Goal: Task Accomplishment & Management: Manage account settings

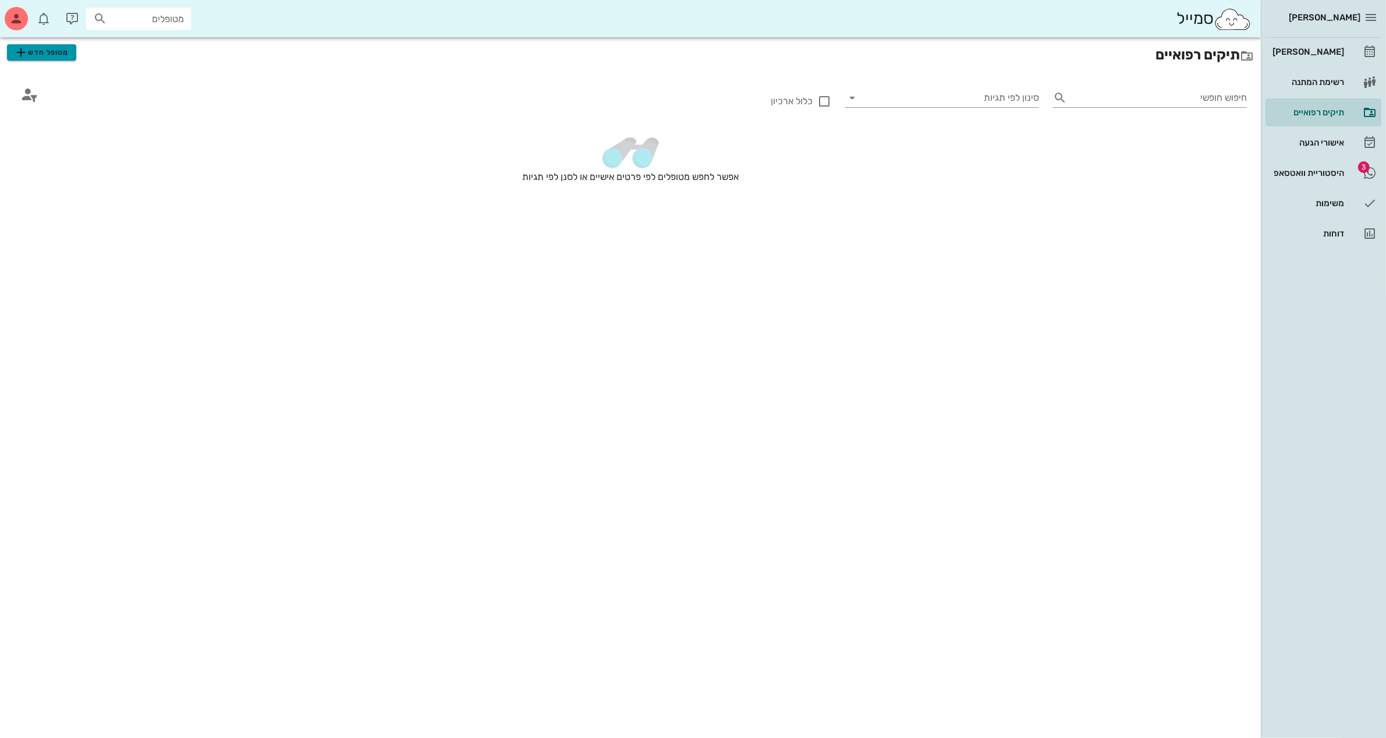
click at [45, 51] on span "מטופל חדש" at bounding box center [41, 52] width 55 height 14
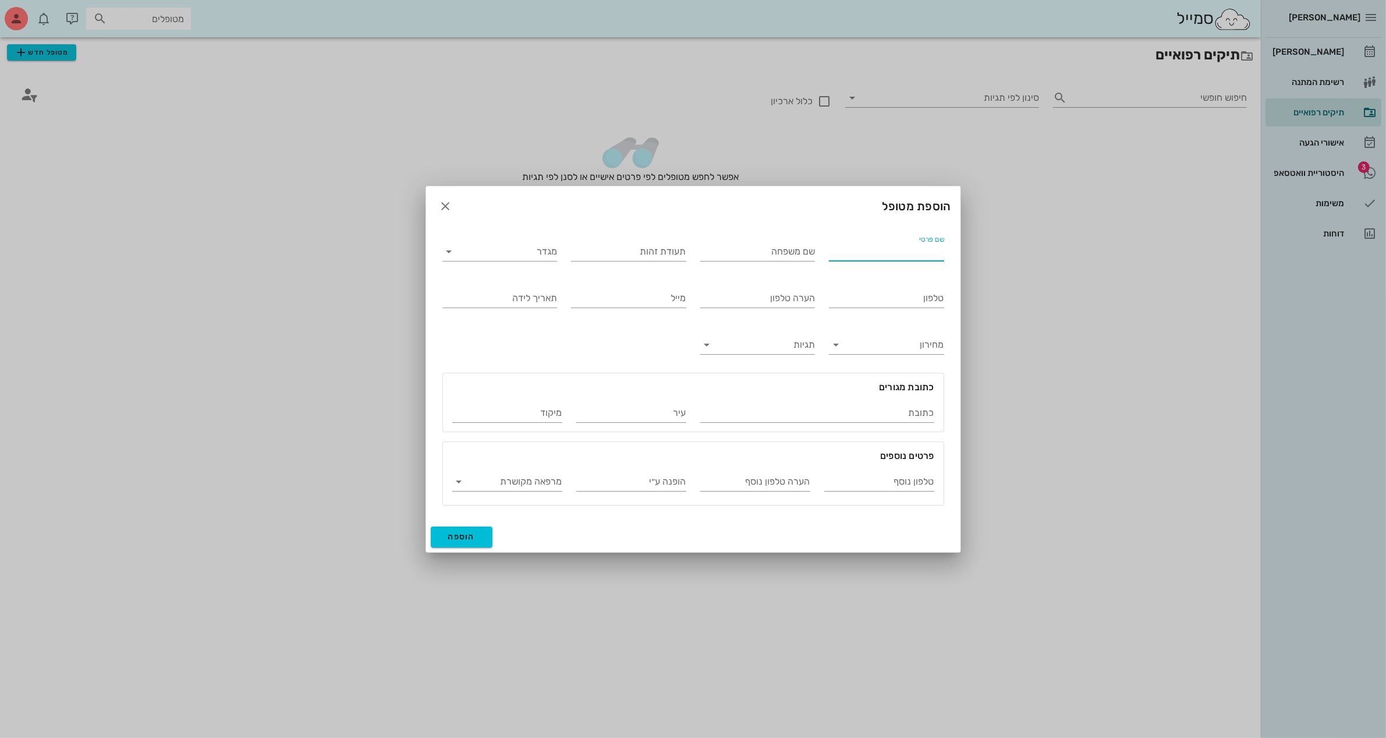
click at [902, 256] on input "שם פרטי" at bounding box center [886, 251] width 115 height 19
click at [448, 204] on icon "button" at bounding box center [446, 206] width 14 height 14
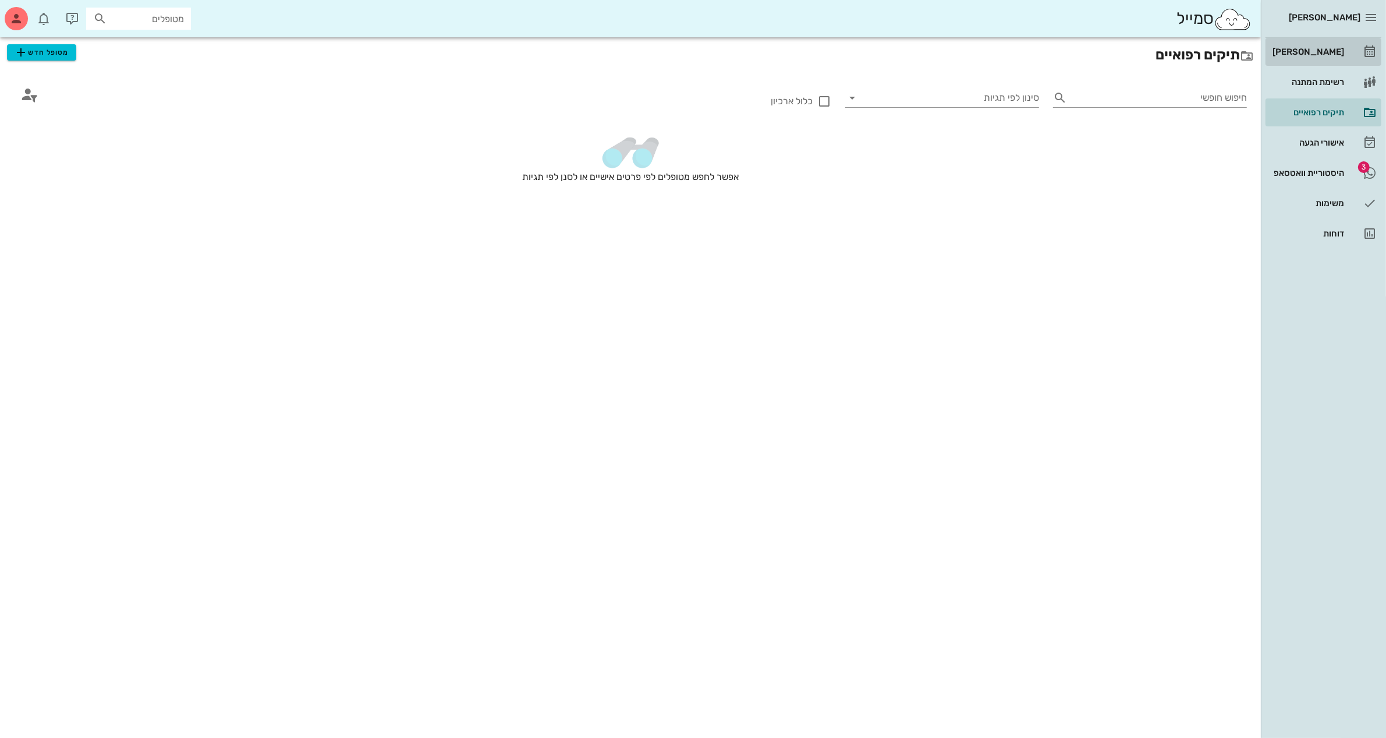
click at [1311, 50] on div "[PERSON_NAME]" at bounding box center [1307, 51] width 74 height 9
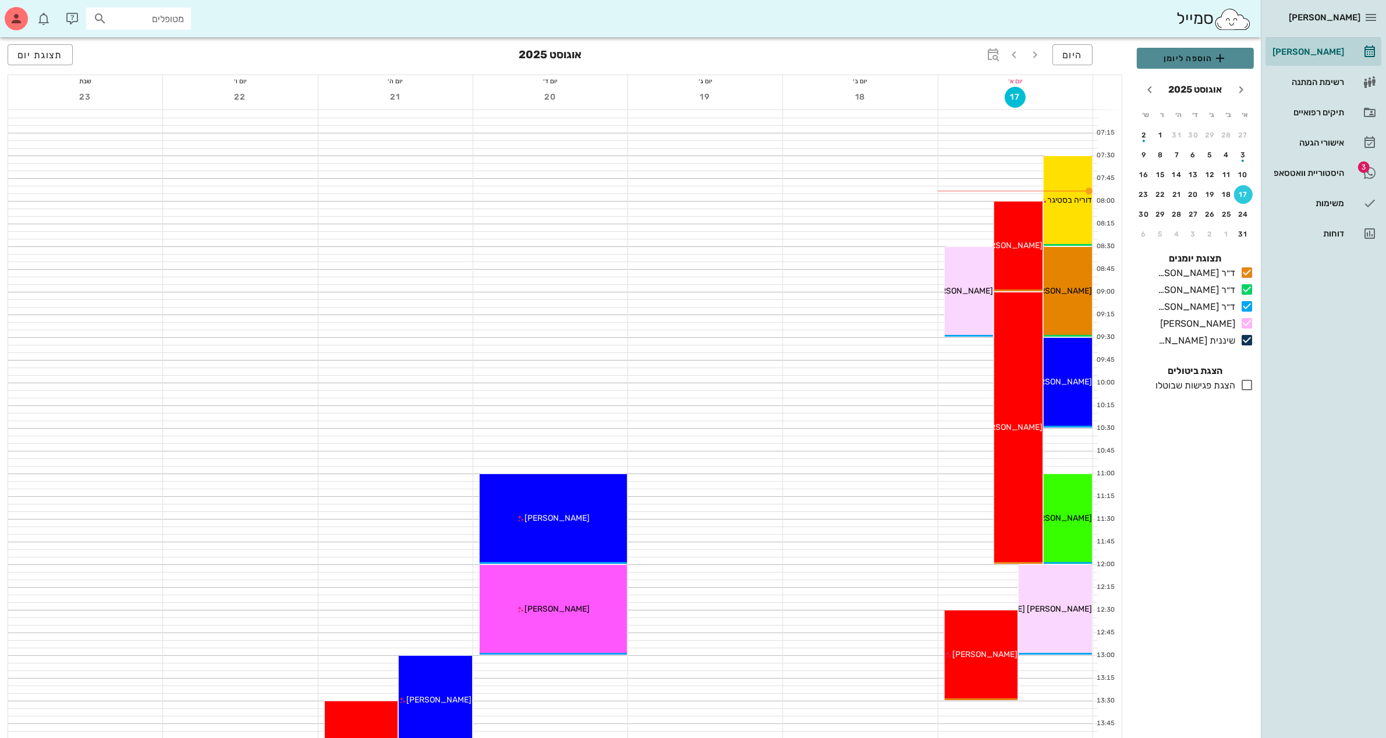
click at [1165, 57] on span "הוספה ליומן" at bounding box center [1195, 58] width 98 height 14
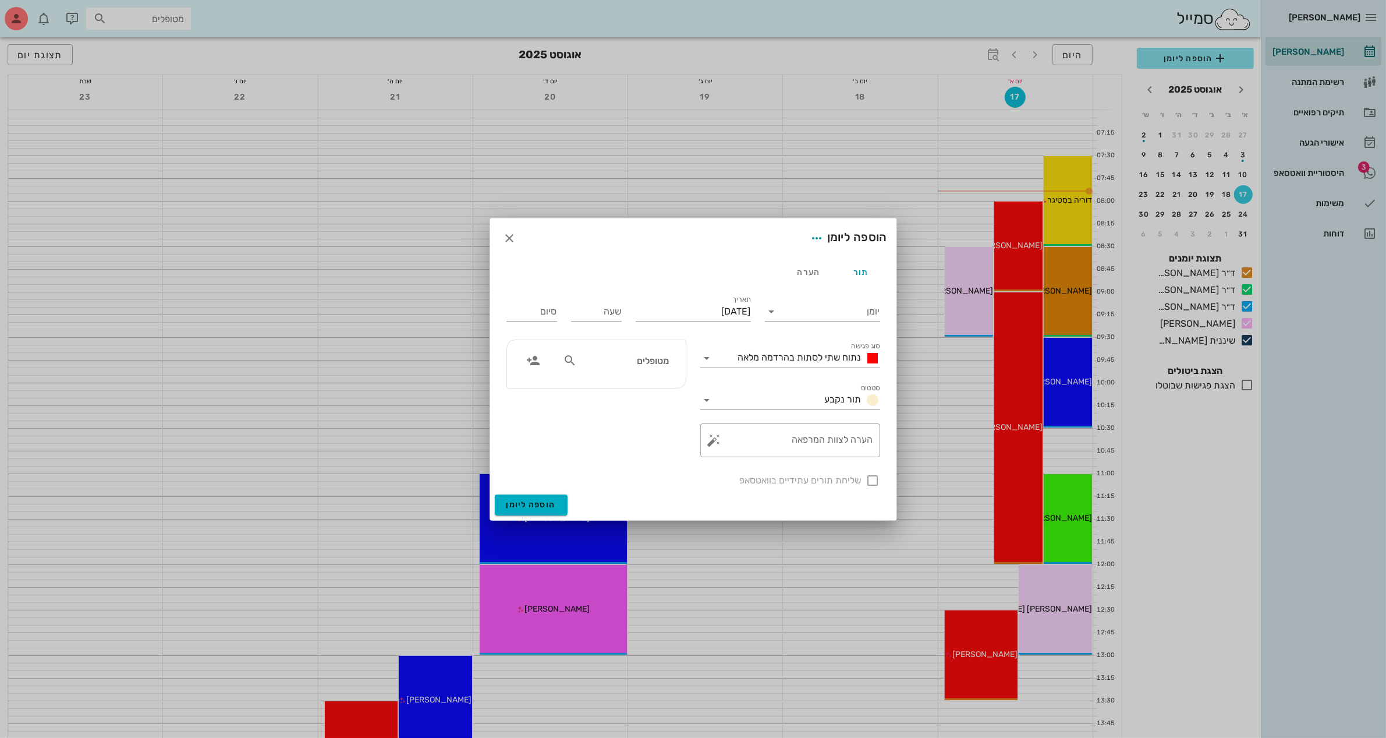
click at [714, 162] on div at bounding box center [693, 369] width 1386 height 738
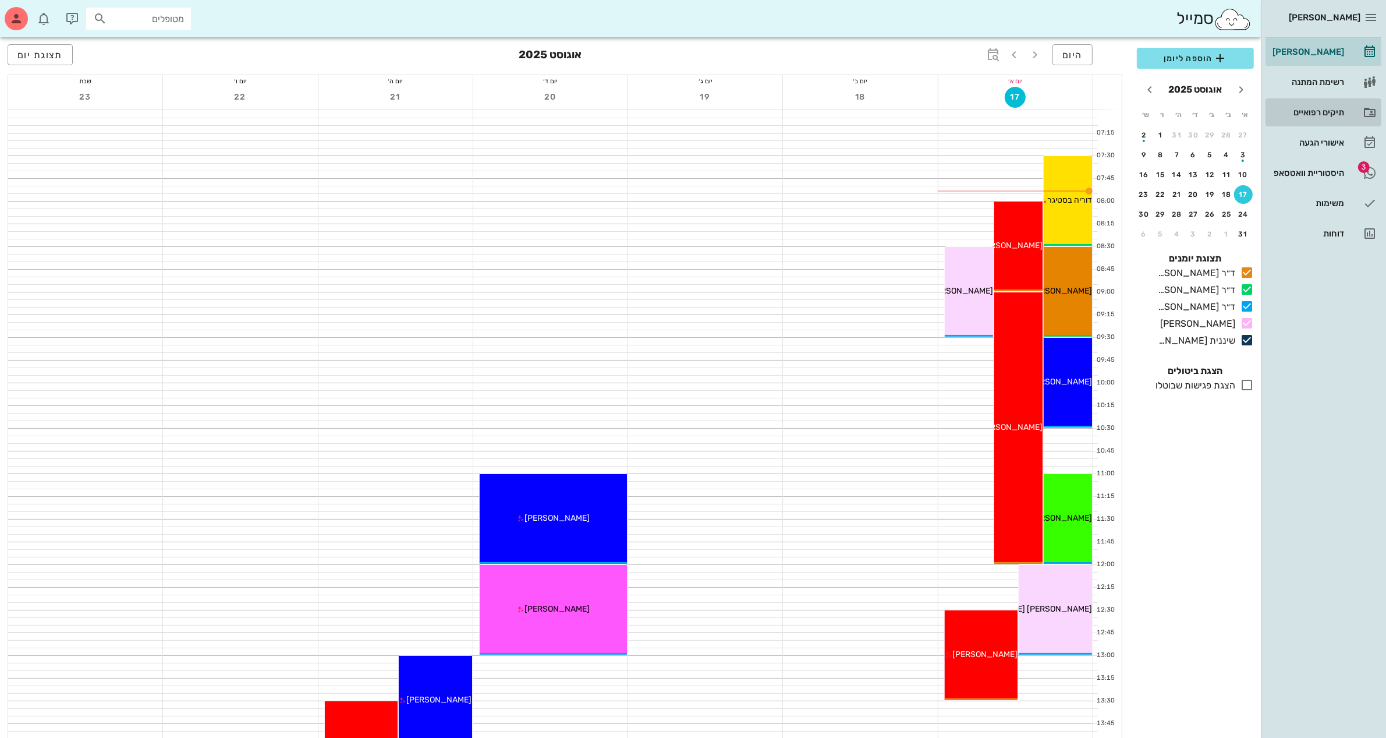
click at [1316, 111] on div "תיקים רפואיים" at bounding box center [1307, 112] width 74 height 9
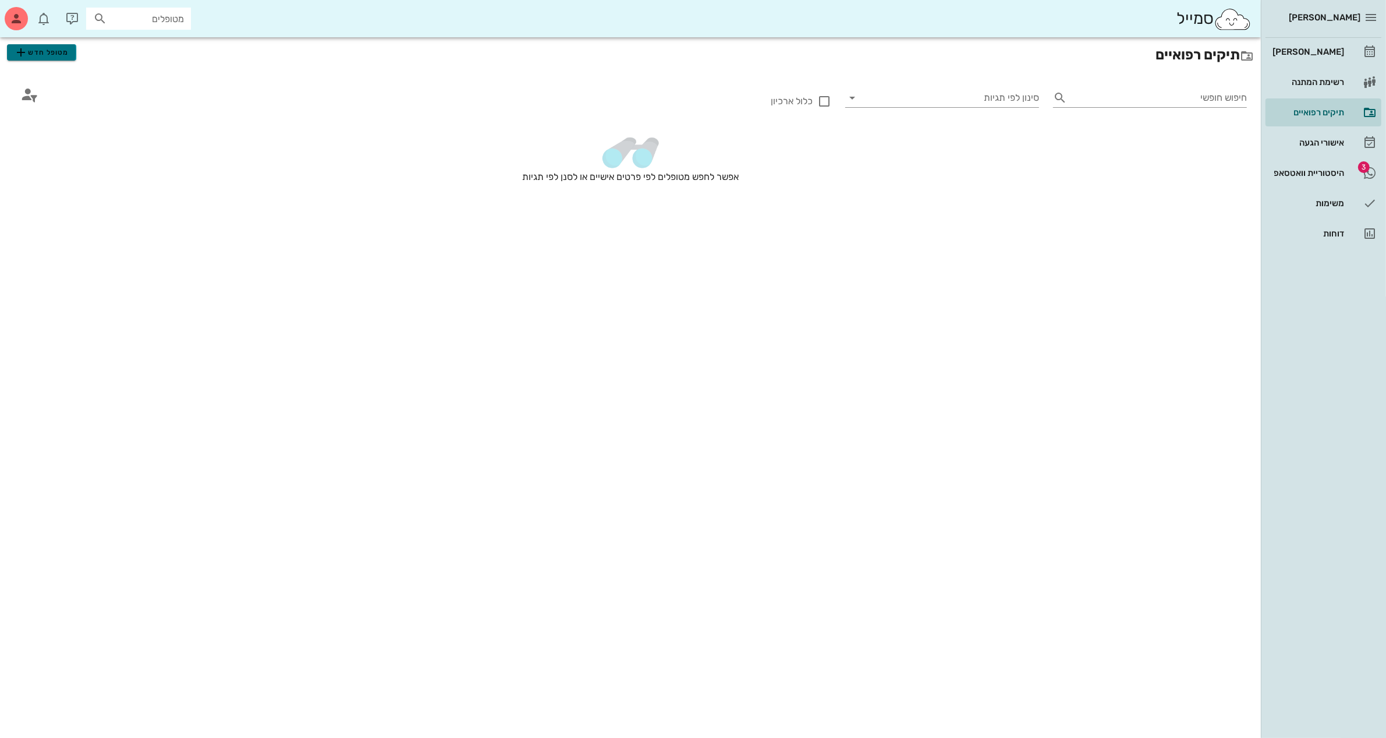
click at [57, 56] on span "מטופל חדש" at bounding box center [41, 52] width 55 height 14
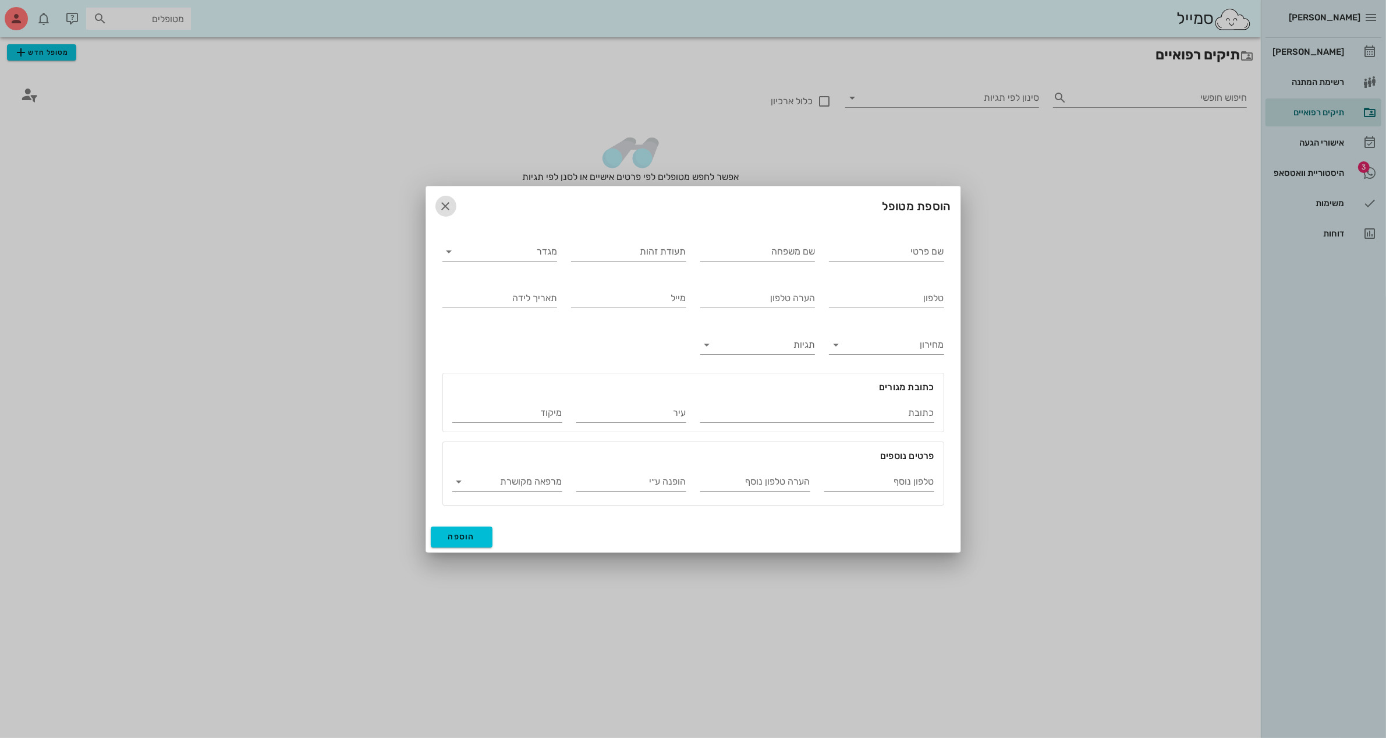
click at [447, 208] on icon "button" at bounding box center [446, 206] width 14 height 14
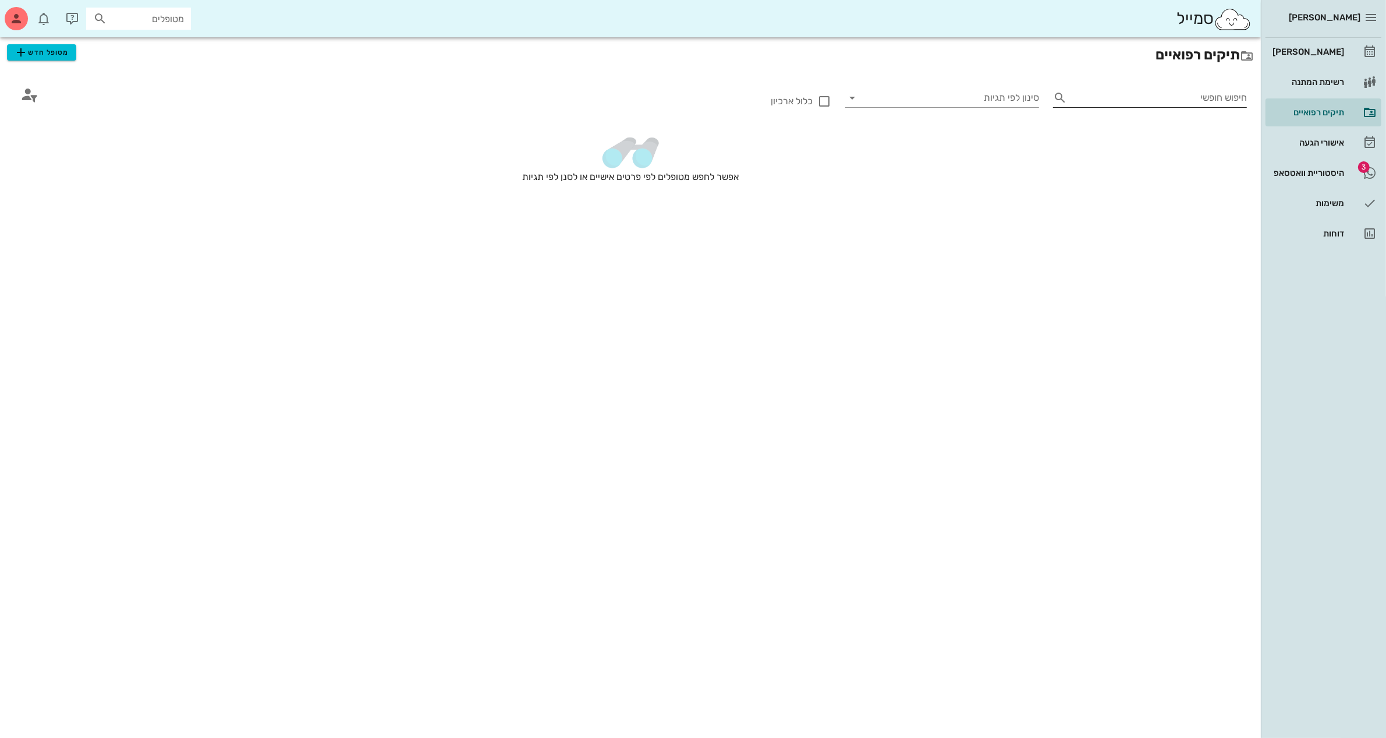
click at [1176, 97] on input "חיפוש חופשי" at bounding box center [1159, 97] width 175 height 19
type input "s"
type input "ש"
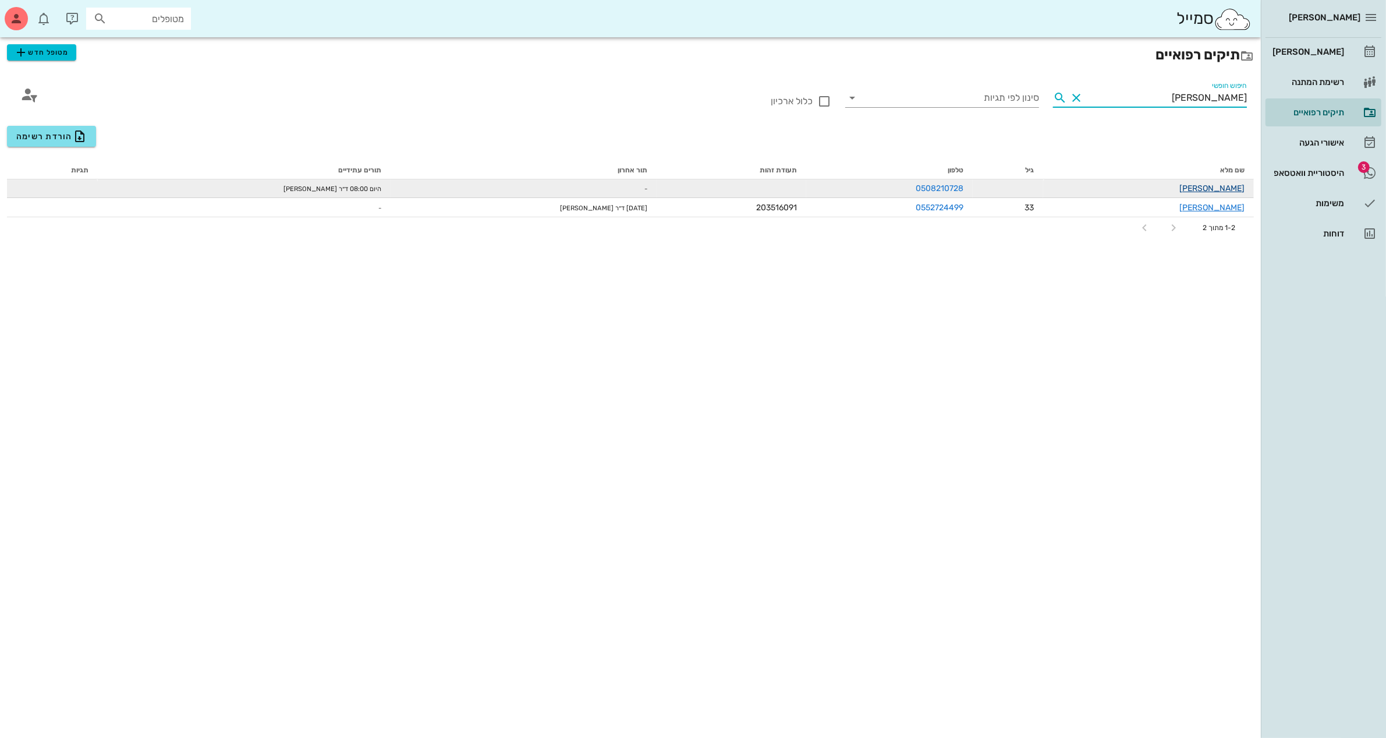
type input "דני"
click at [1240, 187] on link "דני דרליק" at bounding box center [1211, 188] width 65 height 10
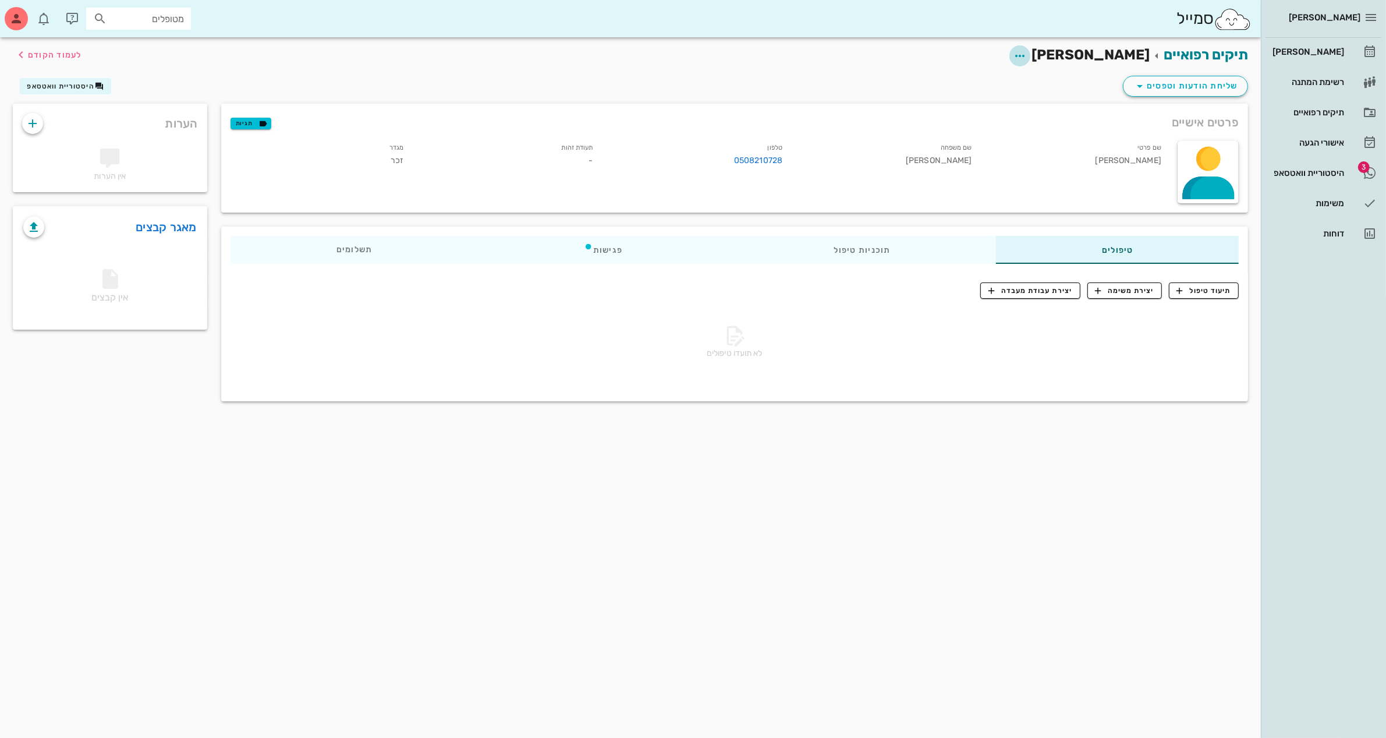
click at [1027, 52] on icon "button" at bounding box center [1020, 56] width 14 height 14
click at [1058, 88] on div "עריכת פרטי מטופל" at bounding box center [1036, 84] width 87 height 11
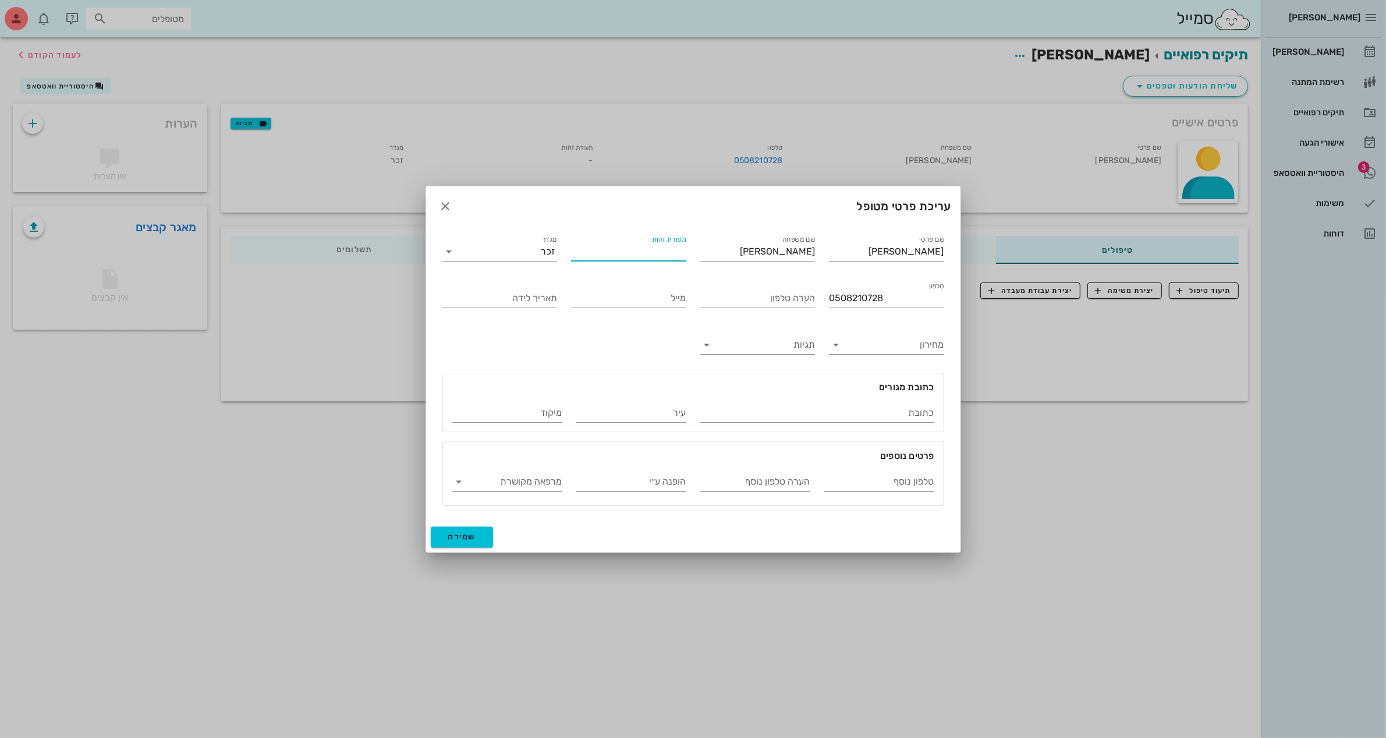
click at [642, 247] on input "תעודת זהות" at bounding box center [628, 251] width 115 height 19
type input "058277575"
click at [508, 299] on input "תאריך לידה" at bounding box center [499, 298] width 115 height 19
type input "23/08/1963"
click at [871, 408] on input "כתובת" at bounding box center [817, 412] width 234 height 19
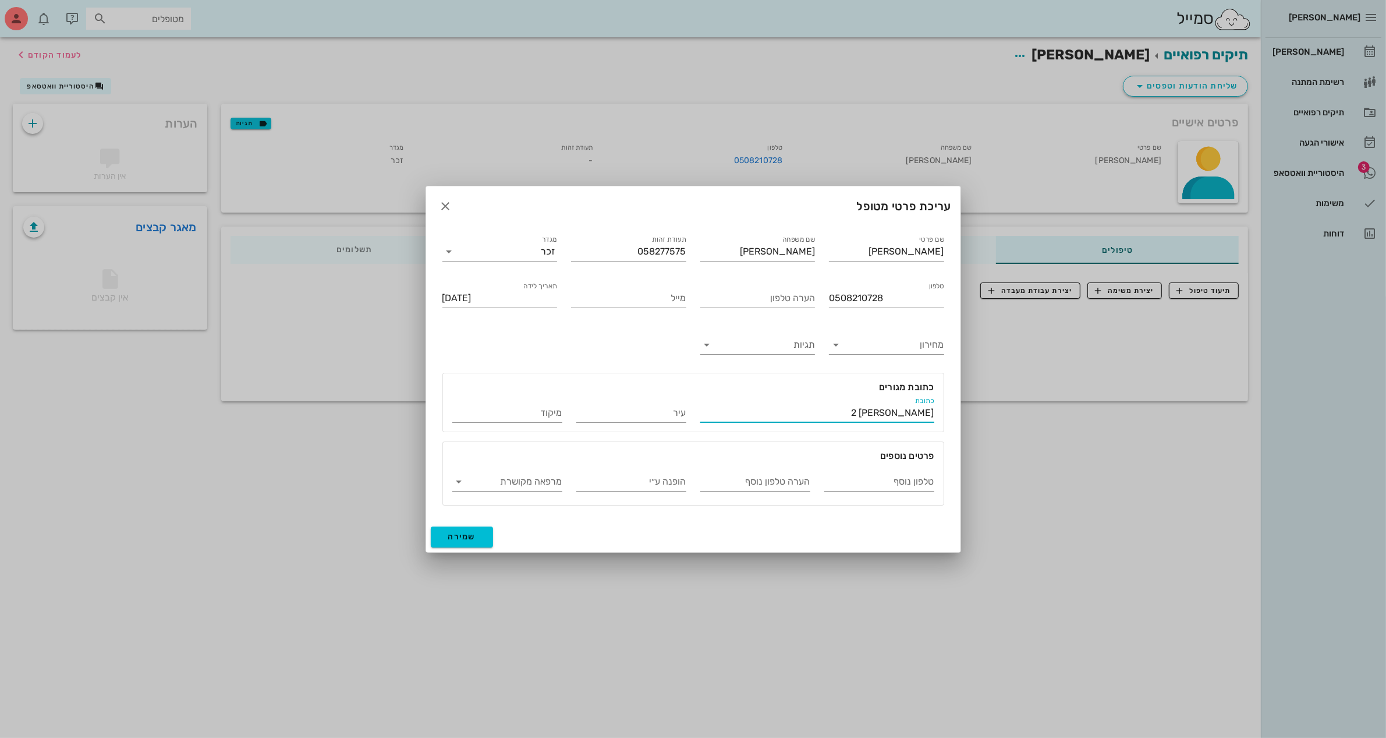
type input "משה מזרחי 2"
type input "רחובות"
click at [464, 536] on span "שמירה" at bounding box center [462, 536] width 28 height 10
type input "1963-08-23"
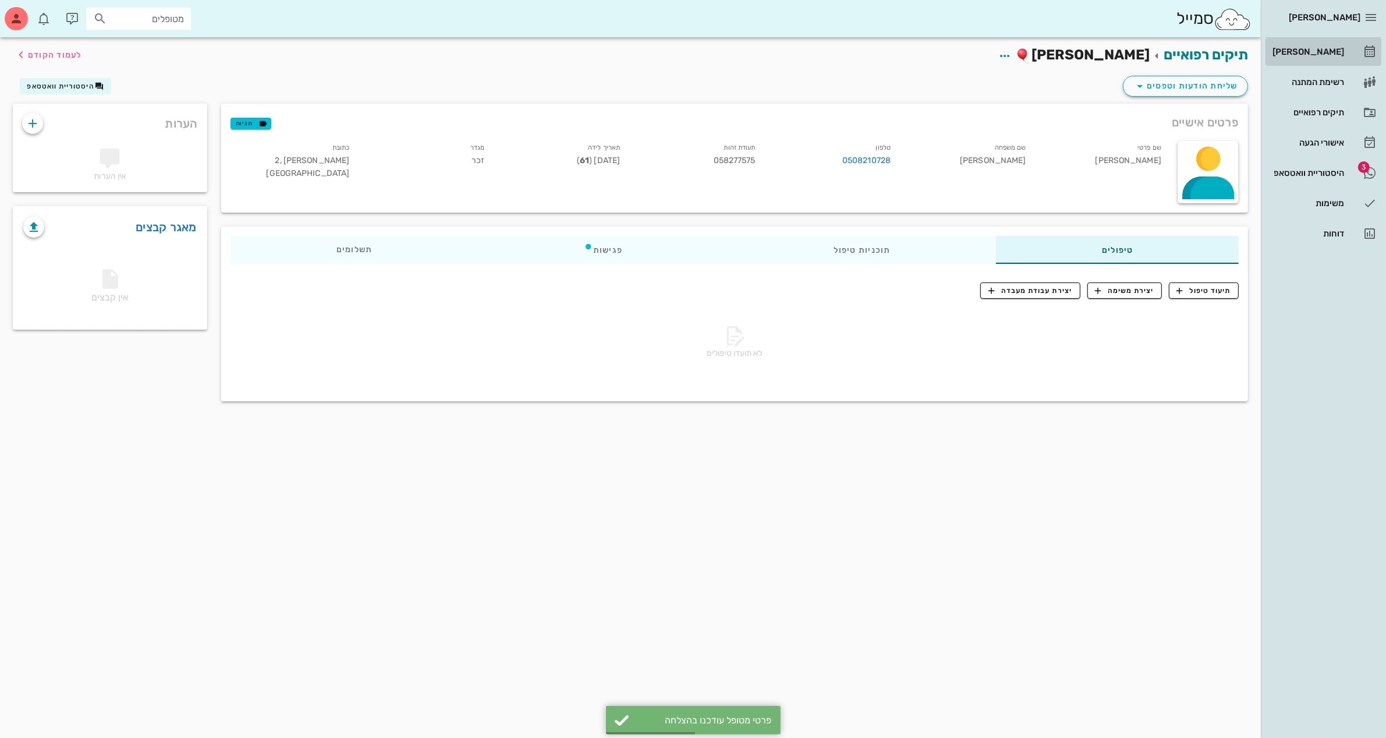
click at [1299, 48] on div "[PERSON_NAME]" at bounding box center [1307, 51] width 74 height 9
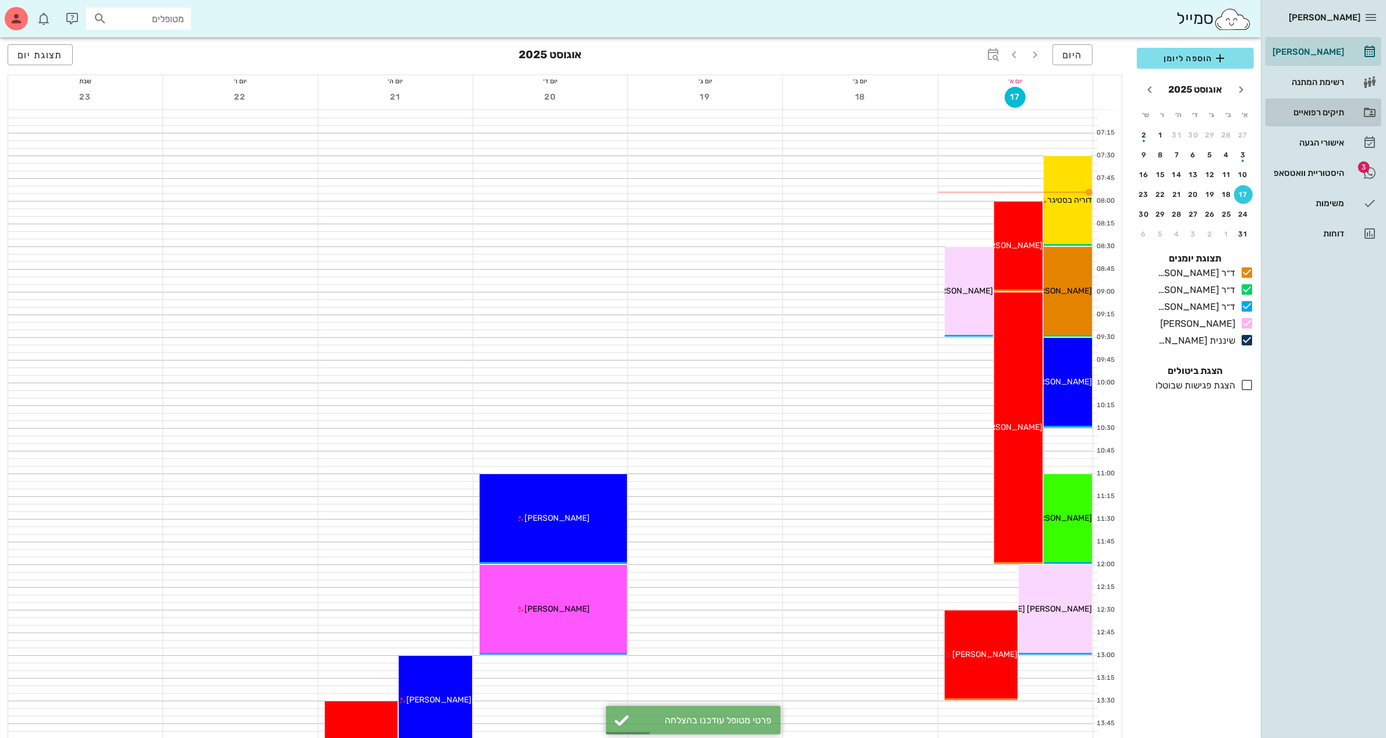
click at [1325, 114] on div "תיקים רפואיים" at bounding box center [1307, 112] width 74 height 9
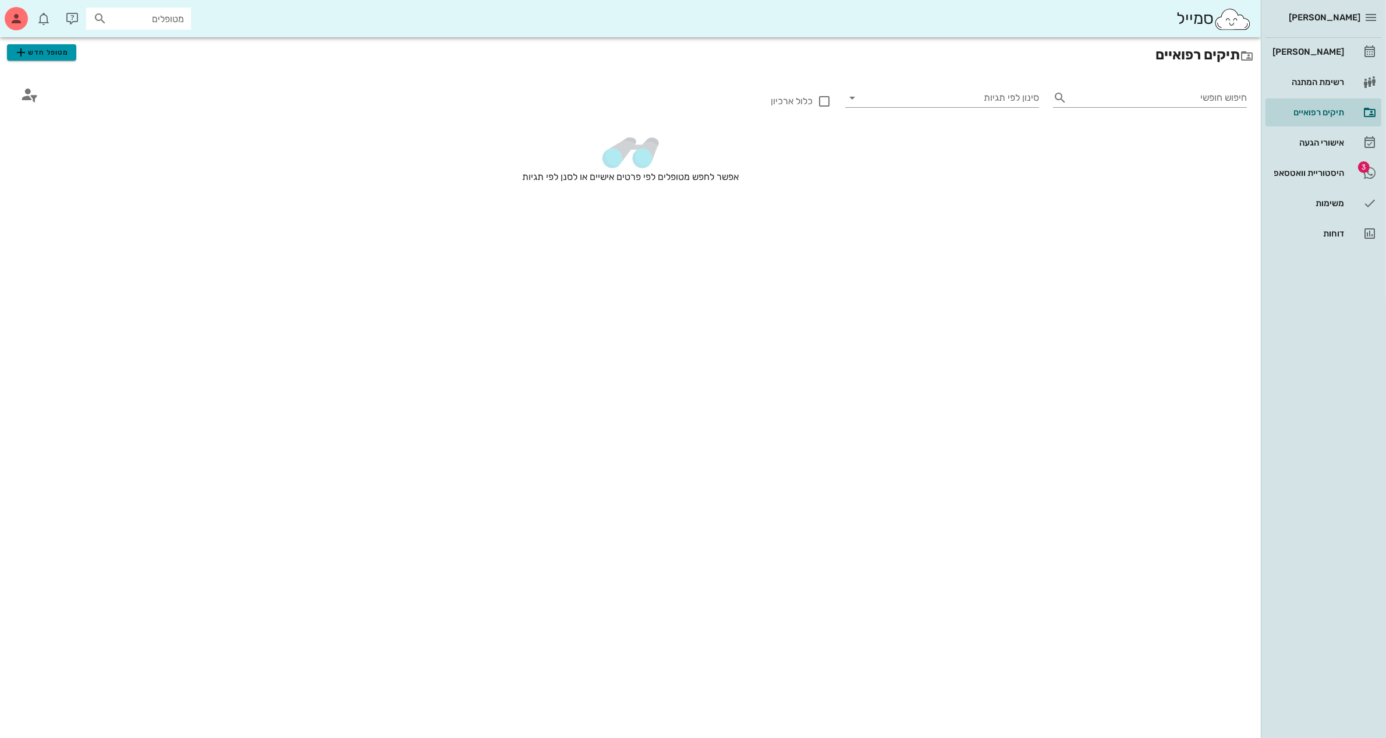
drag, startPoint x: 22, startPoint y: 47, endPoint x: 81, endPoint y: 47, distance: 59.4
click at [22, 47] on icon "button" at bounding box center [21, 52] width 14 height 14
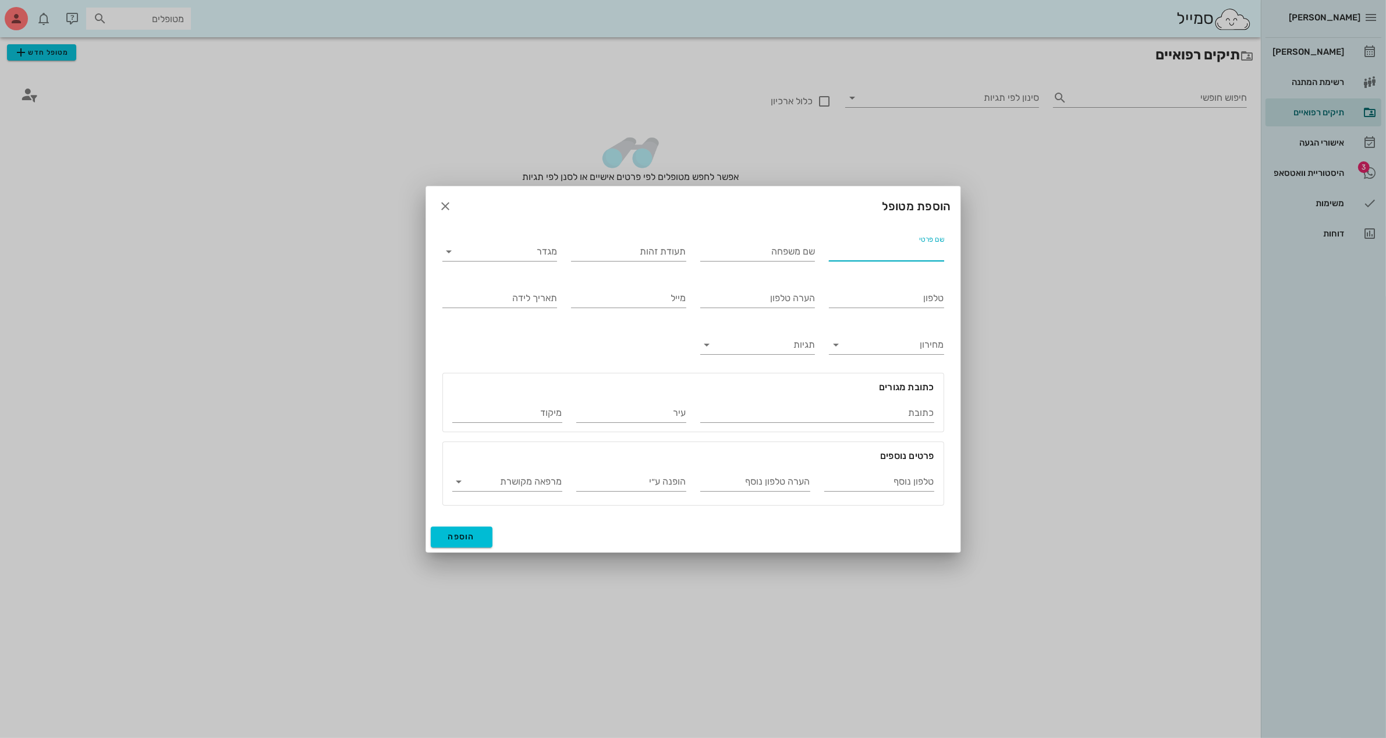
click at [898, 250] on input "שם פרטי" at bounding box center [886, 251] width 115 height 19
type input "רחל"
type input "דרליק"
click at [522, 255] on input "מגדר" at bounding box center [509, 251] width 97 height 19
click at [543, 288] on div "נקבה" at bounding box center [500, 287] width 96 height 11
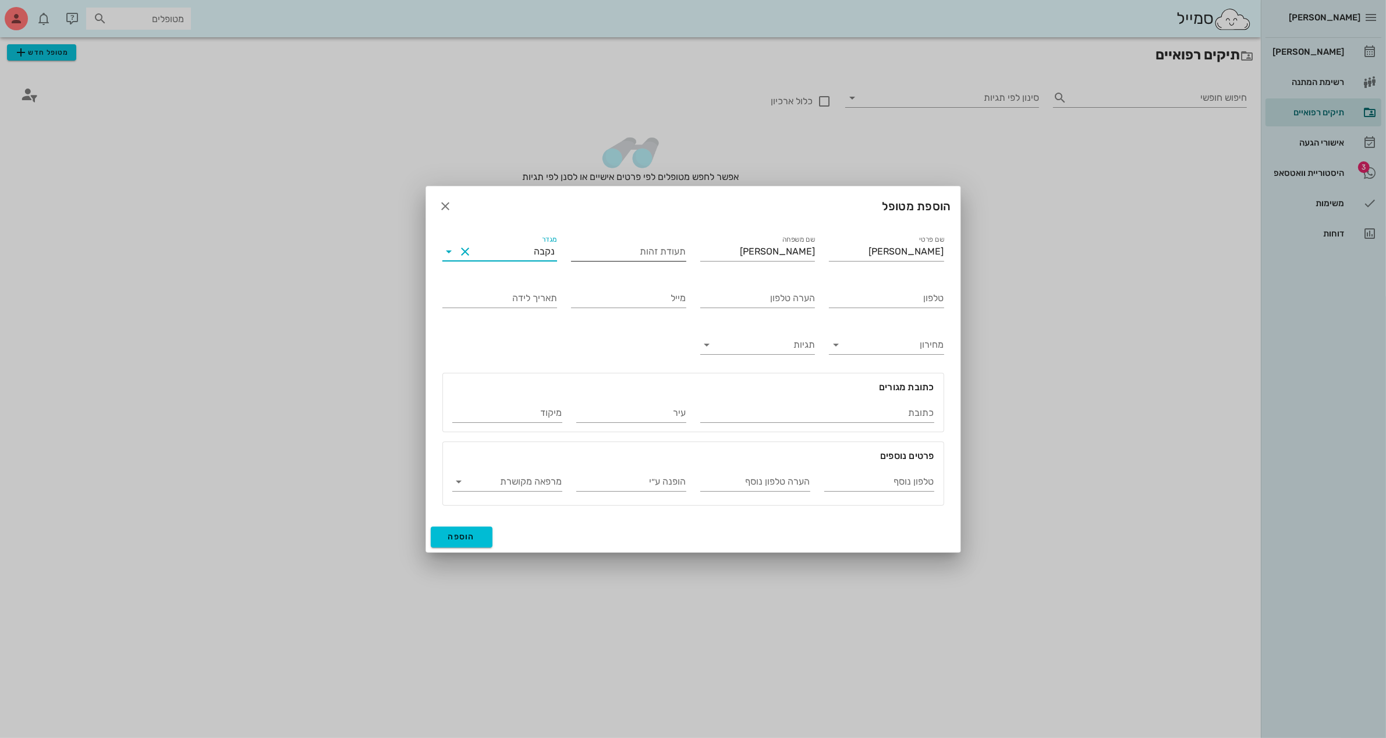
click at [642, 251] on input "תעודת זהות" at bounding box center [628, 251] width 115 height 19
type input "22778104"
click at [885, 304] on input "טלפון" at bounding box center [886, 298] width 115 height 19
type input "052-2548233"
click at [548, 297] on input "תאריך לידה" at bounding box center [499, 298] width 115 height 19
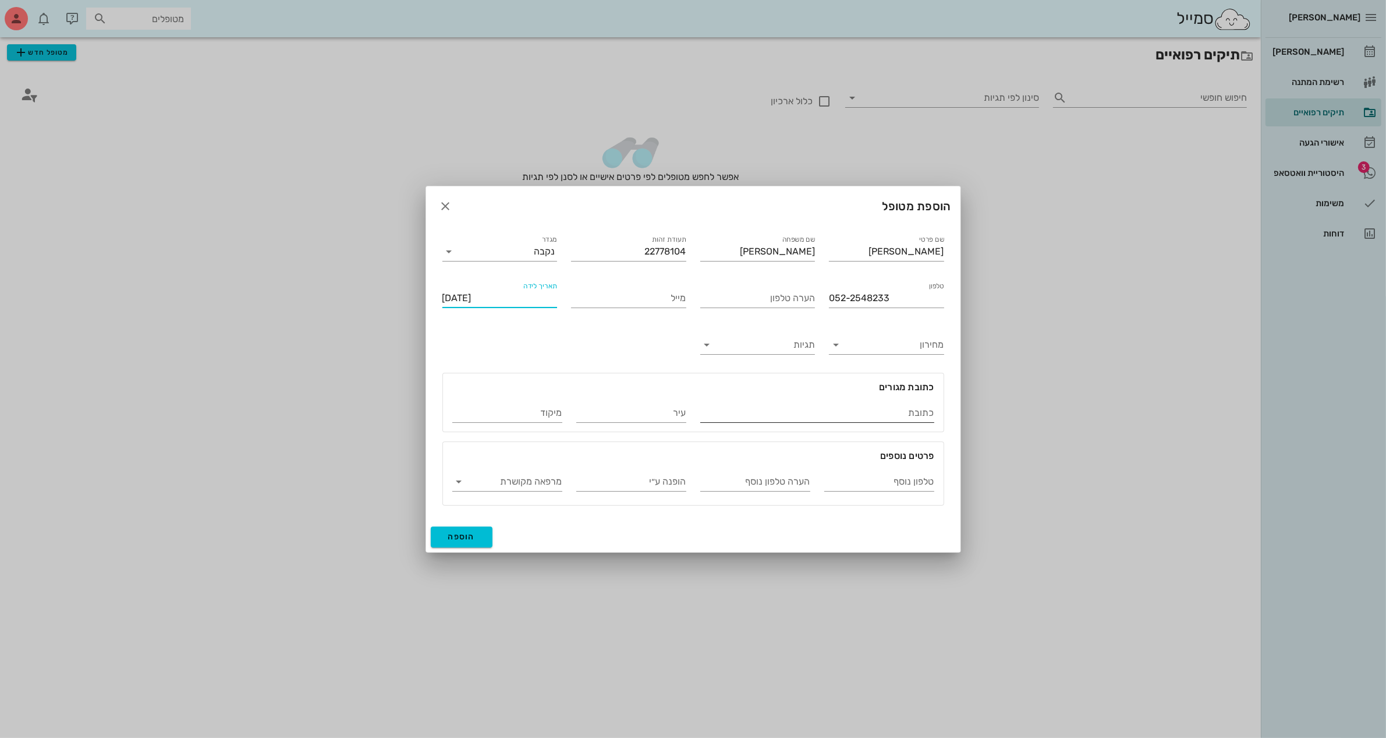
type input "17/10/1967"
click at [804, 411] on input "כתובת" at bounding box center [817, 412] width 234 height 19
type input "משה מזרחי 2"
type input "רחובות"
click at [750, 392] on div "כתובת משה מזרחי 2" at bounding box center [817, 408] width 248 height 42
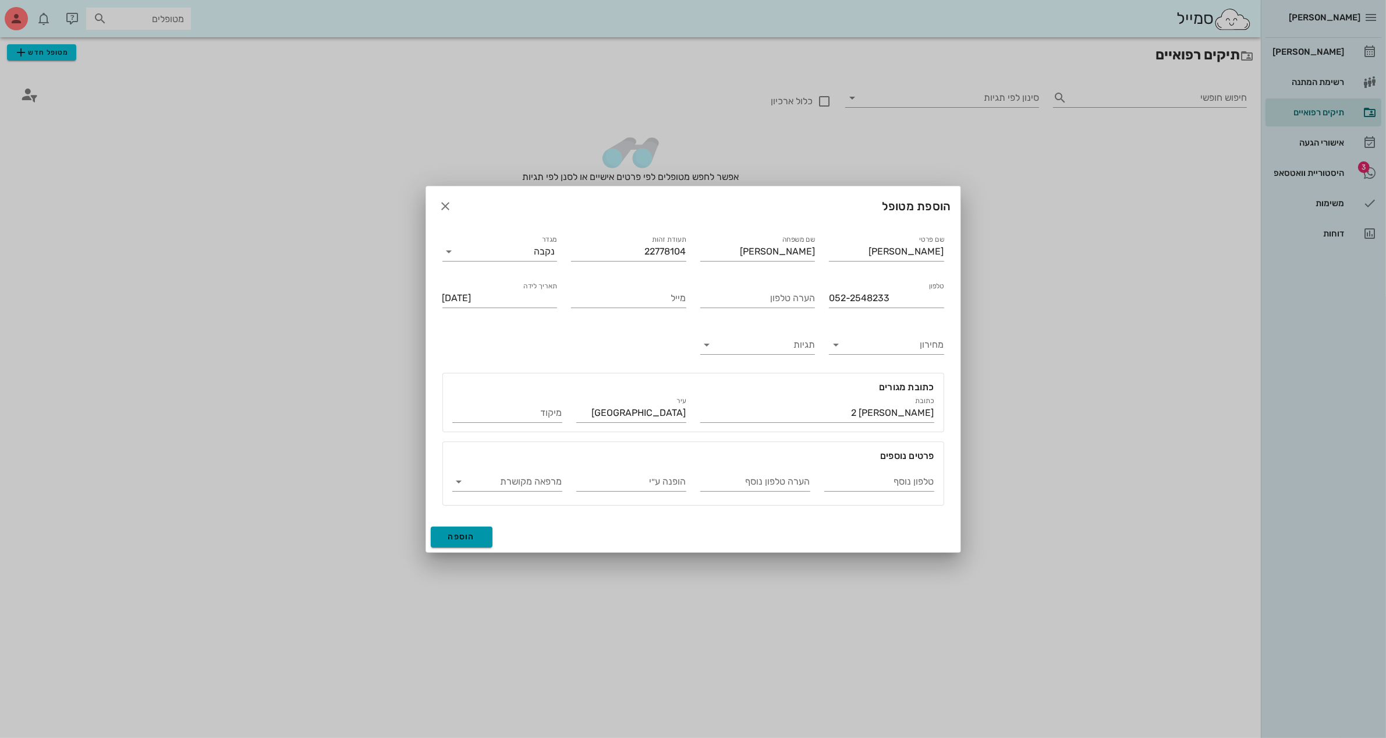
click at [467, 538] on span "הוספה" at bounding box center [461, 536] width 27 height 10
type input "1967-10-17"
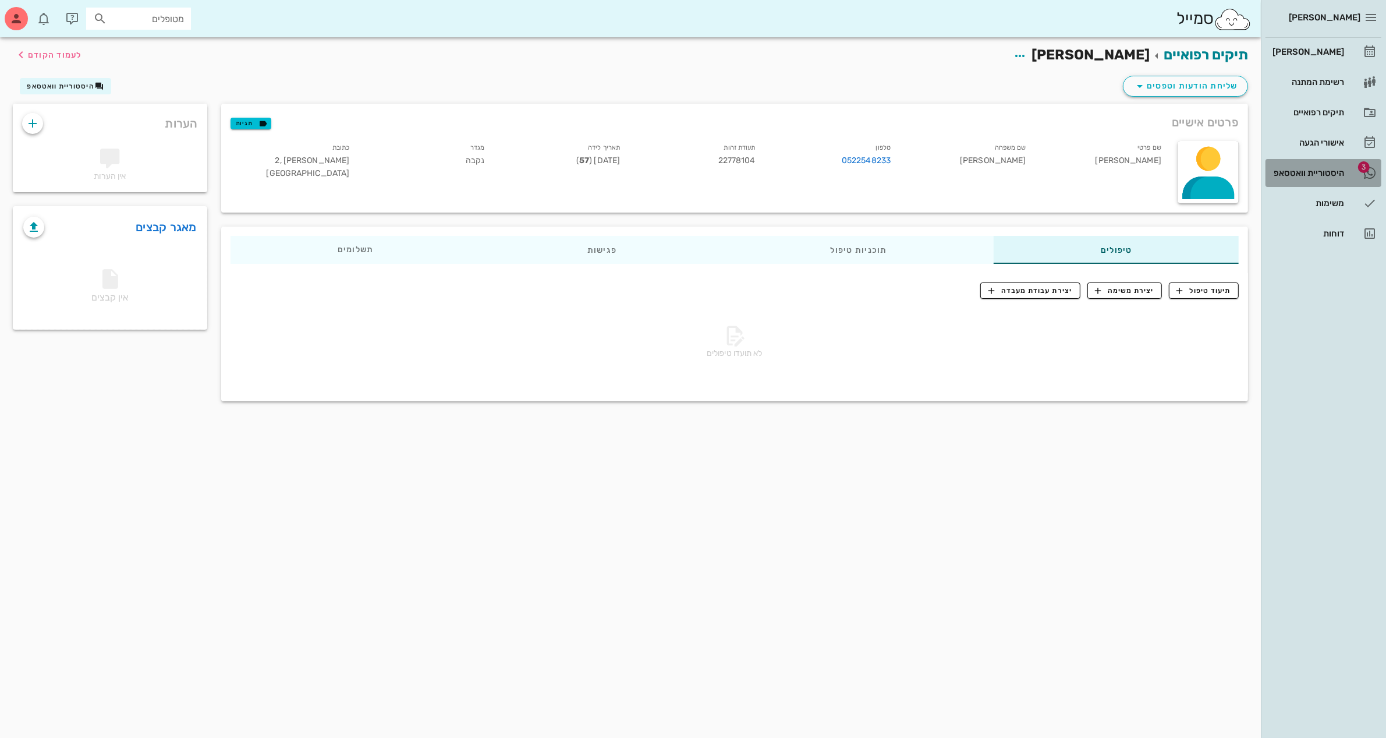
click at [1305, 172] on div "היסטוריית וואטסאפ" at bounding box center [1307, 172] width 74 height 9
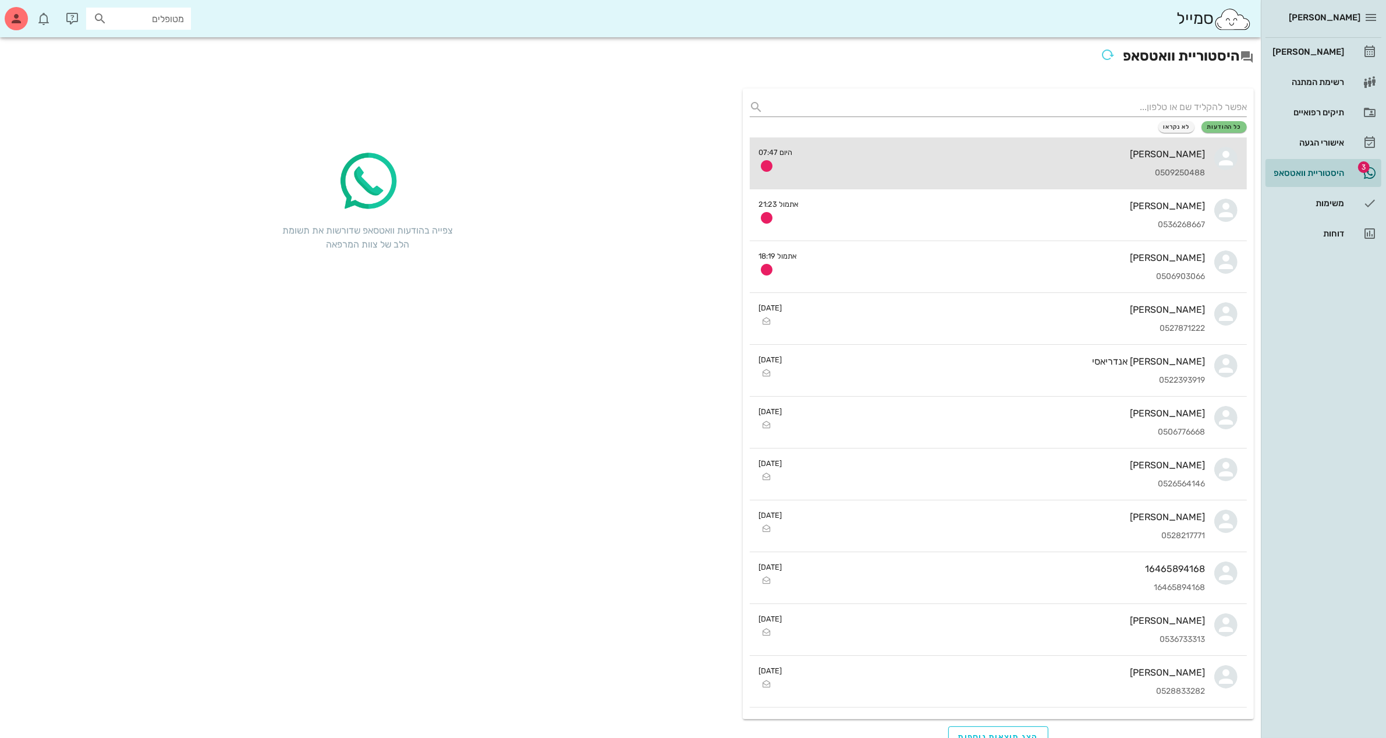
click at [867, 158] on div "[PERSON_NAME]" at bounding box center [1003, 153] width 403 height 11
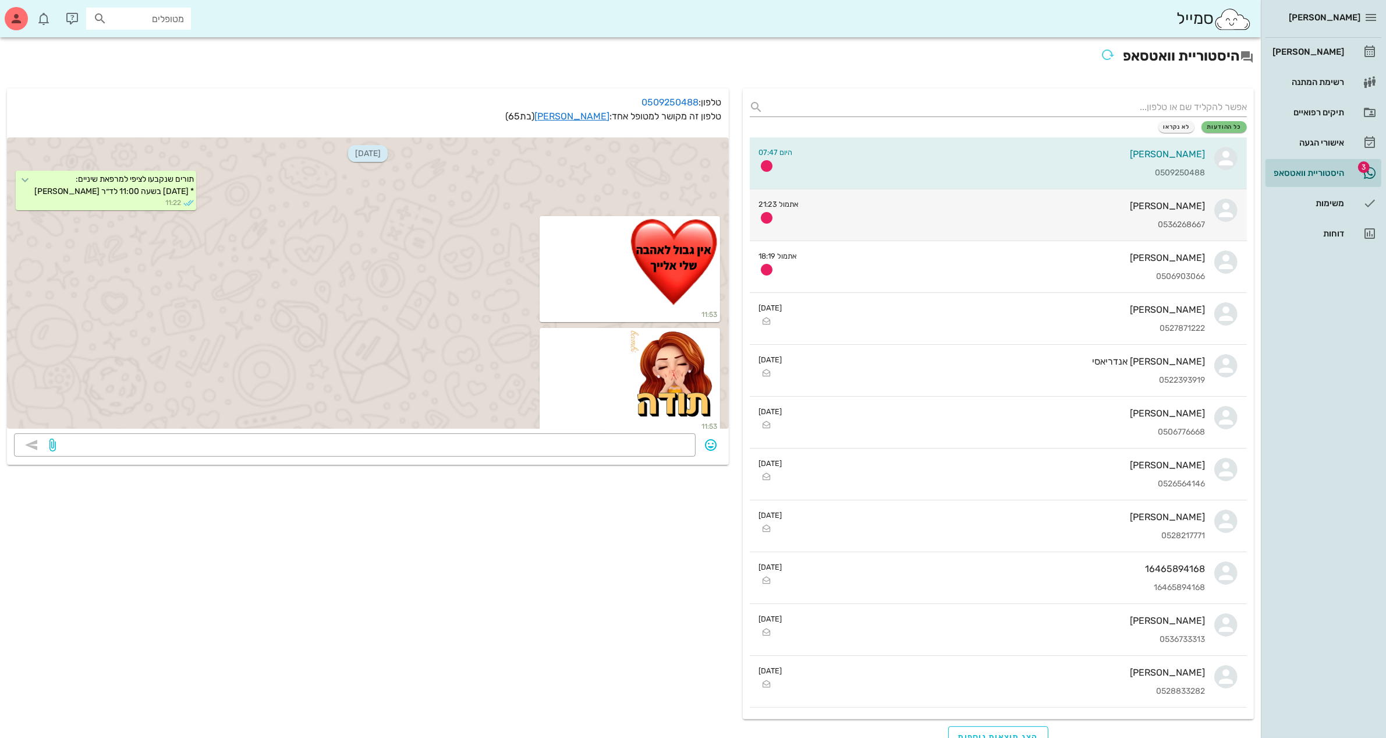
scroll to position [534, 0]
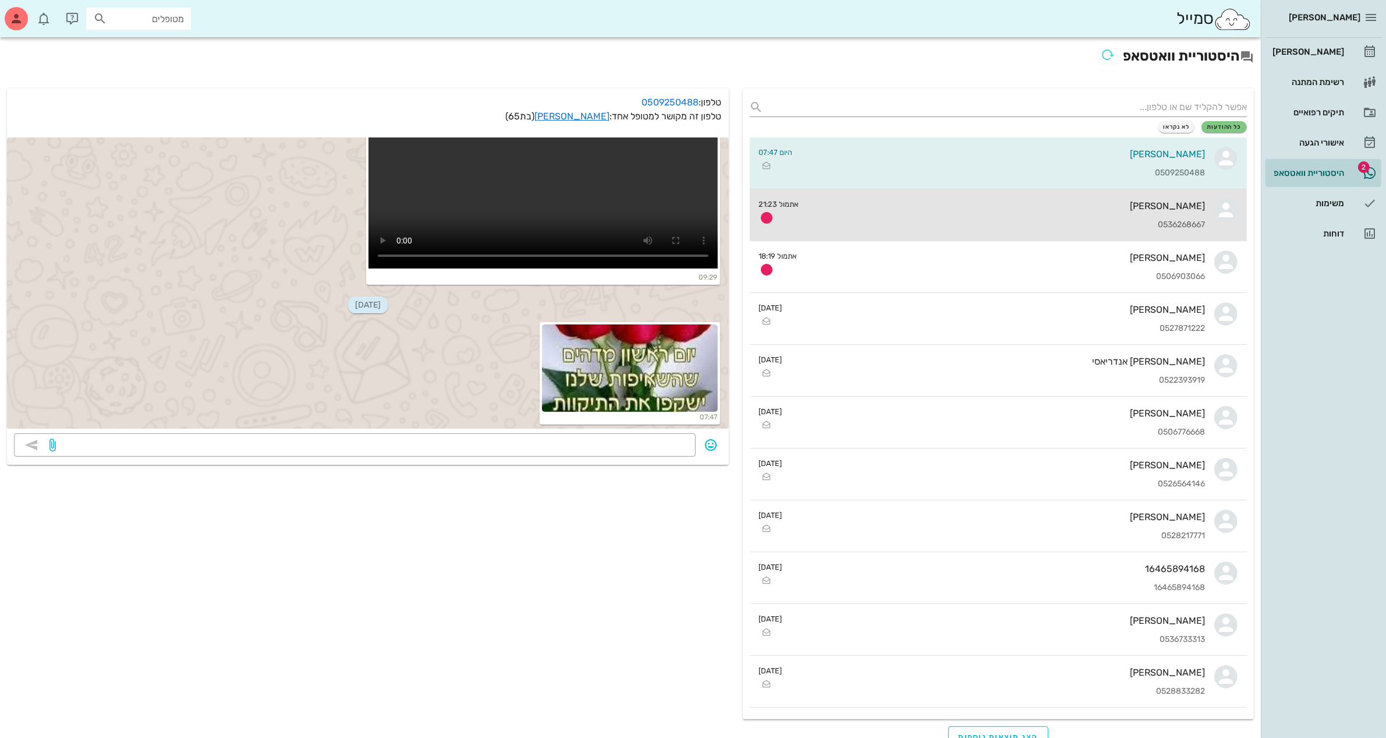
click at [871, 214] on div "בן מרדכי אמון 0536268667" at bounding box center [1007, 214] width 397 height 51
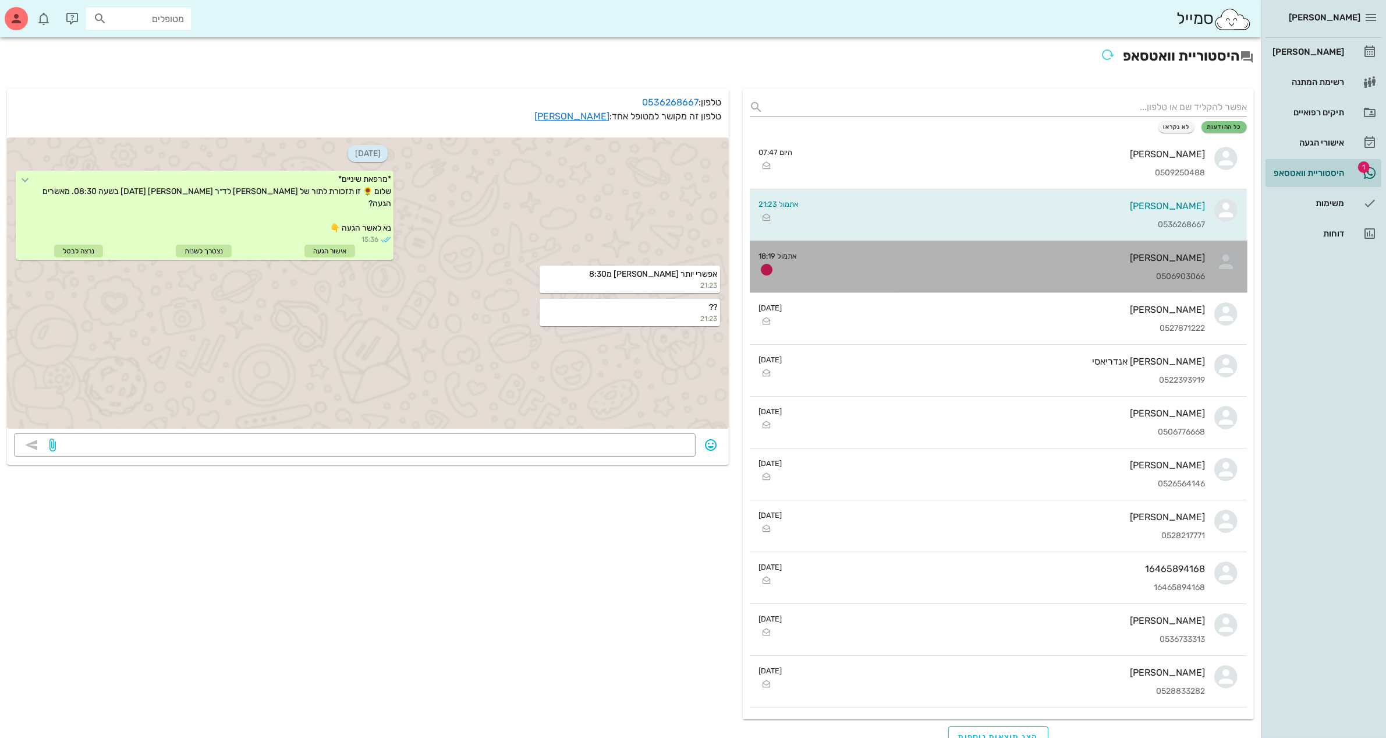
click at [874, 270] on div "עמית סילברה 0506903066" at bounding box center [1006, 266] width 399 height 51
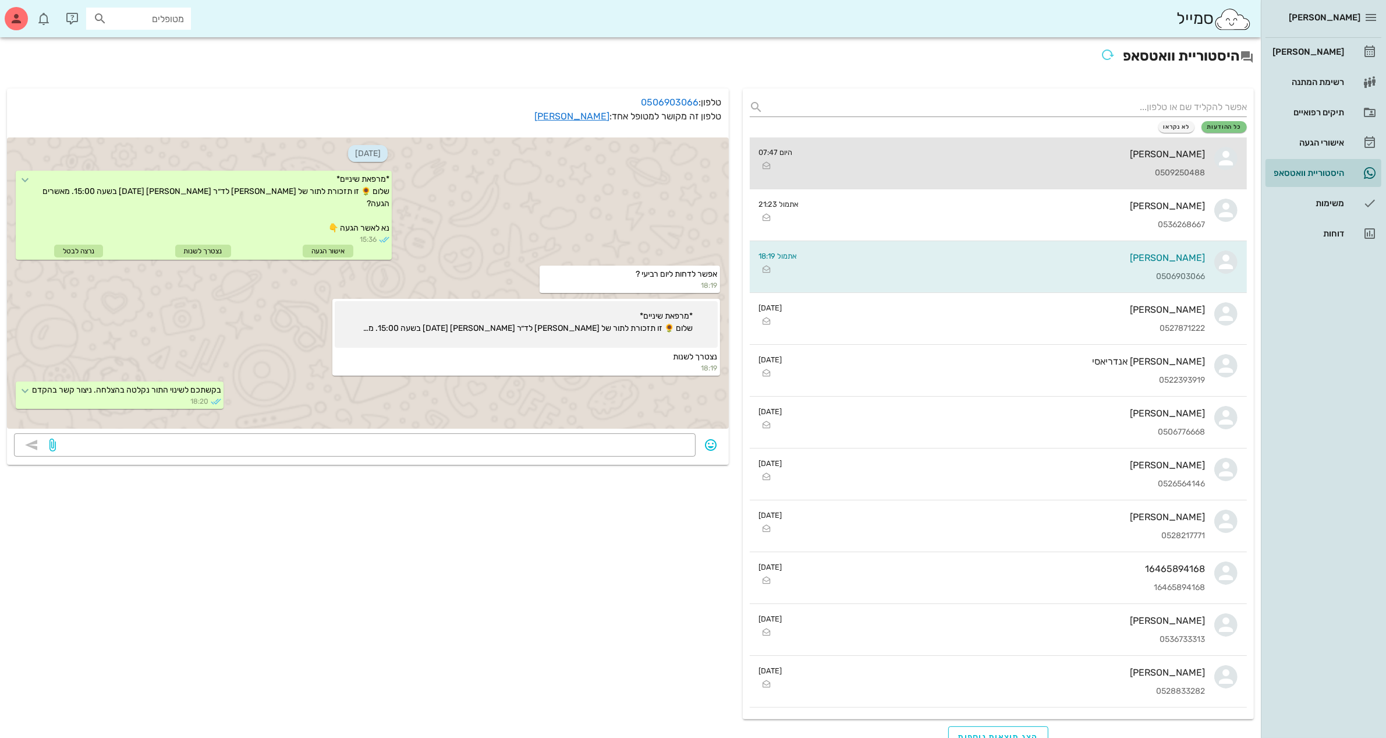
click at [1189, 164] on div "ציפי סלע 0509250488" at bounding box center [1003, 162] width 403 height 51
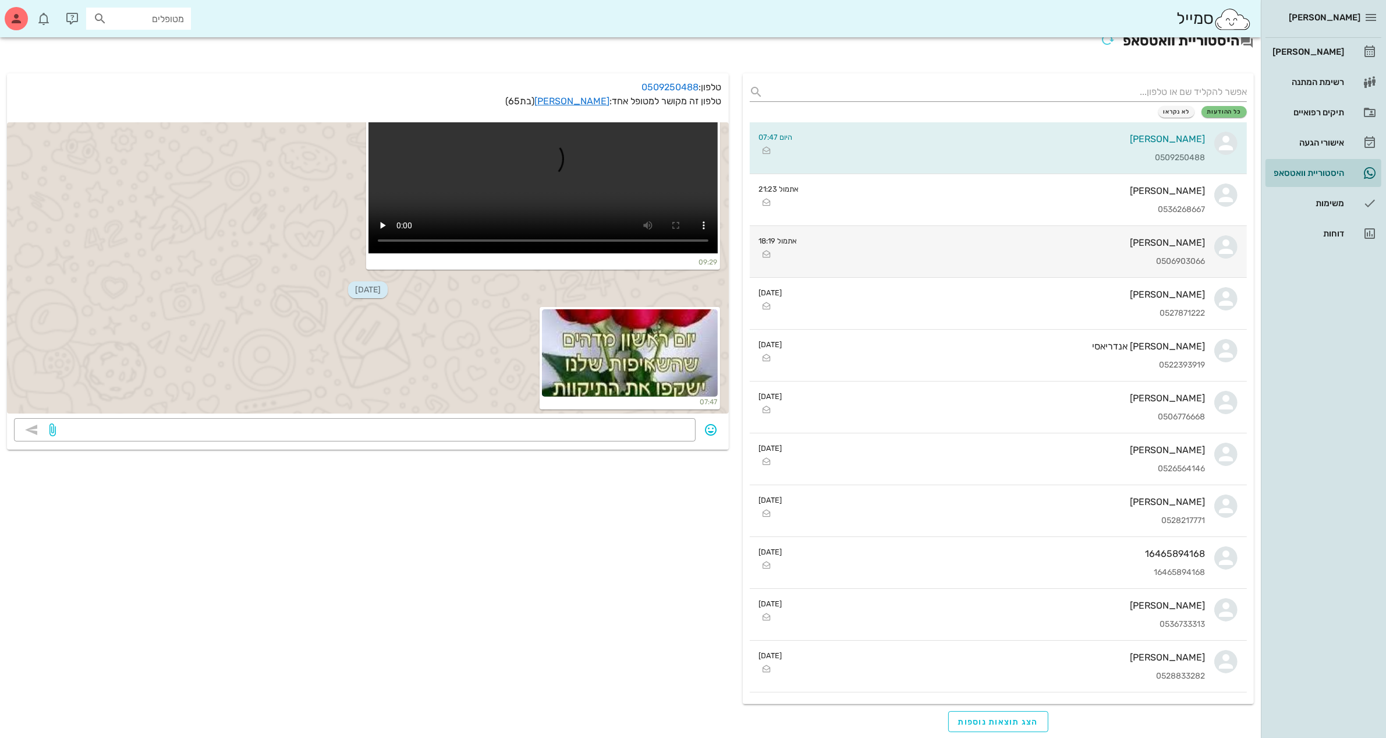
scroll to position [17, 0]
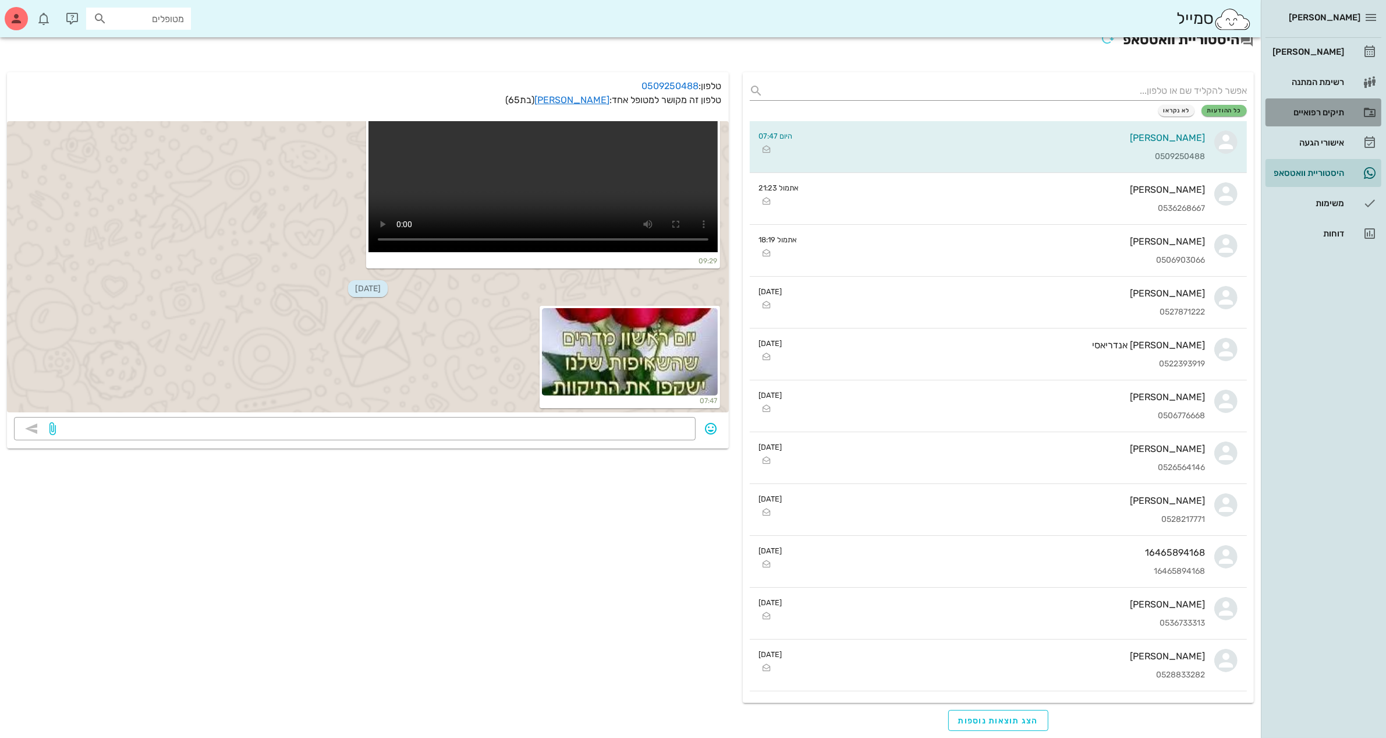
click at [1320, 104] on div "תיקים רפואיים" at bounding box center [1307, 112] width 74 height 19
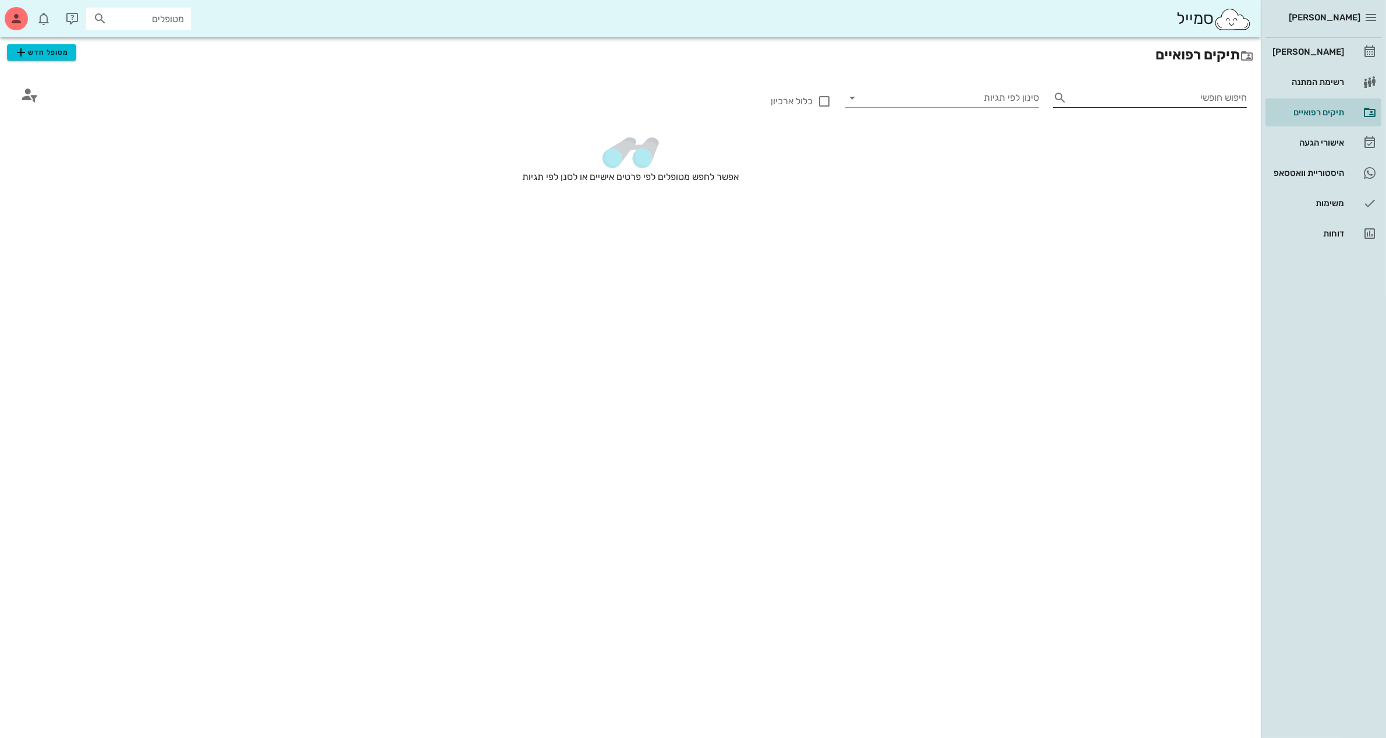
drag, startPoint x: 1192, startPoint y: 97, endPoint x: 1203, endPoint y: 96, distance: 11.1
click at [1203, 96] on input "חיפוש חופשי" at bounding box center [1159, 97] width 175 height 19
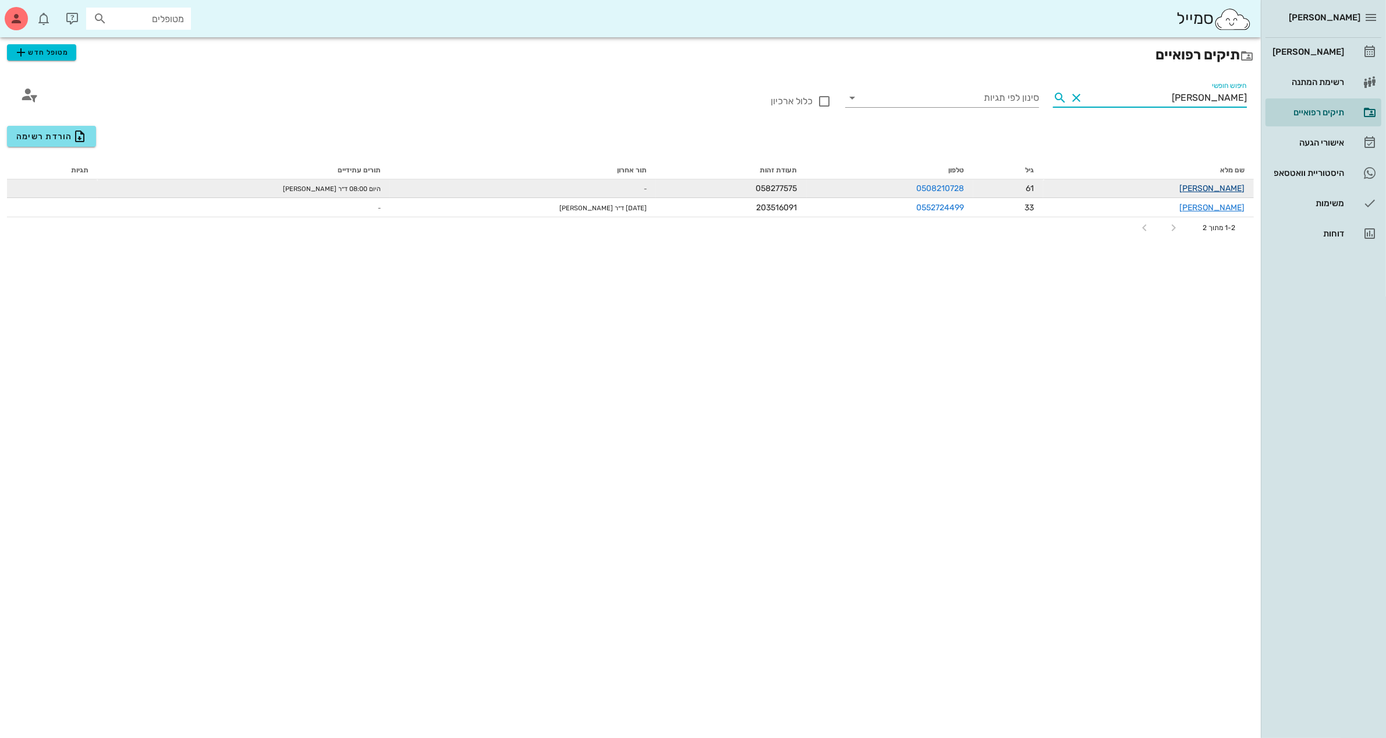
type input "דני"
click at [1213, 185] on link "דני דרליק" at bounding box center [1211, 188] width 65 height 10
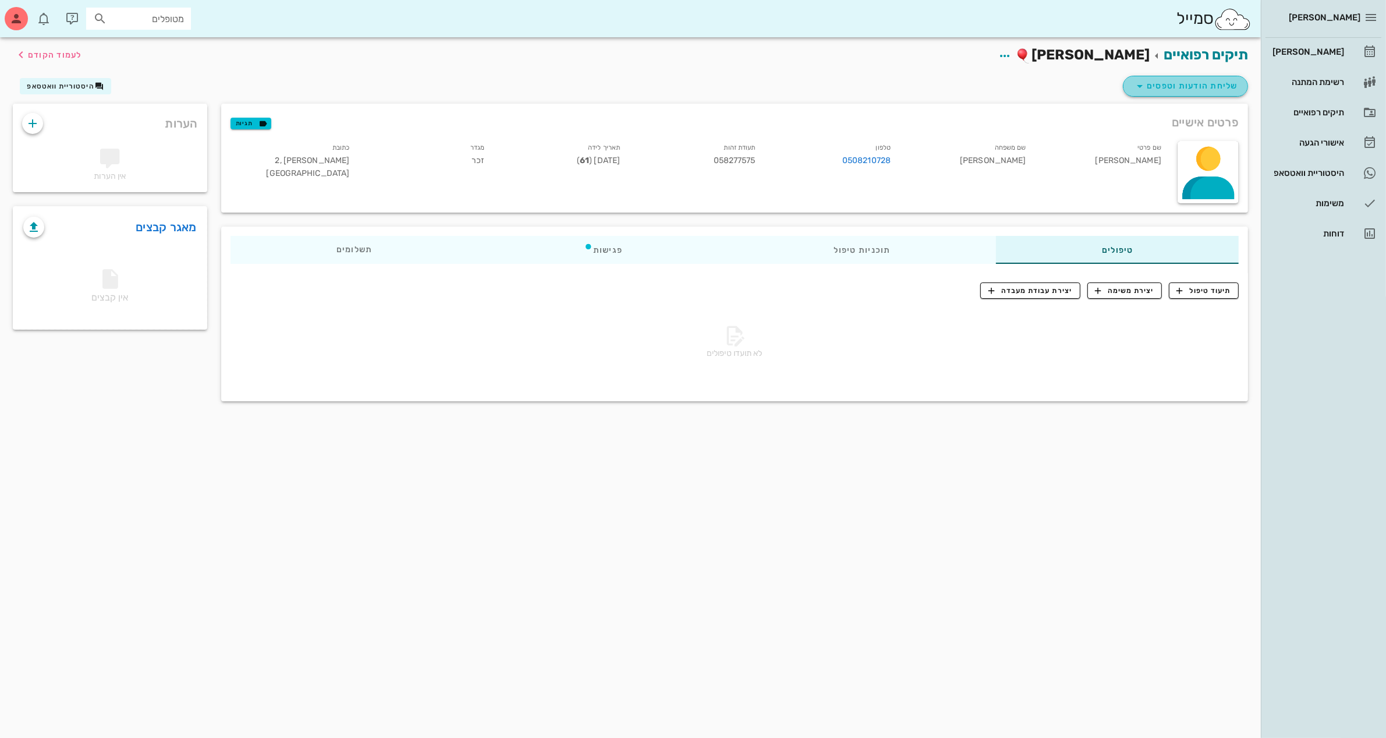
click at [1201, 83] on span "שליחת הודעות וטפסים" at bounding box center [1185, 86] width 105 height 14
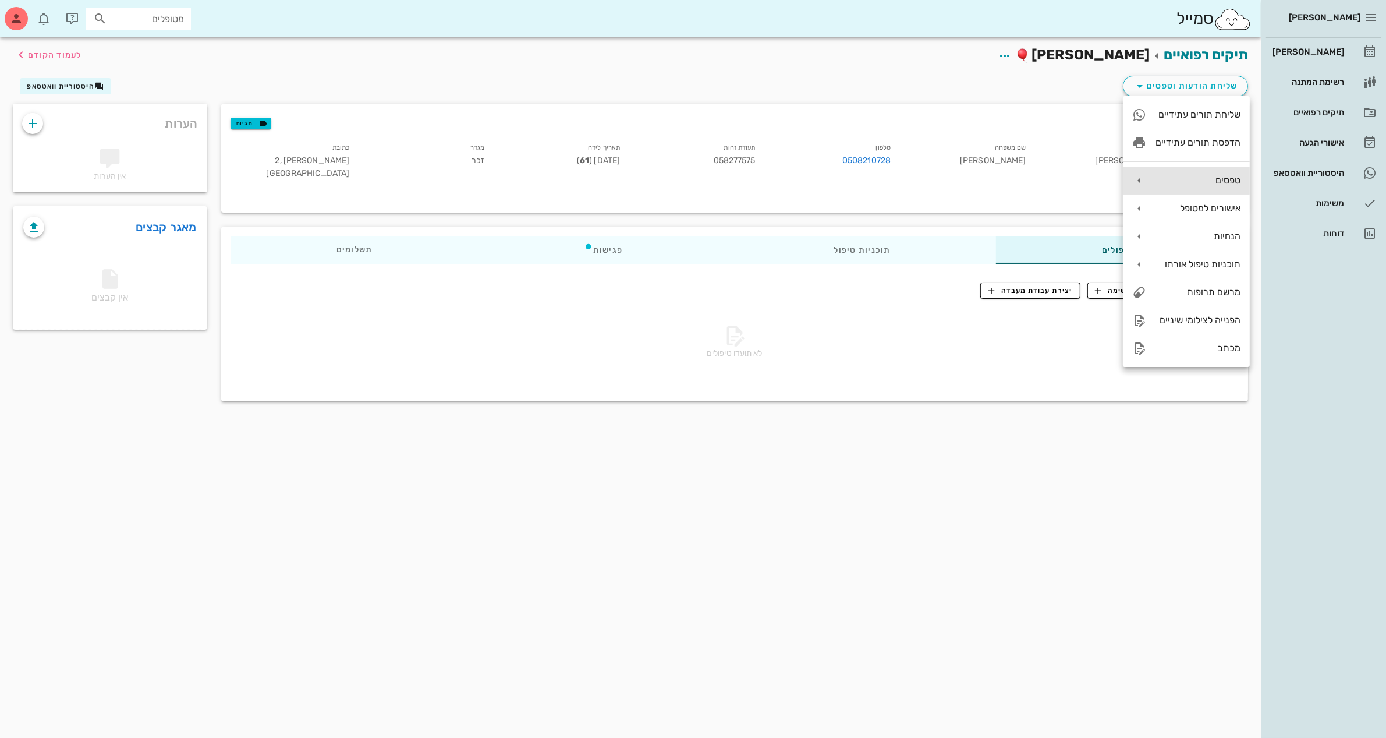
click at [1198, 178] on div "טפסים" at bounding box center [1198, 180] width 85 height 11
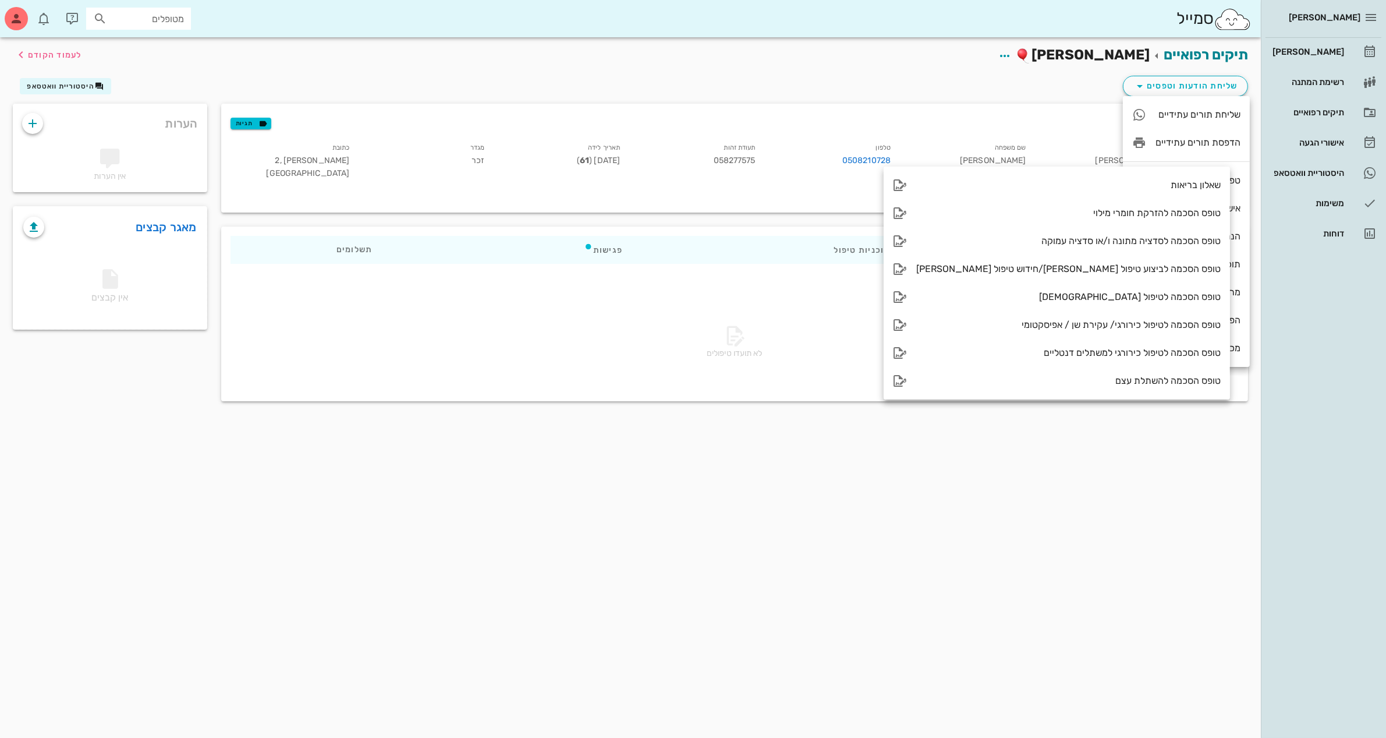
click at [952, 68] on div "תיקים רפואיים דני דרליק לעמוד הקודם" at bounding box center [630, 55] width 1249 height 36
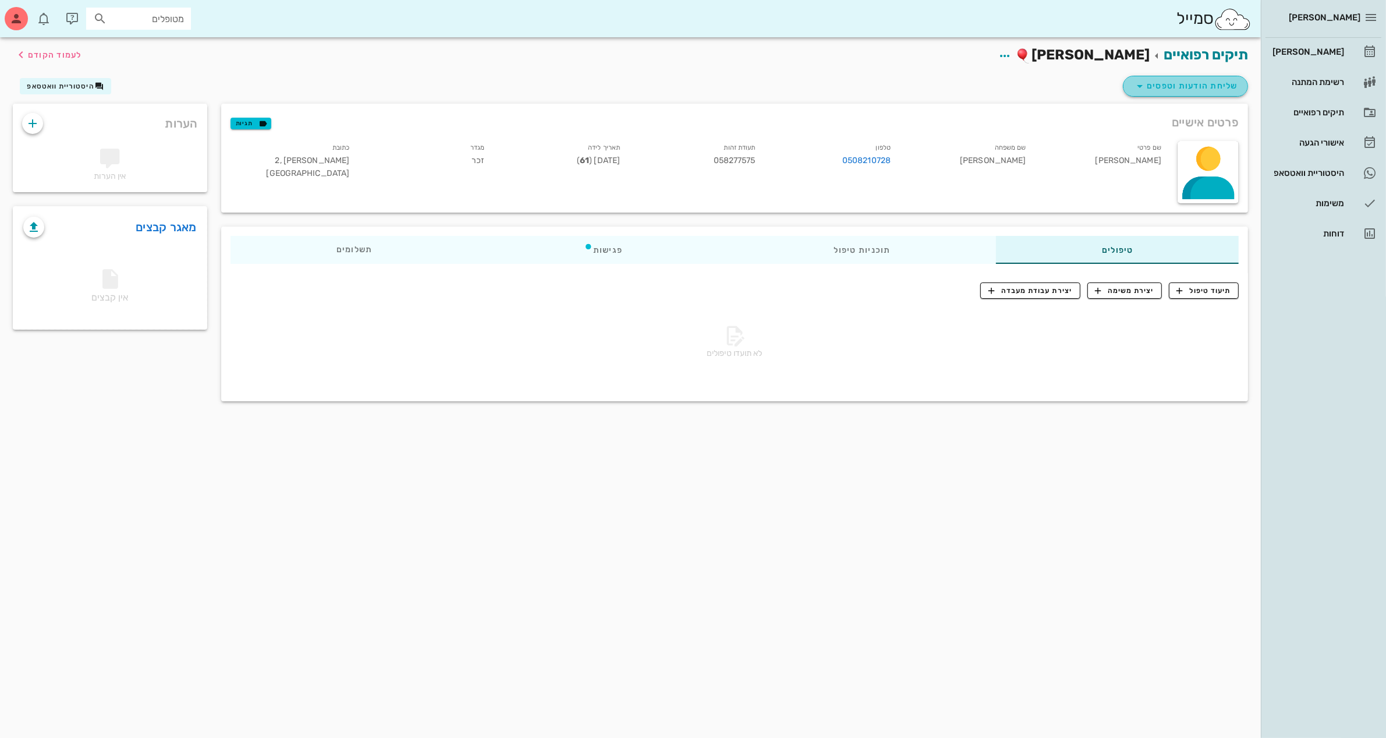
click at [1200, 80] on span "שליחת הודעות וטפסים" at bounding box center [1185, 86] width 105 height 14
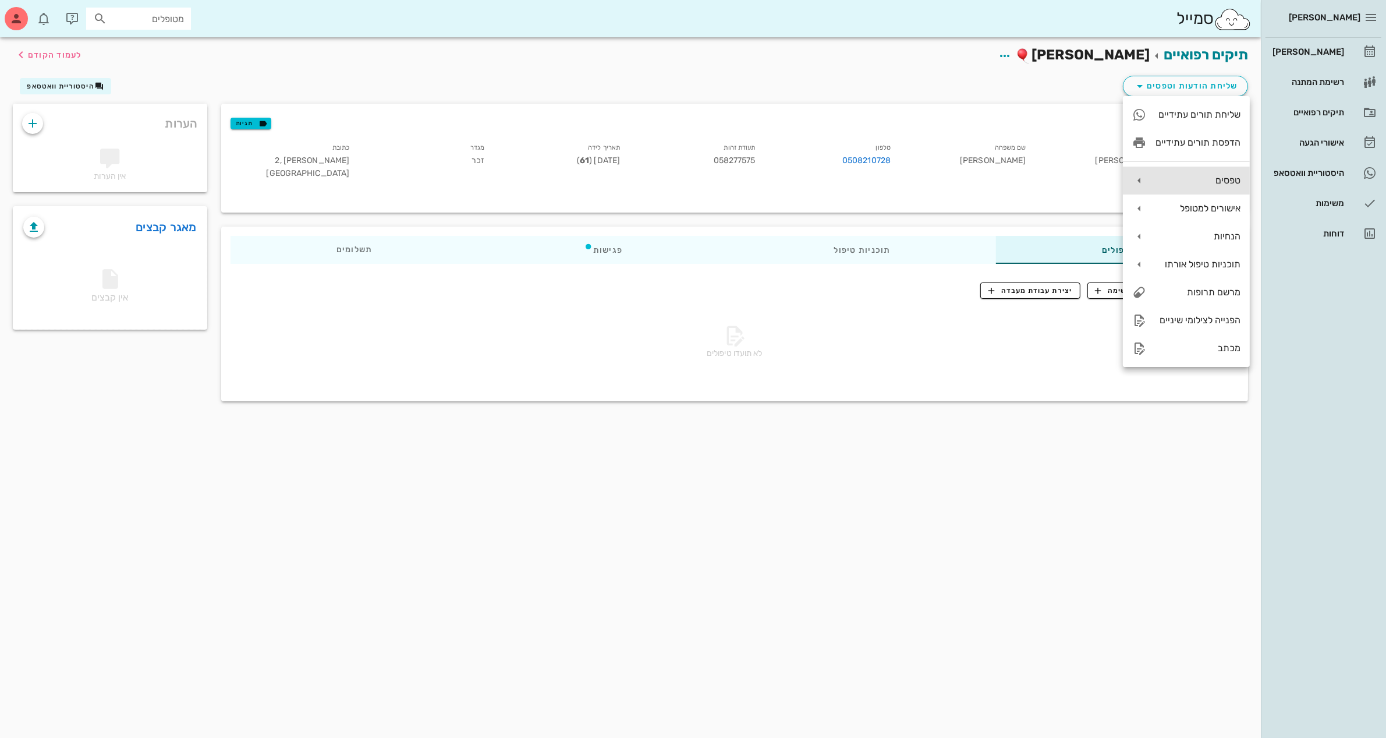
click at [1202, 182] on div "טפסים" at bounding box center [1198, 180] width 85 height 11
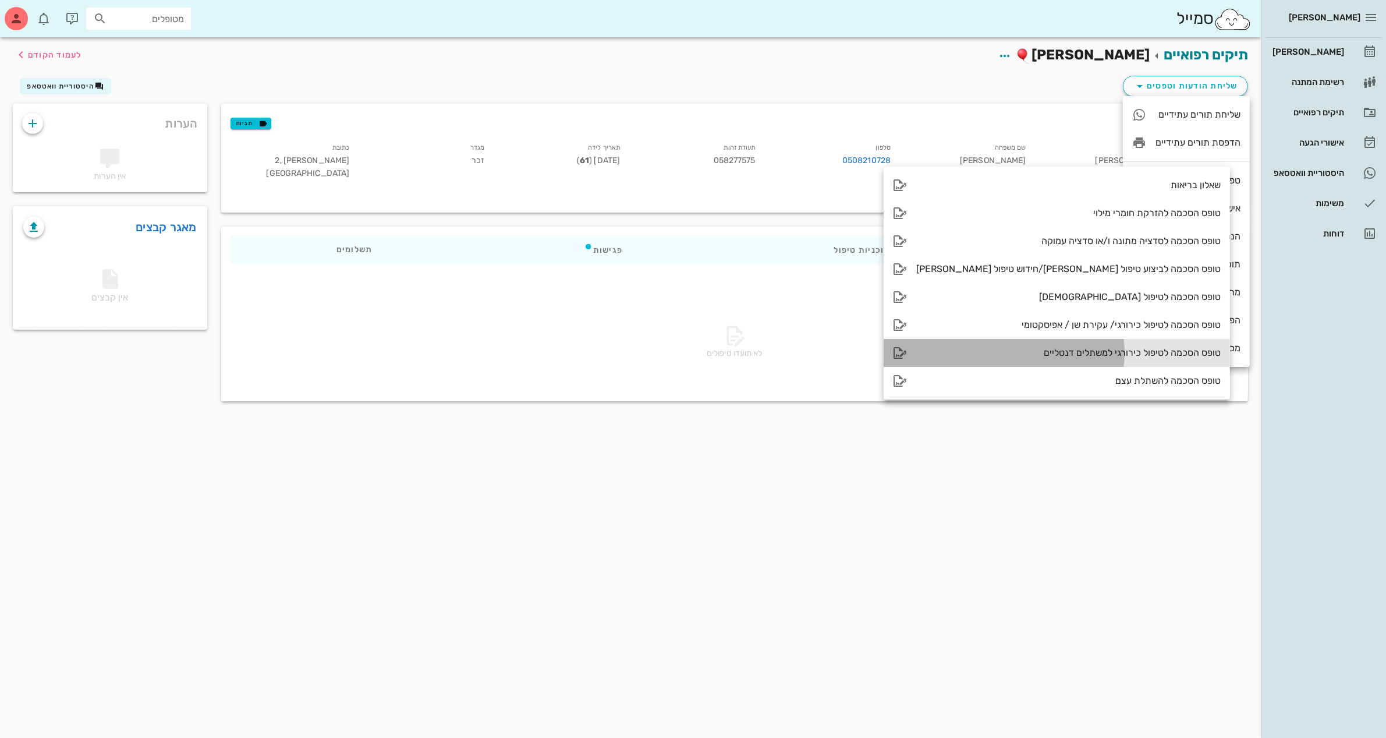
click at [1022, 348] on div "טופס הסכמה לטיפול כירורגי למשתלים דנטליים" at bounding box center [1068, 352] width 304 height 11
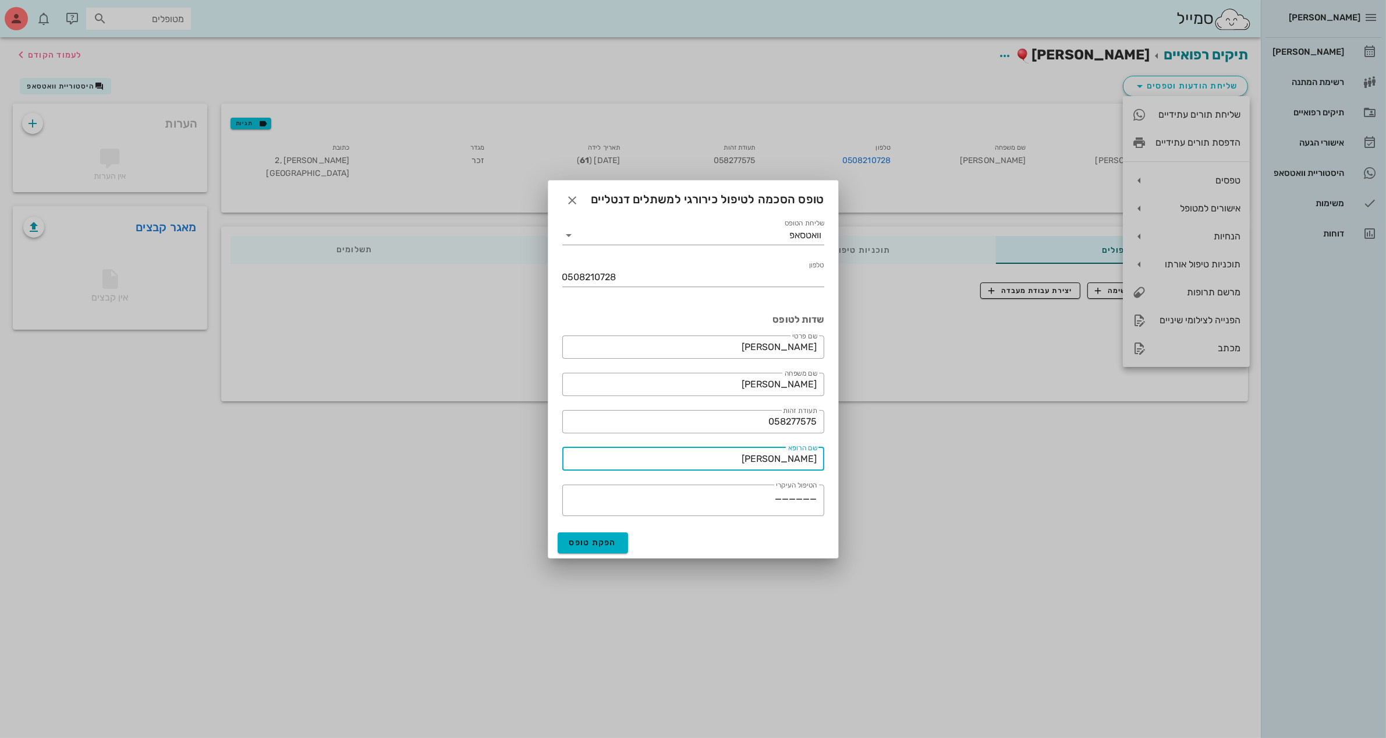
drag, startPoint x: 764, startPoint y: 458, endPoint x: 852, endPoint y: 459, distance: 87.9
click at [852, 459] on div "ביאדסה דנט יומן מרפאה רשימת המתנה תיקים רפואיים אישורי הגעה היסטוריית וואטסאפ מ…" at bounding box center [693, 369] width 1386 height 738
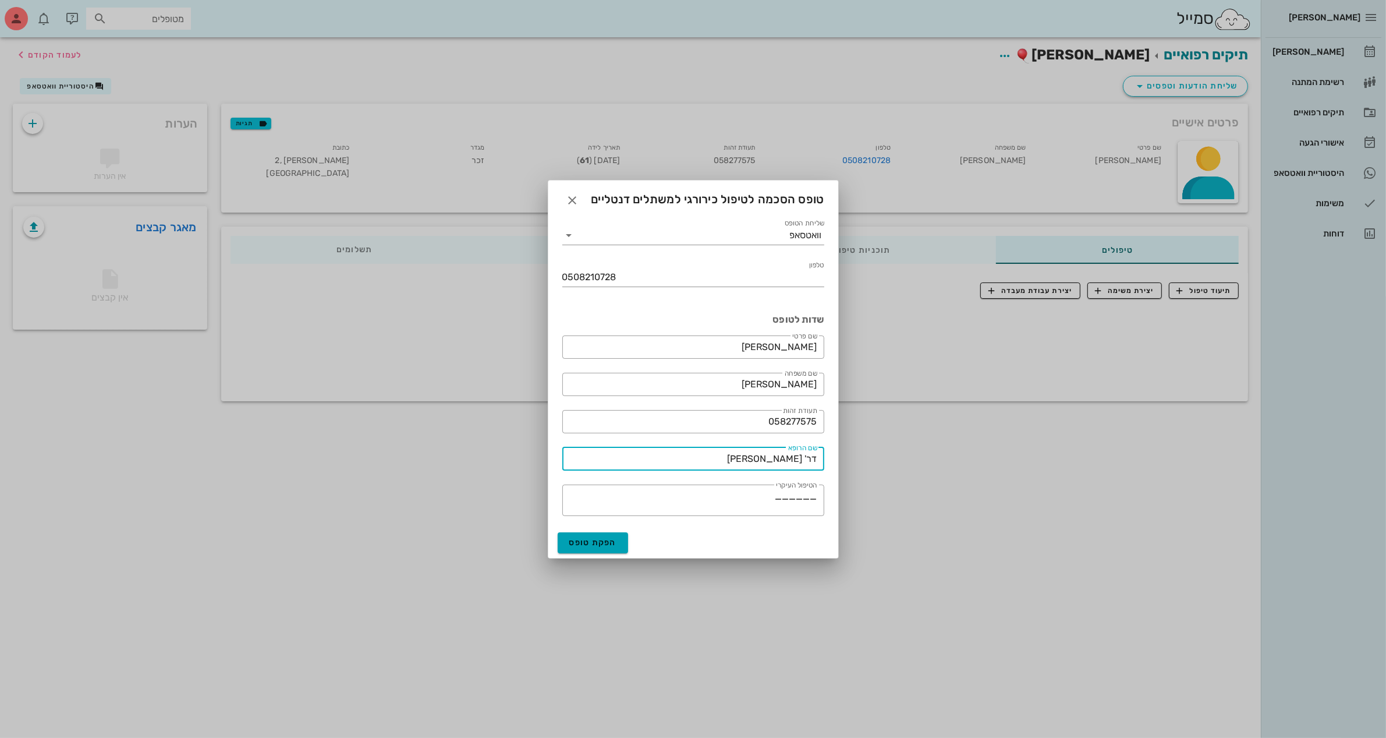
type input "דר' [PERSON_NAME]"
click at [597, 536] on button "הפקת טופס" at bounding box center [593, 542] width 71 height 21
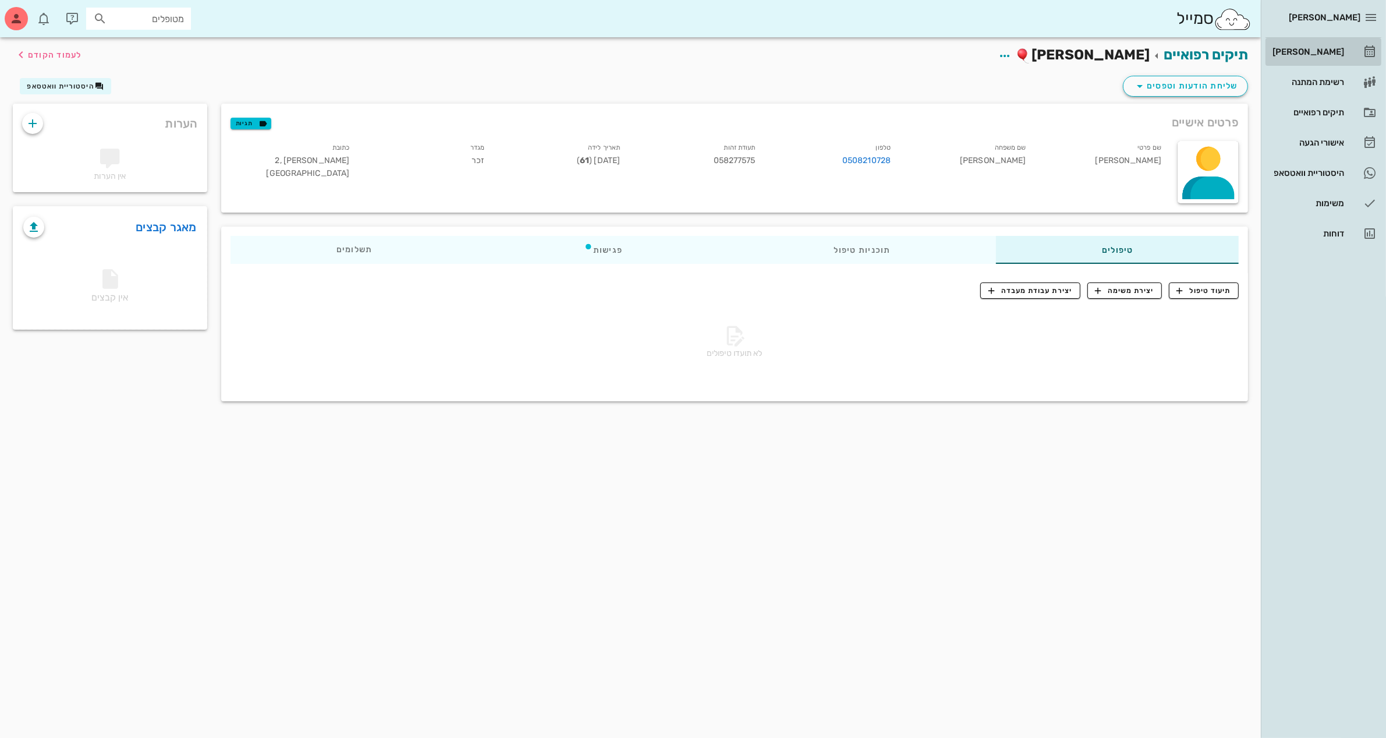
click at [1321, 49] on div "[PERSON_NAME]" at bounding box center [1307, 51] width 74 height 9
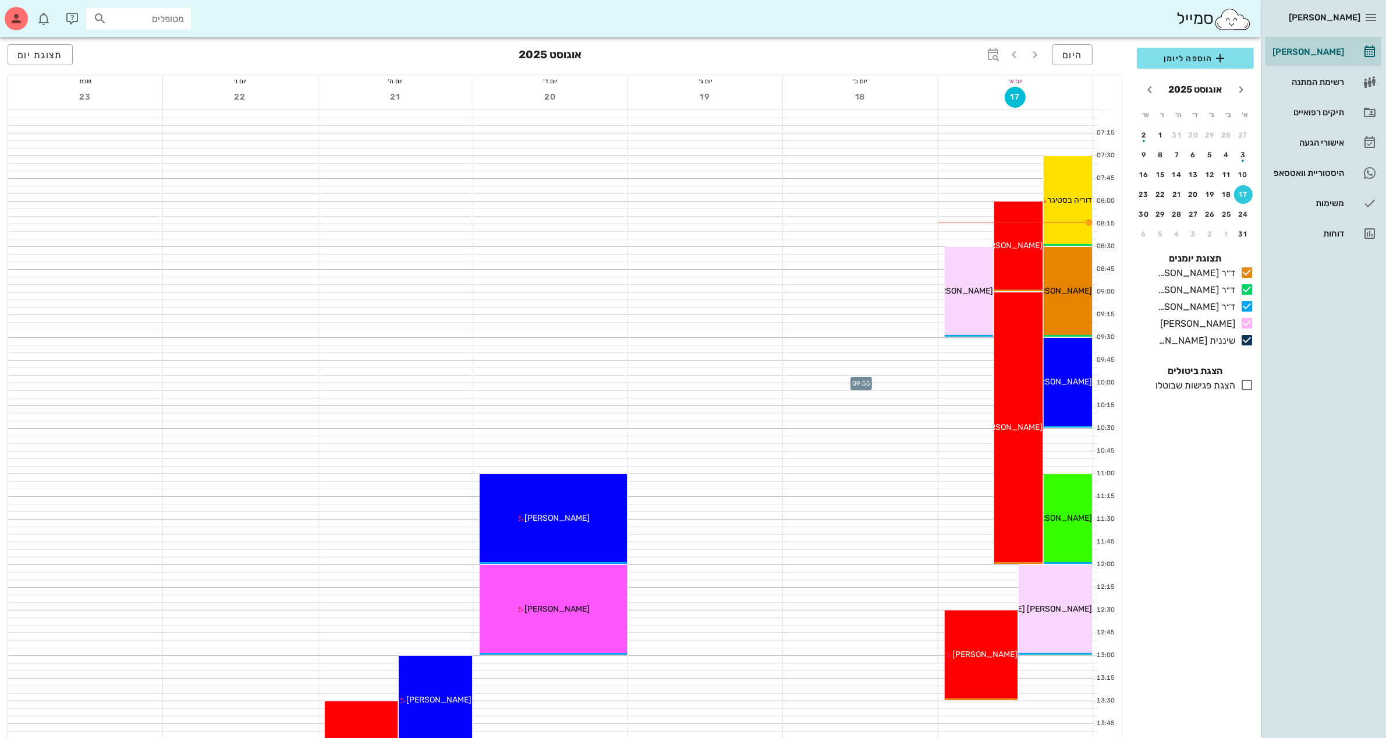
scroll to position [73, 0]
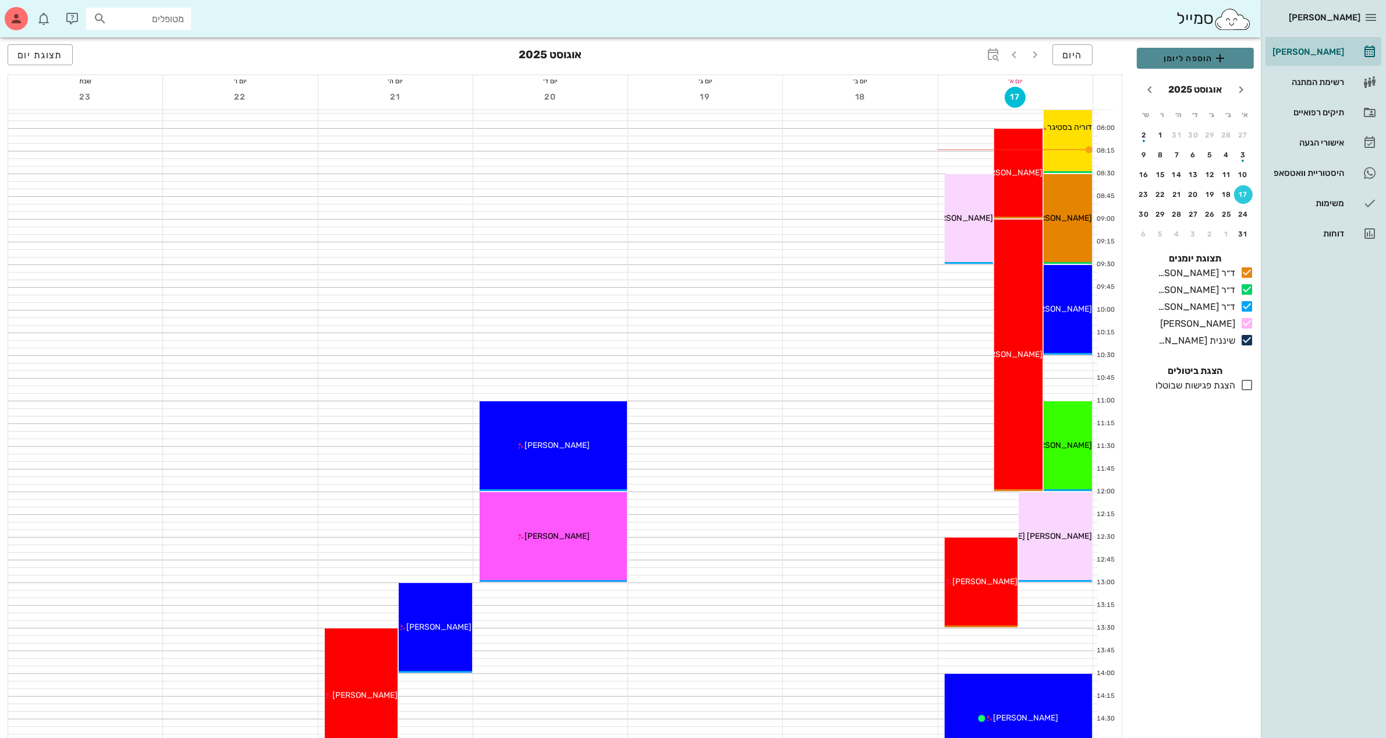
click at [1167, 59] on span "הוספה ליומן" at bounding box center [1195, 58] width 98 height 14
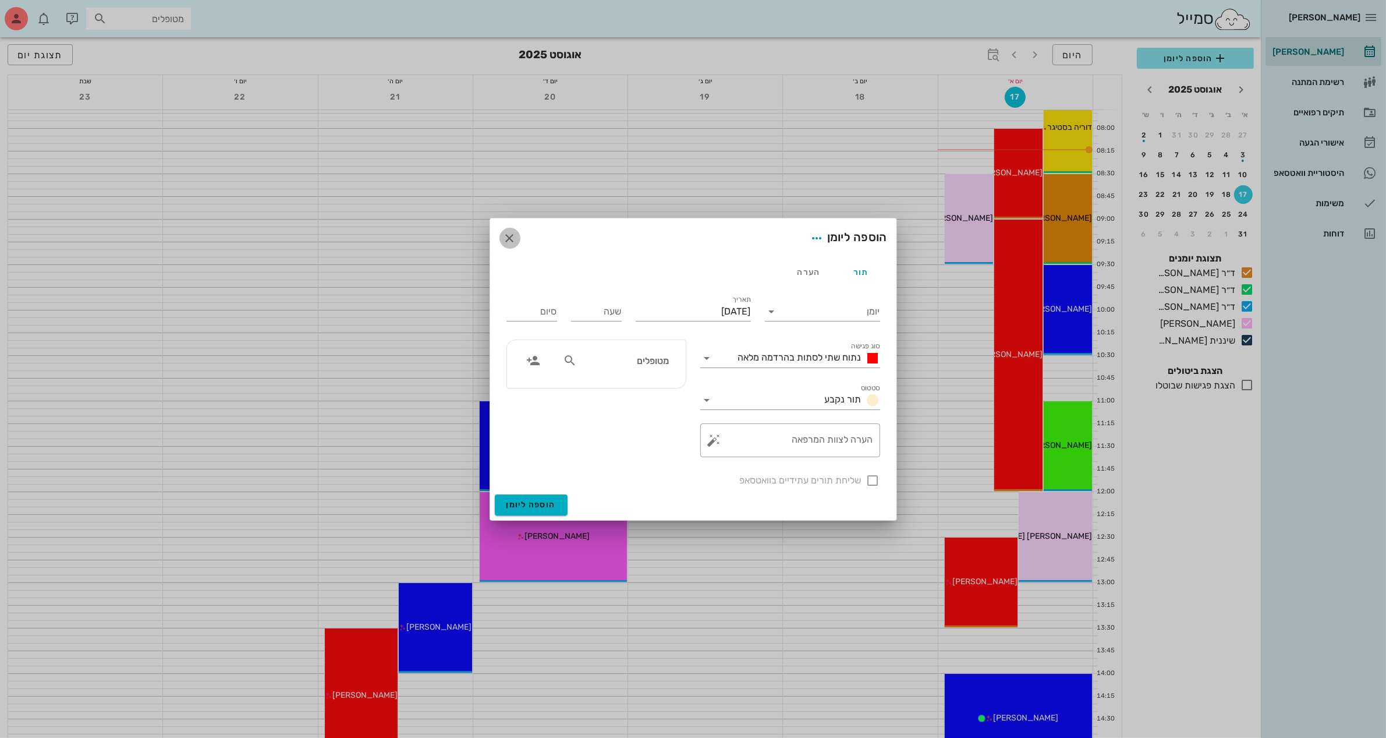
drag, startPoint x: 502, startPoint y: 240, endPoint x: 653, endPoint y: 278, distance: 156.0
click at [501, 240] on span "button" at bounding box center [509, 238] width 21 height 14
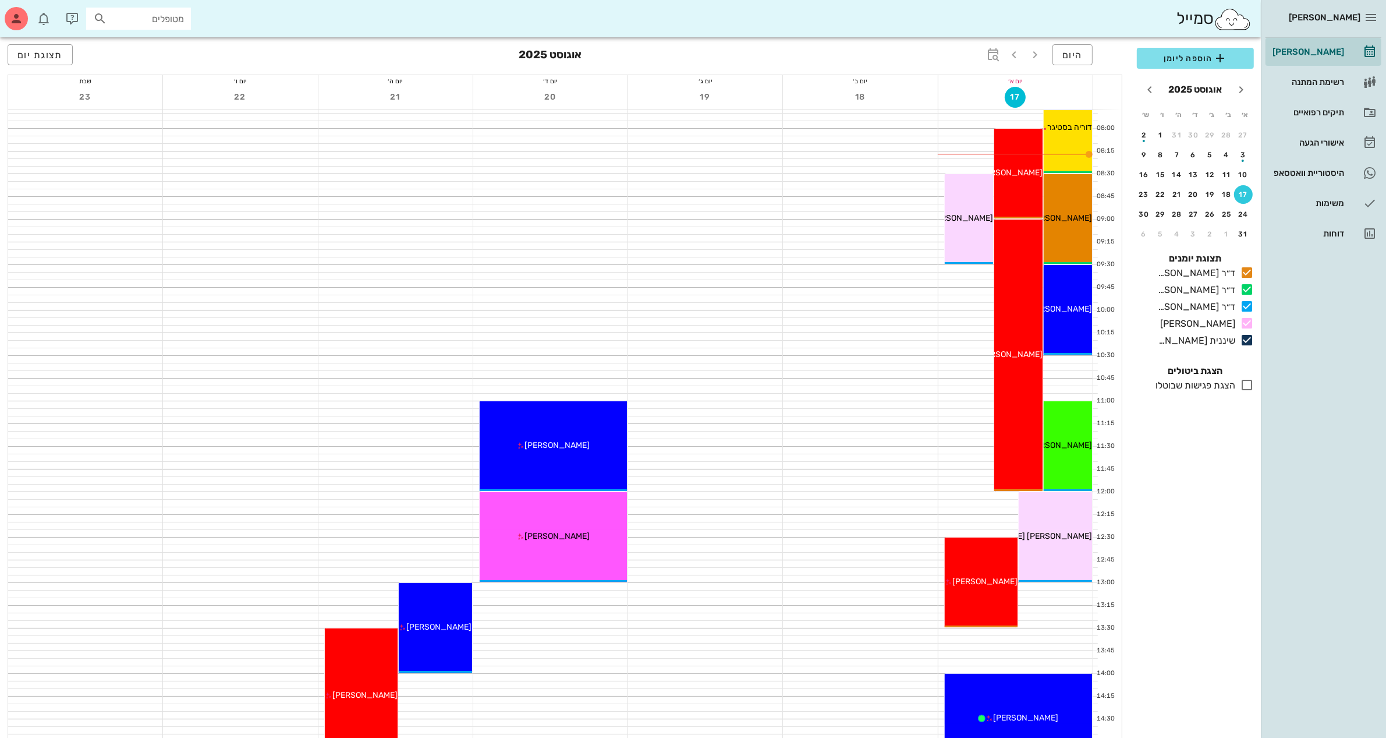
click at [1096, 441] on div "11:30" at bounding box center [1105, 446] width 24 height 10
click at [1064, 441] on span "[PERSON_NAME]" at bounding box center [1059, 445] width 65 height 10
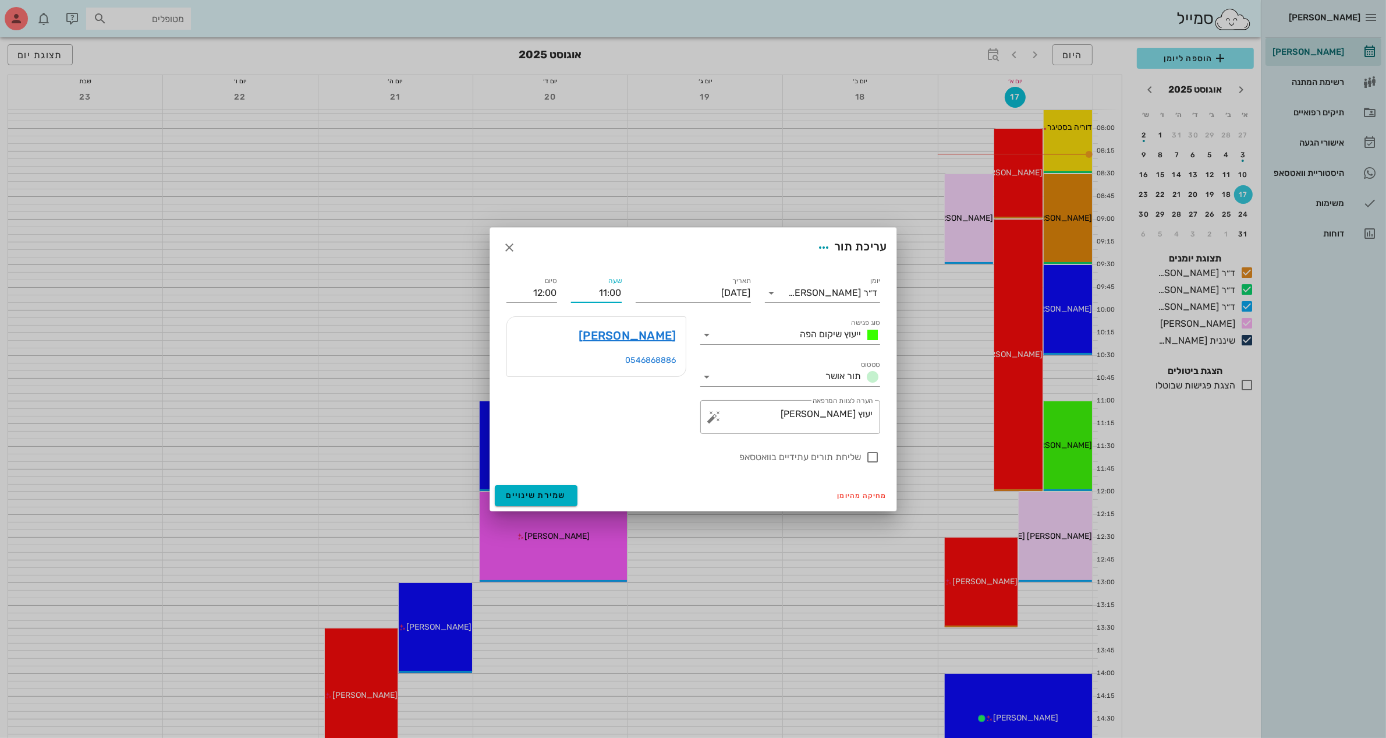
click at [616, 292] on input "11:00" at bounding box center [596, 292] width 51 height 19
click at [596, 379] on div "11:30" at bounding box center [596, 379] width 32 height 9
type input "11:30"
type input "12:30"
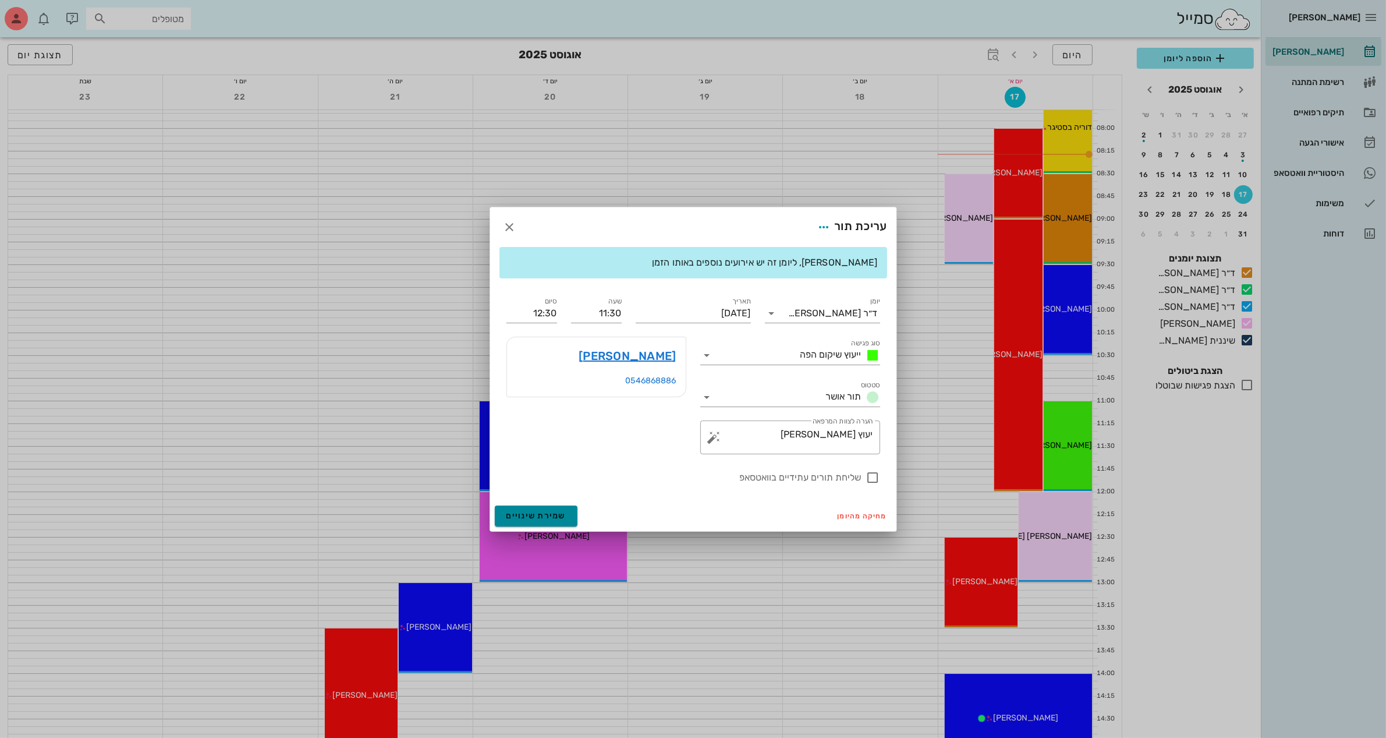
click at [529, 517] on span "שמירת שינויים" at bounding box center [536, 516] width 60 height 10
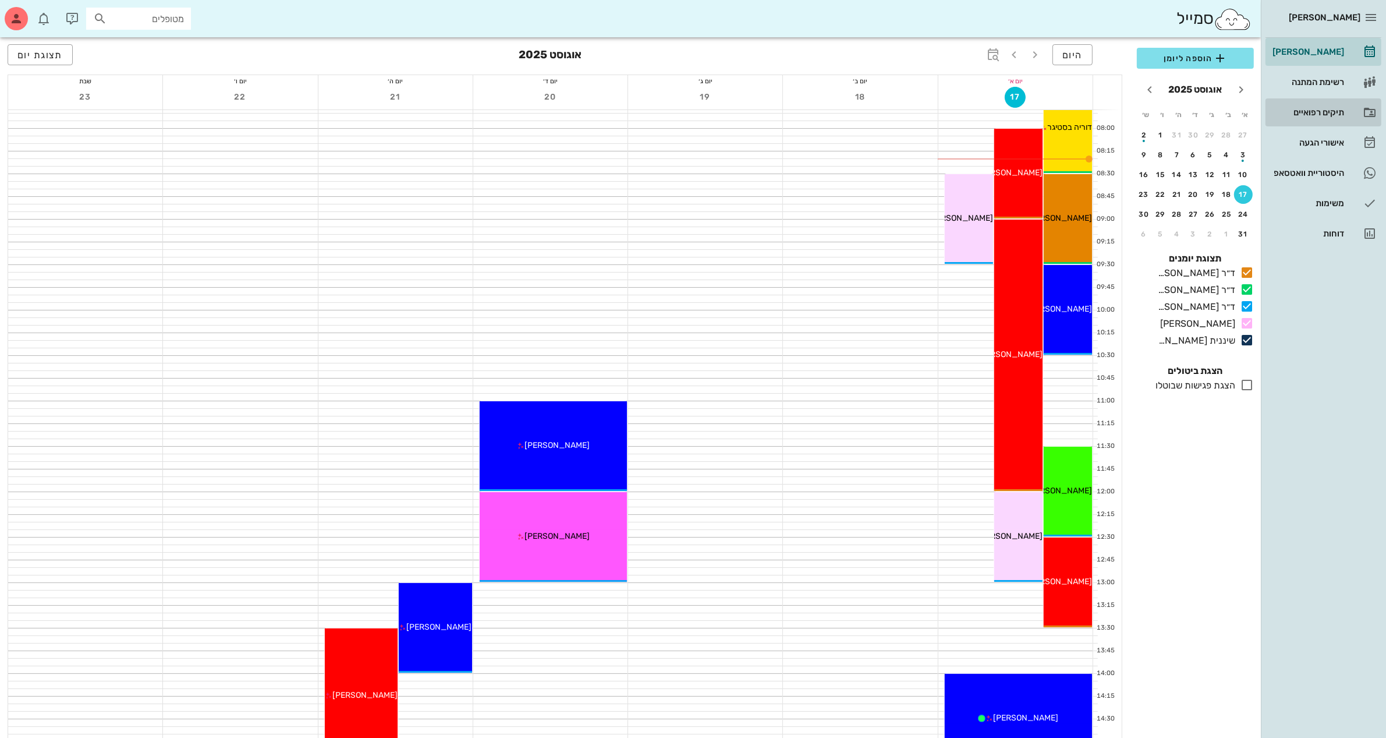
click at [1314, 108] on div "תיקים רפואיים" at bounding box center [1307, 112] width 74 height 9
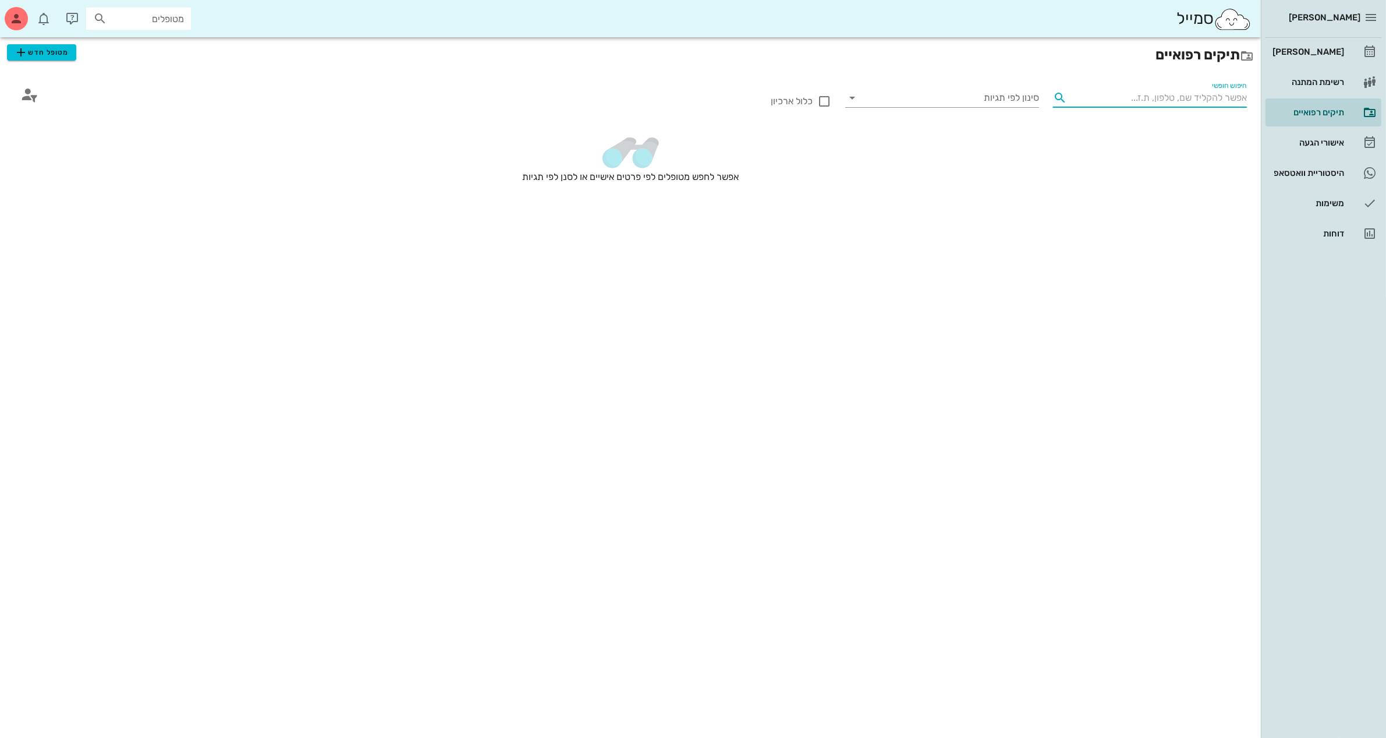
click at [1205, 95] on input "חיפוש חופשי" at bounding box center [1159, 97] width 175 height 19
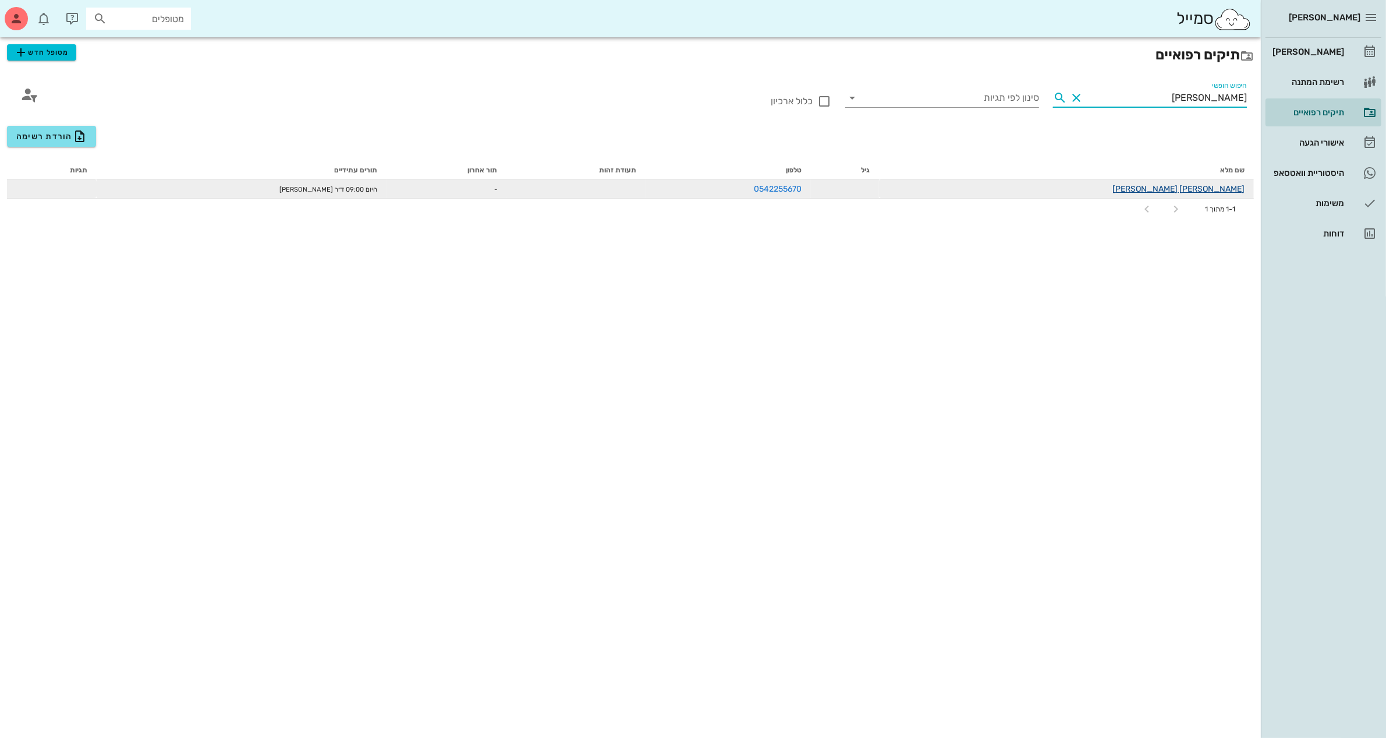
type input "[PERSON_NAME]"
click at [1233, 187] on link "[PERSON_NAME] [PERSON_NAME]" at bounding box center [1178, 189] width 132 height 10
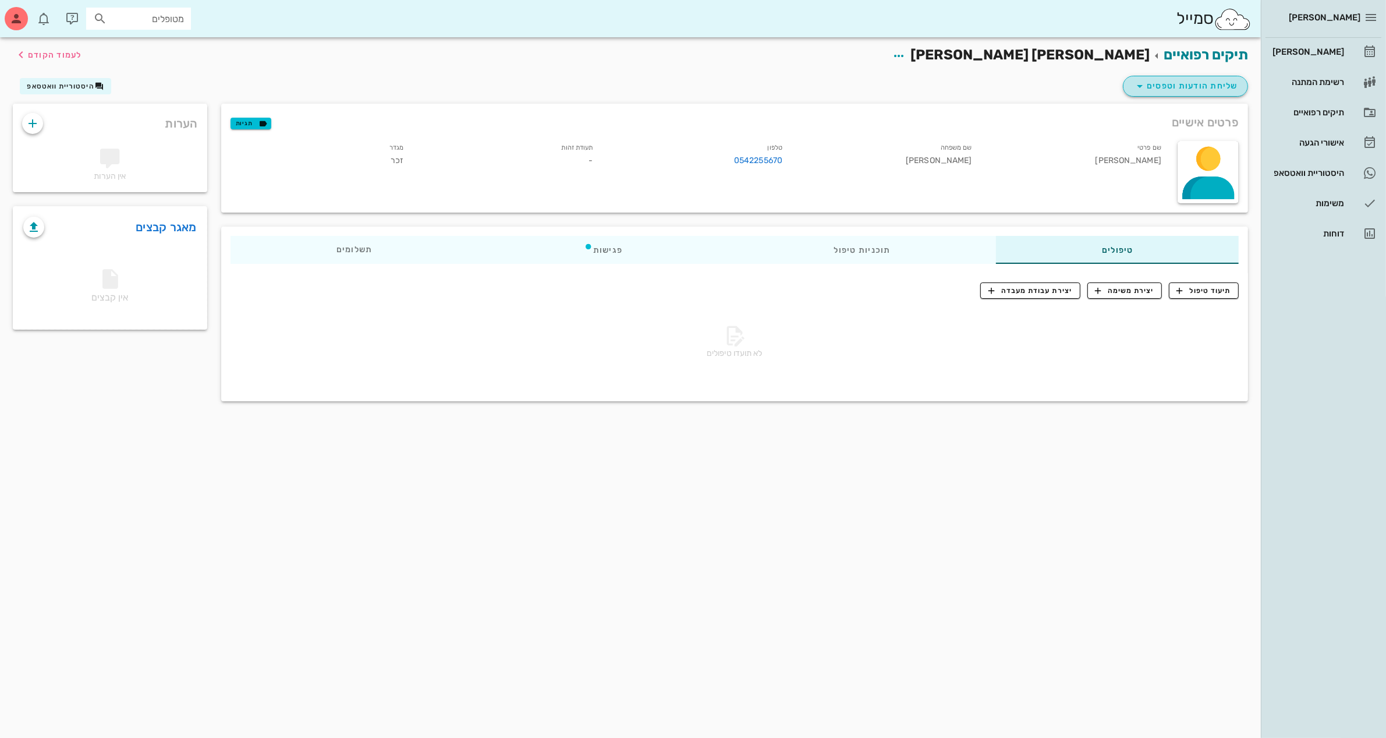
click at [1188, 85] on span "שליחת הודעות וטפסים" at bounding box center [1185, 86] width 105 height 14
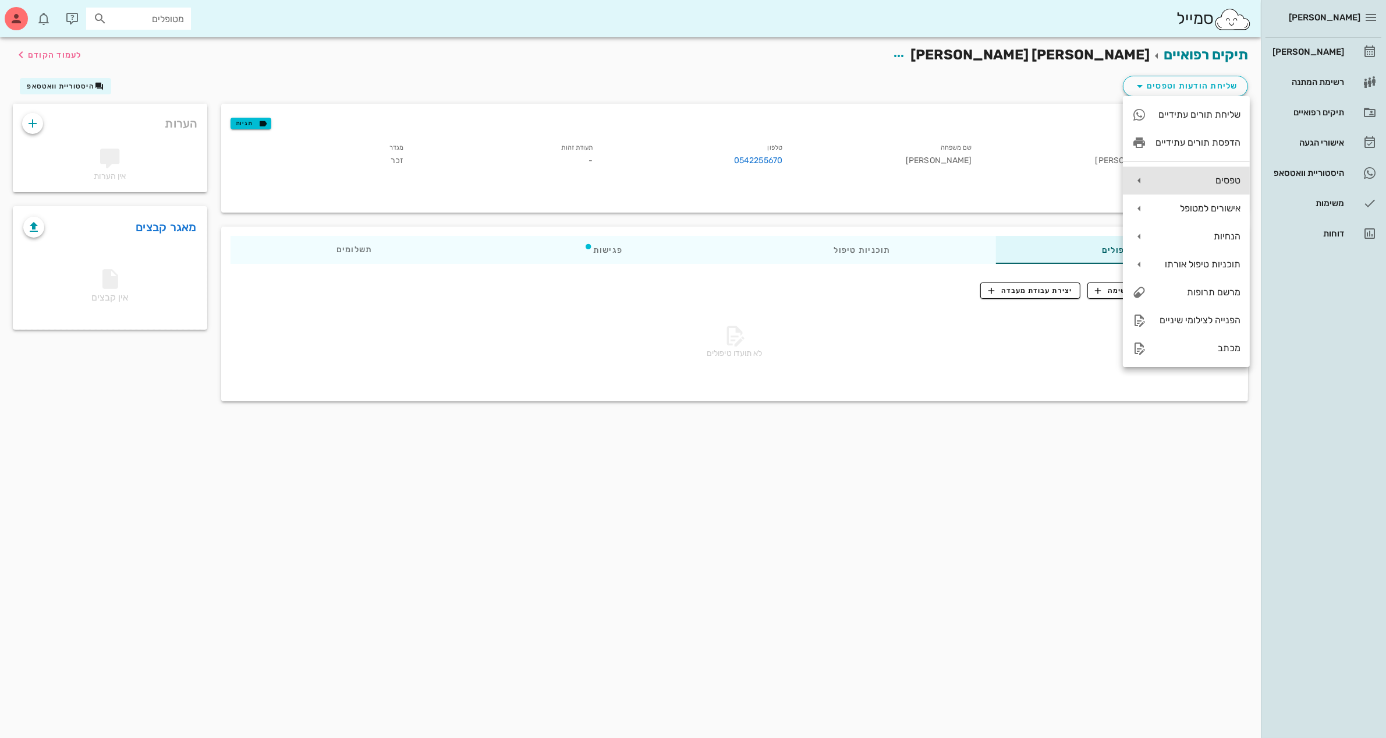
click at [1206, 178] on div "טפסים" at bounding box center [1198, 180] width 85 height 11
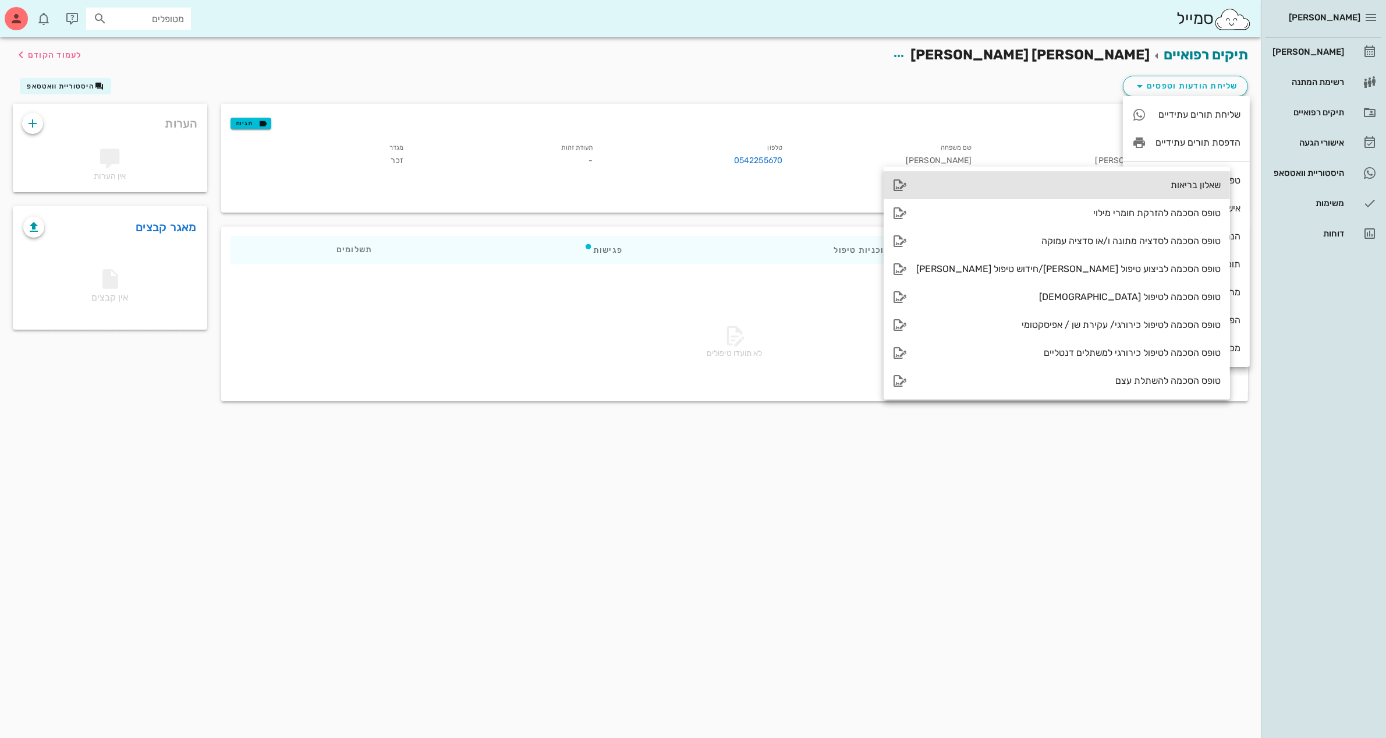
click at [1072, 184] on div "שאלון בריאות" at bounding box center [1068, 184] width 304 height 11
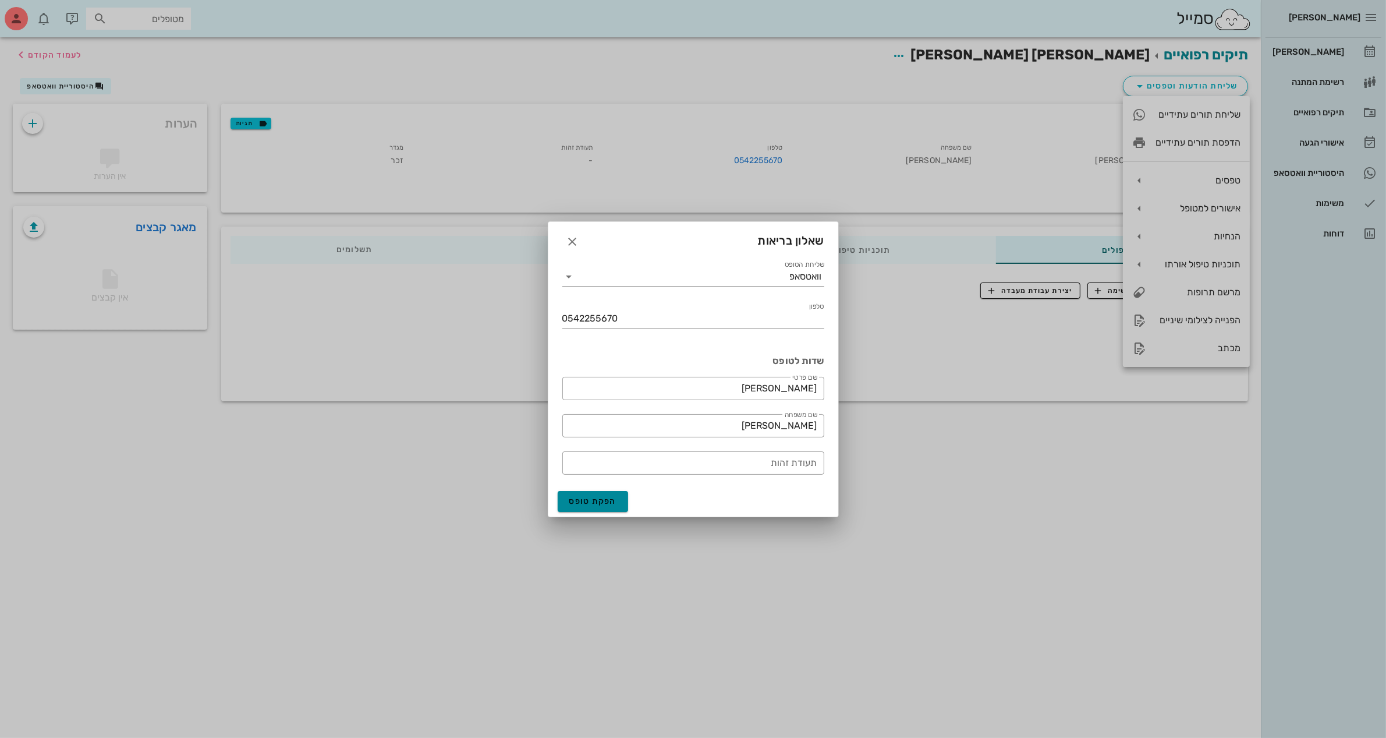
click at [591, 501] on span "הפקת טופס" at bounding box center [593, 501] width 48 height 10
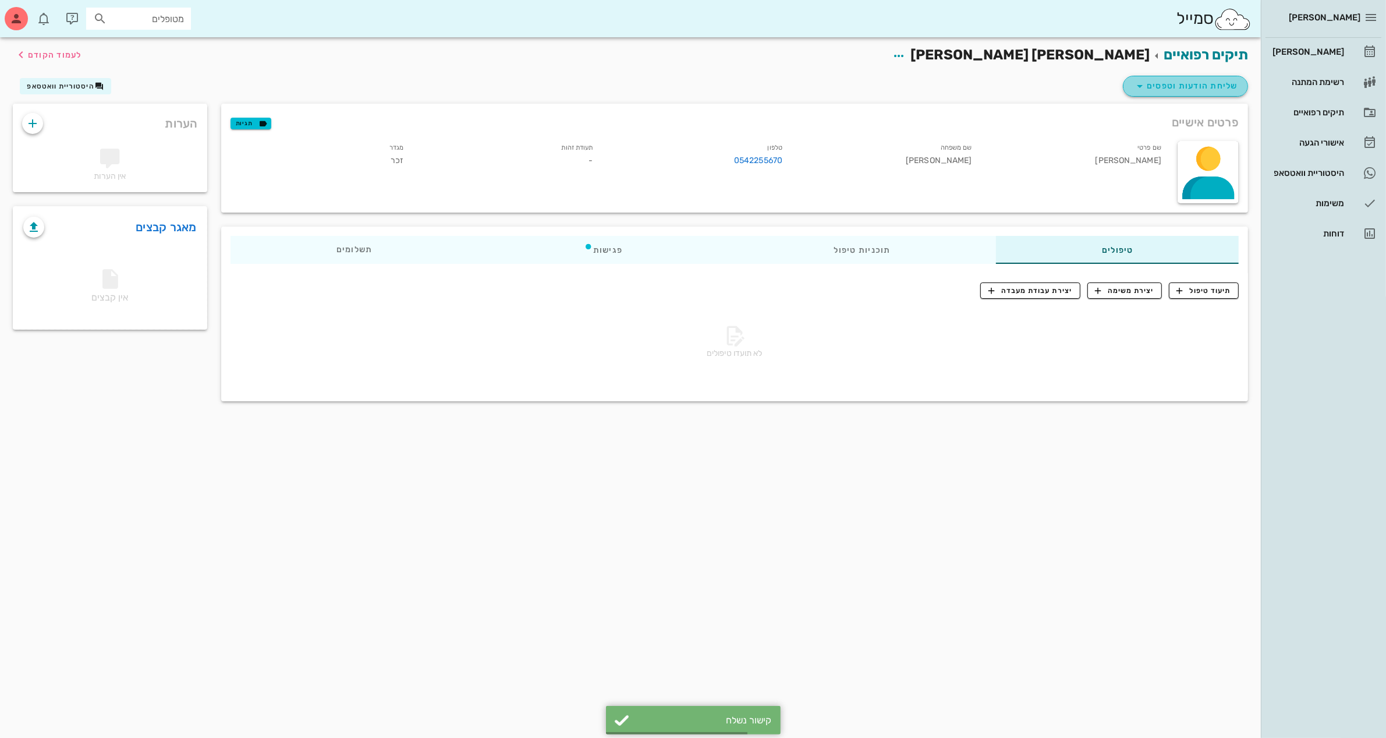
click at [1203, 90] on span "שליחת הודעות וטפסים" at bounding box center [1185, 86] width 105 height 14
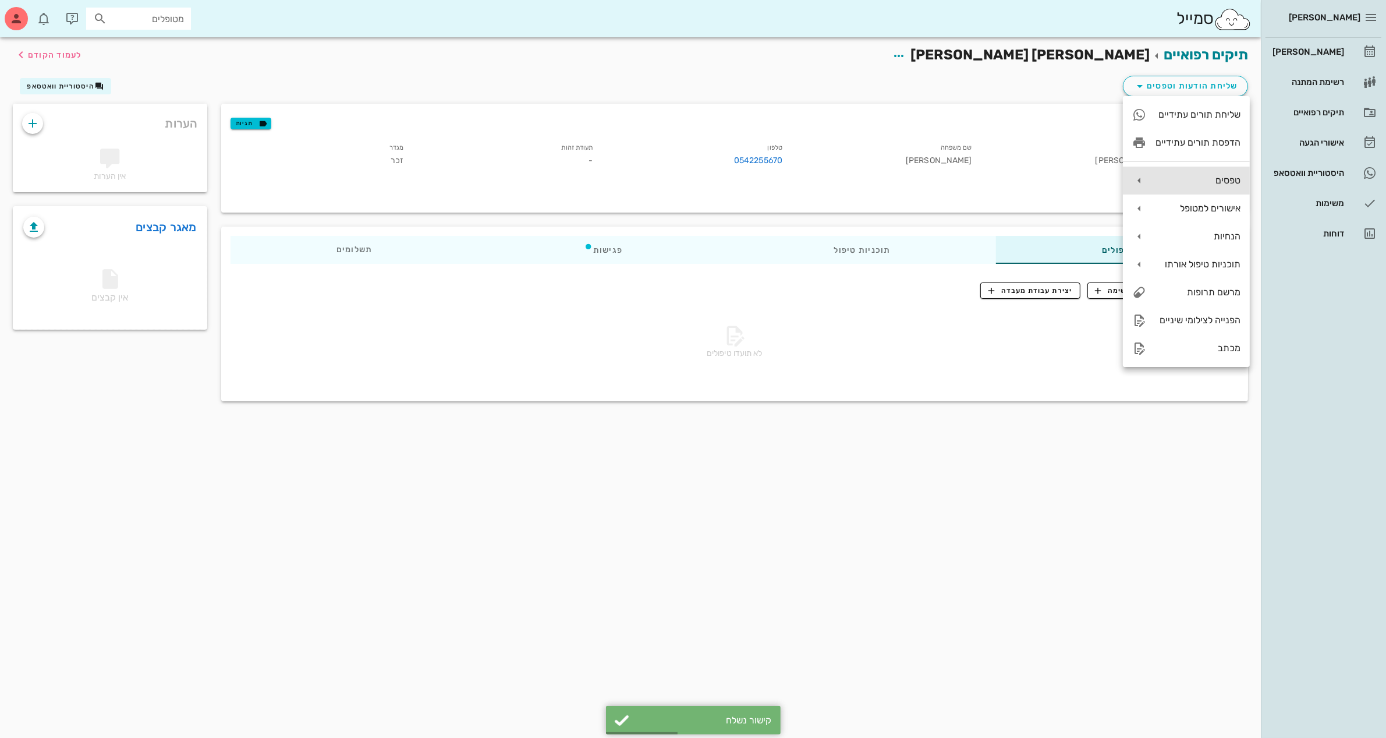
click at [1201, 179] on div "טפסים" at bounding box center [1198, 180] width 85 height 11
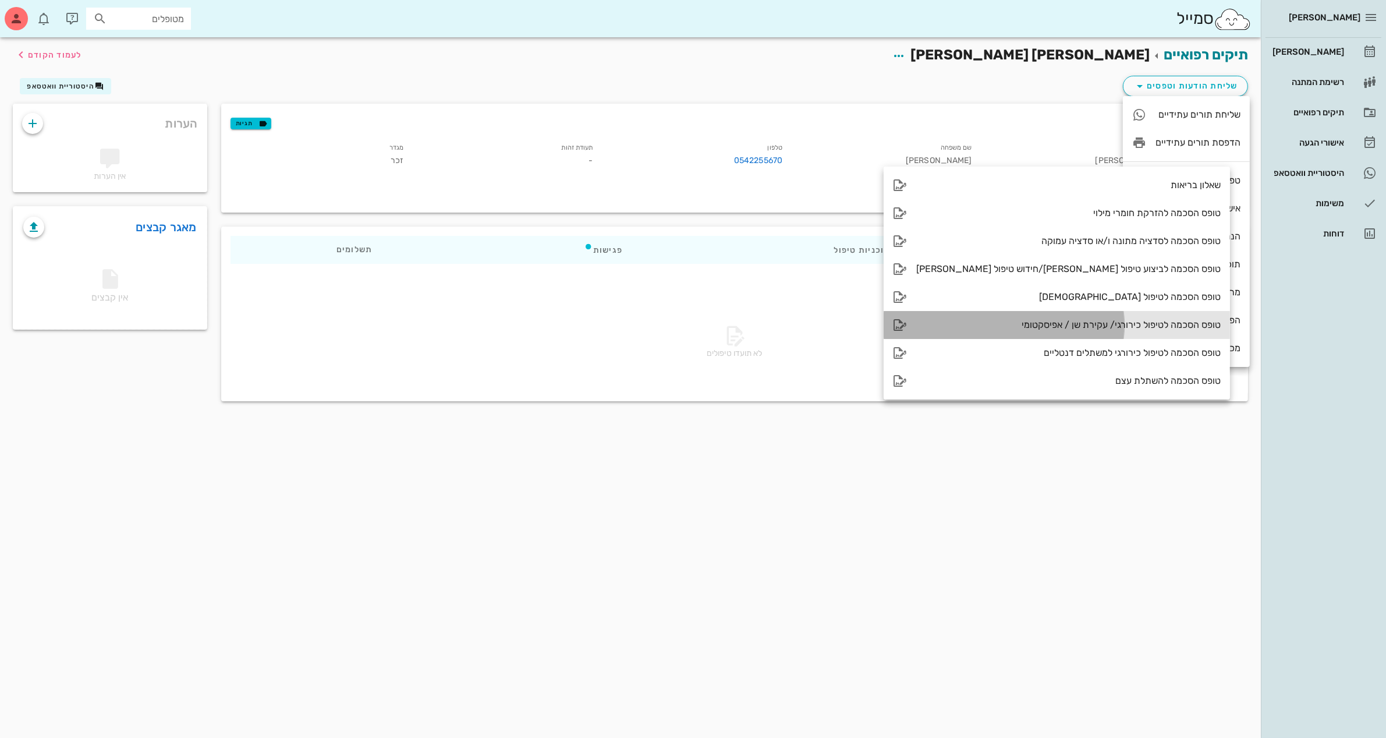
click at [1054, 329] on div "טופס הסכמה לטיפול כירורגי/ עקירת שן / אפיסקטומי" at bounding box center [1068, 324] width 304 height 11
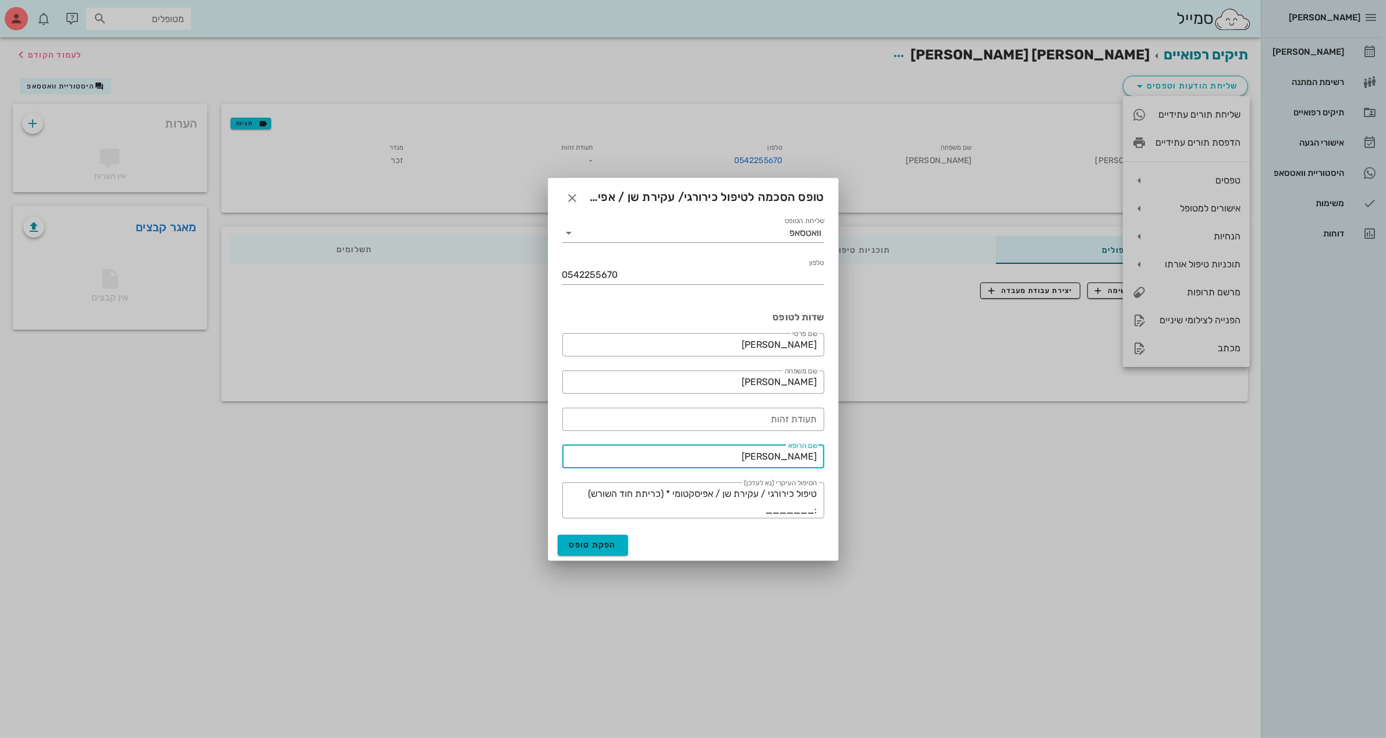
drag, startPoint x: 766, startPoint y: 460, endPoint x: 970, endPoint y: 410, distance: 209.7
click at [949, 449] on div "ביאדסה דנט יומן מרפאה רשימת המתנה תיקים רפואיים אישורי הגעה היסטוריית וואטסאפ מ…" at bounding box center [693, 369] width 1386 height 738
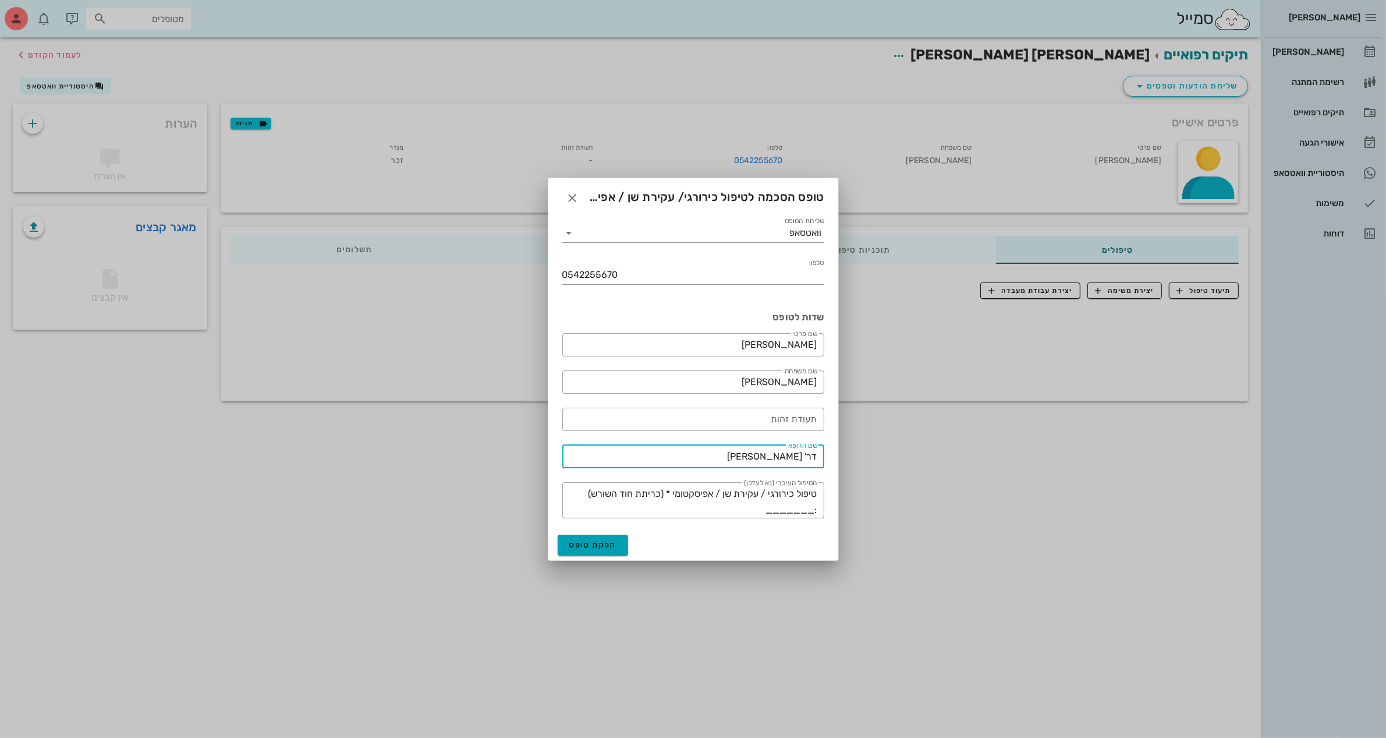
type input "דר' [PERSON_NAME]"
click at [600, 550] on button "הפקת טופס" at bounding box center [593, 544] width 71 height 21
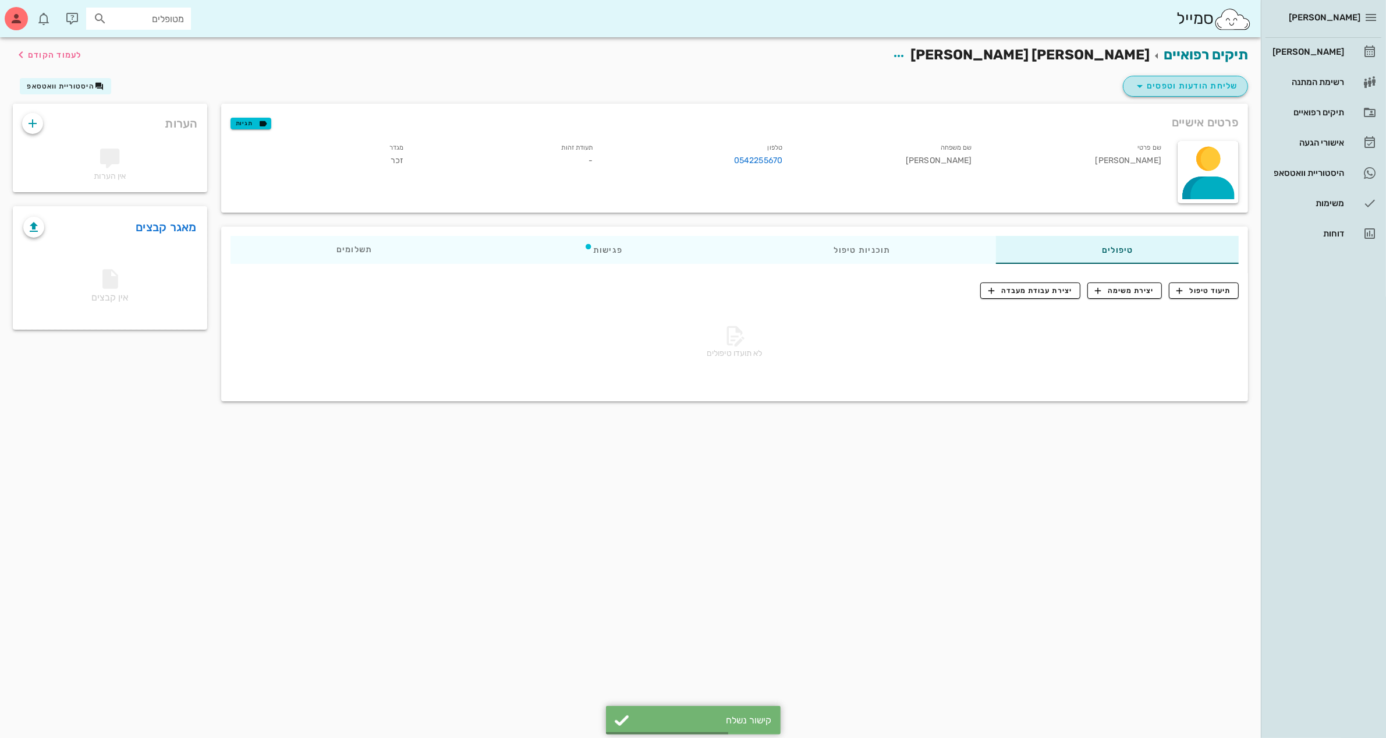
click at [1183, 83] on span "שליחת הודעות וטפסים" at bounding box center [1185, 86] width 105 height 14
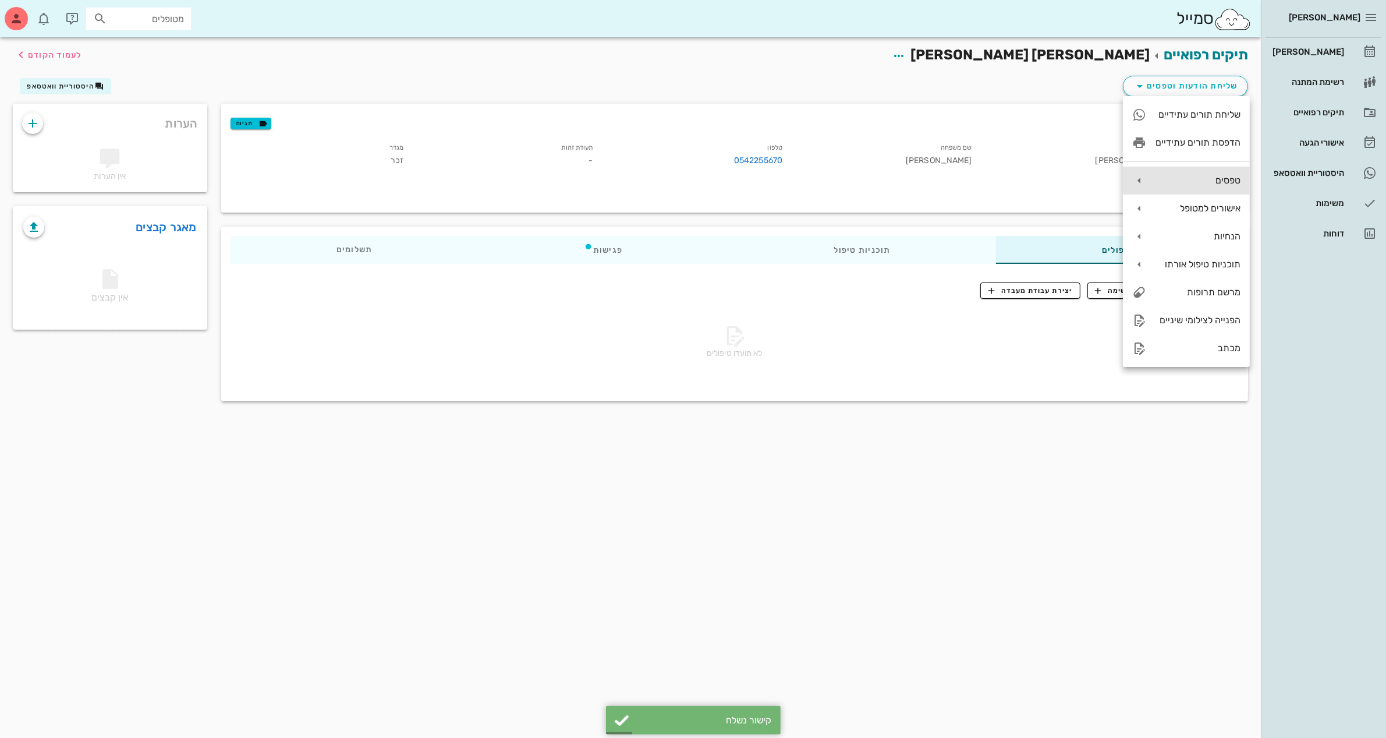
click at [1210, 182] on div "טפסים" at bounding box center [1198, 180] width 85 height 11
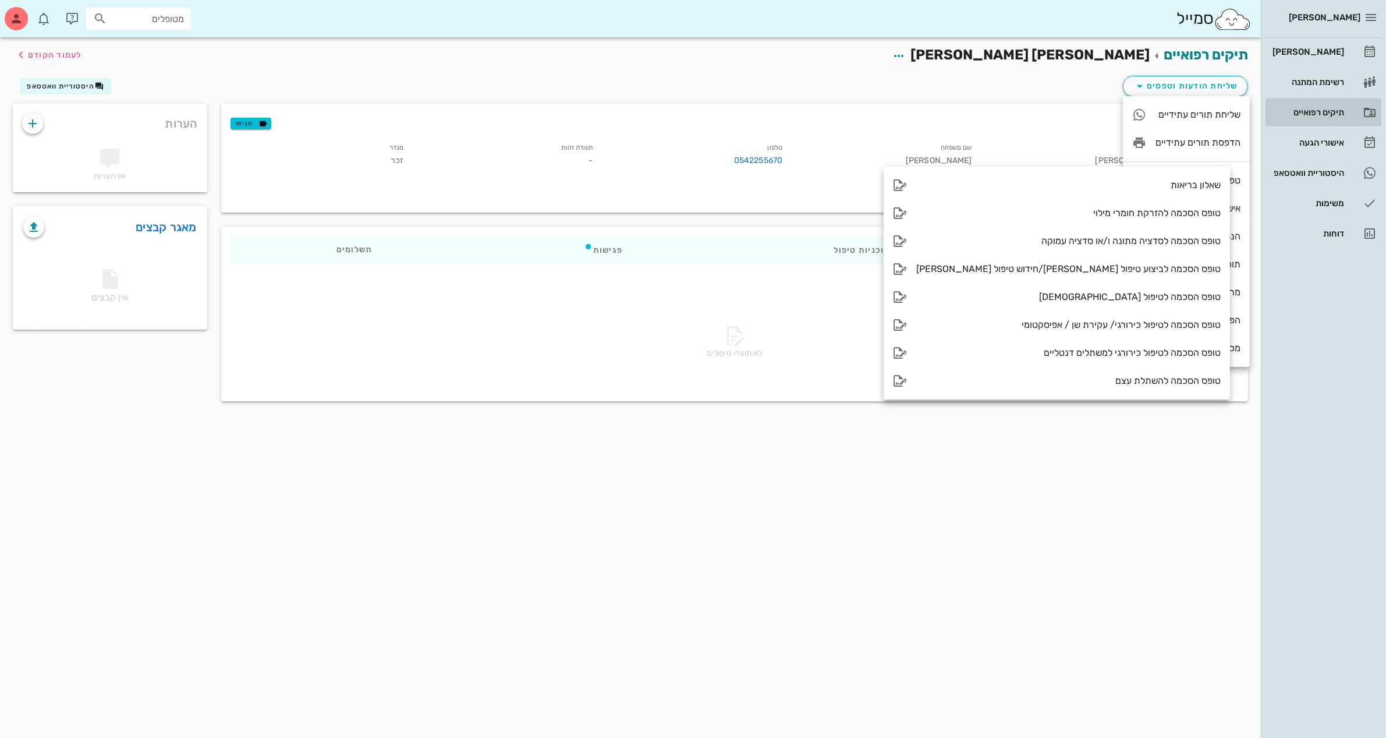
click at [1314, 111] on div "תיקים רפואיים" at bounding box center [1307, 112] width 74 height 9
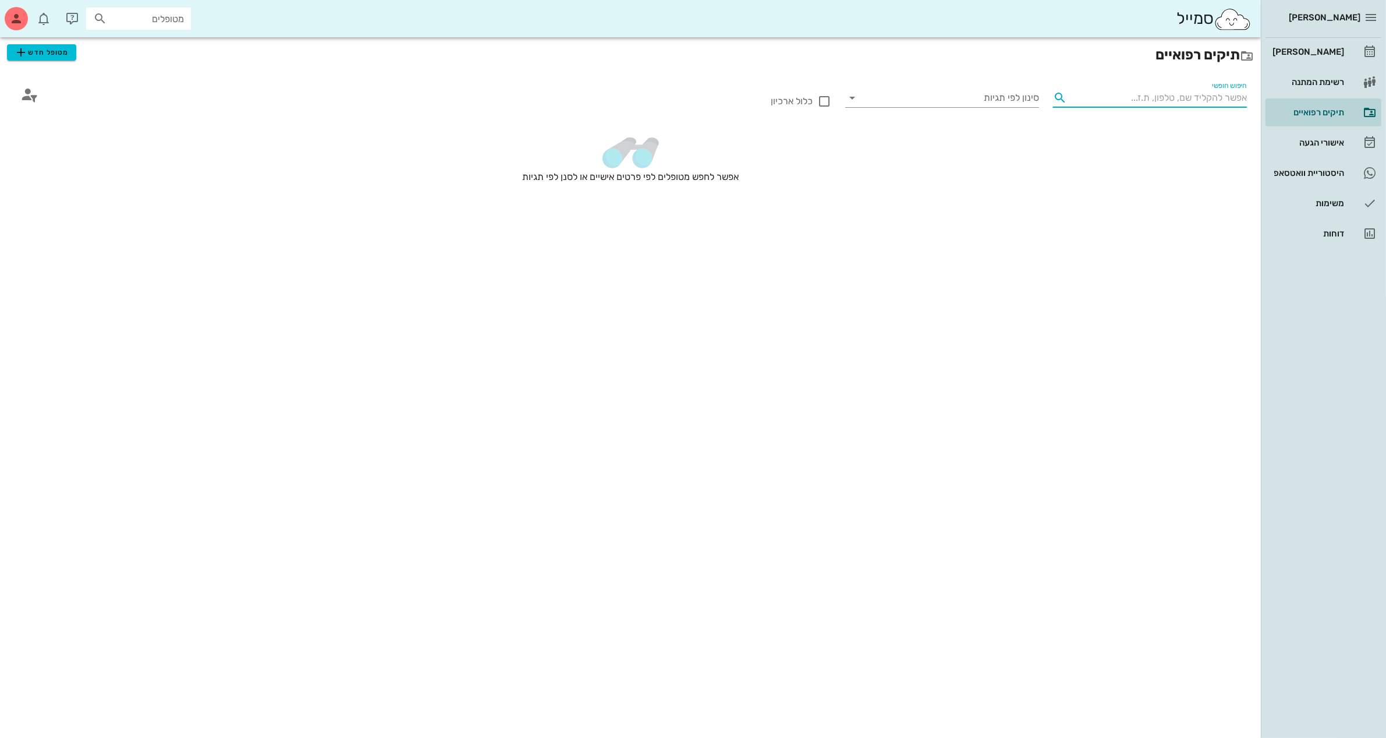
click at [1165, 94] on input "חיפוש חופשי" at bounding box center [1159, 97] width 175 height 19
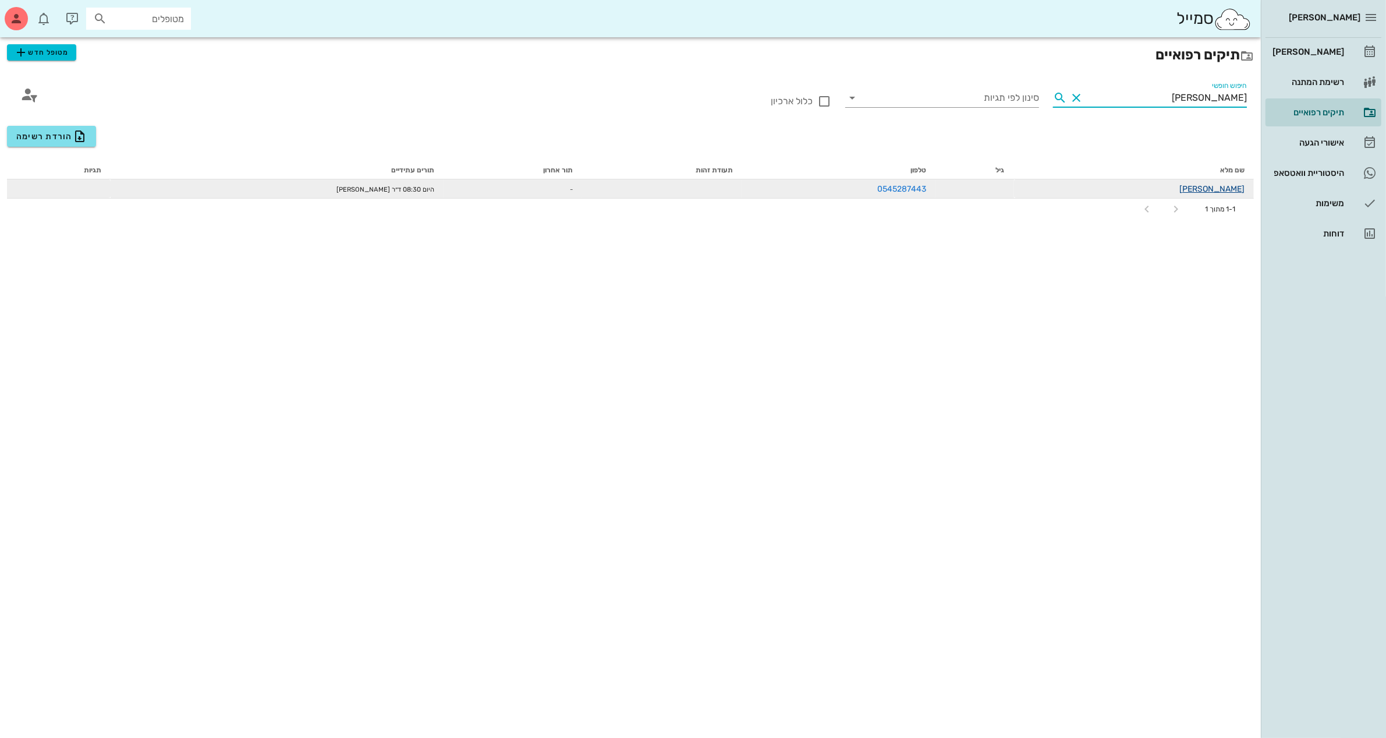
type input "ויטל"
click at [1230, 191] on link "ויטלי לוצקי" at bounding box center [1211, 189] width 65 height 10
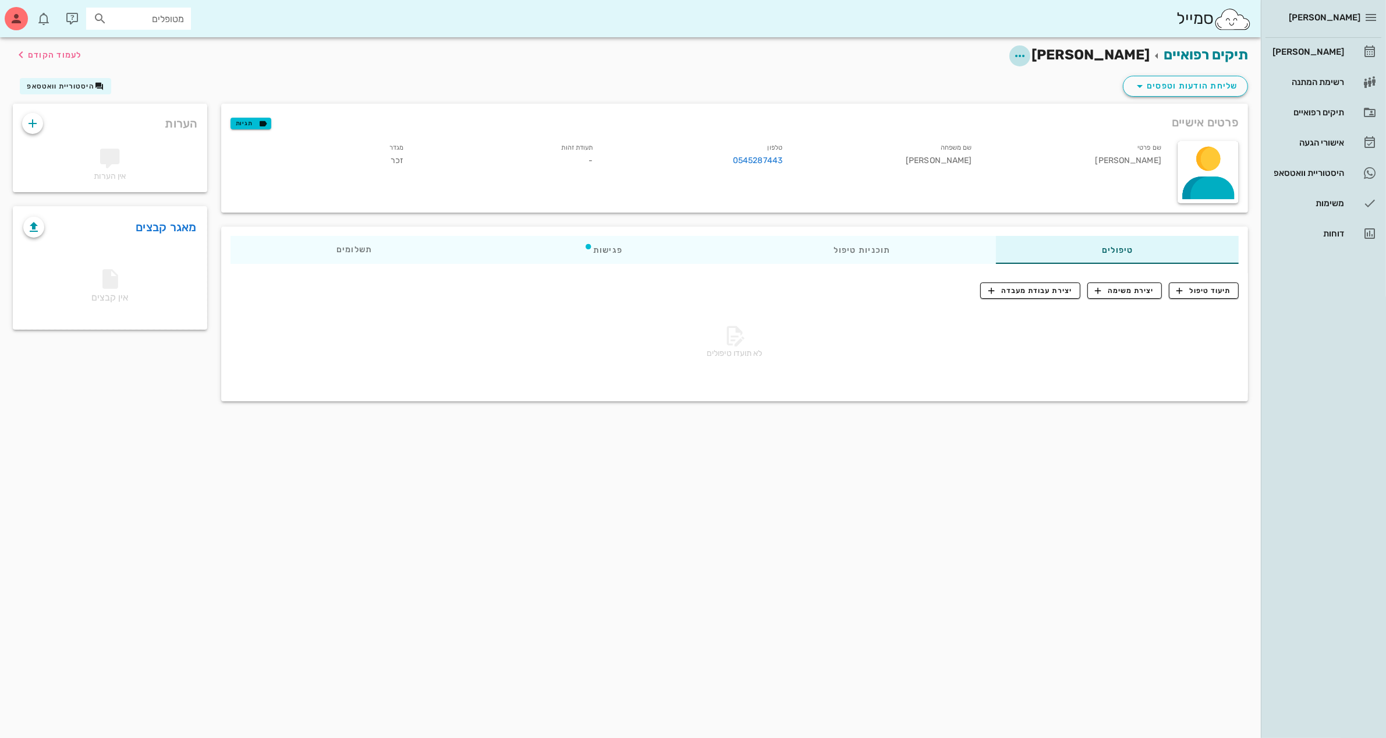
click at [1027, 52] on icon "button" at bounding box center [1020, 56] width 14 height 14
click at [1055, 81] on div "עריכת פרטי מטופל" at bounding box center [1028, 84] width 87 height 11
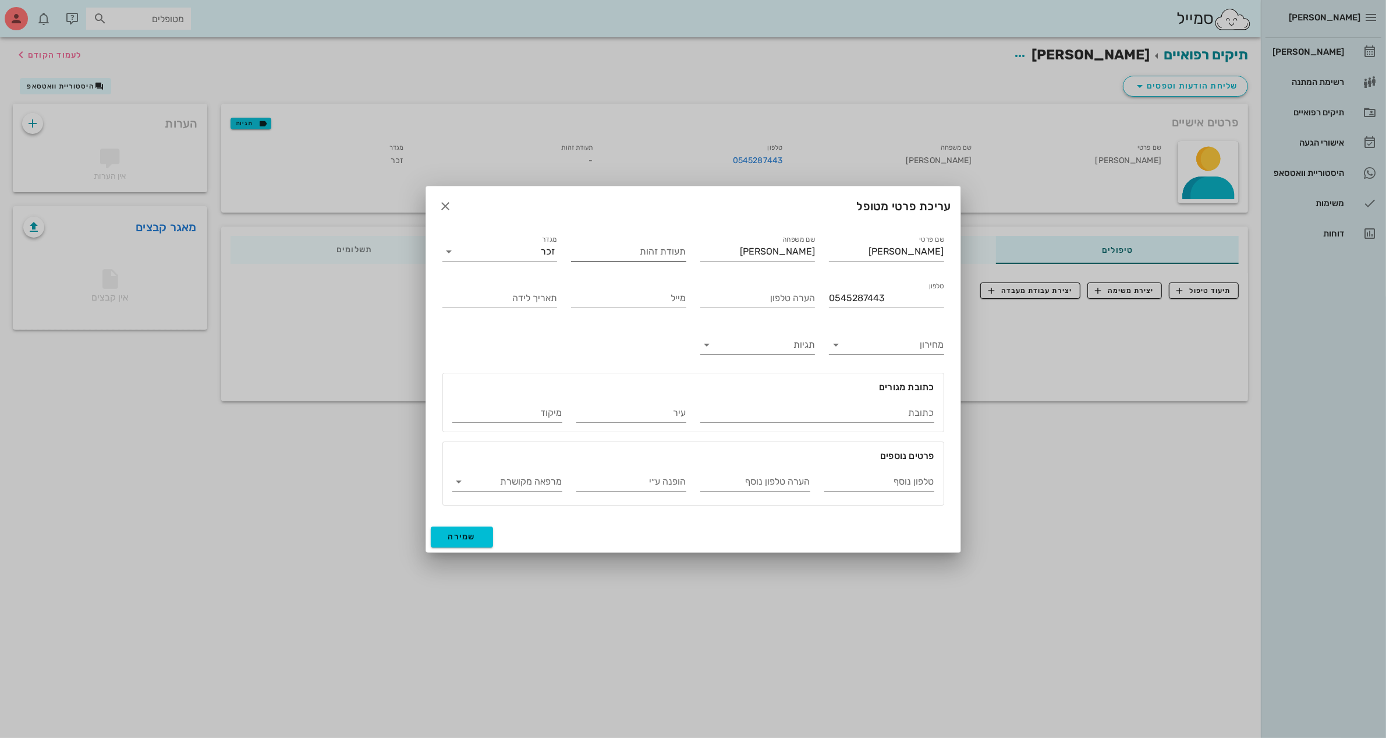
click at [616, 254] on input "תעודת זהות" at bounding box center [628, 251] width 115 height 19
type input "317394195"
click at [505, 301] on input "תאריך לידה" at bounding box center [499, 298] width 115 height 19
type input "25/12/1977"
click at [878, 410] on input "כתובת" at bounding box center [817, 412] width 234 height 19
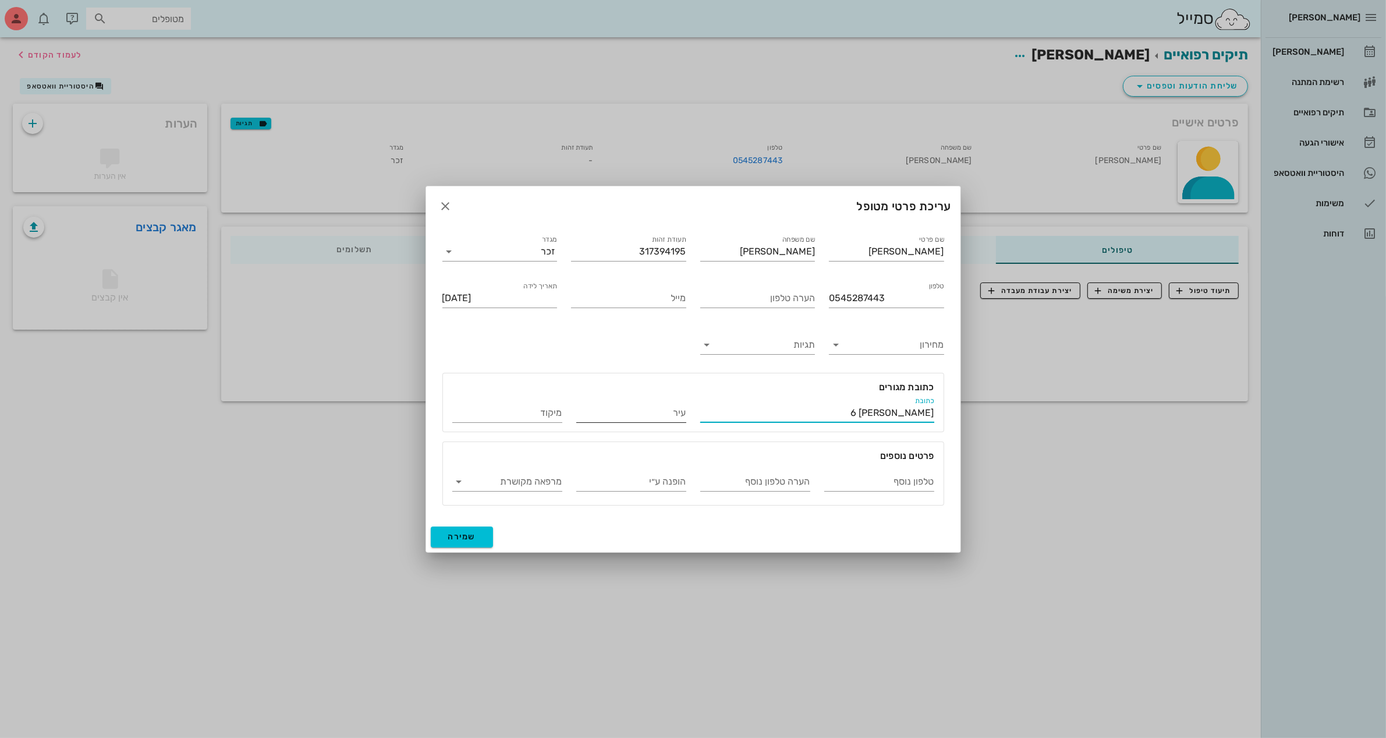
type input "אהרון דב פוקס 6"
click at [597, 409] on input "עיר" at bounding box center [631, 412] width 110 height 19
type input "בני ברק"
click at [454, 537] on span "שמירה" at bounding box center [462, 536] width 28 height 10
type input "1977-12-25"
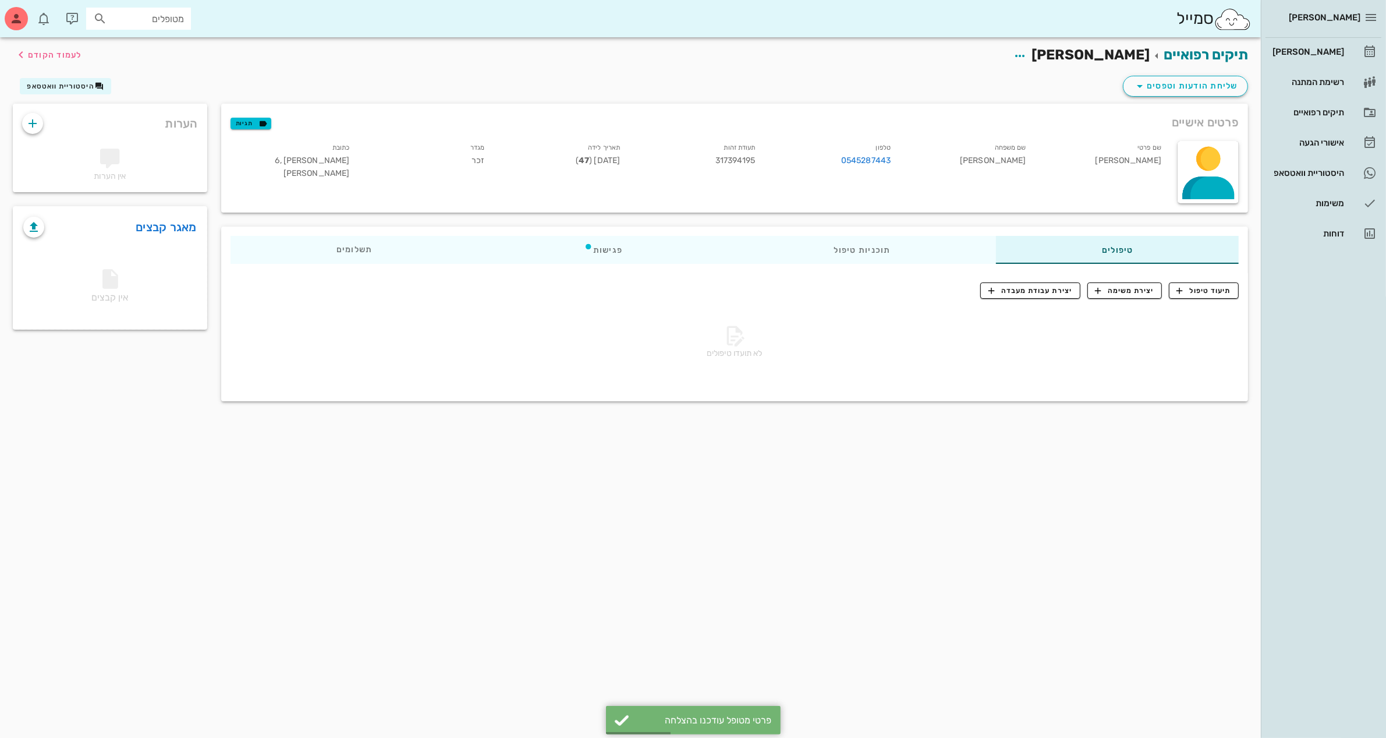
click at [983, 76] on div "שליחת הודעות וטפסים היסטוריית וואטסאפ" at bounding box center [630, 88] width 1249 height 30
click at [76, 87] on span "היסטוריית וואטסאפ" at bounding box center [61, 86] width 68 height 8
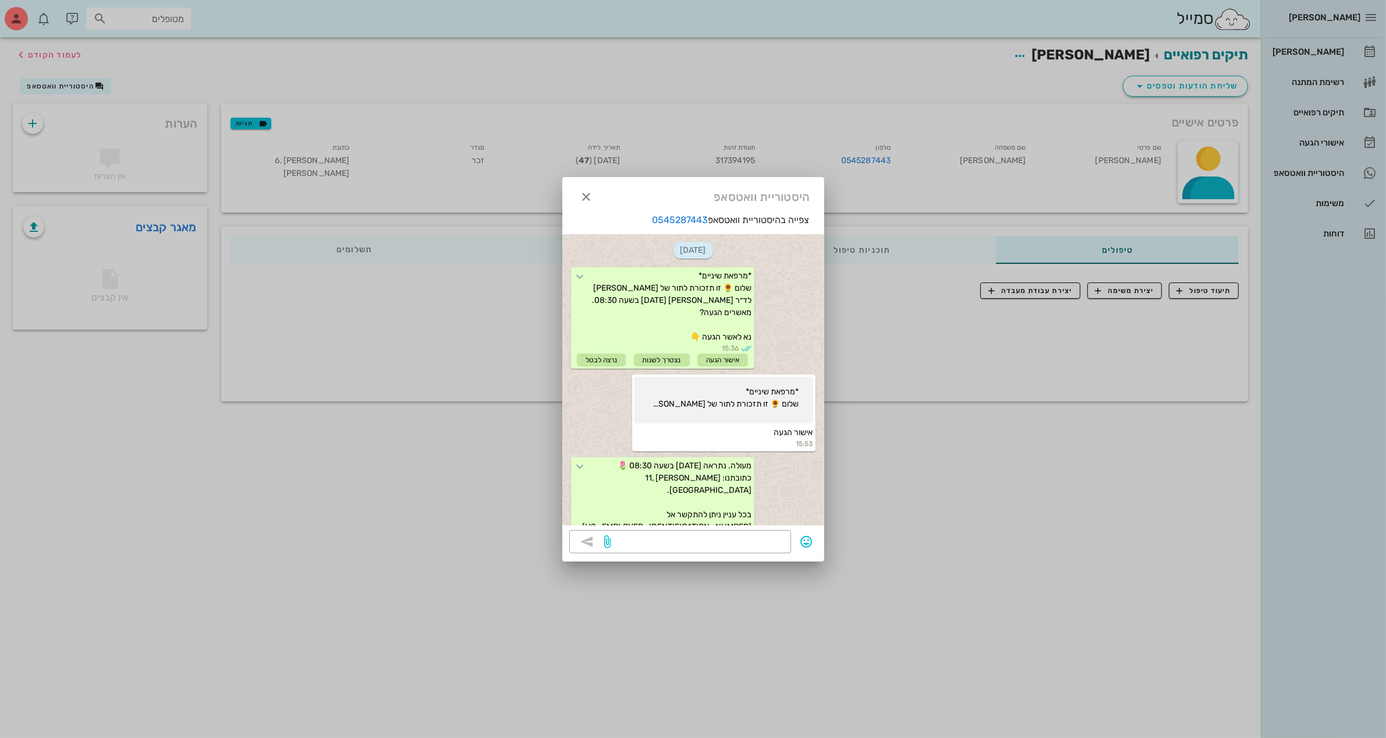
click at [917, 66] on div at bounding box center [693, 369] width 1386 height 738
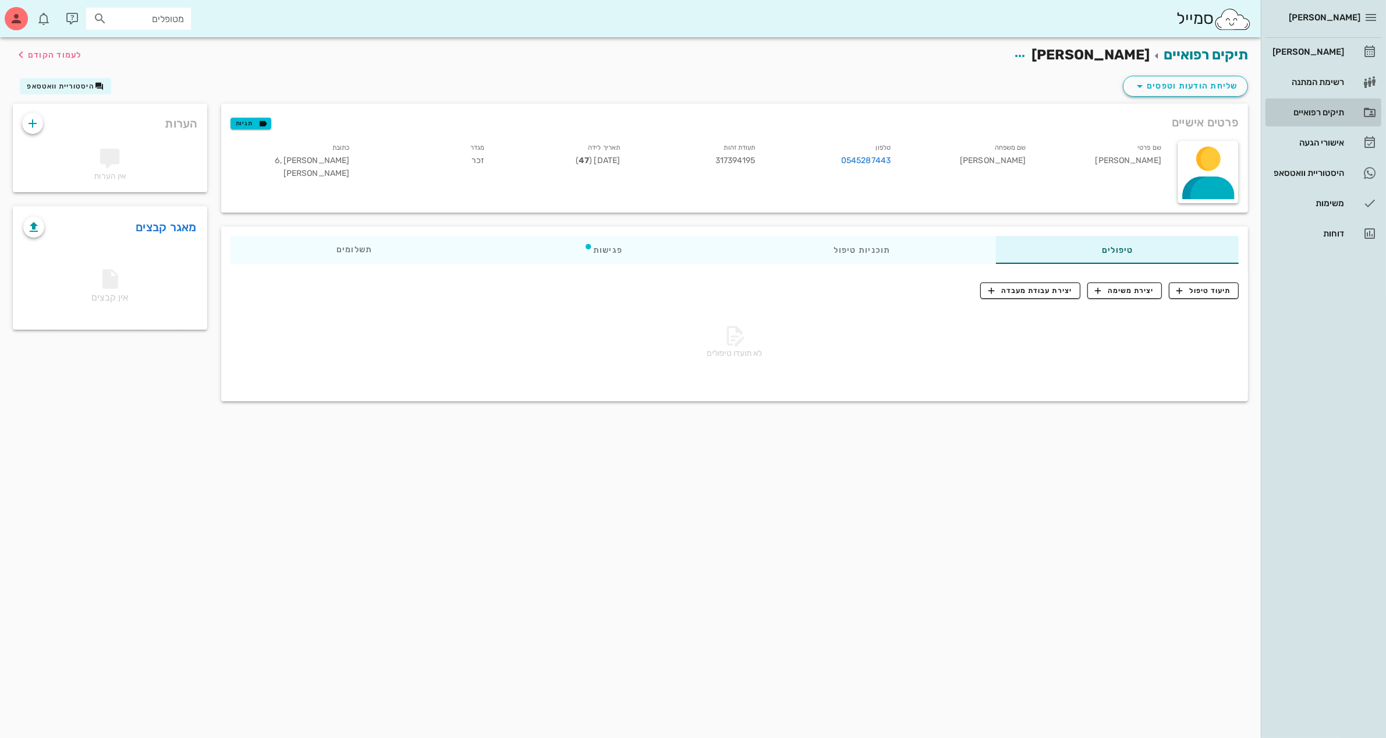
click at [1320, 109] on div "תיקים רפואיים" at bounding box center [1307, 112] width 74 height 9
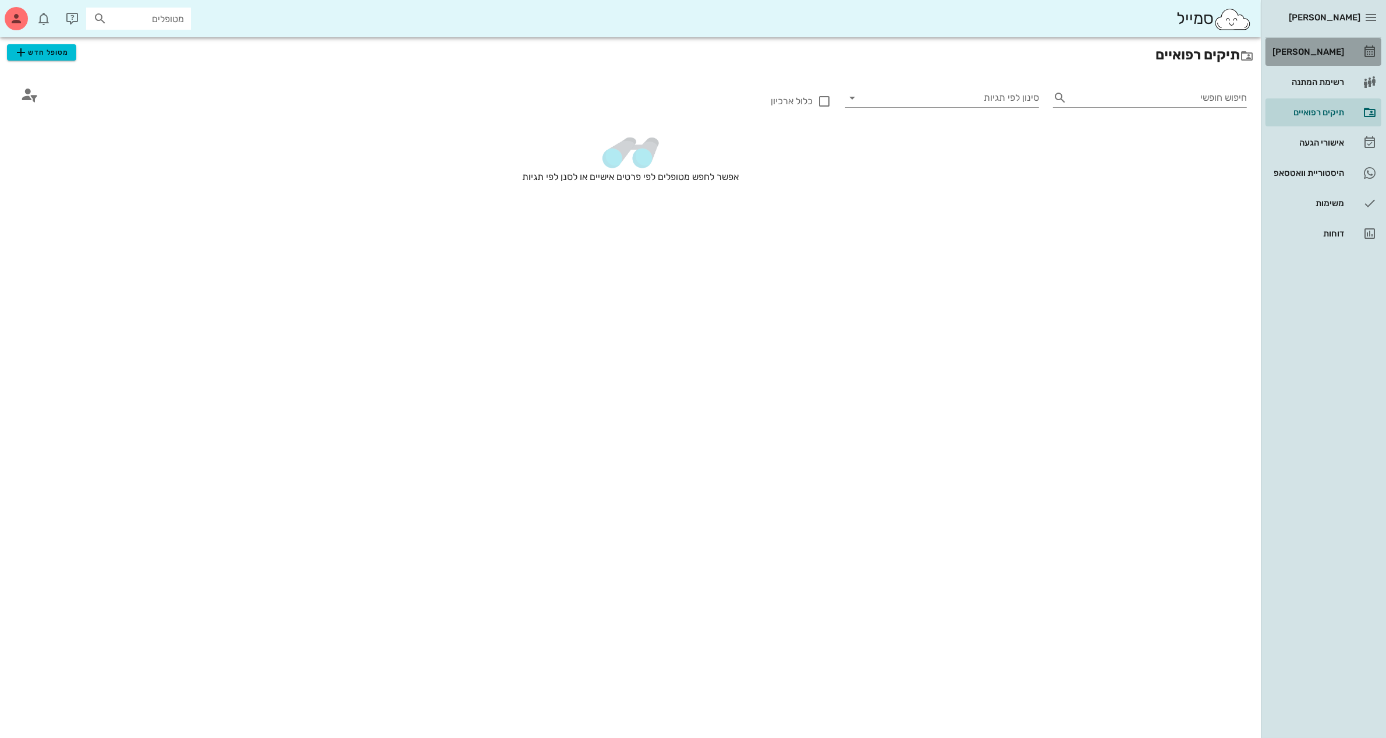
click at [1325, 50] on div "[PERSON_NAME]" at bounding box center [1307, 51] width 74 height 9
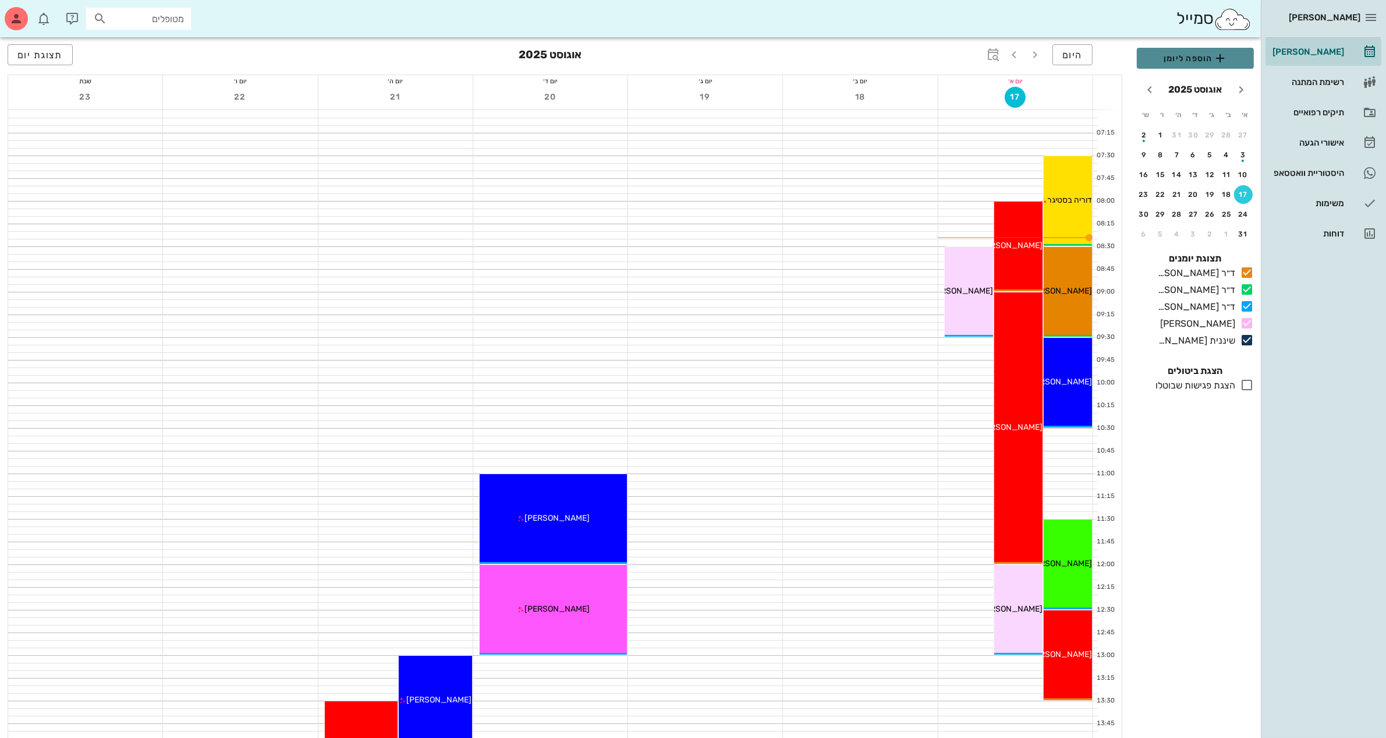
click at [1199, 59] on span "הוספה ליומן" at bounding box center [1195, 58] width 98 height 14
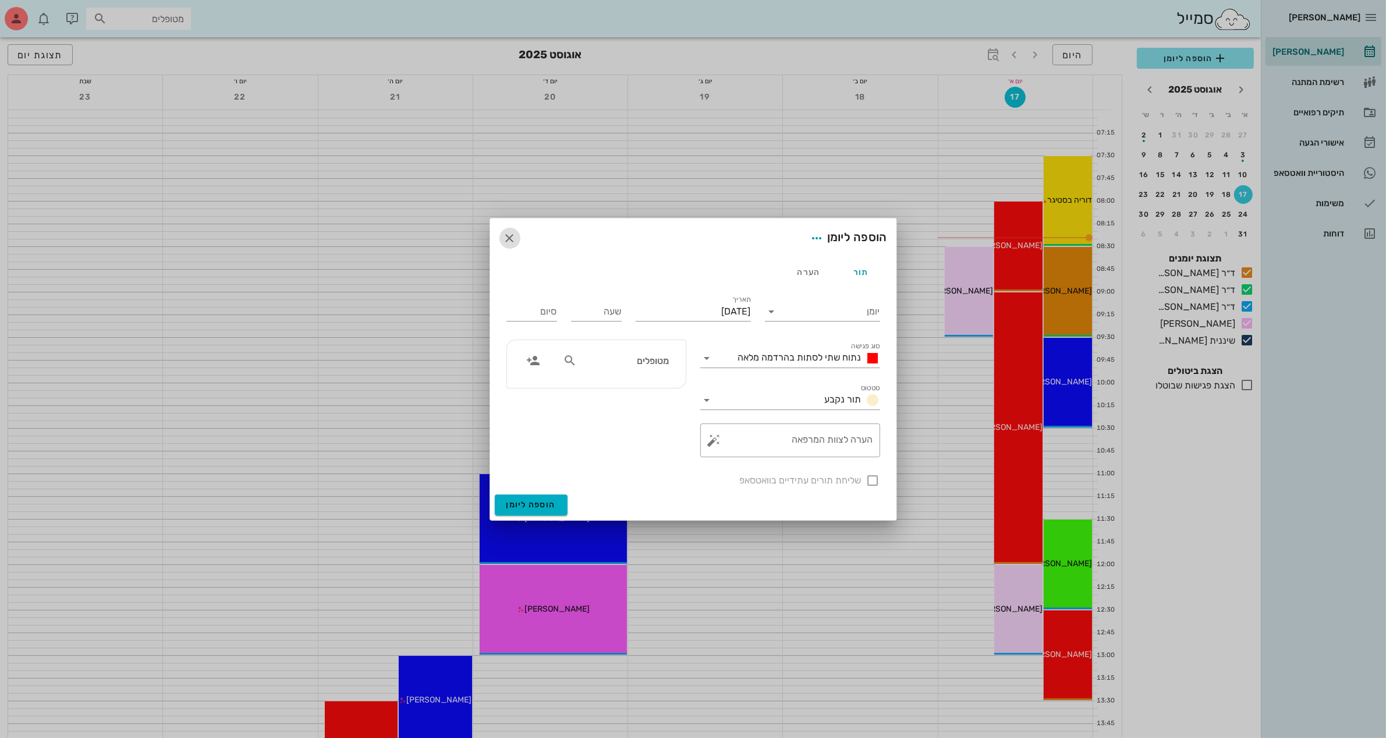
click at [513, 240] on icon "button" at bounding box center [510, 238] width 14 height 14
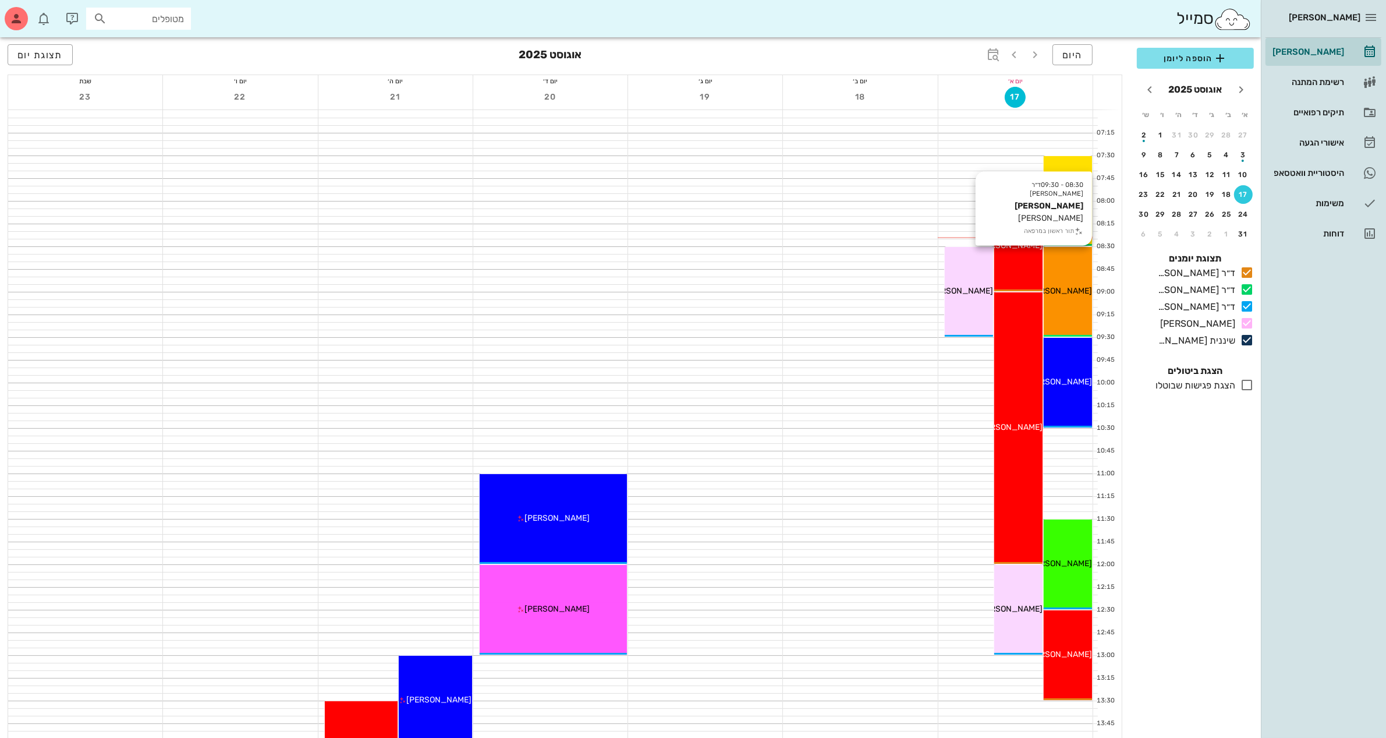
click at [1078, 286] on span "[PERSON_NAME]" at bounding box center [1059, 291] width 65 height 10
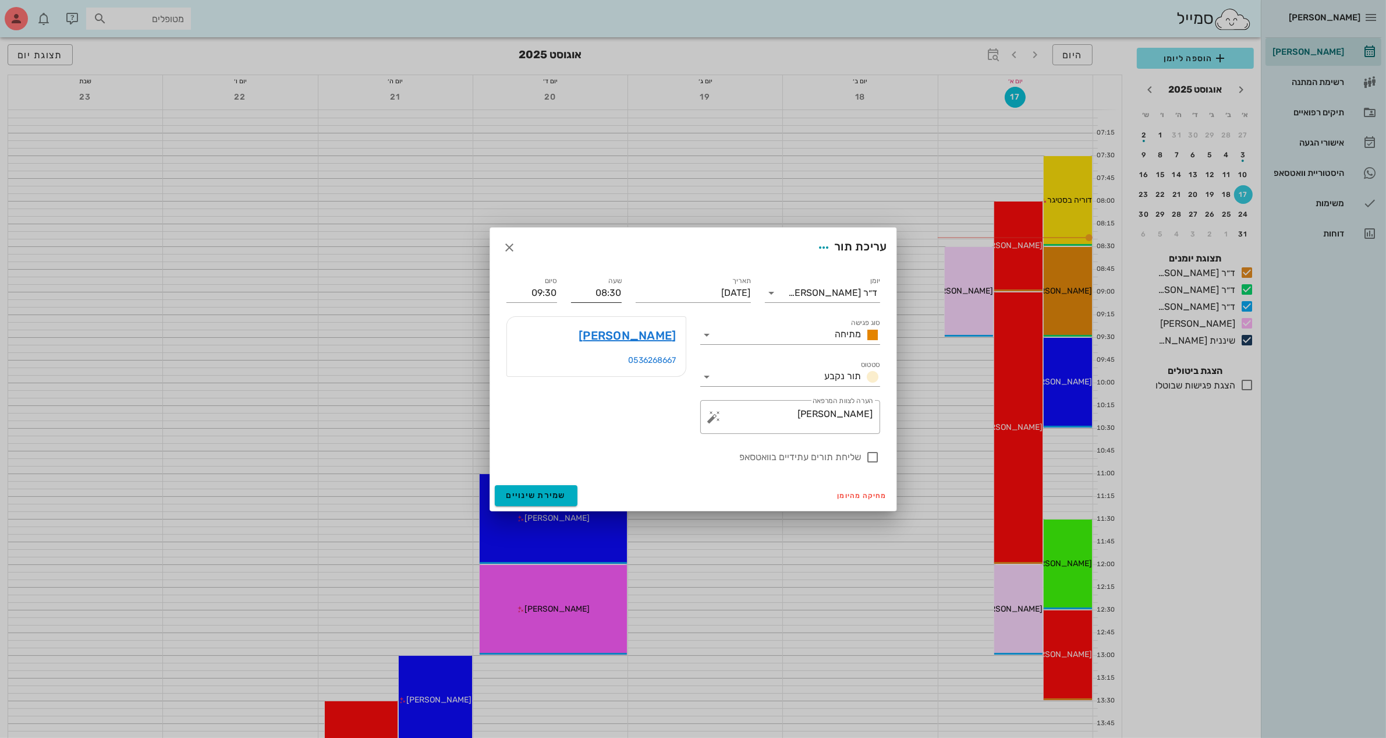
click at [600, 288] on input "08:30" at bounding box center [596, 292] width 51 height 19
type input "11:30"
click at [557, 432] on div "בן מרדכי אמון 0536268667" at bounding box center [596, 375] width 194 height 132
type input "12:30"
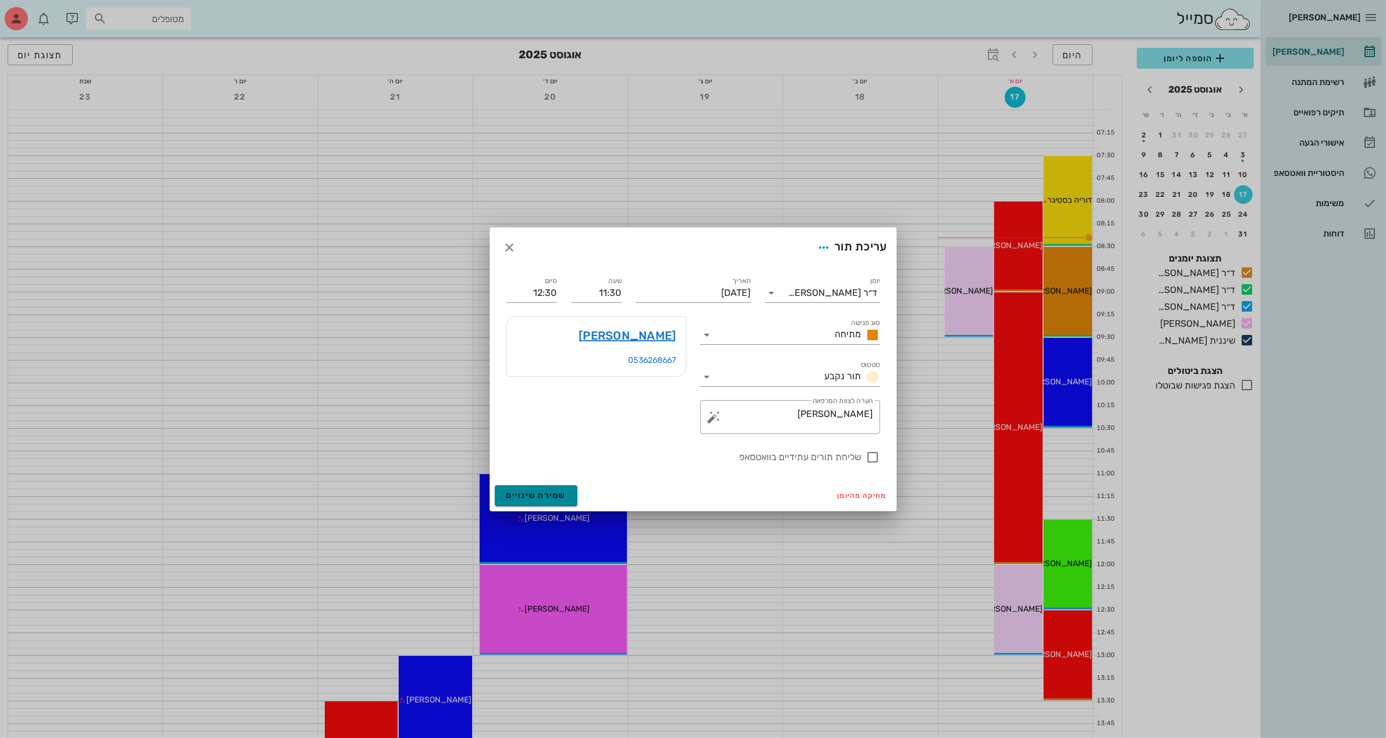
click at [541, 491] on span "שמירת שינויים" at bounding box center [536, 495] width 60 height 10
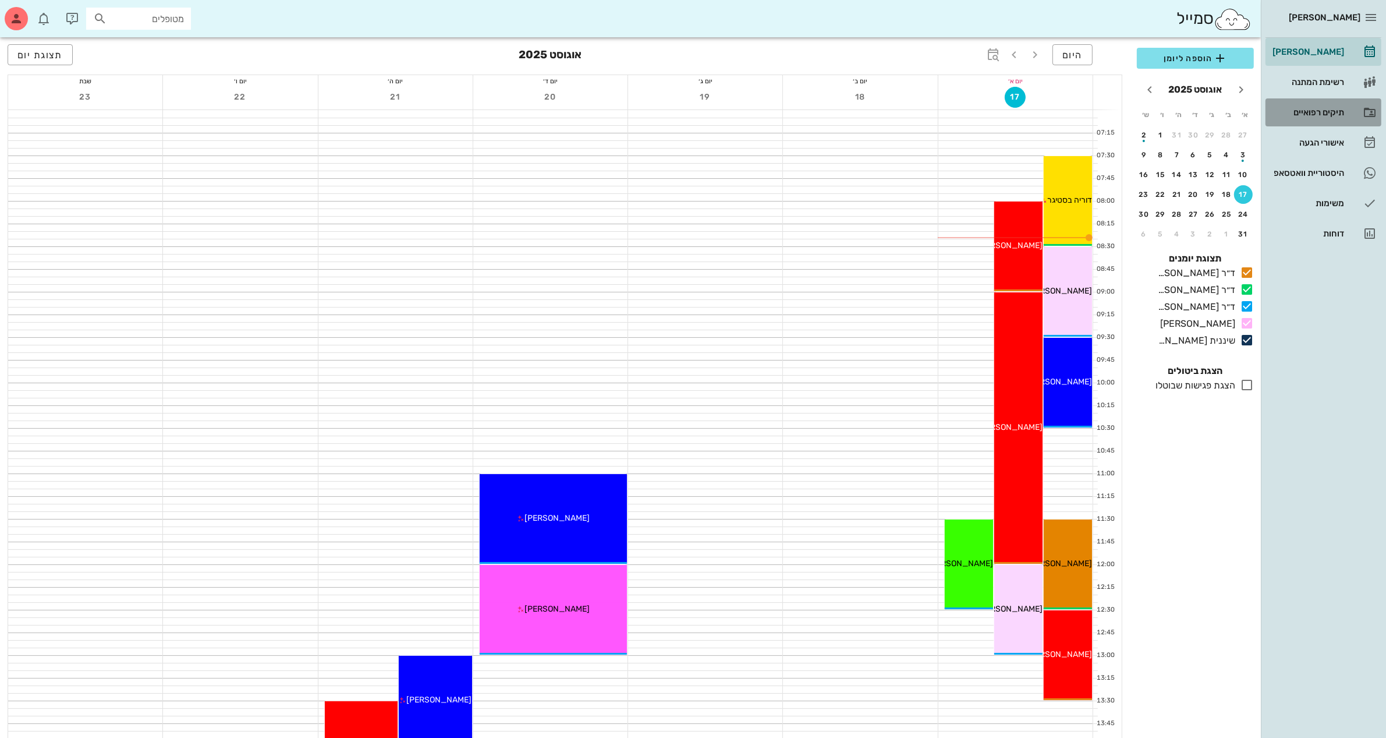
click at [1316, 109] on div "תיקים רפואיים" at bounding box center [1307, 112] width 74 height 9
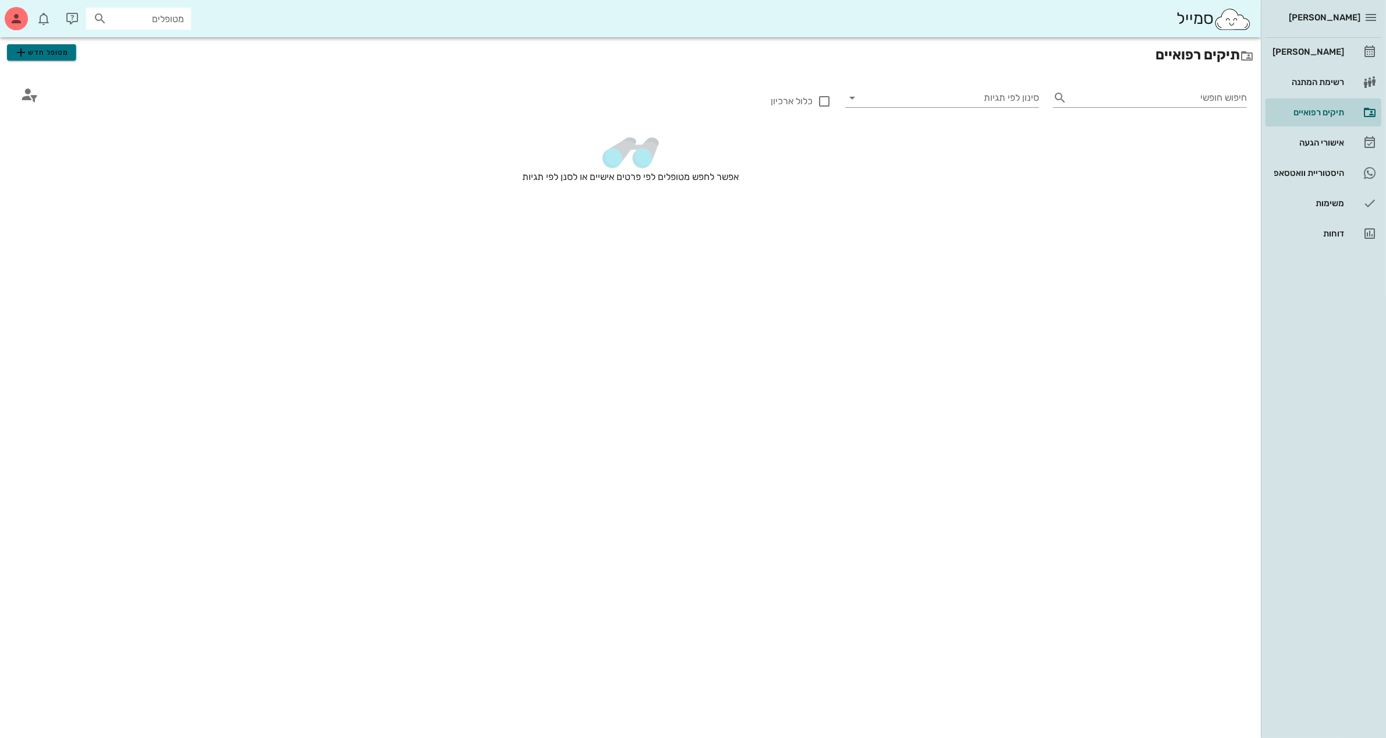
click at [49, 50] on span "מטופל חדש" at bounding box center [41, 52] width 55 height 14
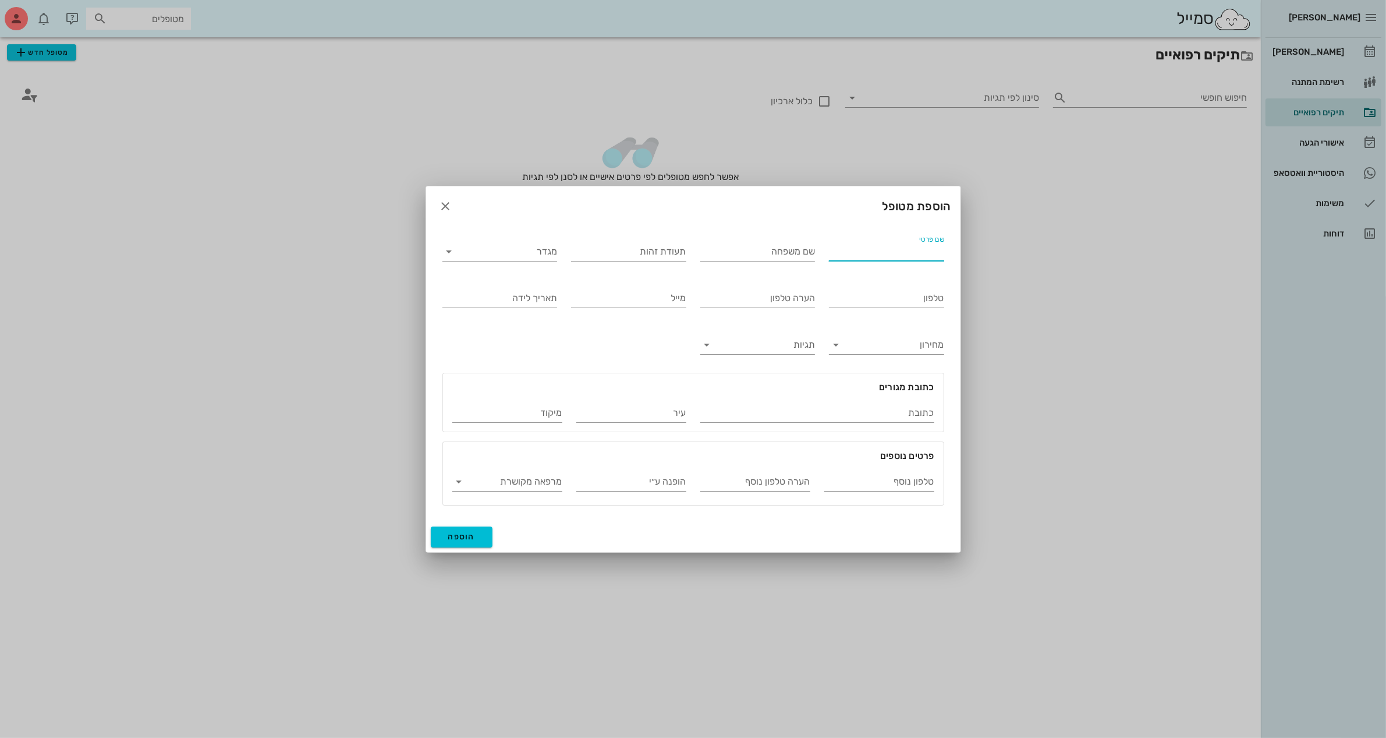
click at [875, 246] on input "שם פרטי" at bounding box center [886, 251] width 115 height 19
type input "[PERSON_NAME]"
click at [513, 250] on input "מגדר" at bounding box center [509, 251] width 97 height 19
click at [536, 291] on div "נקבה" at bounding box center [500, 287] width 96 height 11
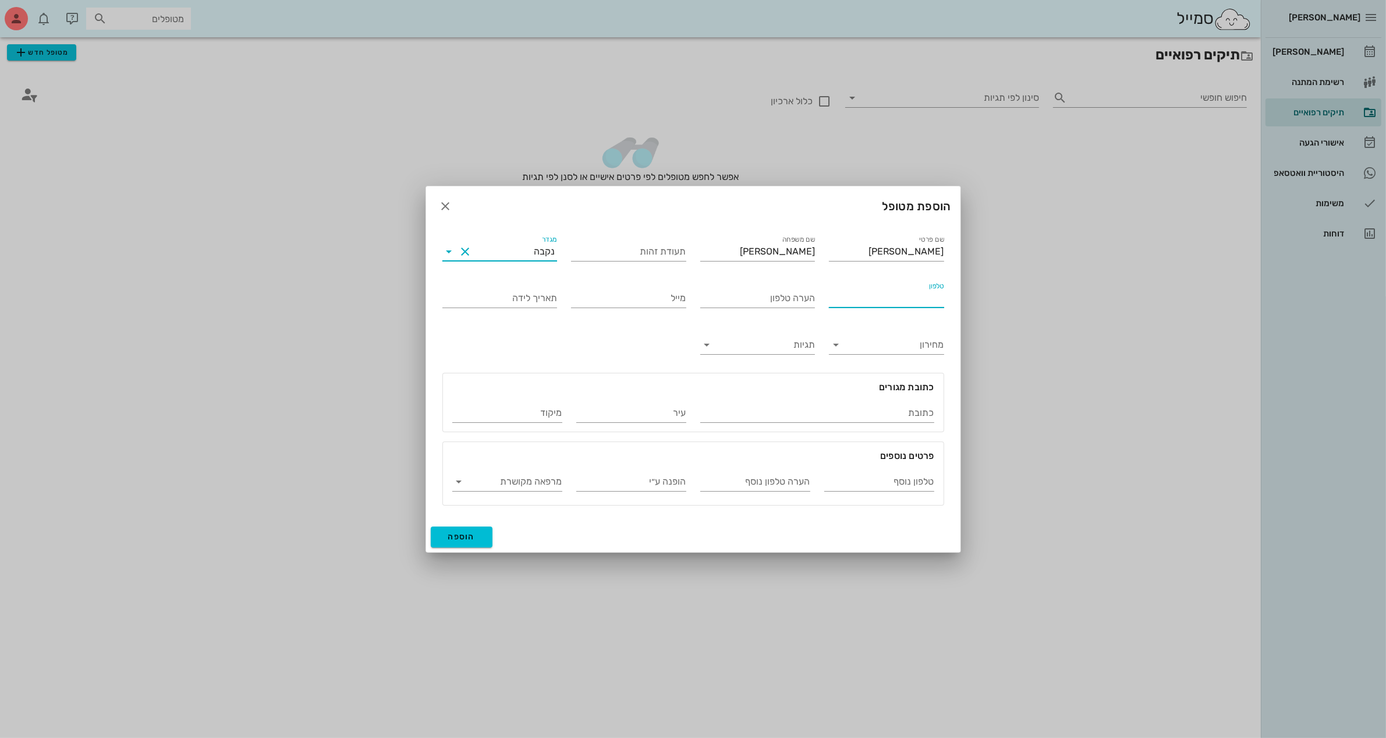
click at [908, 300] on input "טלפון" at bounding box center [886, 298] width 115 height 19
type input "053-2399186"
click at [889, 484] on input "טלפון נוסף" at bounding box center [879, 481] width 110 height 19
type input "0"
type input "054-3372420"
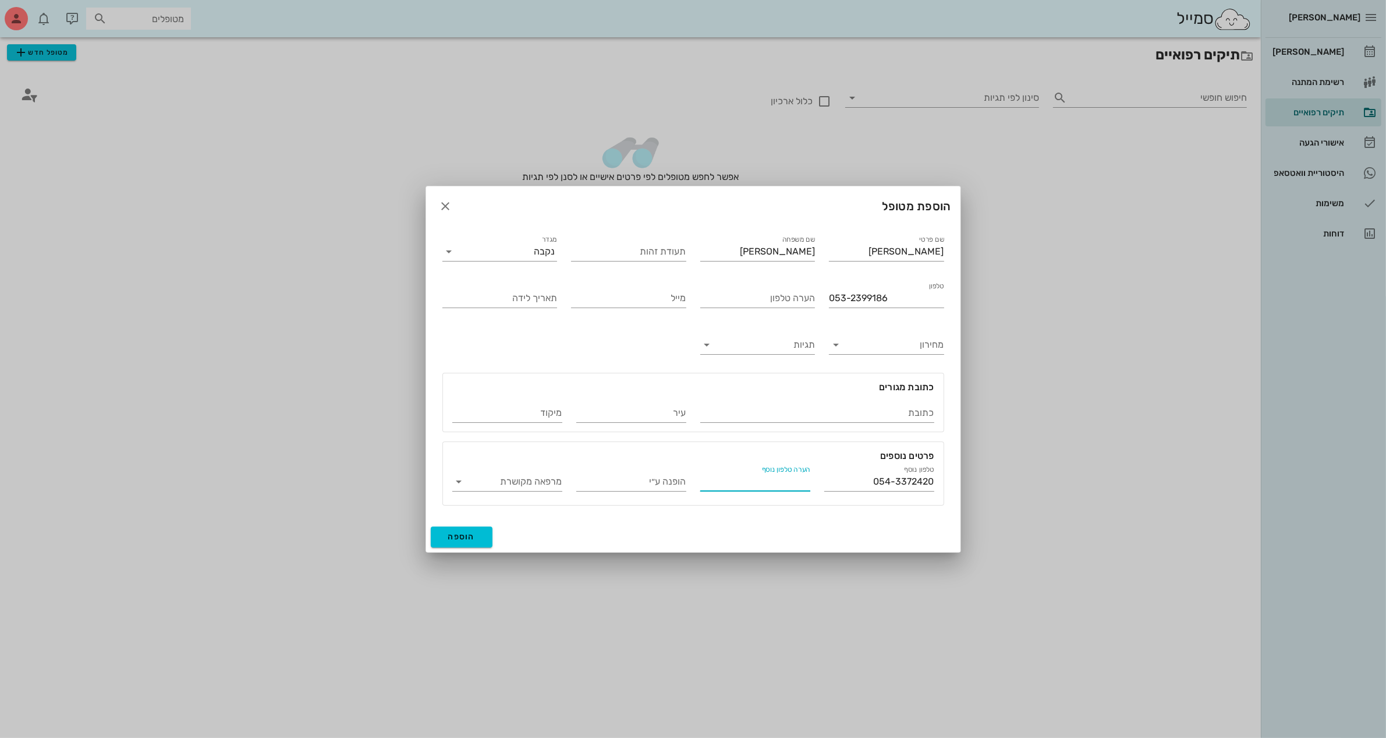
click at [778, 475] on div "הערה טלפון נוסף" at bounding box center [755, 481] width 110 height 19
click at [780, 479] on input "שירן אמ שלה" at bounding box center [755, 481] width 110 height 19
click at [770, 477] on input "[PERSON_NAME] אמא שלה" at bounding box center [755, 481] width 110 height 19
type input "[PERSON_NAME] אמא שלה"
click at [461, 530] on button "הוספה" at bounding box center [462, 536] width 62 height 21
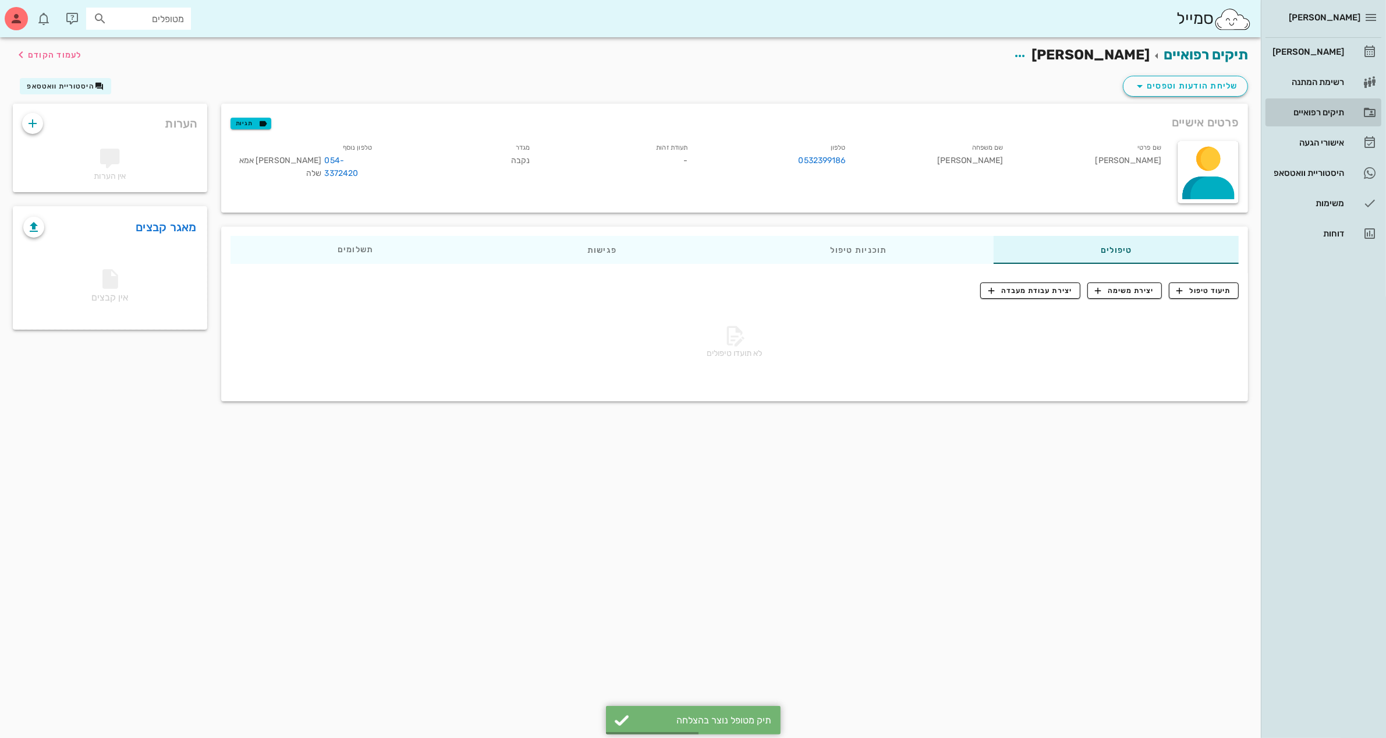
click at [1339, 118] on div "תיקים רפואיים" at bounding box center [1307, 112] width 74 height 19
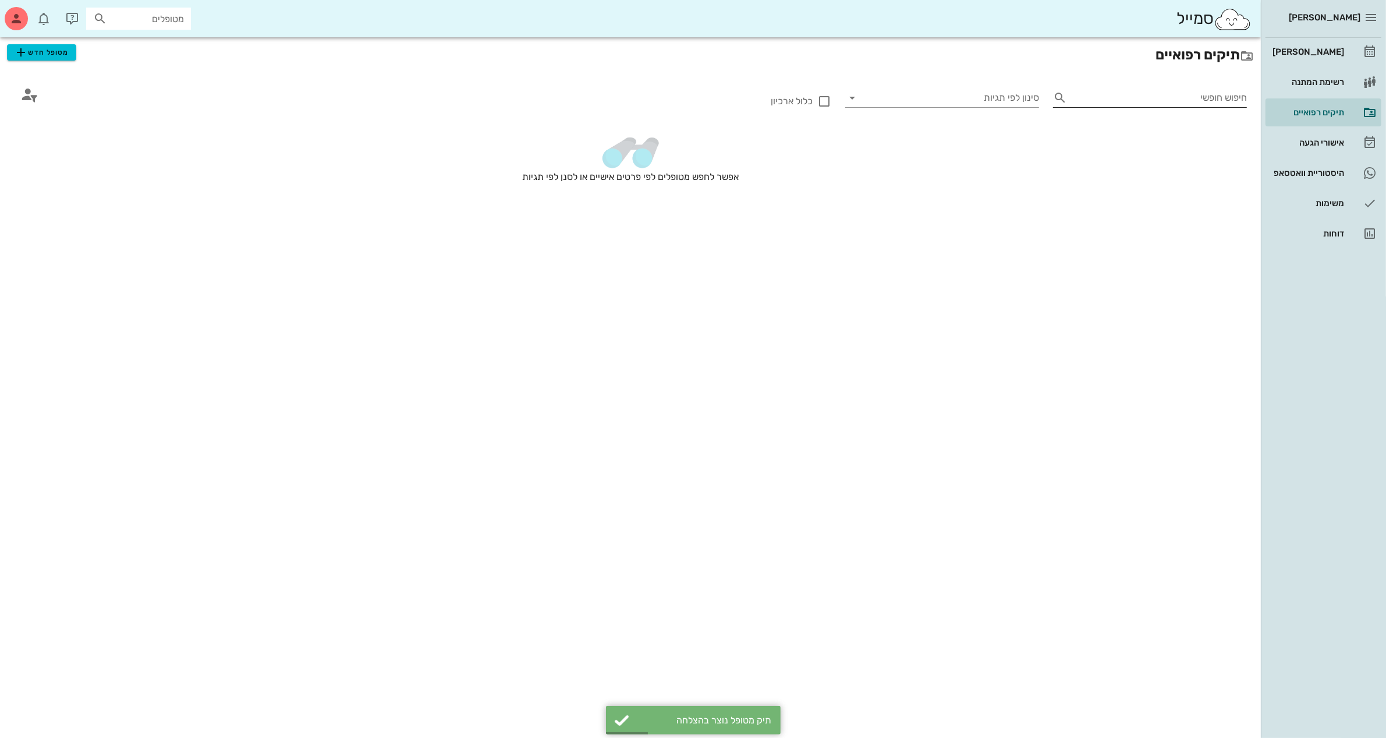
drag, startPoint x: 1182, startPoint y: 95, endPoint x: 1204, endPoint y: 89, distance: 22.3
click at [1182, 96] on input "חיפוש חופשי" at bounding box center [1159, 97] width 175 height 19
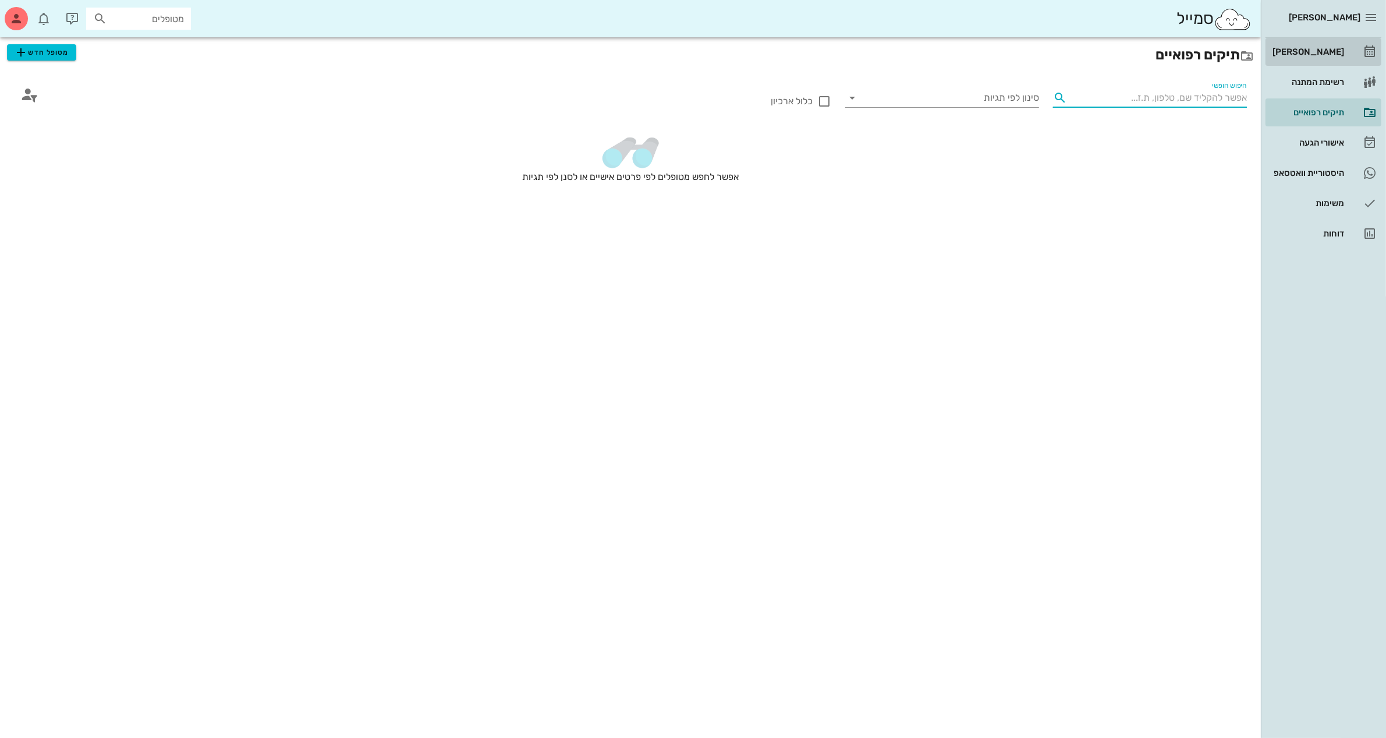
click at [1324, 51] on div "[PERSON_NAME]" at bounding box center [1307, 51] width 74 height 9
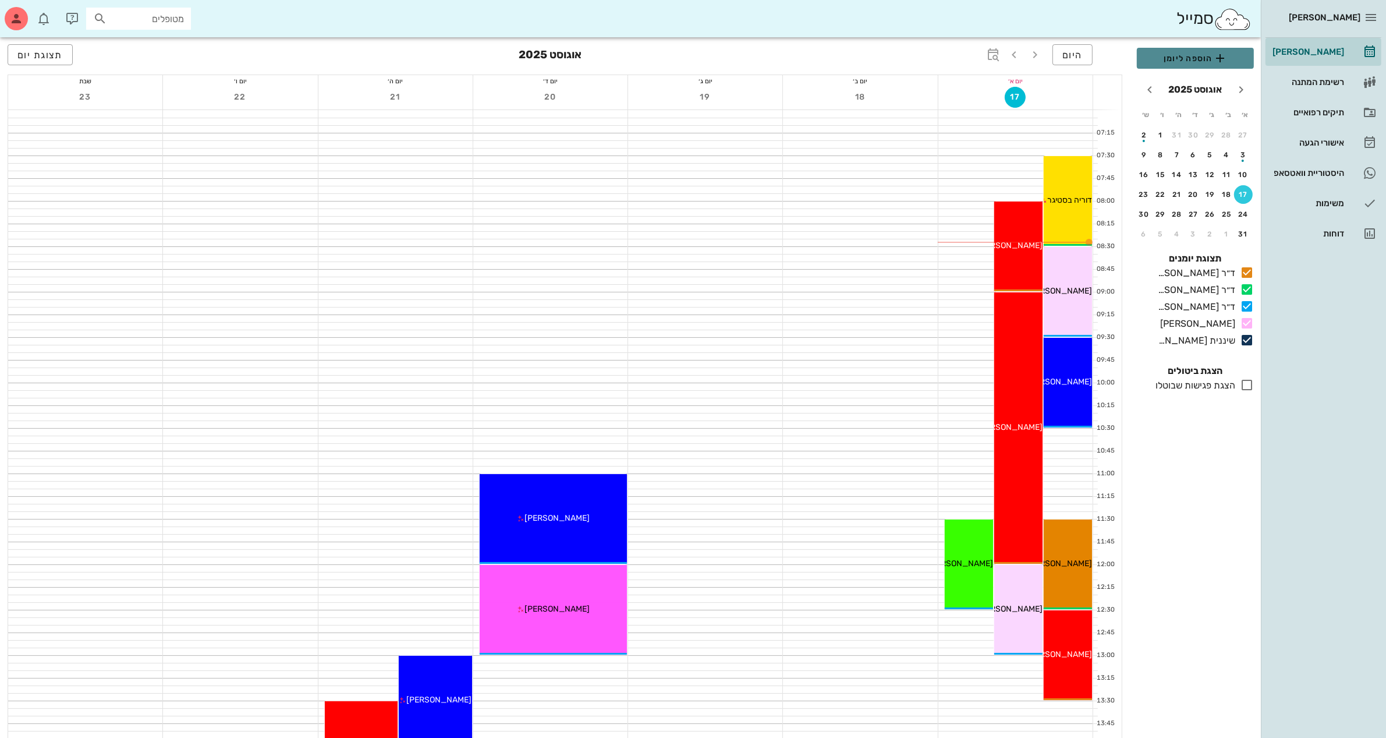
click at [1200, 62] on span "הוספה ליומן" at bounding box center [1195, 58] width 98 height 14
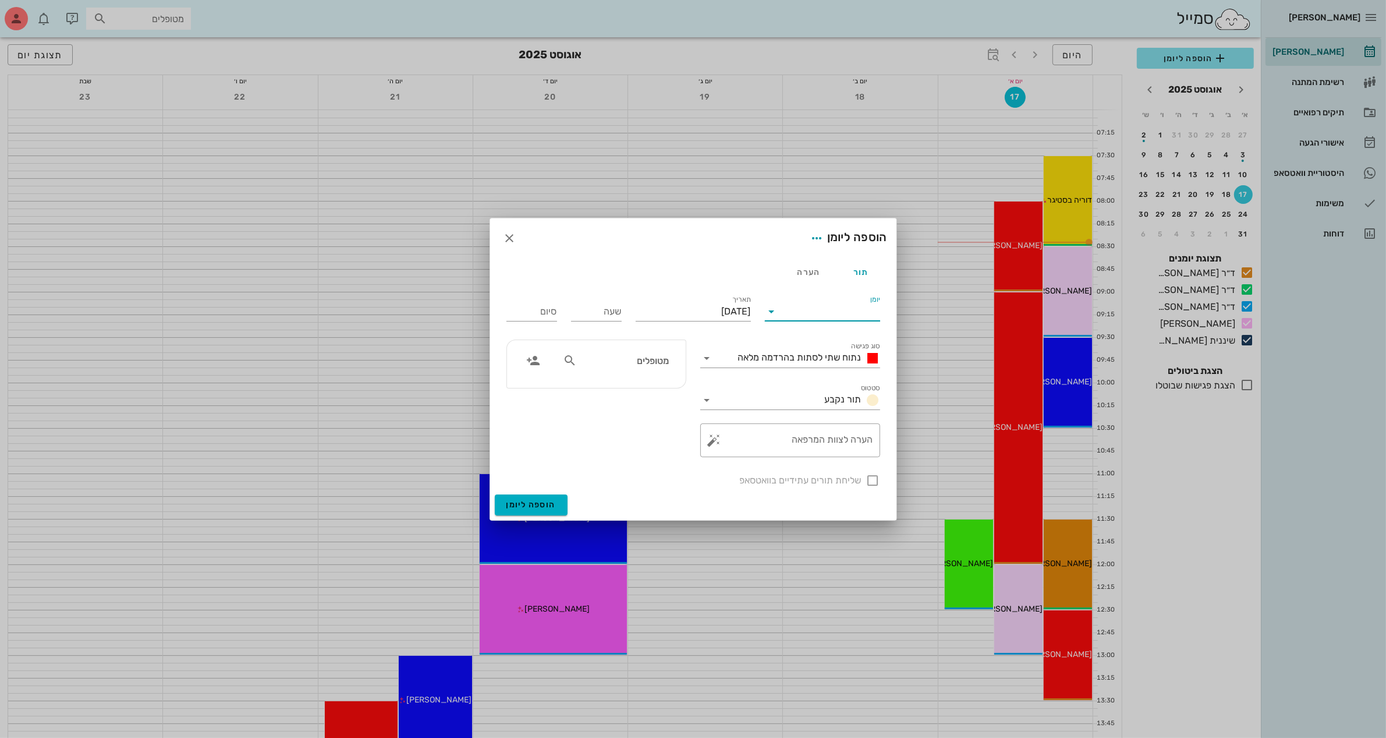
click at [808, 310] on input "יומן" at bounding box center [830, 311] width 99 height 19
click at [807, 347] on div "ד״ר [PERSON_NAME]" at bounding box center [825, 348] width 103 height 11
click at [614, 311] on input "שעה" at bounding box center [596, 311] width 51 height 19
type input "10:00"
click at [495, 494] on button "הוספה ליומן" at bounding box center [531, 504] width 73 height 21
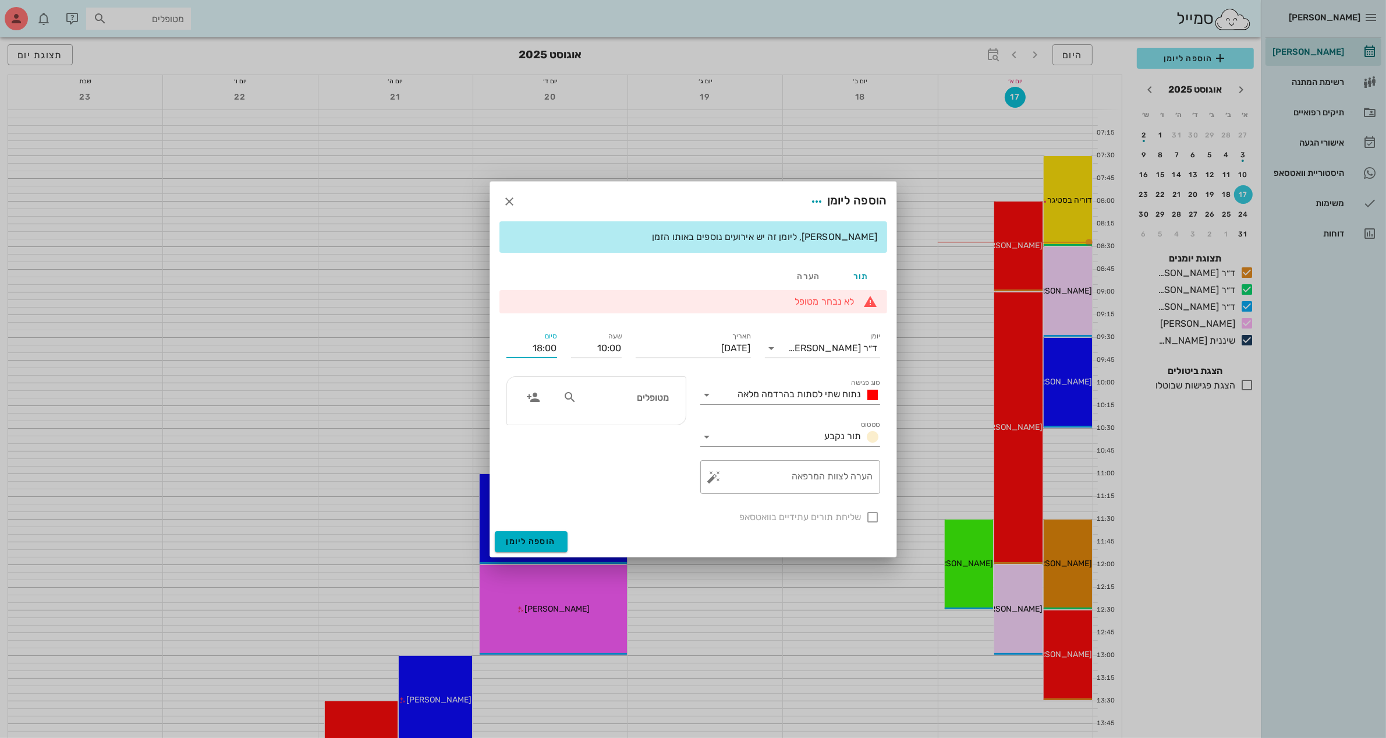
click at [539, 347] on input "18:00" at bounding box center [531, 348] width 51 height 19
click at [540, 346] on input "18:00" at bounding box center [531, 348] width 51 height 19
click at [538, 350] on input "18:00" at bounding box center [531, 348] width 51 height 19
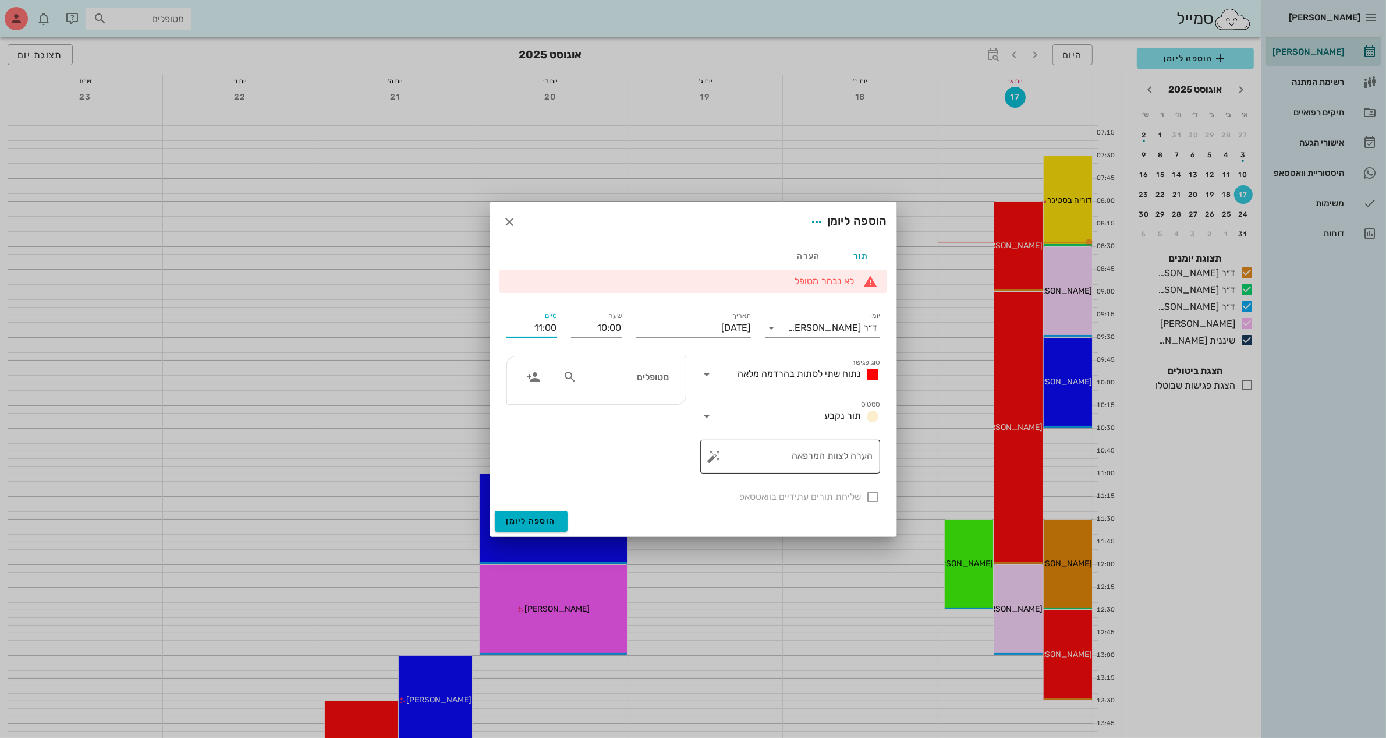
type input "11:00"
click at [781, 457] on textarea "הערה לצוות המרפאה" at bounding box center [795, 459] width 157 height 28
type textarea "מתיחה 2"
click at [706, 373] on icon at bounding box center [707, 374] width 14 height 14
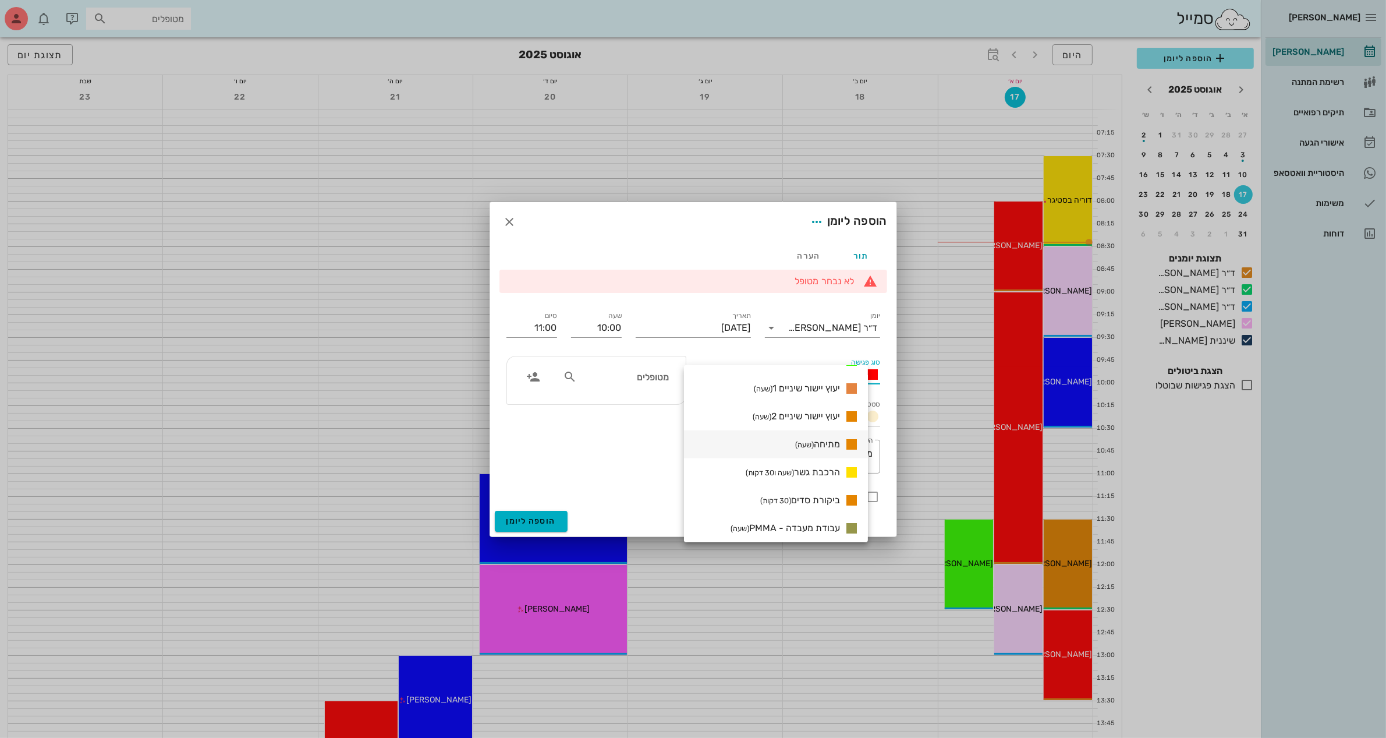
click at [835, 437] on div "מתיחה (שעה)" at bounding box center [825, 444] width 68 height 15
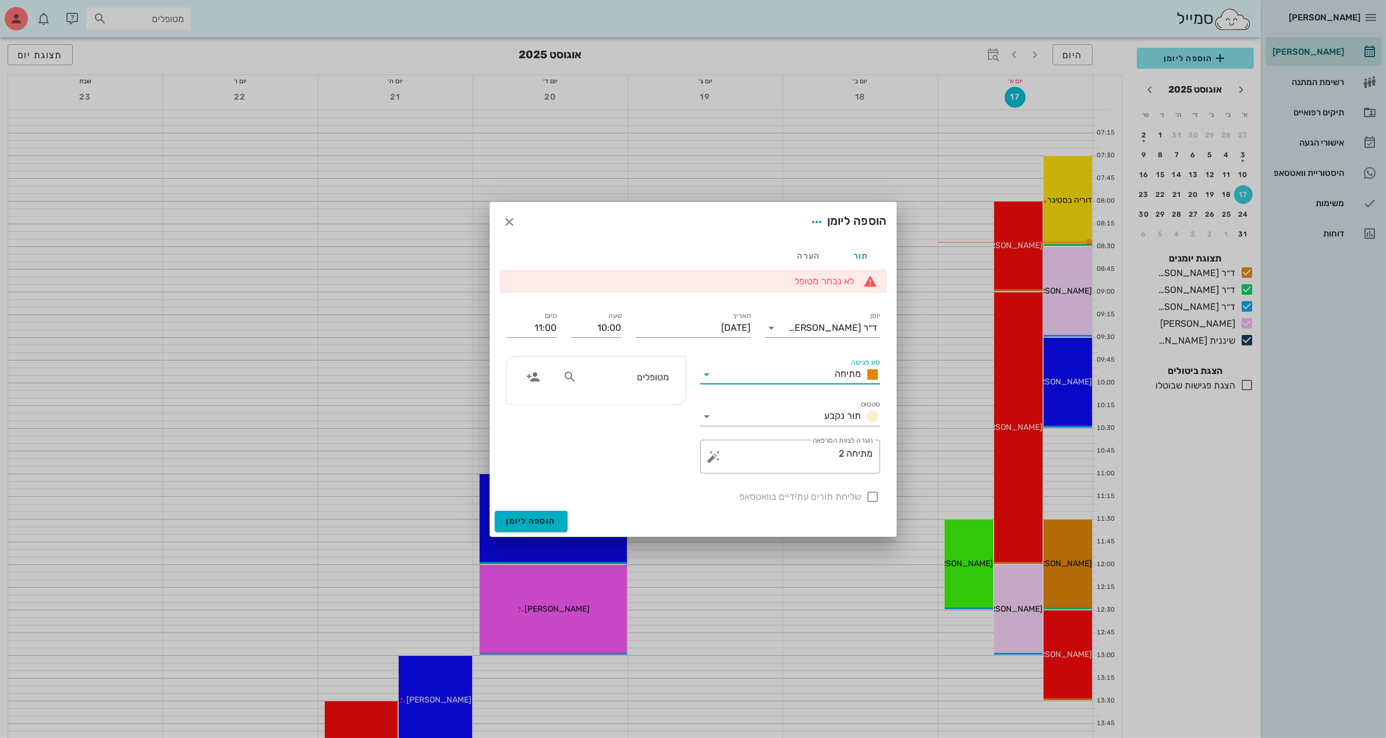
click at [563, 379] on icon at bounding box center [570, 377] width 14 height 14
type input "[PERSON_NAME]"
click at [640, 410] on div "0532399186" at bounding box center [624, 412] width 117 height 9
click at [529, 521] on span "הוספה ליומן" at bounding box center [530, 521] width 49 height 10
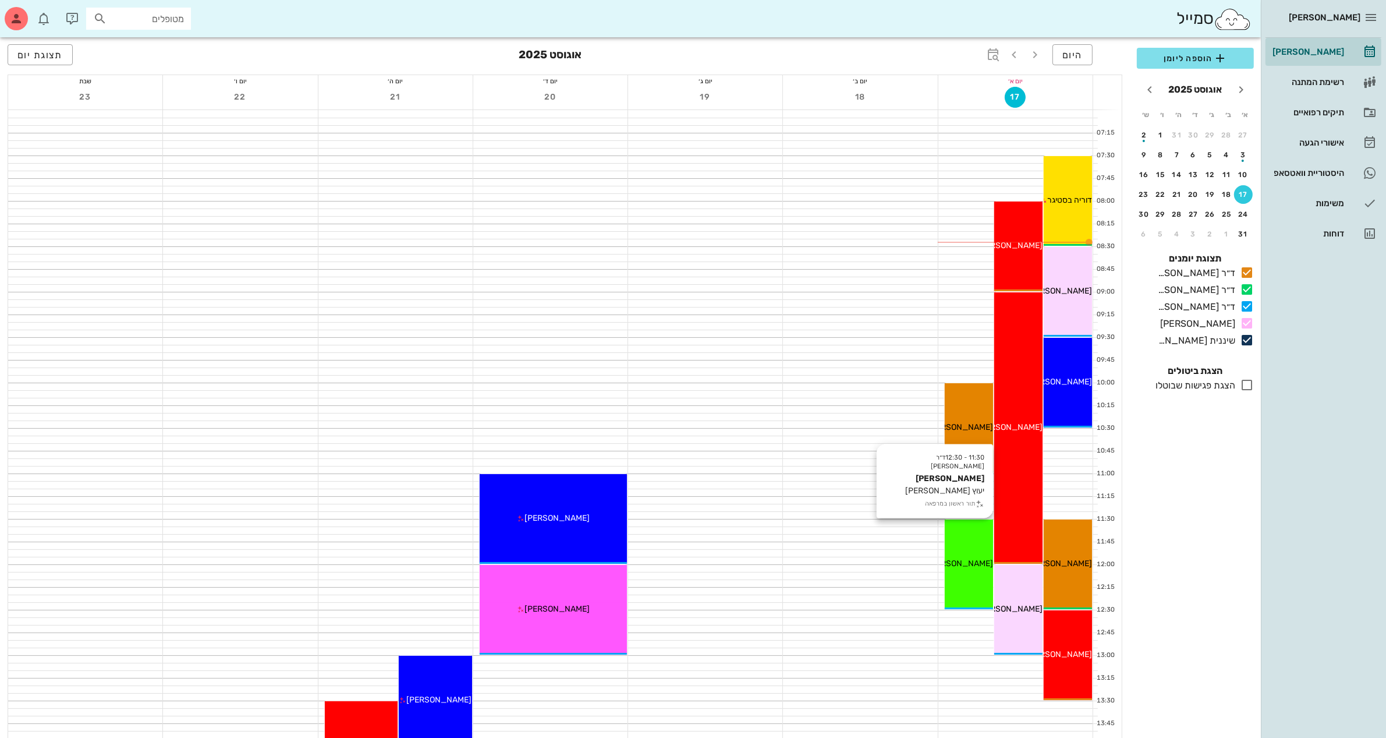
click at [973, 554] on div "11:30 - 12:30 ד״ר עמראן ביאדסה דורית יונתן יעוץ דר עמרן תור ראשון במרפאה דורית …" at bounding box center [969, 564] width 48 height 90
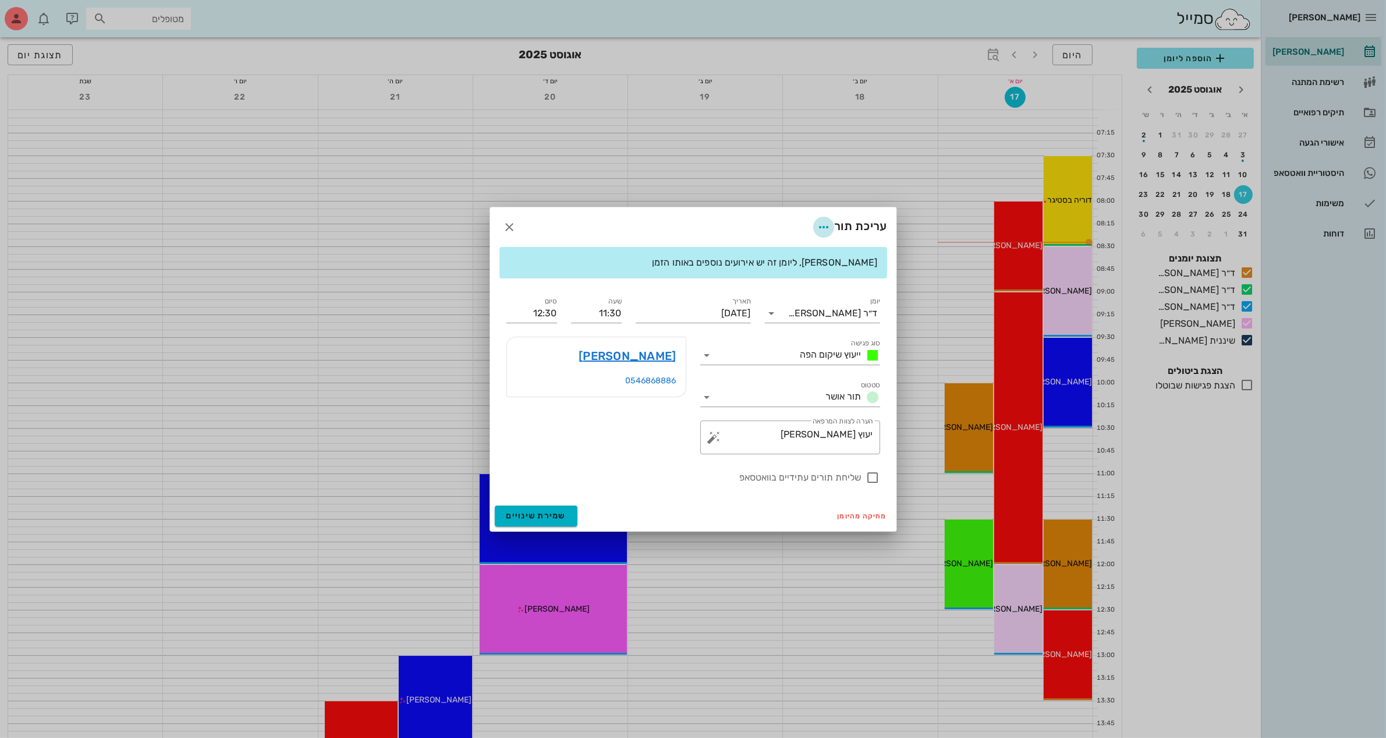
click at [824, 227] on icon "button" at bounding box center [824, 227] width 14 height 14
click at [729, 152] on div at bounding box center [693, 369] width 1386 height 738
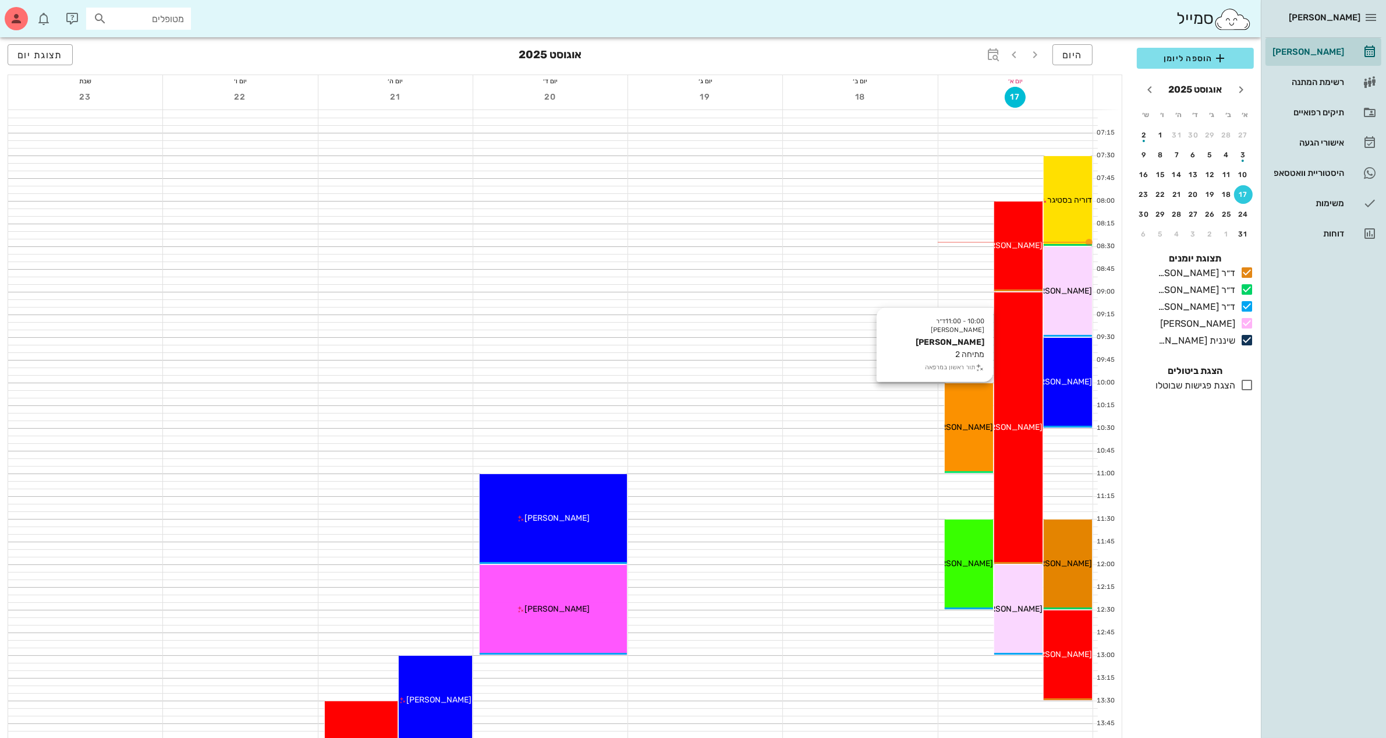
click at [975, 417] on div "10:00 - 11:00 ד״ר מוחמד ביאדסה תהל לבייב מתיחה 2 תור ראשון במרפאה תהל לבייב" at bounding box center [969, 428] width 48 height 90
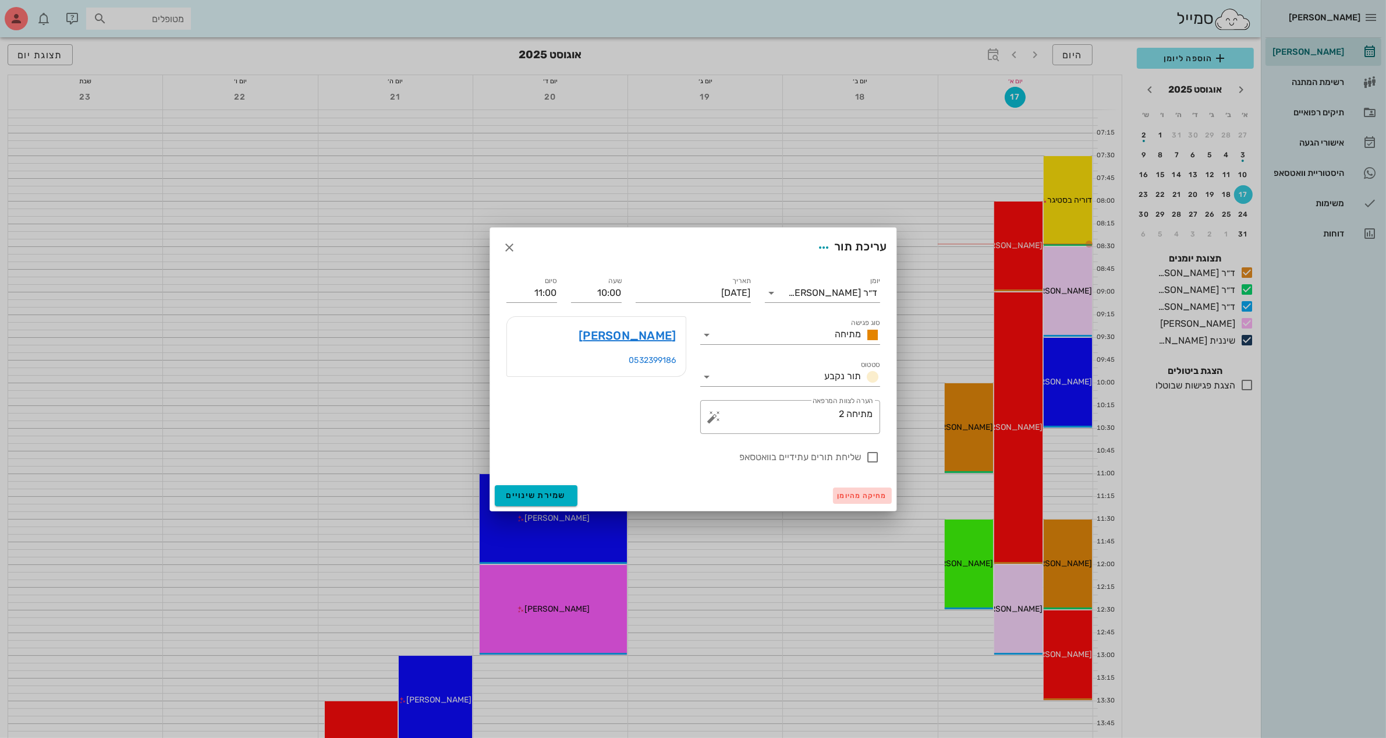
click at [846, 497] on span "מחיקה מהיומן" at bounding box center [862, 495] width 49 height 8
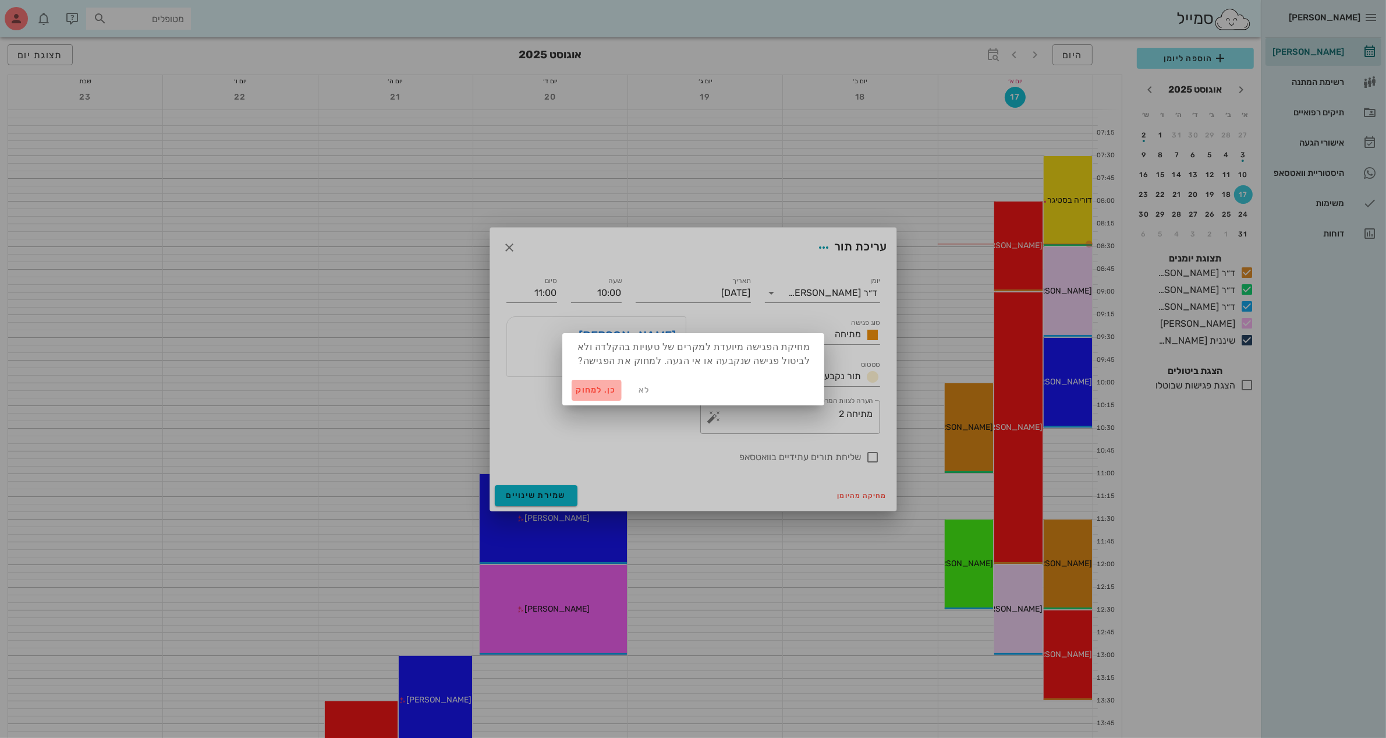
click at [595, 385] on span "כן. למחוק" at bounding box center [596, 390] width 41 height 10
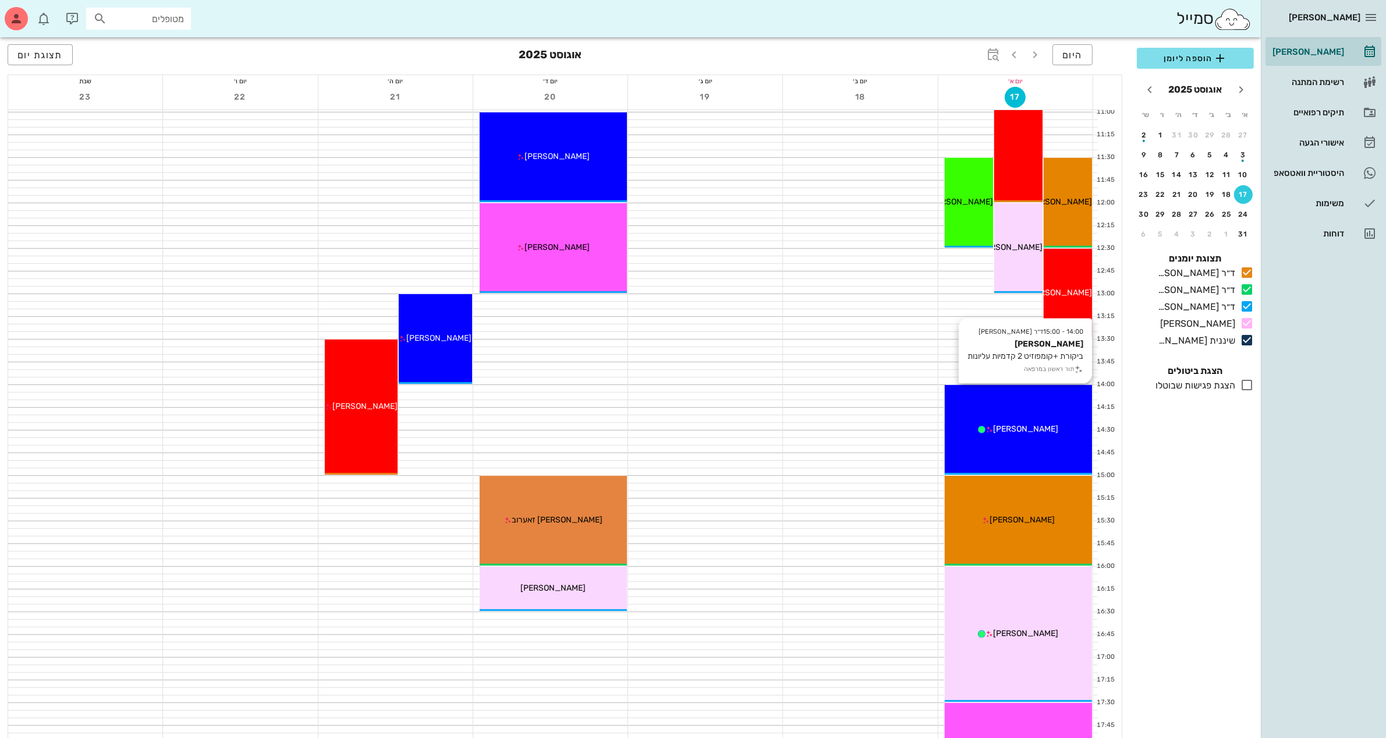
scroll to position [364, 0]
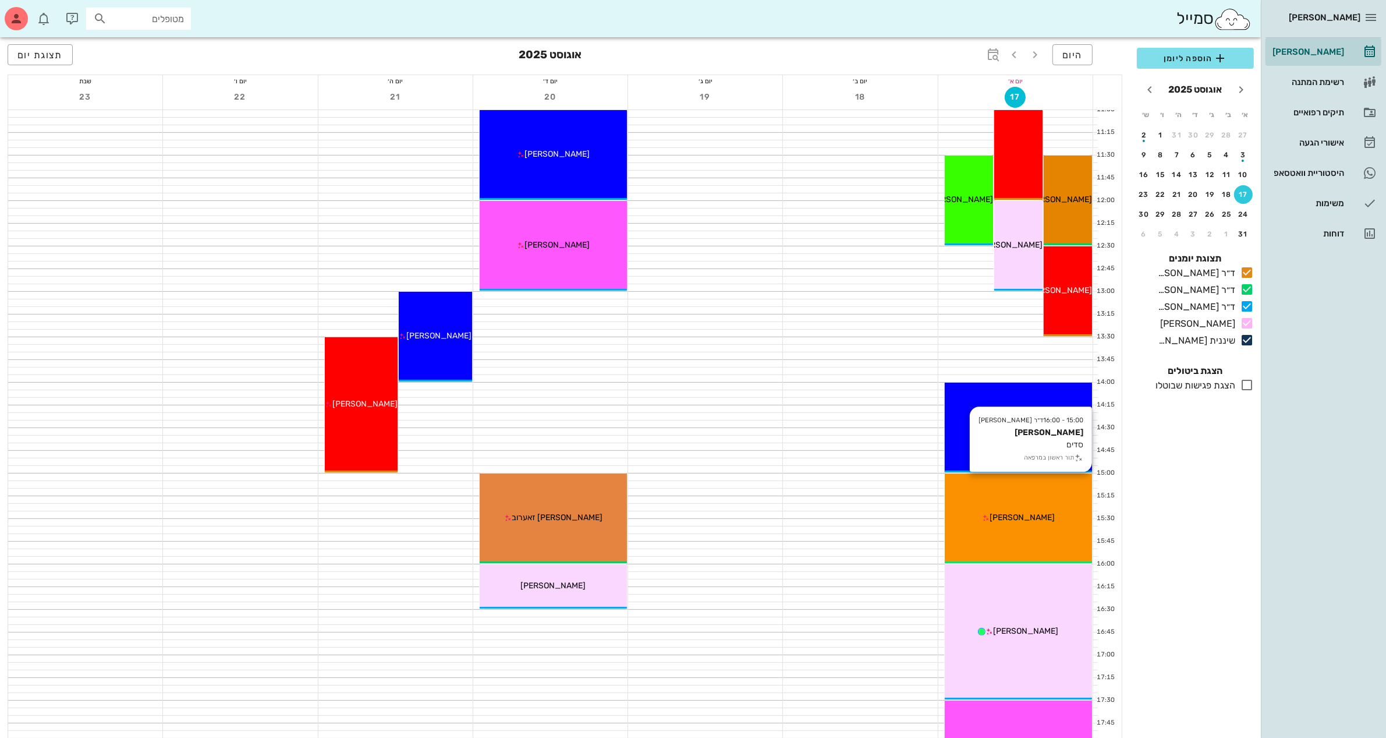
click at [1040, 504] on div "15:00 - 16:00 ד״ר מוחמד ביאדסה עמית סילברה סדים תור ראשון במרפאה עמית סילברה" at bounding box center [1018, 518] width 147 height 90
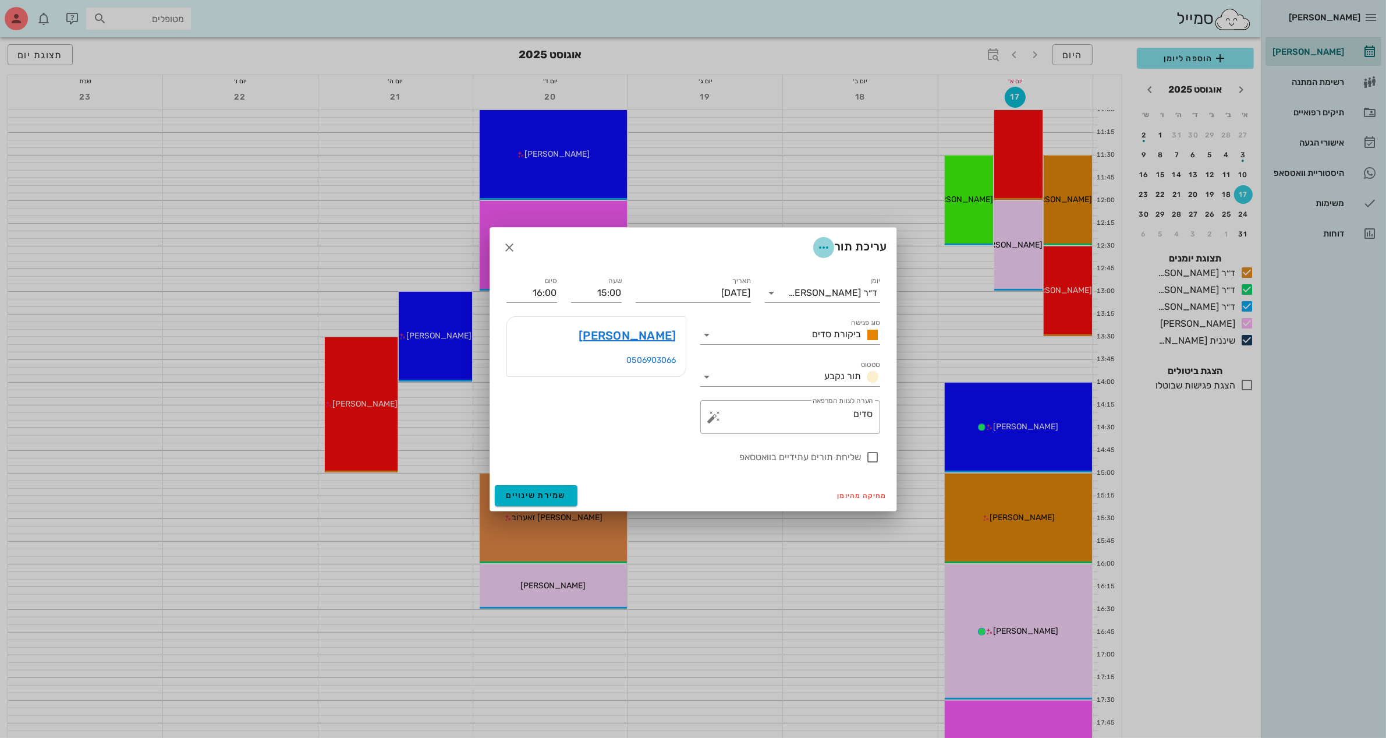
click at [820, 248] on icon "button" at bounding box center [824, 247] width 14 height 14
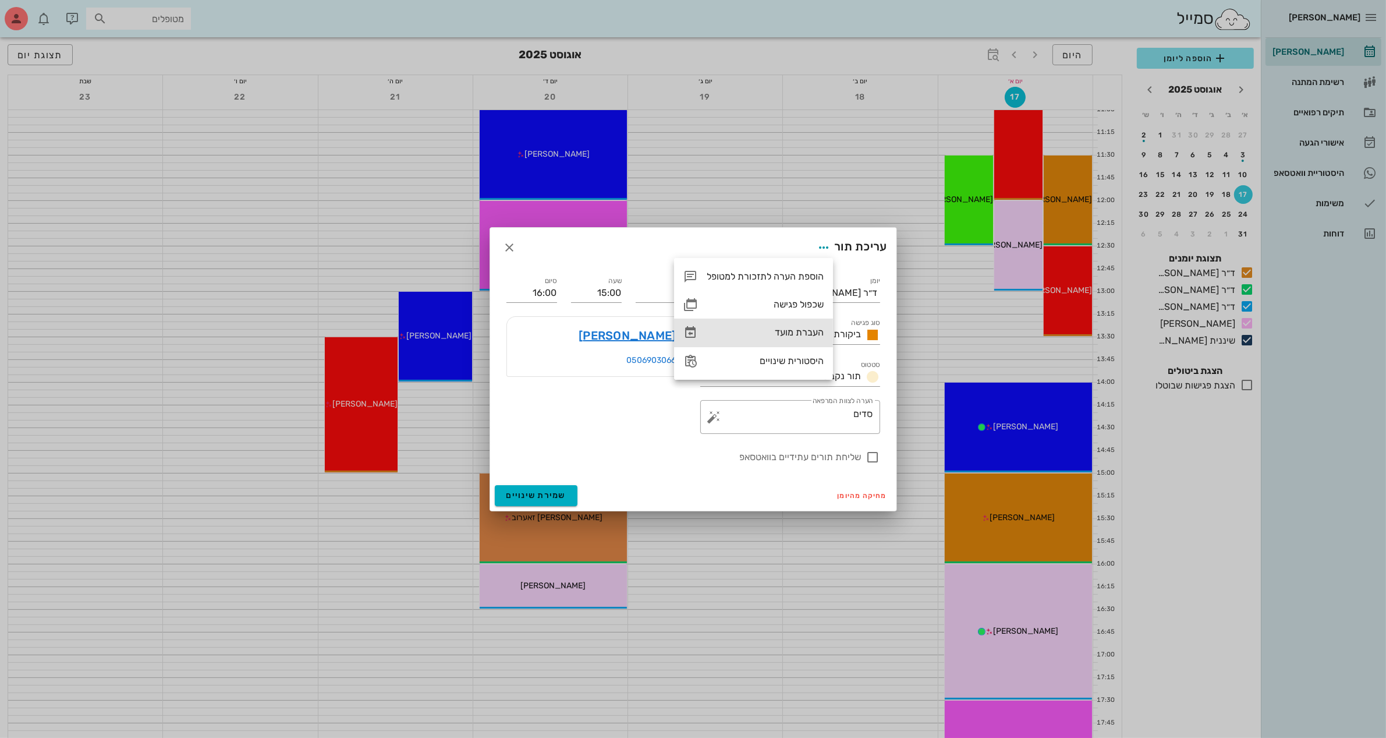
click at [804, 330] on div "העברת מועד" at bounding box center [765, 332] width 117 height 11
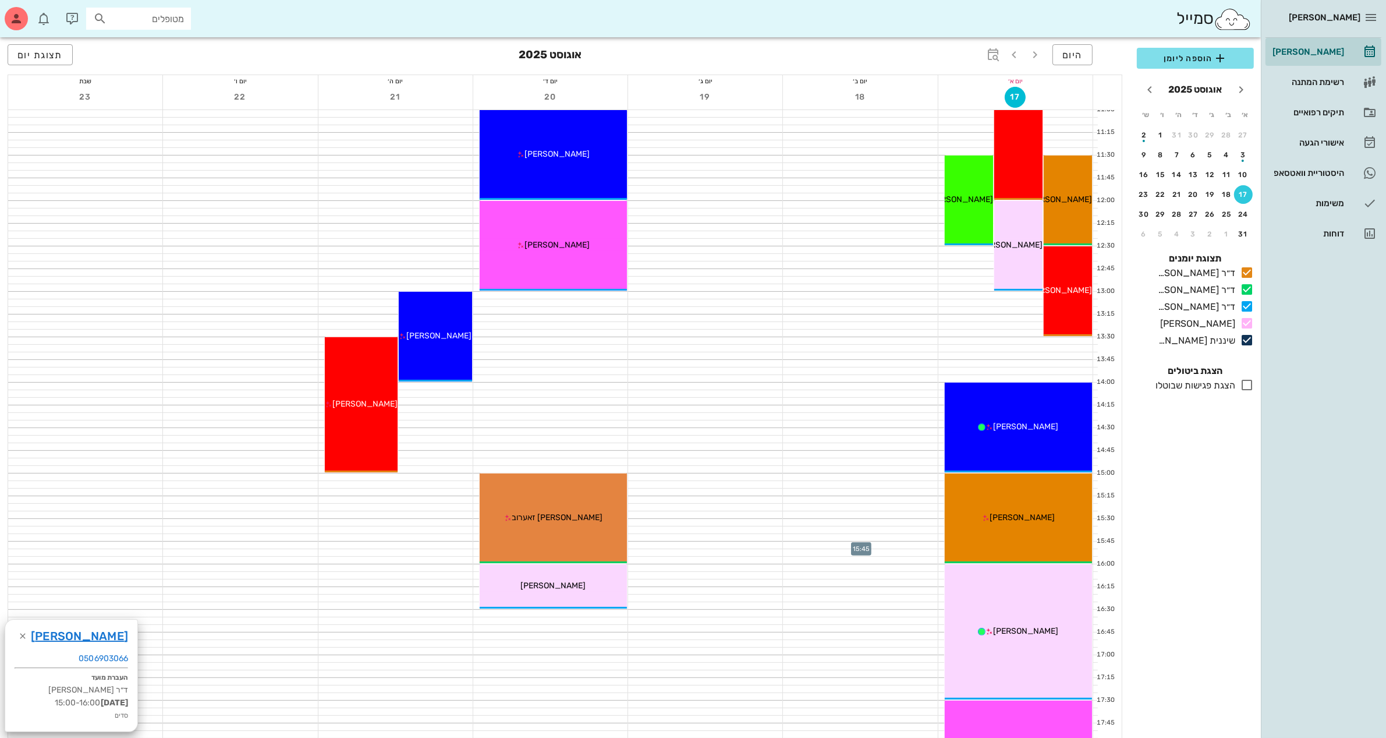
scroll to position [582, 0]
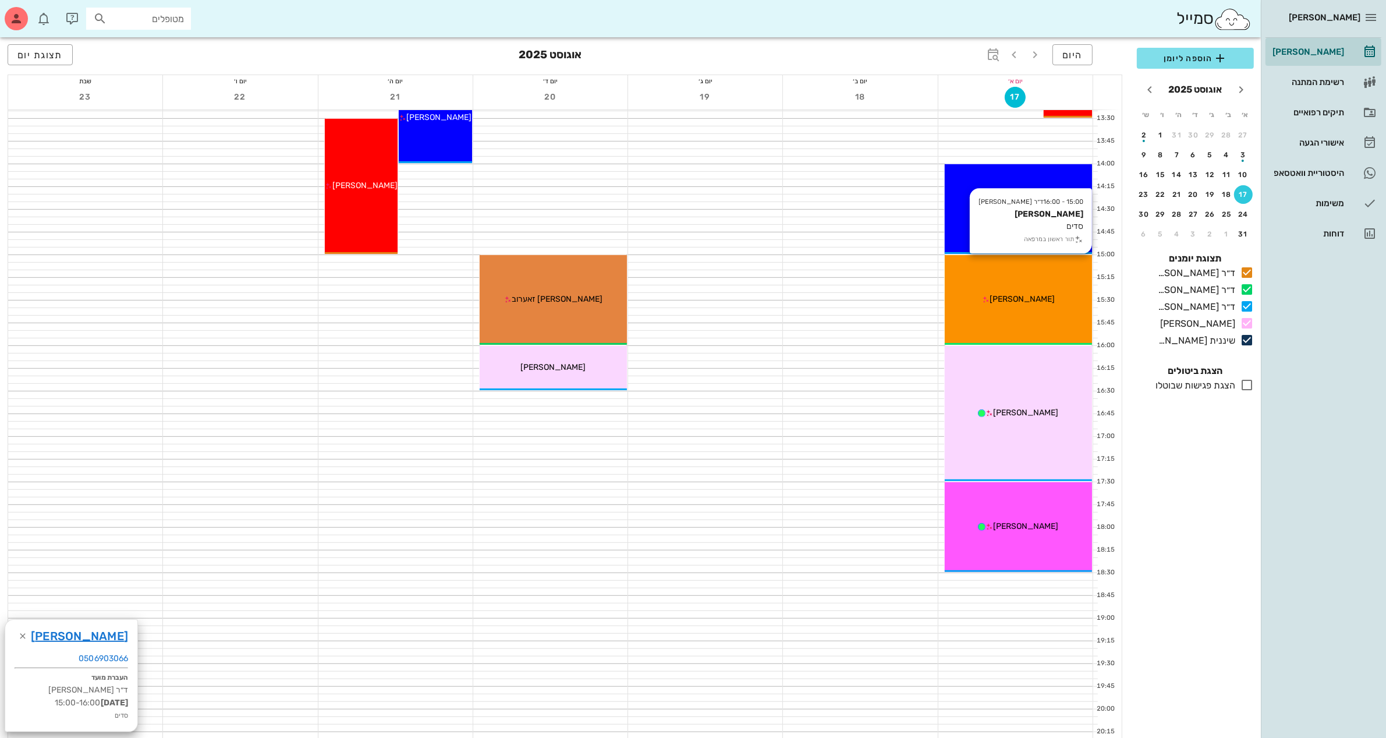
click at [1020, 303] on span "[PERSON_NAME]" at bounding box center [1022, 299] width 65 height 10
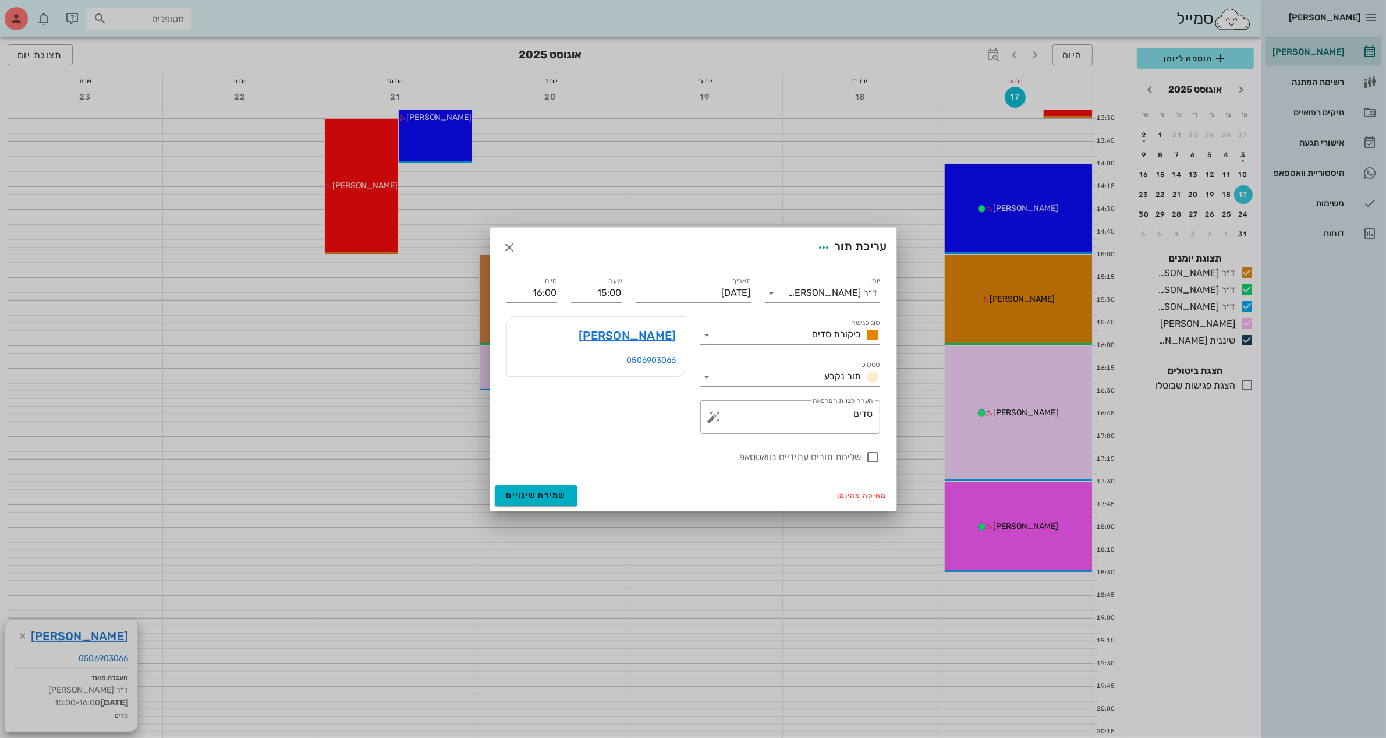
click at [994, 312] on div at bounding box center [693, 369] width 1386 height 738
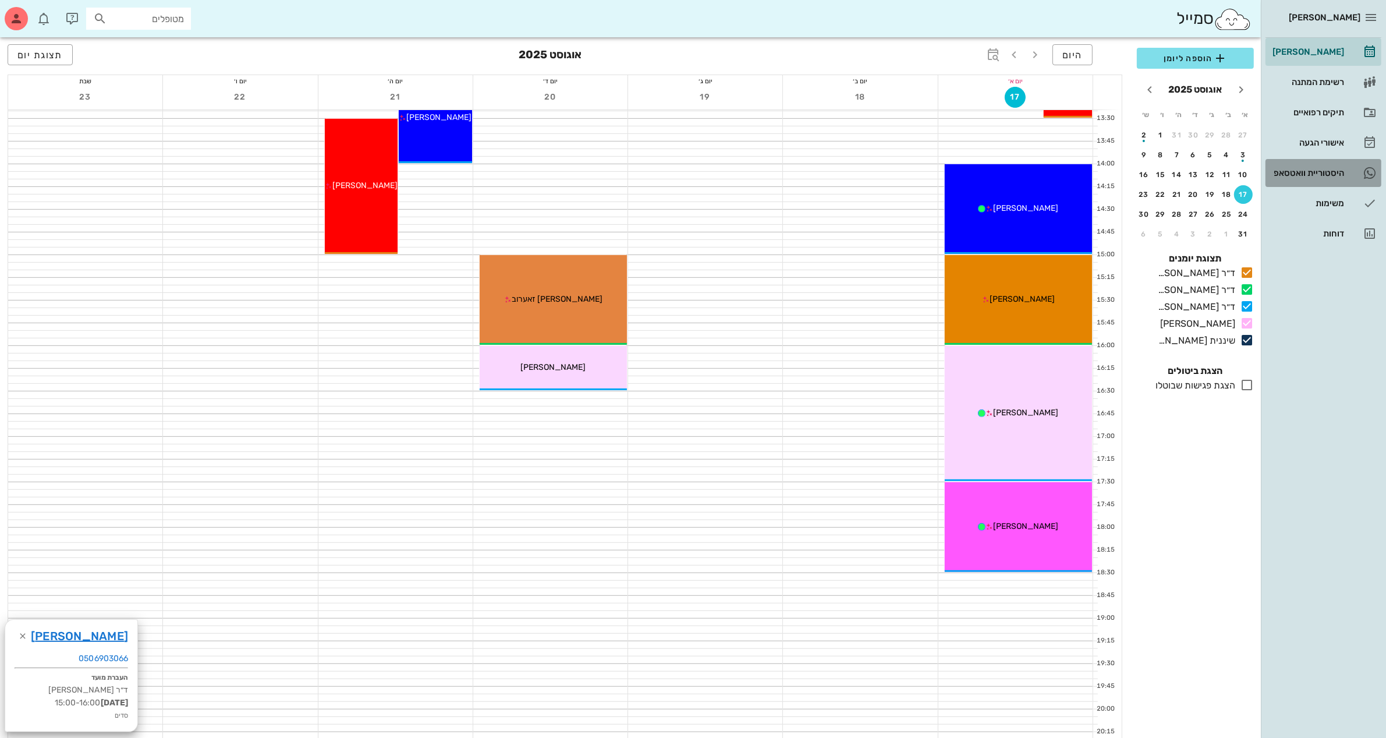
click at [1300, 171] on div "היסטוריית וואטסאפ" at bounding box center [1307, 172] width 74 height 9
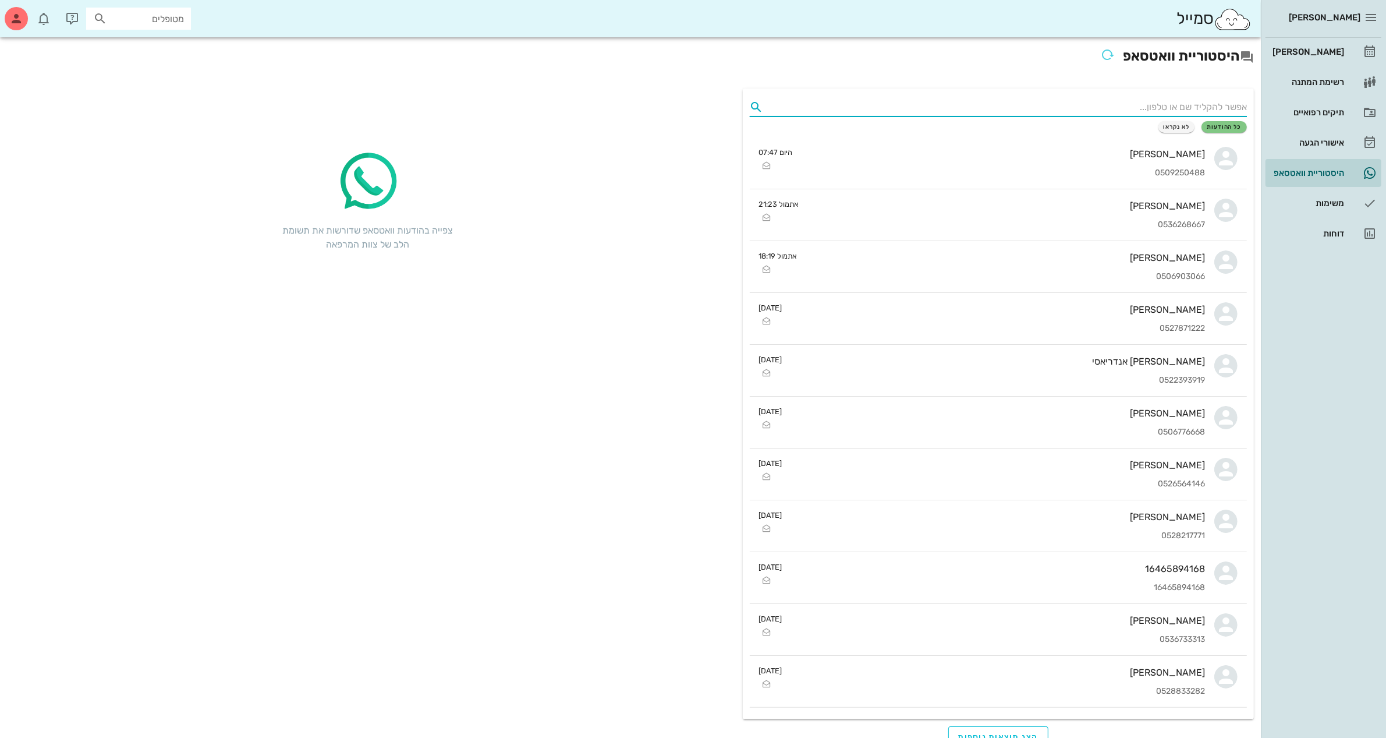
click at [1130, 109] on input "text" at bounding box center [1007, 107] width 479 height 19
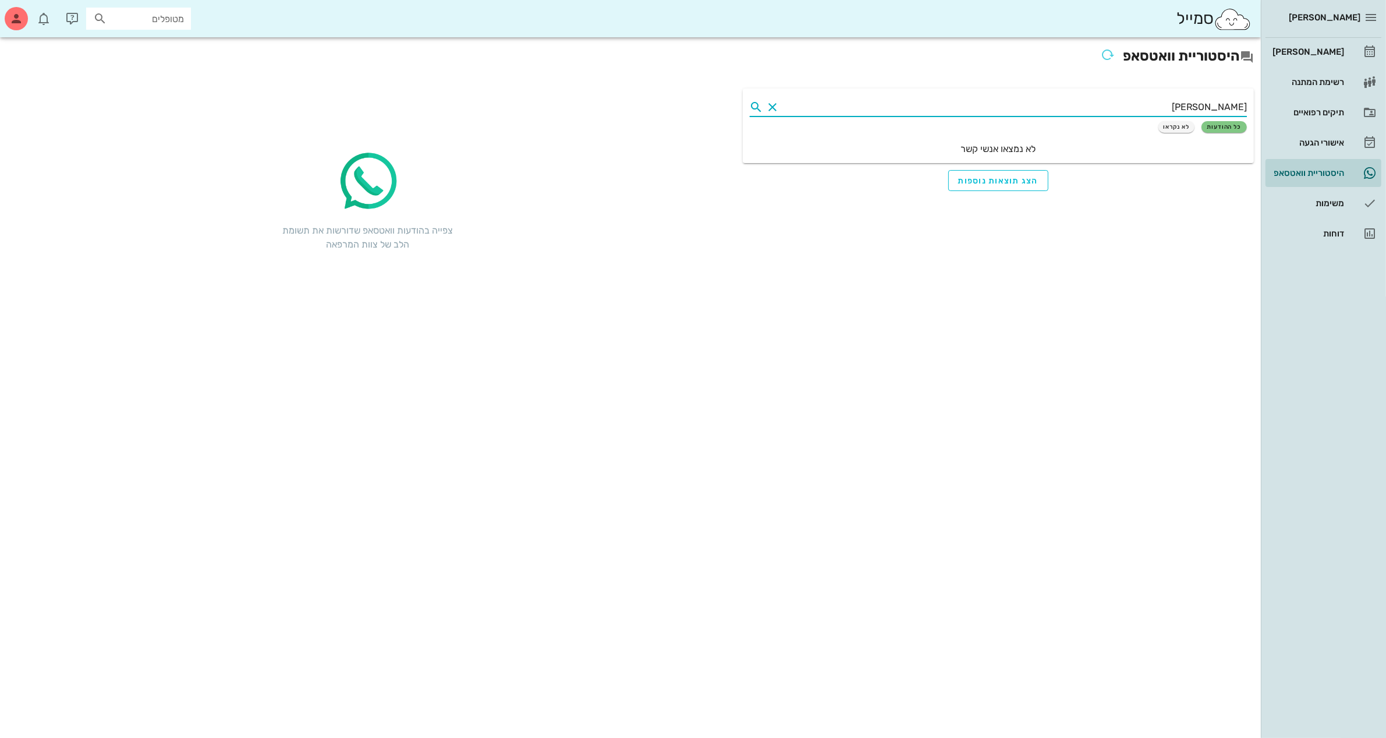
type input "[PERSON_NAME]"
click at [773, 106] on button "Clear" at bounding box center [773, 107] width 14 height 14
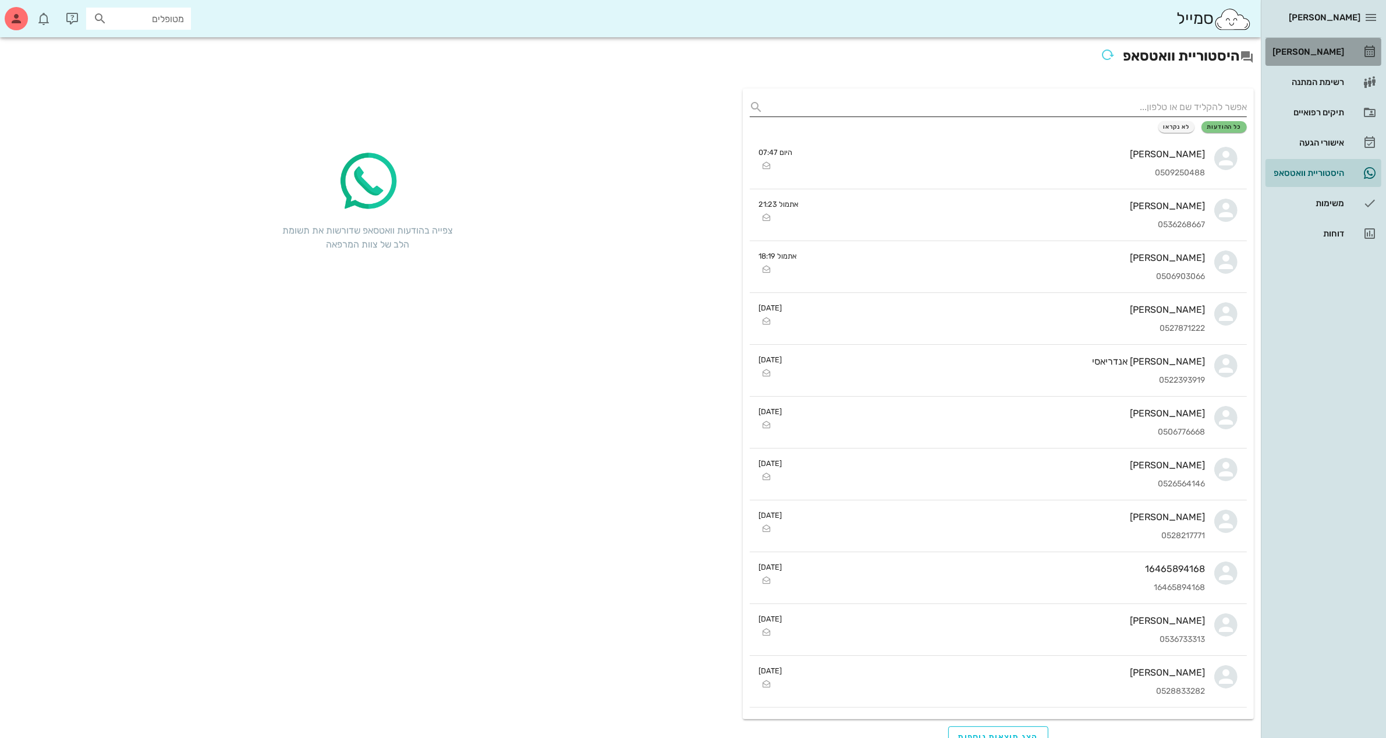
click at [1329, 44] on div "[PERSON_NAME]" at bounding box center [1307, 51] width 74 height 19
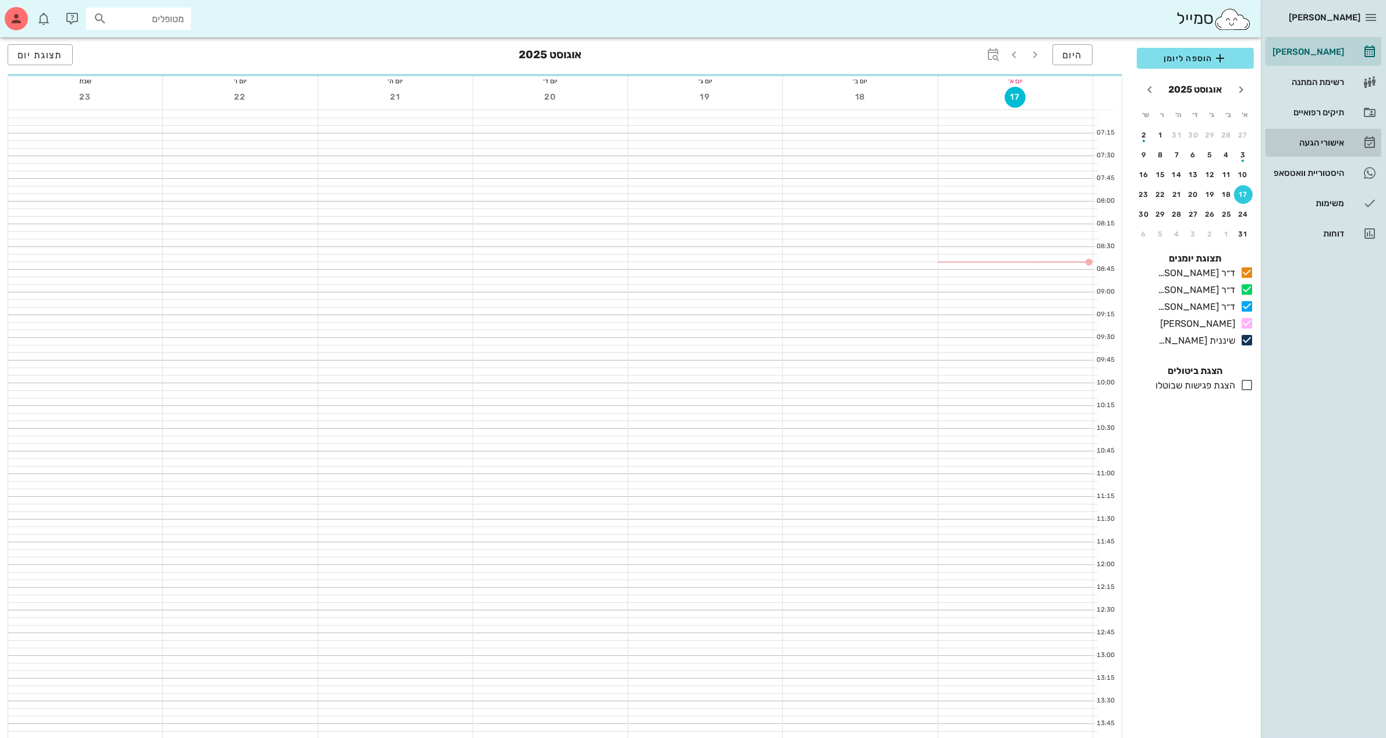
click at [1313, 143] on div "אישורי הגעה" at bounding box center [1307, 142] width 74 height 9
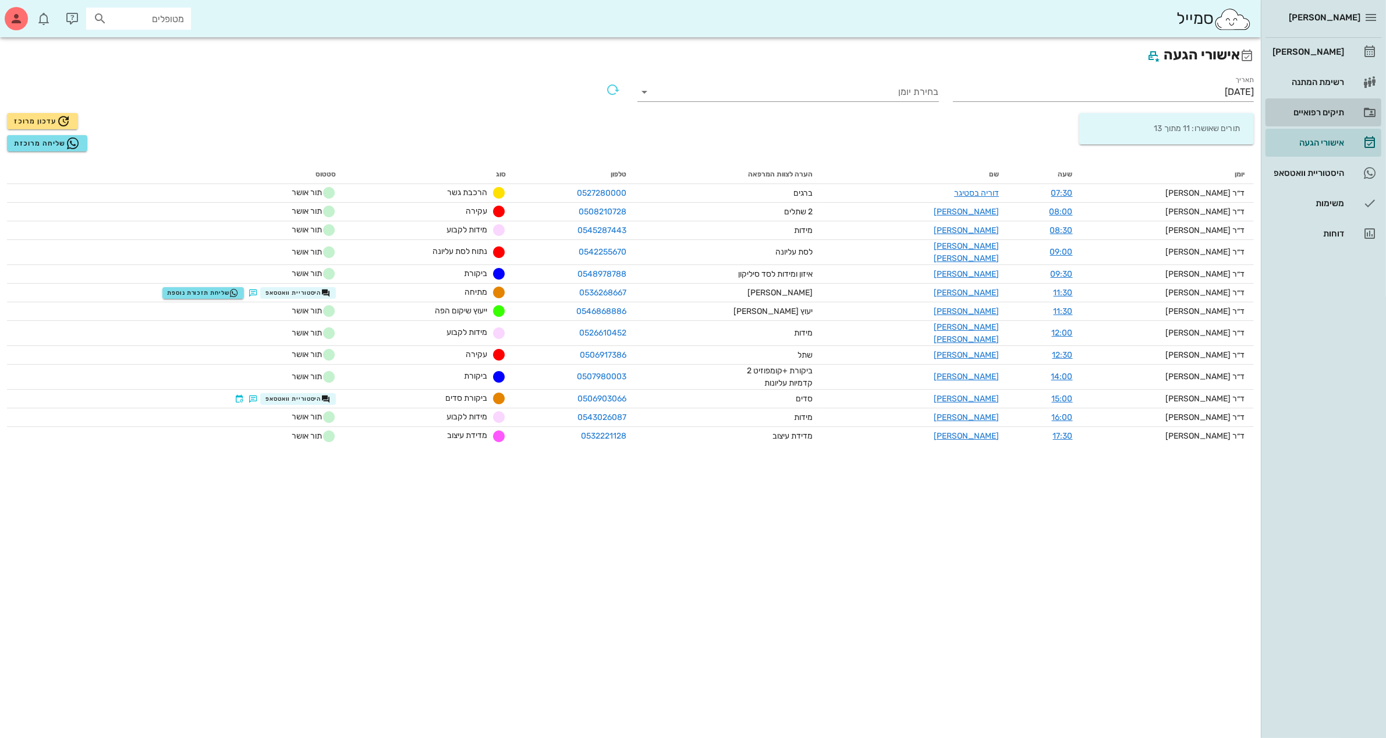
click at [1333, 111] on div "תיקים רפואיים" at bounding box center [1307, 112] width 74 height 9
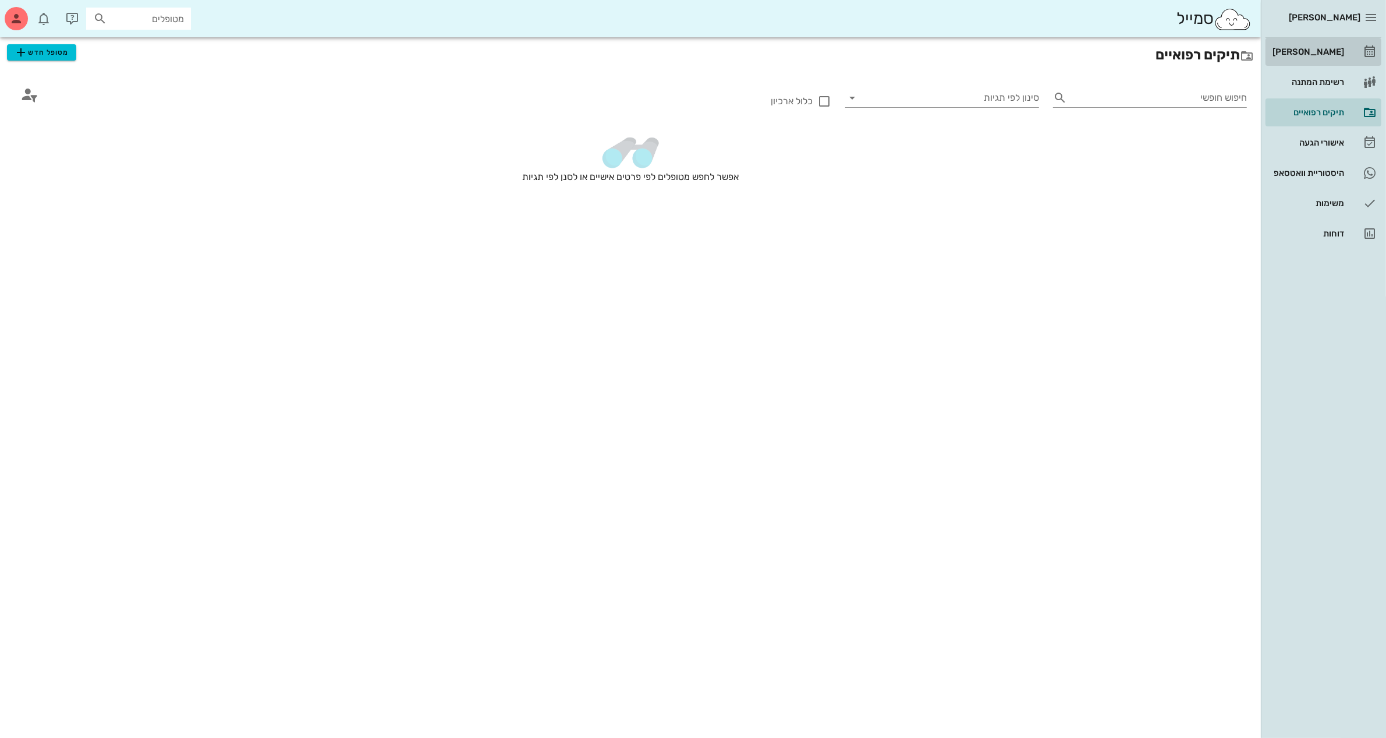
click at [1320, 51] on div "[PERSON_NAME]" at bounding box center [1307, 51] width 74 height 9
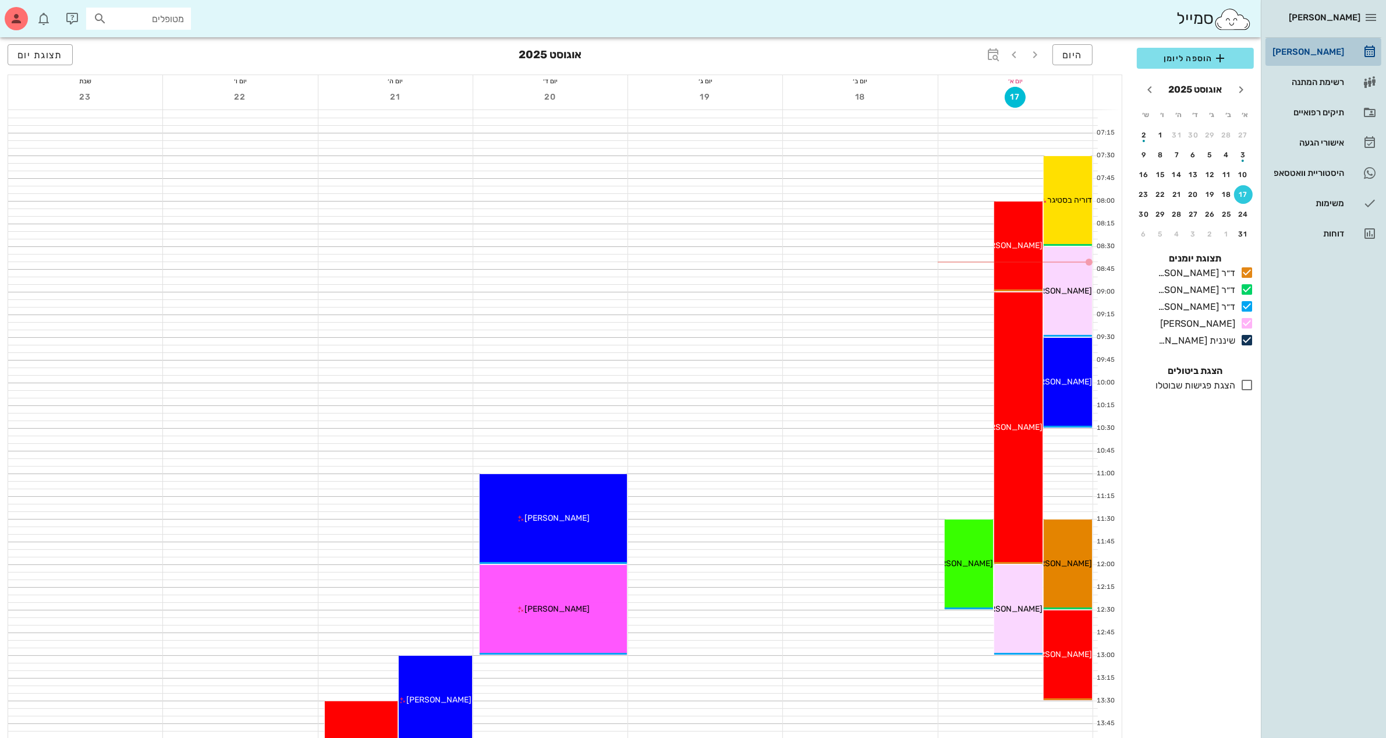
click at [1316, 42] on div "[PERSON_NAME]" at bounding box center [1307, 51] width 74 height 19
click at [1320, 112] on div "תיקים רפואיים" at bounding box center [1307, 112] width 74 height 9
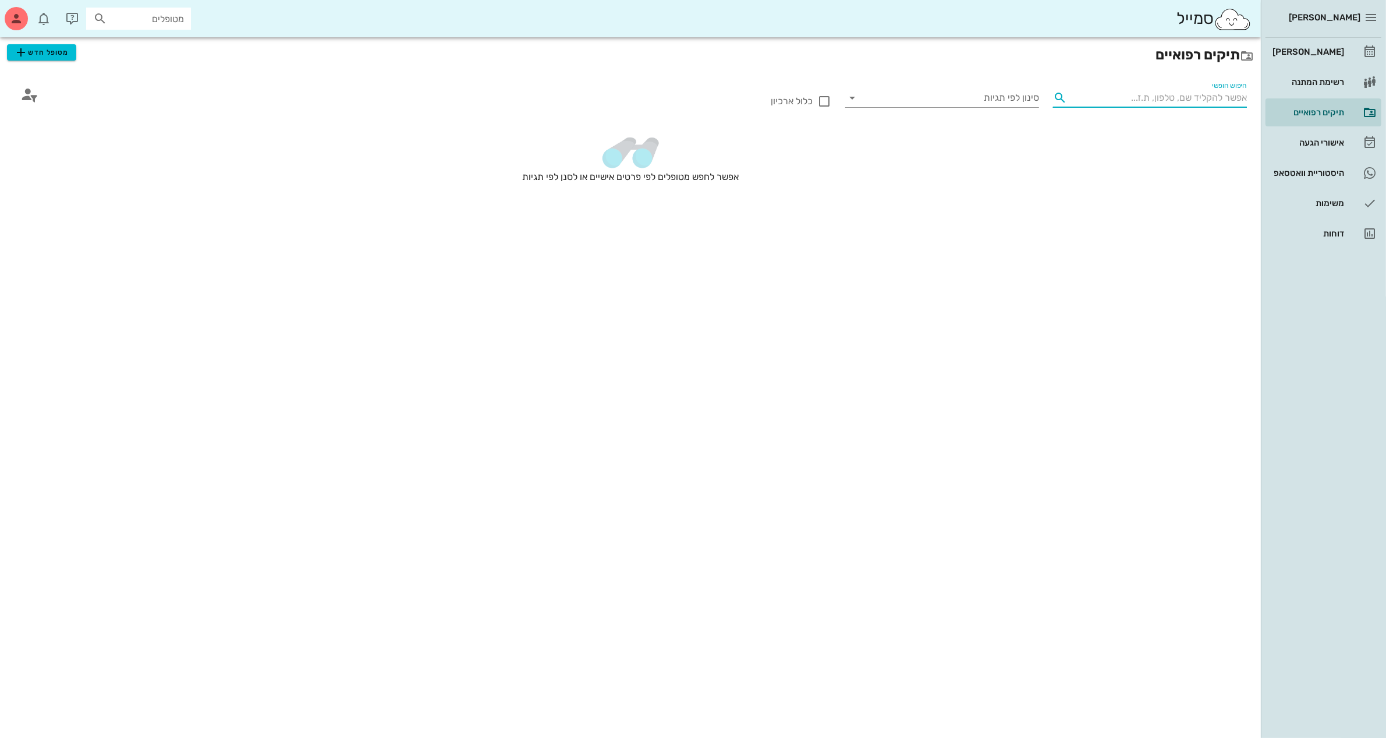
click at [1169, 96] on input "חיפוש חופשי" at bounding box center [1159, 97] width 175 height 19
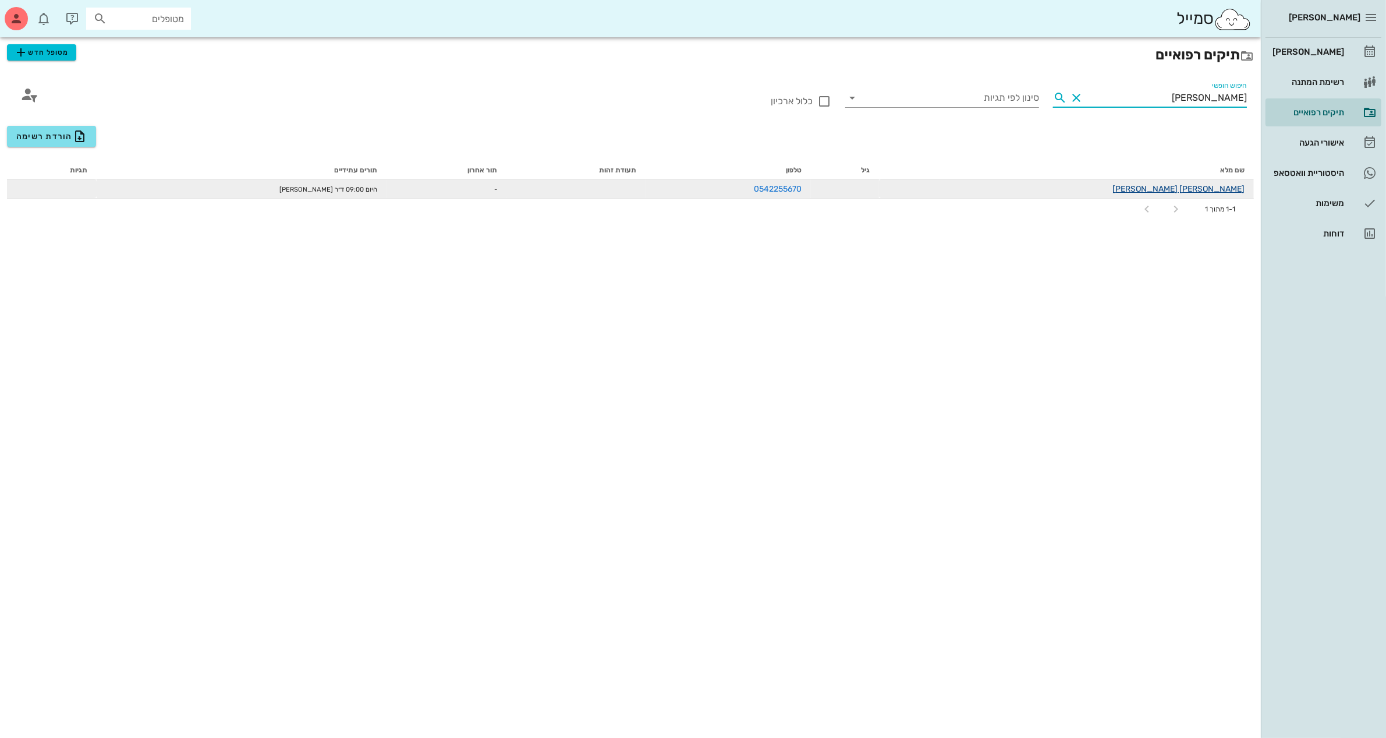
type input "[PERSON_NAME]"
click at [1220, 189] on link "[PERSON_NAME] [PERSON_NAME]" at bounding box center [1178, 189] width 132 height 10
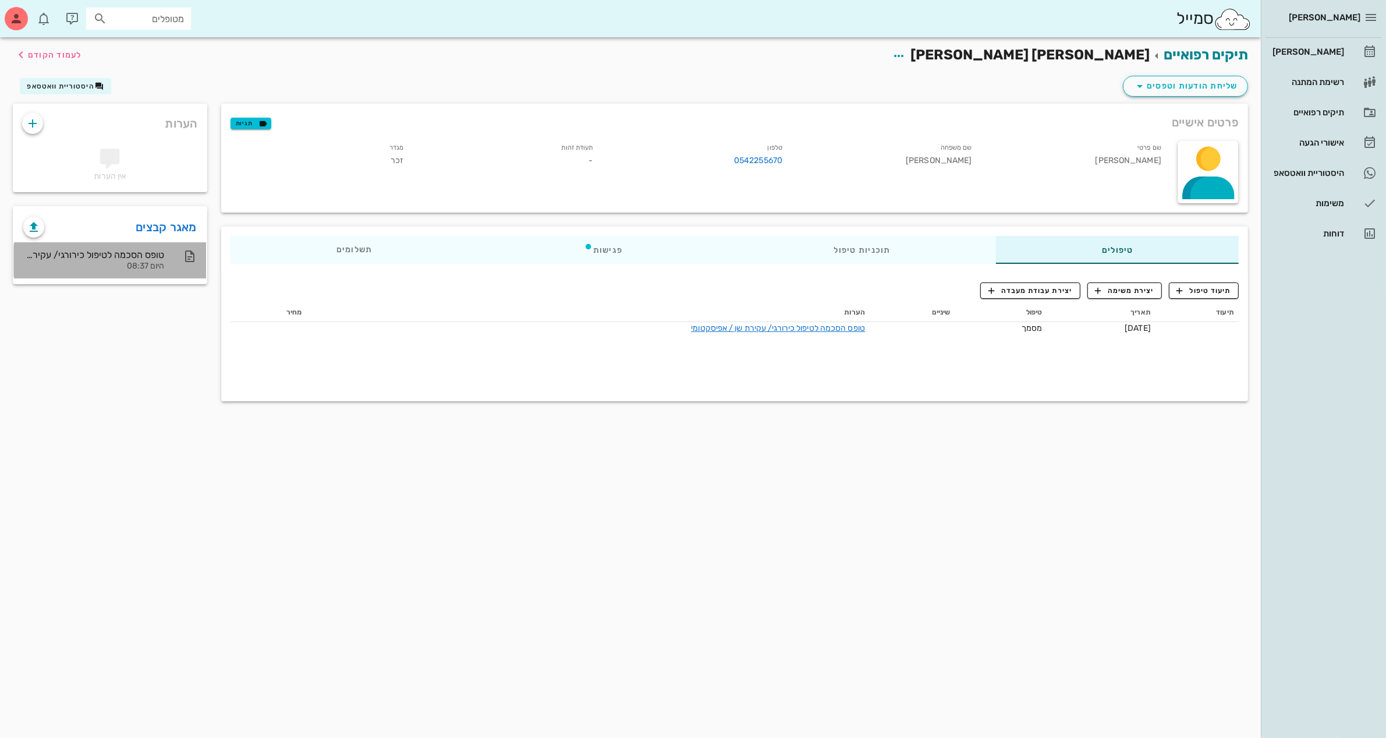
click at [140, 259] on div "טופס הסכמה לטיפול כירורגי/ עקירת שן / אפיסקטומי" at bounding box center [93, 254] width 141 height 11
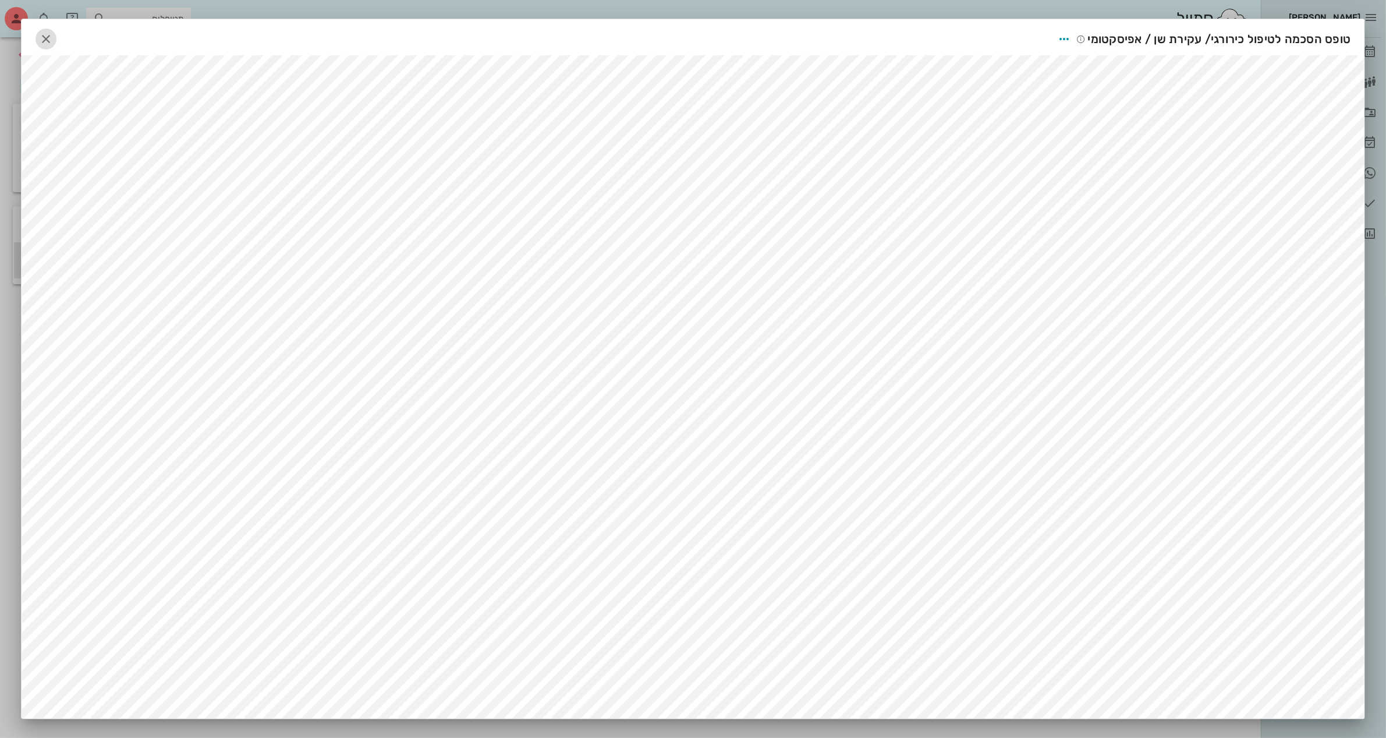
click at [53, 41] on icon "button" at bounding box center [46, 39] width 14 height 14
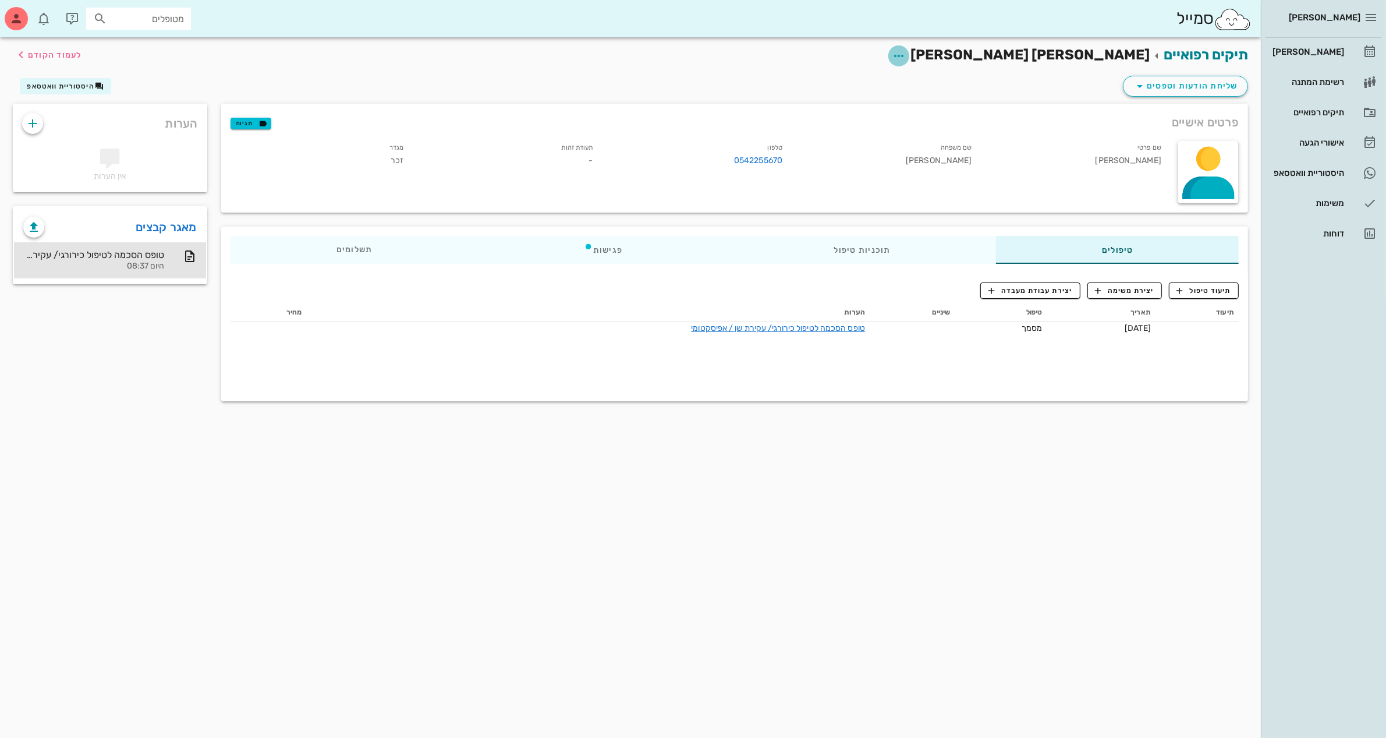
click at [906, 51] on icon "button" at bounding box center [899, 56] width 14 height 14
click at [1048, 82] on div "עריכת פרטי מטופל" at bounding box center [1033, 84] width 87 height 11
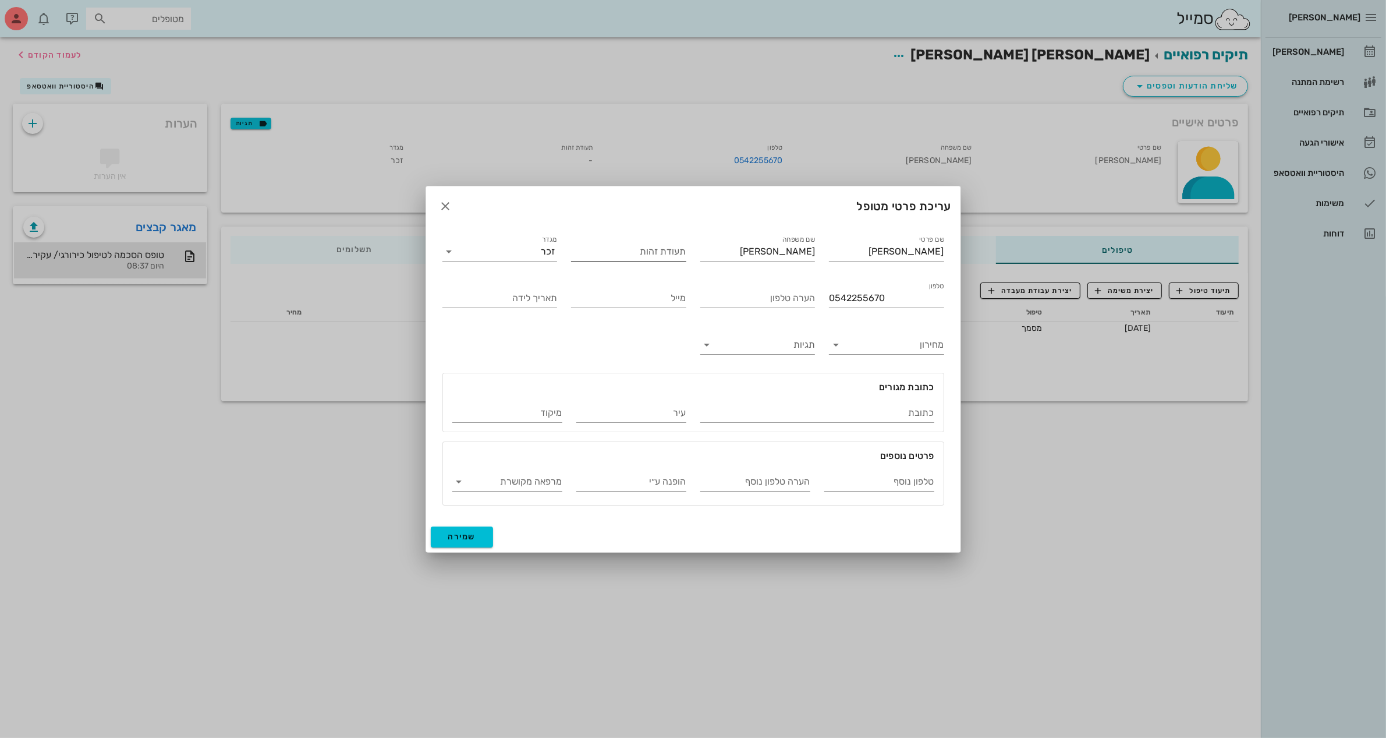
click at [657, 249] on input "תעודת זהות" at bounding box center [628, 251] width 115 height 19
click at [444, 204] on icon "button" at bounding box center [446, 206] width 14 height 14
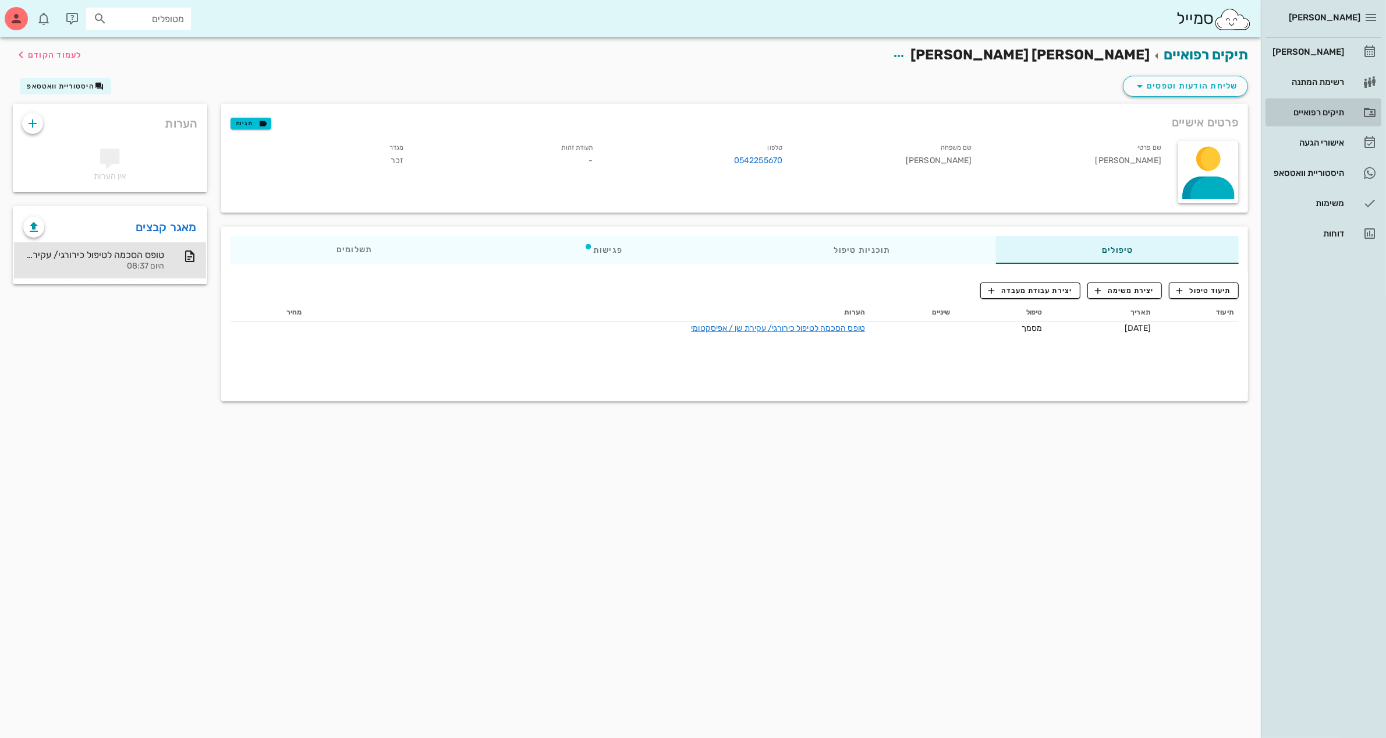
click at [1317, 103] on div "תיקים רפואיים" at bounding box center [1307, 112] width 74 height 19
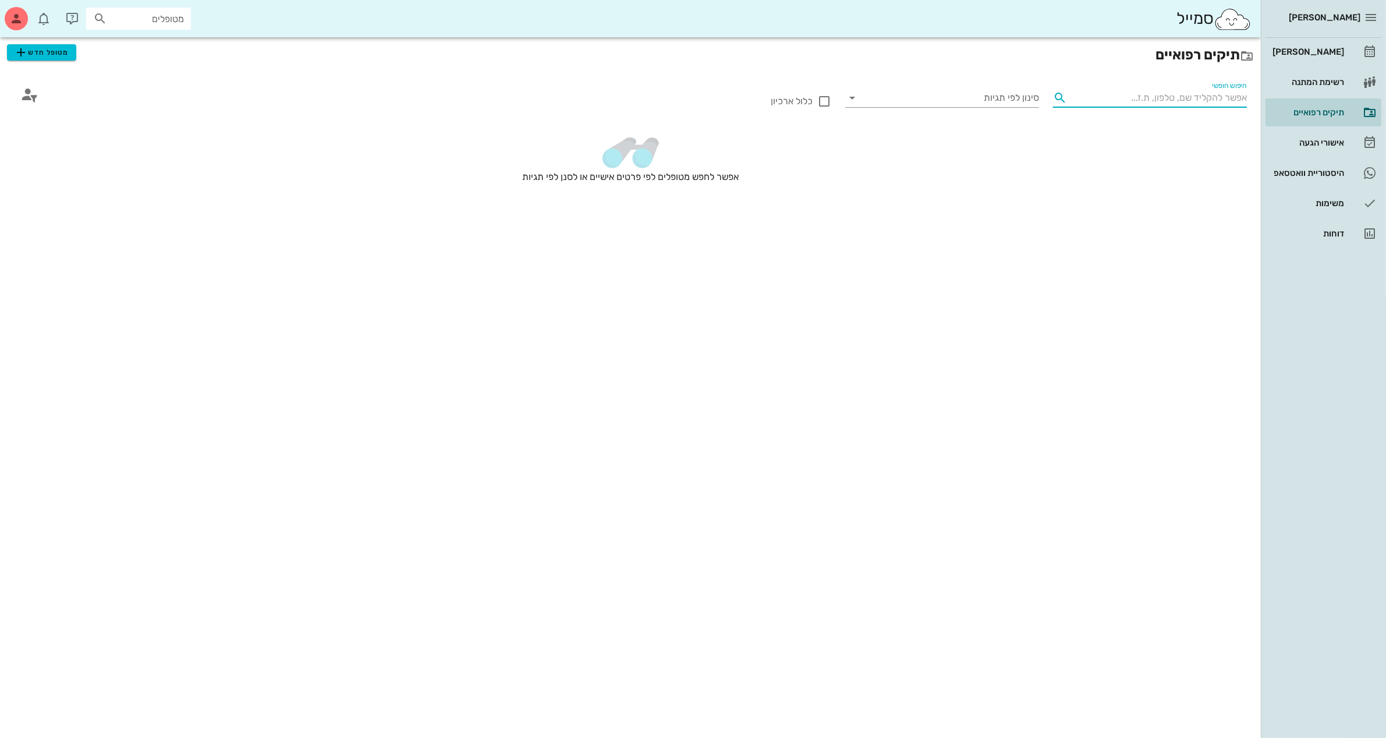
click at [1171, 96] on input "חיפוש חופשי" at bounding box center [1159, 97] width 175 height 19
click at [55, 55] on span "מטופל חדש" at bounding box center [41, 52] width 55 height 14
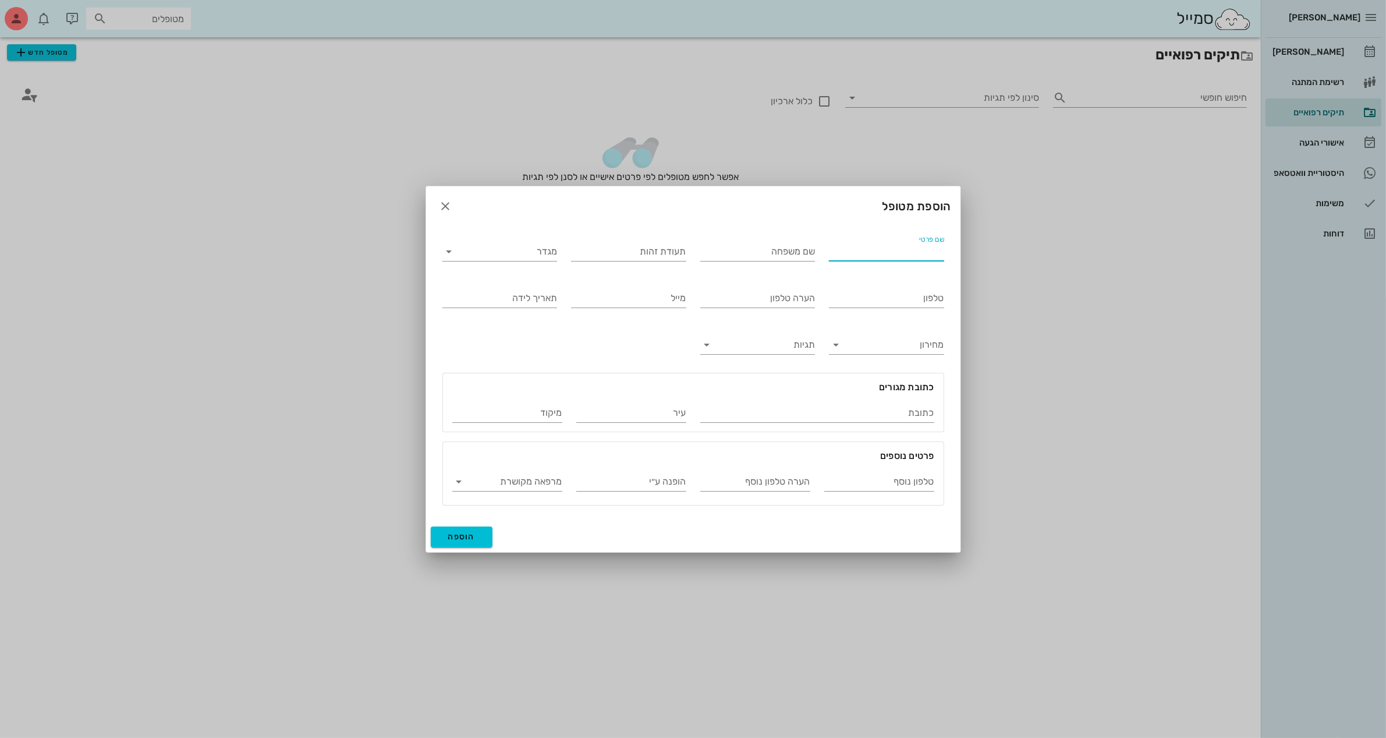
click at [867, 246] on input "שם פרטי" at bounding box center [886, 251] width 115 height 19
click at [449, 202] on icon "button" at bounding box center [446, 206] width 14 height 14
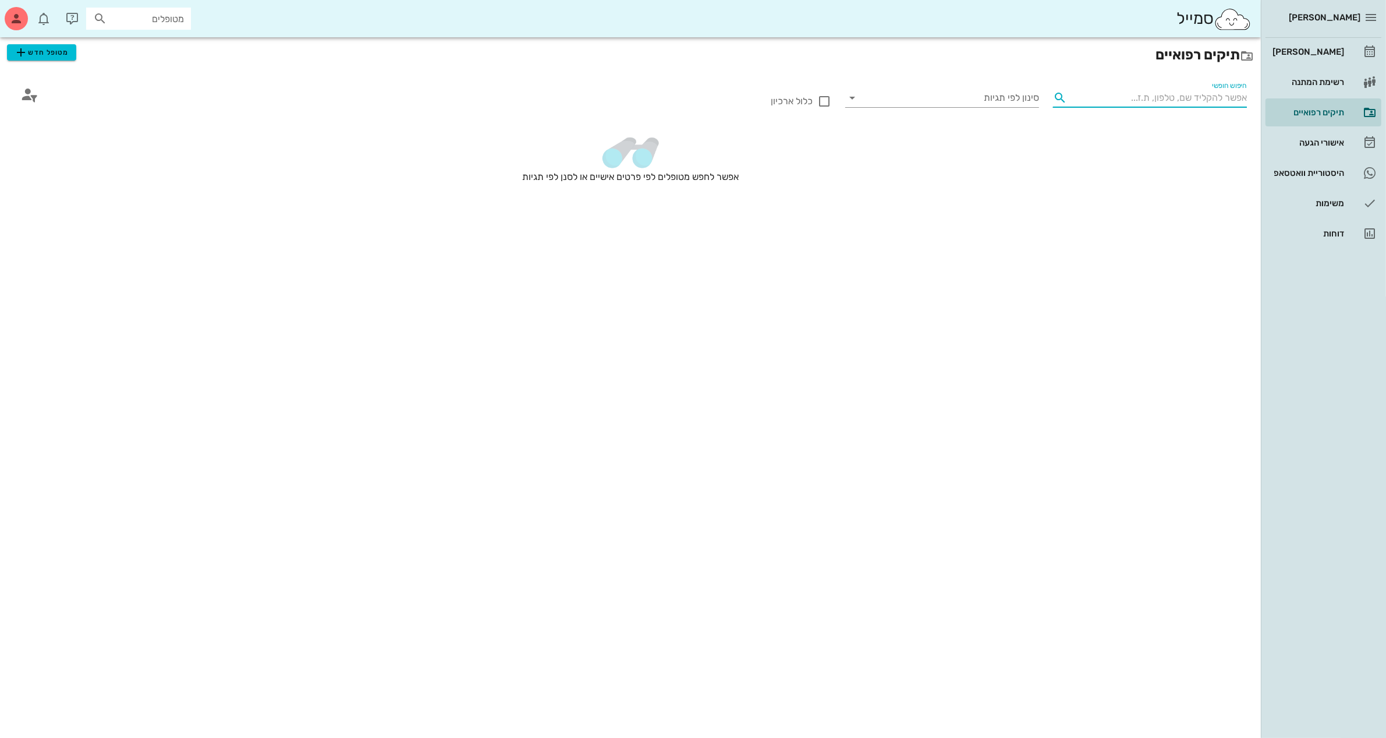
click at [1172, 102] on input "חיפוש חופשי" at bounding box center [1159, 97] width 175 height 19
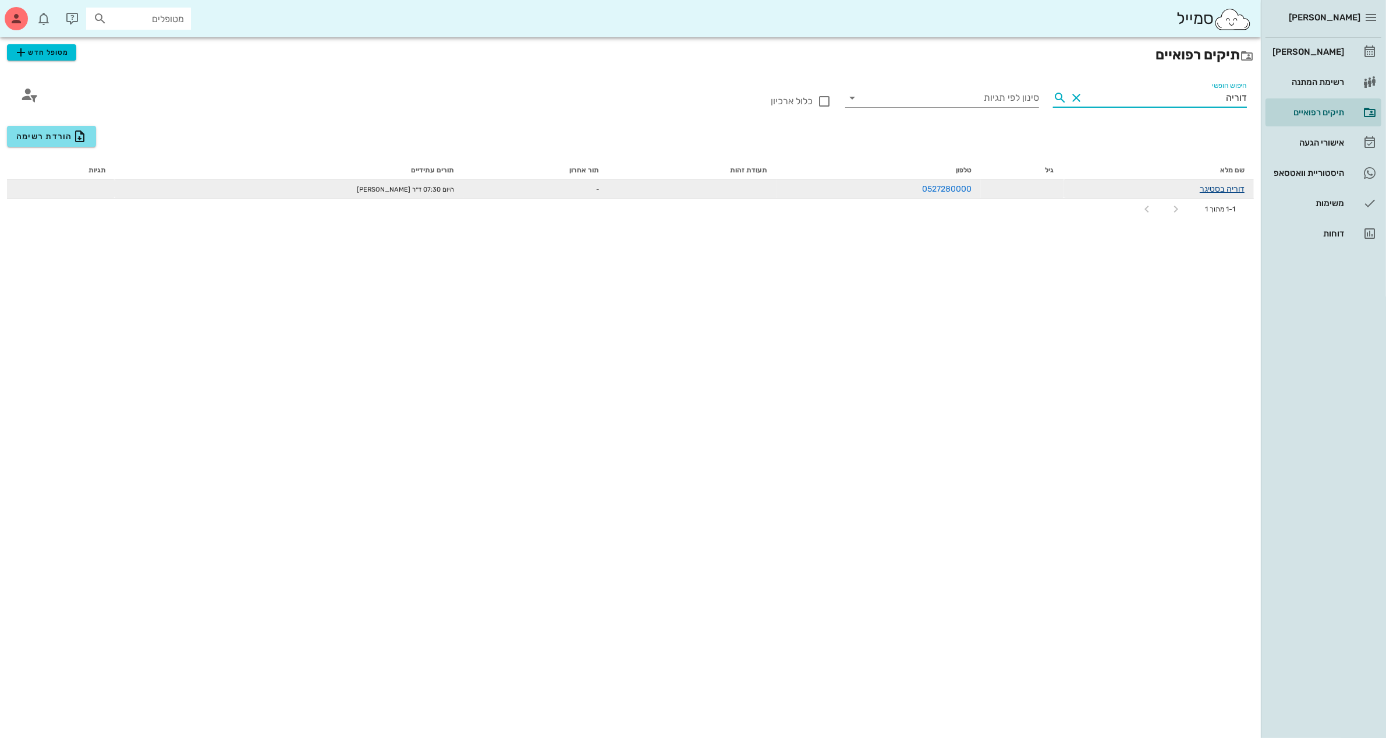
type input "דוריה"
click at [1229, 190] on link "דוריה בסטיגר" at bounding box center [1222, 189] width 45 height 10
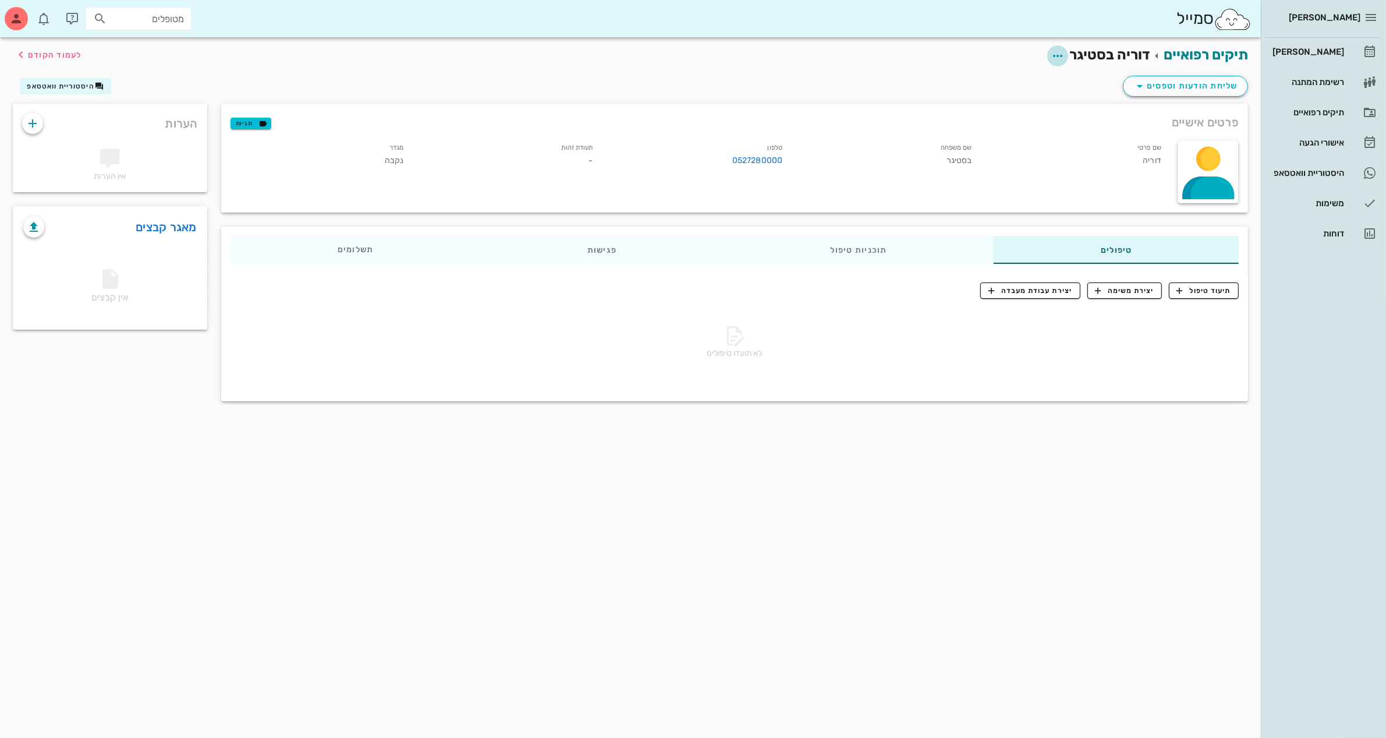
click at [1054, 58] on icon "button" at bounding box center [1058, 56] width 14 height 14
click at [1023, 81] on div "עריכת פרטי מטופל" at bounding box center [1013, 84] width 87 height 11
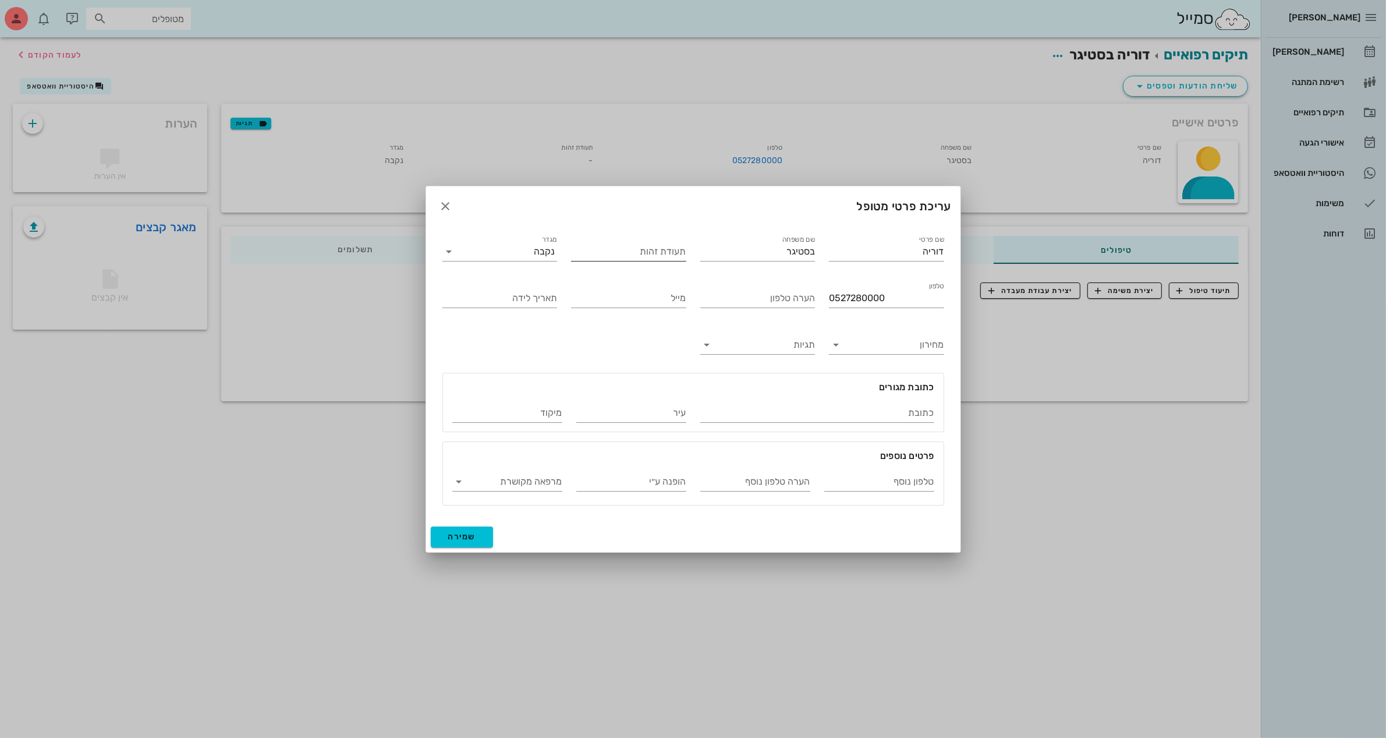
click at [632, 253] on input "תעודת זהות" at bounding box center [628, 251] width 115 height 19
type input "318624111"
click at [856, 417] on input "כתובת" at bounding box center [817, 412] width 234 height 19
click at [467, 534] on span "שמירה" at bounding box center [462, 536] width 28 height 10
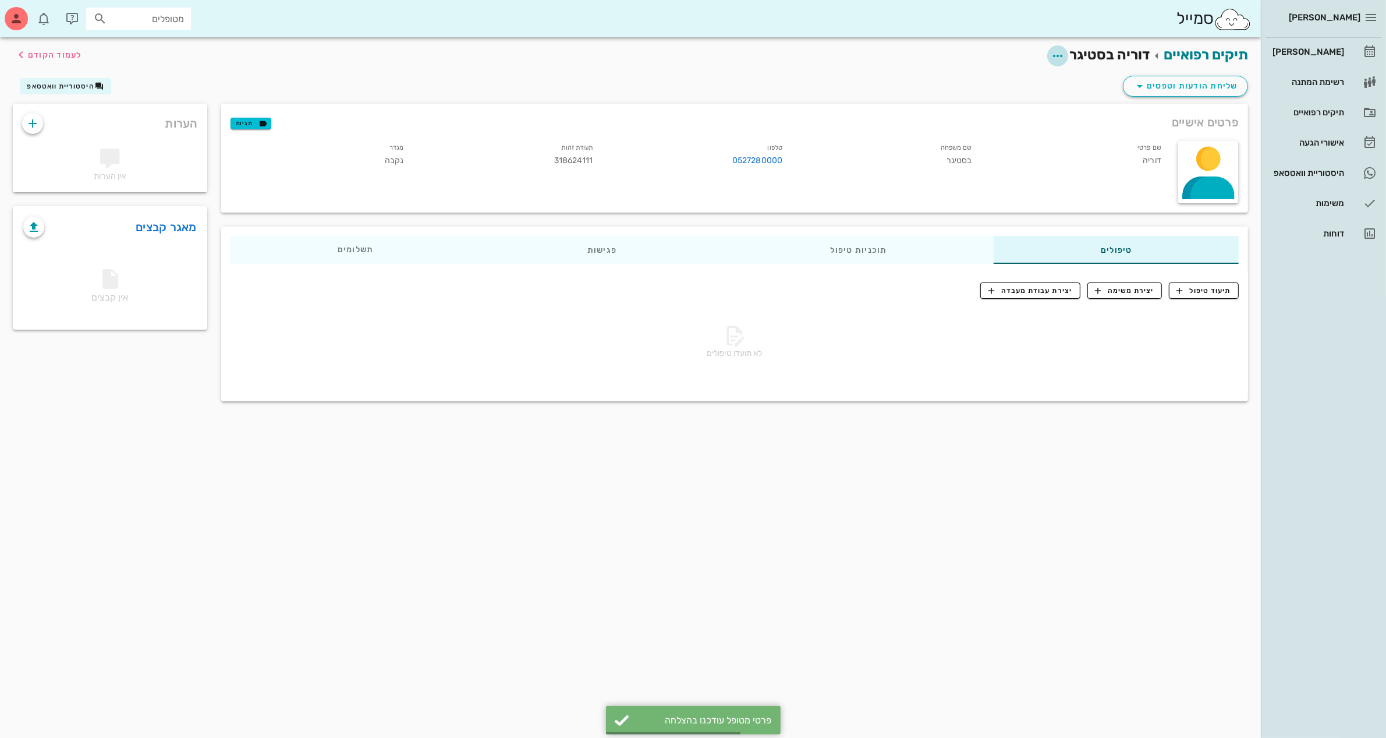
click at [1059, 53] on icon "button" at bounding box center [1058, 56] width 14 height 14
click at [1103, 89] on div "שליחת הודעות וטפסים היסטוריית וואטסאפ" at bounding box center [630, 88] width 1249 height 30
click at [1060, 47] on button "button" at bounding box center [1057, 55] width 21 height 21
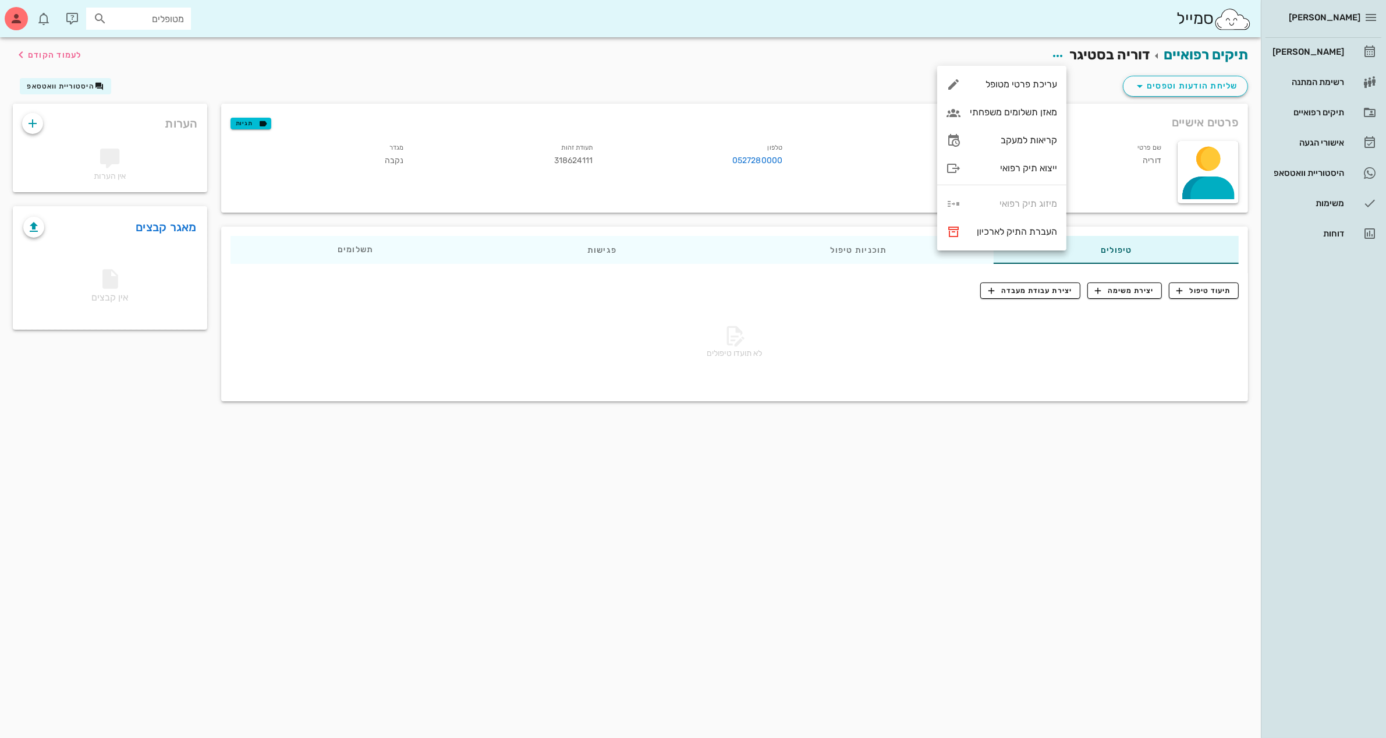
click at [1114, 104] on div "פרטים אישיים תגיות" at bounding box center [734, 122] width 1027 height 37
click at [1135, 80] on icon "button" at bounding box center [1140, 86] width 14 height 14
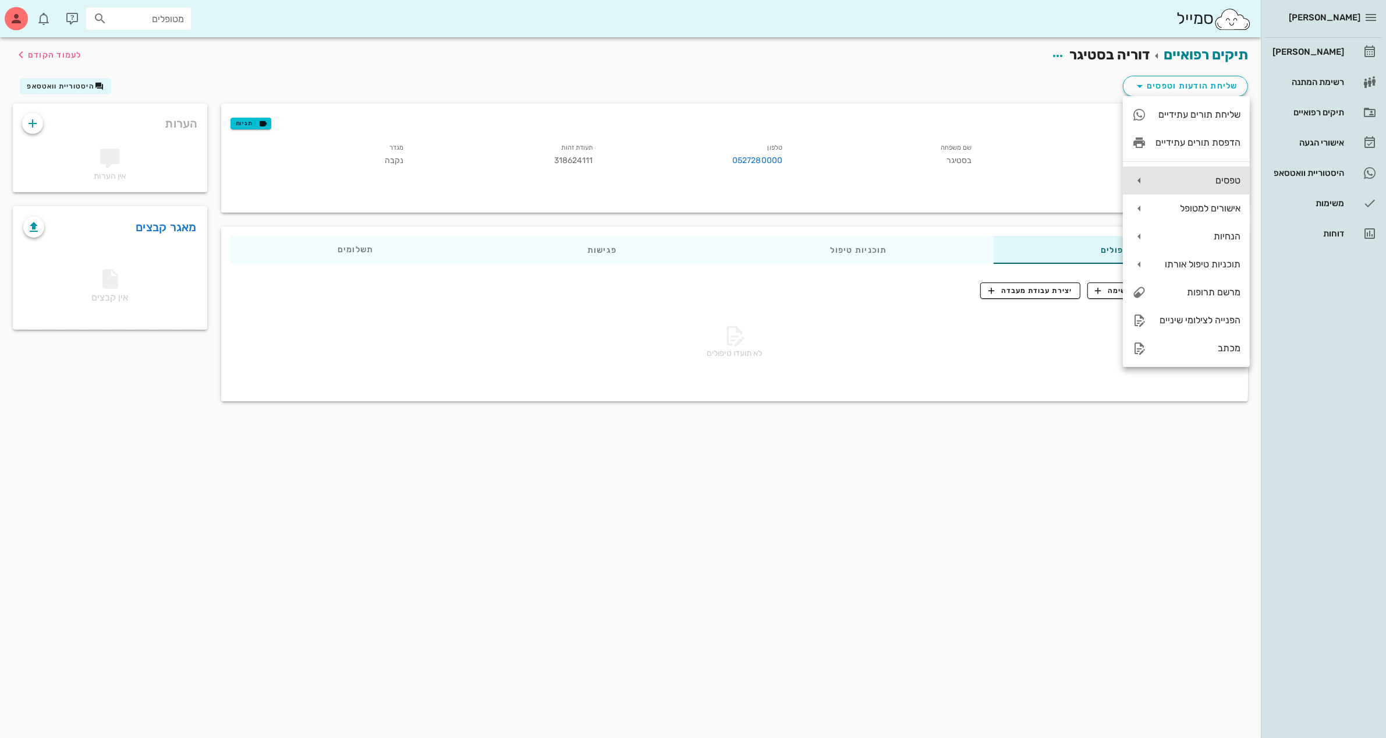
click at [1205, 172] on div "טפסים" at bounding box center [1186, 180] width 127 height 28
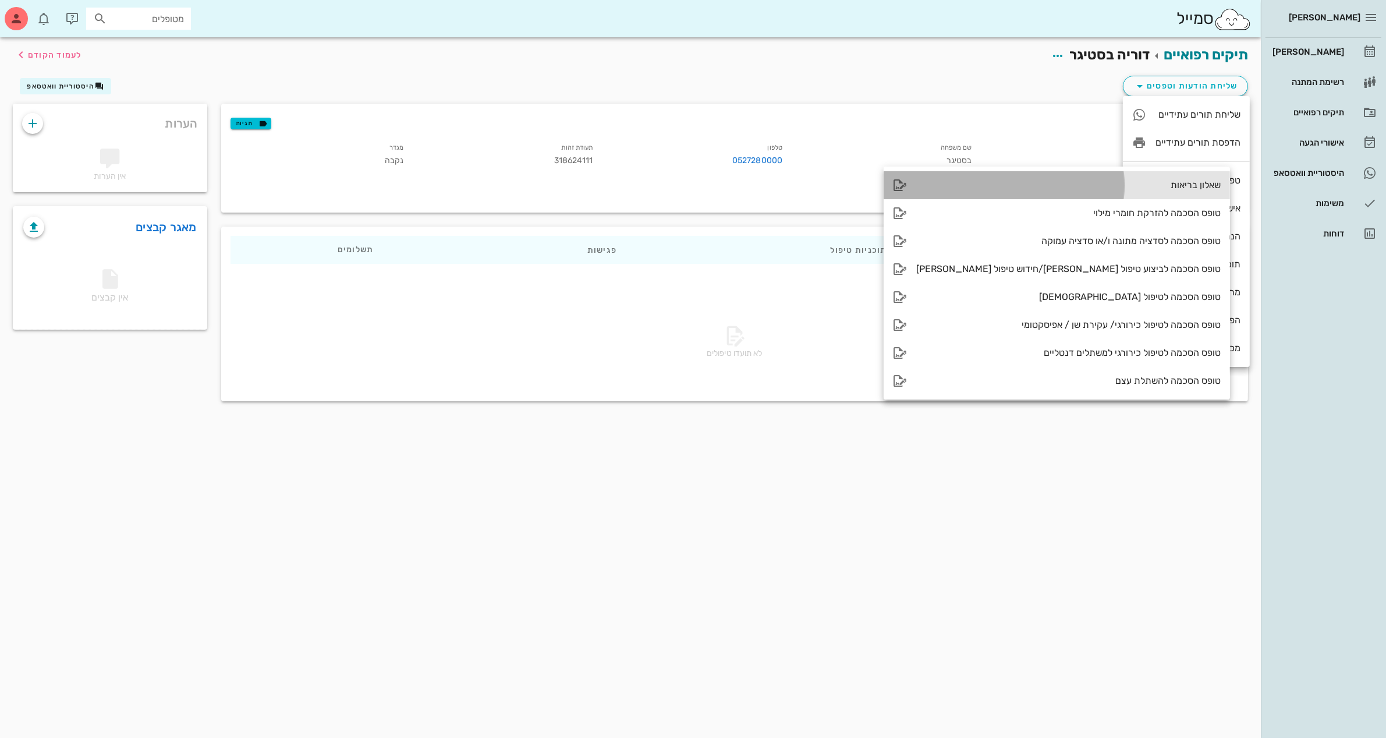
click at [1084, 185] on div "שאלון בריאות" at bounding box center [1068, 184] width 304 height 11
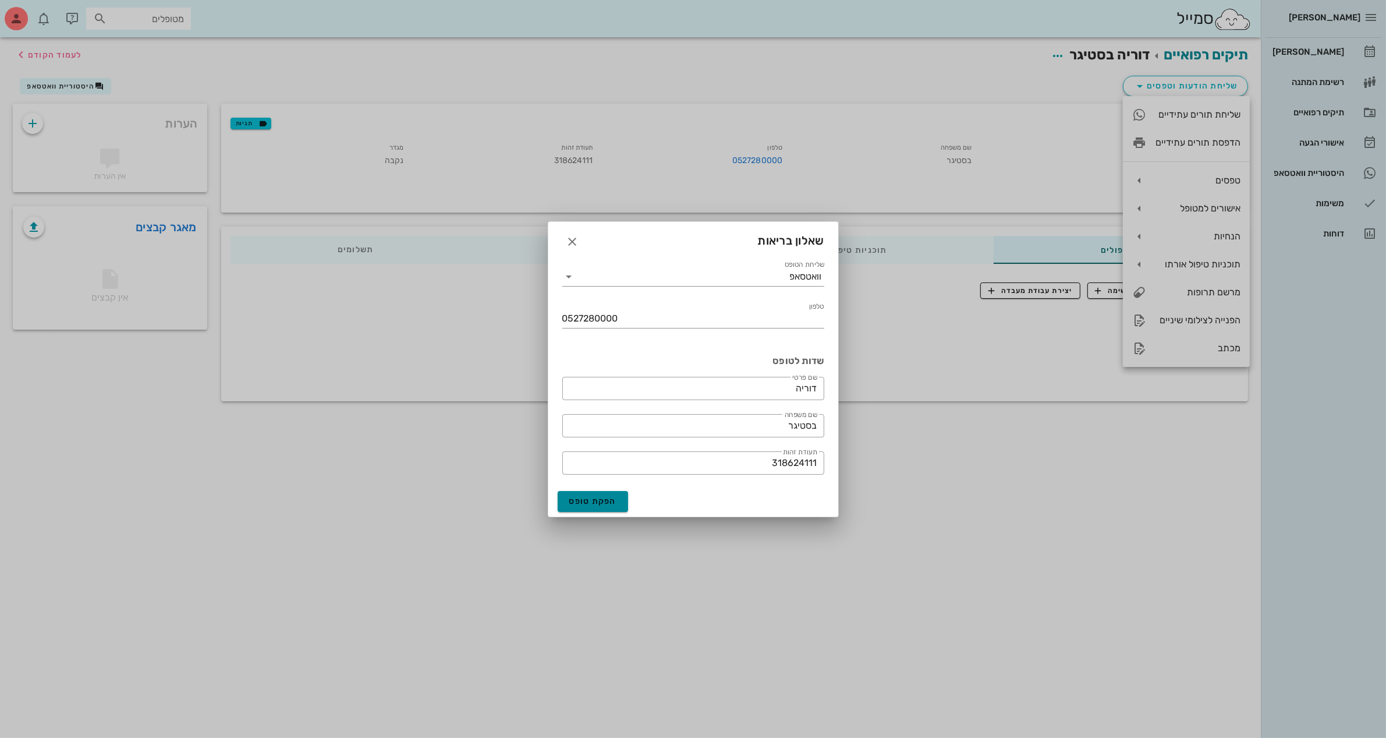
click at [607, 505] on span "הפקת טופס" at bounding box center [593, 501] width 48 height 10
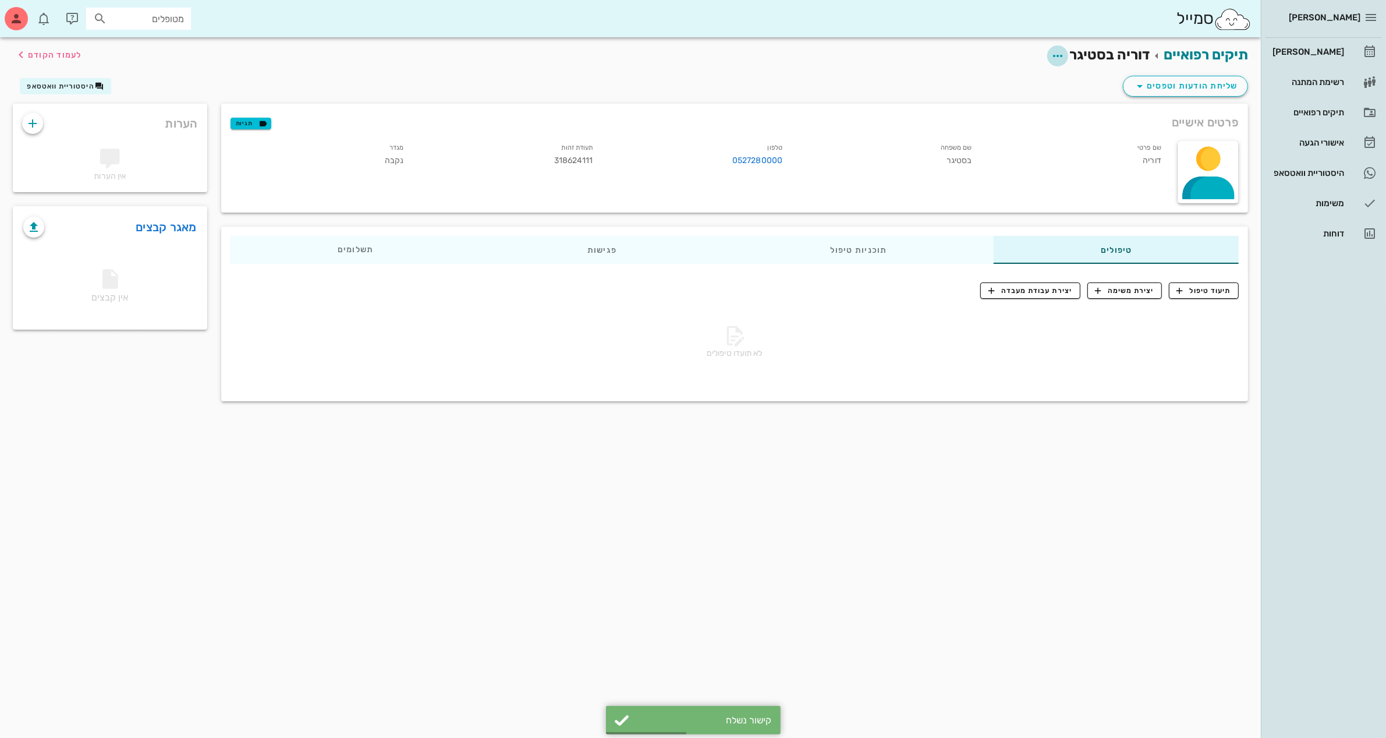
click at [1057, 56] on icon "button" at bounding box center [1058, 56] width 14 height 14
click at [823, 74] on div "שליחת הודעות וטפסים היסטוריית וואטסאפ" at bounding box center [630, 88] width 1249 height 30
click at [1126, 77] on button "שליחת הודעות וטפסים" at bounding box center [1185, 86] width 125 height 21
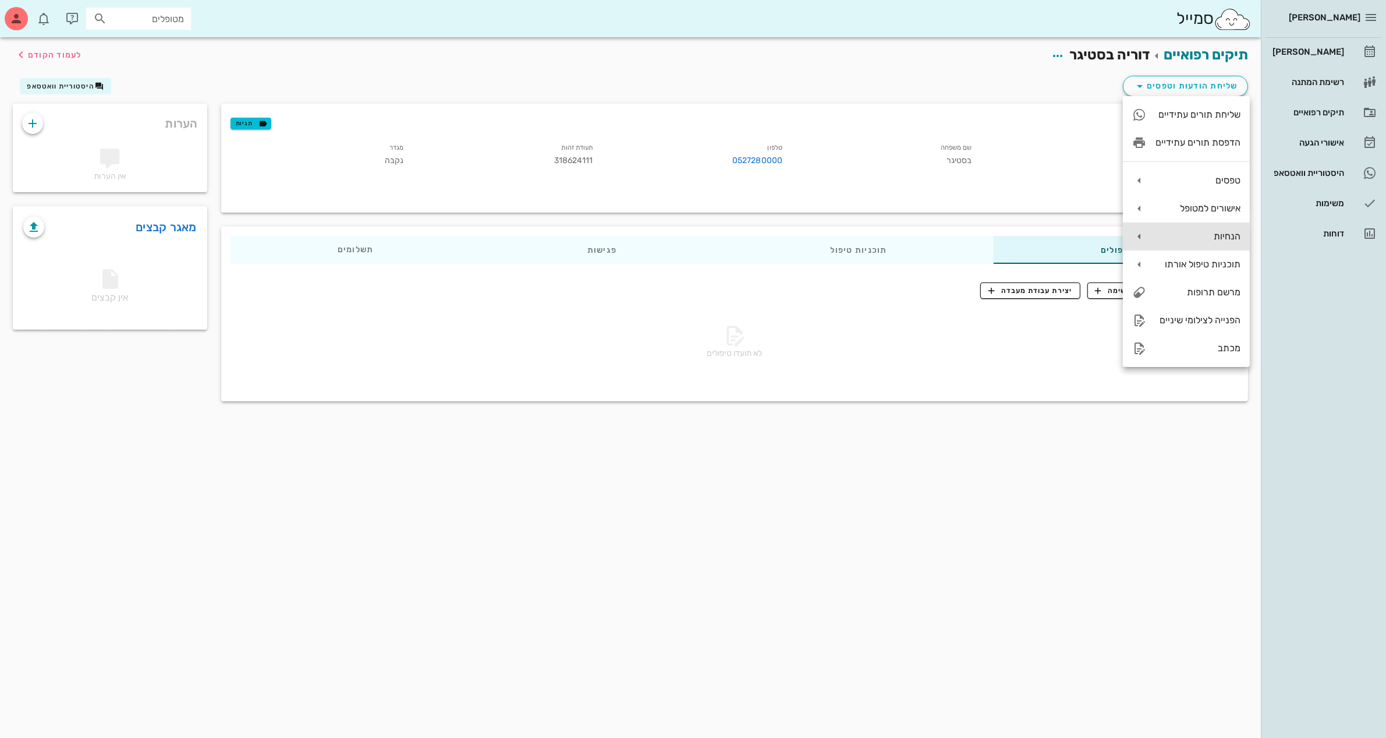
click at [1204, 232] on div "הנחיות" at bounding box center [1198, 236] width 85 height 11
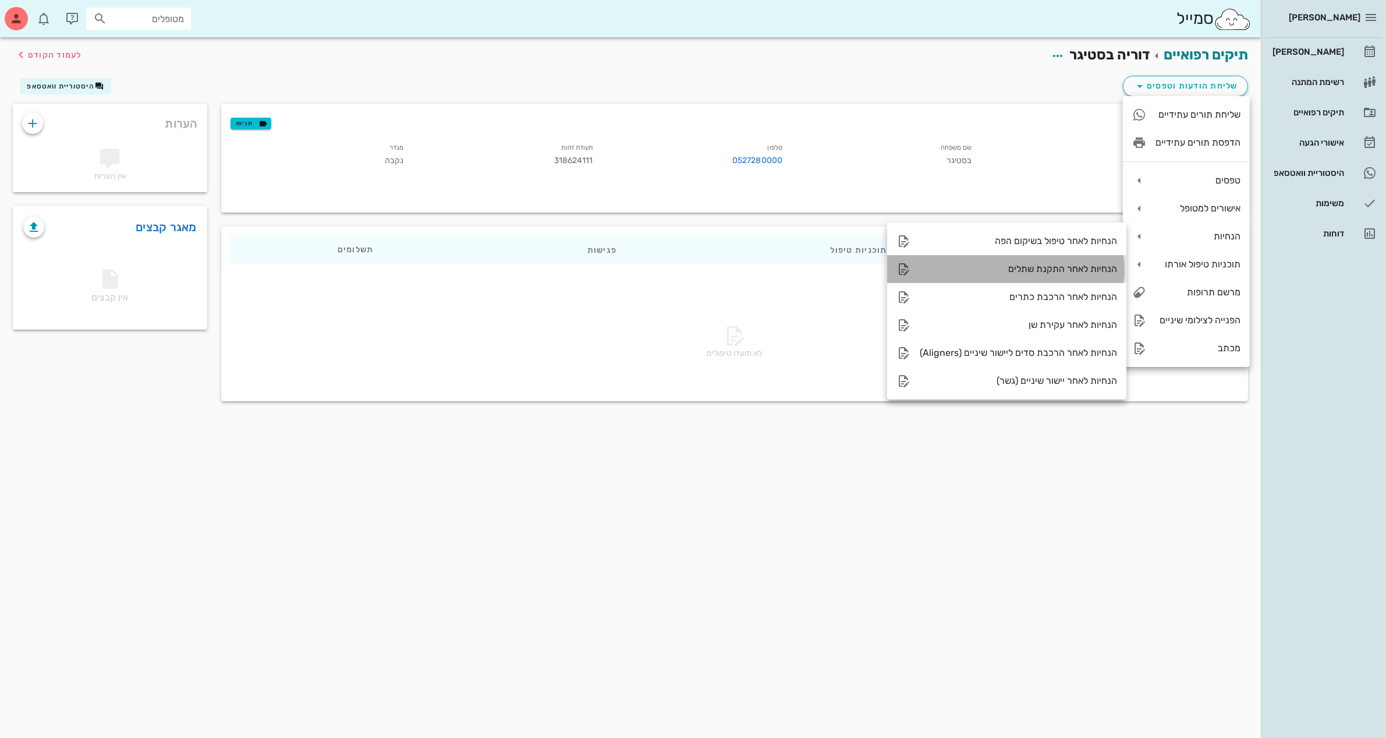
click at [1055, 264] on div "הנחיות לאחר התקנת שתלים" at bounding box center [1018, 268] width 197 height 11
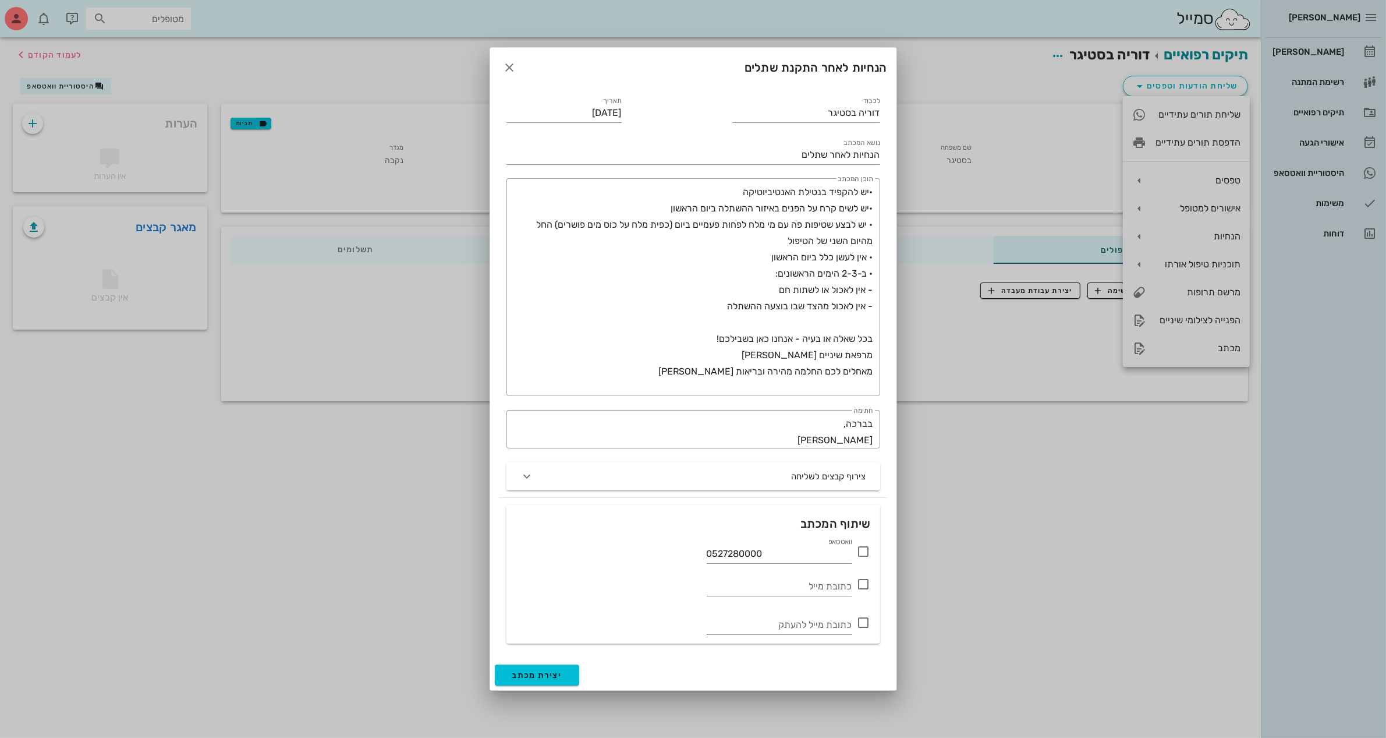
click at [866, 553] on icon at bounding box center [864, 551] width 14 height 14
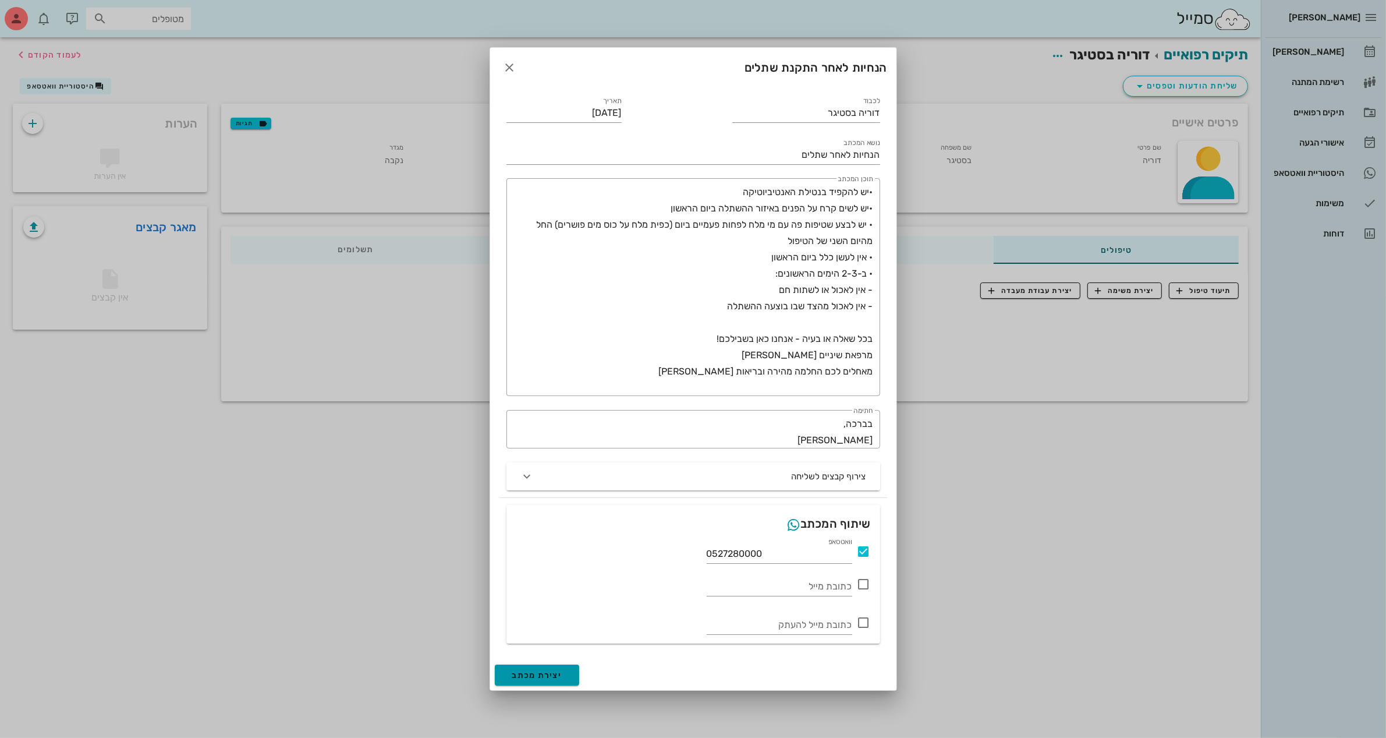
click at [568, 679] on button "יצירת מכתב" at bounding box center [537, 674] width 85 height 21
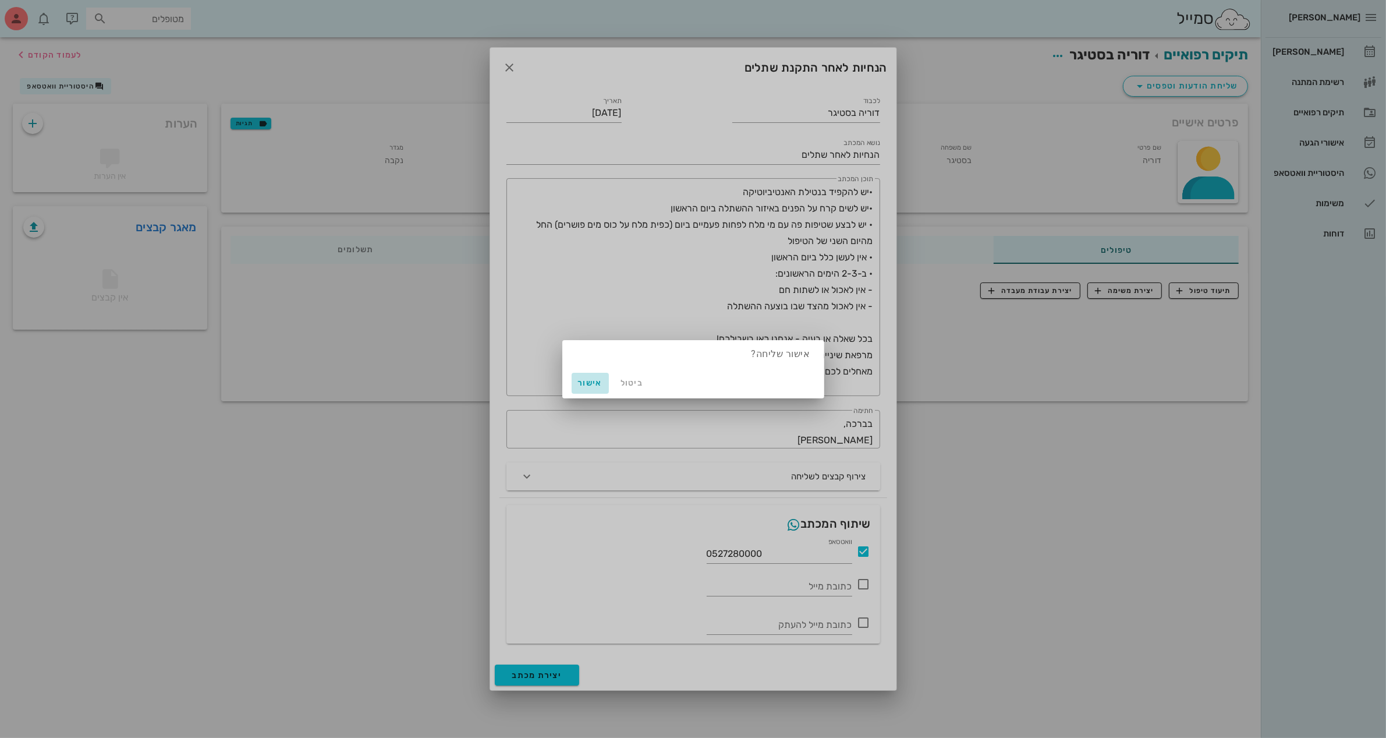
click at [597, 387] on span "אישור" at bounding box center [590, 383] width 28 height 10
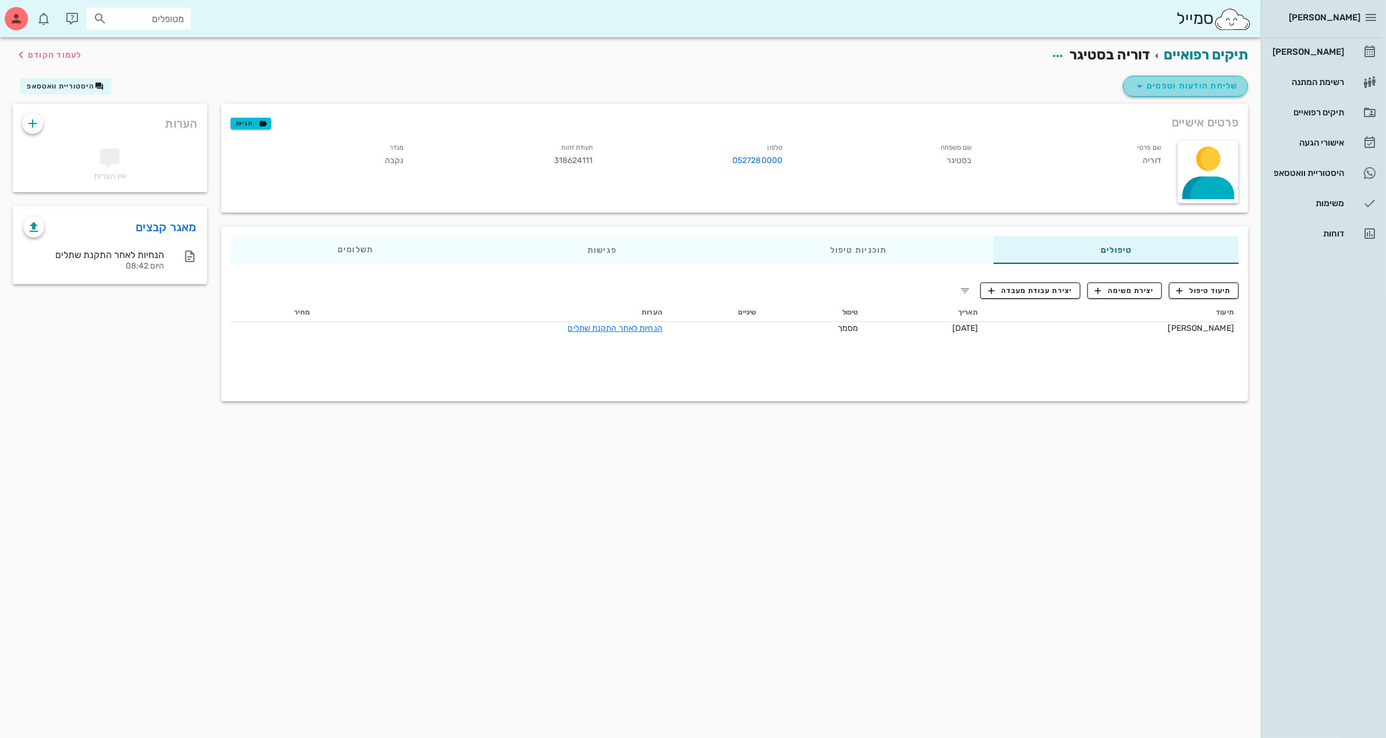
click at [1141, 86] on icon "button" at bounding box center [1140, 86] width 14 height 14
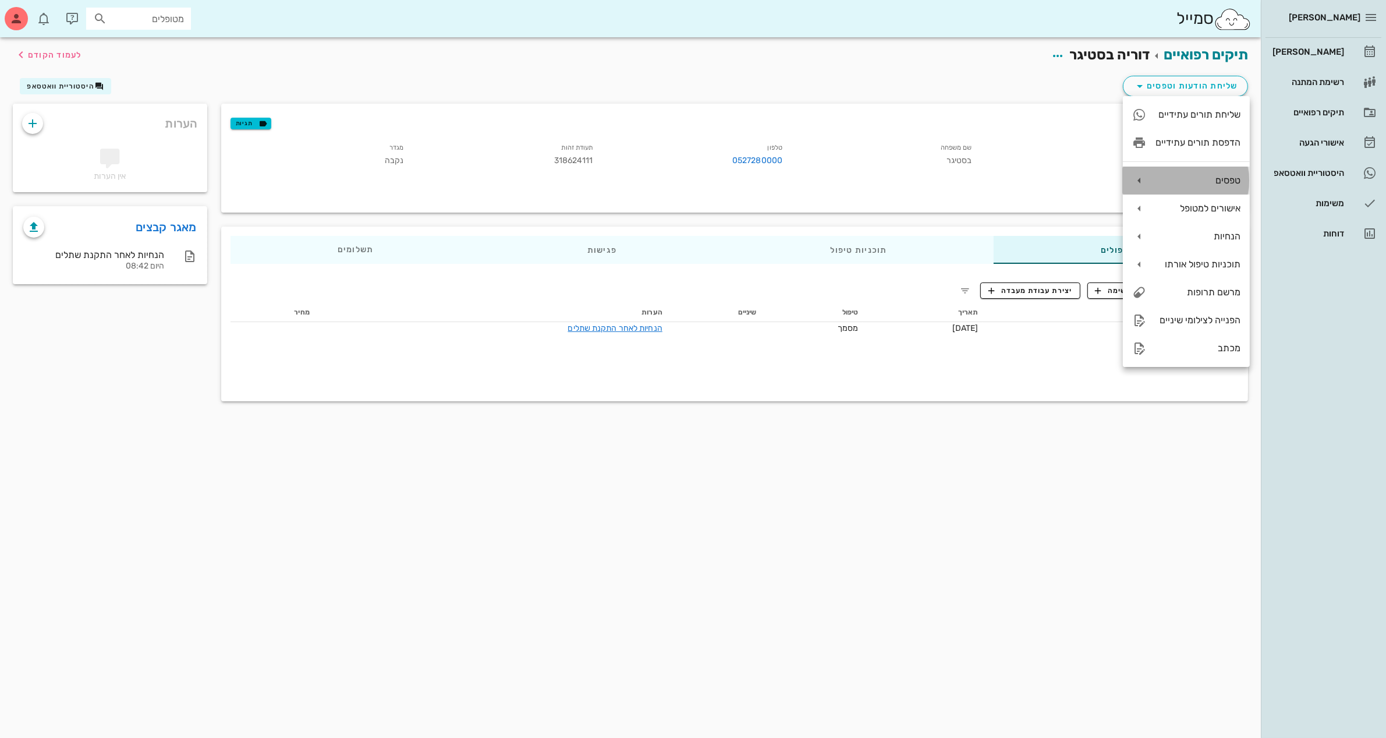
click at [1150, 180] on div "טפסים" at bounding box center [1186, 180] width 127 height 28
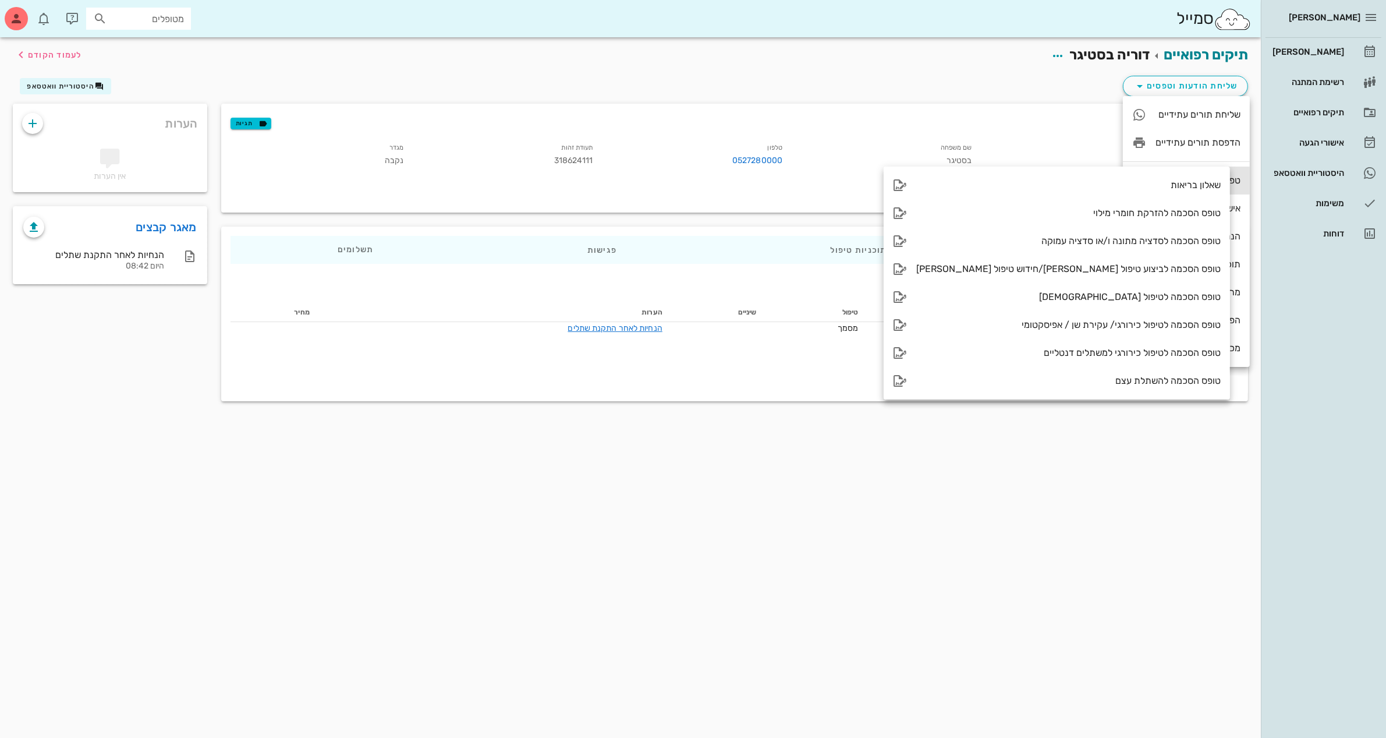
click at [1150, 180] on div "טפסים" at bounding box center [1186, 180] width 127 height 28
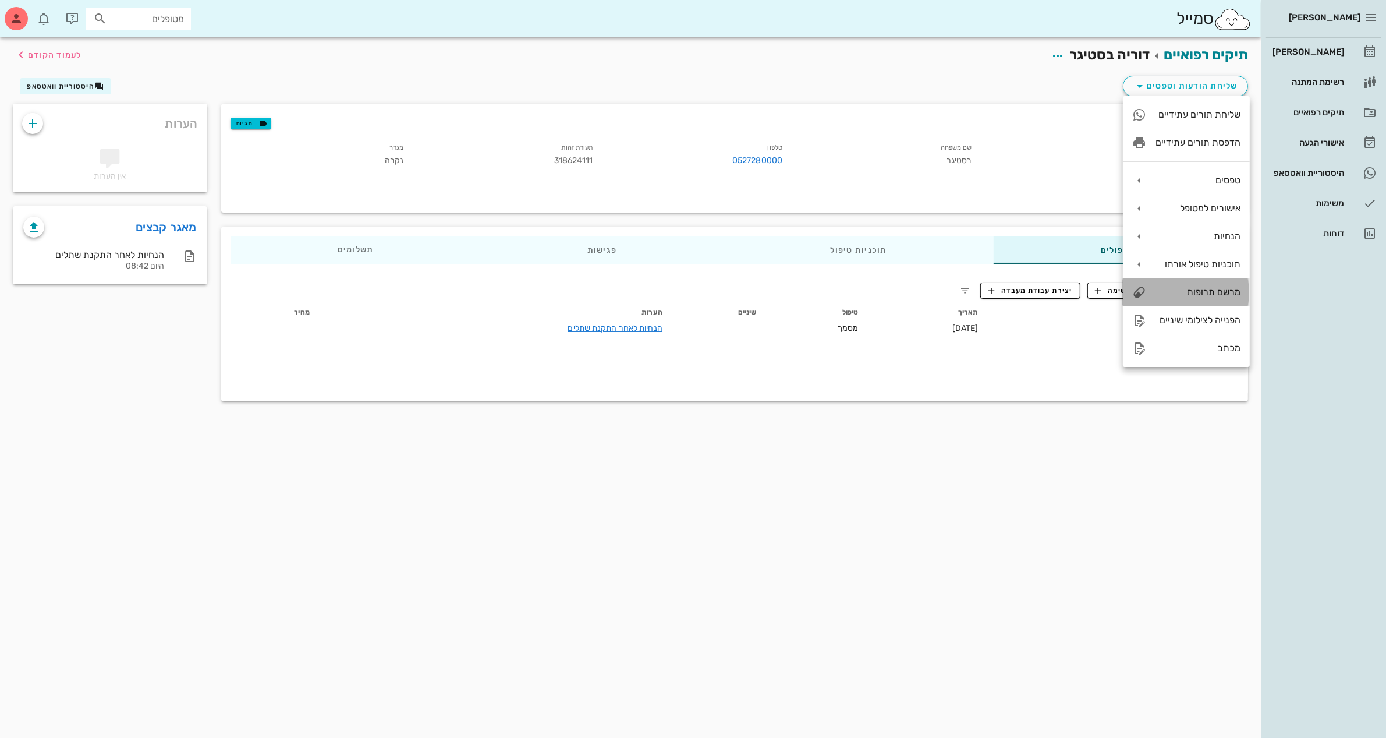
click at [1214, 292] on div "מרשם תרופות" at bounding box center [1198, 291] width 85 height 11
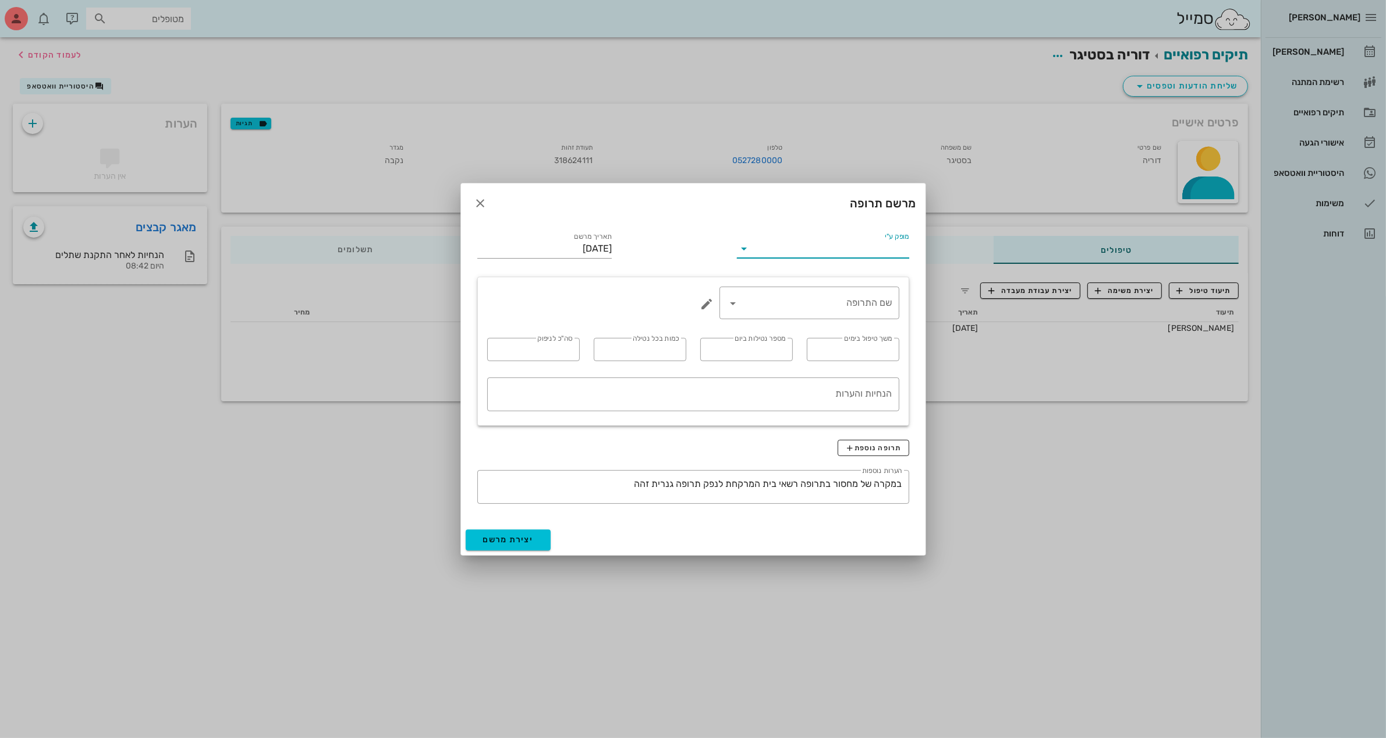
click at [838, 251] on input "מופק ע"י" at bounding box center [830, 248] width 155 height 19
click at [863, 286] on div "ד״ר [PERSON_NAME]" at bounding box center [822, 285] width 153 height 11
click at [868, 300] on input "שם התרופה" at bounding box center [818, 302] width 150 height 19
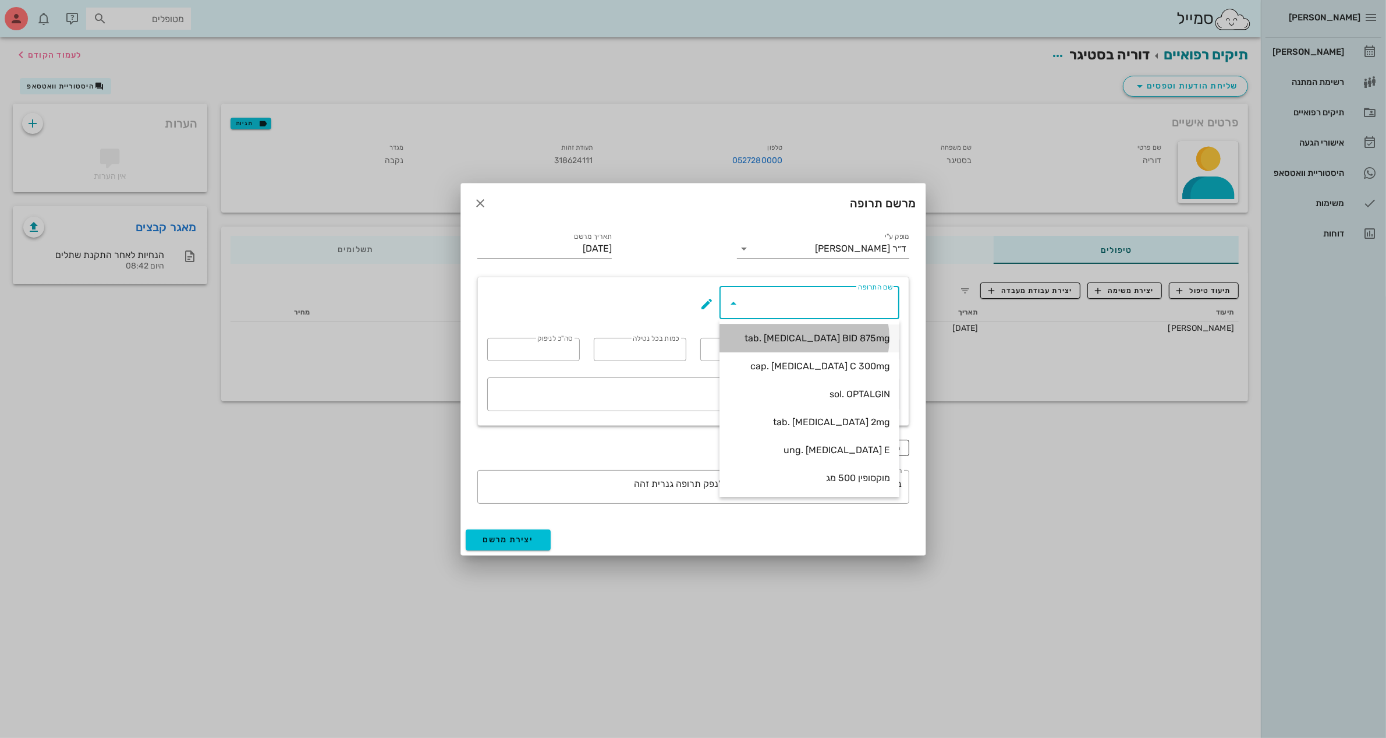
click at [834, 339] on div "tab. [MEDICAL_DATA] BID 875mg" at bounding box center [809, 337] width 161 height 11
type input "tab. [MEDICAL_DATA] BID 875mg"
type input "7"
type input "2"
type input "1"
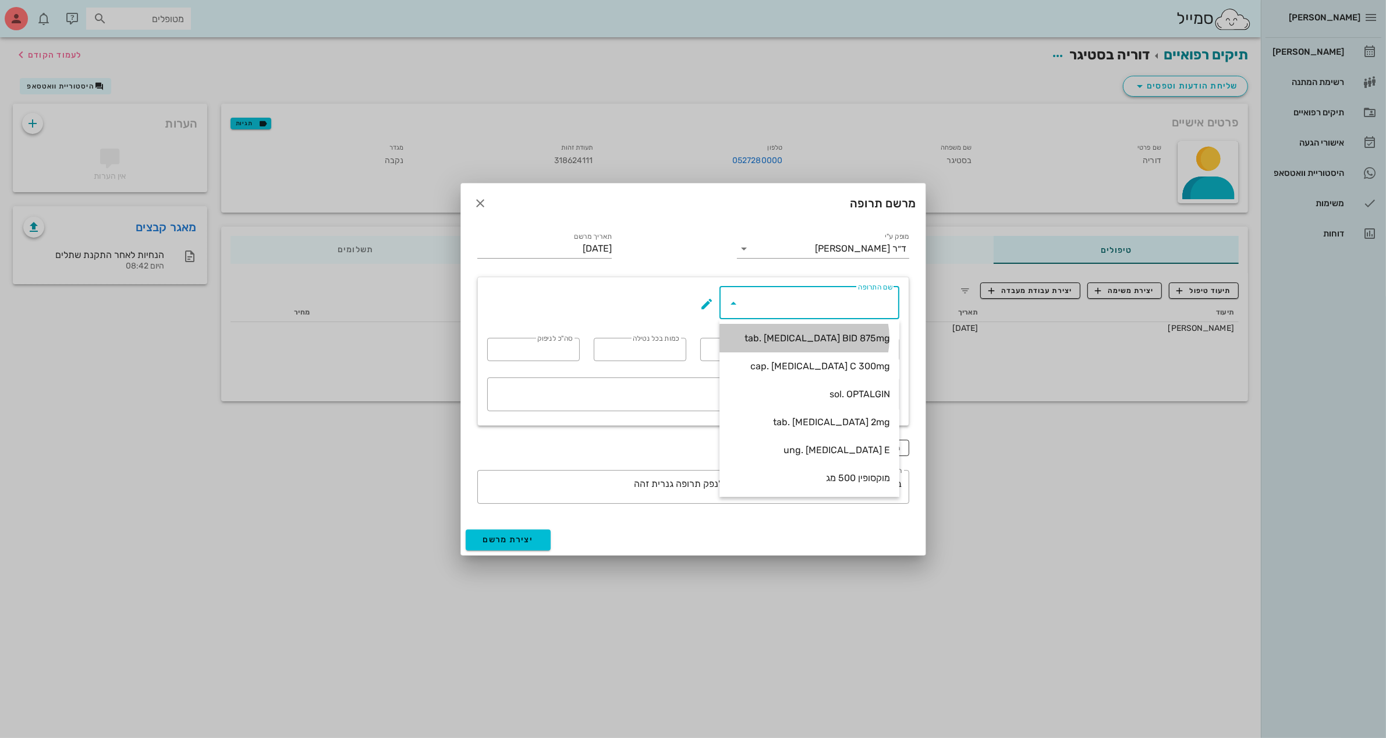
type input "14"
type textarea "טבליה אחת כל 12 שעות במשך 7 ימים"
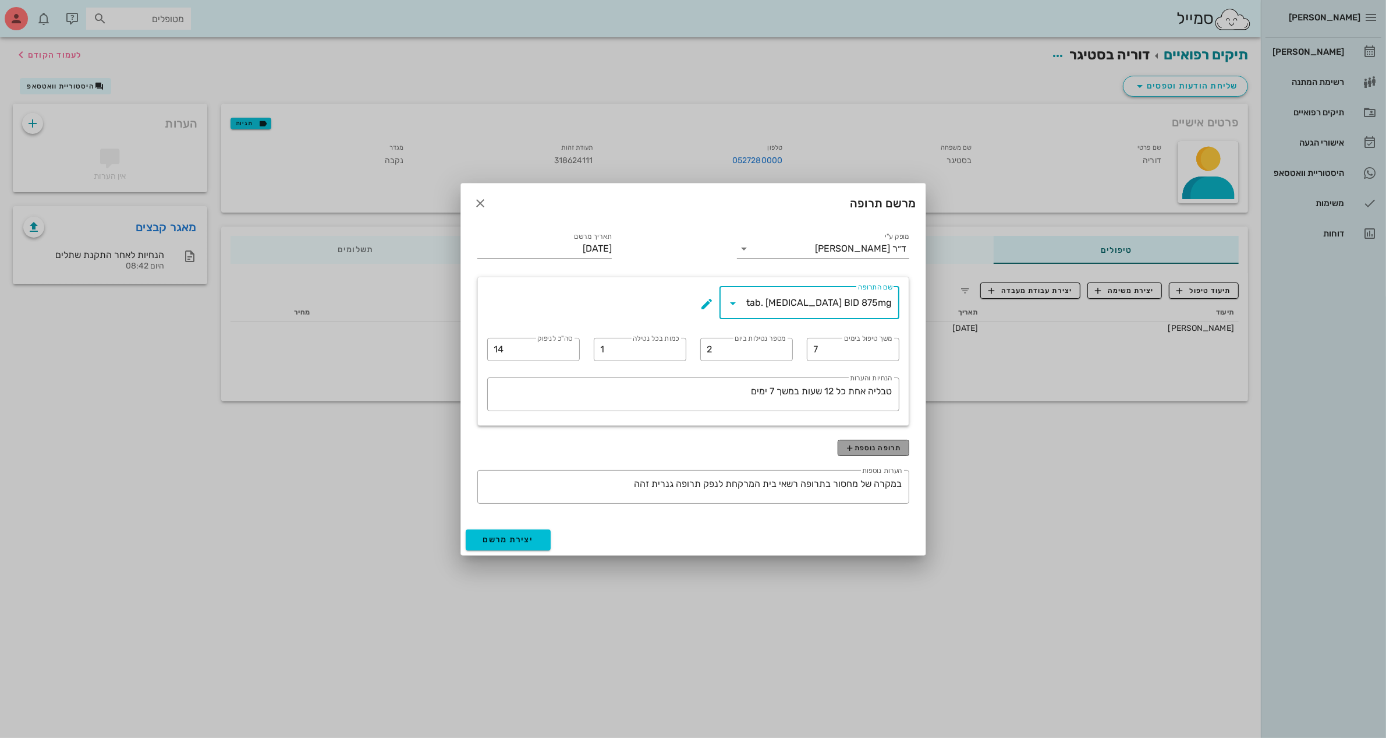
click at [896, 452] on button "תרופה נוספת" at bounding box center [874, 447] width 72 height 16
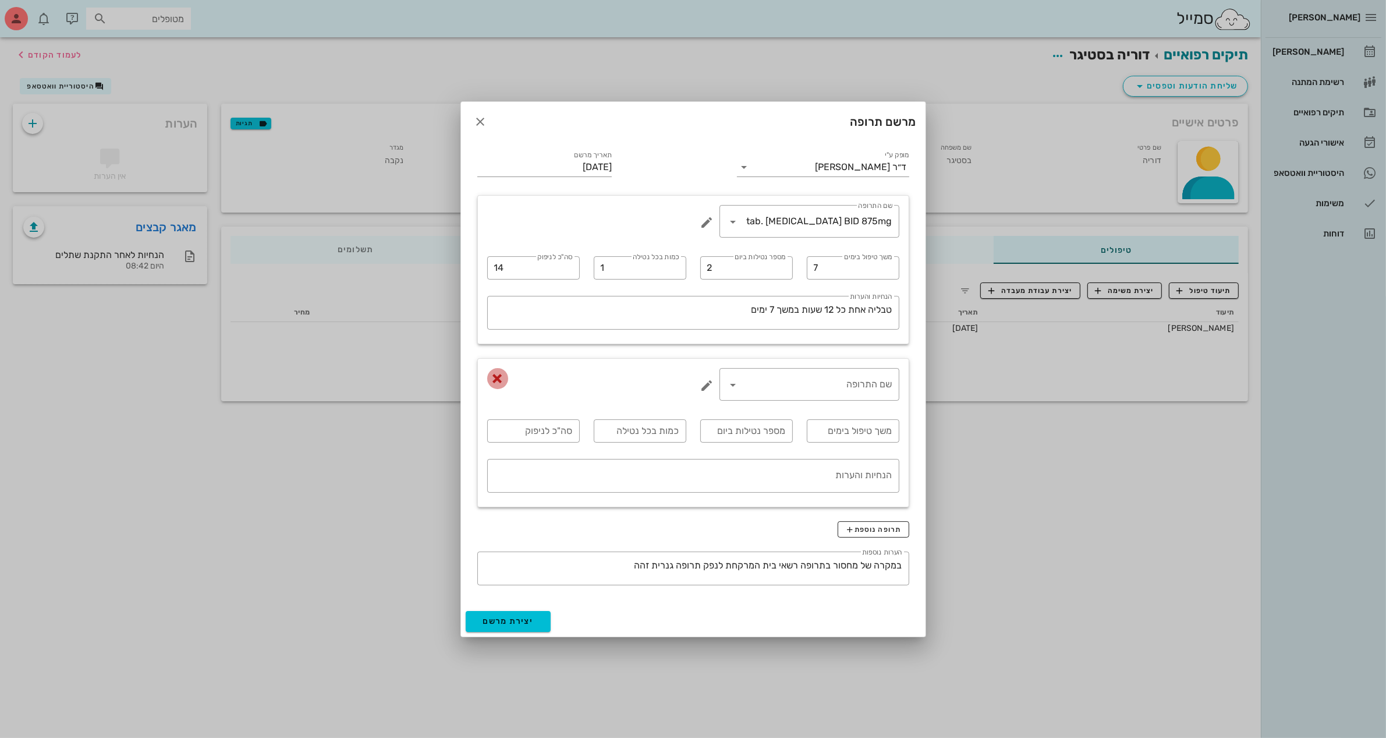
click at [492, 374] on icon "button" at bounding box center [498, 378] width 14 height 14
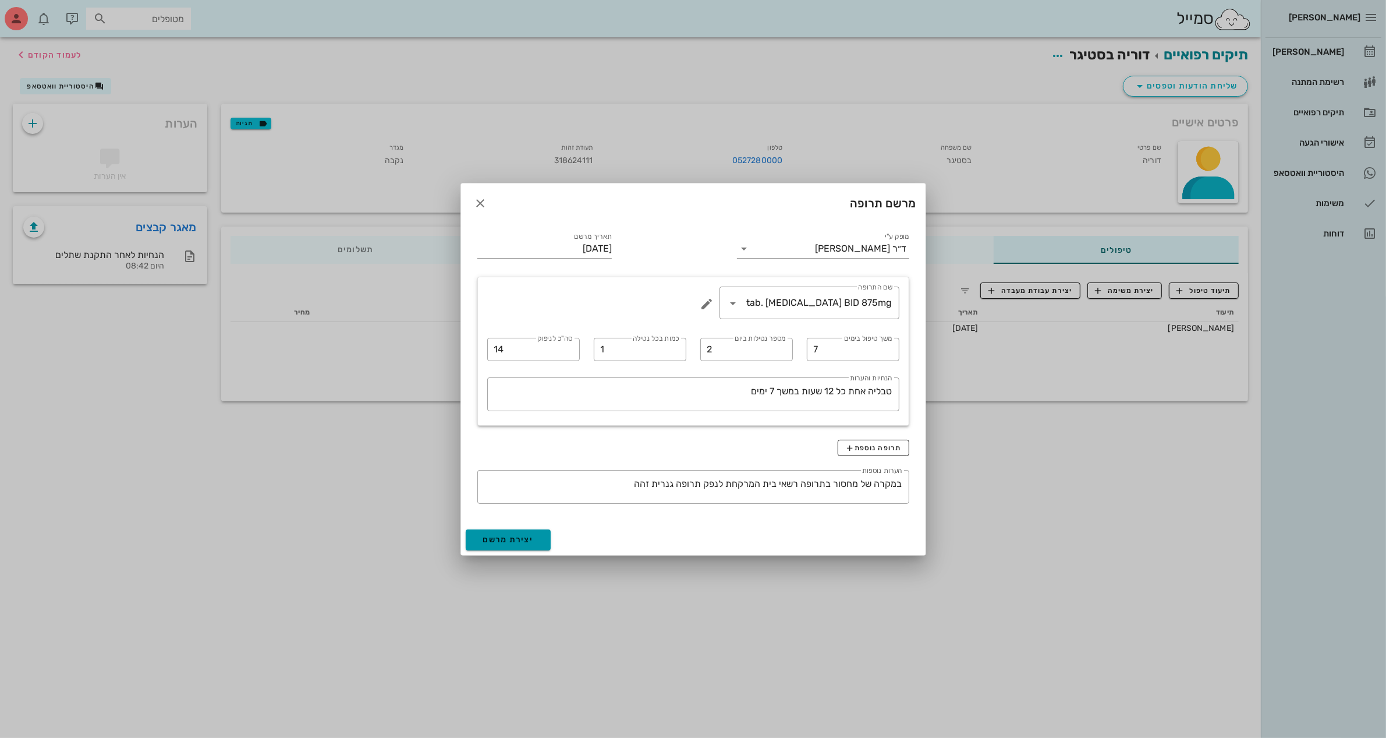
click at [526, 533] on button "יצירת מרשם" at bounding box center [509, 539] width 86 height 21
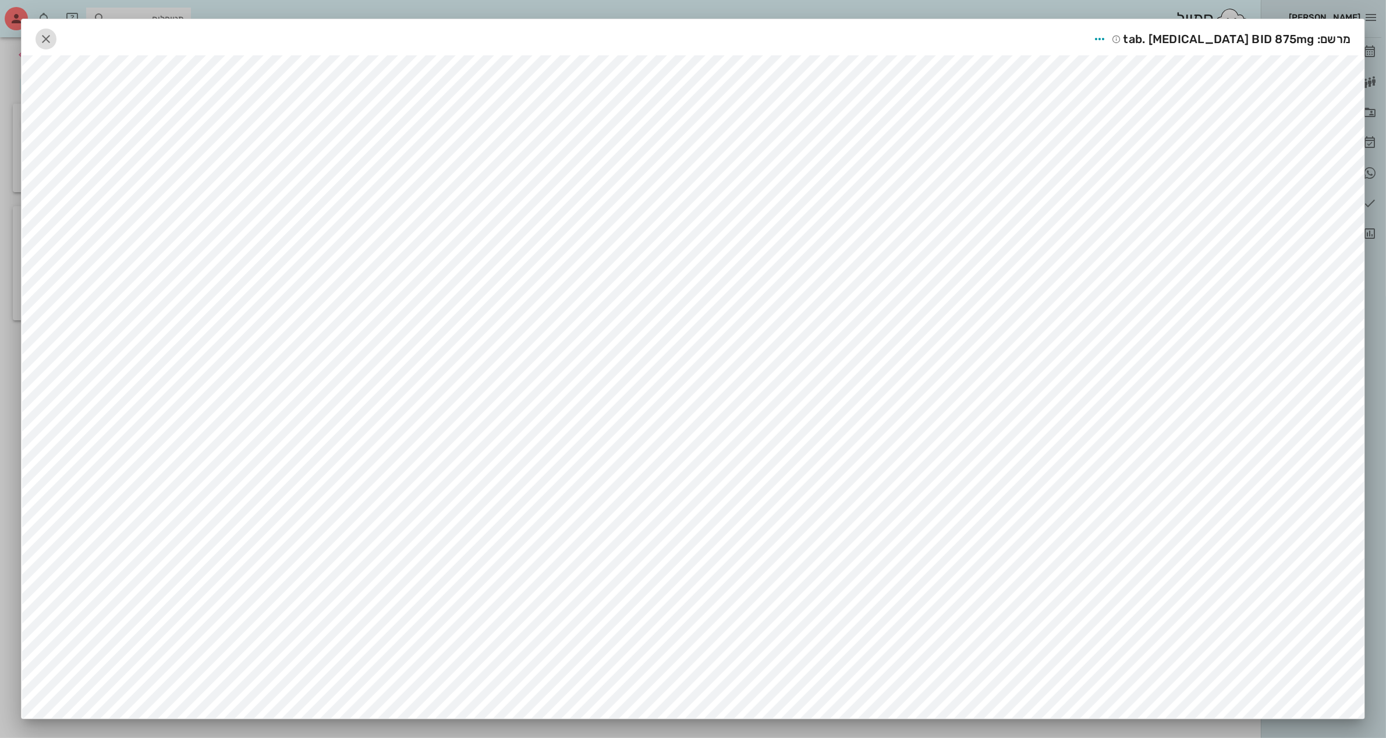
click at [51, 44] on icon "button" at bounding box center [46, 39] width 14 height 14
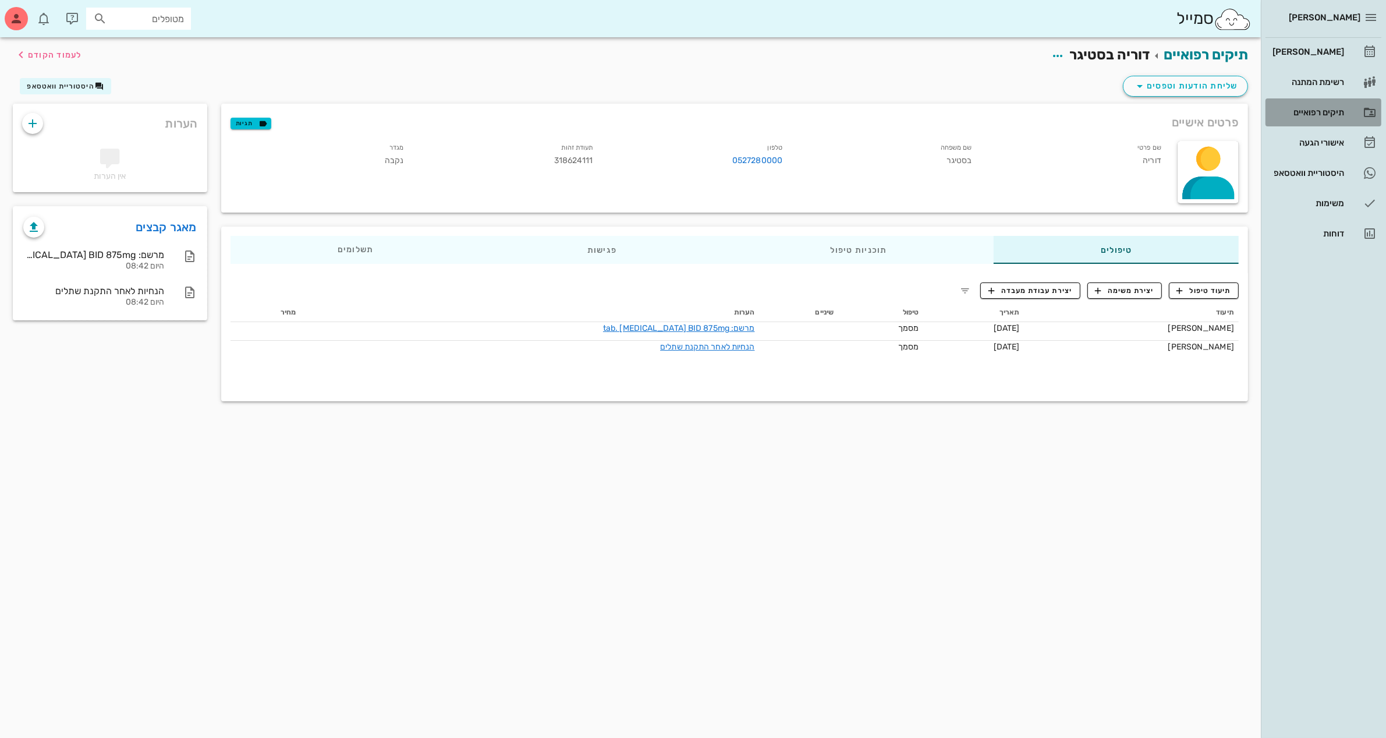
click at [1311, 102] on link "תיקים רפואיים" at bounding box center [1324, 112] width 116 height 28
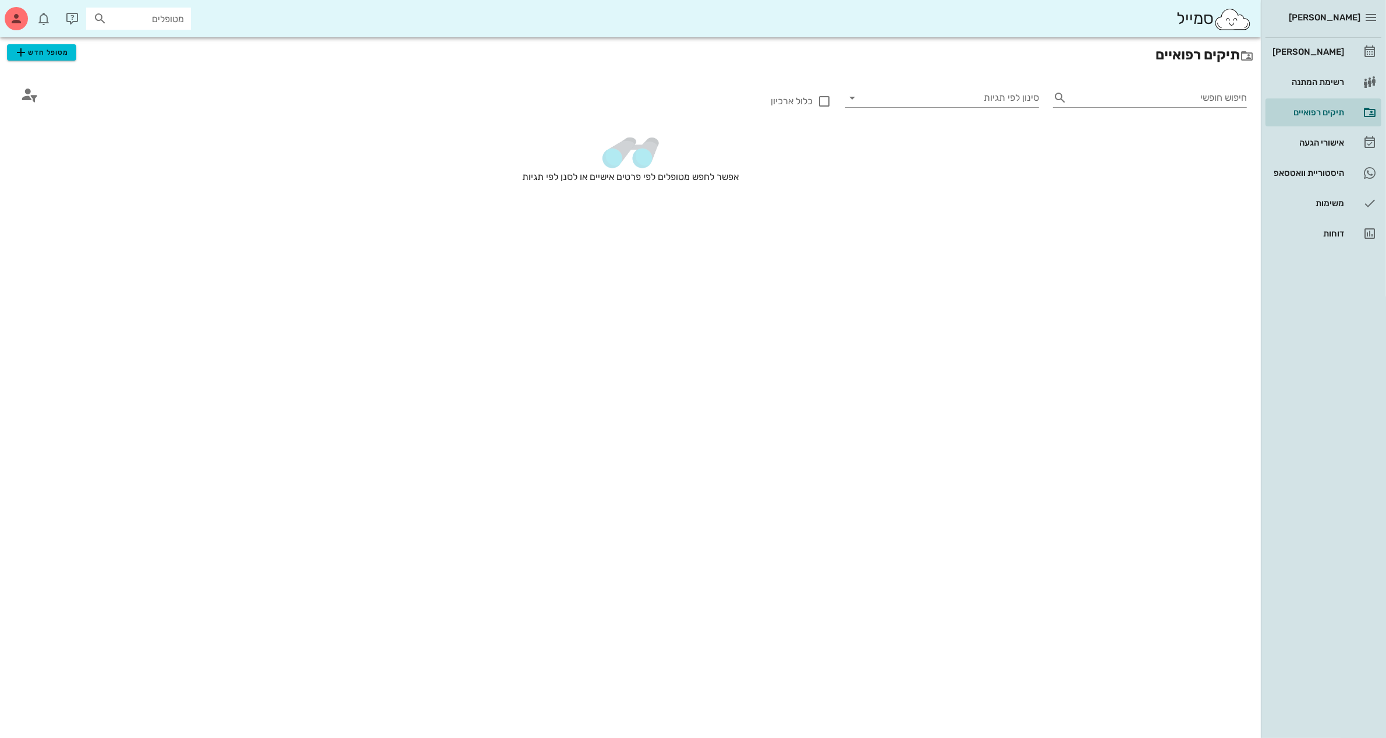
click at [169, 21] on input "מטופלים" at bounding box center [146, 18] width 75 height 15
type input "דורי"
click at [165, 41] on div "דוריה בסטיגר 318624111" at bounding box center [118, 44] width 128 height 9
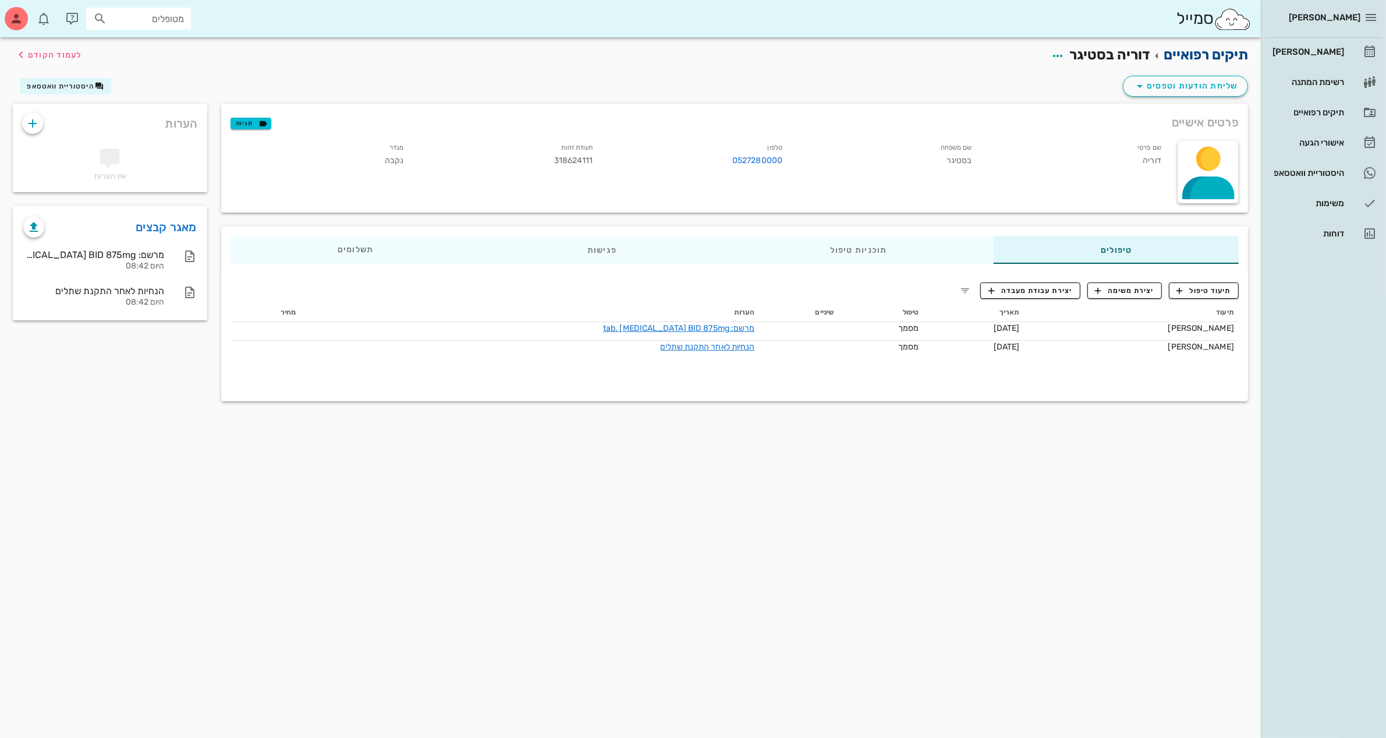
click at [1185, 48] on link "תיקים רפואיים" at bounding box center [1206, 55] width 84 height 16
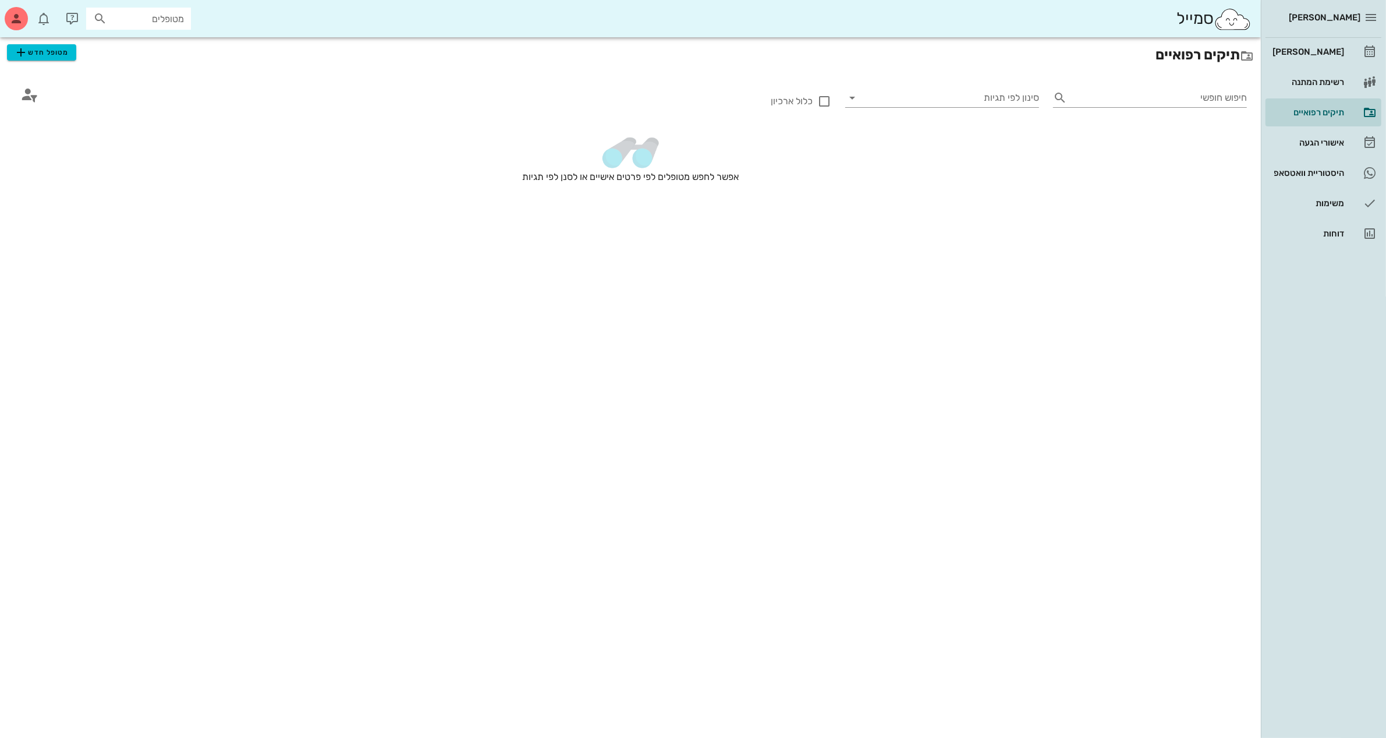
click at [168, 13] on input "מטופלים" at bounding box center [146, 18] width 75 height 15
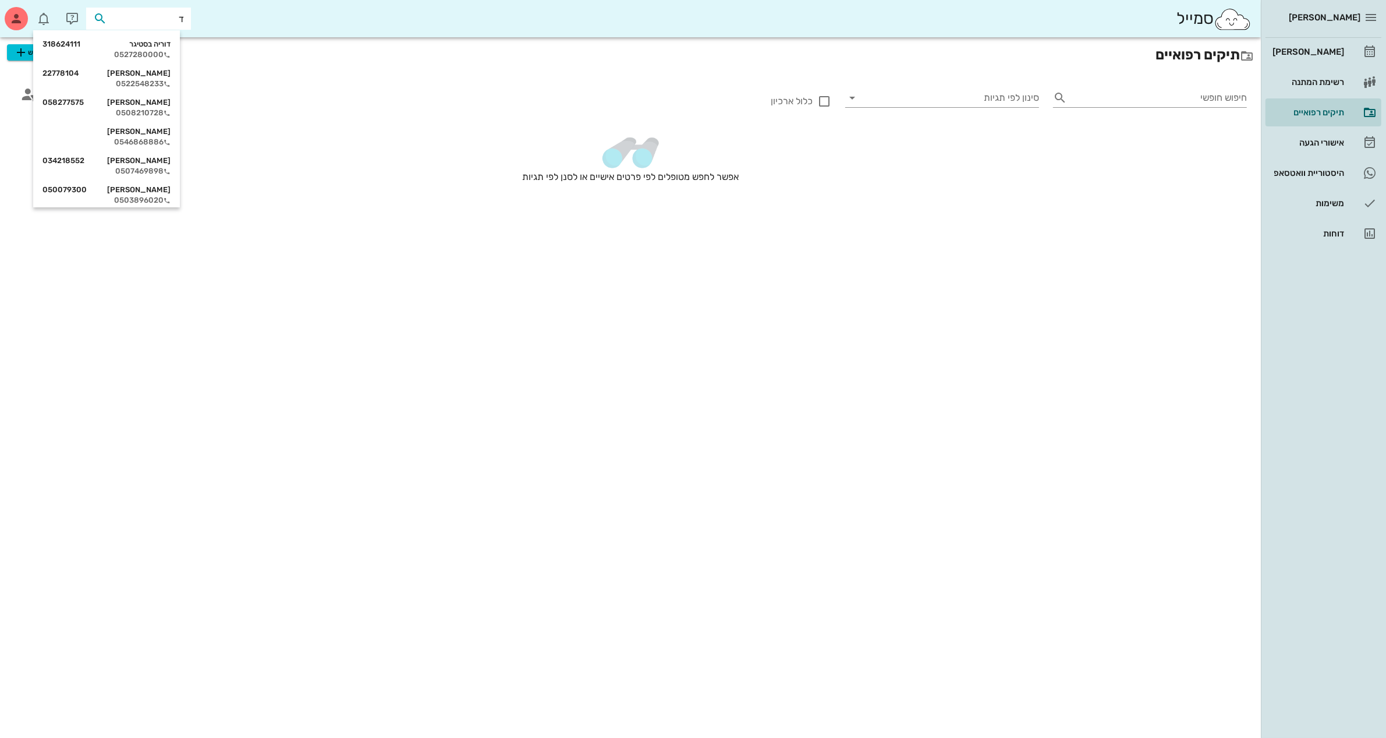
type input "דו"
click at [140, 54] on div "0527280000" at bounding box center [106, 54] width 128 height 9
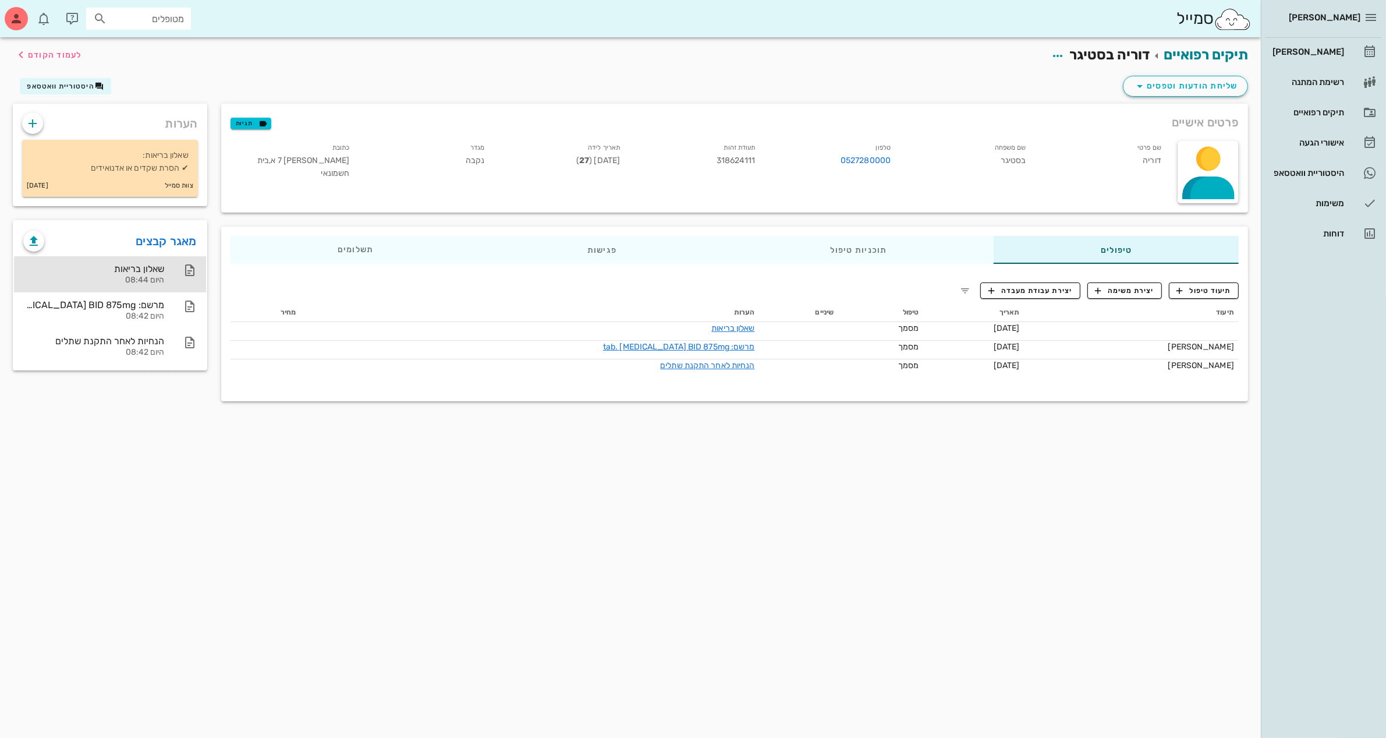
click at [150, 268] on div "שאלון בריאות" at bounding box center [93, 268] width 141 height 11
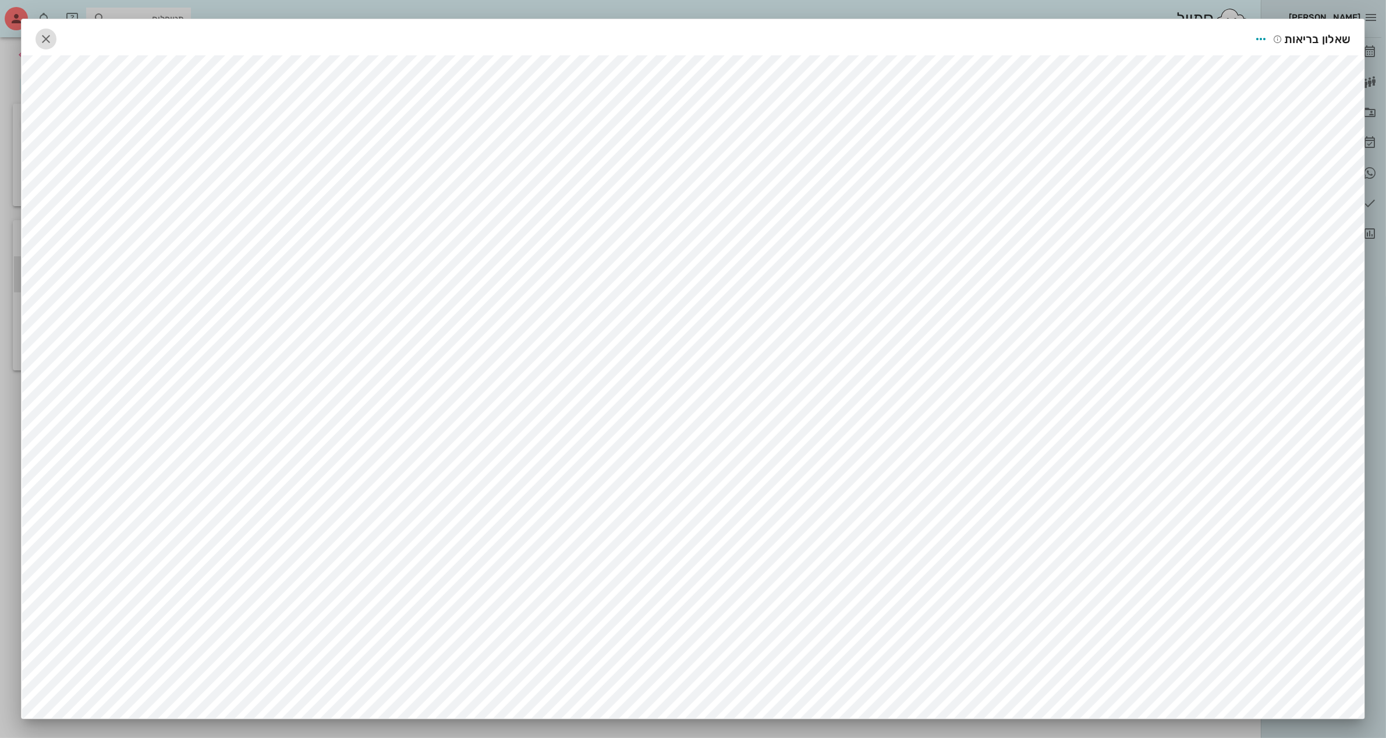
click at [50, 45] on icon "button" at bounding box center [46, 39] width 14 height 14
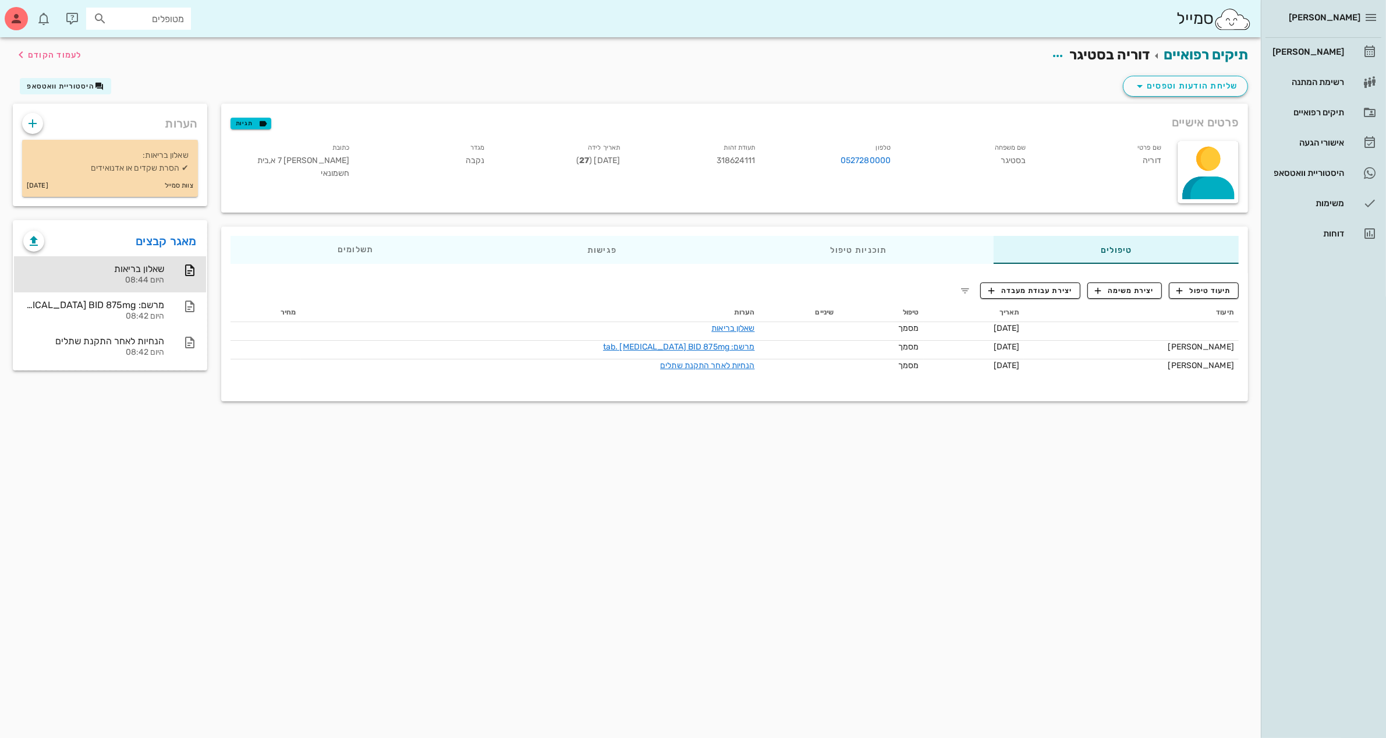
click at [140, 173] on p "שאלון בריאות: ✔ הסרת שקדים או אדנואידים" at bounding box center [109, 162] width 157 height 26
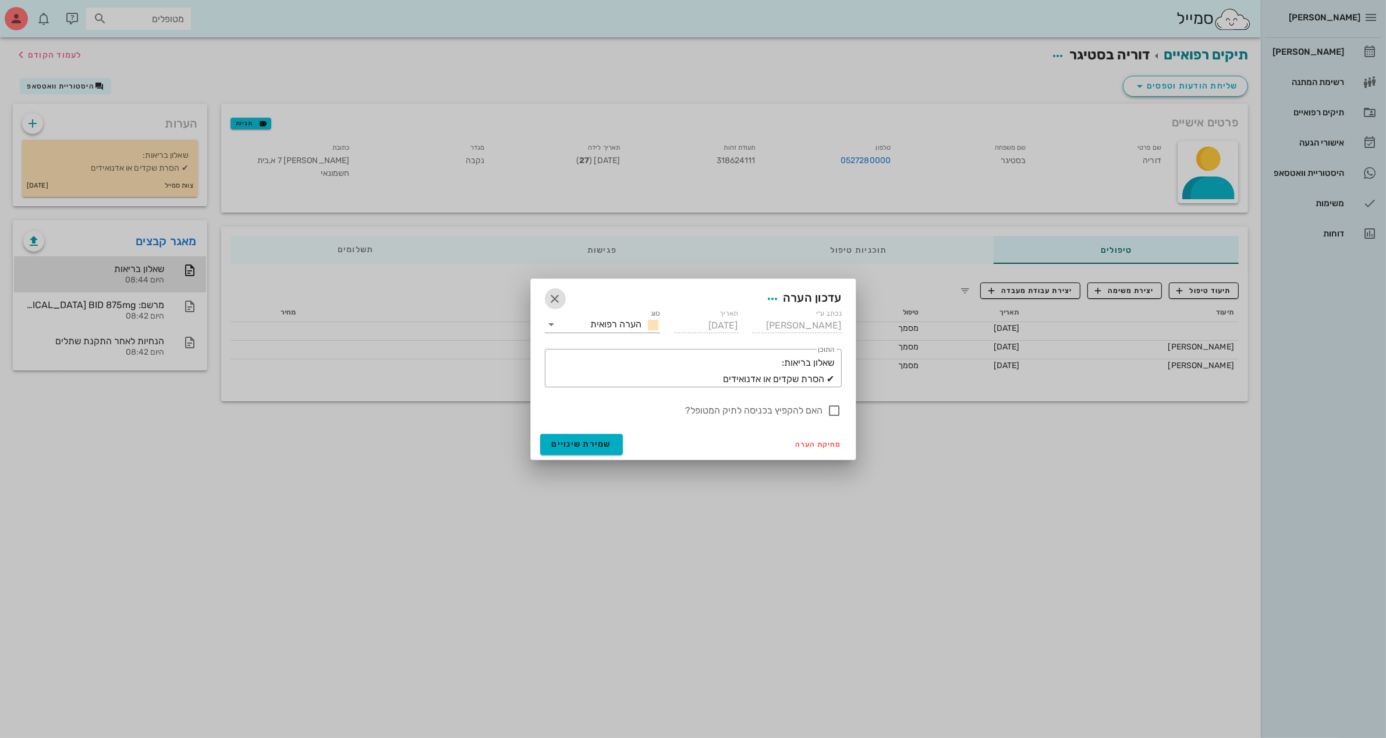
click at [554, 300] on icon "button" at bounding box center [555, 299] width 14 height 14
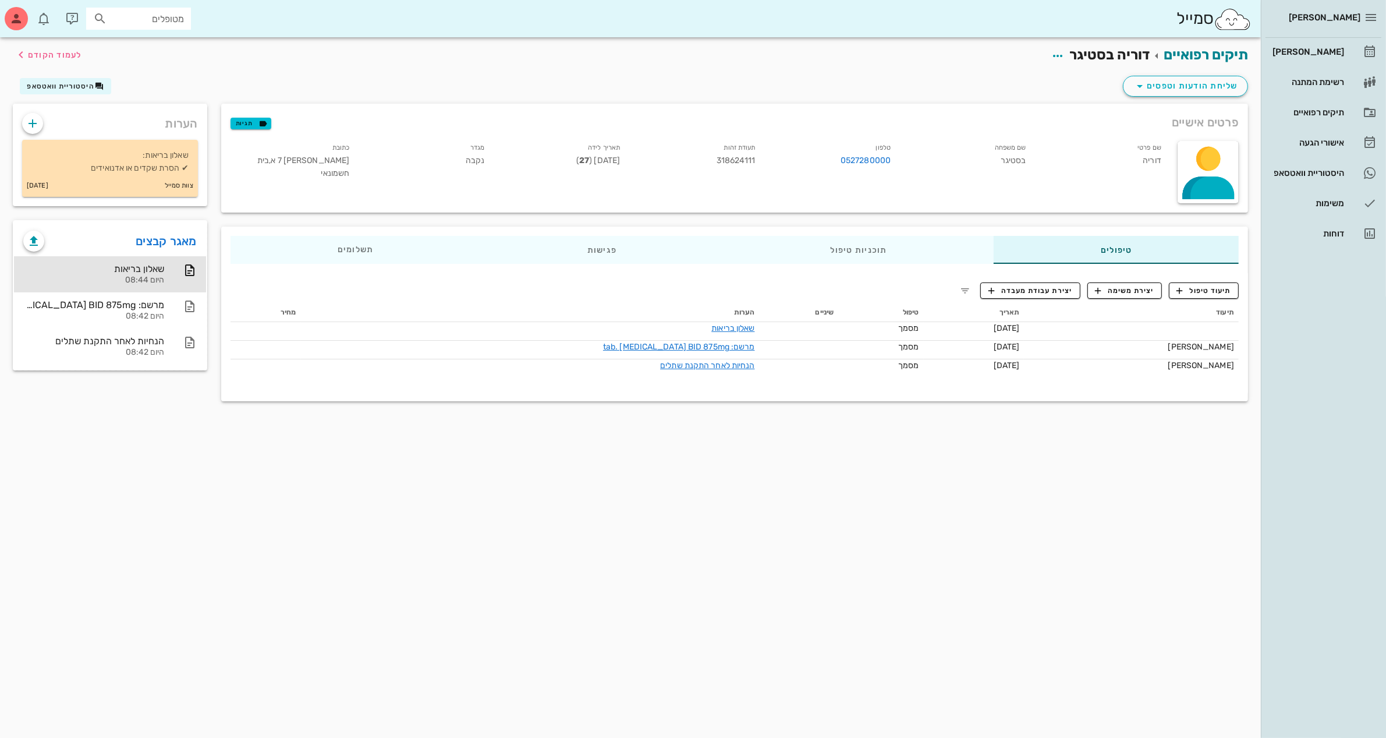
click at [987, 168] on div "שם משפחה בסטיגר" at bounding box center [967, 163] width 135 height 48
click at [1023, 158] on div "שם משפחה בסטיגר" at bounding box center [967, 163] width 135 height 48
click at [1015, 155] on div "שם משפחה בסטיגר" at bounding box center [967, 163] width 135 height 48
click at [1161, 89] on span "שליחת הודעות וטפסים" at bounding box center [1185, 86] width 105 height 14
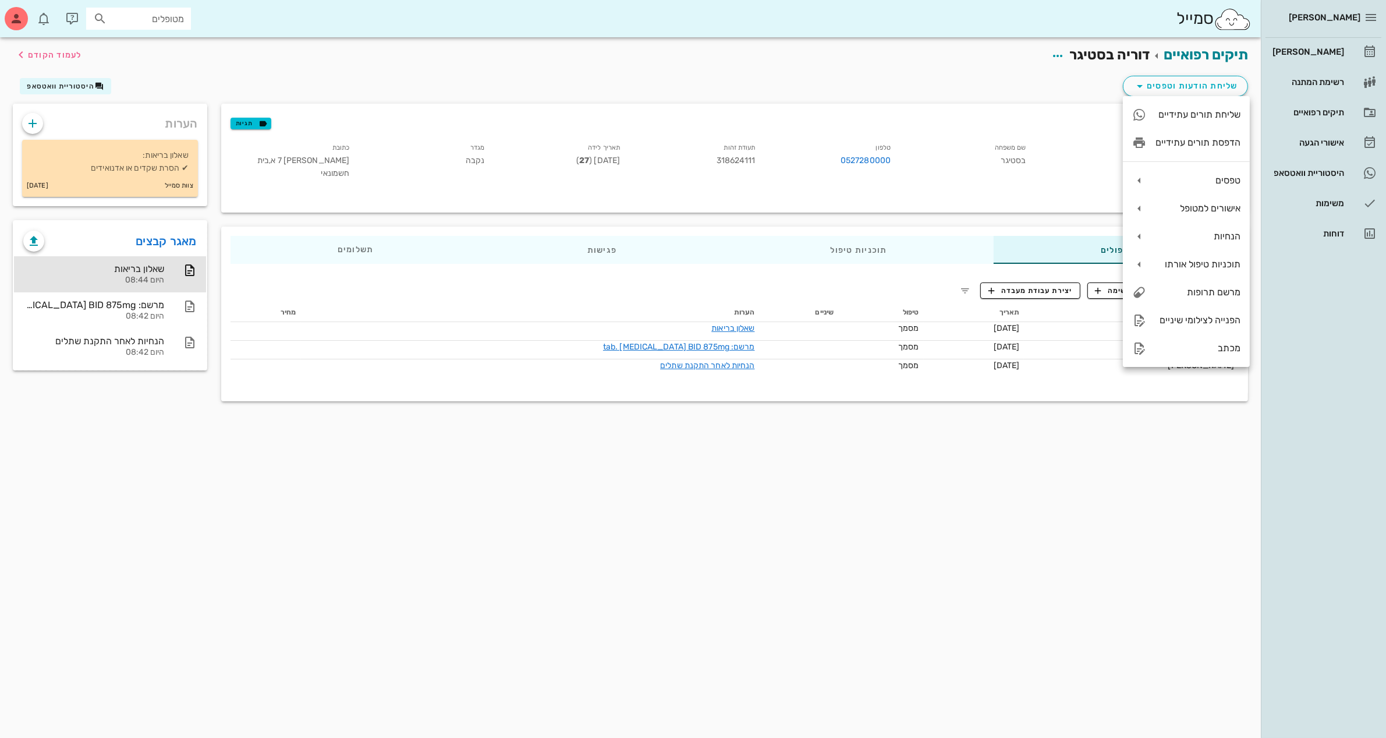
click at [1051, 106] on div "פרטים אישיים תגיות" at bounding box center [734, 122] width 1027 height 37
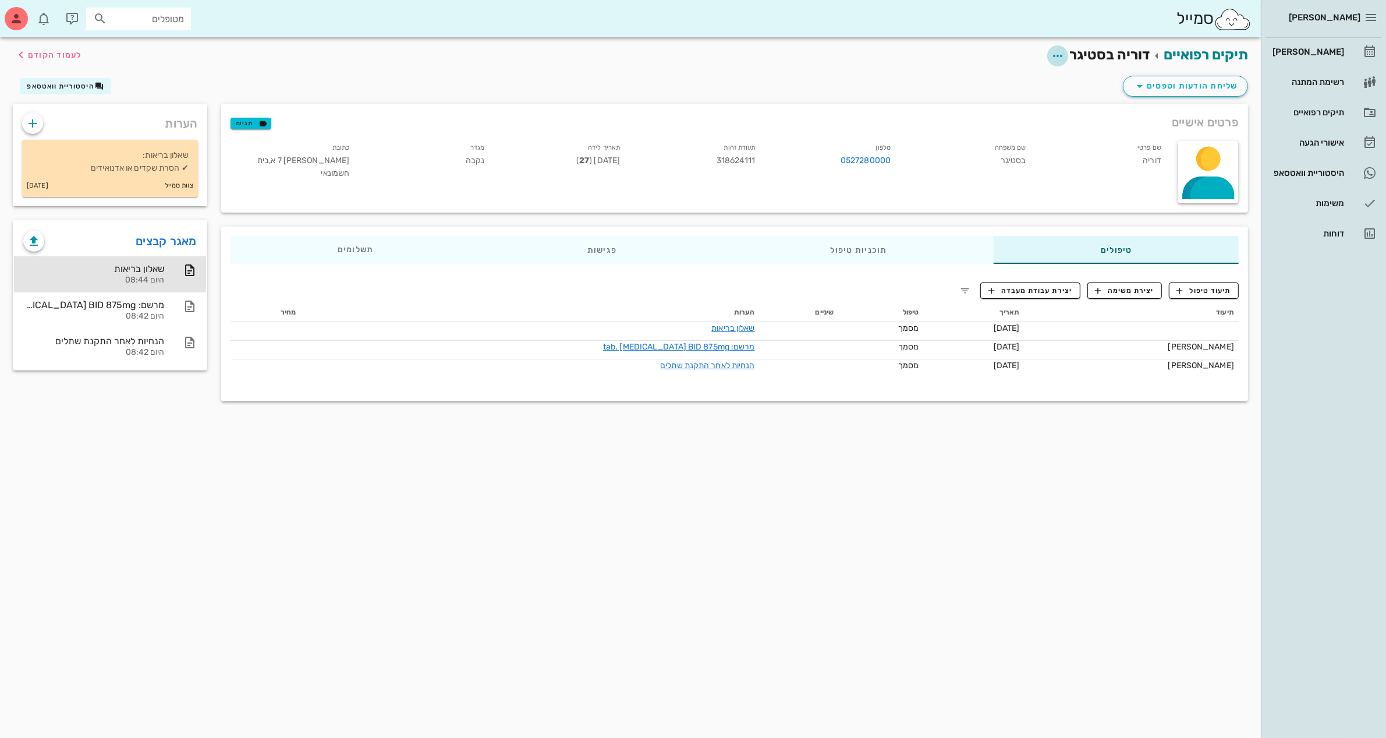
click at [1057, 54] on icon "button" at bounding box center [1058, 56] width 14 height 14
click at [1002, 83] on div "עריכת פרטי מטופל" at bounding box center [1013, 84] width 87 height 11
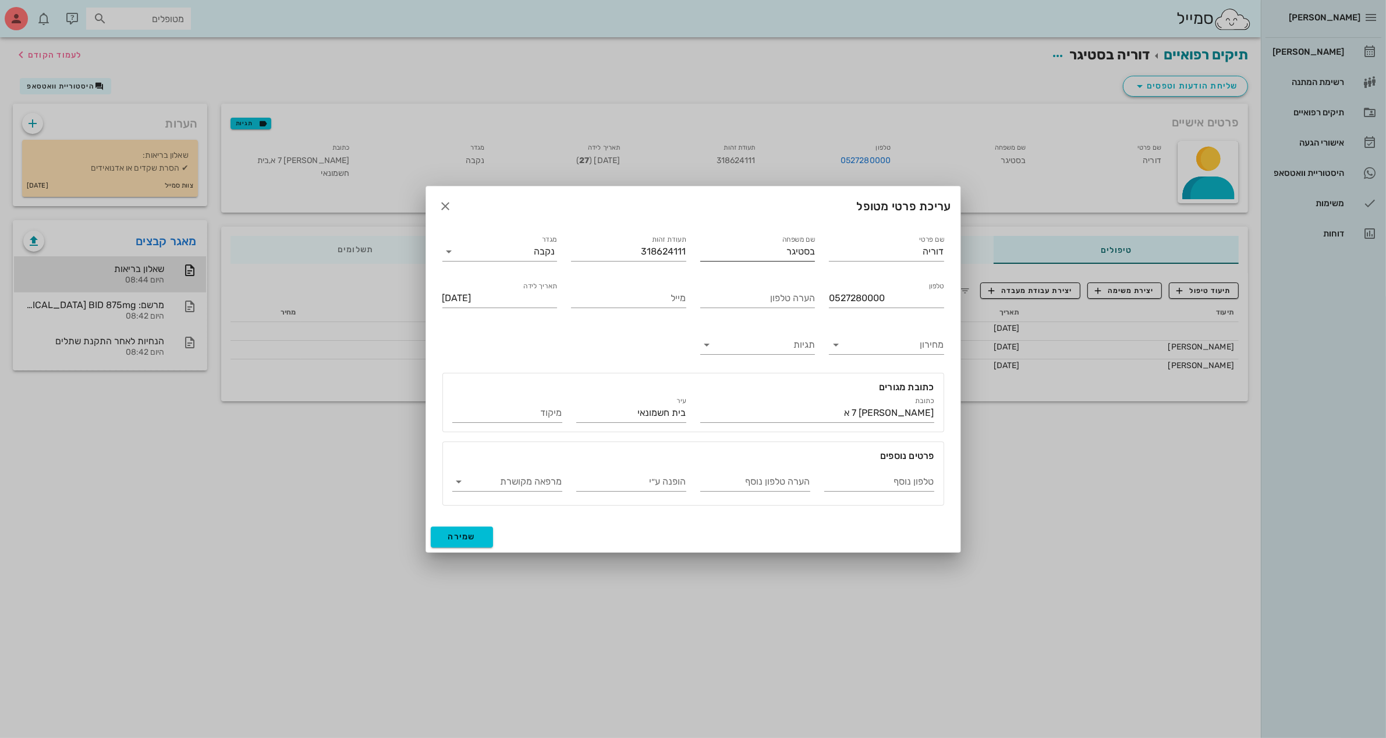
click at [781, 252] on input "בסטיגר" at bounding box center [757, 251] width 115 height 19
type input "בסטיקר"
click at [465, 533] on span "שמירה" at bounding box center [462, 536] width 28 height 10
type input "1997-11-04"
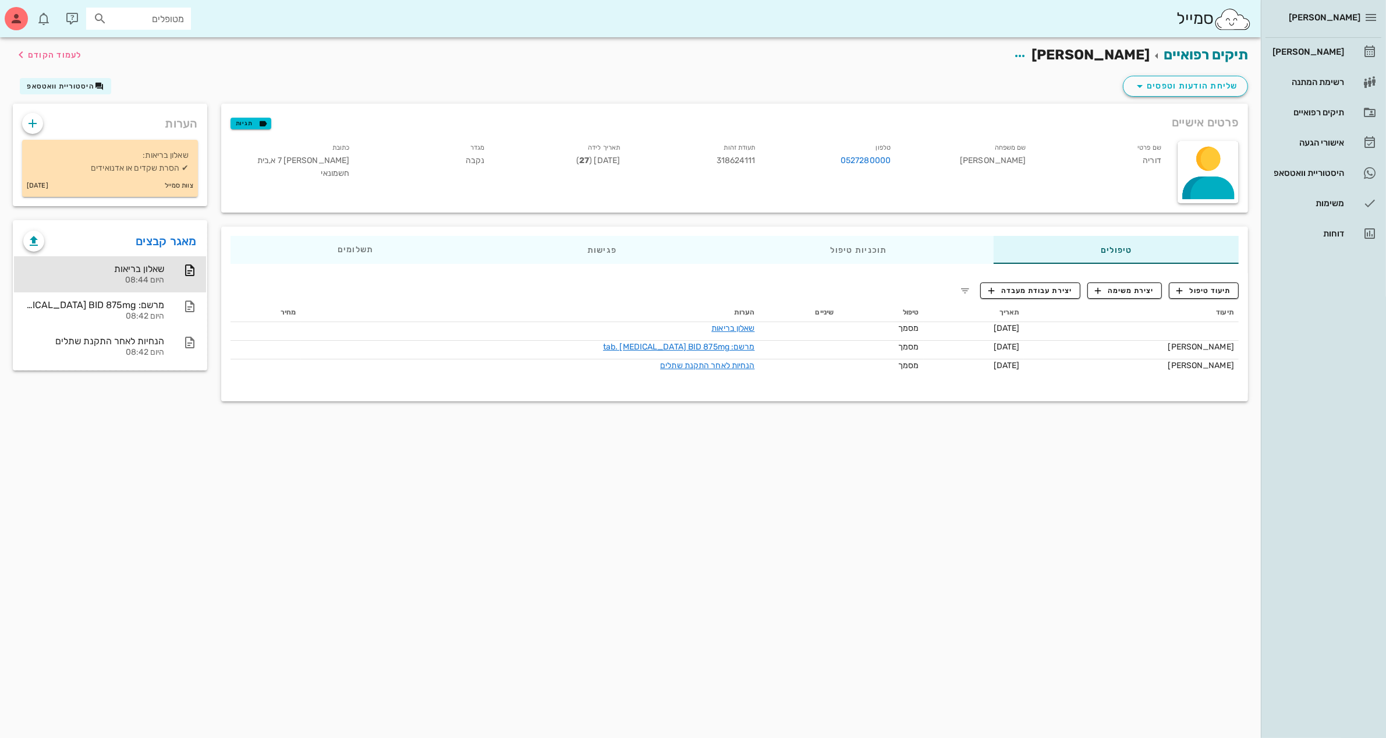
click at [831, 66] on div "תיקים רפואיים דוריה בסטיקר לעמוד הקודם" at bounding box center [630, 55] width 1249 height 36
click at [1313, 38] on link "[PERSON_NAME]" at bounding box center [1324, 52] width 116 height 28
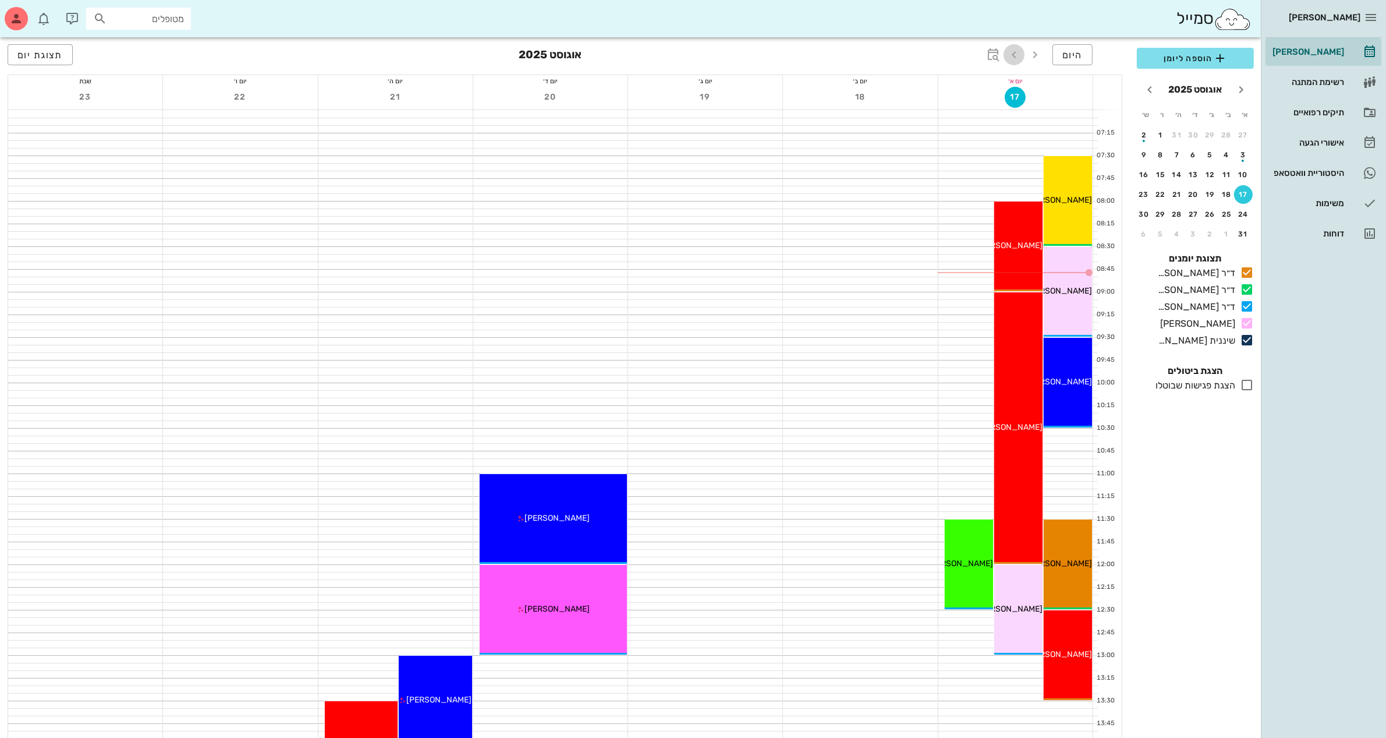
click at [1013, 50] on icon "button" at bounding box center [1014, 55] width 14 height 14
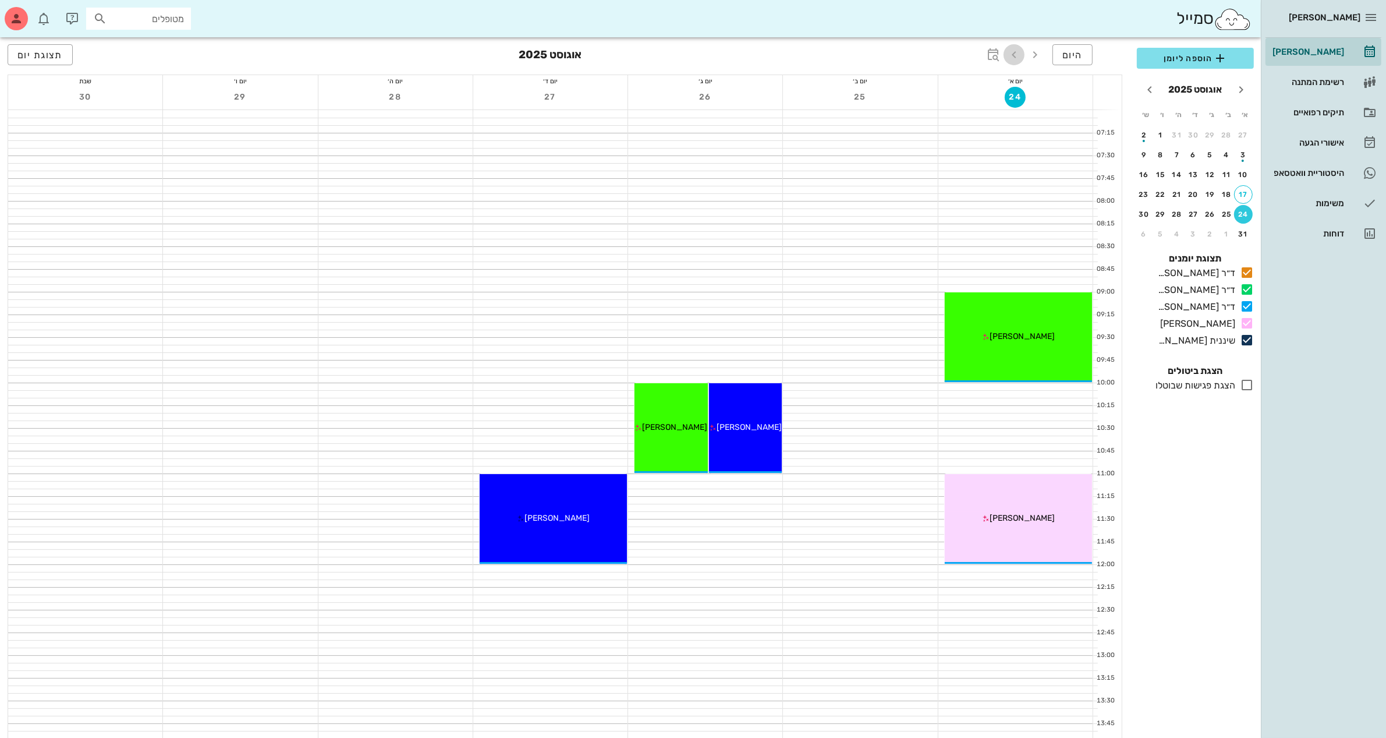
click at [1013, 50] on icon "button" at bounding box center [1014, 55] width 14 height 14
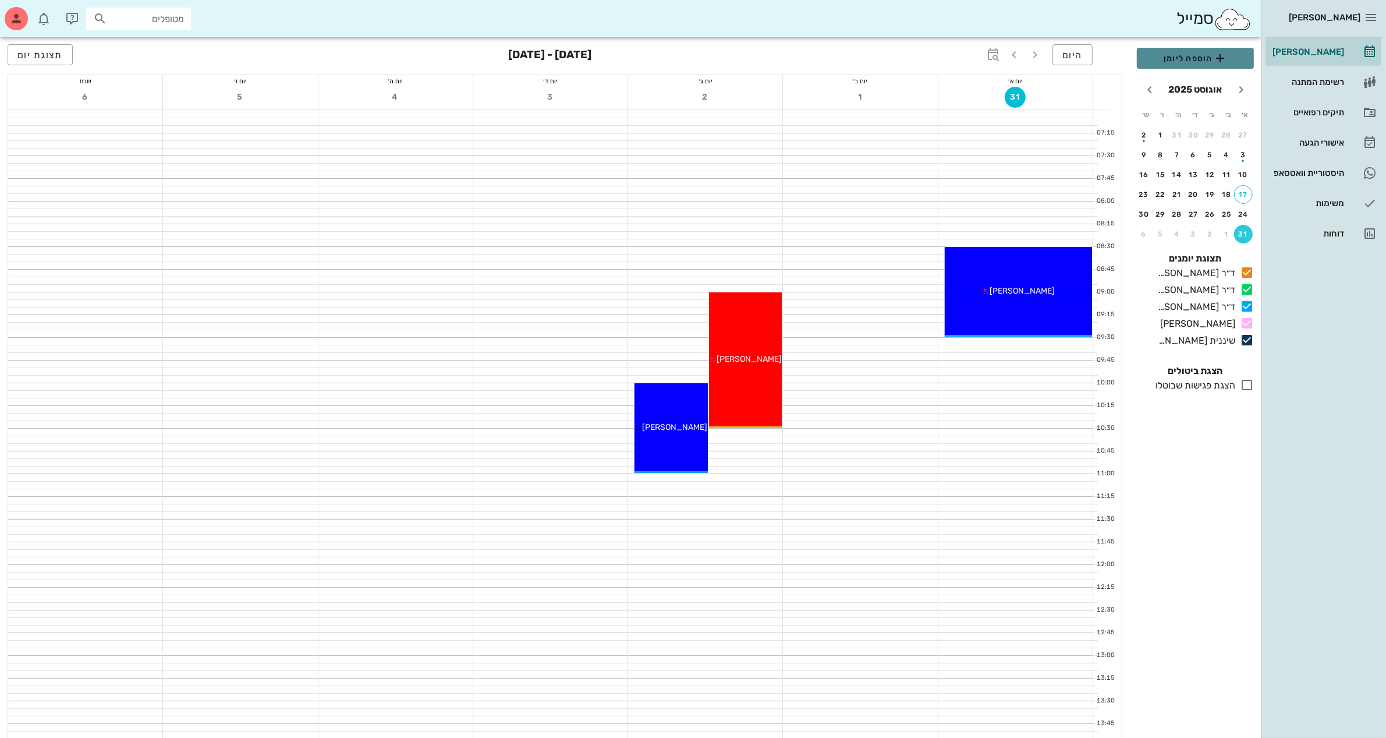
click at [1188, 54] on span "הוספה ליומן" at bounding box center [1195, 58] width 98 height 14
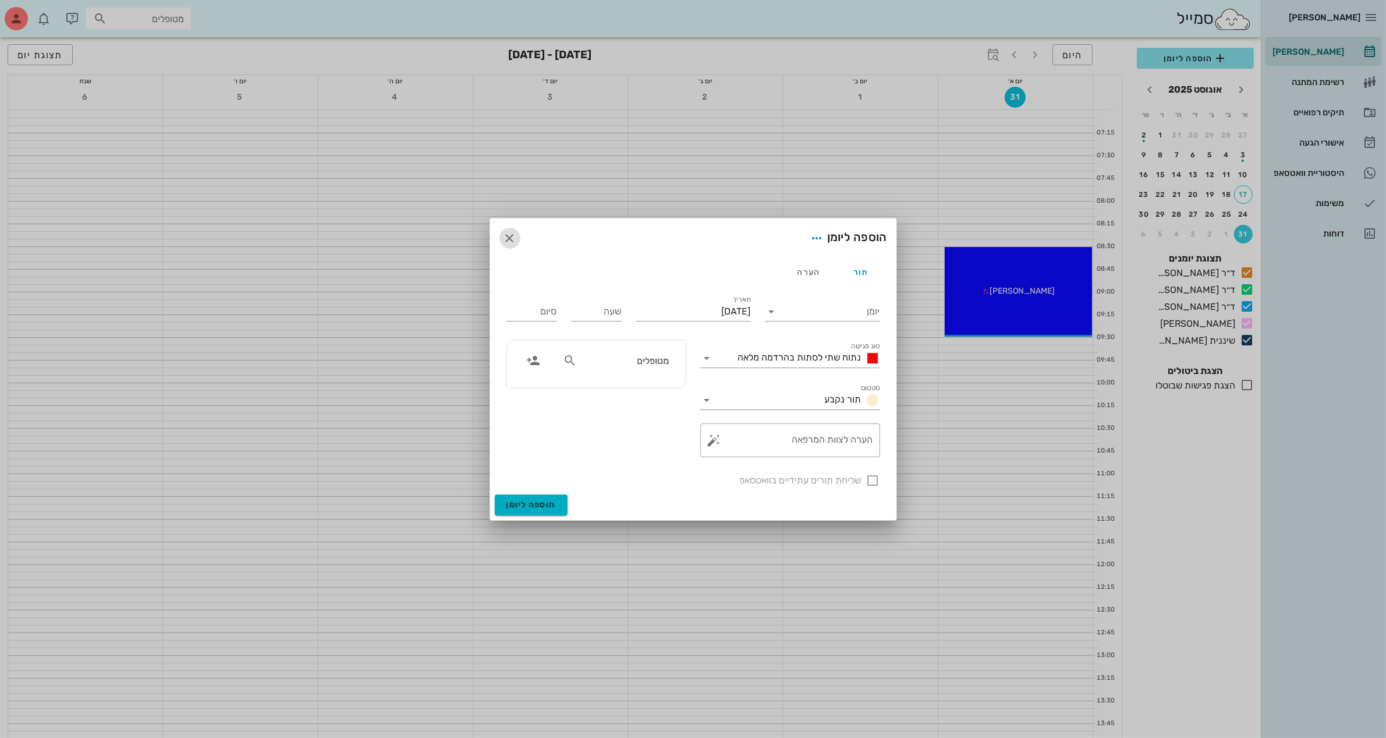
click at [503, 239] on icon "button" at bounding box center [510, 238] width 14 height 14
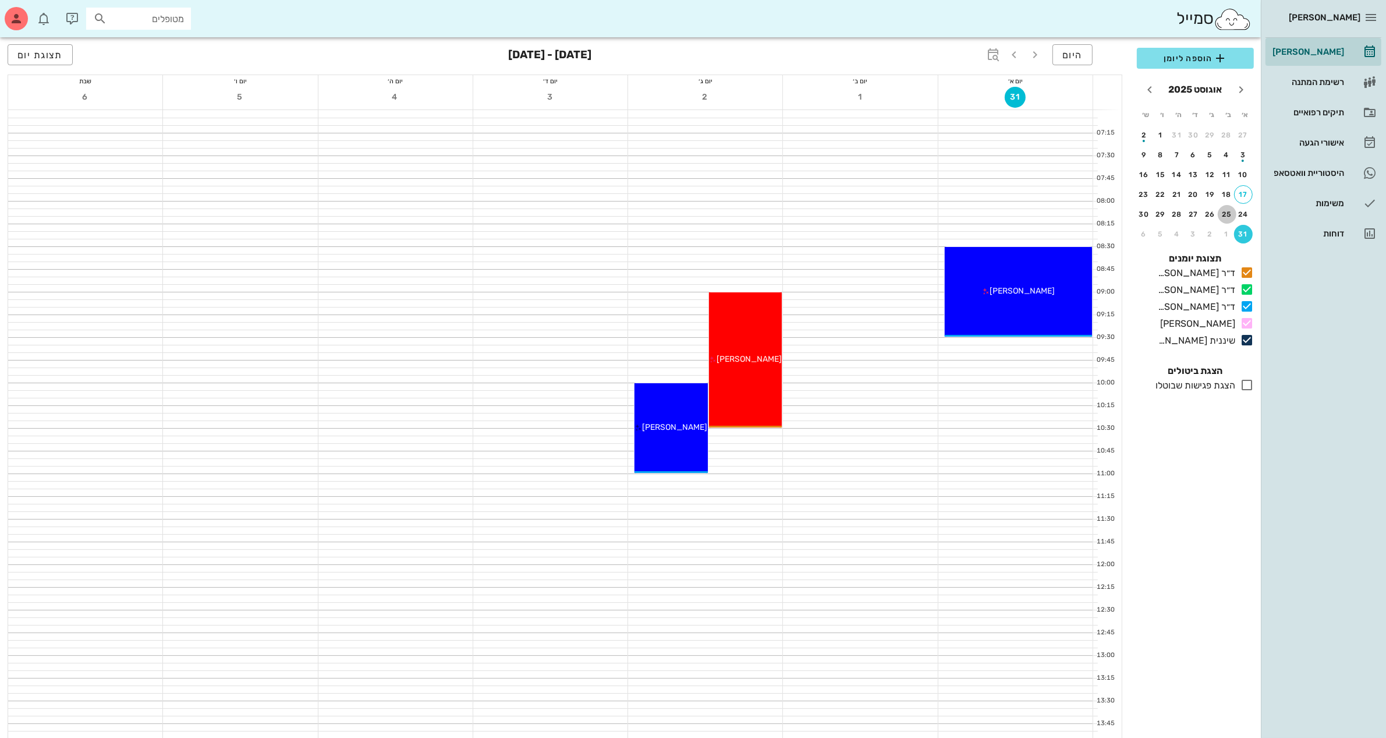
click at [1226, 211] on div "25" at bounding box center [1227, 214] width 19 height 8
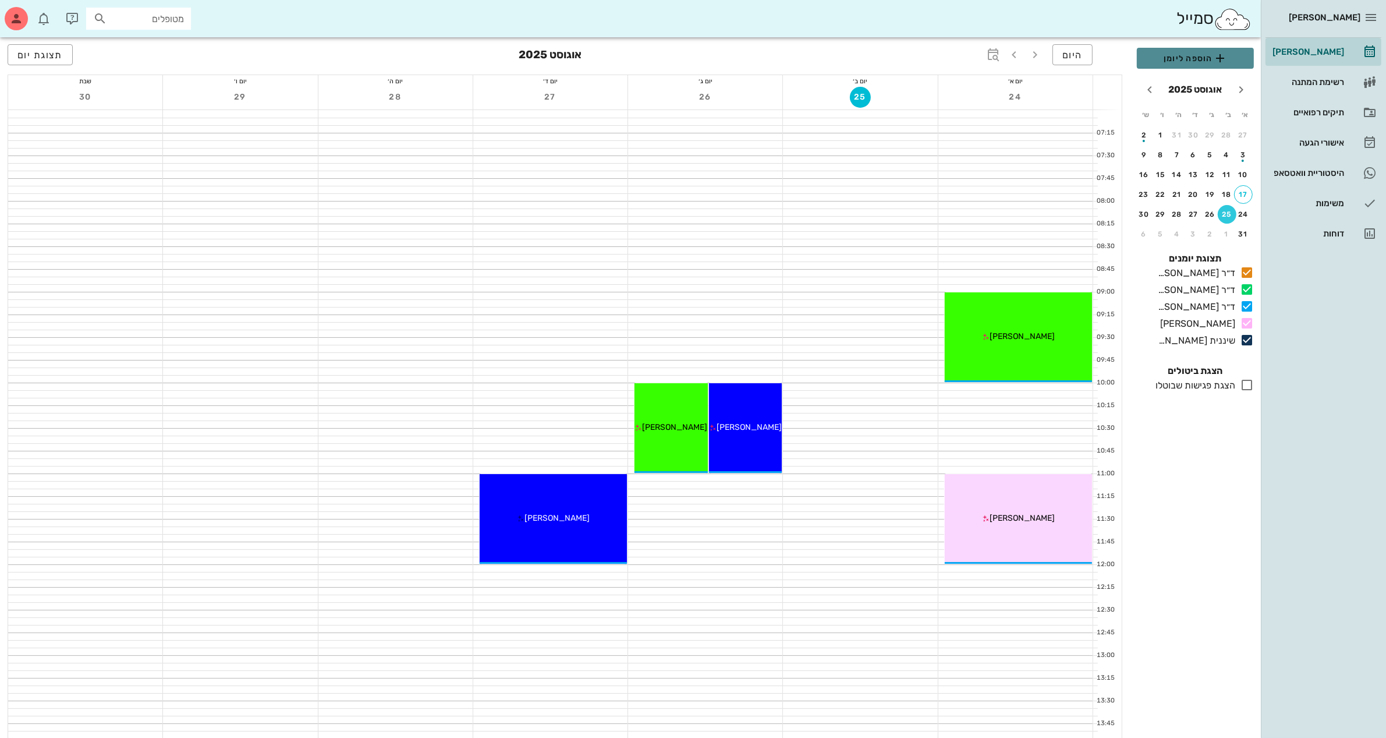
click at [1186, 61] on span "הוספה ליומן" at bounding box center [1195, 58] width 98 height 14
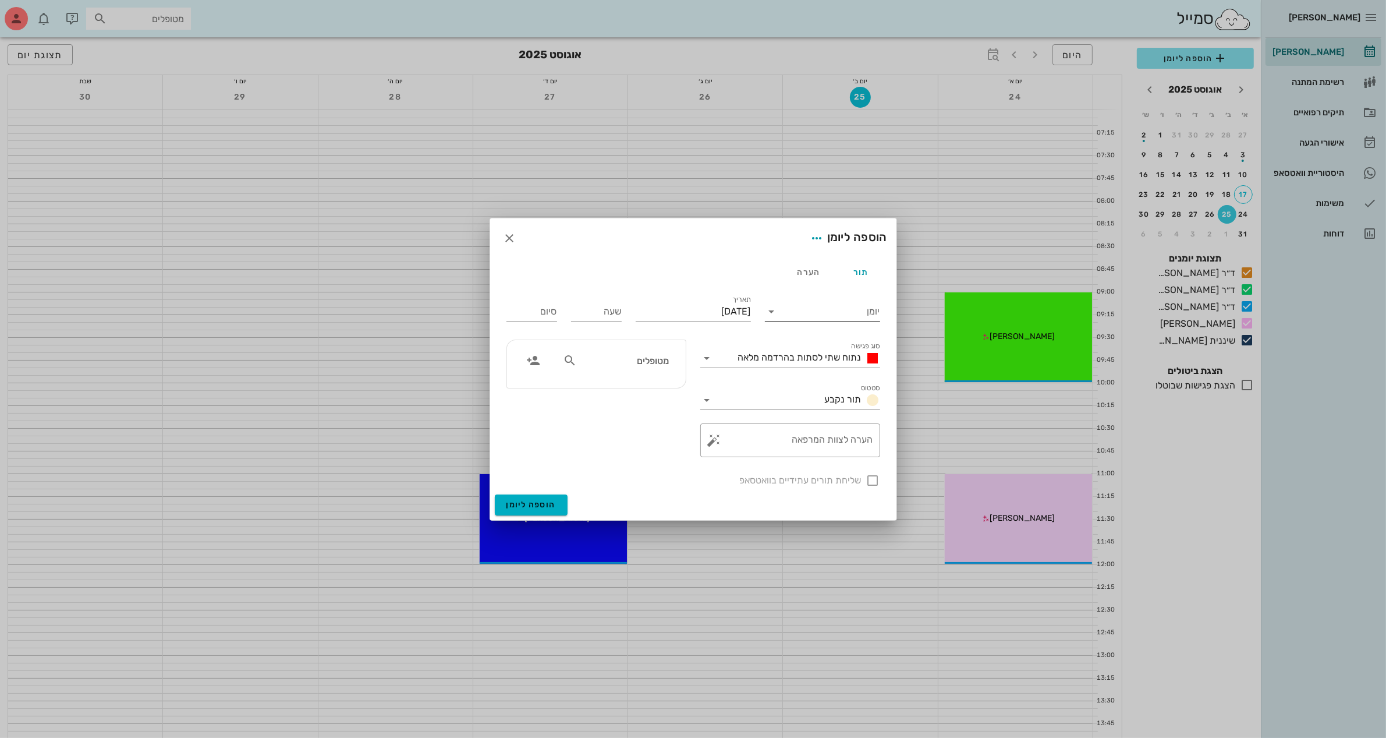
click at [777, 311] on icon at bounding box center [772, 311] width 14 height 14
click at [810, 344] on div "ד״ר [PERSON_NAME]" at bounding box center [825, 348] width 103 height 11
click at [583, 313] on input "שעה" at bounding box center [596, 311] width 51 height 19
type input "07:00"
click at [495, 494] on button "הוספה ליומן" at bounding box center [531, 504] width 73 height 21
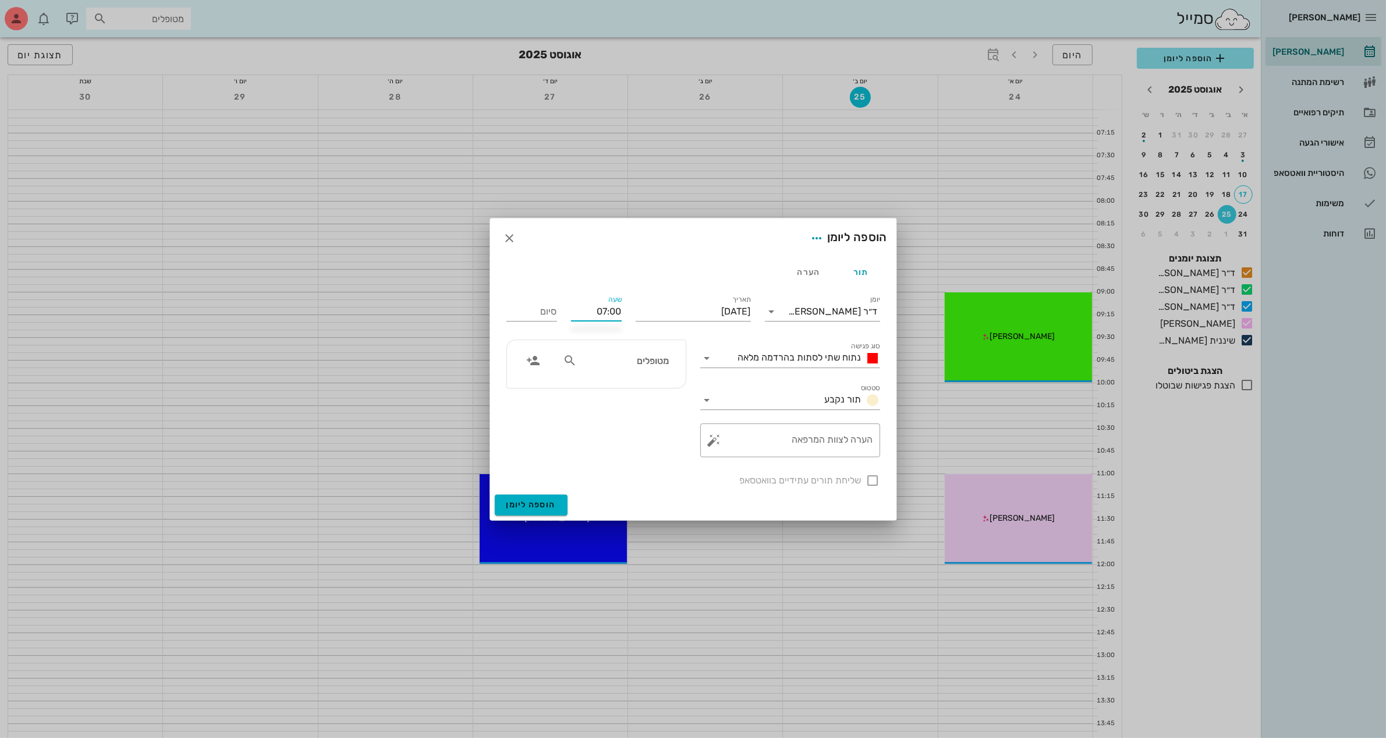
type input "15:00"
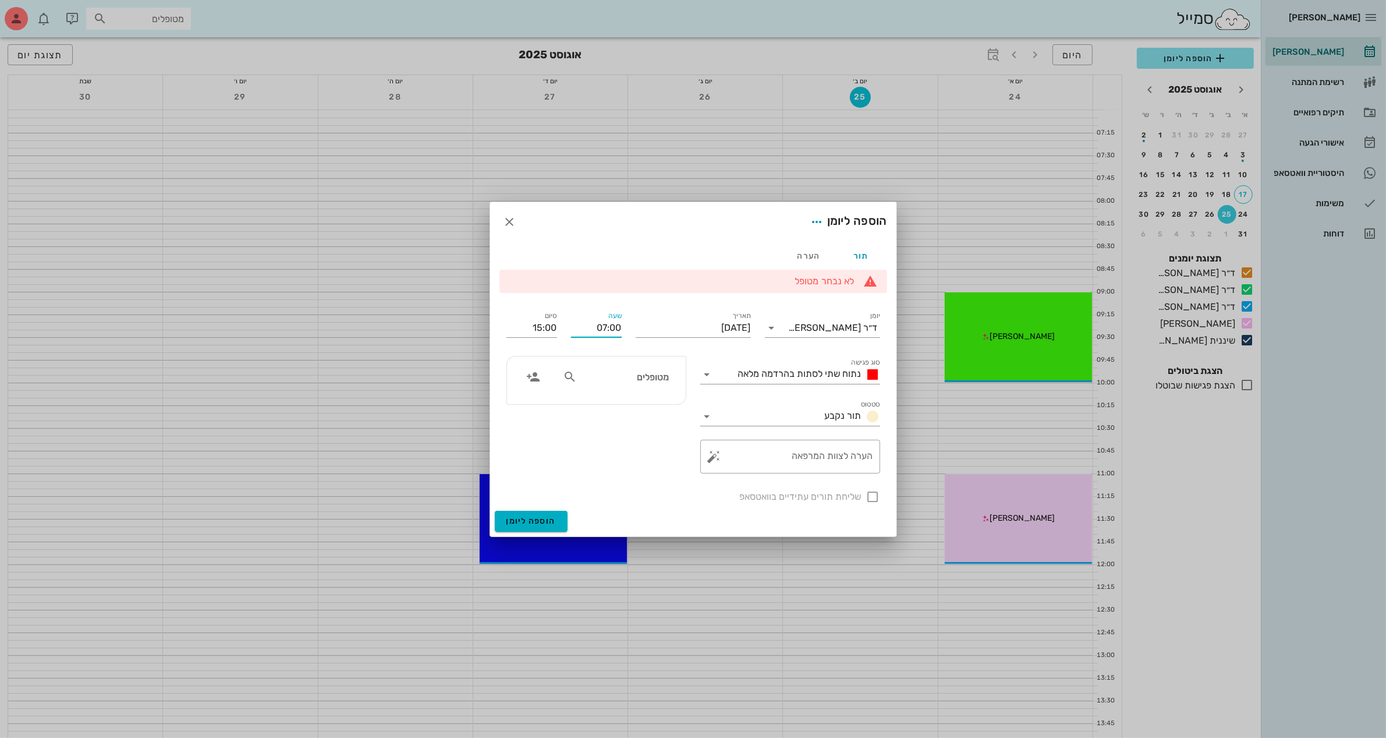
click at [618, 332] on input "07:00" at bounding box center [596, 327] width 51 height 19
click at [618, 331] on input "07:00" at bounding box center [596, 327] width 51 height 19
click at [597, 329] on input "07:00" at bounding box center [596, 327] width 51 height 19
click at [598, 417] on div "07:30" at bounding box center [596, 419] width 32 height 9
type input "07:30"
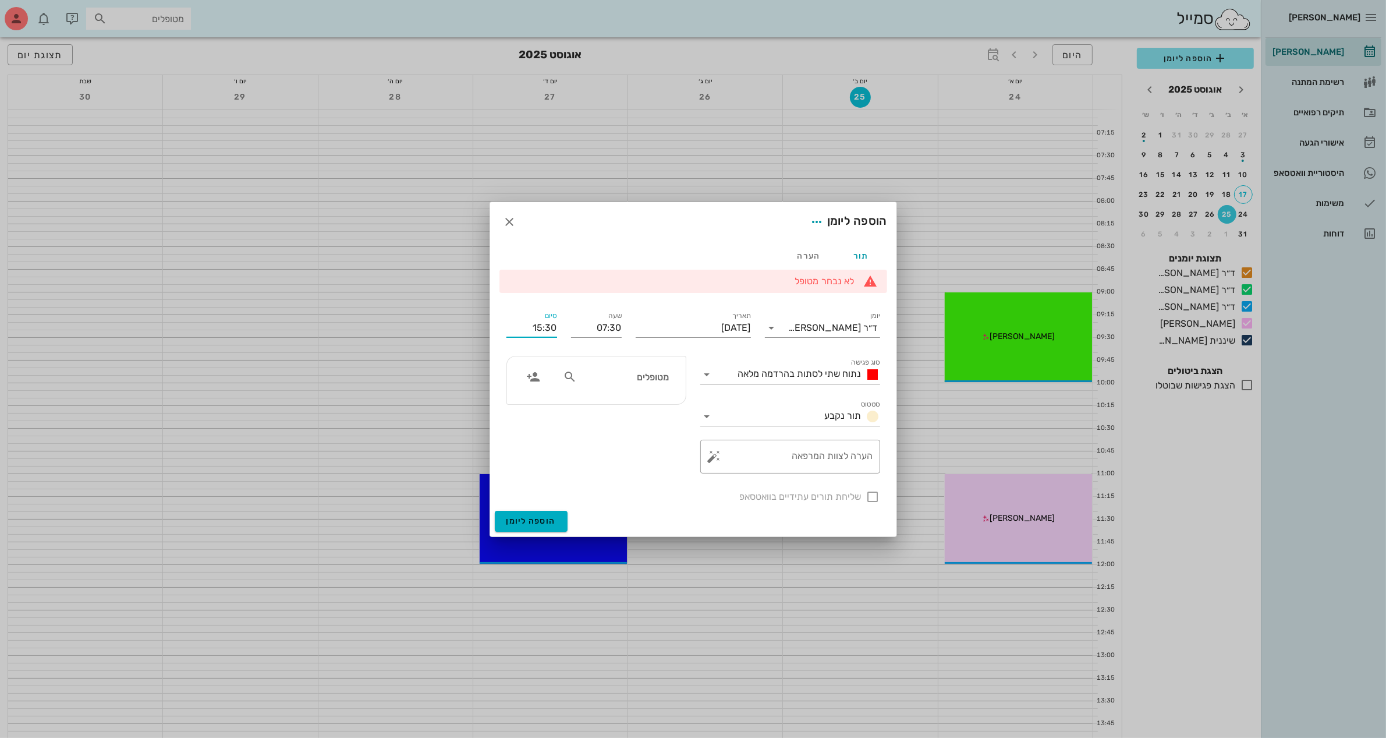
click at [540, 327] on input "15:30" at bounding box center [531, 327] width 51 height 19
click at [533, 400] on div "08:30 (שעה)" at bounding box center [500, 403] width 72 height 9
click at [711, 380] on icon at bounding box center [707, 374] width 14 height 14
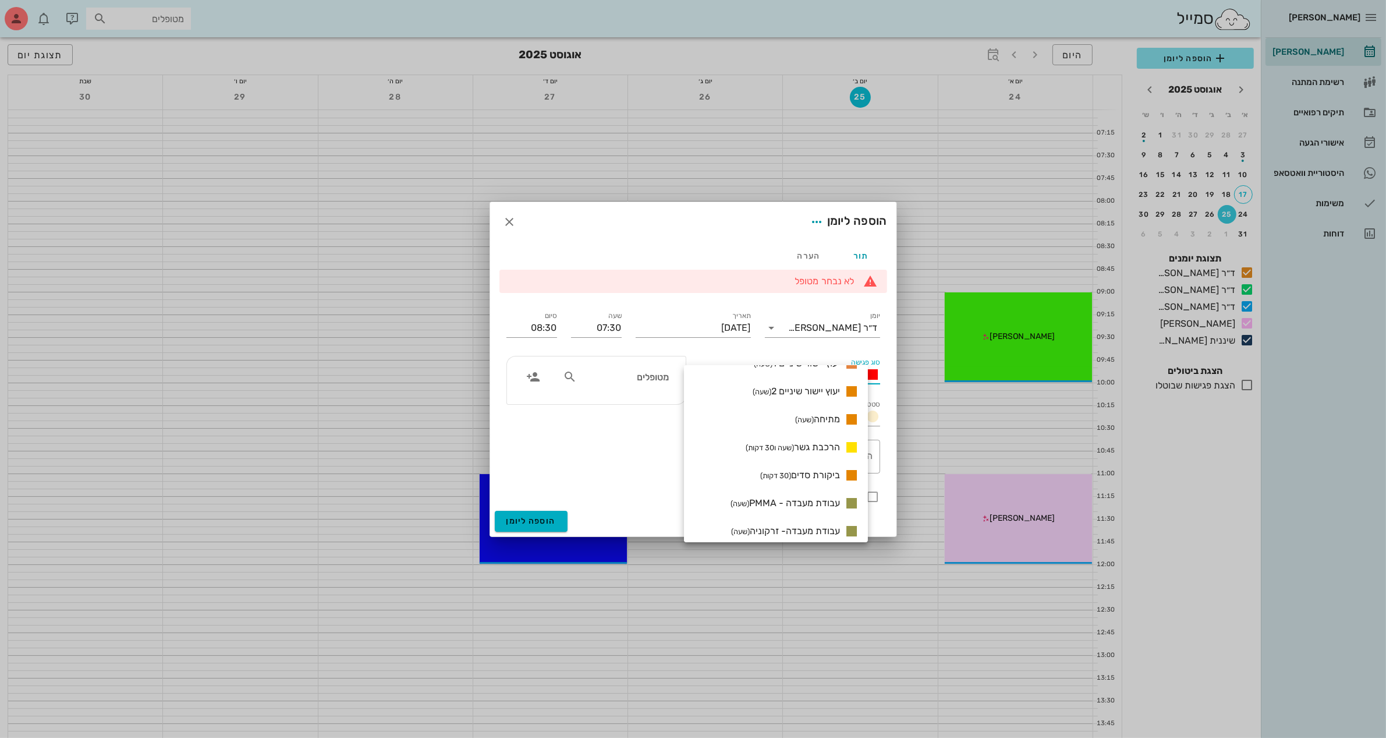
scroll to position [609, 0]
click at [814, 444] on span "הרכבת גשר (שעה ו30 דקות)" at bounding box center [793, 444] width 94 height 11
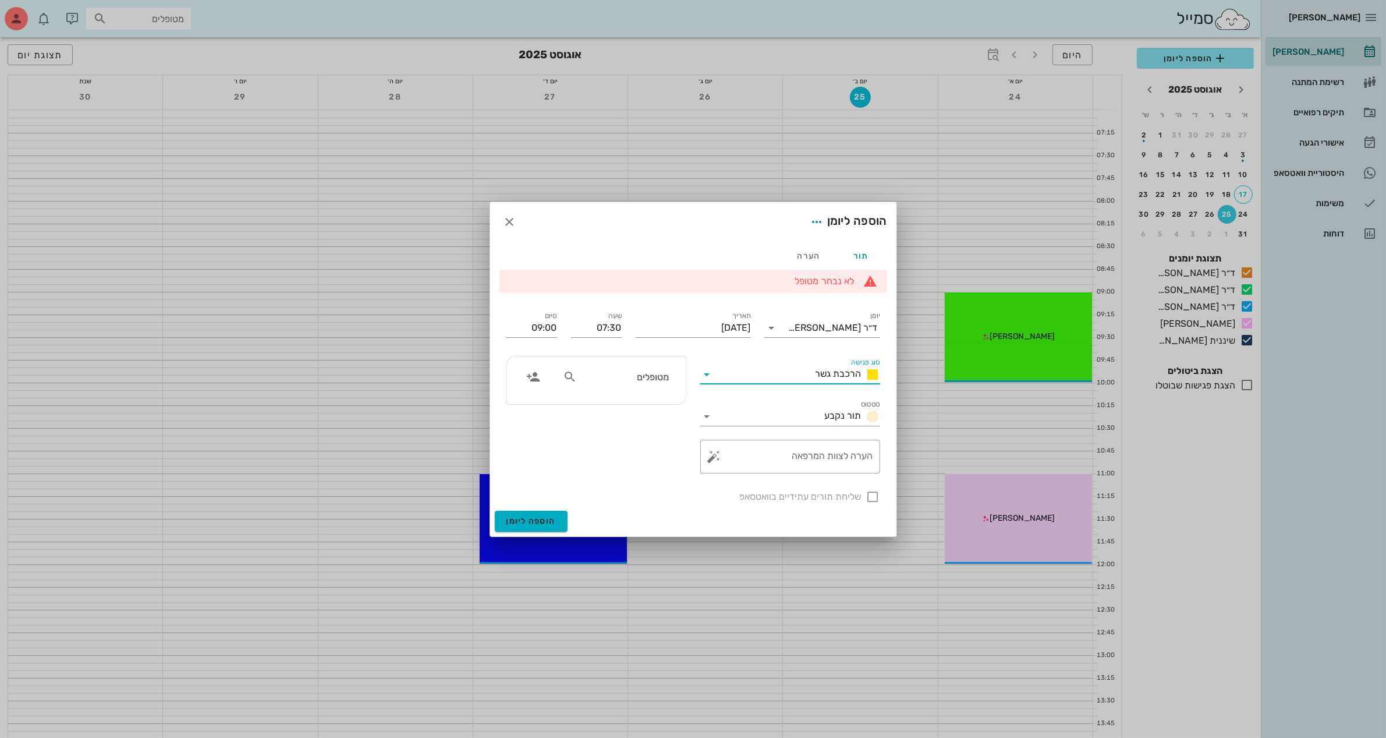
click at [706, 373] on icon at bounding box center [707, 374] width 14 height 14
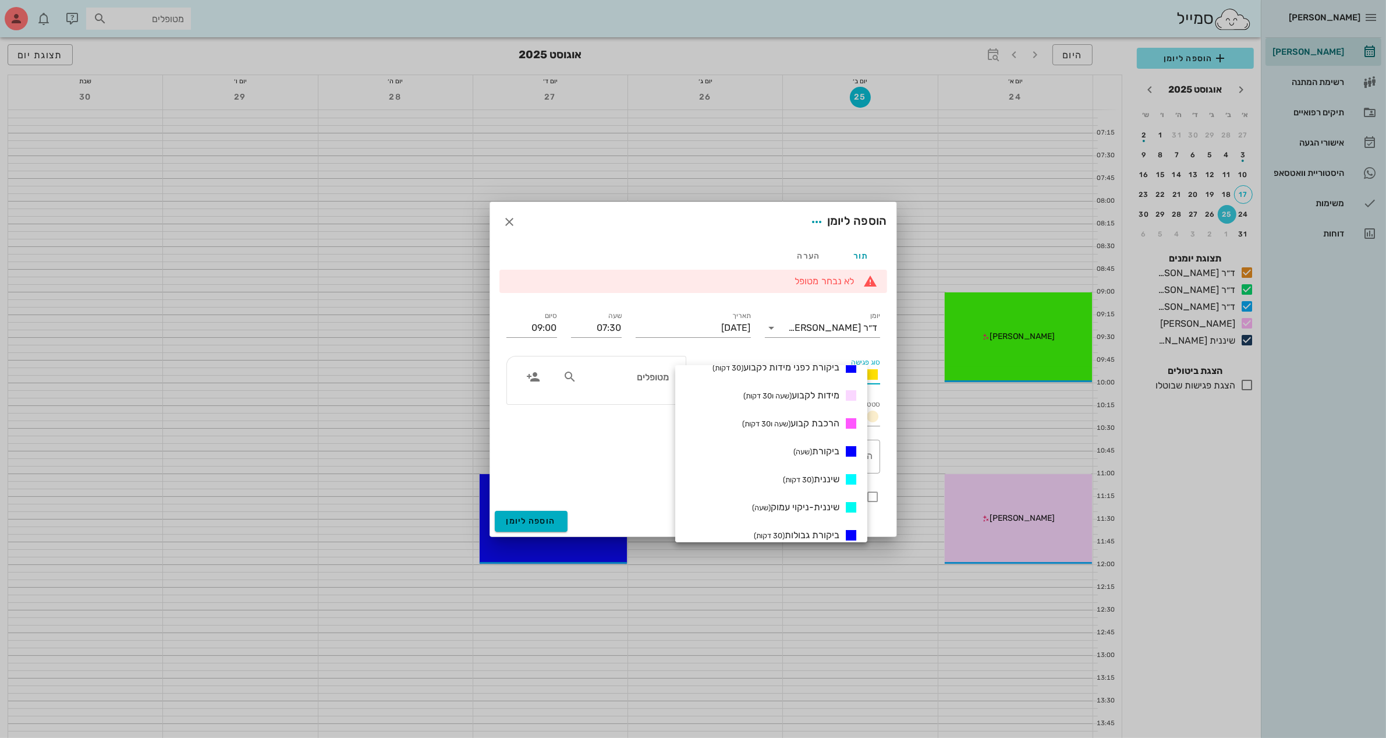
scroll to position [542, 0]
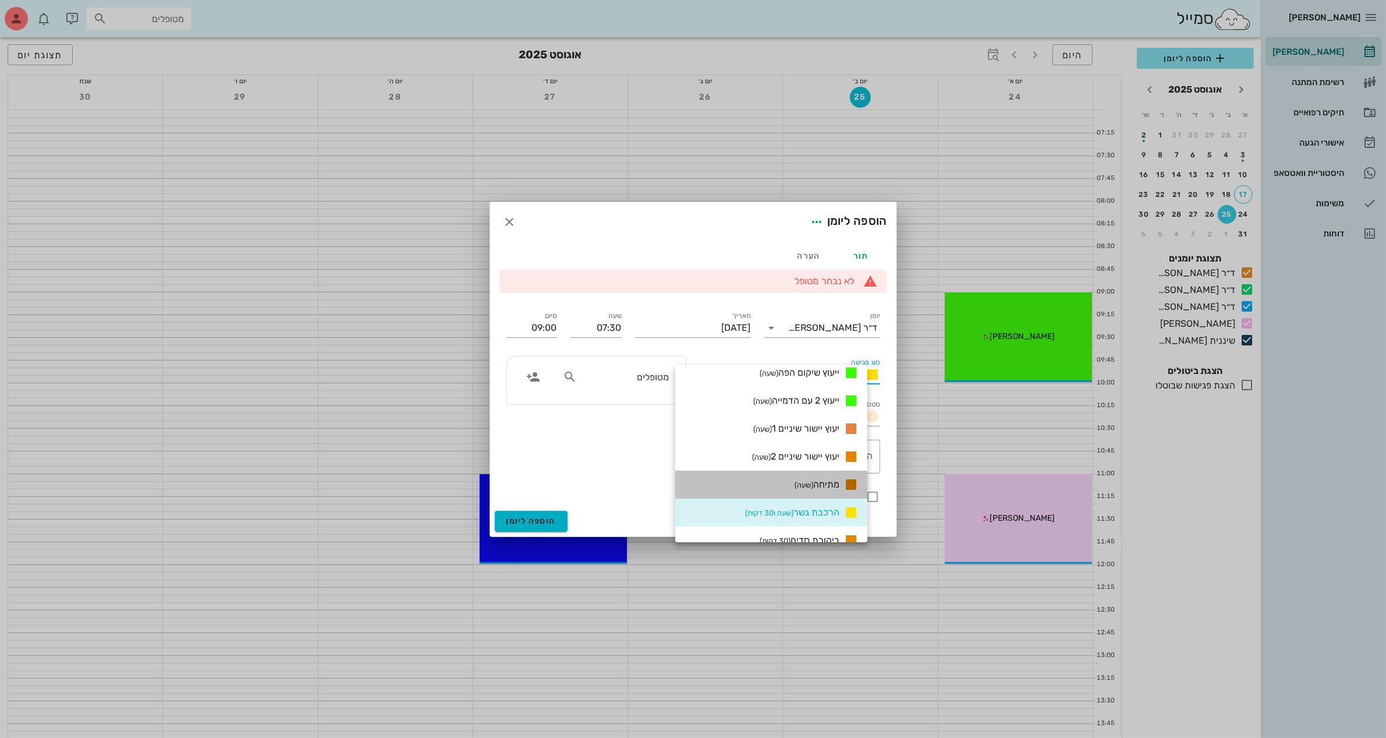
click at [839, 484] on span "מתיחה (שעה)" at bounding box center [817, 484] width 45 height 11
type input "08:30"
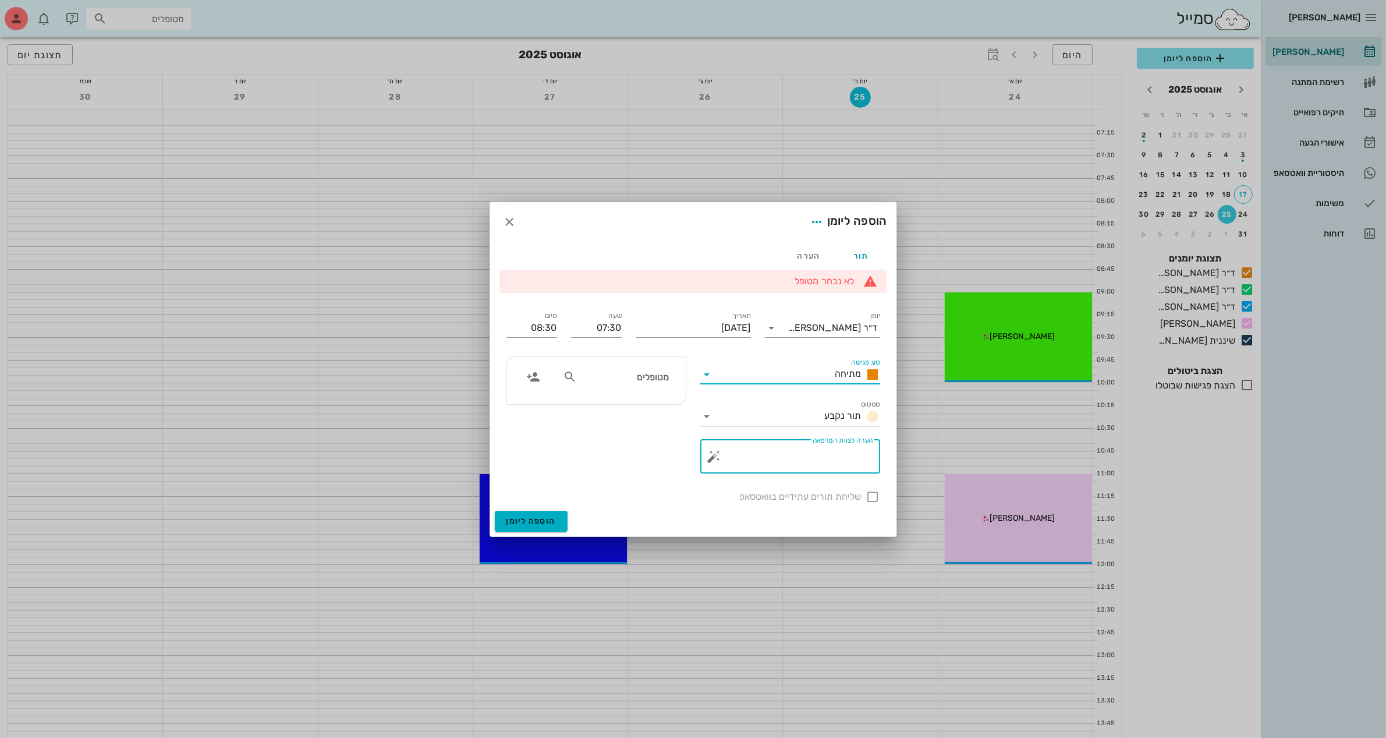
click at [815, 466] on textarea "הערה לצוות המרפאה" at bounding box center [795, 459] width 157 height 28
type textarea "הרגכבת מכשיר"
click at [661, 379] on input "מטופלים" at bounding box center [624, 376] width 90 height 15
type input "[PERSON_NAME]"
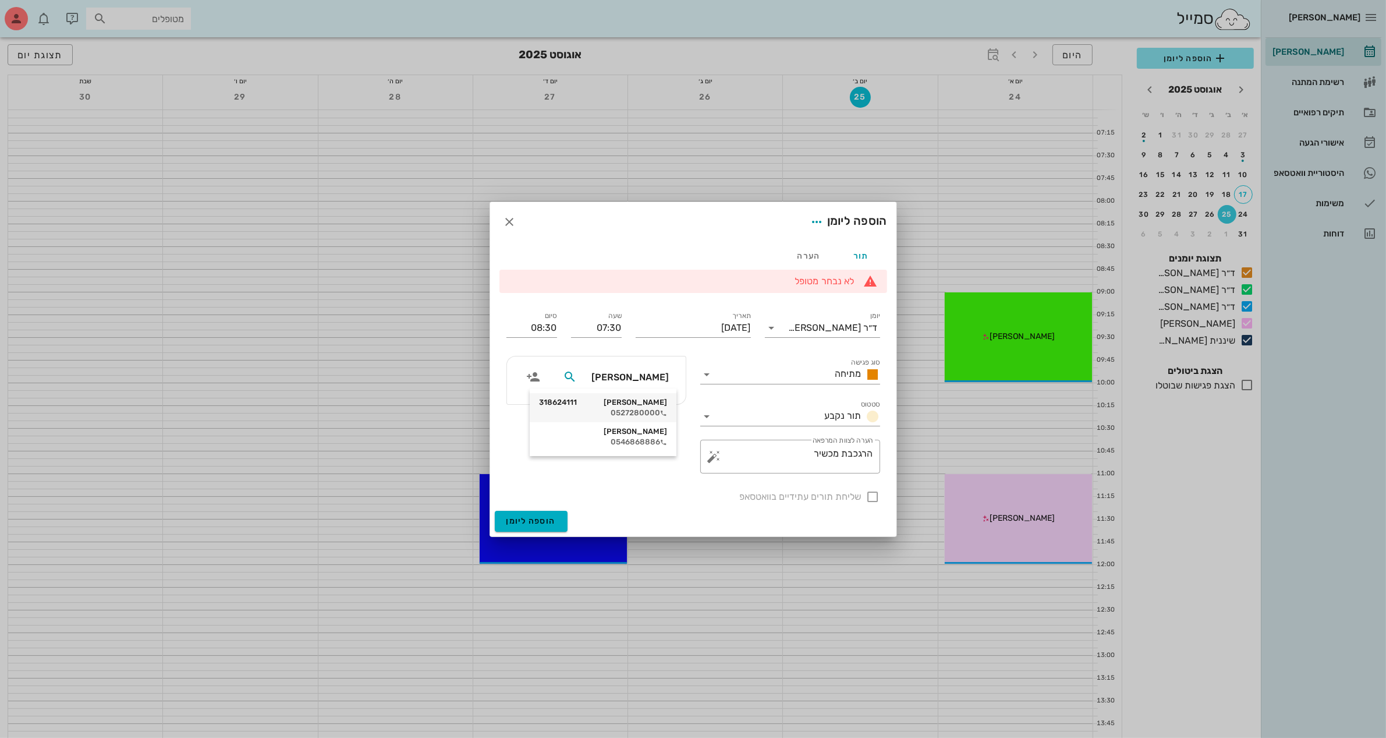
click at [641, 403] on div "דוריה בסטיקר 318624111" at bounding box center [603, 402] width 128 height 9
click at [868, 495] on div at bounding box center [873, 497] width 20 height 20
checkbox input "true"
click at [539, 519] on span "הוספה ליומן" at bounding box center [530, 521] width 49 height 10
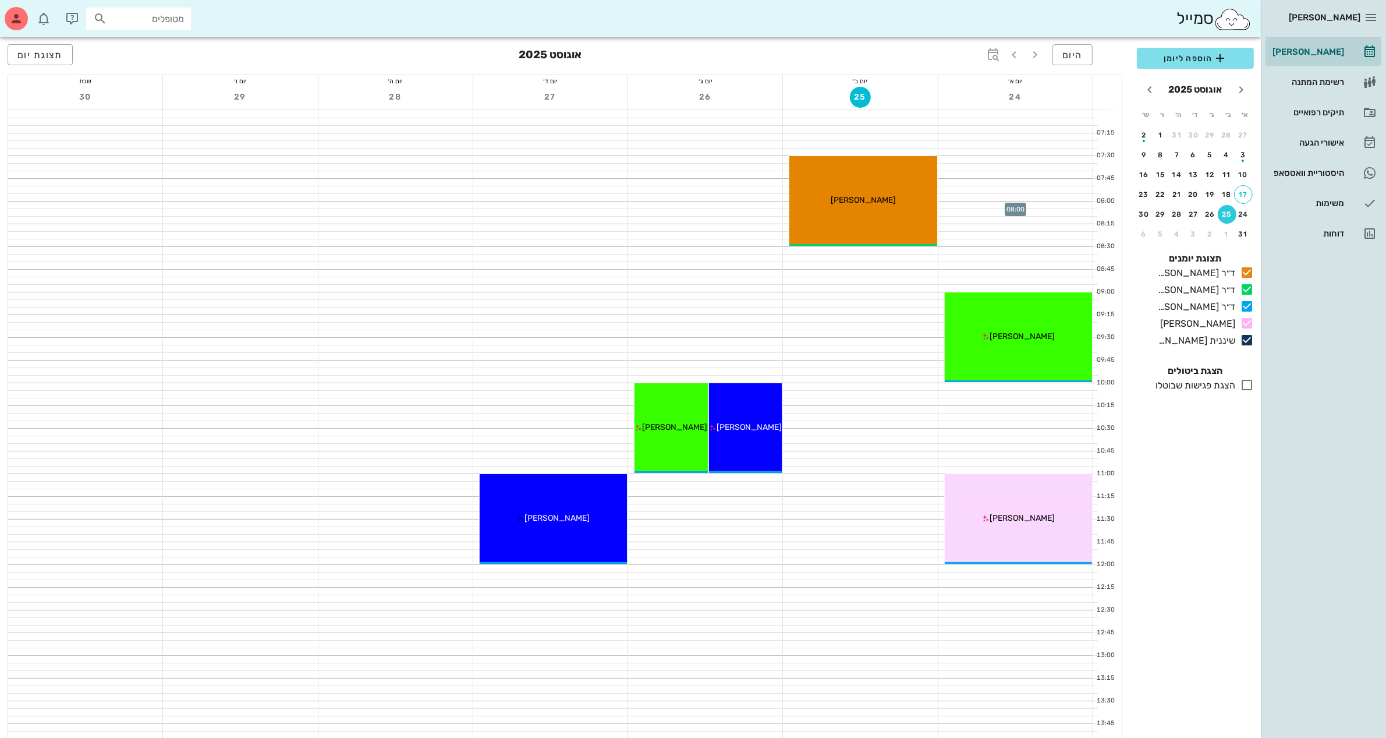
click at [981, 204] on div at bounding box center [1015, 204] width 154 height 7
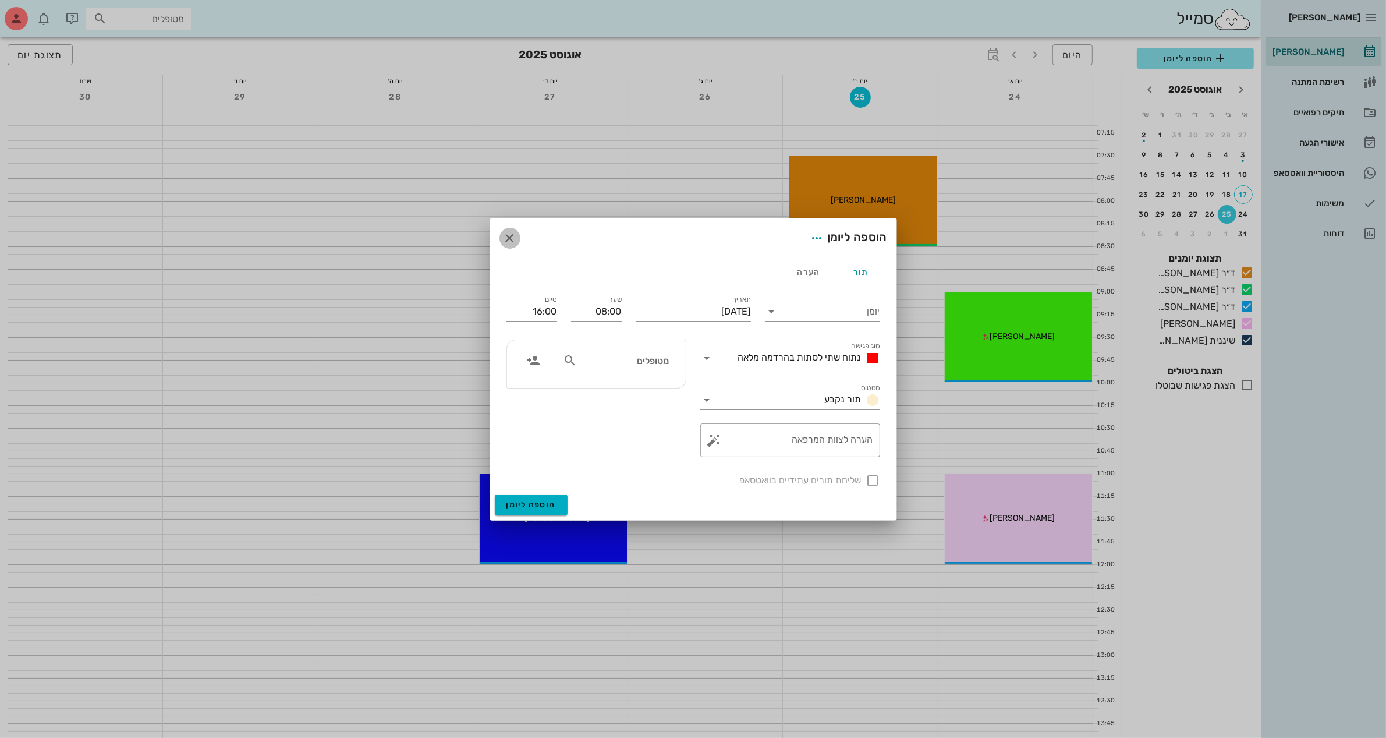
click at [516, 238] on icon "button" at bounding box center [510, 238] width 14 height 14
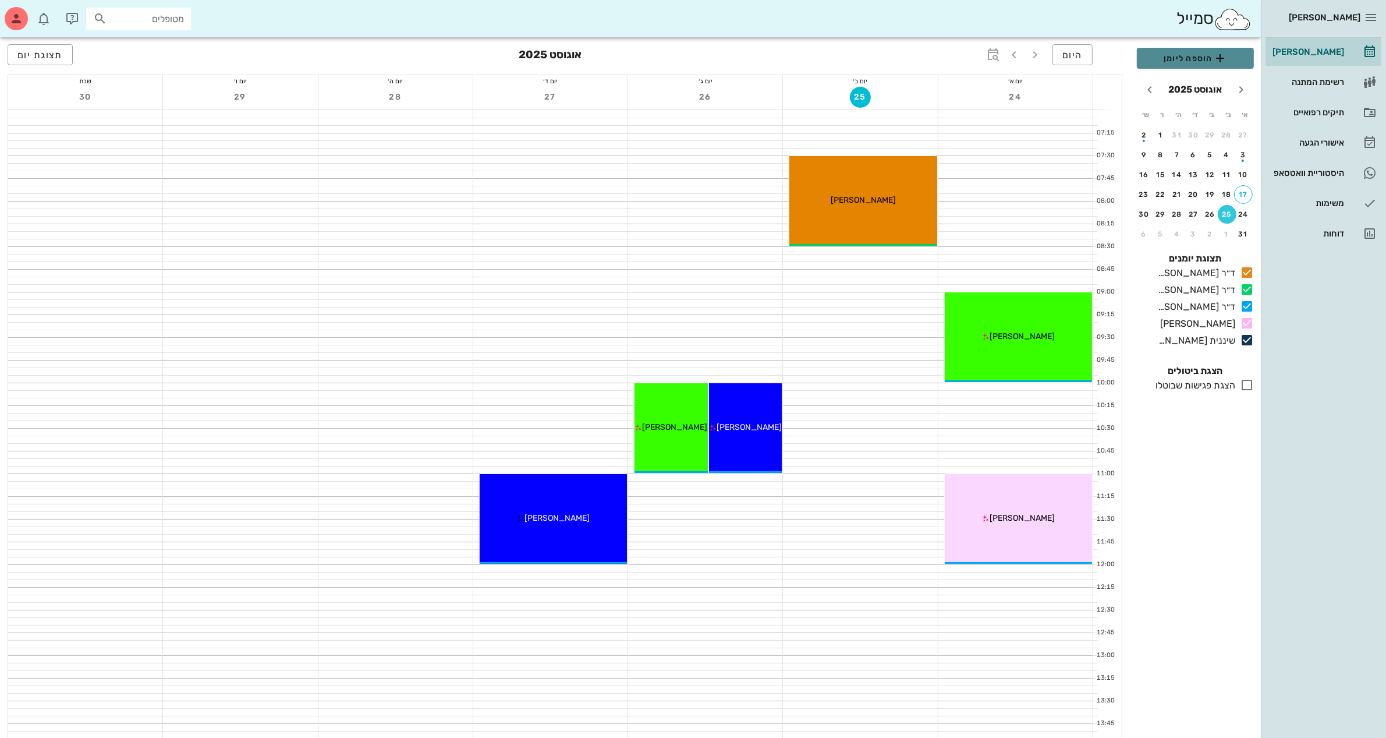
click at [1215, 64] on icon "button" at bounding box center [1220, 58] width 14 height 14
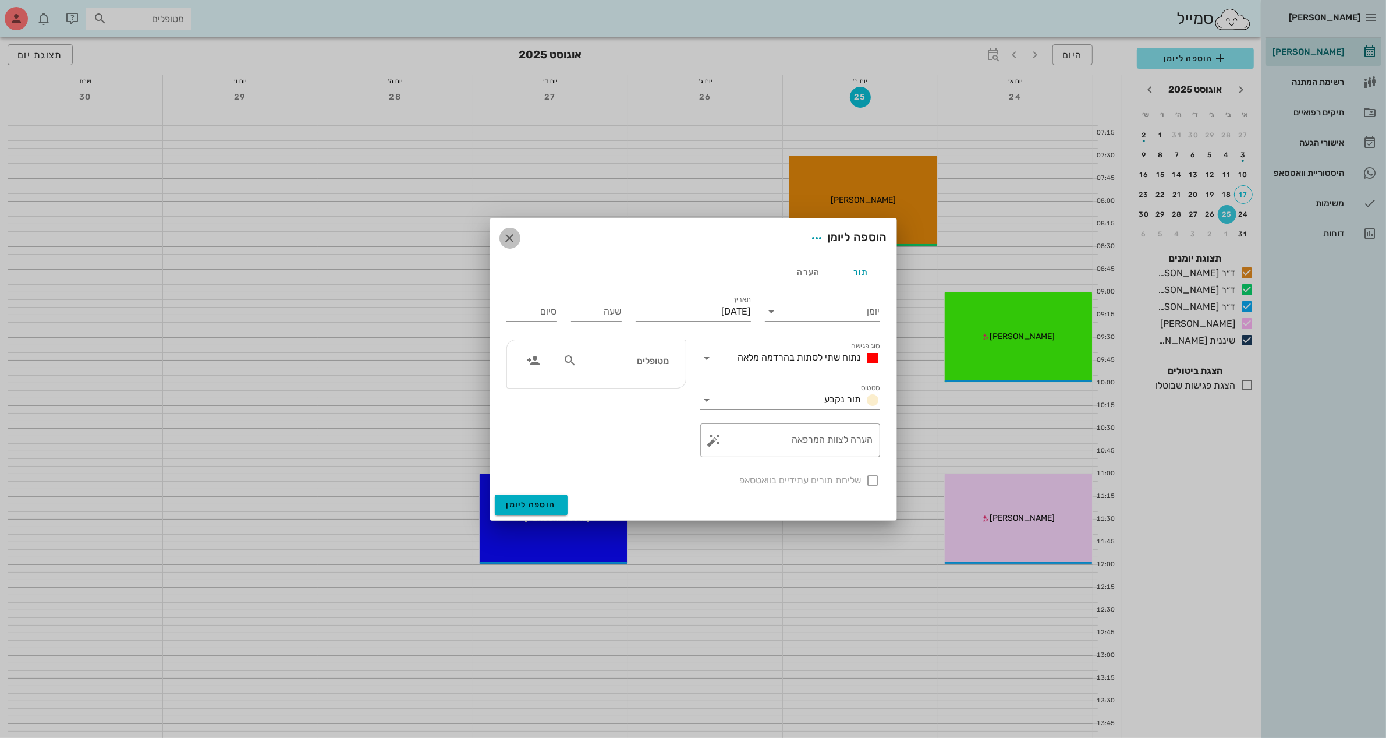
click at [513, 239] on icon "button" at bounding box center [510, 238] width 14 height 14
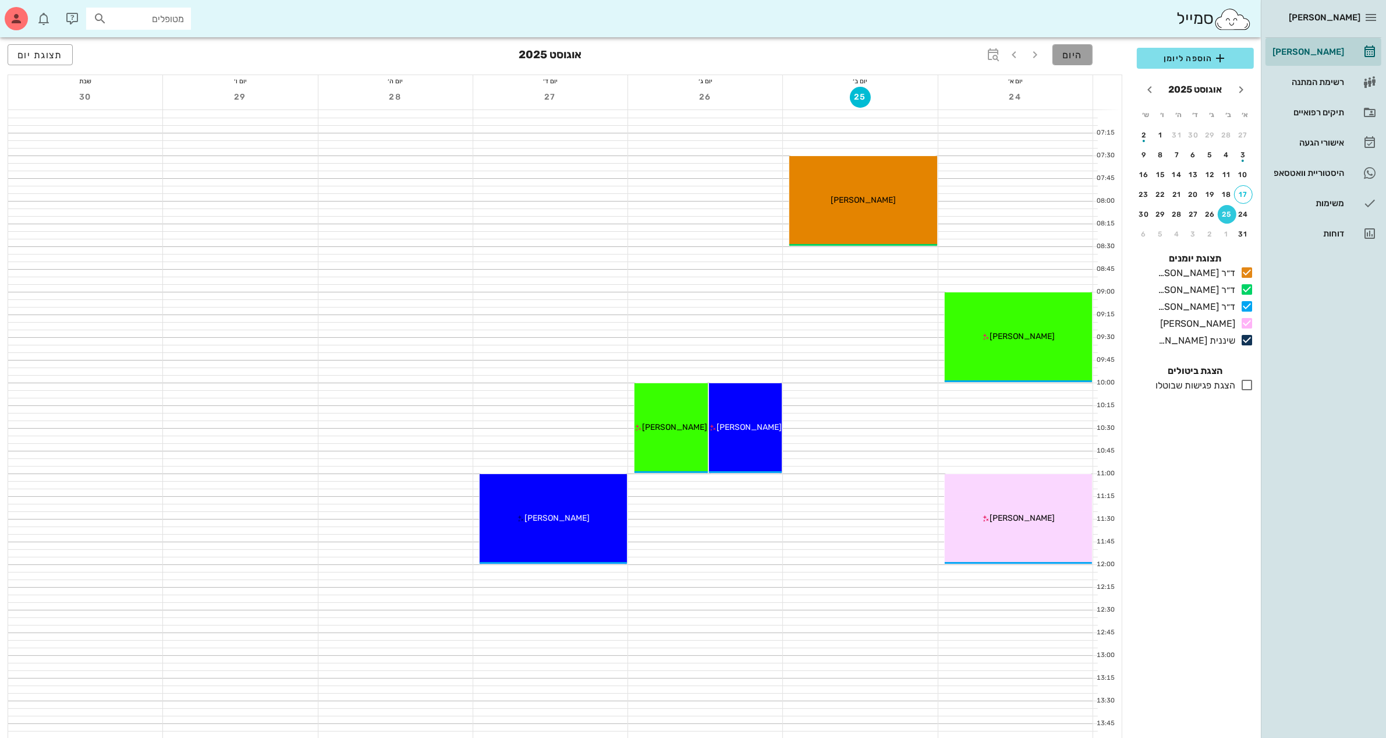
click at [1080, 53] on span "היום" at bounding box center [1072, 54] width 20 height 11
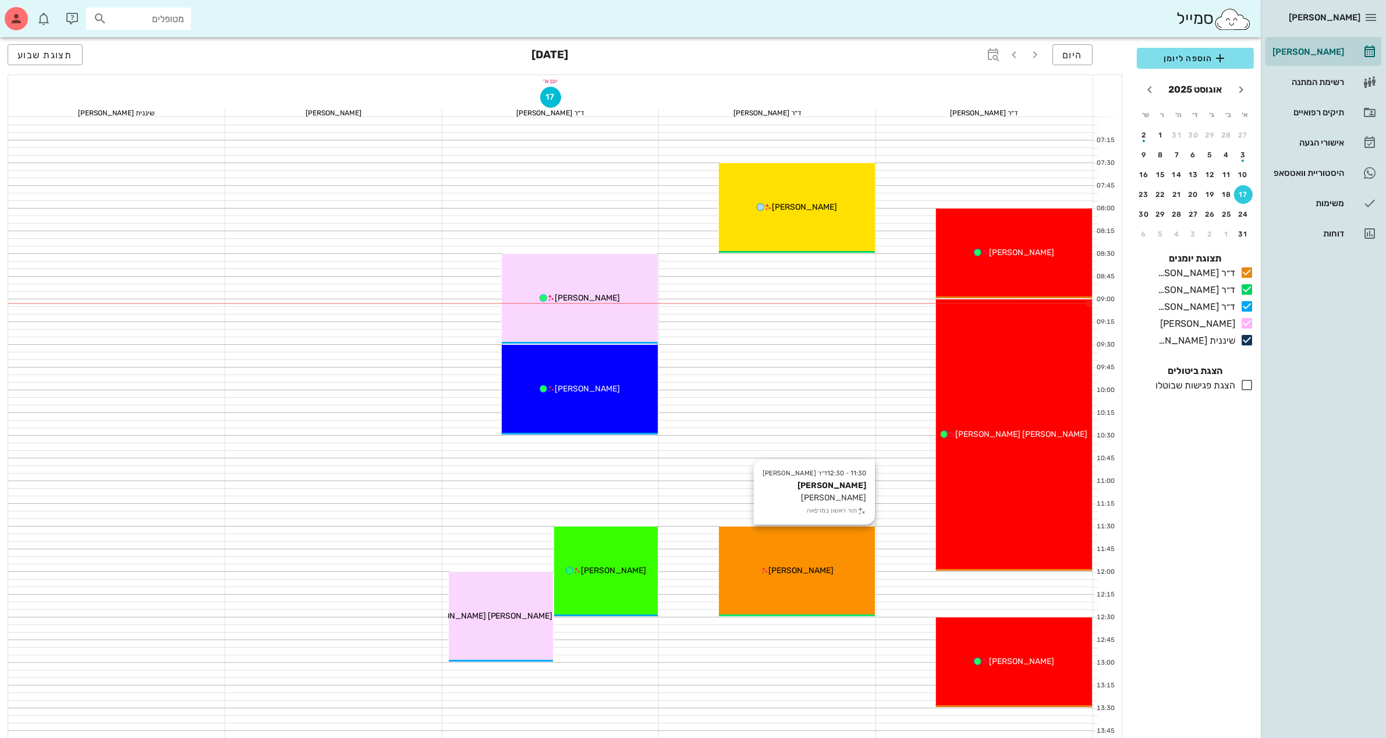
click at [807, 568] on span "[PERSON_NAME]" at bounding box center [800, 570] width 65 height 10
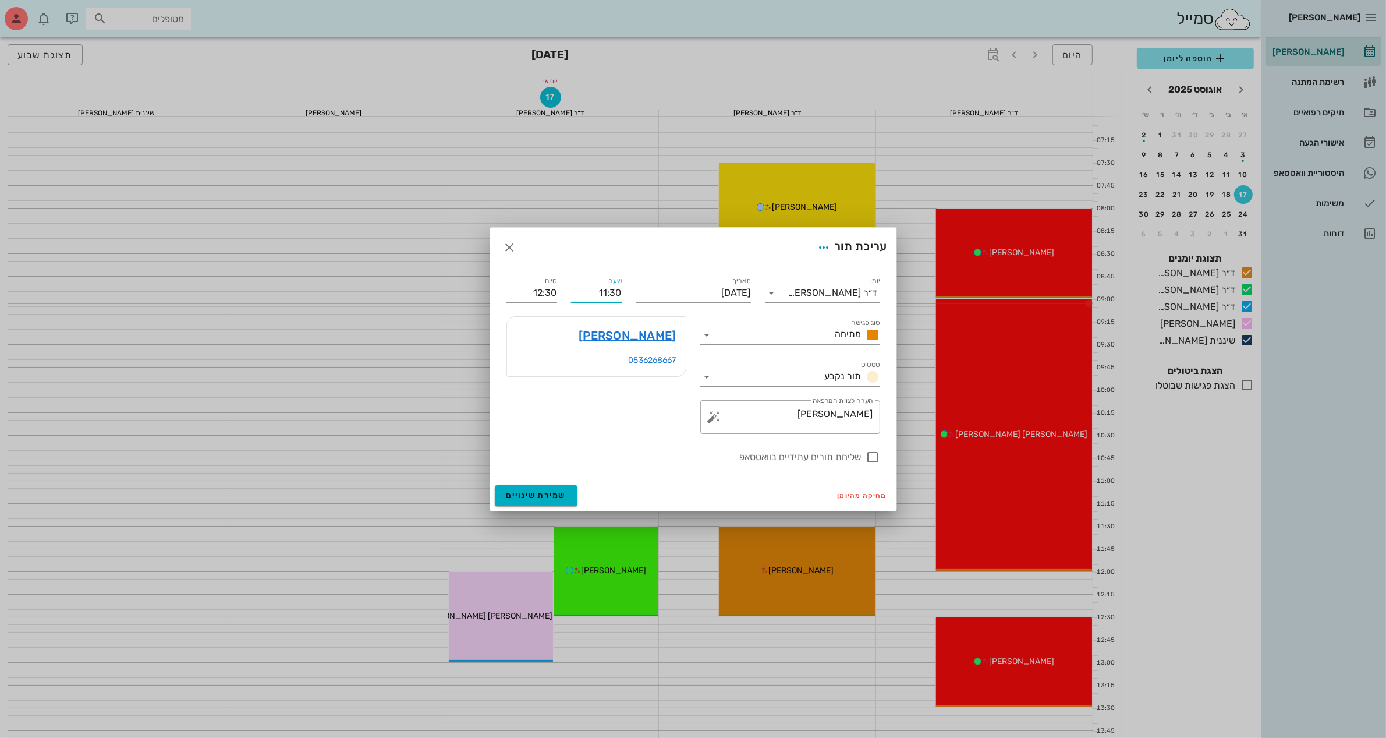
click at [604, 288] on input "11:30" at bounding box center [596, 292] width 51 height 19
type input "10:30"
type input "11:30"
click at [622, 288] on div "שעה 10:30" at bounding box center [596, 288] width 65 height 42
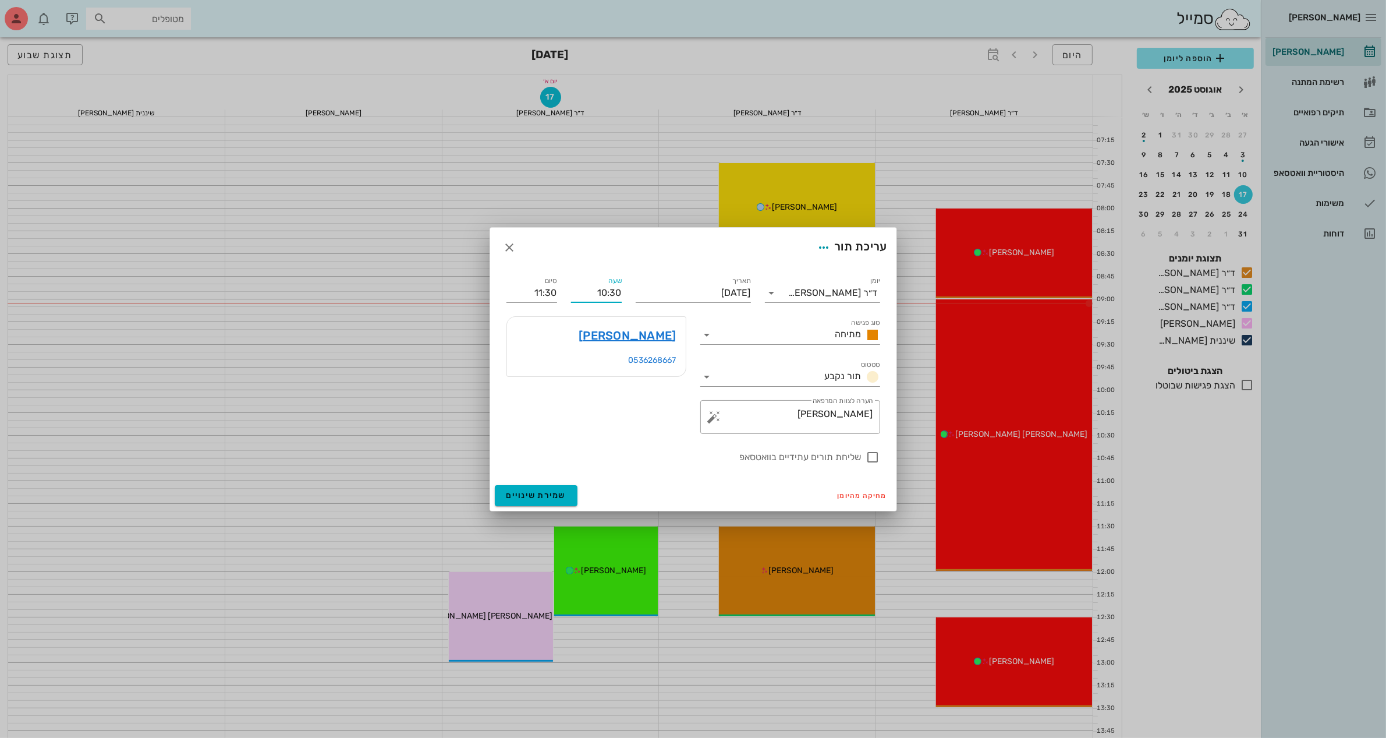
click at [615, 297] on input "10:30" at bounding box center [596, 292] width 51 height 19
click at [594, 311] on div "10:00" at bounding box center [596, 314] width 32 height 9
type input "10:00"
type input "11:00"
click at [540, 494] on span "שמירת שינויים" at bounding box center [536, 495] width 60 height 10
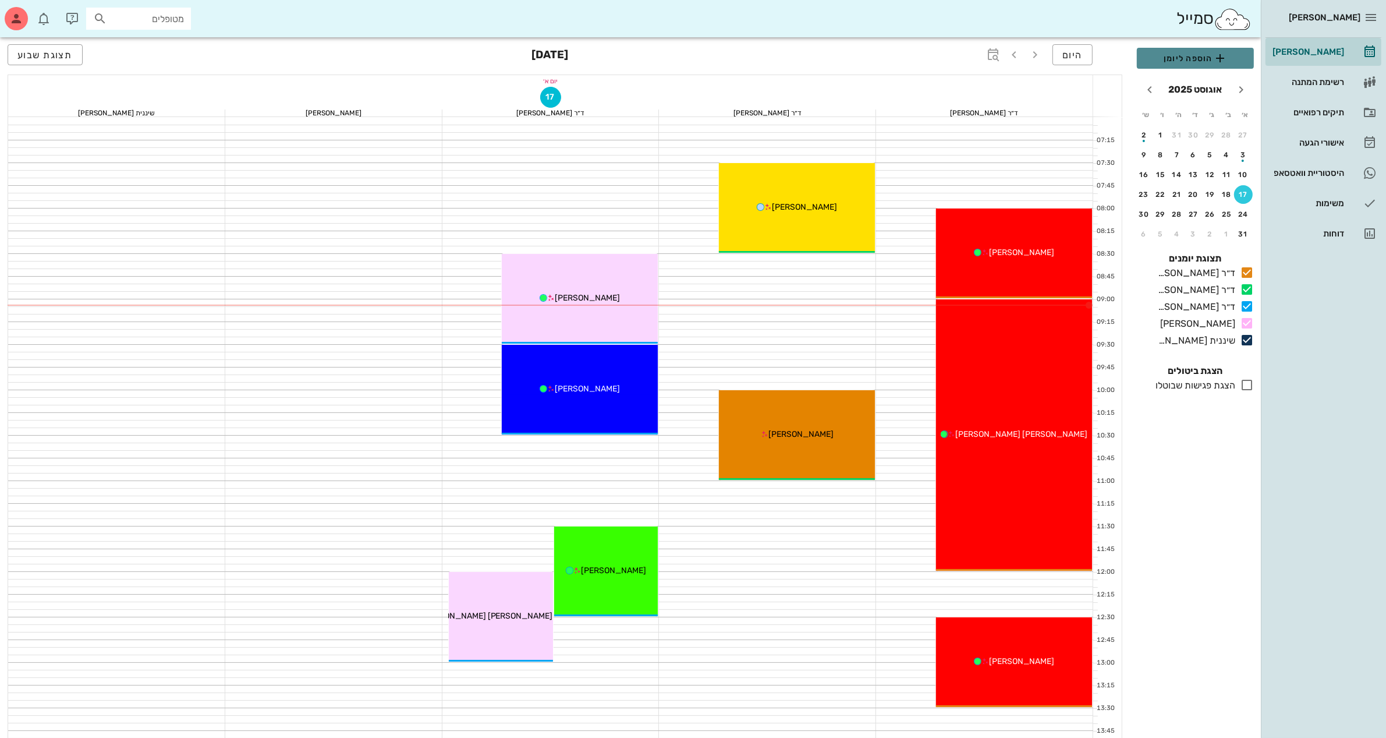
click at [1169, 59] on span "הוספה ליומן" at bounding box center [1195, 58] width 98 height 14
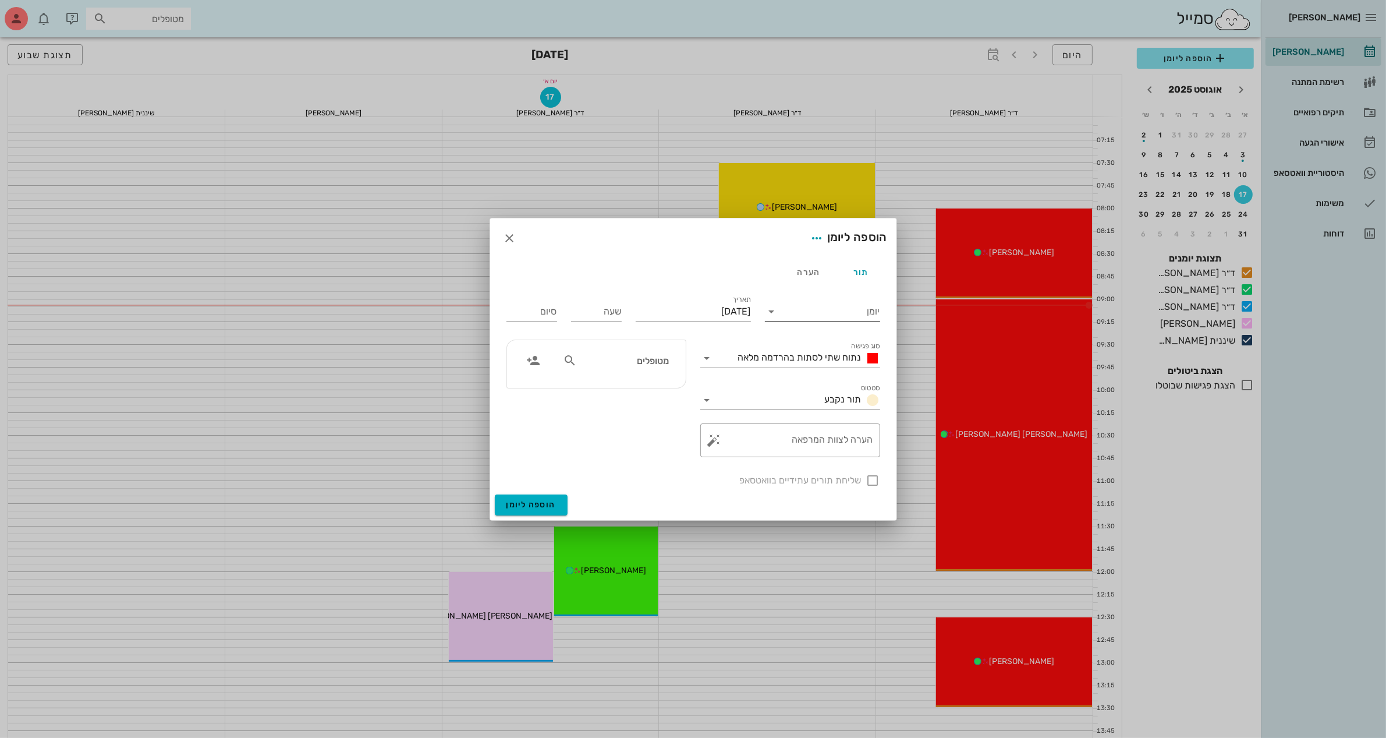
click at [786, 311] on input "יומן" at bounding box center [830, 311] width 99 height 19
click at [816, 378] on div "ד״ר [PERSON_NAME]" at bounding box center [825, 376] width 103 height 11
click at [609, 315] on input "שעה" at bounding box center [596, 311] width 51 height 19
type input "11:30"
type input "19:30"
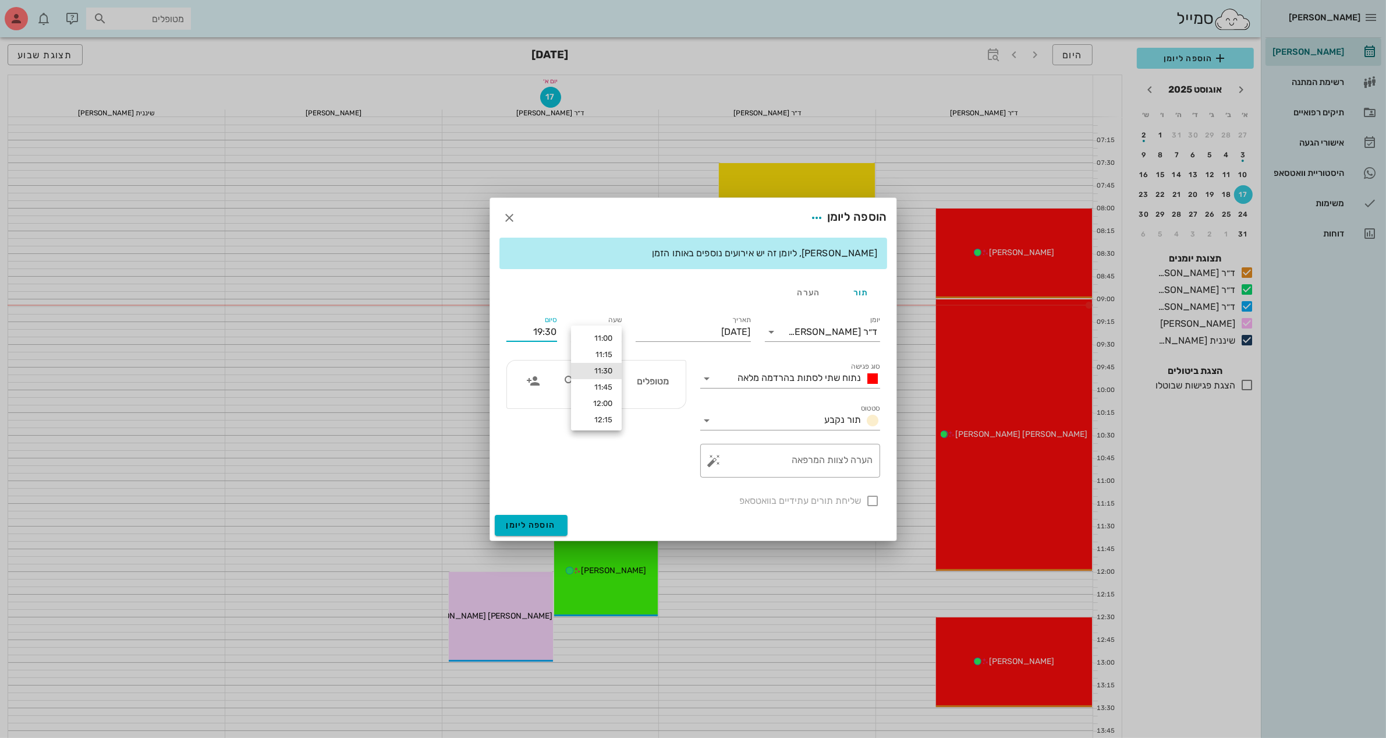
click at [540, 316] on div "סיום 19:30" at bounding box center [531, 331] width 51 height 30
click at [536, 332] on input "19:30" at bounding box center [531, 331] width 51 height 19
click at [512, 222] on icon "button" at bounding box center [510, 218] width 14 height 14
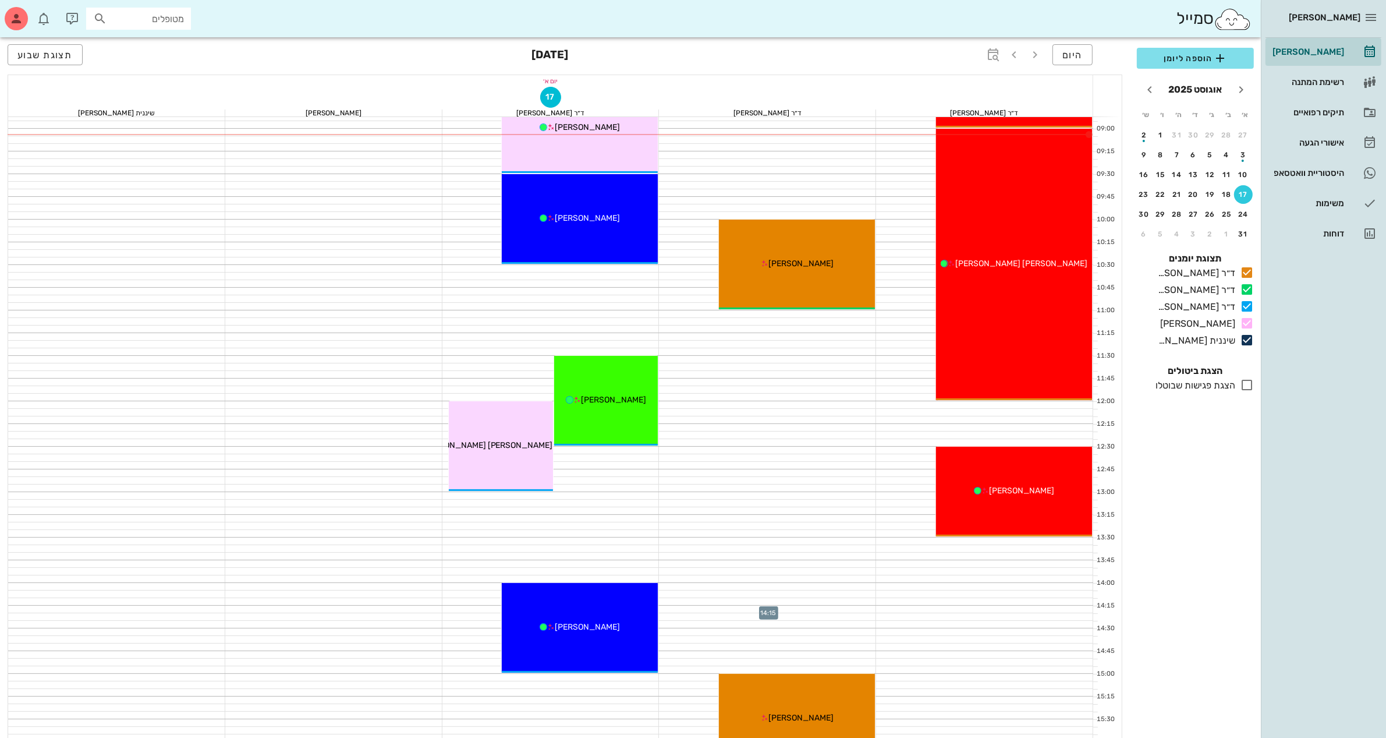
scroll to position [146, 0]
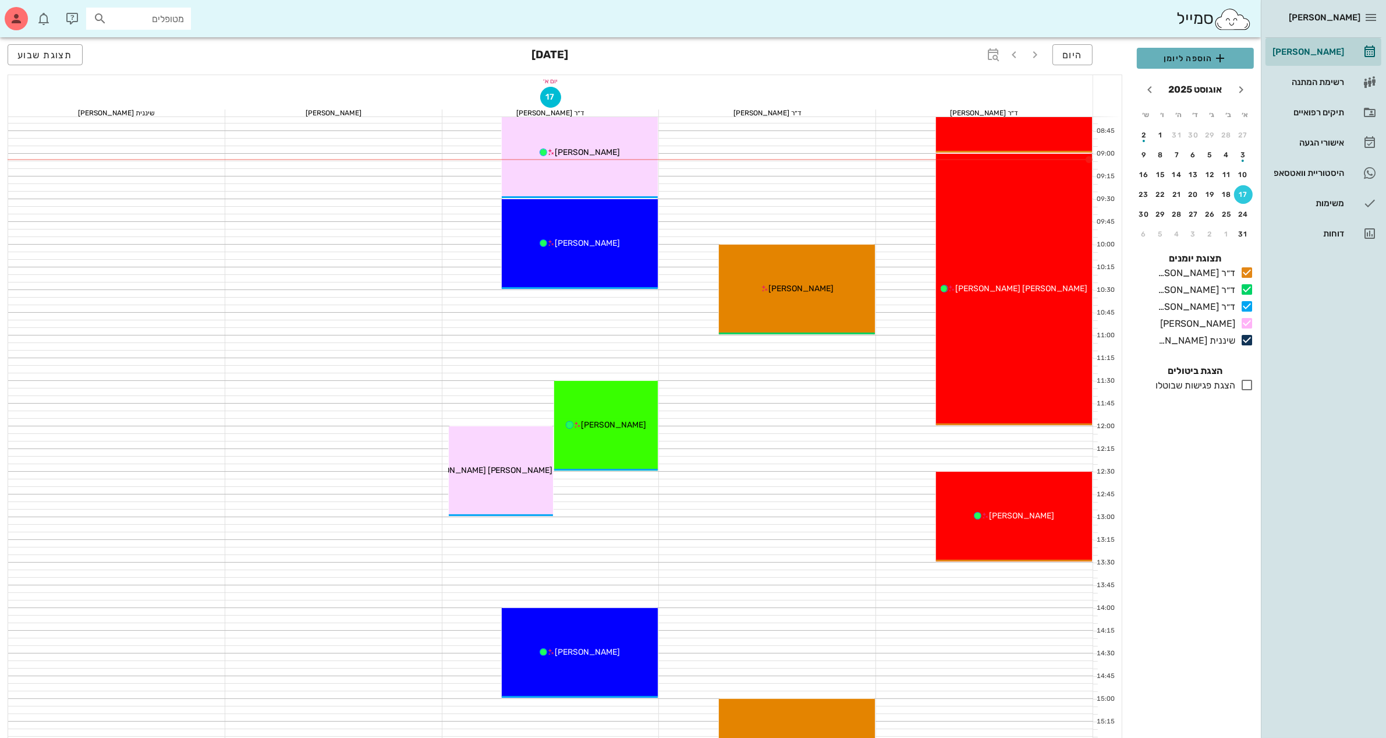
click at [1191, 54] on span "הוספה ליומן" at bounding box center [1195, 58] width 98 height 14
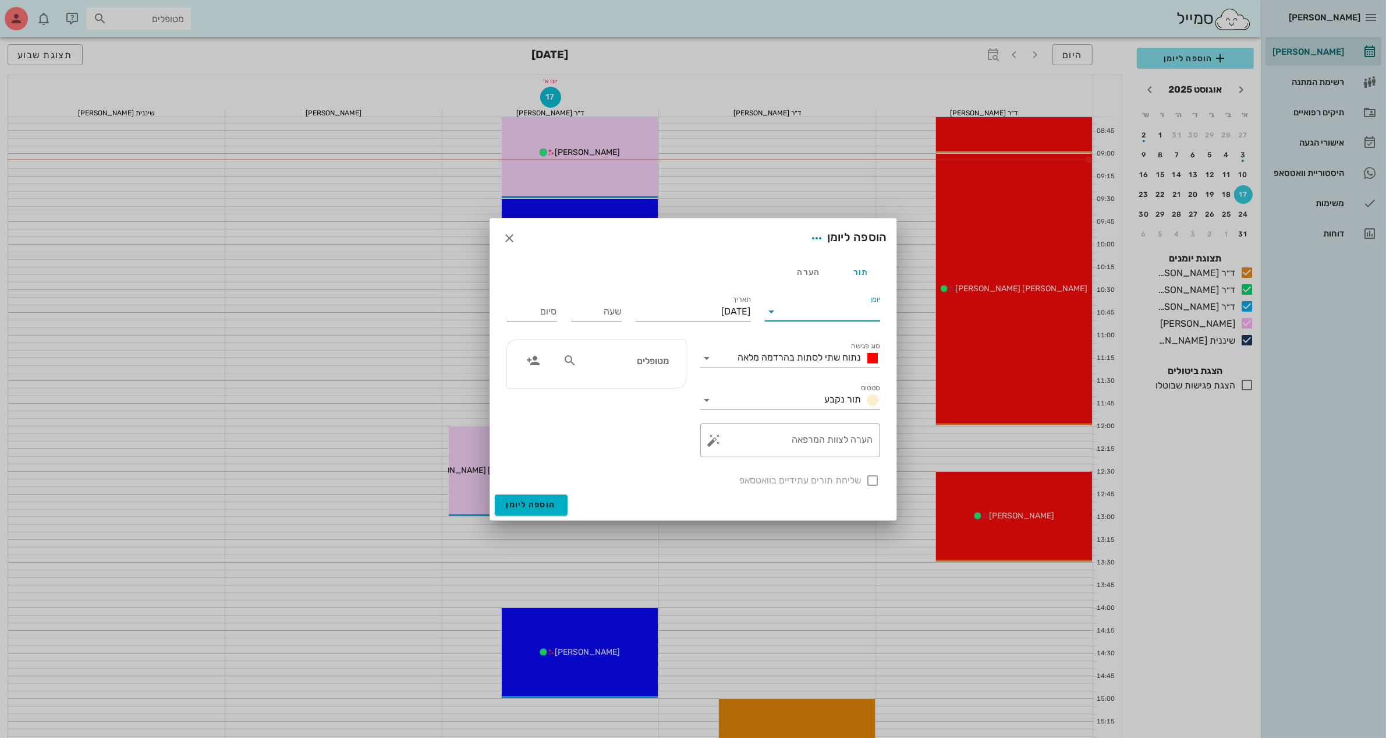
click at [831, 307] on input "יומן" at bounding box center [830, 311] width 99 height 19
click at [816, 344] on div "ד״ר [PERSON_NAME]" at bounding box center [825, 348] width 103 height 11
click at [606, 312] on input "שעה" at bounding box center [596, 311] width 51 height 19
type input "11:30"
click at [543, 309] on div "סיום 19:30" at bounding box center [531, 309] width 65 height 47
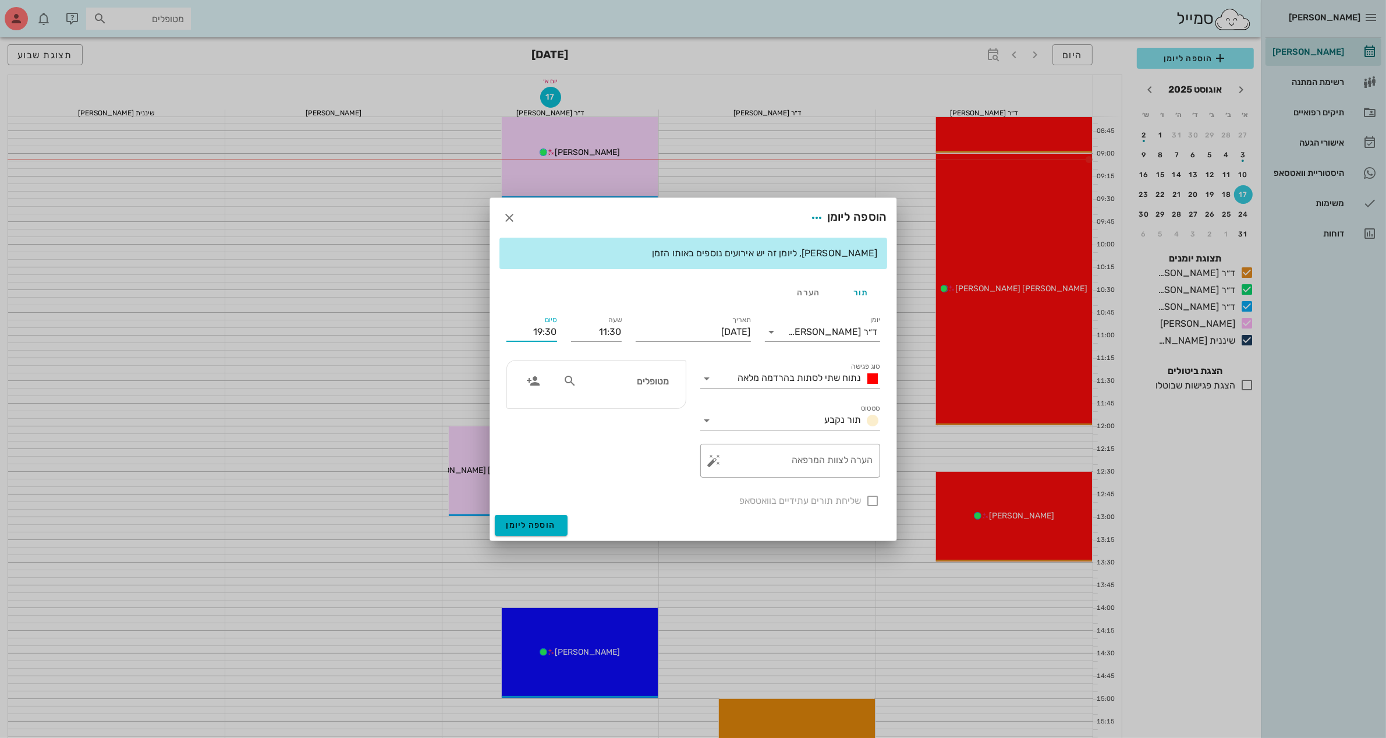
click at [545, 333] on input "19:30" at bounding box center [531, 331] width 51 height 19
click at [536, 405] on div "12:30 (שעה)" at bounding box center [500, 407] width 70 height 9
type input "12:30"
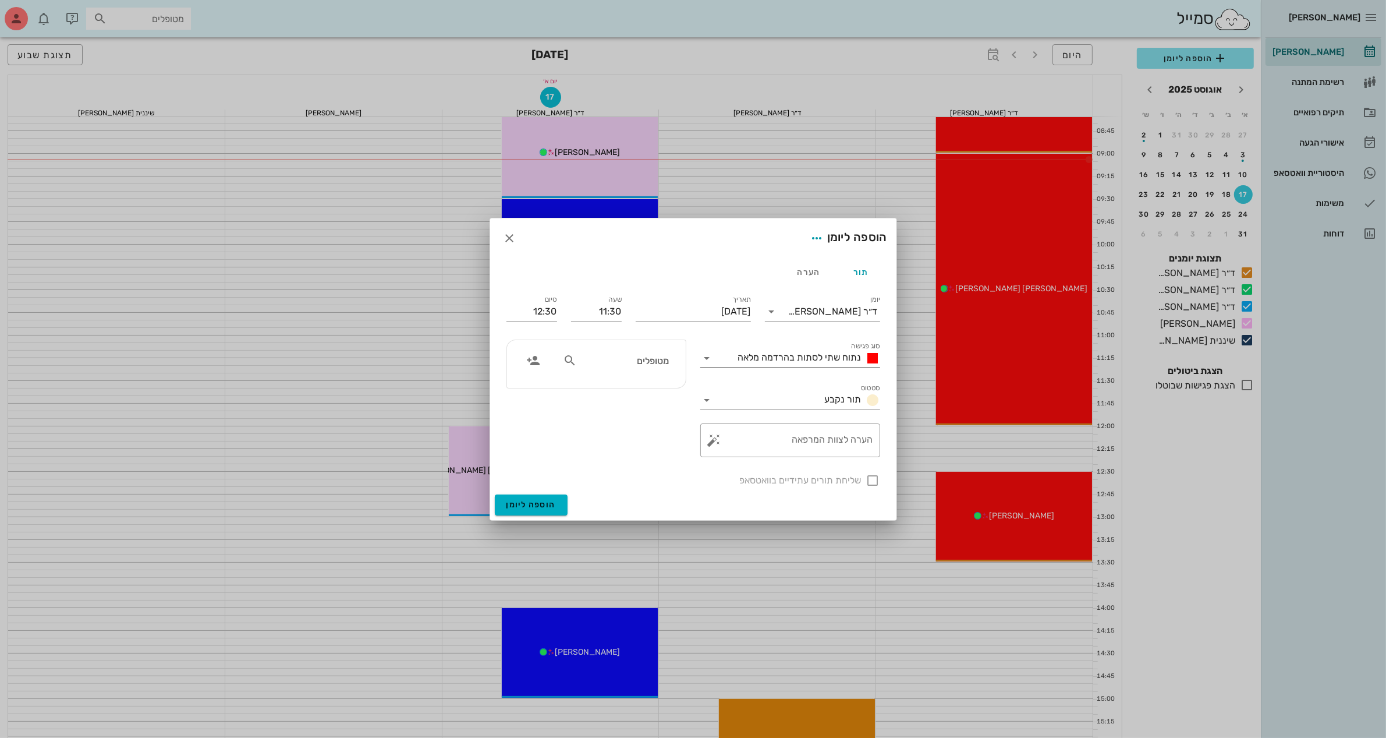
click at [714, 360] on icon at bounding box center [707, 358] width 14 height 14
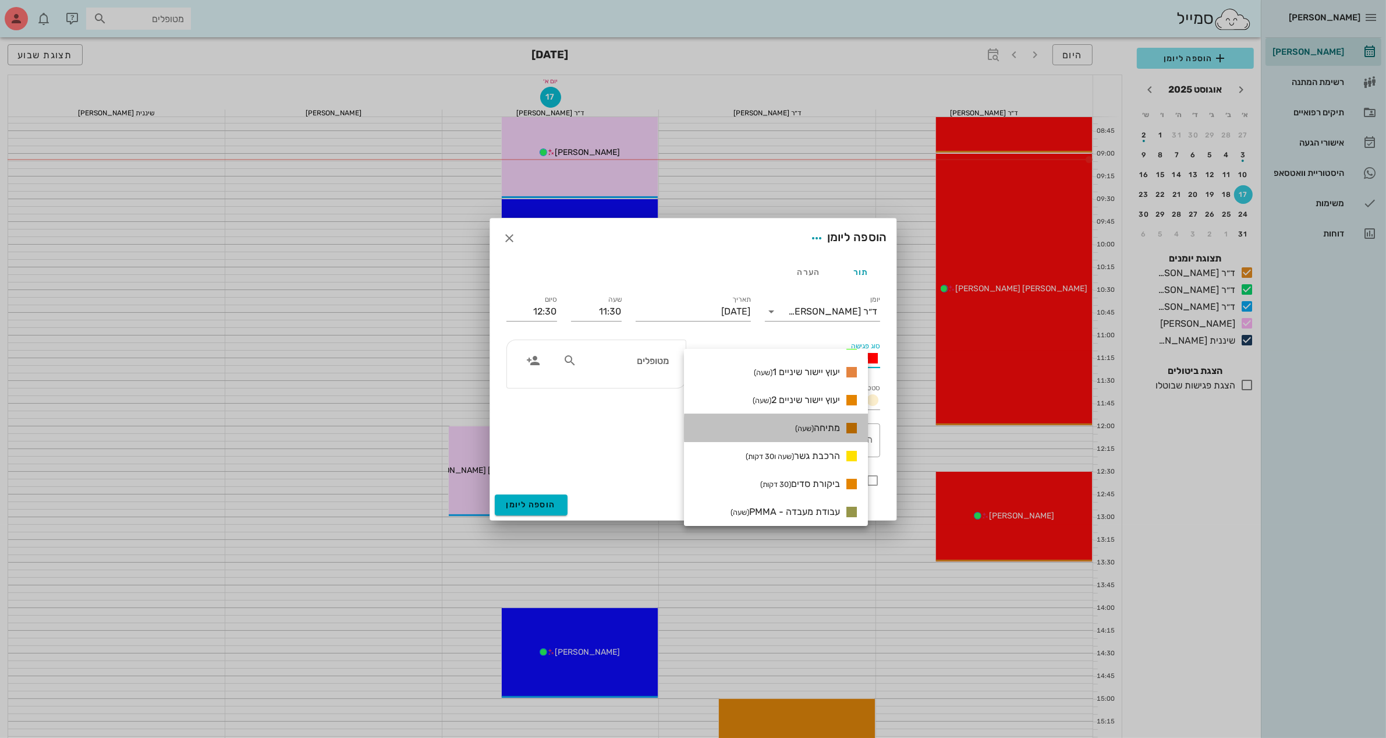
click at [814, 424] on small "(שעה)" at bounding box center [804, 428] width 19 height 9
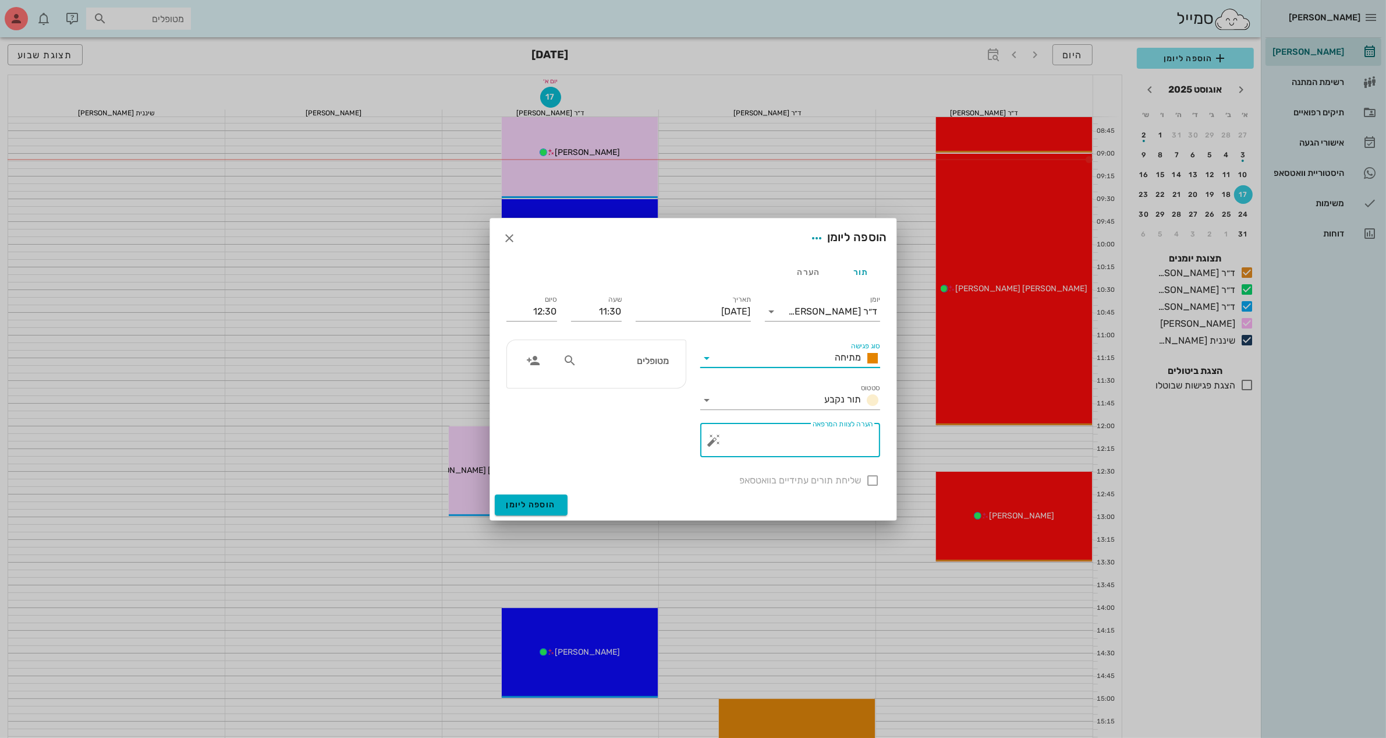
click at [821, 437] on textarea "הערה לצוות המרפאה" at bounding box center [795, 443] width 157 height 28
type textarea "נ"
type textarea "מתיחה 2"
click at [629, 364] on input "מטופלים" at bounding box center [624, 360] width 90 height 15
type input "[PERSON_NAME]"
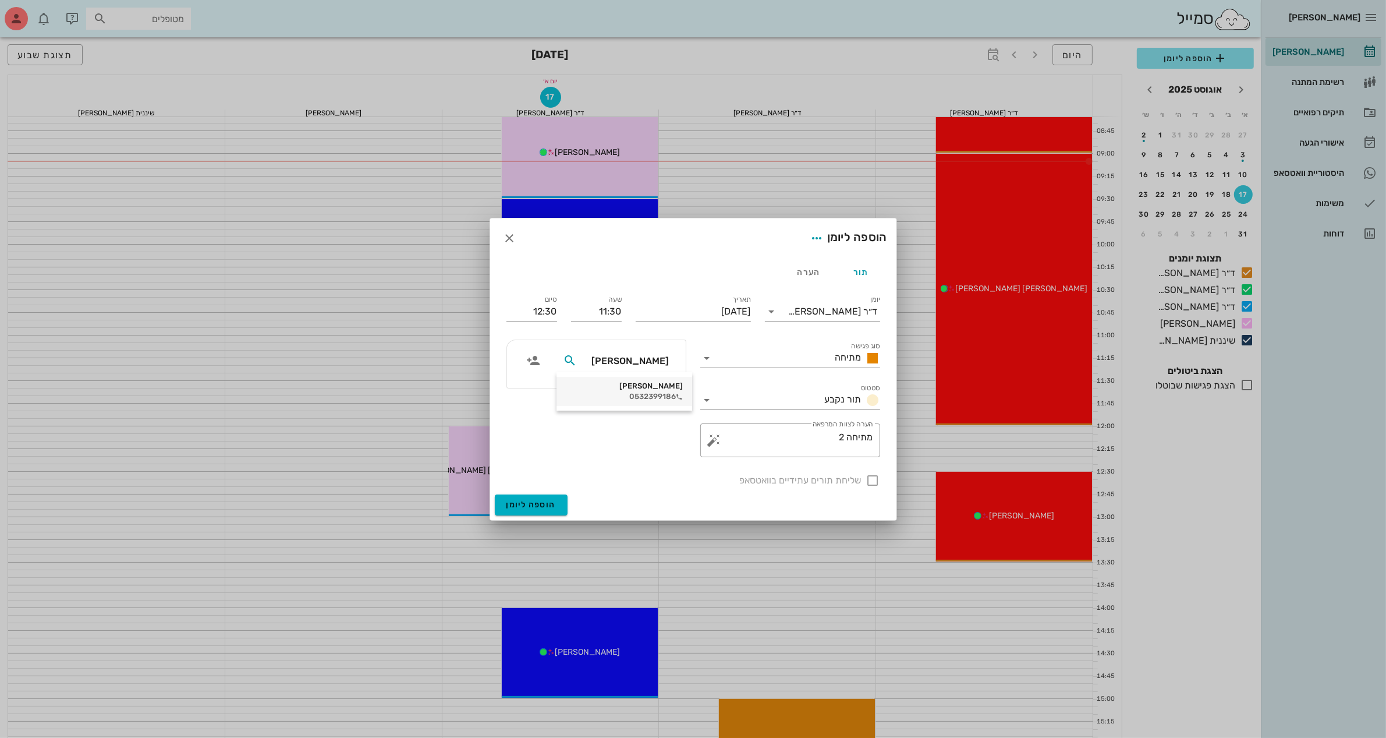
click at [636, 390] on div "תהל לבייב 0532399186" at bounding box center [624, 391] width 117 height 29
click at [536, 504] on span "הוספה ליומן" at bounding box center [530, 504] width 49 height 10
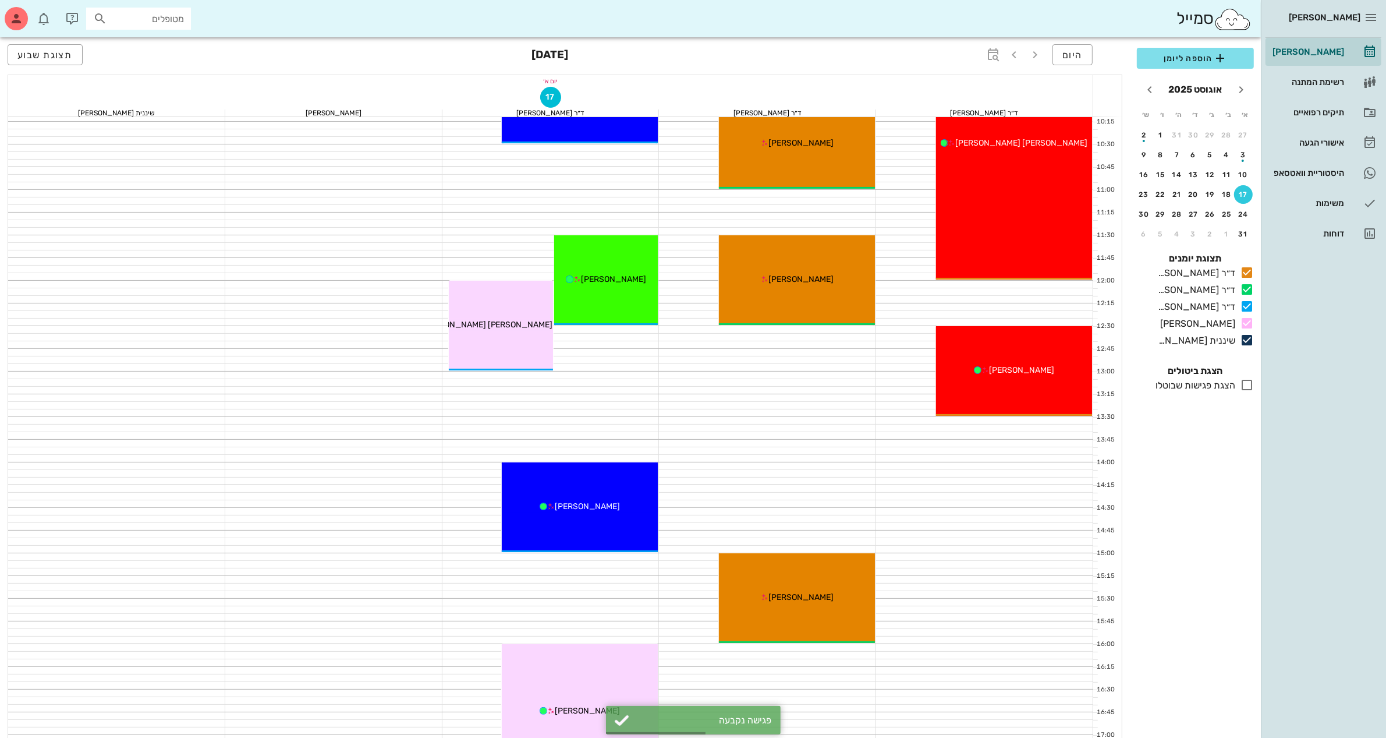
scroll to position [364, 0]
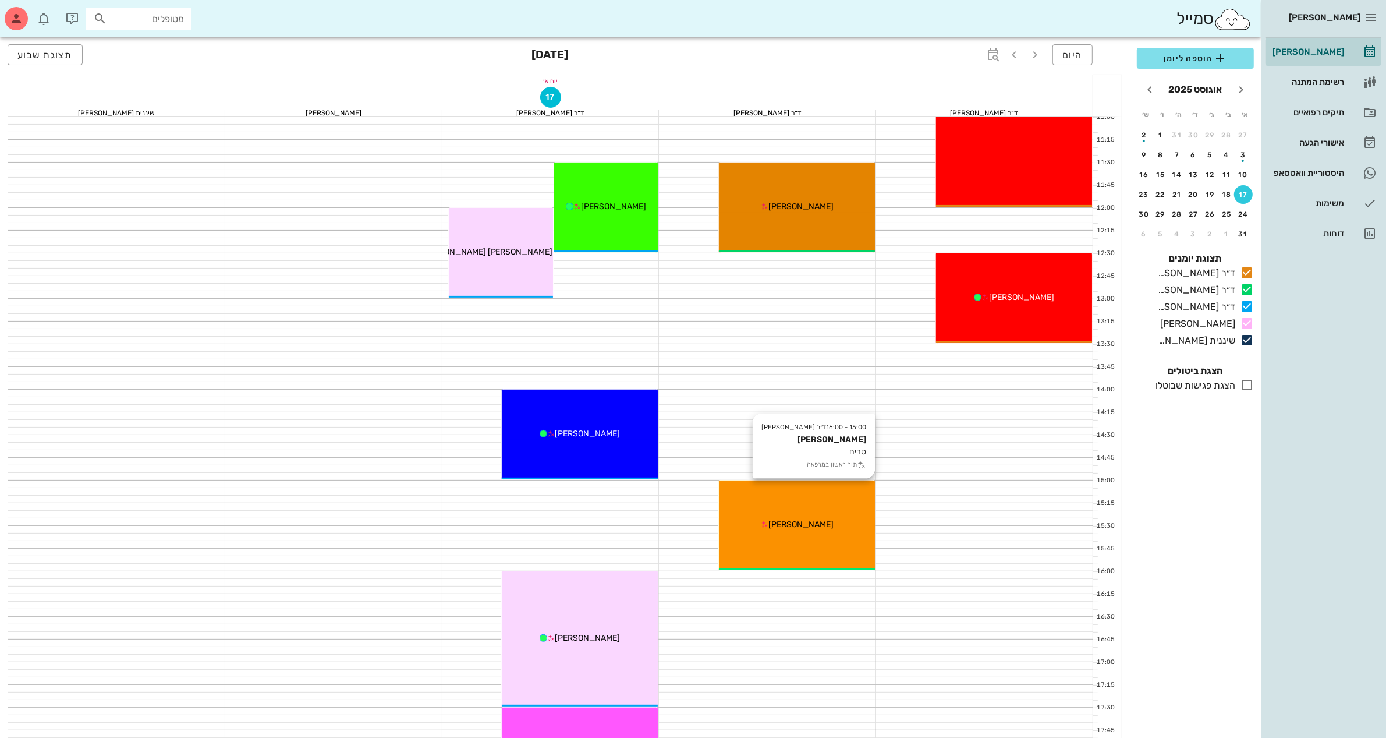
click at [810, 516] on div "15:00 - 16:00 ד״ר מוחמד ביאדסה עמית סילברה סדים תור ראשון במרפאה עמית סילברה" at bounding box center [797, 525] width 156 height 90
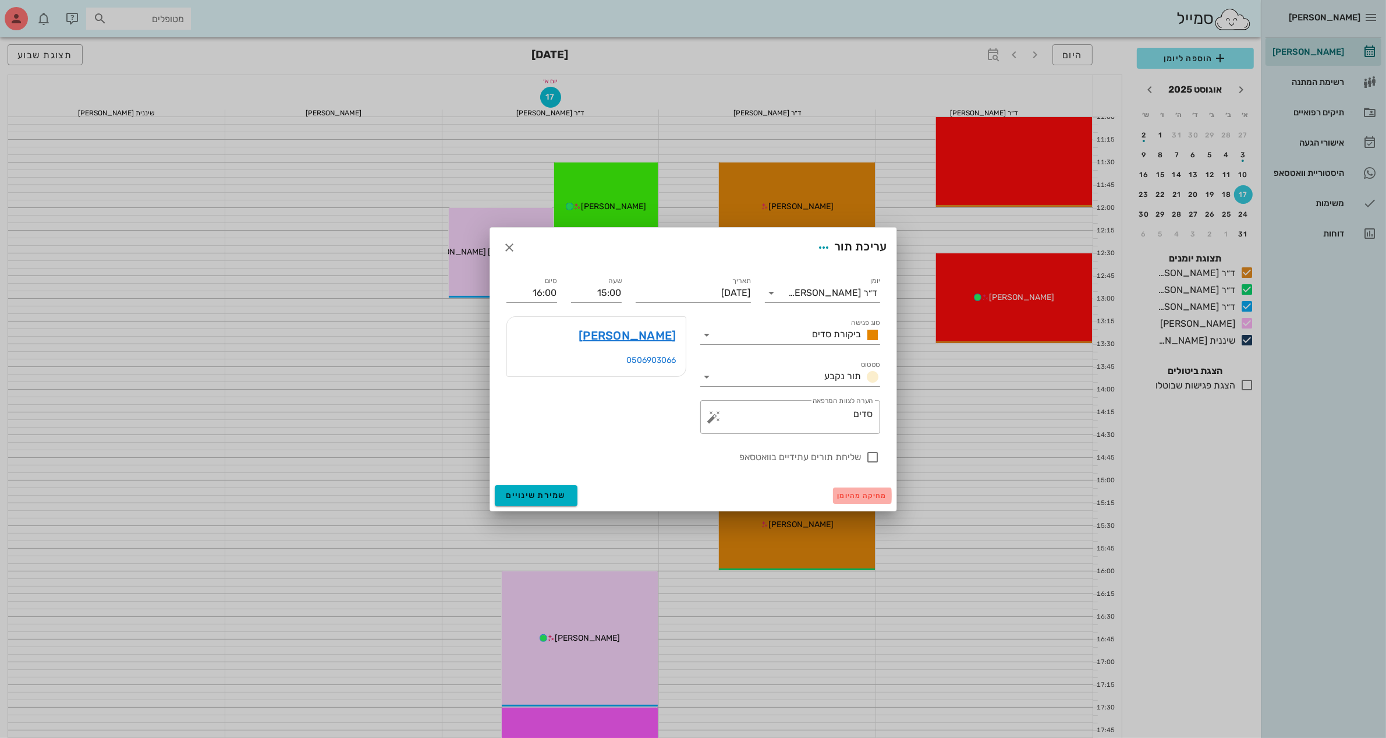
click at [864, 492] on span "מחיקה מהיומן" at bounding box center [862, 495] width 49 height 8
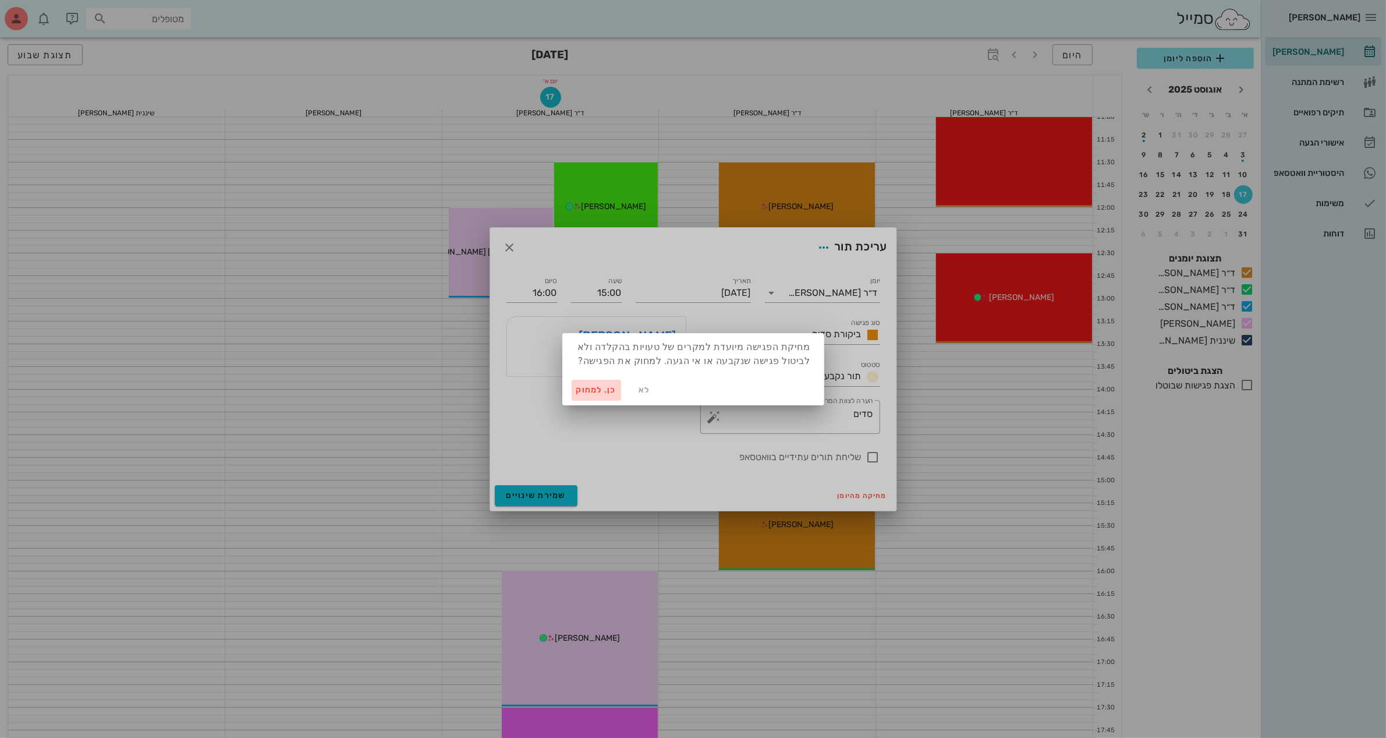
click at [584, 386] on span "כן. למחוק" at bounding box center [596, 390] width 41 height 10
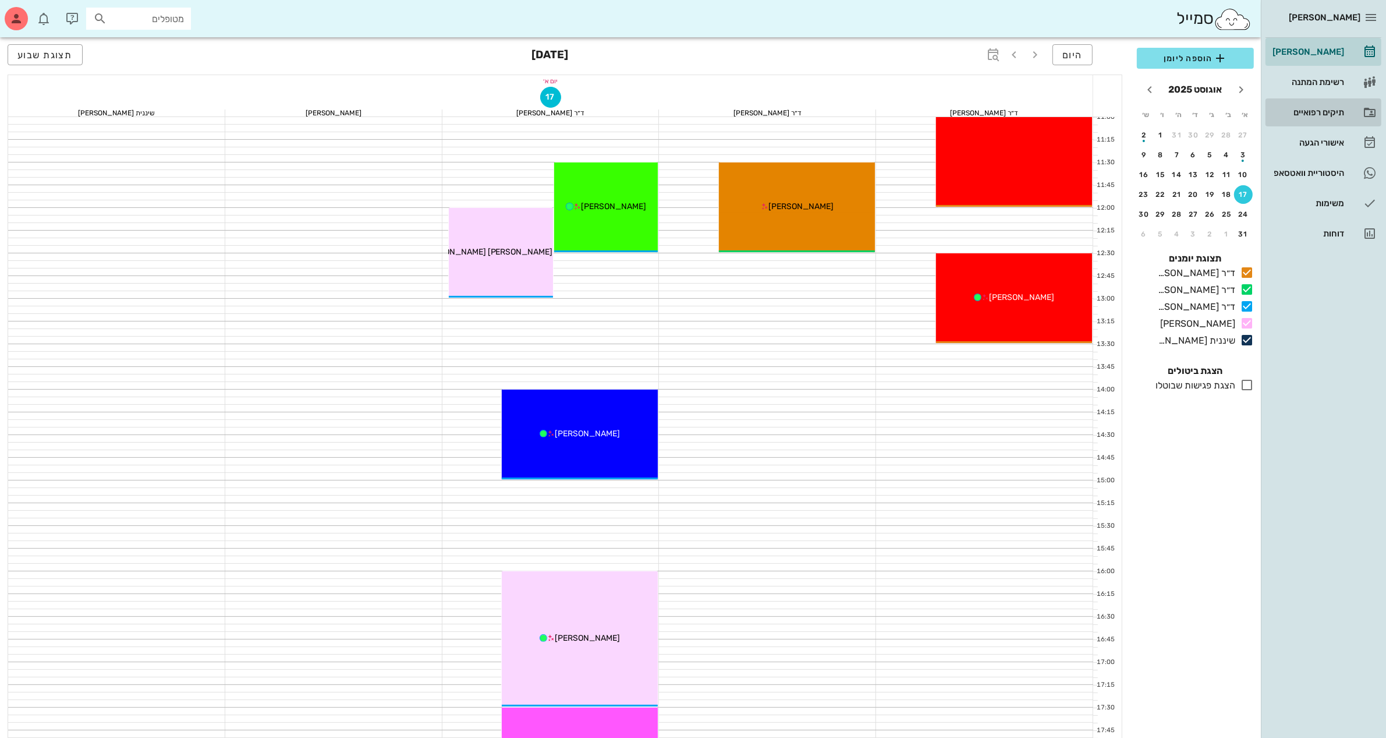
click at [1298, 115] on div "תיקים רפואיים" at bounding box center [1307, 112] width 74 height 9
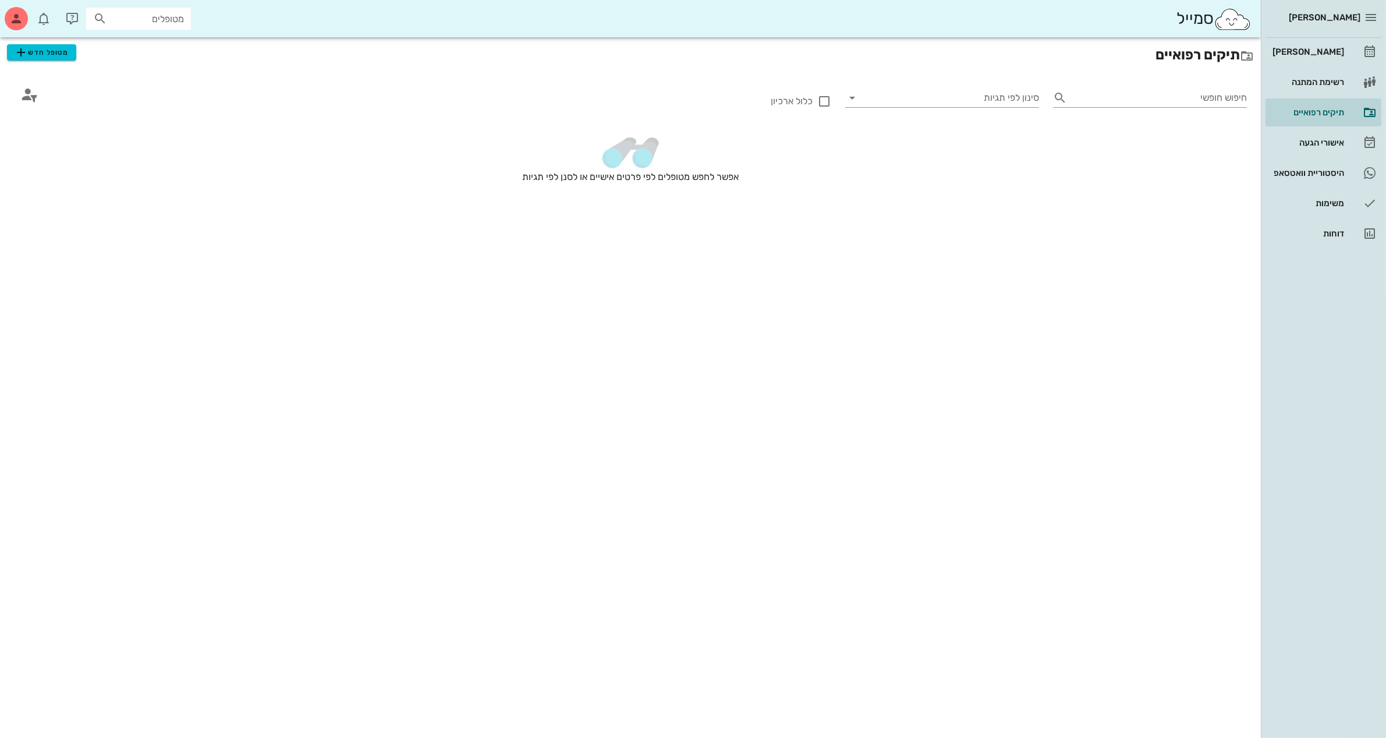
click at [155, 17] on input "מטופלים" at bounding box center [146, 18] width 75 height 15
type input "דני"
click at [146, 41] on div "דני דרליק 058277575" at bounding box center [119, 44] width 128 height 9
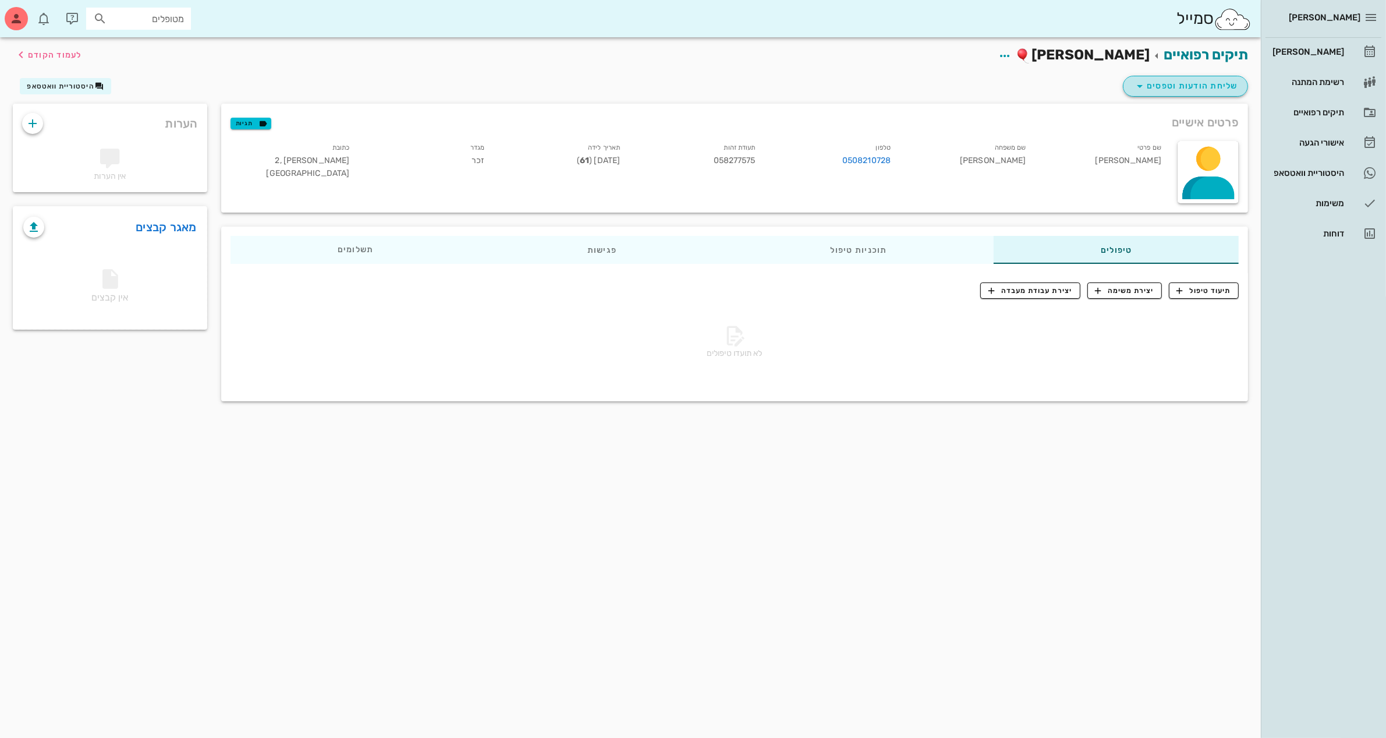
click at [1202, 86] on span "שליחת הודעות וטפסים" at bounding box center [1185, 86] width 105 height 14
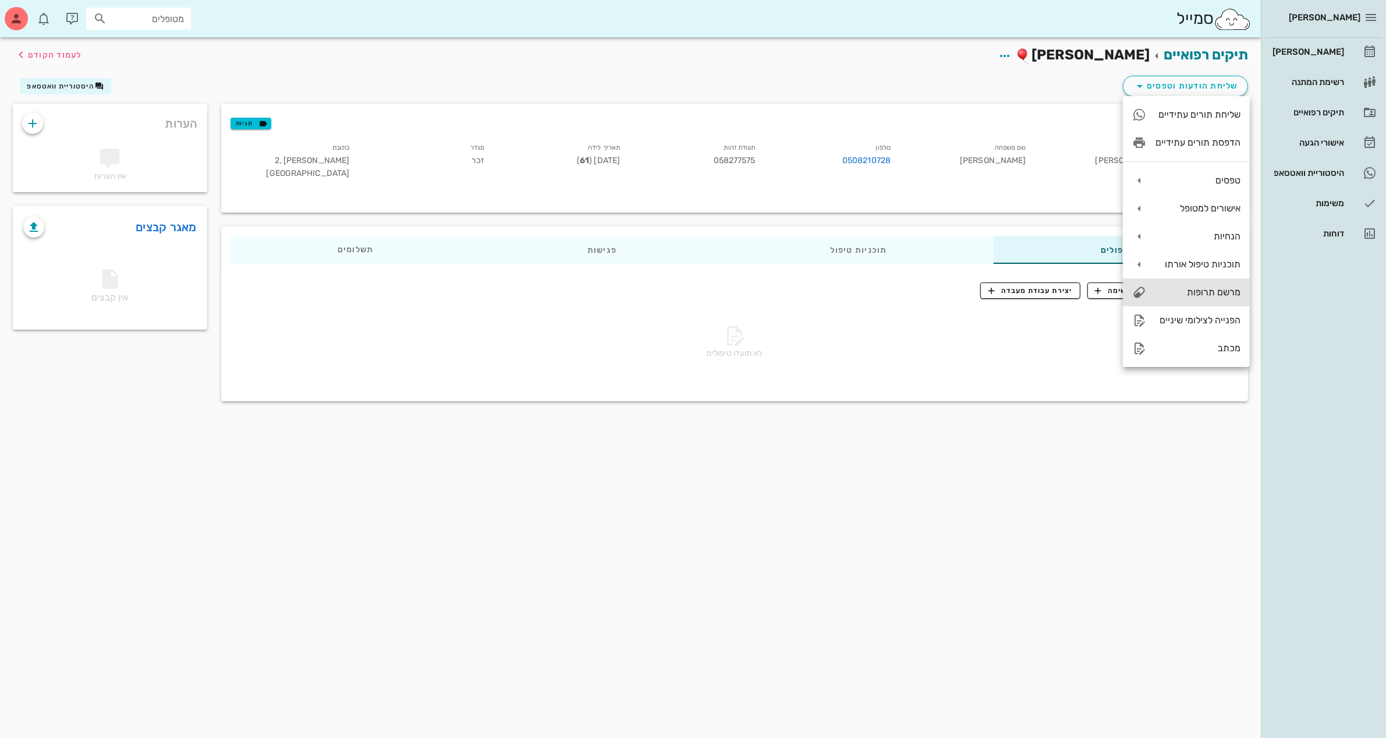
click at [1225, 292] on div "מרשם תרופות" at bounding box center [1198, 291] width 85 height 11
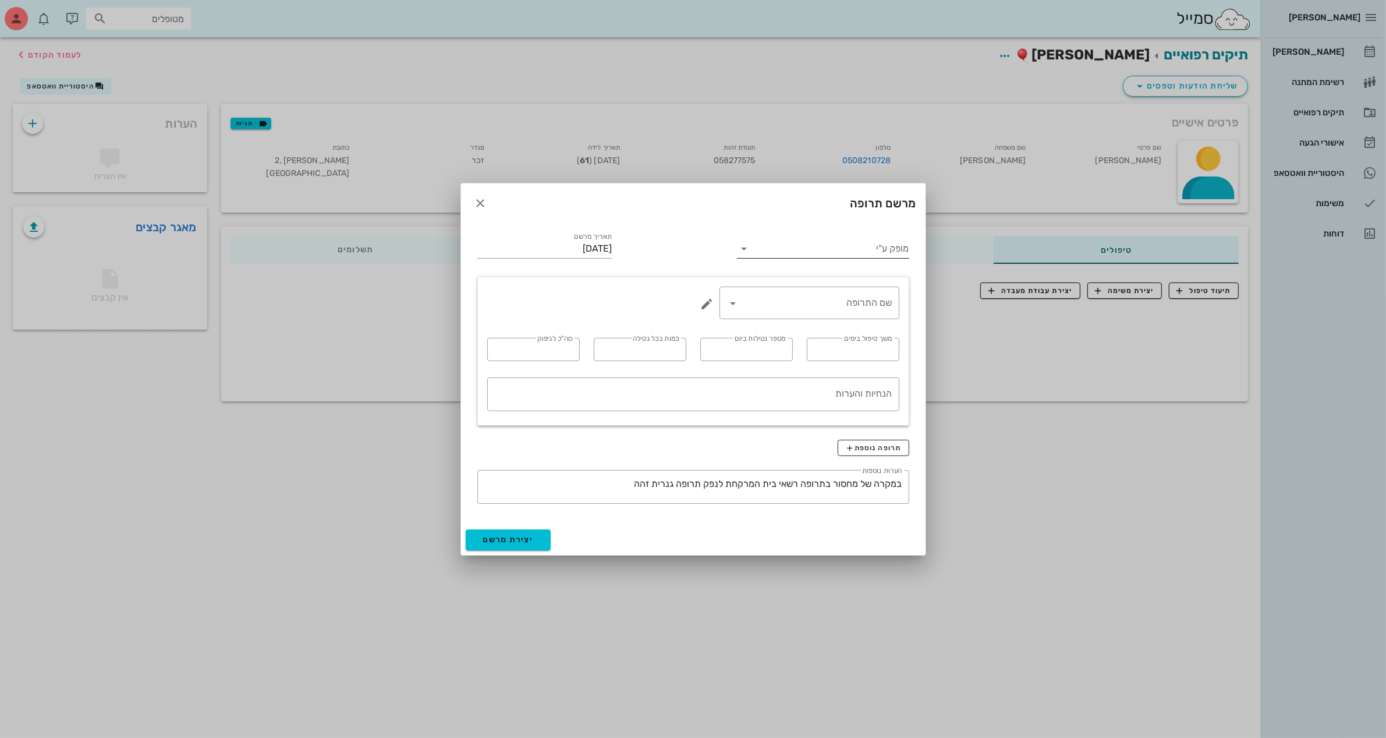
click at [804, 247] on input "מופק ע"י" at bounding box center [830, 248] width 155 height 19
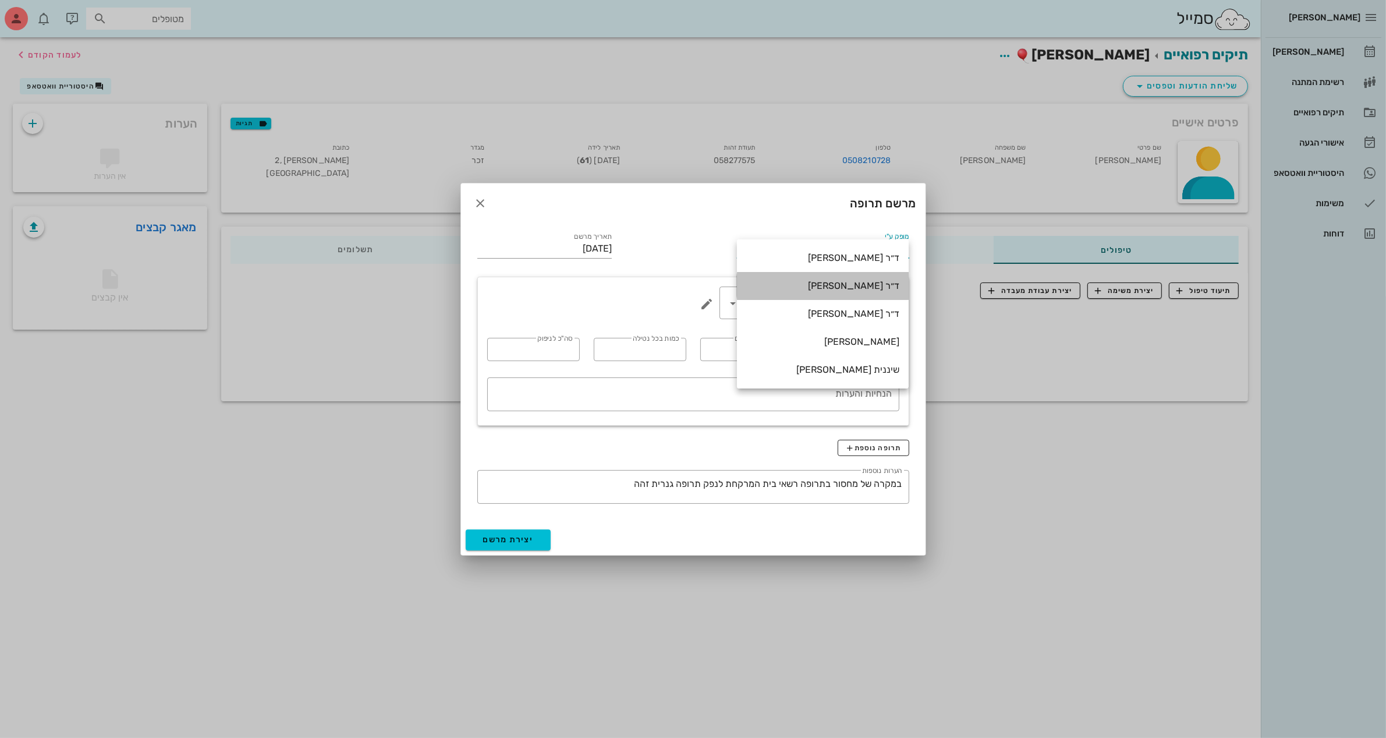
click at [828, 287] on div "ד״ר [PERSON_NAME]" at bounding box center [822, 285] width 153 height 11
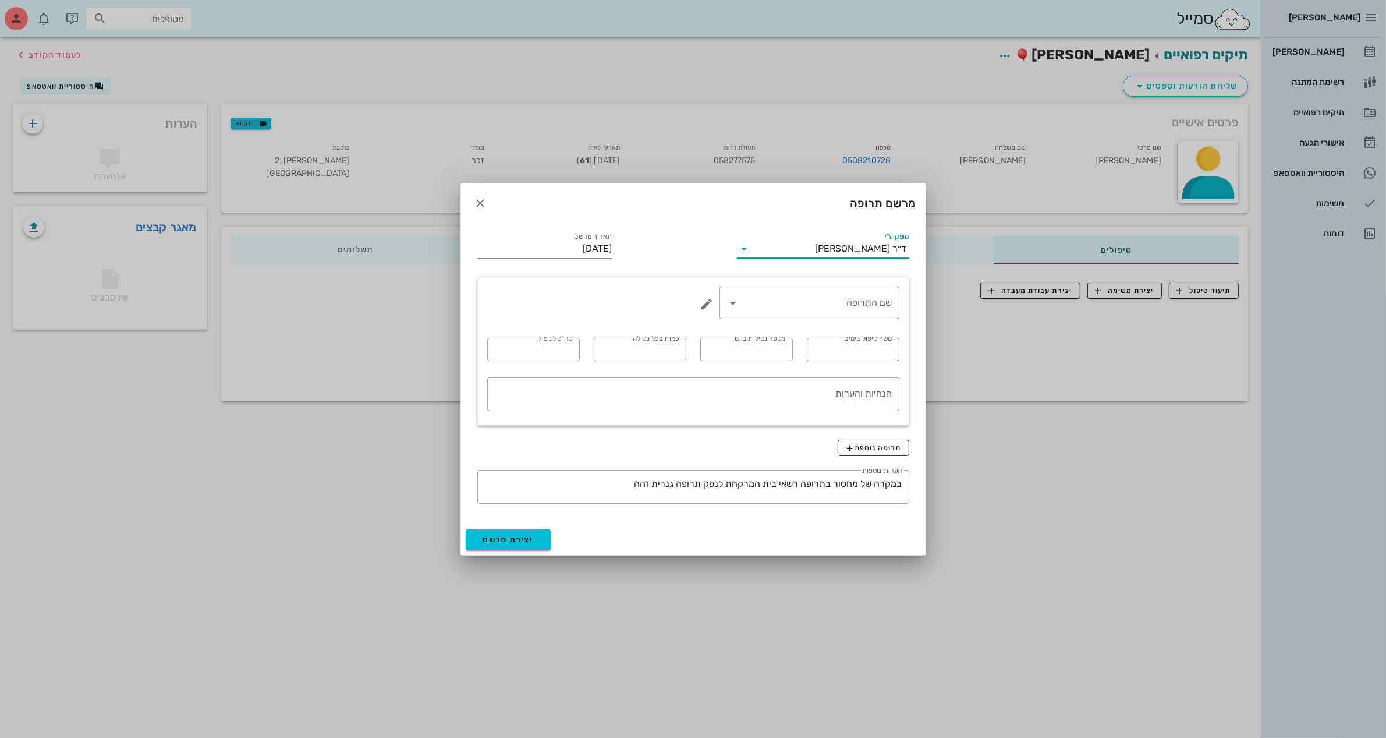
click at [849, 246] on div "ד״ר [PERSON_NAME]" at bounding box center [861, 248] width 91 height 10
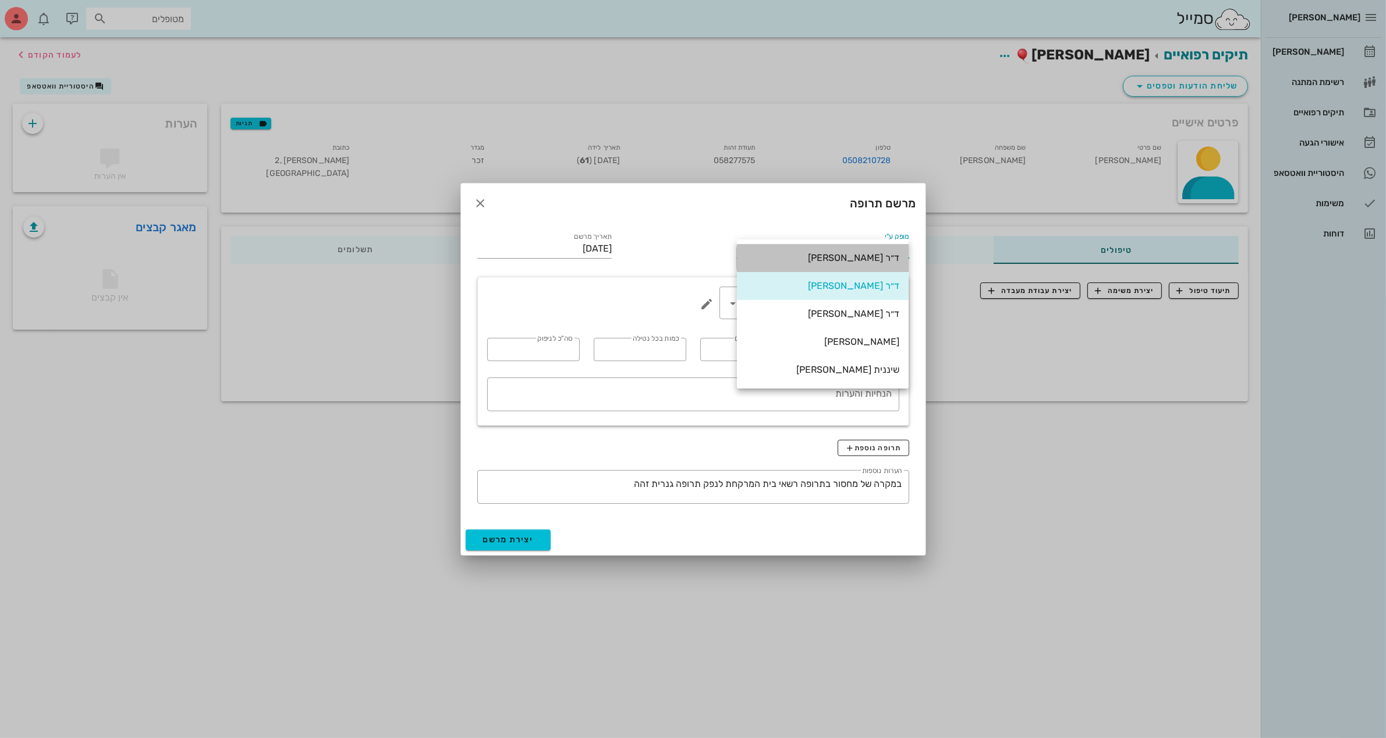
click at [863, 258] on div "ד״ר [PERSON_NAME]" at bounding box center [822, 257] width 153 height 11
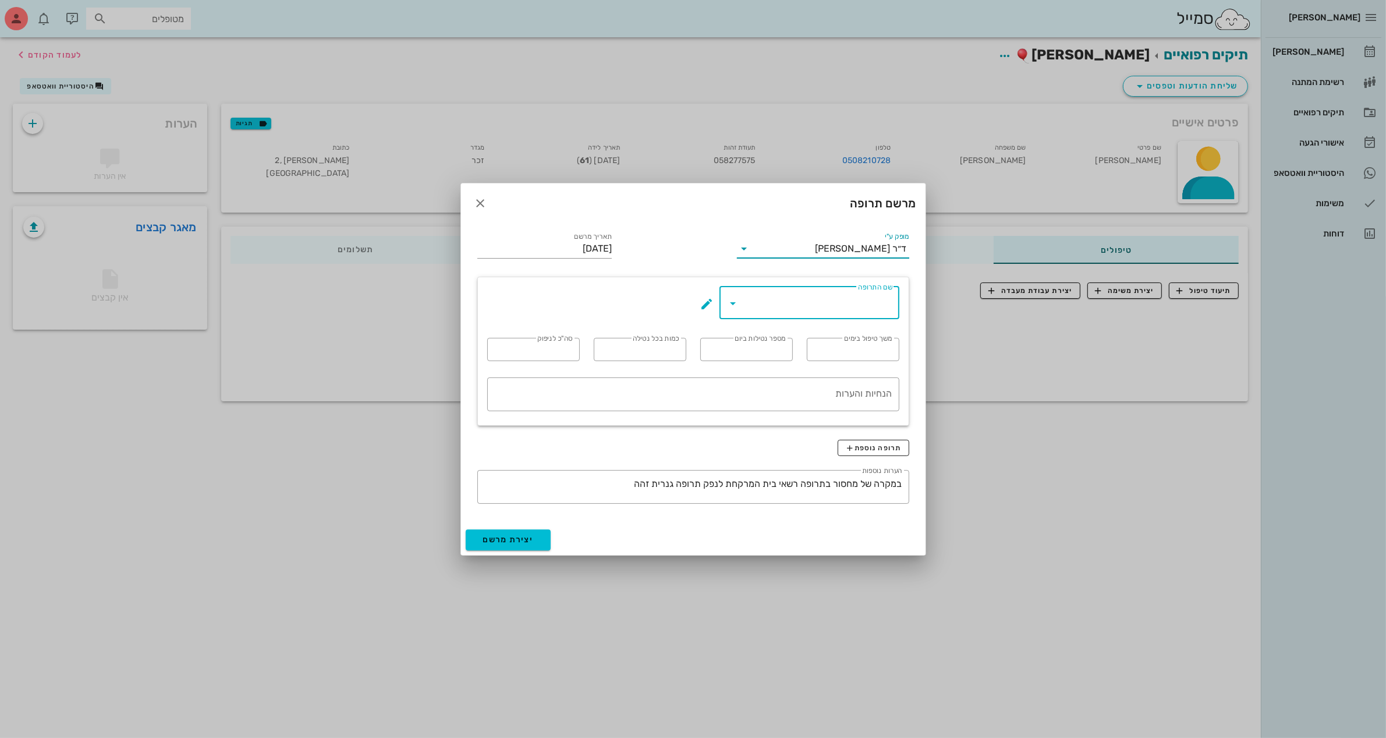
click at [842, 298] on input "שם התרופה" at bounding box center [818, 302] width 150 height 19
click at [823, 338] on div "tab. [MEDICAL_DATA] BID 875mg" at bounding box center [809, 337] width 161 height 11
type input "tab. [MEDICAL_DATA] BID 875mg"
type input "7"
type input "2"
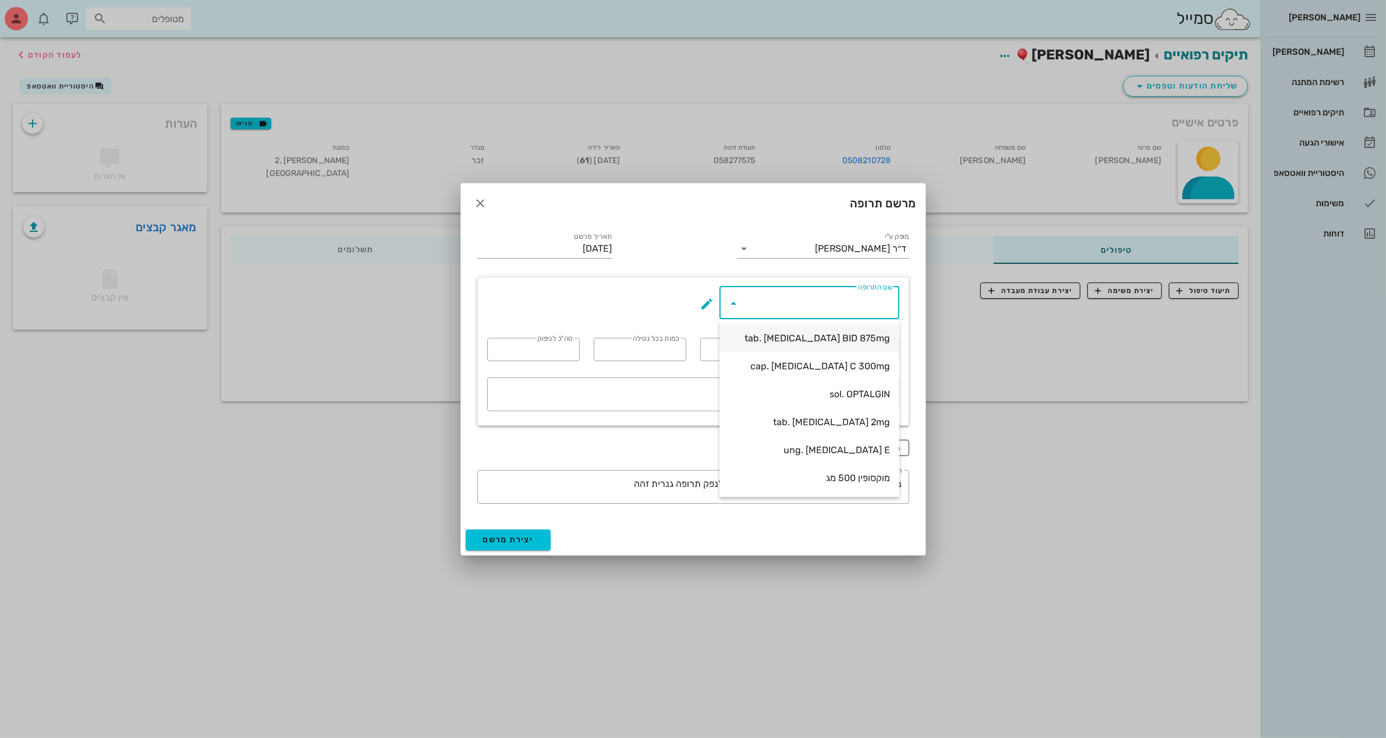
type input "1"
type input "14"
type textarea "טבליה אחת כל 12 שעות במשך 7 ימים"
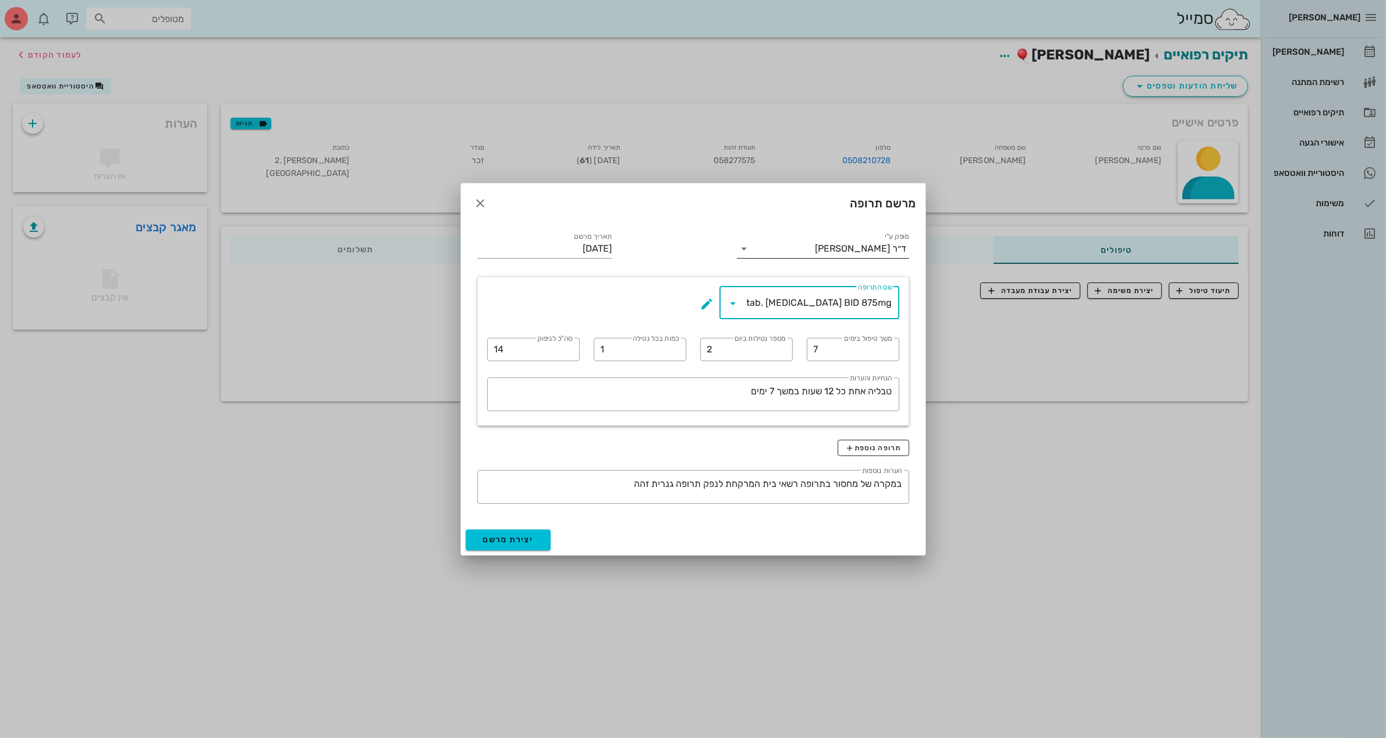
click at [845, 245] on div "ד״ר [PERSON_NAME]" at bounding box center [861, 248] width 91 height 10
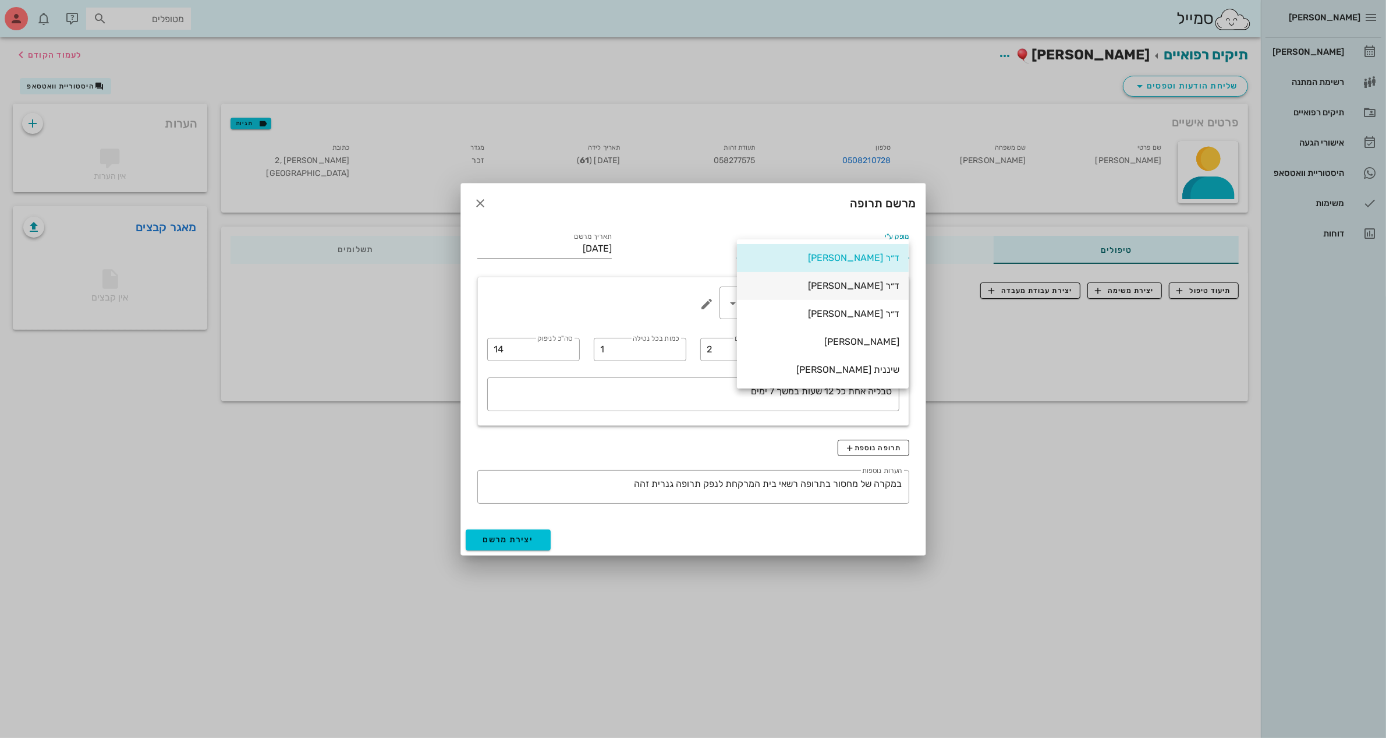
click at [862, 281] on div "ד״ר [PERSON_NAME]" at bounding box center [822, 285] width 153 height 11
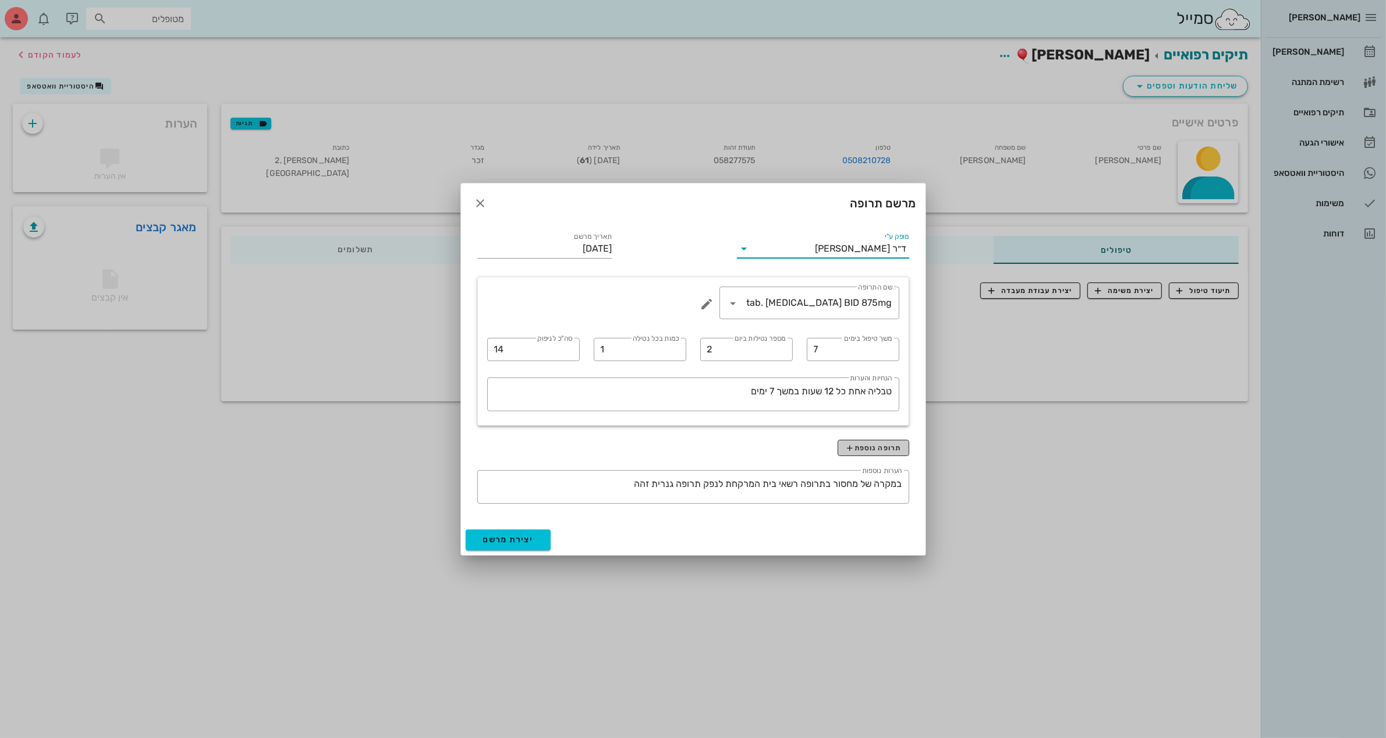
click at [877, 451] on span "תרופה נוספת" at bounding box center [873, 447] width 56 height 9
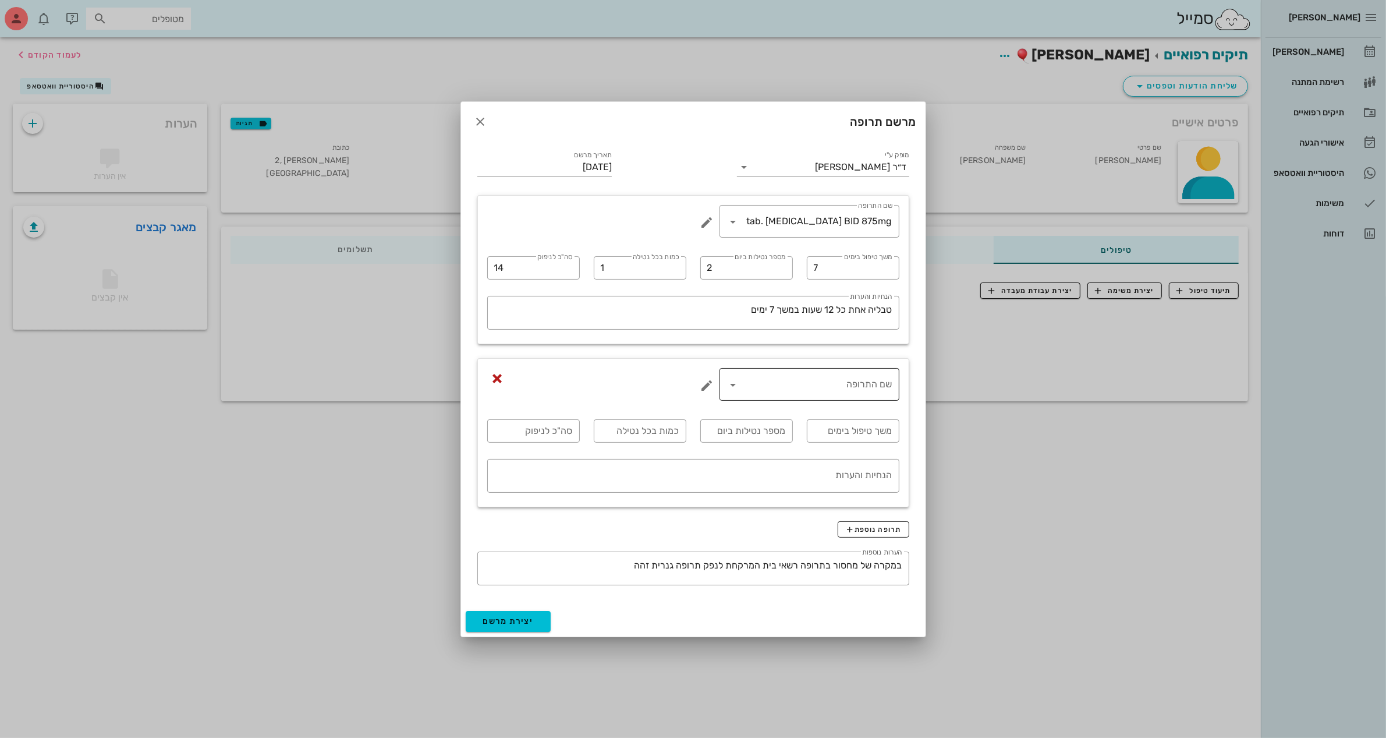
click at [882, 388] on input "שם התרופה" at bounding box center [818, 384] width 150 height 19
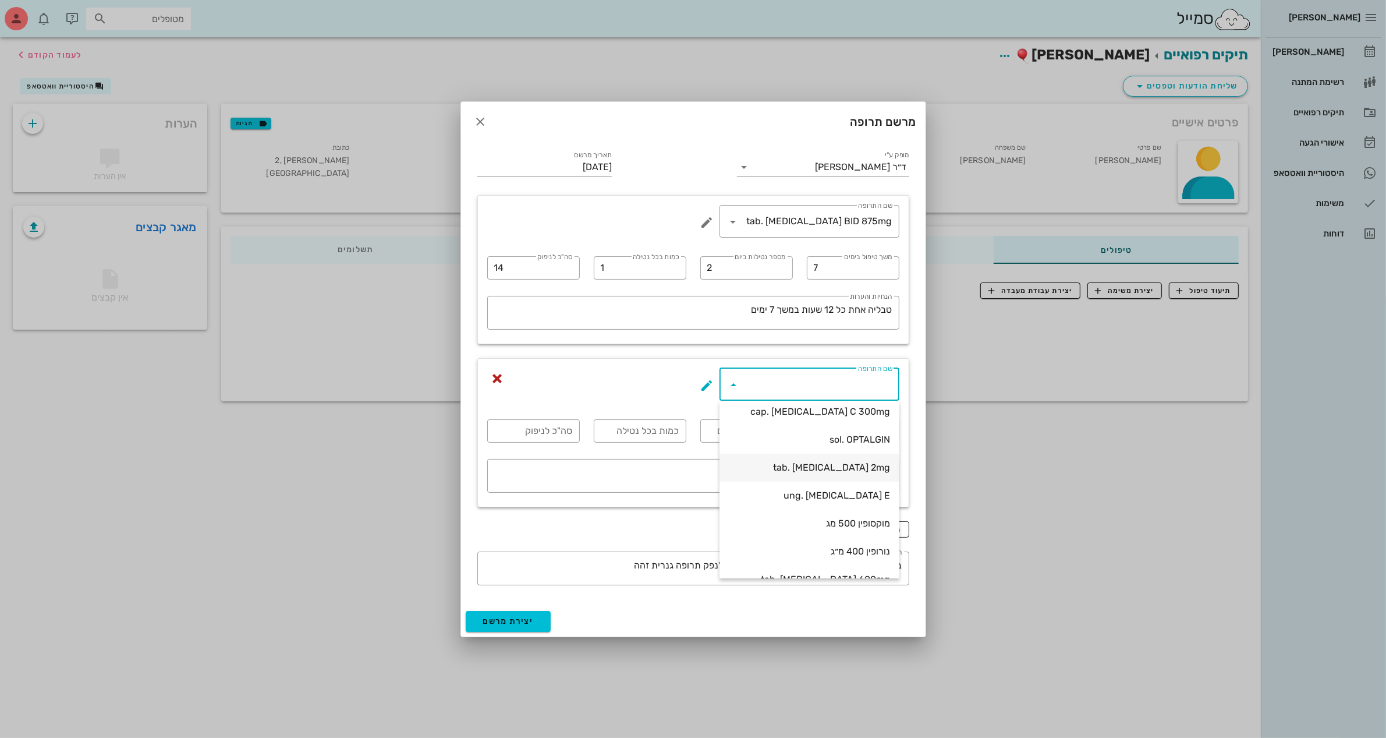
scroll to position [56, 0]
click at [706, 381] on button "שם התרופה appended action" at bounding box center [707, 385] width 14 height 14
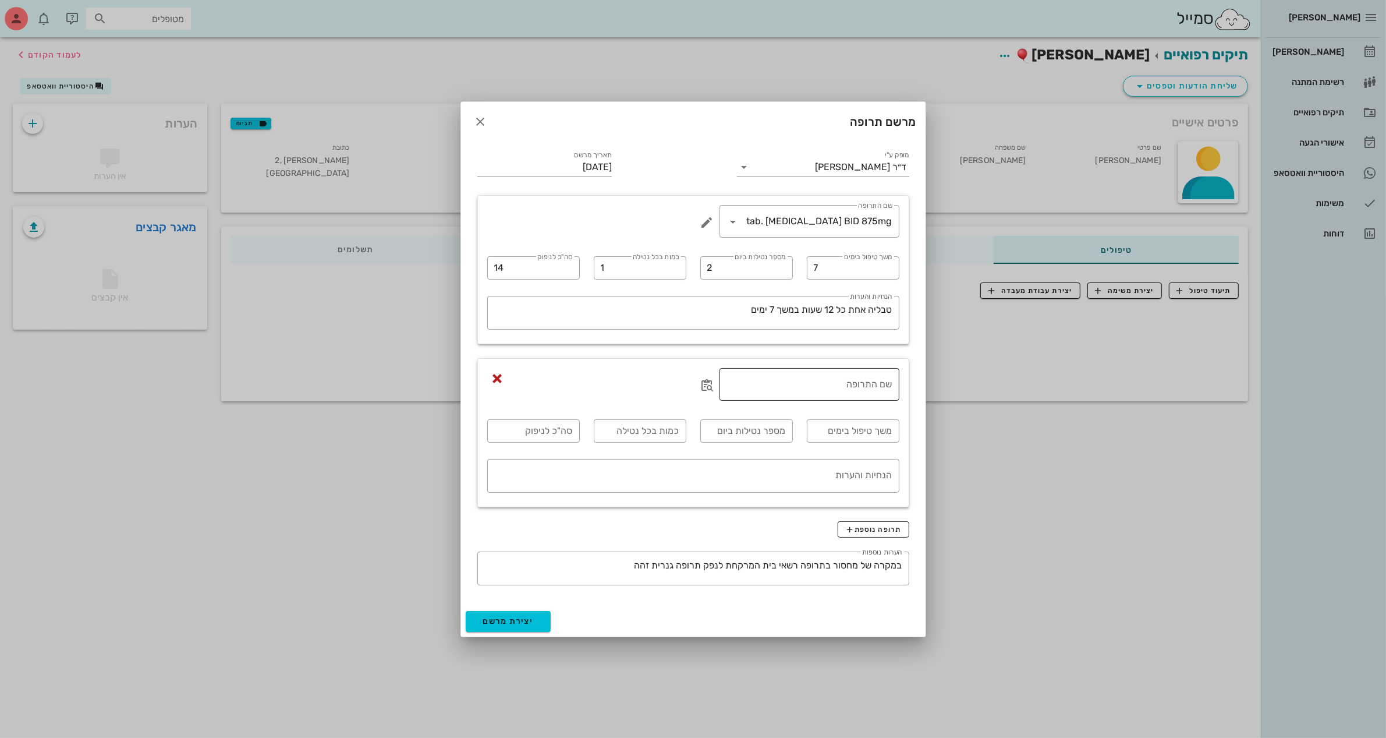
click at [846, 374] on div "שם התרופה" at bounding box center [809, 384] width 166 height 33
type input "n"
click at [856, 385] on input "nurofen" at bounding box center [809, 384] width 166 height 19
paste input "clarinase"
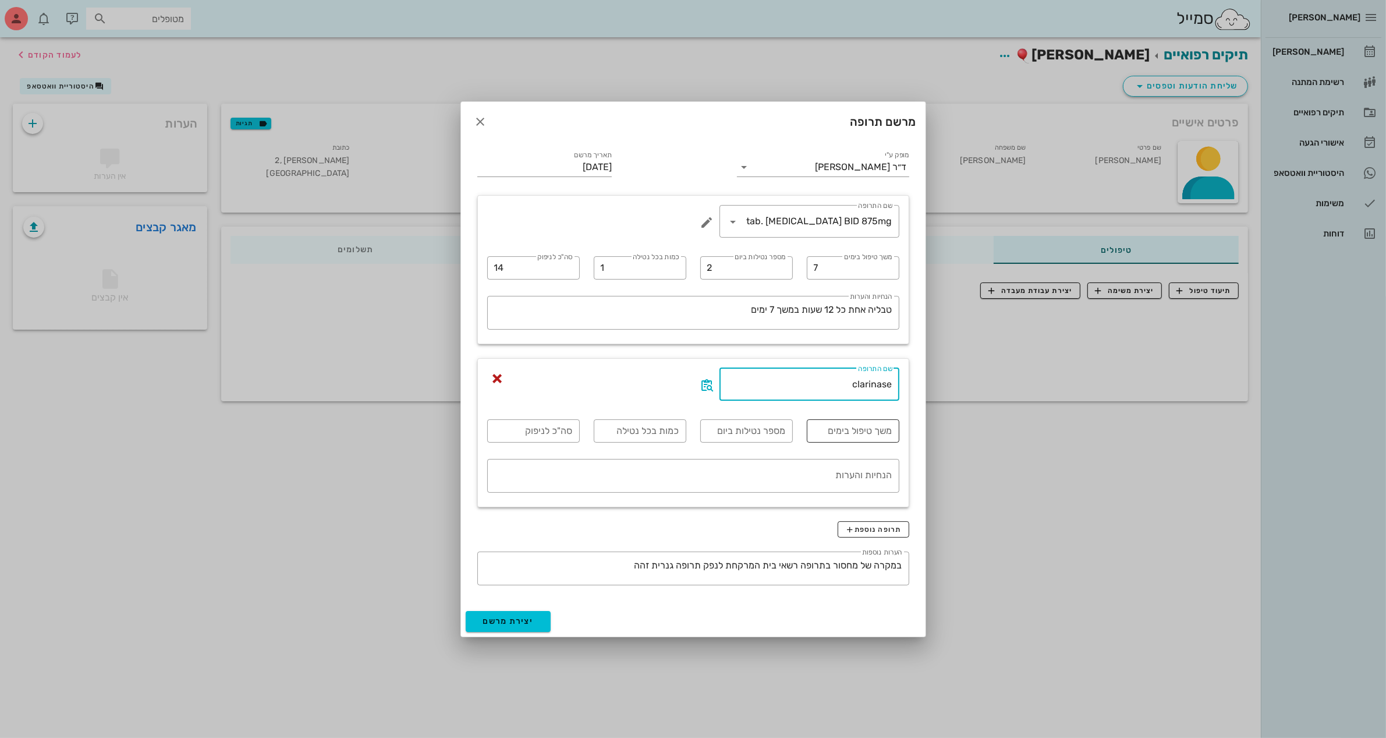
type input "clarinase"
click at [866, 434] on input "משך טיפול בימים" at bounding box center [853, 430] width 79 height 19
type input "5"
click at [772, 431] on input "מספר נטילות ביום" at bounding box center [746, 430] width 79 height 19
type input "1"
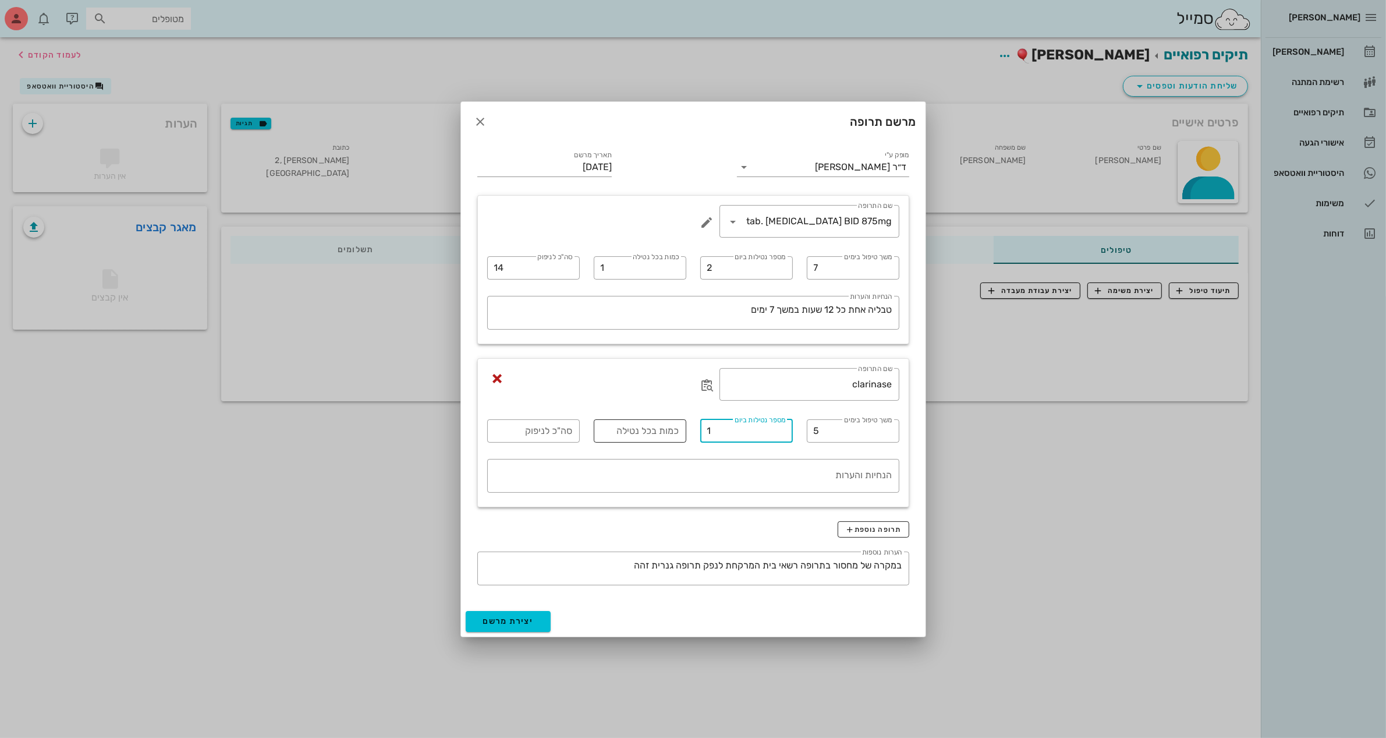
click at [635, 437] on input "כמות בכל נטילה" at bounding box center [640, 430] width 79 height 19
type input "1"
click at [558, 435] on input "סה"כ לניפוק" at bounding box center [533, 430] width 79 height 19
type input "14"
drag, startPoint x: 832, startPoint y: 434, endPoint x: 798, endPoint y: 437, distance: 35.1
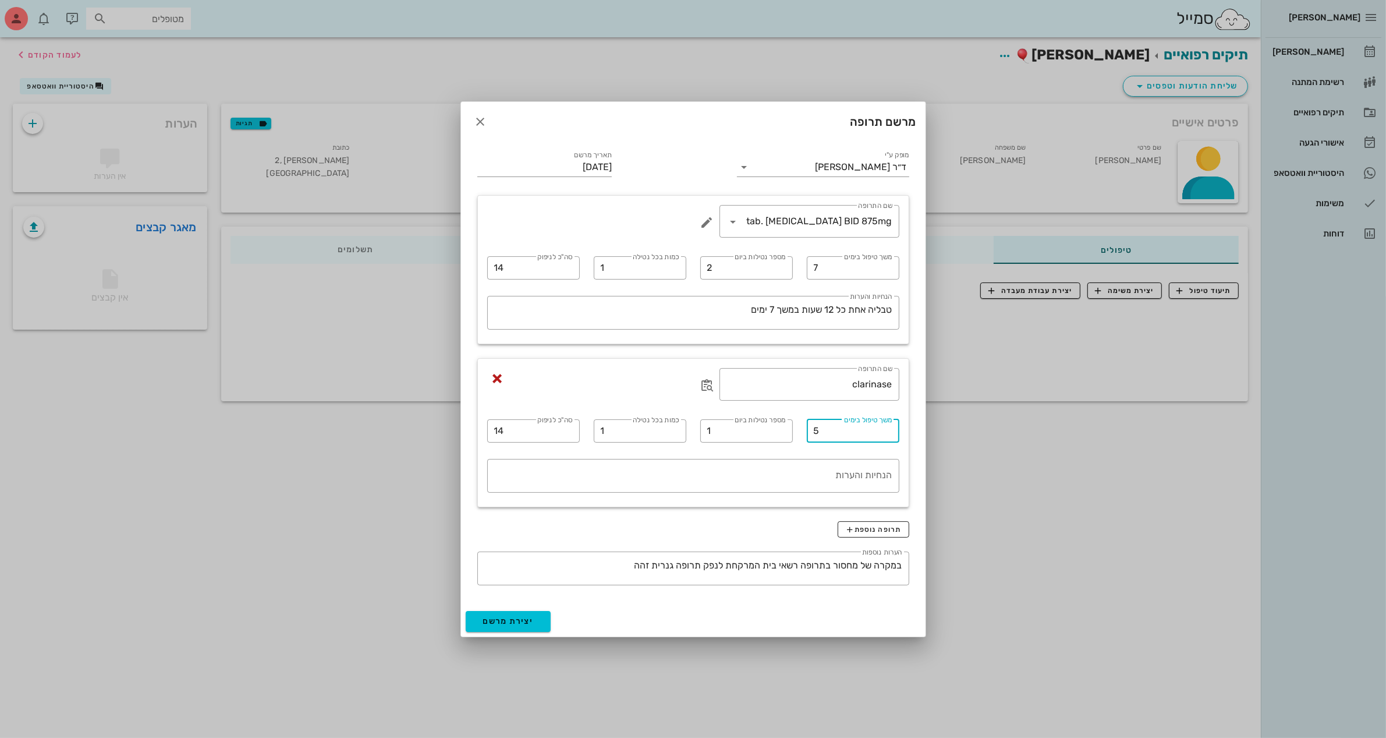
click at [798, 437] on div "​ שם התרופה clarinase ​ משך טיפול בימים 5 ​ מספר נטילות ביום 1 ​ כמות בכל נטילה…" at bounding box center [693, 432] width 426 height 143
type input "7"
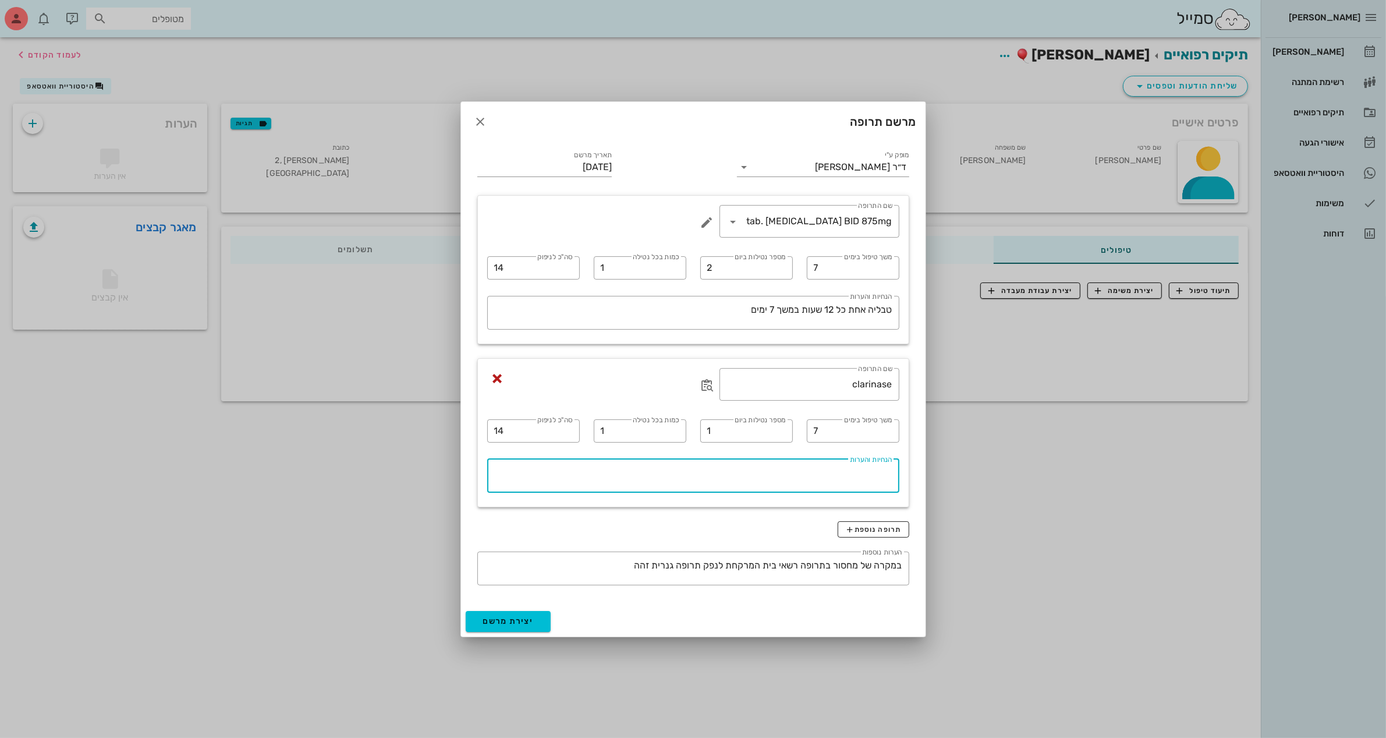
click at [855, 482] on textarea "הנחיות והערות" at bounding box center [689, 479] width 405 height 28
drag, startPoint x: 715, startPoint y: 297, endPoint x: 879, endPoint y: 322, distance: 166.0
click at [986, 307] on div "ביאדסה דנט יומן מרפאה רשימת המתנה תיקים רפואיים אישורי הגעה היסטוריית וואטסאפ מ…" at bounding box center [693, 369] width 1386 height 738
type textarea "y"
type textarea "טבליה אחת פעם ביום"
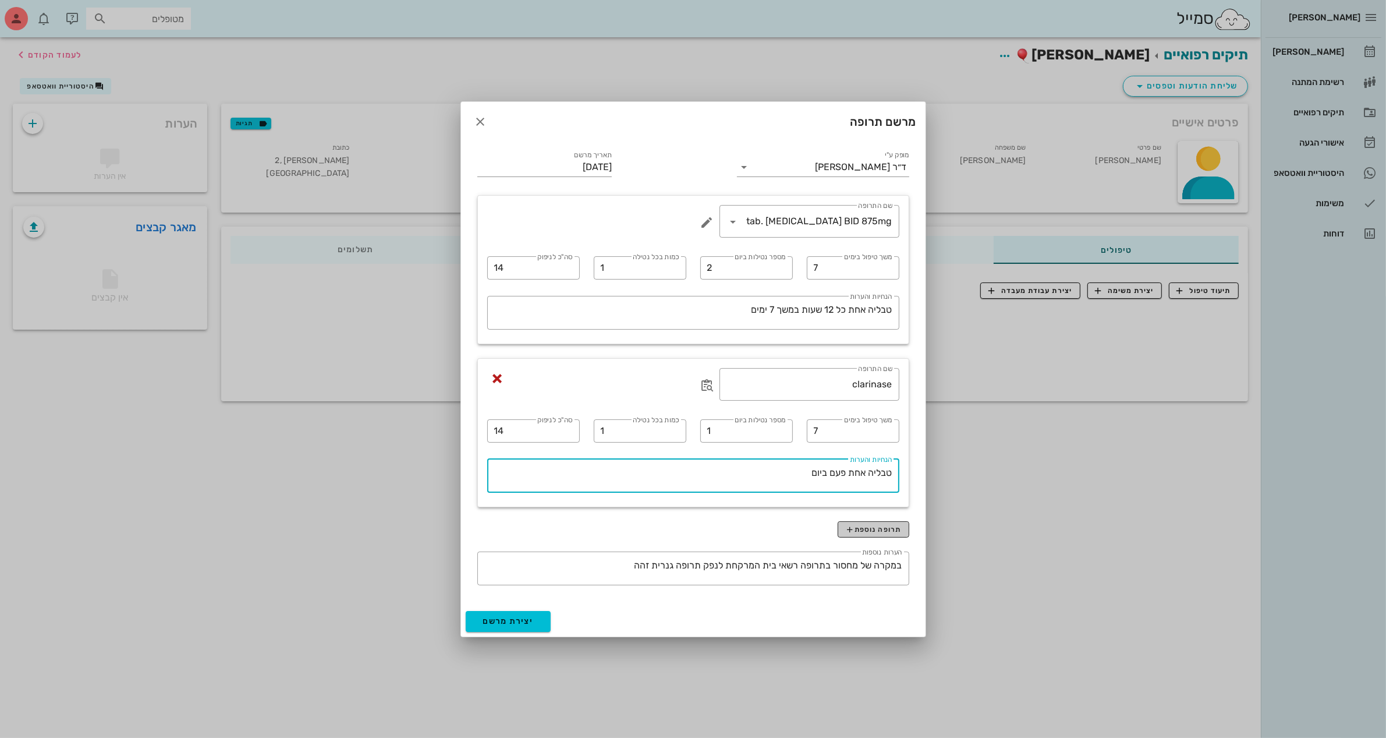
click at [878, 526] on span "תרופה נוספת" at bounding box center [873, 528] width 56 height 9
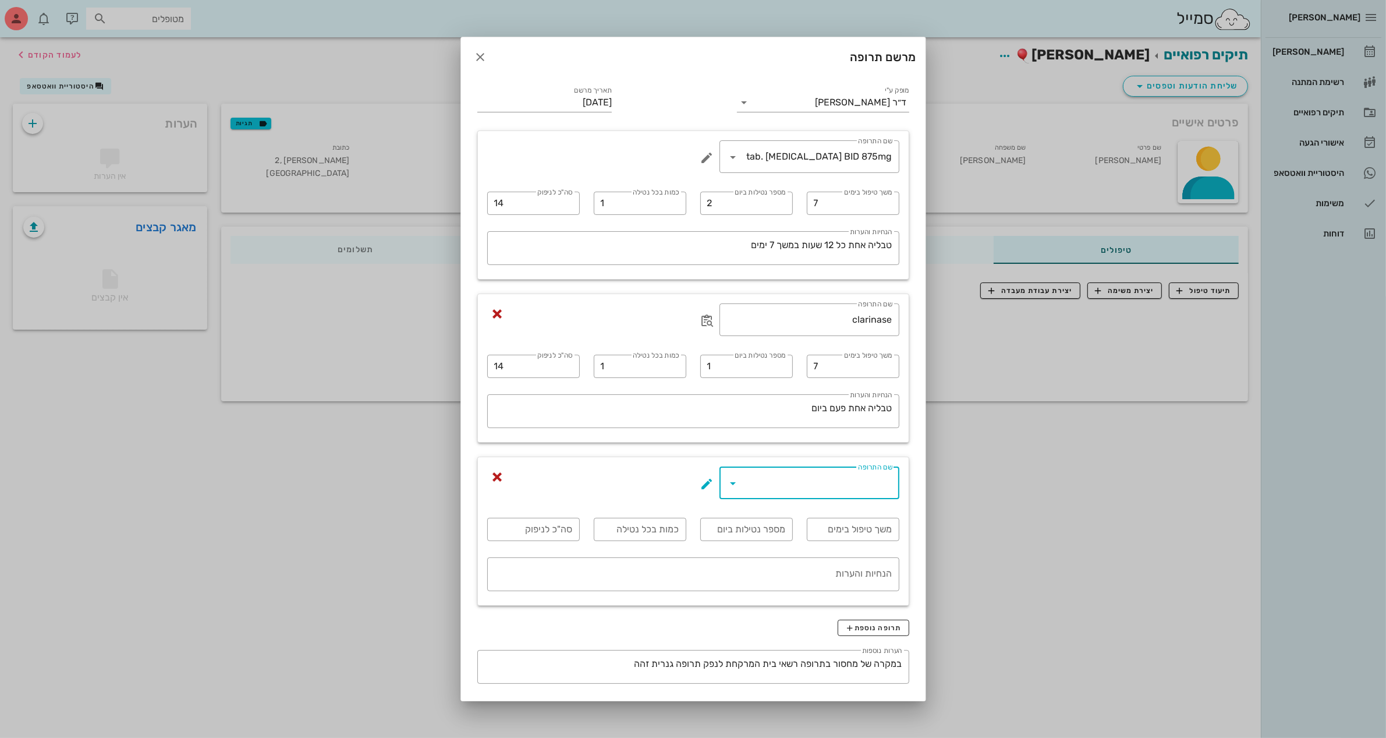
click at [863, 485] on input "שם התרופה" at bounding box center [818, 482] width 150 height 19
click at [857, 516] on div "sol. OPTALGIN" at bounding box center [811, 518] width 155 height 11
type input "sol. OPTALGIN"
type input "4"
type input "20 טיפות"
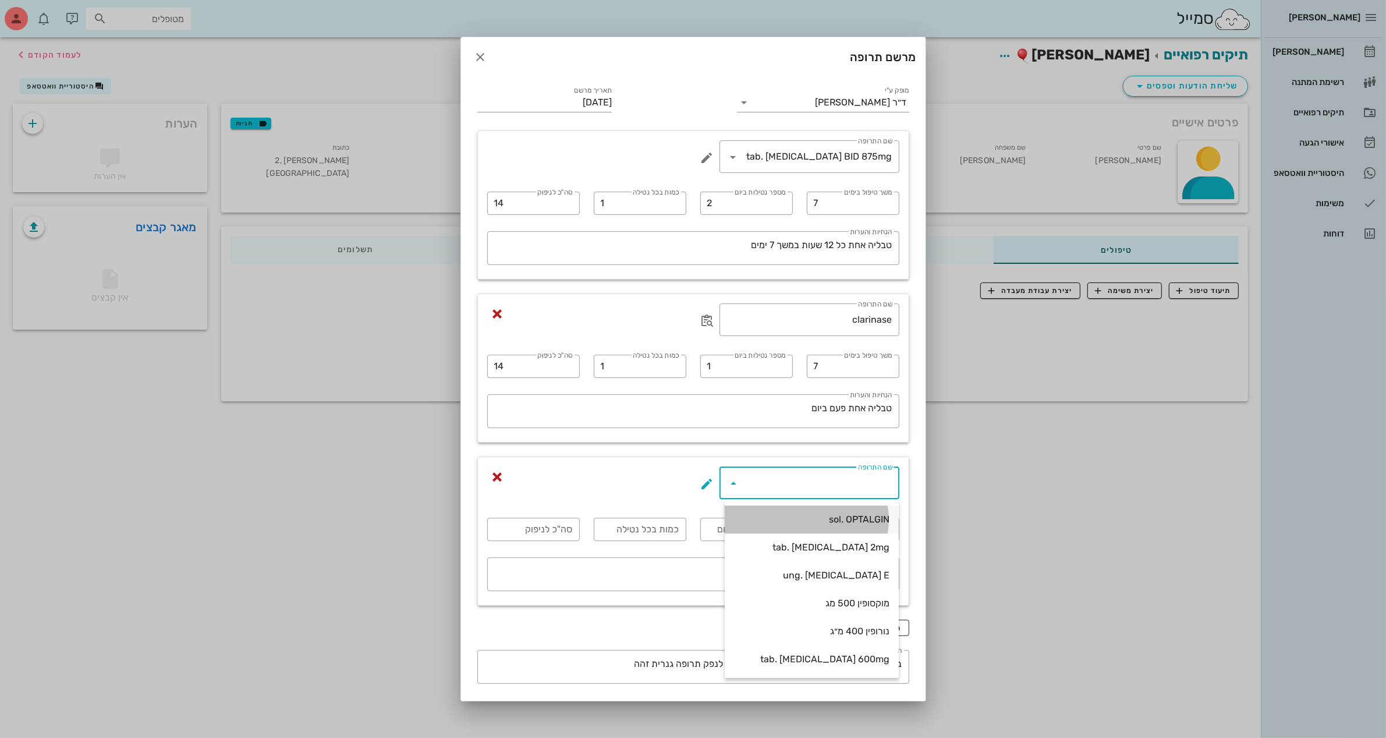
type input "1"
type textarea "בשתיה"
click at [657, 526] on input "20 טיפות" at bounding box center [640, 529] width 79 height 19
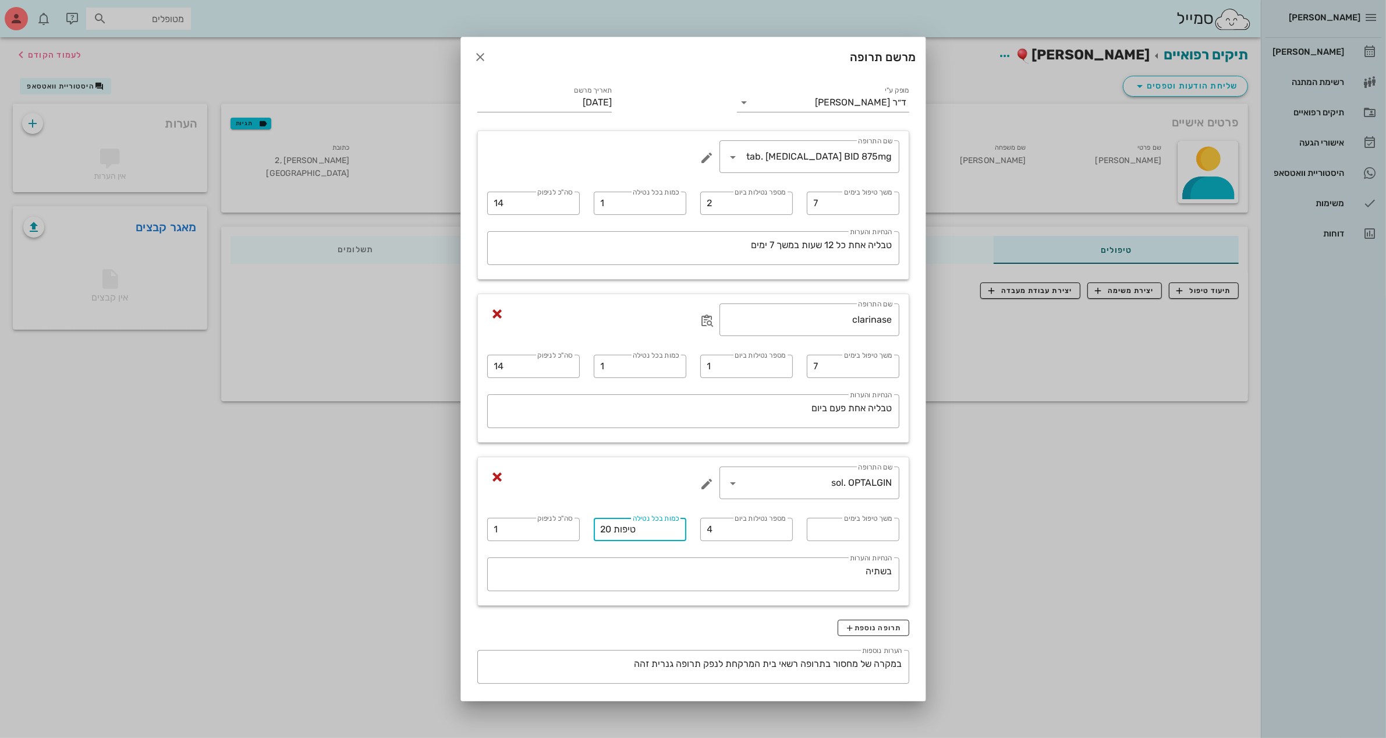
click at [657, 525] on input "20 טיפות" at bounding box center [640, 529] width 79 height 19
click at [607, 525] on div "​ כמות בכל נטילה 20 טיפות" at bounding box center [640, 529] width 93 height 23
click at [615, 531] on input "20 טיפות" at bounding box center [640, 529] width 79 height 19
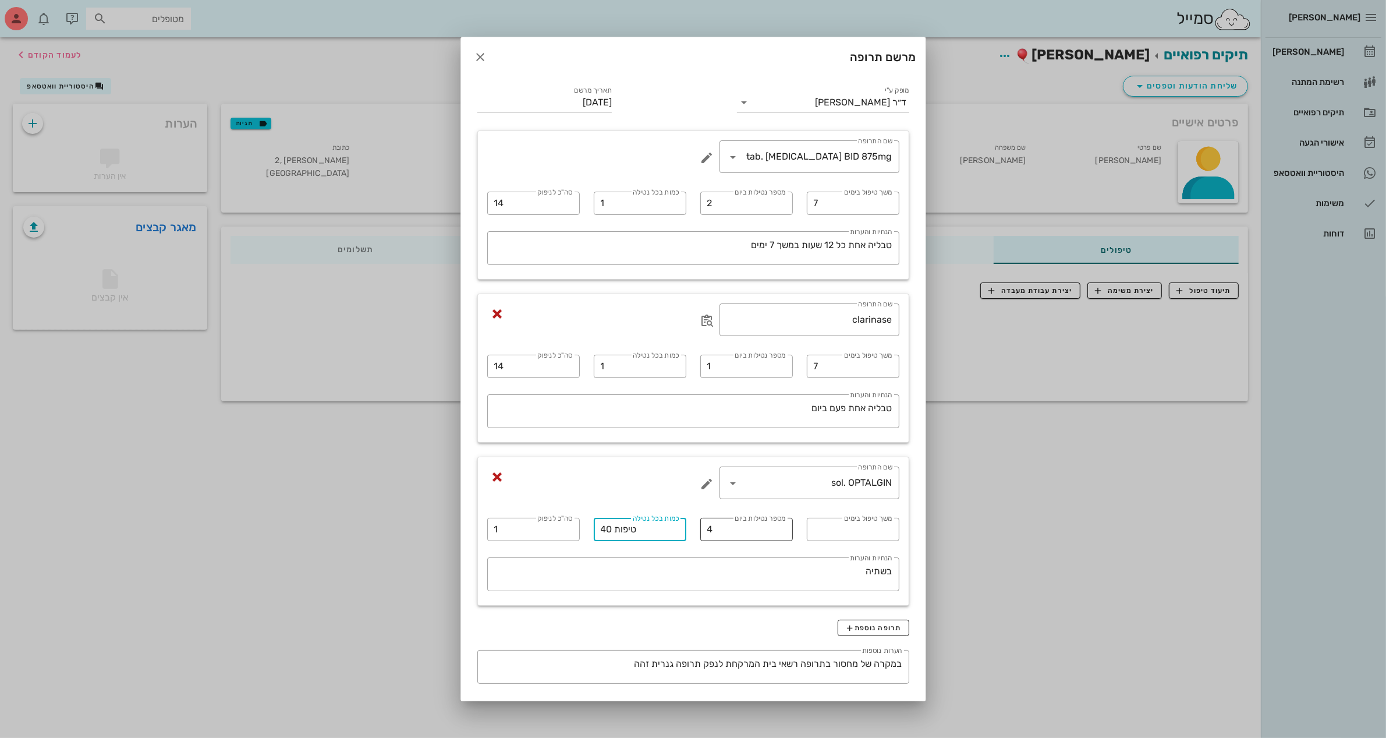
type input "40 טיפות"
click at [722, 533] on input "4" at bounding box center [746, 529] width 79 height 19
click at [874, 533] on input "משך טיפול בימים" at bounding box center [853, 529] width 79 height 19
type input "7"
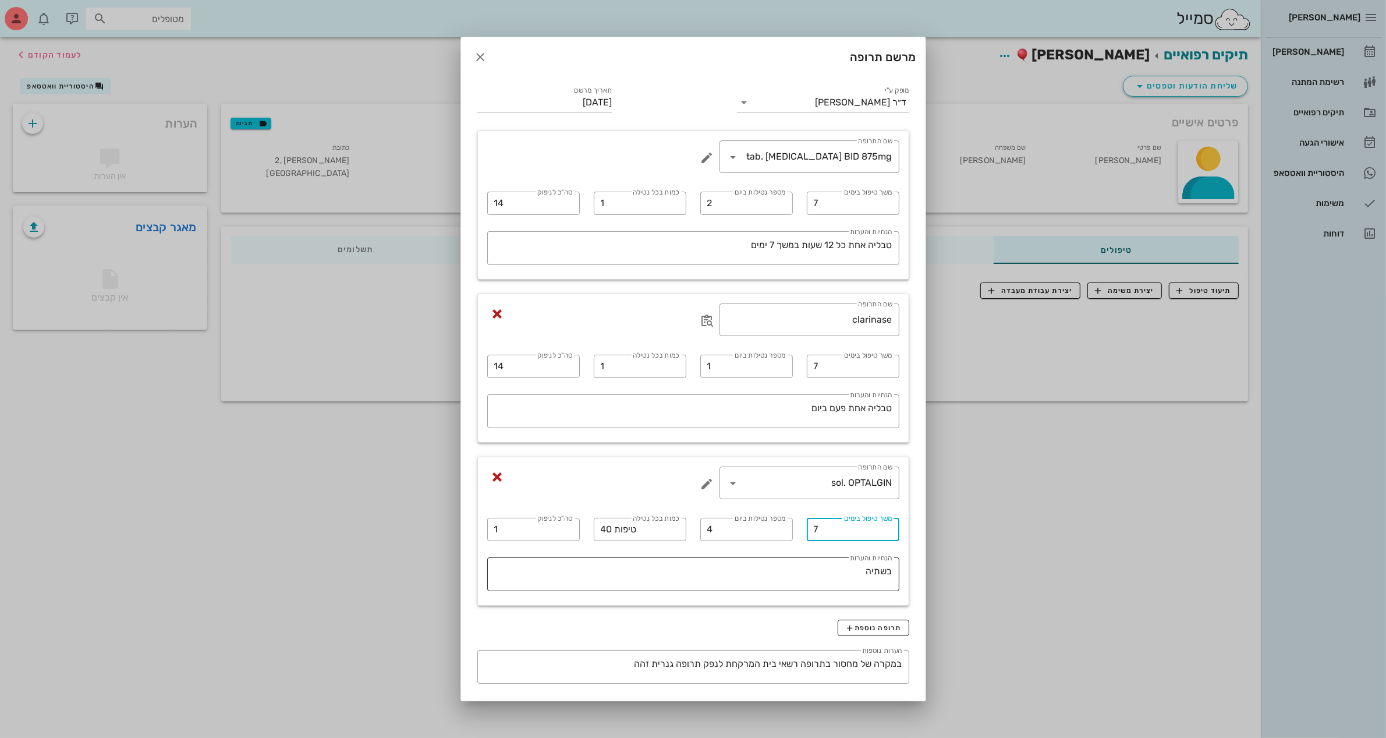
click at [838, 570] on textarea "בשתיה" at bounding box center [689, 577] width 405 height 28
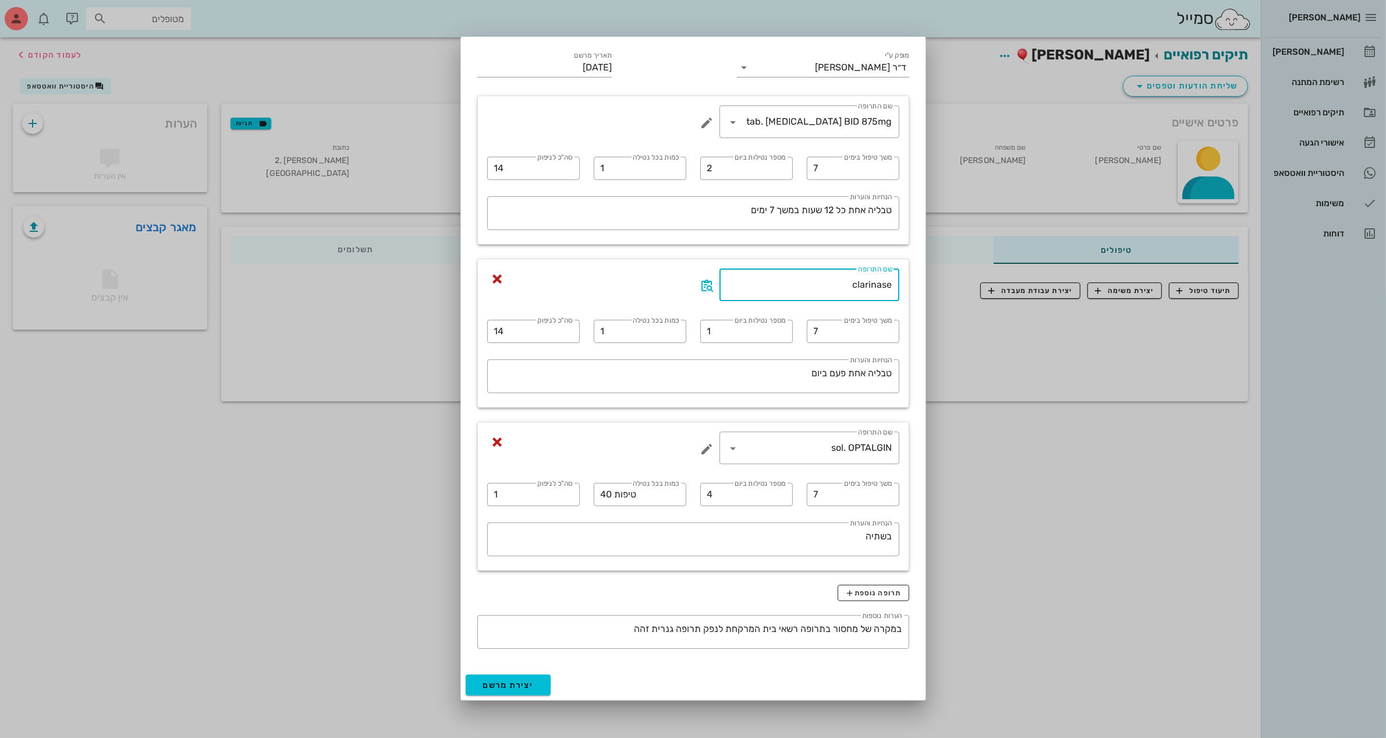
click at [838, 285] on input "clarinase" at bounding box center [809, 284] width 166 height 19
click at [839, 284] on input "clarinase" at bounding box center [809, 284] width 166 height 19
type input "מ"
click at [873, 283] on input "nurofen cold anf flu" at bounding box center [809, 284] width 166 height 19
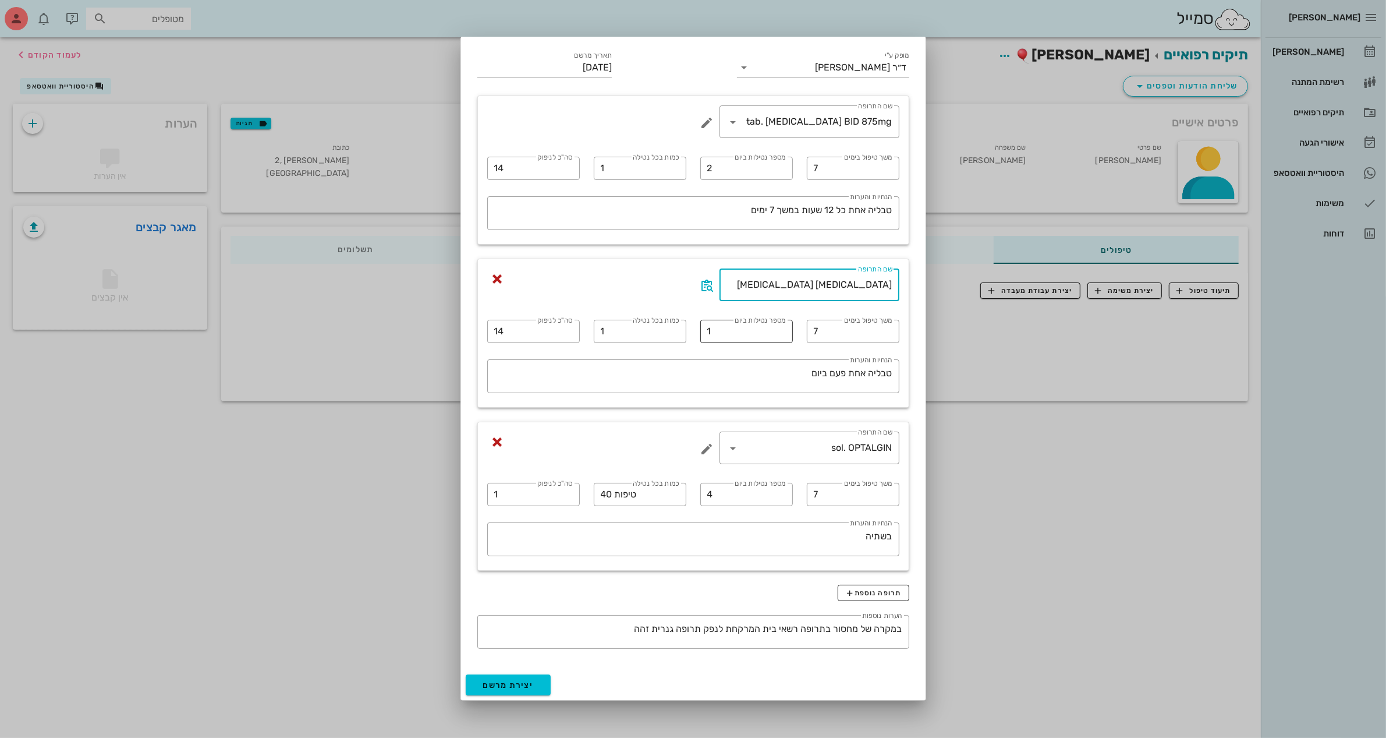
type input "nurofen cold and flu"
drag, startPoint x: 720, startPoint y: 333, endPoint x: 706, endPoint y: 331, distance: 14.2
click at [706, 331] on div "​ מספר נטילות ביום 1" at bounding box center [746, 331] width 93 height 23
type input "3"
drag, startPoint x: 490, startPoint y: 336, endPoint x: 464, endPoint y: 334, distance: 25.8
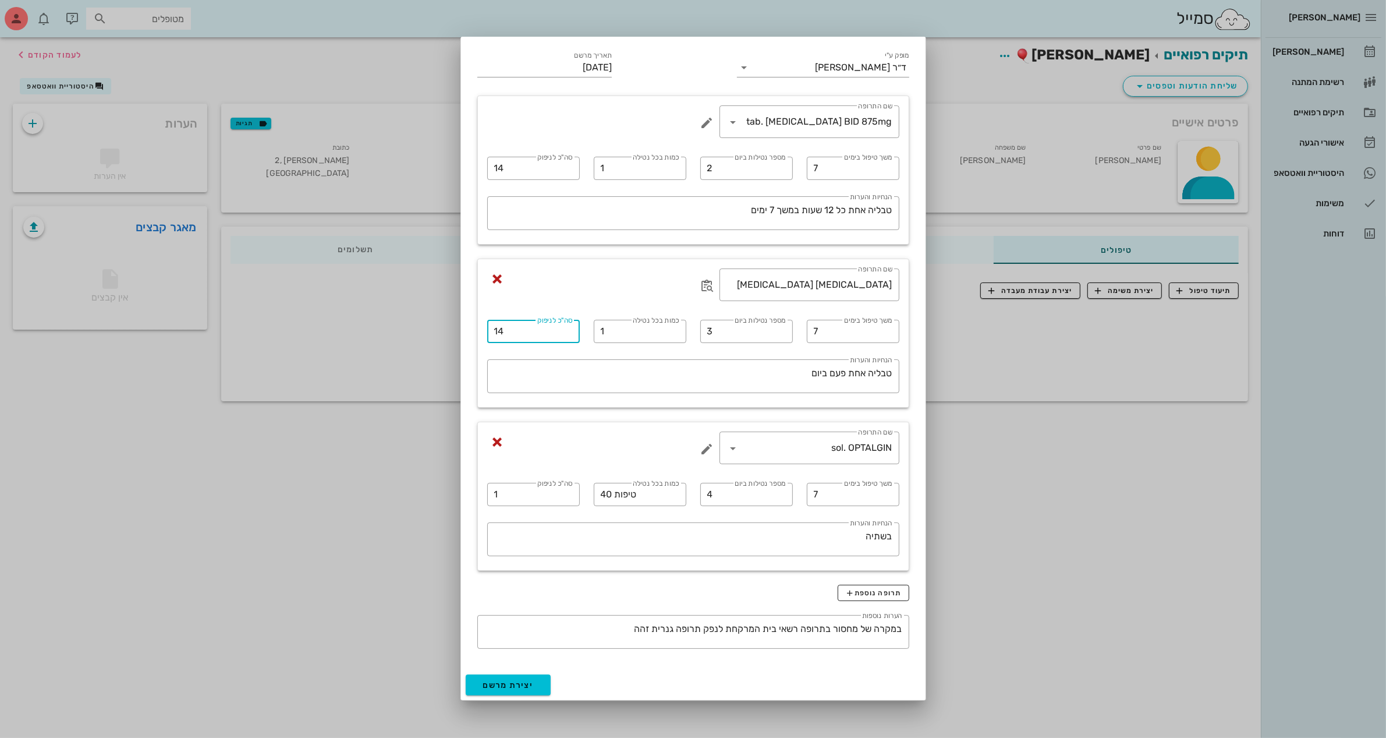
click at [464, 334] on div "מרשם תרופה מופק ע"י ד״ר מוחמד ביאדסה תאריך מרשם 17-08-2025 ​ שם התרופה tab. AUG…" at bounding box center [693, 369] width 466 height 664
type input "24"
click at [892, 371] on div "​ הנחיות והערות טבליה אחת פעם ביום" at bounding box center [693, 376] width 412 height 34
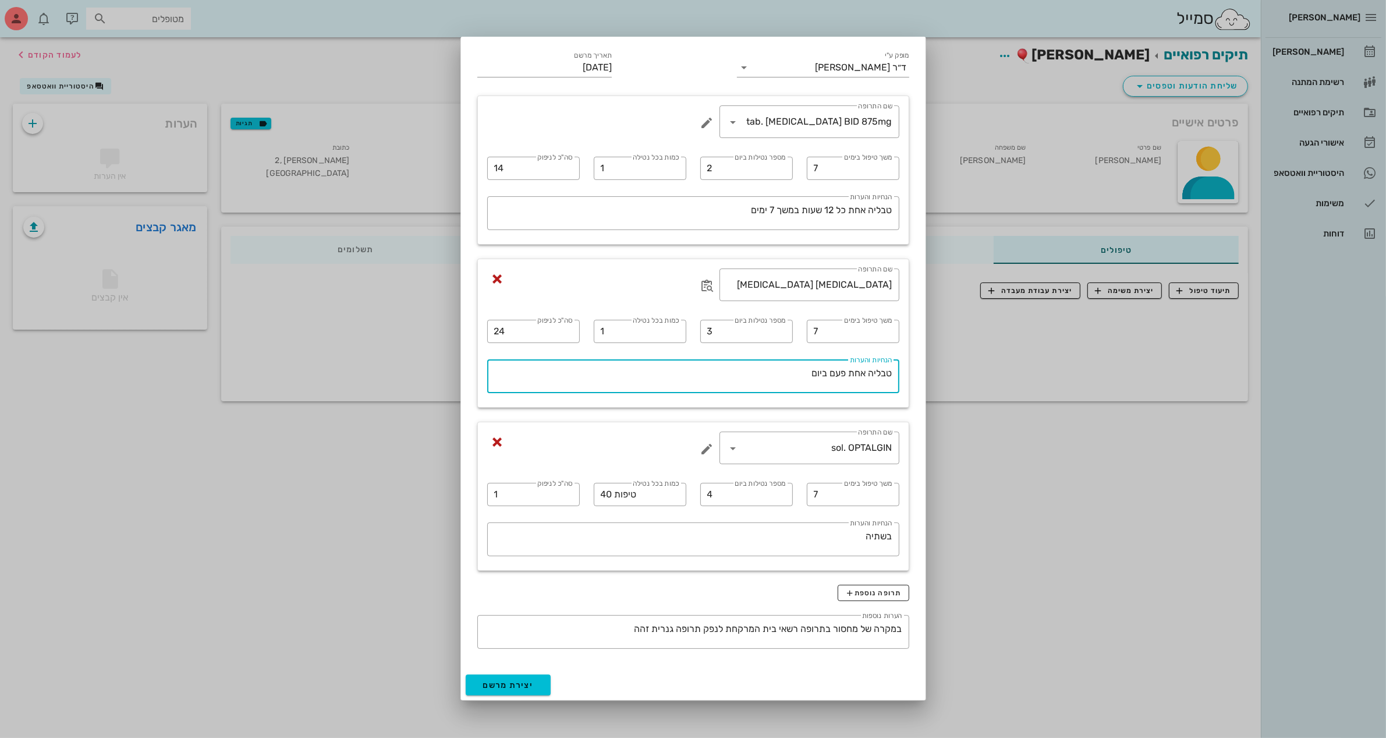
drag, startPoint x: 809, startPoint y: 377, endPoint x: 959, endPoint y: 363, distance: 150.8
click at [959, 363] on div "ביאדסה דנט יומן מרפאה רשימת המתנה תיקים רפואיים אישורי הגעה היסטוריית וואטסאפ מ…" at bounding box center [693, 369] width 1386 height 738
type textarea "בבליעה"
click at [534, 684] on span "יצירת מרשם" at bounding box center [508, 685] width 51 height 10
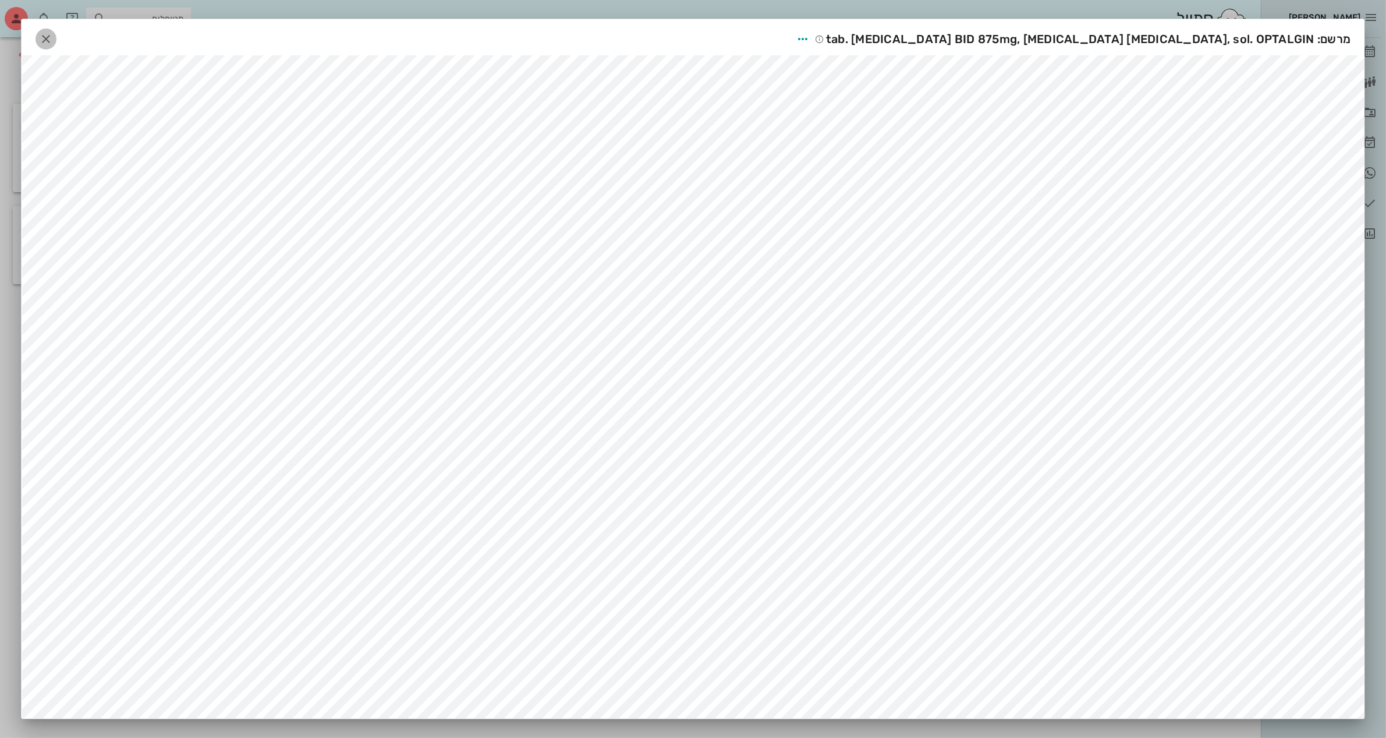
click at [52, 34] on icon "button" at bounding box center [46, 39] width 14 height 14
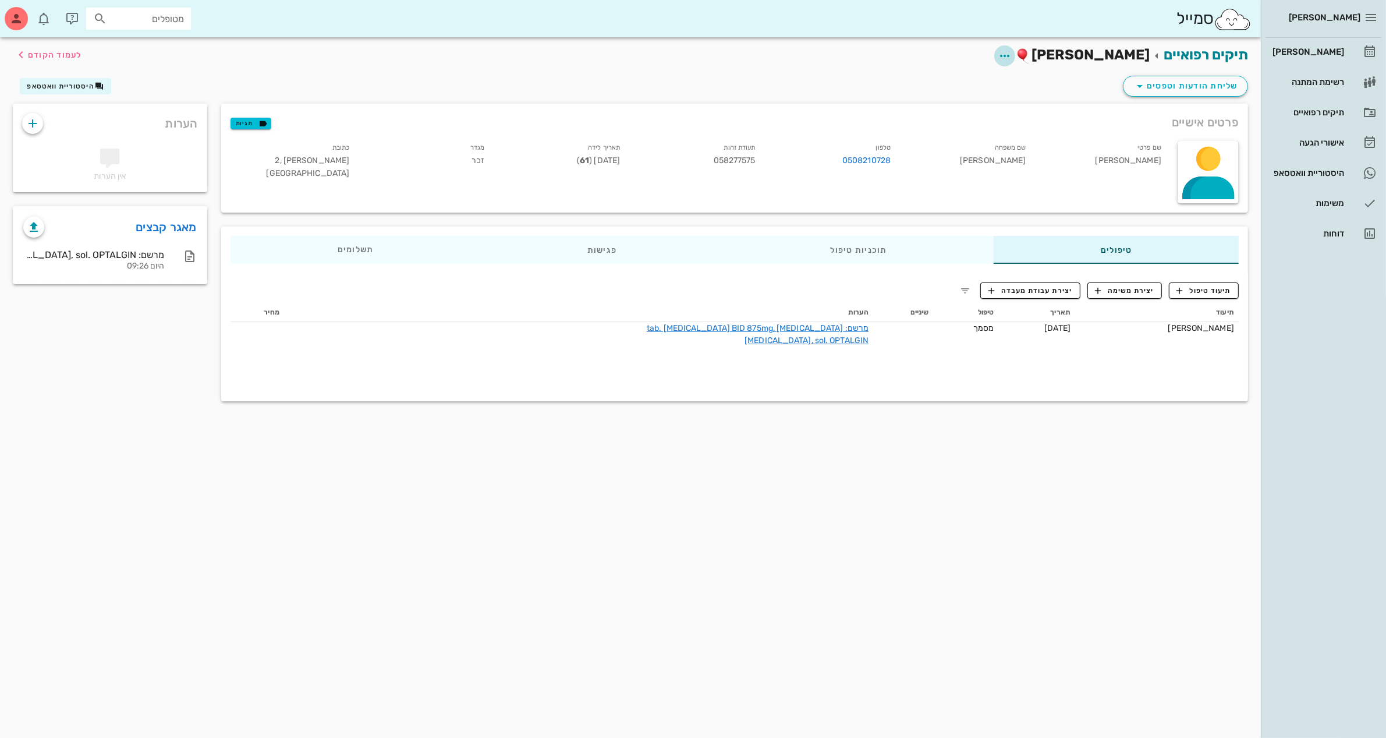
click at [1012, 54] on icon "button" at bounding box center [1005, 56] width 14 height 14
click at [898, 67] on div "תיקים רפואיים דני דרליק לעמוד הקודם" at bounding box center [630, 55] width 1249 height 36
click at [1136, 79] on icon "button" at bounding box center [1140, 86] width 14 height 14
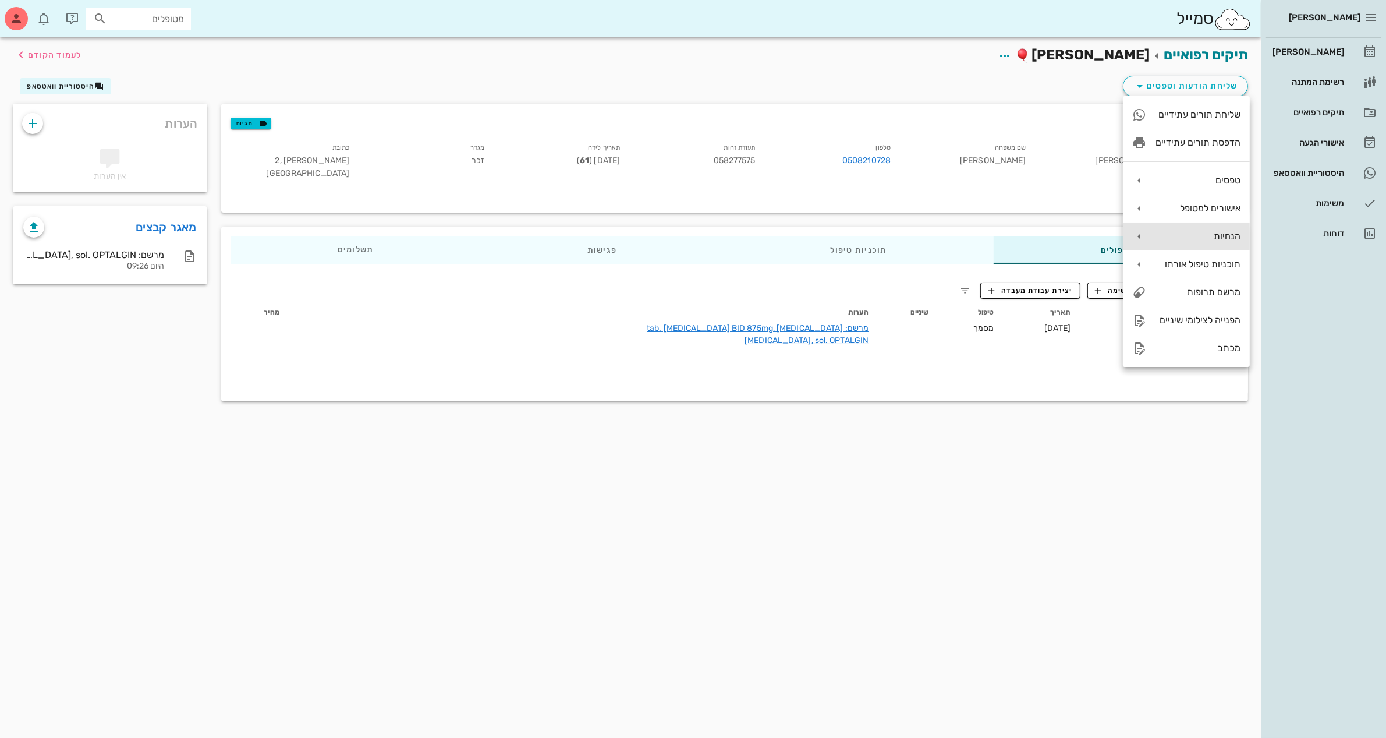
click at [1208, 235] on div "הנחיות" at bounding box center [1198, 236] width 85 height 11
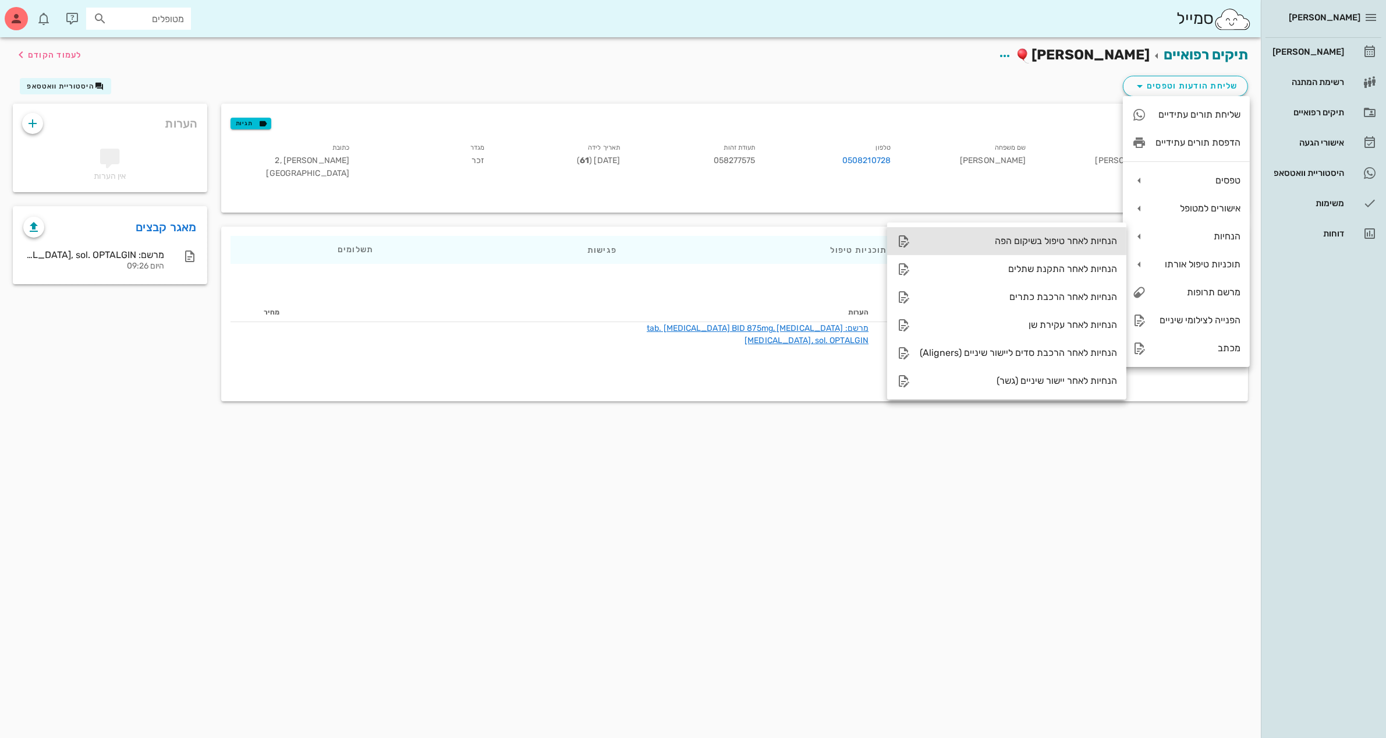
click at [1066, 237] on div "הנחיות לאחר טיפול בשיקום הפה" at bounding box center [1018, 240] width 197 height 11
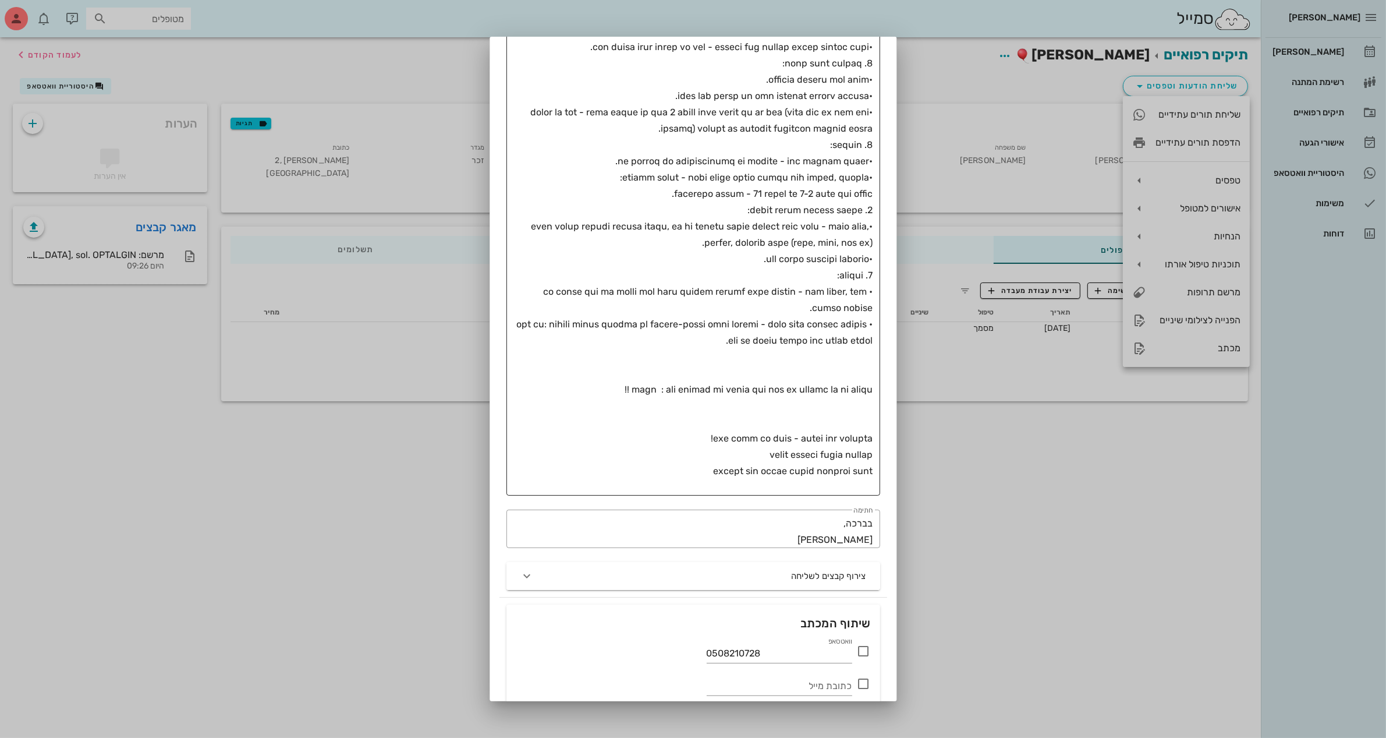
scroll to position [272, 0]
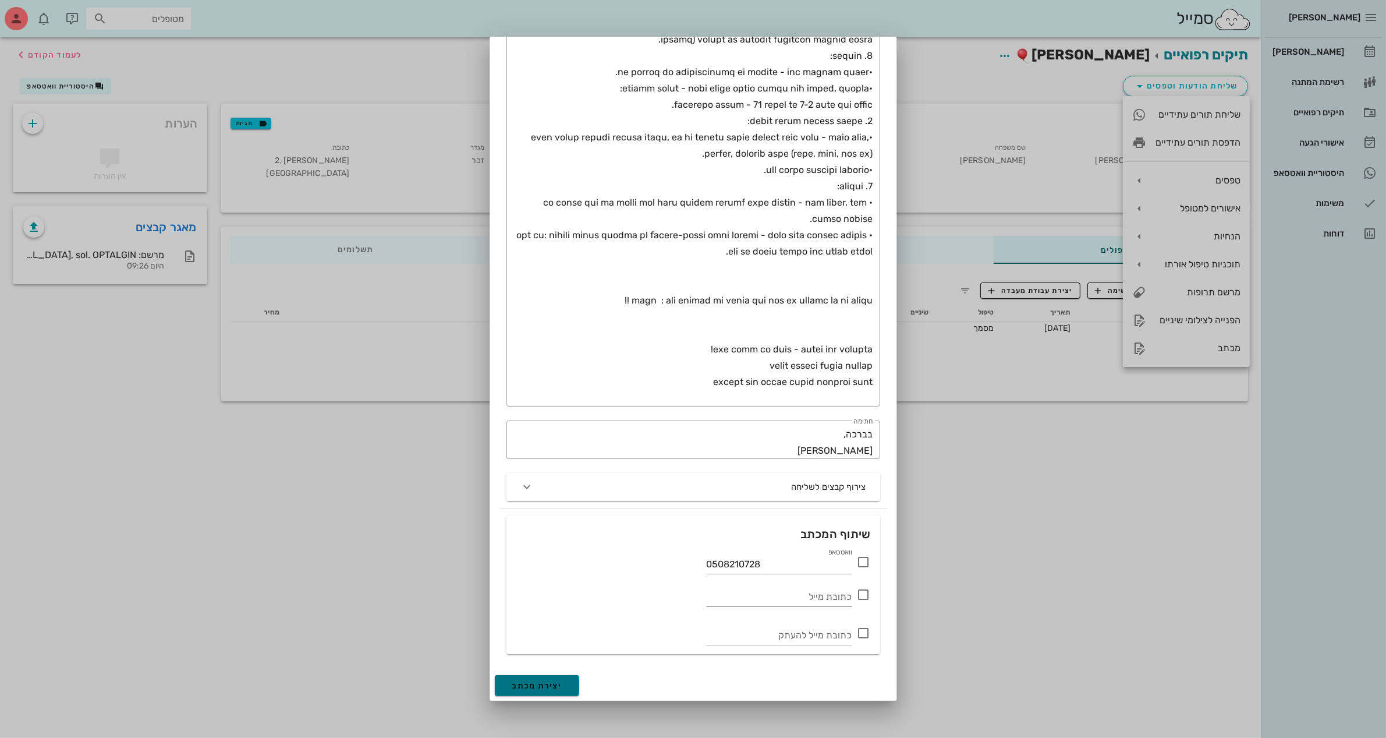
click at [534, 687] on span "יצירת מכתב" at bounding box center [537, 685] width 50 height 10
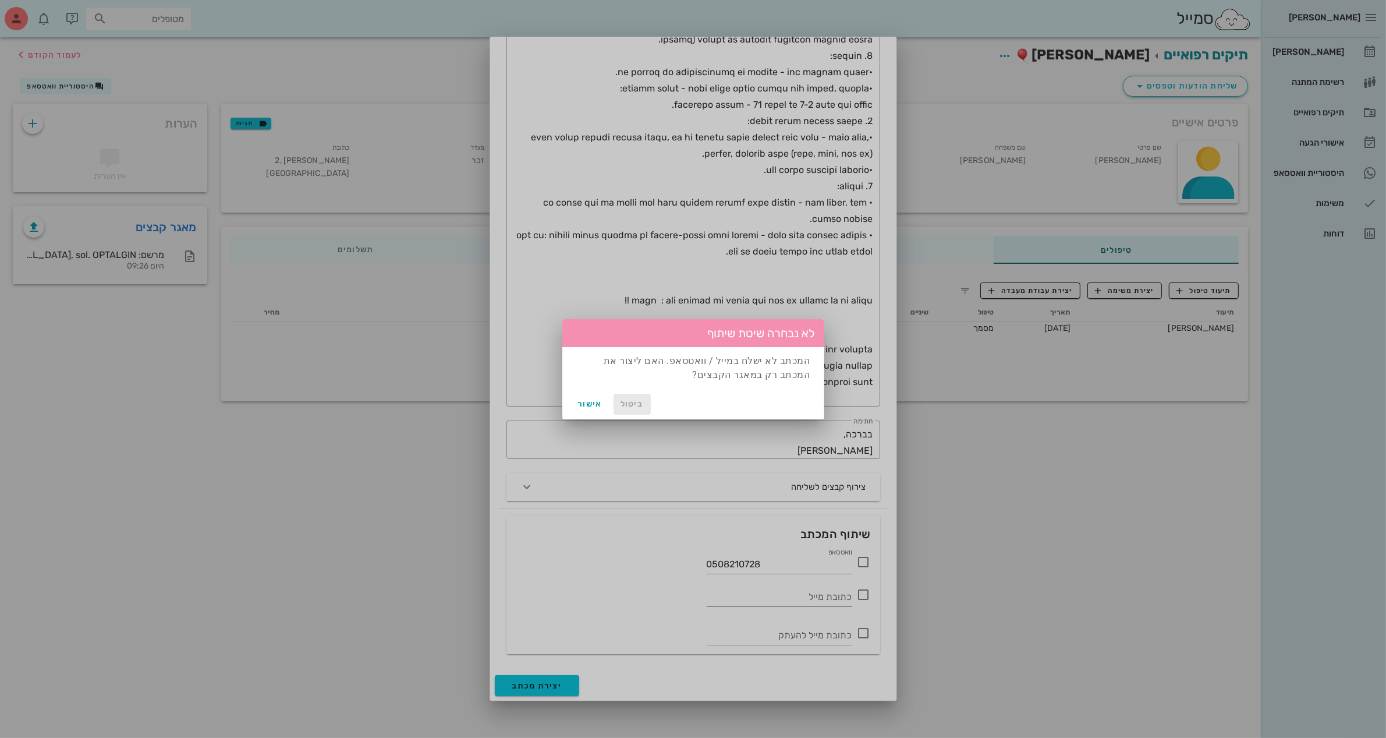
click at [633, 403] on span "ביטול" at bounding box center [632, 404] width 28 height 10
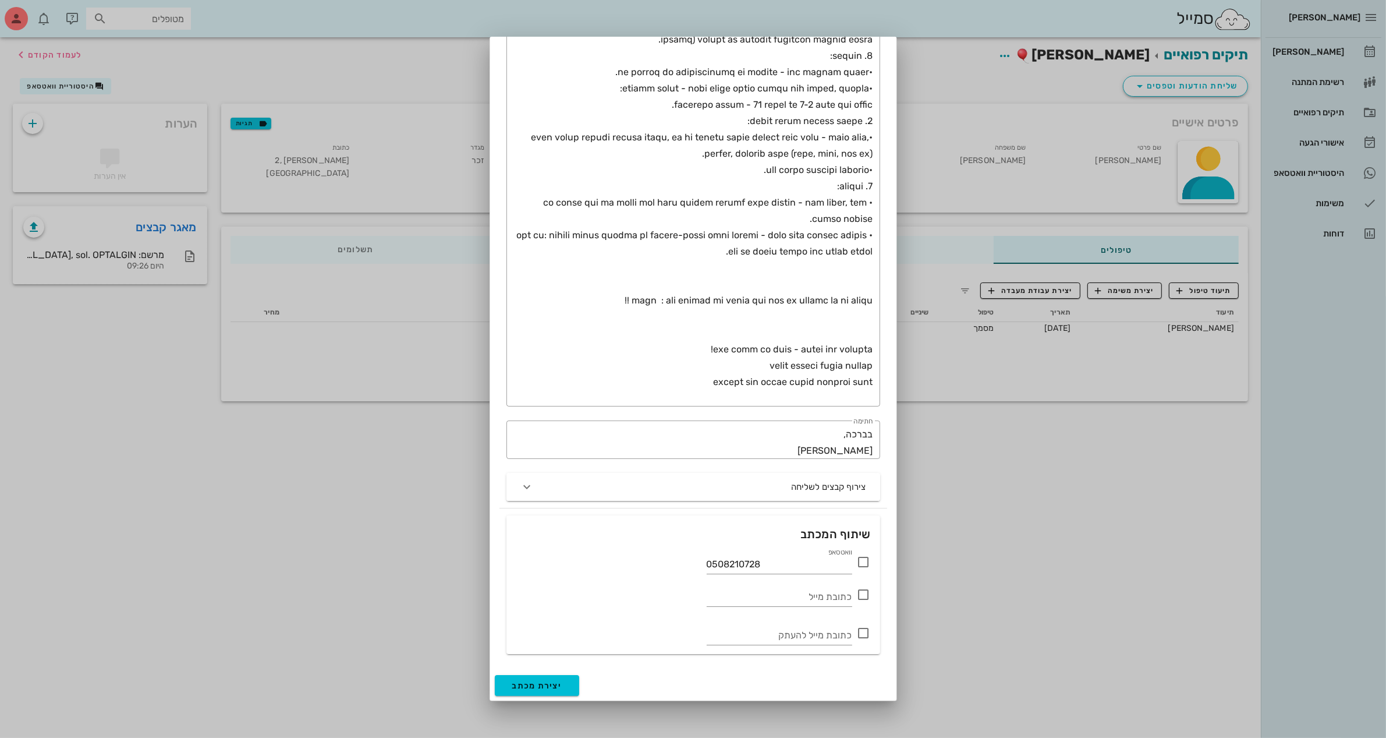
click at [865, 561] on icon at bounding box center [864, 562] width 14 height 14
click at [531, 681] on span "יצירת מכתב" at bounding box center [537, 685] width 50 height 10
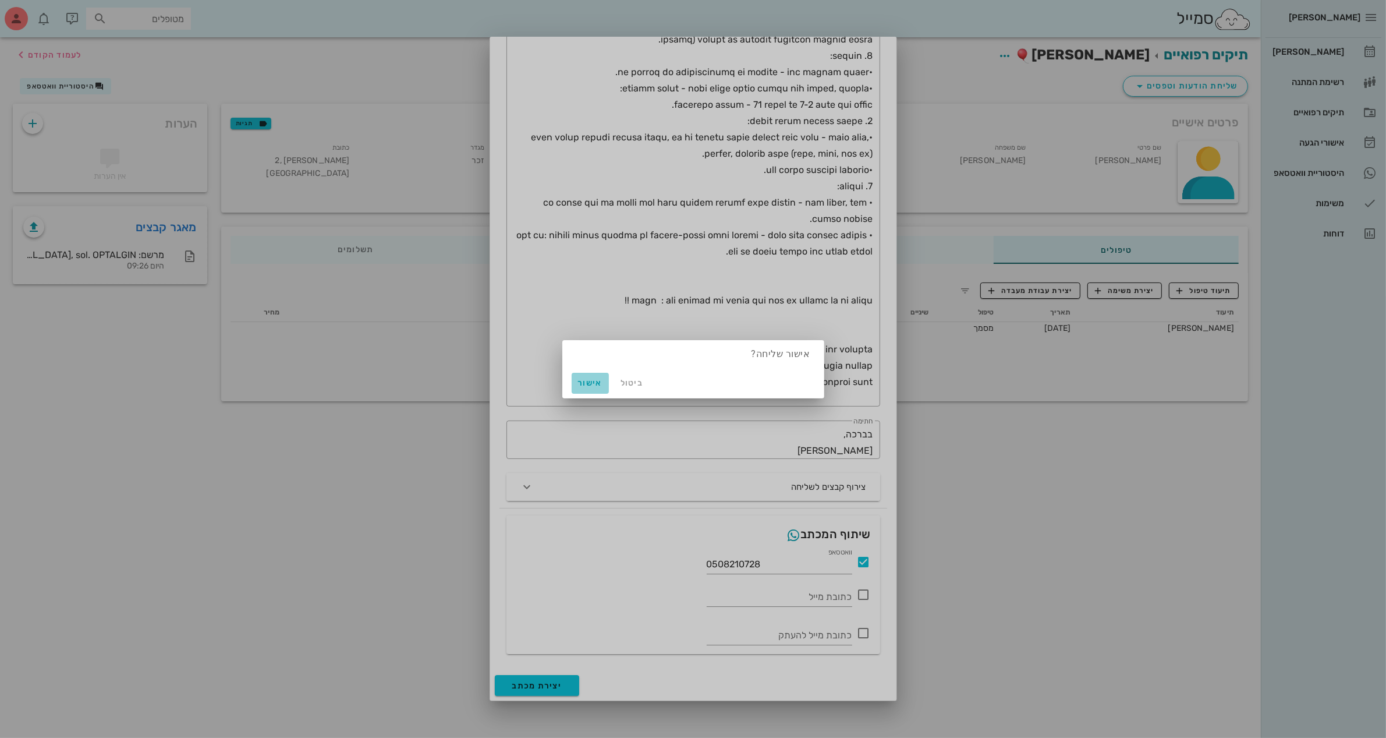
click at [586, 381] on span "אישור" at bounding box center [590, 383] width 28 height 10
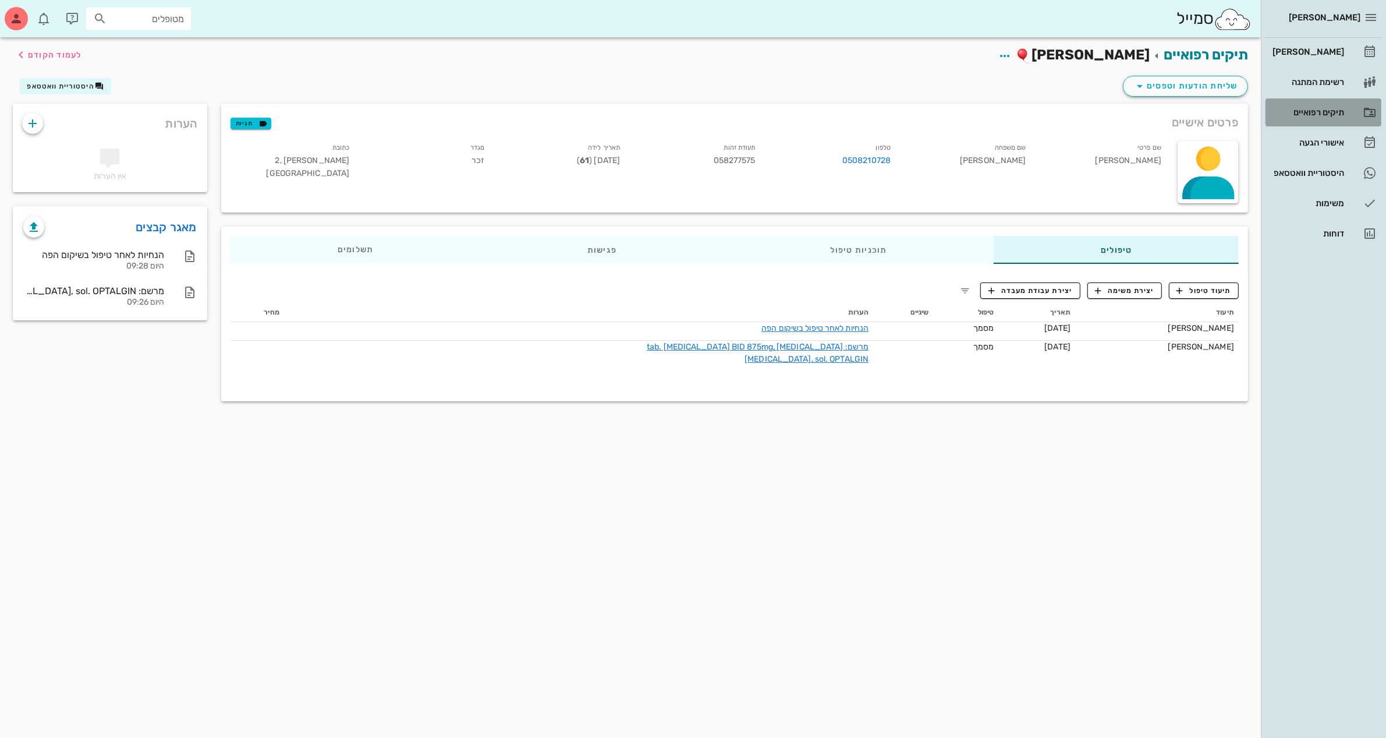
click at [1320, 112] on div "תיקים רפואיים" at bounding box center [1307, 112] width 74 height 9
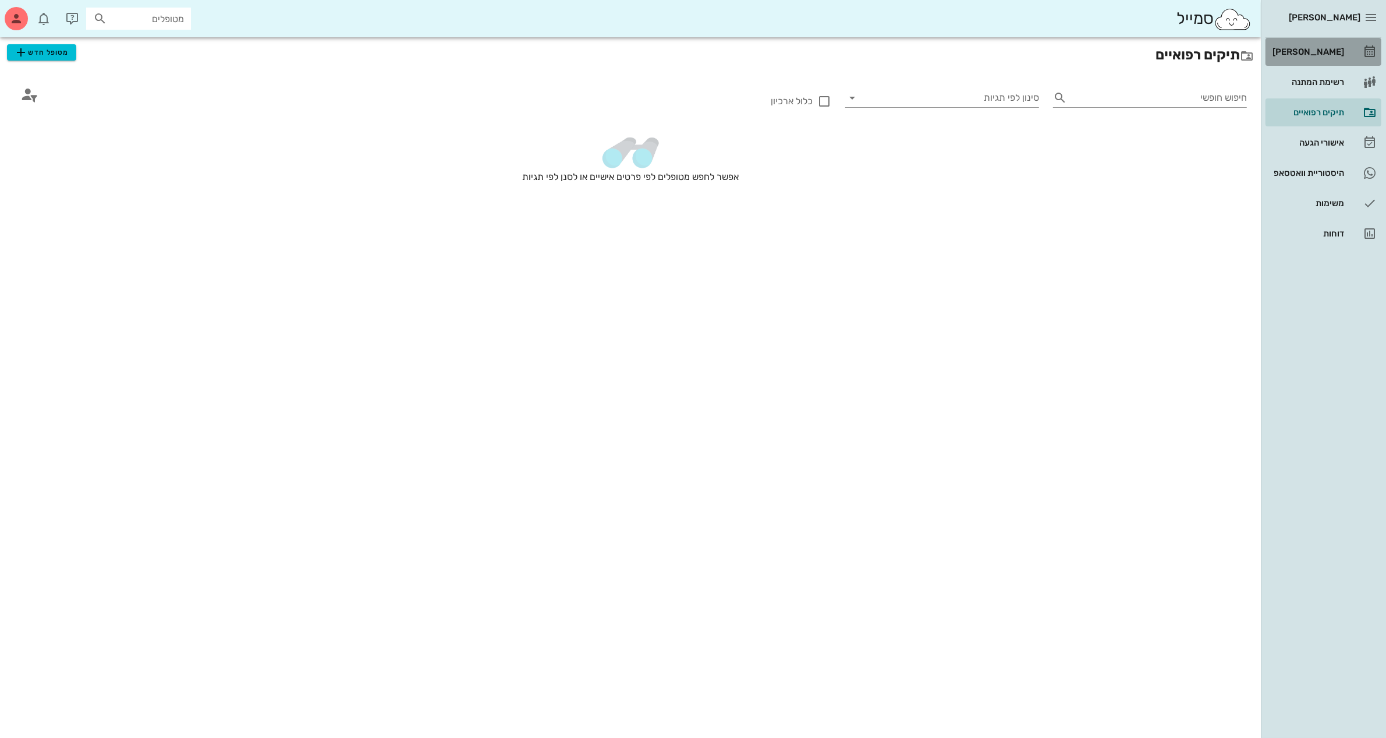
click at [1328, 52] on div "[PERSON_NAME]" at bounding box center [1307, 51] width 74 height 9
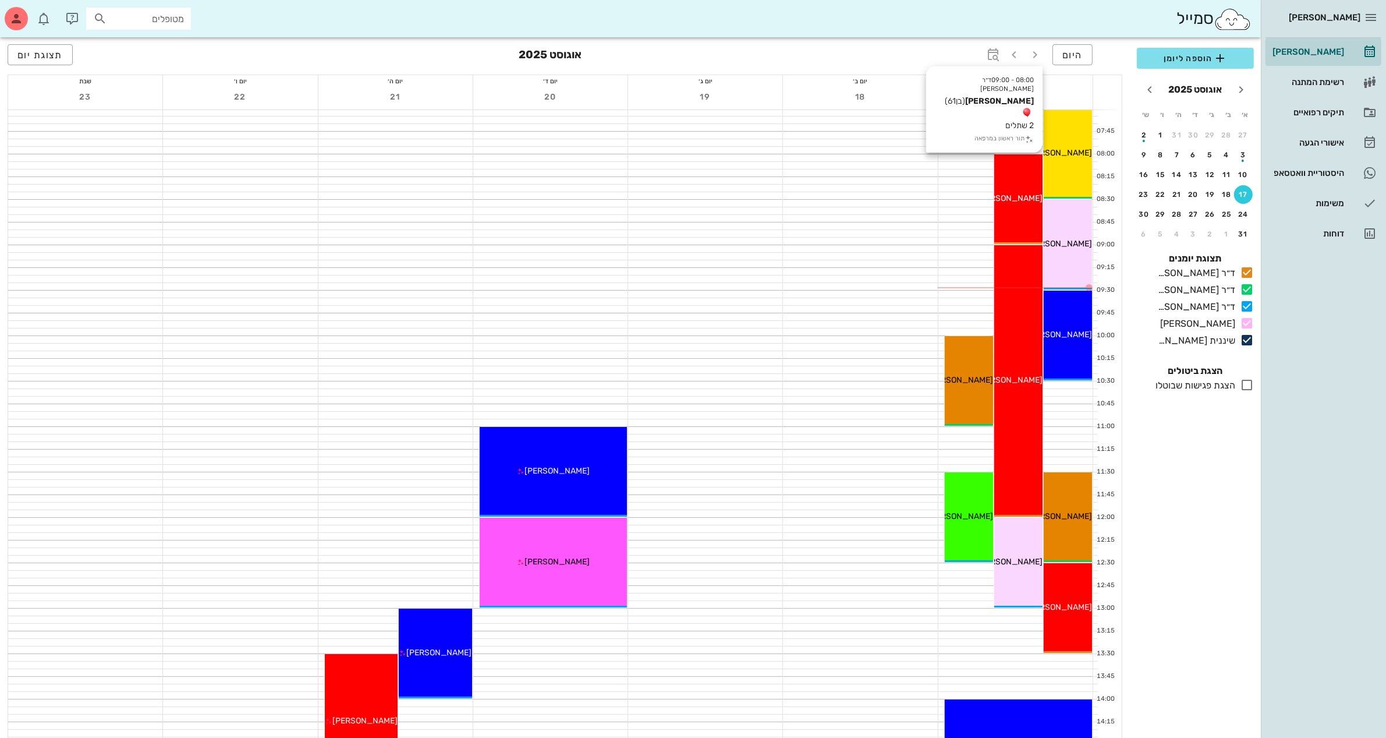
scroll to position [73, 0]
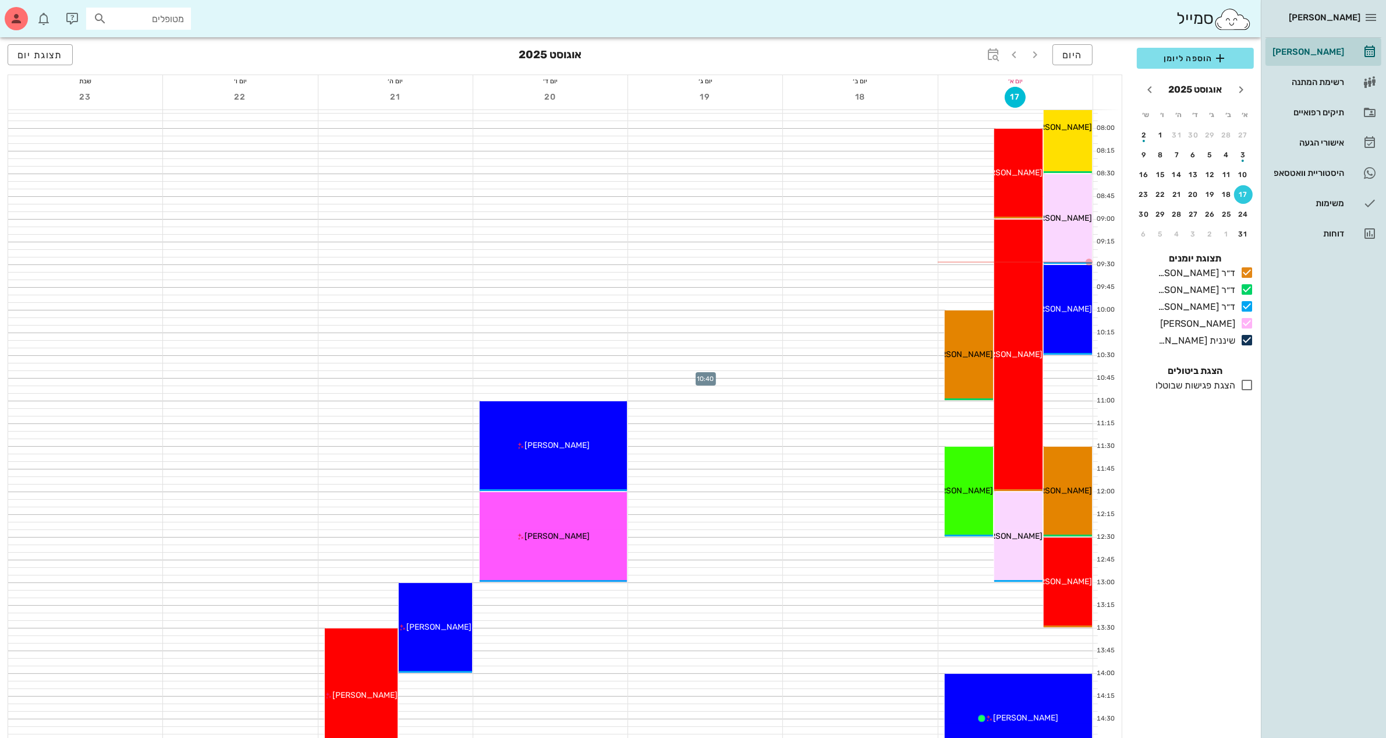
click at [688, 376] on div at bounding box center [705, 374] width 154 height 7
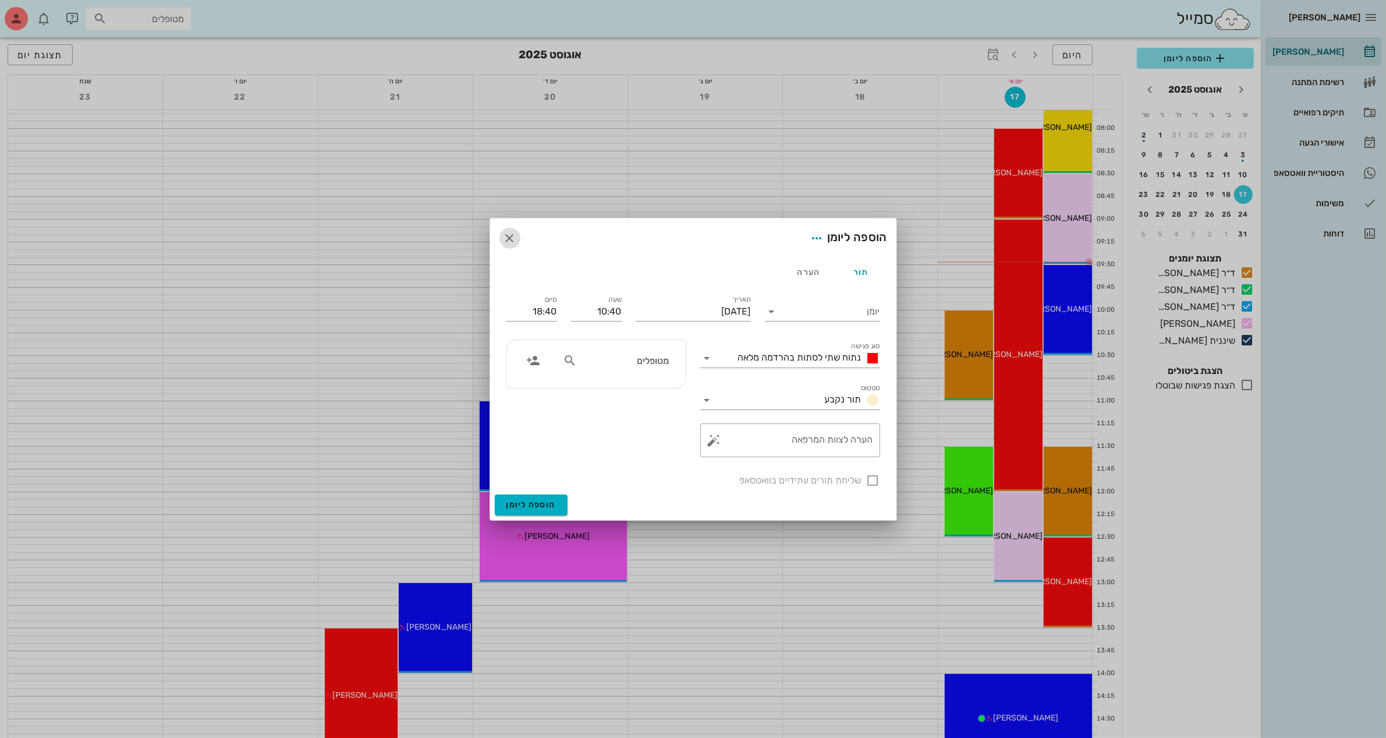
click at [511, 232] on icon "button" at bounding box center [510, 238] width 14 height 14
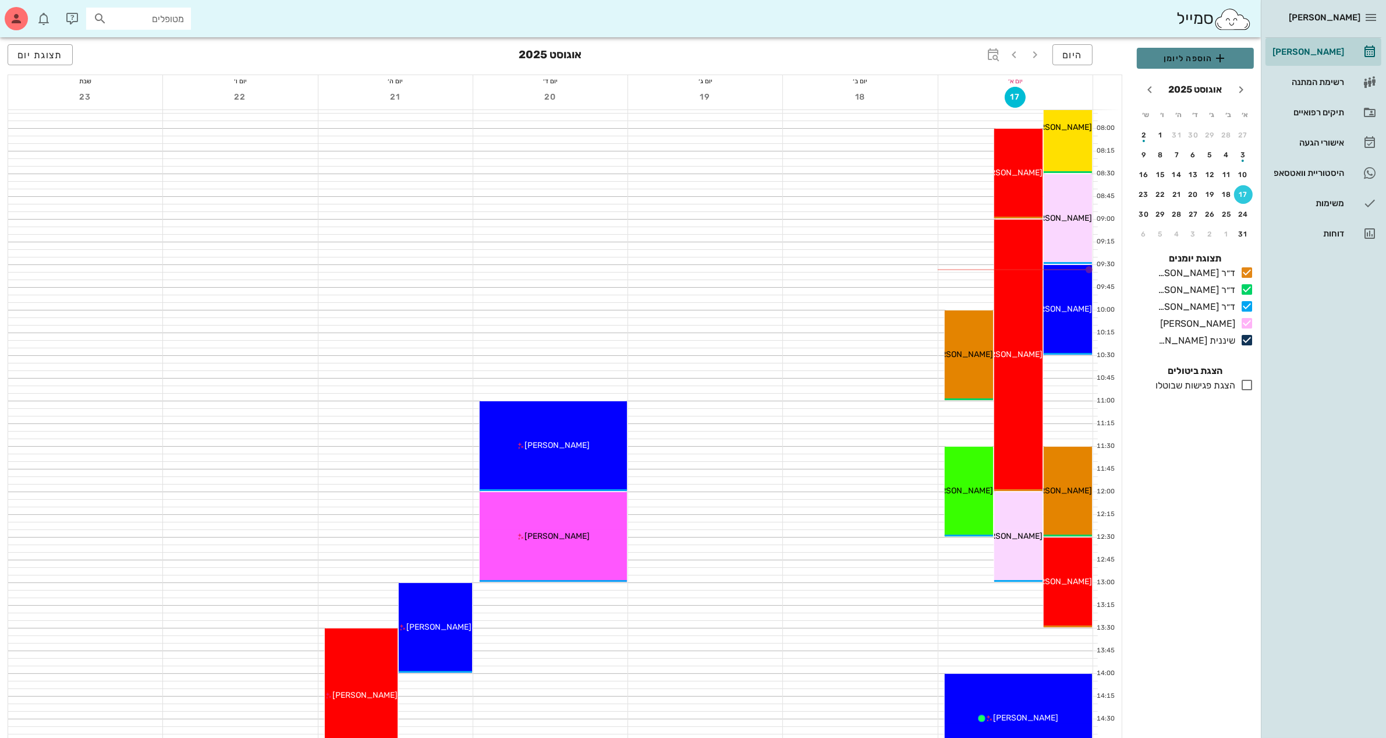
click at [1195, 59] on span "הוספה ליומן" at bounding box center [1195, 58] width 98 height 14
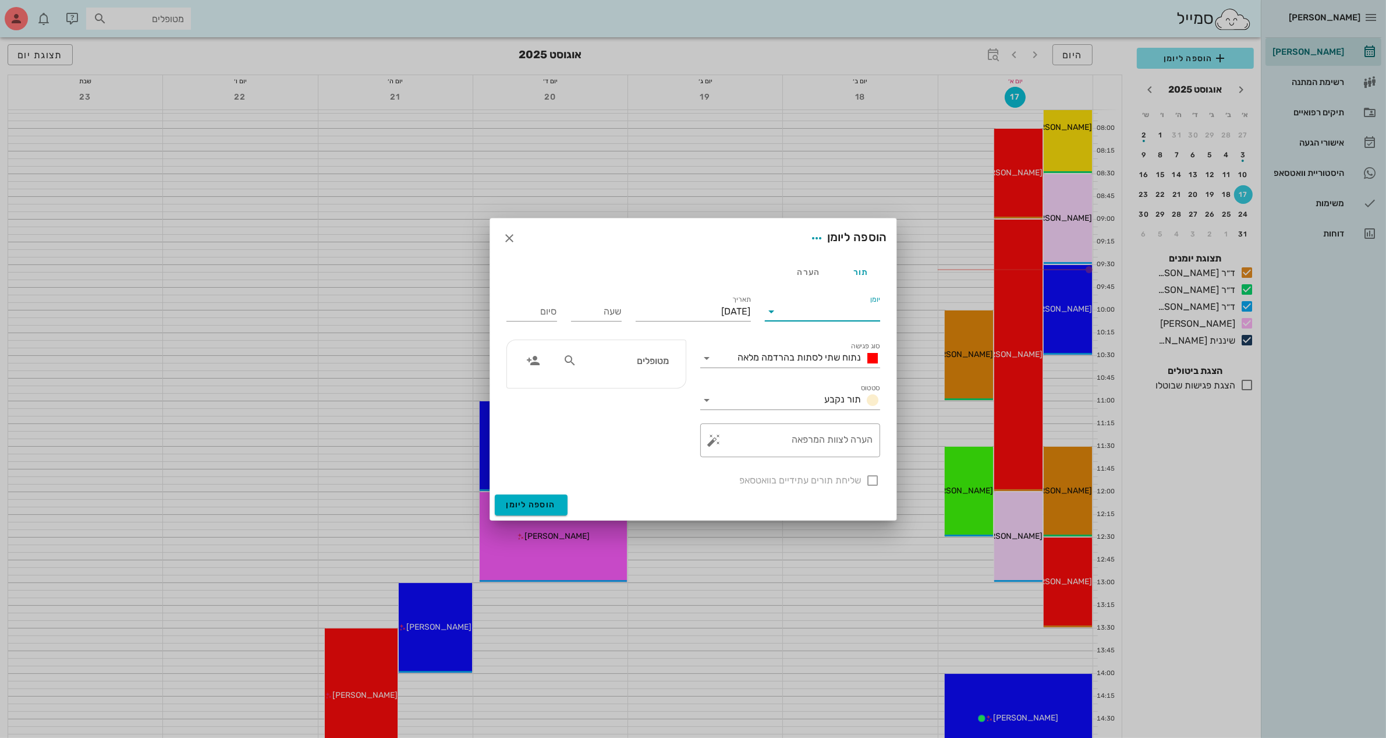
click at [790, 309] on input "יומן" at bounding box center [830, 311] width 99 height 19
click at [830, 375] on div "ד״ר [PERSON_NAME]" at bounding box center [825, 376] width 103 height 11
click at [726, 310] on input "[DATE]" at bounding box center [693, 311] width 115 height 19
click at [752, 481] on div "31" at bounding box center [755, 484] width 19 height 8
type input "[DATE]"
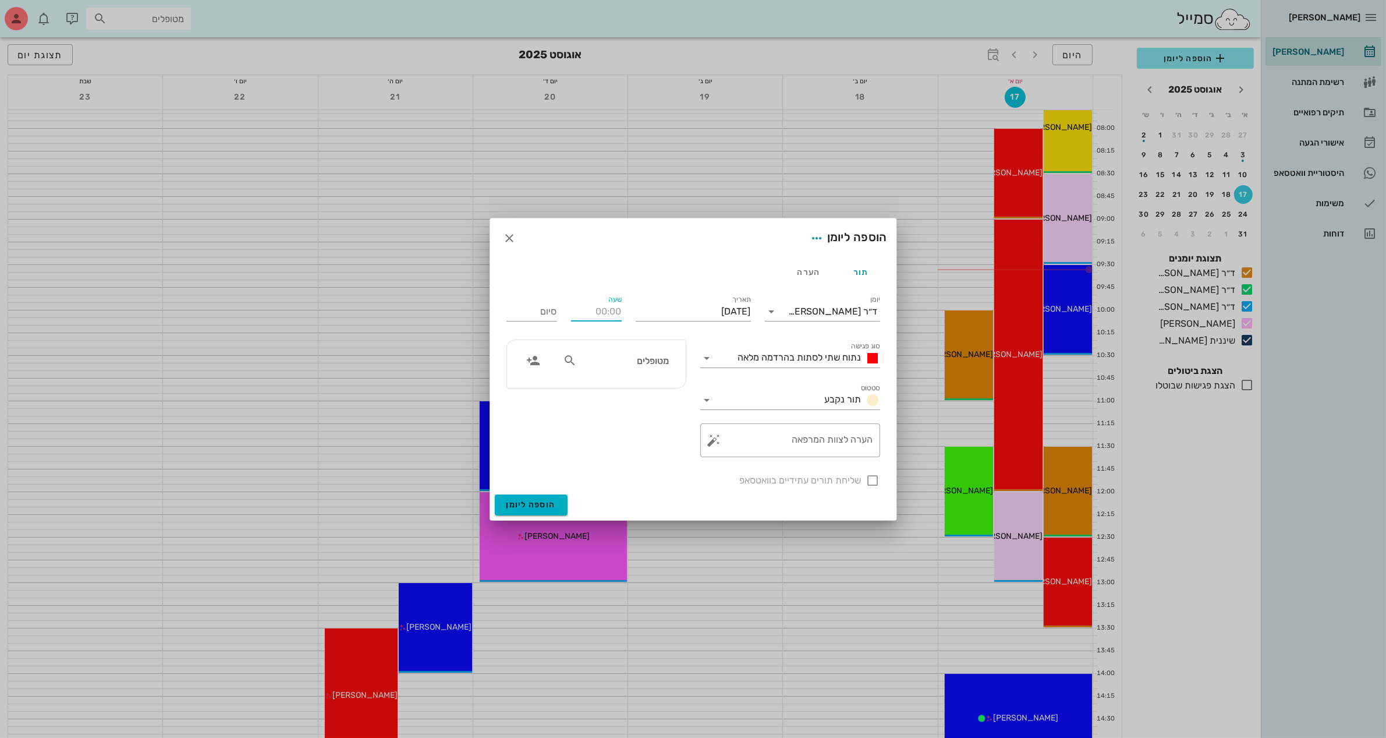
click at [614, 313] on input "שעה" at bounding box center [596, 311] width 51 height 19
type input "07:45"
click at [540, 310] on div "סיום 15:45" at bounding box center [531, 311] width 51 height 19
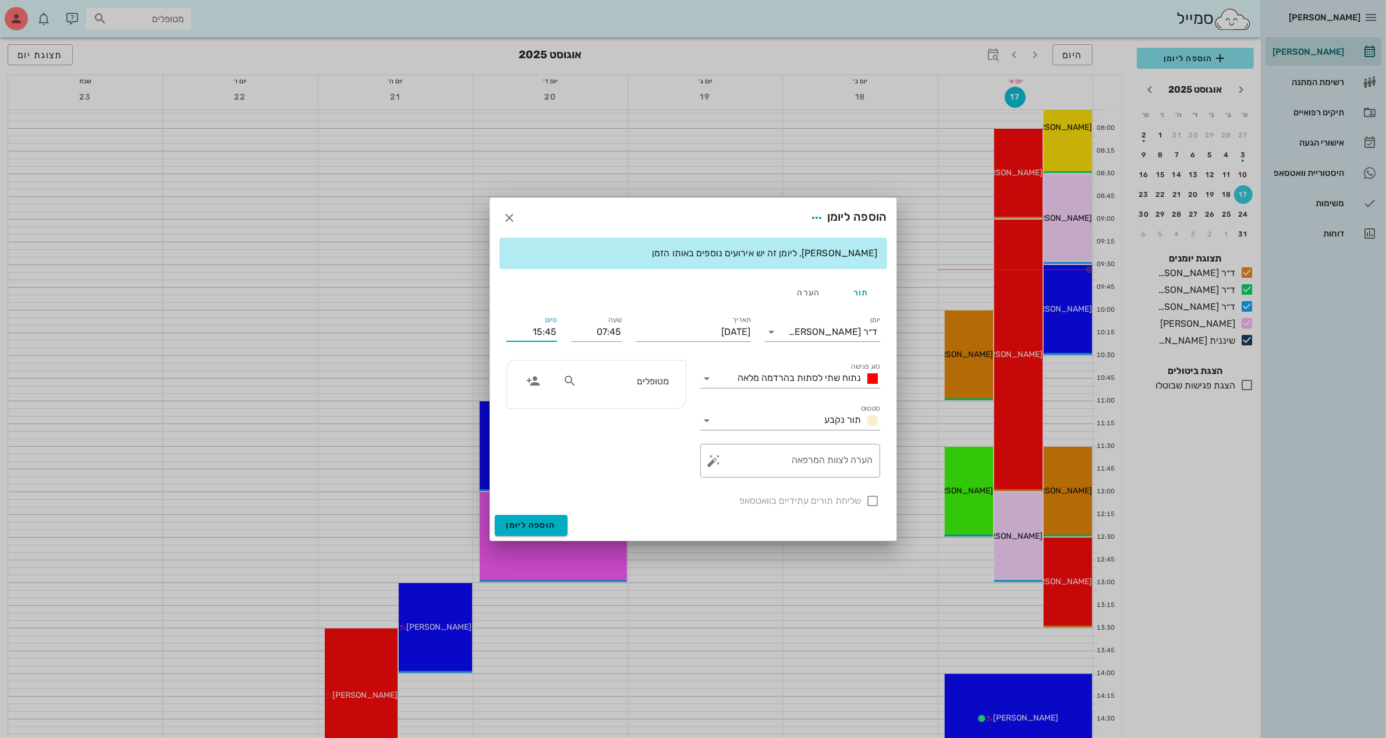
click at [534, 331] on input "15:45" at bounding box center [531, 331] width 51 height 19
click at [534, 353] on div "08:00 (15 דקות)" at bounding box center [500, 358] width 90 height 16
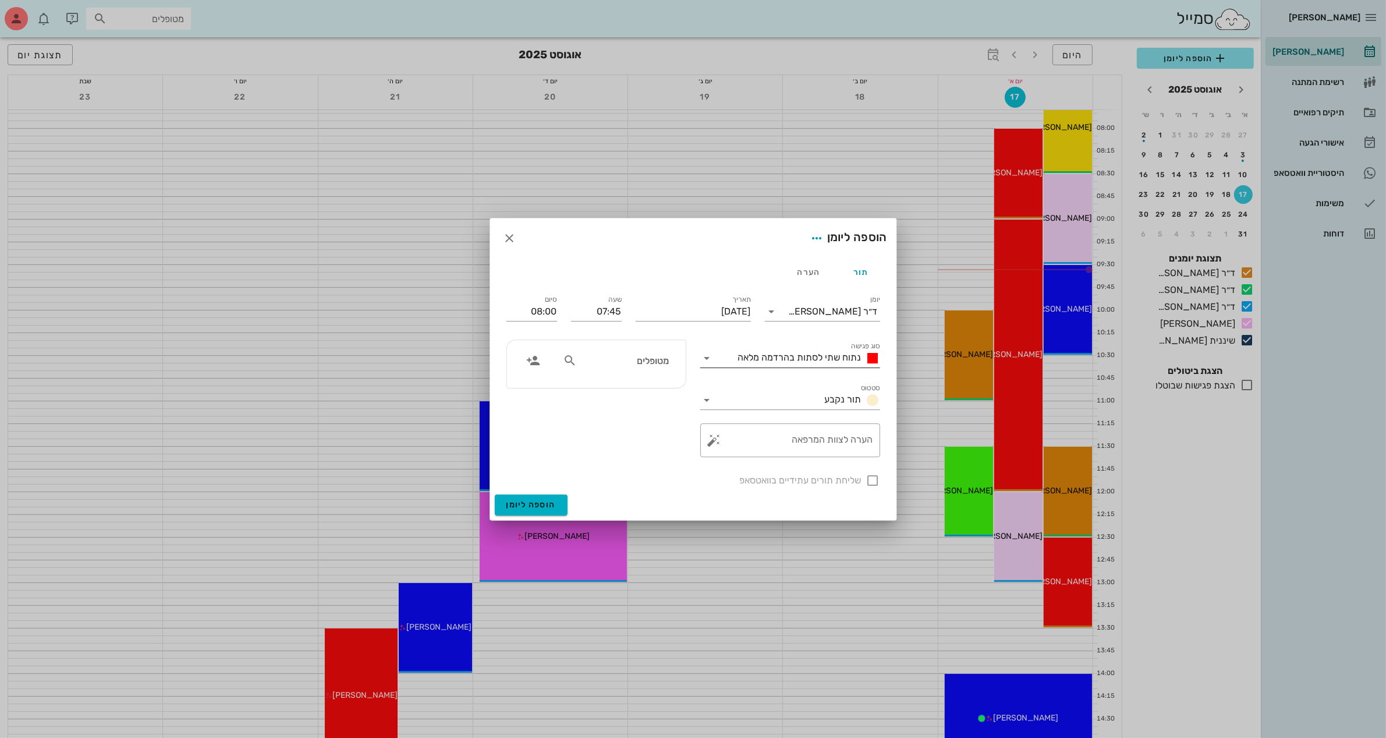
click at [708, 356] on icon at bounding box center [707, 358] width 14 height 14
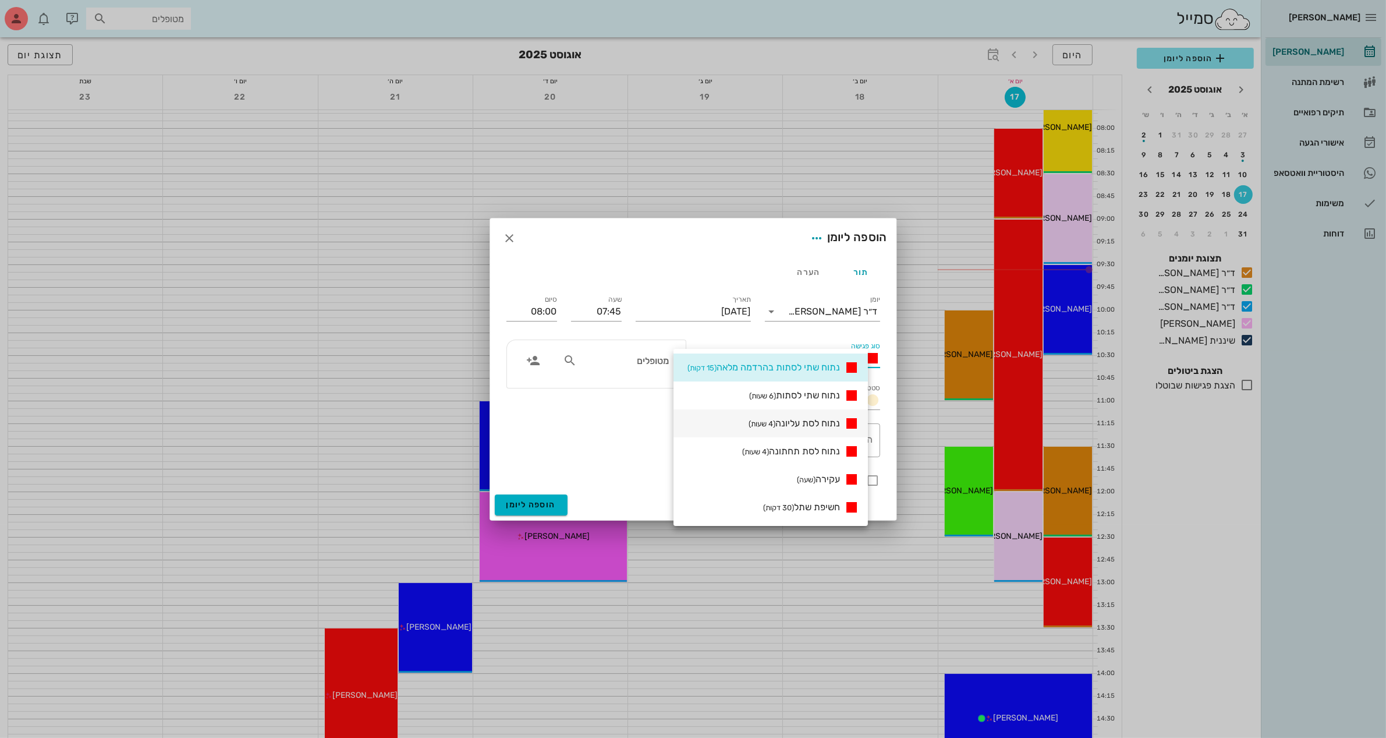
scroll to position [146, 0]
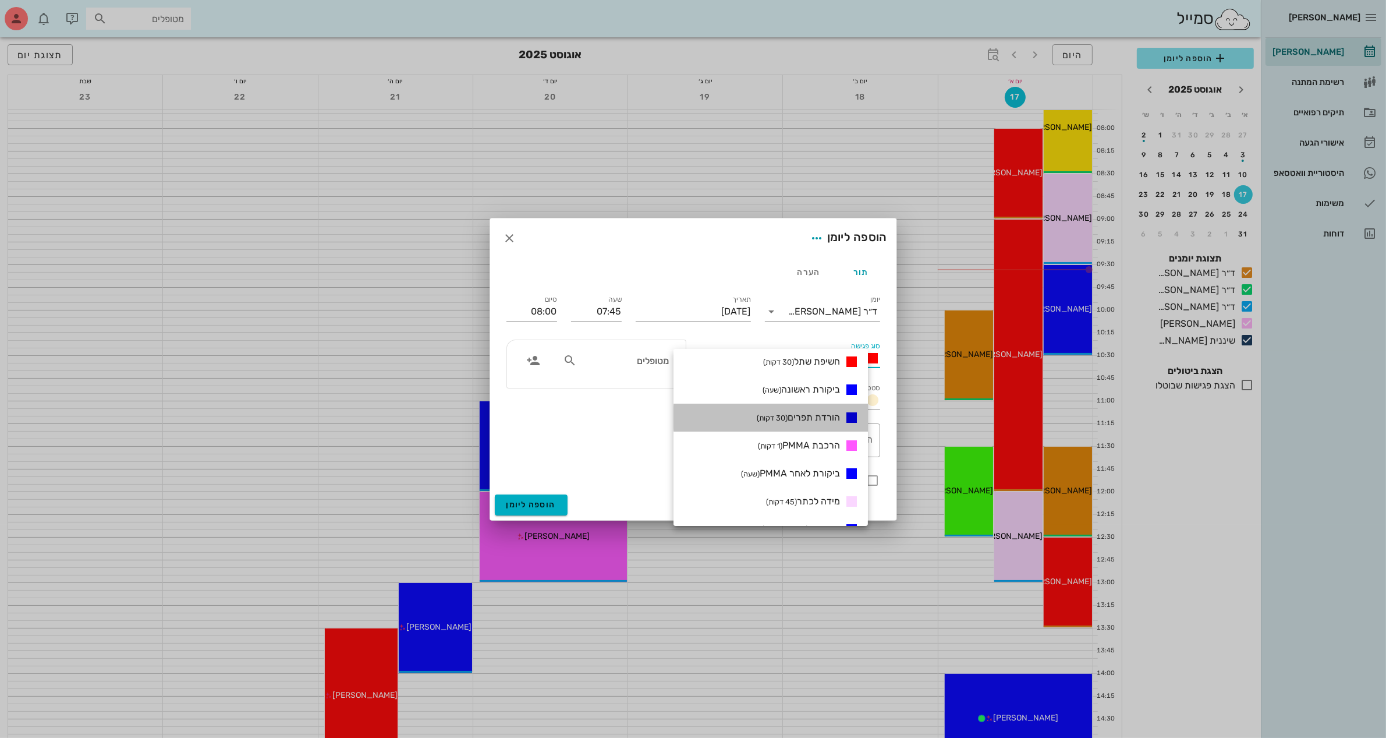
click at [788, 414] on small "(30 דקות)" at bounding box center [772, 417] width 31 height 9
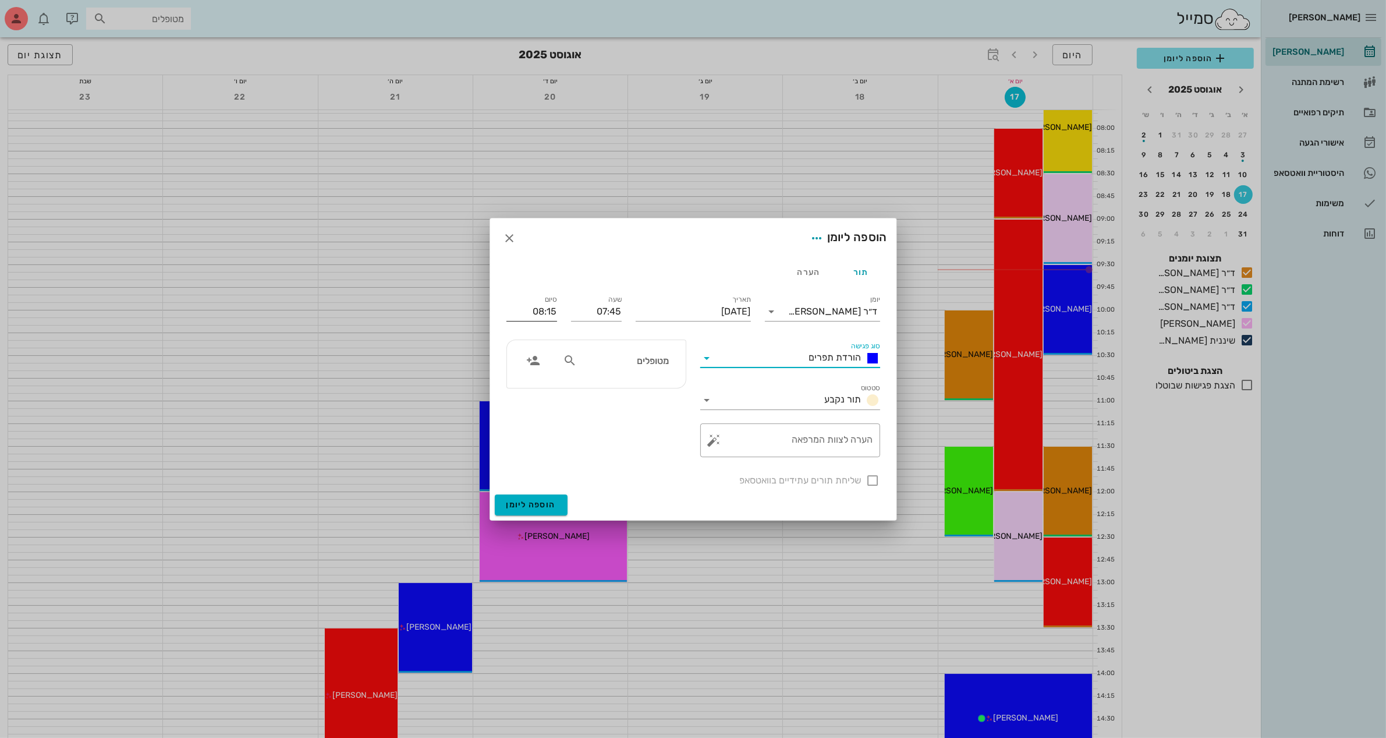
click at [536, 310] on input "08:15" at bounding box center [531, 311] width 51 height 19
click at [536, 336] on div "08:00 (15 דקות)" at bounding box center [501, 338] width 72 height 9
type input "08:00"
click at [609, 359] on input "text" at bounding box center [624, 360] width 90 height 15
type input "דני"
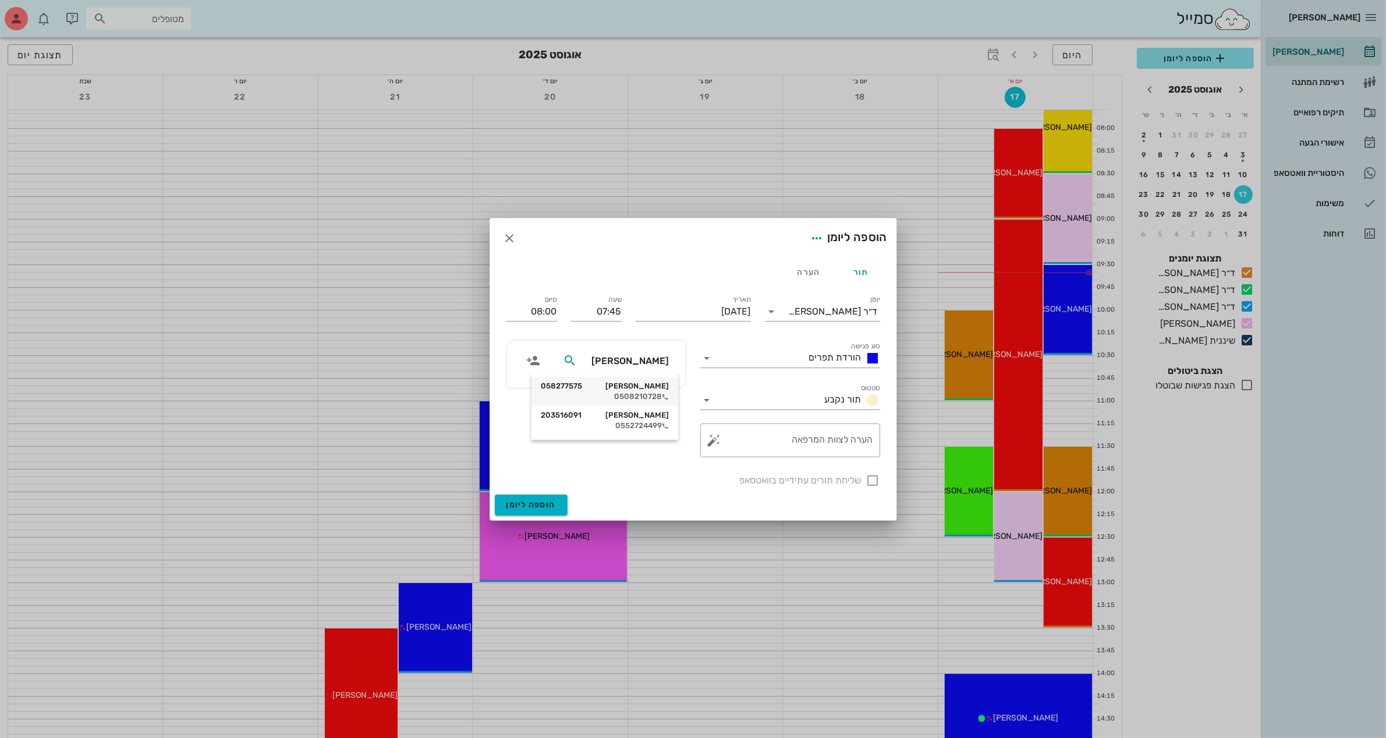
click at [650, 392] on div "0508210728" at bounding box center [605, 396] width 128 height 9
click at [792, 443] on textarea "הערה לצוות המרפאה" at bounding box center [795, 443] width 157 height 28
click at [850, 433] on textarea "הורדתתפרים" at bounding box center [795, 443] width 157 height 28
type textarea "הורדת תפרים"
click at [870, 481] on div at bounding box center [873, 480] width 20 height 20
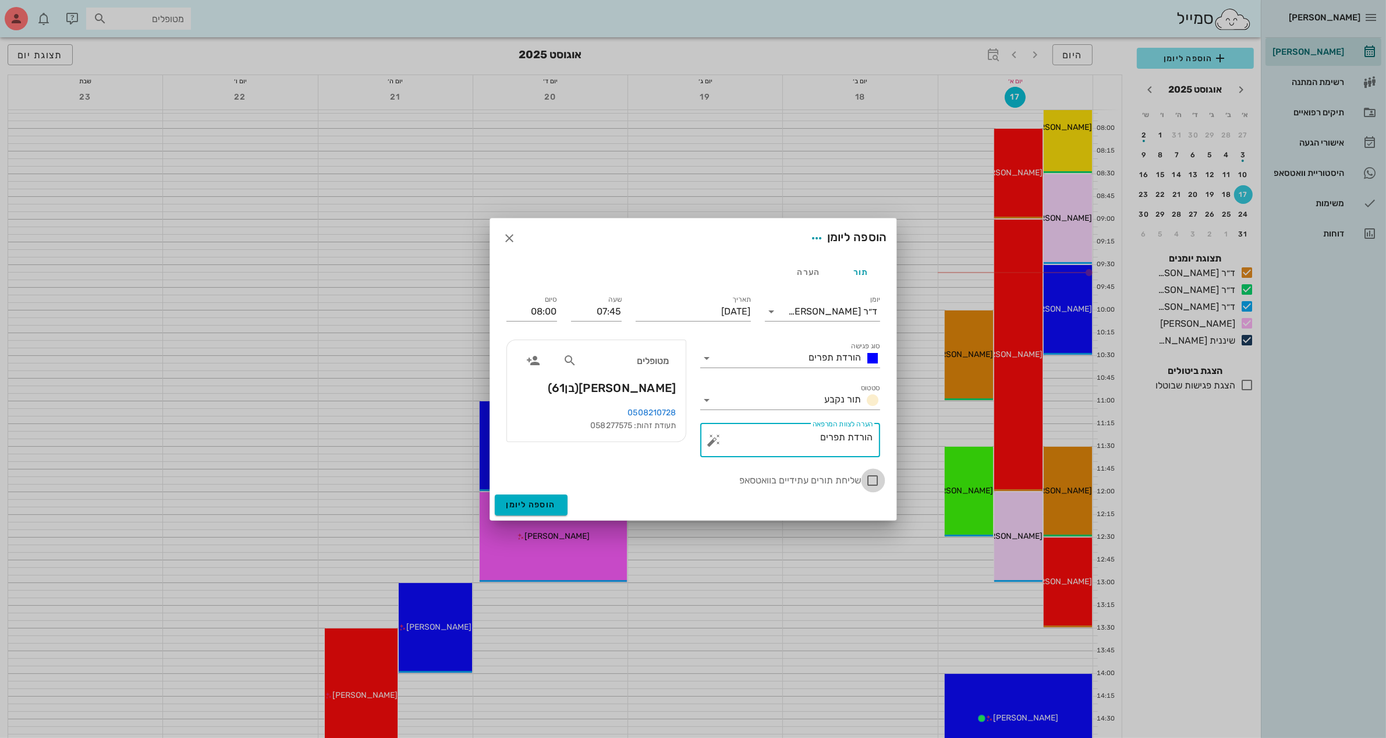
checkbox input "true"
click at [527, 501] on span "הוספה ליומן" at bounding box center [530, 504] width 49 height 10
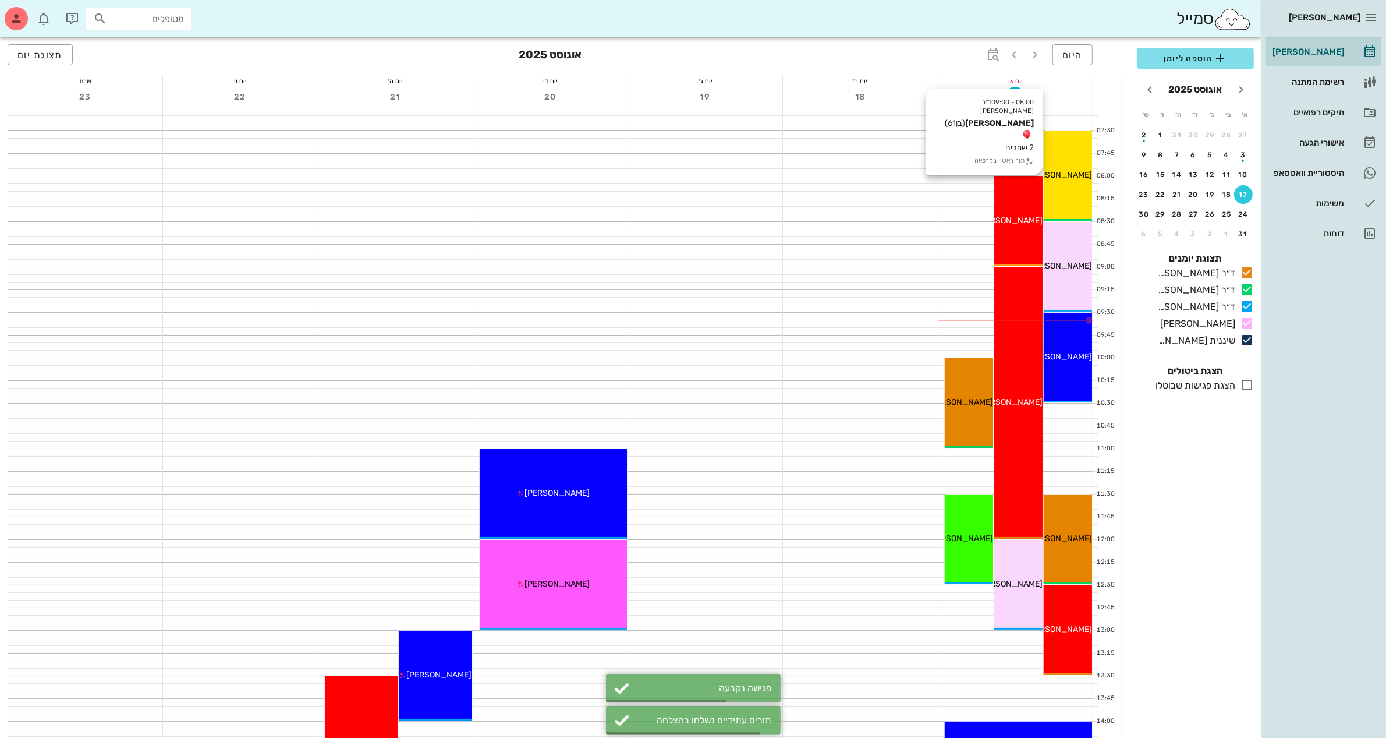
scroll to position [0, 0]
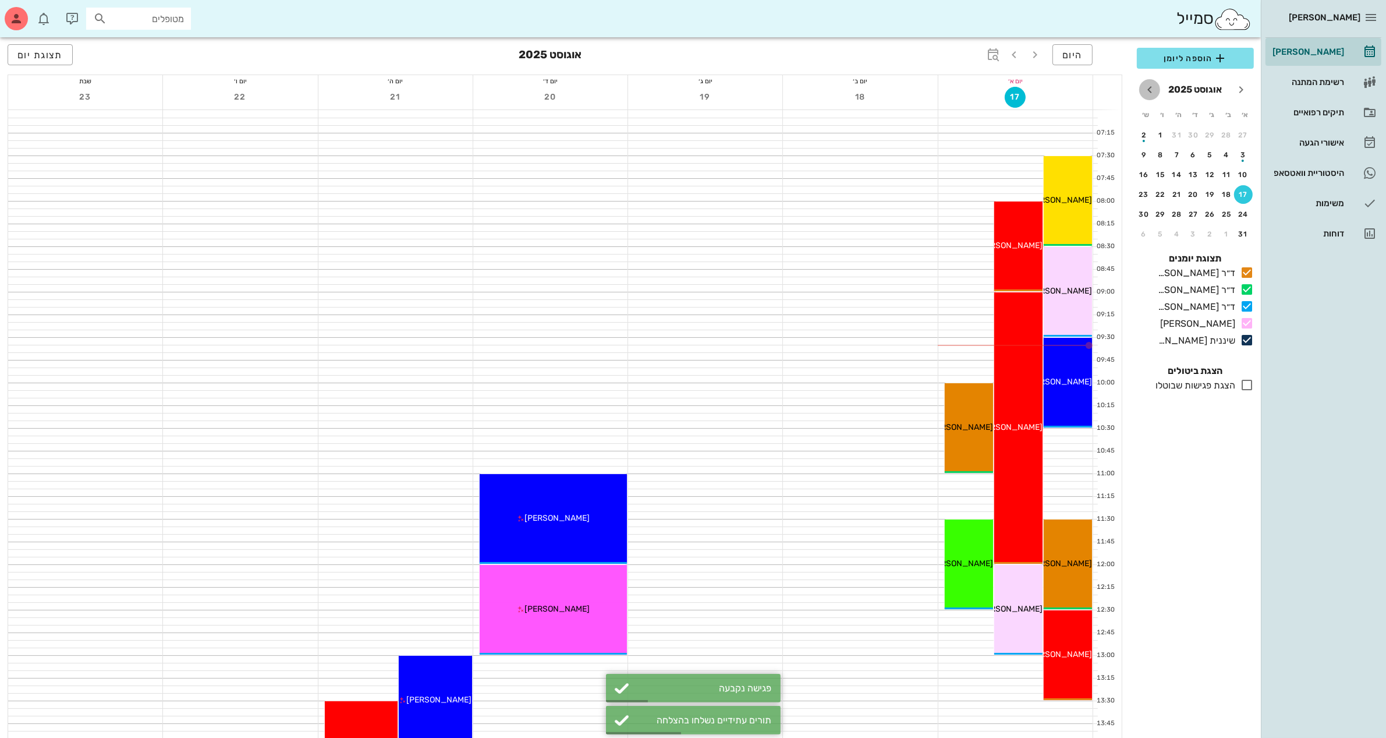
click at [1148, 87] on icon "חודש הבא" at bounding box center [1150, 90] width 14 height 14
click at [1238, 91] on icon "חודש שעבר" at bounding box center [1241, 90] width 14 height 14
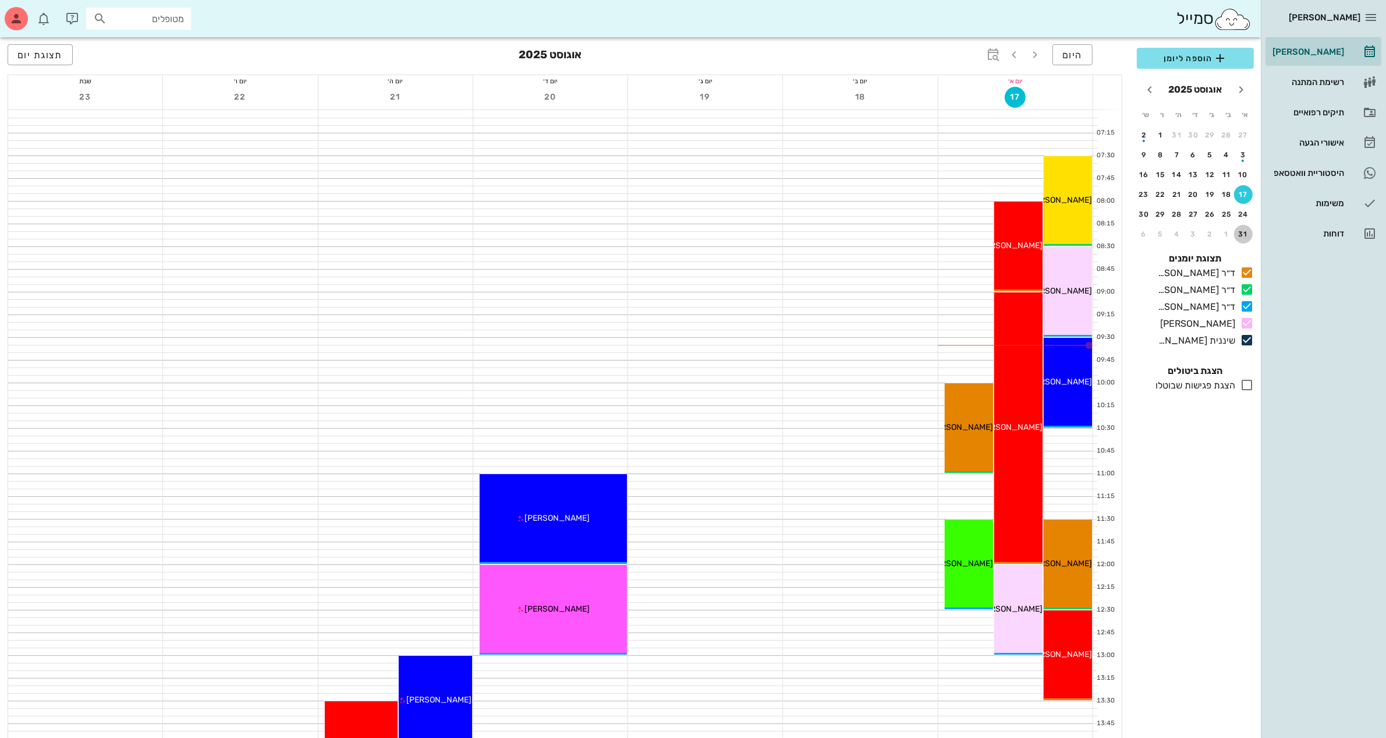
click at [1245, 231] on div "31" at bounding box center [1243, 234] width 19 height 8
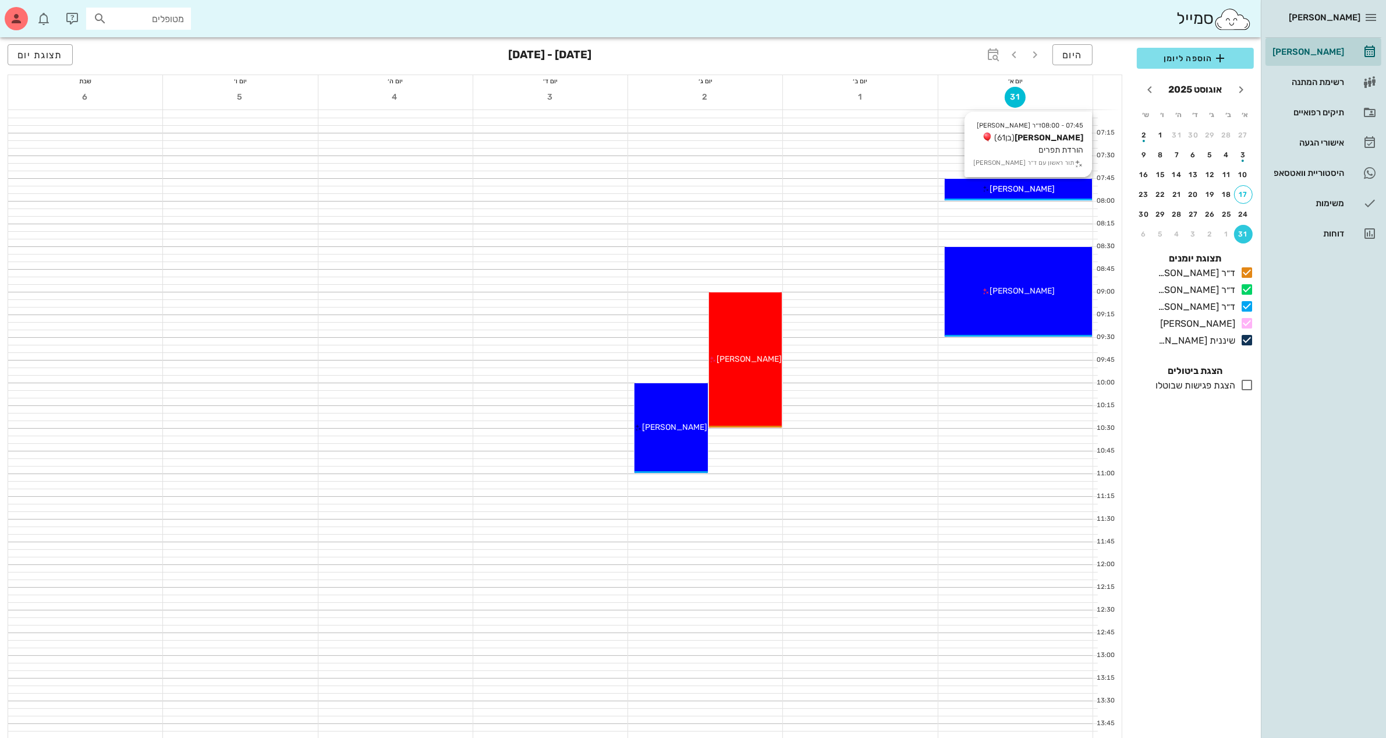
click at [1014, 190] on span "[PERSON_NAME]" at bounding box center [1022, 189] width 65 height 10
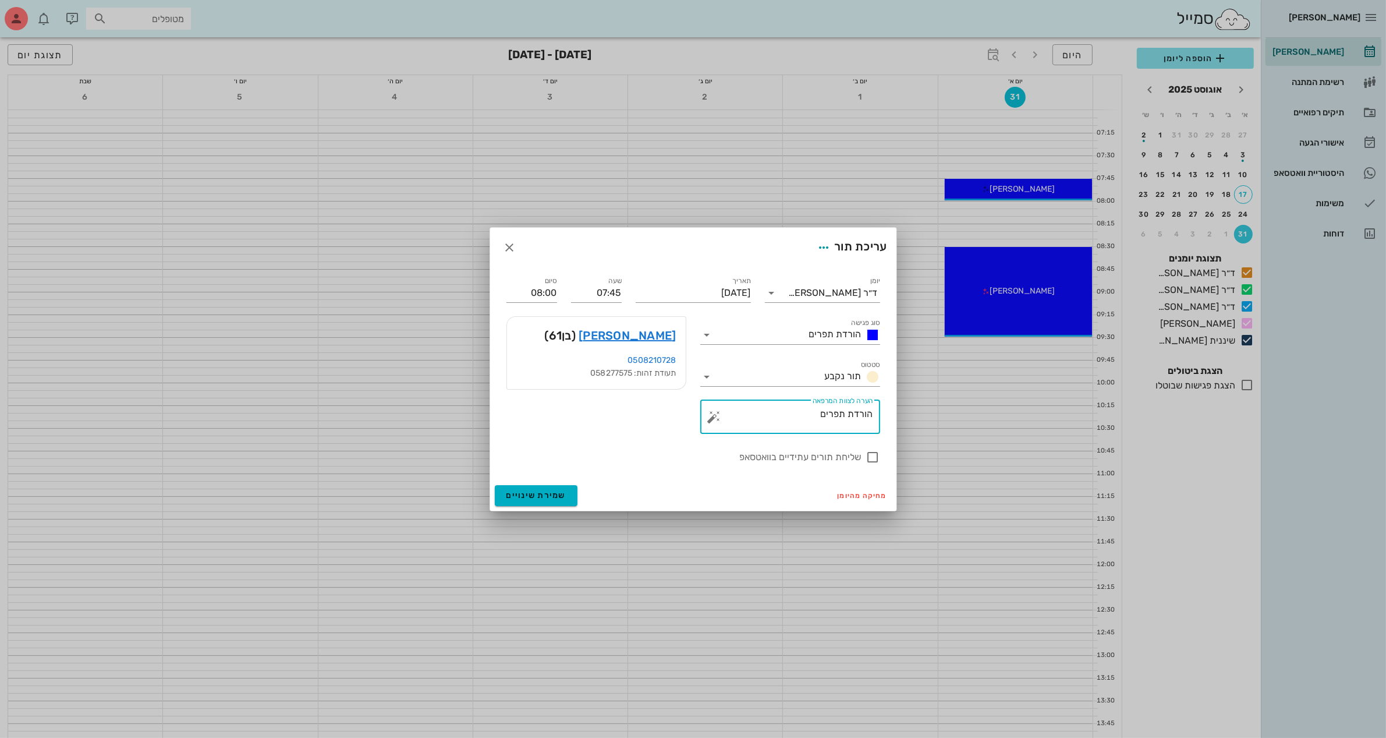
click at [808, 417] on textarea "הורדת תפרים" at bounding box center [795, 420] width 157 height 28
type textarea "הורדת תפרים צילום פנורמי וסיטי"
click at [543, 290] on input "08:00" at bounding box center [531, 292] width 51 height 19
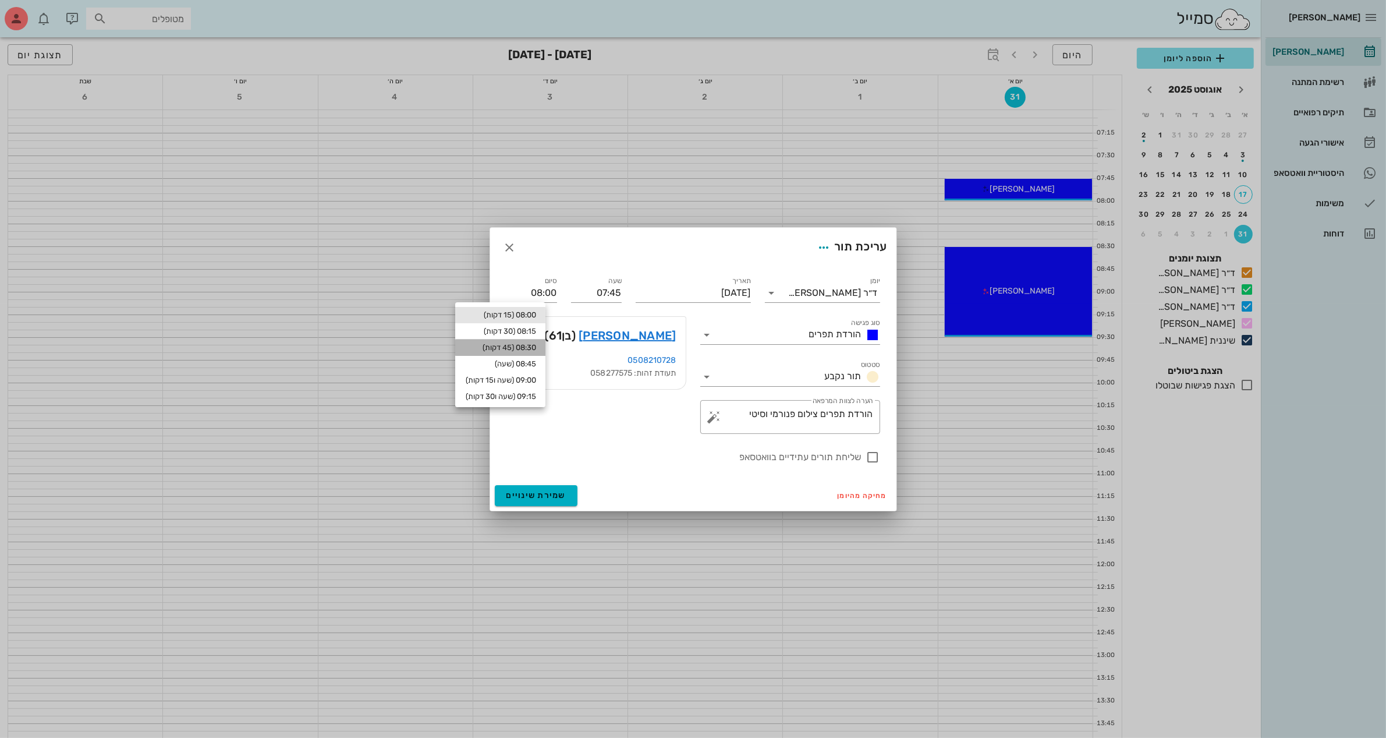
click at [533, 344] on div "08:30 (45 דקות)" at bounding box center [501, 347] width 72 height 9
type input "08:30"
click at [543, 491] on span "שמירת שינויים" at bounding box center [536, 495] width 60 height 10
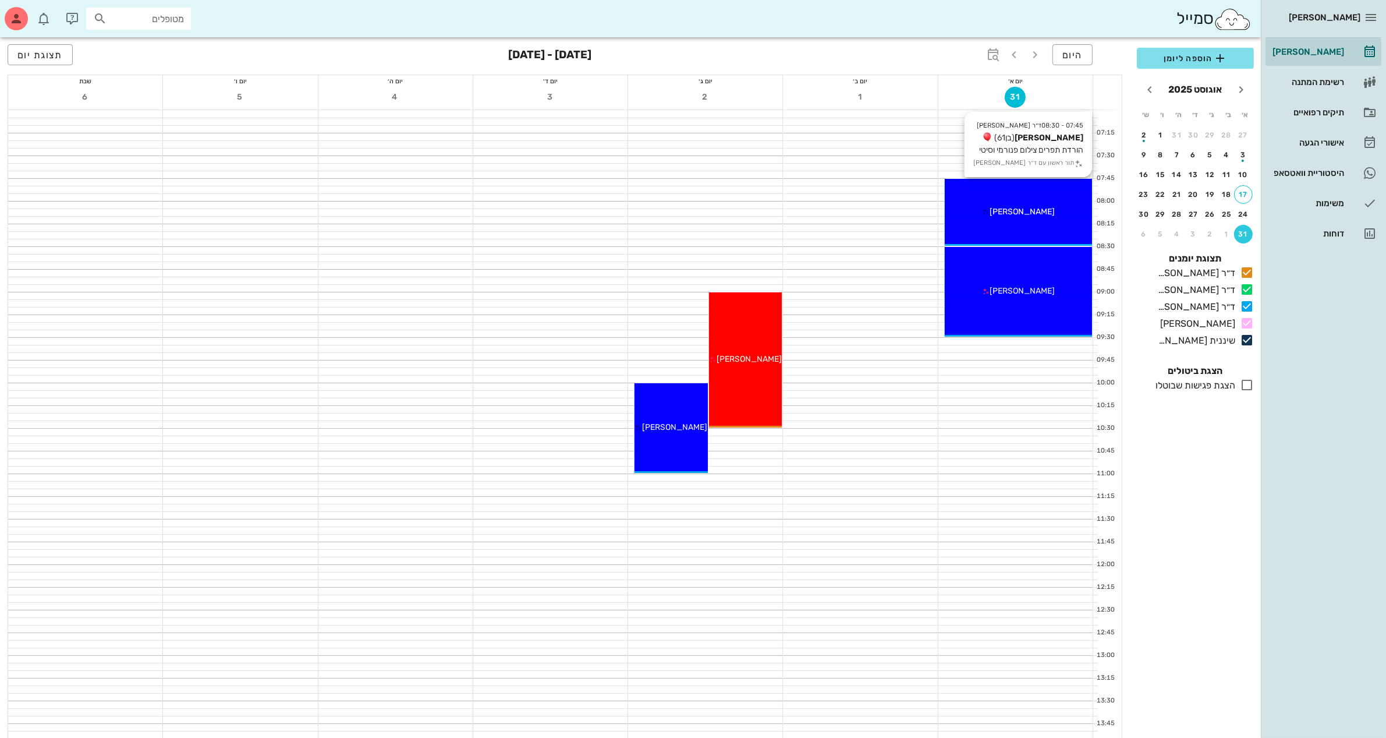
click at [1008, 207] on span "[PERSON_NAME]" at bounding box center [1022, 212] width 65 height 10
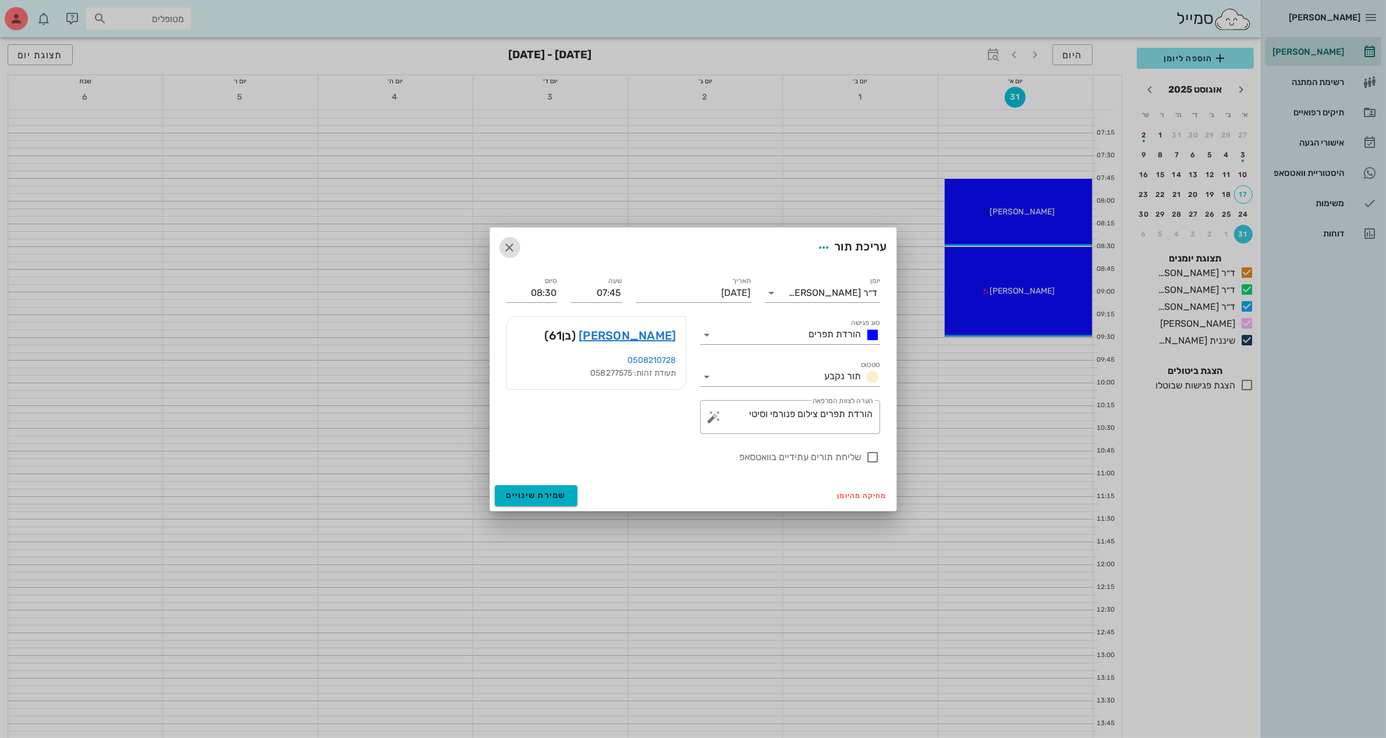
click at [510, 247] on icon "button" at bounding box center [510, 247] width 14 height 14
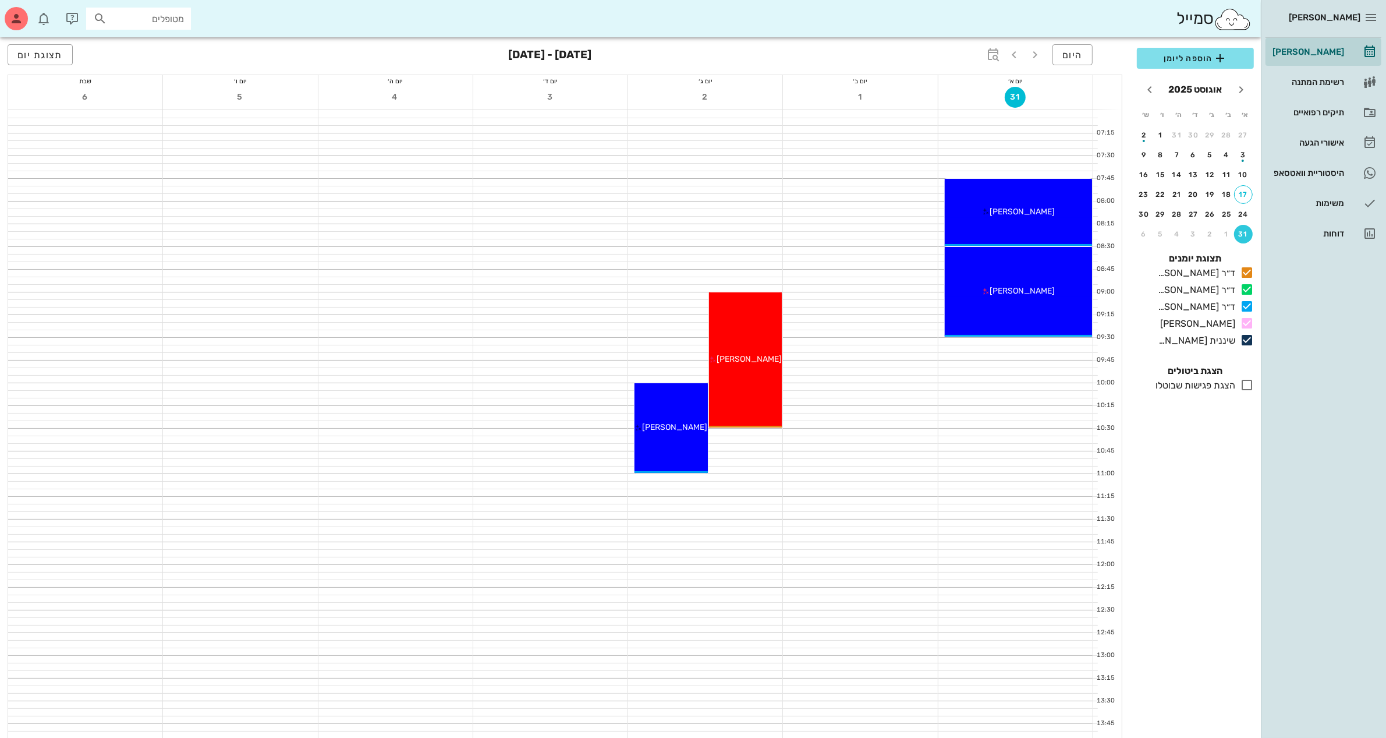
click at [1294, 357] on div "ביאדסה דנט יומן מרפאה רשימת המתנה תיקים רפואיים אישורי הגעה היסטוריית וואטסאפ מ…" at bounding box center [1323, 369] width 125 height 738
click at [1151, 93] on icon "חודש הבא" at bounding box center [1150, 90] width 14 height 14
click at [1208, 132] on div "2" at bounding box center [1210, 135] width 19 height 8
click at [1188, 60] on span "הוספה ליומן" at bounding box center [1195, 58] width 98 height 14
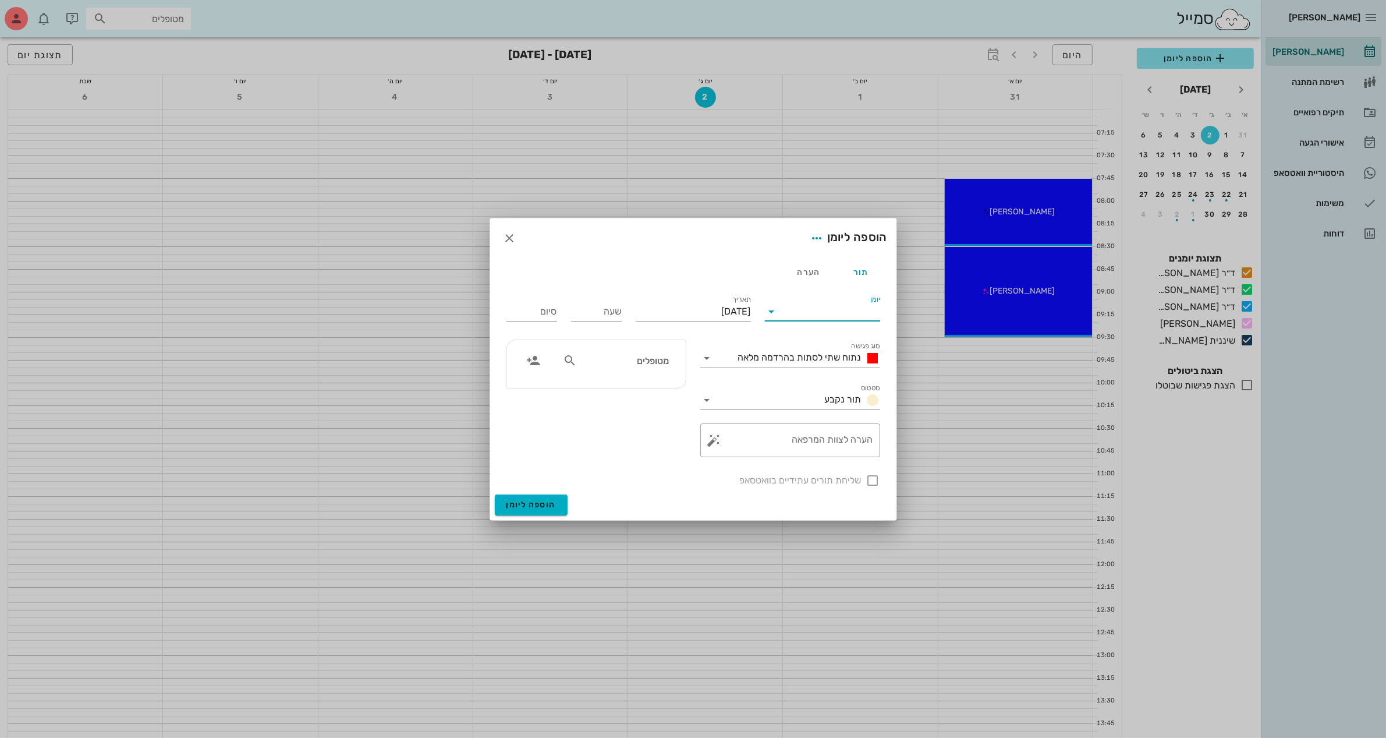
click at [809, 312] on input "יומן" at bounding box center [830, 311] width 99 height 19
click at [834, 374] on div "ד״ר [PERSON_NAME]" at bounding box center [825, 376] width 103 height 11
click at [609, 310] on input "שעה" at bounding box center [596, 311] width 51 height 19
click at [617, 309] on input "08" at bounding box center [596, 311] width 51 height 19
click at [616, 309] on input "08" at bounding box center [596, 311] width 51 height 19
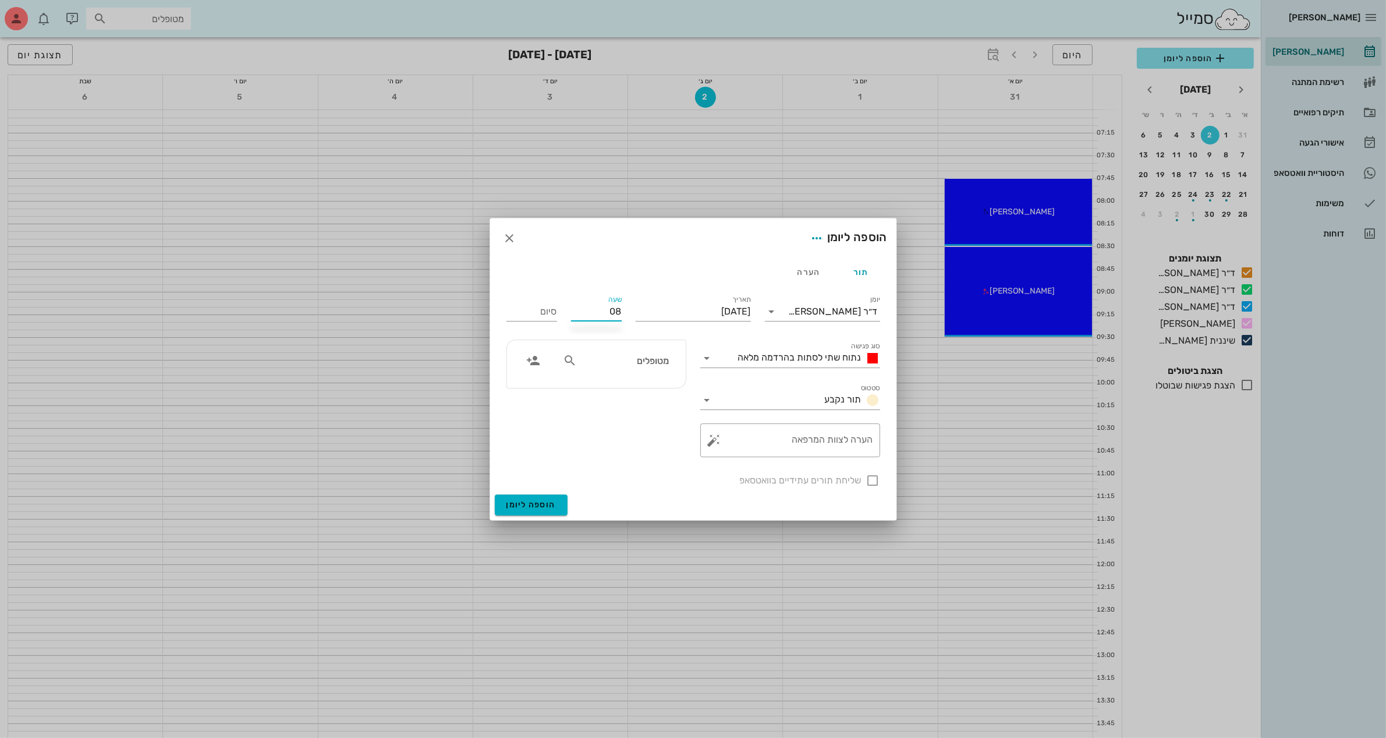
click at [616, 309] on input "08" at bounding box center [596, 311] width 51 height 19
type input "08:00"
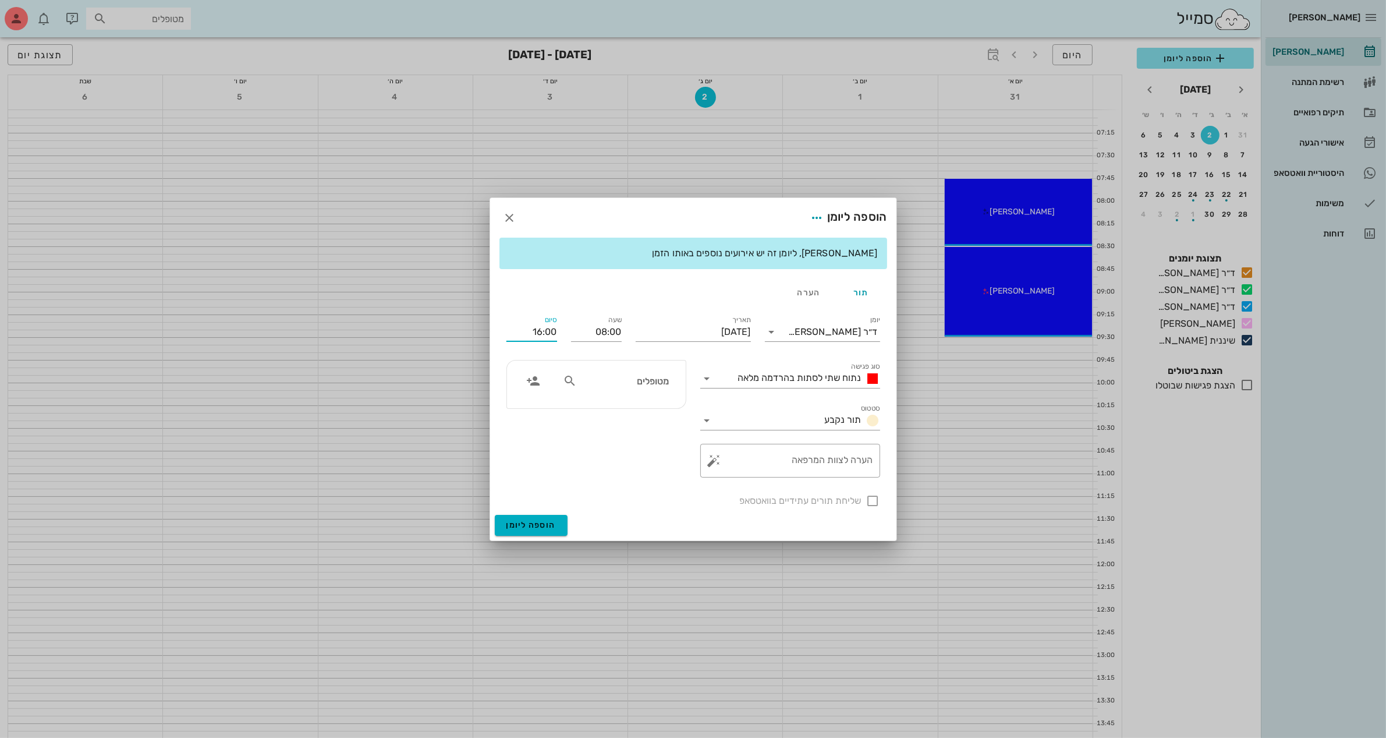
click at [547, 310] on div "סיום 16:00" at bounding box center [531, 329] width 65 height 47
drag, startPoint x: 557, startPoint y: 310, endPoint x: 508, endPoint y: 312, distance: 48.9
click at [508, 312] on div "סיום 16:00" at bounding box center [531, 329] width 65 height 47
click at [534, 332] on input "16:00" at bounding box center [531, 331] width 51 height 19
click at [530, 405] on div "09:00 (שעה)" at bounding box center [500, 407] width 72 height 9
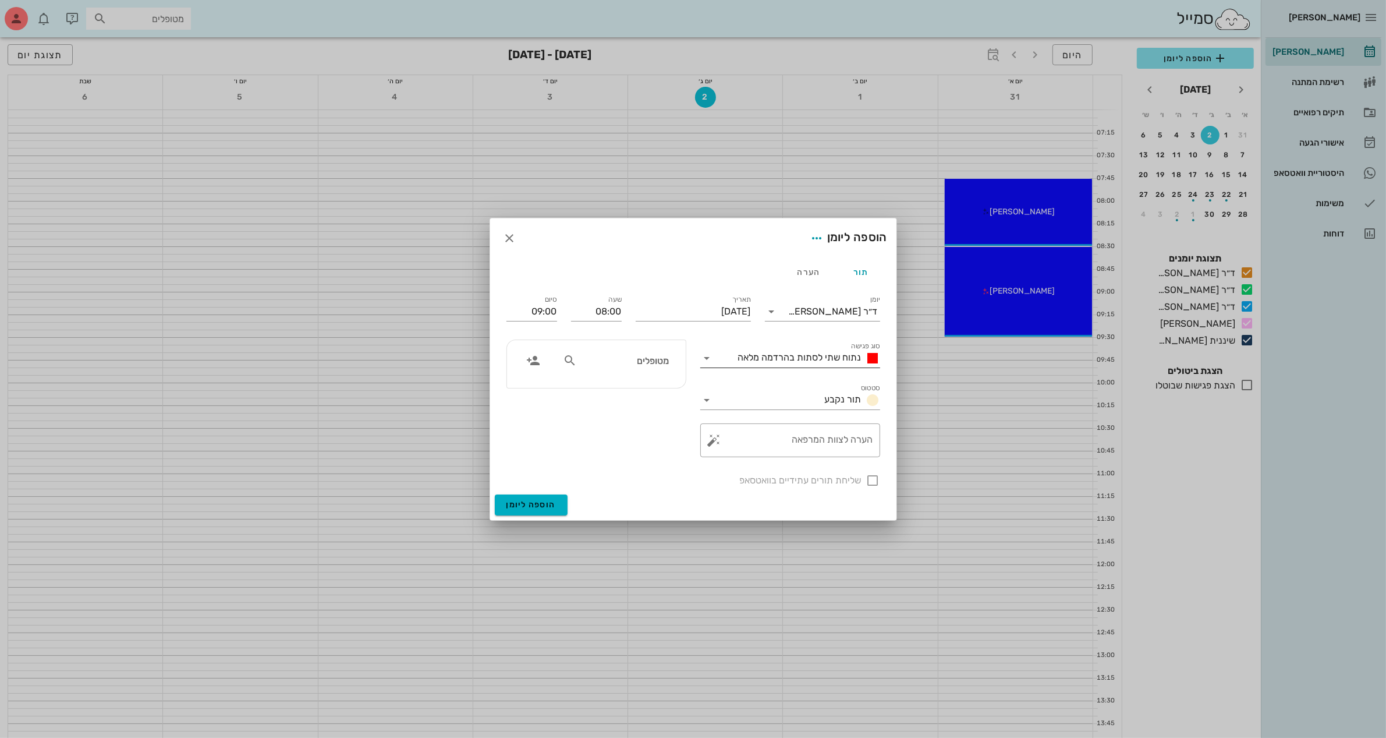
click at [769, 359] on span "נתוח שתי לסתות בהרדמה מלאה" at bounding box center [799, 357] width 123 height 11
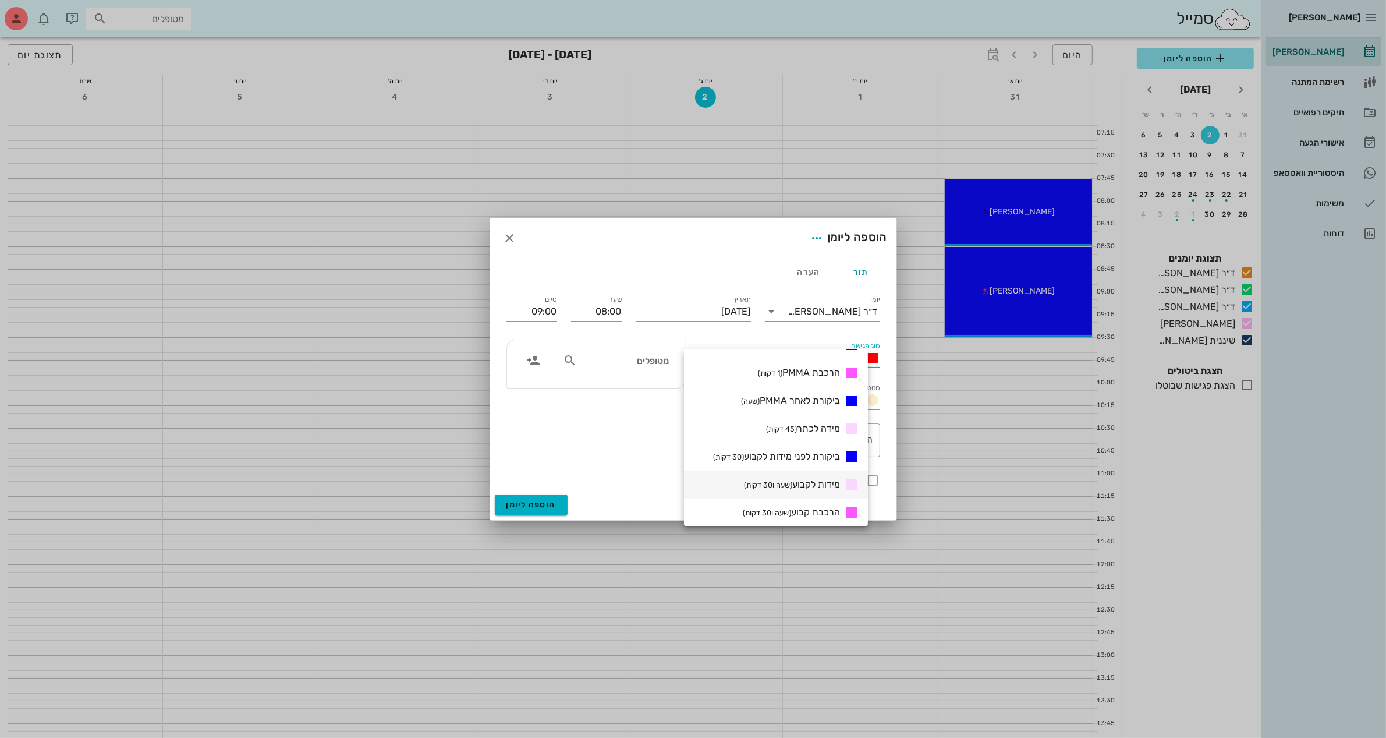
scroll to position [291, 0]
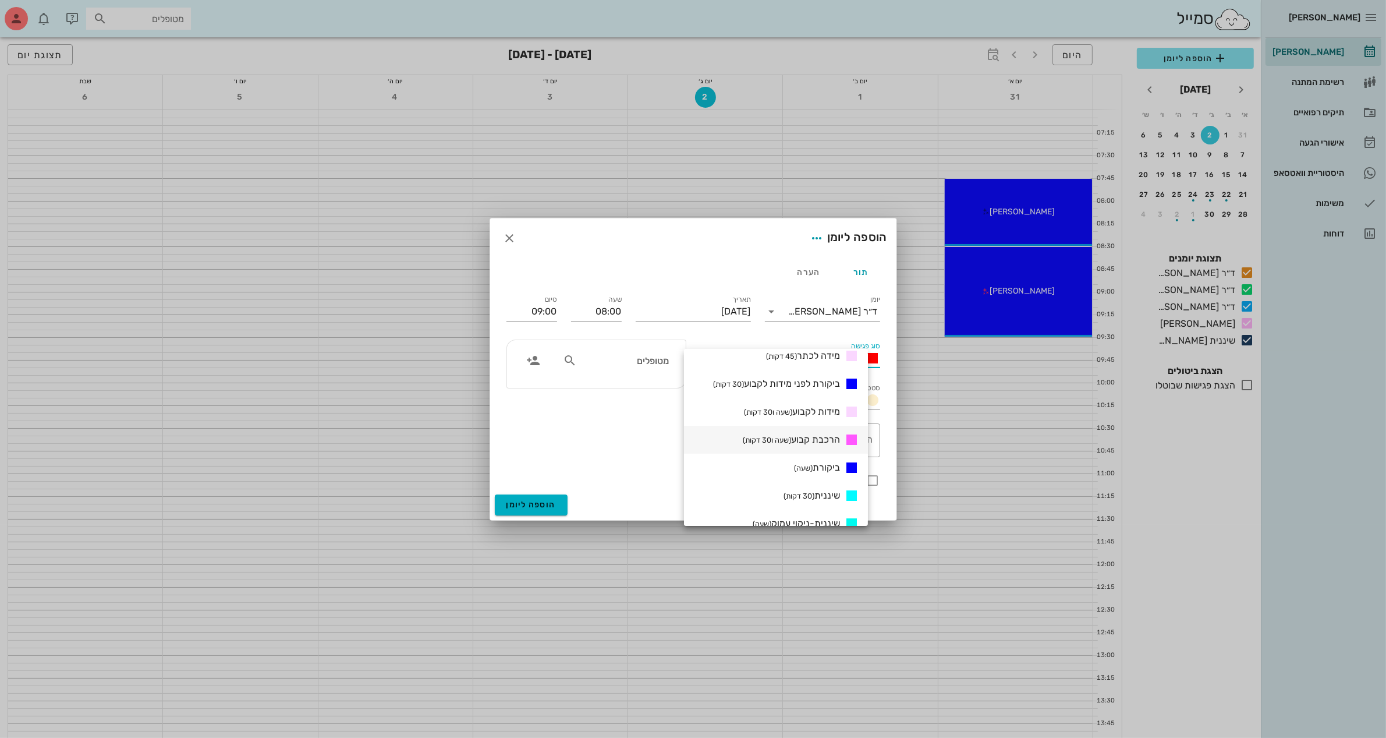
click at [827, 438] on span "הרכבת קבוע (שעה ו30 דקות)" at bounding box center [791, 439] width 97 height 11
type input "09:30"
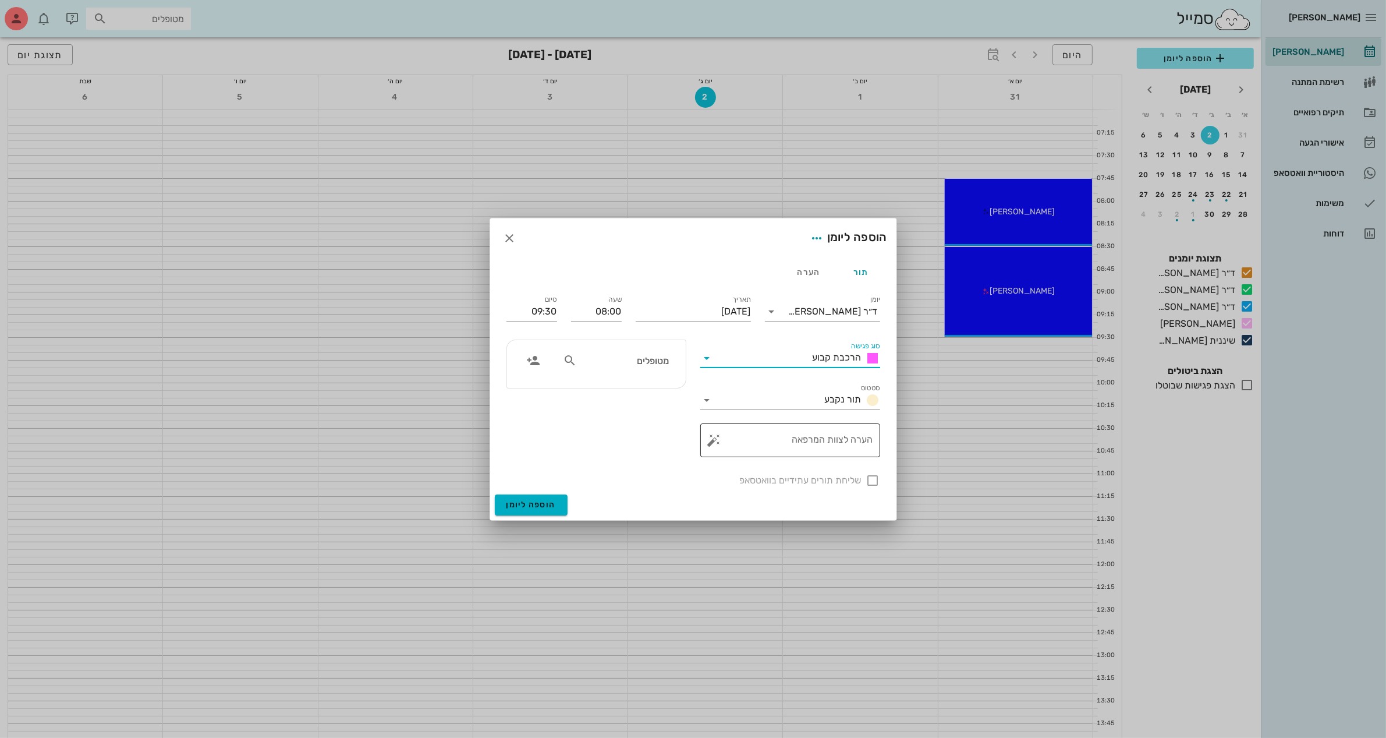
click at [824, 440] on textarea "הערה לצוות המרפאה" at bounding box center [795, 443] width 157 height 28
type textarea "הרכבה"
click at [611, 363] on input "מטופלים" at bounding box center [624, 360] width 90 height 15
type input "ו"
type input "ויט"
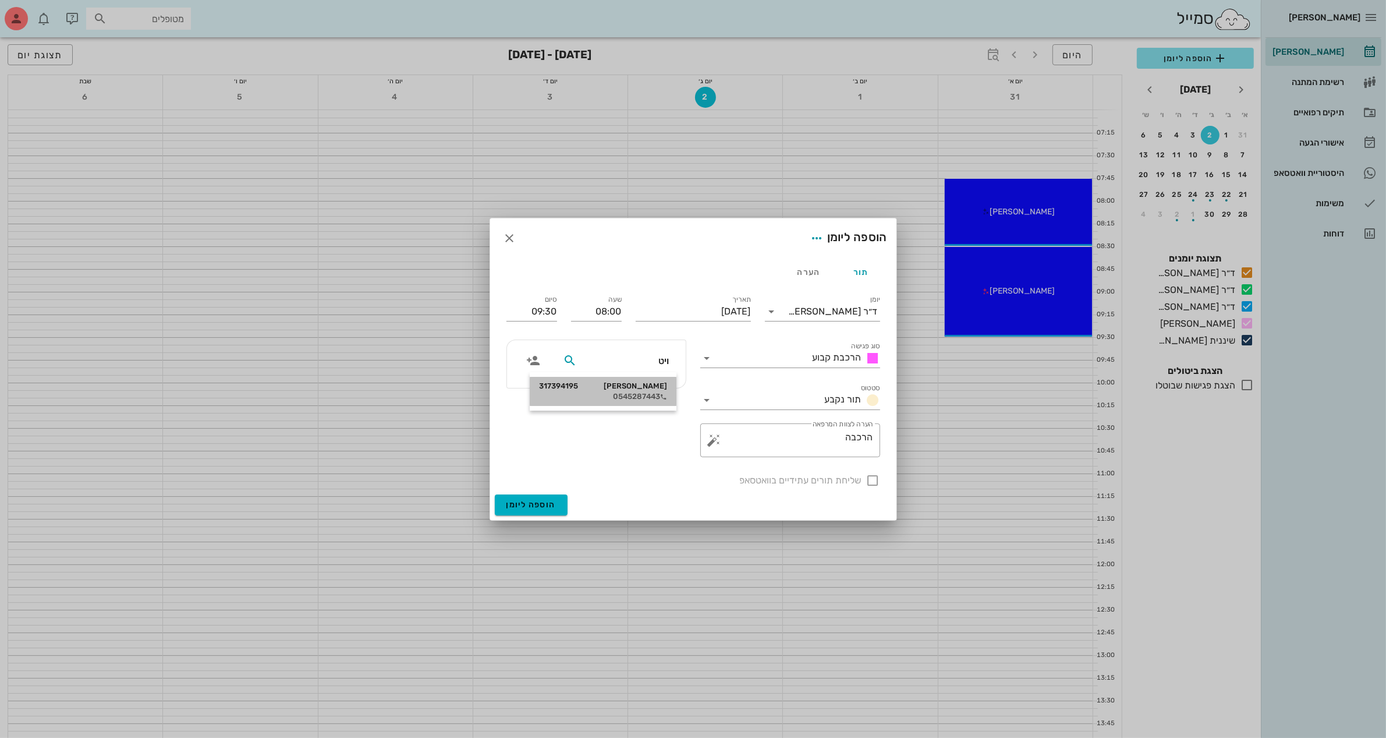
click at [636, 384] on div "ויטלי לוצקי 317394195" at bounding box center [603, 385] width 128 height 9
click at [870, 481] on div at bounding box center [873, 480] width 20 height 20
checkbox input "true"
click at [546, 311] on input "09:30" at bounding box center [531, 311] width 51 height 19
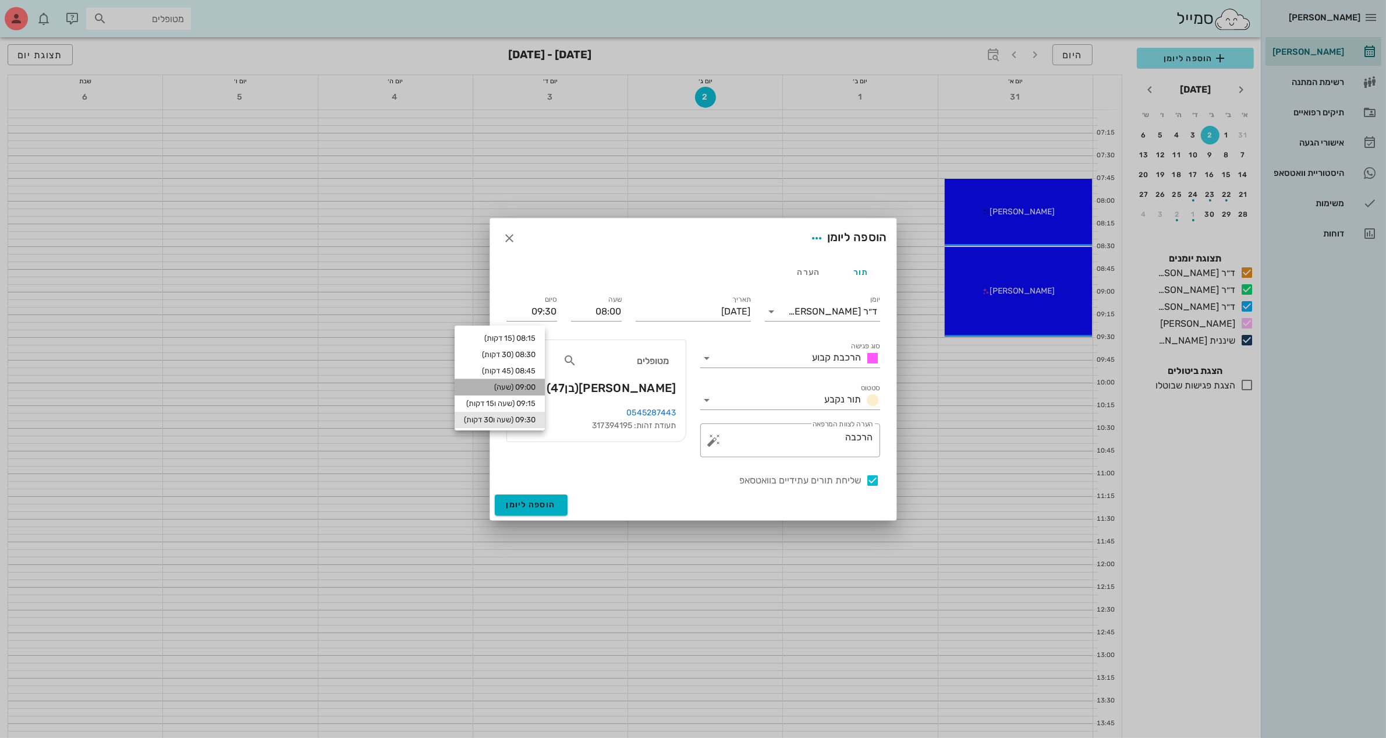
click at [534, 385] on div "09:00 (שעה)" at bounding box center [500, 386] width 72 height 9
type input "09:00"
click at [541, 505] on span "הוספה ליומן" at bounding box center [530, 504] width 49 height 10
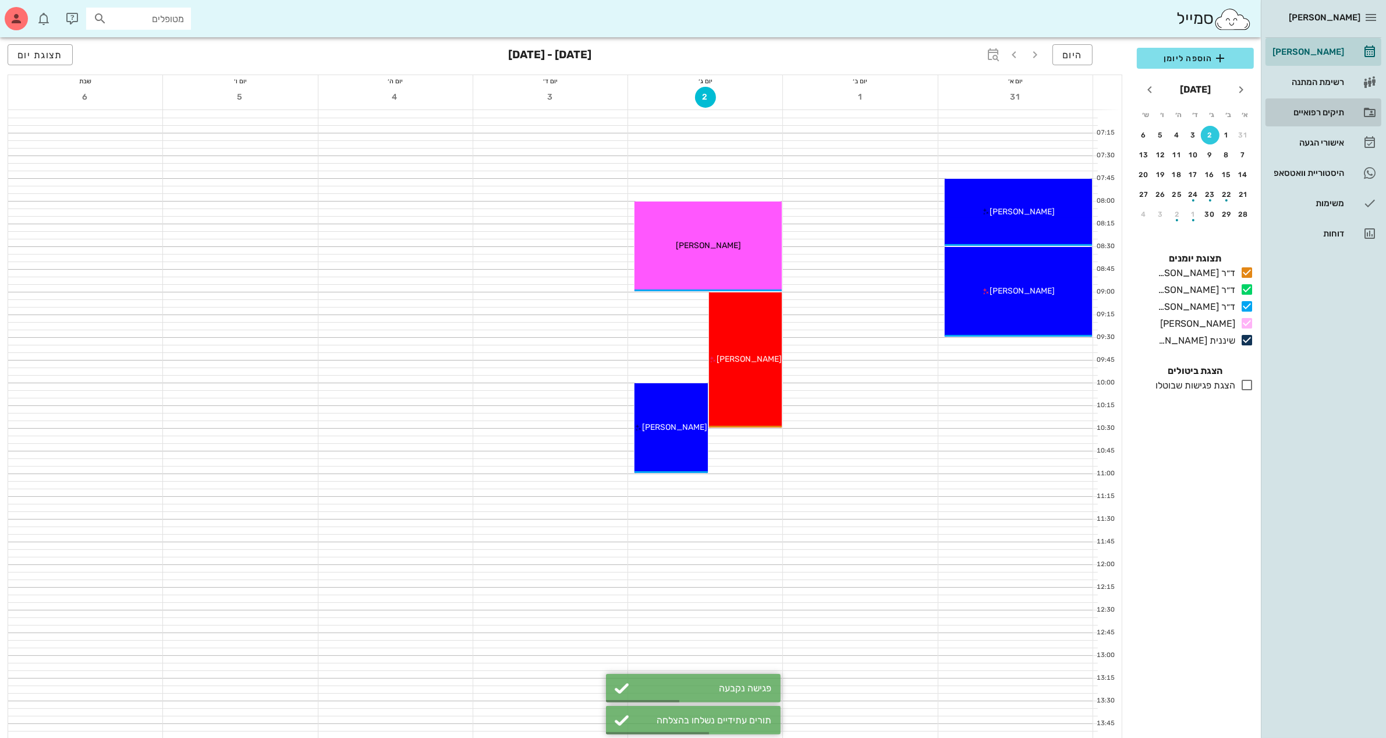
click at [1326, 111] on div "תיקים רפואיים" at bounding box center [1307, 112] width 74 height 9
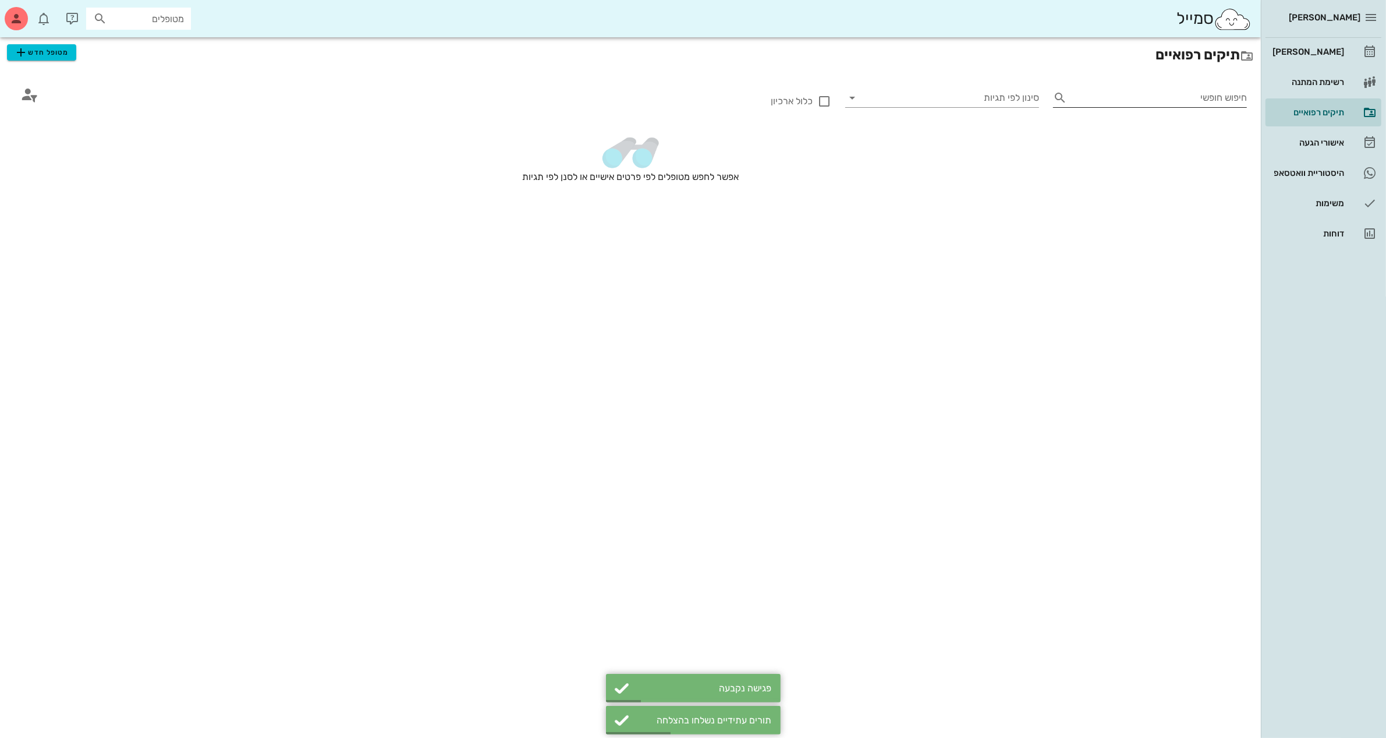
click at [1160, 94] on input "חיפוש חופשי" at bounding box center [1159, 97] width 175 height 19
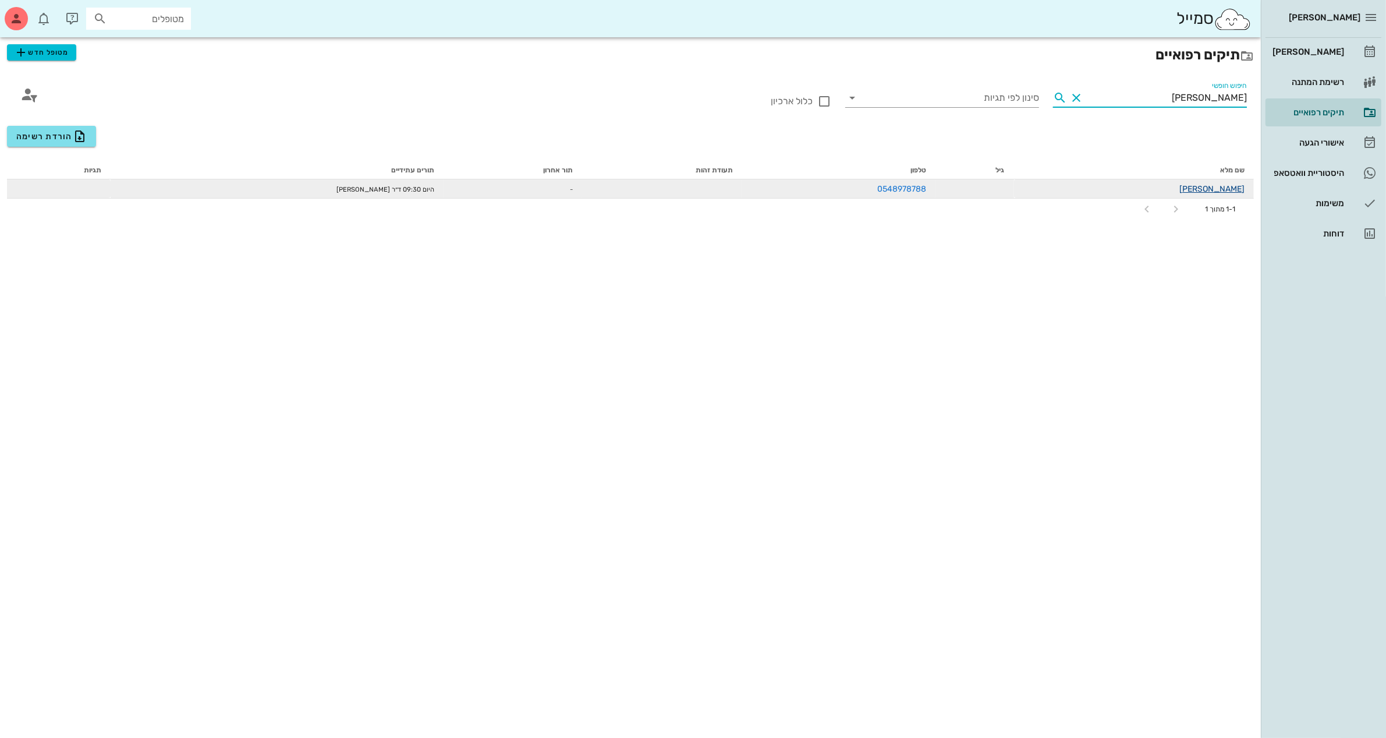
type input "[PERSON_NAME]"
click at [1227, 190] on link "[PERSON_NAME]" at bounding box center [1211, 189] width 65 height 10
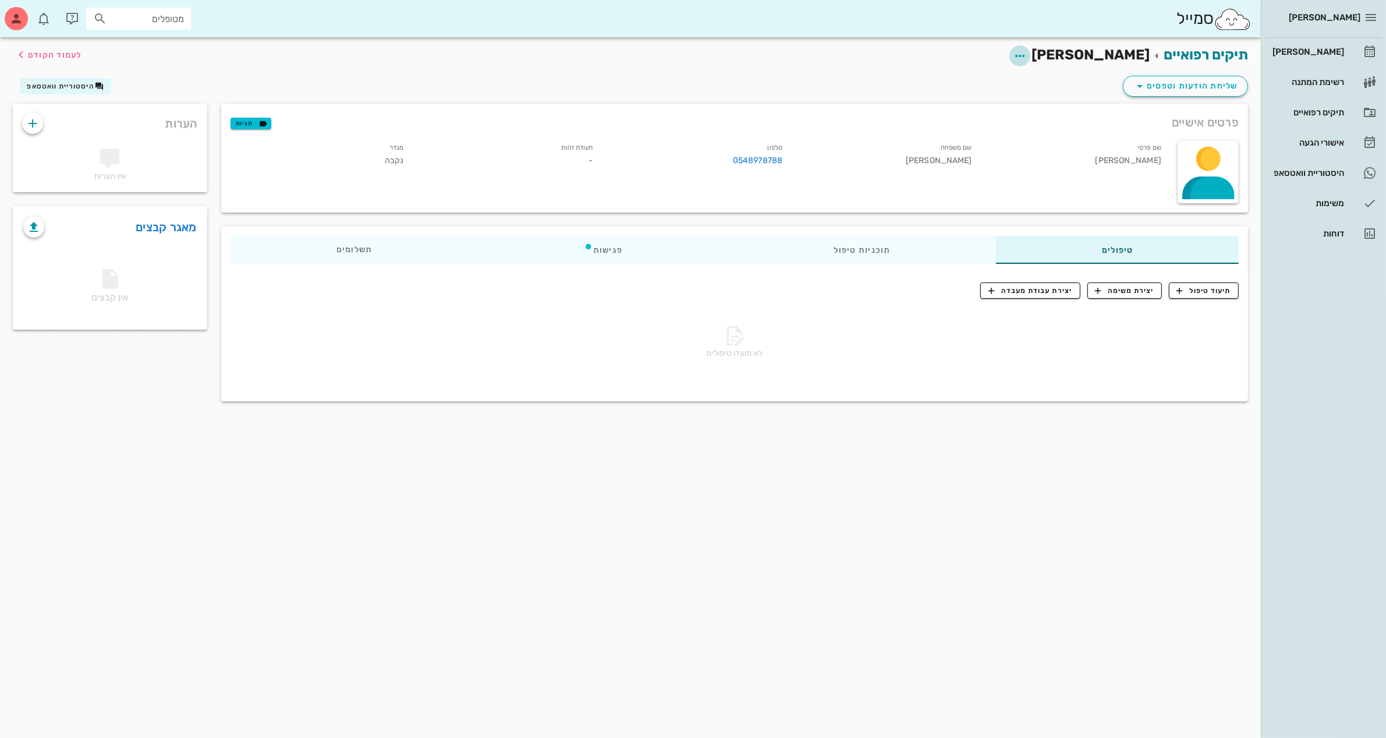
click at [1027, 52] on icon "button" at bounding box center [1020, 56] width 14 height 14
click at [1061, 86] on div "עריכת פרטי מטופל" at bounding box center [1039, 84] width 87 height 11
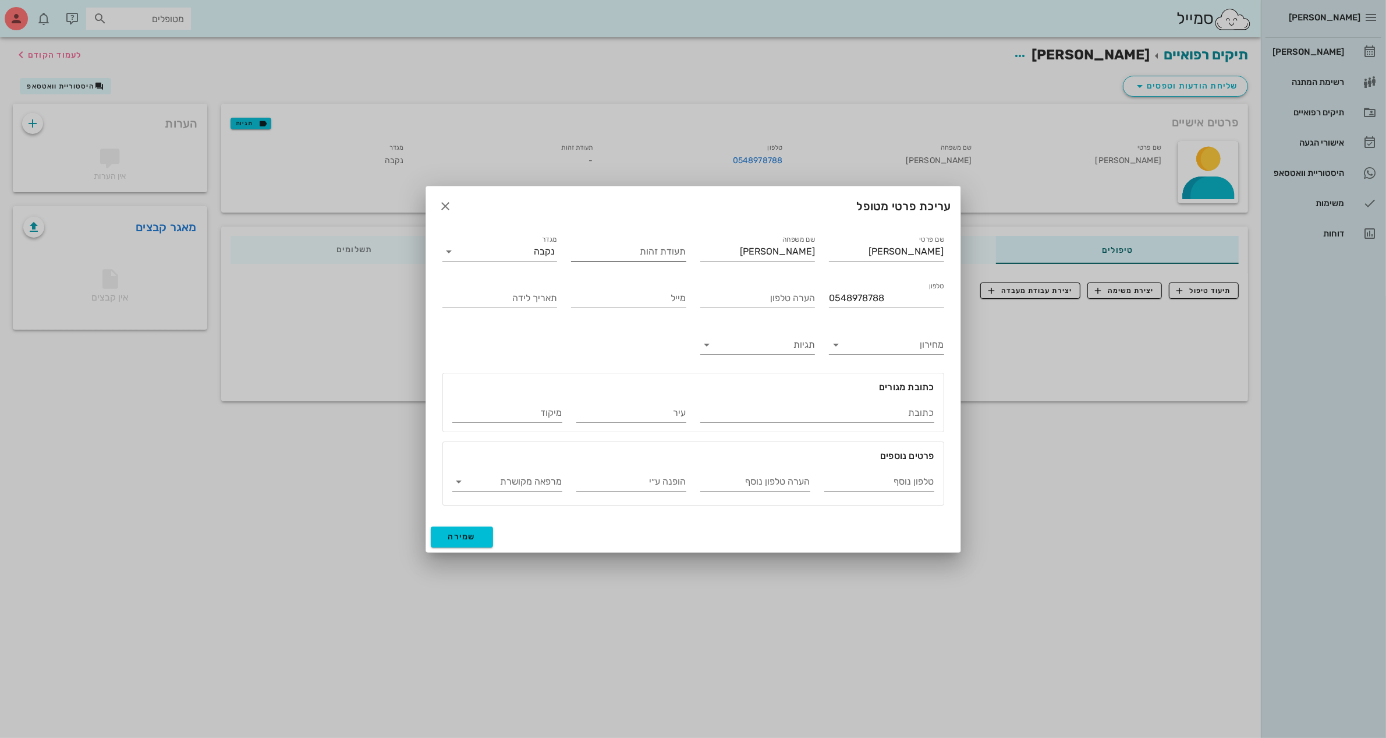
click at [641, 243] on input "תעודת זהות" at bounding box center [628, 251] width 115 height 19
type input "066196049"
click at [864, 411] on input "כתובת" at bounding box center [817, 412] width 234 height 19
type input "יהלום 7"
type input "באר יעקב"
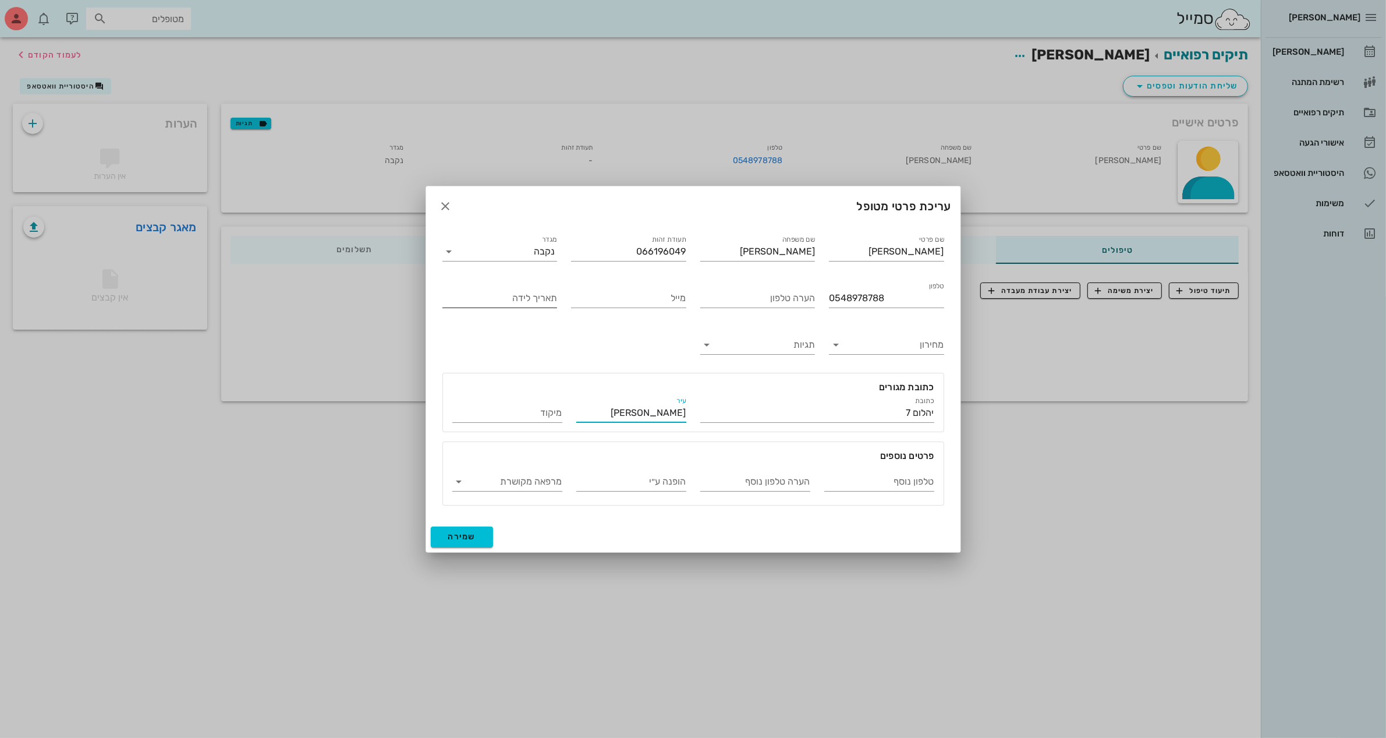
click at [538, 297] on input "תאריך לידה" at bounding box center [499, 298] width 115 height 19
click at [646, 51] on div at bounding box center [693, 369] width 1386 height 738
click at [533, 293] on div "תאריך לידה" at bounding box center [499, 298] width 115 height 19
click at [431, 526] on button "שמירה" at bounding box center [462, 536] width 63 height 21
type input "1982-11-13"
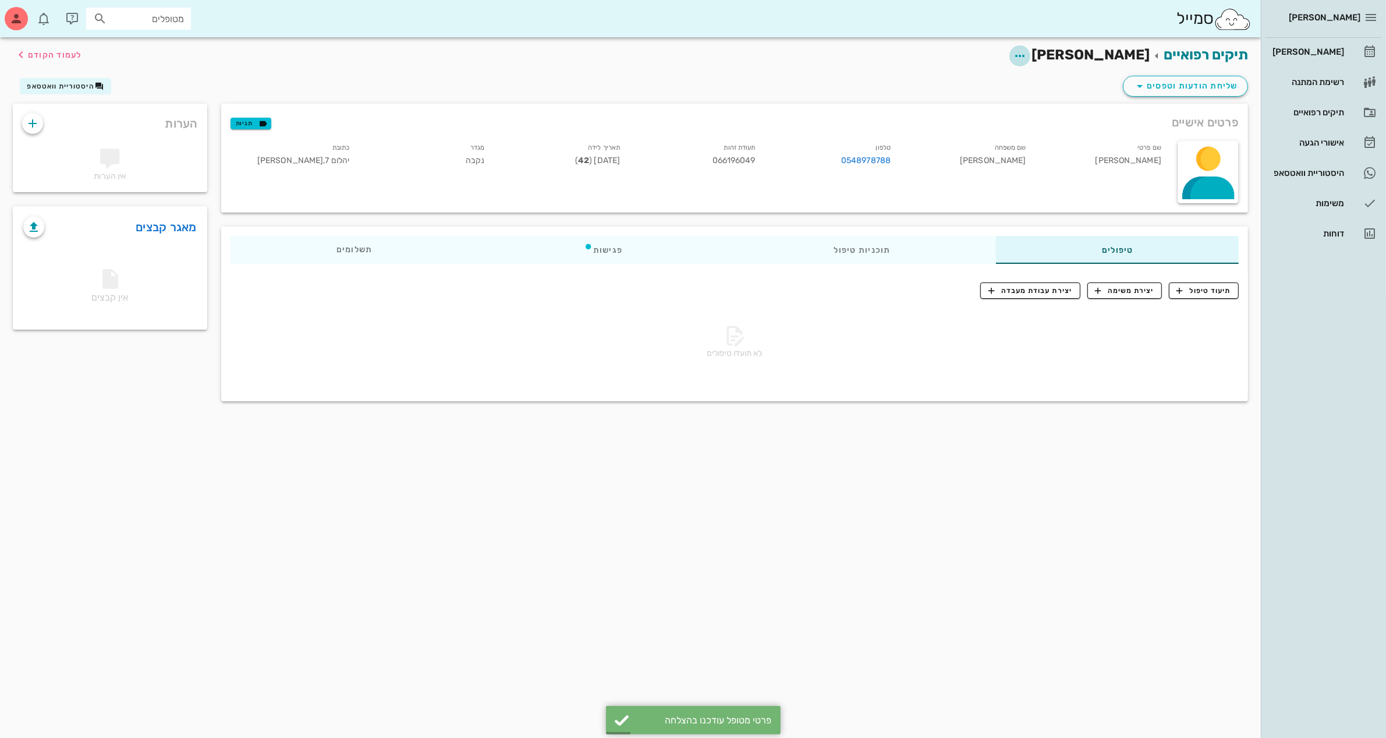
click at [1027, 55] on icon "button" at bounding box center [1020, 56] width 14 height 14
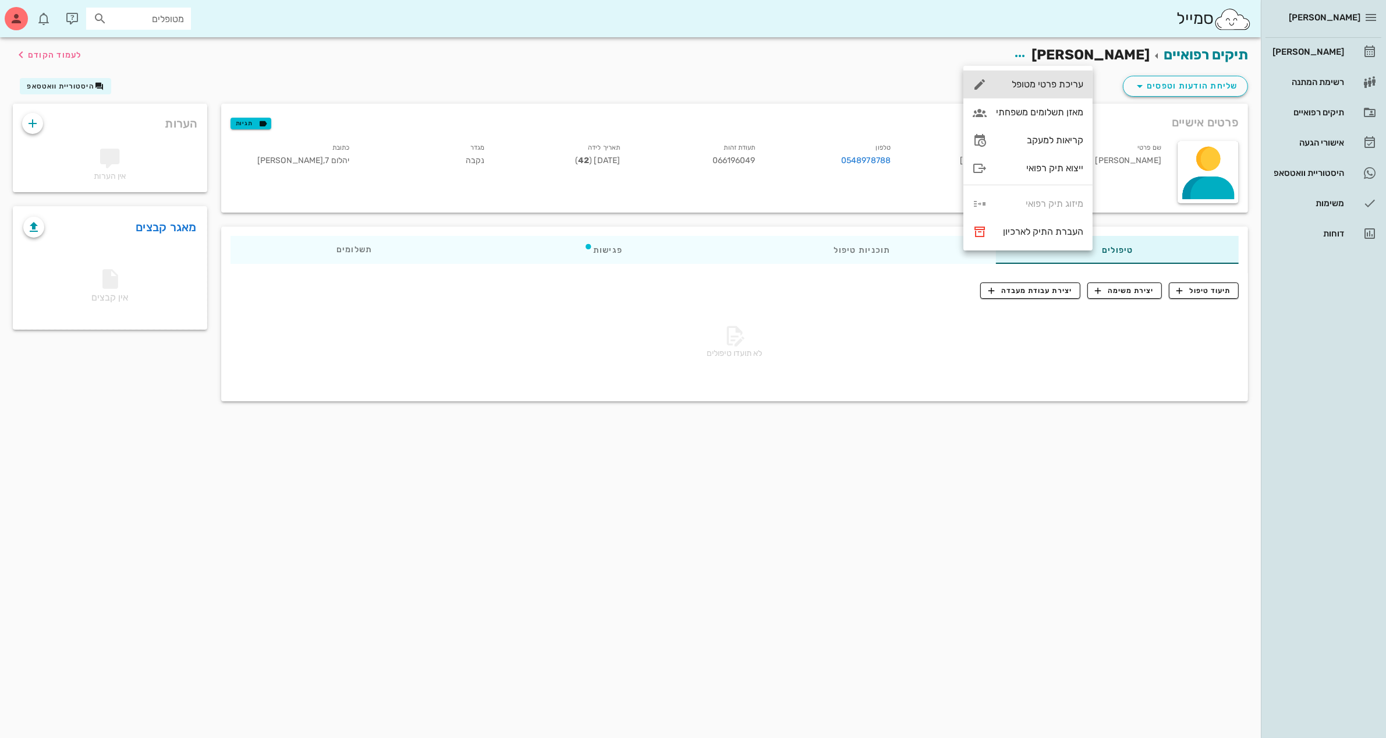
click at [1043, 88] on div "עריכת פרטי מטופל" at bounding box center [1039, 84] width 87 height 11
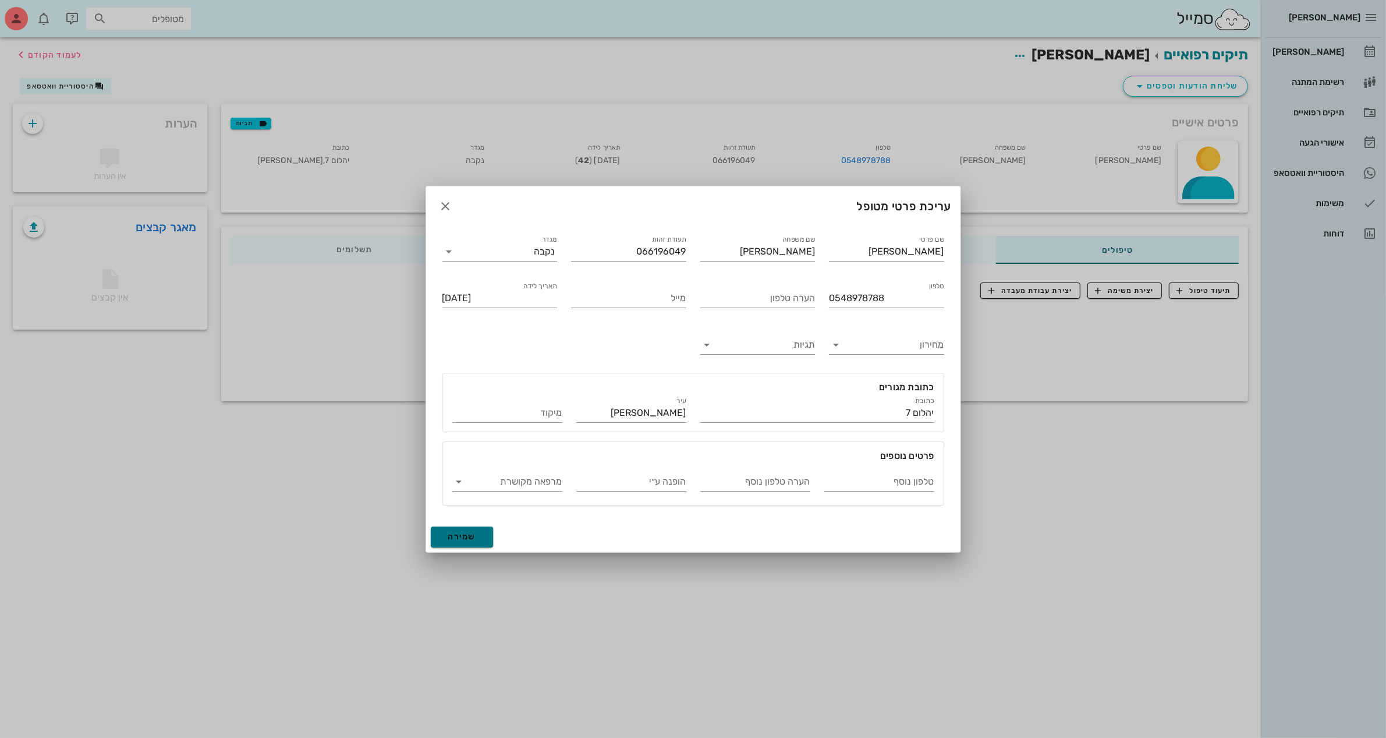
click at [463, 537] on span "שמירה" at bounding box center [462, 536] width 28 height 10
type input "1982-11-13"
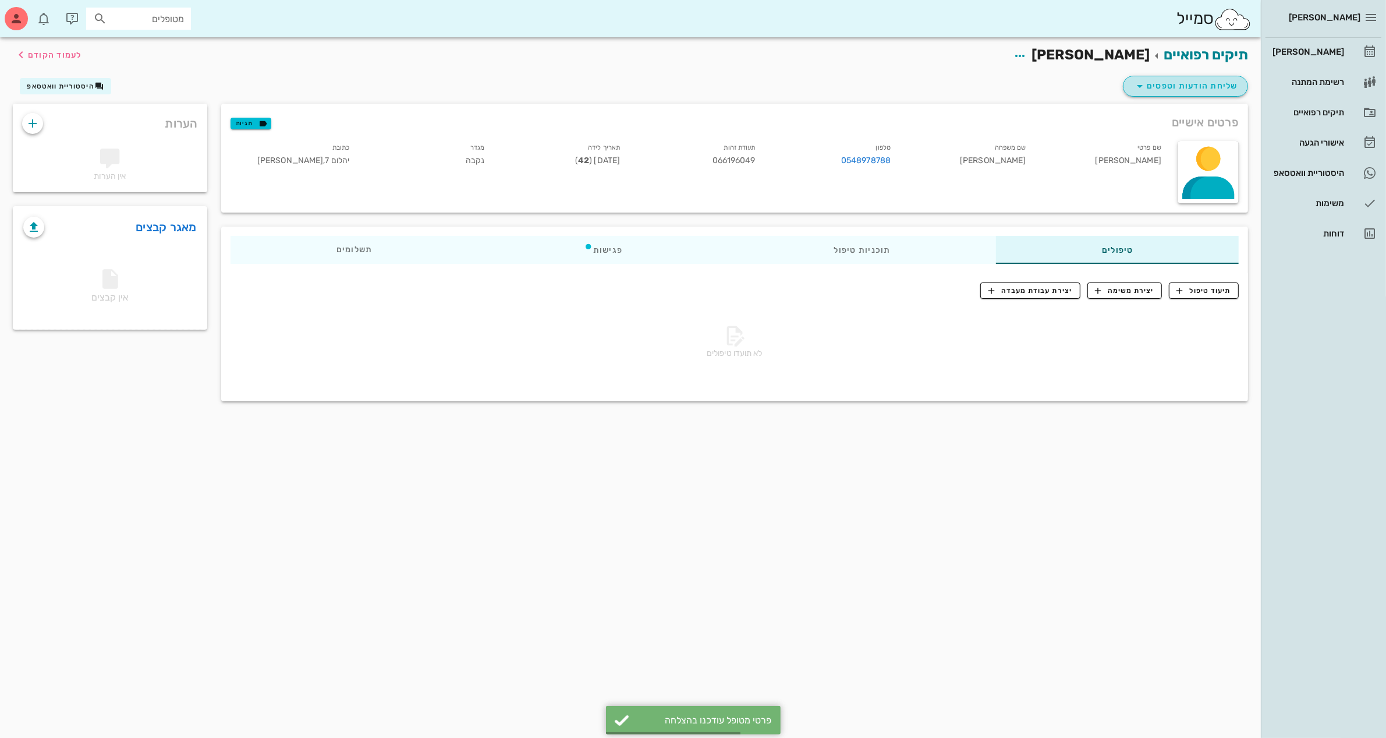
click at [1163, 82] on span "שליחת הודעות וטפסים" at bounding box center [1185, 86] width 105 height 14
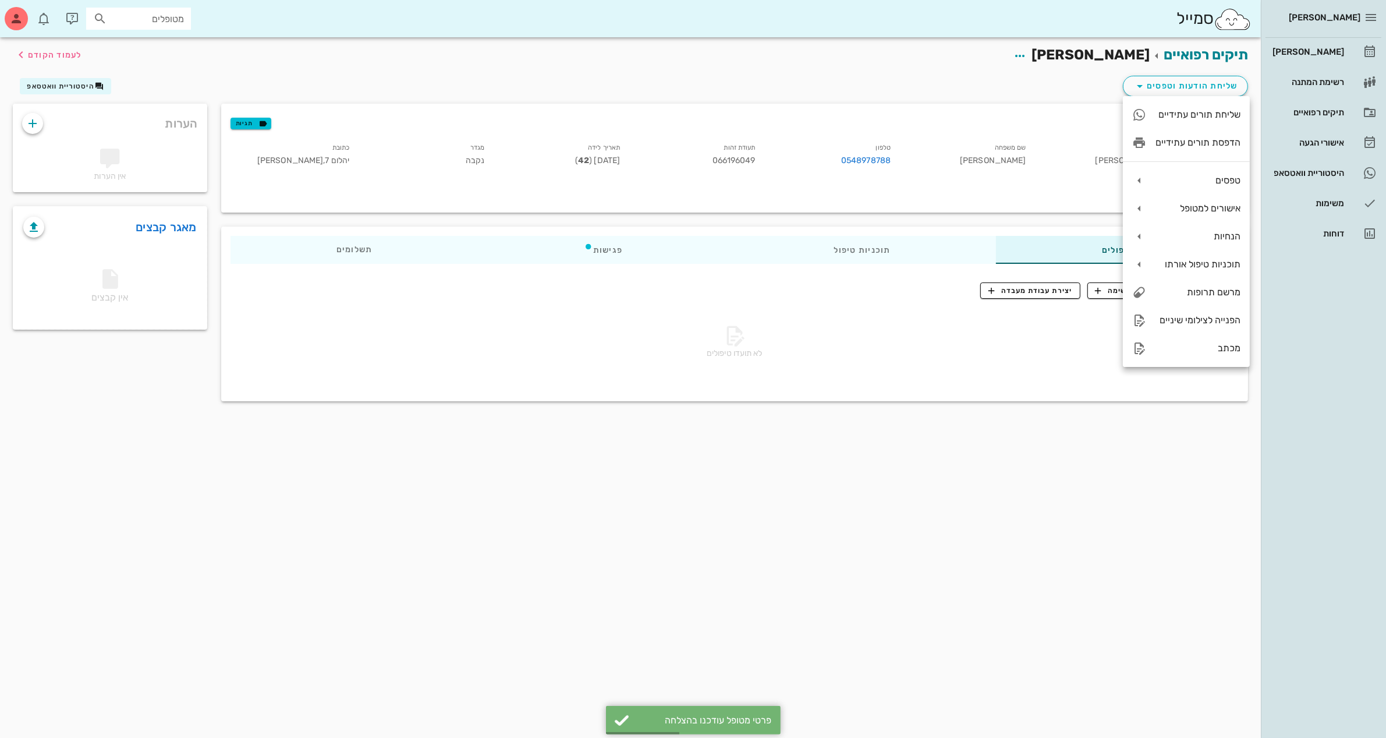
click at [994, 80] on div "שליחת הודעות וטפסים היסטוריית וואטסאפ" at bounding box center [630, 88] width 1249 height 30
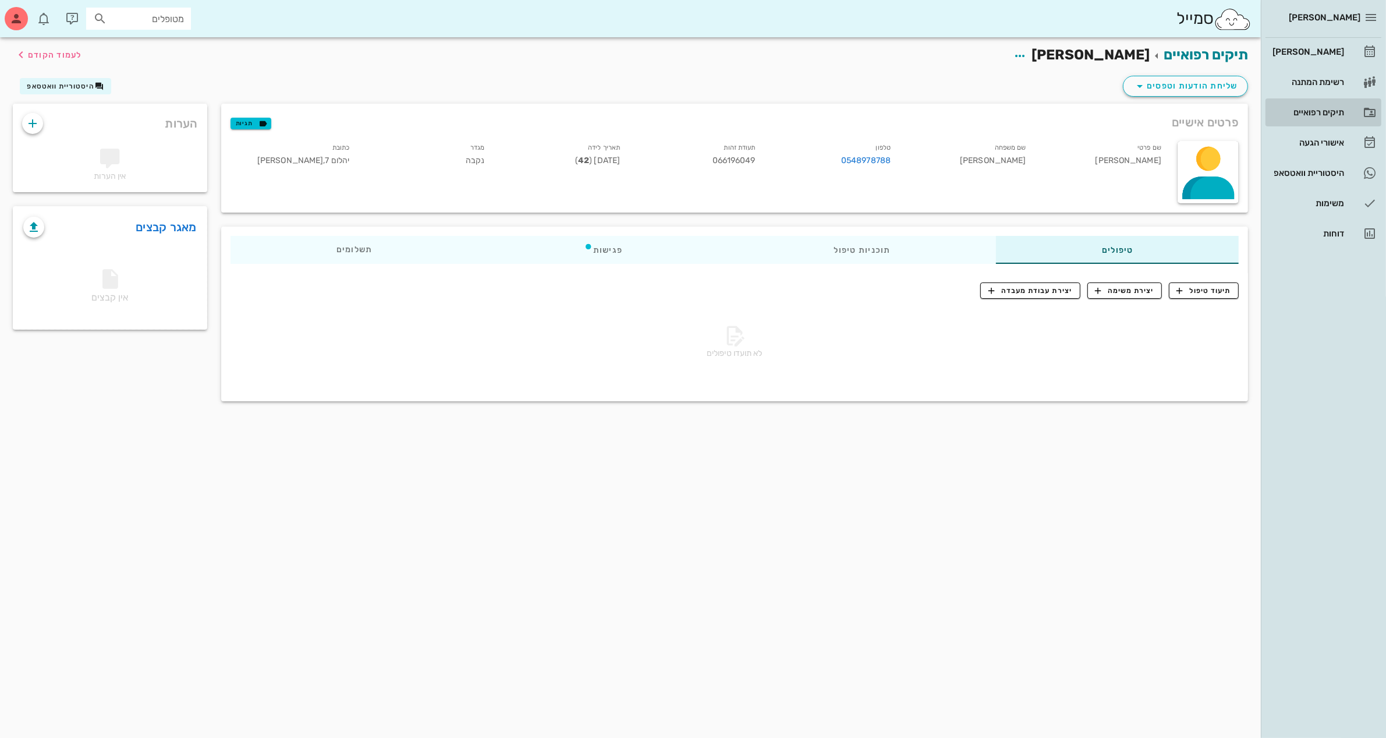
click at [1302, 111] on div "תיקים רפואיים" at bounding box center [1307, 112] width 74 height 9
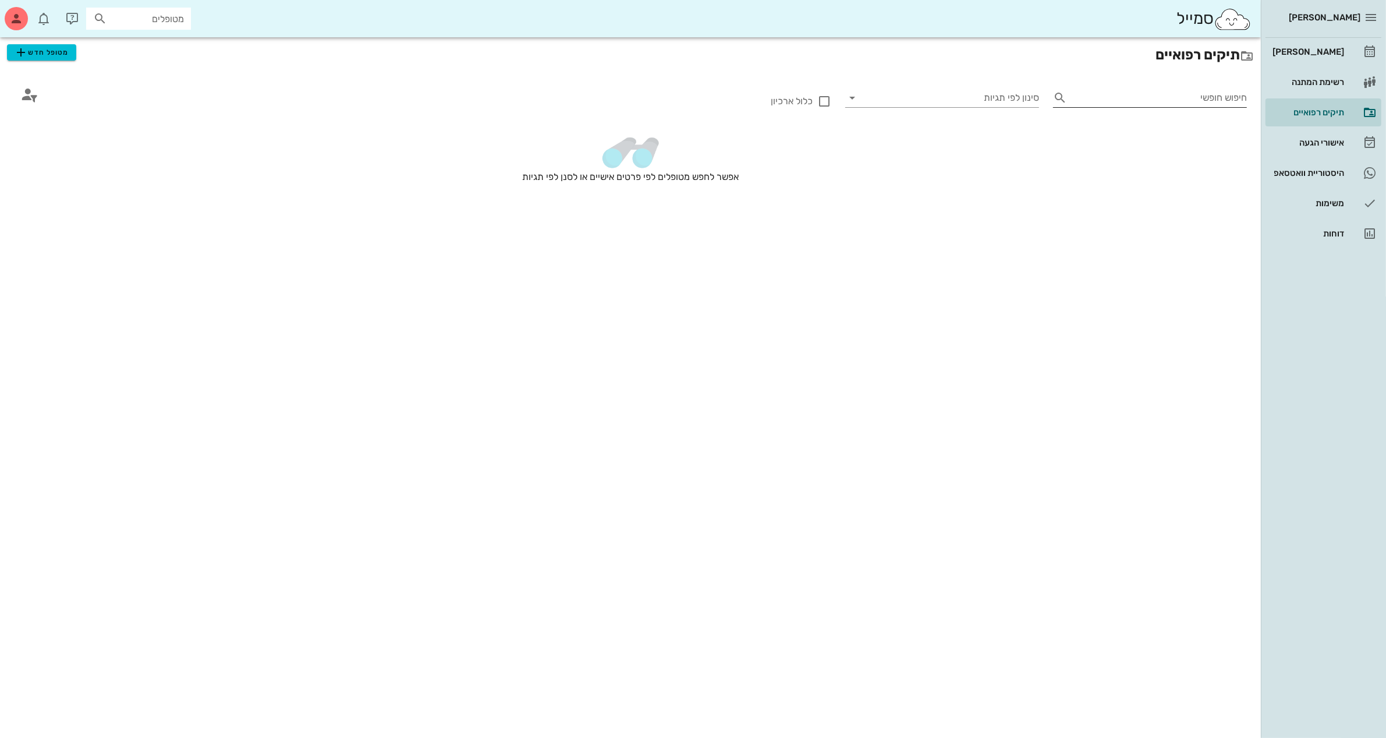
click at [1170, 98] on input "חיפוש חופשי" at bounding box center [1159, 97] width 175 height 19
click at [27, 51] on icon "button" at bounding box center [21, 52] width 14 height 14
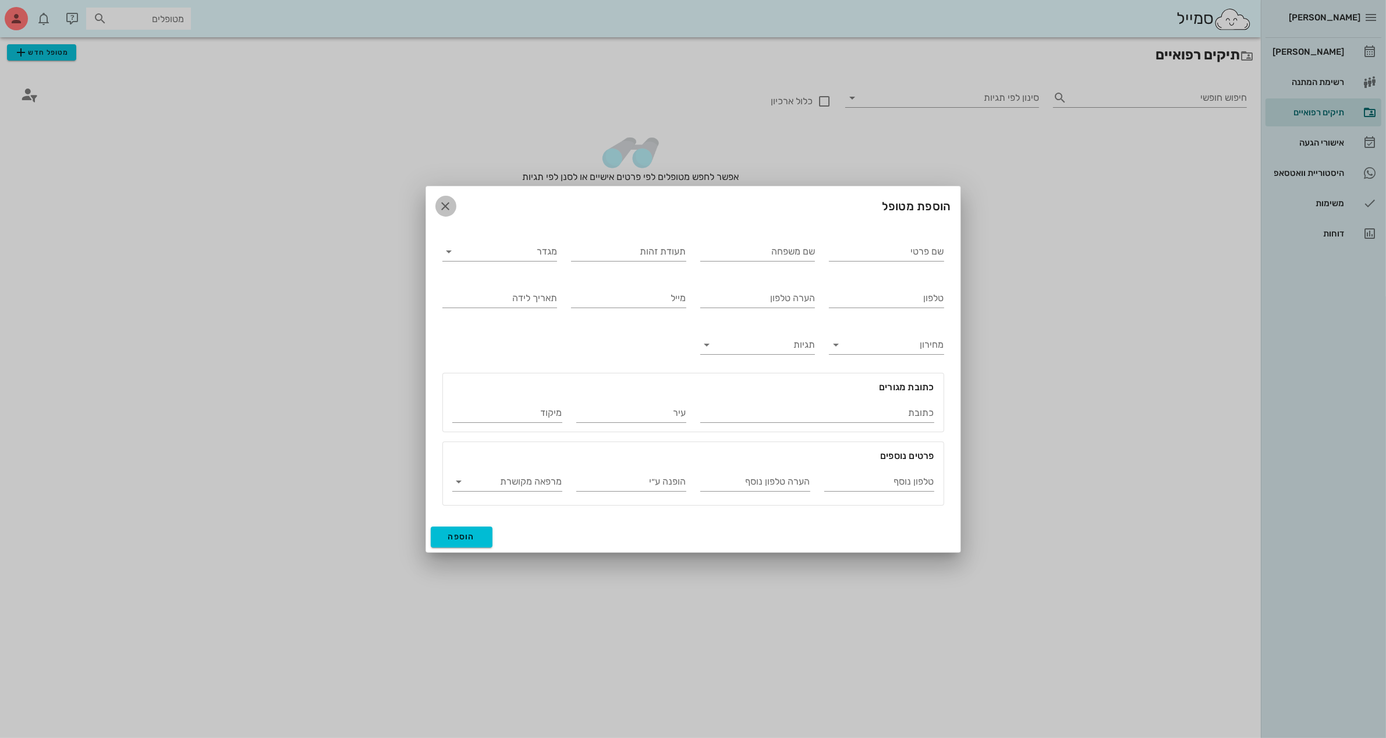
click at [440, 202] on icon "button" at bounding box center [446, 206] width 14 height 14
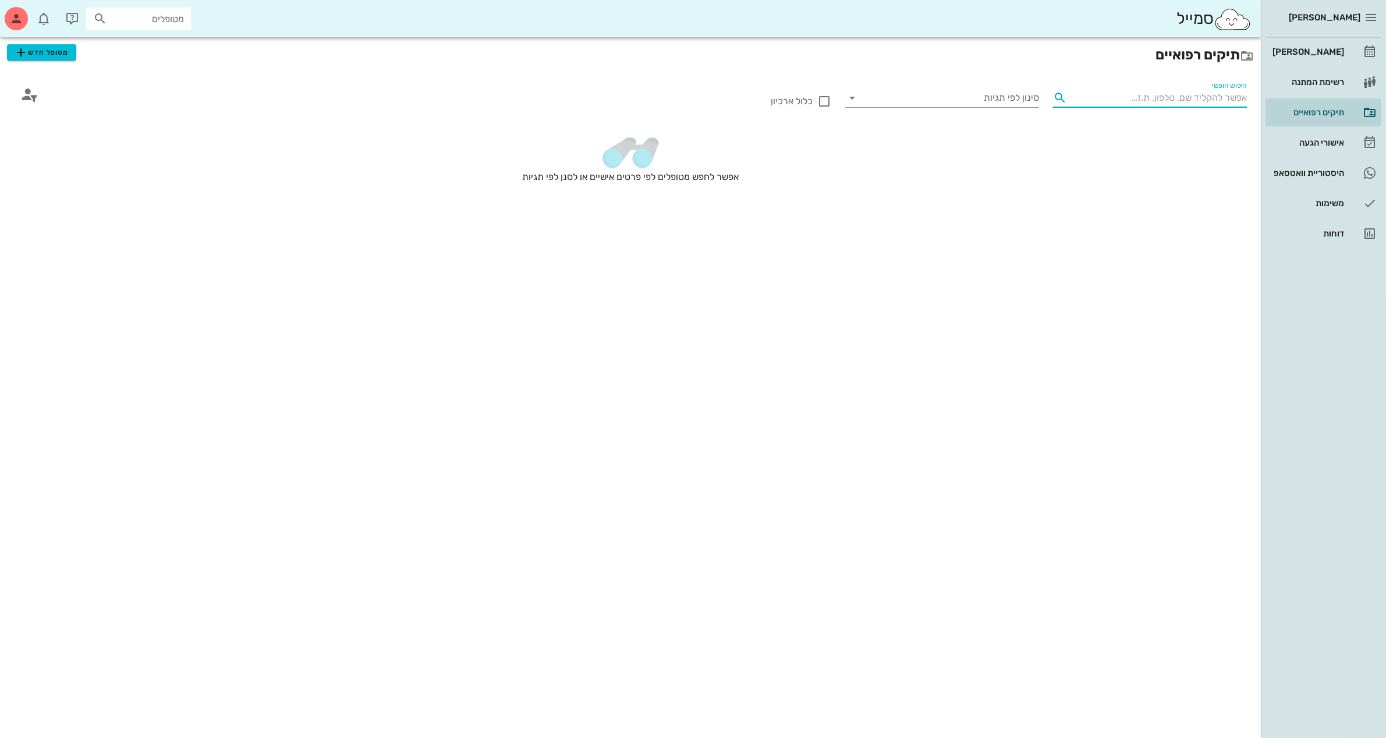
drag, startPoint x: 1195, startPoint y: 94, endPoint x: 1195, endPoint y: 87, distance: 6.4
click at [1195, 94] on input "חיפוש חופשי" at bounding box center [1159, 97] width 175 height 19
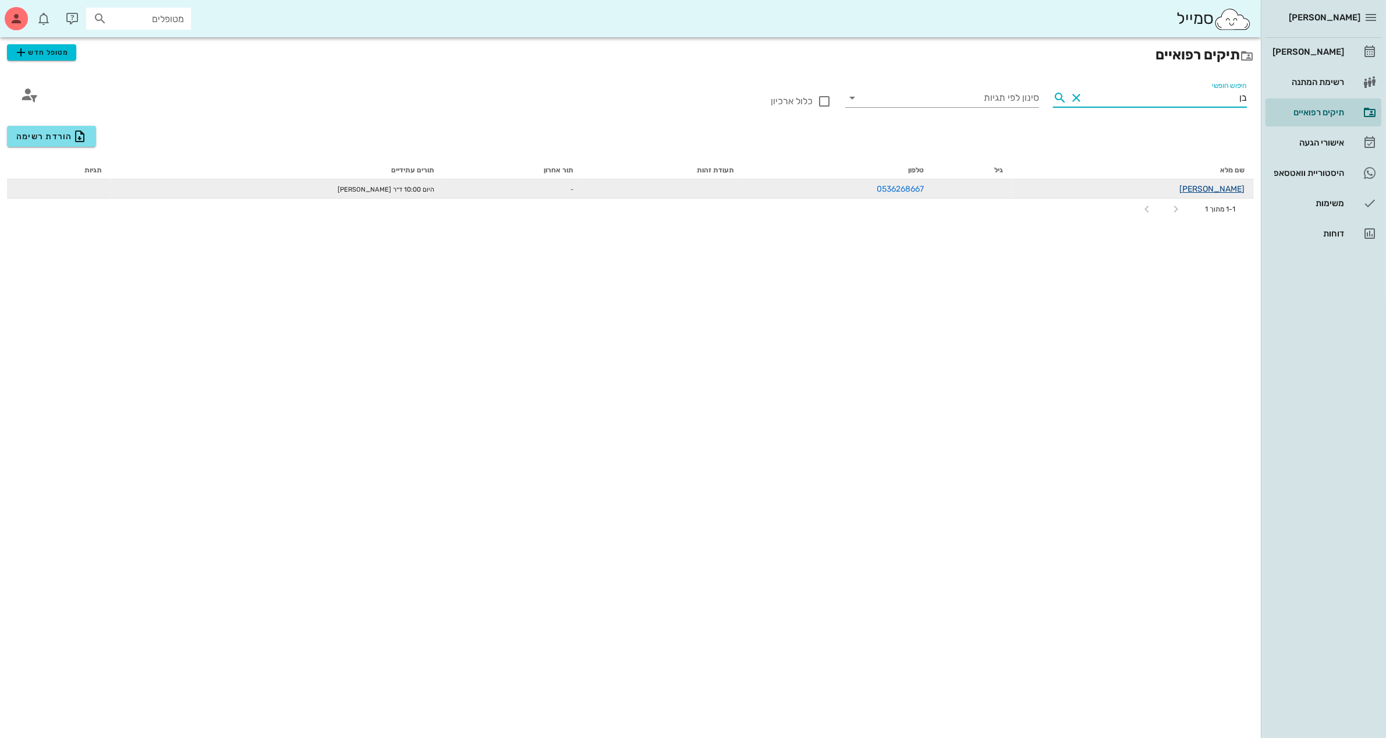
type input "בן"
click at [1218, 189] on link "בן מרדכי אמון" at bounding box center [1211, 189] width 65 height 10
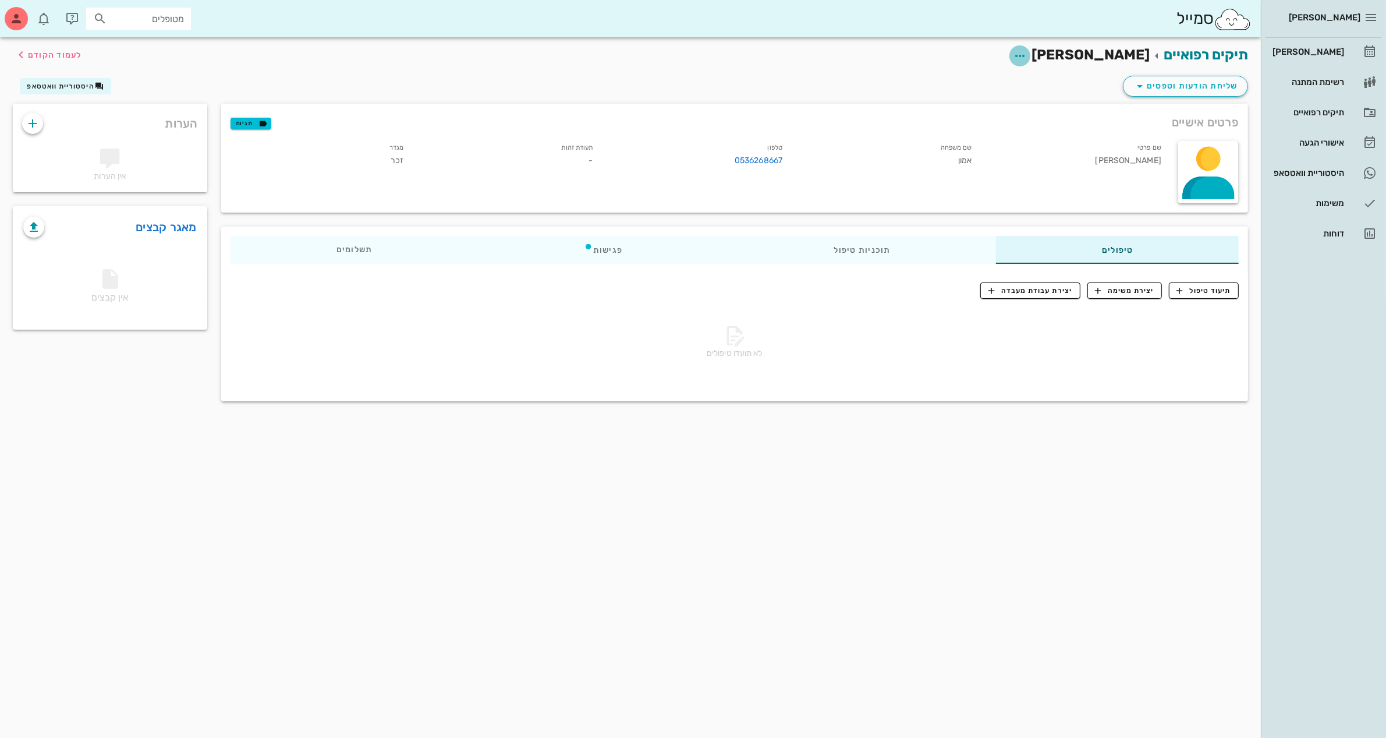
click at [1027, 56] on icon "button" at bounding box center [1020, 56] width 14 height 14
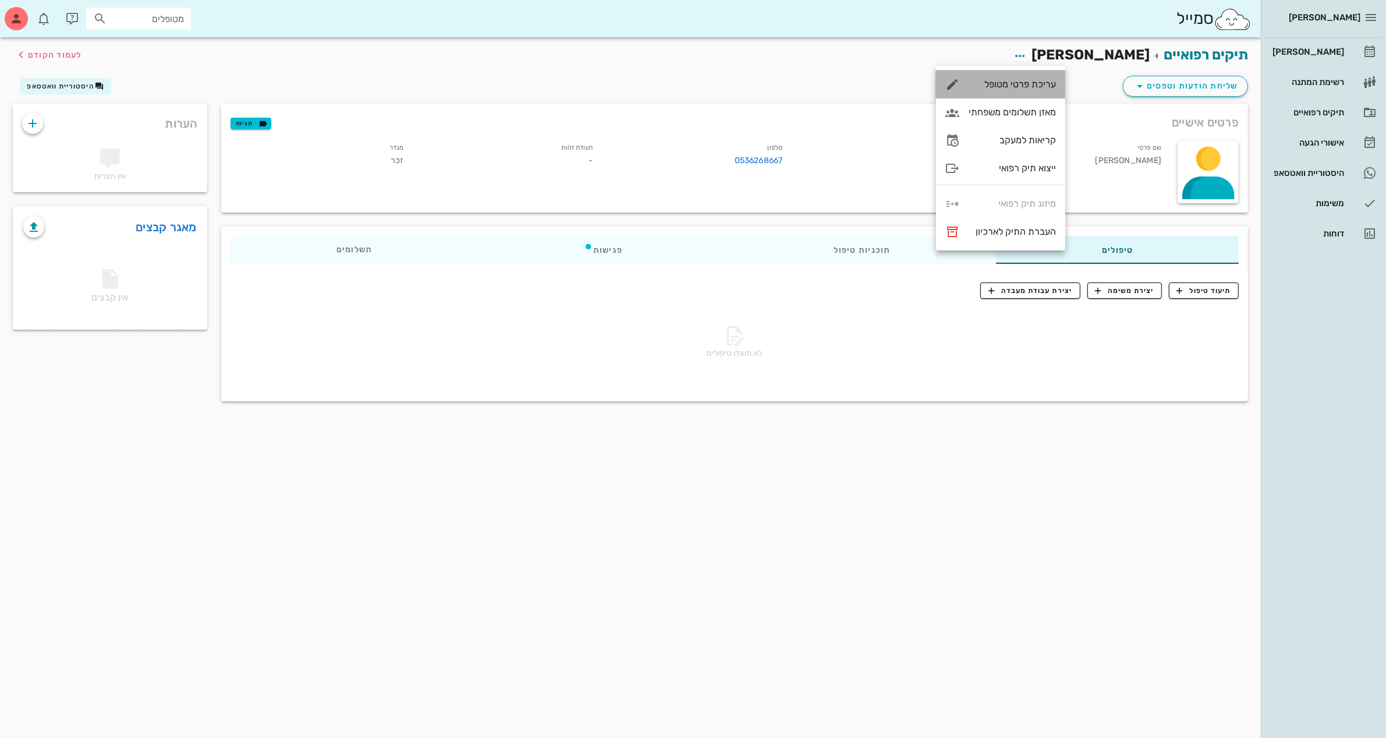
click at [1025, 80] on div "עריכת פרטי מטופל" at bounding box center [1012, 84] width 87 height 11
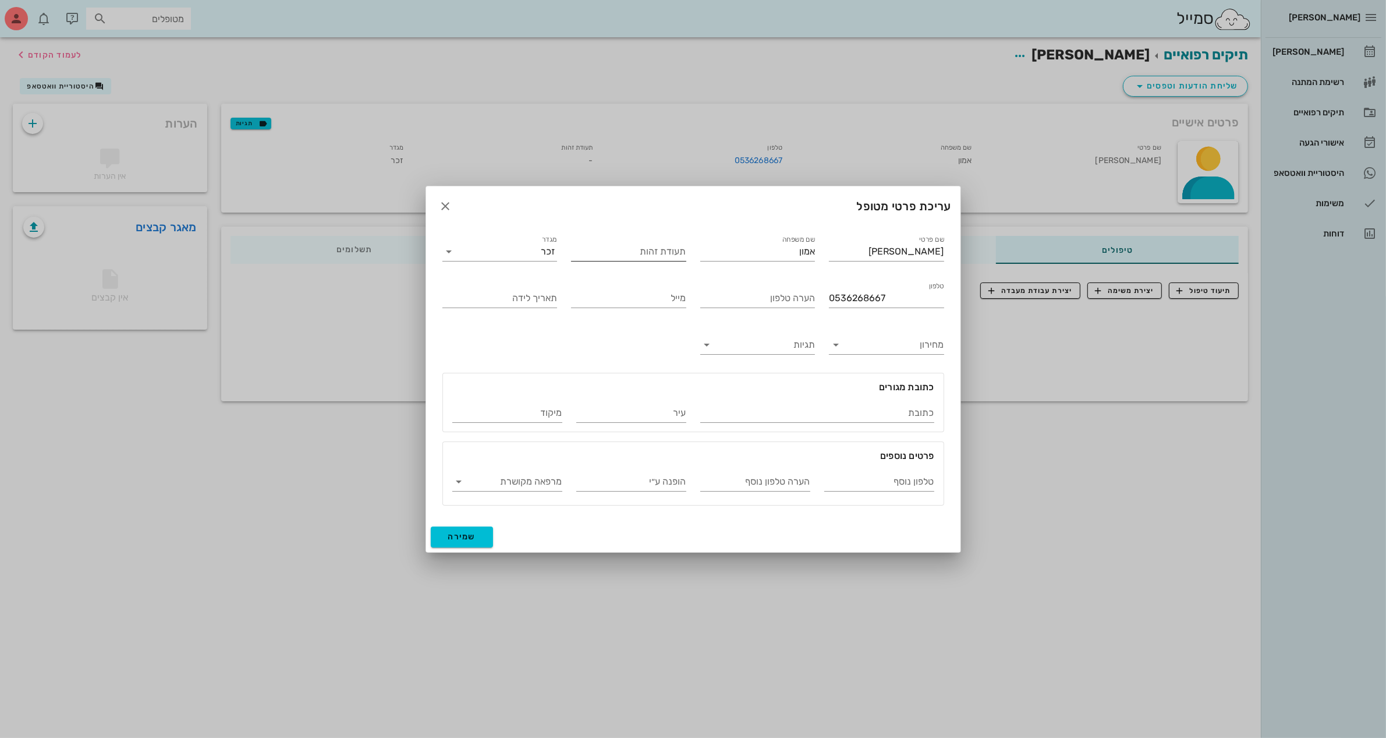
click at [665, 246] on div "תעודת זהות" at bounding box center [628, 251] width 115 height 19
drag, startPoint x: 628, startPoint y: 252, endPoint x: 804, endPoint y: 245, distance: 177.1
click at [798, 247] on div "שם פרטי בן מרדכי שם משפחה אמון תעודת זהות 3304829047 מגדר זכר טלפון 0536268667 …" at bounding box center [693, 369] width 516 height 286
type input "3"
type input "304829047"
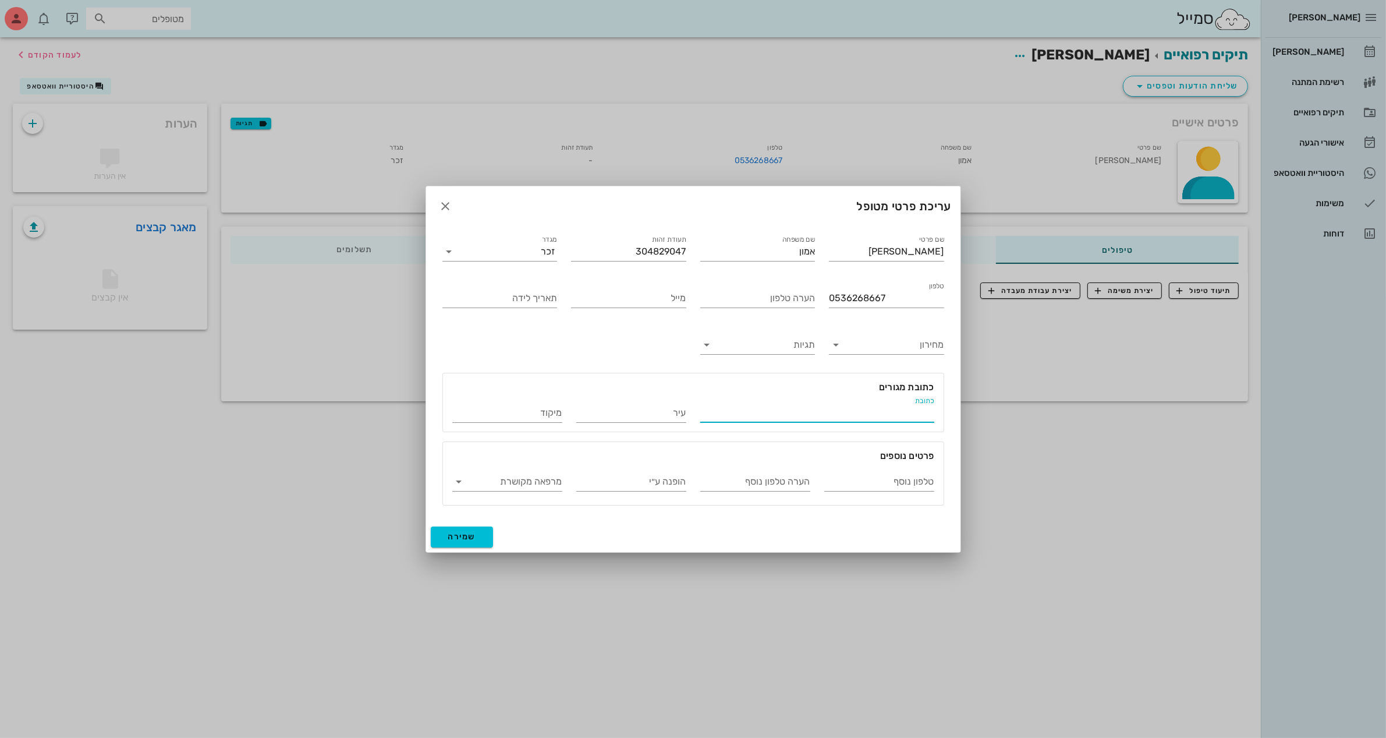
click at [845, 409] on input "כתובת" at bounding box center [817, 412] width 234 height 19
type input "[PERSON_NAME] 7"
type input "חולון"
click at [528, 297] on input "תאריך לידה" at bounding box center [499, 298] width 115 height 19
click at [457, 534] on span "שמירה" at bounding box center [462, 536] width 28 height 10
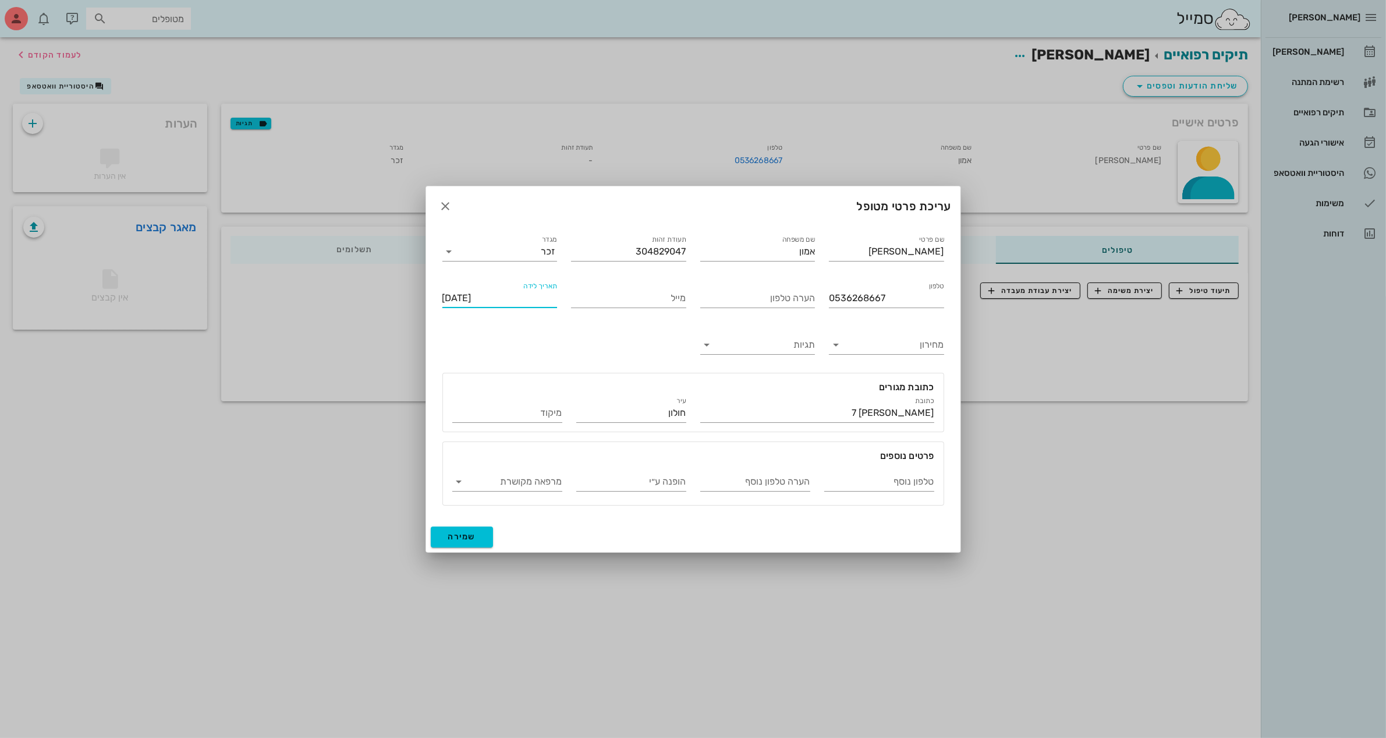
type input "1990-08-07"
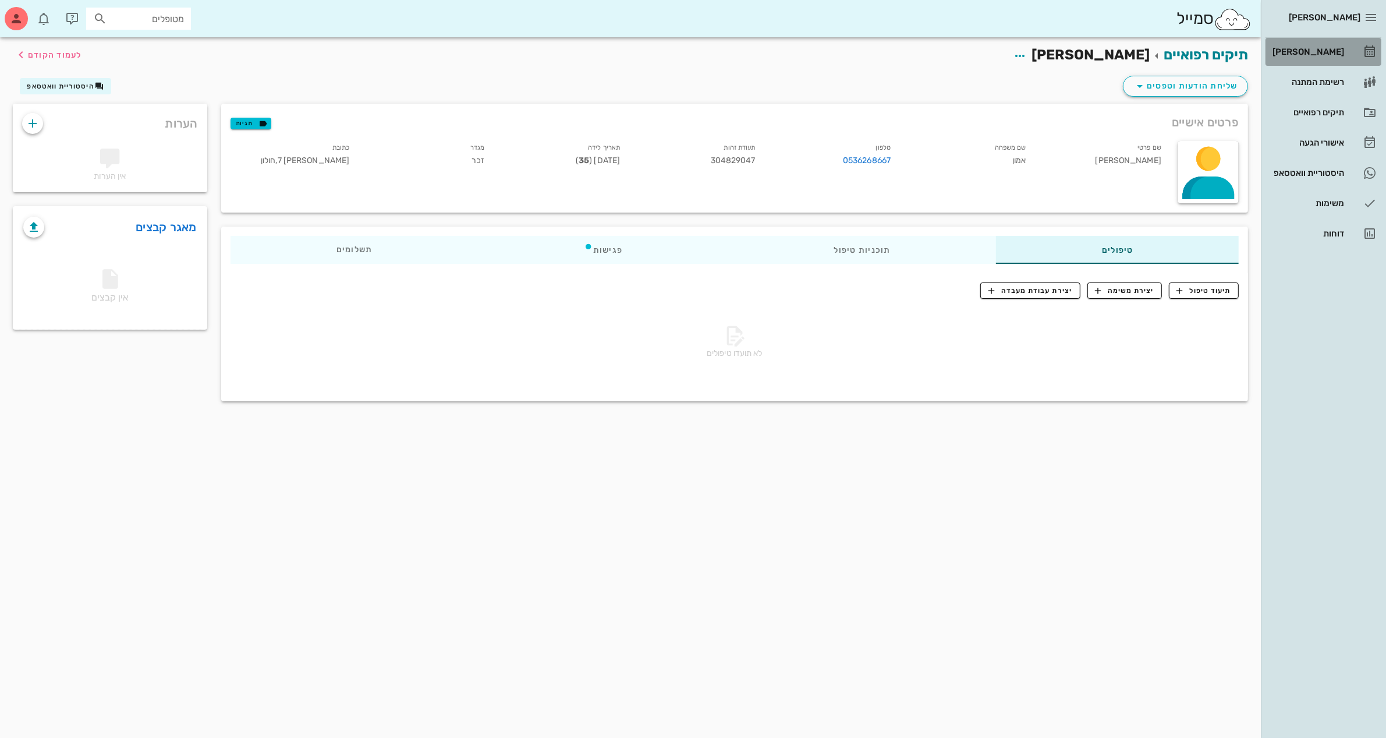
click at [1314, 48] on div "[PERSON_NAME]" at bounding box center [1307, 51] width 74 height 9
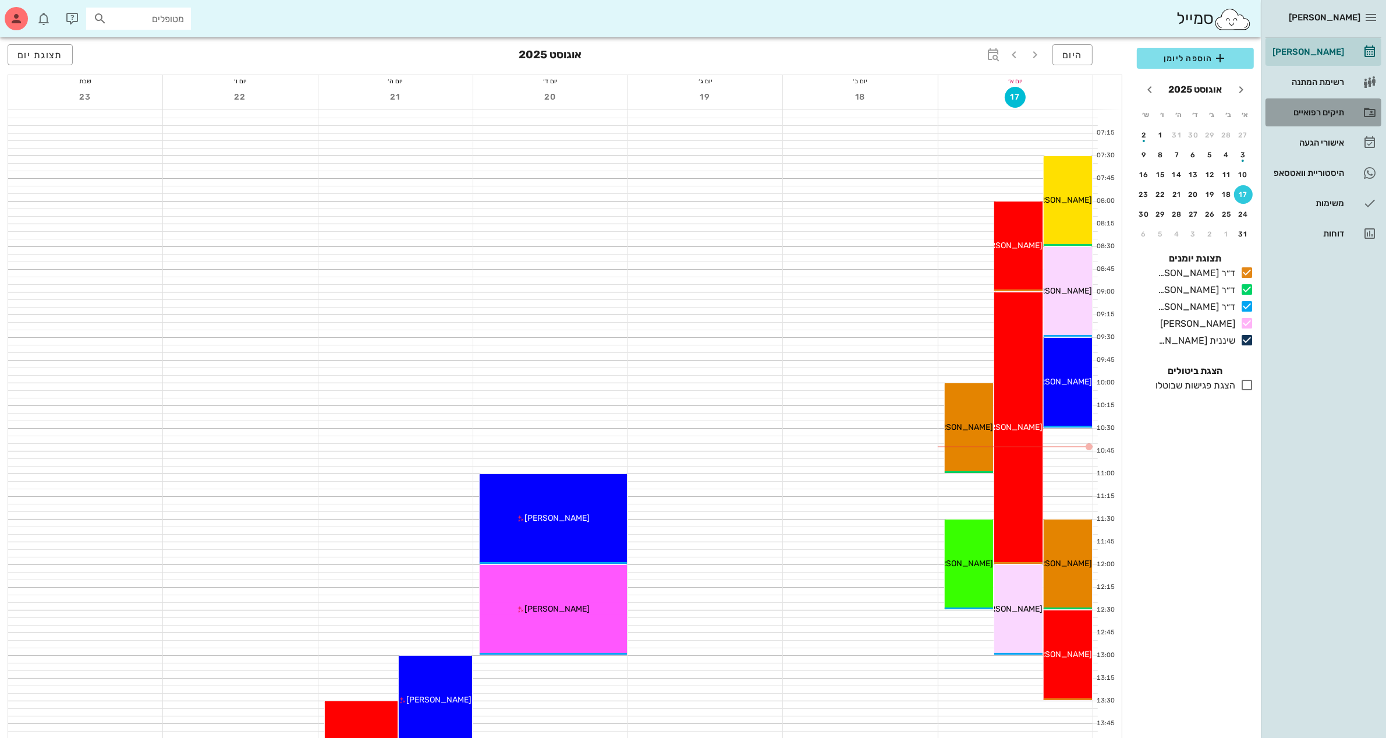
click at [1302, 105] on div "תיקים רפואיים" at bounding box center [1307, 112] width 74 height 19
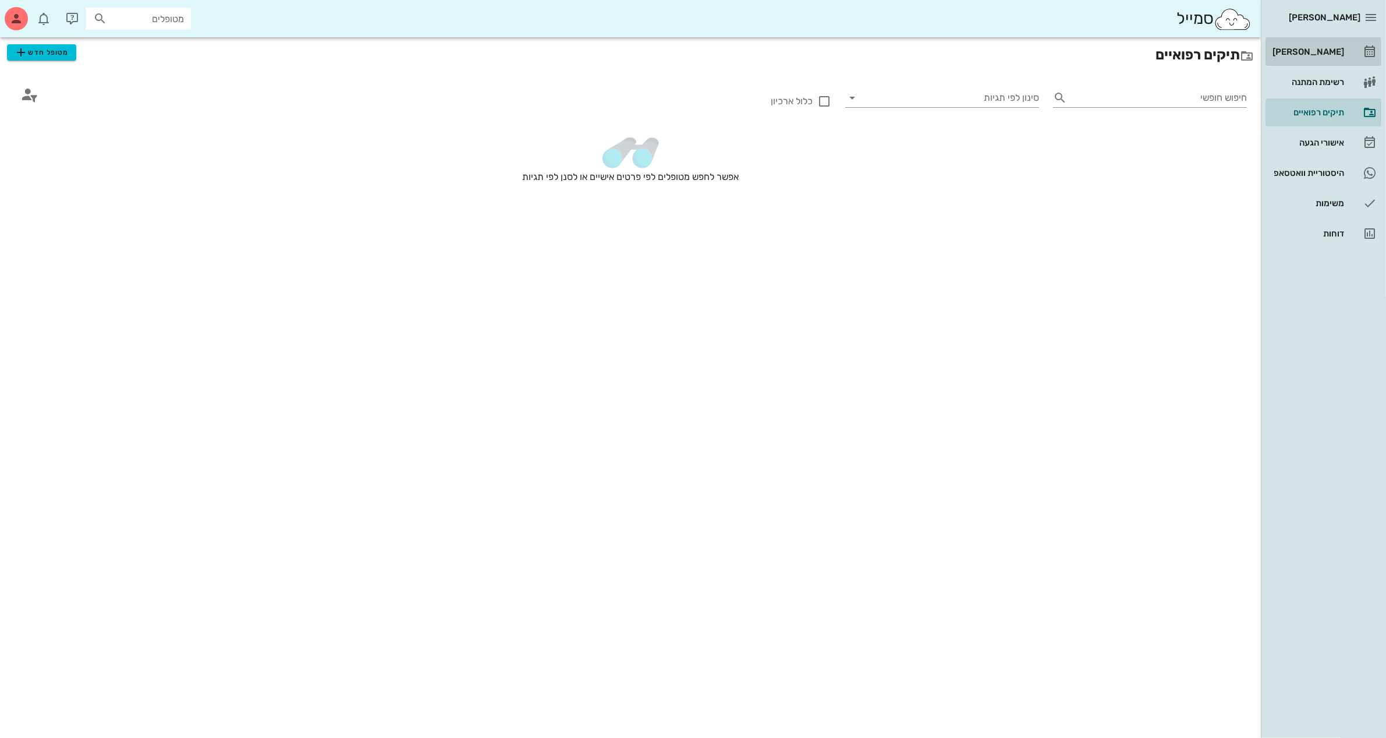
click at [1323, 45] on div "[PERSON_NAME]" at bounding box center [1307, 51] width 74 height 19
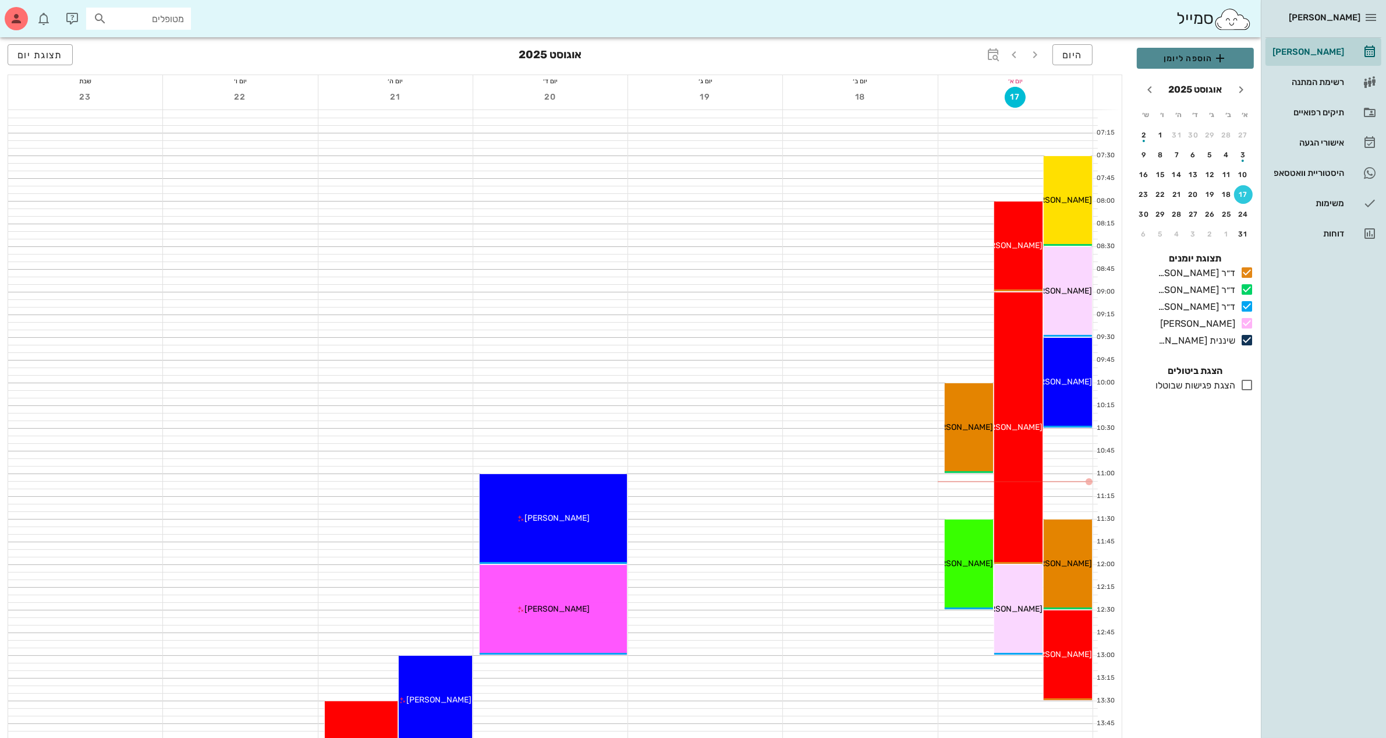
click at [1197, 56] on span "הוספה ליומן" at bounding box center [1195, 58] width 98 height 14
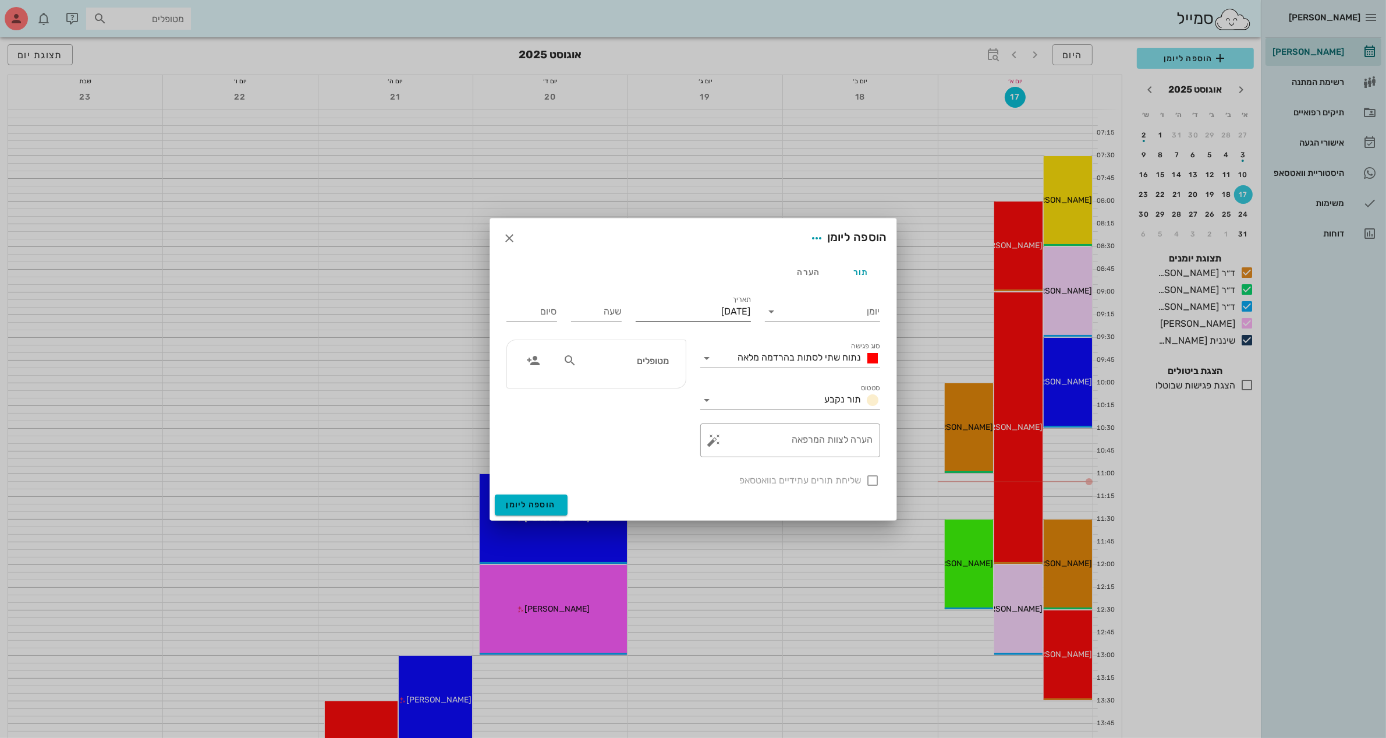
click at [704, 310] on input "[DATE]" at bounding box center [693, 311] width 115 height 19
click at [731, 460] on div "25" at bounding box center [733, 464] width 19 height 8
type input "[DATE]"
click at [589, 312] on input "שעה" at bounding box center [596, 311] width 51 height 19
type input "11:30"
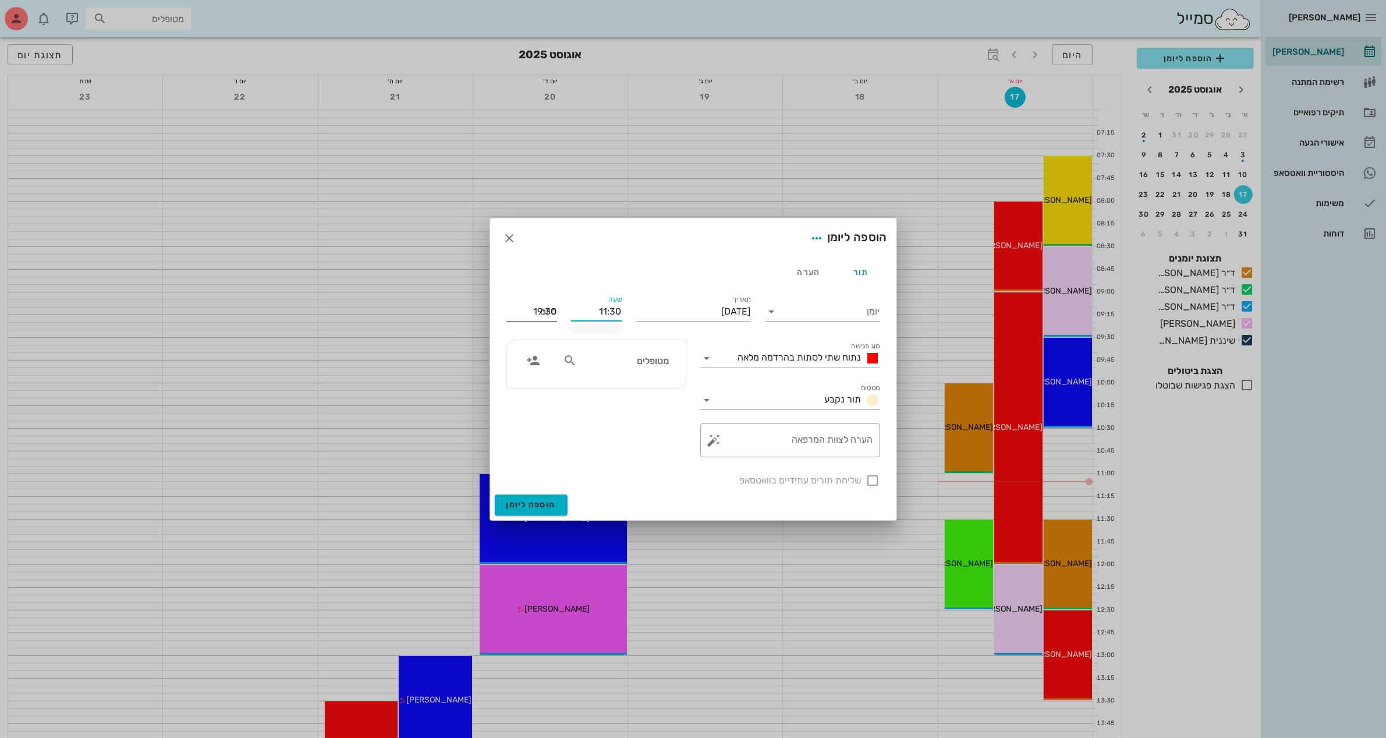
click at [543, 309] on div "סיום 19:30" at bounding box center [531, 311] width 51 height 19
click at [540, 310] on input "19:30" at bounding box center [531, 311] width 51 height 19
click at [536, 348] on div "12:00 (30 דקות)" at bounding box center [500, 354] width 89 height 16
click at [819, 300] on div "יומן" at bounding box center [822, 308] width 115 height 26
click at [818, 313] on input "יומן" at bounding box center [830, 311] width 99 height 19
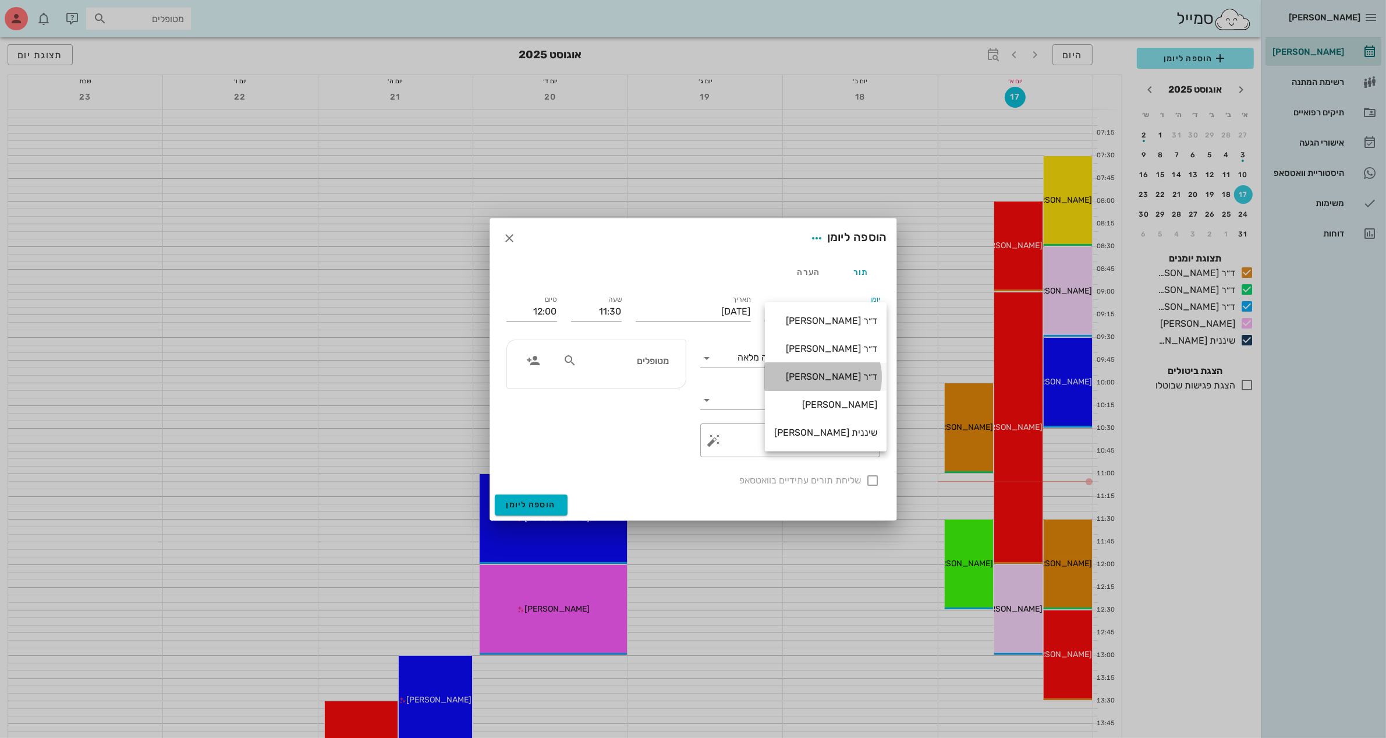
click at [831, 374] on div "ד״ר [PERSON_NAME]" at bounding box center [825, 376] width 103 height 11
click at [787, 353] on span "נתוח שתי לסתות בהרדמה מלאה" at bounding box center [799, 357] width 123 height 11
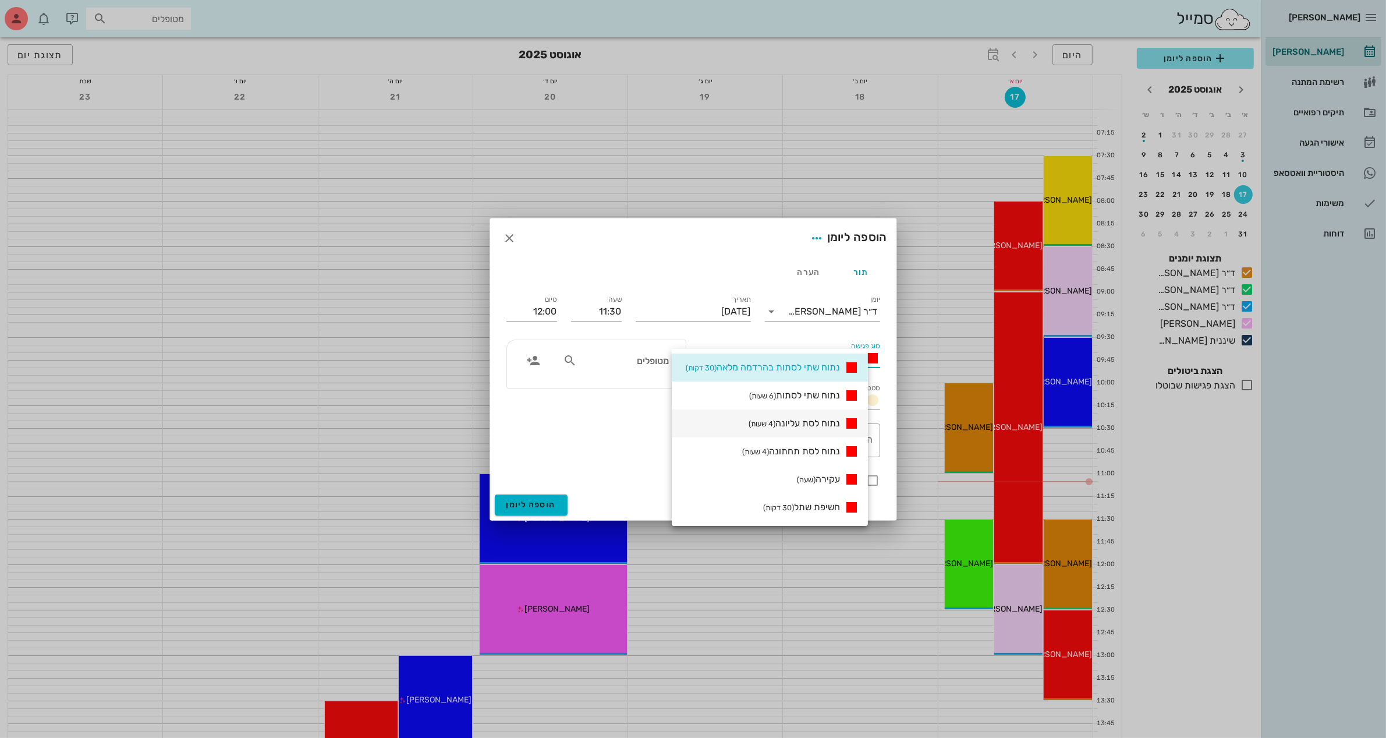
scroll to position [364, 0]
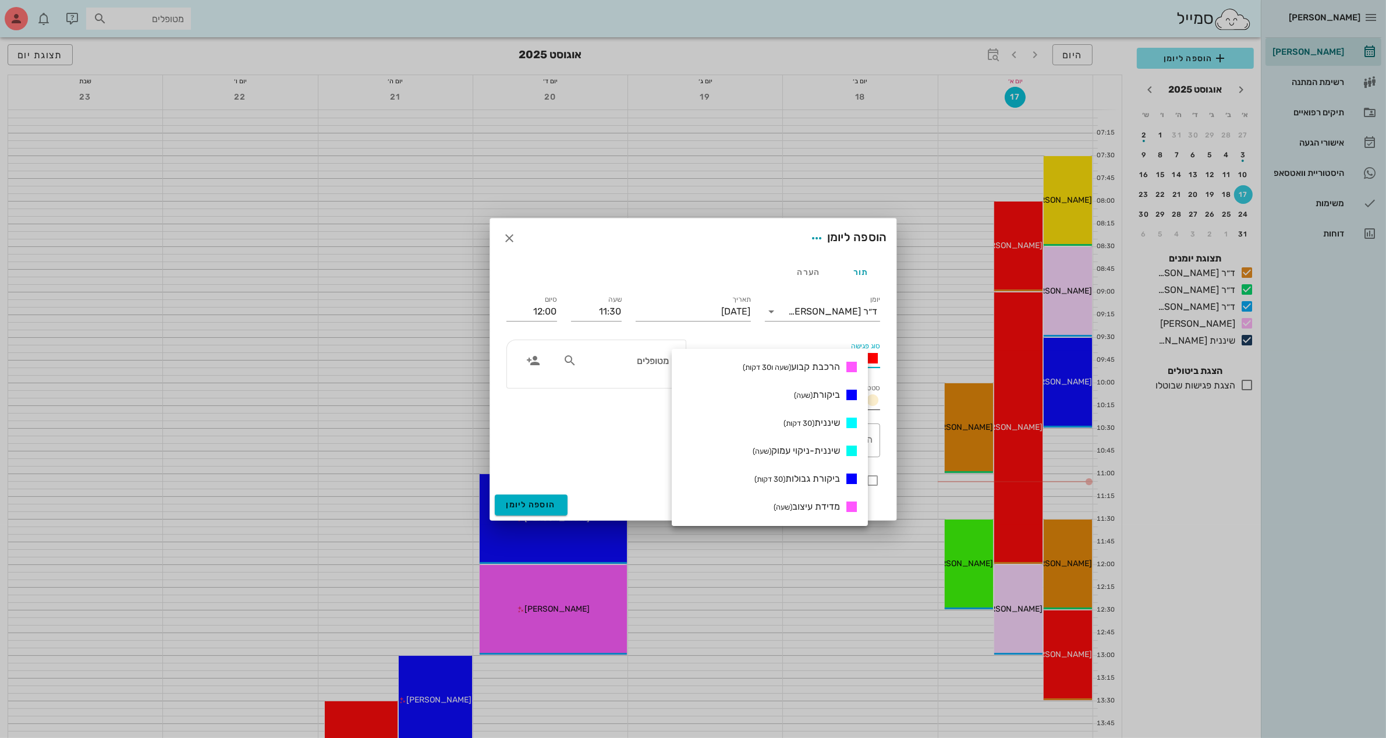
click at [827, 396] on span "ביקורת (שעה)" at bounding box center [817, 394] width 46 height 11
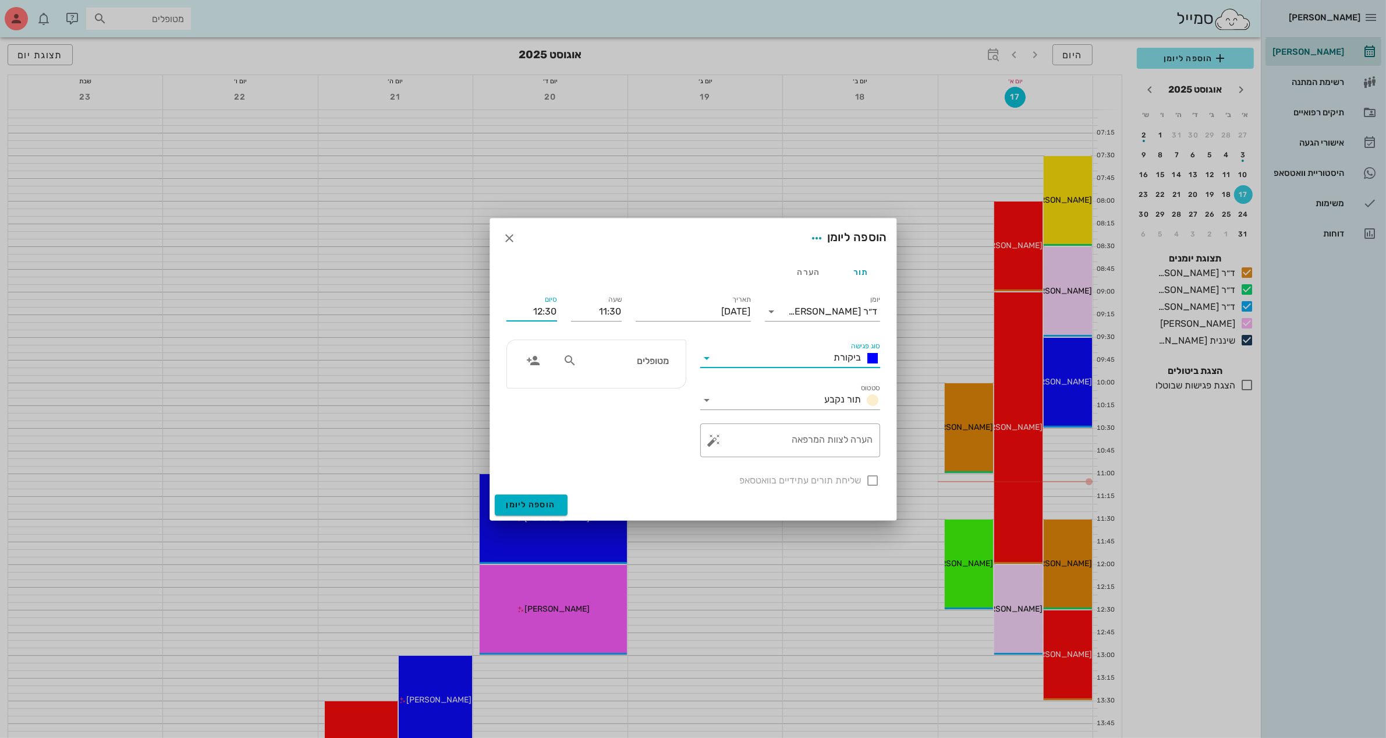
click at [546, 309] on input "12:30" at bounding box center [531, 311] width 51 height 19
click at [534, 350] on div "12:00 (30 דקות)" at bounding box center [500, 354] width 70 height 9
type input "12:00"
click at [812, 397] on input "סטטוס" at bounding box center [769, 400] width 104 height 19
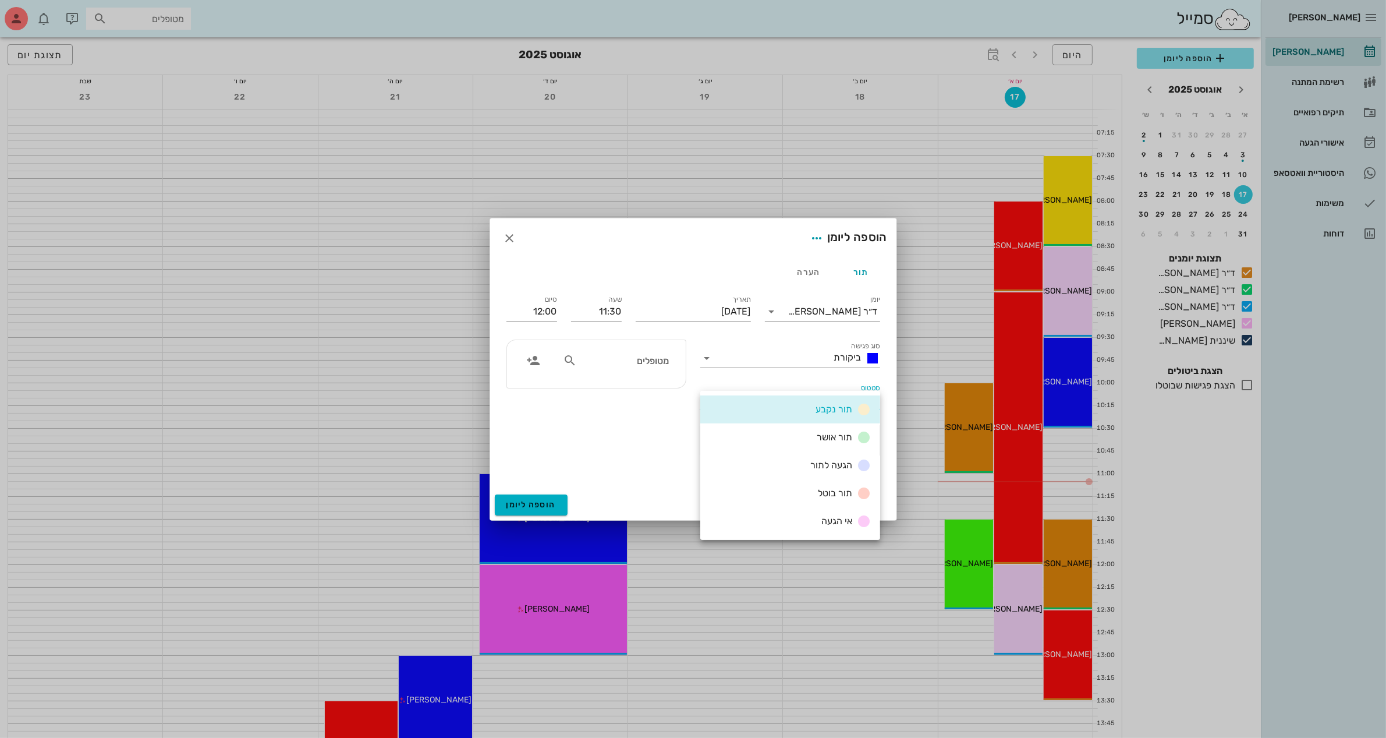
click at [775, 412] on div "תור נקבע" at bounding box center [790, 409] width 180 height 28
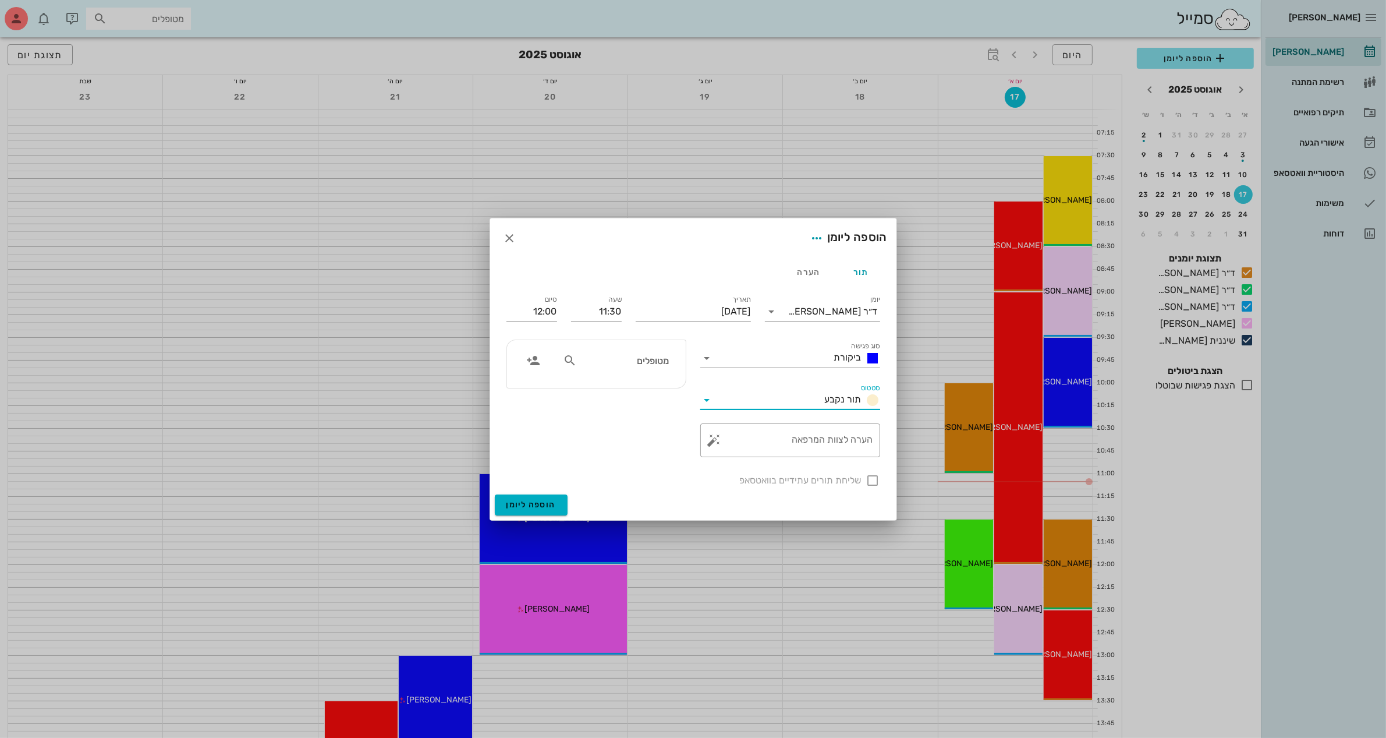
click at [824, 399] on div "תור נקבע" at bounding box center [850, 400] width 60 height 14
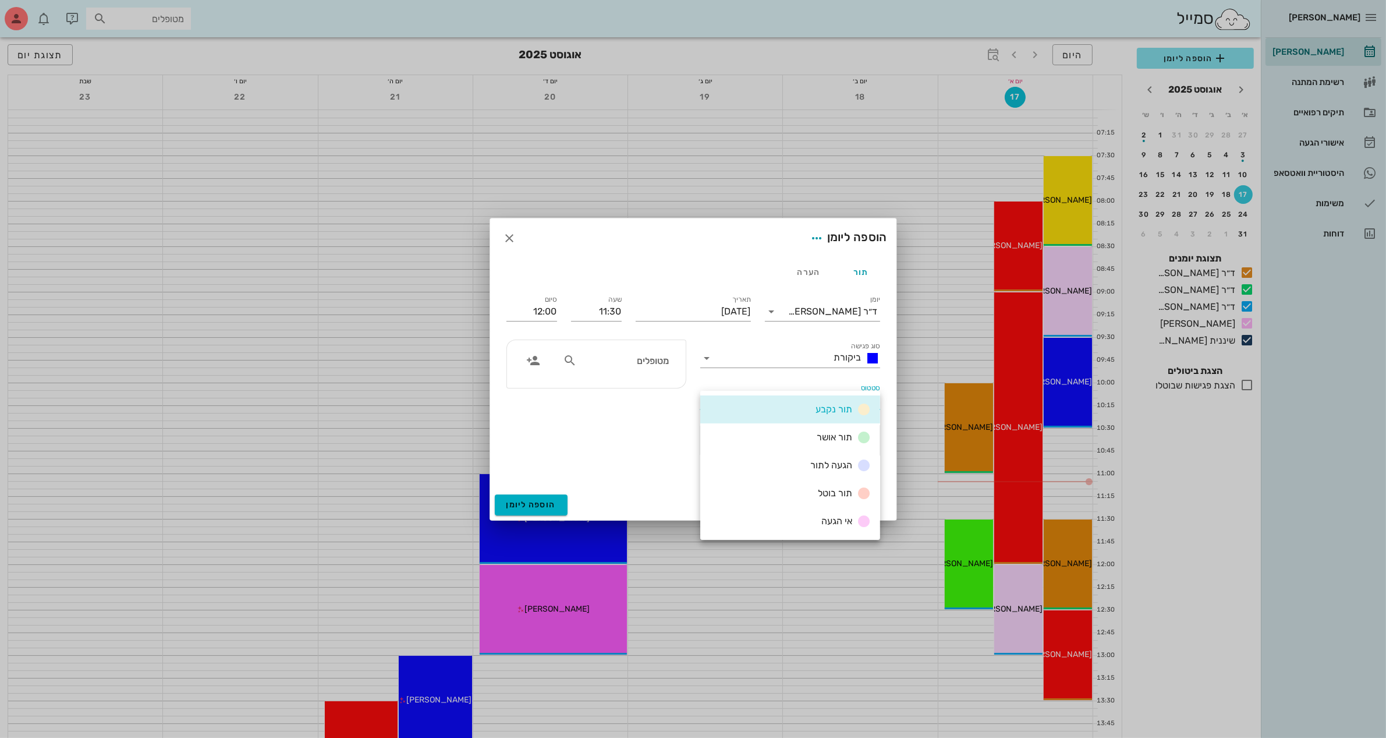
click at [636, 452] on div "מטופלים" at bounding box center [596, 398] width 194 height 132
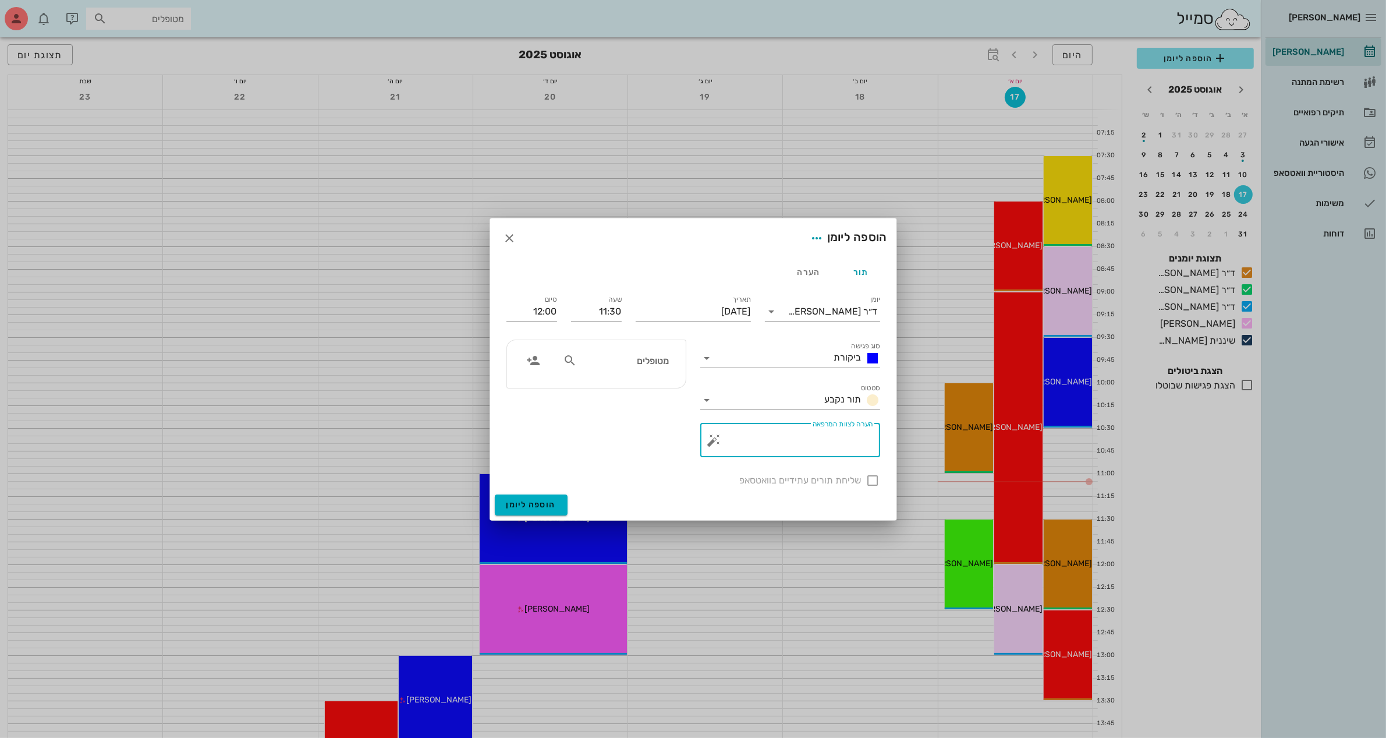
click at [816, 444] on textarea "הערה לצוות המרפאה" at bounding box center [795, 443] width 157 height 28
type textarea "סד"
click at [621, 353] on input "text" at bounding box center [624, 360] width 90 height 15
click at [572, 360] on icon at bounding box center [570, 360] width 14 height 14
click at [565, 362] on icon at bounding box center [570, 360] width 14 height 14
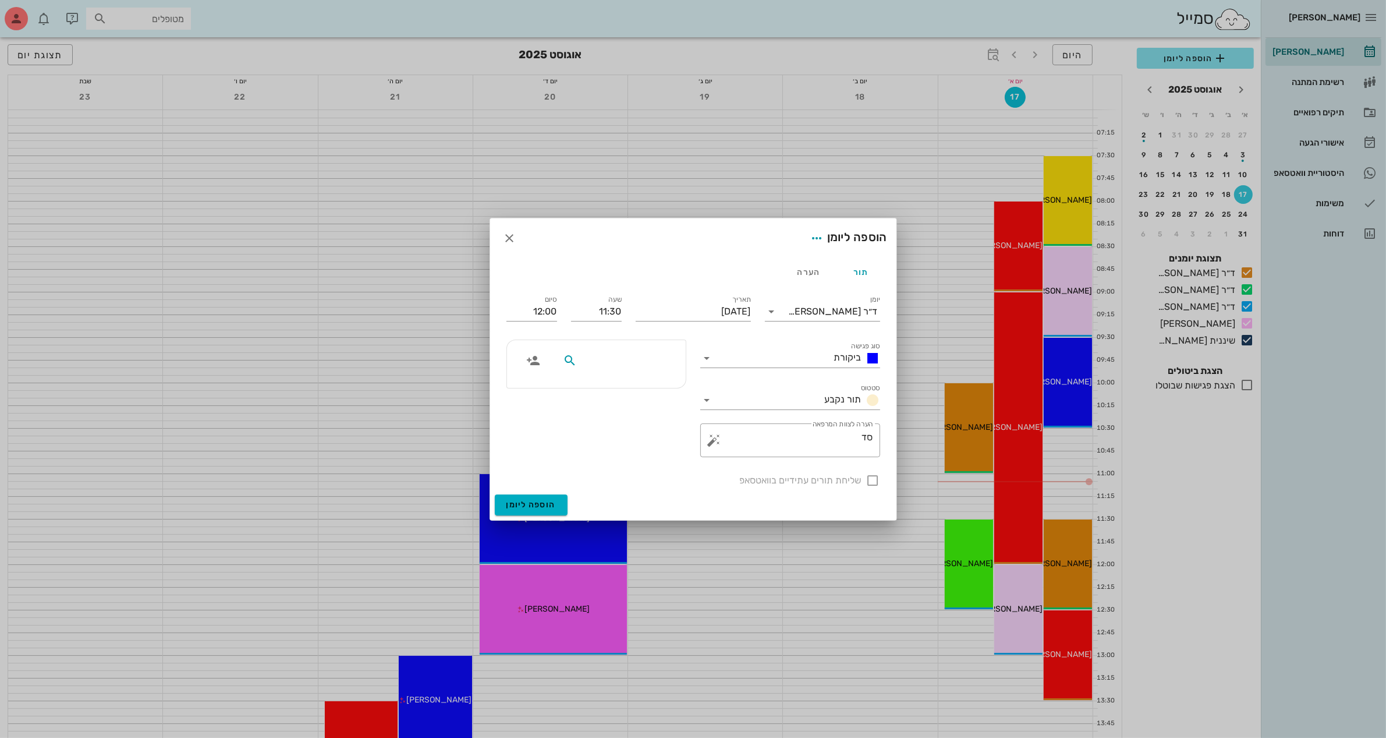
click at [637, 360] on input "text" at bounding box center [624, 360] width 90 height 15
type input "ס"
type input "[PERSON_NAME]"
click at [633, 402] on div "[PERSON_NAME] 066196049 0548978788" at bounding box center [605, 391] width 128 height 29
click at [871, 482] on div at bounding box center [873, 480] width 20 height 20
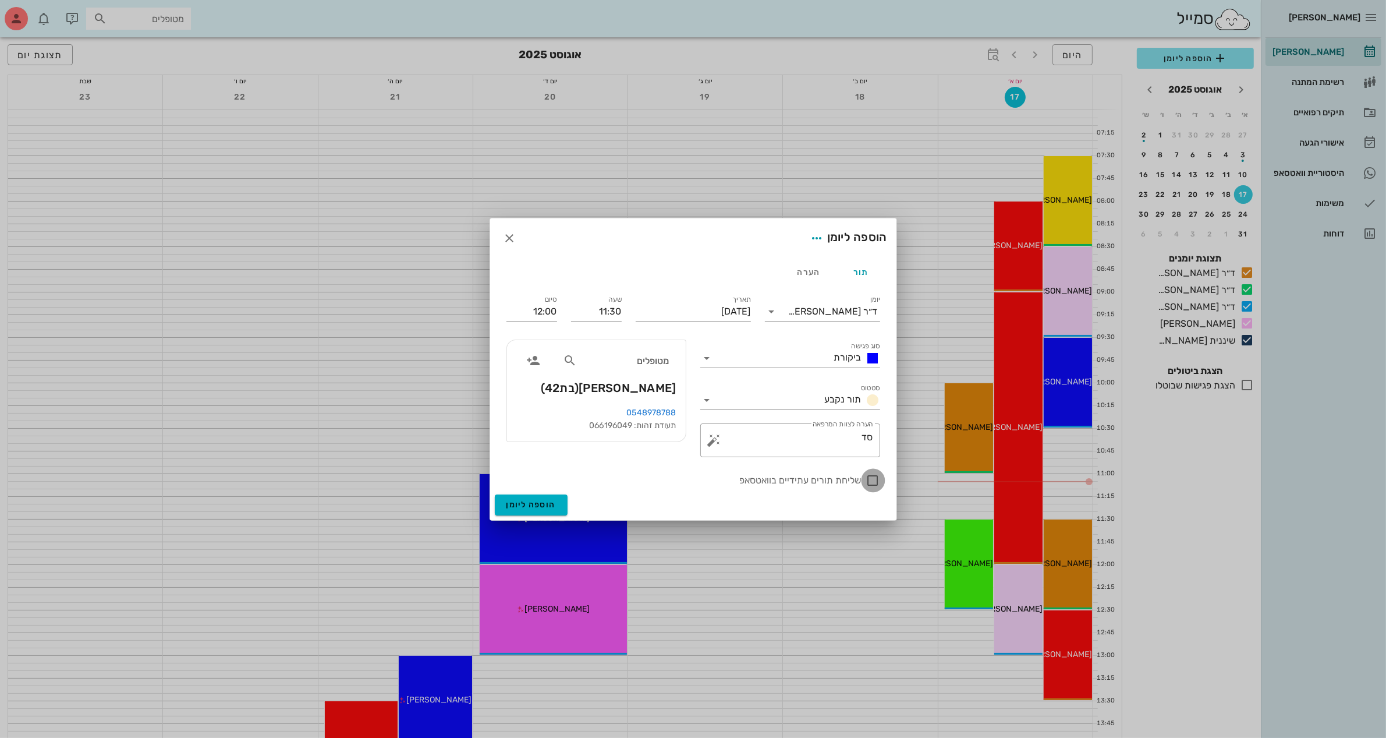
checkbox input "true"
click at [522, 501] on span "הוספה ליומן" at bounding box center [530, 504] width 49 height 10
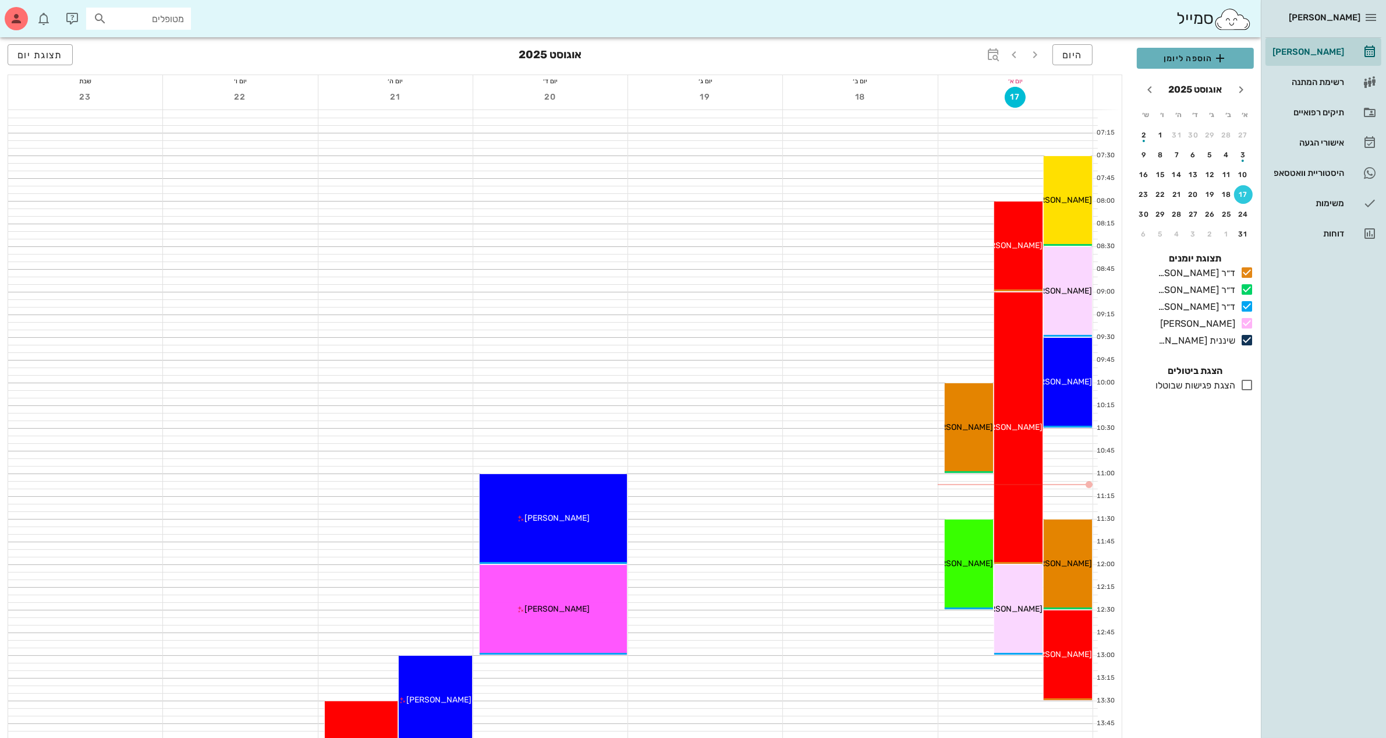
click at [1192, 59] on span "הוספה ליומן" at bounding box center [1195, 58] width 98 height 14
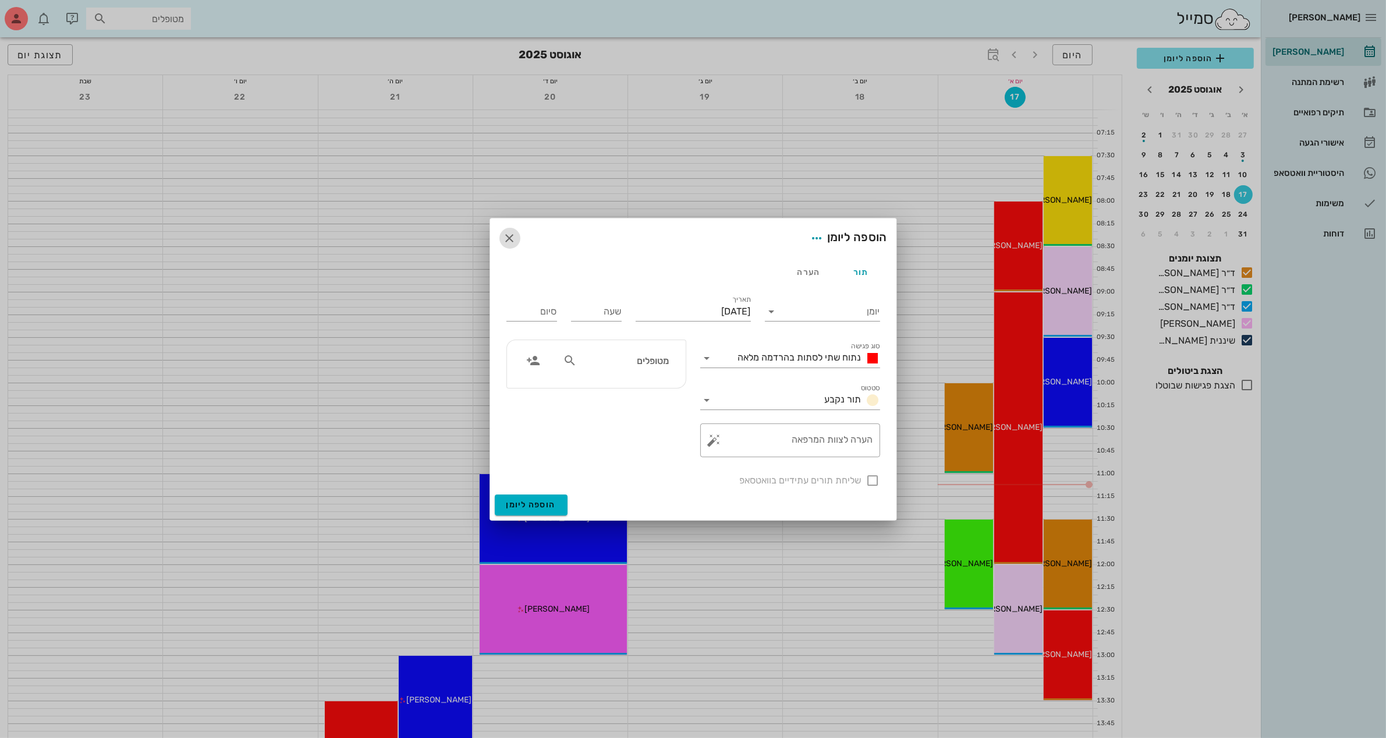
click at [508, 236] on icon "button" at bounding box center [510, 238] width 14 height 14
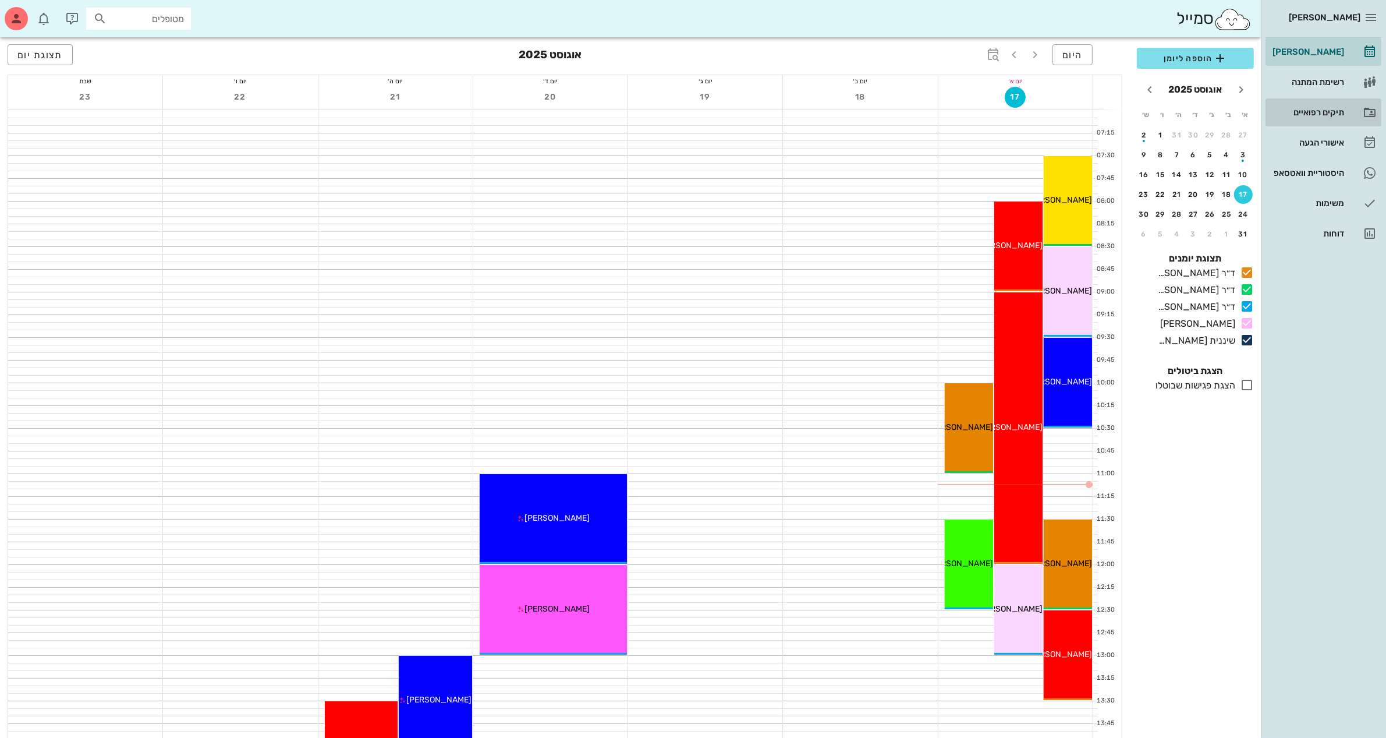
click at [1318, 114] on div "תיקים רפואיים" at bounding box center [1307, 112] width 74 height 9
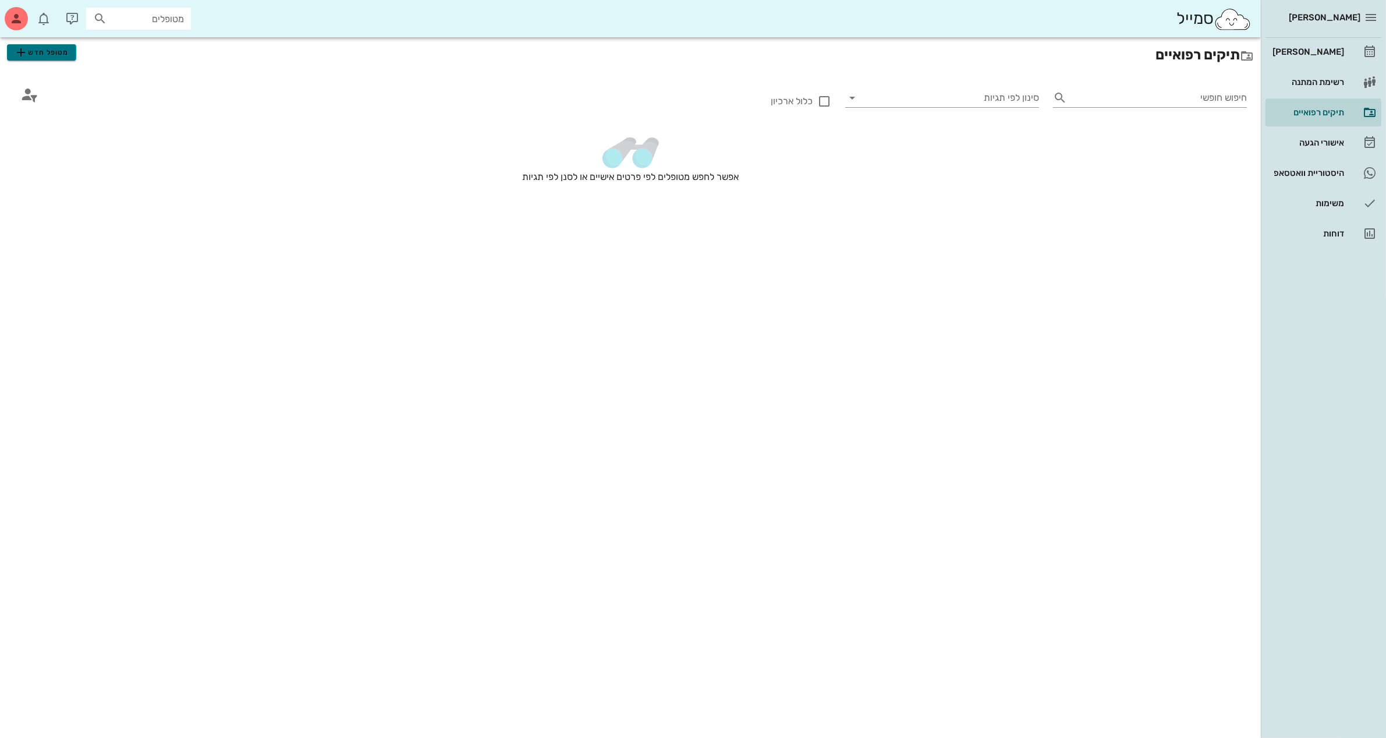
click at [28, 57] on span "מטופל חדש" at bounding box center [41, 52] width 55 height 14
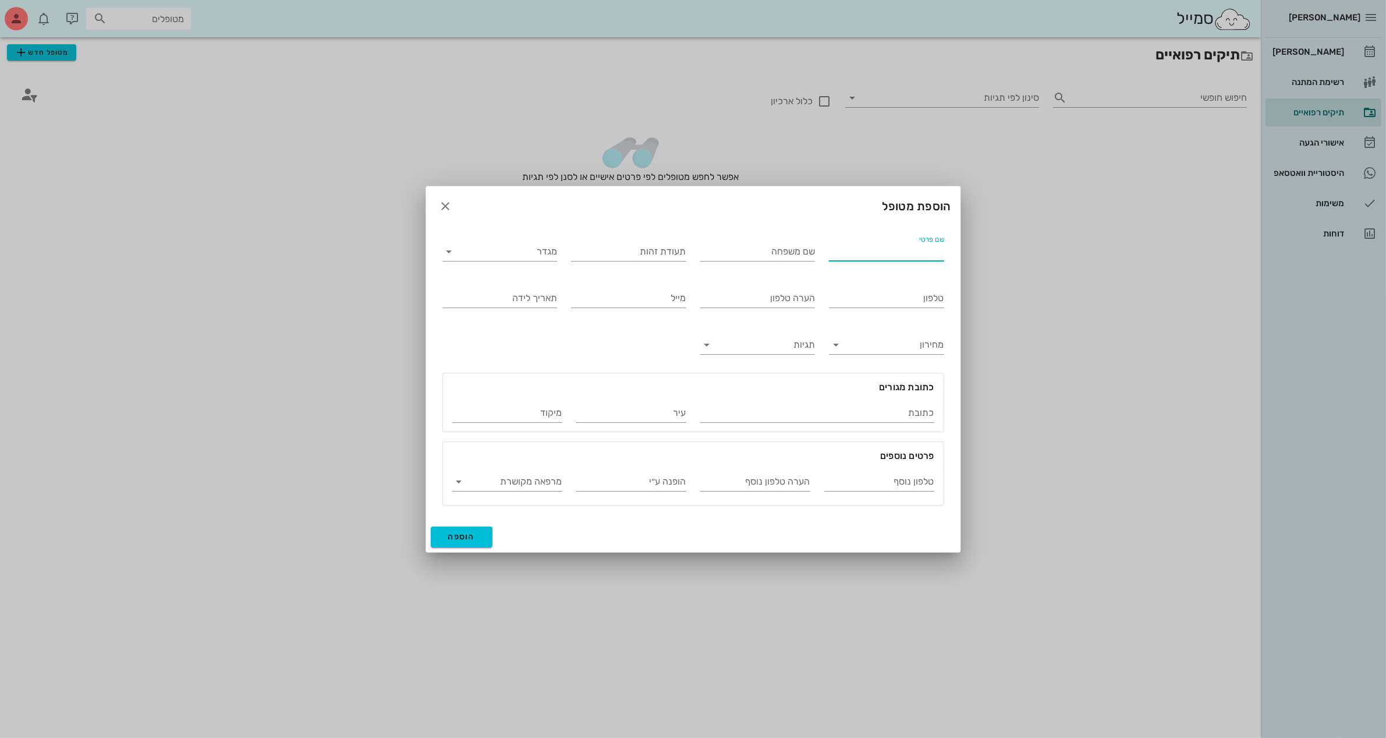
click at [857, 254] on input "שם פרטי" at bounding box center [886, 251] width 115 height 19
type input "[PERSON_NAME]"
click at [501, 259] on input "מגדר" at bounding box center [509, 251] width 97 height 19
click at [502, 284] on div "נקבה" at bounding box center [500, 287] width 96 height 11
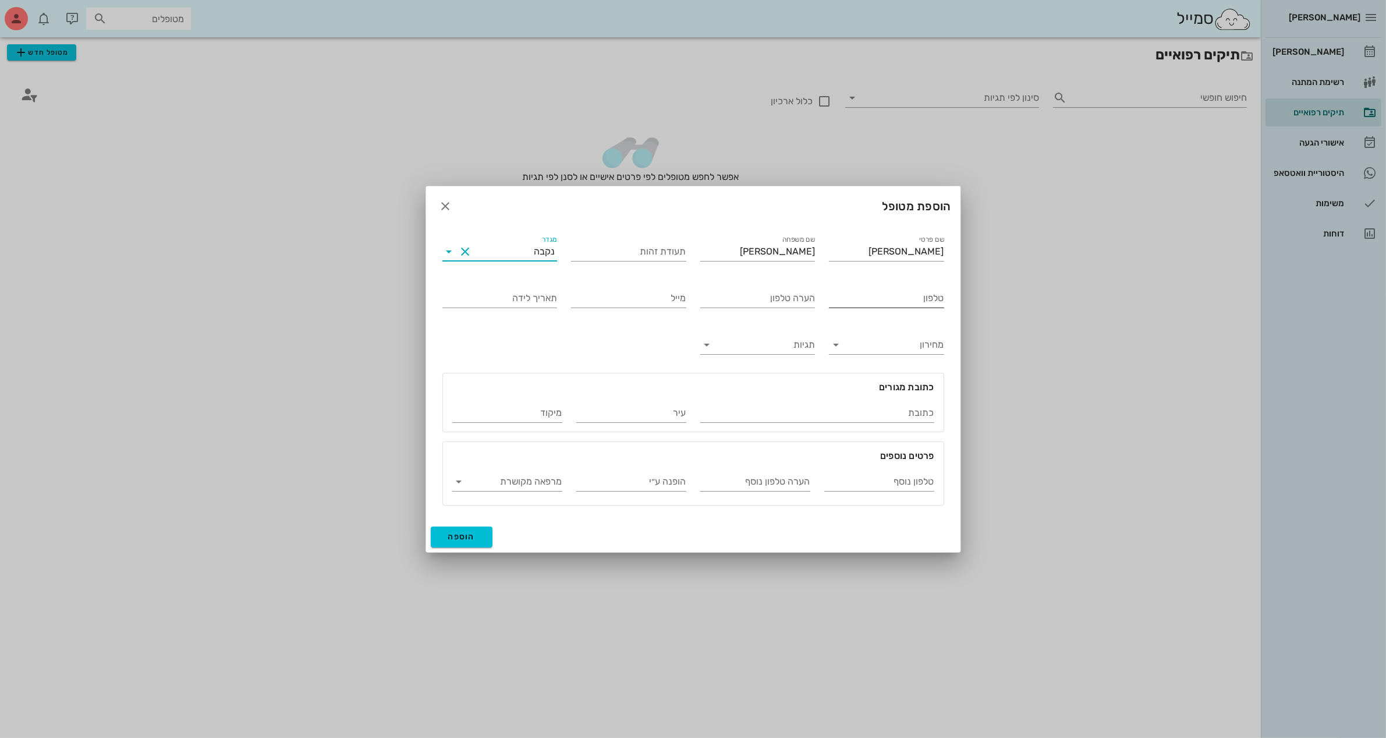
click at [853, 301] on input "טלפון" at bounding box center [886, 298] width 115 height 19
drag, startPoint x: 892, startPoint y: 295, endPoint x: 565, endPoint y: 288, distance: 326.6
click at [565, 288] on div "שם פרטי [PERSON_NAME] שם משפחה [PERSON_NAME] תעודת זהות מגדר נקבה טלפון [US_EMP…" at bounding box center [693, 369] width 516 height 286
type input "052-3874774"
click at [463, 533] on span "הוספה" at bounding box center [461, 536] width 27 height 10
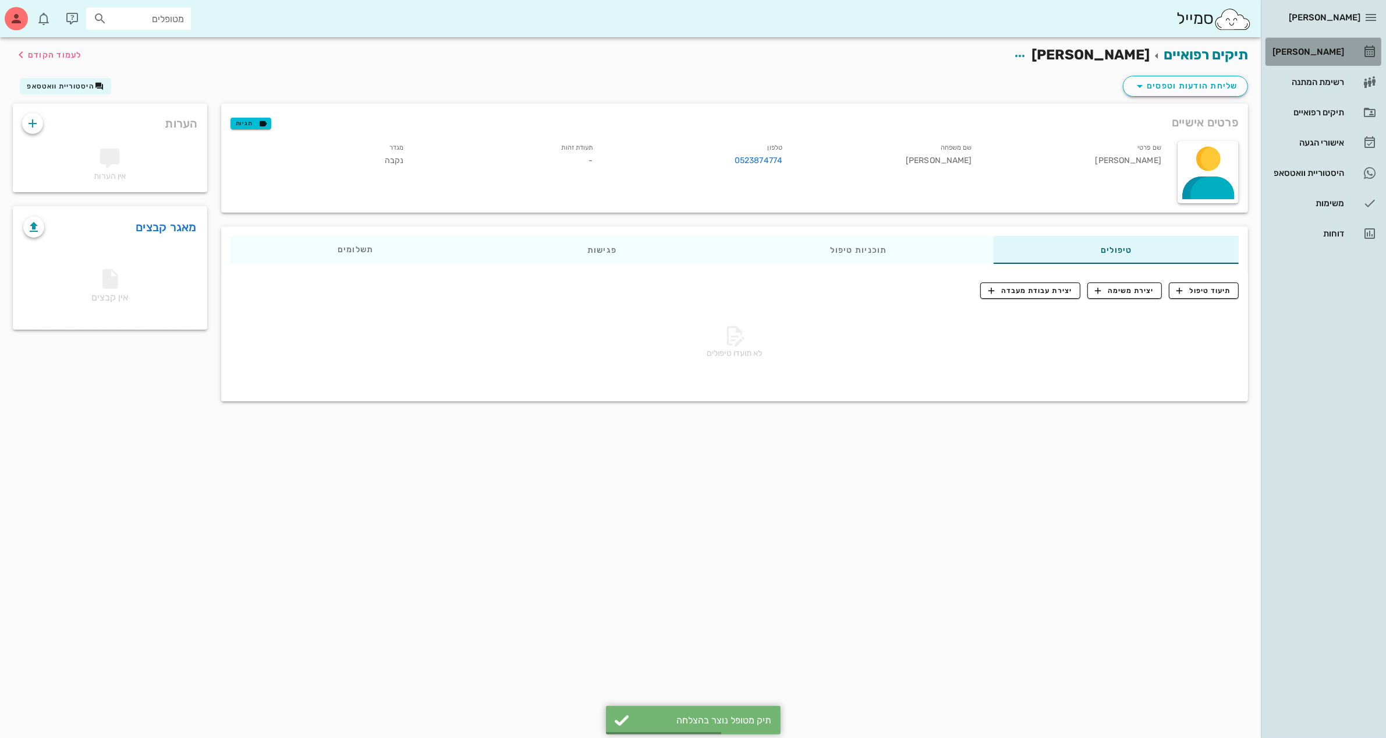
click at [1317, 54] on div "[PERSON_NAME]" at bounding box center [1307, 51] width 74 height 9
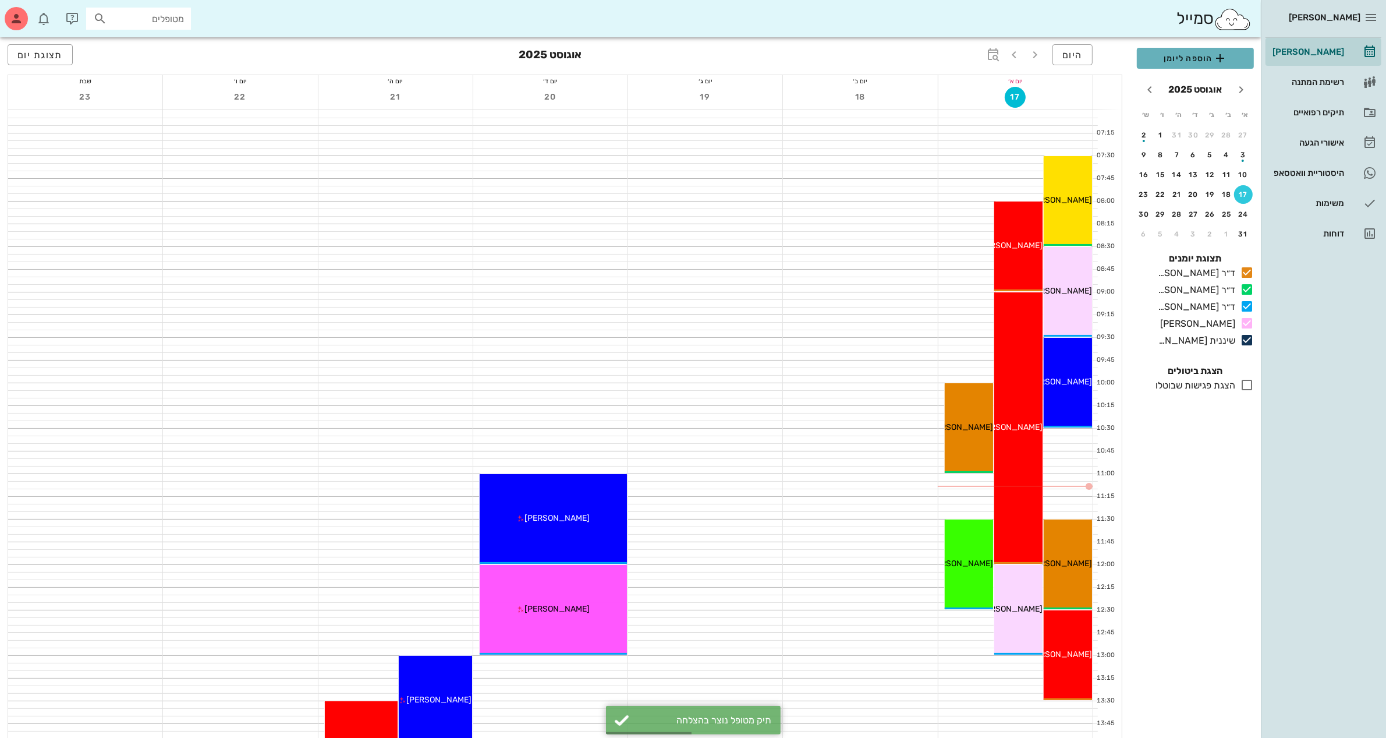
click at [1198, 59] on span "הוספה ליומן" at bounding box center [1195, 58] width 98 height 14
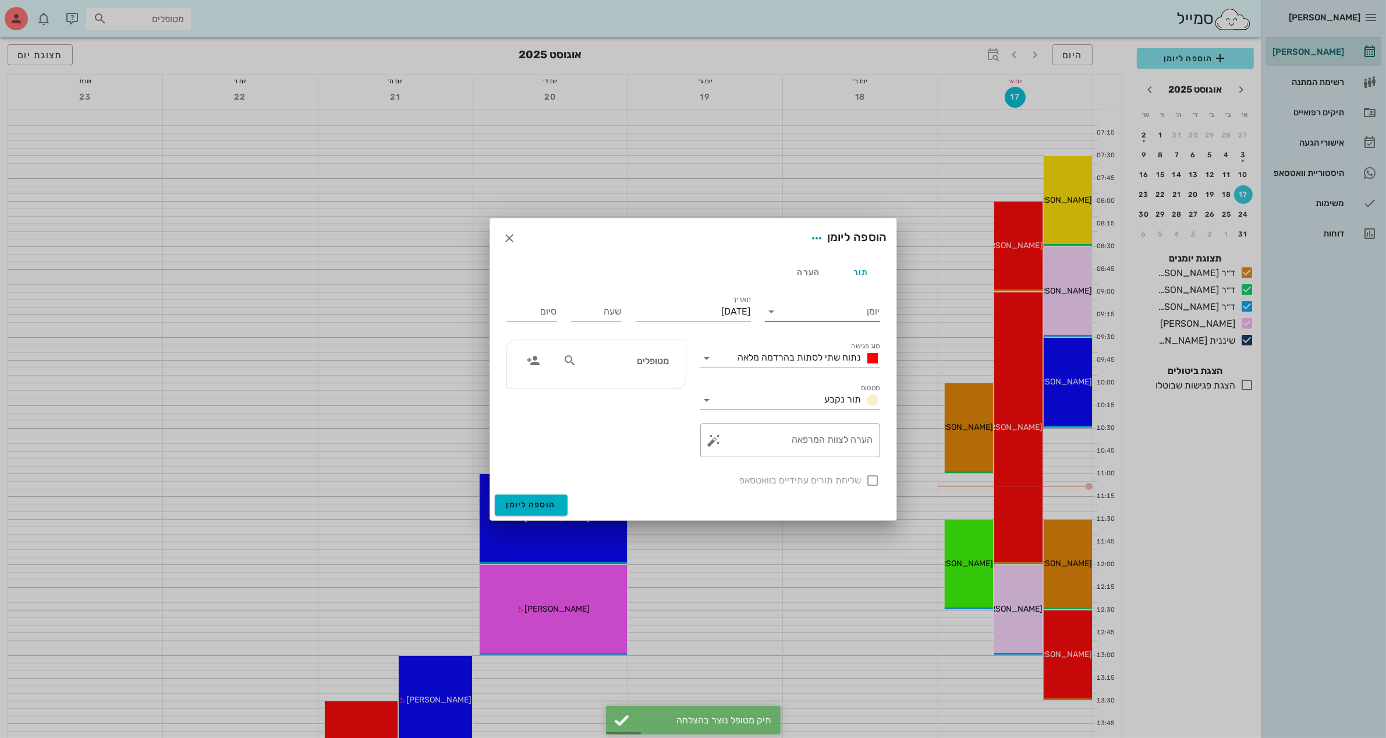
click at [844, 309] on input "יומן" at bounding box center [830, 311] width 99 height 19
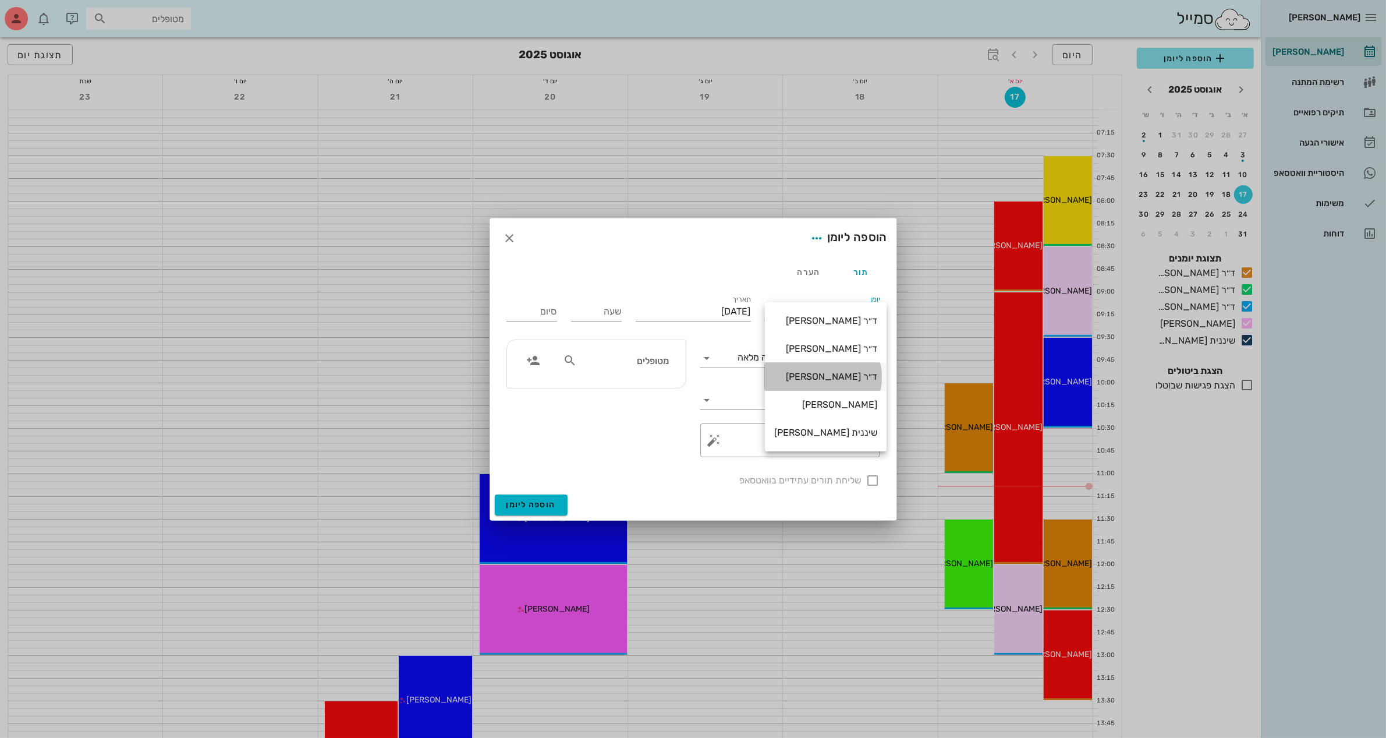
click at [824, 374] on div "ד״ר [PERSON_NAME]" at bounding box center [825, 376] width 103 height 11
click at [731, 312] on input "[DATE]" at bounding box center [693, 311] width 115 height 19
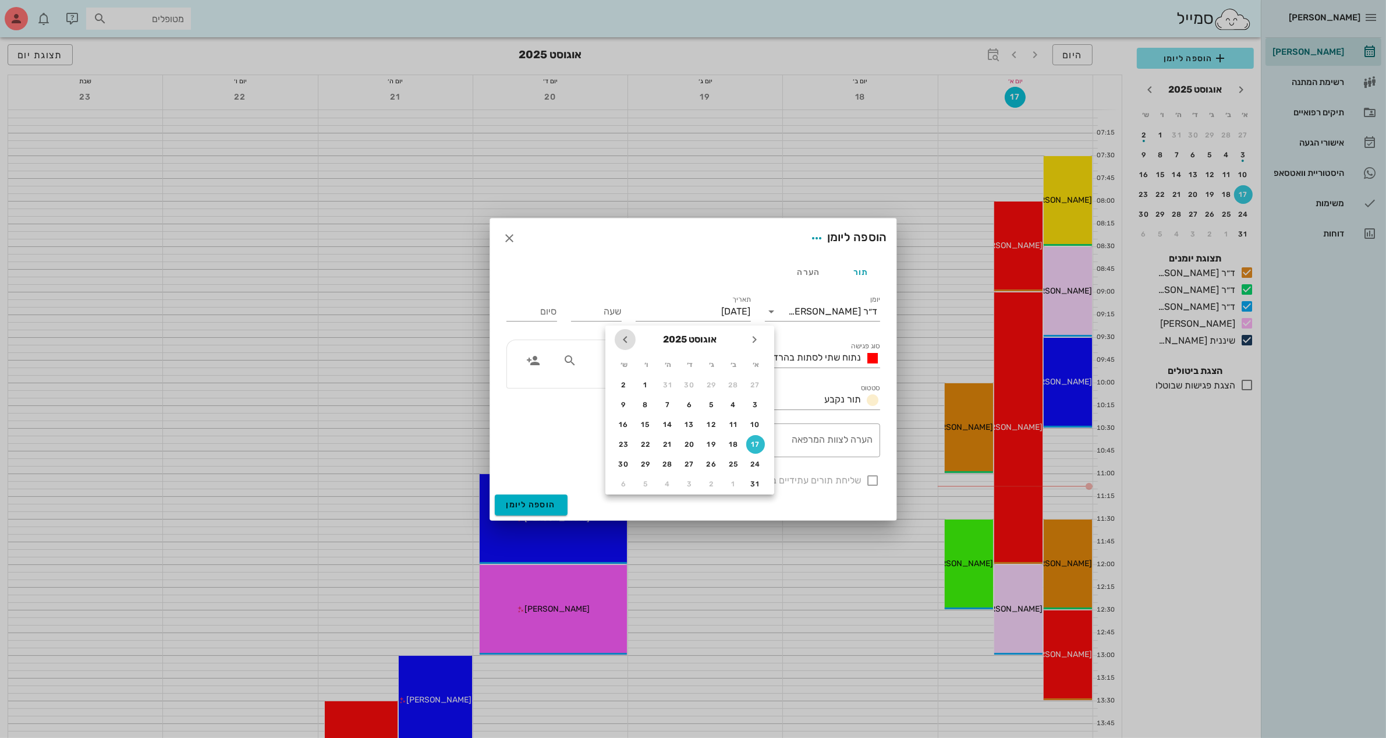
click at [621, 336] on icon "חודש הבא" at bounding box center [625, 339] width 14 height 14
click at [731, 381] on div "1" at bounding box center [733, 385] width 19 height 8
type input "[DATE]"
click at [606, 312] on input "שעה" at bounding box center [596, 311] width 51 height 19
type input "11:00"
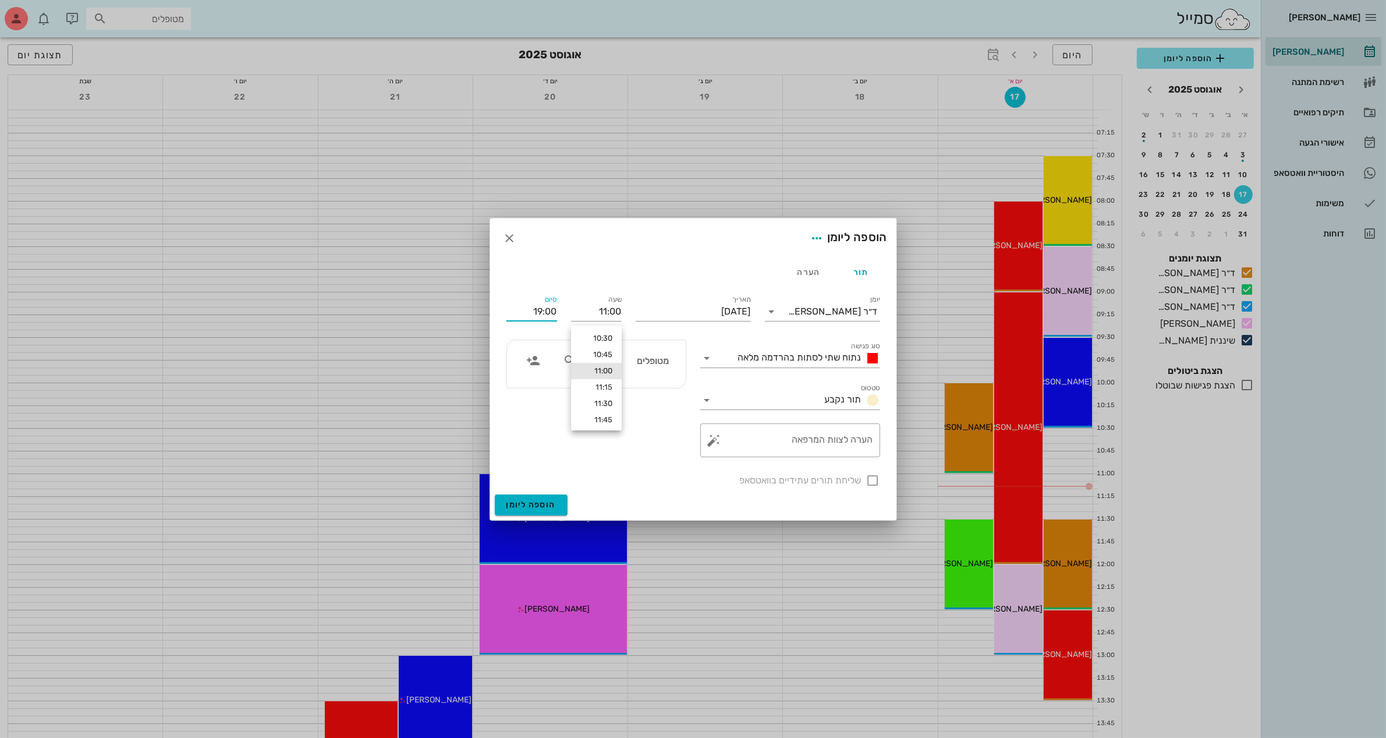
click at [537, 306] on input "19:00" at bounding box center [531, 311] width 51 height 19
click at [534, 419] on div "12:30 (שעה ו30 דקות)" at bounding box center [501, 419] width 70 height 9
click at [720, 352] on input "סוג פגישה" at bounding box center [725, 358] width 17 height 19
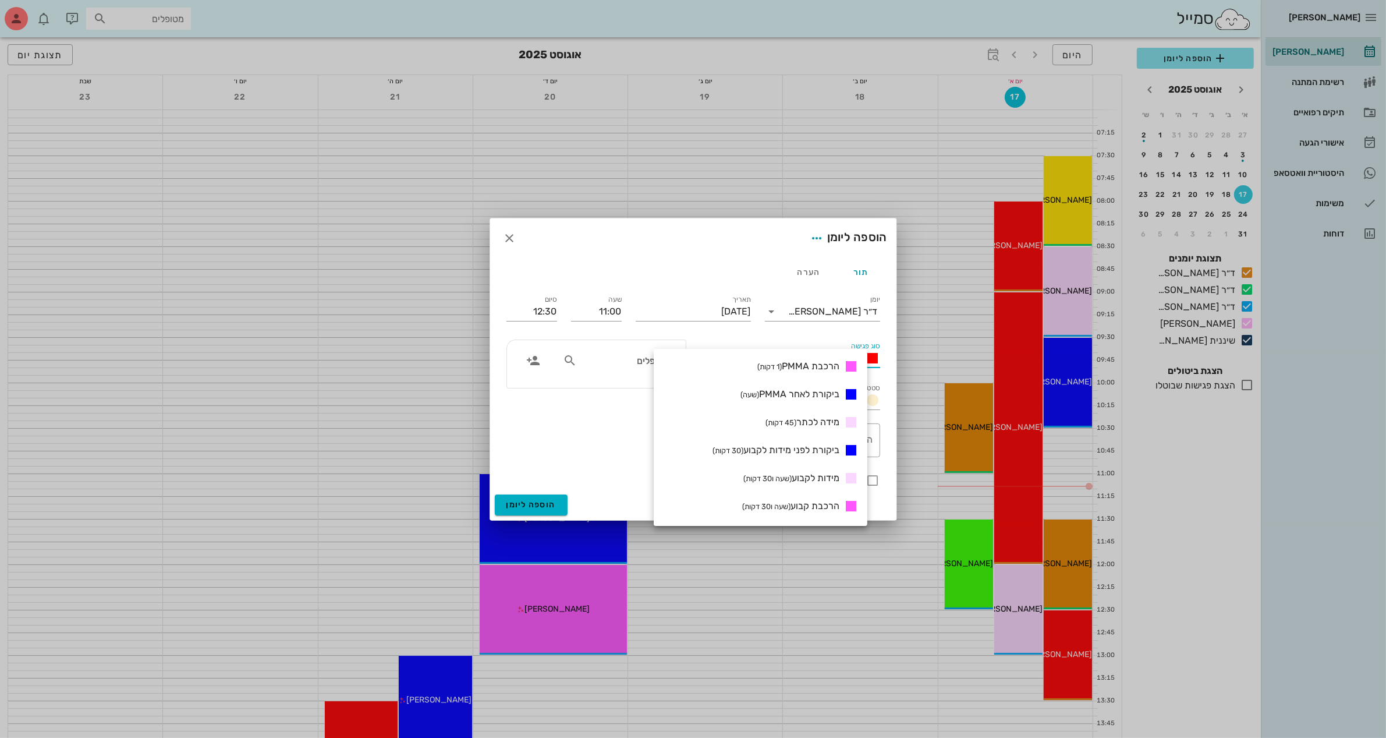
scroll to position [178, 0]
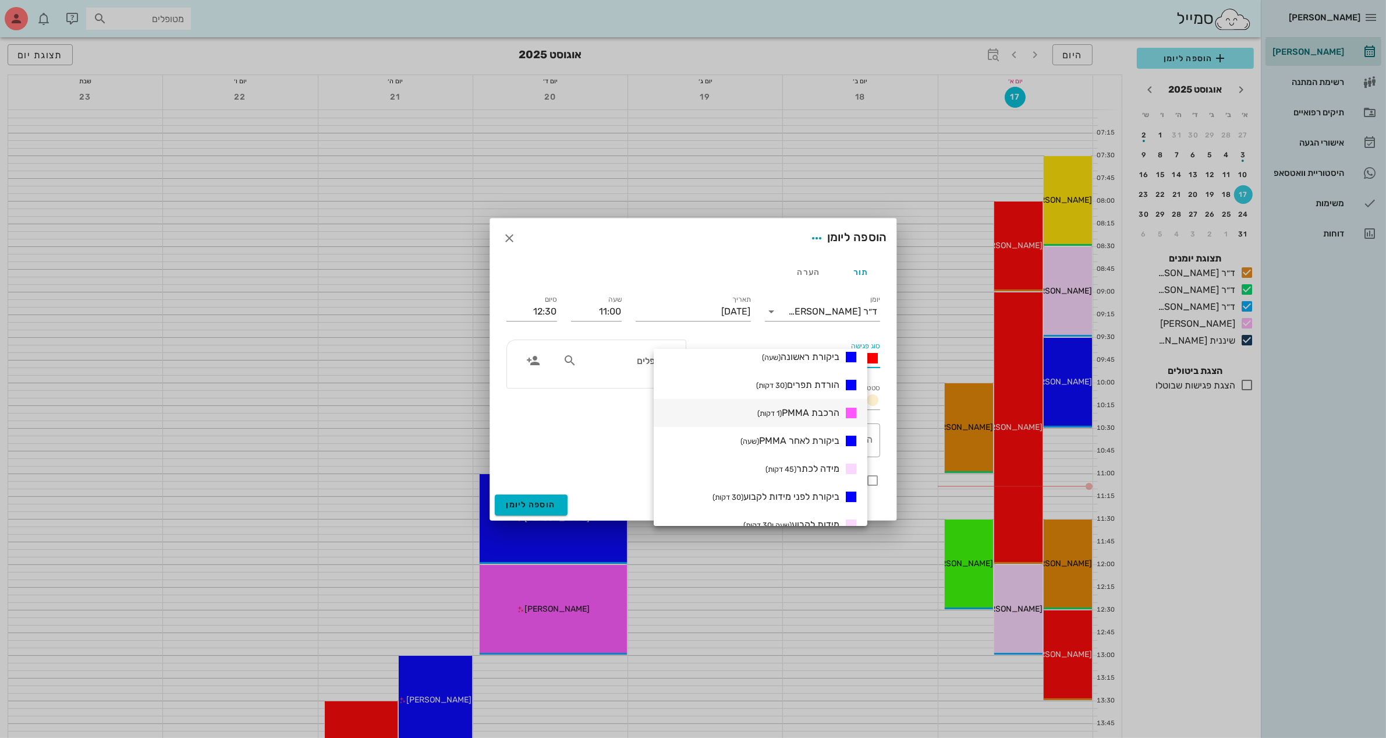
click at [824, 410] on span "הרכבת PMMA (1 דקות)" at bounding box center [798, 412] width 82 height 11
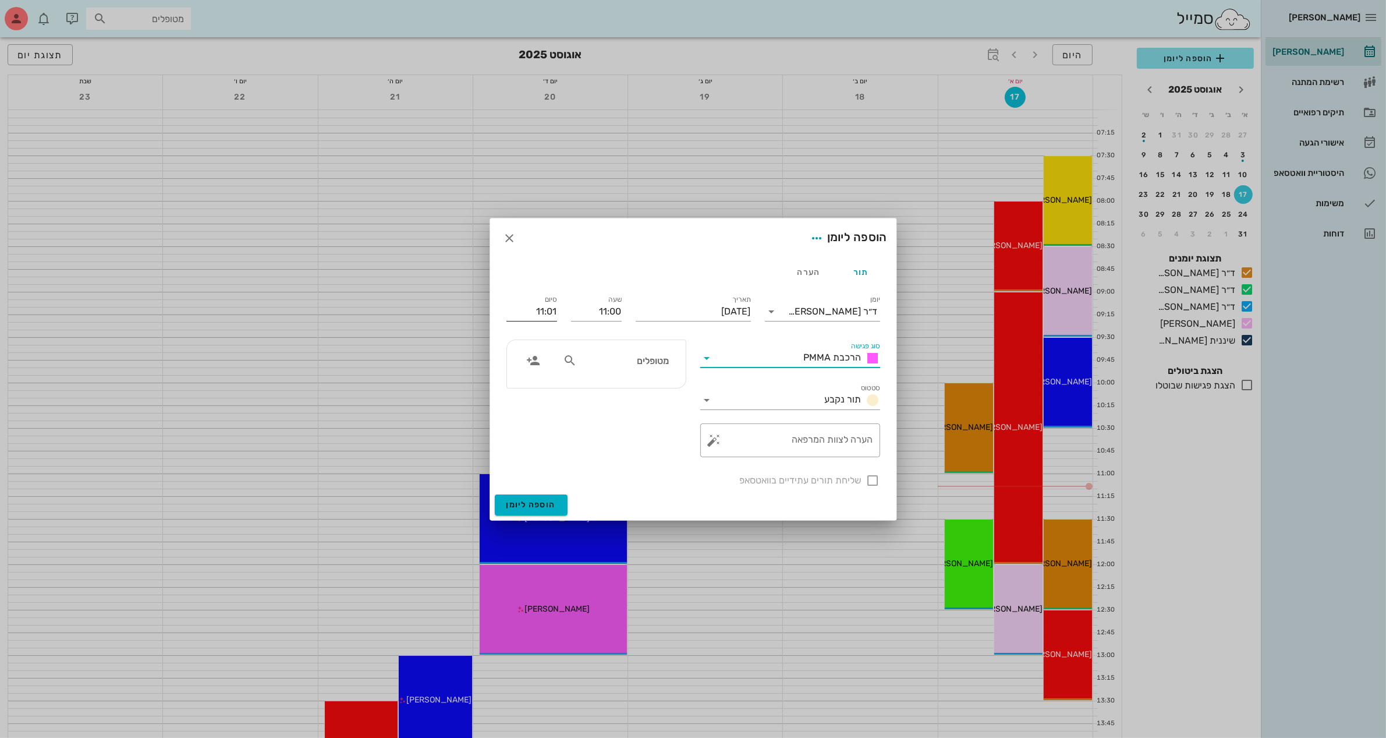
click at [540, 309] on input "11:01" at bounding box center [531, 311] width 51 height 19
click at [531, 388] on div "12:30 (שעה ו30 דקות)" at bounding box center [501, 389] width 70 height 9
type input "12:30"
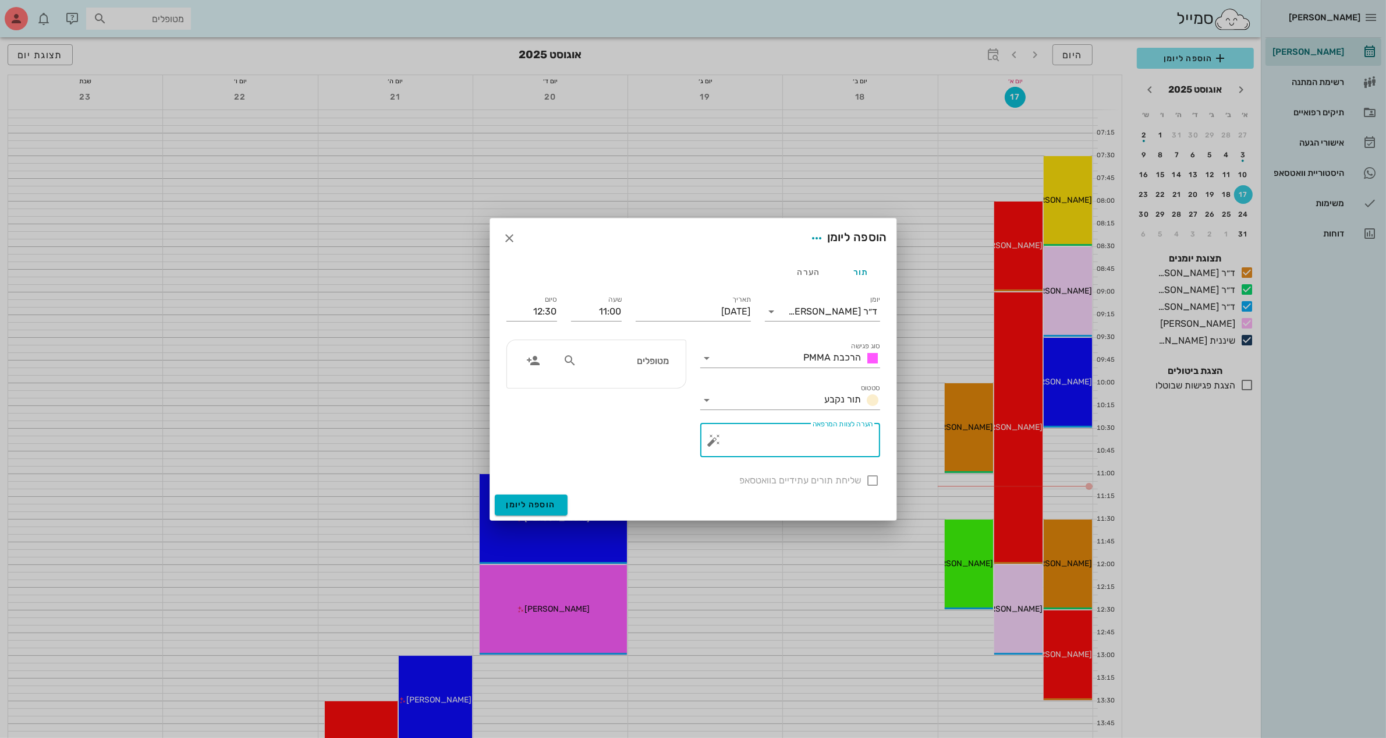
click at [791, 443] on textarea "הערה לצוות המרפאה" at bounding box center [795, 443] width 157 height 28
type textarea "ברכבה PMMA"
click at [874, 481] on div "שליחת תורים עתידיים בוואטסאפ" at bounding box center [693, 479] width 388 height 30
click at [574, 359] on icon at bounding box center [570, 360] width 14 height 14
type input "N"
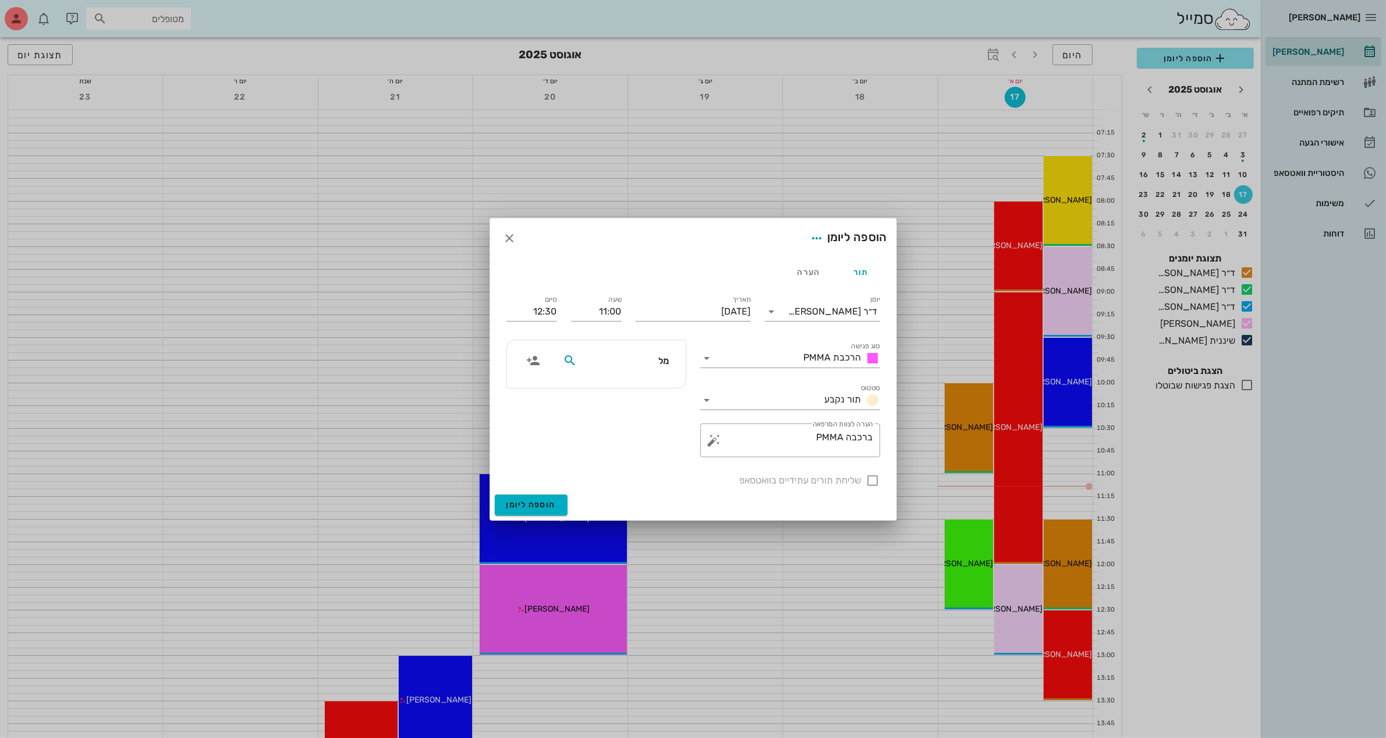
type input "[PERSON_NAME]"
click at [650, 395] on div "0523874774" at bounding box center [624, 396] width 116 height 9
click at [873, 484] on div at bounding box center [873, 480] width 20 height 20
checkbox input "true"
click at [523, 499] on span "הוספה ליומן" at bounding box center [530, 504] width 49 height 10
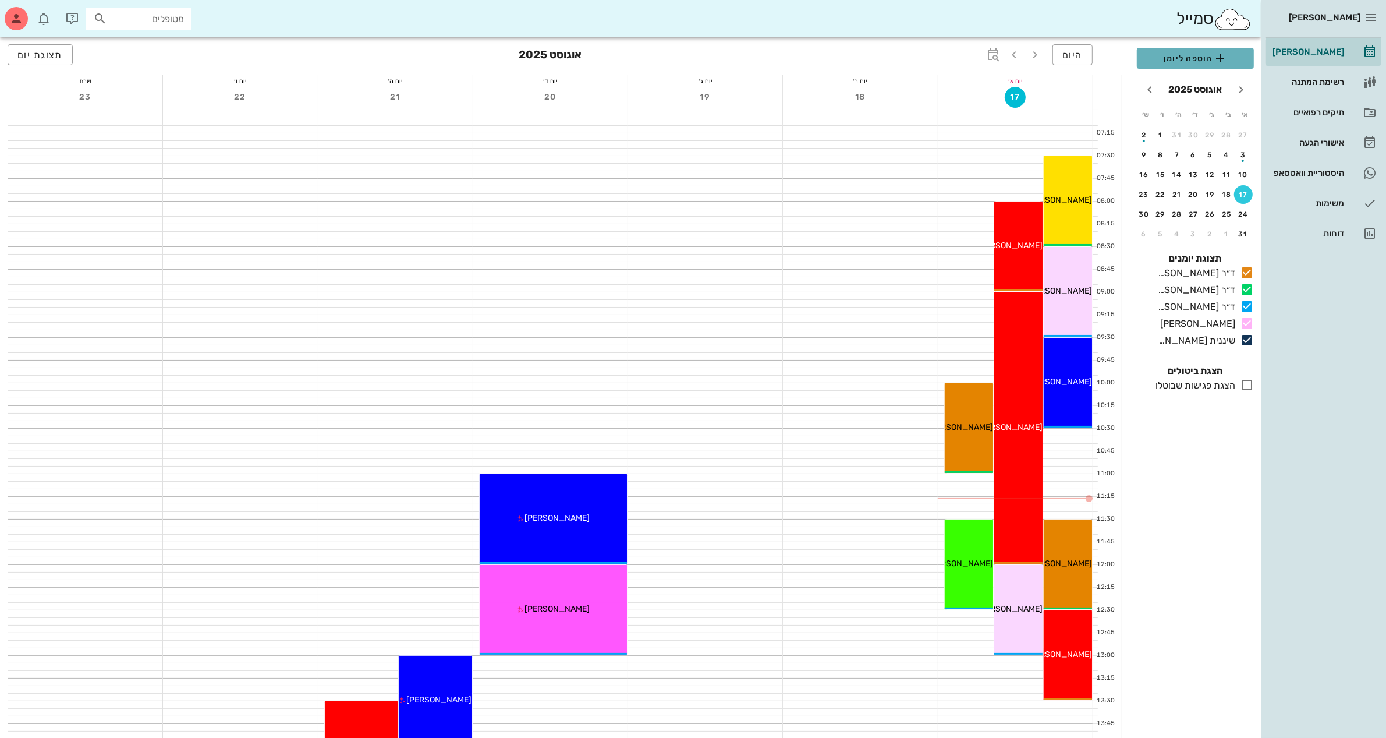
click at [1185, 55] on span "הוספה ליומן" at bounding box center [1195, 58] width 98 height 14
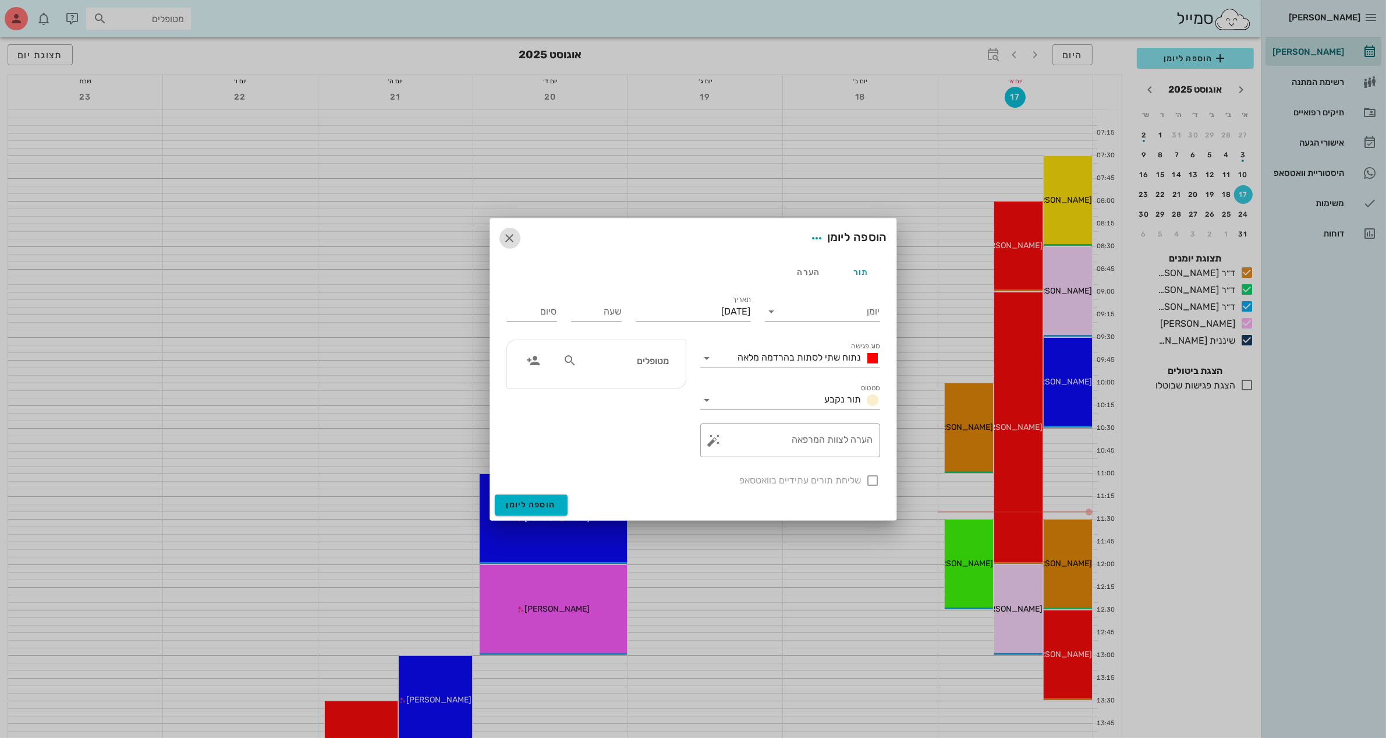
click at [504, 243] on icon "button" at bounding box center [510, 238] width 14 height 14
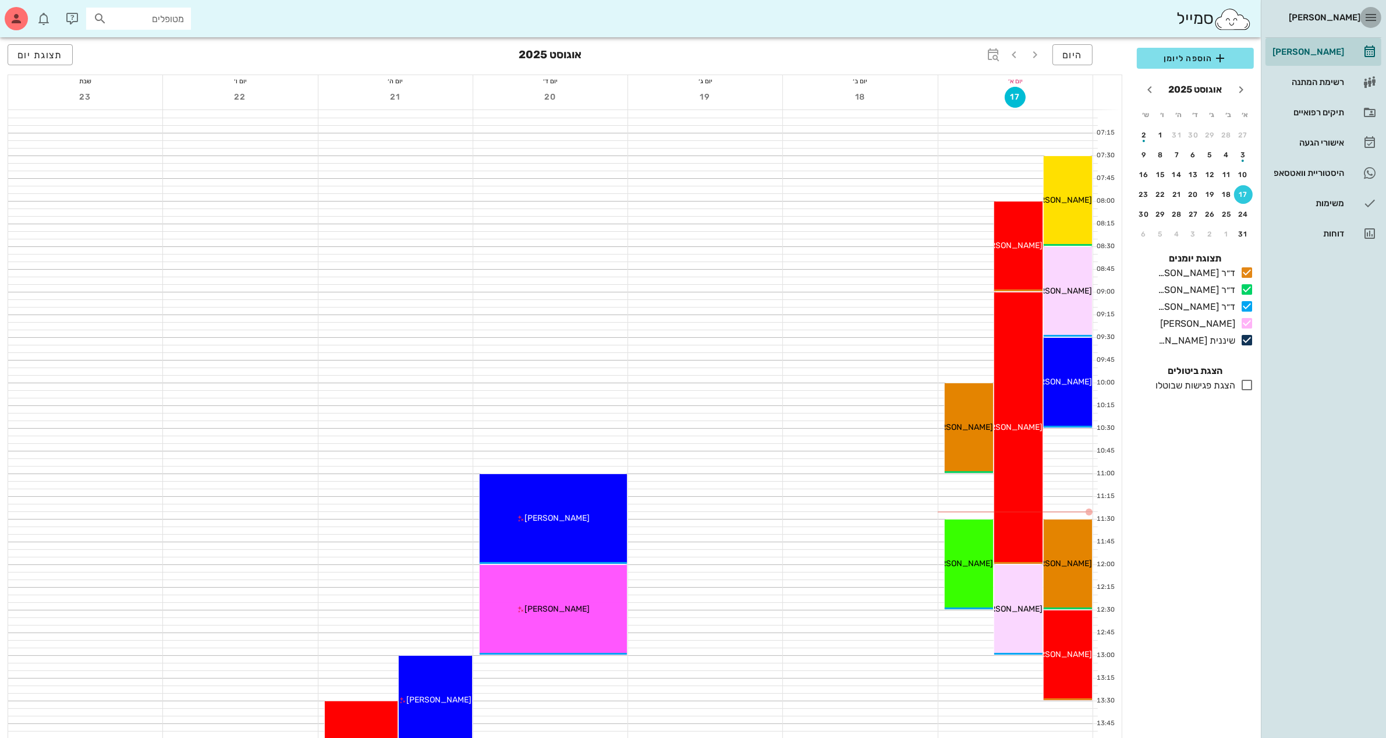
click at [1378, 15] on span "button" at bounding box center [1370, 17] width 21 height 14
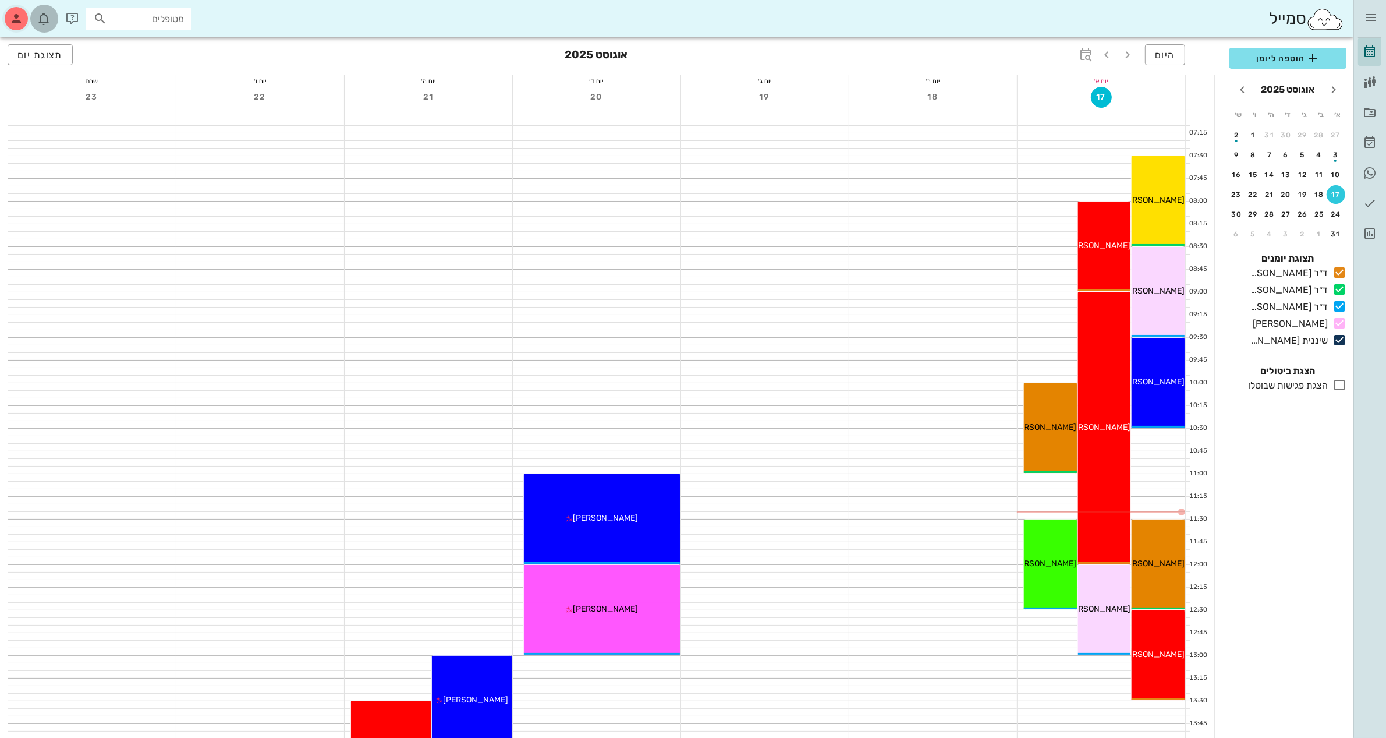
drag, startPoint x: 33, startPoint y: 18, endPoint x: 27, endPoint y: 16, distance: 6.3
click at [27, 16] on div "סמייל מטופלים" at bounding box center [676, 18] width 1353 height 37
click at [12, 16] on icon "button" at bounding box center [16, 19] width 14 height 14
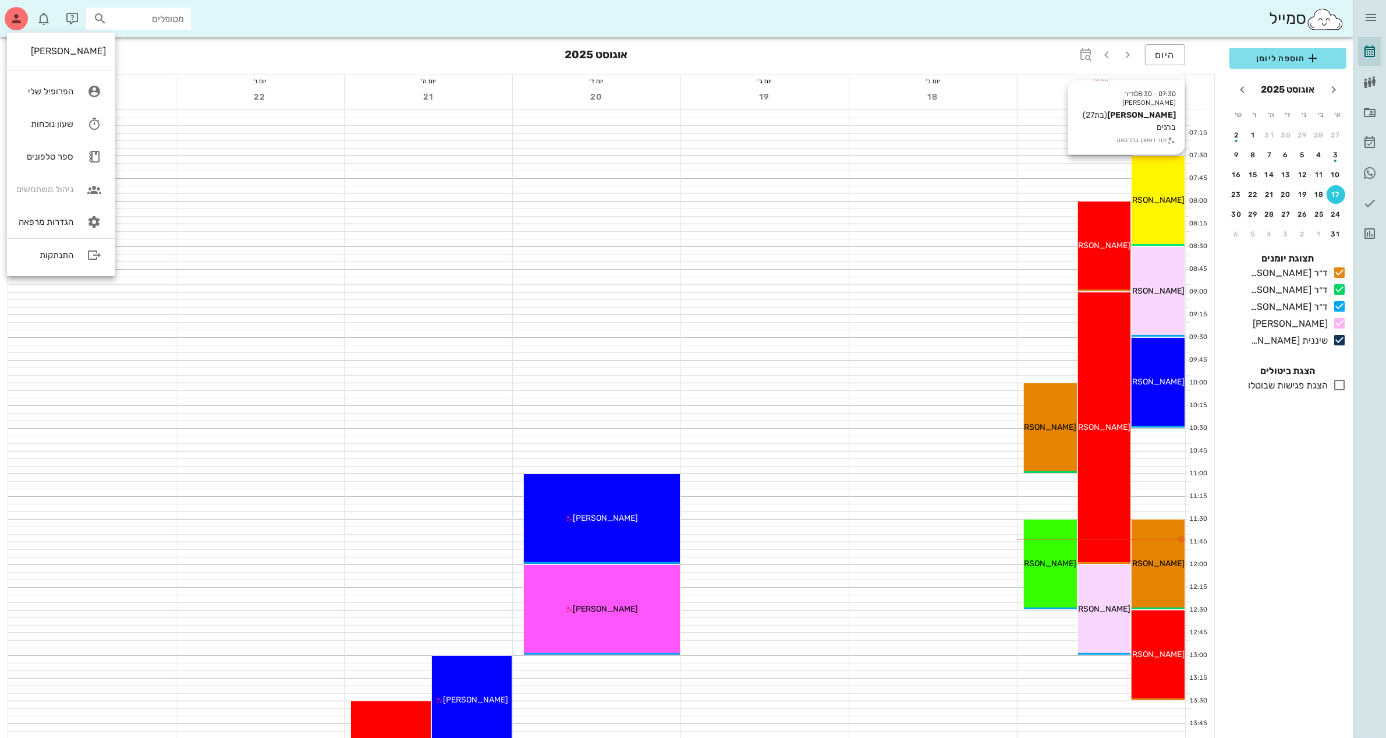
click at [1150, 190] on div "07:30 - 08:30 ד״ר [PERSON_NAME] [PERSON_NAME] (בת 27 ) ברגים תור ראשון במרפאה […" at bounding box center [1158, 201] width 53 height 90
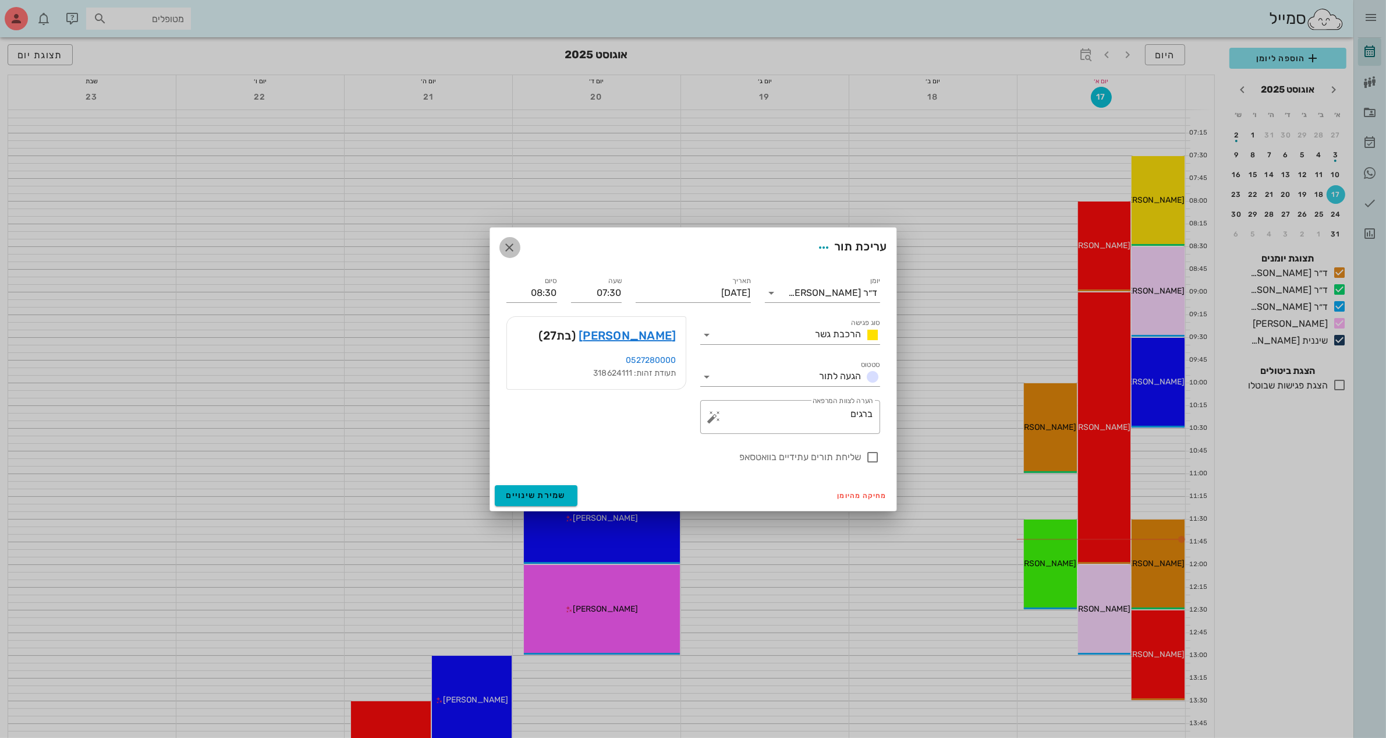
click at [513, 240] on icon "button" at bounding box center [510, 247] width 14 height 14
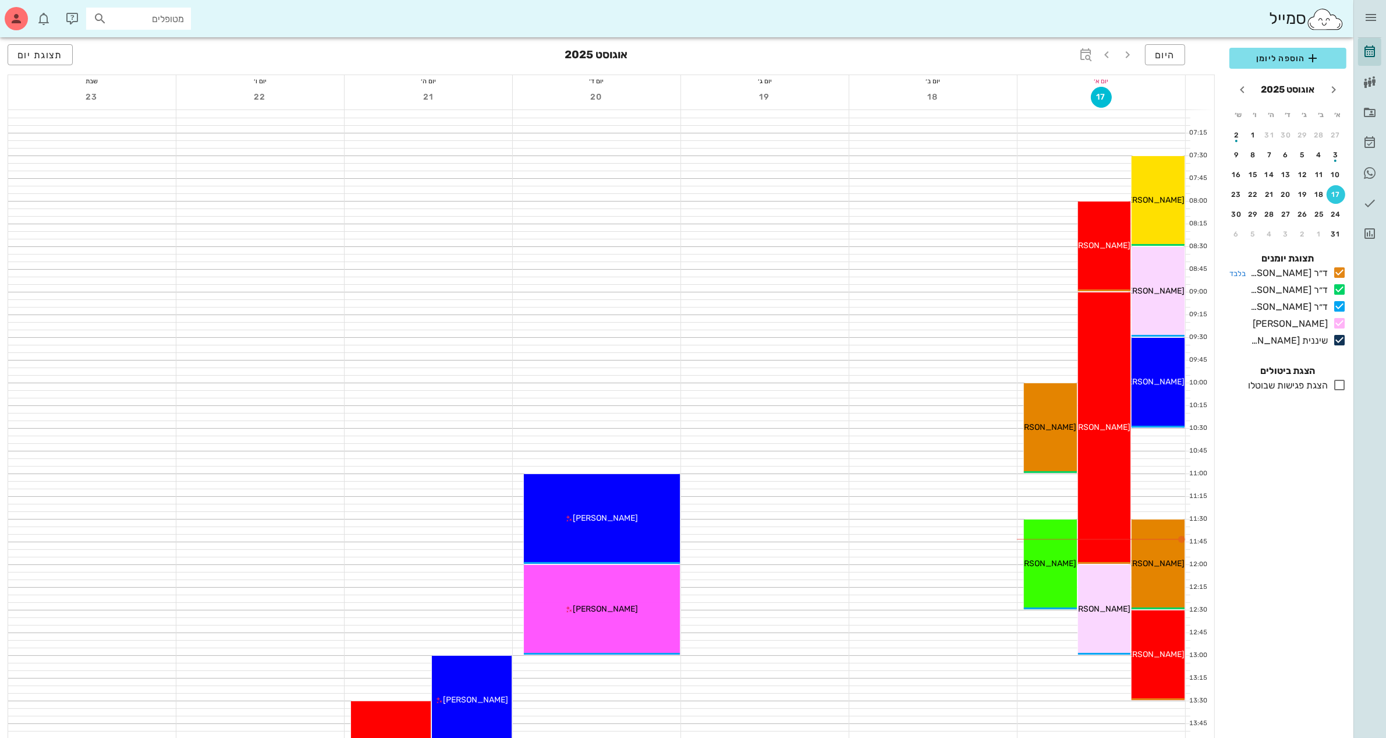
click at [1339, 274] on icon at bounding box center [1339, 272] width 14 height 14
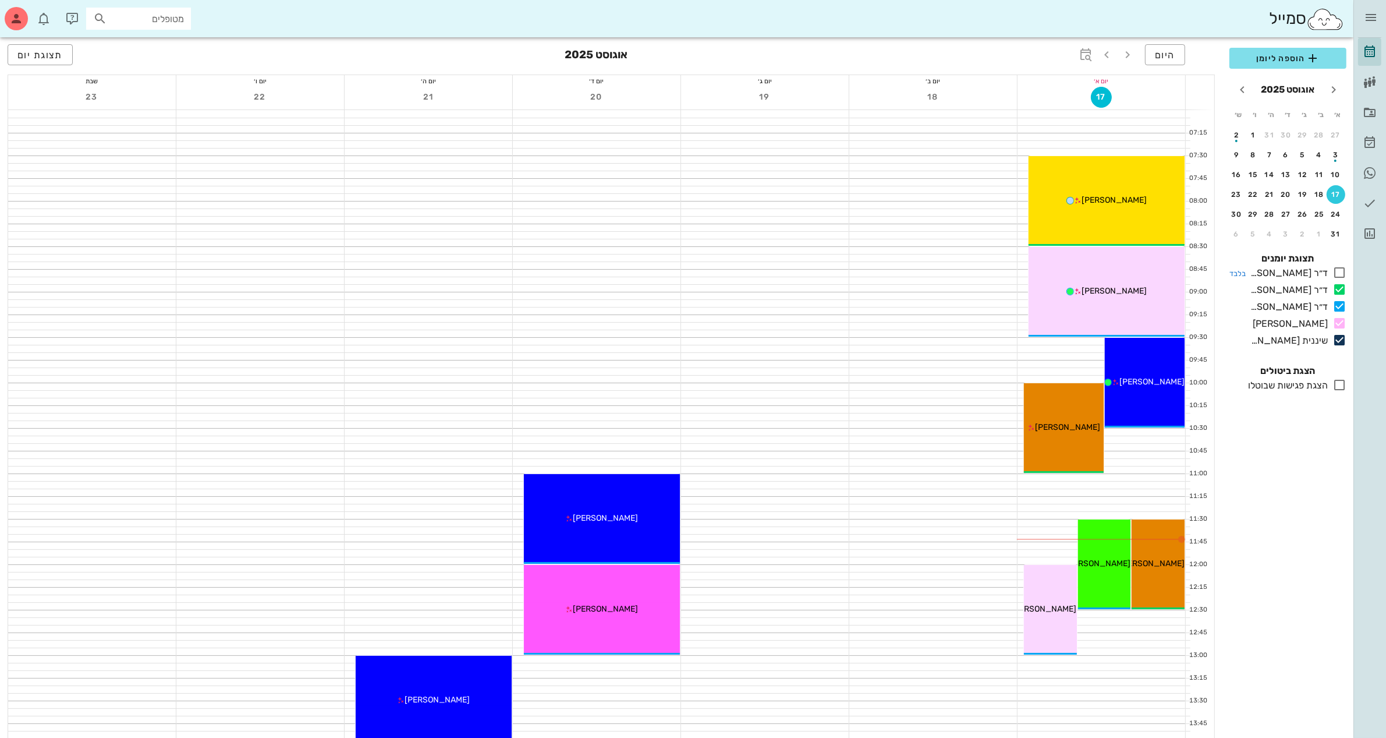
click at [1339, 274] on icon at bounding box center [1339, 272] width 14 height 14
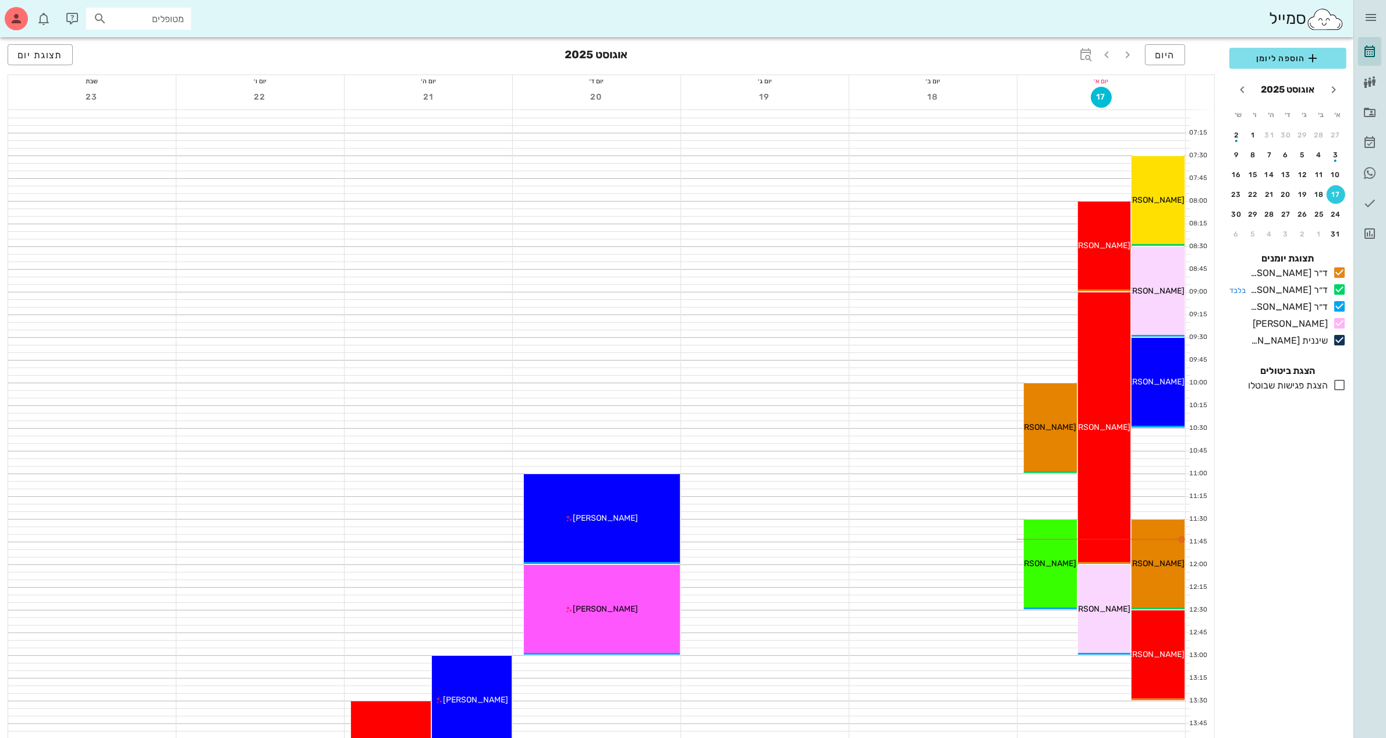
click at [1337, 287] on icon at bounding box center [1339, 289] width 14 height 14
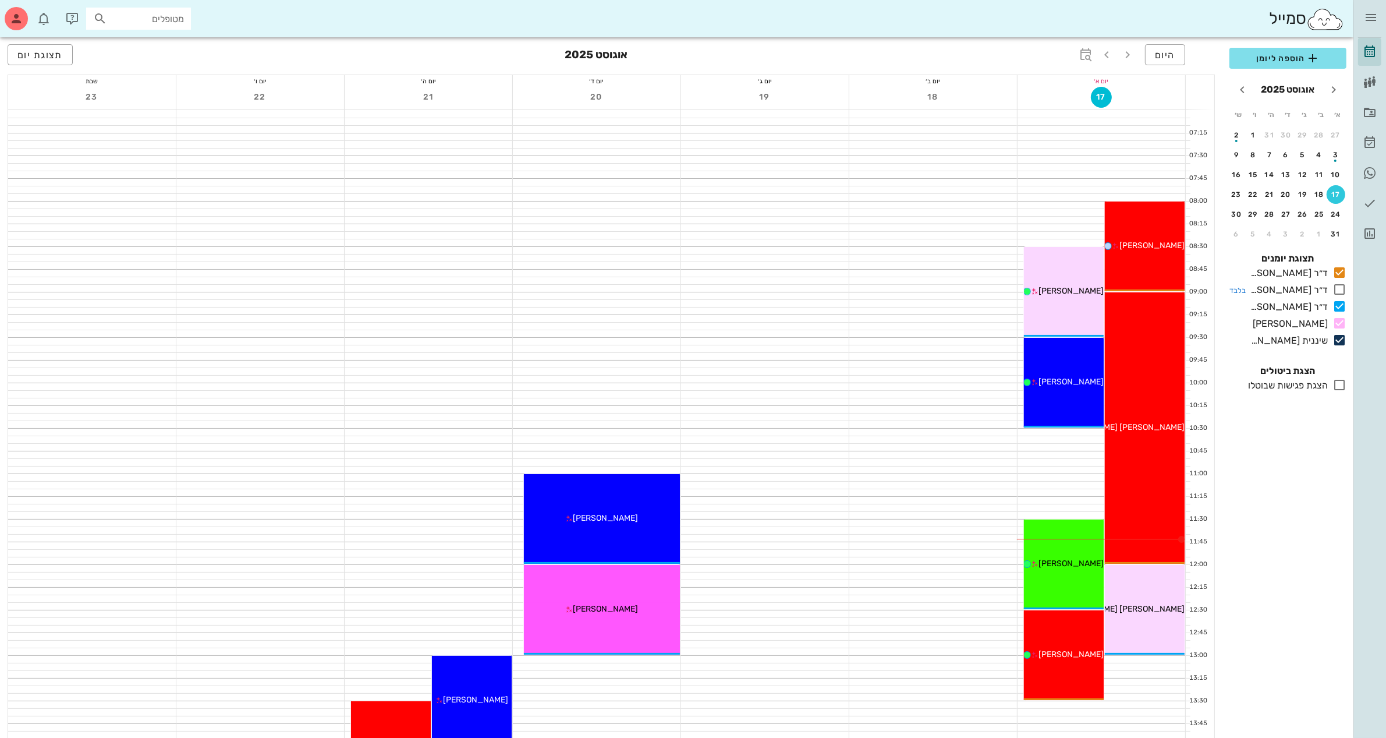
click at [1337, 287] on icon at bounding box center [1339, 289] width 14 height 14
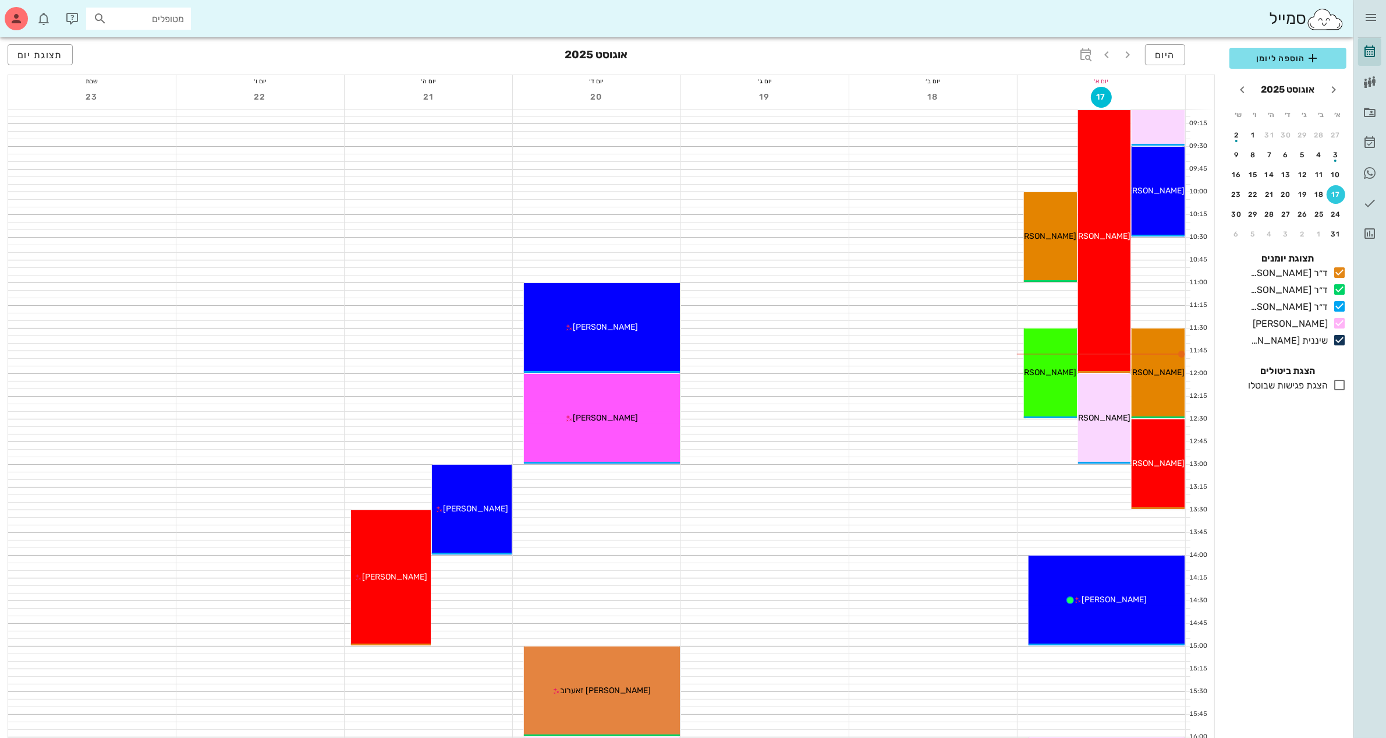
scroll to position [291, 0]
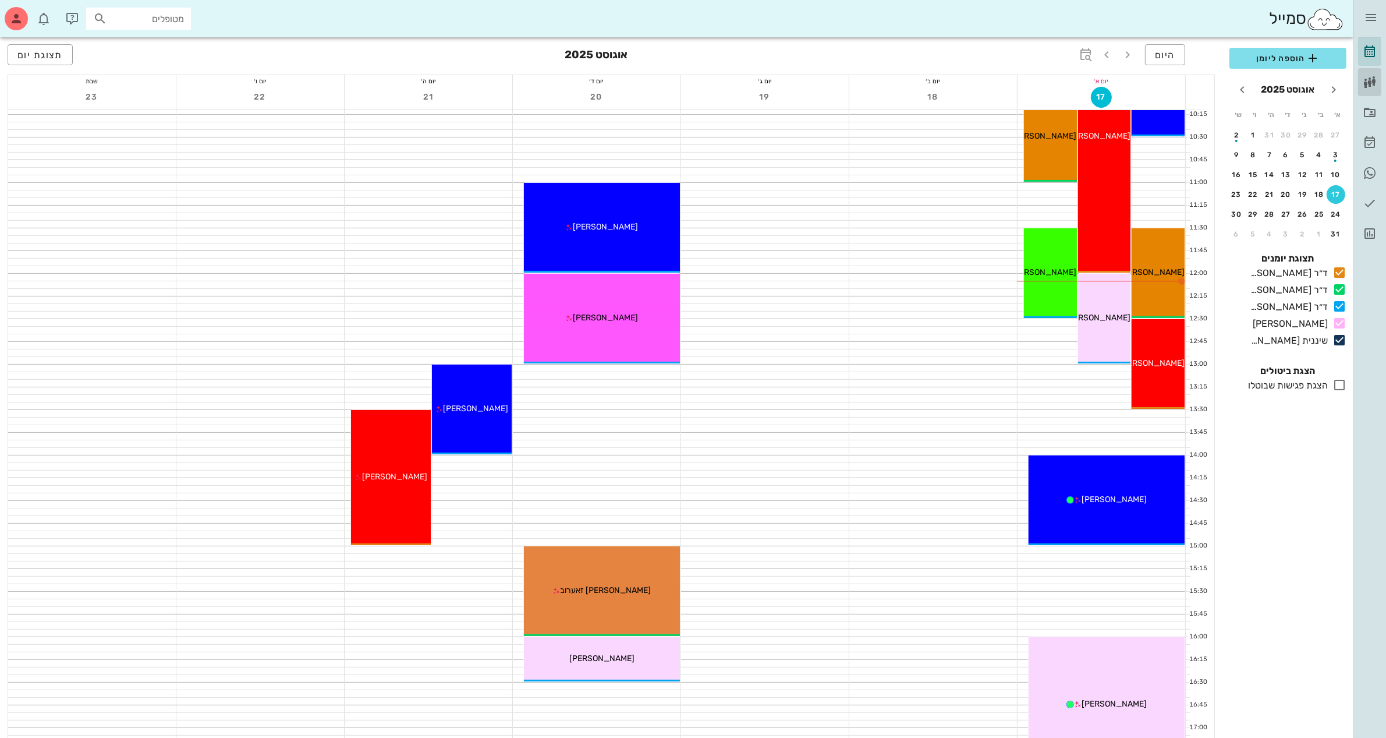
click at [1374, 84] on icon at bounding box center [1370, 82] width 14 height 14
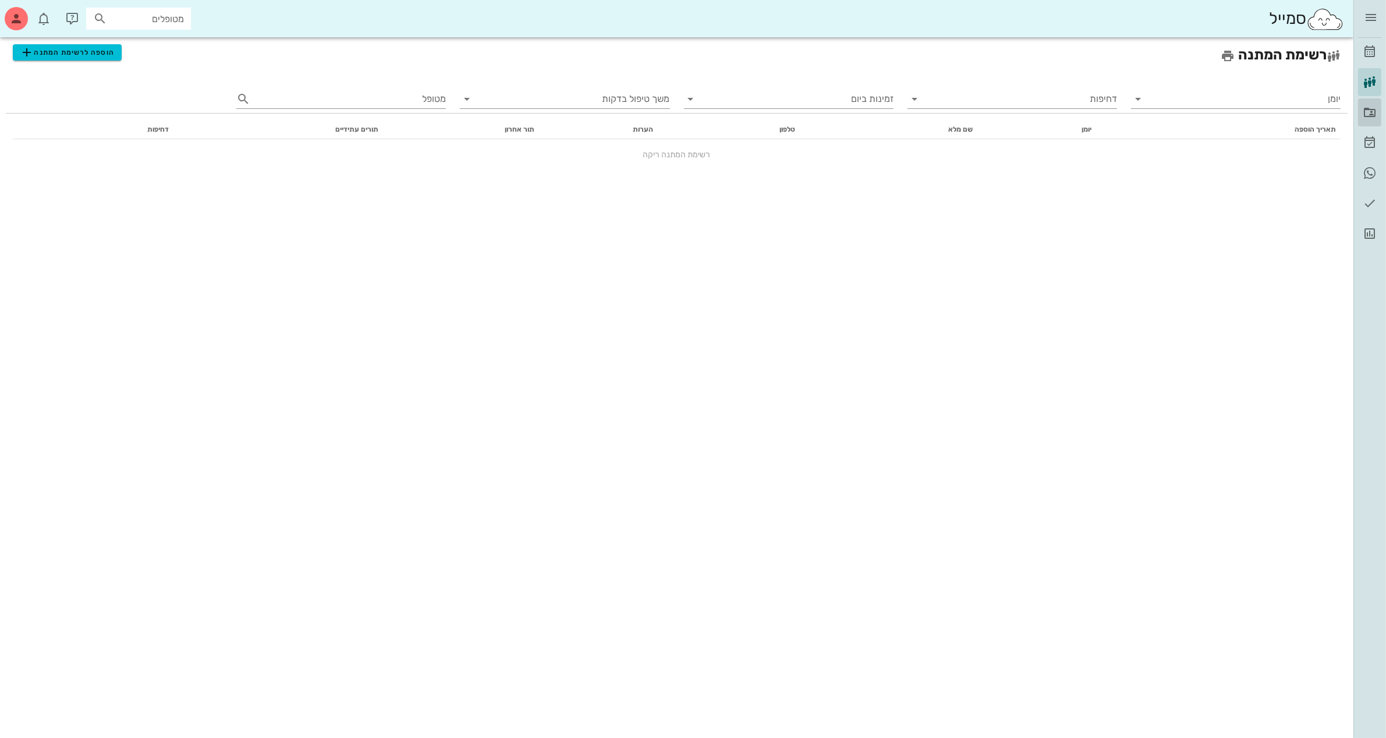
click at [1371, 116] on icon at bounding box center [1370, 112] width 14 height 14
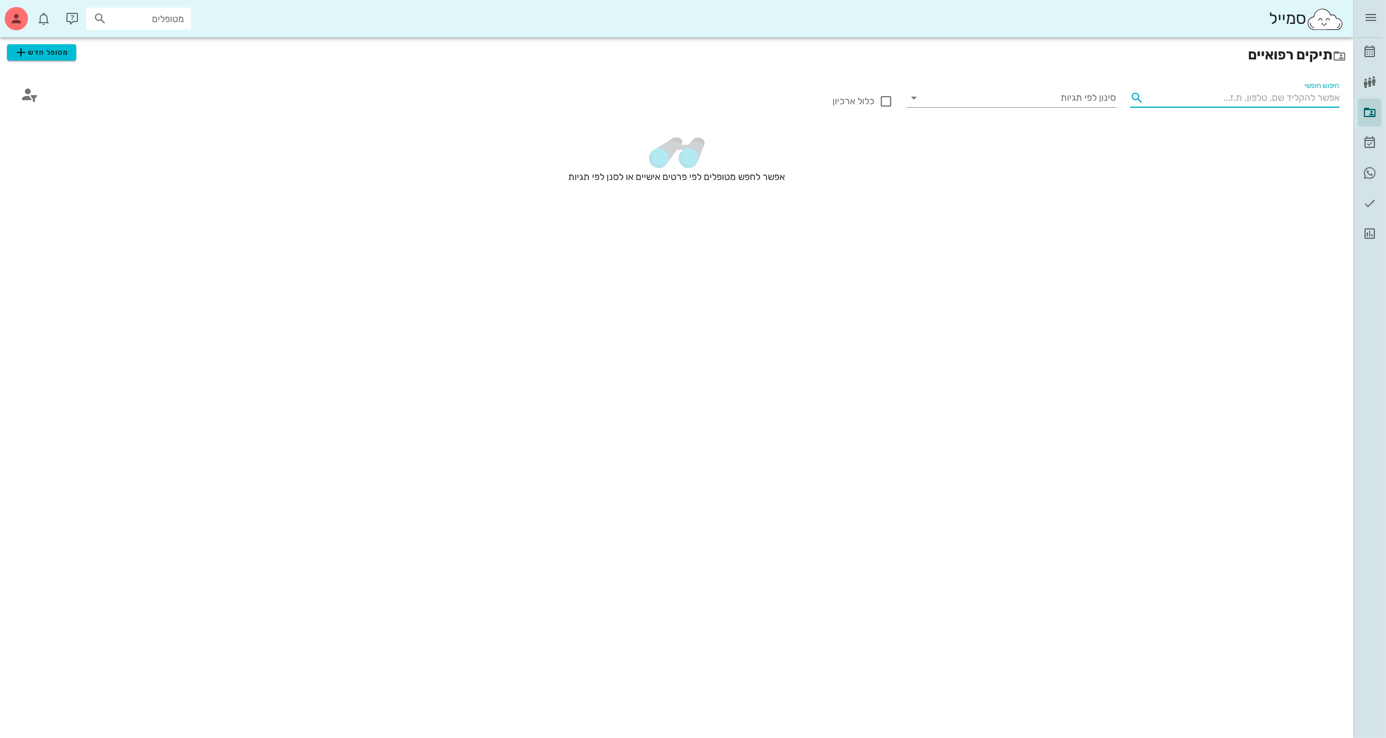
click at [1252, 102] on input "חיפוש חופשי" at bounding box center [1244, 97] width 191 height 19
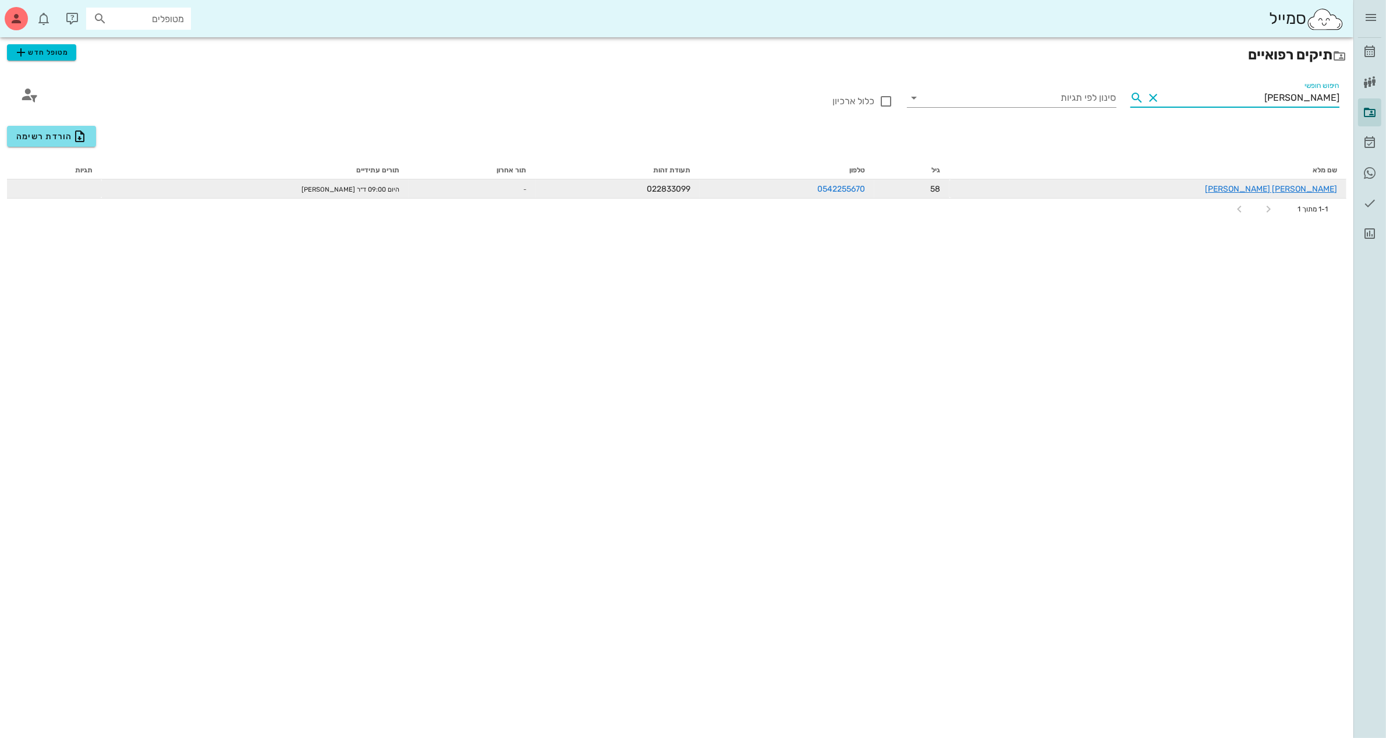
type input "[PERSON_NAME]"
click at [1275, 185] on div "[PERSON_NAME] [PERSON_NAME]" at bounding box center [1148, 189] width 378 height 12
click at [1325, 188] on link "[PERSON_NAME] [PERSON_NAME]" at bounding box center [1271, 189] width 132 height 10
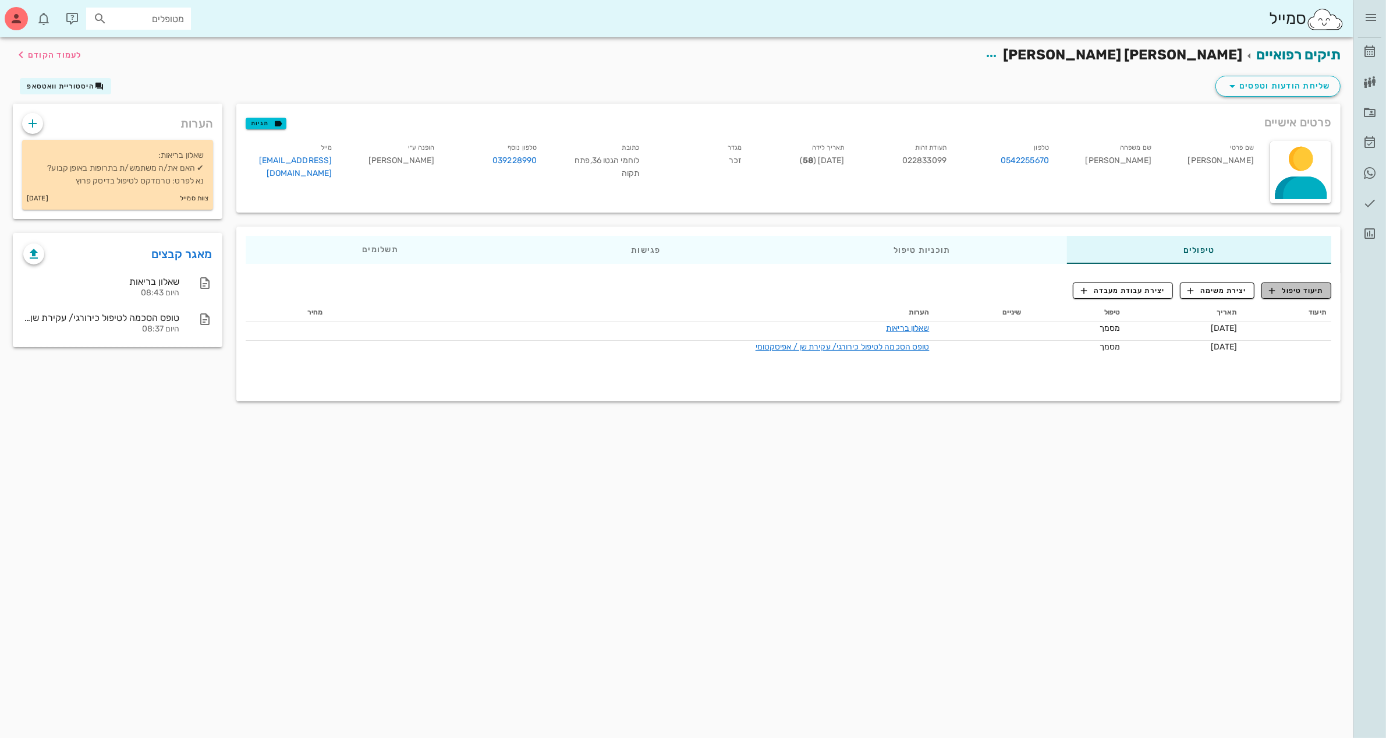
click at [1310, 291] on span "תיעוד טיפול" at bounding box center [1297, 290] width 54 height 10
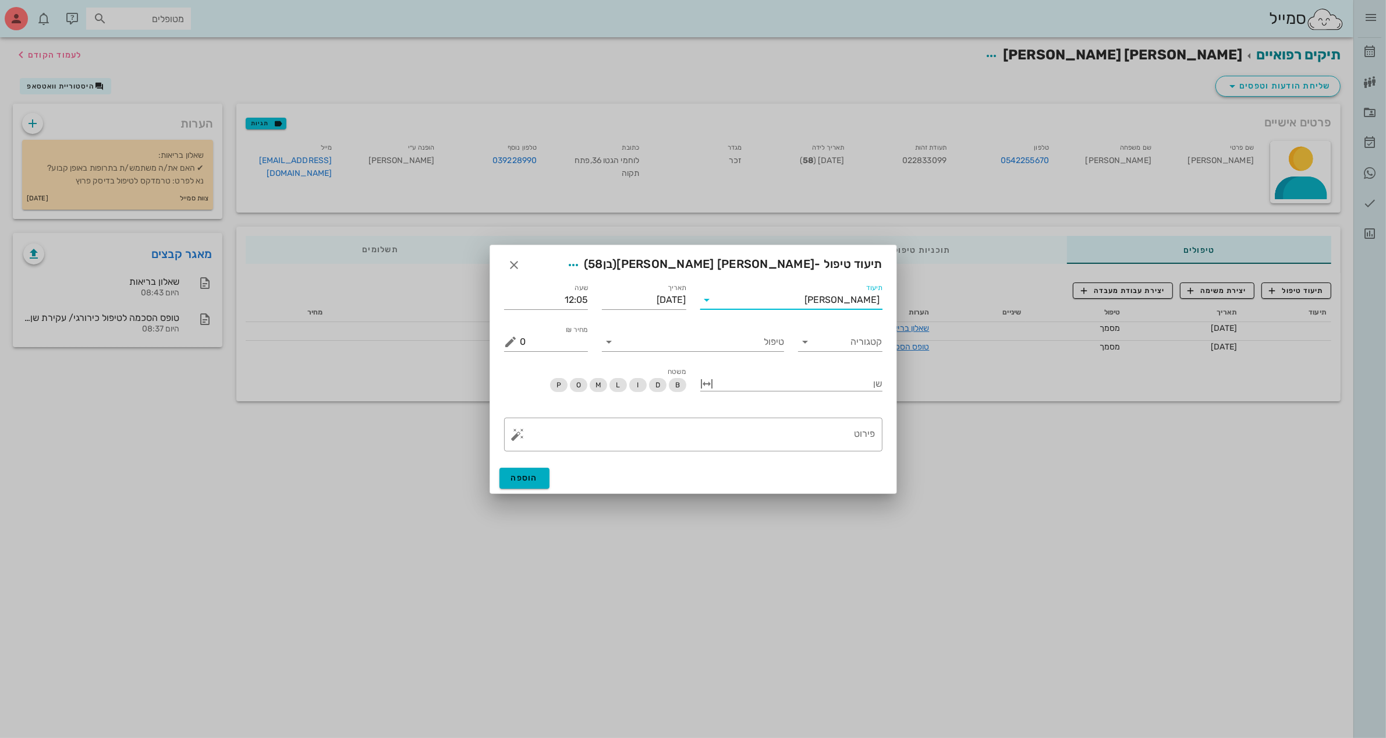
click at [789, 306] on input "תיעוד" at bounding box center [761, 299] width 88 height 19
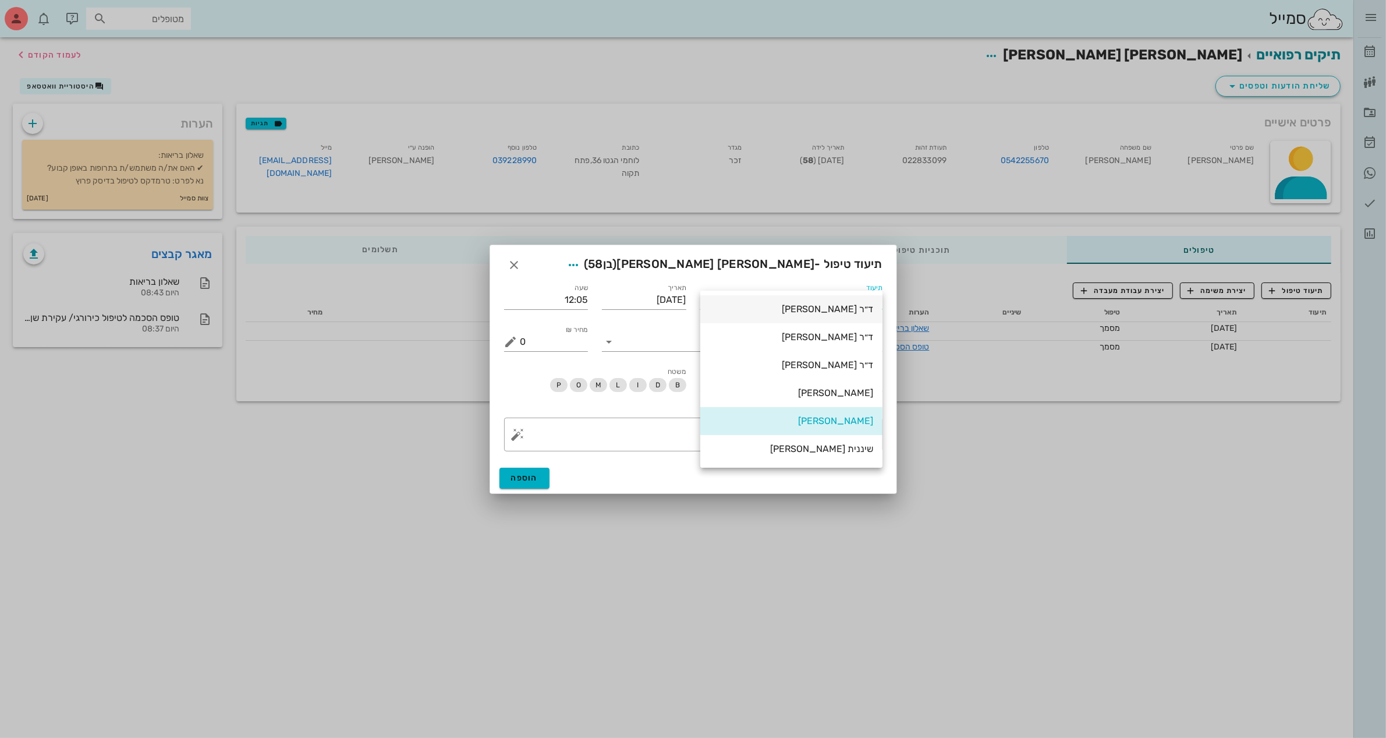
click at [825, 312] on div "ד״ר [PERSON_NAME]" at bounding box center [792, 308] width 164 height 11
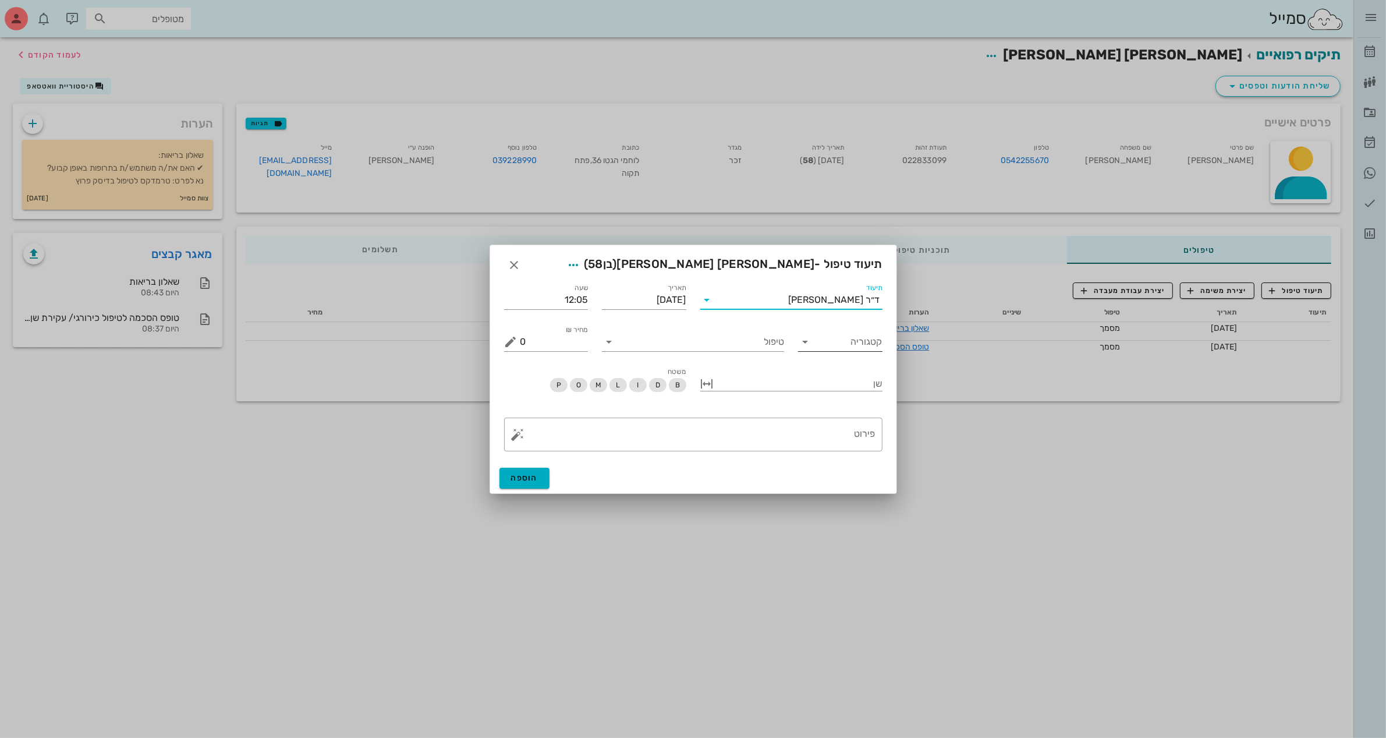
click at [827, 348] on input "קטגוריה" at bounding box center [850, 341] width 66 height 19
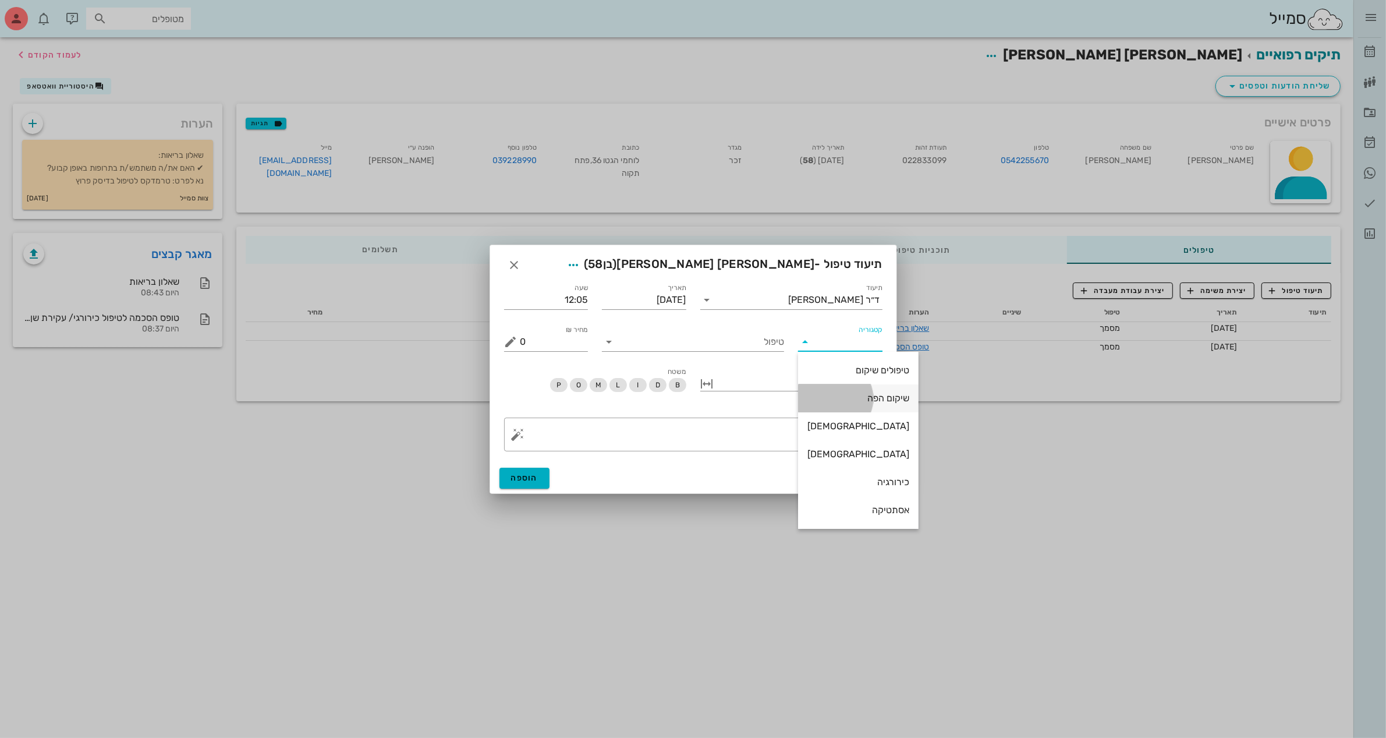
click at [820, 403] on div "שיקום הפה" at bounding box center [858, 397] width 102 height 11
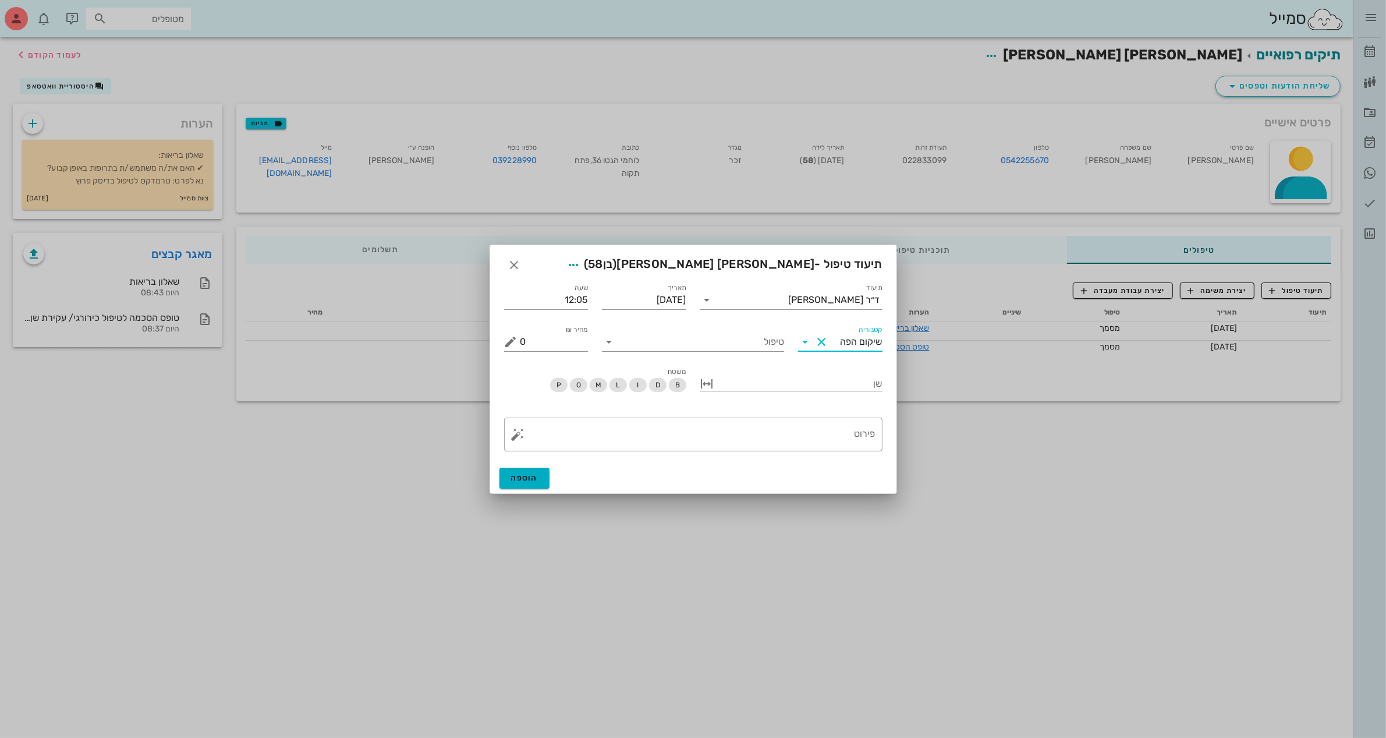
click at [708, 358] on div "שן" at bounding box center [791, 384] width 196 height 52
click at [716, 347] on input "טיפול" at bounding box center [701, 341] width 166 height 19
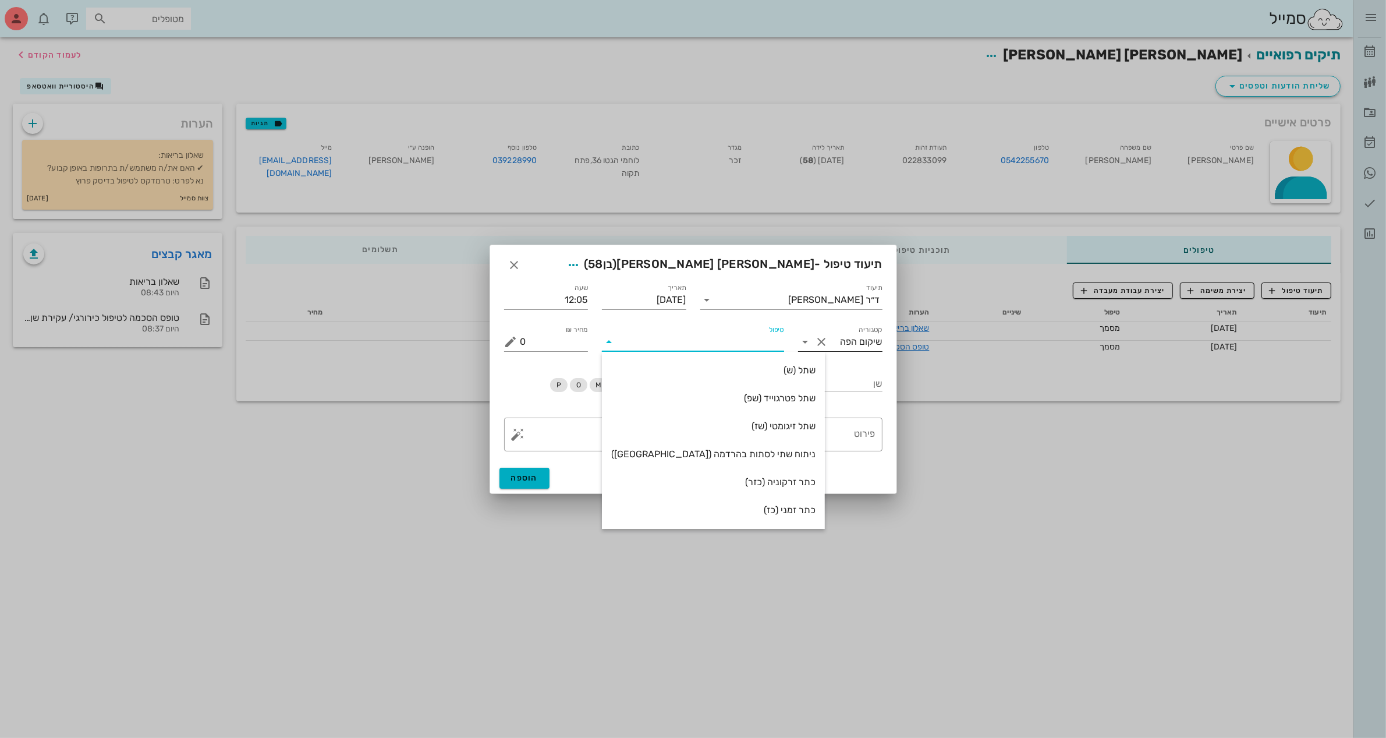
click at [866, 348] on input "שיקום הפה" at bounding box center [857, 341] width 52 height 19
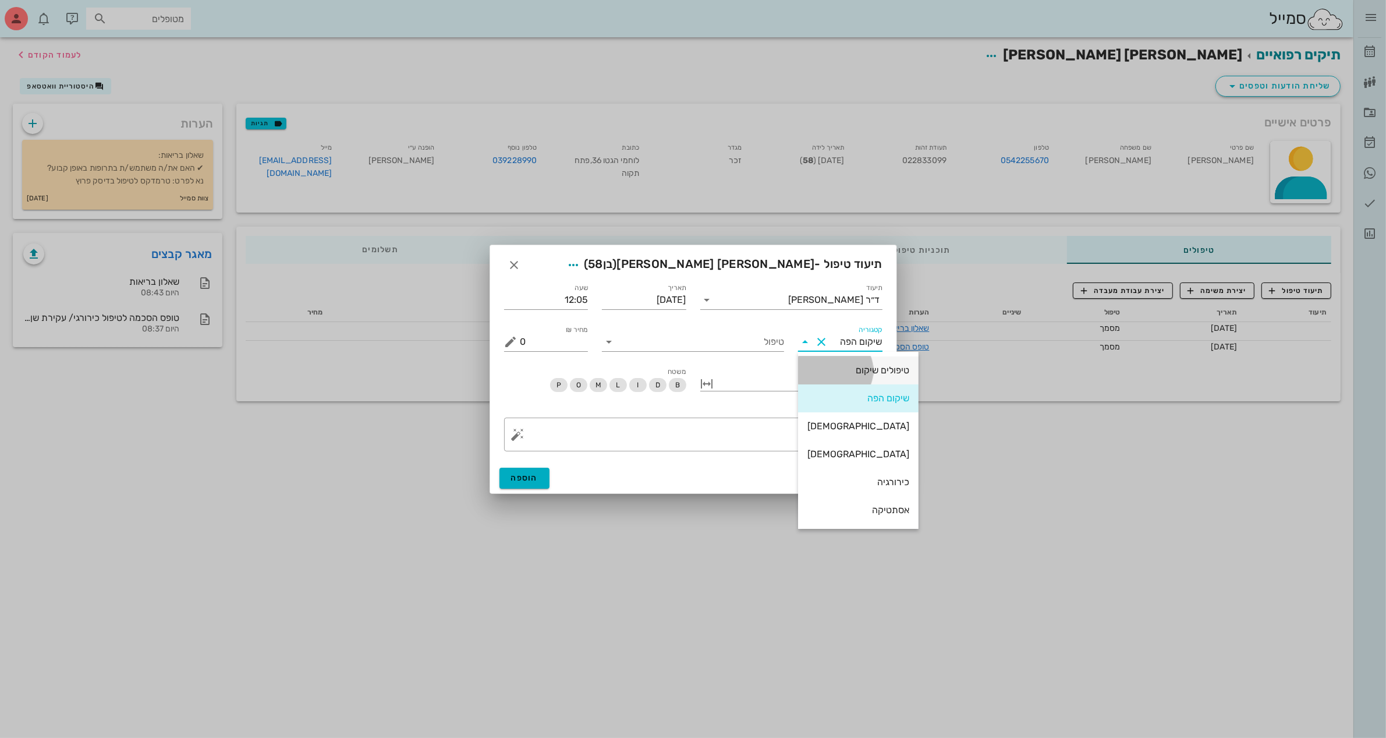
click at [839, 370] on div "טיפולים שיקום" at bounding box center [858, 369] width 102 height 11
type input "טיפולים שיקום"
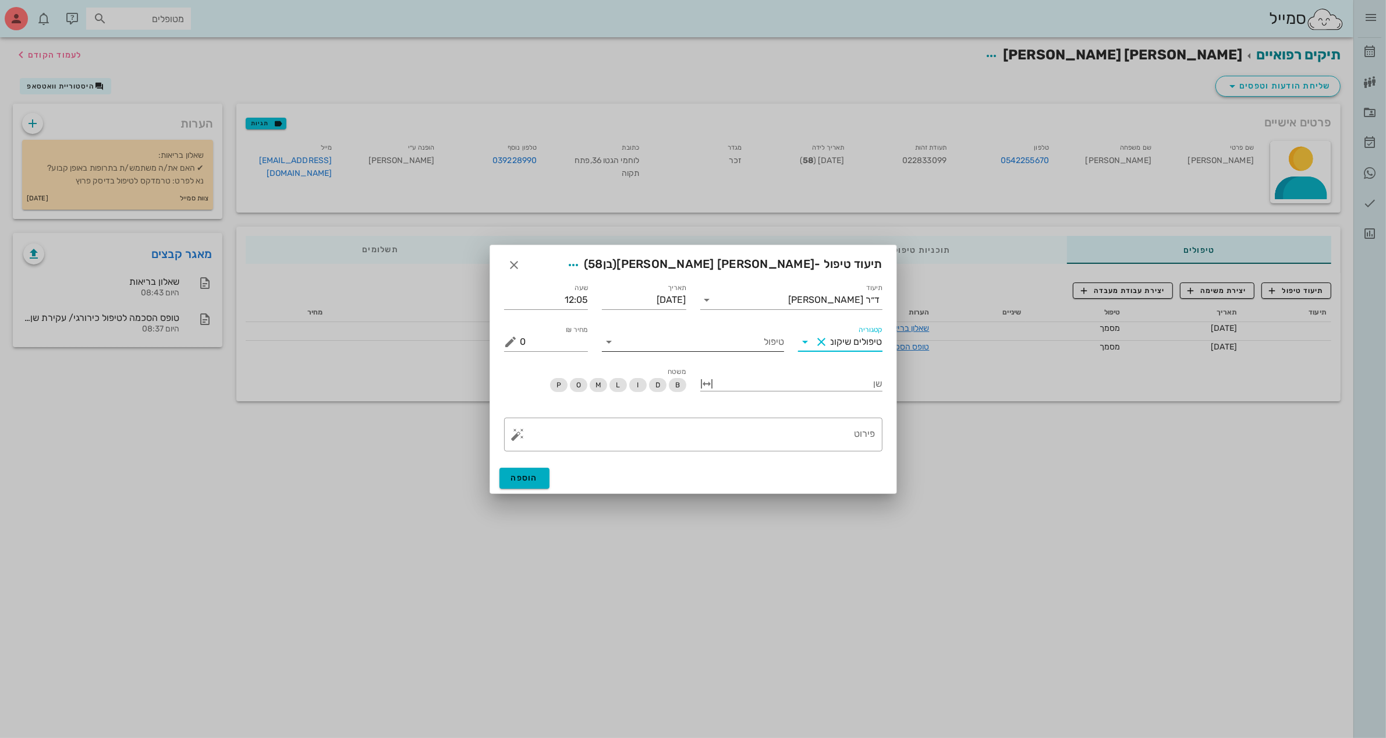
click at [744, 342] on input "טיפול" at bounding box center [701, 341] width 166 height 19
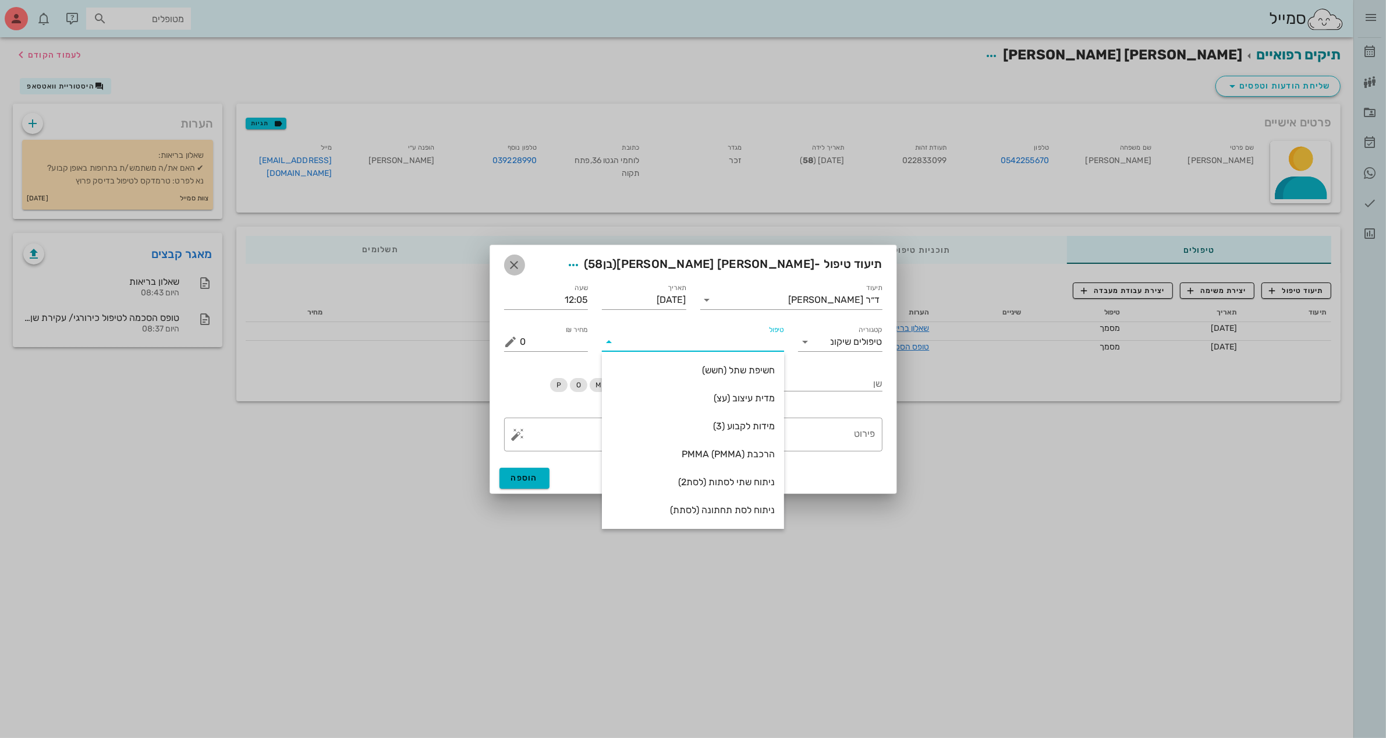
click at [508, 263] on icon "button" at bounding box center [515, 265] width 14 height 14
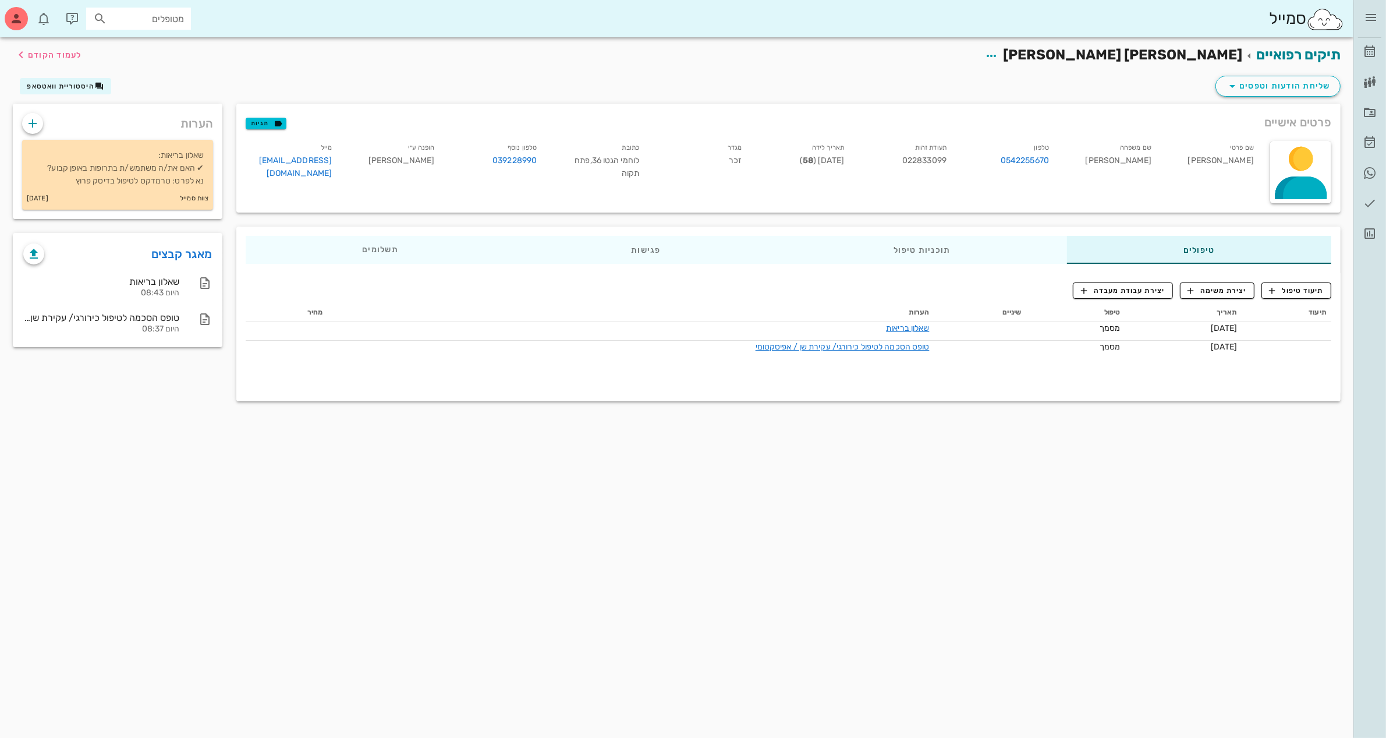
drag, startPoint x: 1360, startPoint y: 3, endPoint x: 1397, endPoint y: -13, distance: 40.1
click at [1385, 0] on html "[PERSON_NAME] רשימת המתנה תיקים רפואיים אישורי הגעה היסטוריית וואטסאפ משימות דו…" at bounding box center [693, 369] width 1386 height 738
click at [1371, 13] on icon "button" at bounding box center [1371, 17] width 14 height 14
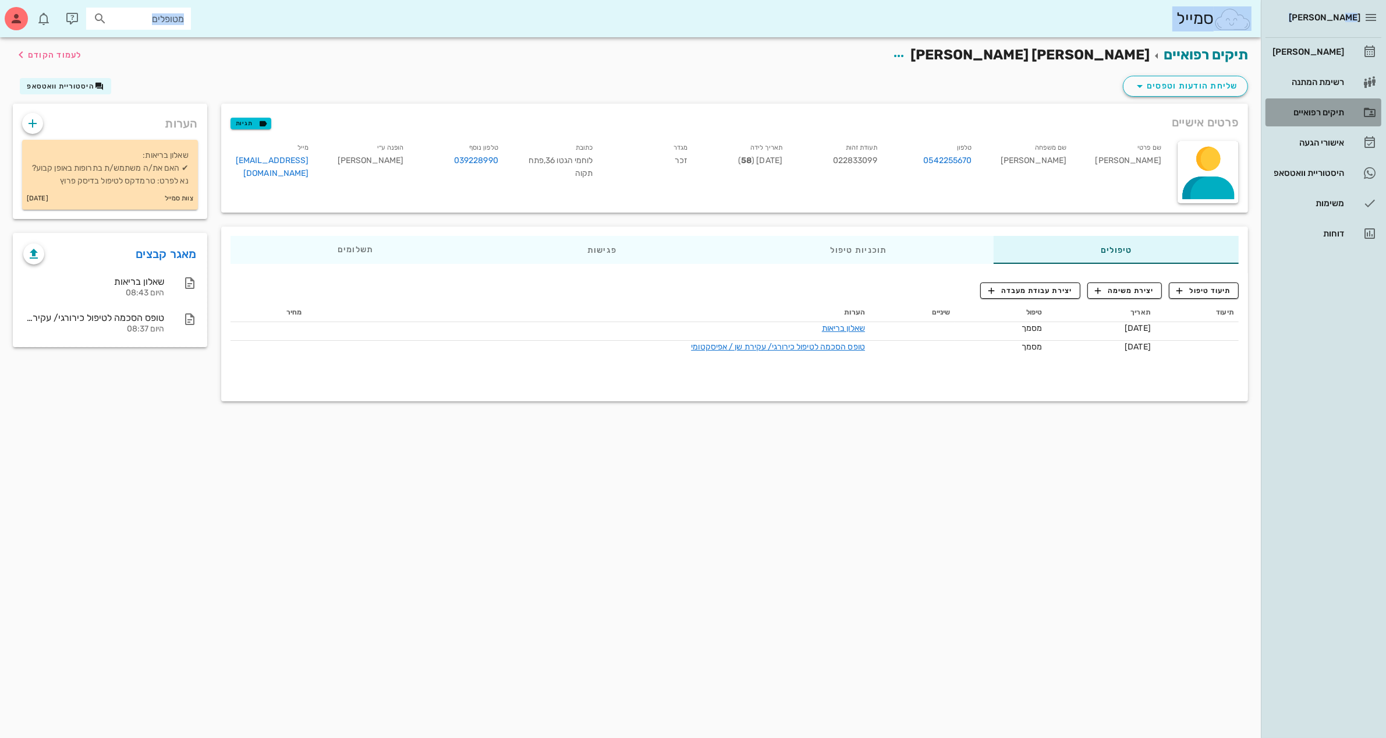
click at [1282, 109] on div "תיקים רפואיים" at bounding box center [1307, 112] width 74 height 9
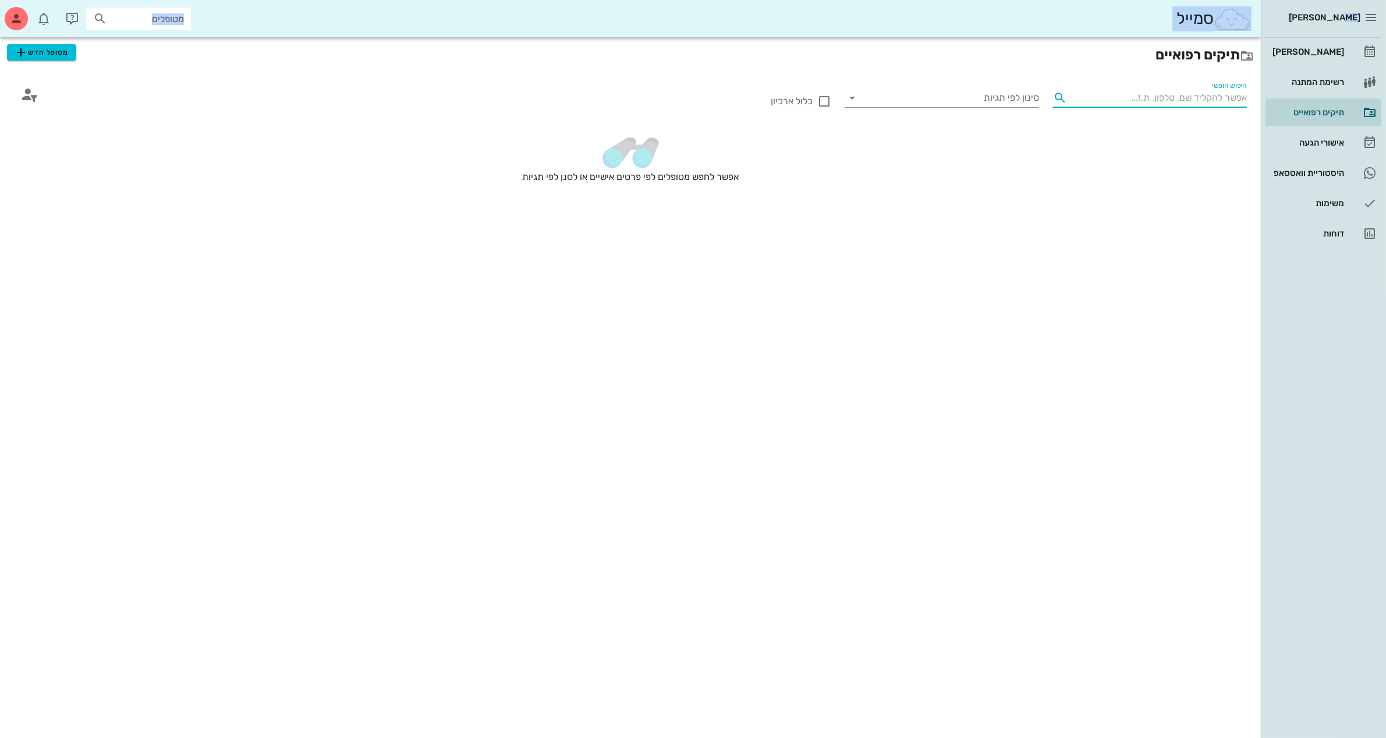
click at [1180, 96] on input "חיפוש חופשי" at bounding box center [1159, 97] width 175 height 19
click at [1156, 211] on div "אפשר לחפש מטופלים לפי פרטים אישיים או לסנן לפי תגיות" at bounding box center [630, 173] width 1247 height 95
click at [1157, 102] on input "חיפוש חופשי" at bounding box center [1159, 97] width 175 height 19
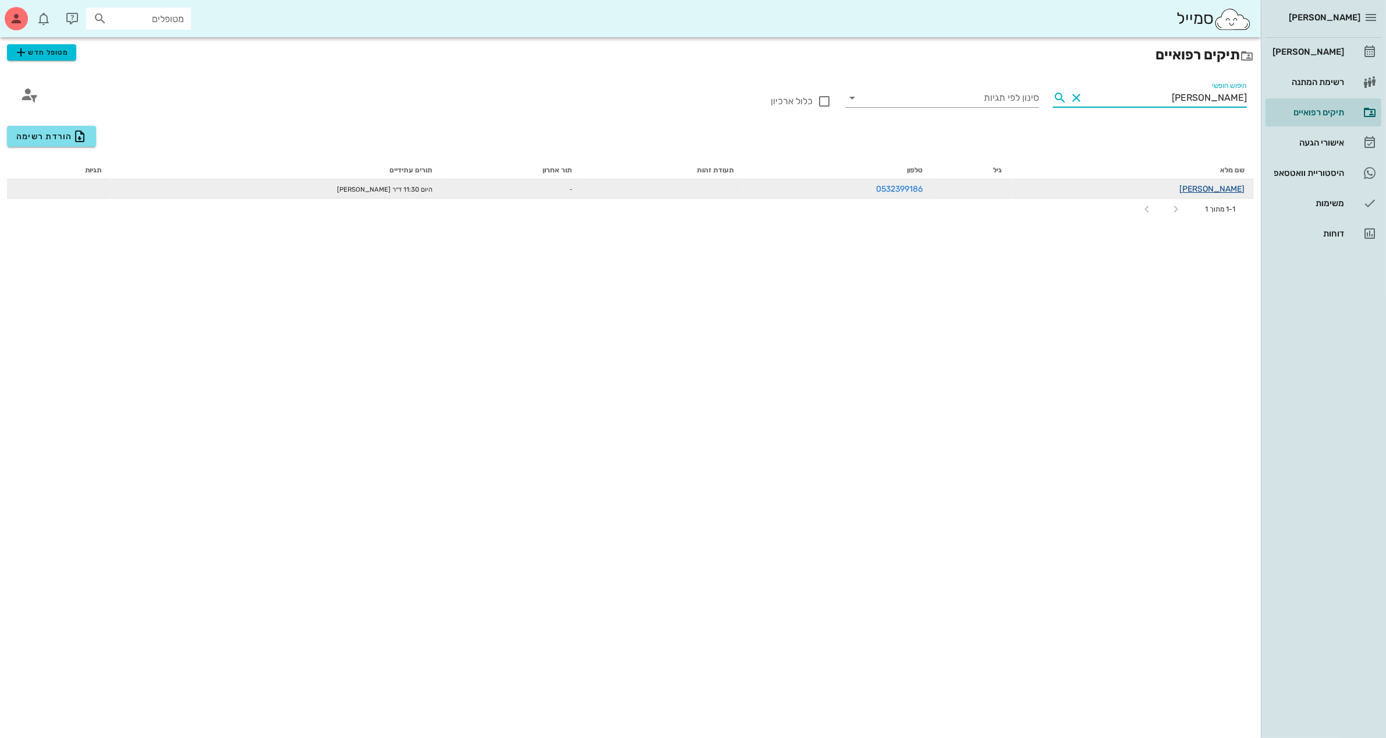
type input "[PERSON_NAME]"
click at [1230, 192] on link "[PERSON_NAME]" at bounding box center [1211, 189] width 65 height 10
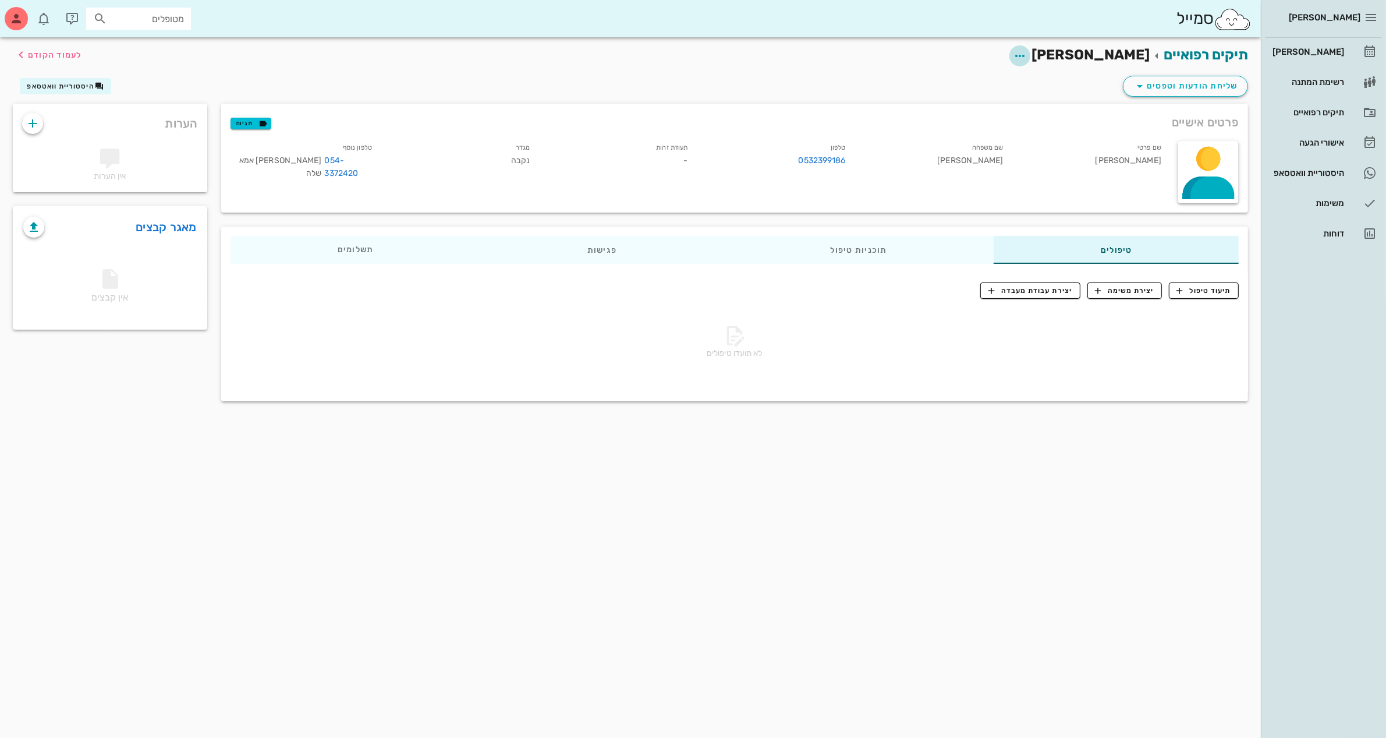
click at [1027, 54] on icon "button" at bounding box center [1020, 56] width 14 height 14
click at [1048, 80] on div "עריכת פרטי מטופל" at bounding box center [1032, 84] width 87 height 11
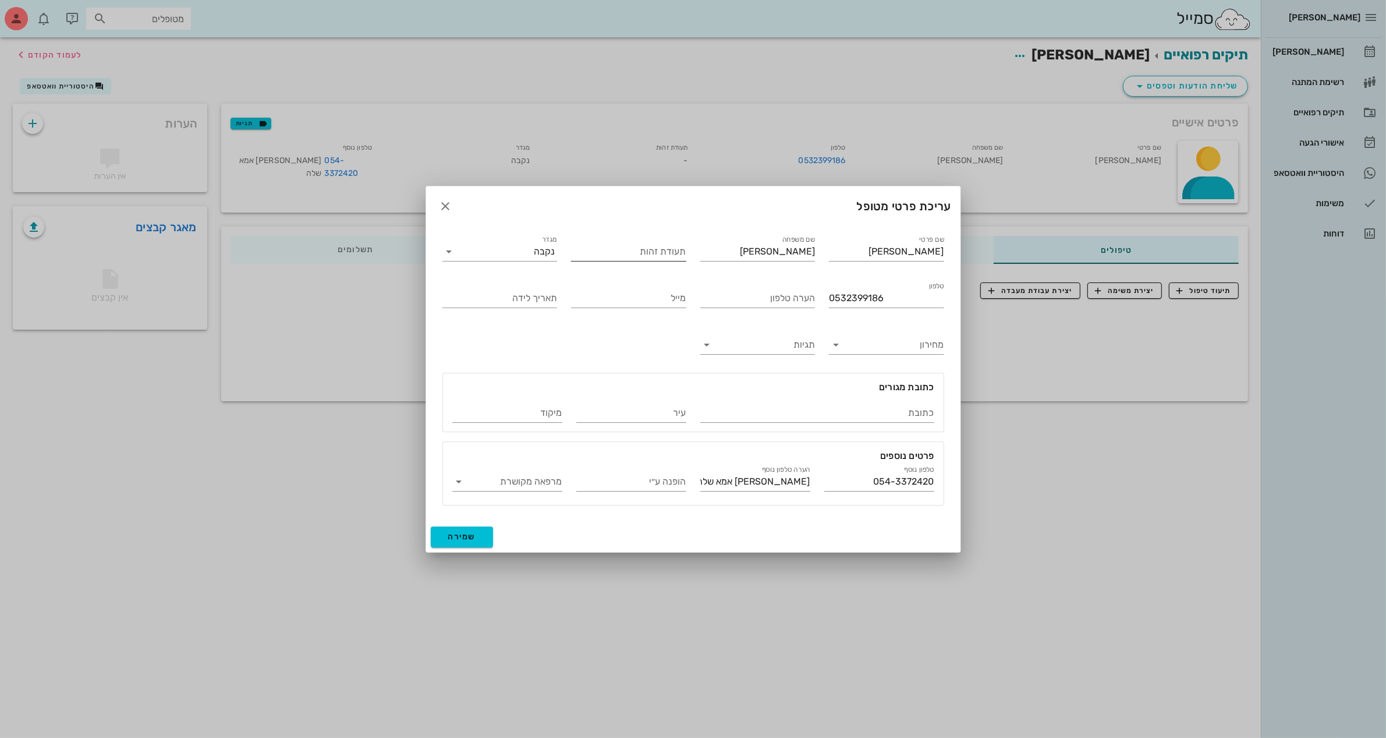
click at [598, 248] on input "תעודת זהות" at bounding box center [628, 251] width 115 height 19
type input "219471620"
click at [518, 292] on input "תאריך לידה" at bounding box center [499, 298] width 115 height 19
type input "[DATE]"
click at [823, 408] on input "כתובת" at bounding box center [817, 412] width 234 height 19
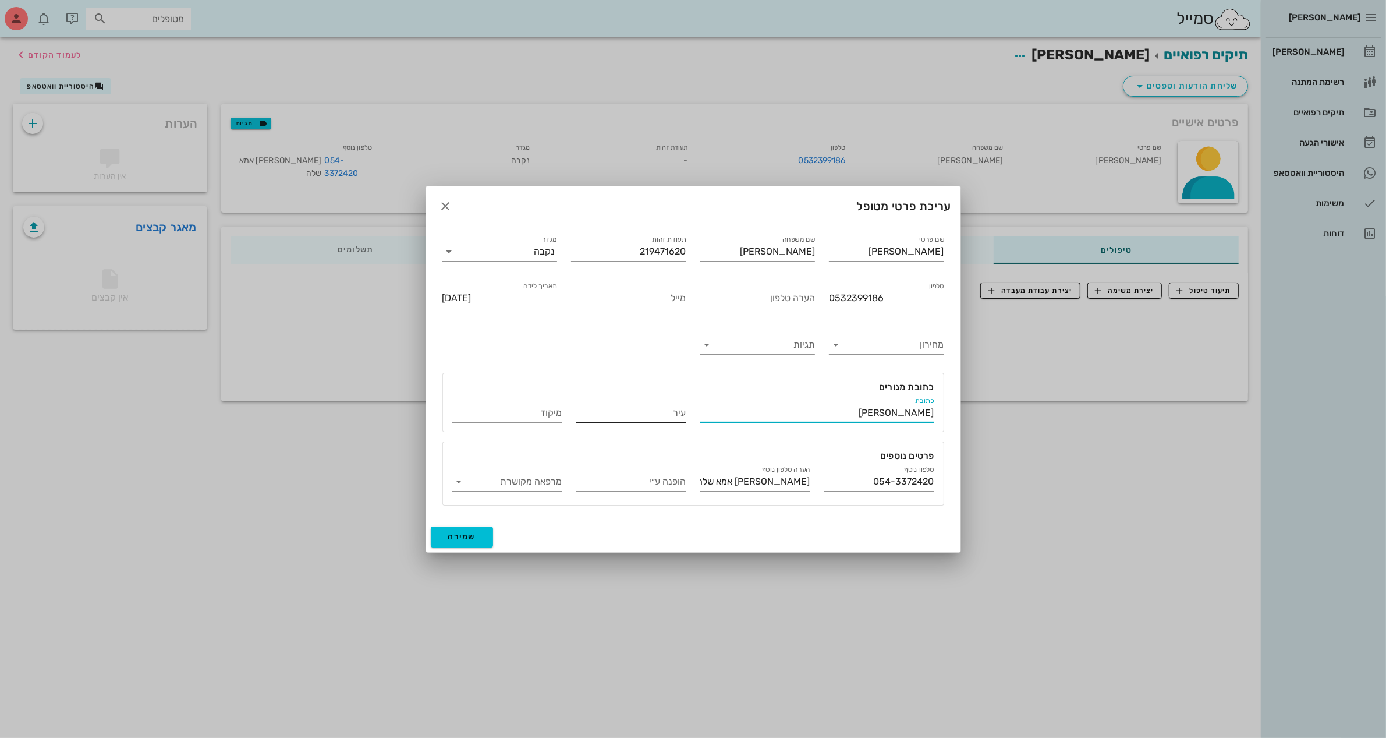
type input "[PERSON_NAME]"
click at [586, 416] on input "עיר" at bounding box center [631, 412] width 110 height 19
type input "חולון"
click at [461, 534] on span "שמירה" at bounding box center [462, 536] width 28 height 10
type input "[DATE]"
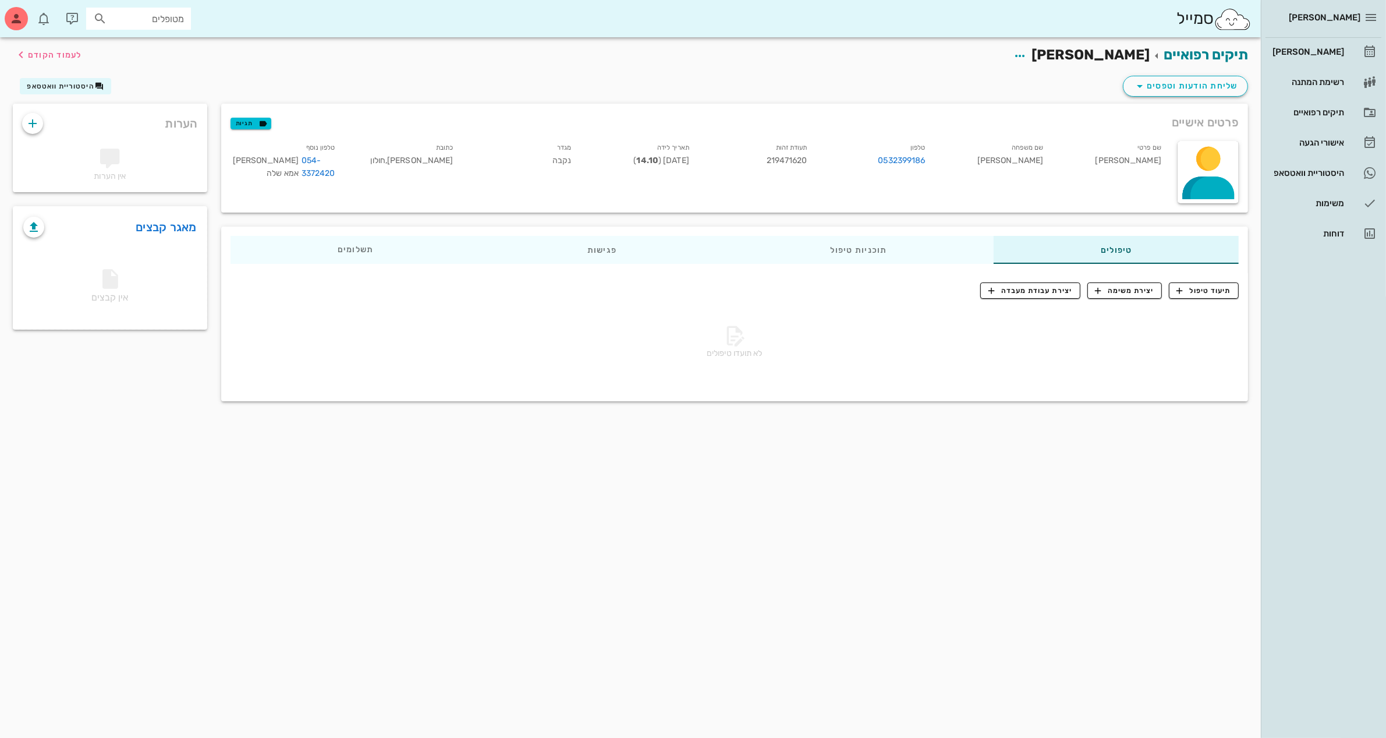
click at [988, 70] on div "תיקים רפואיים [PERSON_NAME] לעמוד הקודם" at bounding box center [630, 55] width 1249 height 36
click at [999, 67] on div "תיקים רפואיים [PERSON_NAME] לעמוד הקודם" at bounding box center [630, 55] width 1249 height 36
click at [1312, 111] on div "תיקים רפואיים" at bounding box center [1307, 112] width 74 height 9
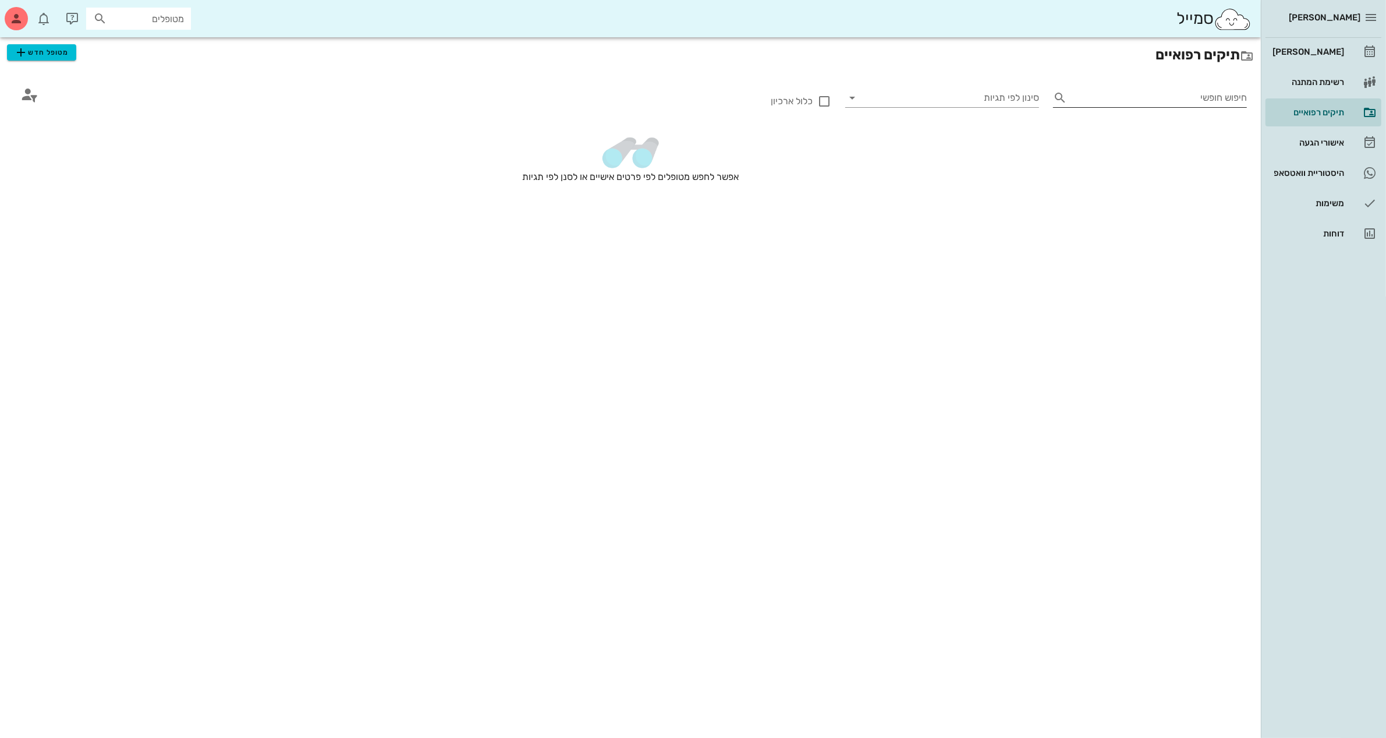
click at [1110, 98] on input "חיפוש חופשי" at bounding box center [1159, 97] width 175 height 19
click at [1313, 48] on div "[PERSON_NAME]" at bounding box center [1307, 51] width 74 height 9
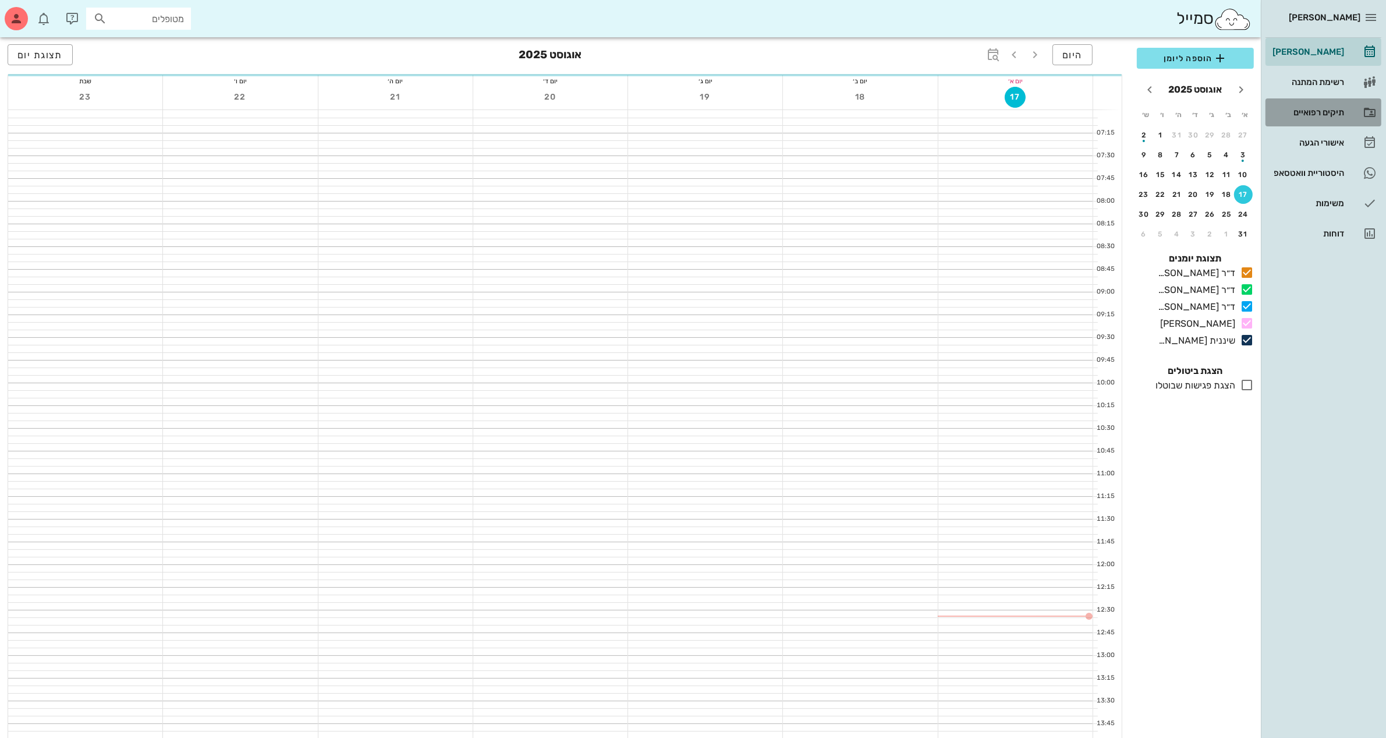
click at [1317, 106] on div "תיקים רפואיים" at bounding box center [1307, 112] width 74 height 19
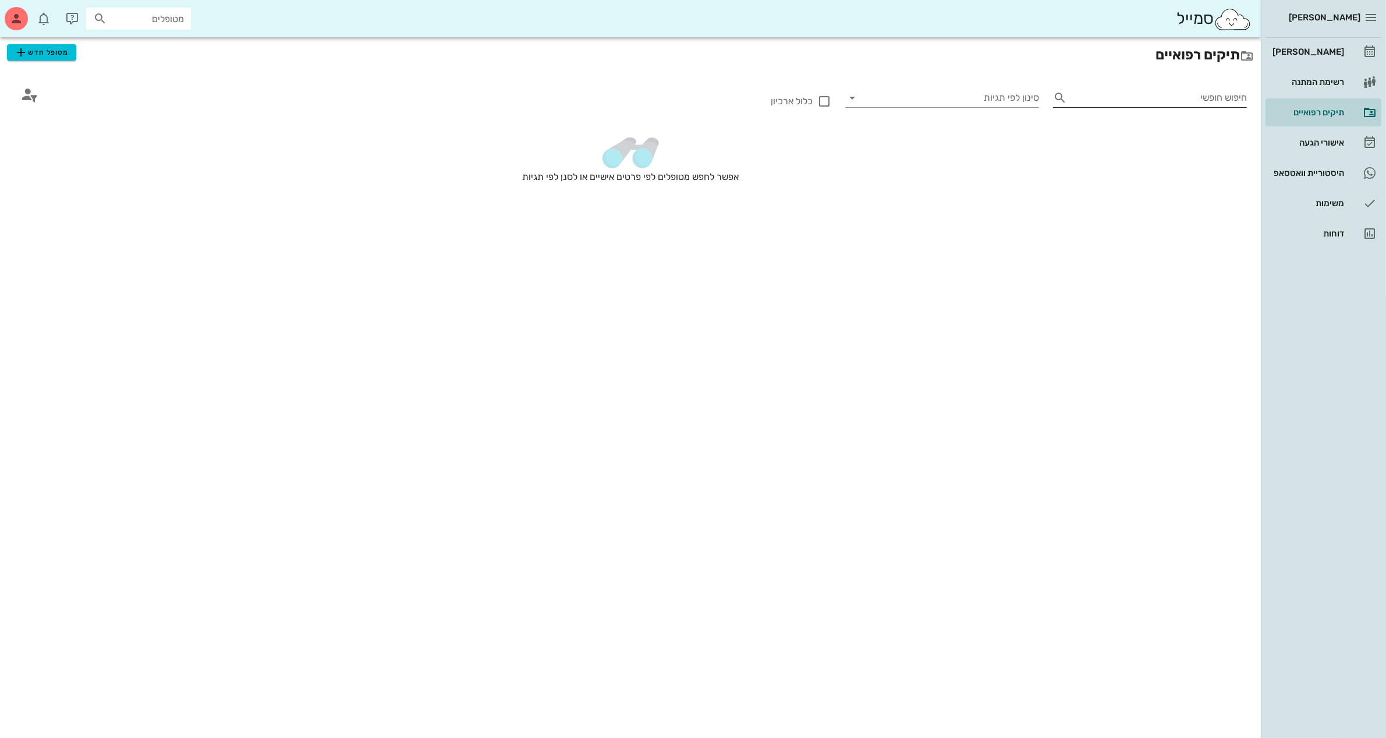
click at [1169, 96] on input "חיפוש חופשי" at bounding box center [1159, 97] width 175 height 19
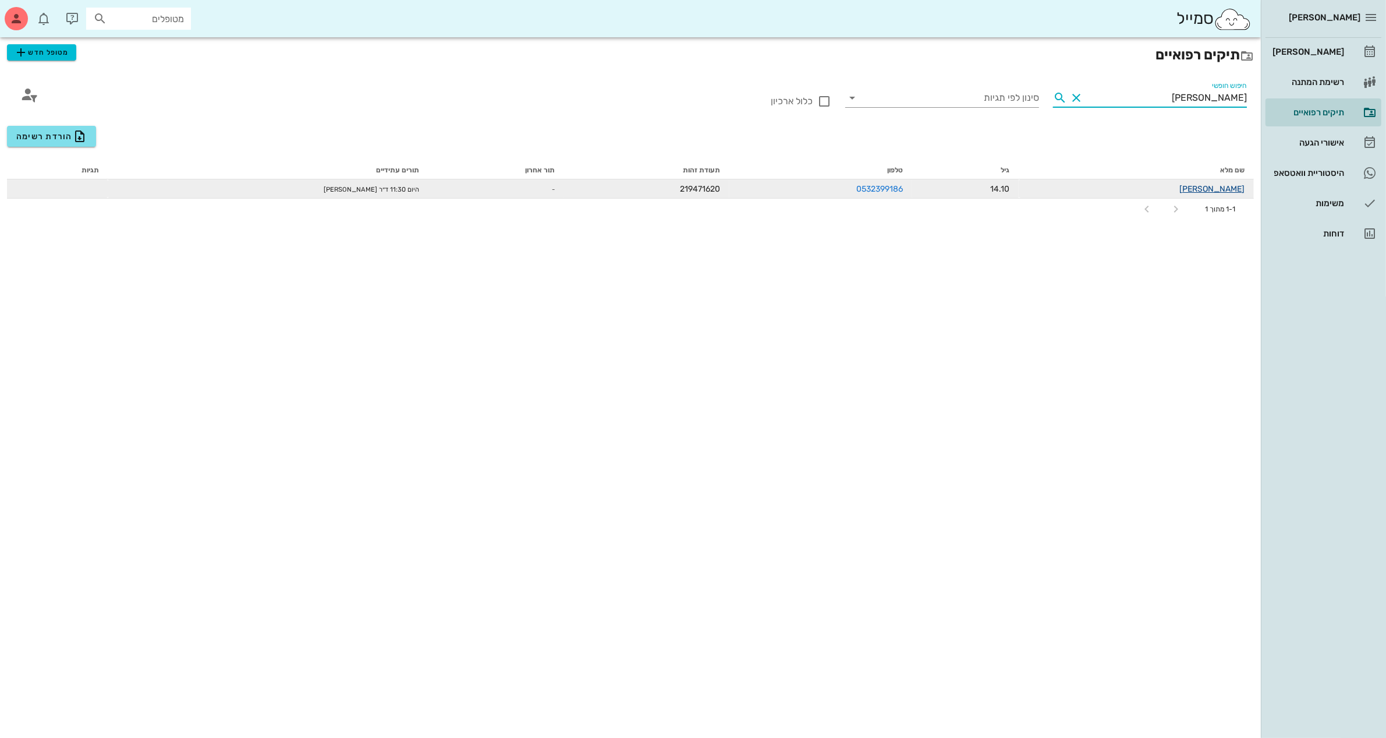
type input "[PERSON_NAME]"
click at [1217, 184] on link "[PERSON_NAME]" at bounding box center [1211, 189] width 65 height 10
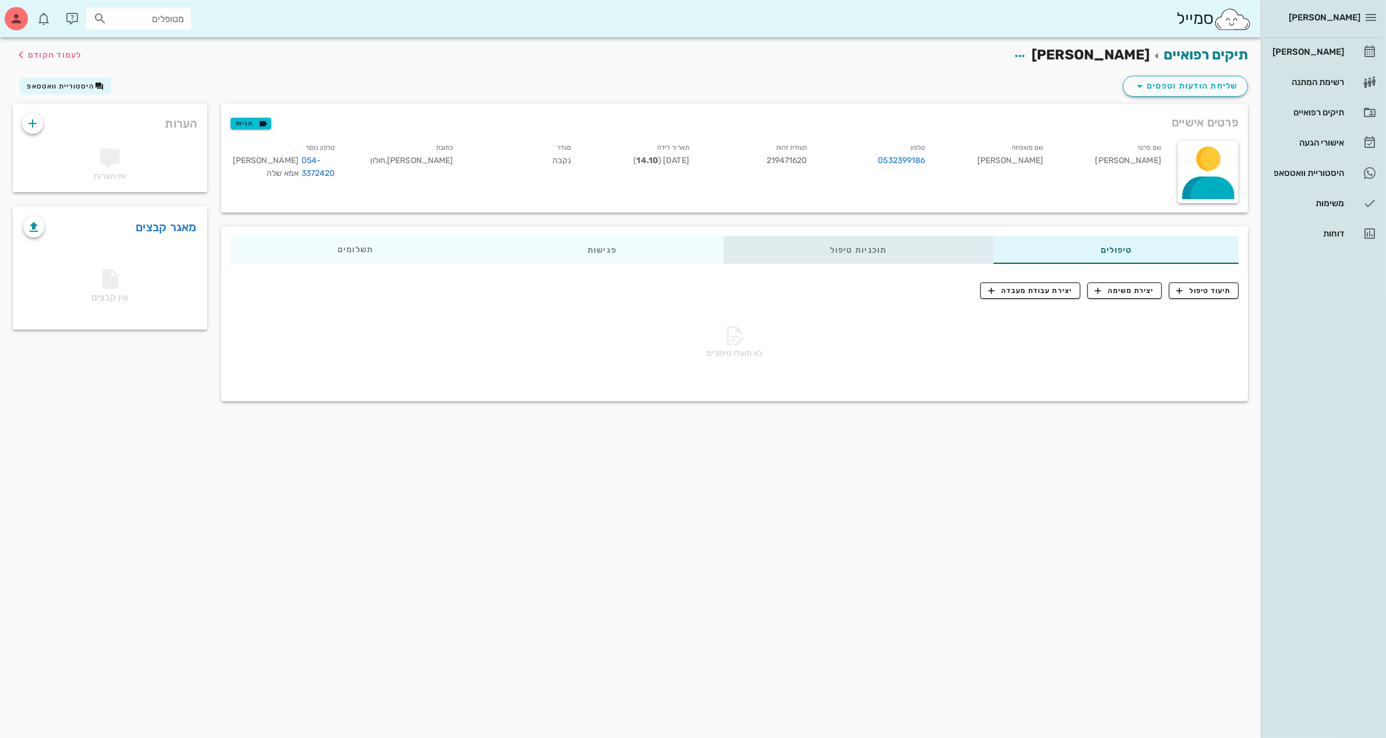
click at [850, 248] on div "תוכניות טיפול" at bounding box center [858, 250] width 271 height 28
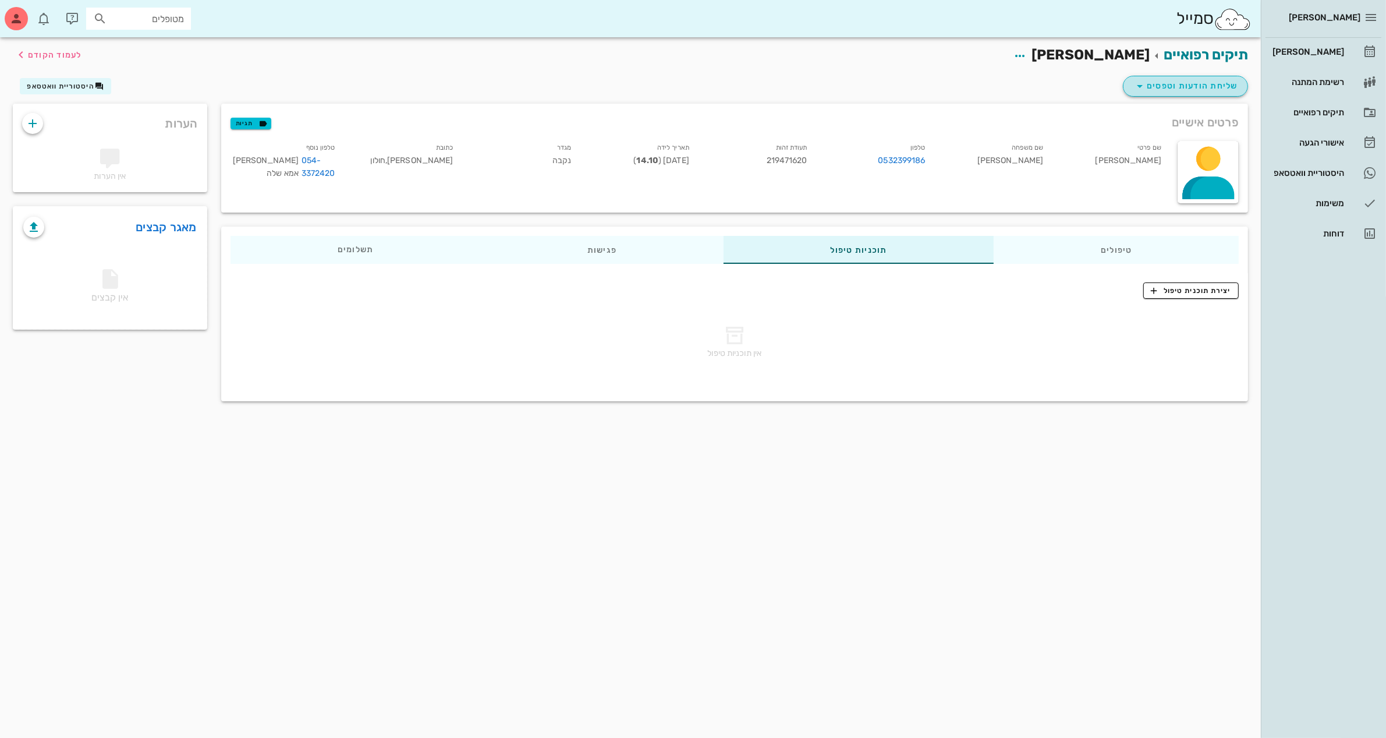
click at [1200, 91] on span "שליחת הודעות וטפסים" at bounding box center [1185, 86] width 105 height 14
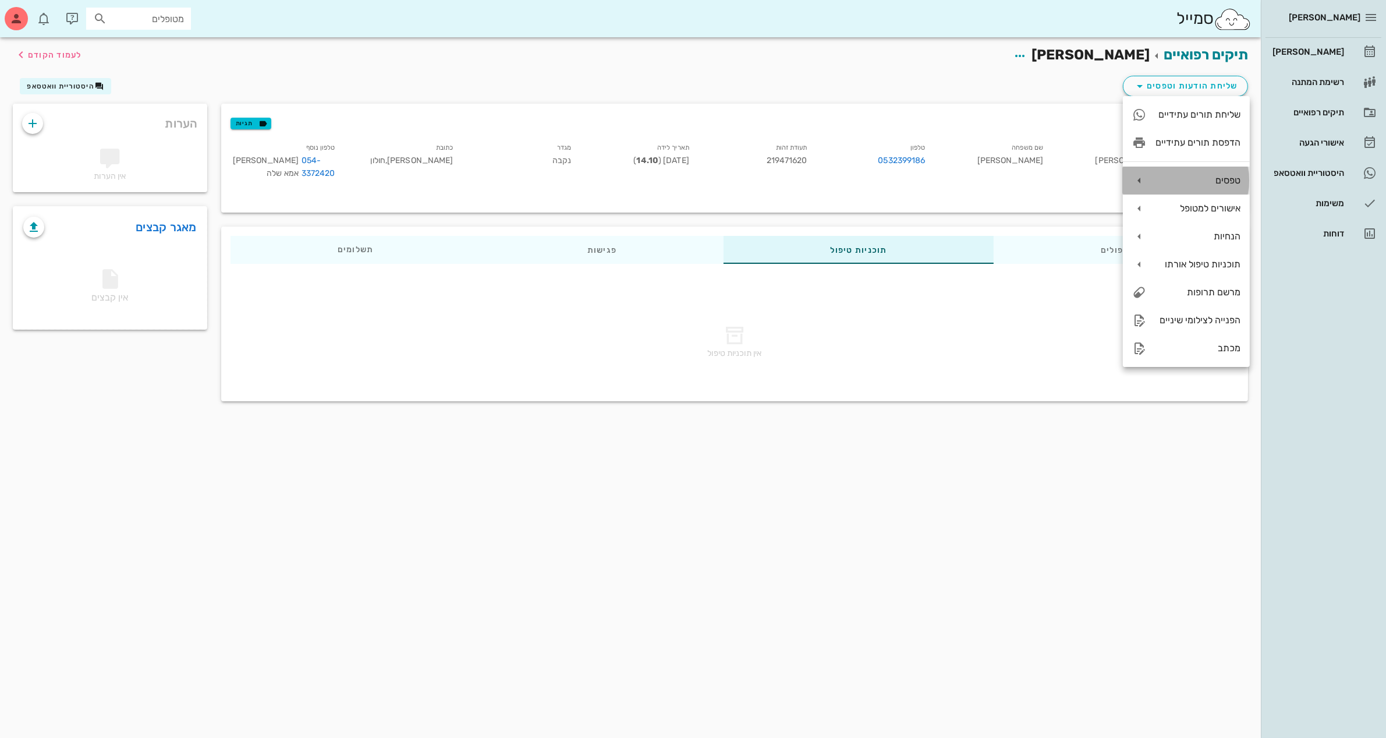
click at [1175, 183] on div "טפסים" at bounding box center [1198, 180] width 85 height 11
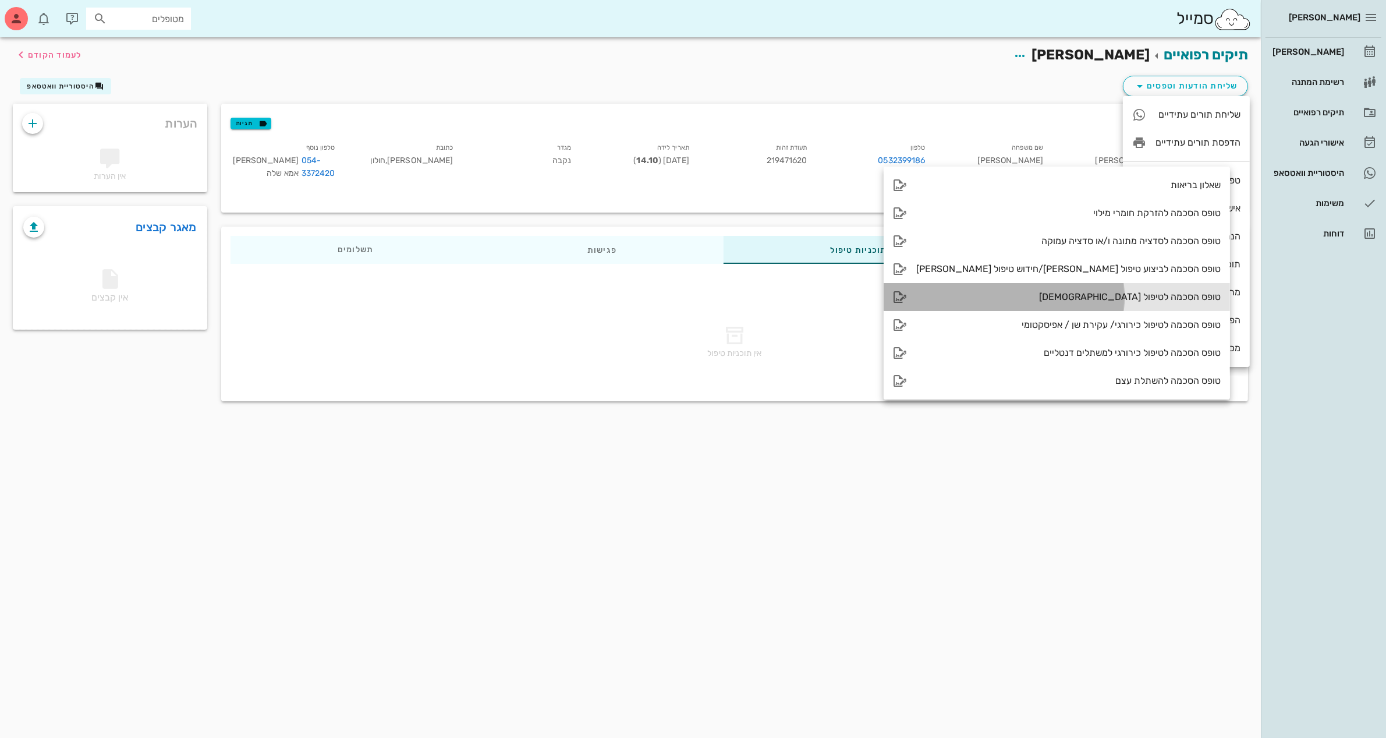
click at [1047, 297] on div "טופס הסכמה לטיפול [DEMOGRAPHIC_DATA]" at bounding box center [1068, 296] width 304 height 11
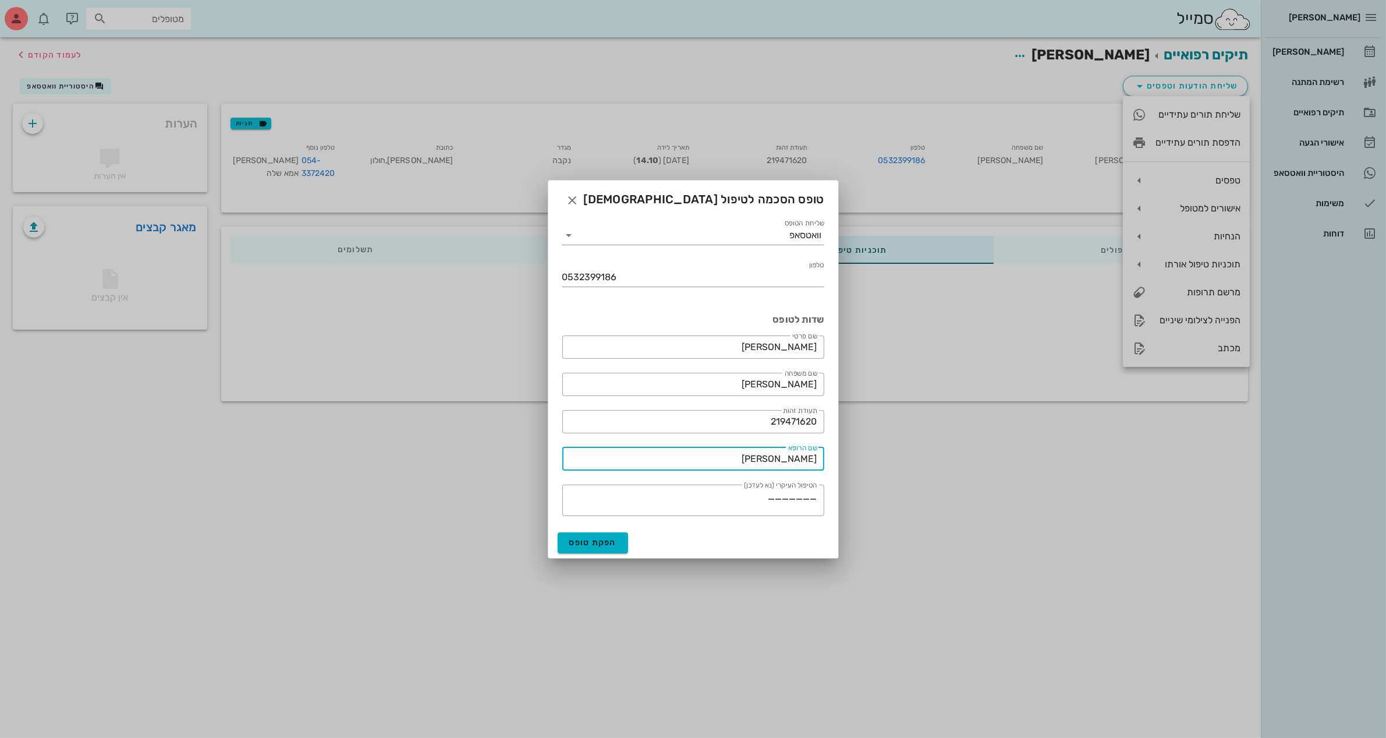
drag, startPoint x: 757, startPoint y: 460, endPoint x: 1043, endPoint y: 458, distance: 285.8
click at [1043, 458] on div "[PERSON_NAME] יומן מרפאה רשימת המתנה תיקים רפואיים אישורי הגעה היסטוריית וואטסא…" at bounding box center [693, 369] width 1386 height 738
type input "[PERSON_NAME]"
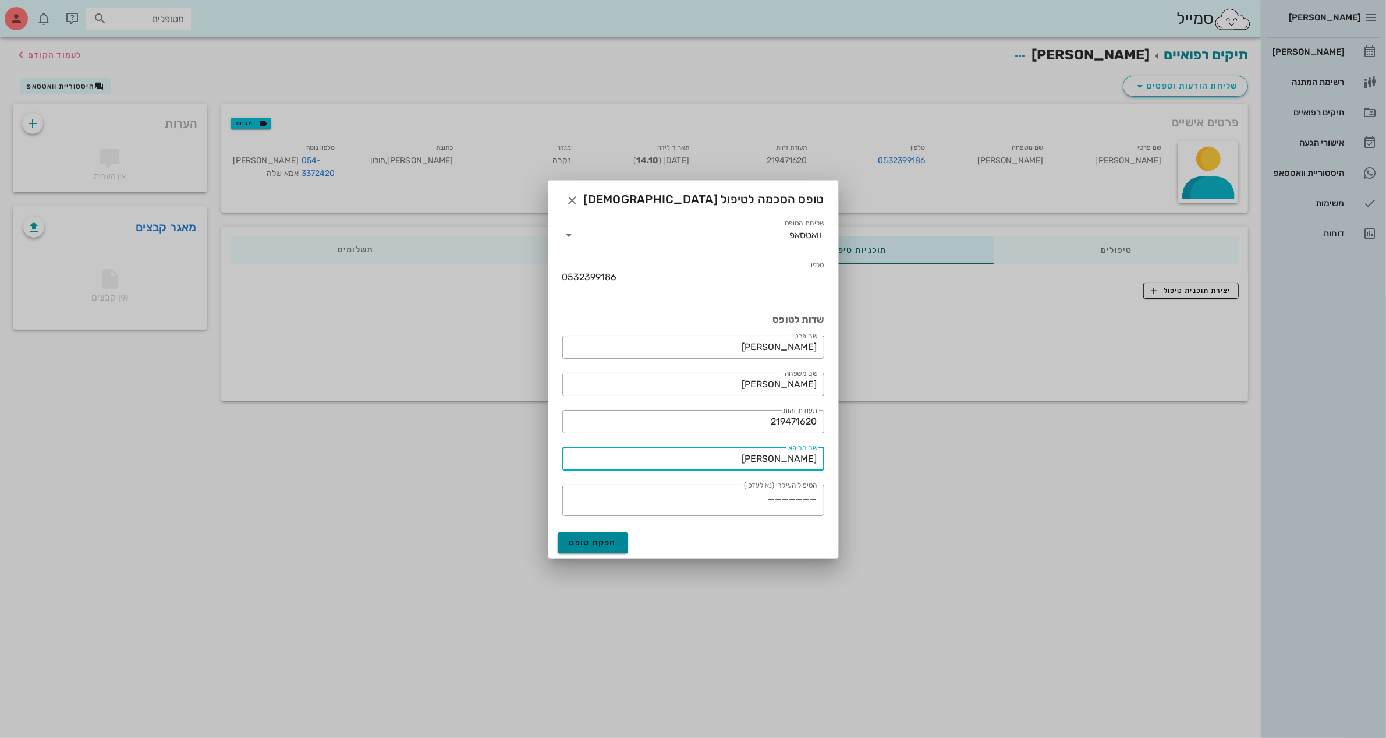
click at [586, 540] on span "הפקת טופס" at bounding box center [593, 542] width 48 height 10
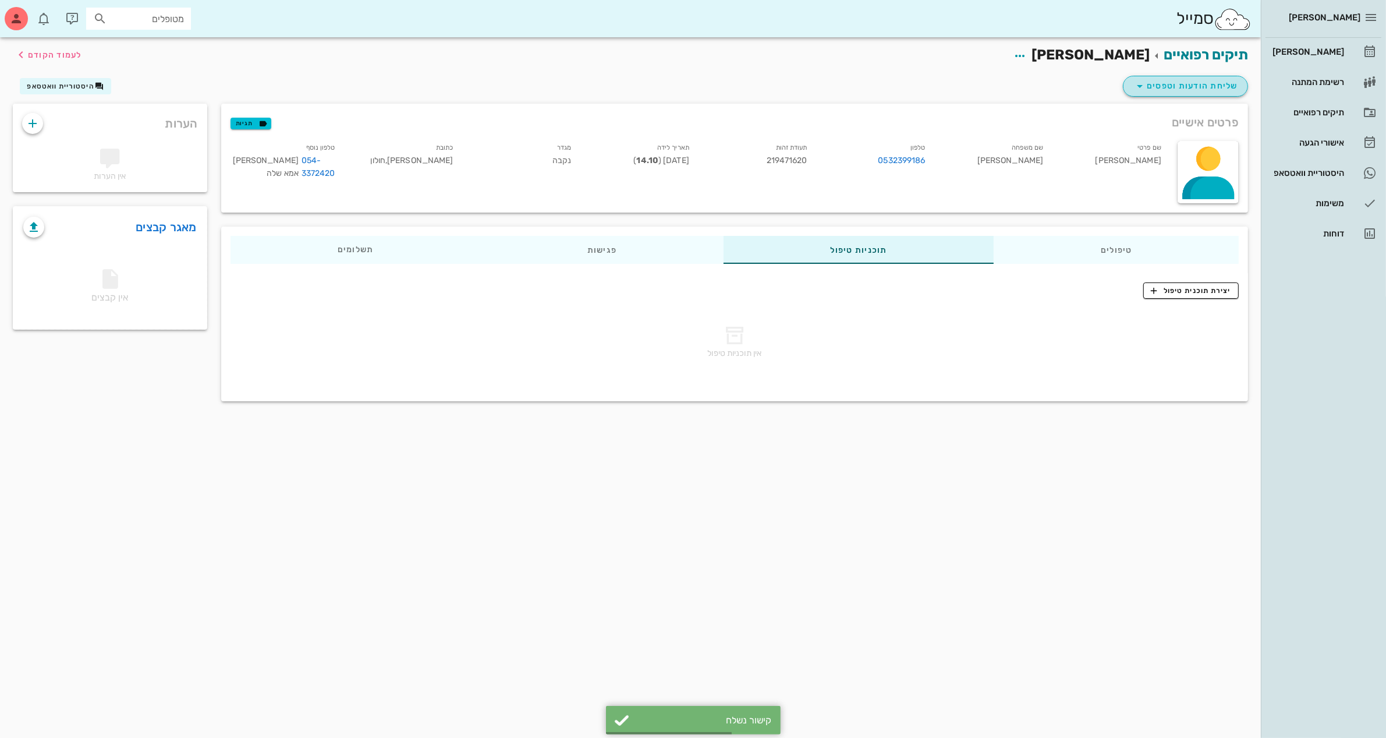
click at [1170, 81] on span "שליחת הודעות וטפסים" at bounding box center [1185, 86] width 105 height 14
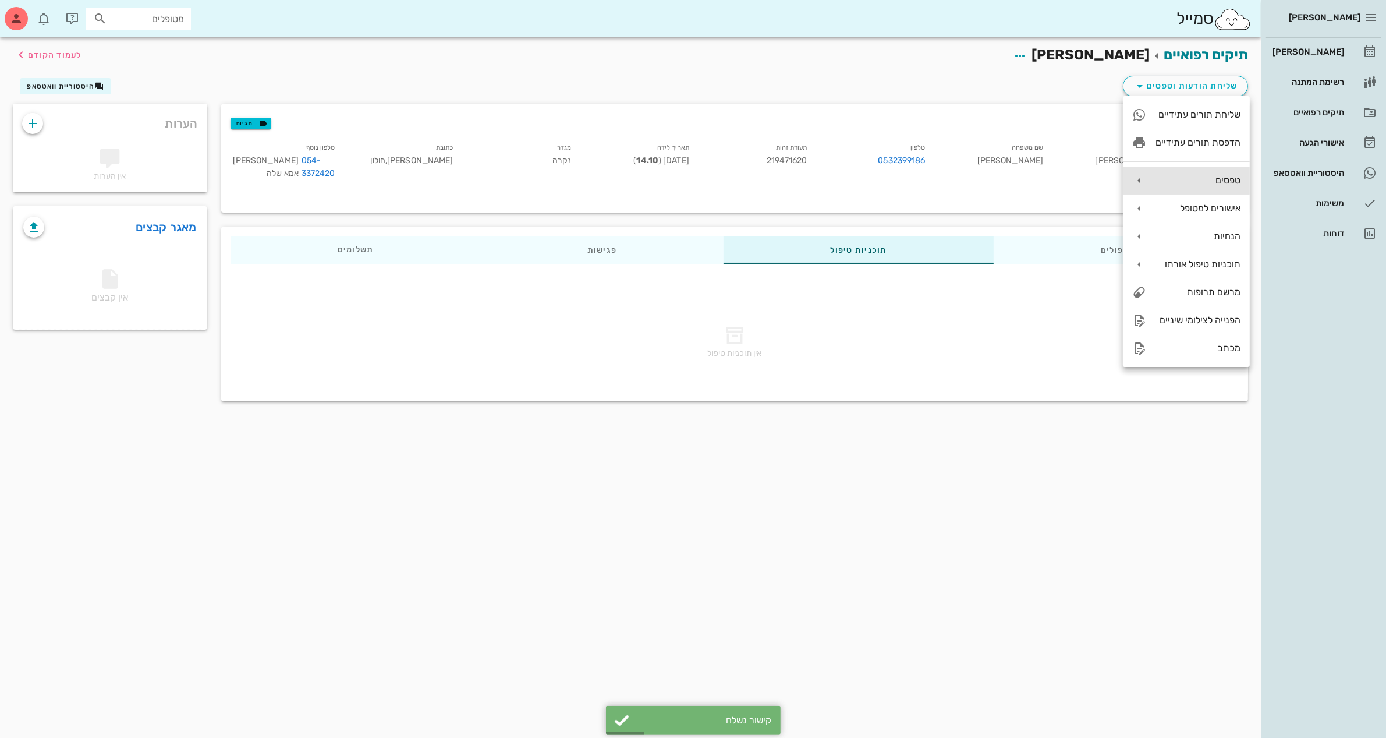
click at [1189, 179] on div "טפסים" at bounding box center [1198, 180] width 85 height 11
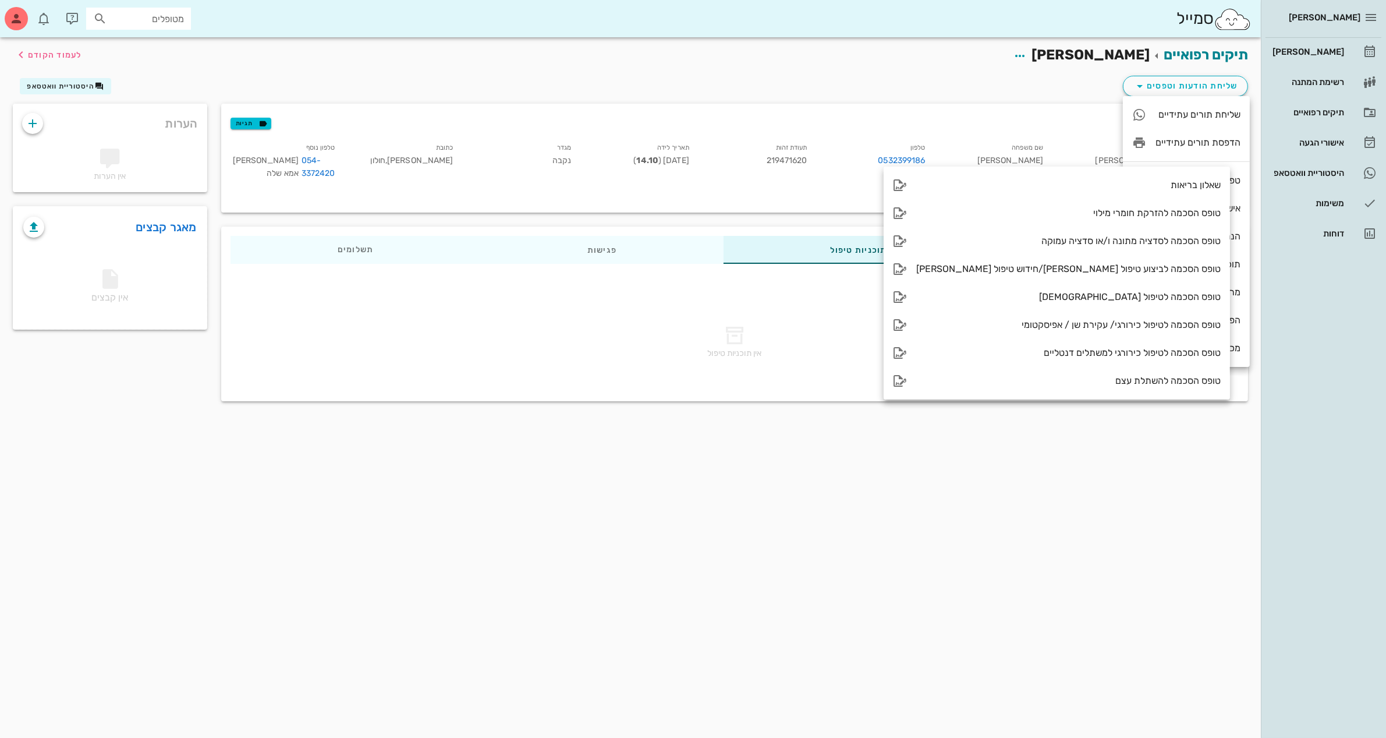
click at [892, 548] on div "תיקים רפואיים [PERSON_NAME] לעמוד הקודם שליחת הודעות וטפסים היסטוריית וואטסאפ פ…" at bounding box center [630, 387] width 1261 height 700
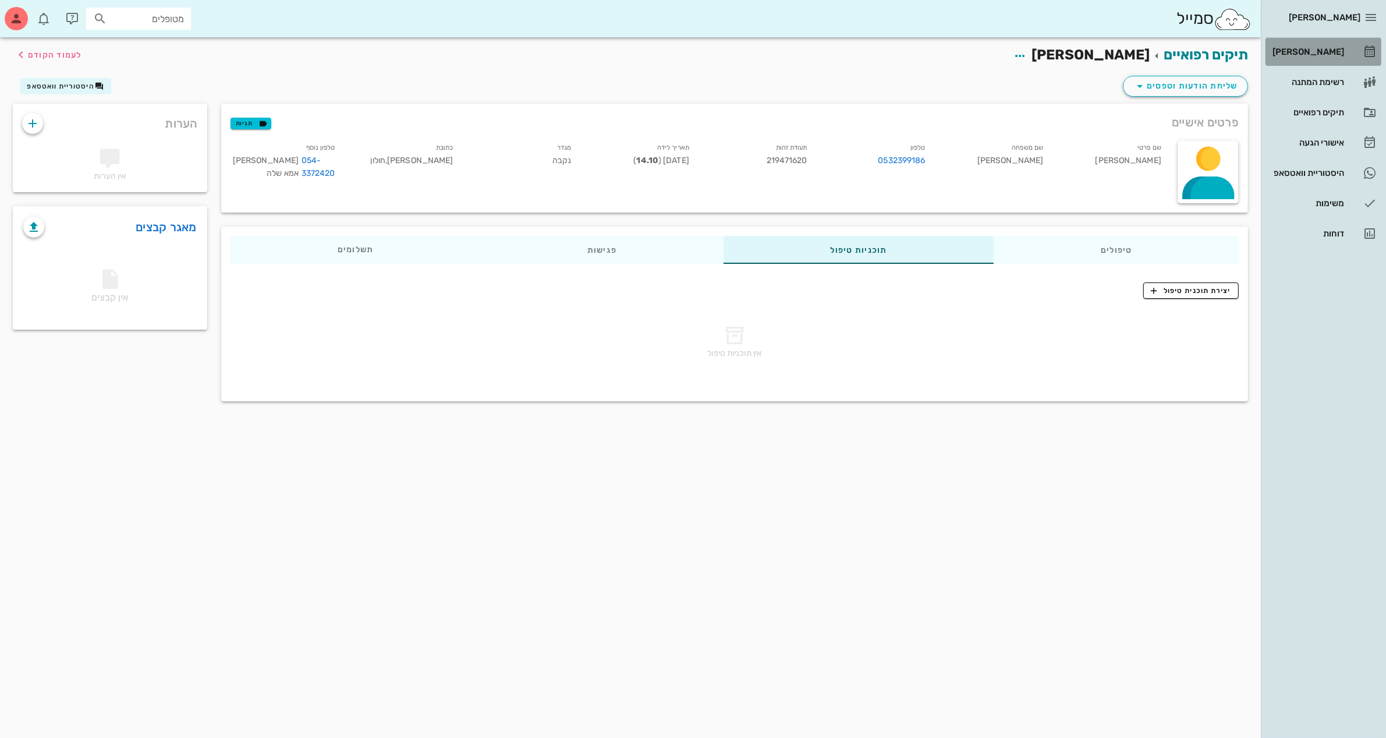
click at [1320, 45] on div "[PERSON_NAME]" at bounding box center [1307, 51] width 74 height 19
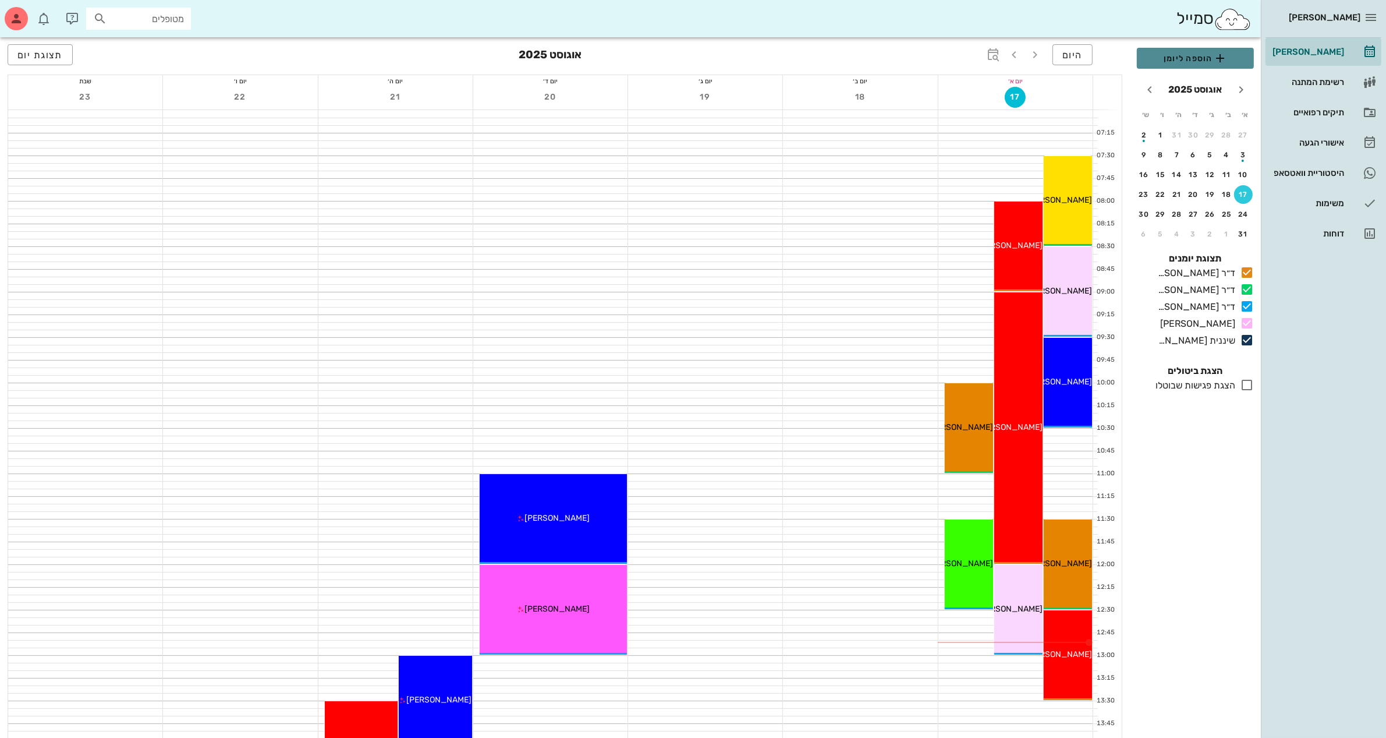
click at [1188, 62] on span "הוספה ליומן" at bounding box center [1195, 58] width 98 height 14
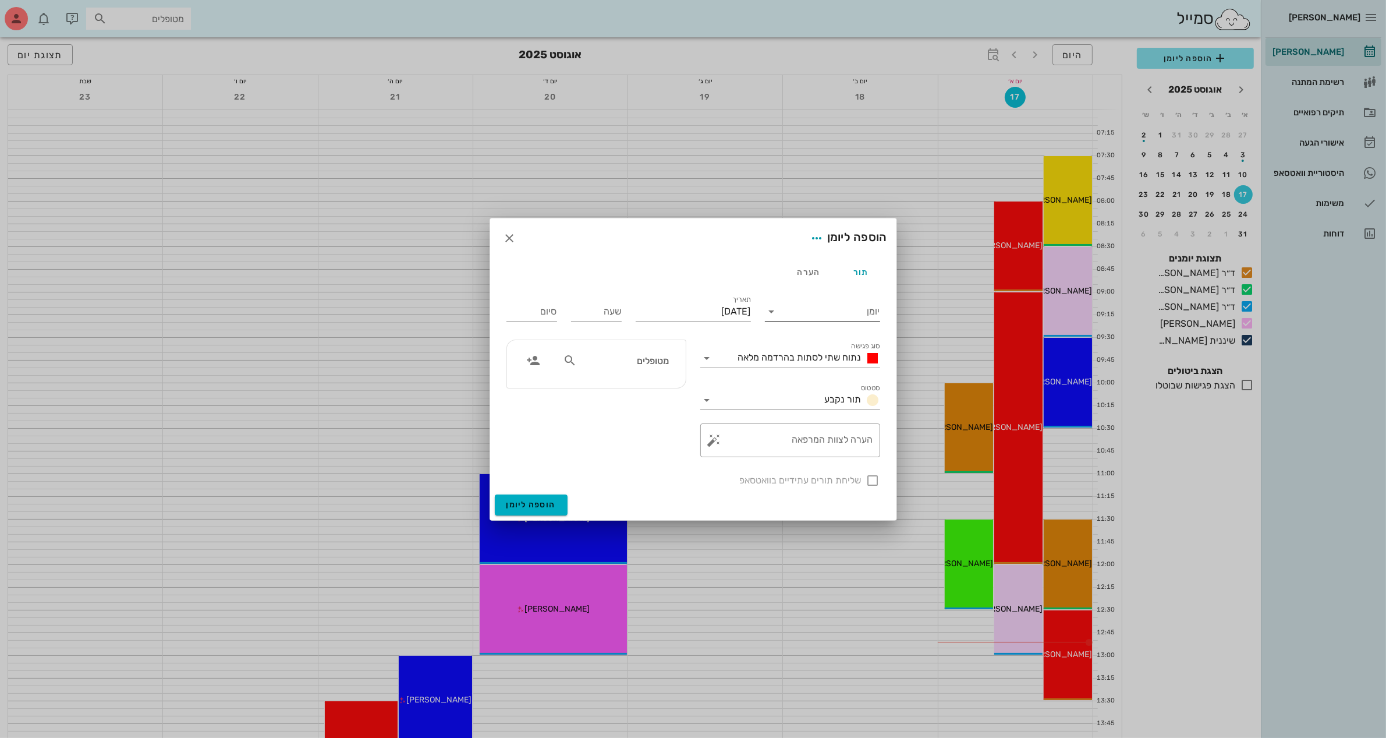
click at [816, 316] on input "יומן" at bounding box center [830, 311] width 99 height 19
click at [811, 371] on div "ד״ר [PERSON_NAME]" at bounding box center [825, 376] width 103 height 11
click at [702, 300] on div "תאריך [DATE]" at bounding box center [693, 310] width 115 height 30
click at [703, 307] on input "[DATE]" at bounding box center [693, 311] width 115 height 19
click at [757, 480] on div "31" at bounding box center [755, 484] width 19 height 8
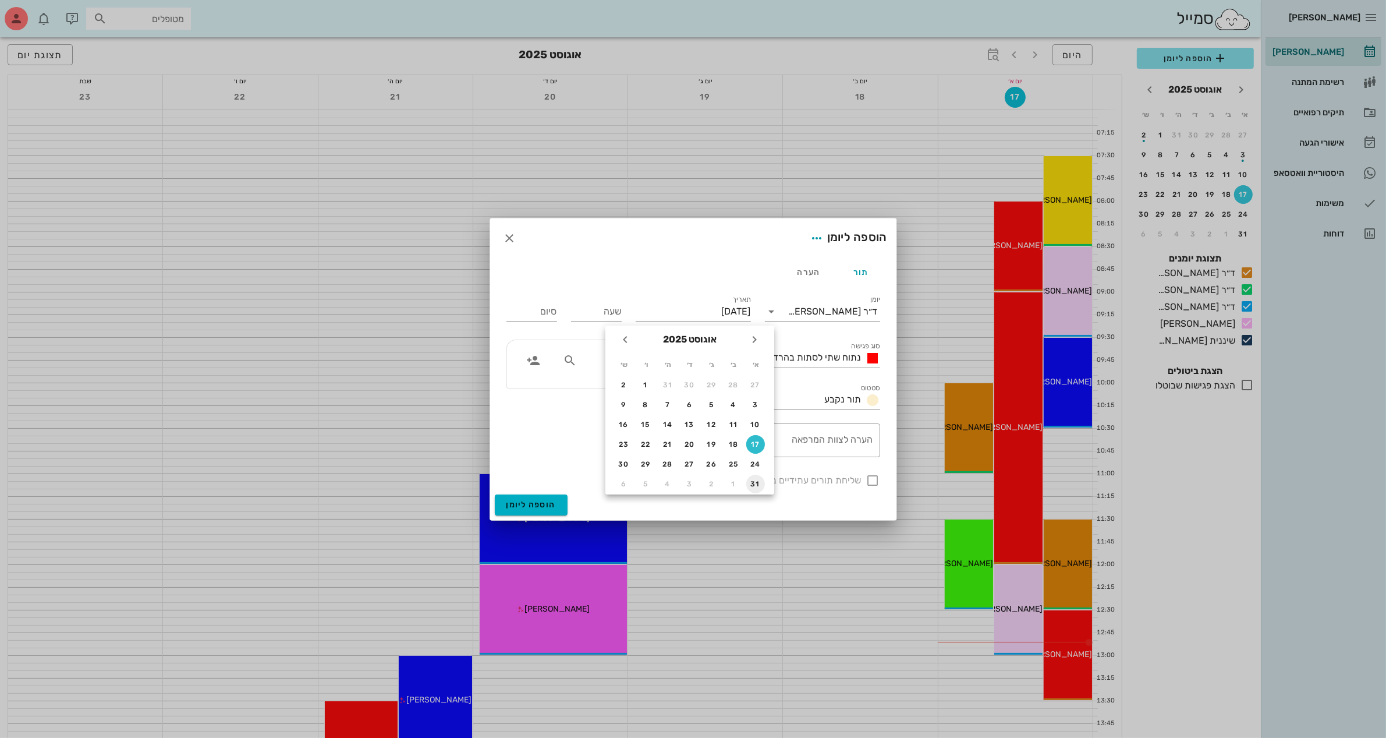
type input "[DATE]"
click at [604, 313] on input "שעה" at bounding box center [596, 311] width 51 height 19
type input "10:30"
click at [551, 316] on input "18:30" at bounding box center [531, 311] width 51 height 19
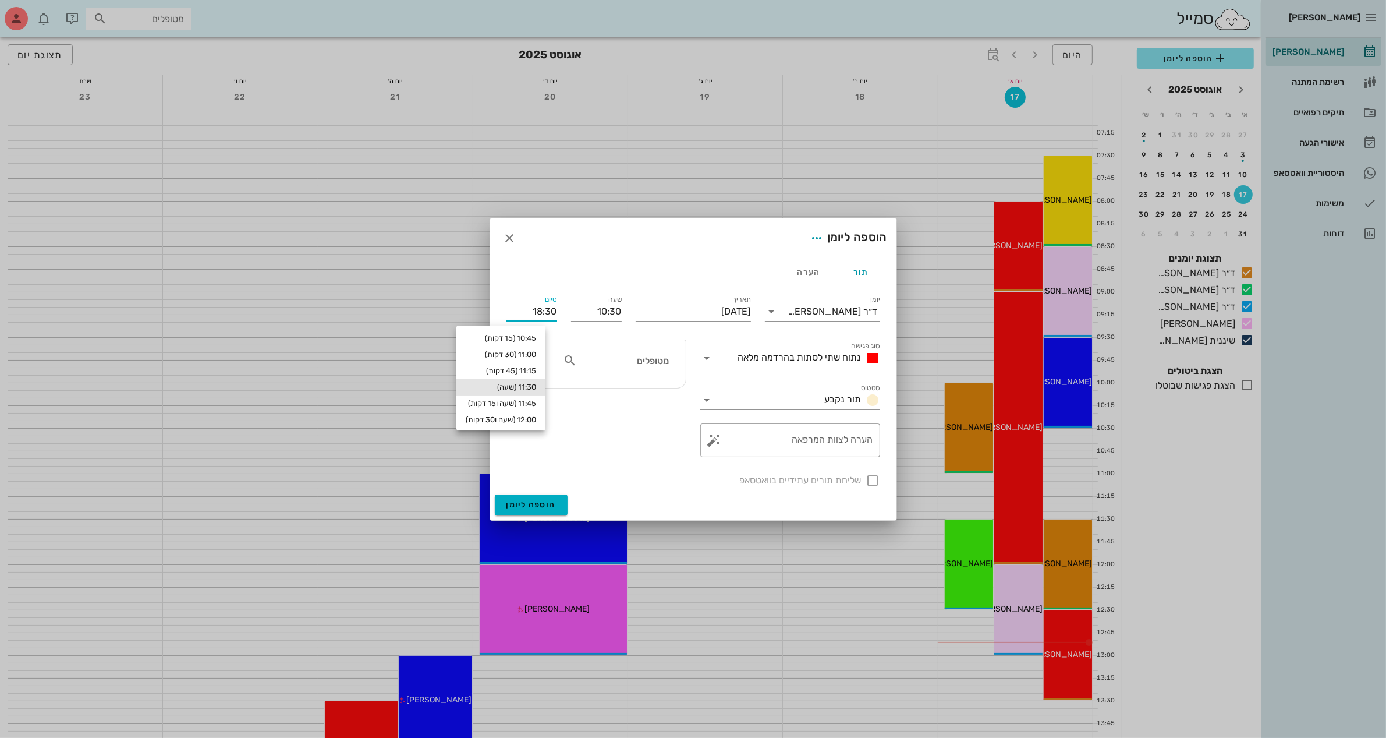
click at [536, 388] on div "11:30 (שעה)" at bounding box center [501, 386] width 70 height 9
type input "11:30"
click at [760, 360] on span "נתוח שתי לסתות בהרדמה מלאה" at bounding box center [799, 357] width 123 height 11
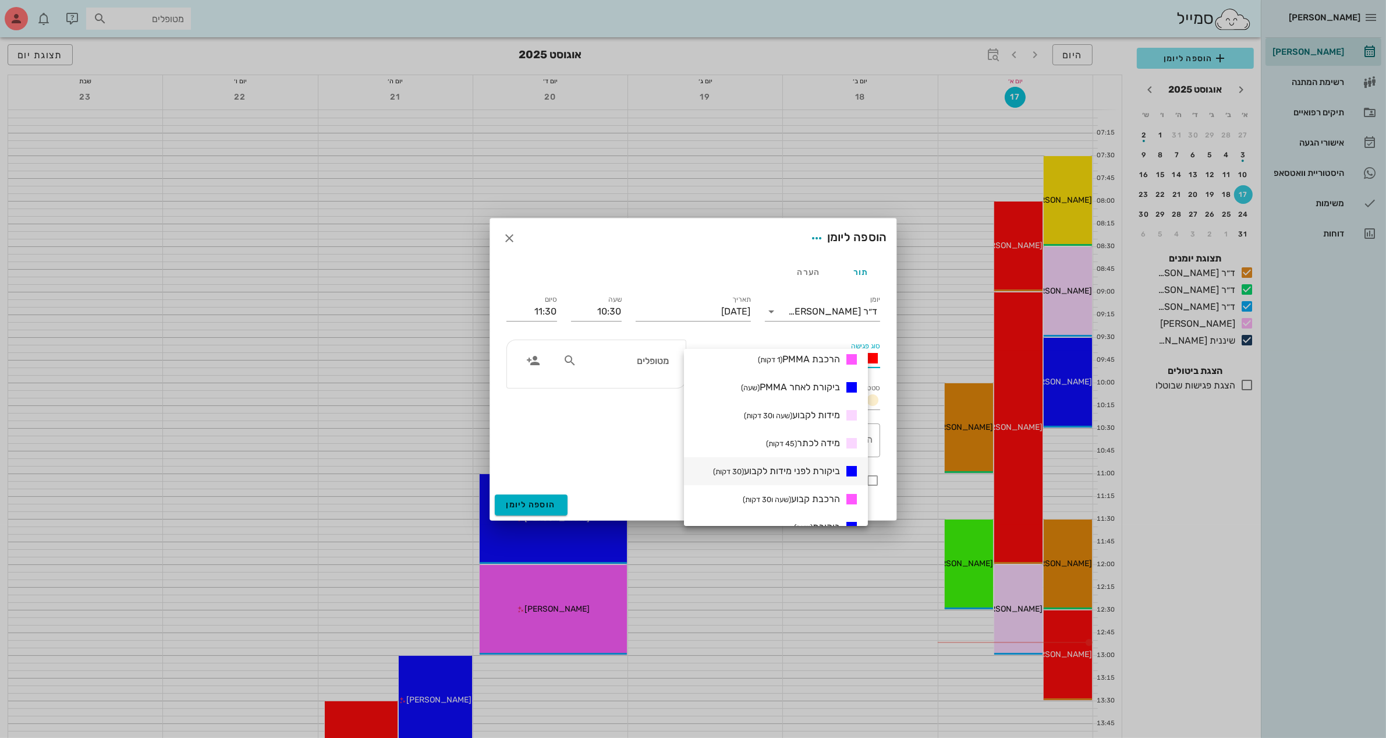
scroll to position [291, 0]
click at [824, 410] on span "ביקורת לאחר PMMA (שעה)" at bounding box center [790, 411] width 99 height 11
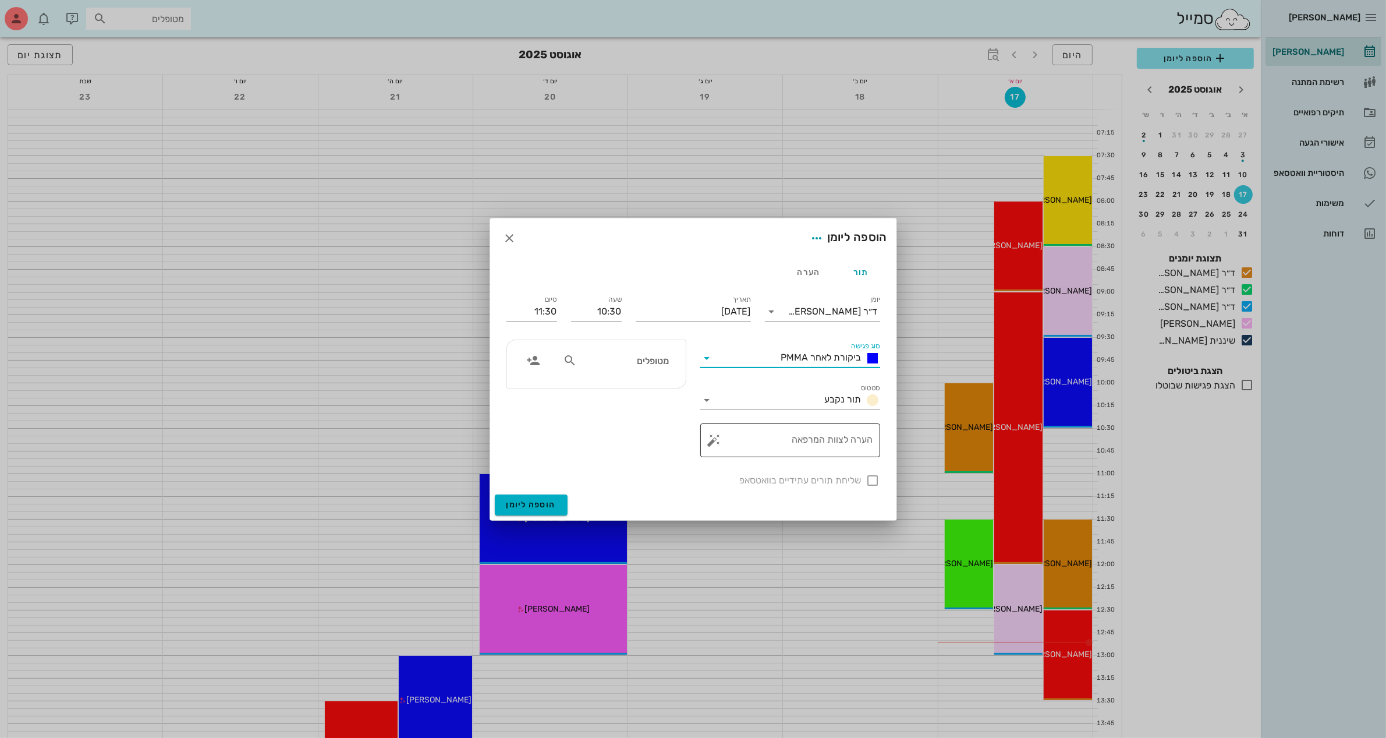
click at [825, 438] on textarea "הערה לצוות המרפאה" at bounding box center [795, 443] width 157 height 28
type textarea "ביקורת לאחר PMMA"
click at [874, 478] on div "שליחת תורים עתידיים בוואטסאפ" at bounding box center [693, 479] width 388 height 30
click at [648, 364] on input "מטופלים" at bounding box center [624, 360] width 90 height 15
type input "S"
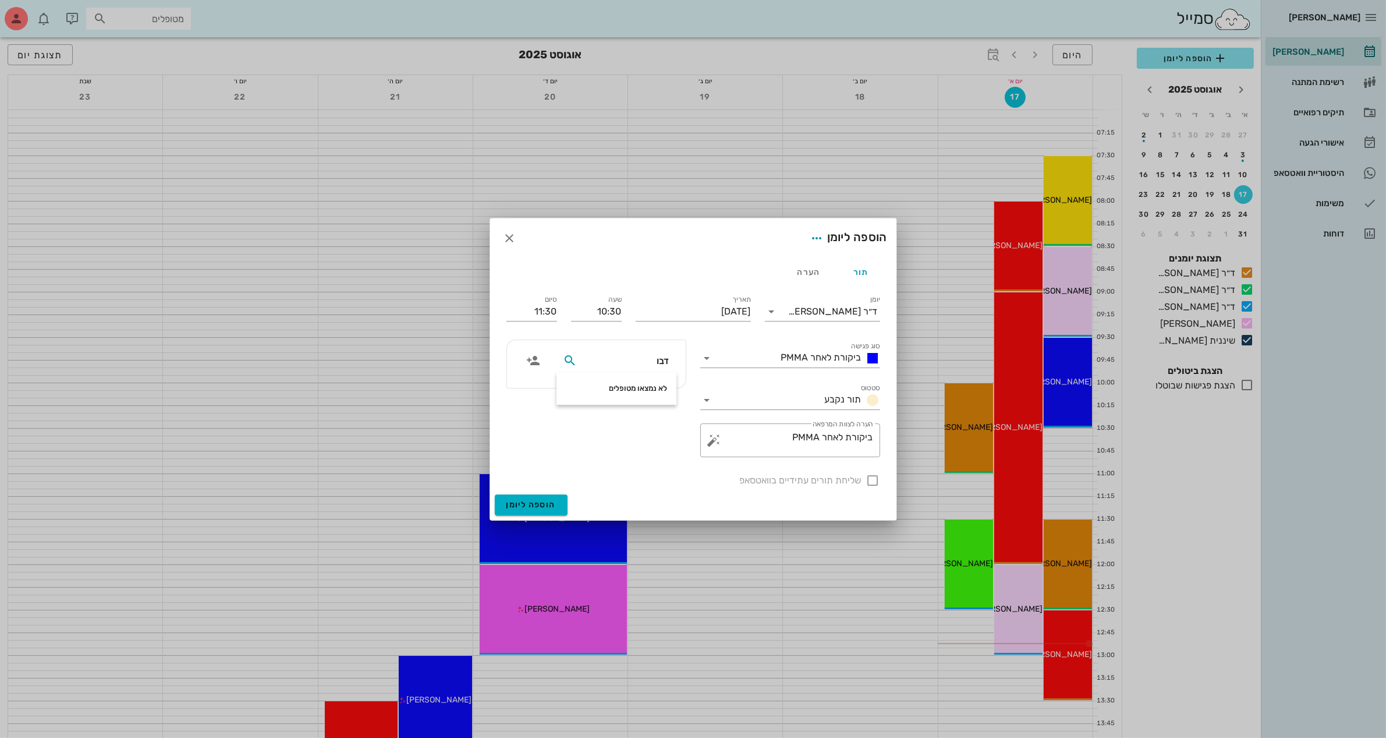
type input "דבו"
click at [1317, 112] on div at bounding box center [693, 369] width 1386 height 738
click at [1306, 109] on div at bounding box center [693, 369] width 1386 height 738
click at [507, 238] on icon "button" at bounding box center [510, 238] width 14 height 14
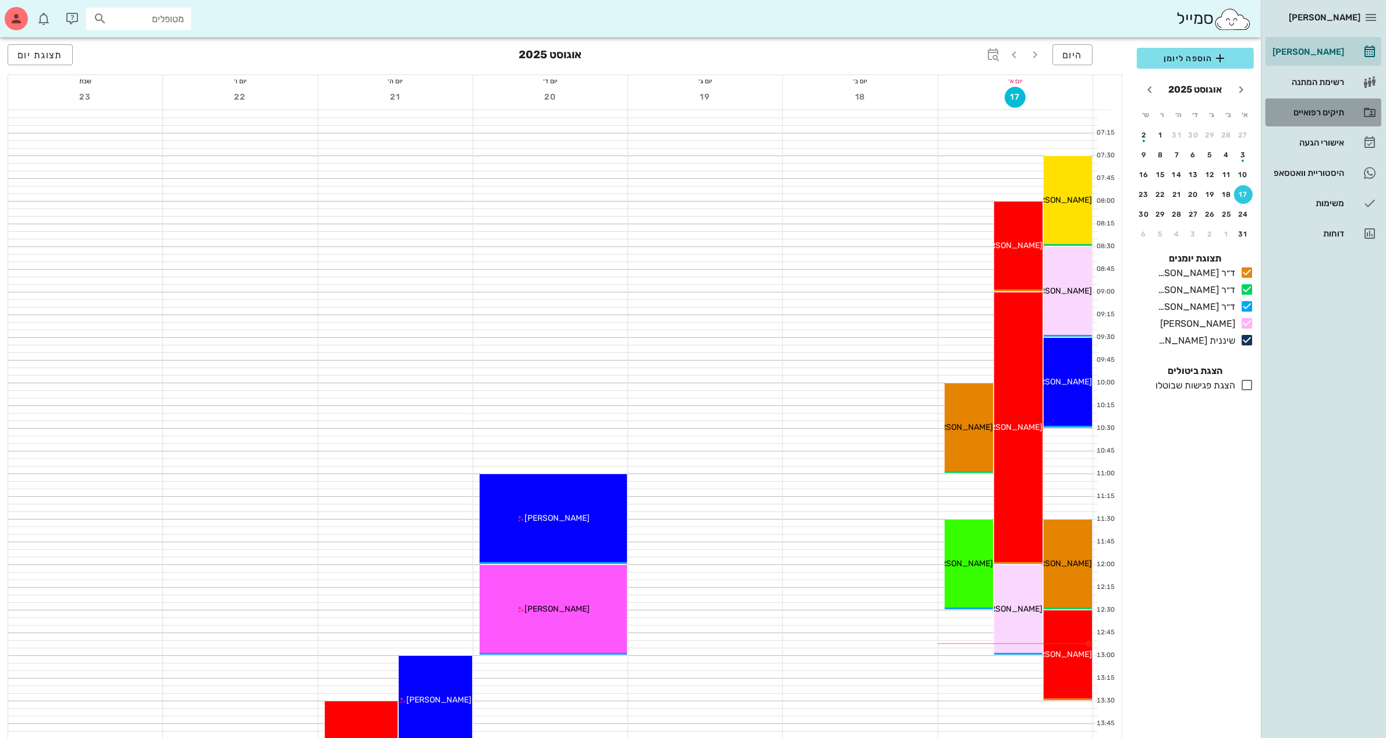
click at [1321, 114] on div "תיקים רפואיים" at bounding box center [1307, 112] width 74 height 9
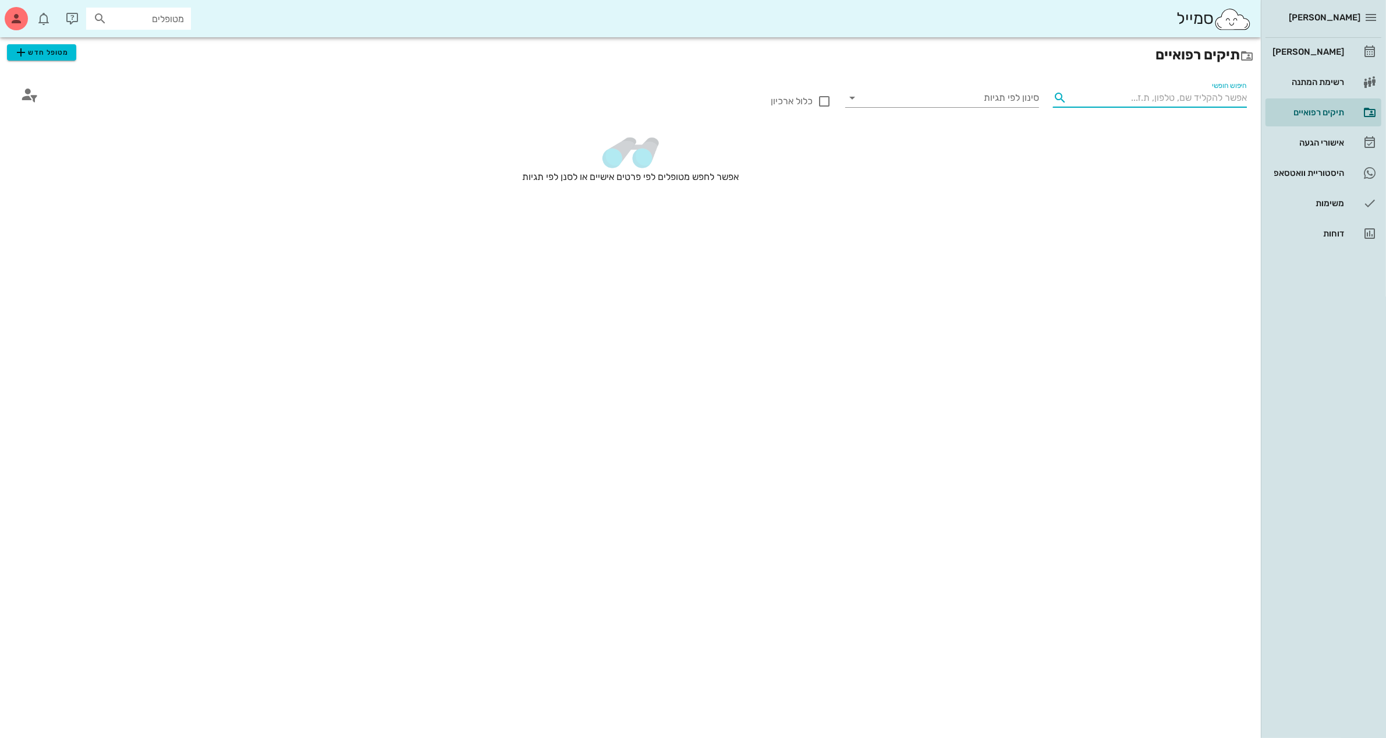
click at [1130, 101] on input "חיפוש חופשי" at bounding box center [1159, 97] width 175 height 19
drag, startPoint x: 38, startPoint y: 45, endPoint x: 227, endPoint y: 15, distance: 191.0
click at [39, 45] on span "מטופל חדש" at bounding box center [41, 52] width 55 height 14
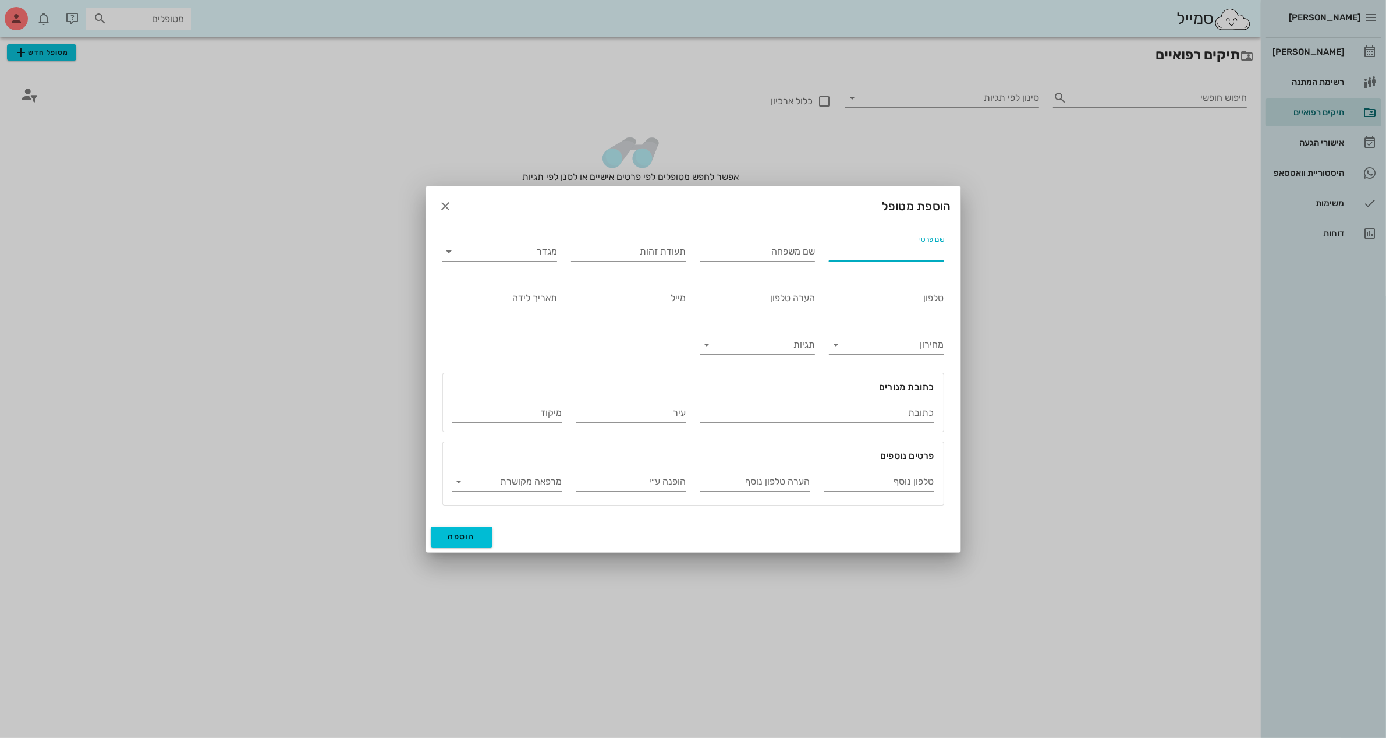
click at [915, 250] on input "שם פרטי" at bounding box center [886, 251] width 115 height 19
type input "ד"
type input "[PERSON_NAME]"
click at [522, 251] on input "מגדר" at bounding box center [509, 251] width 97 height 19
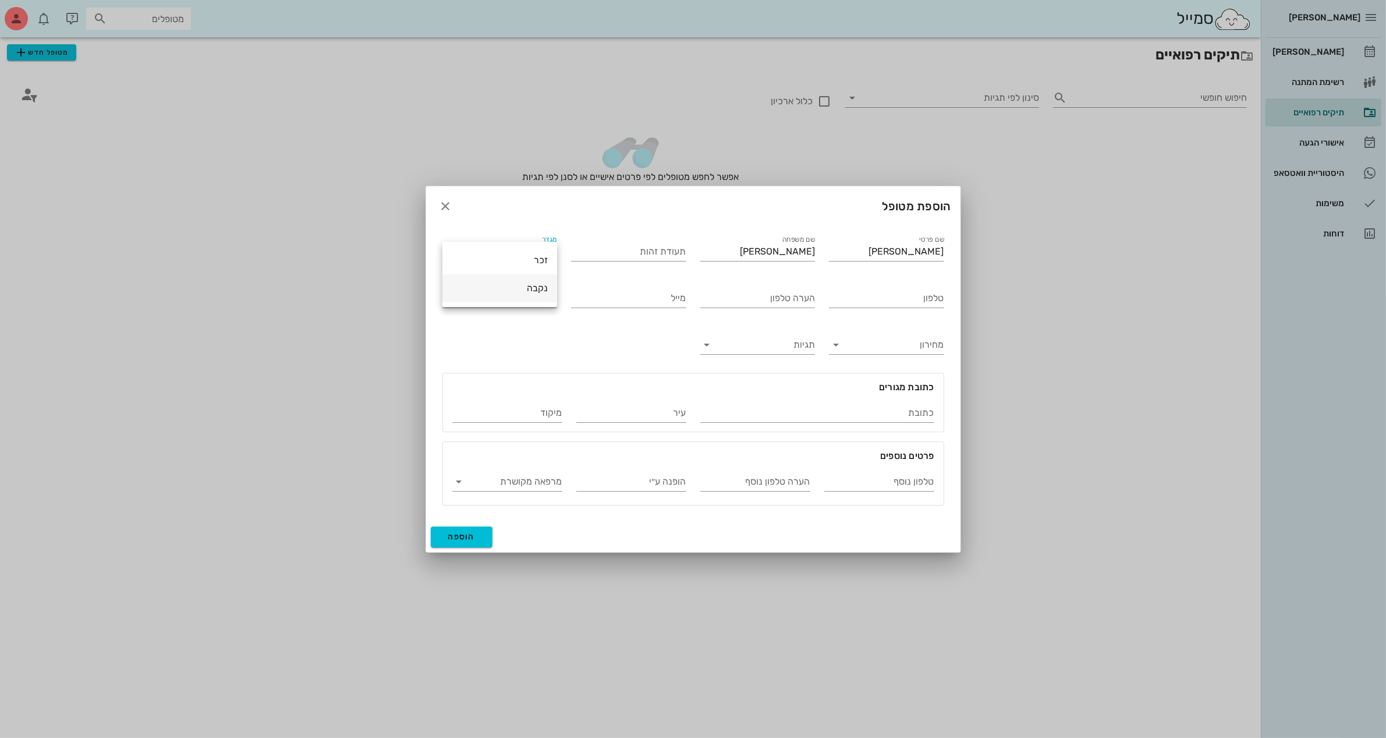
drag, startPoint x: 537, startPoint y: 284, endPoint x: 690, endPoint y: 264, distance: 154.4
click at [537, 285] on div "נקבה" at bounding box center [500, 287] width 96 height 11
click at [888, 303] on input "טלפון" at bounding box center [886, 298] width 115 height 19
type input "058-6874946"
click at [891, 475] on input "טלפון נוסף" at bounding box center [879, 481] width 110 height 19
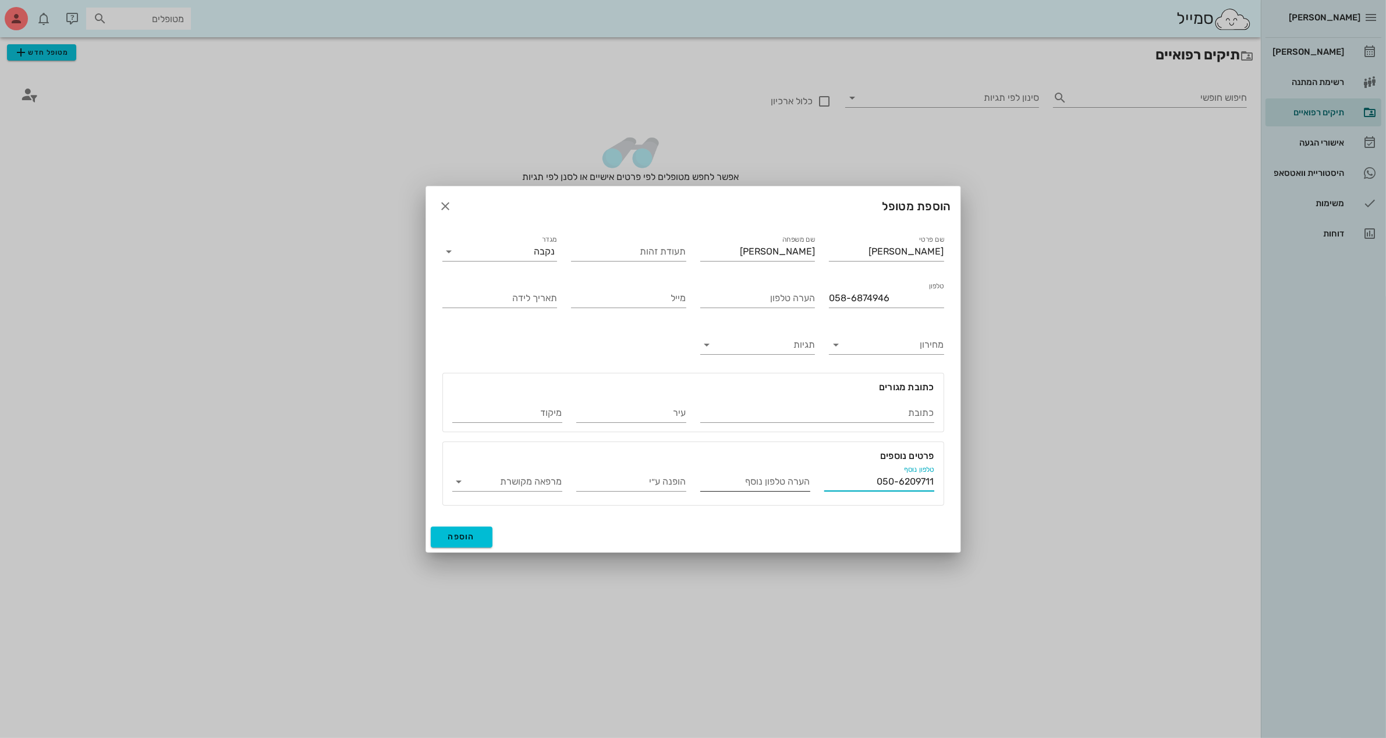
type input "050-6209711"
click at [726, 487] on input "הערה טלפון נוסף" at bounding box center [755, 481] width 110 height 19
type input "[PERSON_NAME]"
click at [450, 543] on button "הוספה" at bounding box center [462, 536] width 62 height 21
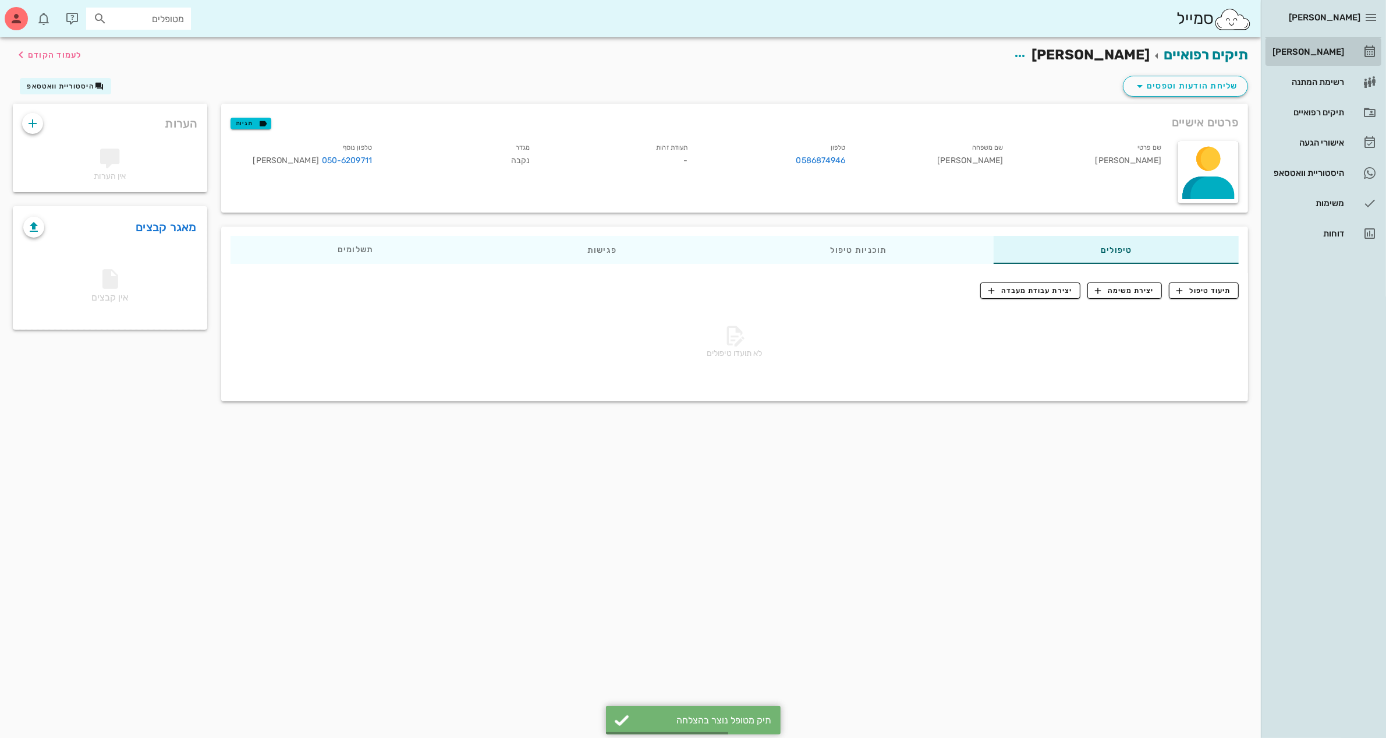
click at [1323, 52] on div "[PERSON_NAME]" at bounding box center [1307, 51] width 74 height 9
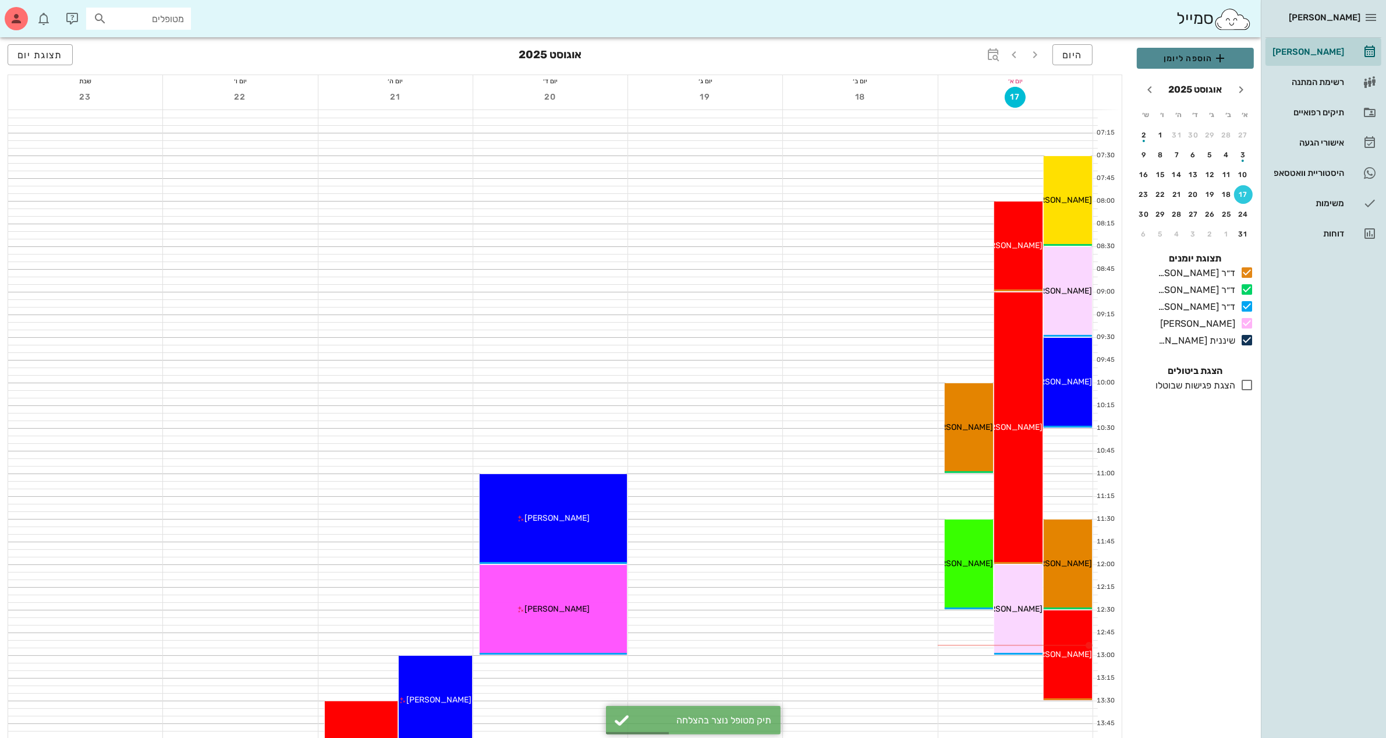
click at [1200, 54] on span "הוספה ליומן" at bounding box center [1195, 58] width 98 height 14
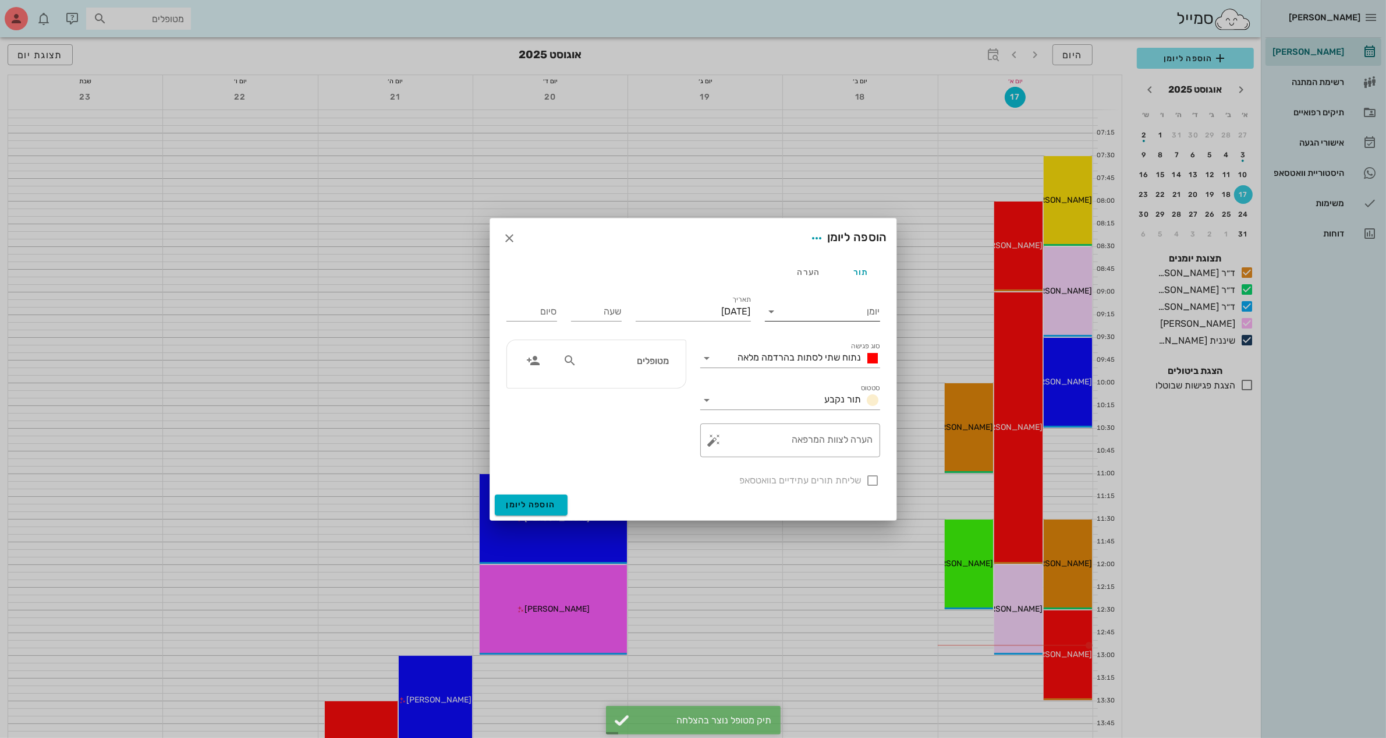
click at [795, 309] on input "יומן" at bounding box center [830, 311] width 99 height 19
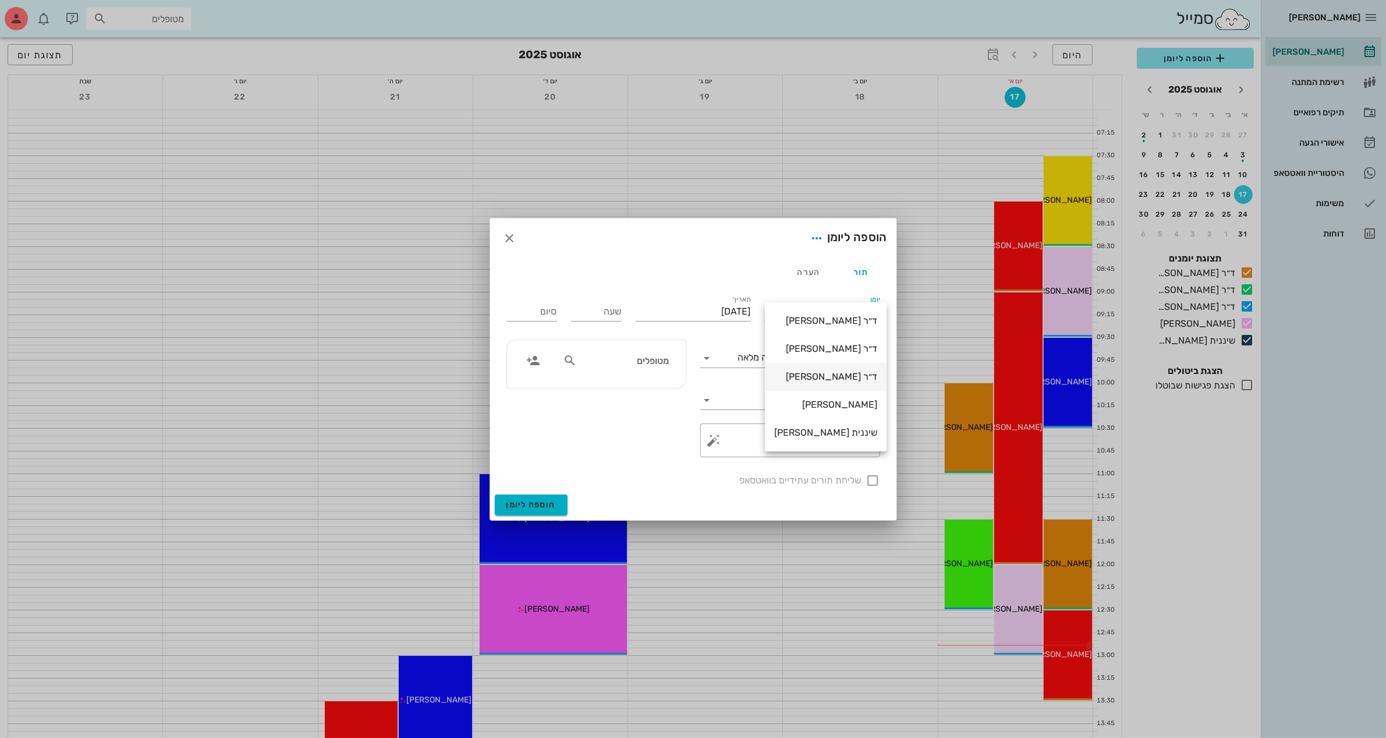
click at [816, 374] on div "ד״ר [PERSON_NAME]" at bounding box center [825, 376] width 103 height 11
click at [667, 309] on input "[DATE]" at bounding box center [693, 311] width 115 height 19
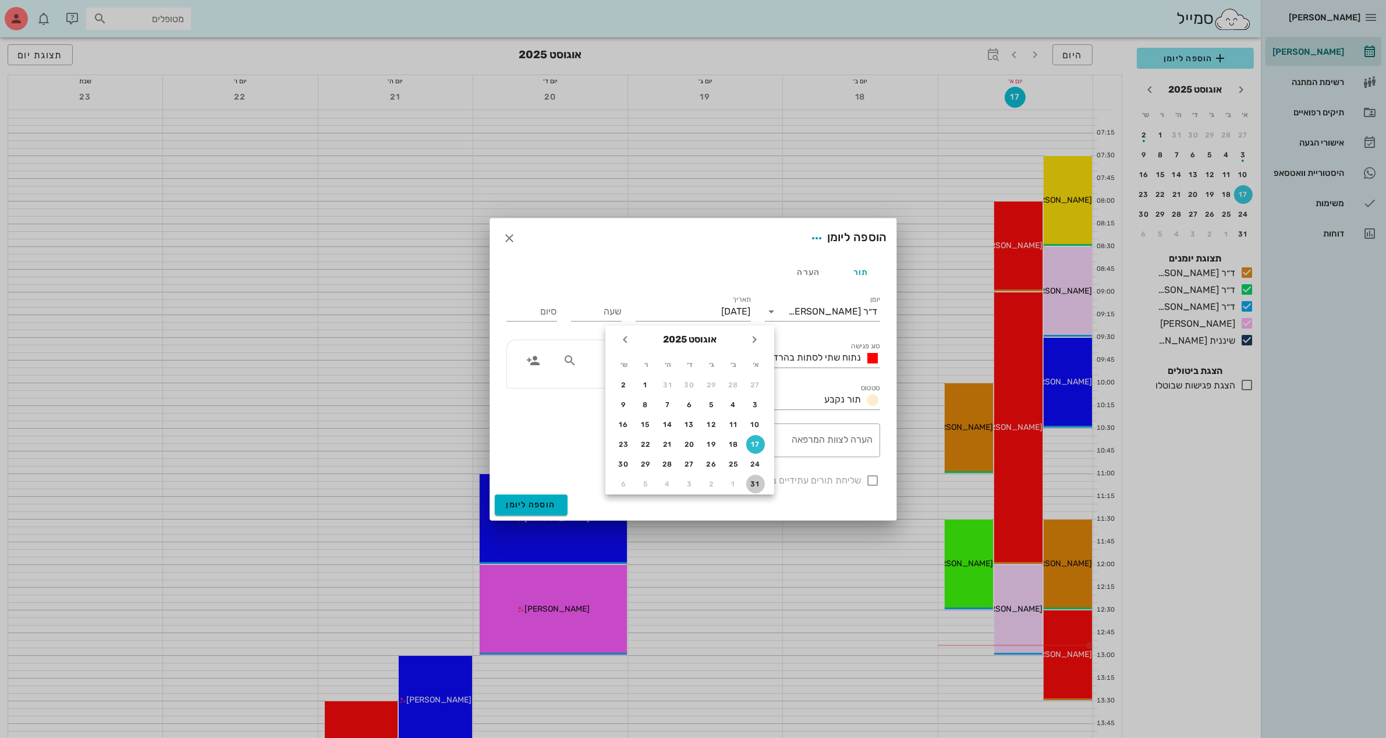
click at [757, 480] on div "31" at bounding box center [755, 484] width 19 height 8
type input "[DATE]"
click at [597, 313] on input "שעה" at bounding box center [596, 311] width 51 height 19
type input "10:30"
click at [545, 310] on div "סיום 18:30" at bounding box center [531, 311] width 51 height 19
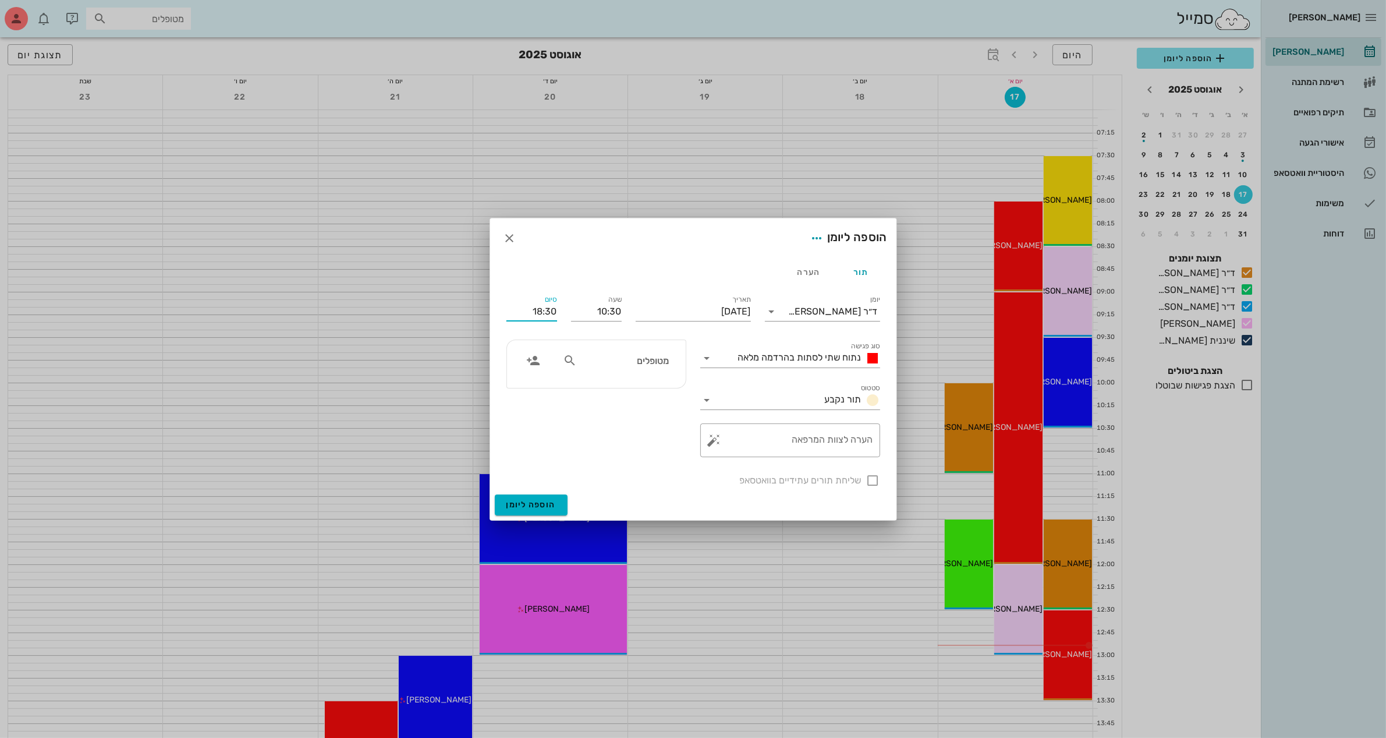
click at [524, 312] on input "18:30" at bounding box center [531, 311] width 51 height 19
click at [542, 381] on div "11:30 (שעה)" at bounding box center [500, 387] width 89 height 16
type input "11:30"
click at [802, 356] on span "נתוח שתי לסתות בהרדמה מלאה" at bounding box center [799, 357] width 123 height 11
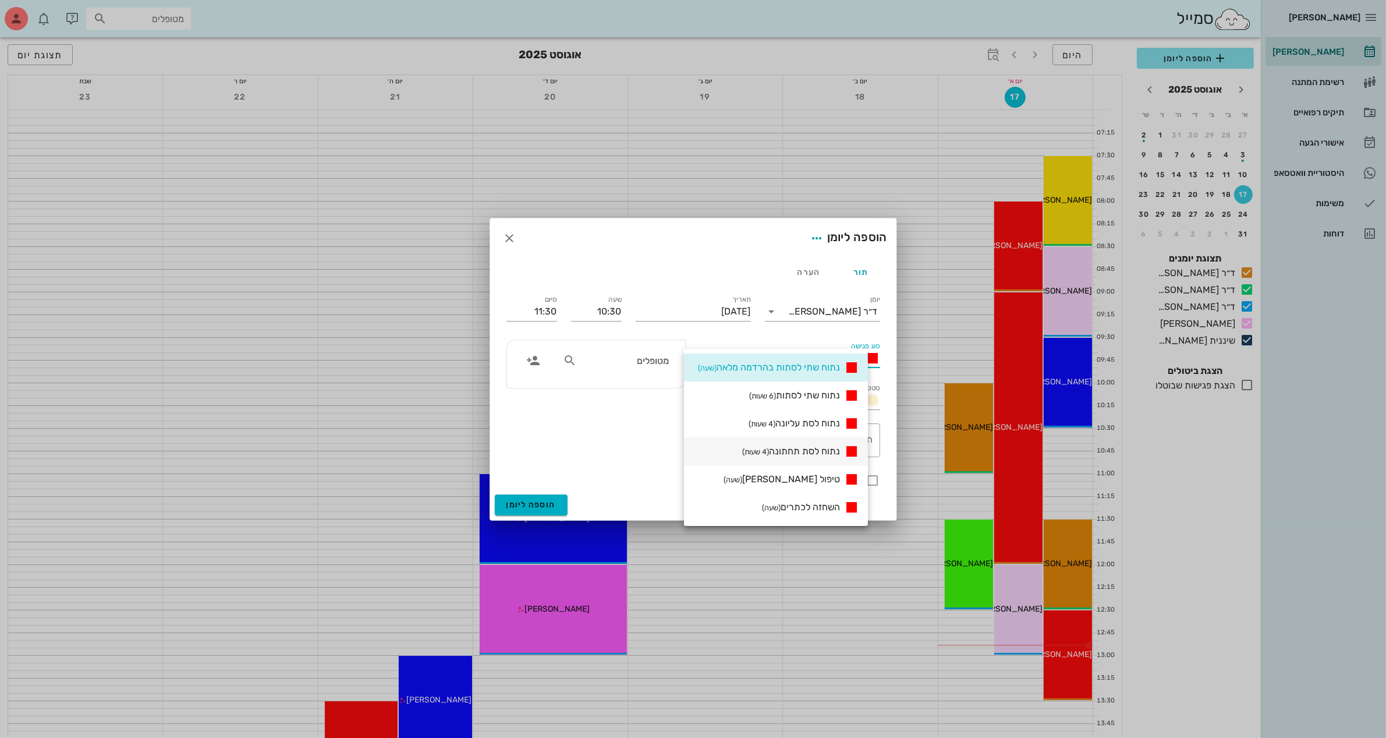
scroll to position [218, 0]
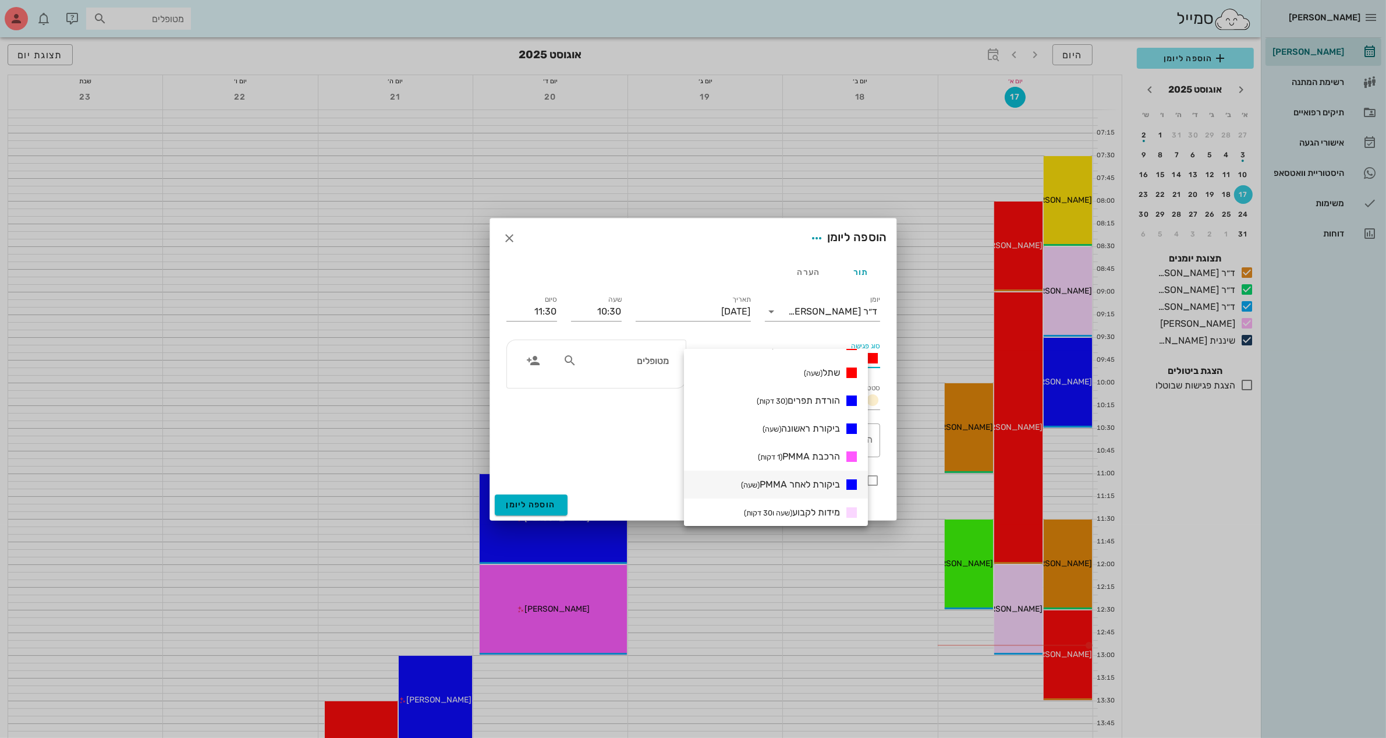
click at [802, 481] on span "ביקורת לאחר PMMA (שעה)" at bounding box center [790, 484] width 99 height 11
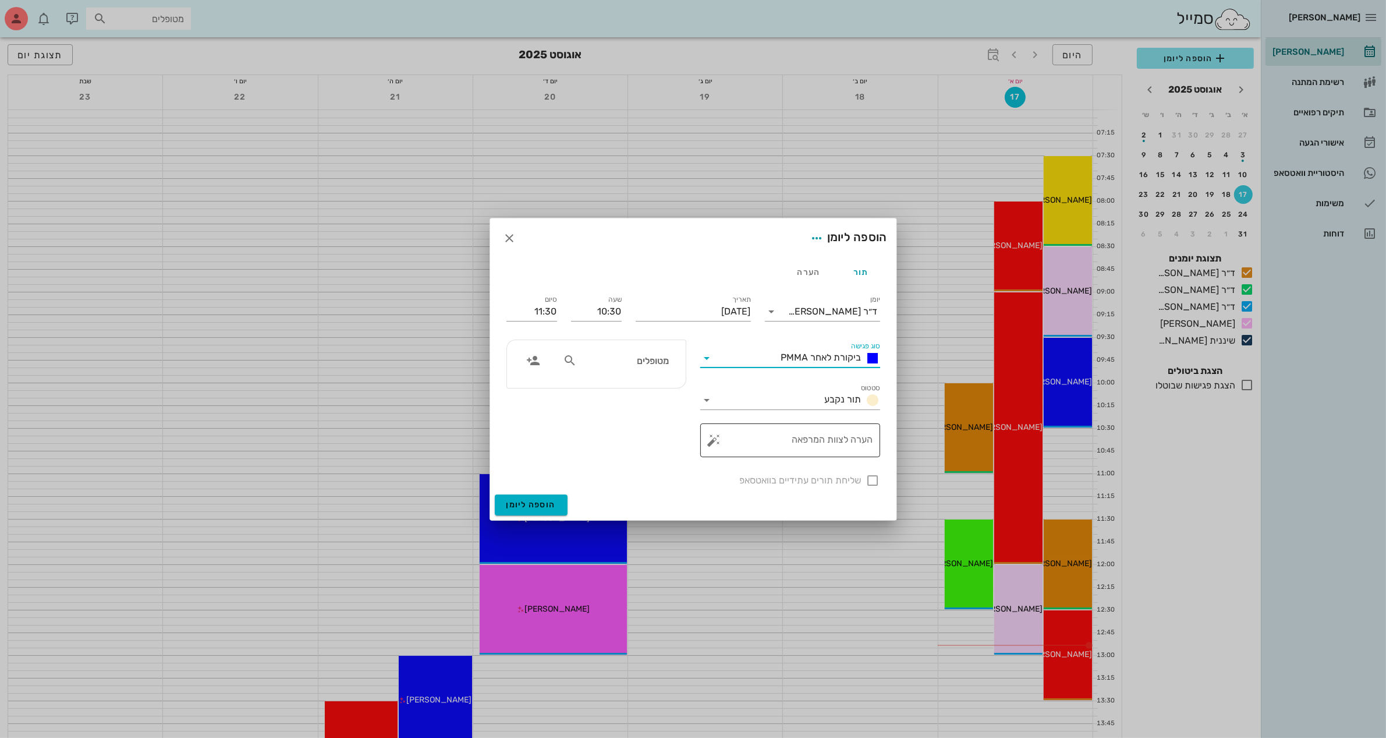
click at [804, 437] on textarea "הערה לצוות המרפאה" at bounding box center [795, 443] width 157 height 28
type textarea "ביקורת לאחר PMMA"
click at [870, 477] on div "שליחת תורים עתידיים בוואטסאפ" at bounding box center [693, 479] width 388 height 30
click at [618, 361] on input "מטופלים" at bounding box center [624, 360] width 90 height 15
type input "S"
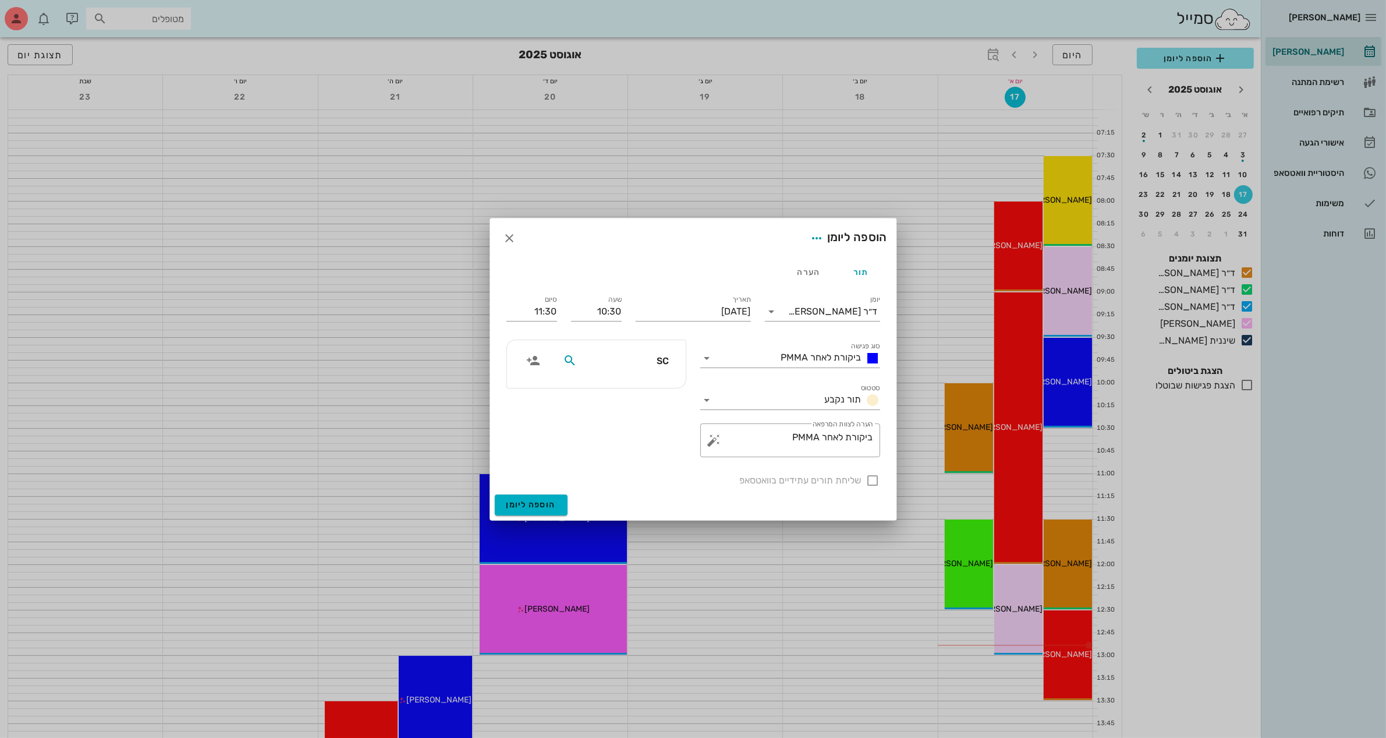
type input "S"
click at [613, 371] on div at bounding box center [616, 360] width 120 height 22
click at [633, 361] on input "text" at bounding box center [624, 360] width 90 height 15
type input "S"
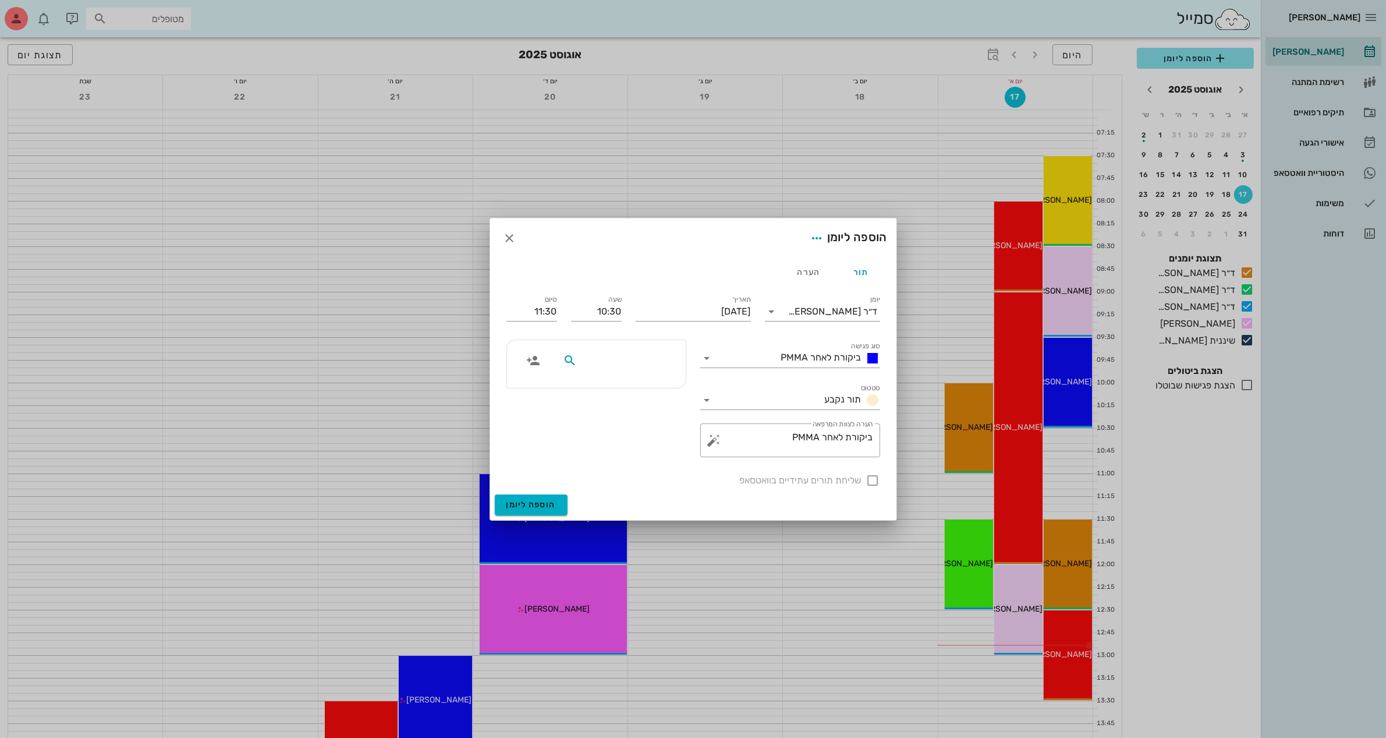
type input "S"
click at [638, 445] on div at bounding box center [596, 398] width 194 height 132
click at [636, 365] on input "מטופלים" at bounding box center [624, 360] width 90 height 15
type input "S"
click at [636, 365] on input "text" at bounding box center [624, 360] width 90 height 15
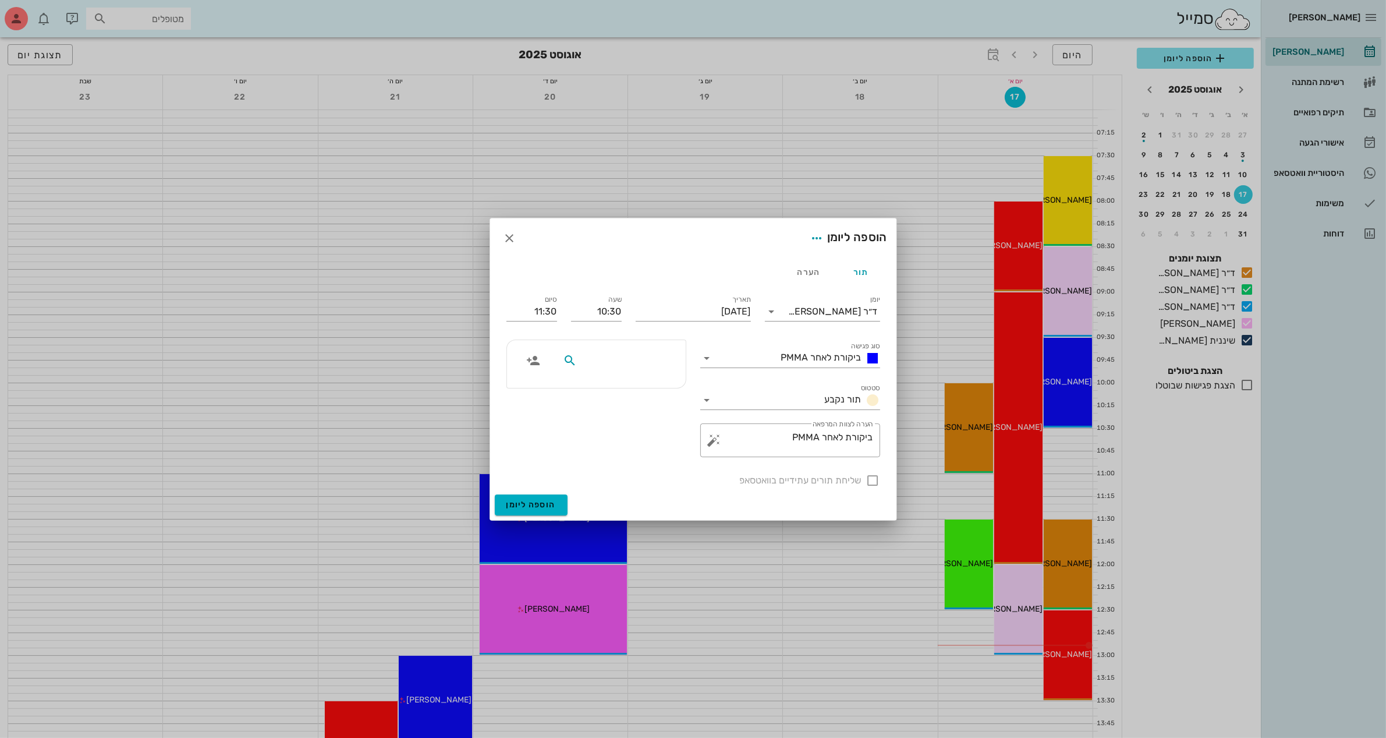
click at [654, 354] on input "text" at bounding box center [624, 360] width 90 height 15
type input "s"
type input "דבו"
click at [637, 392] on div "0586874946" at bounding box center [625, 396] width 118 height 9
click at [869, 483] on div at bounding box center [873, 480] width 20 height 20
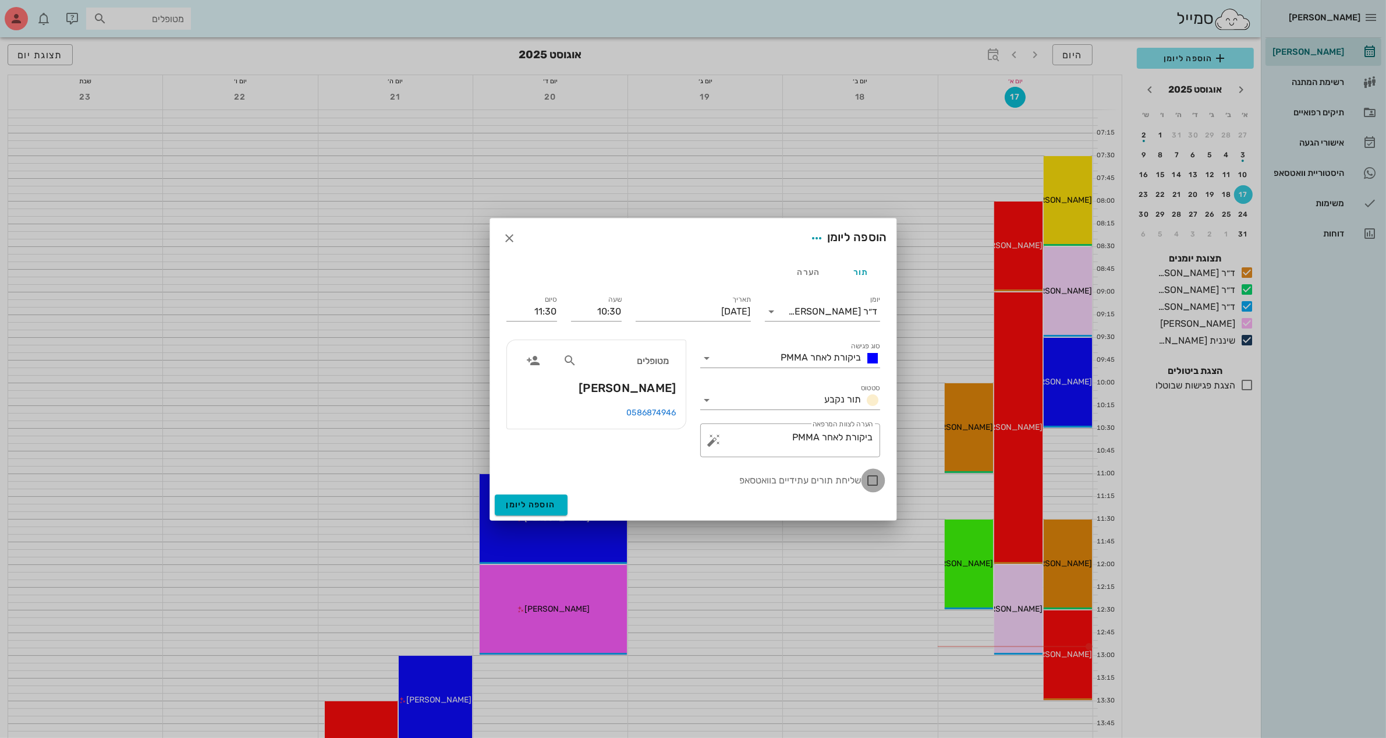
checkbox input "true"
click at [534, 506] on span "הוספה ליומן" at bounding box center [530, 504] width 49 height 10
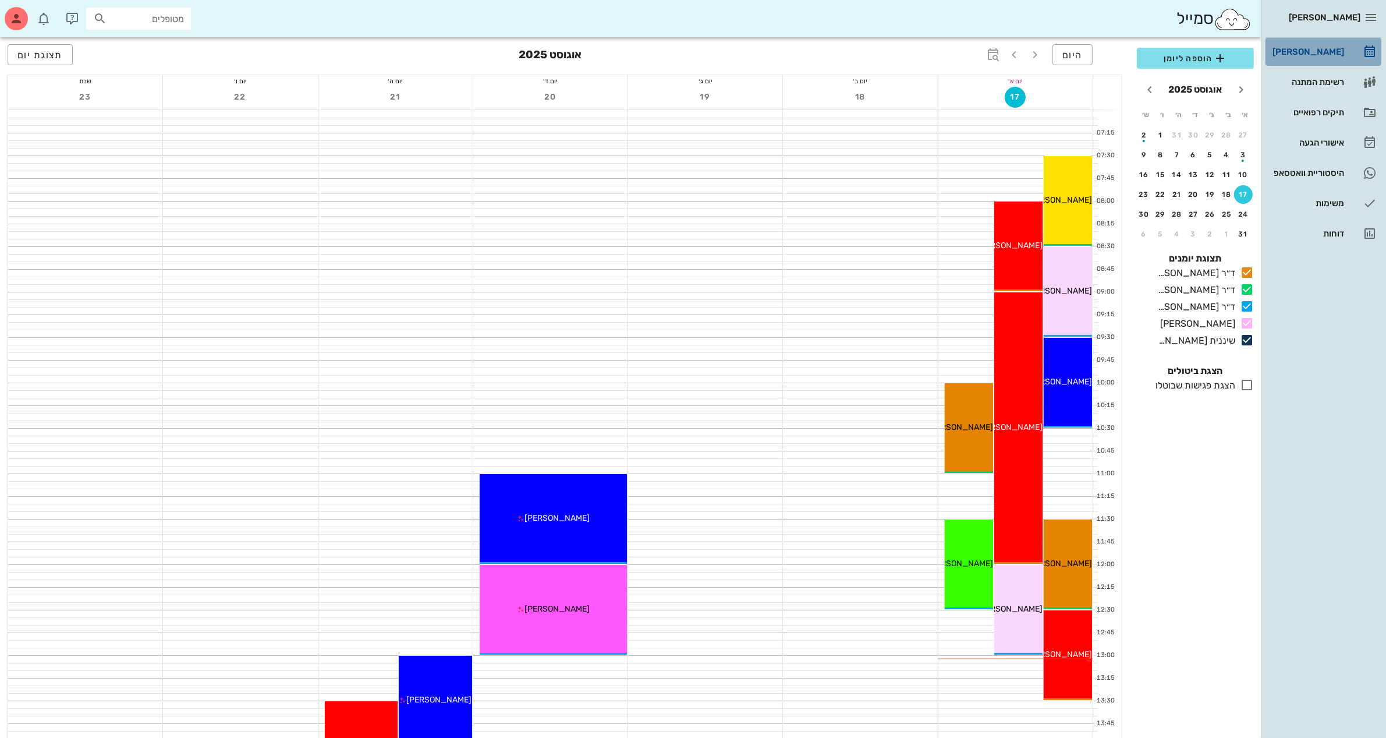
click at [1330, 52] on div "[PERSON_NAME]" at bounding box center [1307, 51] width 74 height 9
click at [1322, 116] on div "תיקים רפואיים" at bounding box center [1307, 112] width 74 height 9
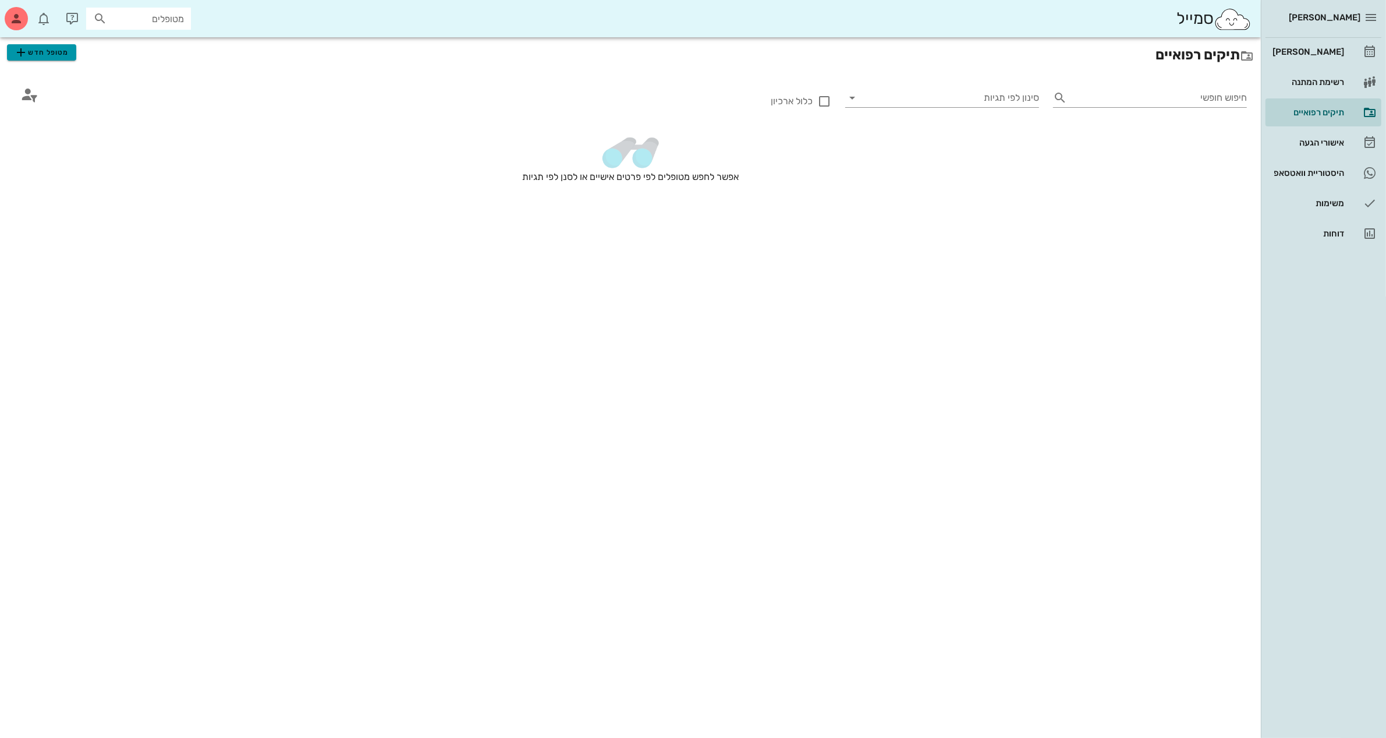
click at [52, 56] on span "מטופל חדש" at bounding box center [41, 52] width 55 height 14
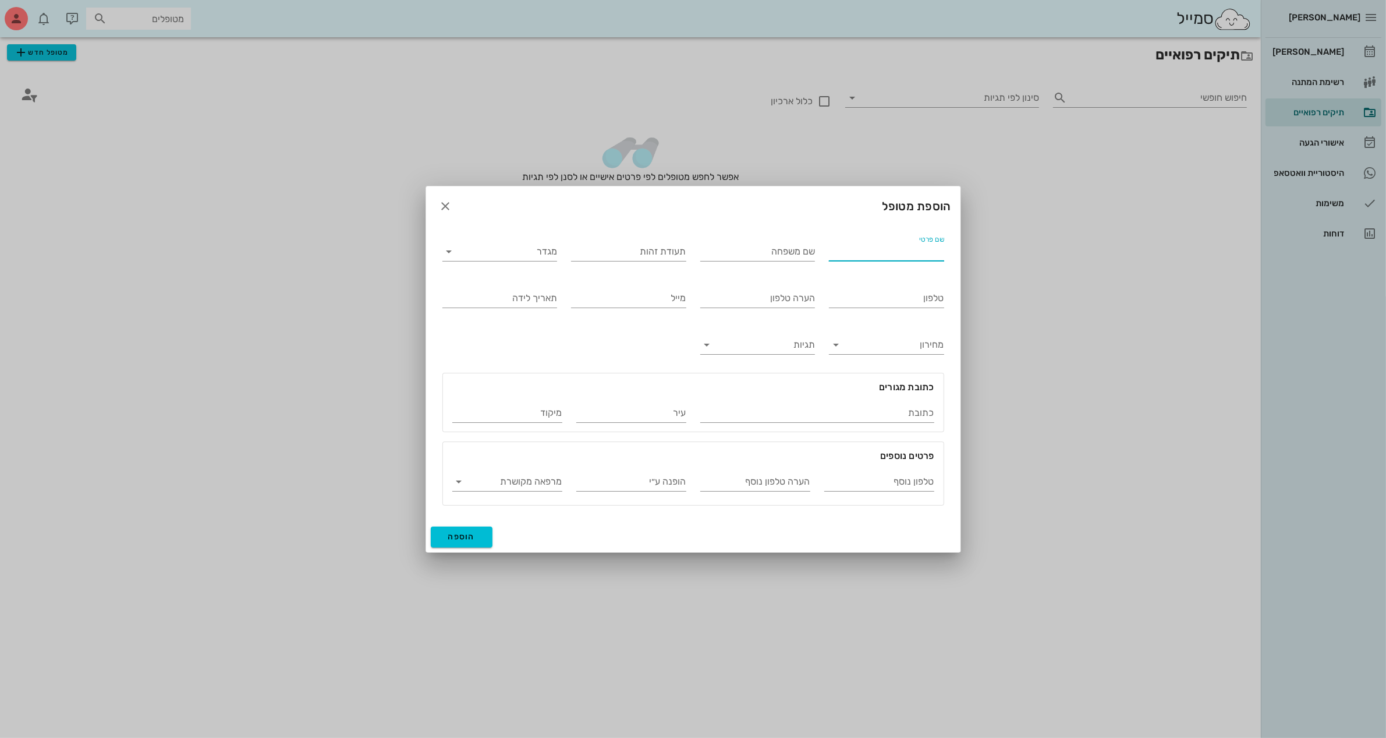
click at [892, 251] on input "שם פרטי" at bounding box center [886, 251] width 115 height 19
type input "[PERSON_NAME]"
type input "זכות"
click at [522, 254] on input "מגדר" at bounding box center [509, 251] width 97 height 19
click at [534, 281] on div "נקבה" at bounding box center [500, 287] width 96 height 25
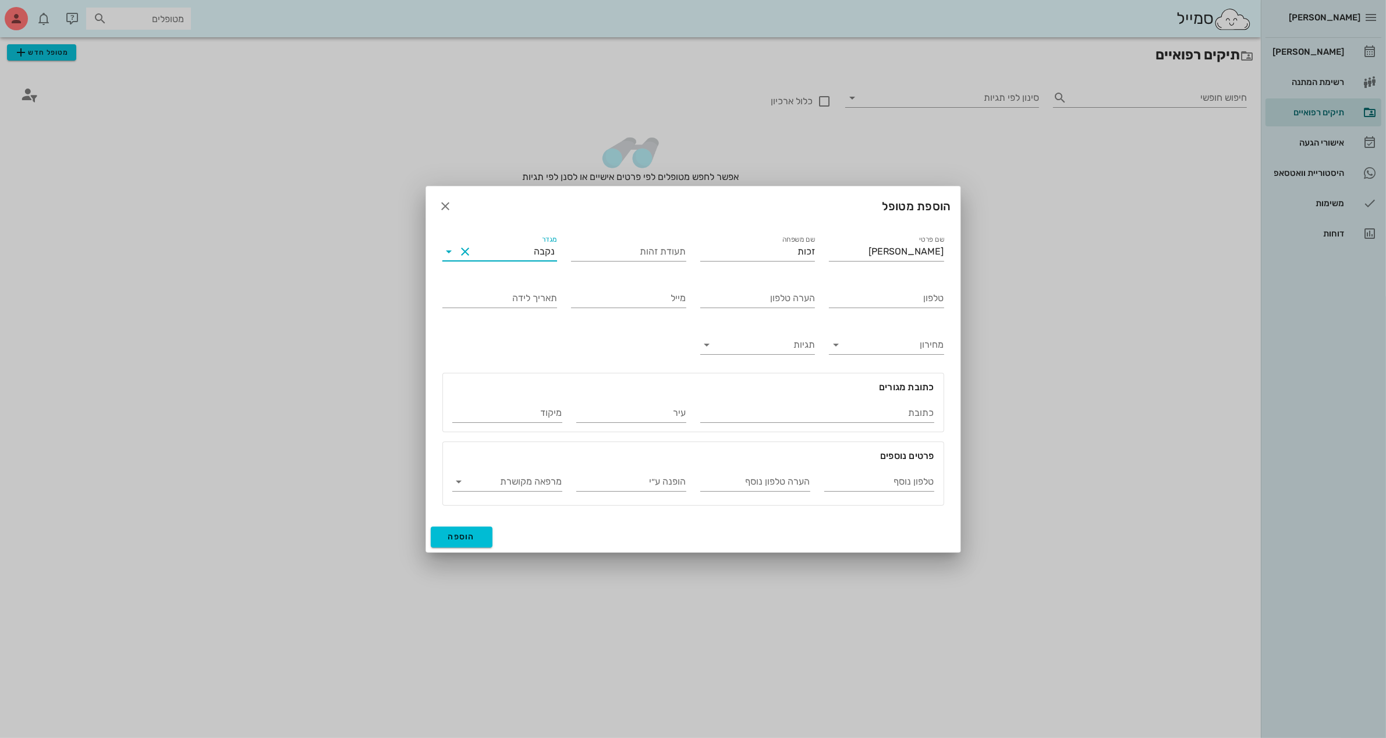
click at [543, 243] on div "נקבה" at bounding box center [516, 251] width 83 height 19
click at [540, 266] on div "זכר" at bounding box center [500, 259] width 96 height 25
click at [901, 297] on input "טלפון" at bounding box center [886, 298] width 115 height 19
type input "050-8826170"
click at [464, 537] on span "הוספה" at bounding box center [461, 536] width 27 height 10
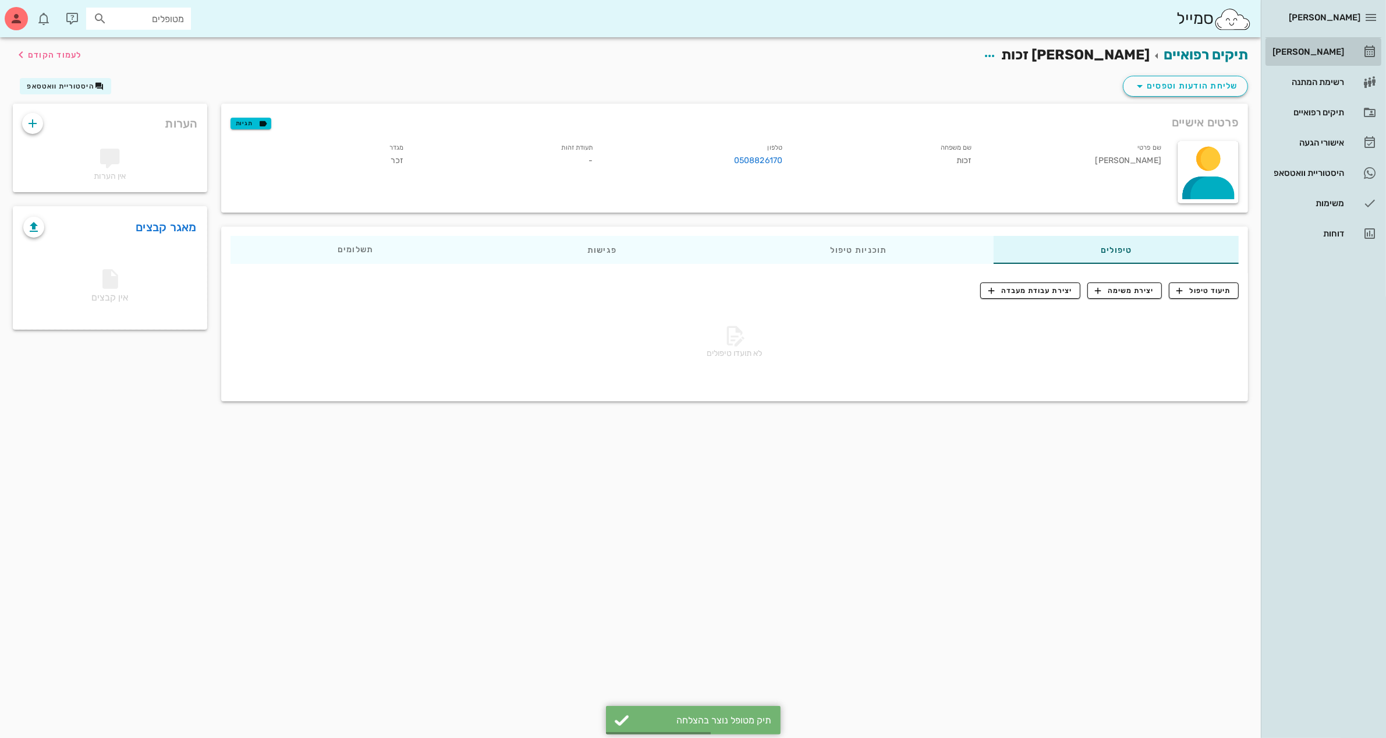
click at [1312, 54] on div "[PERSON_NAME]" at bounding box center [1307, 51] width 74 height 9
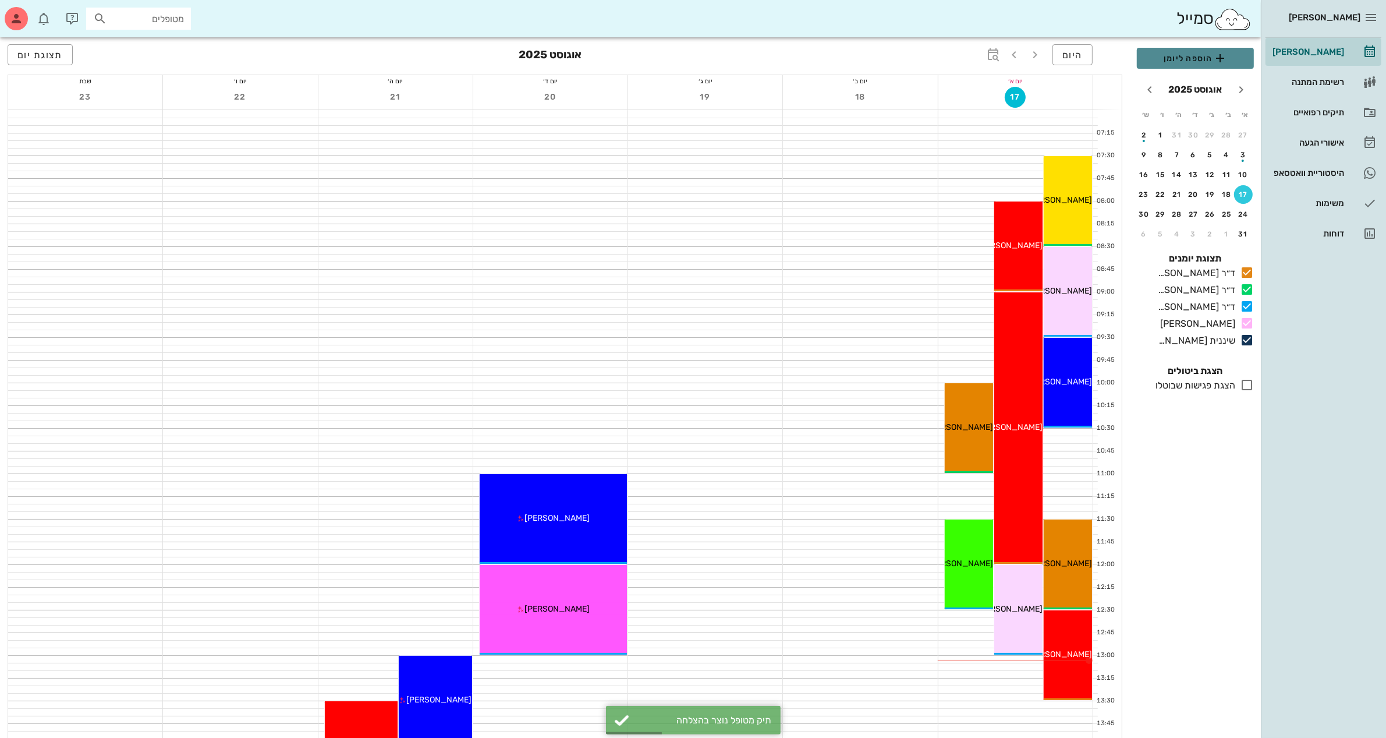
click at [1191, 59] on span "הוספה ליומן" at bounding box center [1195, 58] width 98 height 14
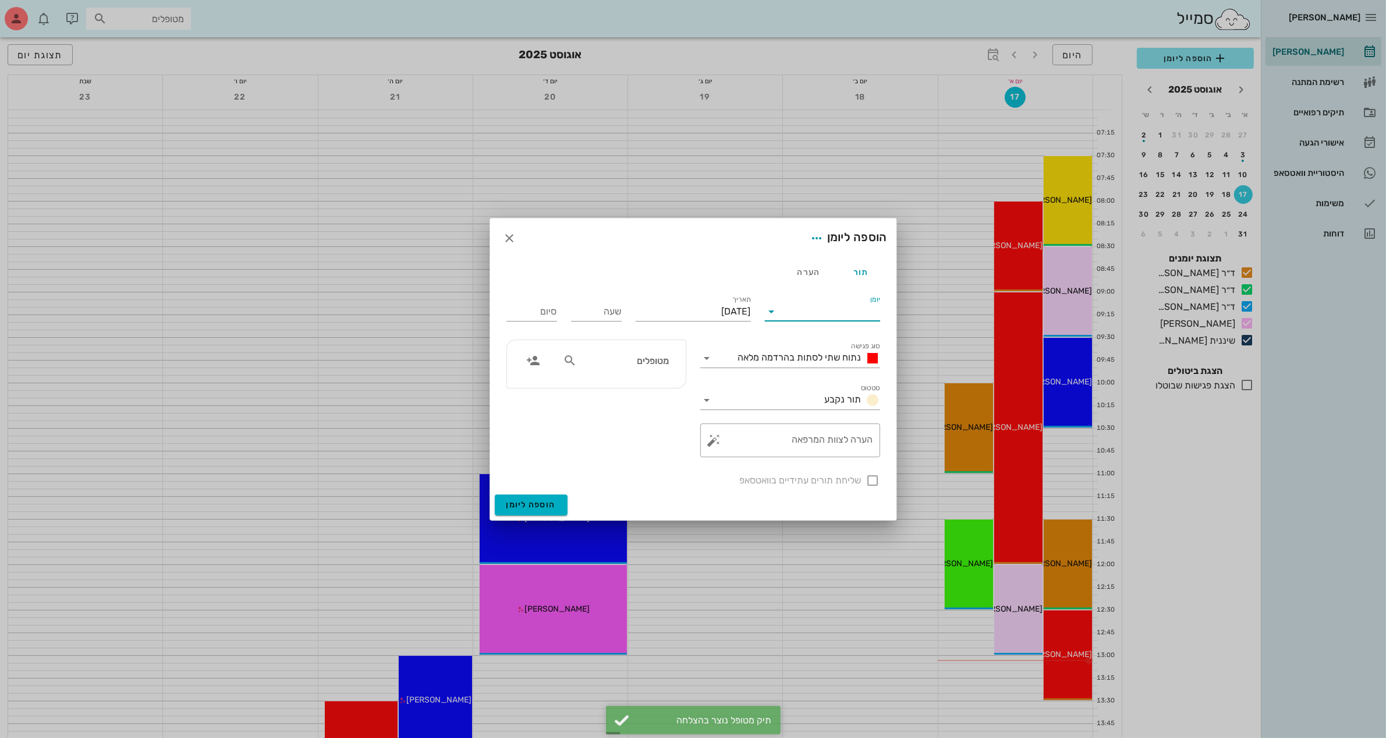
click at [818, 304] on input "יומן" at bounding box center [830, 311] width 99 height 19
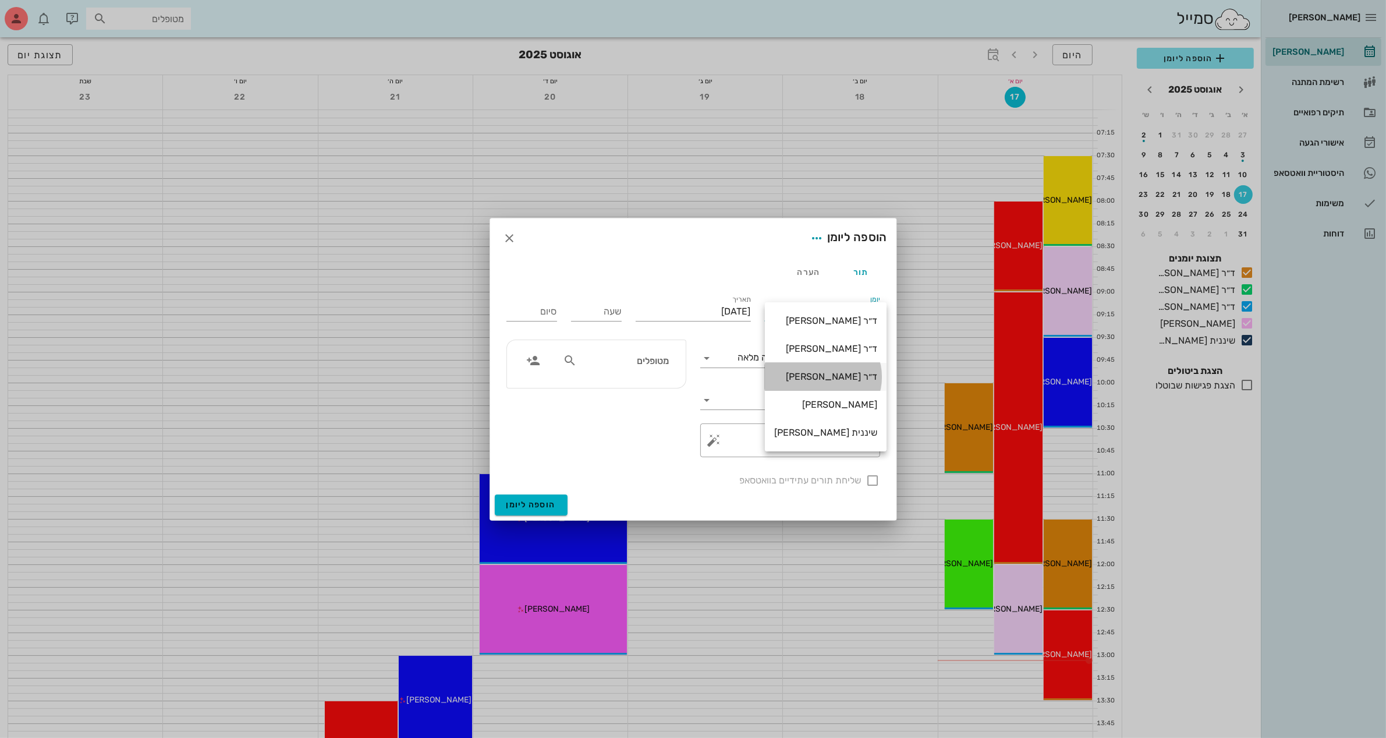
click at [830, 377] on div "ד״ר [PERSON_NAME]" at bounding box center [825, 376] width 103 height 11
click at [699, 303] on input "[DATE]" at bounding box center [693, 311] width 115 height 19
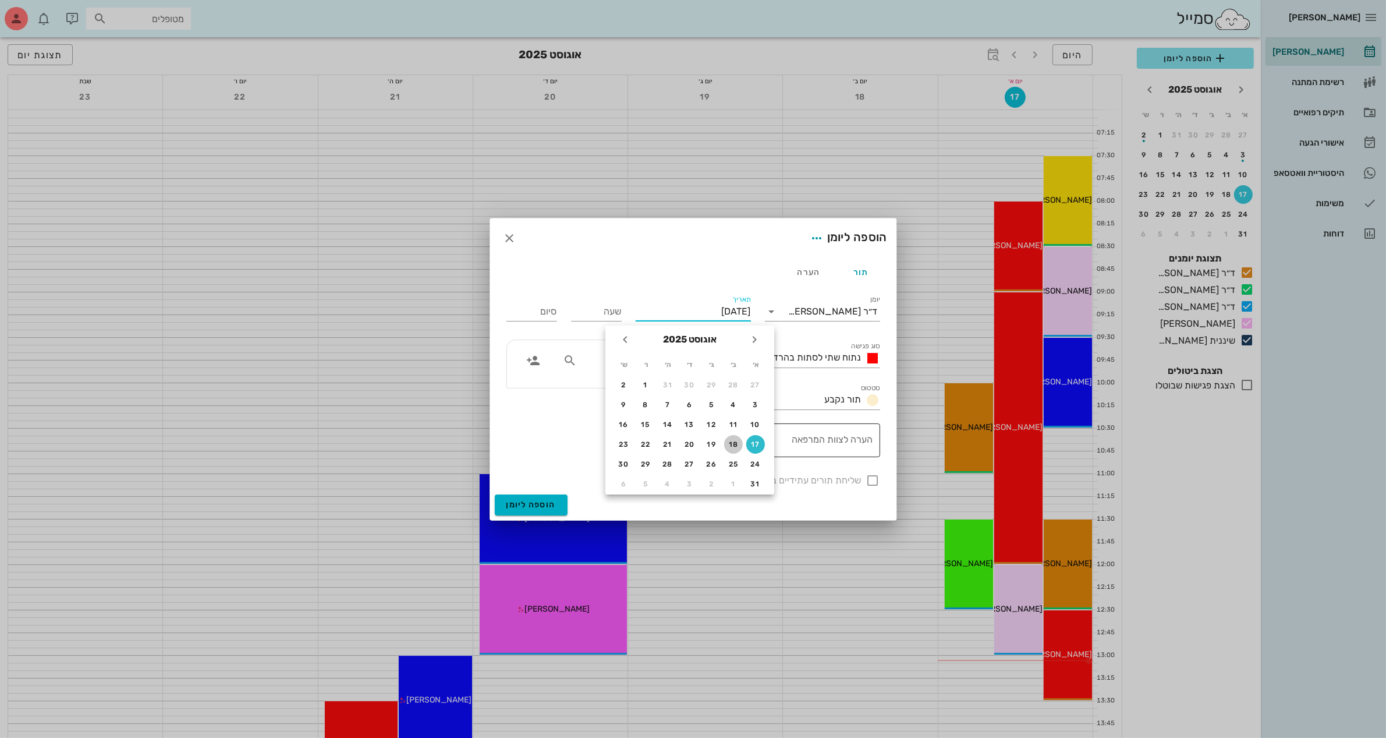
click at [734, 440] on div "18" at bounding box center [733, 444] width 19 height 8
type input "[DATE]"
click at [607, 313] on input "שעה" at bounding box center [596, 311] width 51 height 19
type input "08:00"
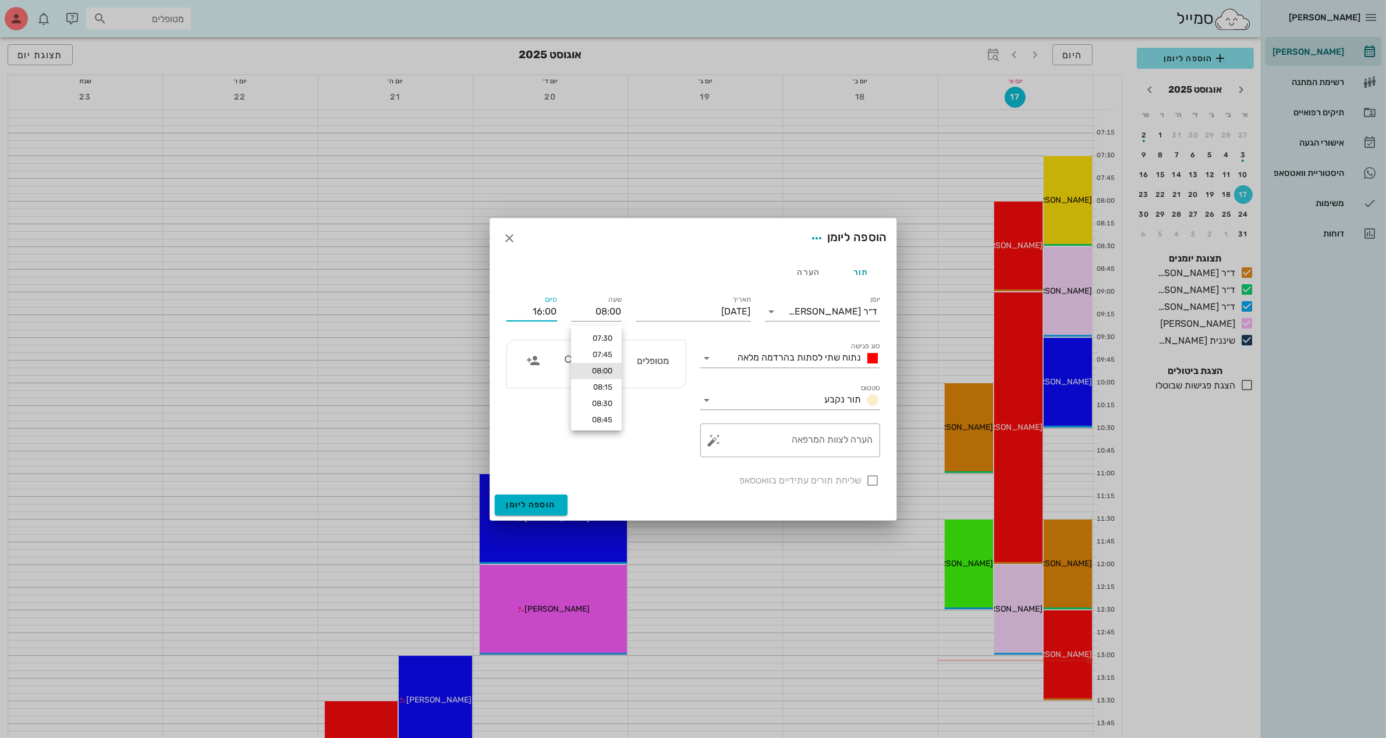
click at [545, 313] on input "16:00" at bounding box center [531, 311] width 51 height 19
click at [536, 383] on div "09:00 (שעה)" at bounding box center [500, 386] width 72 height 9
type input "09:00"
click at [792, 354] on span "נתוח שתי לסתות בהרדמה מלאה" at bounding box center [799, 357] width 123 height 11
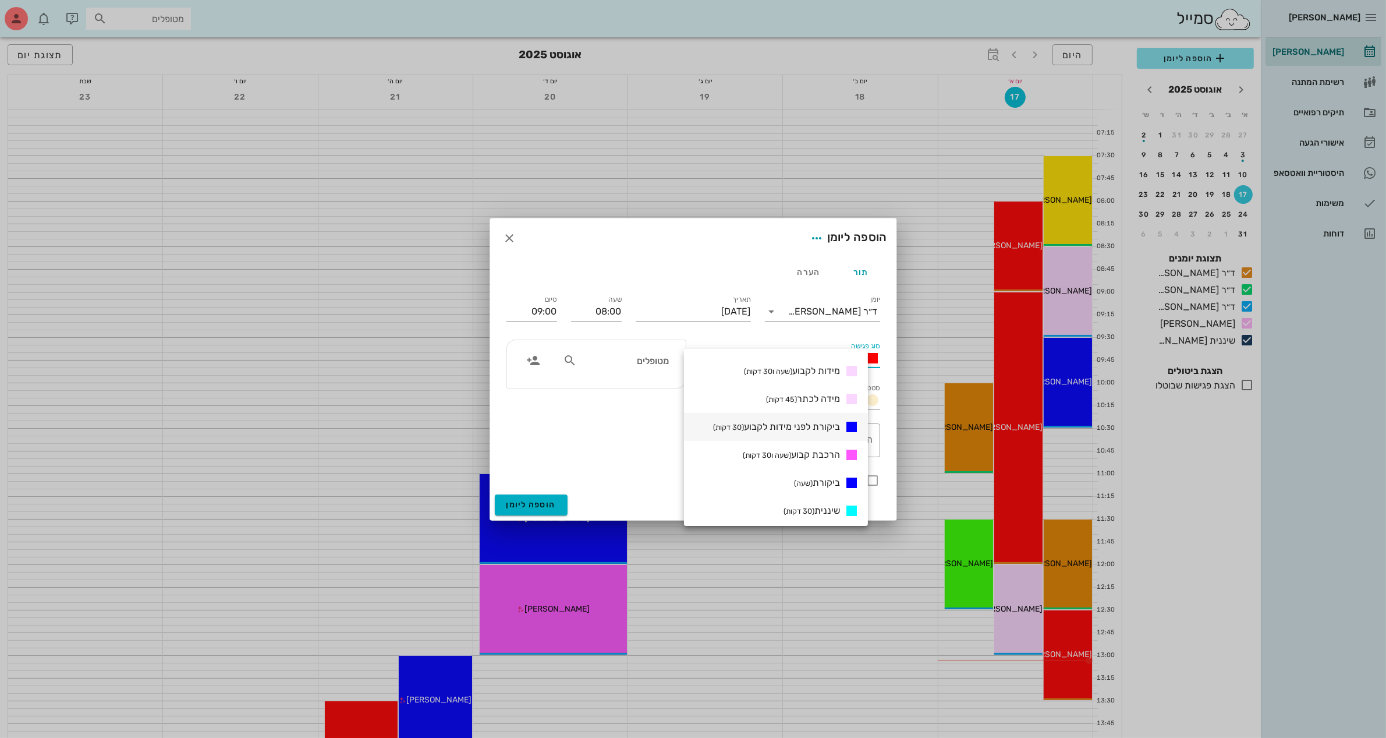
scroll to position [364, 0]
click at [813, 479] on small "(שעה)" at bounding box center [803, 478] width 19 height 9
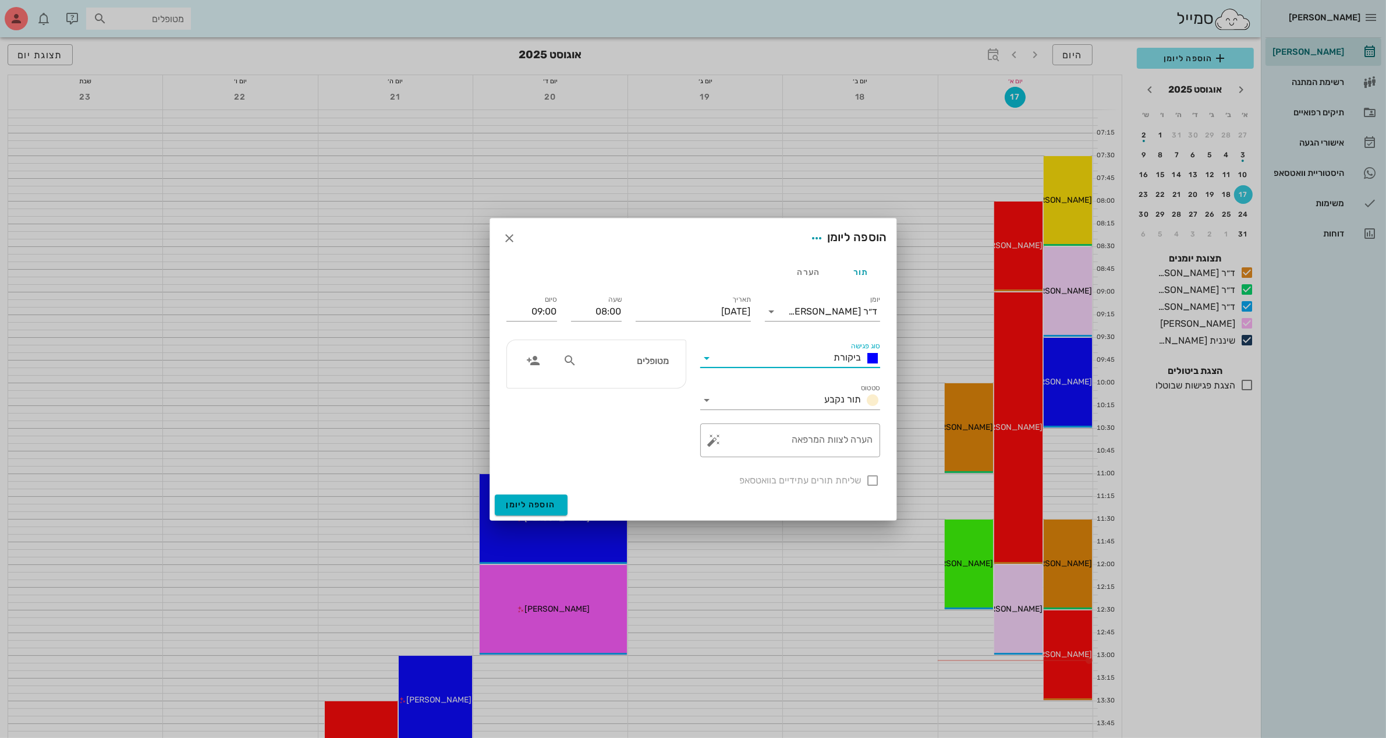
click at [615, 359] on input "מטופלים" at bounding box center [624, 360] width 90 height 15
type input "[PERSON_NAME]"
click at [650, 388] on div "[PERSON_NAME] זכות" at bounding box center [603, 385] width 128 height 9
click at [874, 480] on div at bounding box center [873, 480] width 20 height 20
checkbox input "true"
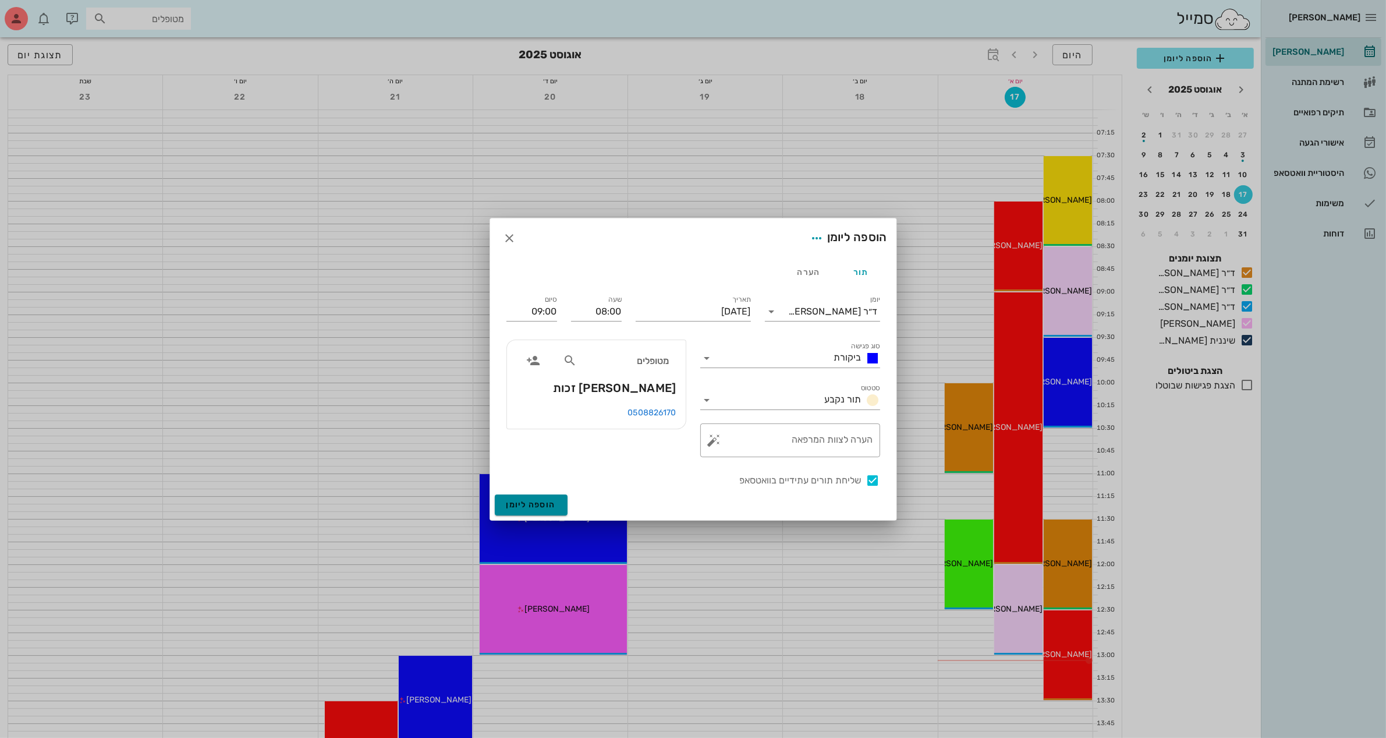
click at [519, 501] on span "הוספה ליומן" at bounding box center [530, 504] width 49 height 10
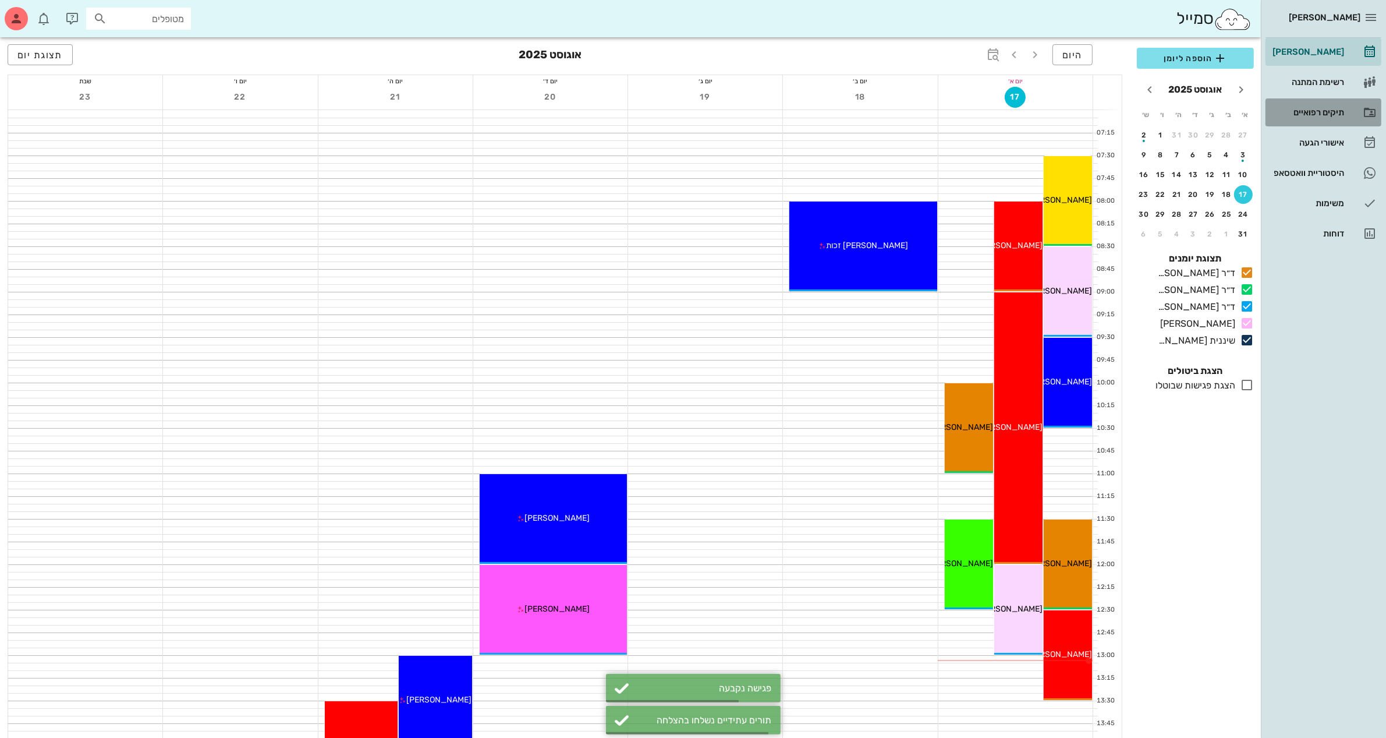
click at [1305, 105] on div "תיקים רפואיים" at bounding box center [1307, 112] width 74 height 19
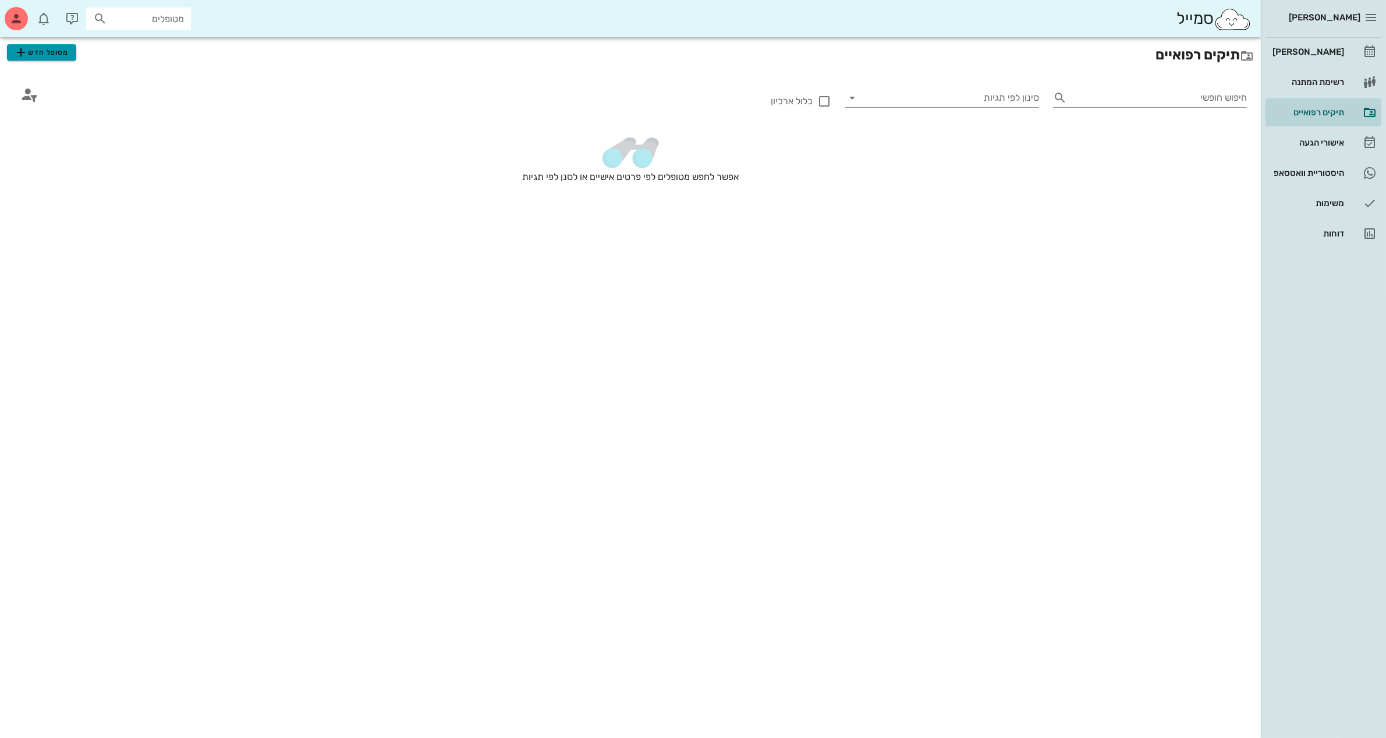
click at [29, 53] on span "מטופל חדש" at bounding box center [41, 52] width 55 height 14
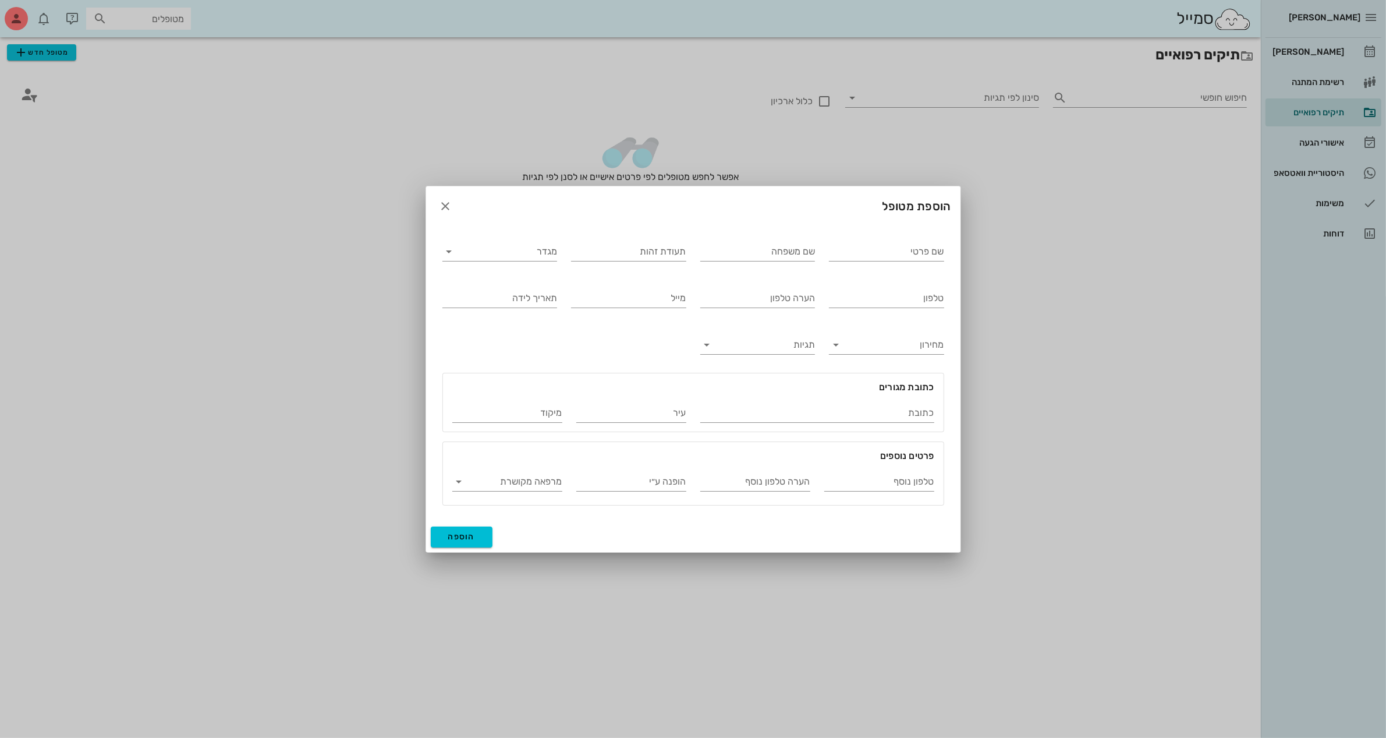
click at [1114, 250] on div at bounding box center [693, 369] width 1386 height 738
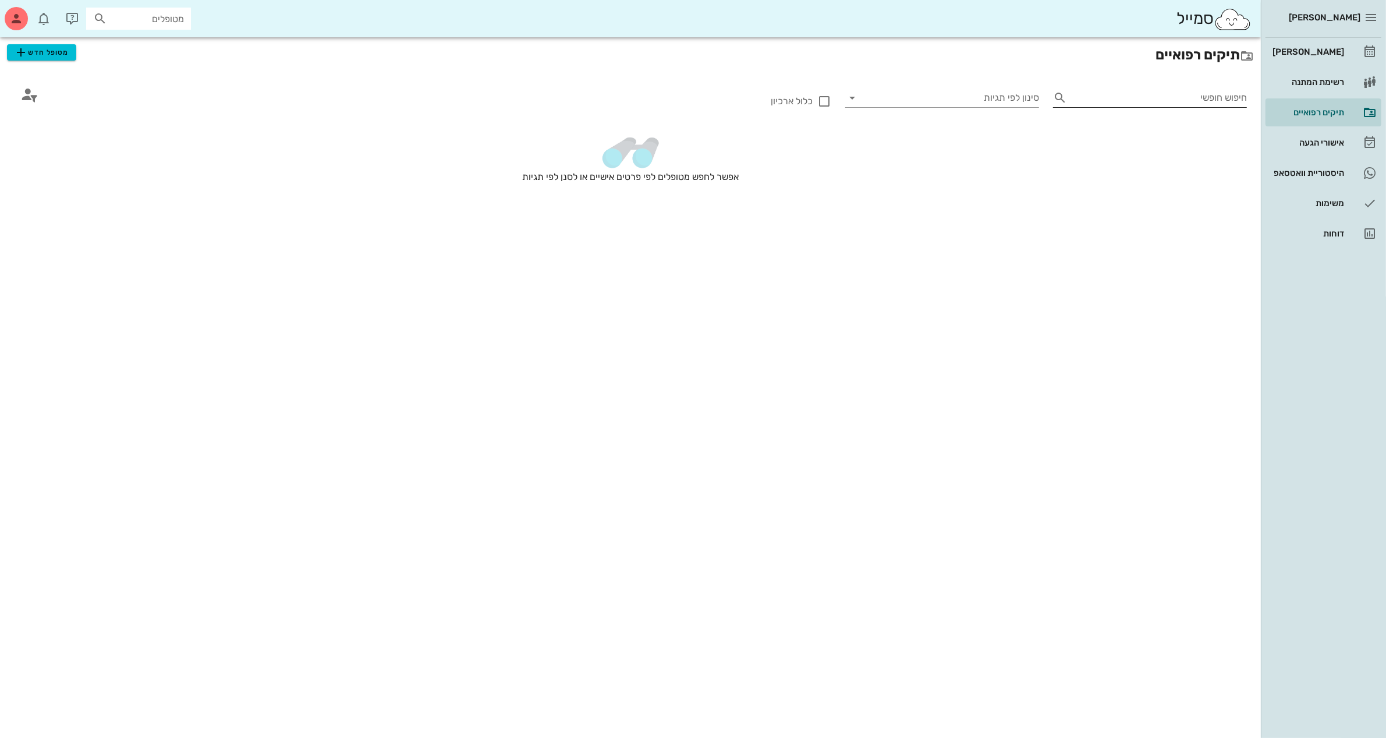
click at [1115, 101] on input "חיפוש חופשי" at bounding box center [1159, 97] width 175 height 19
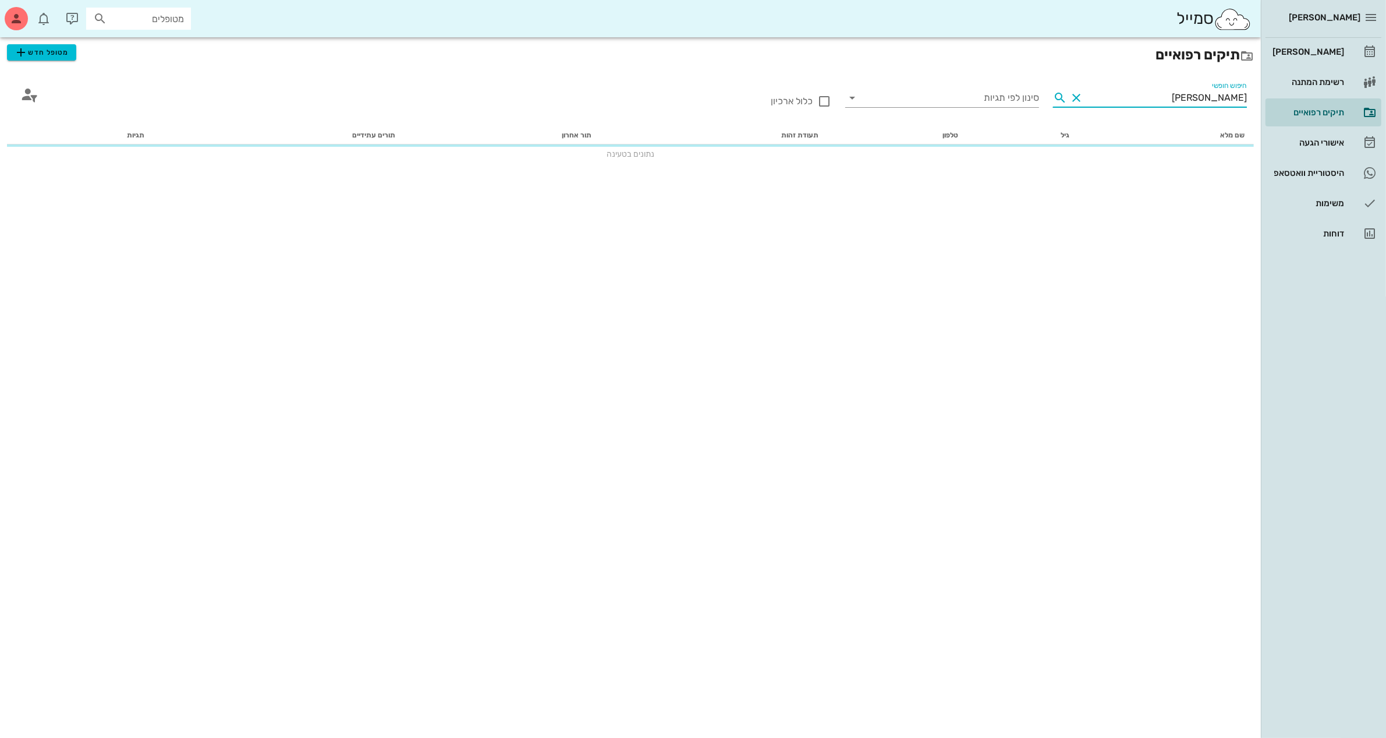
type input "ל"
click at [27, 54] on icon "button" at bounding box center [21, 52] width 14 height 14
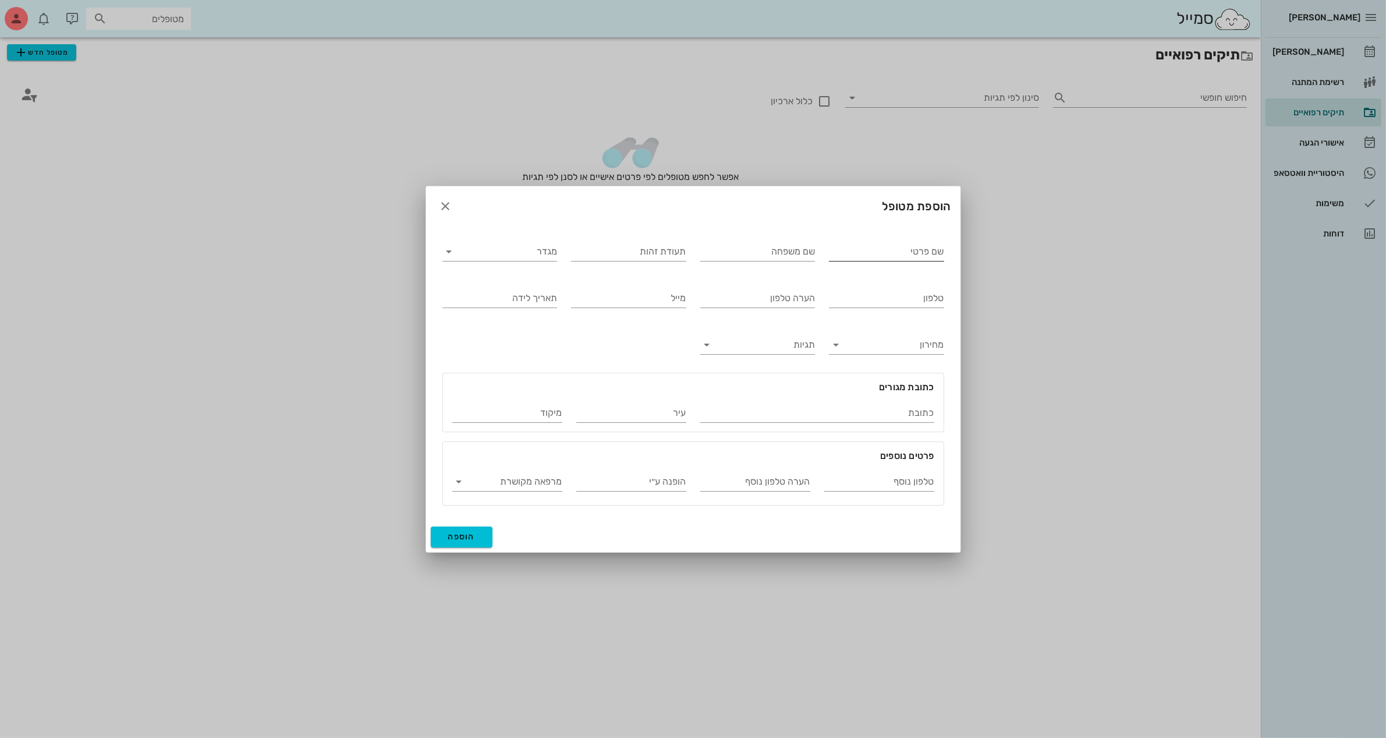
click at [841, 252] on input "שם פרטי" at bounding box center [886, 251] width 115 height 19
type input "[PERSON_NAME]"
click at [807, 254] on input "בכה" at bounding box center [757, 251] width 115 height 19
click at [810, 251] on input "בכה" at bounding box center [757, 251] width 115 height 19
type input "ברכה"
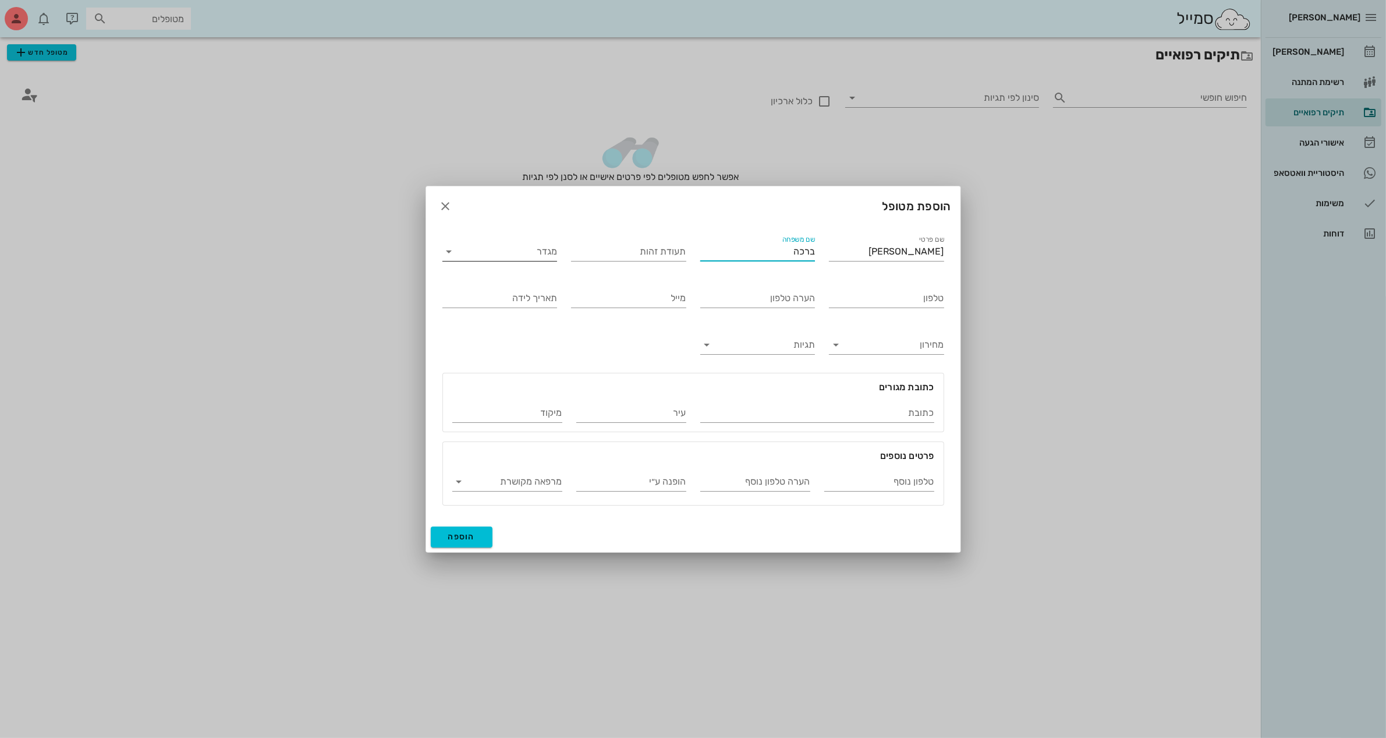
click at [513, 246] on input "מגדר" at bounding box center [509, 251] width 97 height 19
click at [525, 286] on div "נקבה" at bounding box center [500, 287] width 96 height 11
click at [889, 297] on input "טלפון" at bounding box center [886, 298] width 115 height 19
type input "052-3457606"
click at [784, 298] on input "הערה טלפון" at bounding box center [757, 298] width 115 height 19
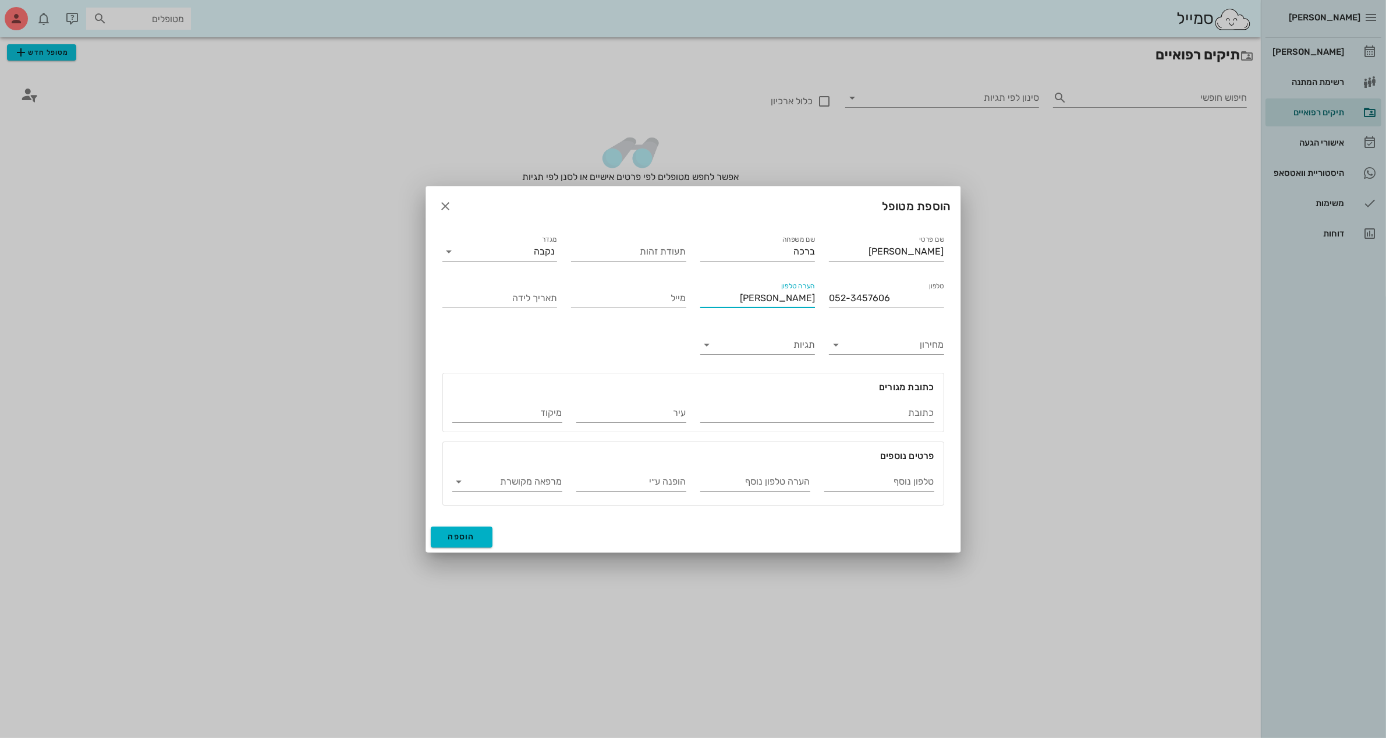
type input "[PERSON_NAME]"
click at [453, 539] on span "הוספה" at bounding box center [461, 536] width 27 height 10
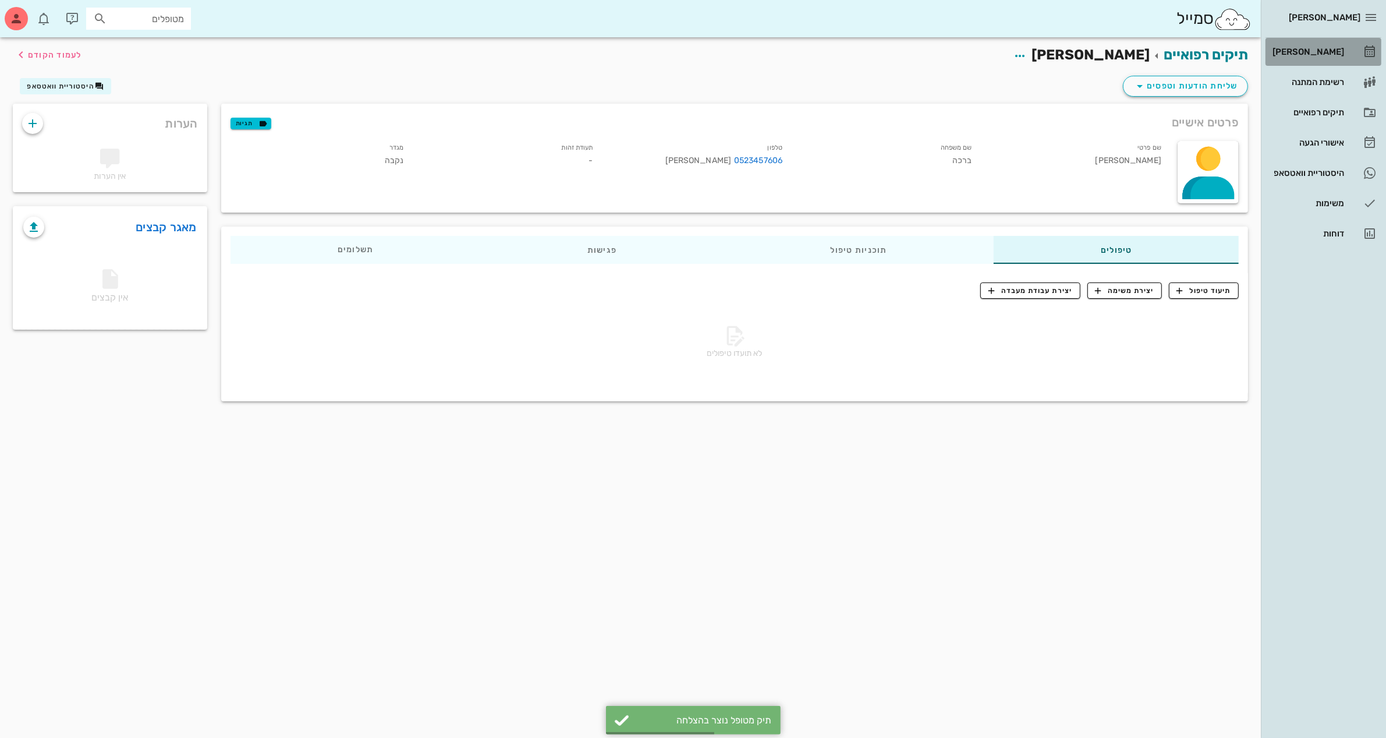
click at [1314, 47] on div "[PERSON_NAME]" at bounding box center [1307, 51] width 74 height 9
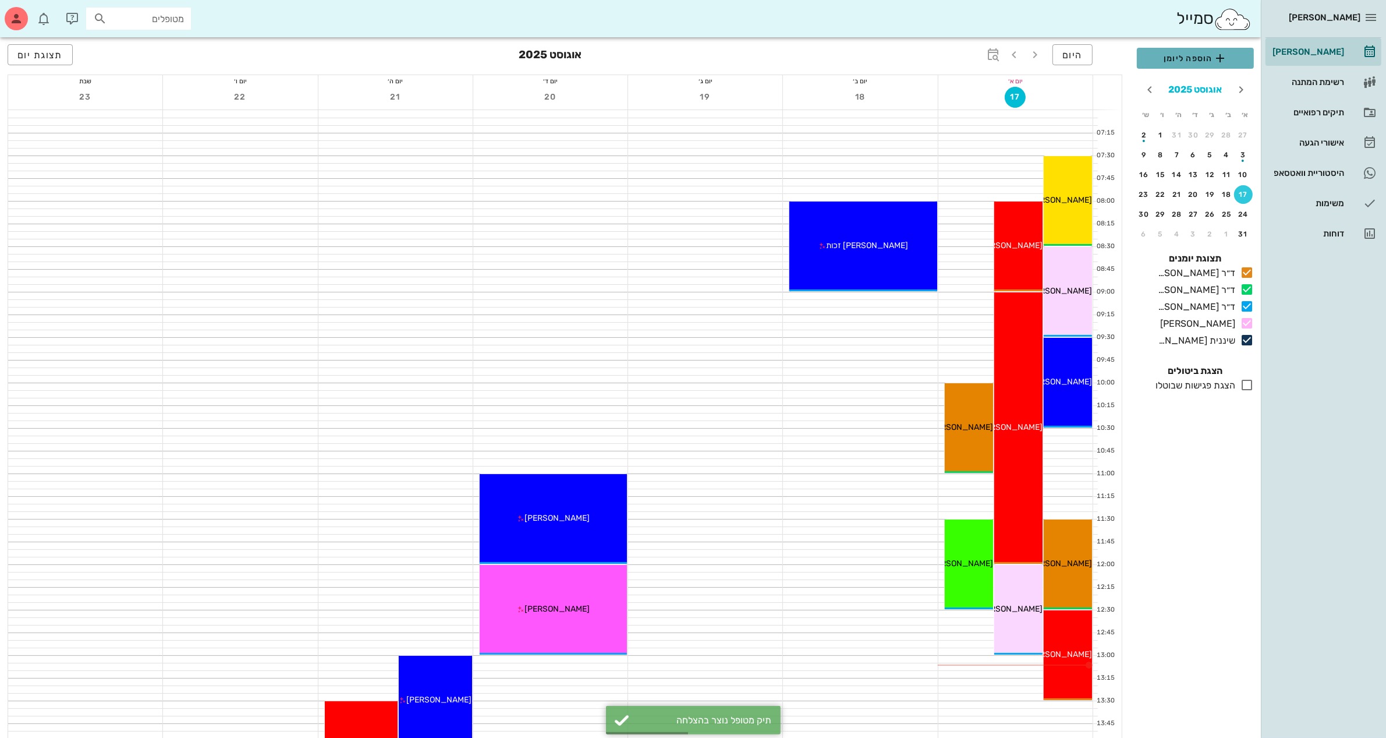
click at [1198, 56] on span "הוספה ליומן" at bounding box center [1195, 58] width 98 height 14
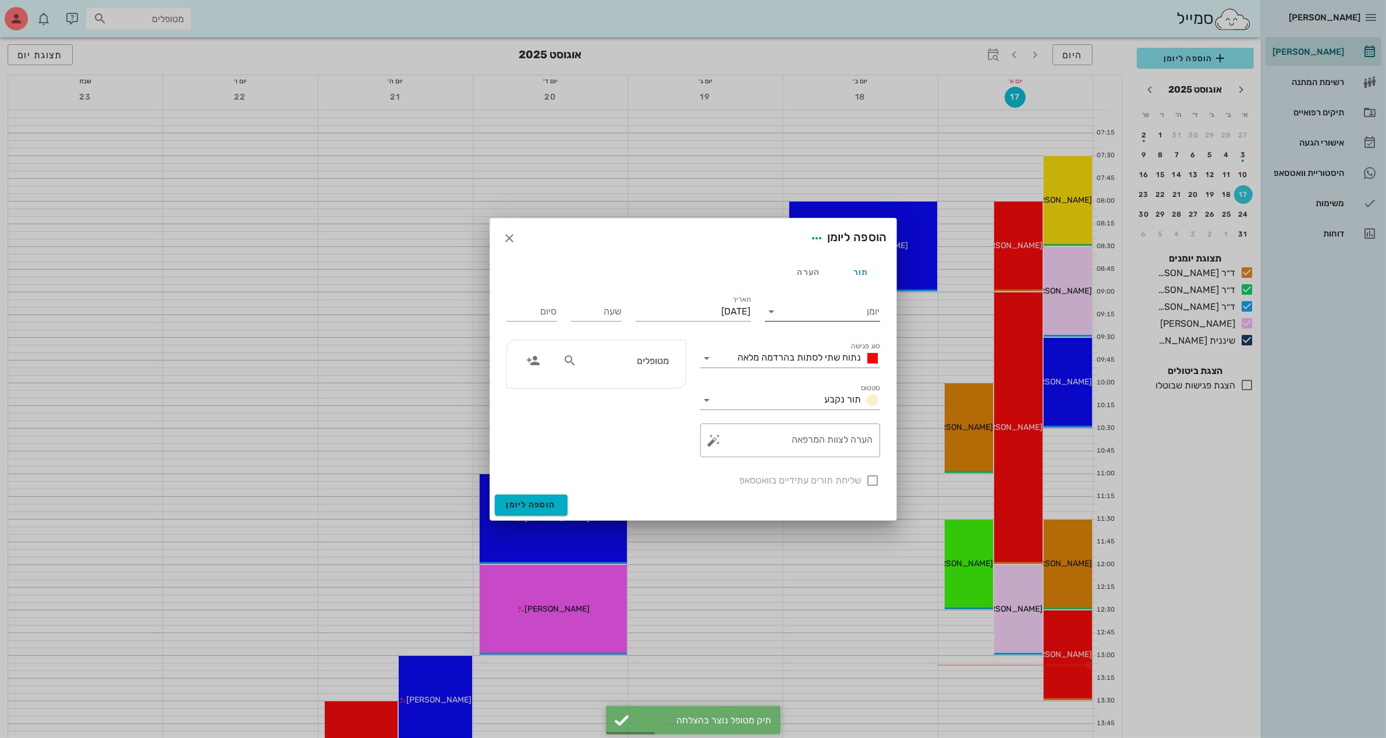
click at [812, 313] on input "יומן" at bounding box center [830, 311] width 99 height 19
click at [832, 350] on div "ד״ר [PERSON_NAME]" at bounding box center [825, 348] width 103 height 11
click at [719, 311] on input "[DATE]" at bounding box center [693, 311] width 115 height 19
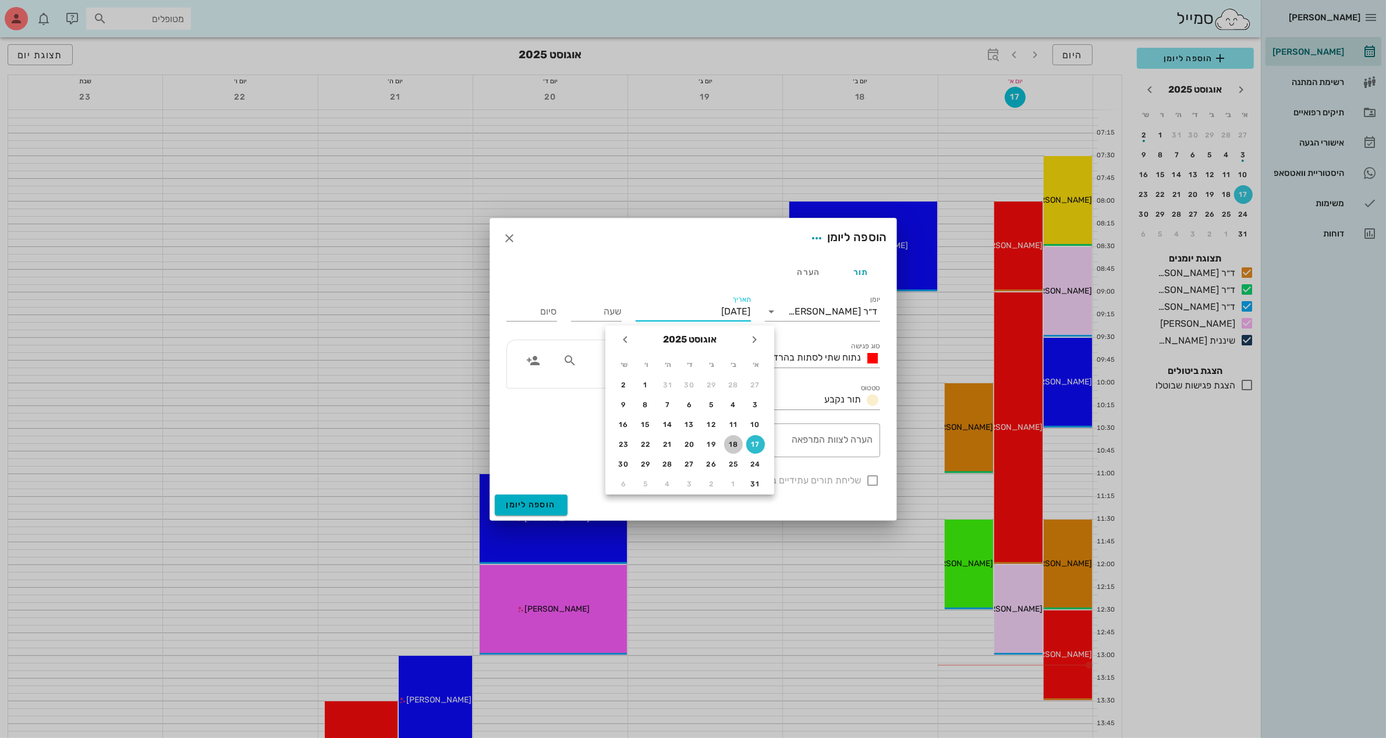
click at [734, 435] on button "18" at bounding box center [733, 444] width 19 height 19
type input "[DATE]"
click at [608, 304] on div "שעה" at bounding box center [596, 311] width 51 height 19
type input "09:00"
click at [553, 313] on input "17:00" at bounding box center [531, 311] width 51 height 19
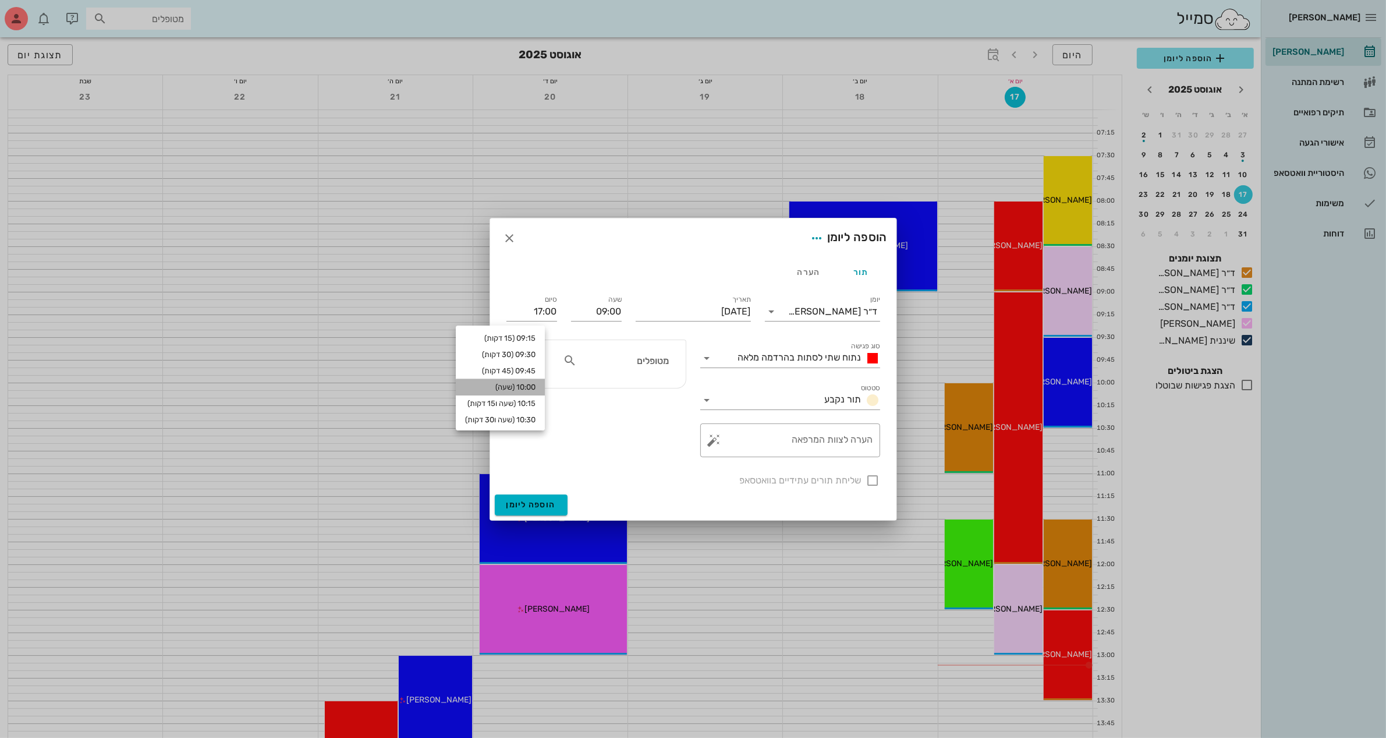
drag, startPoint x: 544, startPoint y: 382, endPoint x: 770, endPoint y: 359, distance: 226.5
click at [536, 382] on div "10:00 (שעה)" at bounding box center [500, 386] width 70 height 9
type input "10:00"
drag, startPoint x: 783, startPoint y: 353, endPoint x: 779, endPoint y: 344, distance: 9.6
click at [782, 353] on span "נתוח שתי לסתות בהרדמה מלאה" at bounding box center [799, 357] width 123 height 11
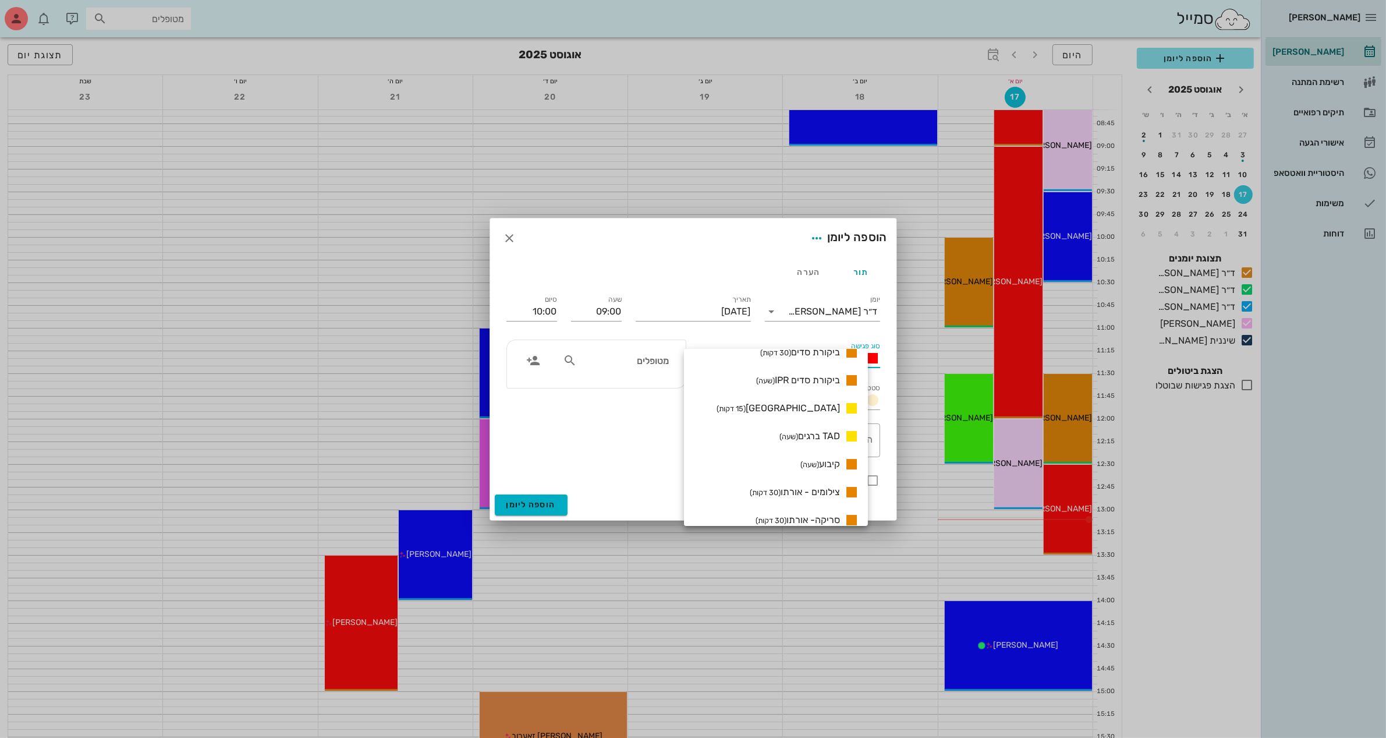
scroll to position [804, 0]
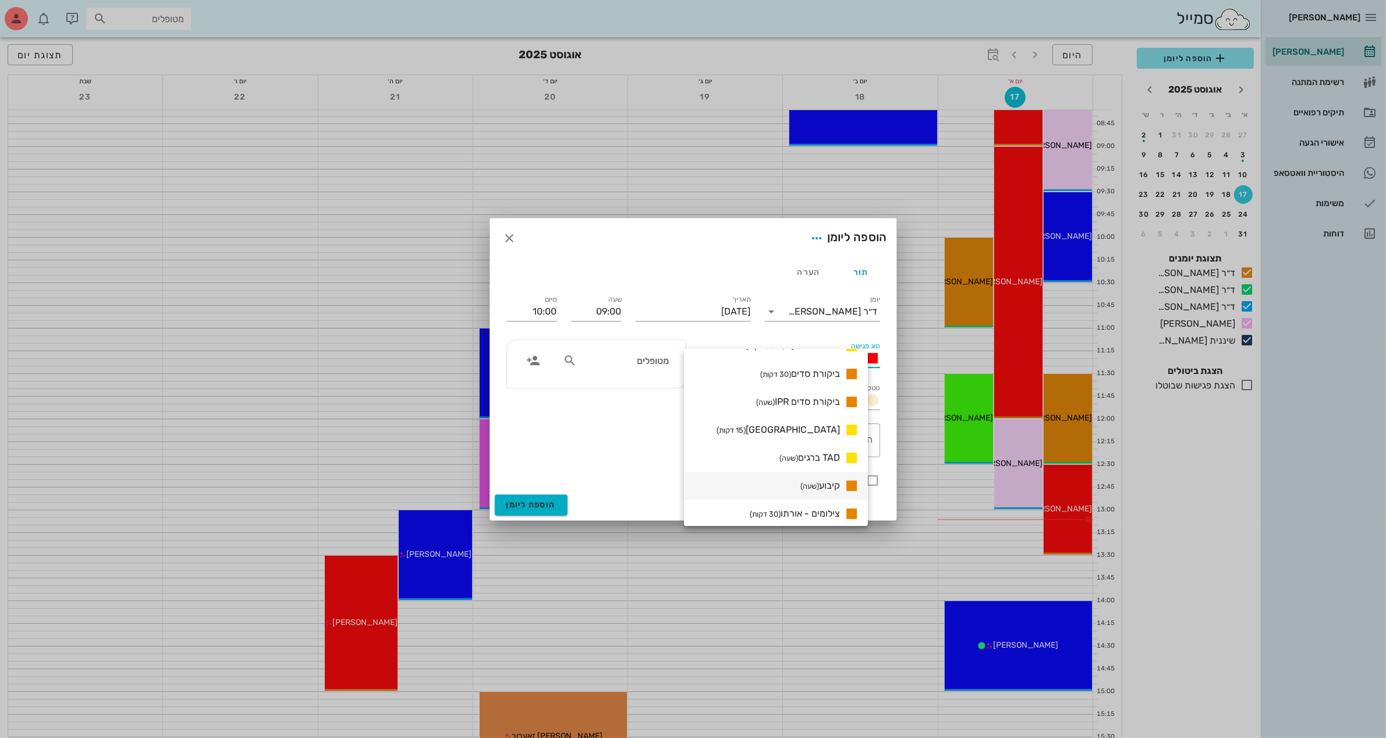
click at [834, 481] on span "קיבוע (שעה)" at bounding box center [820, 485] width 40 height 11
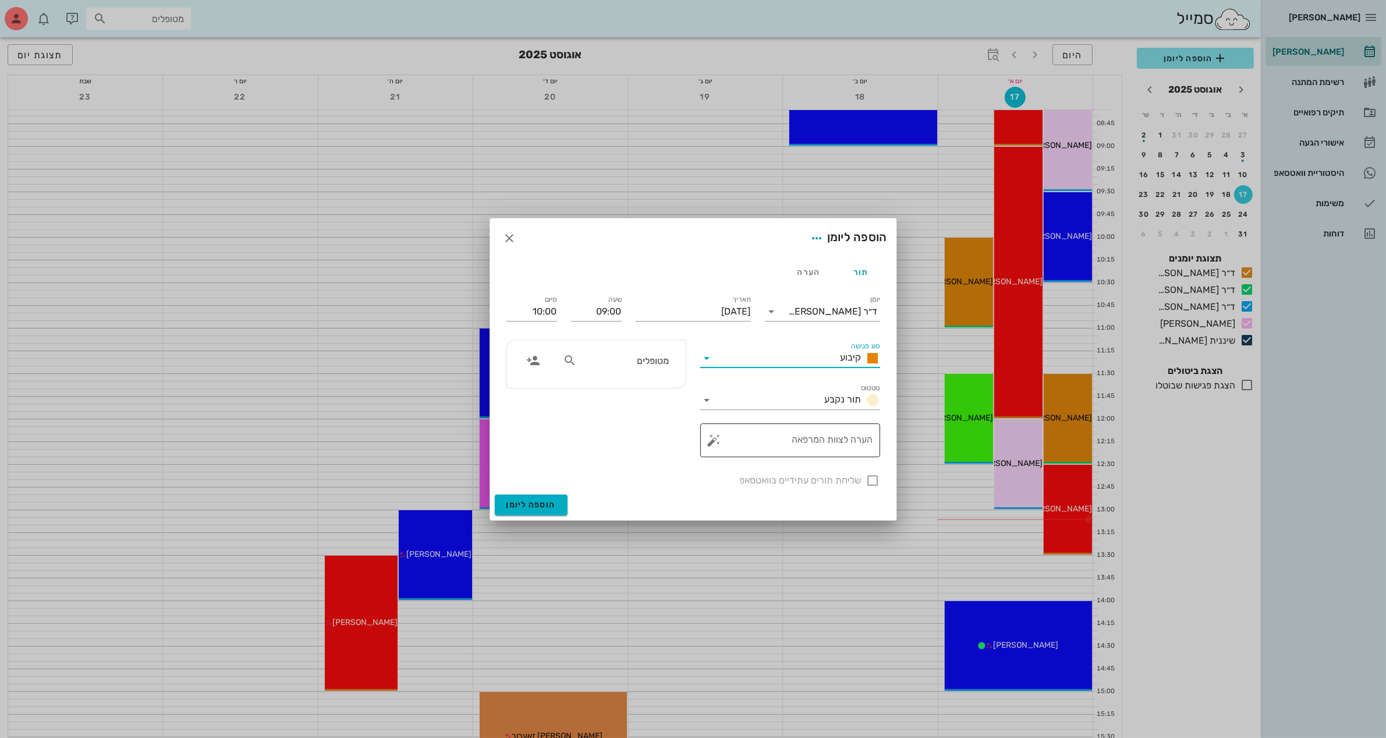
click at [803, 440] on textarea "הערה לצוות המרפאה" at bounding box center [795, 443] width 157 height 28
type textarea "קיבוע וסריקה"
click at [646, 360] on input "מטופלים" at bounding box center [624, 360] width 90 height 15
type input "ל"
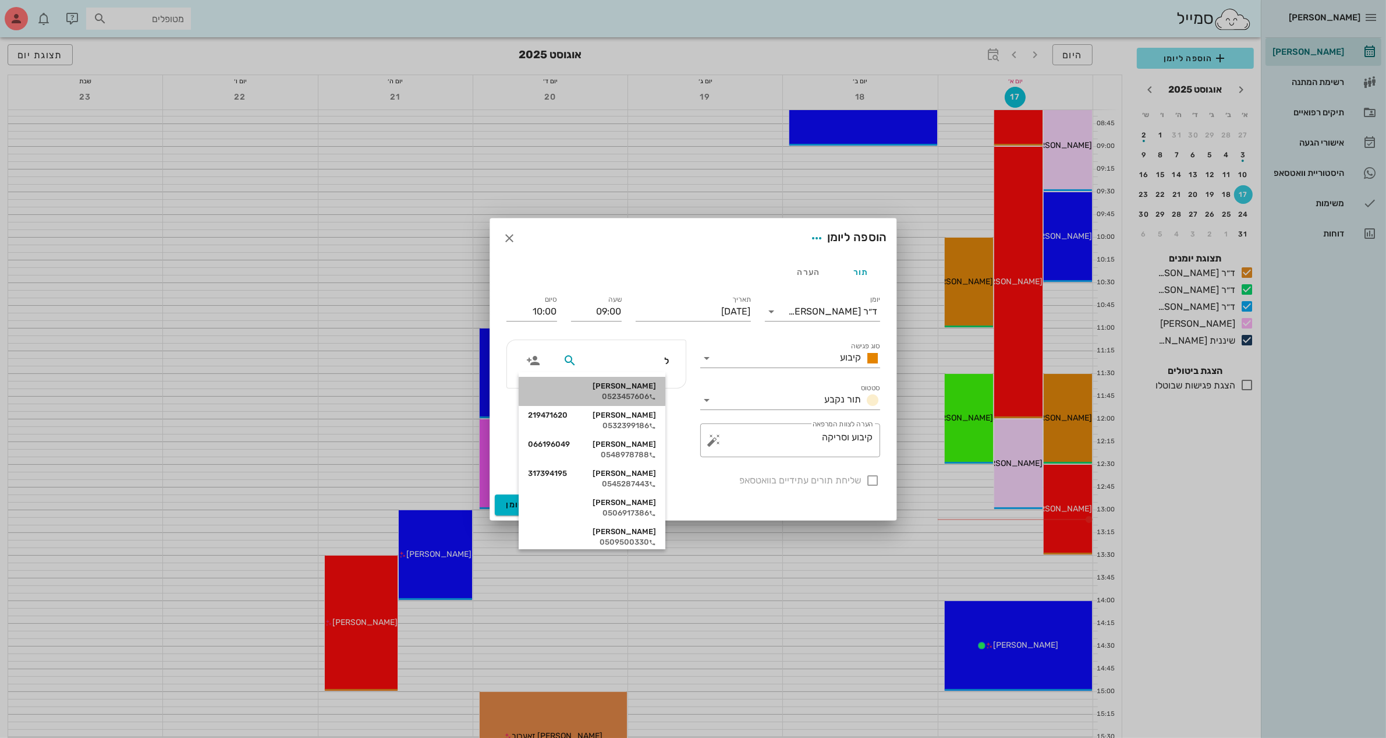
click at [642, 390] on div "[PERSON_NAME]" at bounding box center [592, 385] width 128 height 9
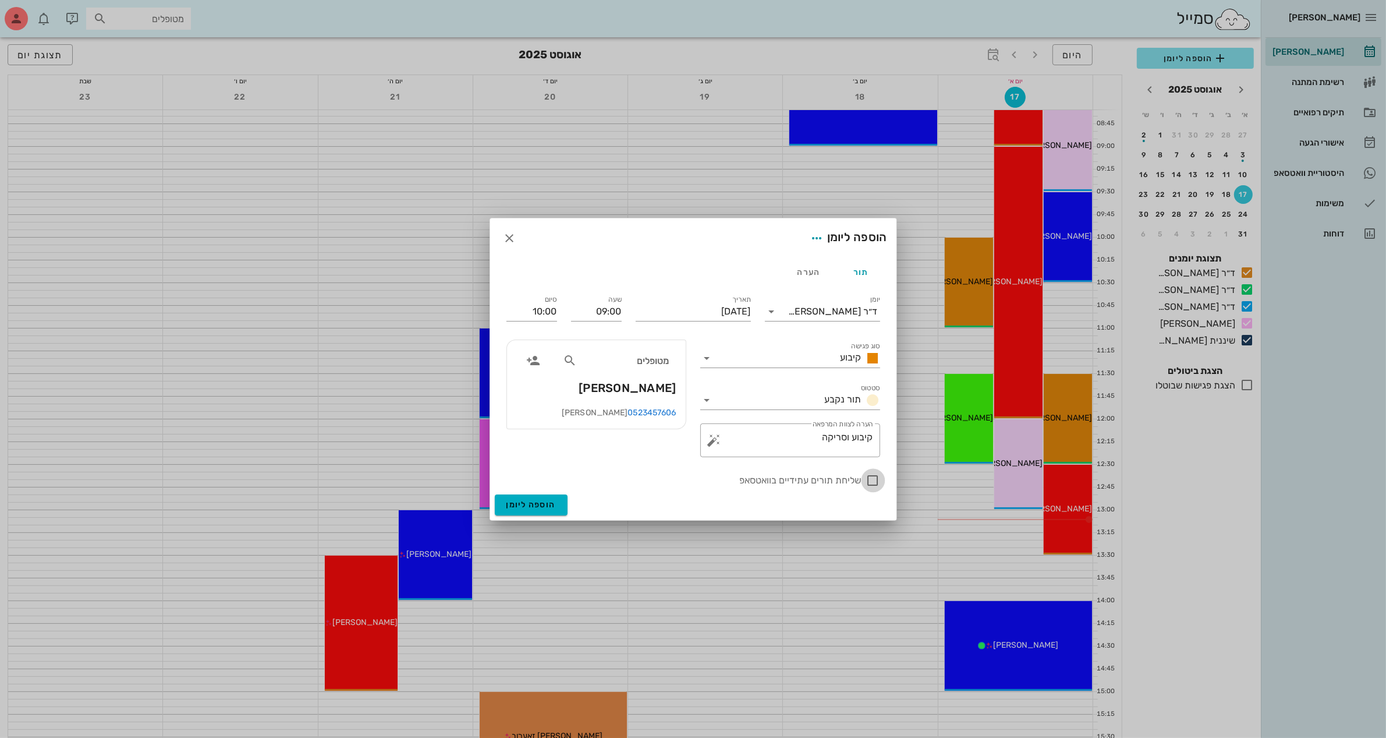
click at [876, 484] on div at bounding box center [873, 480] width 20 height 20
checkbox input "true"
click at [752, 349] on input "סוג פגישה" at bounding box center [776, 358] width 119 height 19
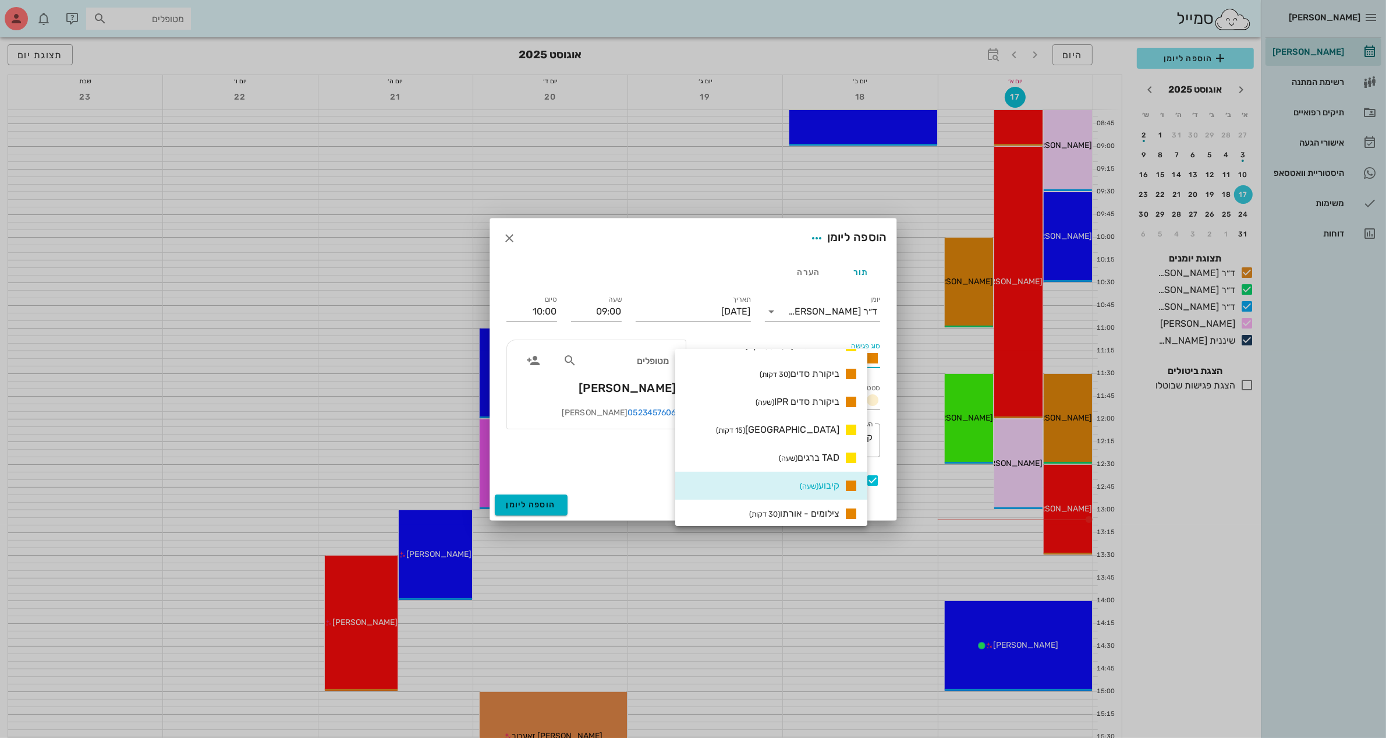
click at [835, 486] on span "קיבוע (שעה)" at bounding box center [820, 485] width 40 height 11
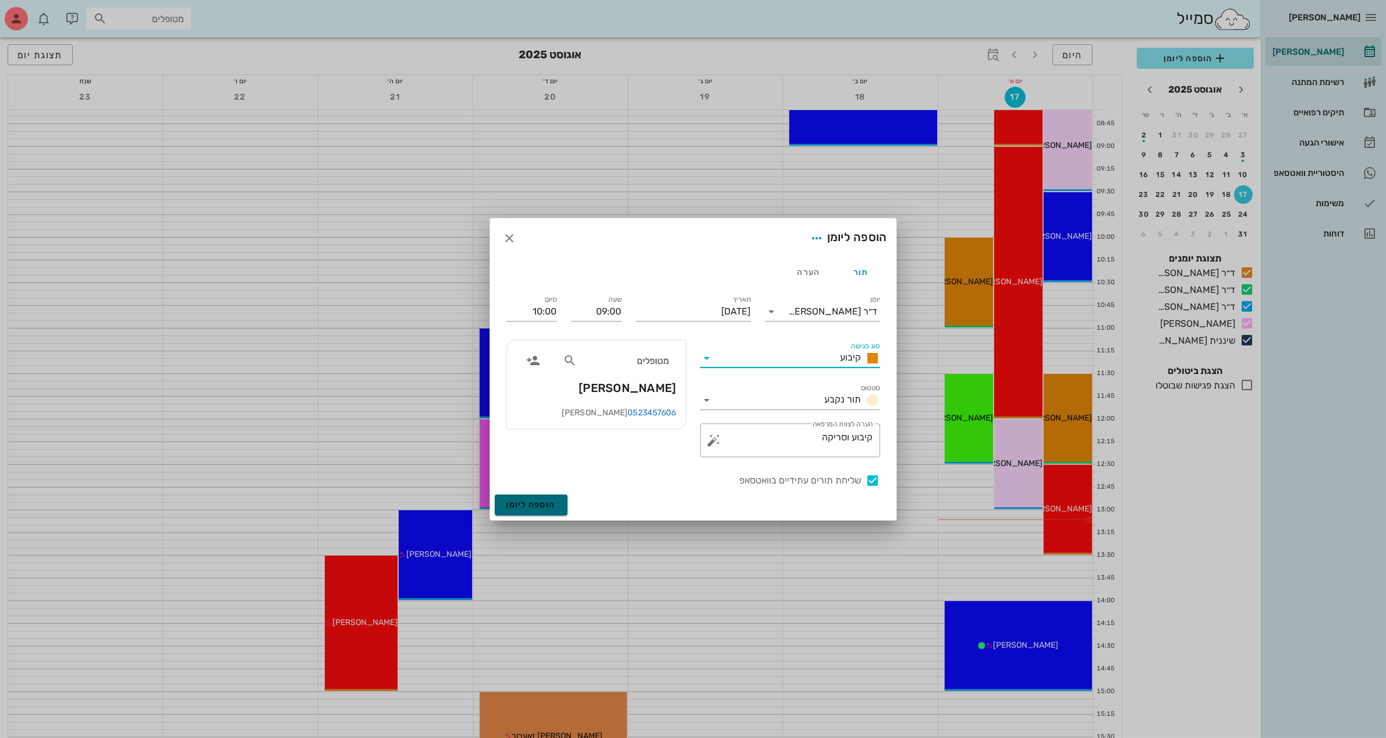
click at [533, 505] on span "הוספה ליומן" at bounding box center [530, 504] width 49 height 10
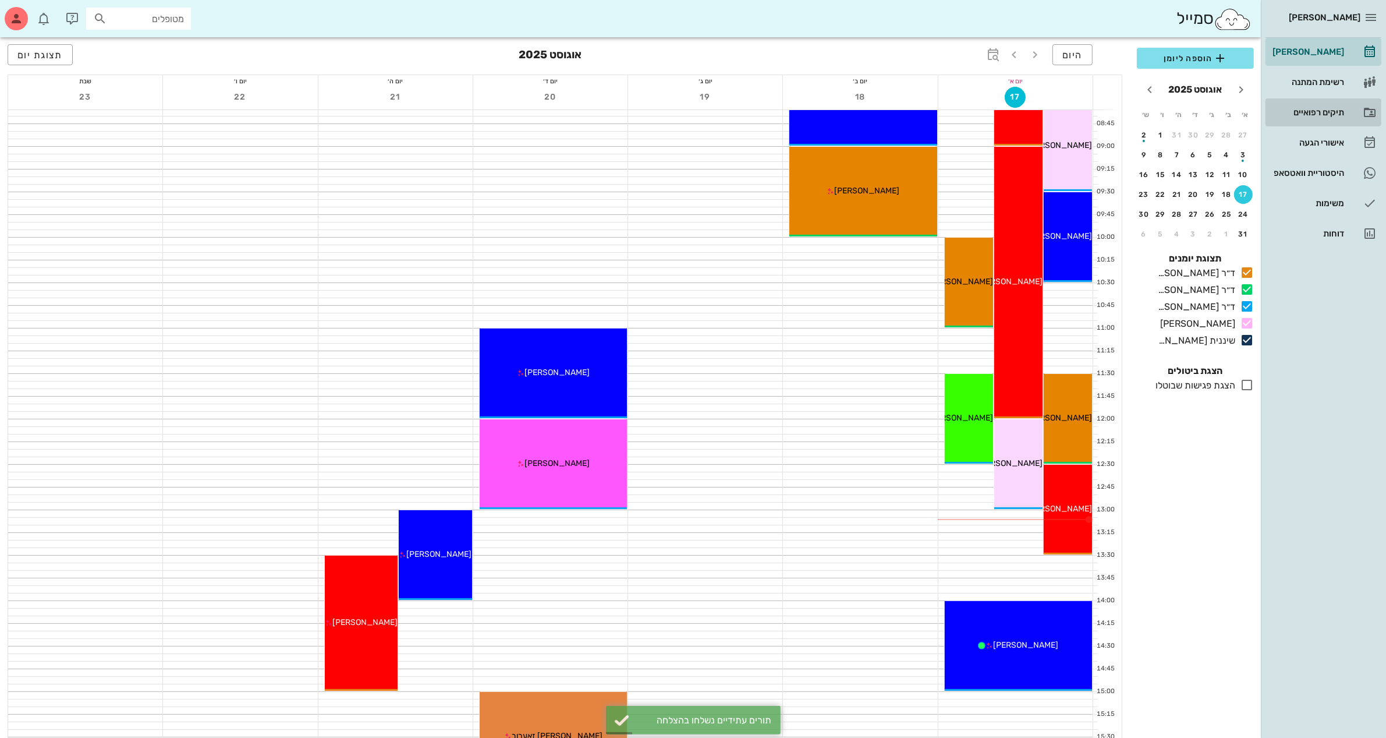
click at [1314, 114] on div "תיקים רפואיים" at bounding box center [1307, 112] width 74 height 9
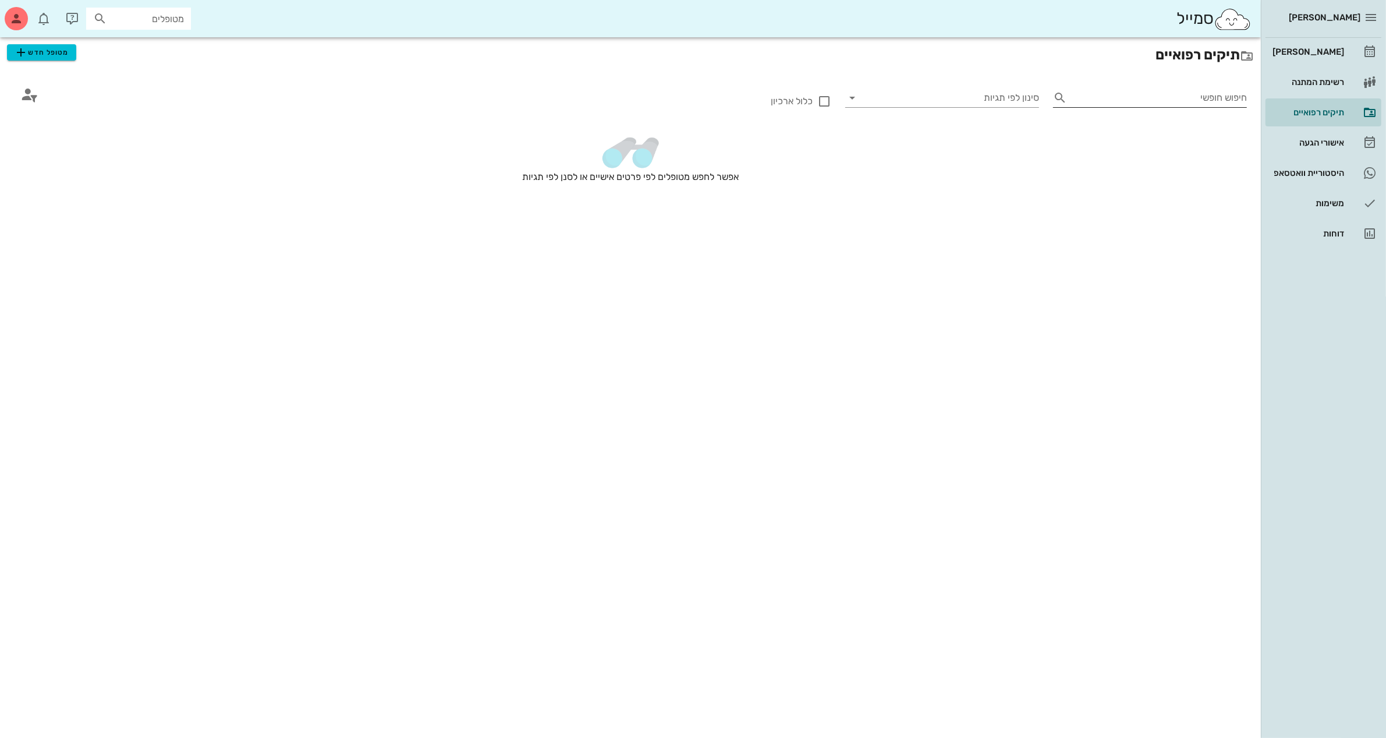
click at [1161, 94] on input "חיפוש חופשי" at bounding box center [1159, 97] width 175 height 19
click at [48, 49] on span "מטופל חדש" at bounding box center [41, 52] width 55 height 14
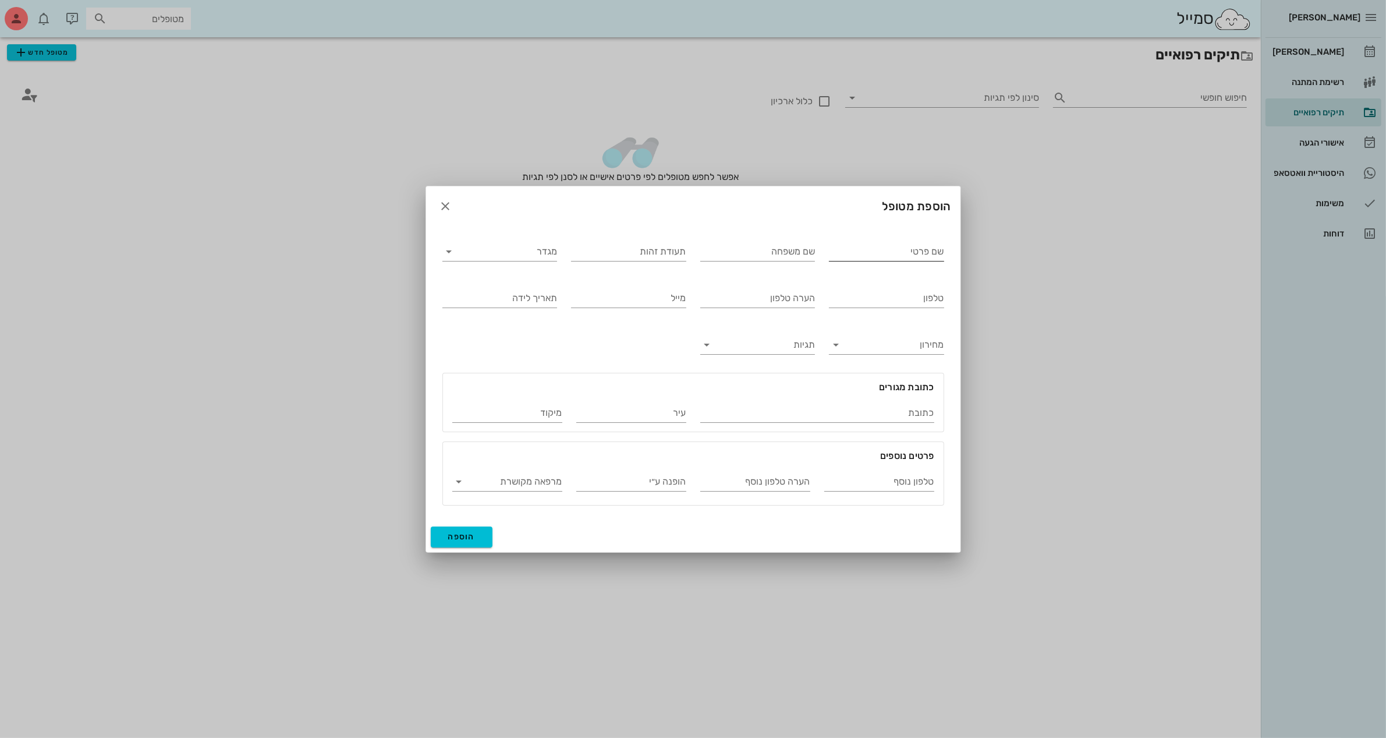
click at [863, 253] on input "שם פרטי" at bounding box center [886, 251] width 115 height 19
type input "שני"
type input "[PERSON_NAME]"
click at [524, 256] on input "מגדר" at bounding box center [509, 251] width 97 height 19
click at [543, 289] on div "נקבה" at bounding box center [500, 287] width 96 height 11
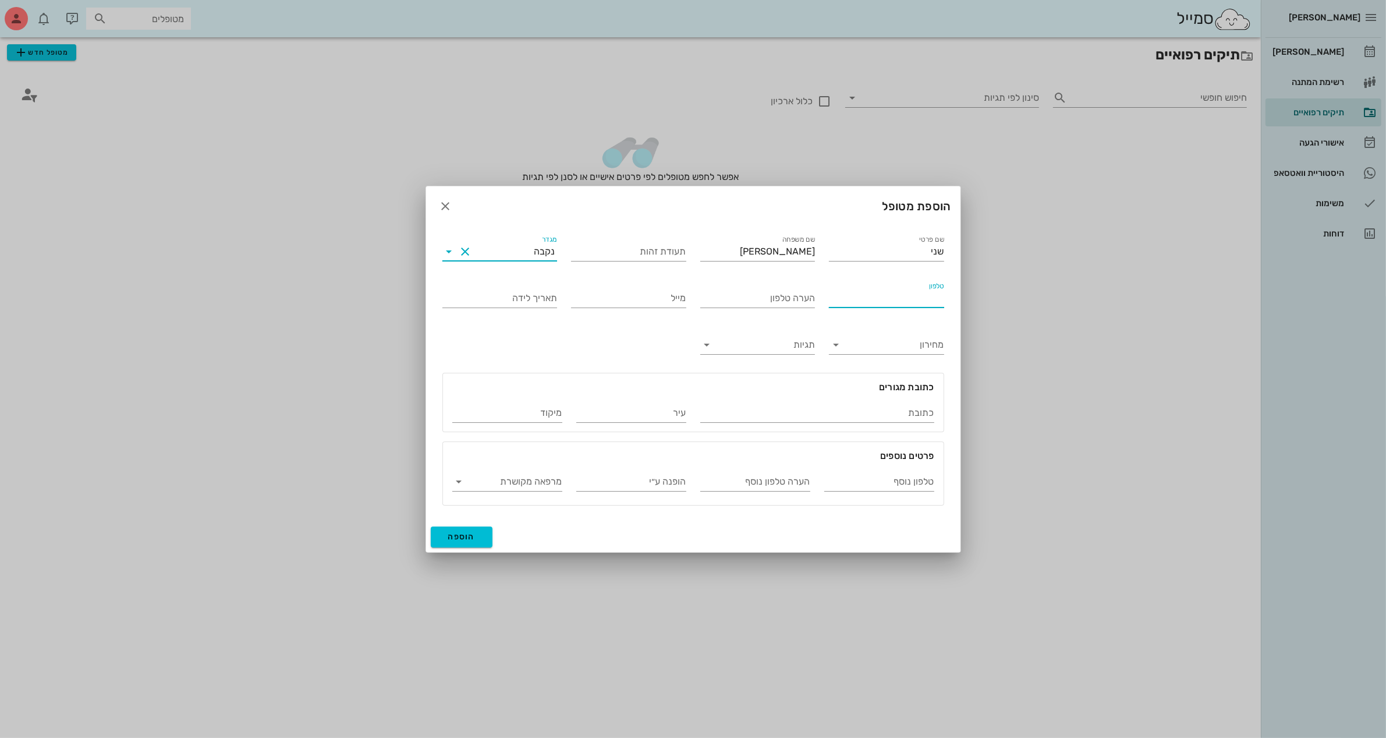
click at [889, 295] on input "טלפון" at bounding box center [886, 298] width 115 height 19
click at [895, 297] on input "טלפון" at bounding box center [886, 298] width 115 height 19
type input "052-6309292"
click at [456, 537] on span "הוספה" at bounding box center [461, 536] width 27 height 10
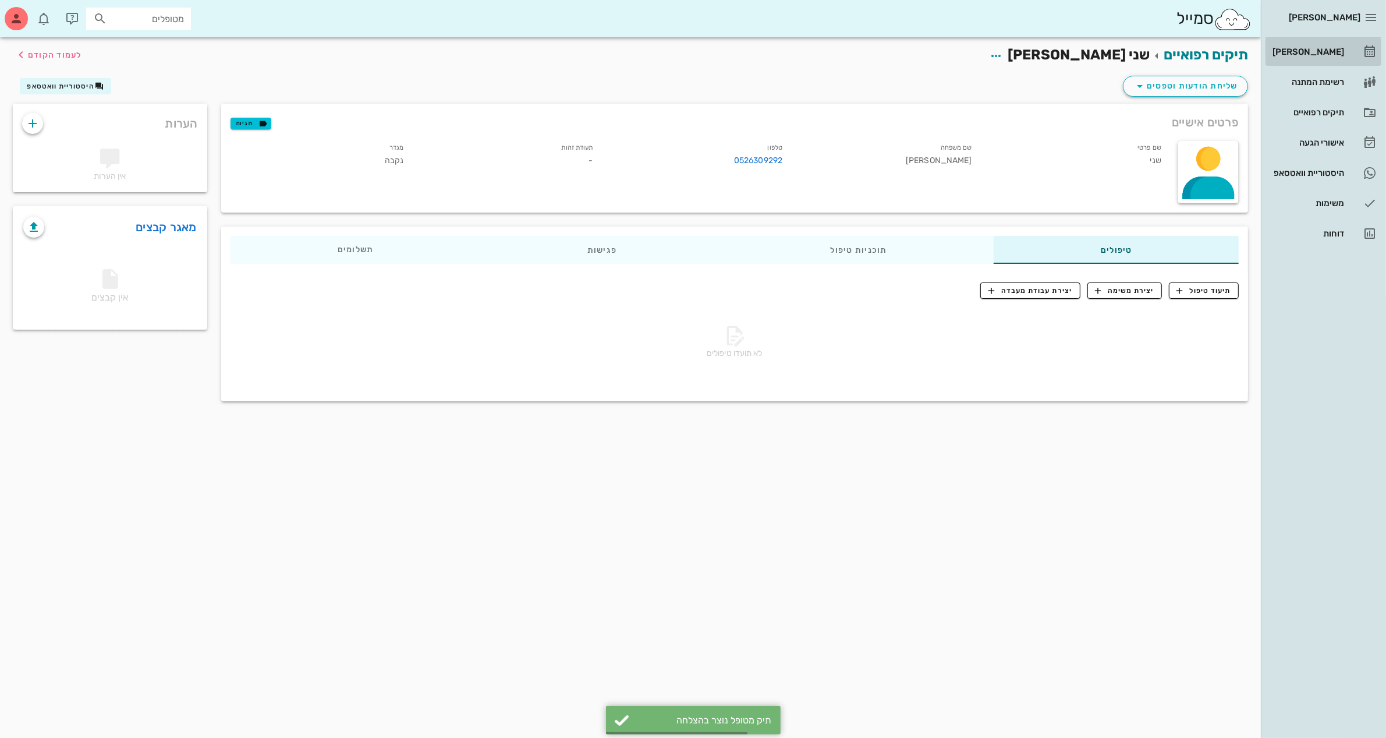
click at [1304, 53] on div "[PERSON_NAME]" at bounding box center [1307, 51] width 74 height 9
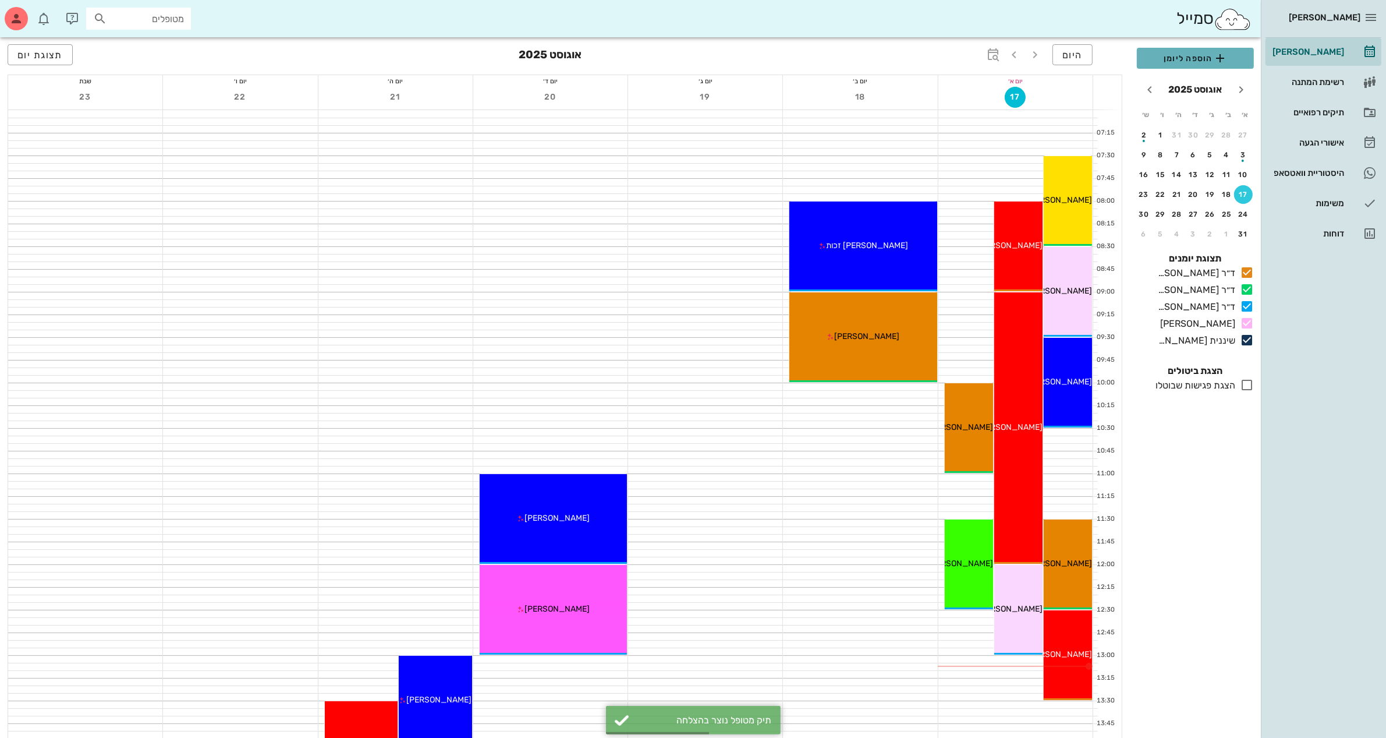
click at [1218, 53] on icon "button" at bounding box center [1220, 58] width 14 height 14
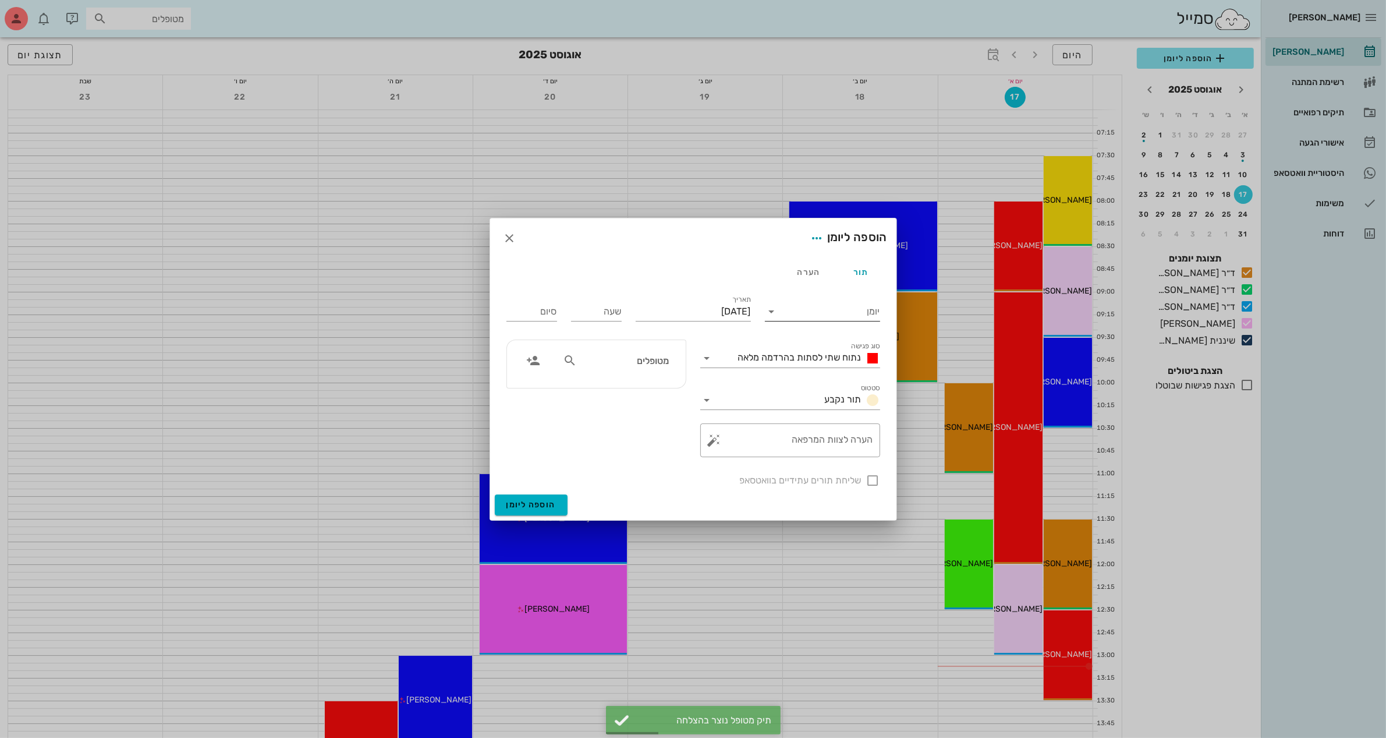
click at [845, 315] on input "יומן" at bounding box center [830, 311] width 99 height 19
drag, startPoint x: 853, startPoint y: 374, endPoint x: 825, endPoint y: 371, distance: 27.5
click at [853, 375] on div "ד״ר [PERSON_NAME]" at bounding box center [825, 376] width 103 height 11
click at [683, 303] on input "[DATE]" at bounding box center [693, 311] width 115 height 19
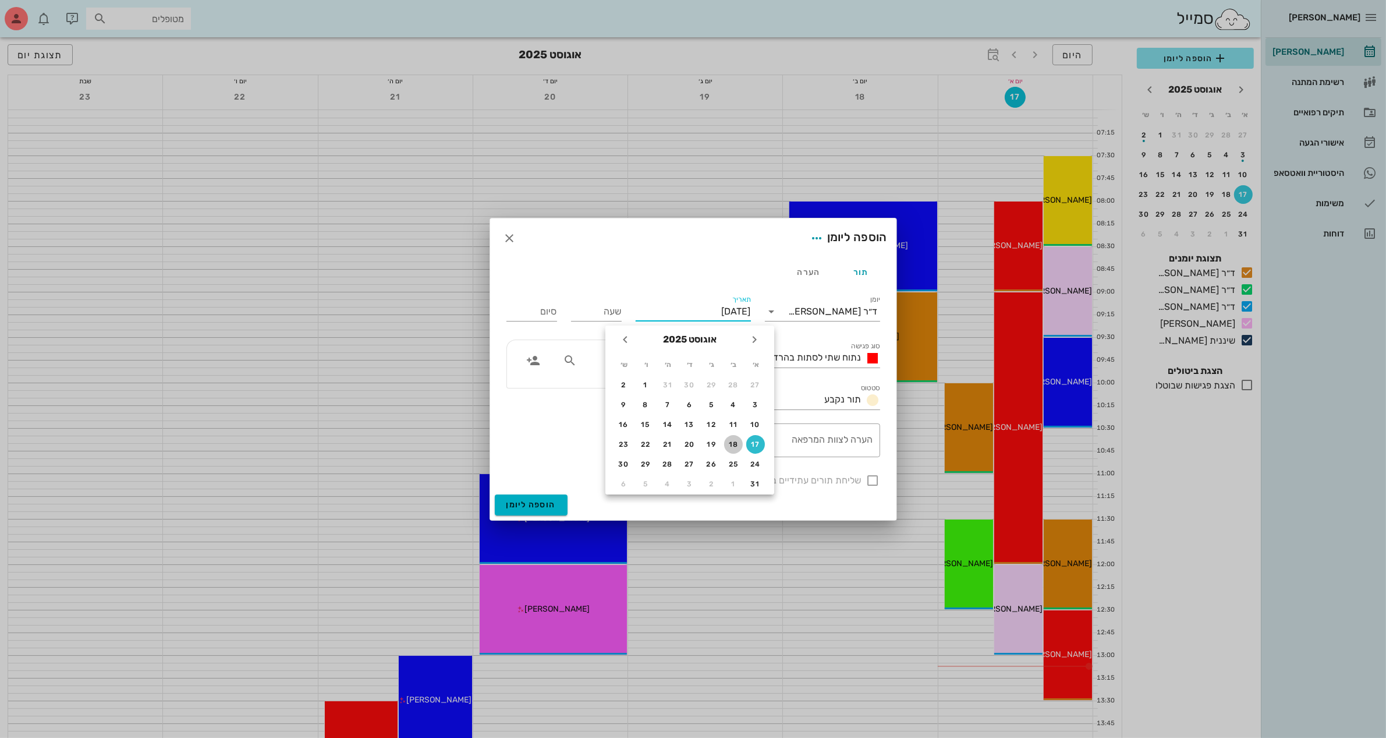
click at [732, 445] on div "18" at bounding box center [733, 444] width 19 height 8
type input "[DATE]"
click at [609, 313] on input "שעה" at bounding box center [596, 311] width 51 height 19
type input "10:00"
click at [547, 306] on div "סיום 18:00" at bounding box center [531, 311] width 51 height 19
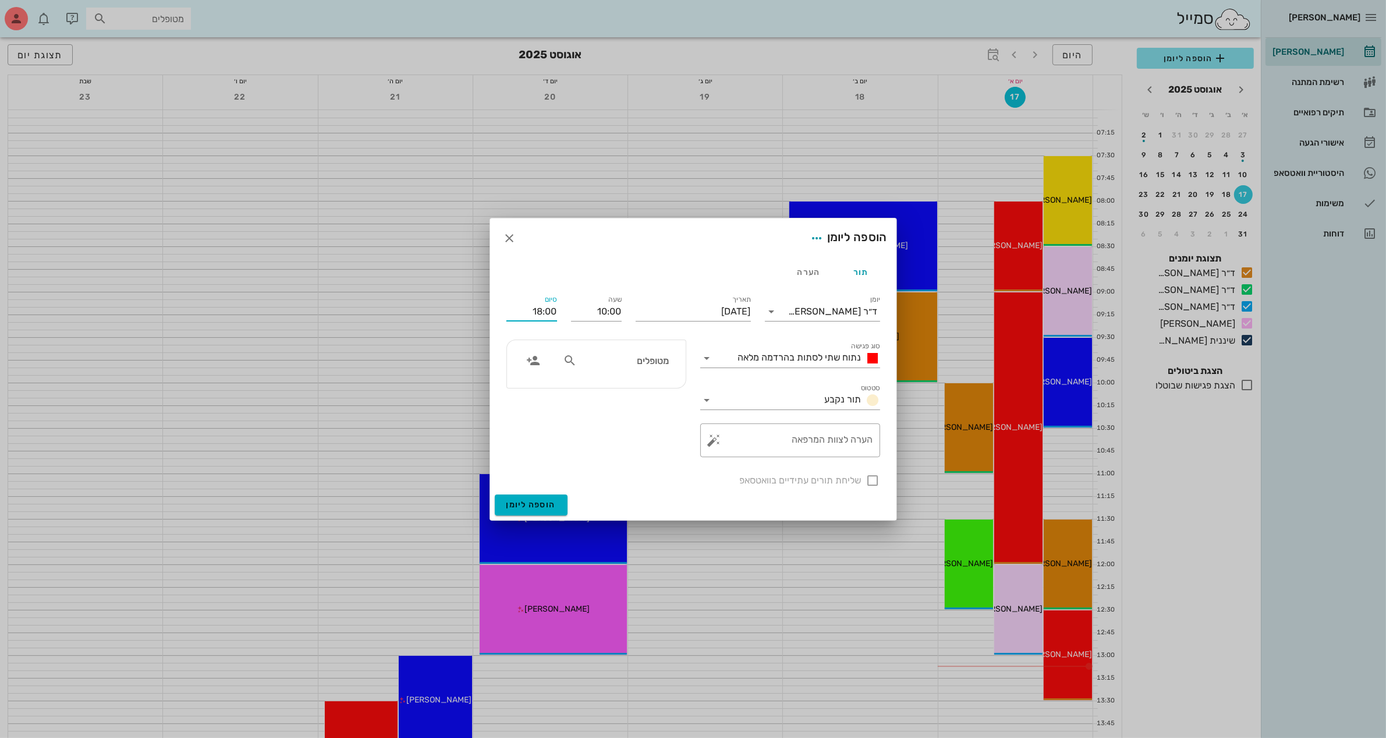
click at [524, 310] on input "18:00" at bounding box center [531, 311] width 51 height 19
drag, startPoint x: 534, startPoint y: 307, endPoint x: 589, endPoint y: 307, distance: 55.3
click at [589, 307] on div "יומן ד״ר [PERSON_NAME] סוג פגישה נתוח שתי לסתות בהרדמה מלאה סטטוס תור נקבע תארי…" at bounding box center [693, 390] width 388 height 208
click at [552, 311] on input "18:00" at bounding box center [531, 311] width 51 height 19
drag, startPoint x: 539, startPoint y: 386, endPoint x: 596, endPoint y: 375, distance: 57.4
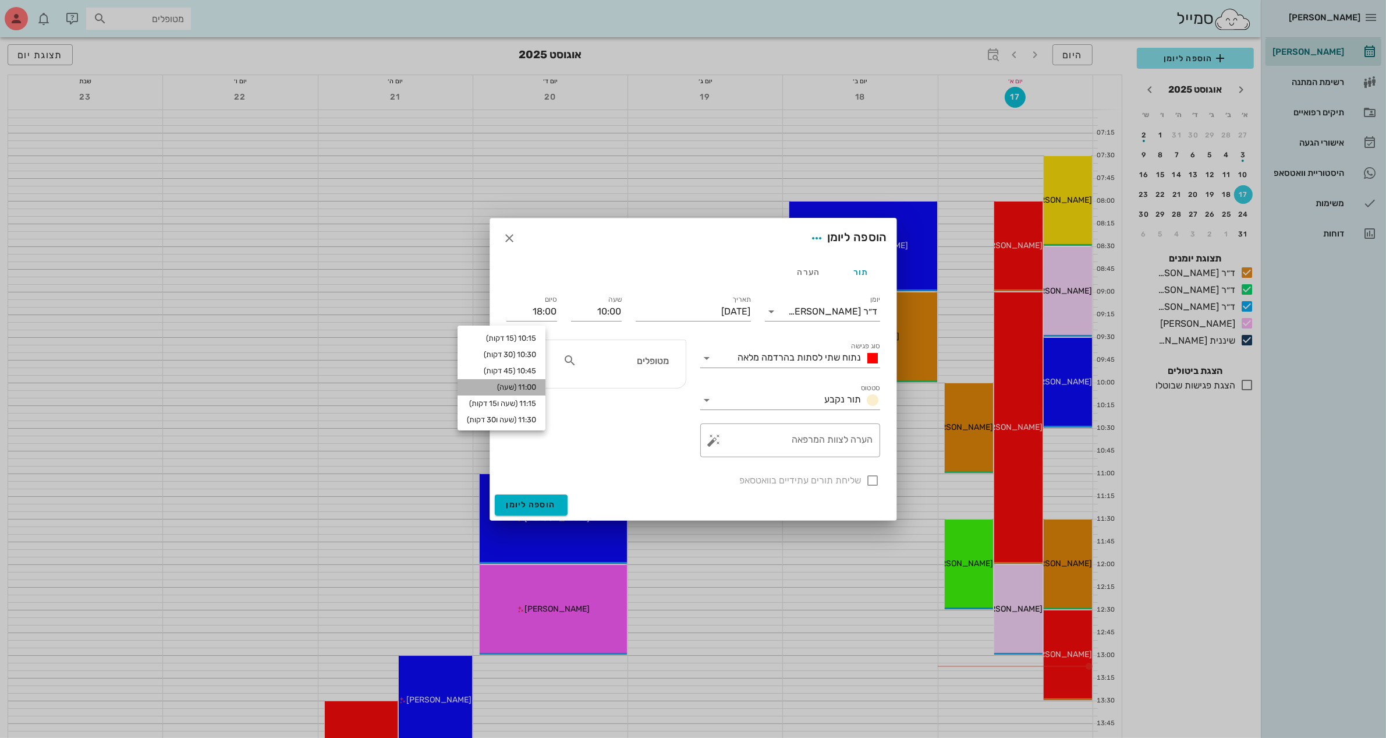
click at [536, 387] on div "11:00 (שעה)" at bounding box center [501, 386] width 69 height 9
type input "11:00"
click at [749, 357] on span "נתוח שתי לסתות בהרדמה מלאה" at bounding box center [799, 357] width 123 height 11
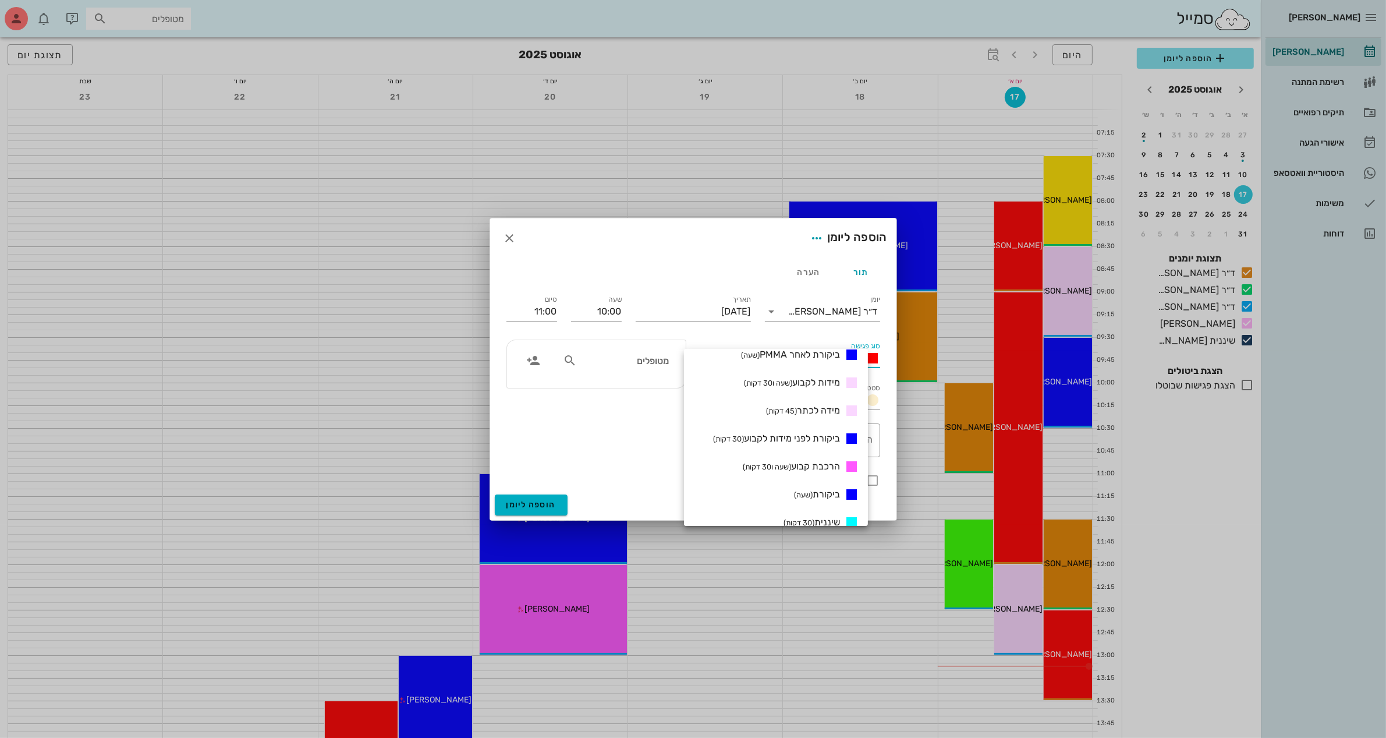
scroll to position [364, 0]
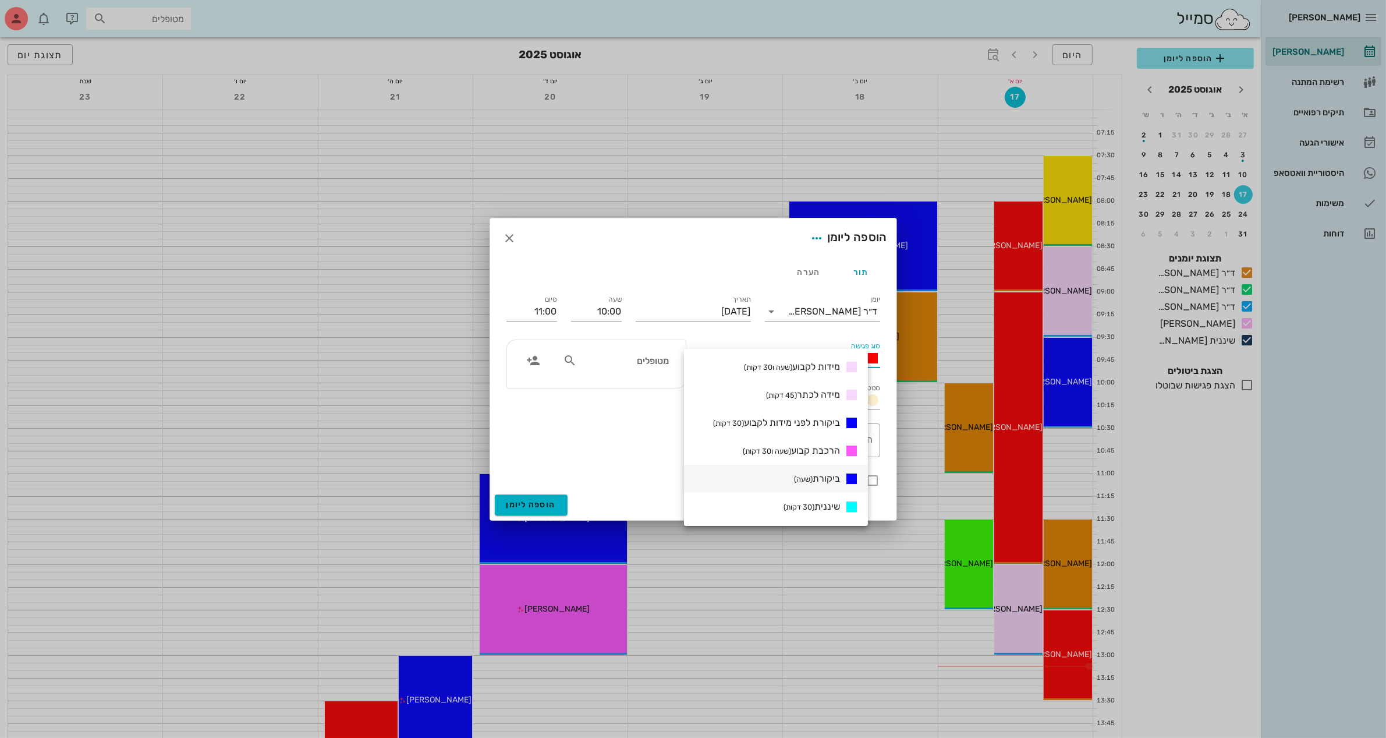
click at [827, 476] on span "ביקורת (שעה)" at bounding box center [817, 478] width 46 height 11
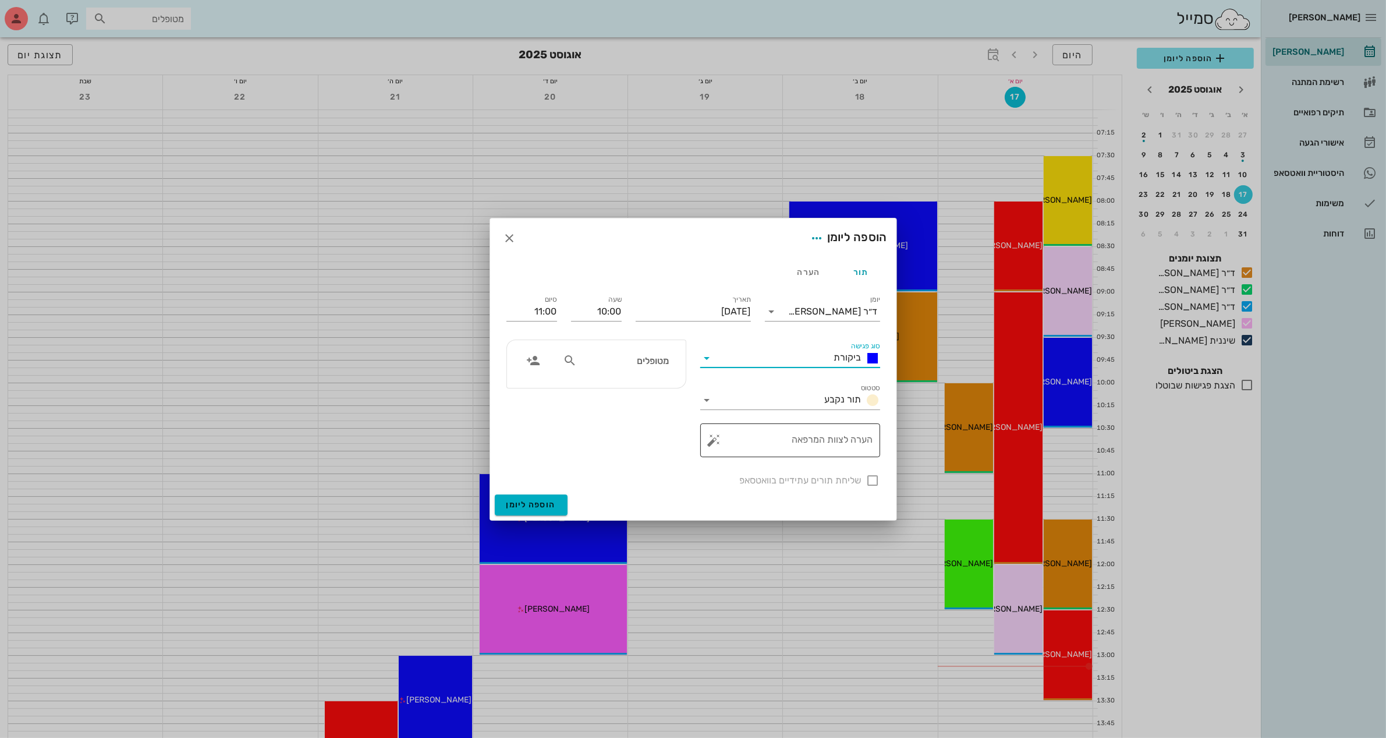
click at [830, 445] on textarea "הערה לצוות המרפאה" at bounding box center [795, 443] width 157 height 28
type textarea "ביקורת וניקוי"
drag, startPoint x: 818, startPoint y: 438, endPoint x: 1033, endPoint y: 444, distance: 215.5
click at [1033, 444] on div "[PERSON_NAME] רשימת המתנה תיקים רפואיים אישורי הגעה היסטוריית וואטסאפ משימות דו…" at bounding box center [693, 690] width 1386 height 1381
click at [793, 440] on textarea "הערה לצוות המרפאה" at bounding box center [795, 443] width 157 height 28
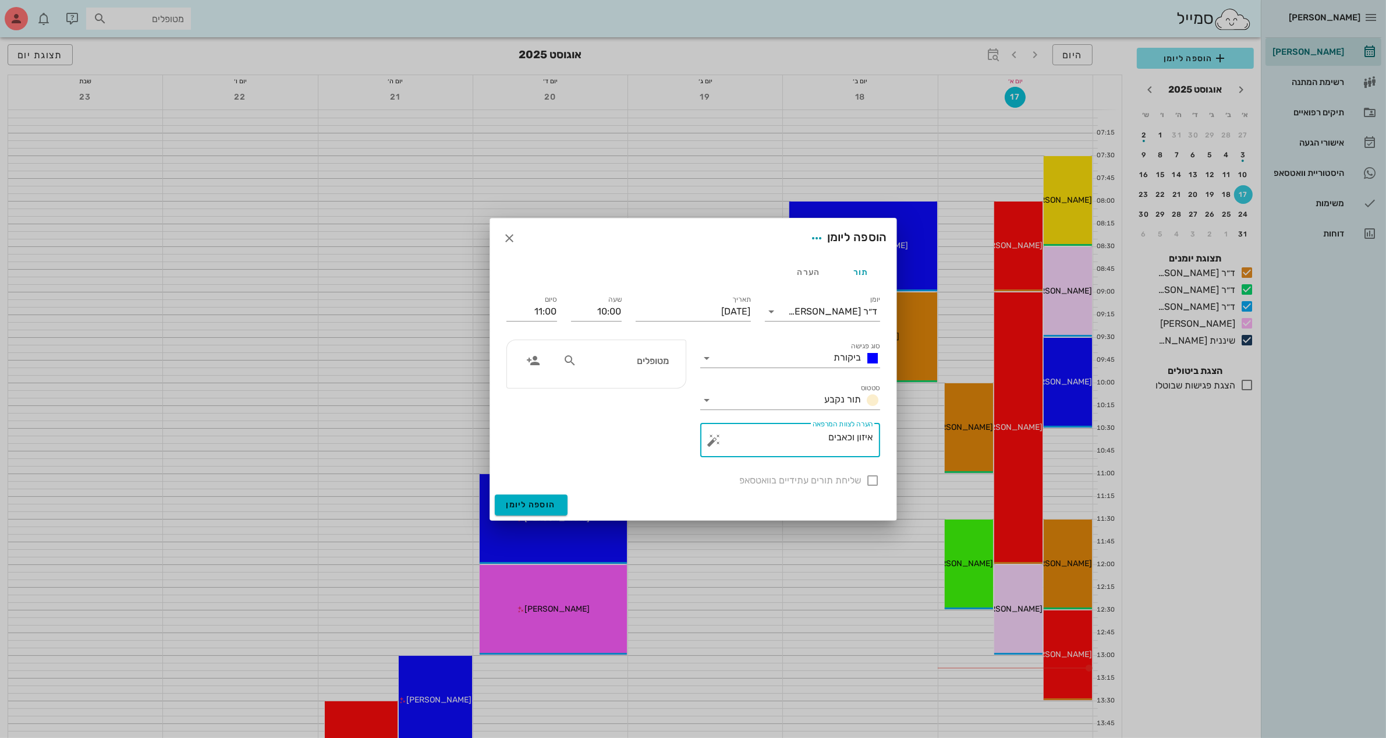
type textarea "איזון וכאבים"
click at [870, 483] on div "שליחת תורים עתידיים בוואטסאפ" at bounding box center [693, 479] width 388 height 30
click at [609, 367] on input "מטופלים" at bounding box center [624, 360] width 90 height 15
type input "שני"
click at [653, 390] on div "שני [PERSON_NAME]" at bounding box center [630, 385] width 128 height 9
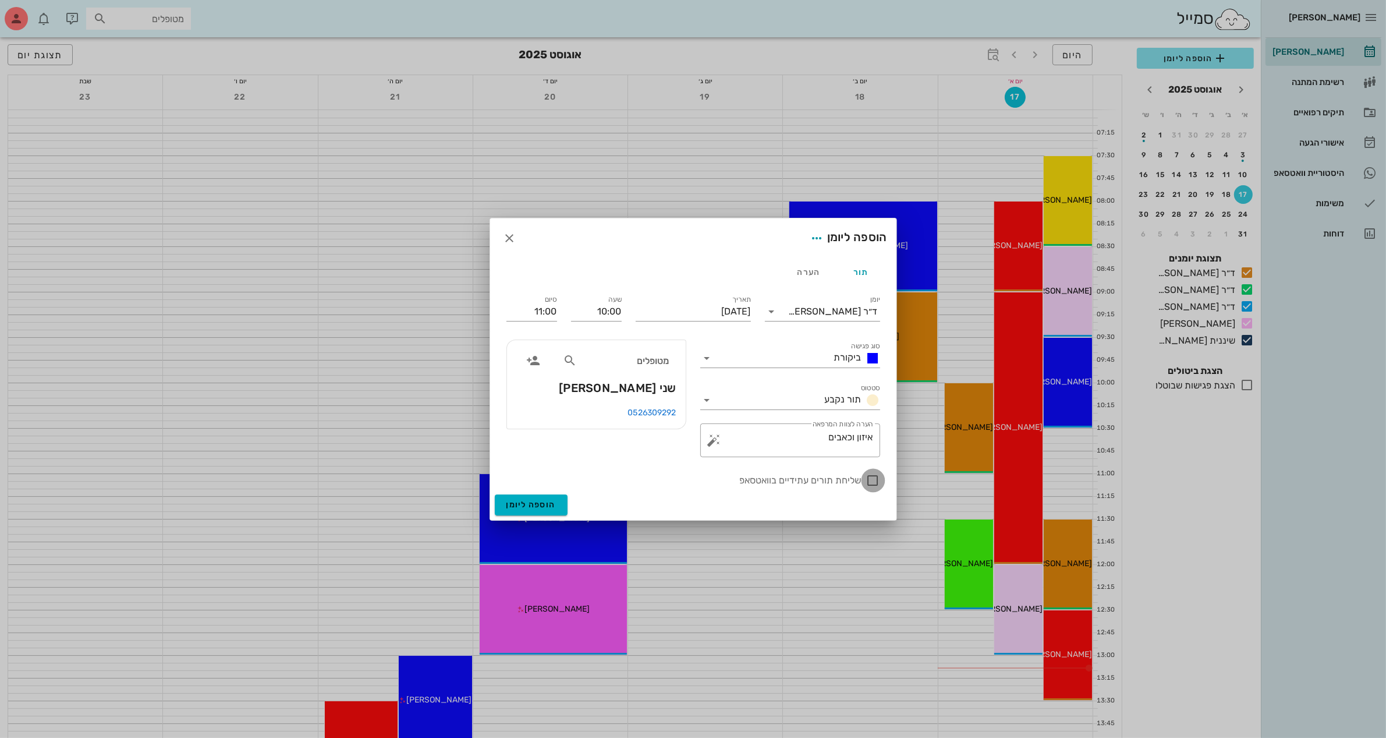
click at [871, 476] on div at bounding box center [873, 480] width 20 height 20
checkbox input "true"
click at [536, 504] on span "הוספה ליומן" at bounding box center [530, 504] width 49 height 10
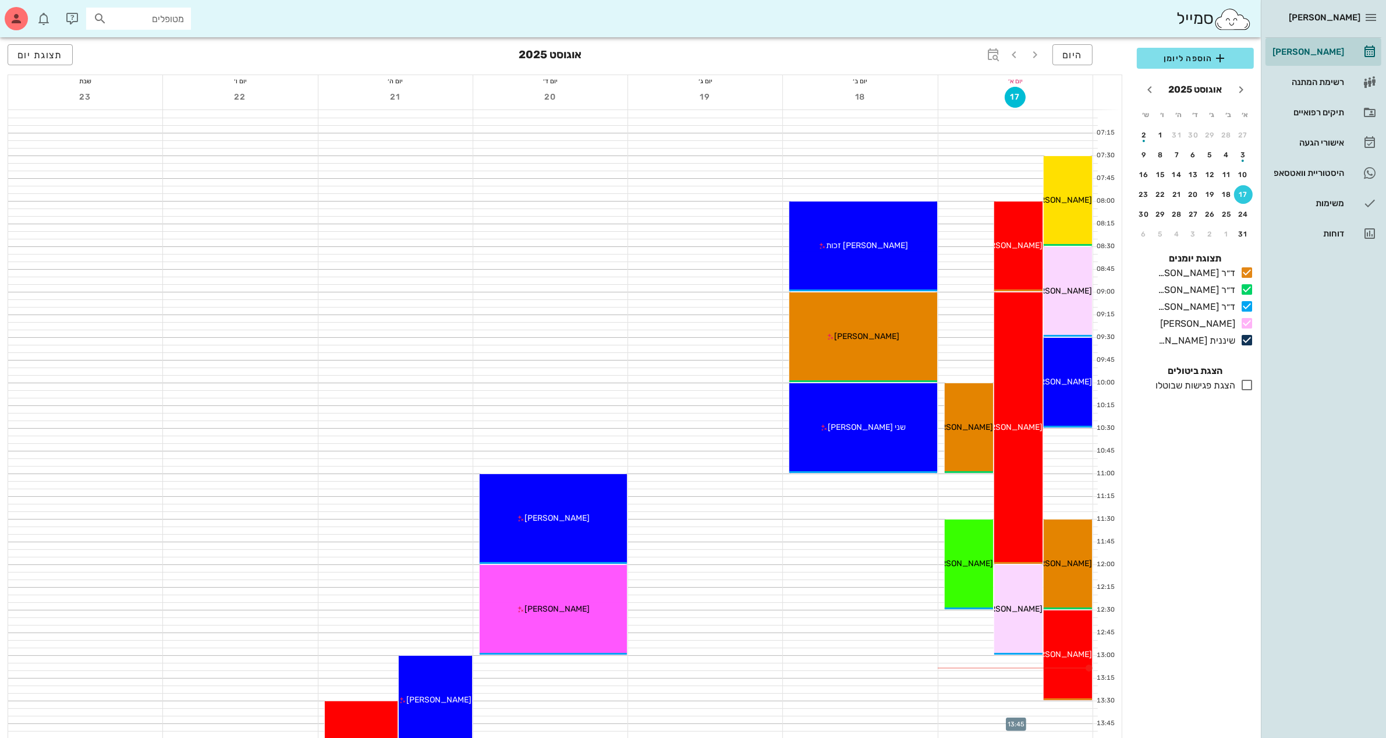
click at [952, 725] on div at bounding box center [1015, 727] width 154 height 7
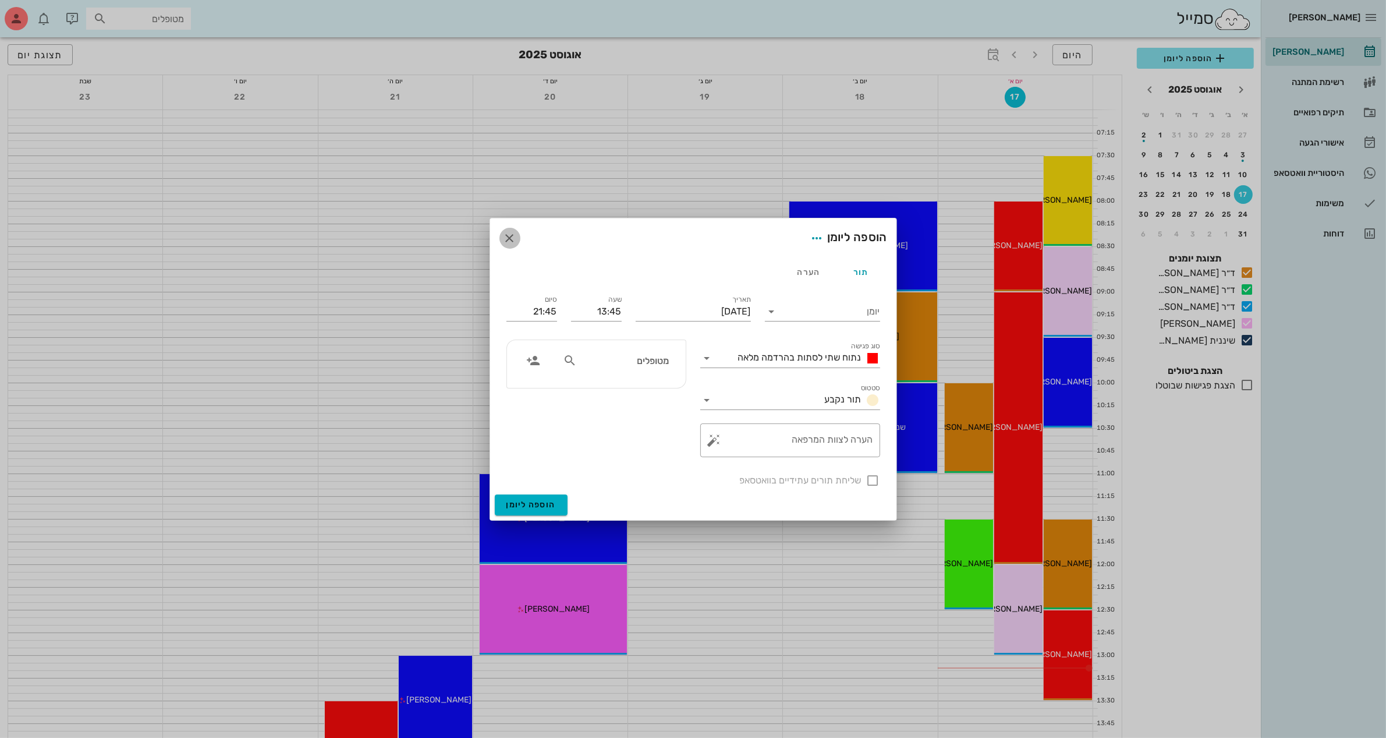
click at [513, 234] on icon "button" at bounding box center [510, 238] width 14 height 14
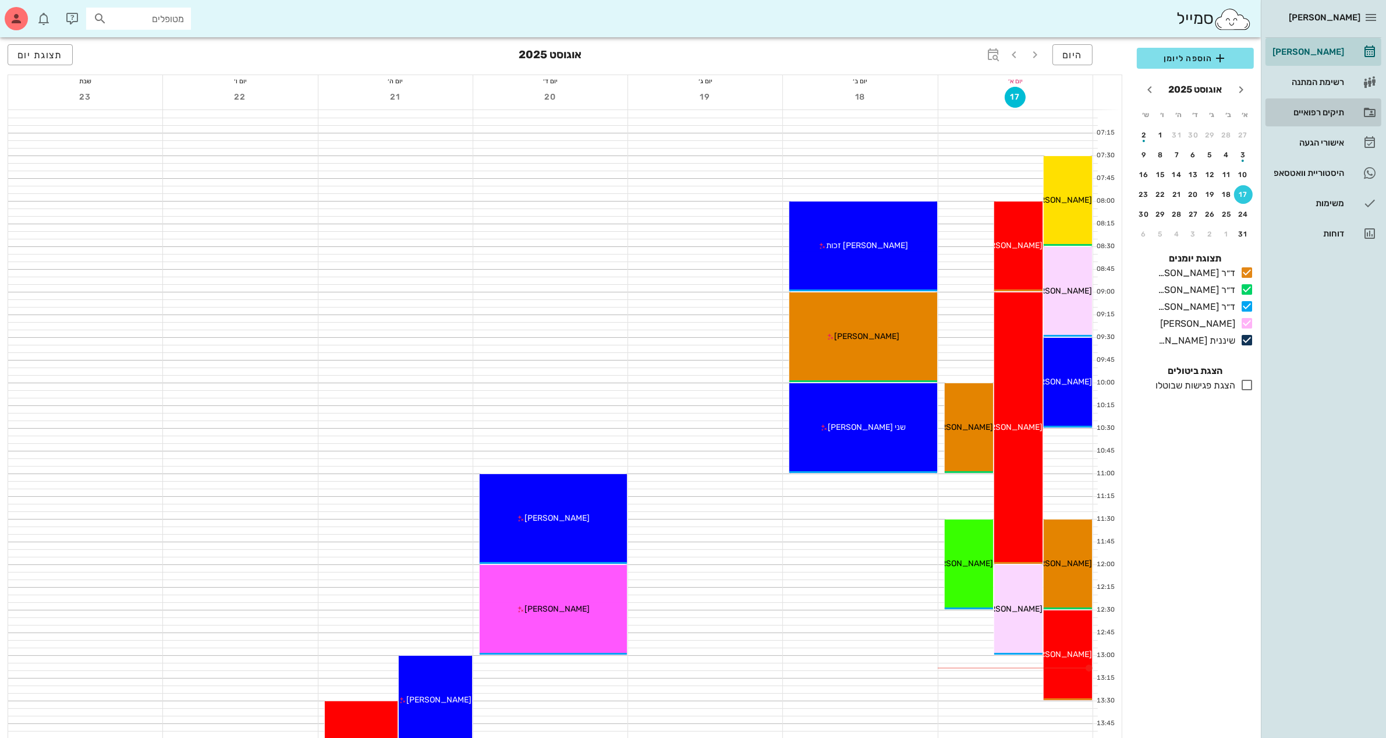
click at [1302, 108] on div "תיקים רפואיים" at bounding box center [1307, 112] width 74 height 9
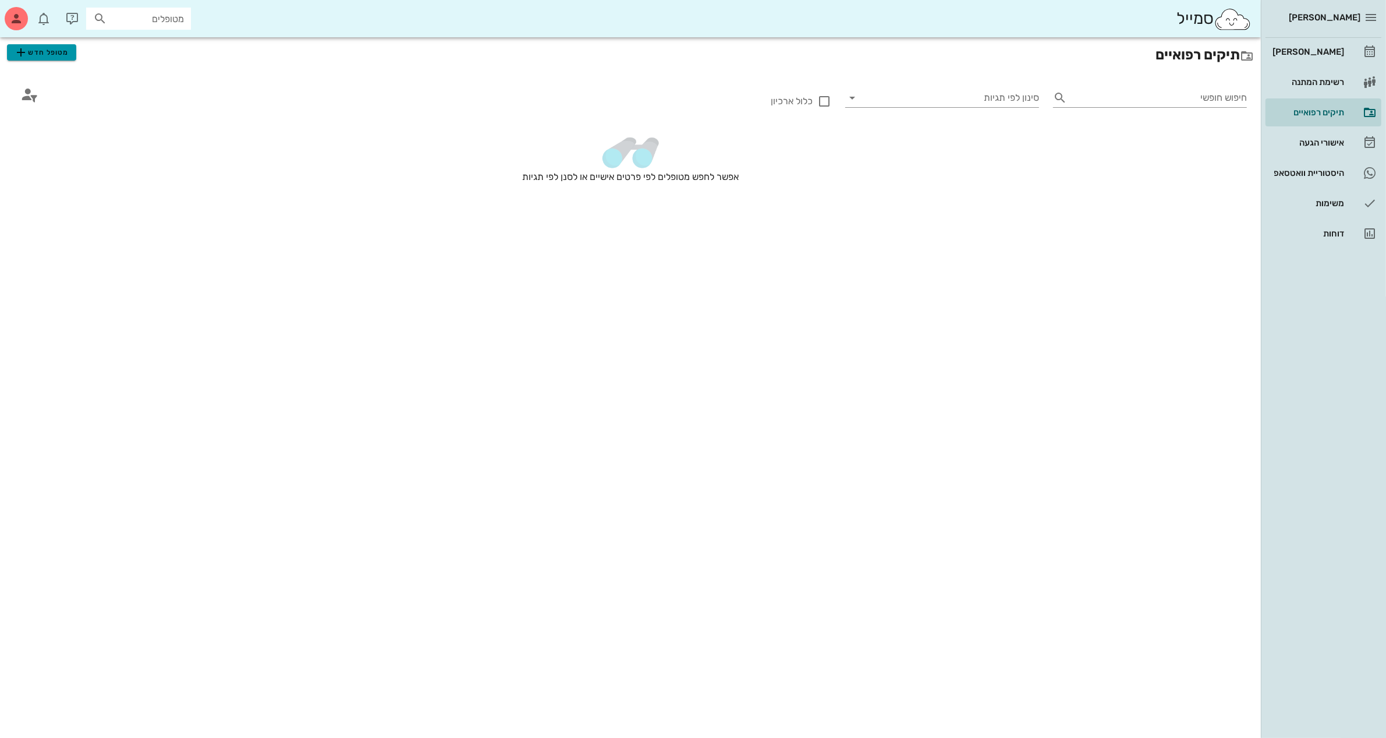
click at [54, 51] on span "מטופל חדש" at bounding box center [41, 52] width 55 height 14
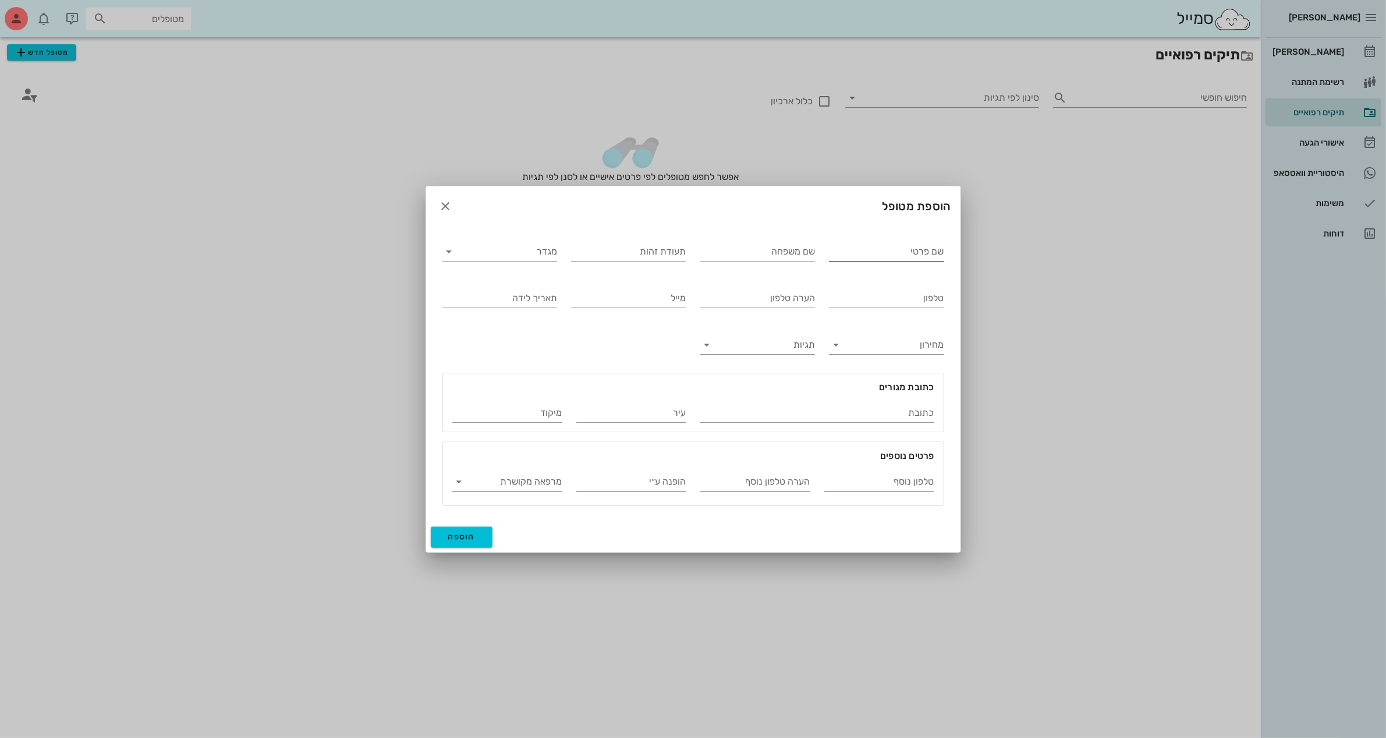
click at [883, 240] on div "שם פרטי" at bounding box center [886, 250] width 115 height 30
click at [874, 272] on div "טלפון" at bounding box center [886, 295] width 129 height 47
click at [884, 249] on input "שם פרטי" at bounding box center [886, 251] width 115 height 19
type input "[PERSON_NAME]"
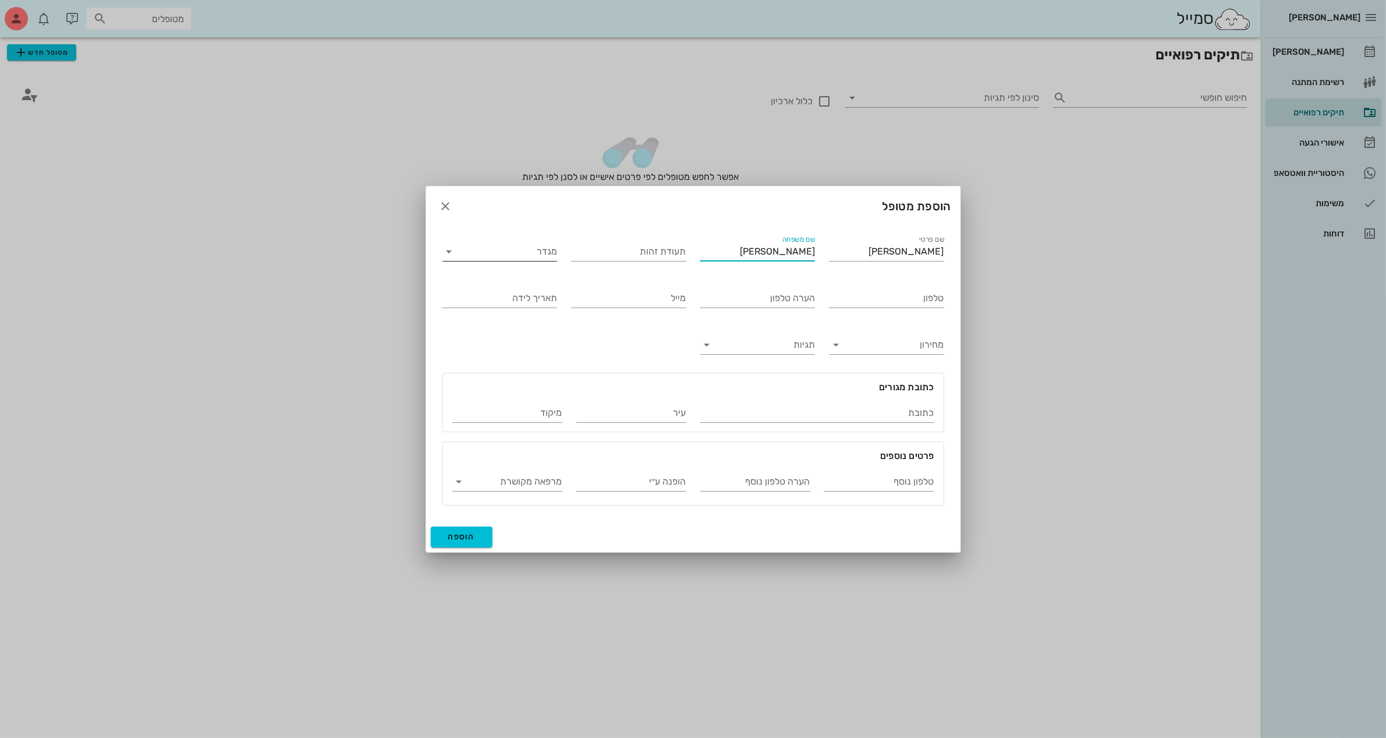
click at [536, 250] on input "מגדר" at bounding box center [509, 251] width 97 height 19
click at [545, 258] on div "זכר" at bounding box center [500, 259] width 96 height 11
click at [872, 299] on input "טלפון" at bounding box center [886, 298] width 115 height 19
type input "050-5252214"
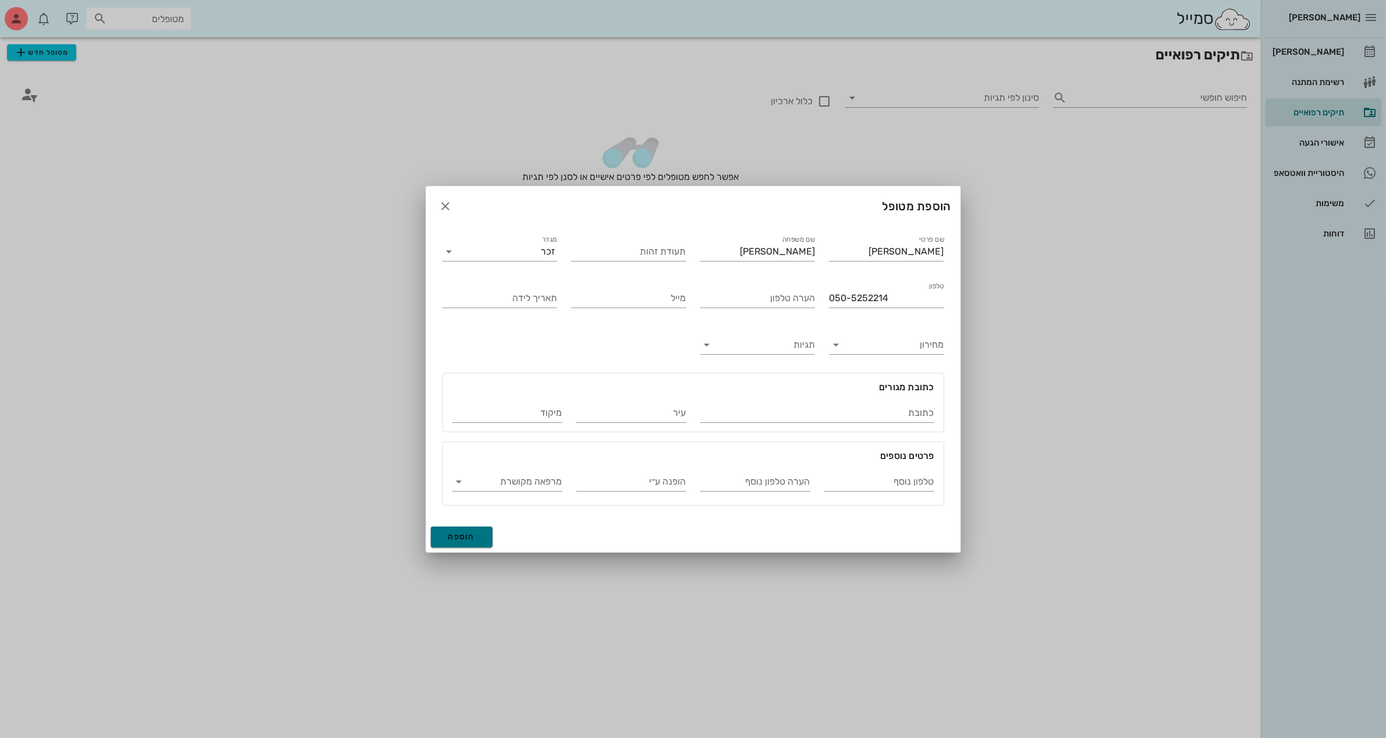
click at [455, 534] on span "הוספה" at bounding box center [461, 536] width 27 height 10
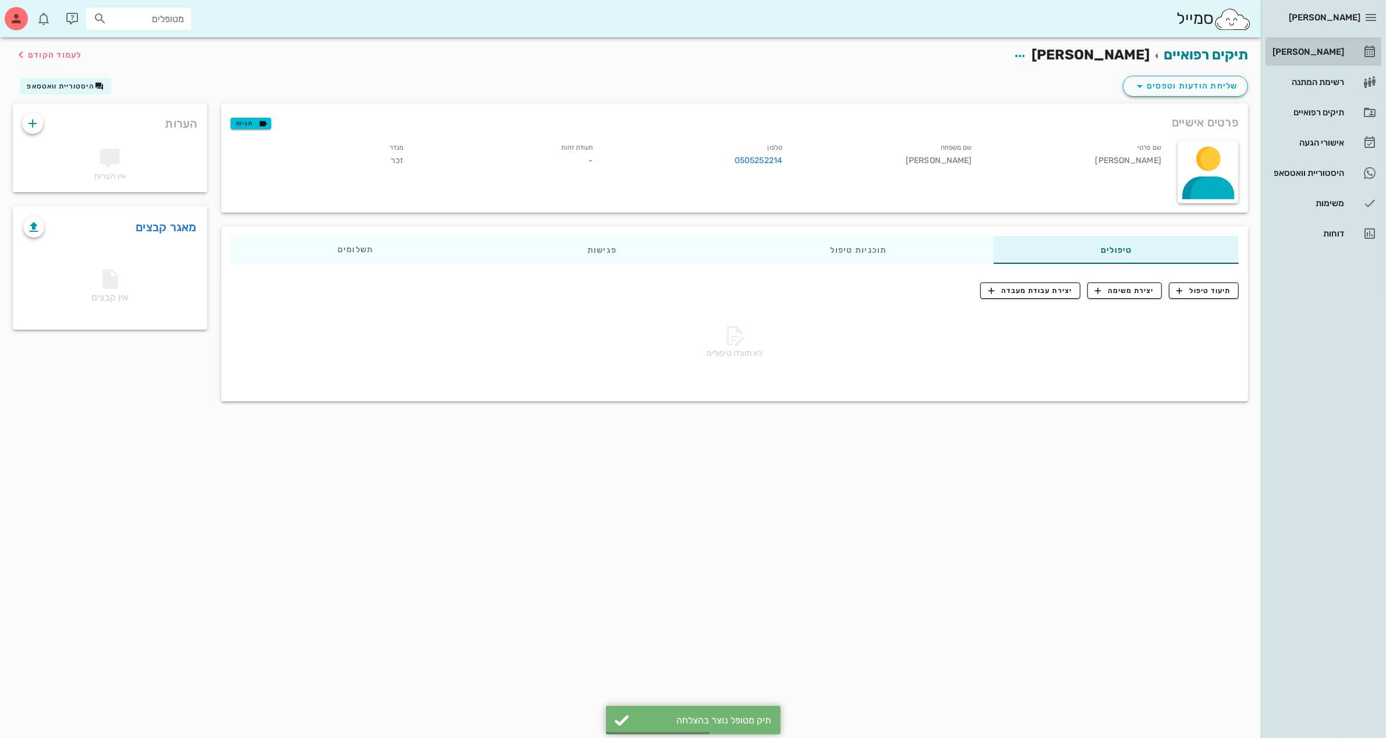
click at [1322, 52] on div "[PERSON_NAME]" at bounding box center [1307, 51] width 74 height 9
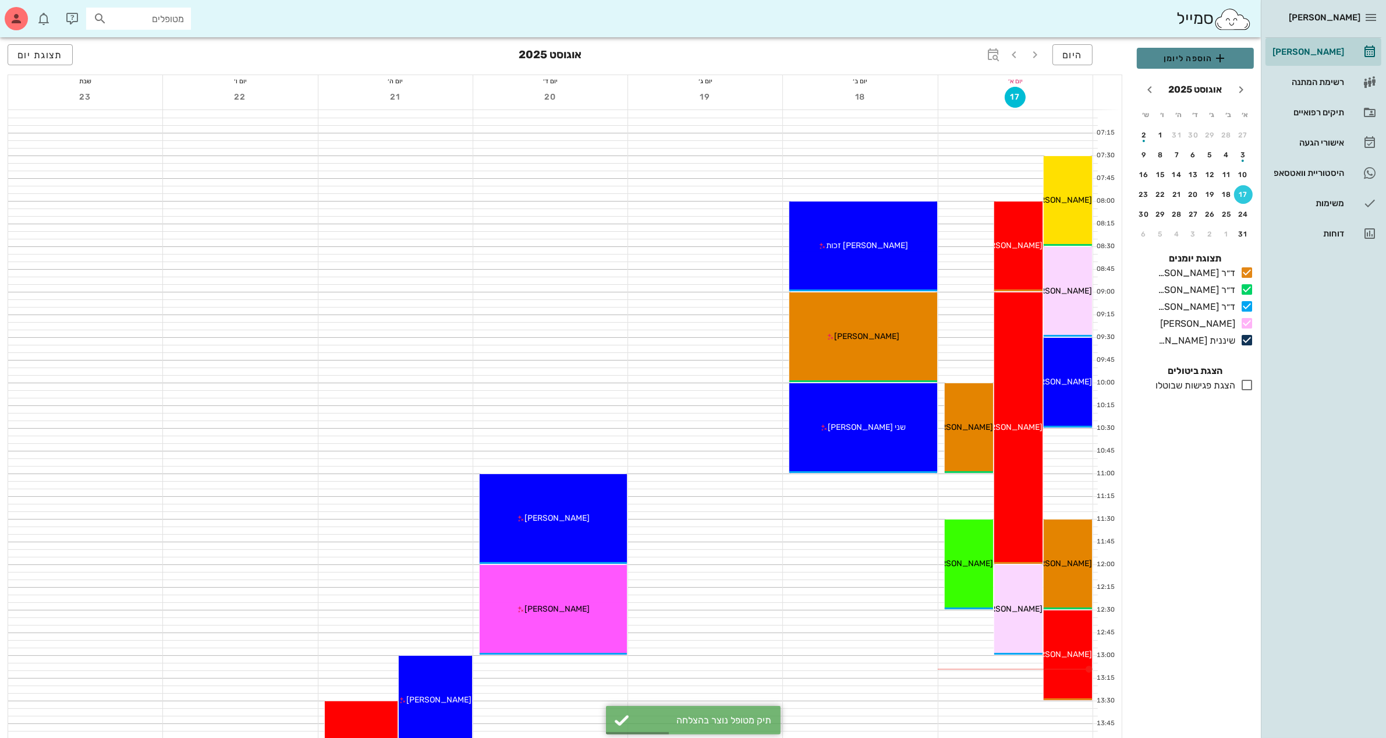
click at [1200, 62] on span "הוספה ליומן" at bounding box center [1195, 58] width 98 height 14
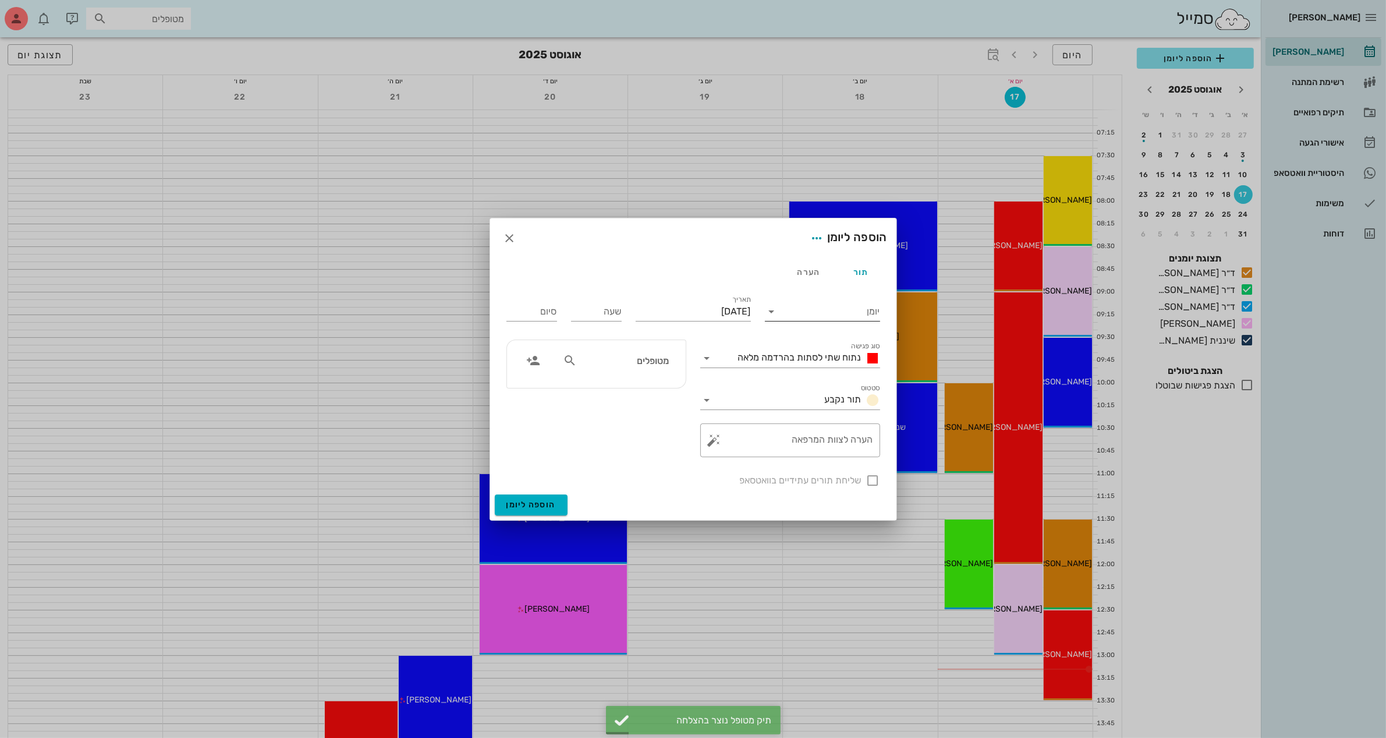
click at [837, 306] on input "יומן" at bounding box center [830, 311] width 99 height 19
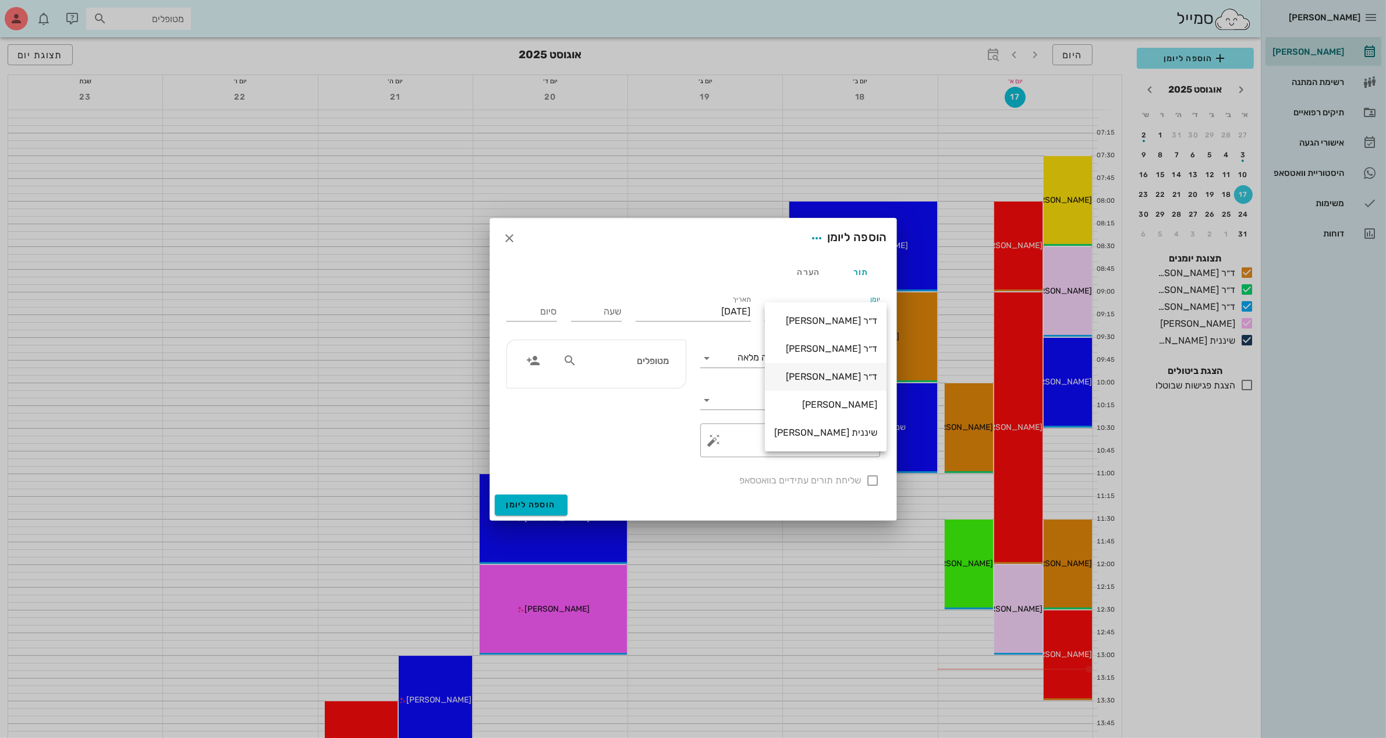
click at [824, 374] on div "ד״ר [PERSON_NAME]" at bounding box center [825, 376] width 103 height 11
click at [674, 310] on input "[DATE]" at bounding box center [693, 311] width 115 height 19
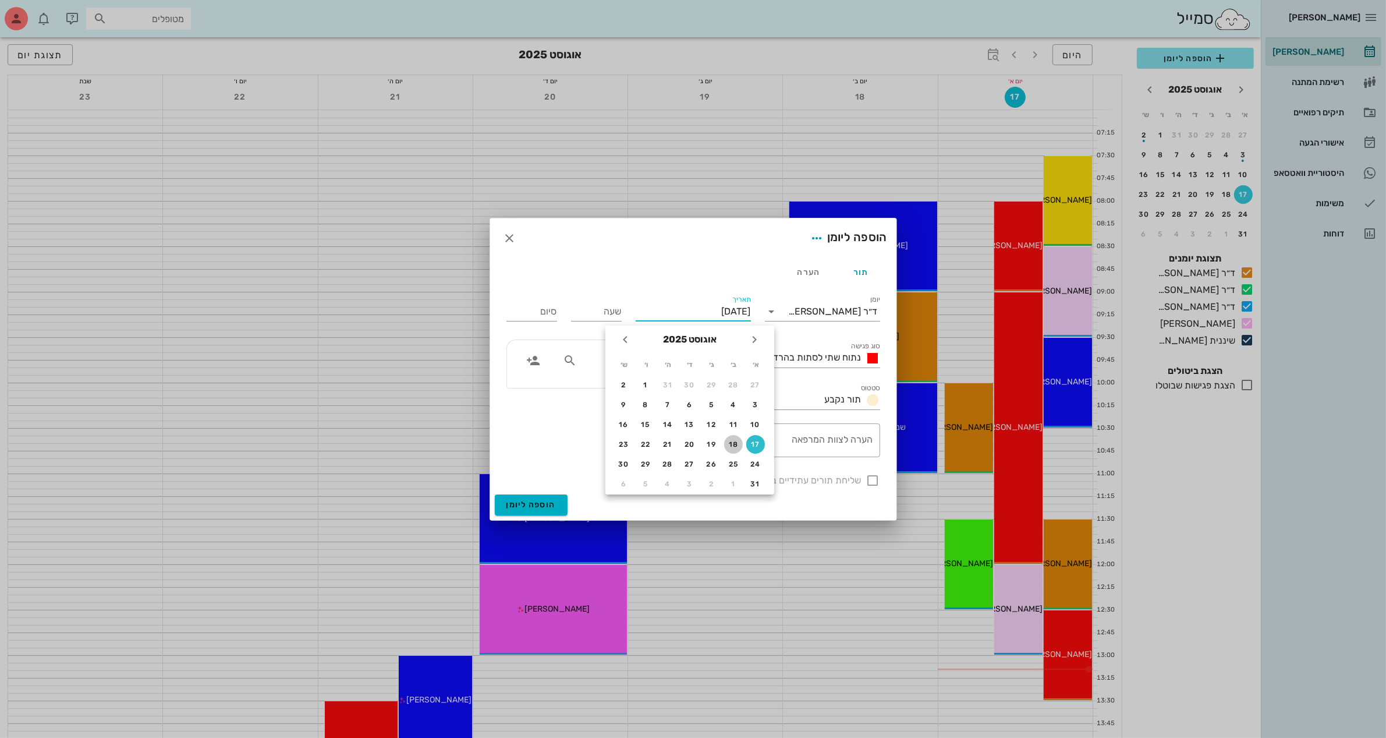
click at [726, 441] on div "18" at bounding box center [733, 444] width 19 height 8
type input "[DATE]"
click at [595, 307] on input "שעה" at bounding box center [596, 311] width 51 height 19
type input "11:00"
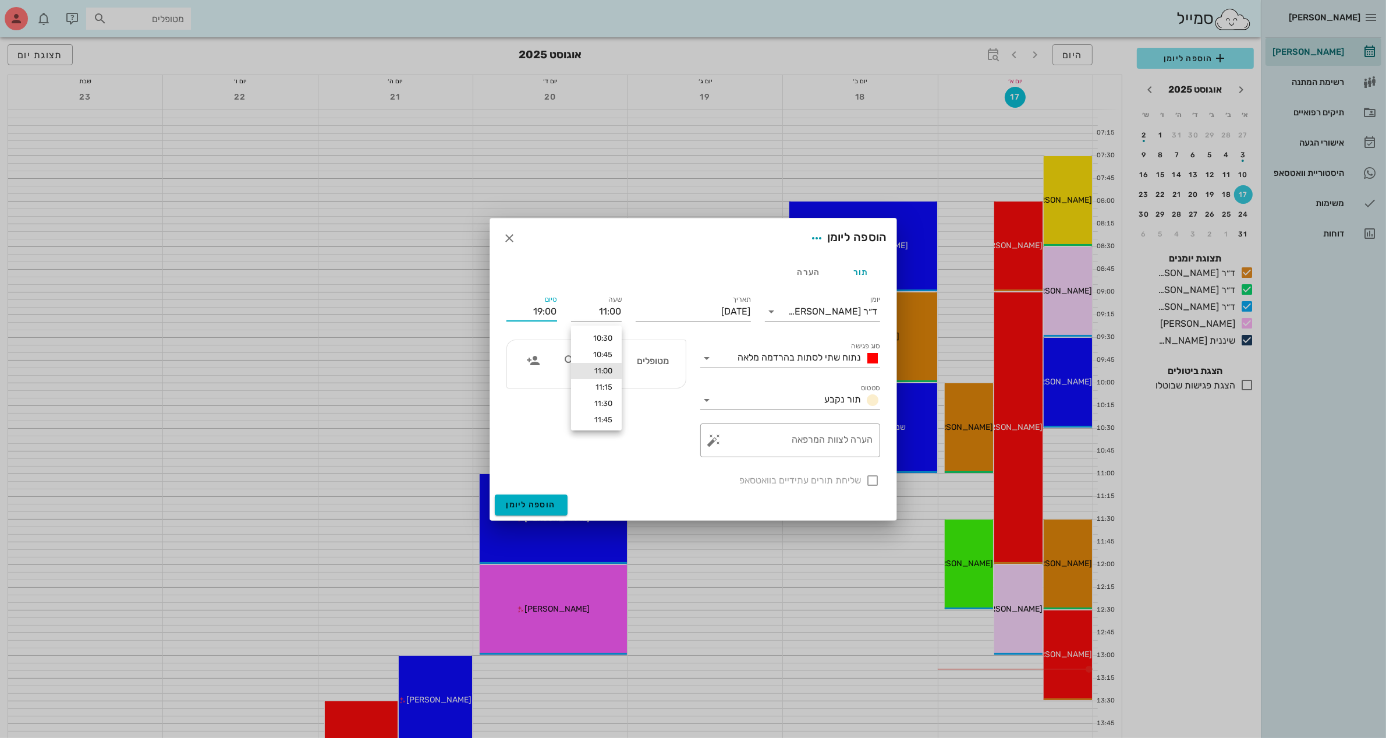
click at [534, 309] on input "19:00" at bounding box center [531, 311] width 51 height 19
click at [536, 380] on div "12:00 (שעה)" at bounding box center [500, 387] width 89 height 16
type input "12:00"
click at [812, 444] on textarea "הערה לצוות המרפאה" at bounding box center [795, 443] width 157 height 28
type textarea "ביקורת וניקוי"
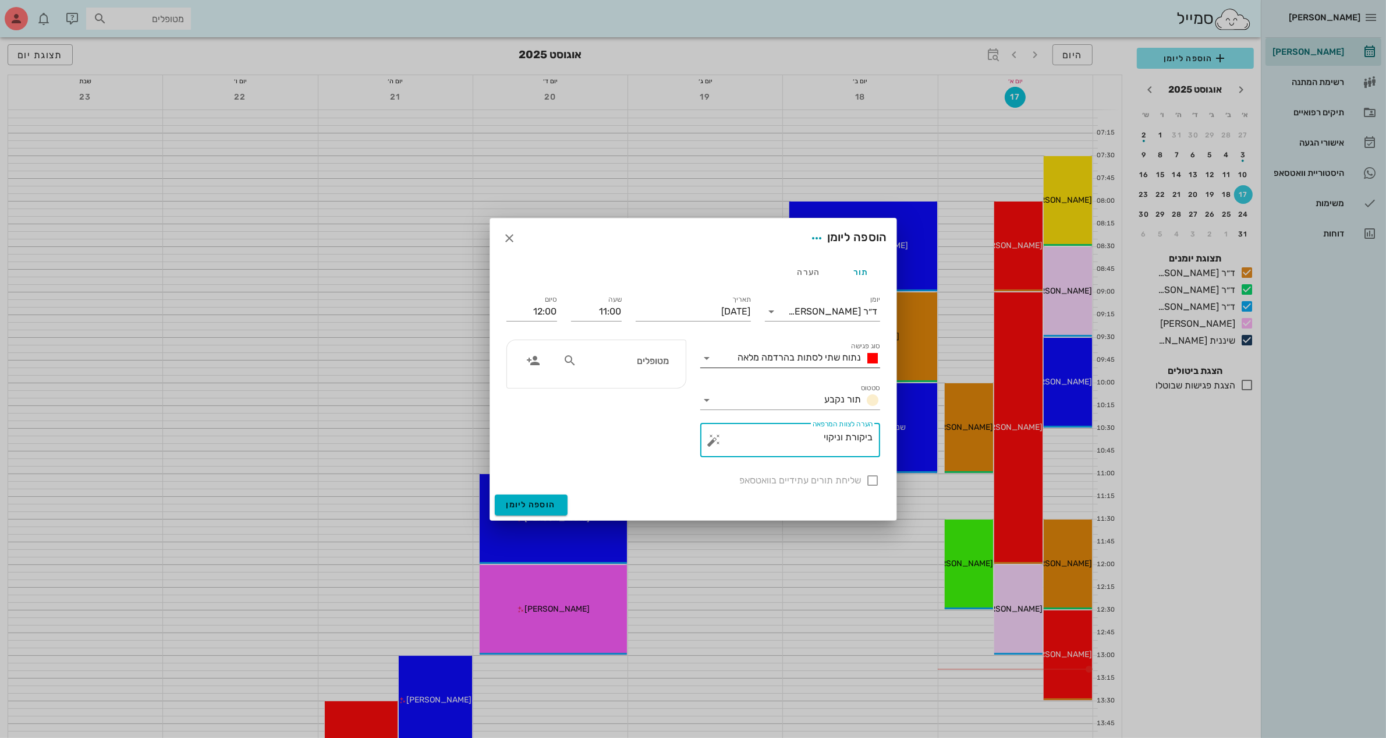
click at [808, 357] on span "נתוח שתי לסתות בהרדמה מלאה" at bounding box center [799, 357] width 123 height 11
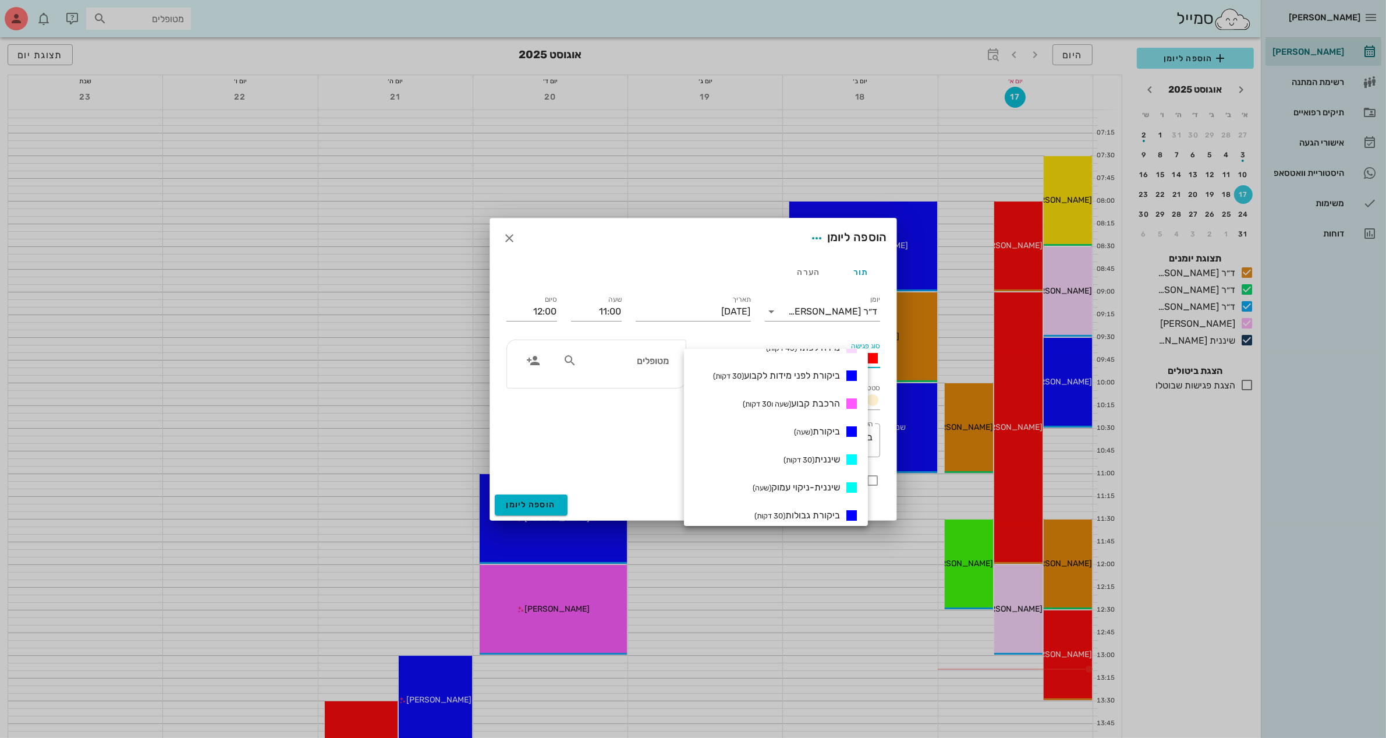
scroll to position [437, 0]
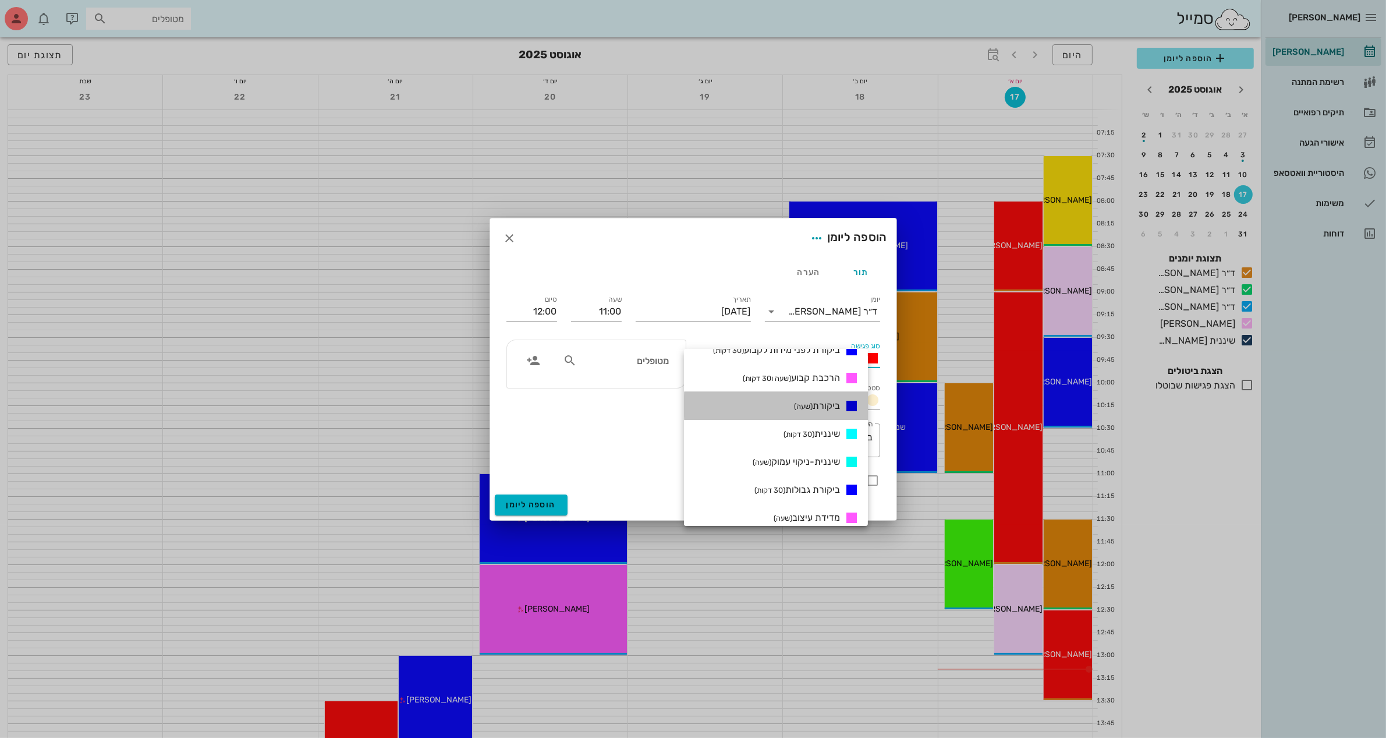
click at [831, 406] on span "ביקורת (שעה)" at bounding box center [817, 405] width 46 height 11
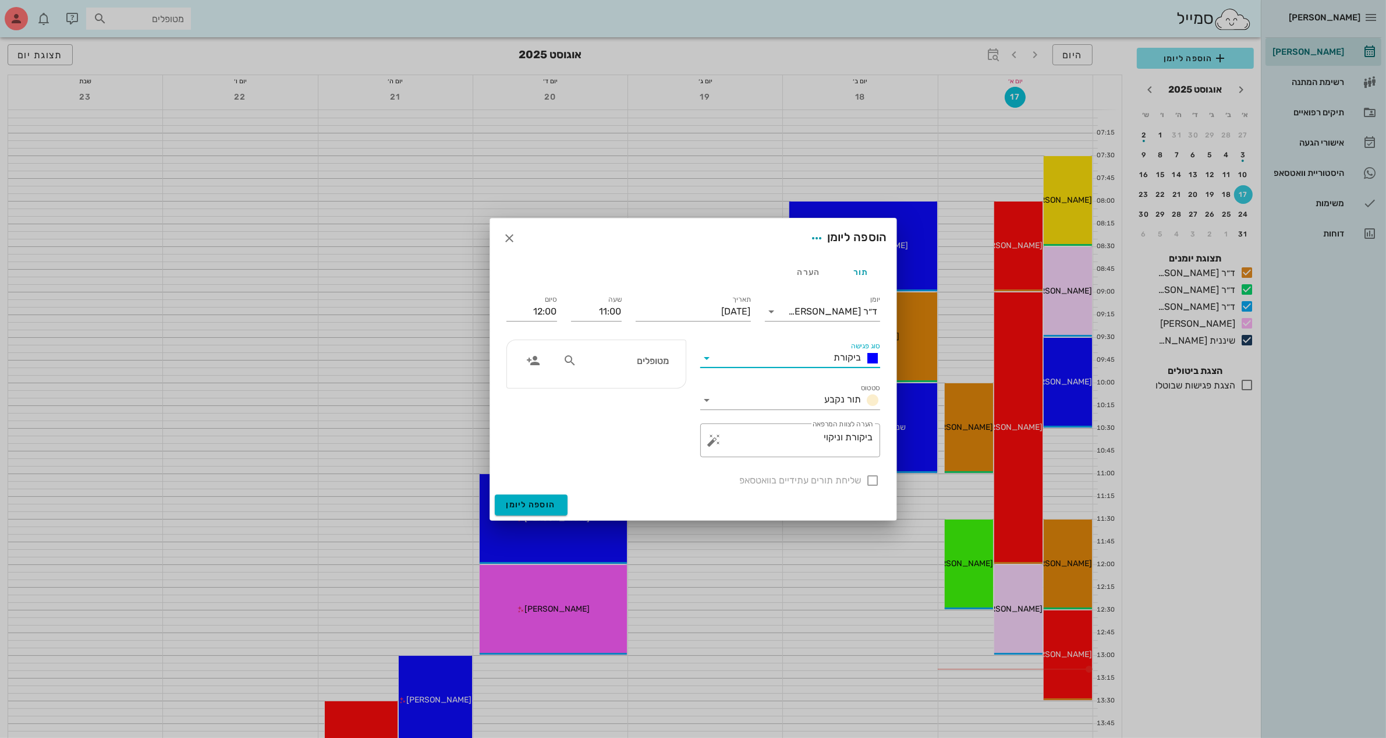
click at [569, 361] on icon at bounding box center [570, 360] width 14 height 14
type input "[PERSON_NAME]"
click at [648, 391] on div "[PERSON_NAME] 0505252214" at bounding box center [624, 391] width 117 height 29
click at [875, 477] on div at bounding box center [873, 480] width 20 height 20
checkbox input "true"
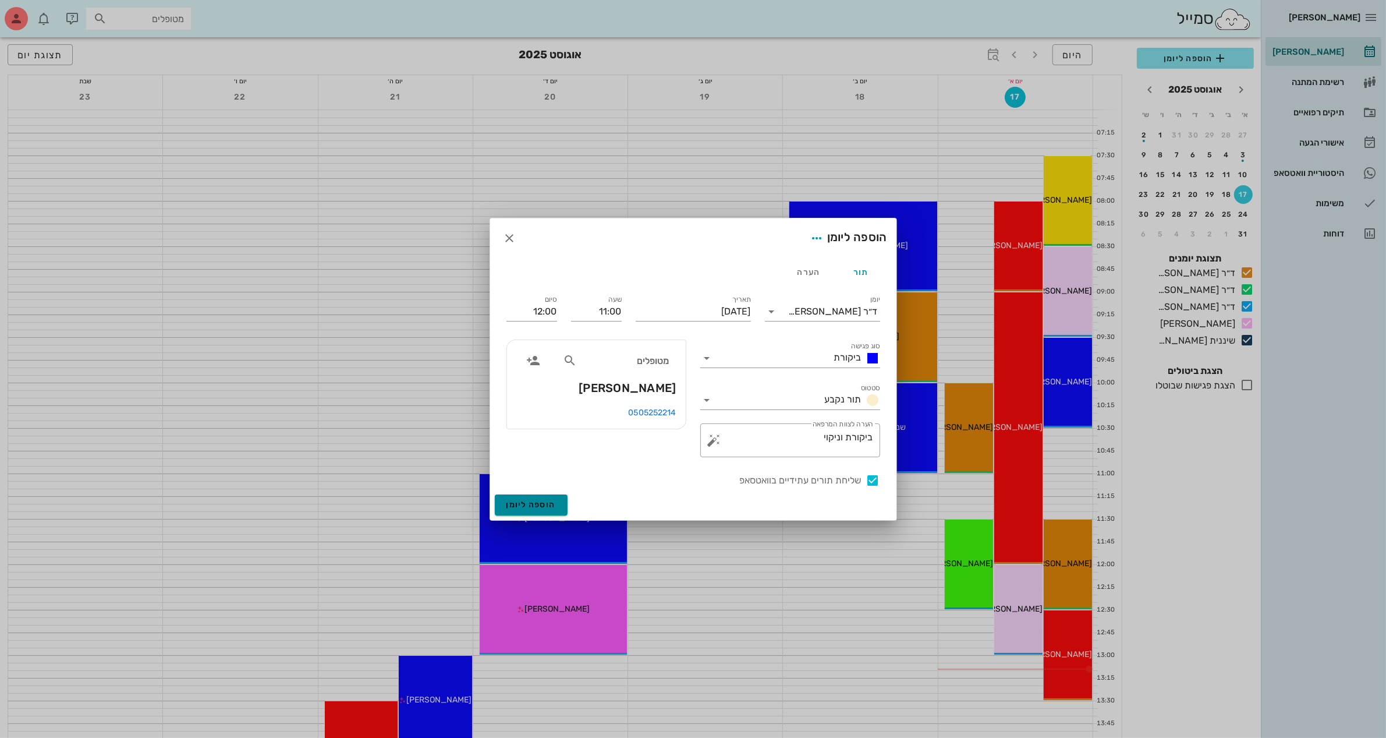
click at [520, 508] on span "הוספה ליומן" at bounding box center [530, 504] width 49 height 10
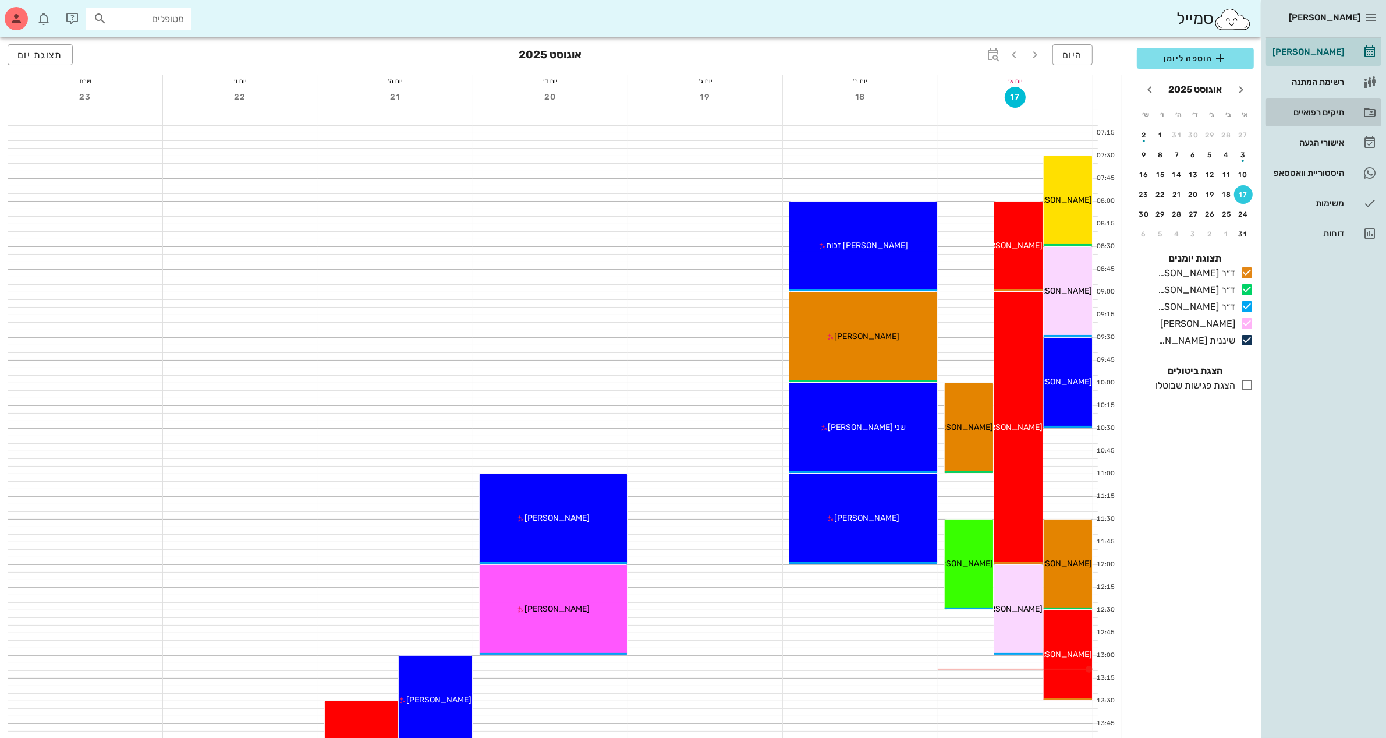
click at [1317, 112] on div "תיקים רפואיים" at bounding box center [1307, 112] width 74 height 9
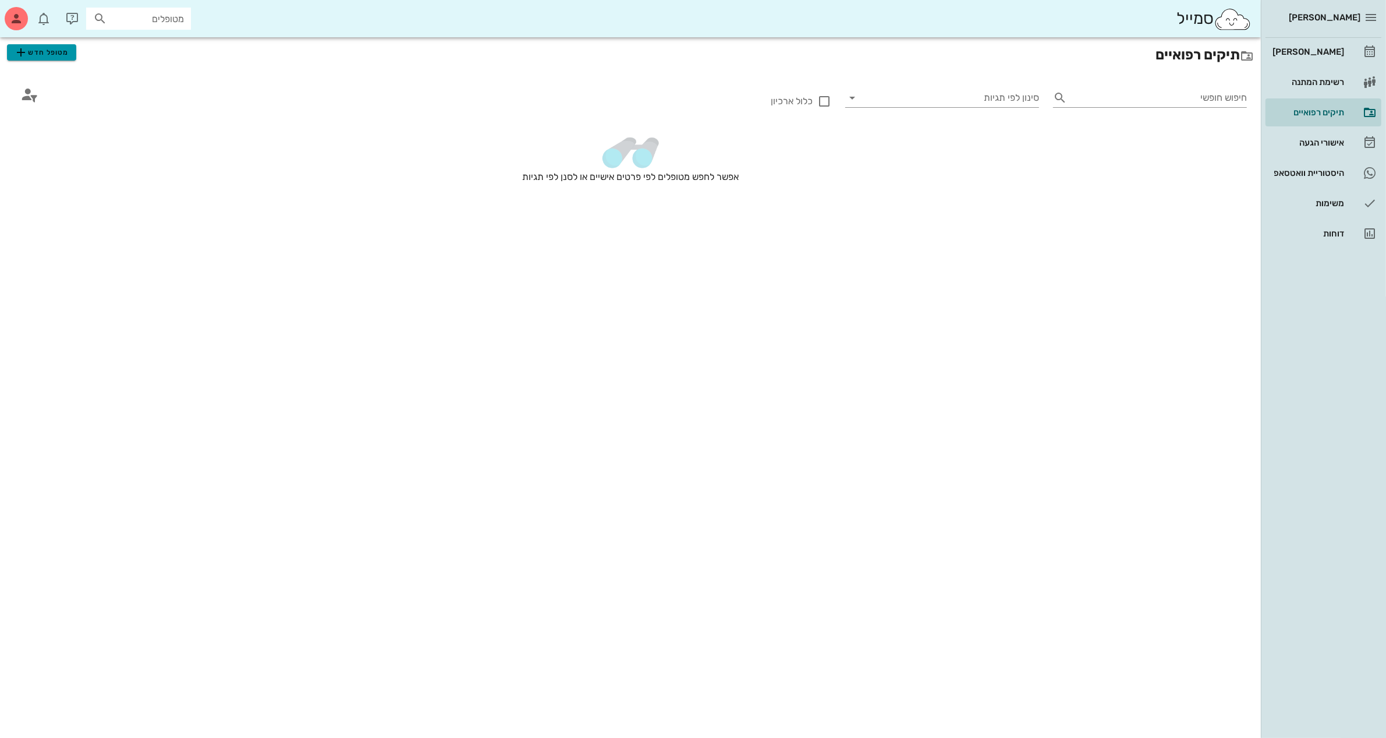
click at [48, 51] on span "מטופל חדש" at bounding box center [41, 52] width 55 height 14
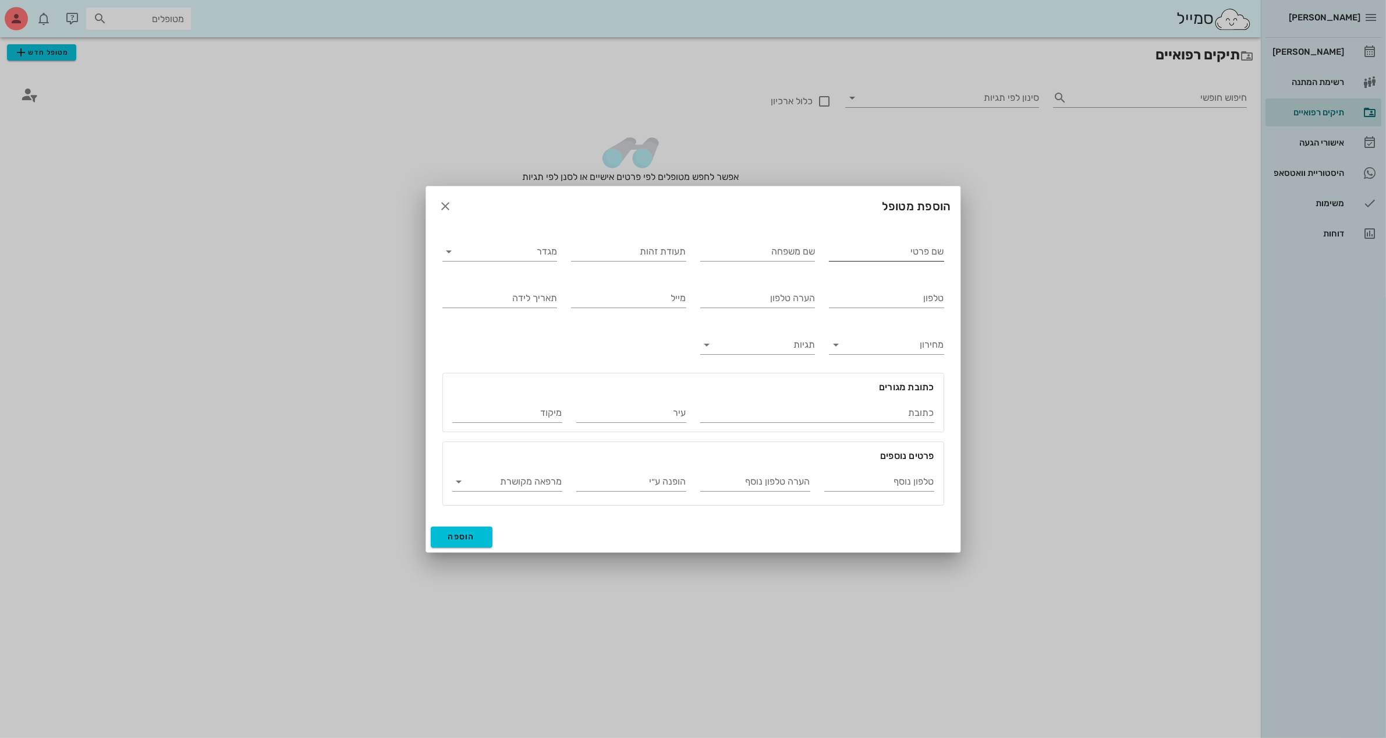
click at [874, 255] on input "שם פרטי" at bounding box center [886, 251] width 115 height 19
type input "[DEMOGRAPHIC_DATA]"
type input "[PERSON_NAME]"
click at [461, 250] on input "מגדר" at bounding box center [509, 251] width 97 height 19
click at [516, 290] on div "נקבה" at bounding box center [500, 287] width 96 height 11
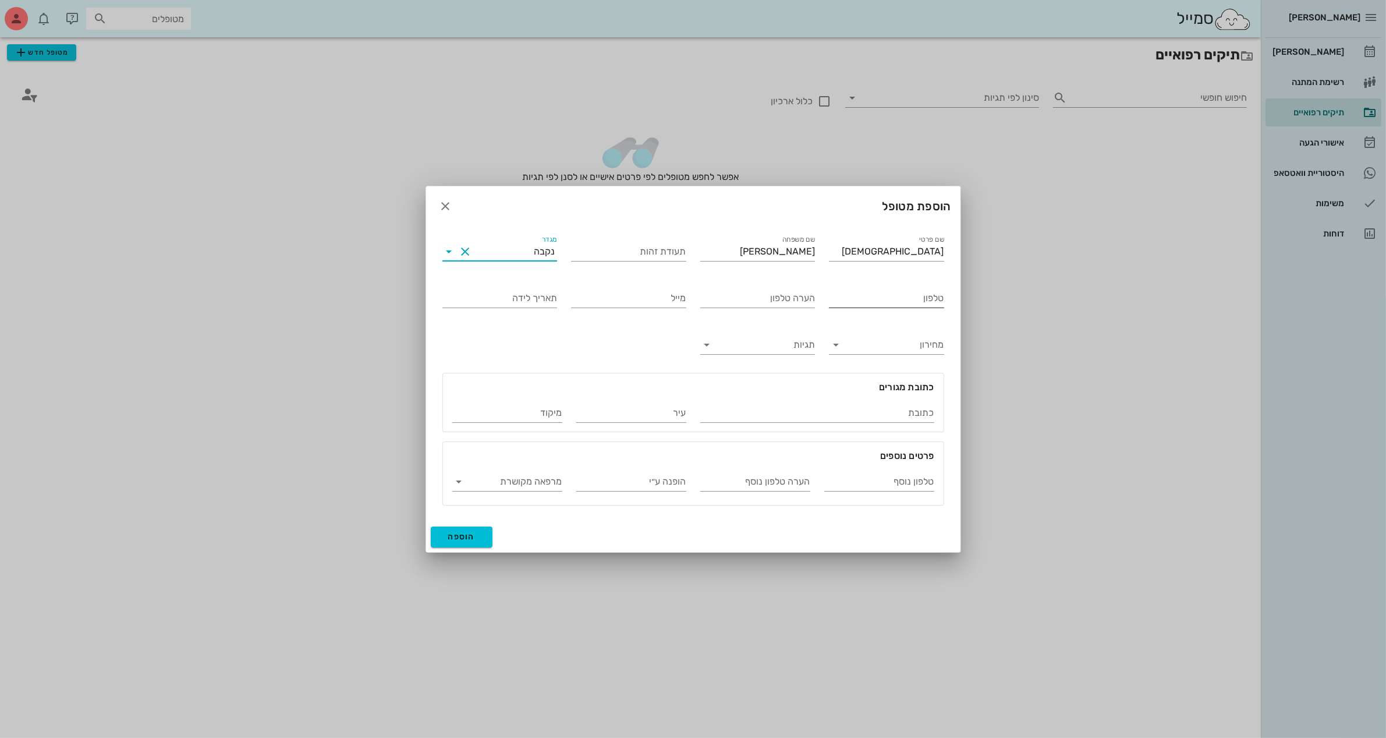
click at [887, 302] on input "טלפון" at bounding box center [886, 298] width 115 height 19
click at [909, 300] on input "טלפון" at bounding box center [886, 298] width 115 height 19
type input "054-4446262"
click at [802, 298] on input "הערה טלפון" at bounding box center [757, 298] width 115 height 19
type input "[PERSON_NAME] אמא שלה"
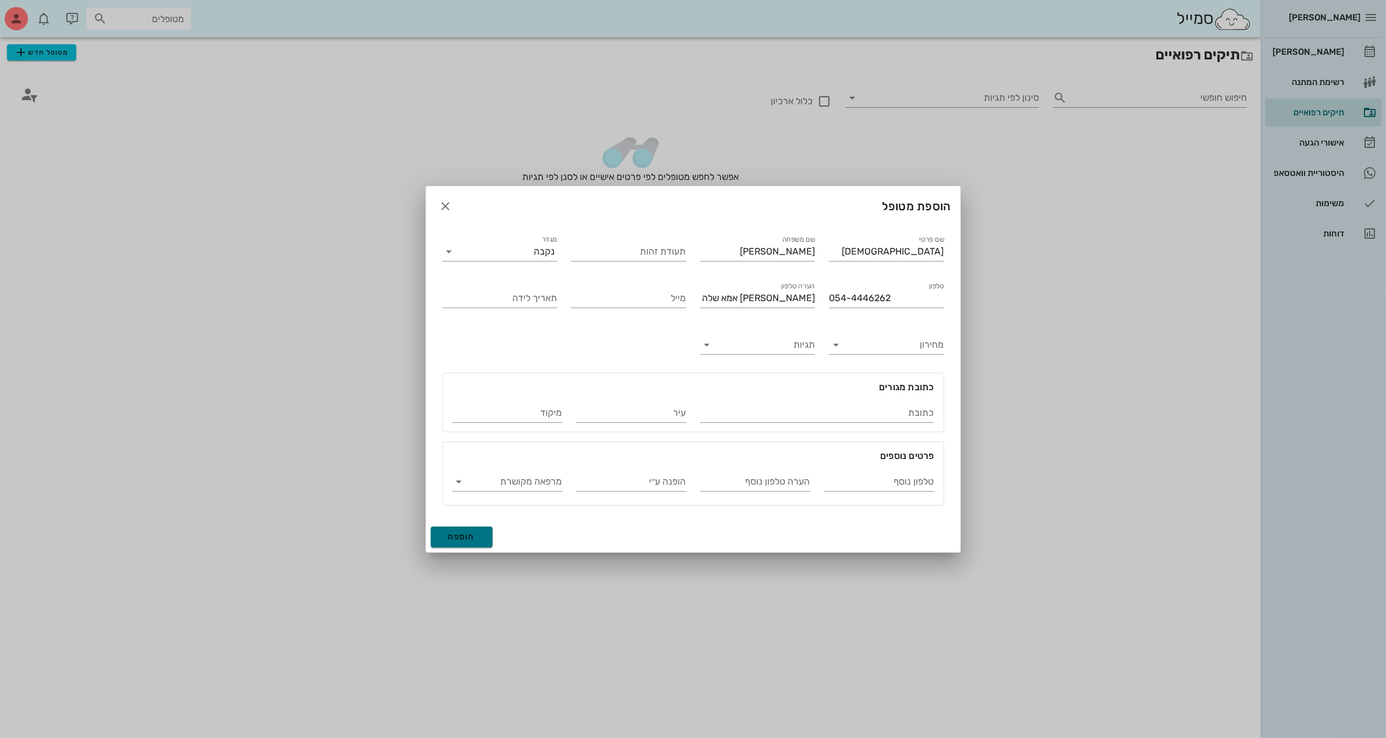
click at [470, 533] on span "הוספה" at bounding box center [461, 536] width 27 height 10
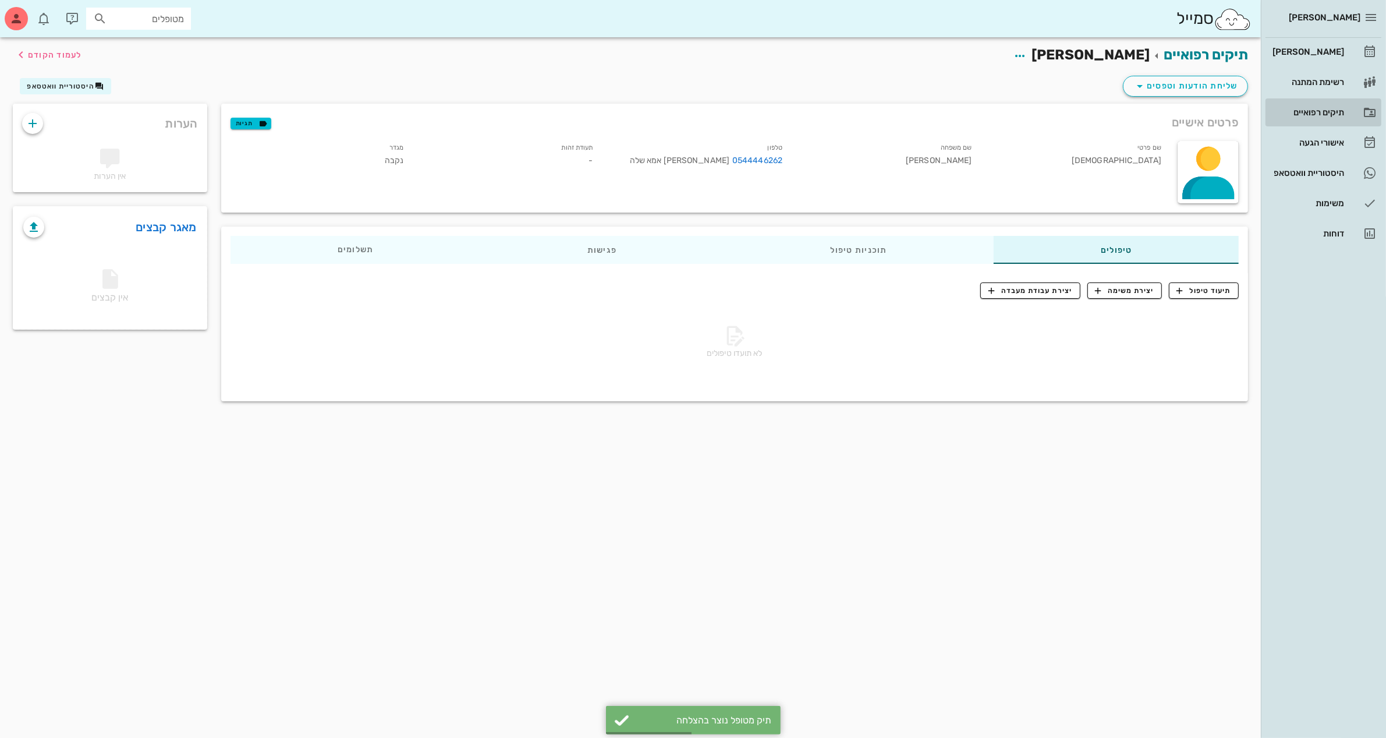
click at [1322, 109] on div "תיקים רפואיים" at bounding box center [1307, 112] width 74 height 9
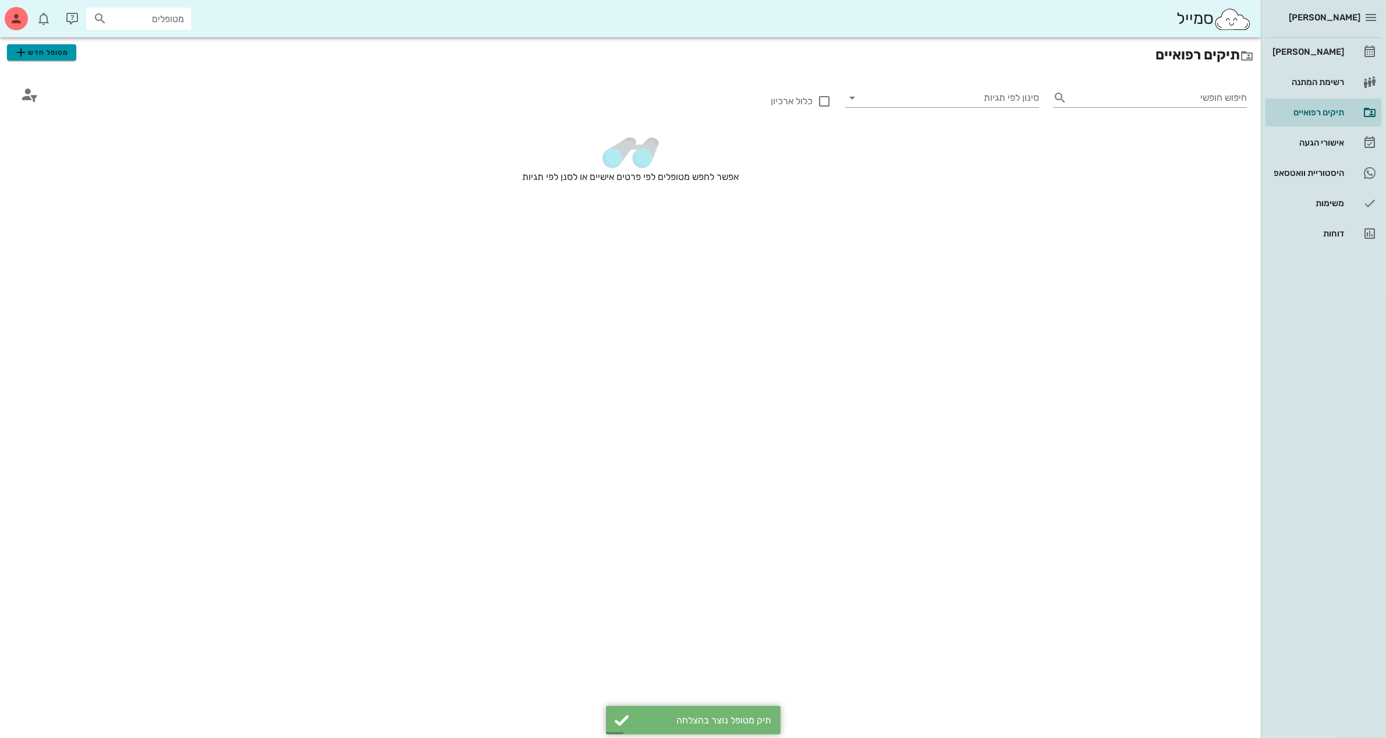
click at [36, 52] on span "מטופל חדש" at bounding box center [41, 52] width 55 height 14
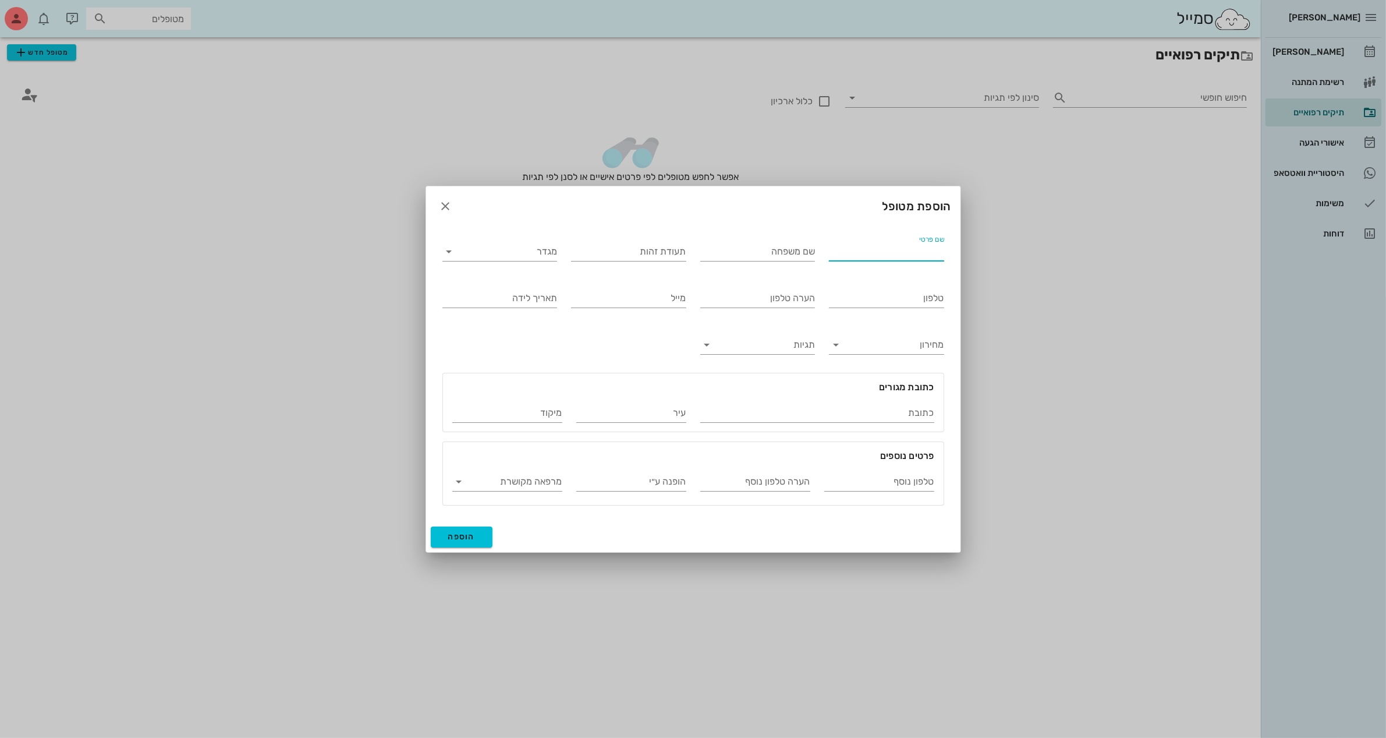
click at [862, 257] on input "שם פרטי" at bounding box center [886, 251] width 115 height 19
type input "[PERSON_NAME]"
click at [513, 253] on input "מגדר" at bounding box center [509, 251] width 97 height 19
click at [531, 292] on div "נקבה" at bounding box center [500, 287] width 96 height 11
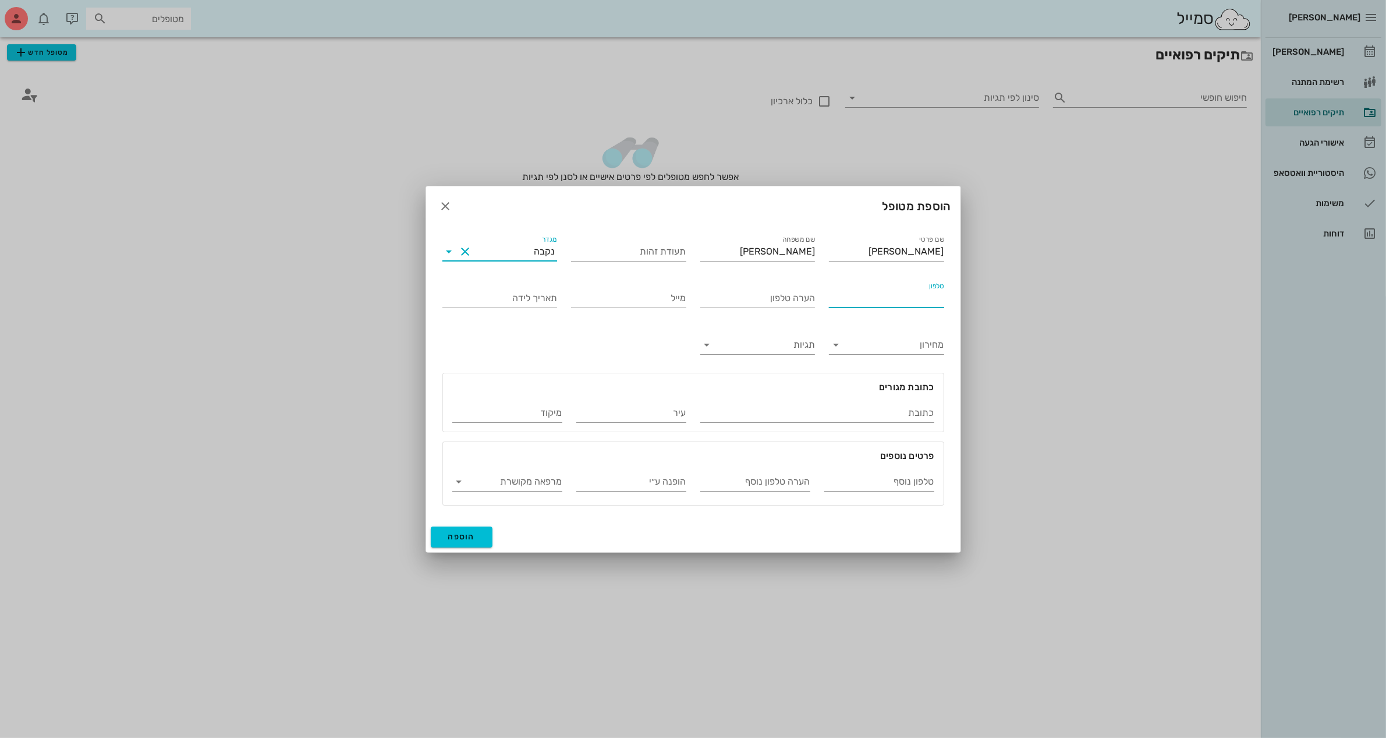
click at [906, 294] on input "טלפון" at bounding box center [886, 298] width 115 height 19
type input "054-4446262"
click at [465, 533] on span "הוספה" at bounding box center [461, 536] width 27 height 10
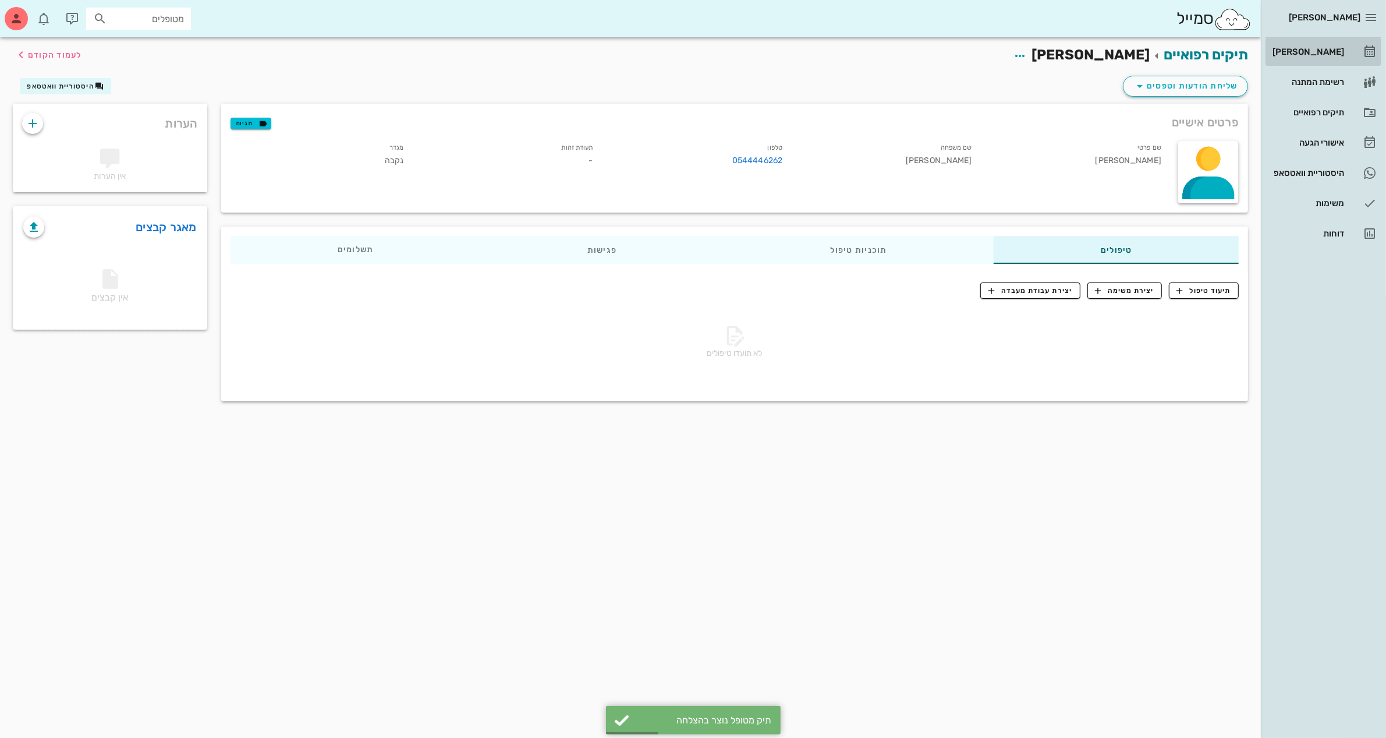
click at [1331, 52] on div "[PERSON_NAME]" at bounding box center [1307, 51] width 74 height 9
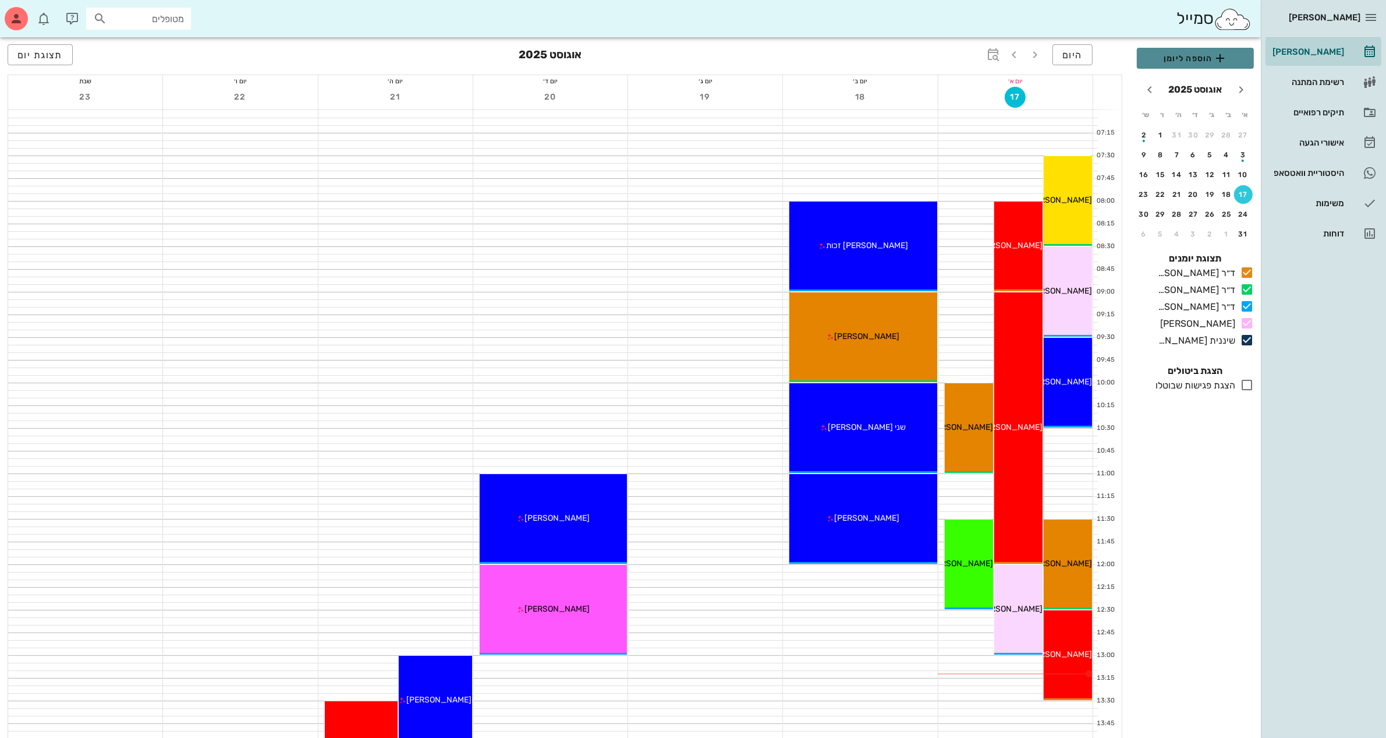
click at [1194, 62] on span "הוספה ליומן" at bounding box center [1195, 58] width 98 height 14
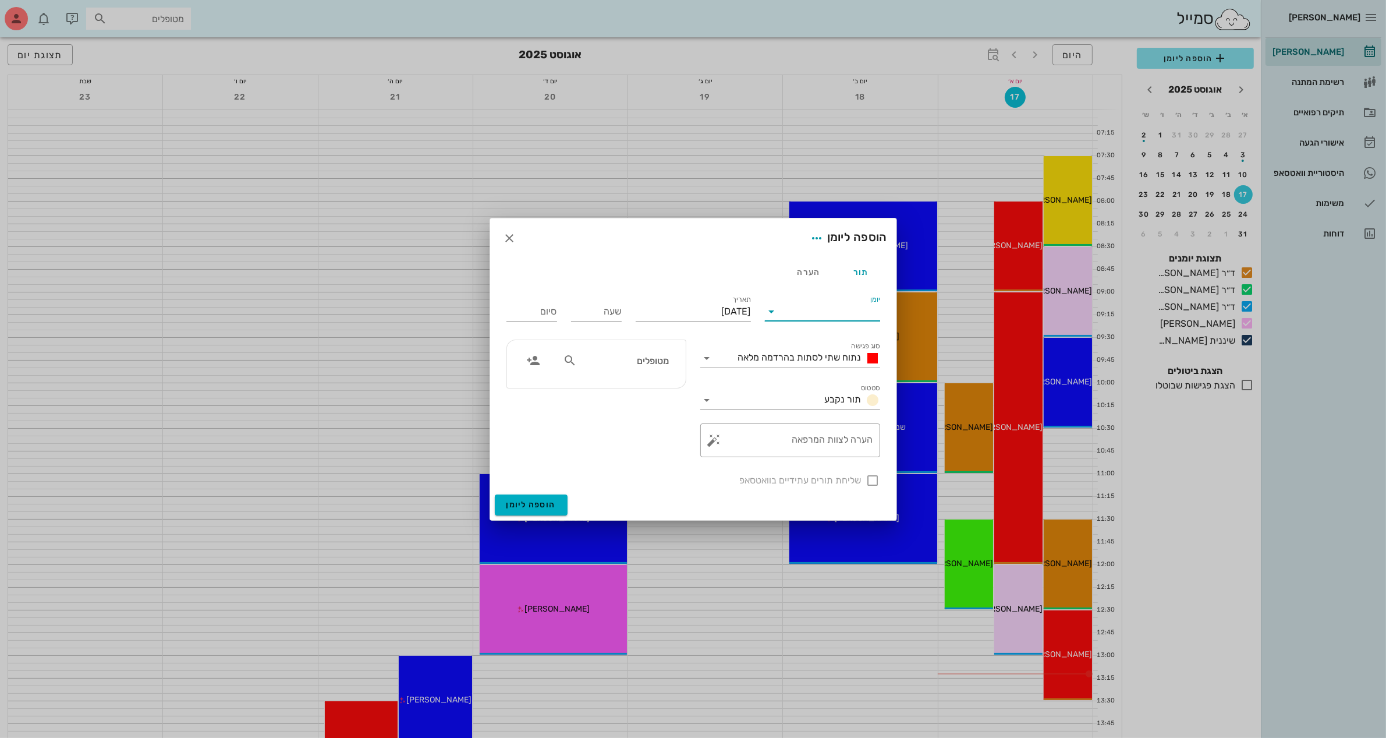
click at [834, 311] on input "יומן" at bounding box center [830, 311] width 99 height 19
click at [816, 348] on div "ד״ר [PERSON_NAME]" at bounding box center [825, 348] width 103 height 11
click at [693, 310] on input "[DATE]" at bounding box center [693, 311] width 115 height 19
click at [729, 444] on div "18" at bounding box center [733, 444] width 19 height 8
type input "[DATE]"
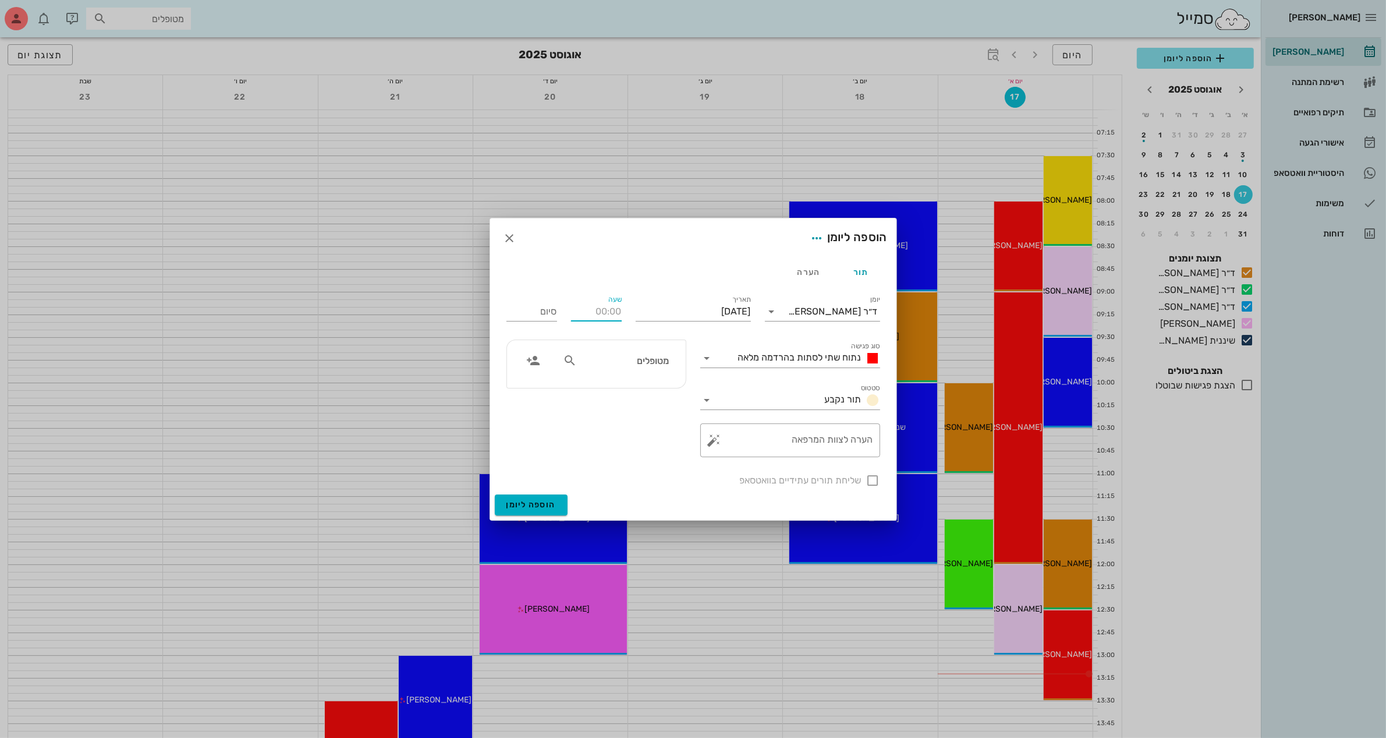
click at [608, 310] on input "שעה" at bounding box center [596, 311] width 51 height 19
type input "10:30"
click at [536, 315] on input "18:30" at bounding box center [531, 311] width 51 height 19
click at [536, 421] on div "12:00 (שעה ו30 דקות)" at bounding box center [501, 419] width 70 height 9
click at [550, 311] on input "12:00" at bounding box center [531, 311] width 51 height 19
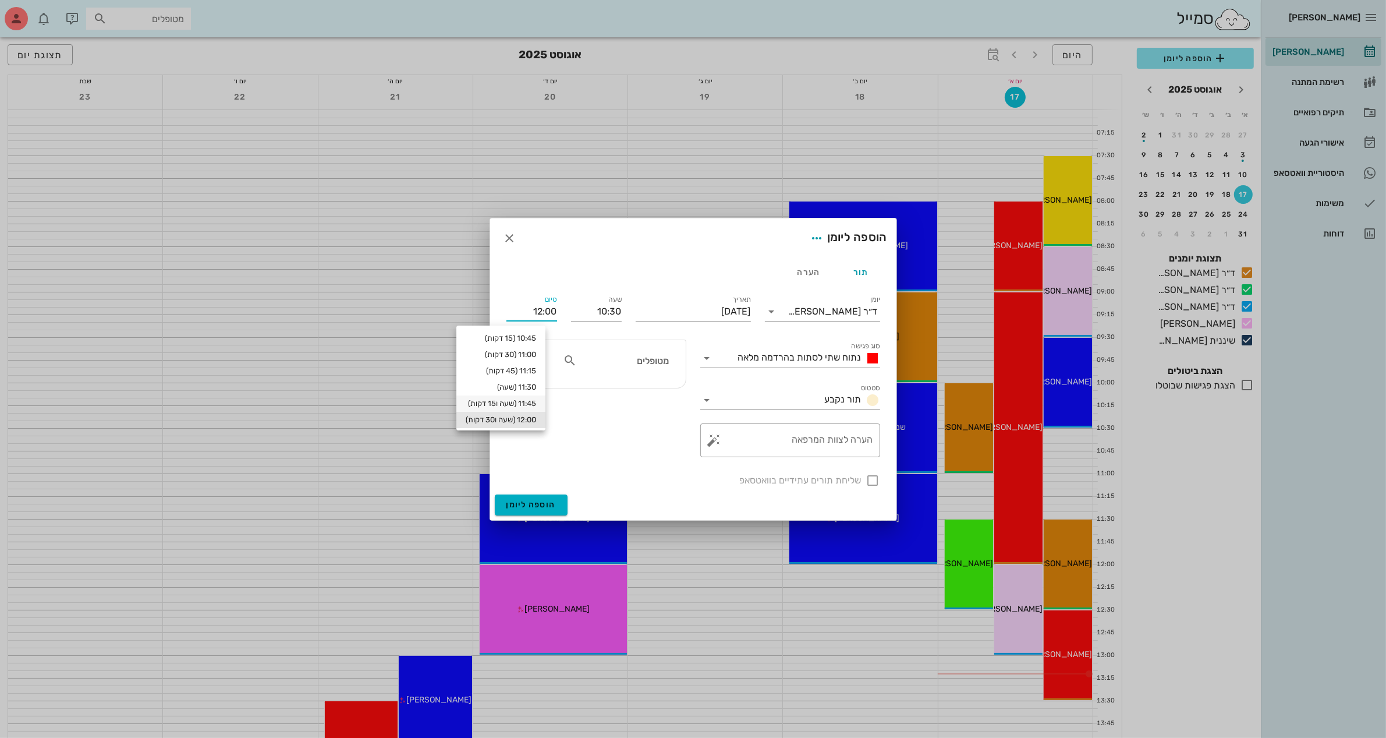
scroll to position [30, 0]
click at [536, 417] on div "12:30 (2 שעות)" at bounding box center [501, 421] width 70 height 9
type input "12:30"
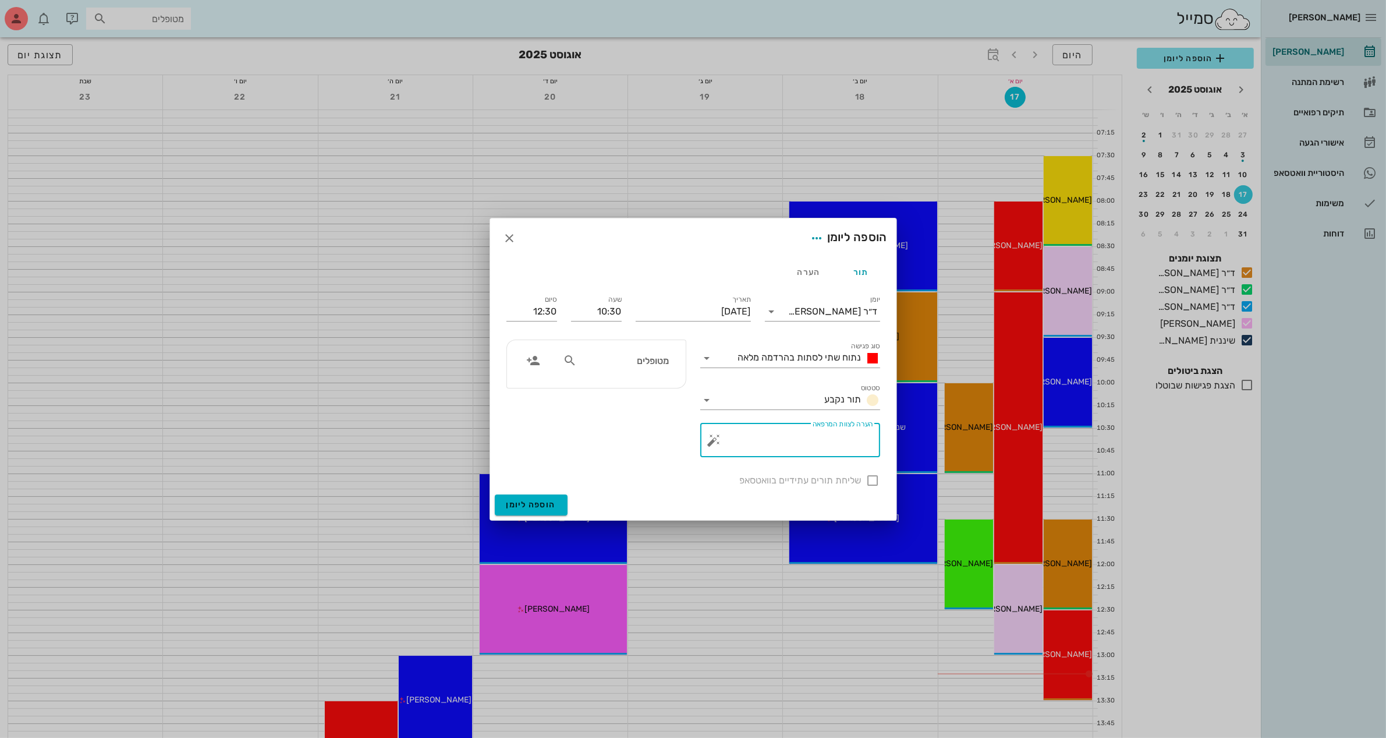
click at [767, 444] on textarea "הערה לצוות המרפאה" at bounding box center [795, 443] width 157 height 28
type textarea "הרכבת גשר"
click at [545, 309] on input "12:30" at bounding box center [531, 311] width 51 height 19
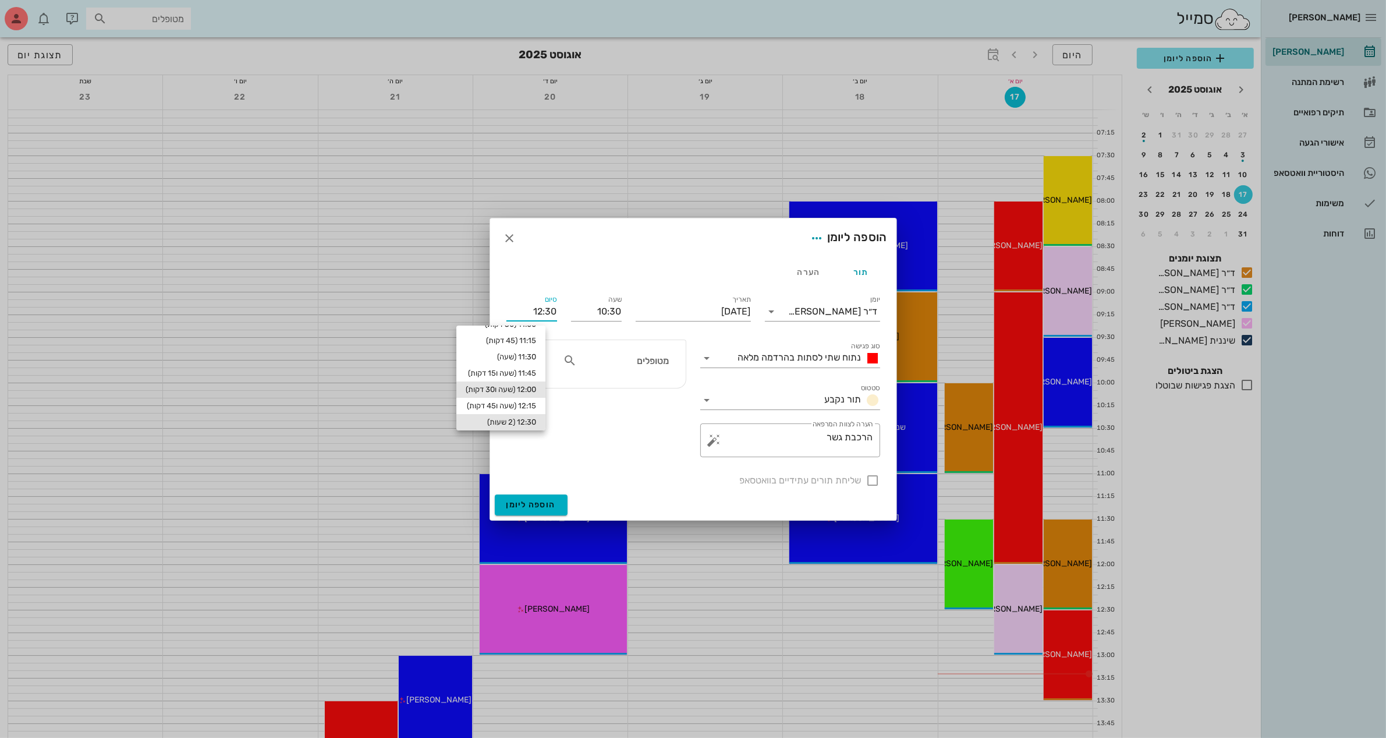
click at [536, 388] on div "12:00 (שעה ו30 דקות)" at bounding box center [501, 389] width 70 height 9
type input "12:00"
click at [869, 481] on div "שליחת תורים עתידיים בוואטסאפ" at bounding box center [693, 479] width 388 height 30
click at [793, 359] on span "נתוח שתי לסתות בהרדמה מלאה" at bounding box center [799, 357] width 123 height 11
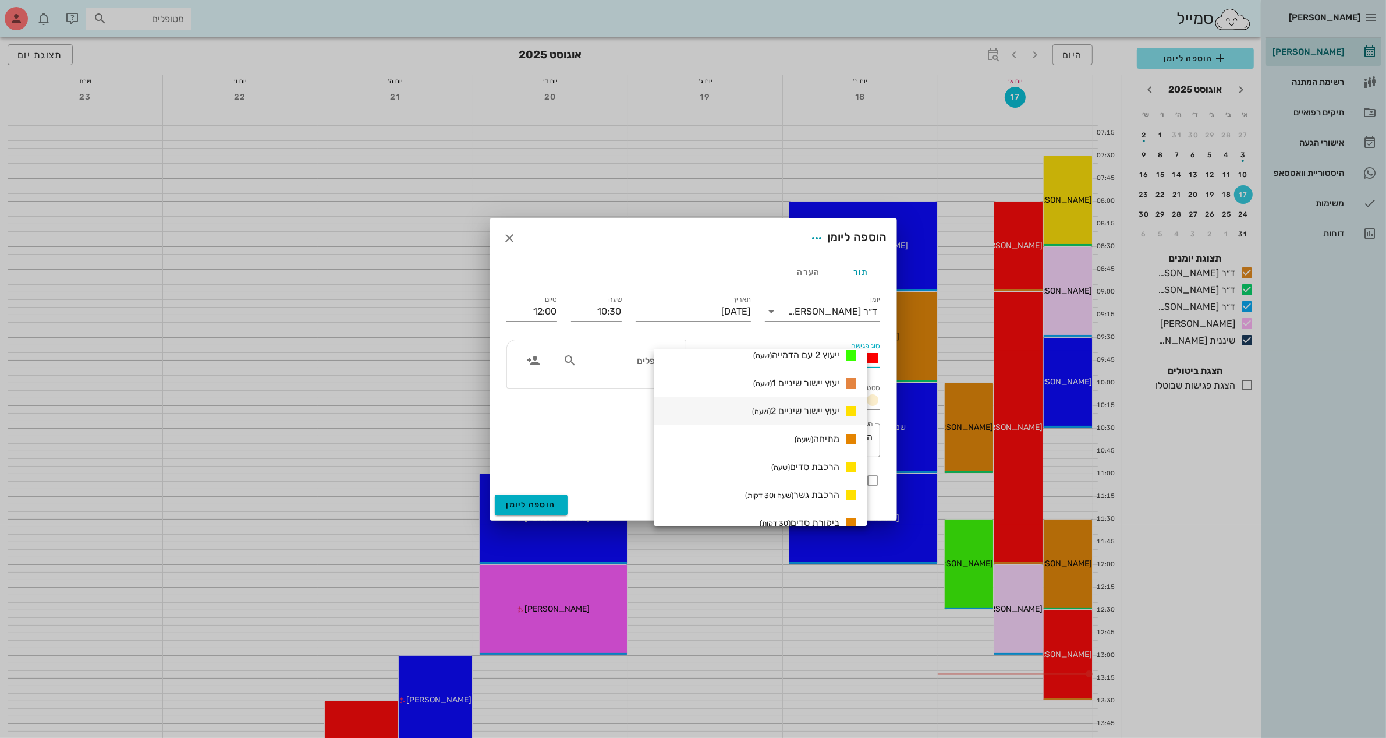
scroll to position [728, 0]
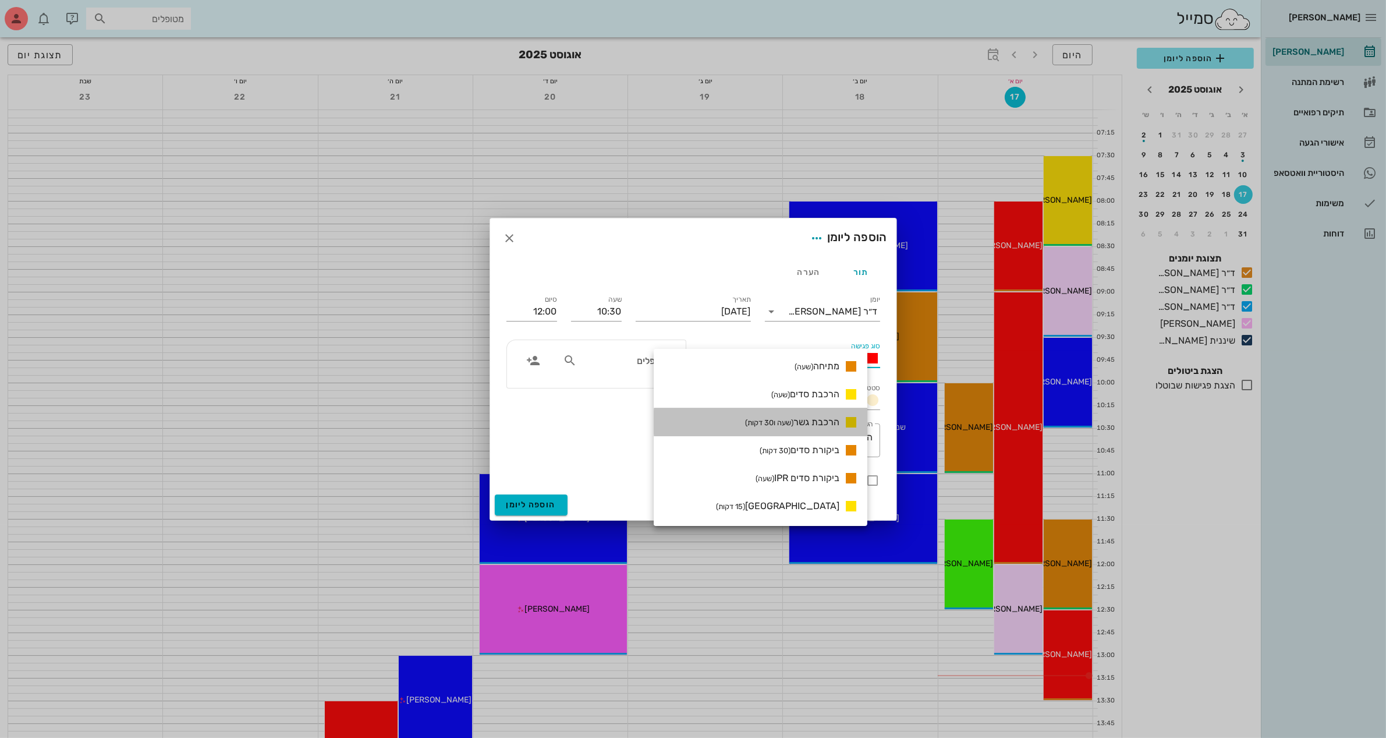
click at [793, 420] on small "(שעה ו30 דקות)" at bounding box center [769, 422] width 48 height 9
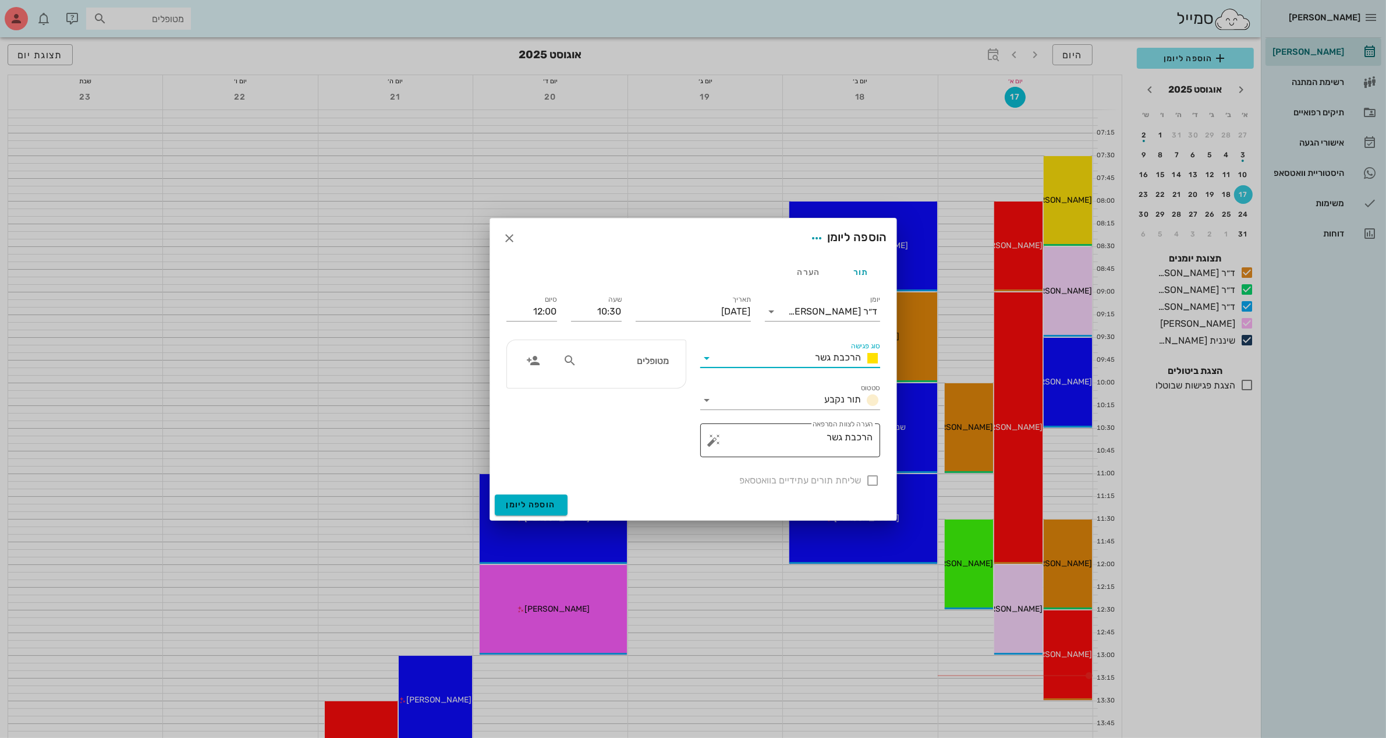
click at [825, 437] on textarea "הרכבת גשר" at bounding box center [795, 443] width 157 height 28
click at [568, 362] on icon at bounding box center [570, 360] width 14 height 14
type input "[DEMOGRAPHIC_DATA]"
click at [636, 388] on div "[PERSON_NAME]" at bounding box center [625, 385] width 118 height 9
click at [871, 481] on div at bounding box center [873, 480] width 20 height 20
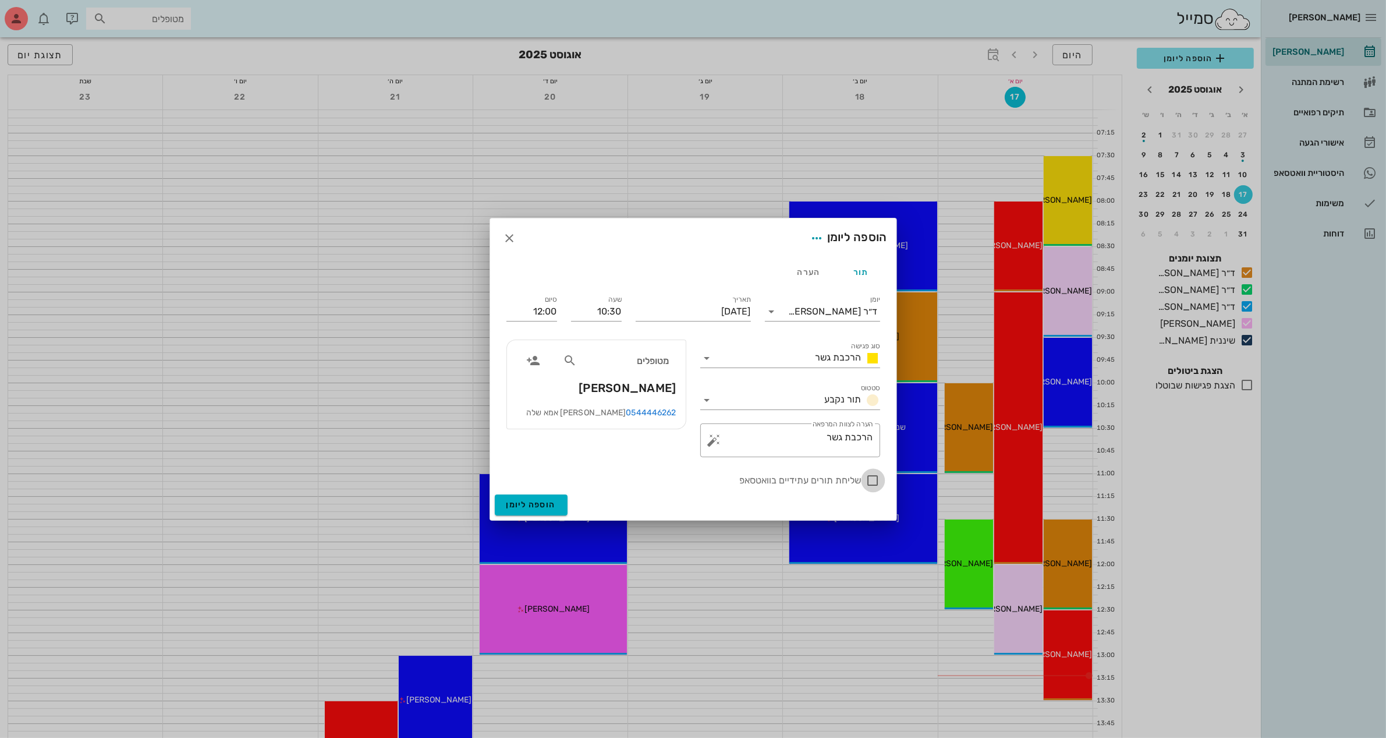
checkbox input "true"
click at [530, 505] on span "הוספה ליומן" at bounding box center [530, 504] width 49 height 10
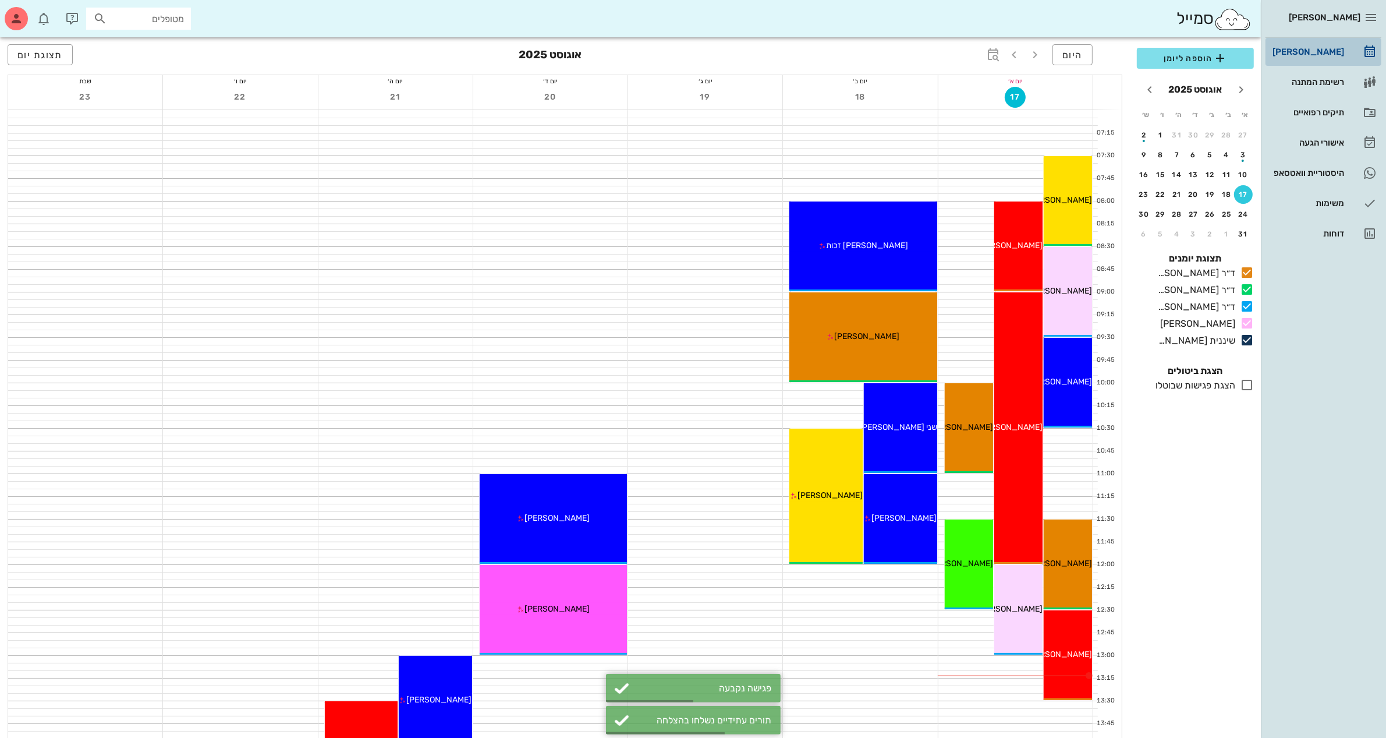
click at [1295, 47] on div "[PERSON_NAME]" at bounding box center [1307, 51] width 74 height 9
click at [1162, 54] on span "הוספה ליומן" at bounding box center [1195, 58] width 98 height 14
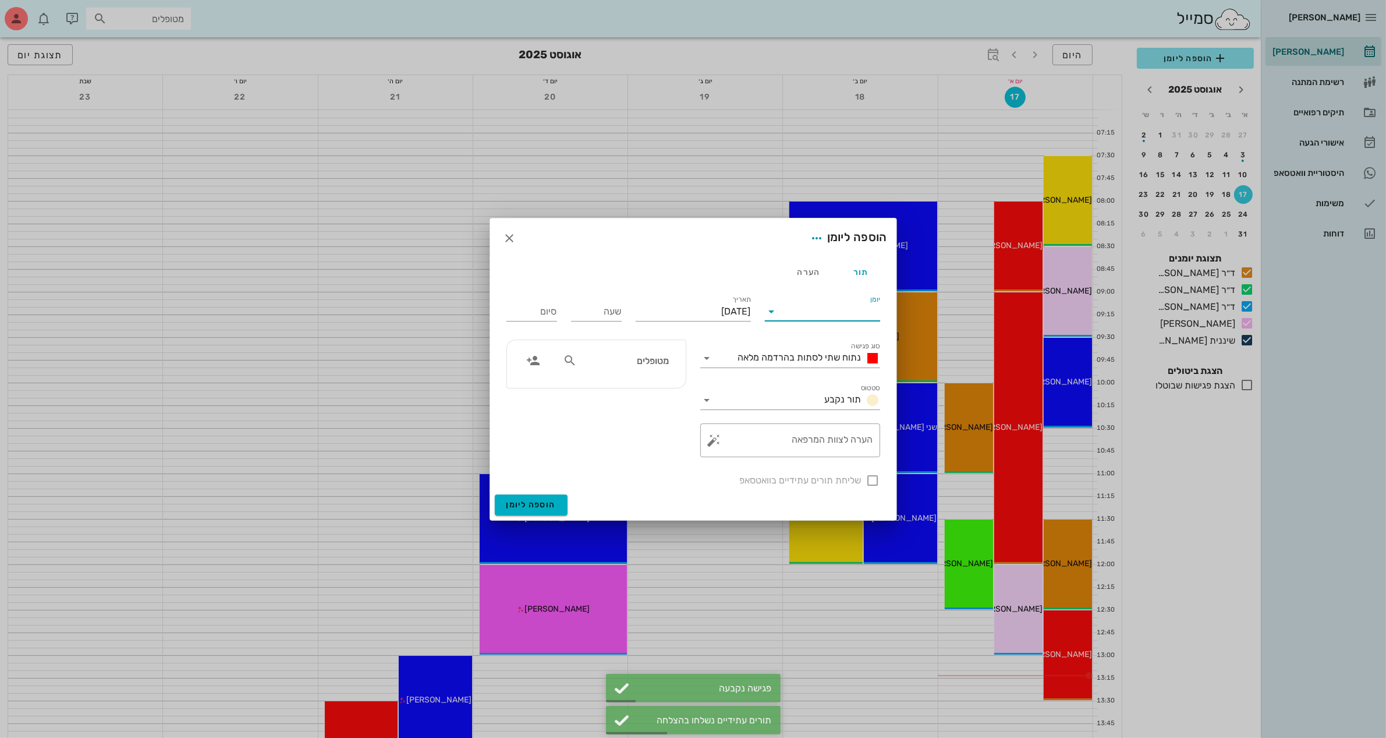
click at [804, 310] on input "יומן" at bounding box center [830, 311] width 99 height 19
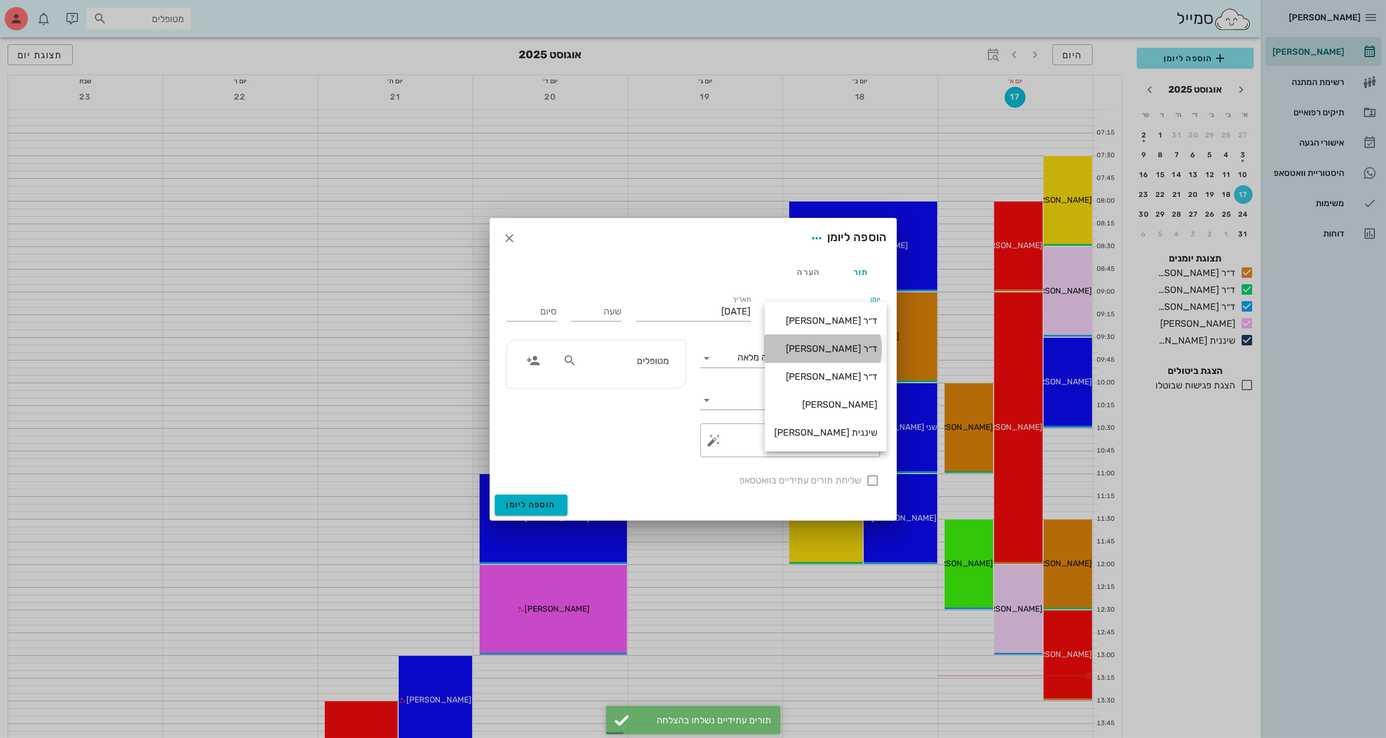
click at [818, 343] on div "ד״ר [PERSON_NAME]" at bounding box center [825, 348] width 103 height 11
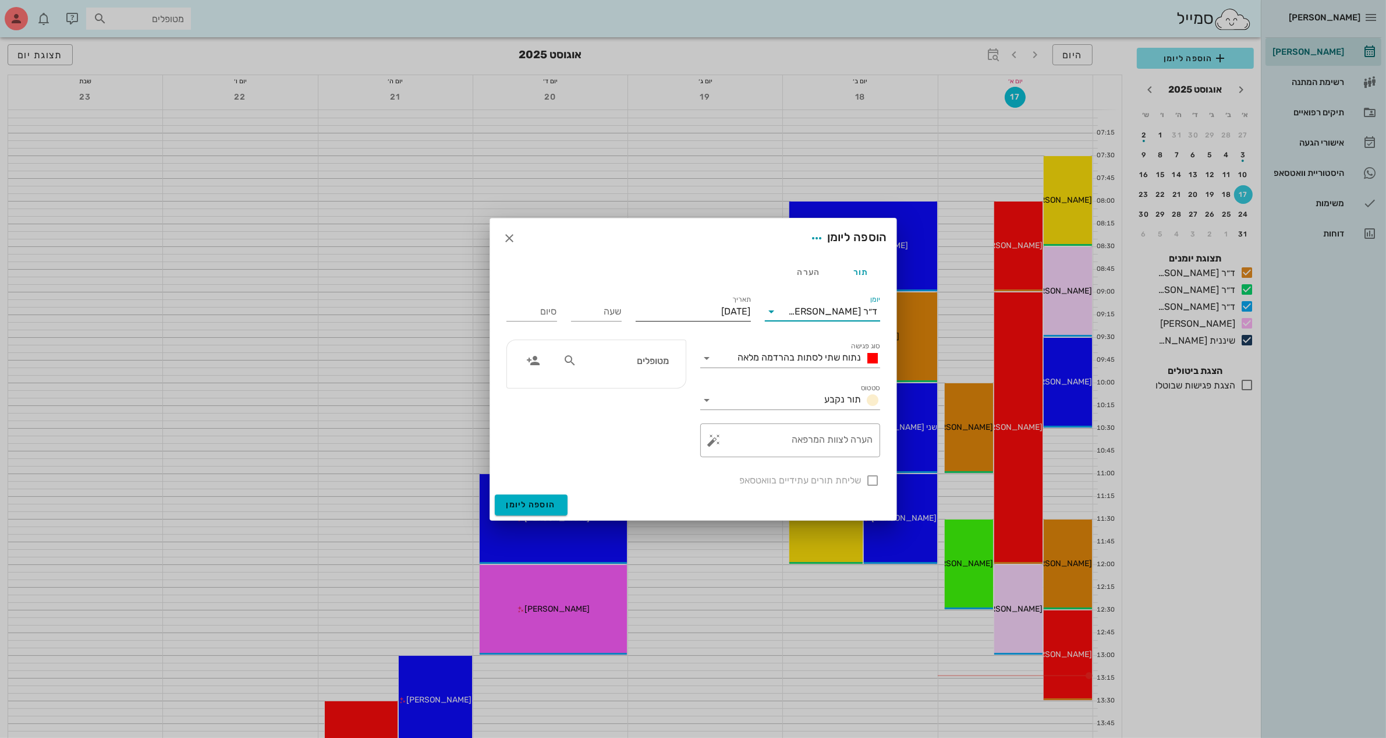
click at [717, 306] on input "[DATE]" at bounding box center [693, 311] width 115 height 19
click at [731, 441] on div "18" at bounding box center [733, 444] width 19 height 8
type input "[DATE]"
click at [601, 310] on input "שעה" at bounding box center [596, 311] width 51 height 19
type input "12:00"
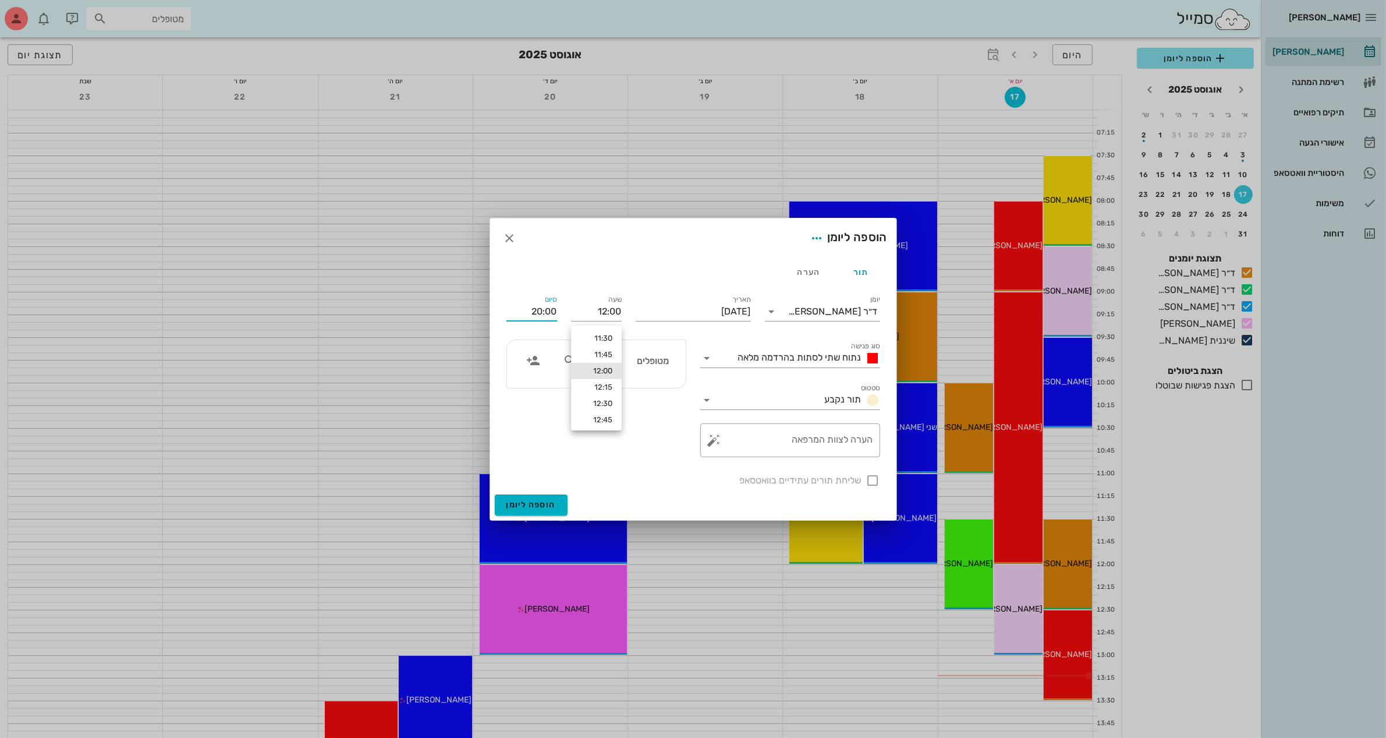
click at [522, 307] on input "20:00" at bounding box center [531, 311] width 51 height 19
type input "2"
click at [536, 351] on div "12:30 (30 דקות)" at bounding box center [501, 354] width 70 height 9
type input "12:30"
click at [789, 353] on span "נתוח שתי לסתות בהרדמה מלאה" at bounding box center [799, 357] width 123 height 11
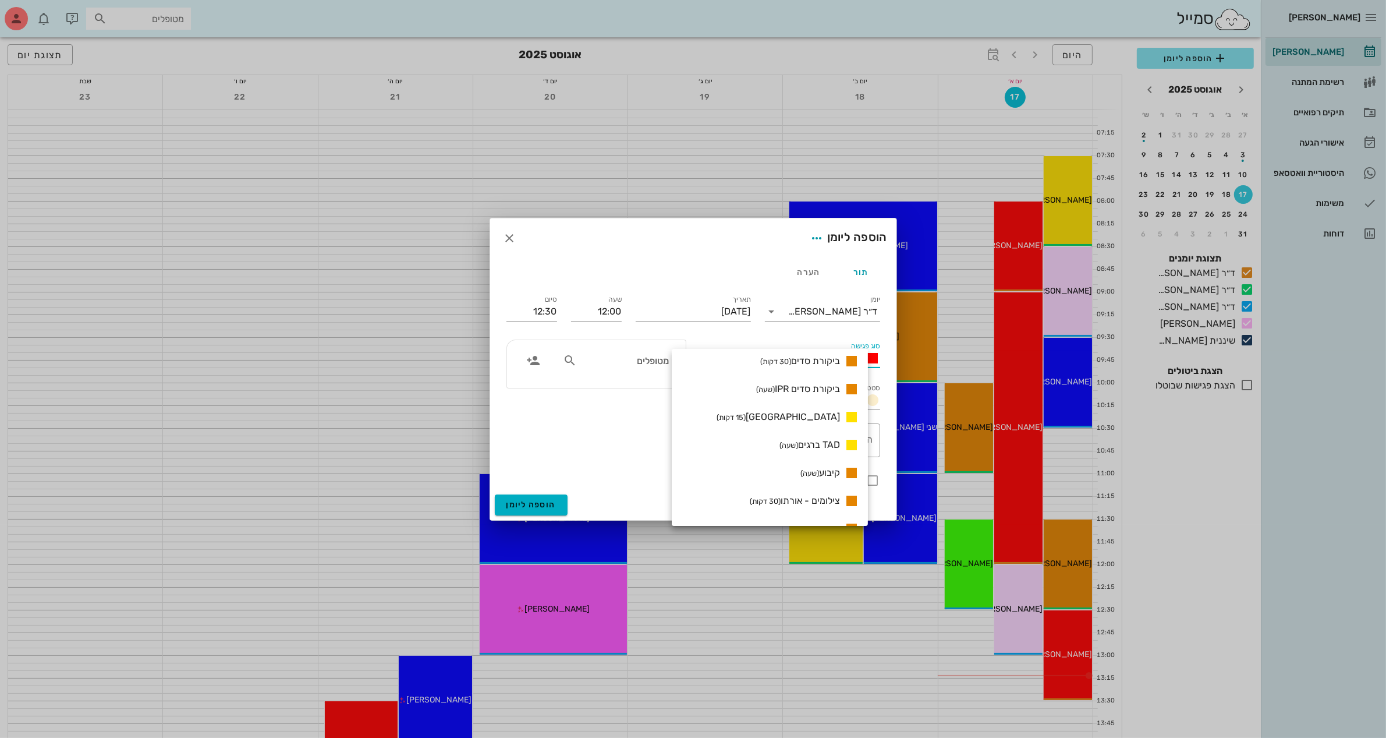
scroll to position [828, 0]
click at [837, 516] on span "סריקה- אורתו (30 דקות)" at bounding box center [798, 517] width 84 height 11
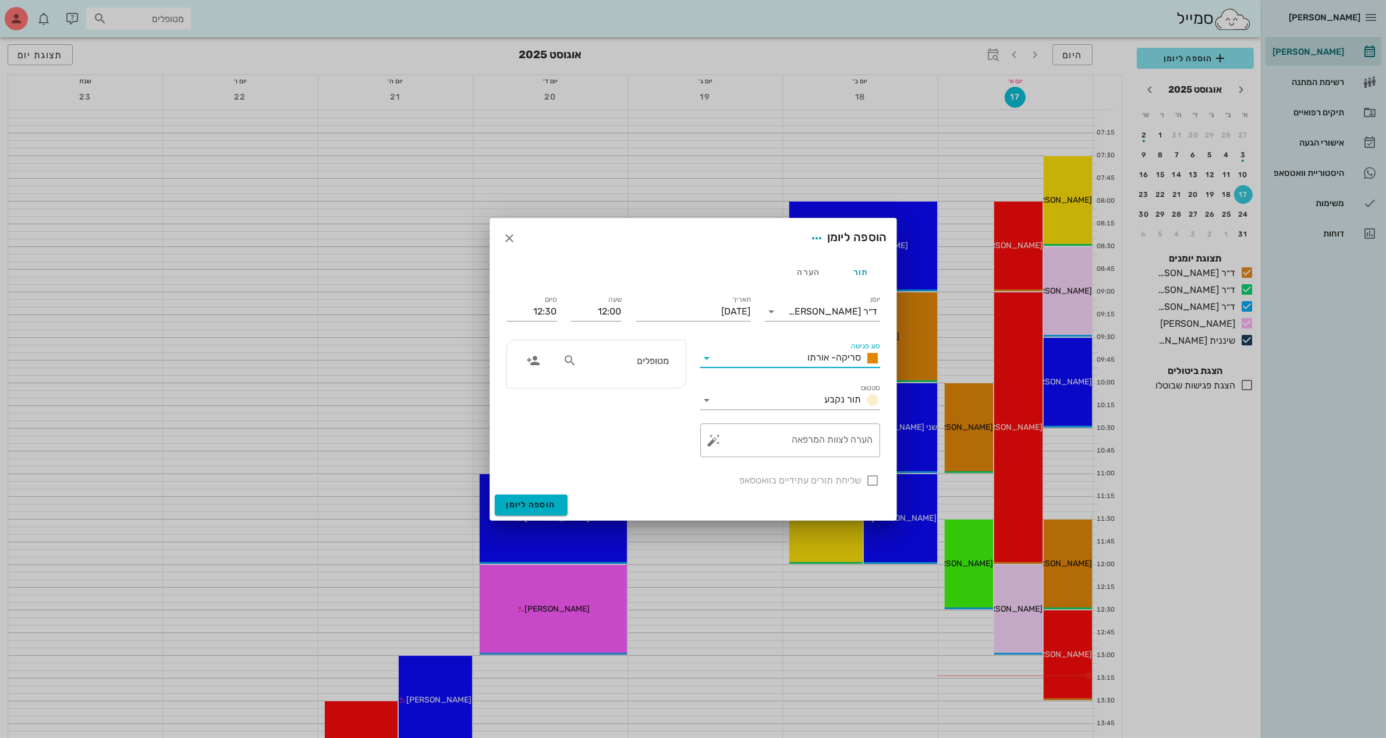
scroll to position [0, 0]
click at [809, 442] on textarea "הערה לצוות המרפאה" at bounding box center [795, 443] width 157 height 28
click at [568, 358] on icon at bounding box center [570, 360] width 14 height 14
type input "[PERSON_NAME]"
click at [633, 393] on div "0544446262" at bounding box center [615, 396] width 118 height 9
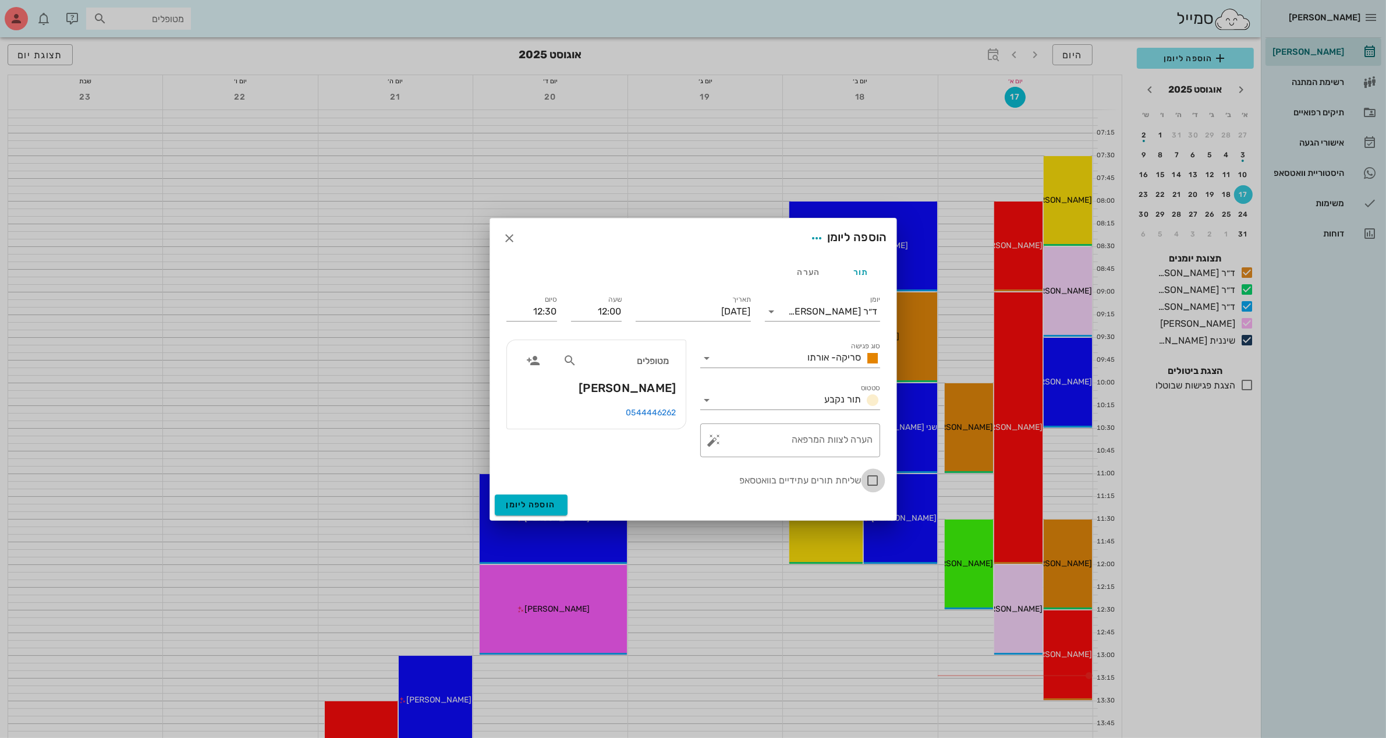
click at [871, 481] on div at bounding box center [873, 480] width 20 height 20
checkbox input "true"
click at [530, 505] on span "הוספה ליומן" at bounding box center [530, 504] width 49 height 10
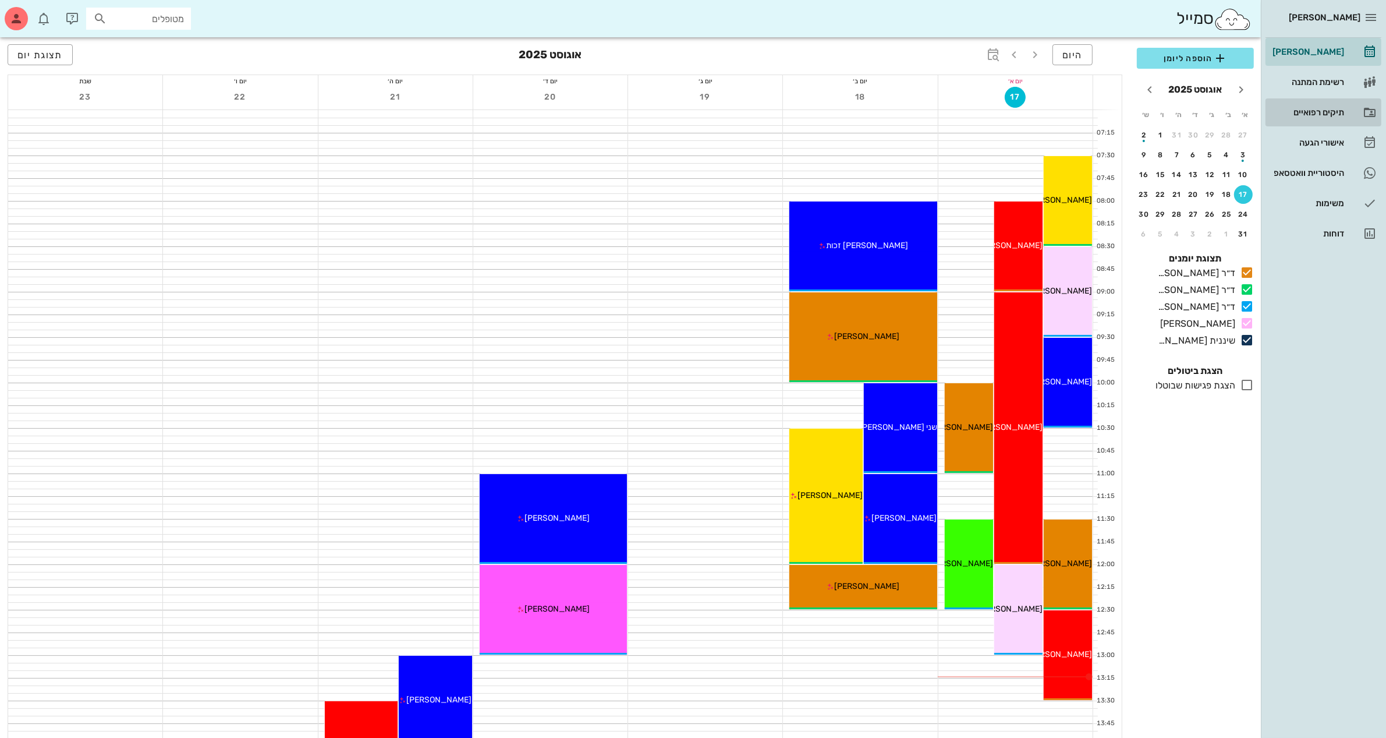
click at [1298, 112] on div "תיקים רפואיים" at bounding box center [1307, 112] width 74 height 9
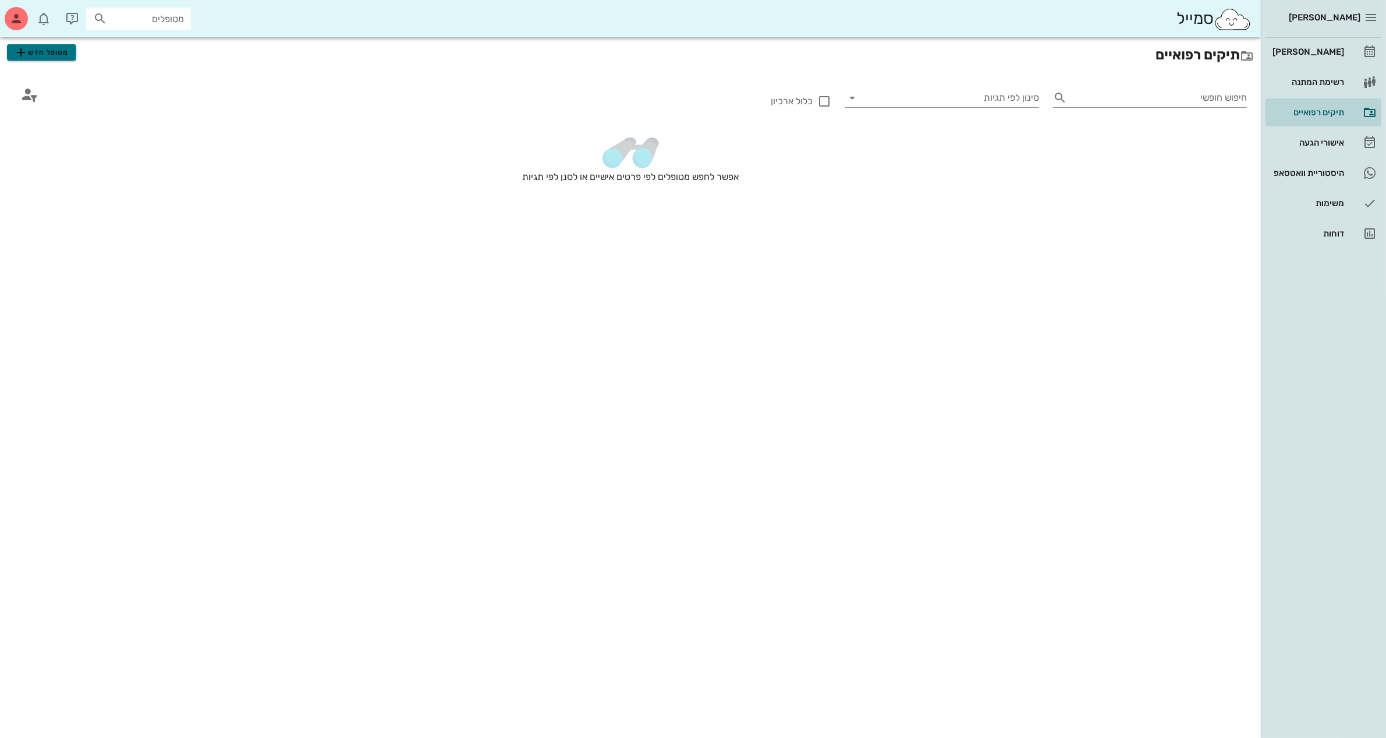
click at [61, 57] on span "מטופל חדש" at bounding box center [41, 52] width 55 height 14
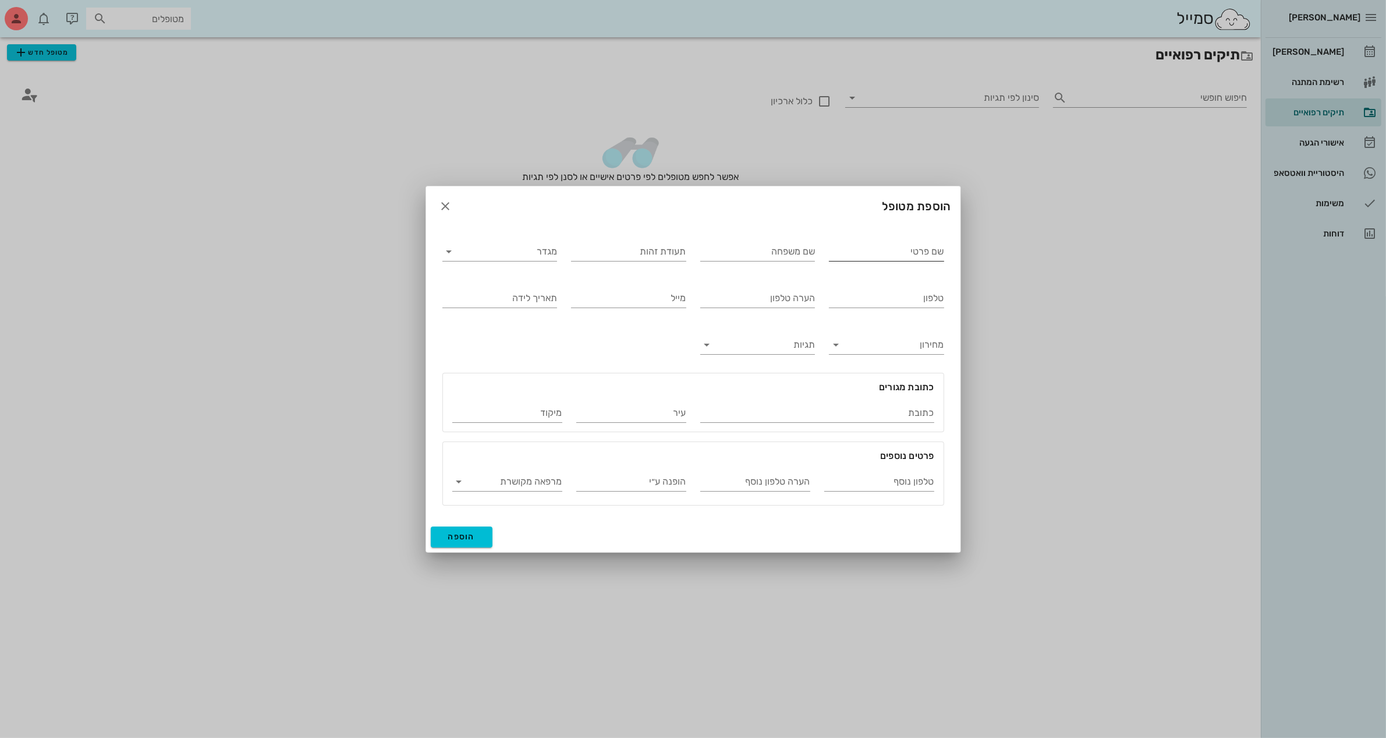
click at [898, 254] on input "שם פרטי" at bounding box center [886, 251] width 115 height 19
type input "[PERSON_NAME]"
click at [483, 246] on input "מגדר" at bounding box center [509, 251] width 97 height 19
click at [518, 290] on div "נקבה" at bounding box center [500, 287] width 96 height 11
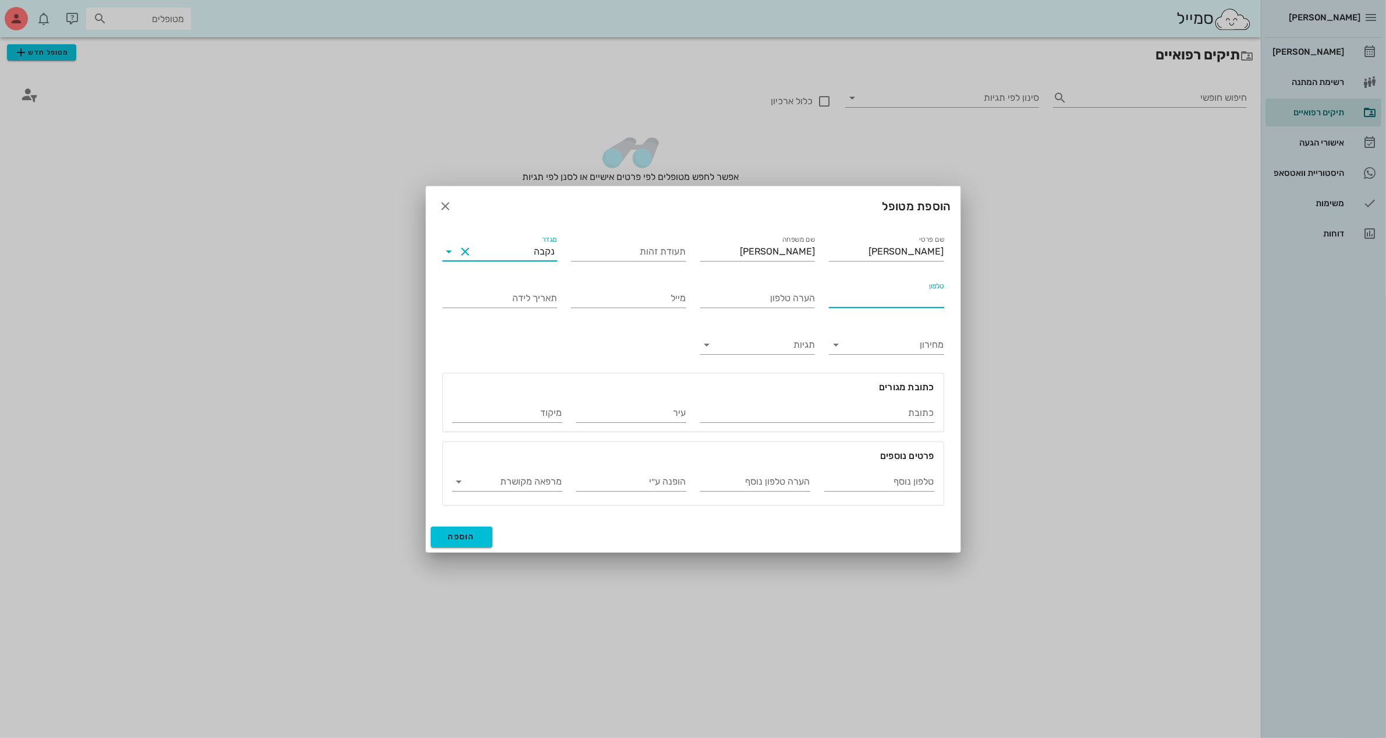
click at [903, 304] on input "טלפון" at bounding box center [886, 298] width 115 height 19
type input "054-4420492"
click at [476, 534] on button "הוספה" at bounding box center [462, 536] width 62 height 21
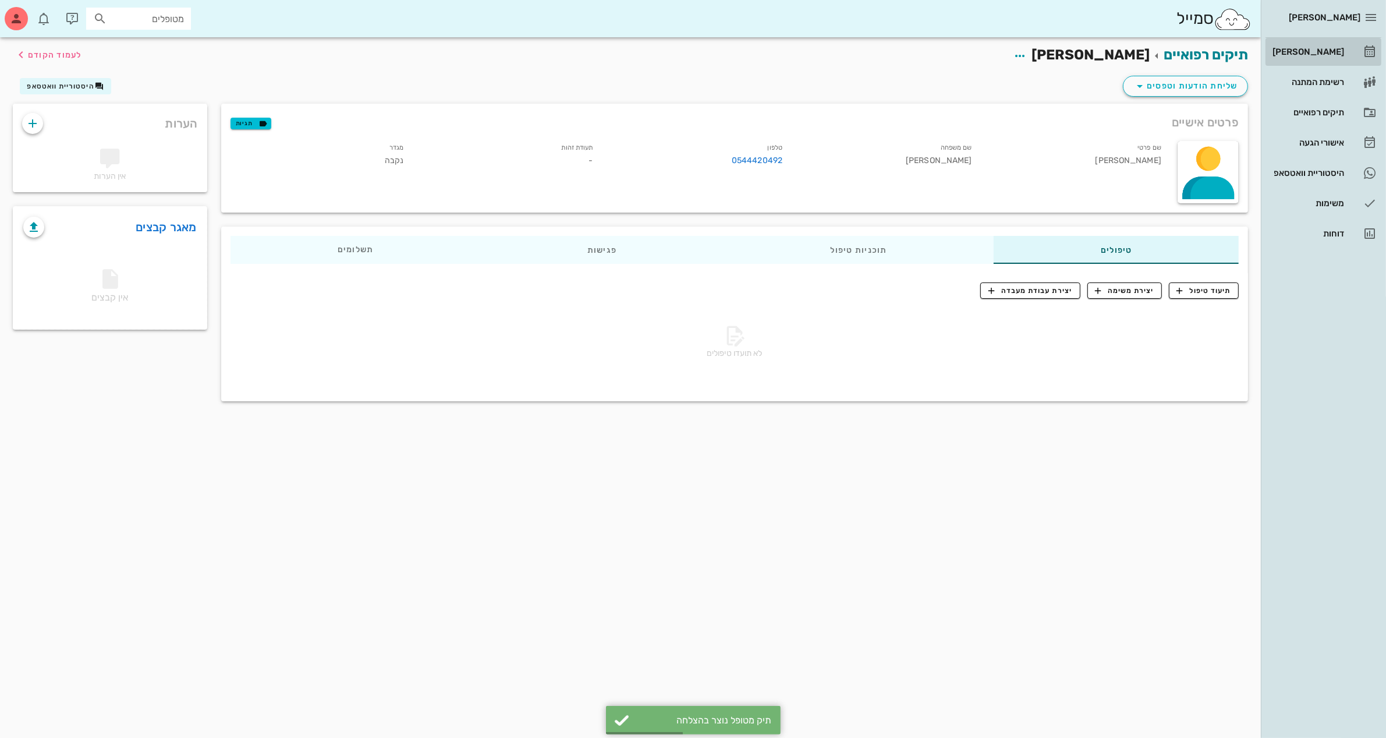
click at [1310, 51] on div "[PERSON_NAME]" at bounding box center [1307, 51] width 74 height 9
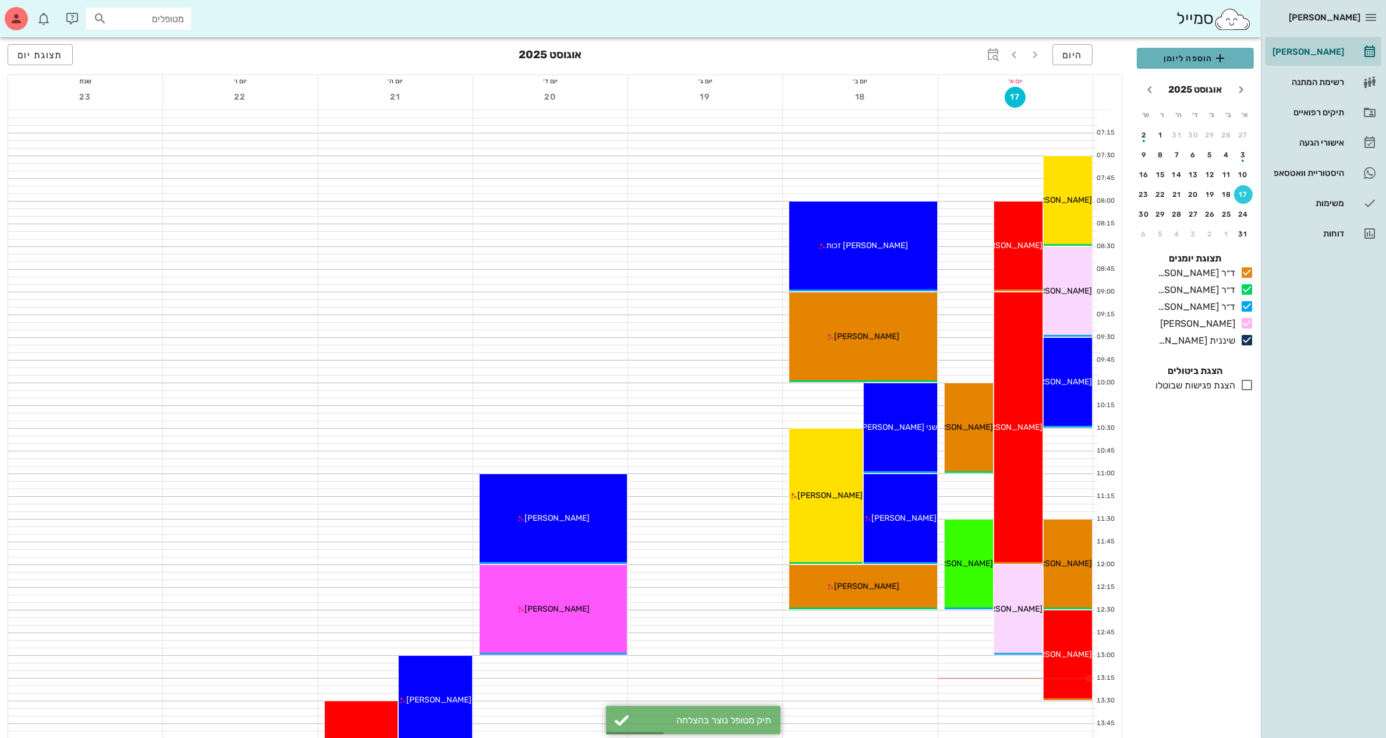
click at [1199, 61] on span "הוספה ליומן" at bounding box center [1195, 58] width 98 height 14
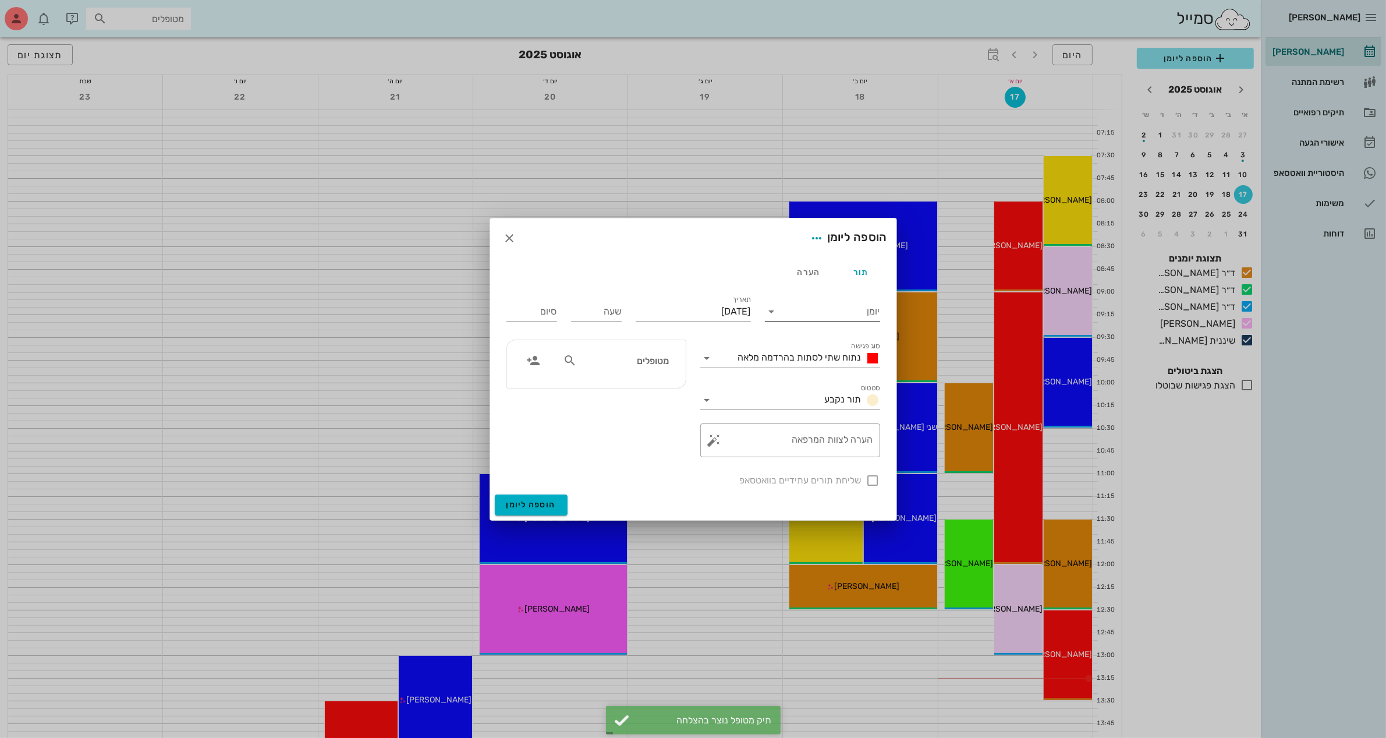
click at [824, 313] on input "יומן" at bounding box center [830, 311] width 99 height 19
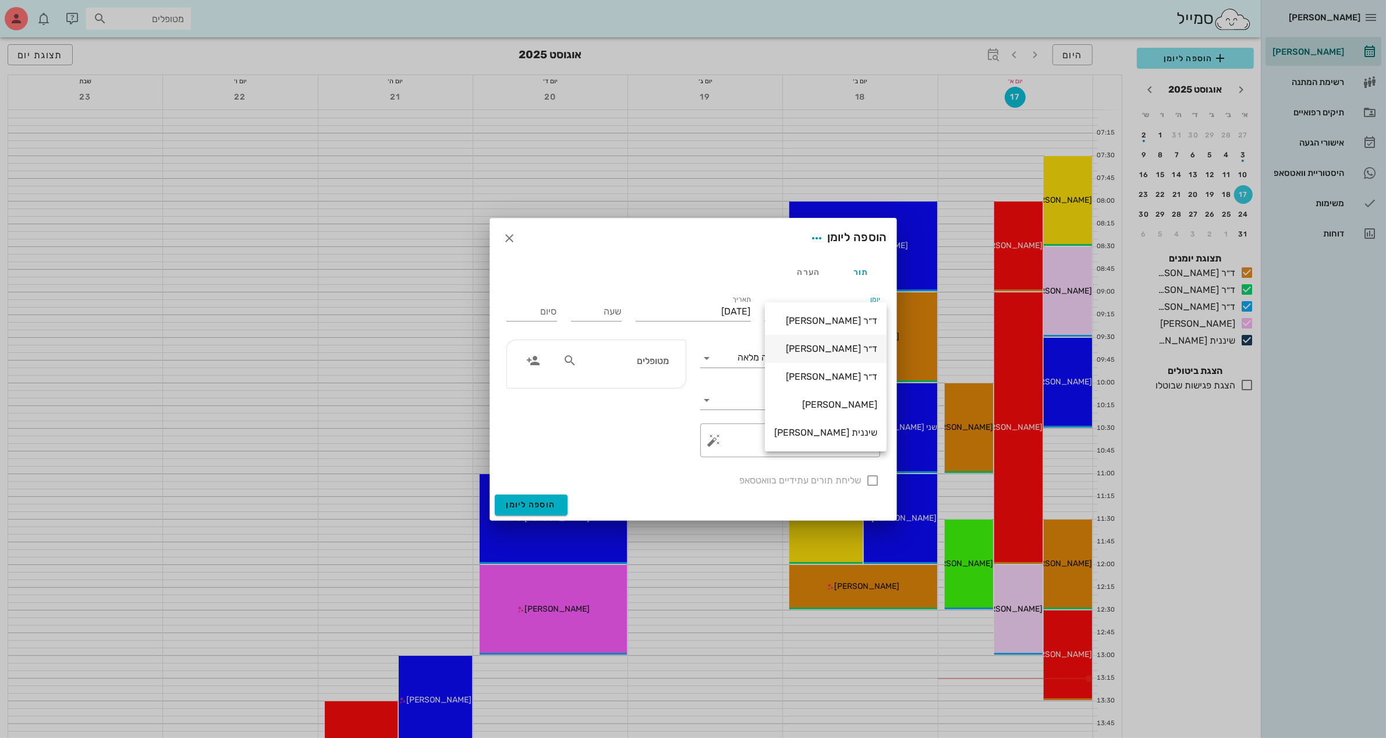
click at [825, 350] on div "ד״ר [PERSON_NAME]" at bounding box center [825, 348] width 103 height 11
click at [725, 312] on input "[DATE]" at bounding box center [693, 311] width 115 height 19
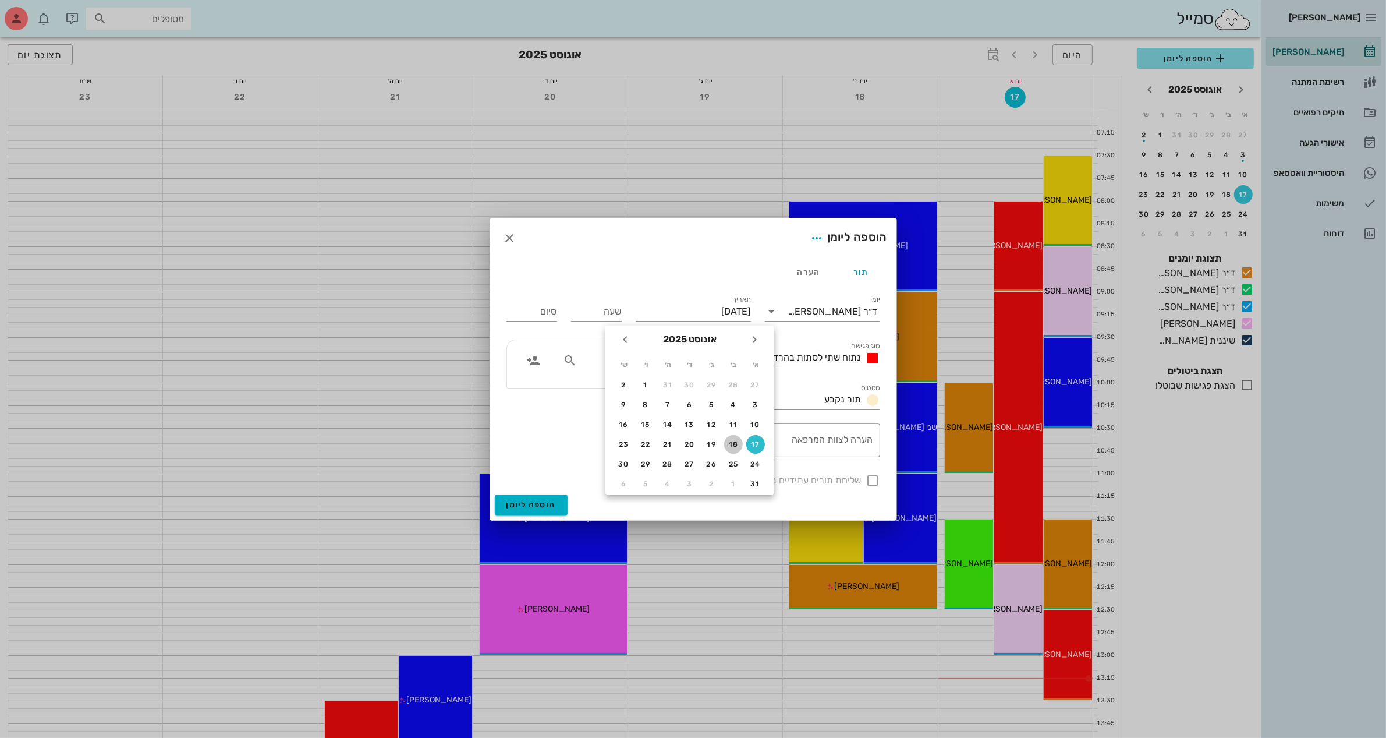
click at [731, 441] on div "18" at bounding box center [733, 444] width 19 height 8
type input "[DATE]"
click at [595, 310] on input "שעה" at bounding box center [596, 311] width 51 height 19
type input "1"
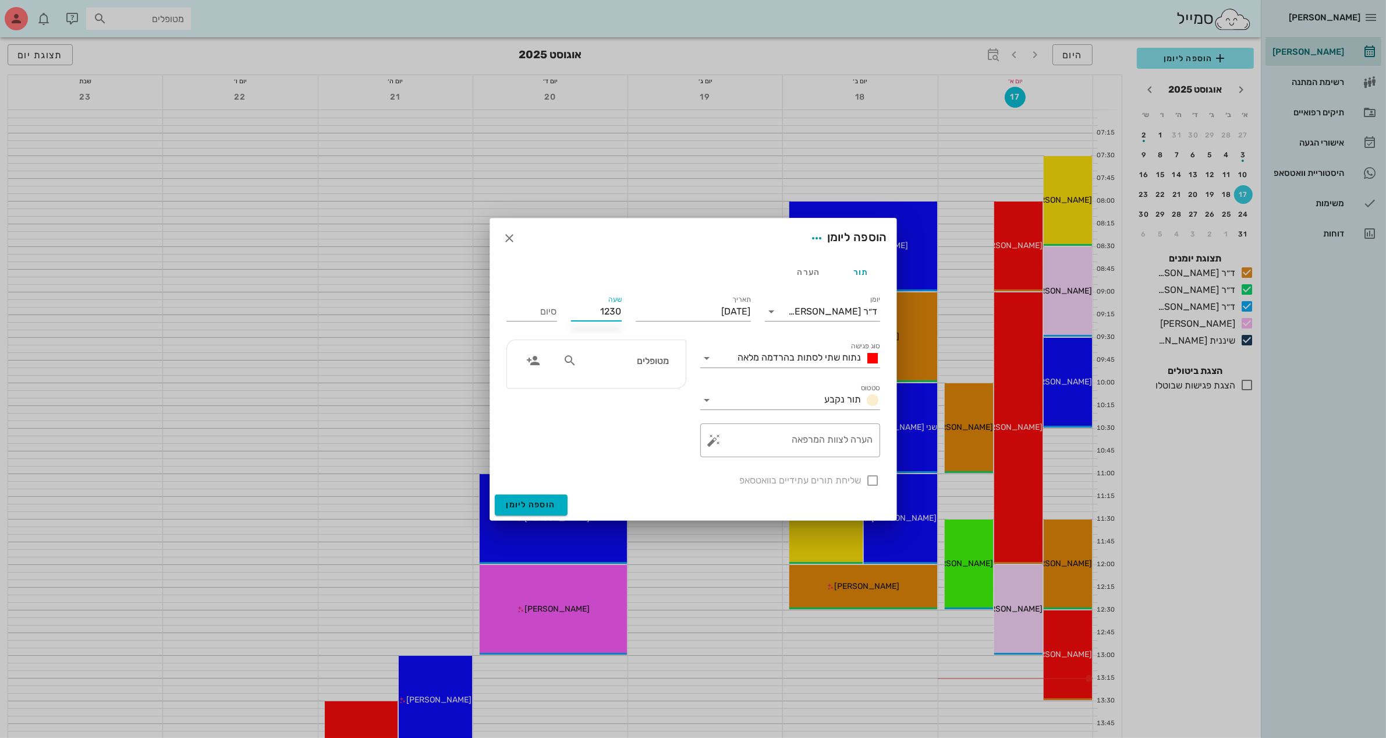
type input "12:30"
type input "20:30"
click at [600, 422] on div "13:30" at bounding box center [596, 422] width 32 height 9
type input "13:30"
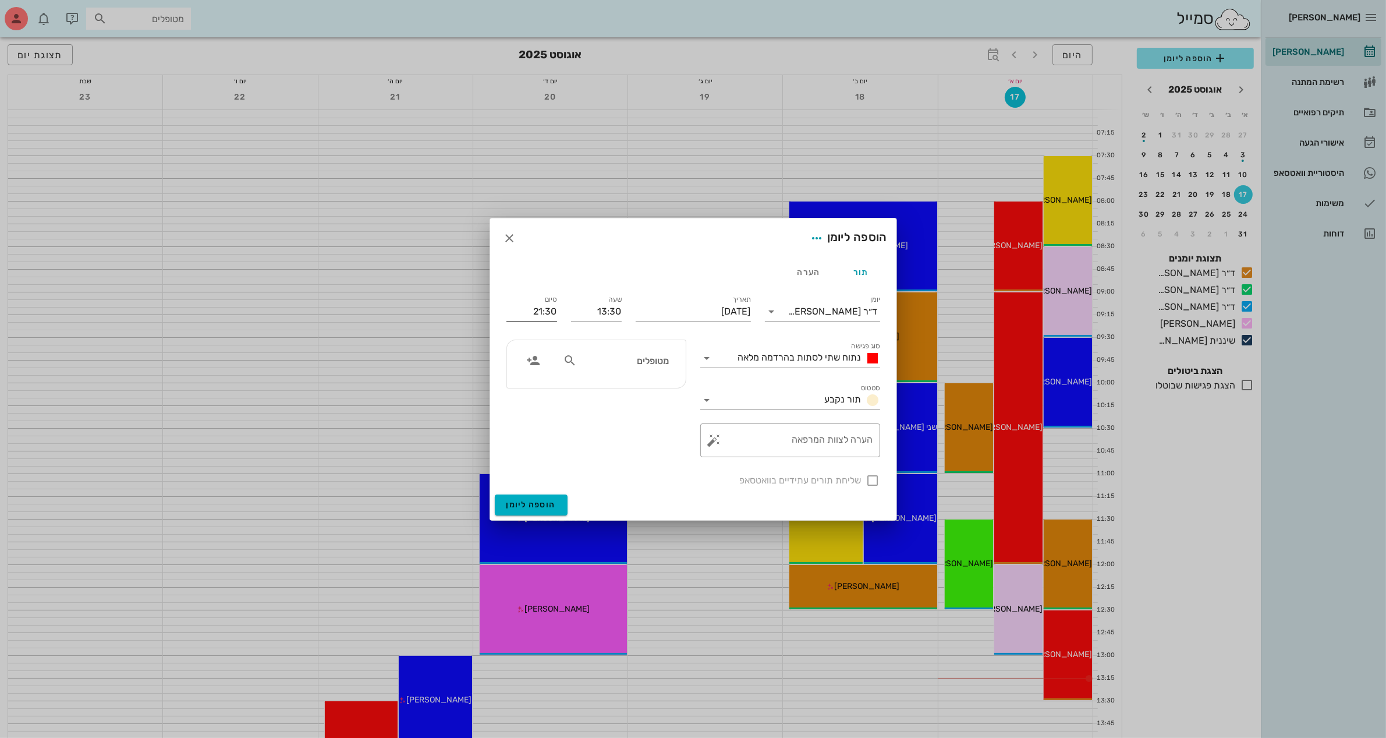
click at [548, 312] on input "21:30" at bounding box center [531, 311] width 51 height 19
click at [530, 386] on div "14:30 (שעה)" at bounding box center [500, 386] width 70 height 9
click at [706, 361] on icon at bounding box center [707, 358] width 14 height 14
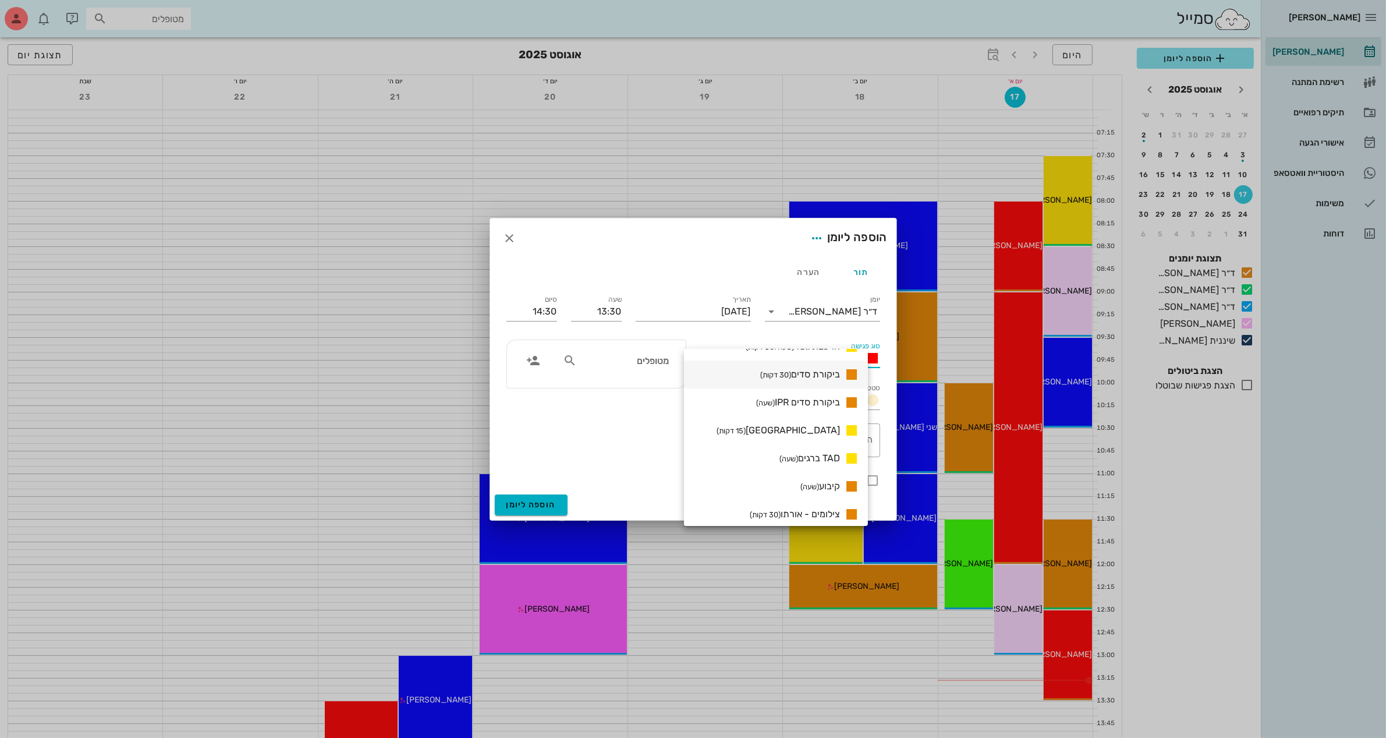
scroll to position [804, 0]
click at [821, 371] on span "ביקורת סדים (30 דקות)" at bounding box center [800, 373] width 80 height 11
type input "14:00"
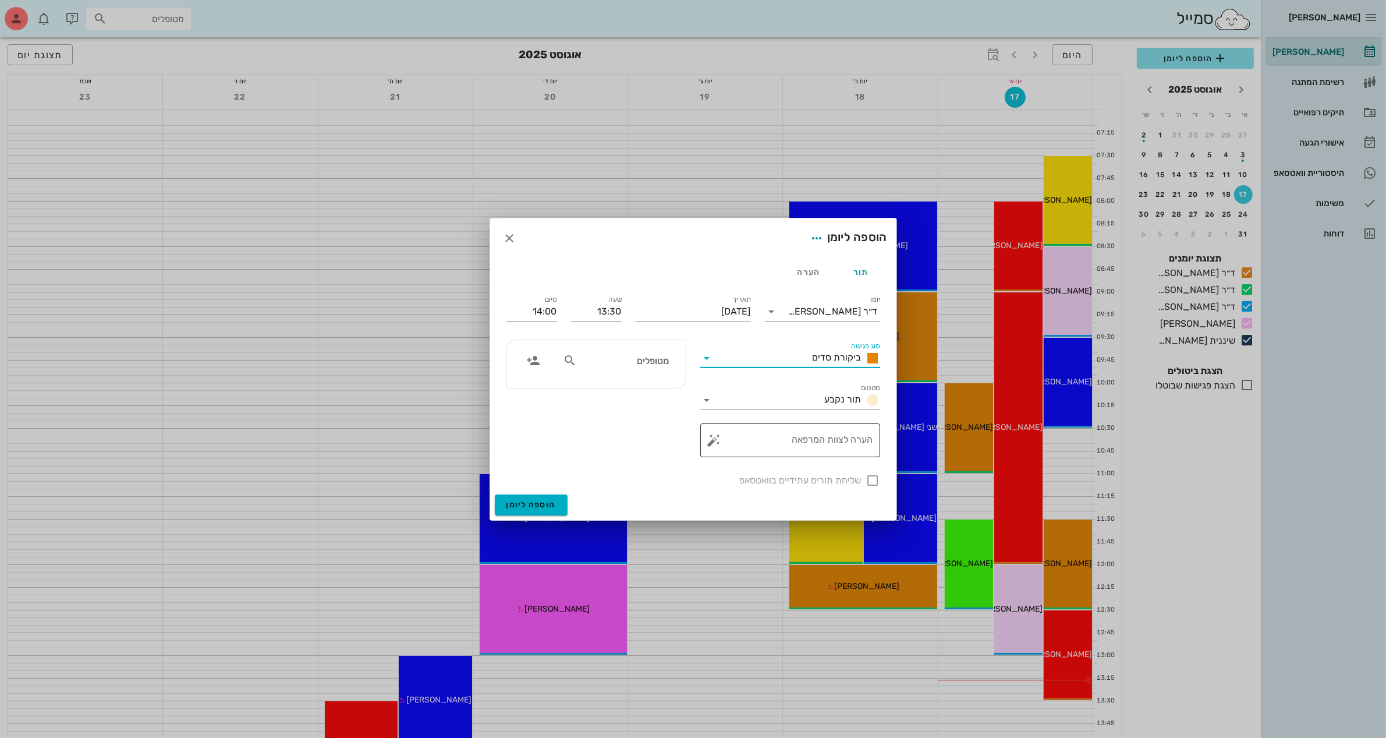
click at [834, 444] on textarea "הערה לצוות המרפאה" at bounding box center [795, 443] width 157 height 28
type textarea "ביקורת"
click at [611, 368] on div "מטופלים" at bounding box center [616, 360] width 120 height 22
type input "מ"
type input "[PERSON_NAME]"
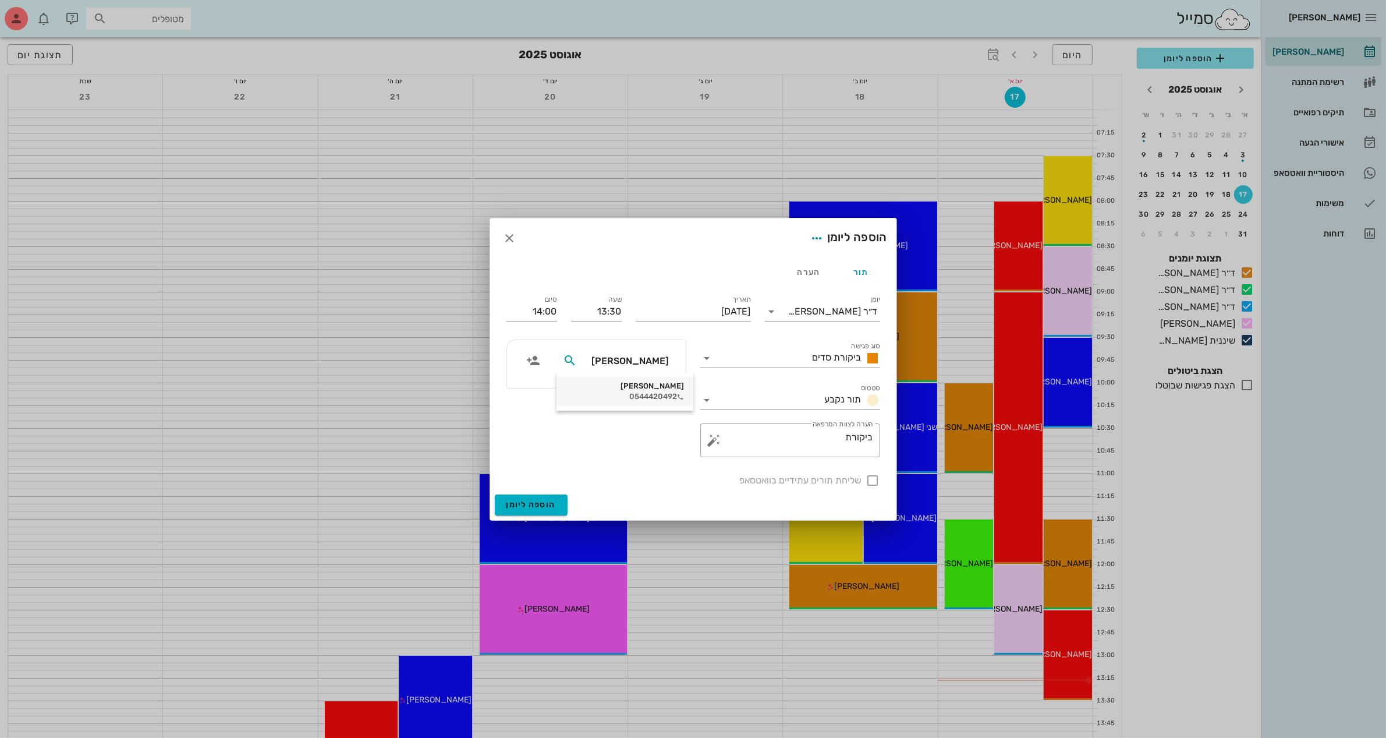
click at [646, 393] on div "0544420492" at bounding box center [625, 396] width 118 height 9
click at [872, 485] on div at bounding box center [873, 480] width 20 height 20
checkbox input "true"
click at [616, 307] on input "13:30" at bounding box center [596, 311] width 51 height 19
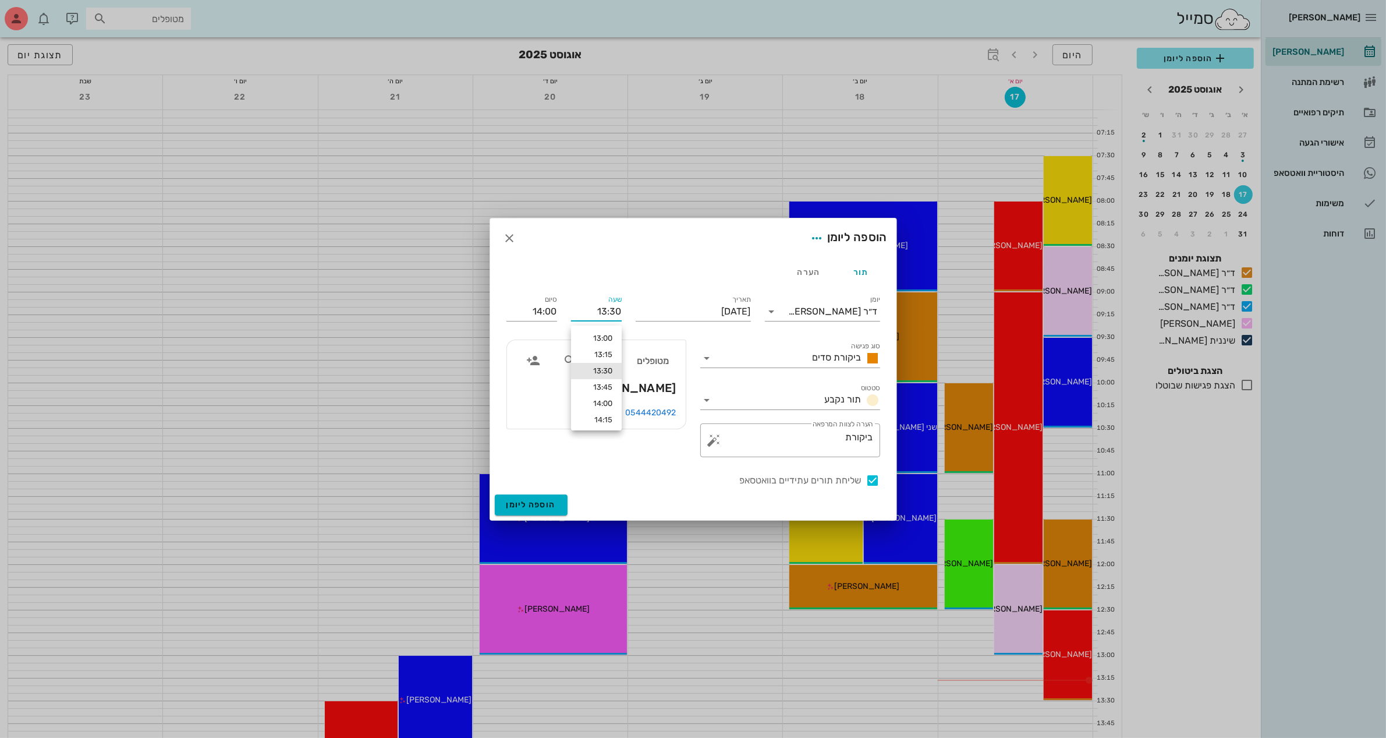
click at [603, 314] on input "13:30" at bounding box center [596, 311] width 51 height 19
type input "12:30"
drag, startPoint x: 519, startPoint y: 311, endPoint x: 592, endPoint y: 303, distance: 73.8
click at [592, 303] on div "יומן ד״ר [PERSON_NAME] סוג פגישה ביקורת סדים סטטוס תור נקבע תאריך [DATE] שעה 12…" at bounding box center [693, 390] width 388 height 208
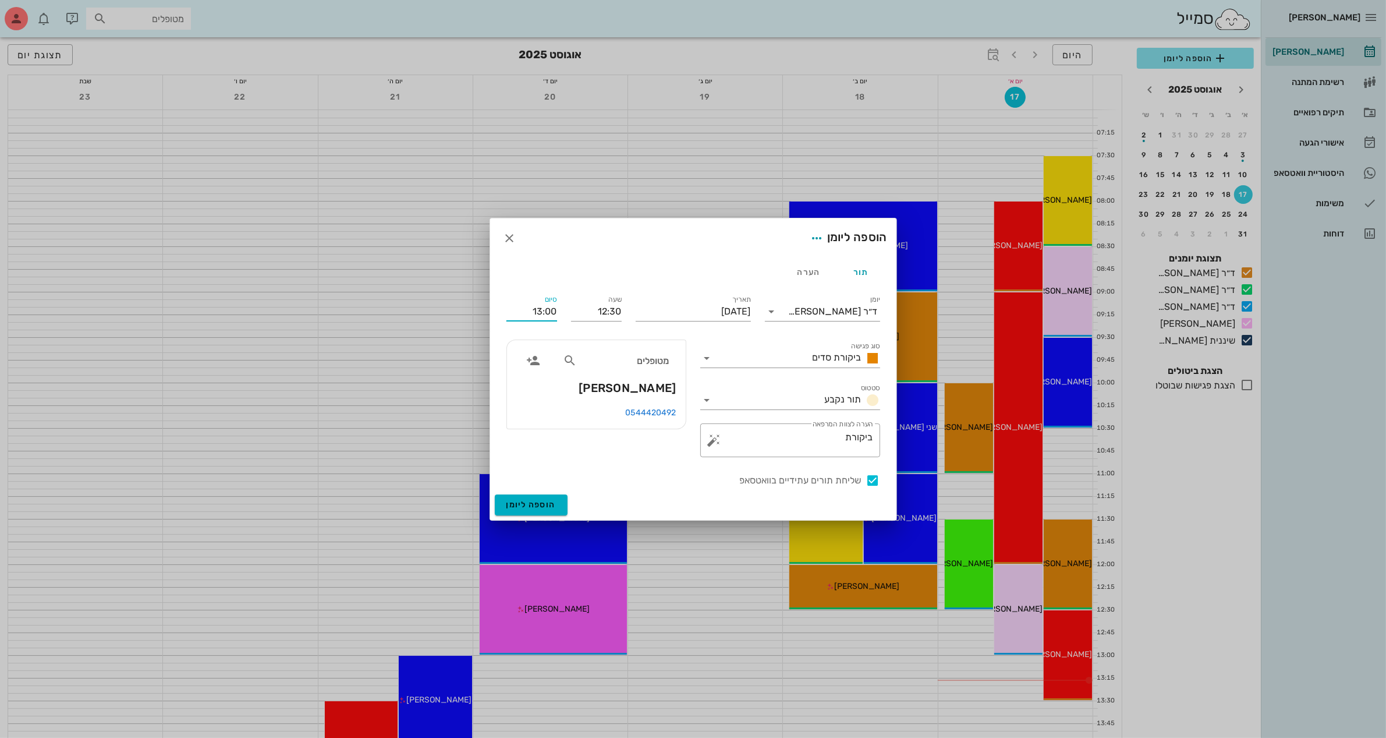
click at [551, 311] on input "13:00" at bounding box center [531, 311] width 51 height 19
click at [536, 388] on div "13:30 (שעה)" at bounding box center [500, 386] width 70 height 9
type input "13:30"
click at [525, 501] on span "הוספה ליומן" at bounding box center [530, 504] width 49 height 10
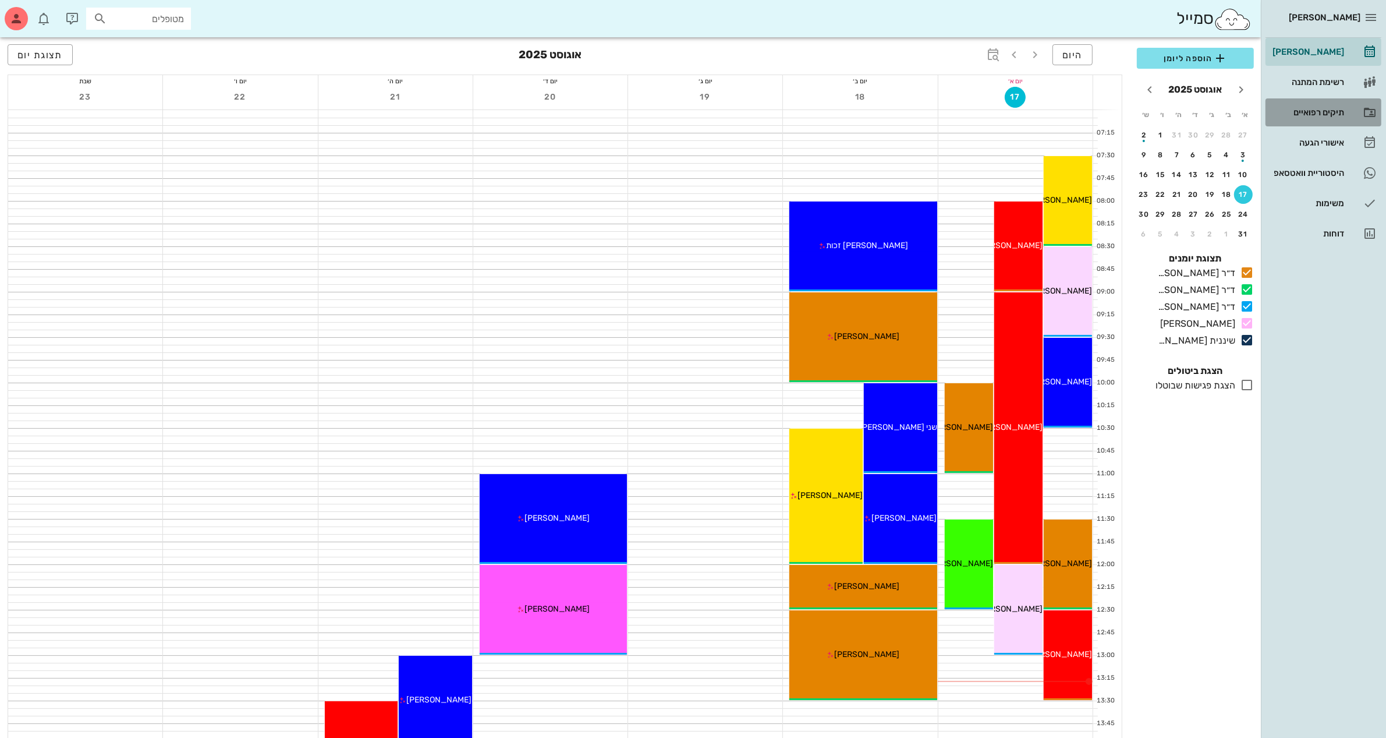
click at [1308, 112] on div "תיקים רפואיים" at bounding box center [1307, 112] width 74 height 9
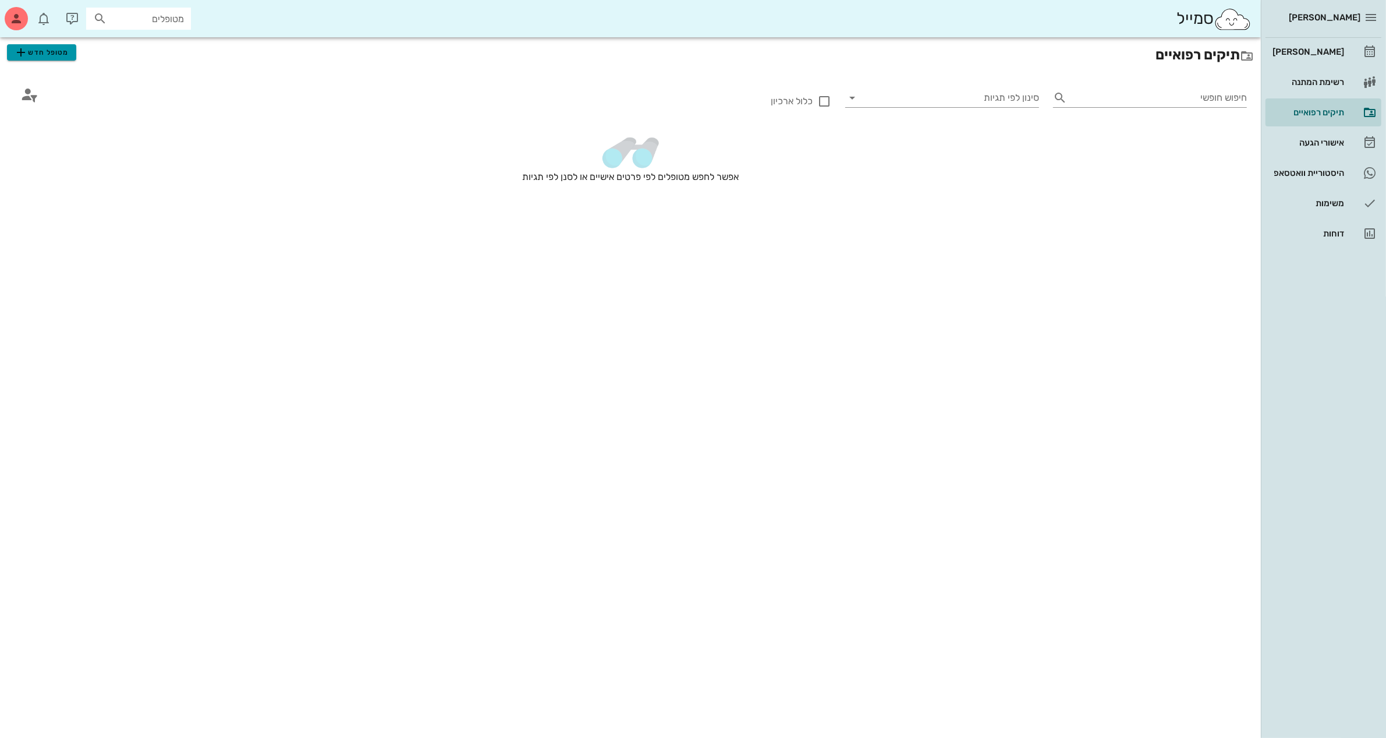
click at [42, 52] on span "מטופל חדש" at bounding box center [41, 52] width 55 height 14
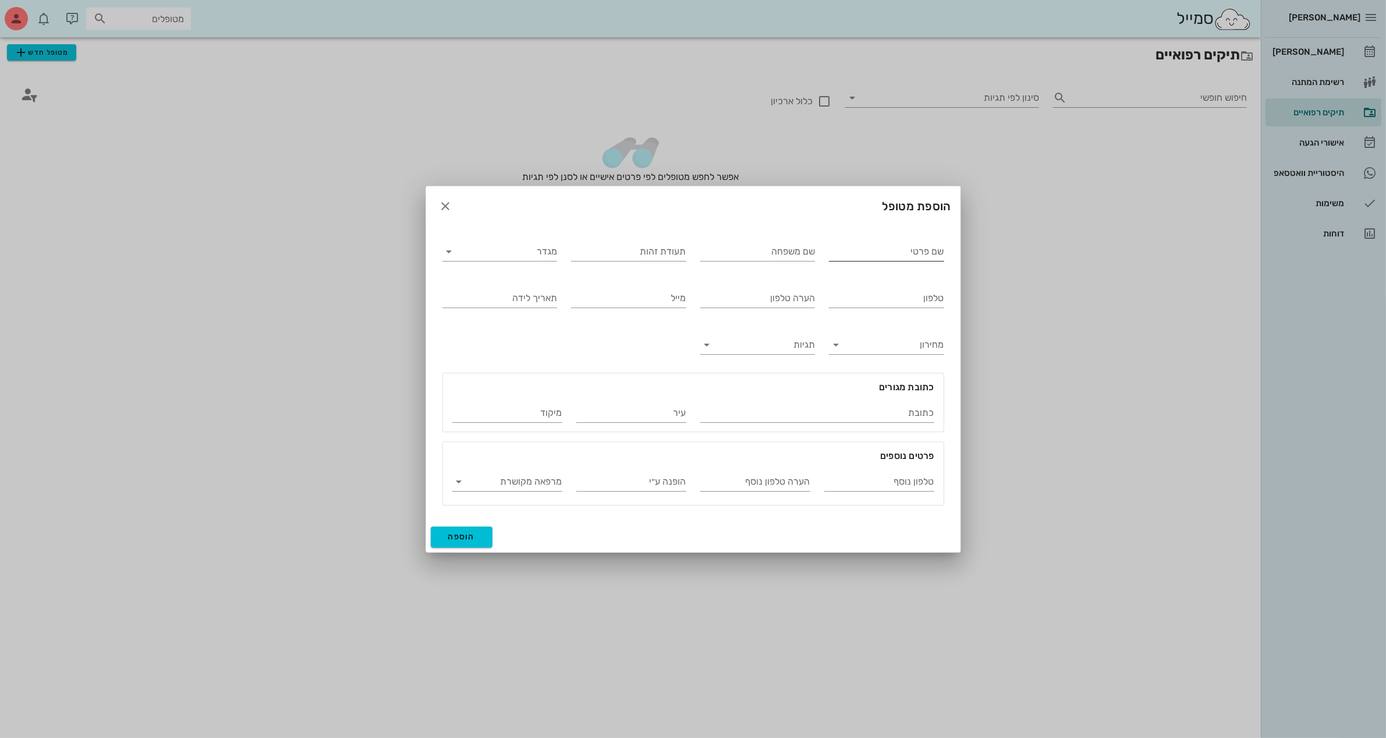
click at [871, 252] on input "שם פרטי" at bounding box center [886, 251] width 115 height 19
type input "לינור"
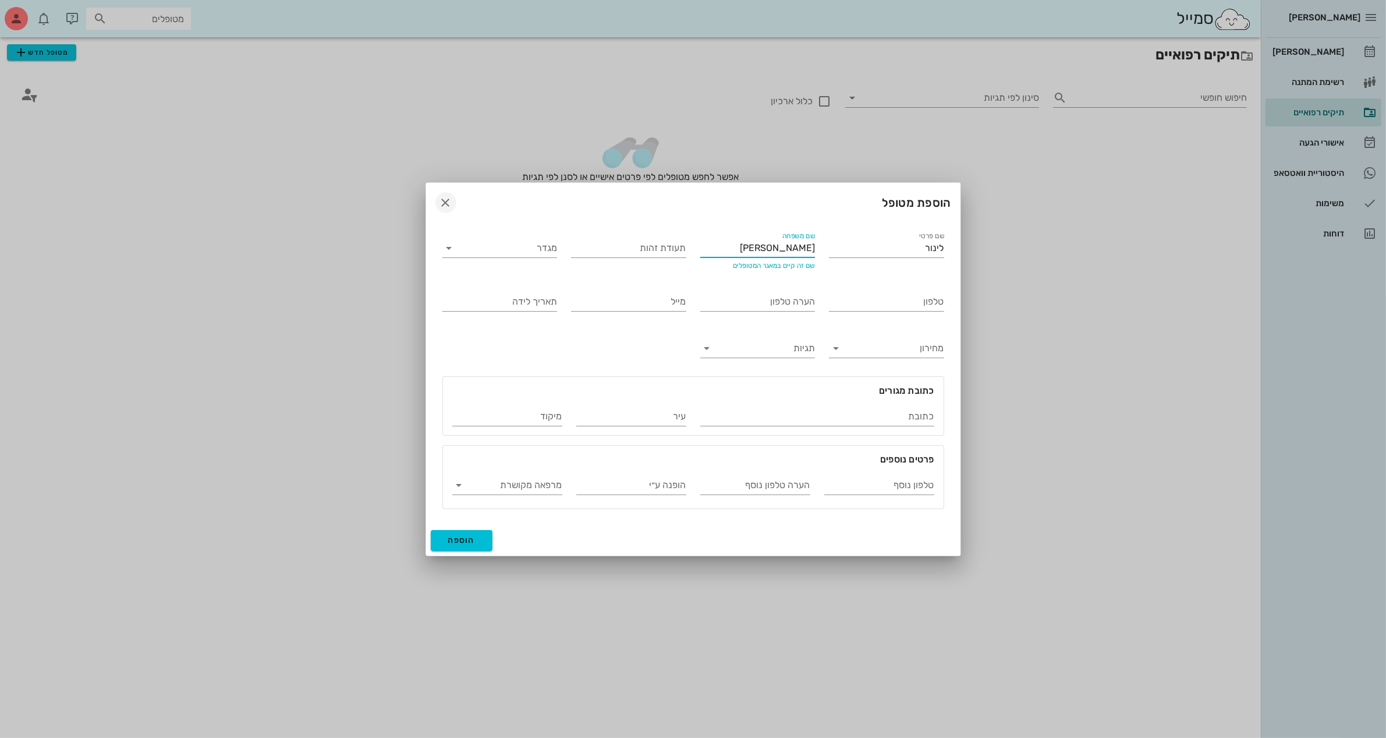
type input "[PERSON_NAME]"
click at [448, 200] on icon "button" at bounding box center [446, 203] width 14 height 14
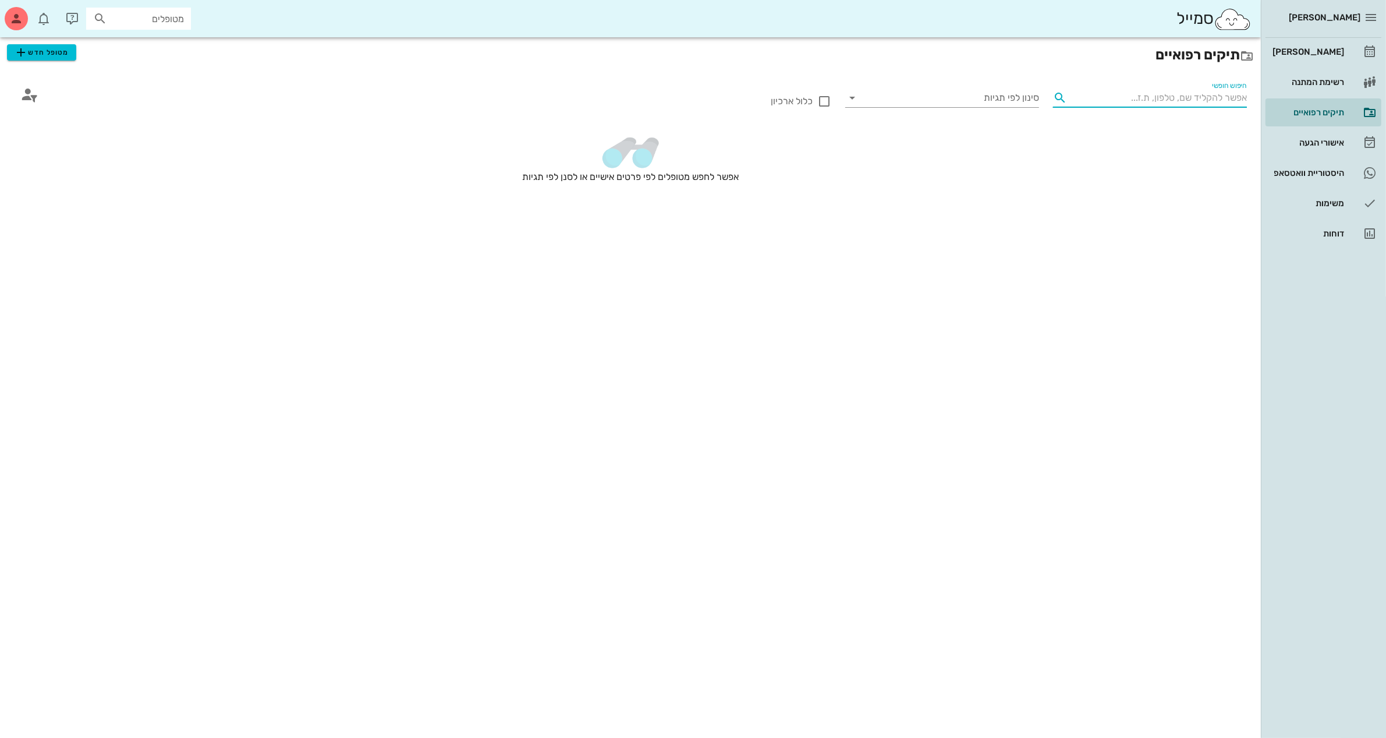
click at [1157, 94] on input "חיפוש חופשי" at bounding box center [1159, 97] width 175 height 19
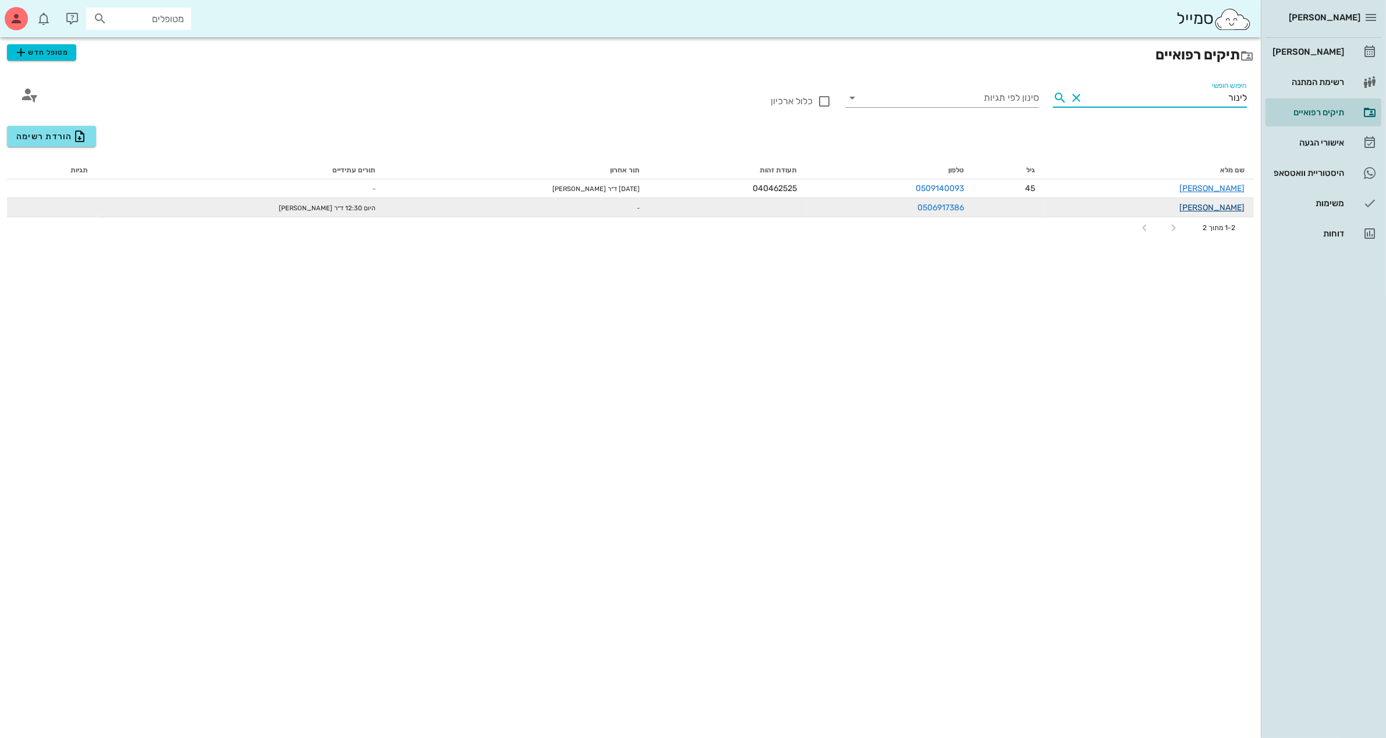
type input "לינור"
click at [1224, 208] on link "[PERSON_NAME]" at bounding box center [1211, 208] width 65 height 10
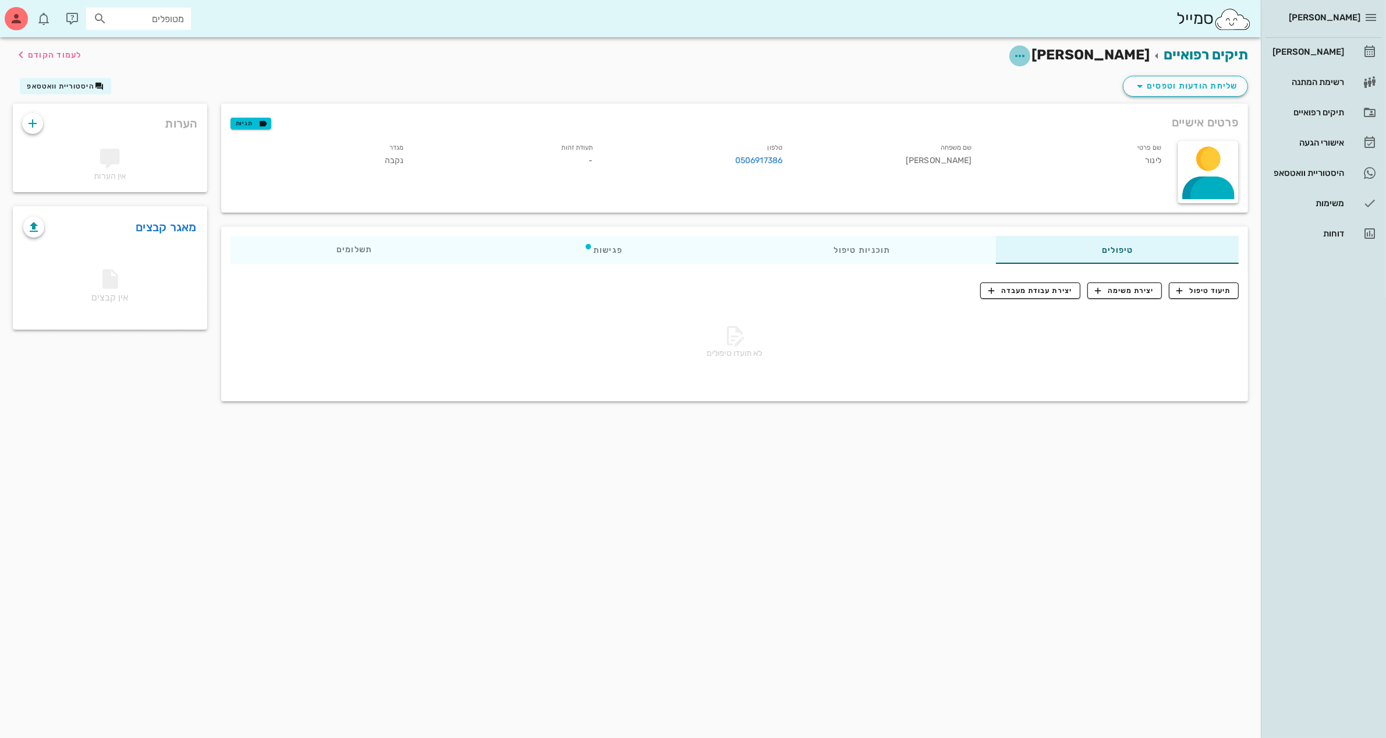
click at [1027, 53] on icon "button" at bounding box center [1020, 56] width 14 height 14
click at [1057, 86] on div "עריכת פרטי מטופל" at bounding box center [1034, 84] width 87 height 11
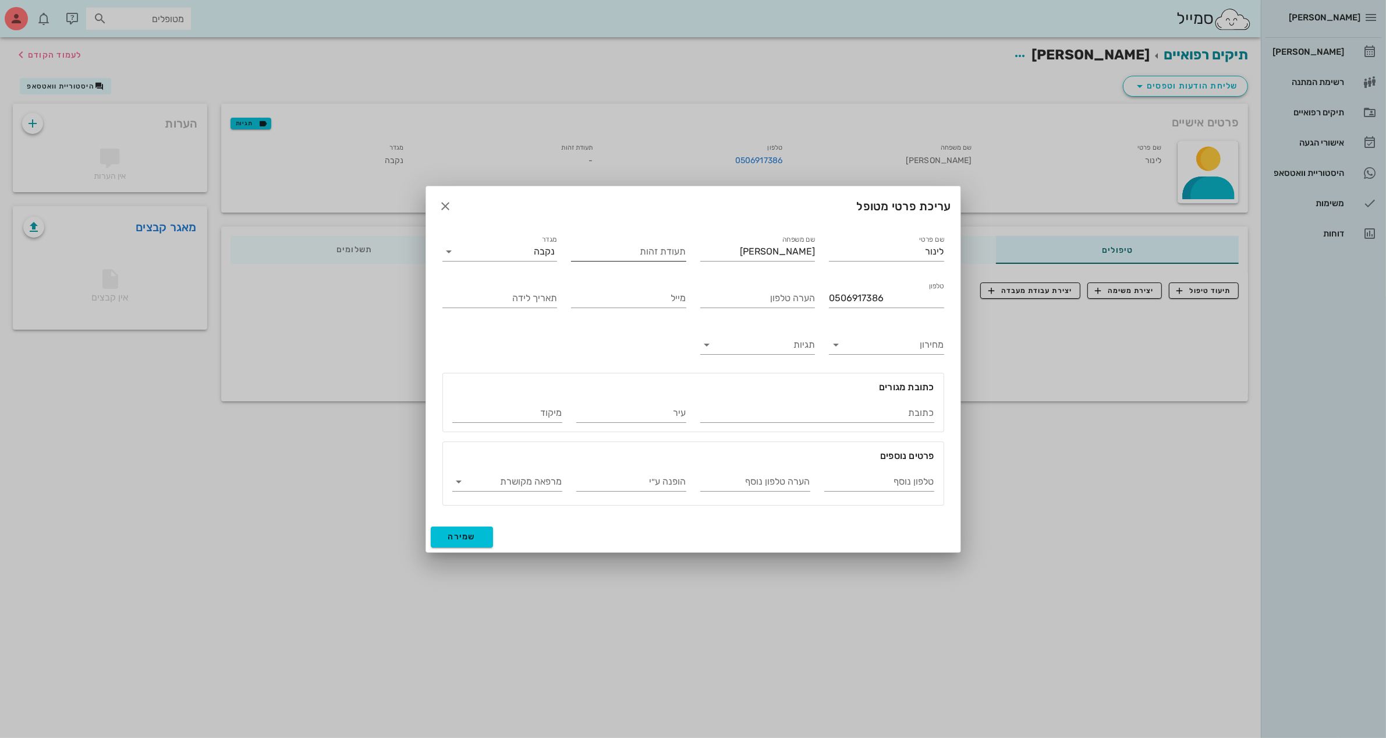
click at [670, 251] on input "תעודת זהות" at bounding box center [628, 251] width 115 height 19
click at [1309, 114] on div at bounding box center [693, 369] width 1386 height 738
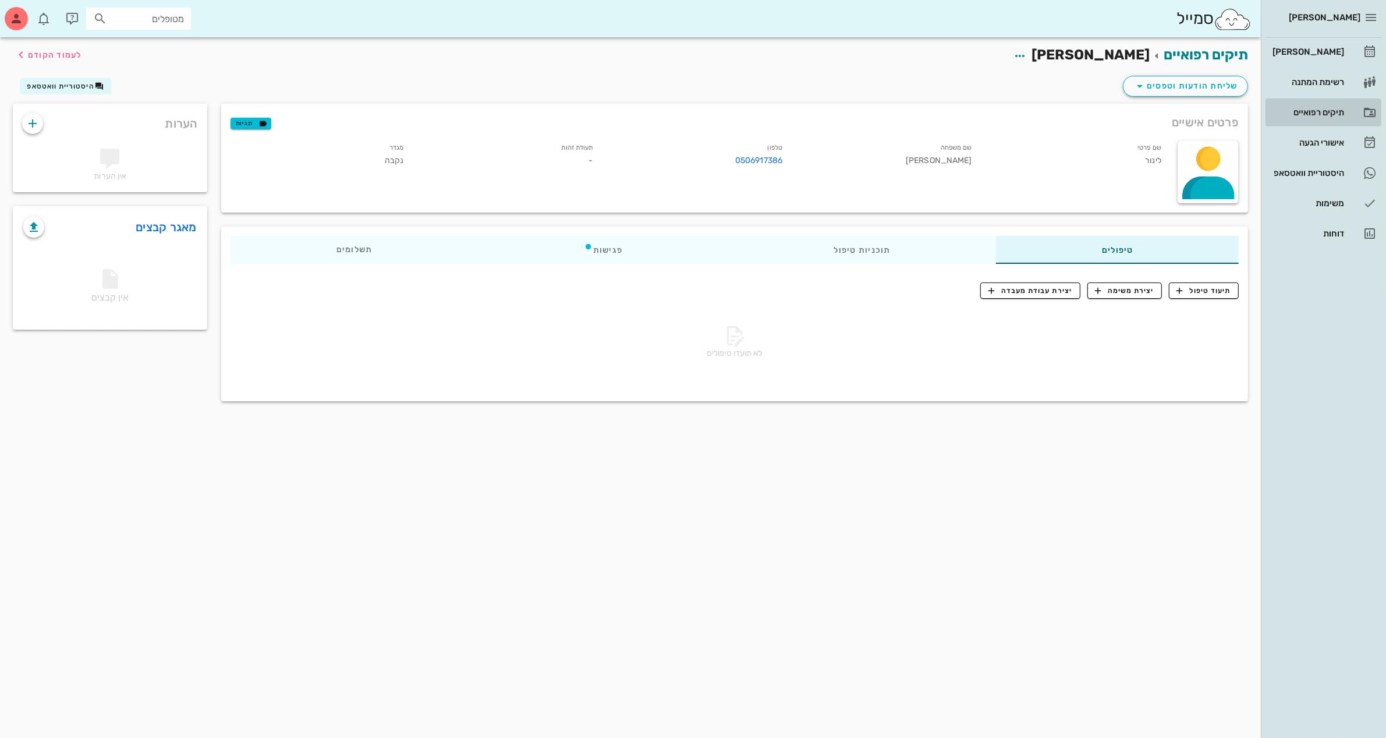
click at [1310, 105] on div "תיקים רפואיים" at bounding box center [1307, 112] width 74 height 19
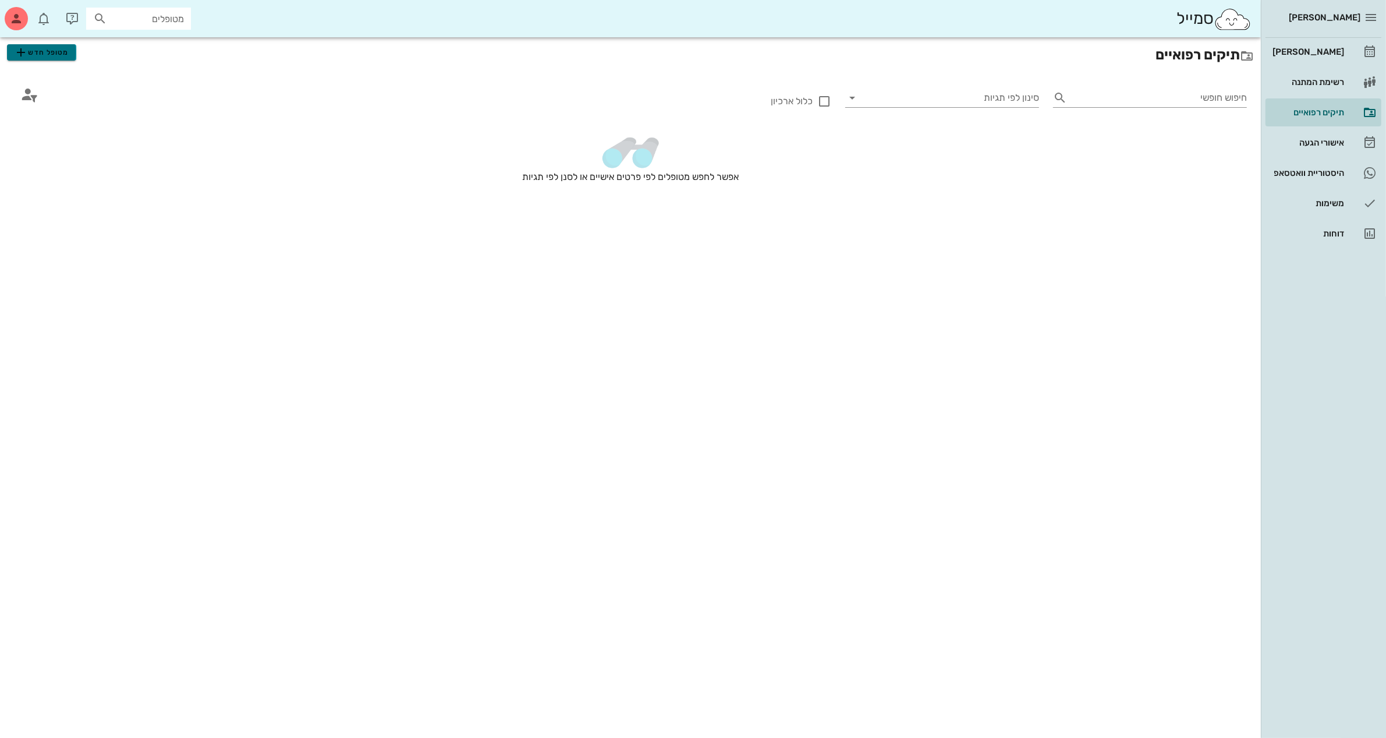
click at [53, 56] on span "מטופל חדש" at bounding box center [41, 52] width 55 height 14
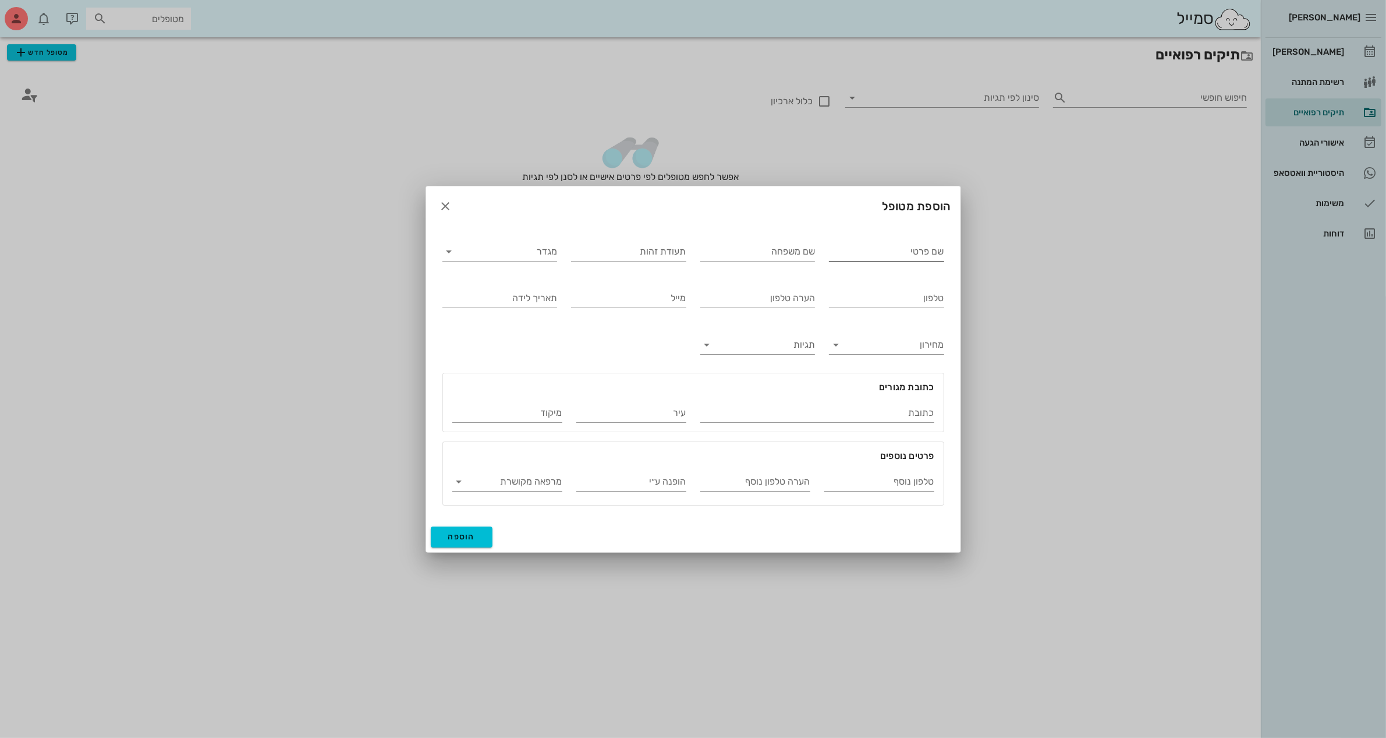
click at [840, 256] on input "שם פרטי" at bounding box center [886, 251] width 115 height 19
type input "[PERSON_NAME]"
click at [517, 251] on input "מגדר" at bounding box center [509, 251] width 97 height 19
drag, startPoint x: 527, startPoint y: 288, endPoint x: 545, endPoint y: 384, distance: 97.7
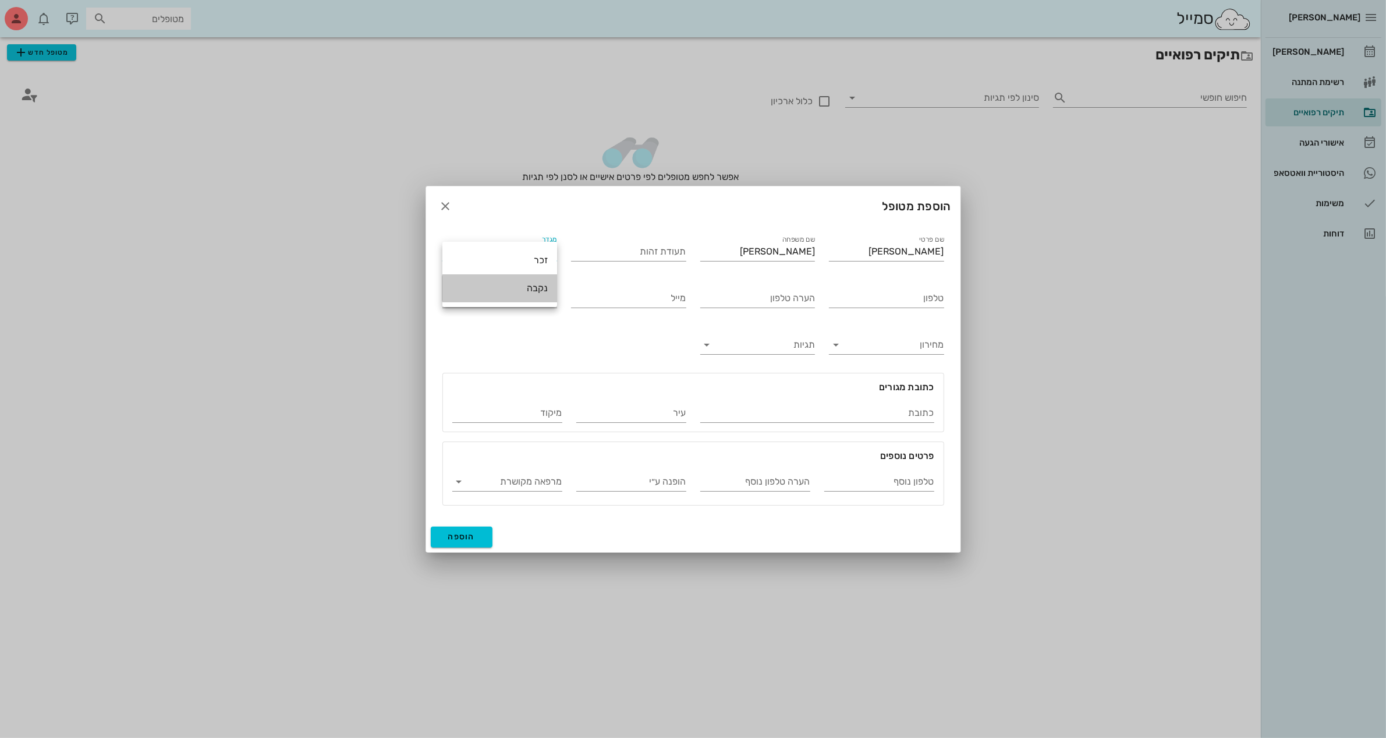
click at [527, 289] on div "נקבה" at bounding box center [500, 287] width 96 height 11
click at [901, 278] on div "טלפון" at bounding box center [886, 295] width 129 height 47
click at [896, 304] on input "טלפון" at bounding box center [886, 298] width 115 height 19
type input "052-4264001"
click at [464, 539] on span "הוספה" at bounding box center [461, 536] width 27 height 10
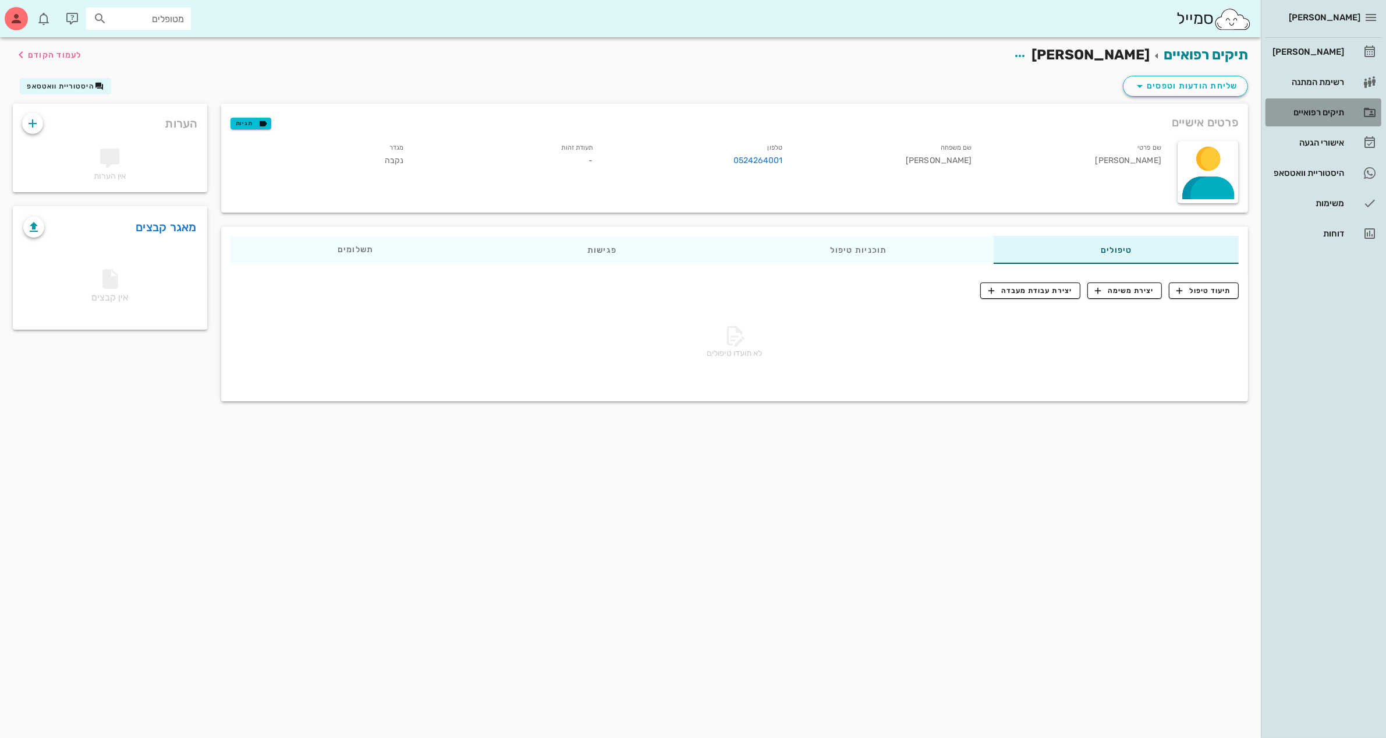
click at [1297, 111] on div "תיקים רפואיים" at bounding box center [1307, 112] width 74 height 9
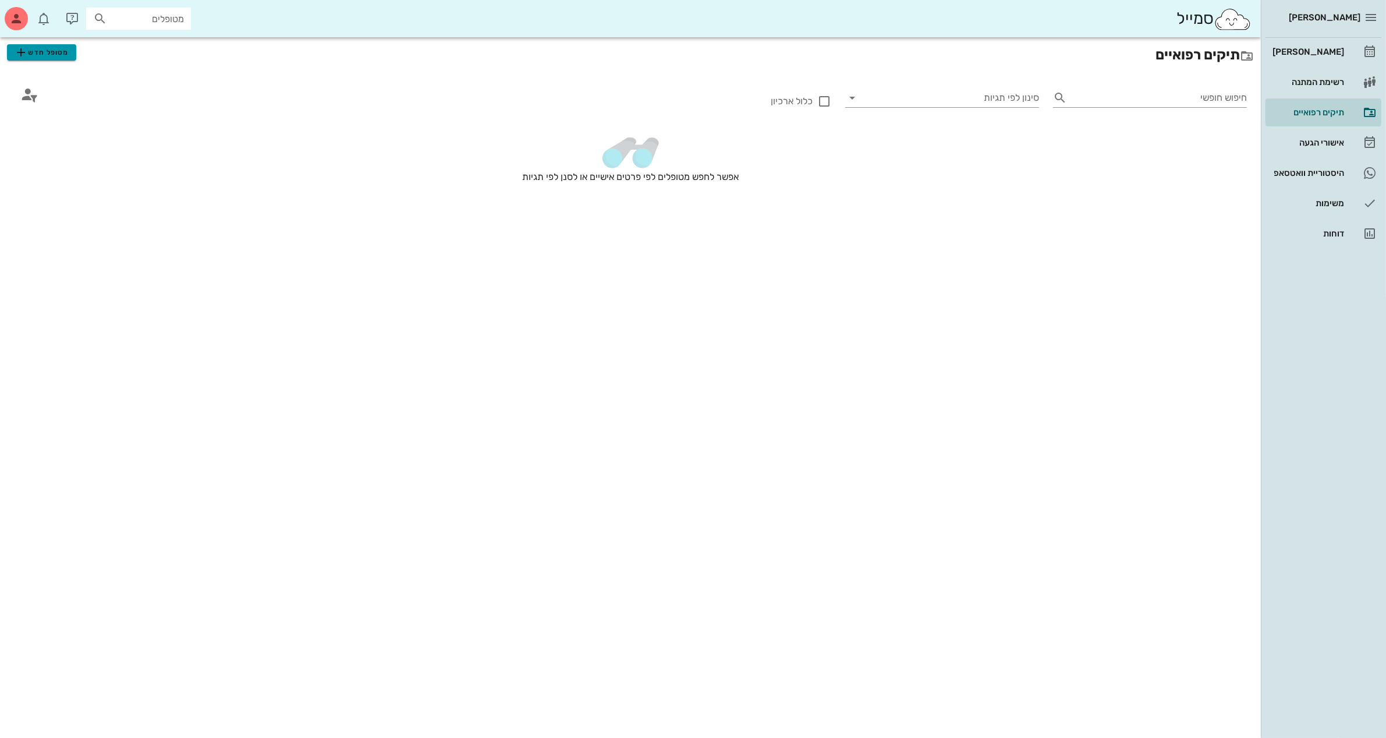
click at [47, 50] on span "מטופל חדש" at bounding box center [41, 52] width 55 height 14
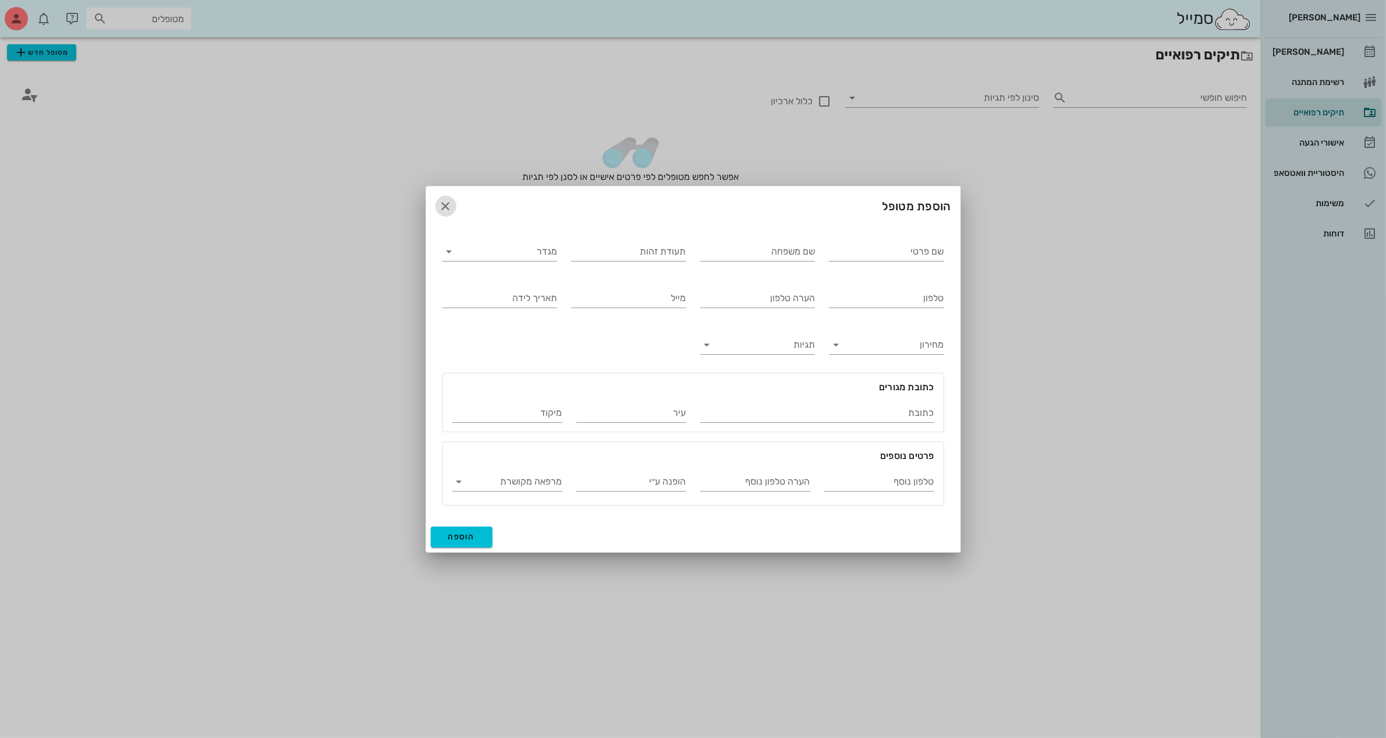
click at [442, 205] on icon "button" at bounding box center [446, 206] width 14 height 14
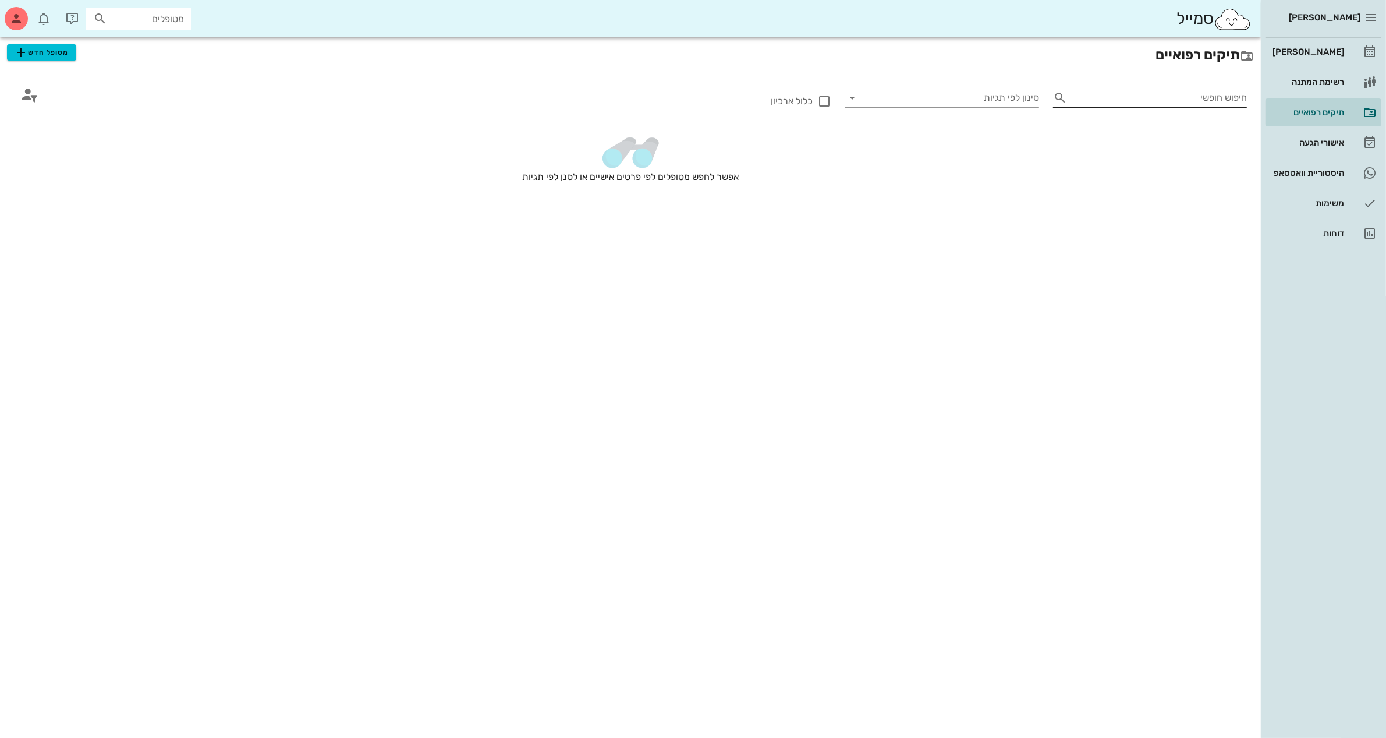
click at [1156, 102] on input "חיפוש חופשי" at bounding box center [1159, 97] width 175 height 19
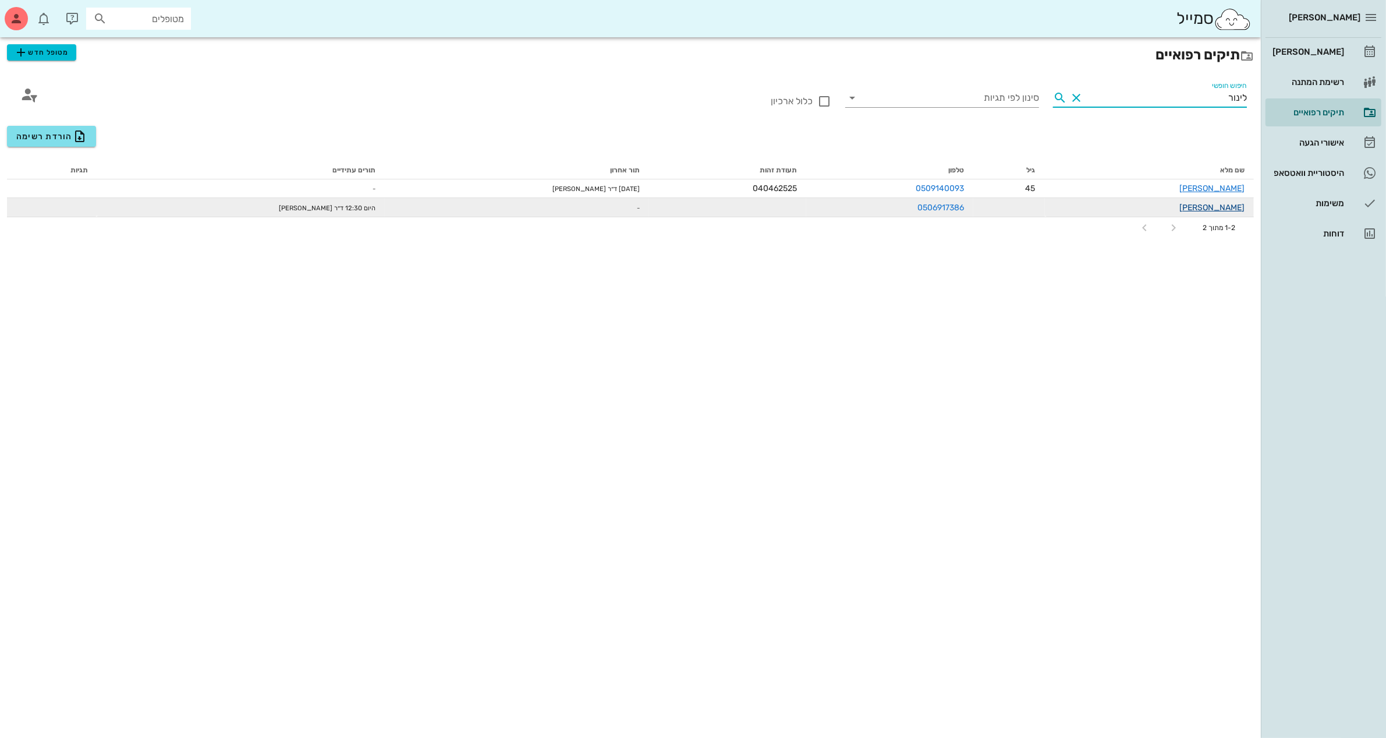
type input "לינור"
click at [1218, 207] on link "[PERSON_NAME]" at bounding box center [1211, 208] width 65 height 10
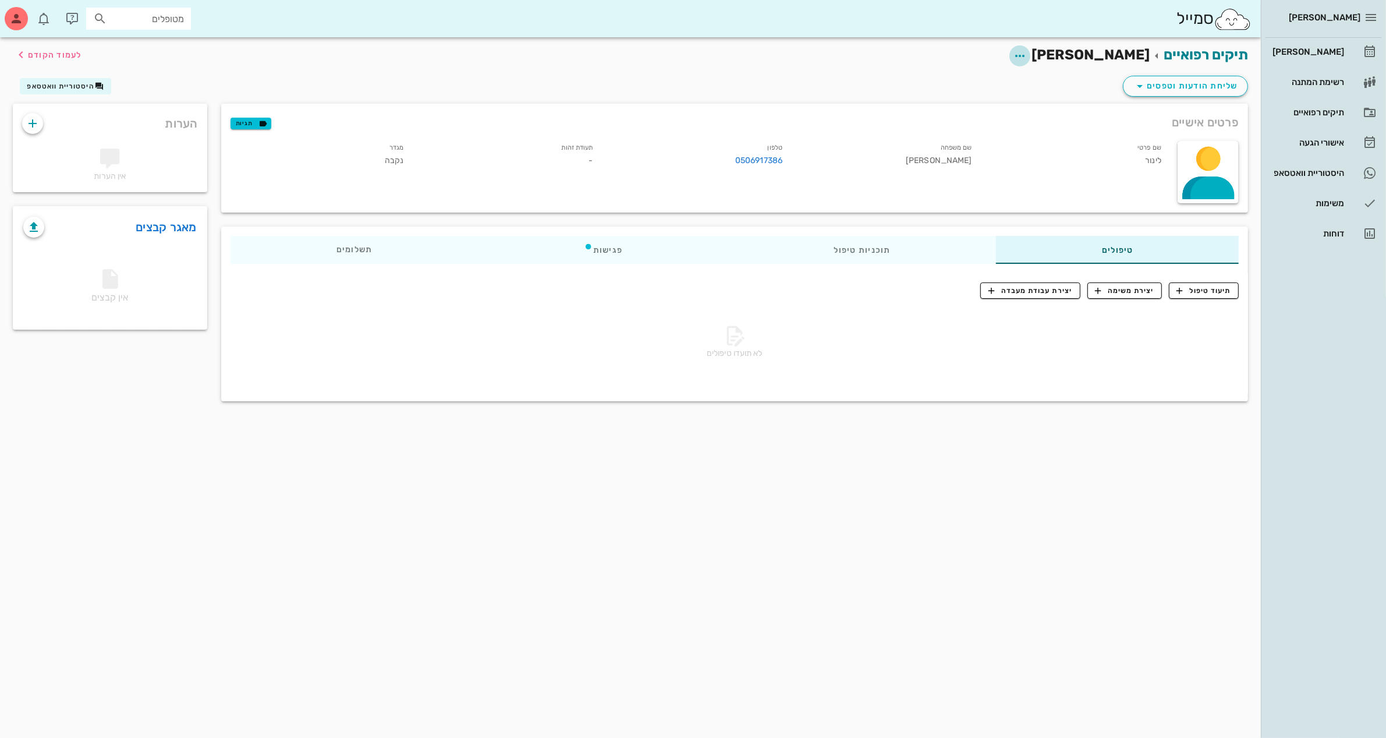
click at [1027, 55] on icon "button" at bounding box center [1020, 56] width 14 height 14
click at [1039, 86] on div "עריכת פרטי מטופל" at bounding box center [1034, 84] width 87 height 11
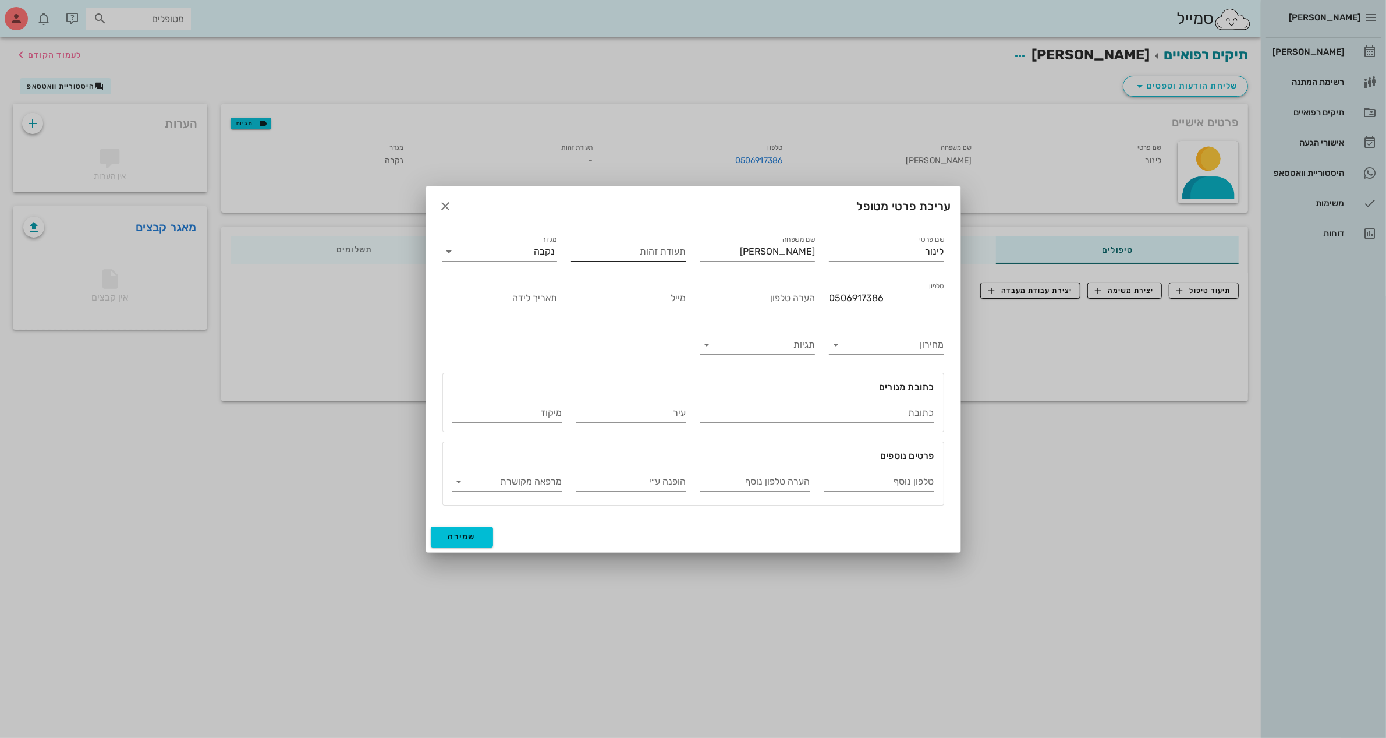
click at [639, 245] on input "תעודת זהות" at bounding box center [628, 251] width 115 height 19
type input "40449183"
click at [525, 297] on div "תאריך לידה" at bounding box center [499, 298] width 115 height 19
type input "[DATE]"
click at [834, 415] on input "כתובת" at bounding box center [817, 412] width 234 height 19
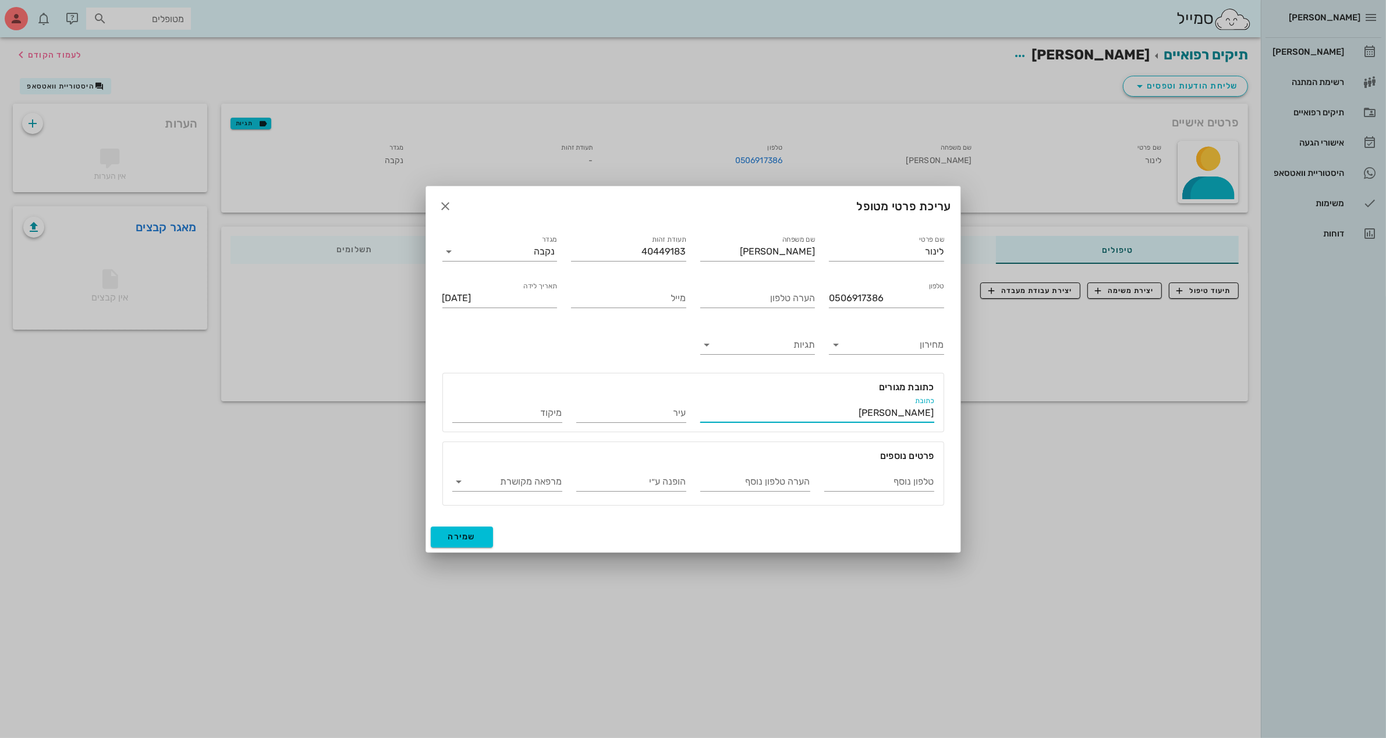
type input "[PERSON_NAME]"
drag, startPoint x: 662, startPoint y: 409, endPoint x: 857, endPoint y: 405, distance: 195.6
click at [850, 402] on div "כתובת [PERSON_NAME] עיר 10 מיקוד" at bounding box center [693, 408] width 496 height 42
type input "10"
click at [875, 414] on input "[PERSON_NAME]" at bounding box center [817, 412] width 234 height 19
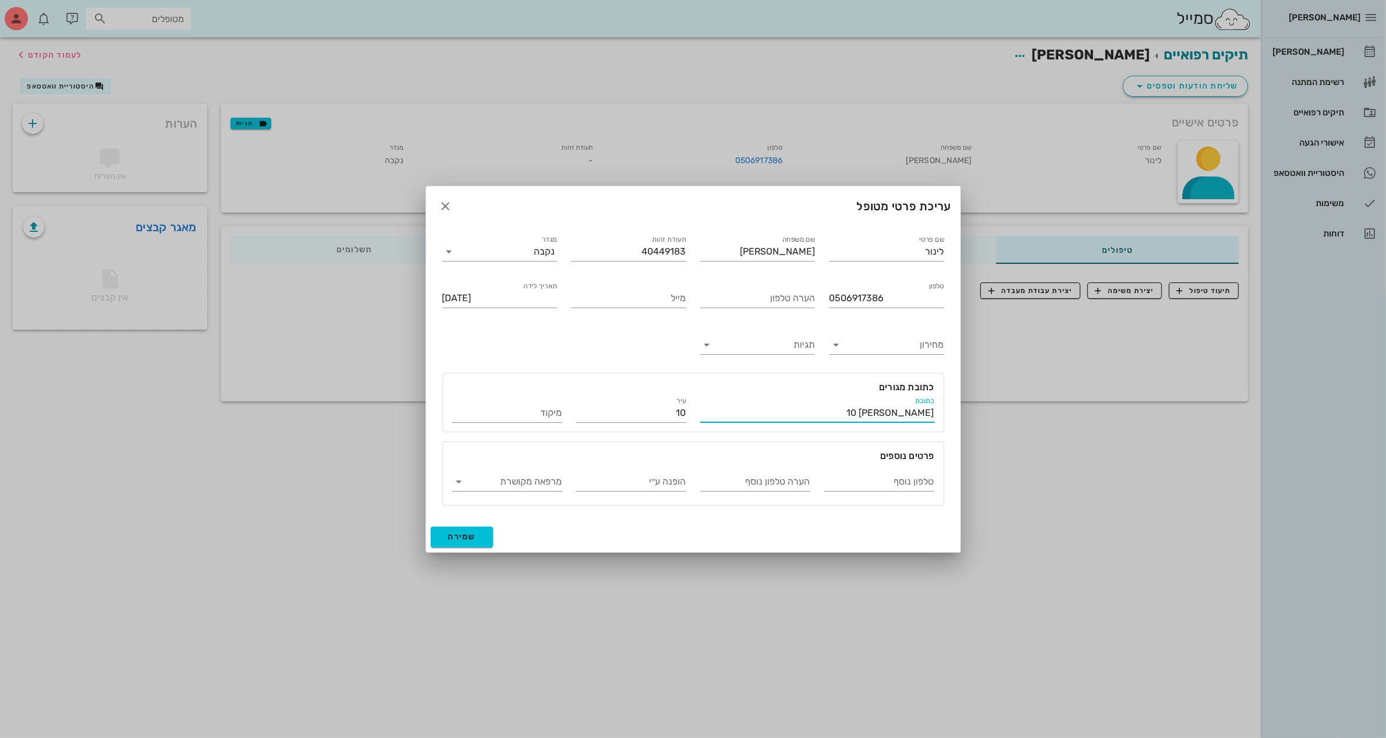
type input "[PERSON_NAME] 10"
type input "[GEOGRAPHIC_DATA]"
click at [467, 531] on button "שמירה" at bounding box center [462, 536] width 63 height 21
type input "[DATE]"
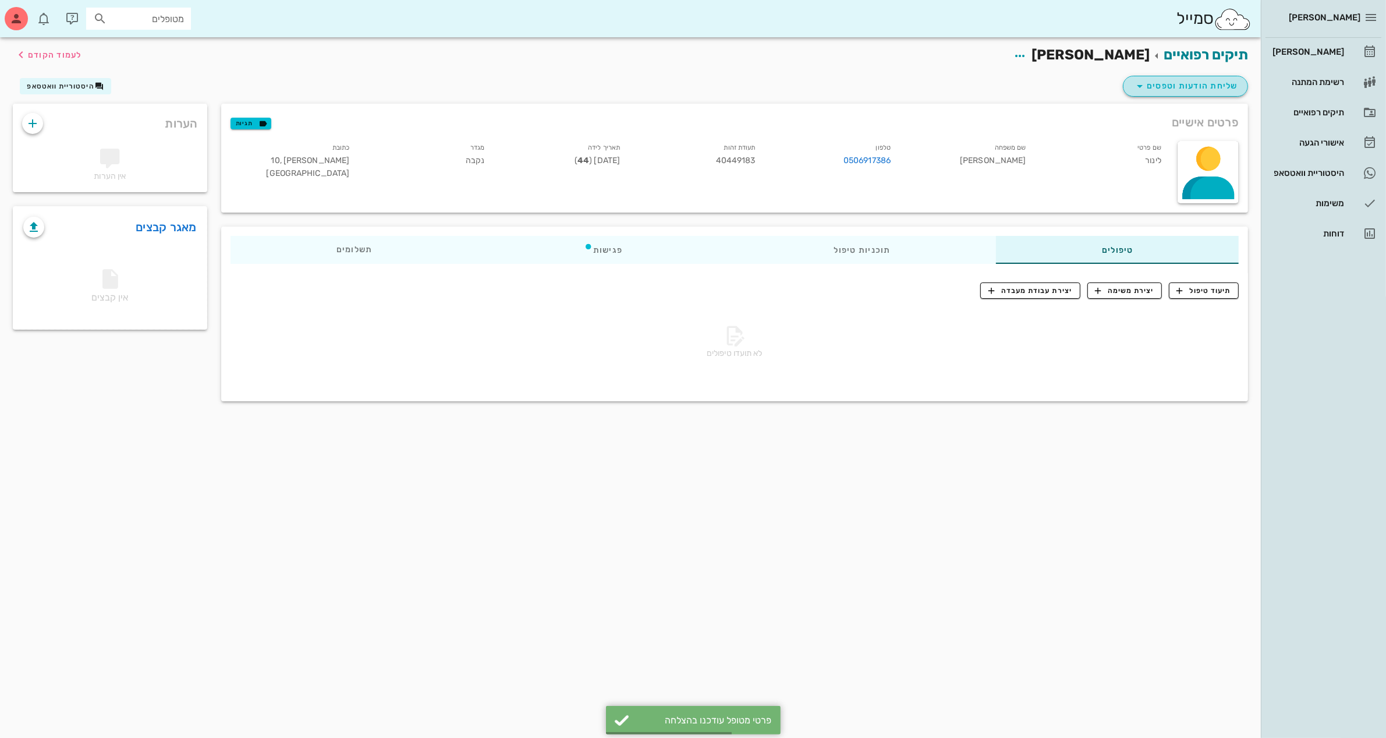
click at [1195, 86] on span "שליחת הודעות וטפסים" at bounding box center [1185, 86] width 105 height 14
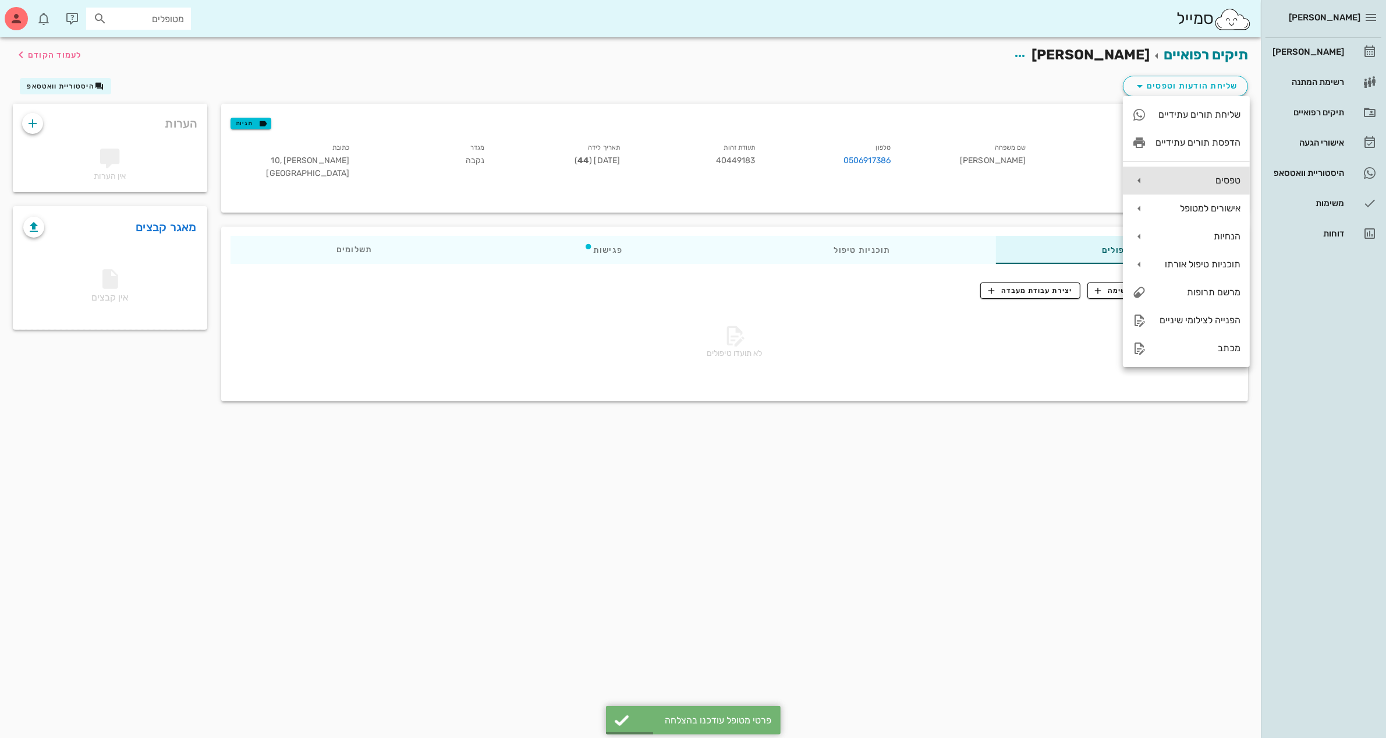
click at [1182, 179] on div "טפסים" at bounding box center [1198, 180] width 85 height 11
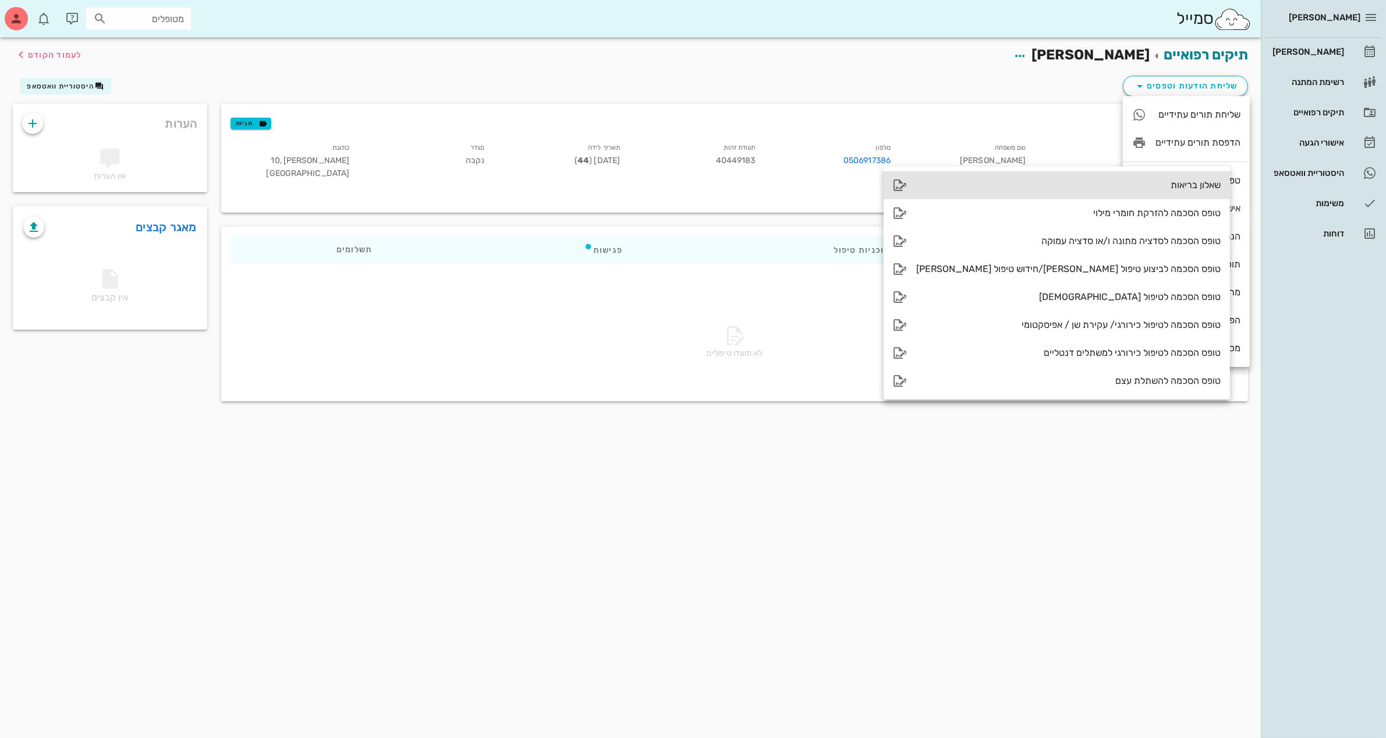
click at [1081, 186] on div "שאלון בריאות" at bounding box center [1068, 184] width 304 height 11
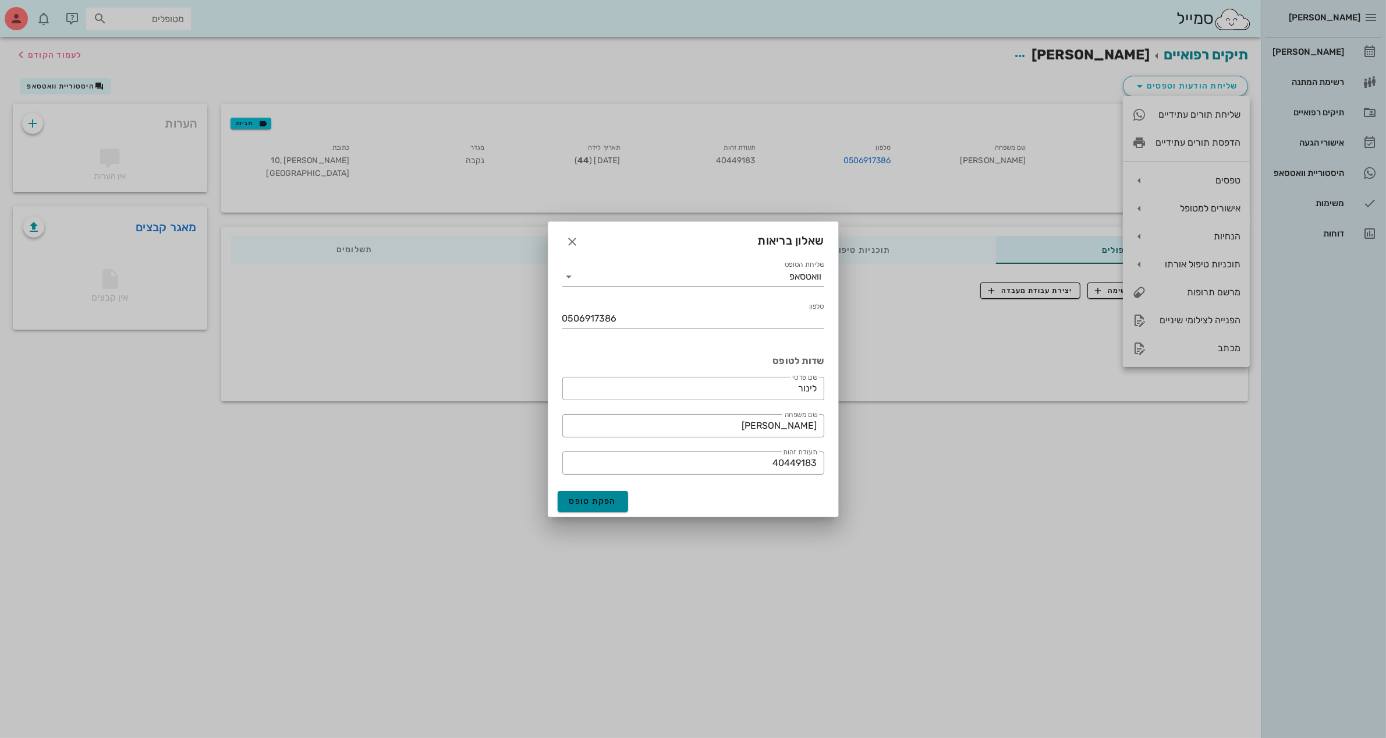
click at [591, 501] on span "הפקת טופס" at bounding box center [593, 501] width 48 height 10
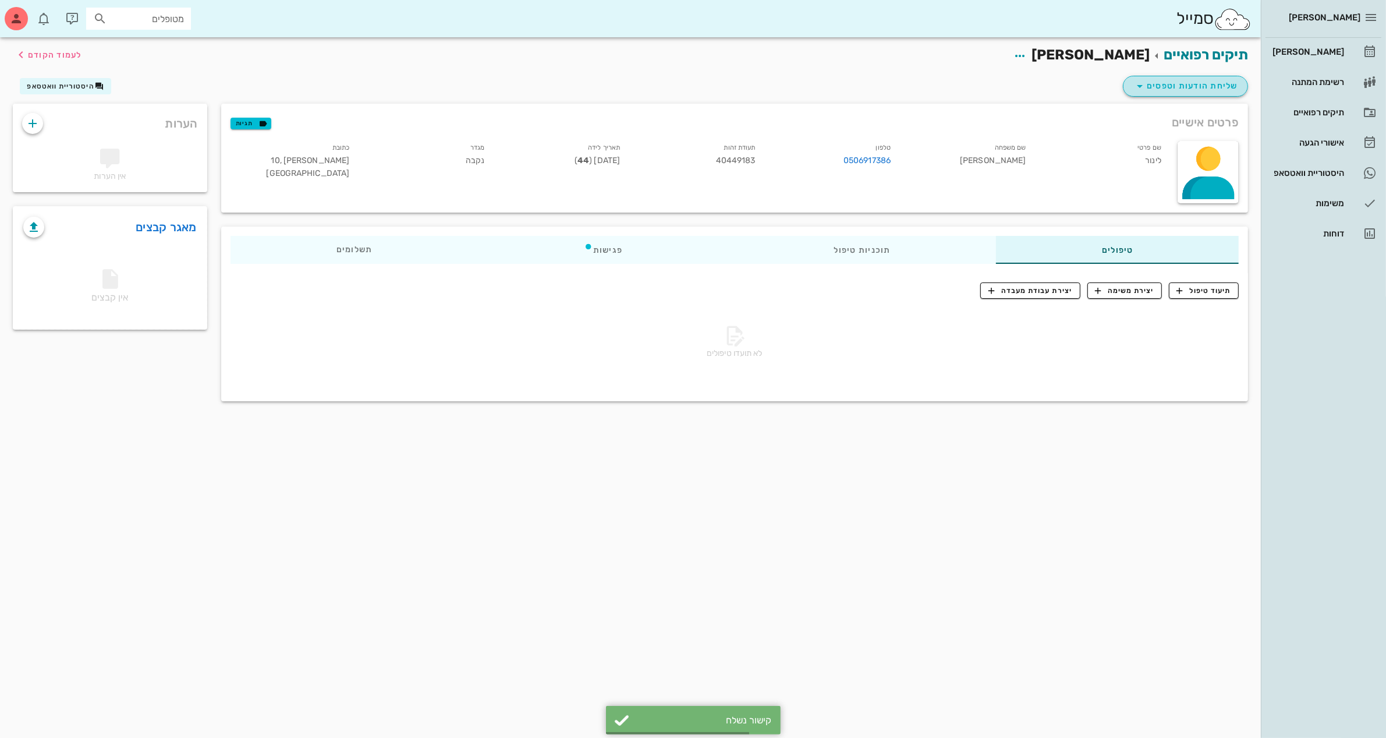
click at [1168, 79] on span "שליחת הודעות וטפסים" at bounding box center [1185, 86] width 105 height 14
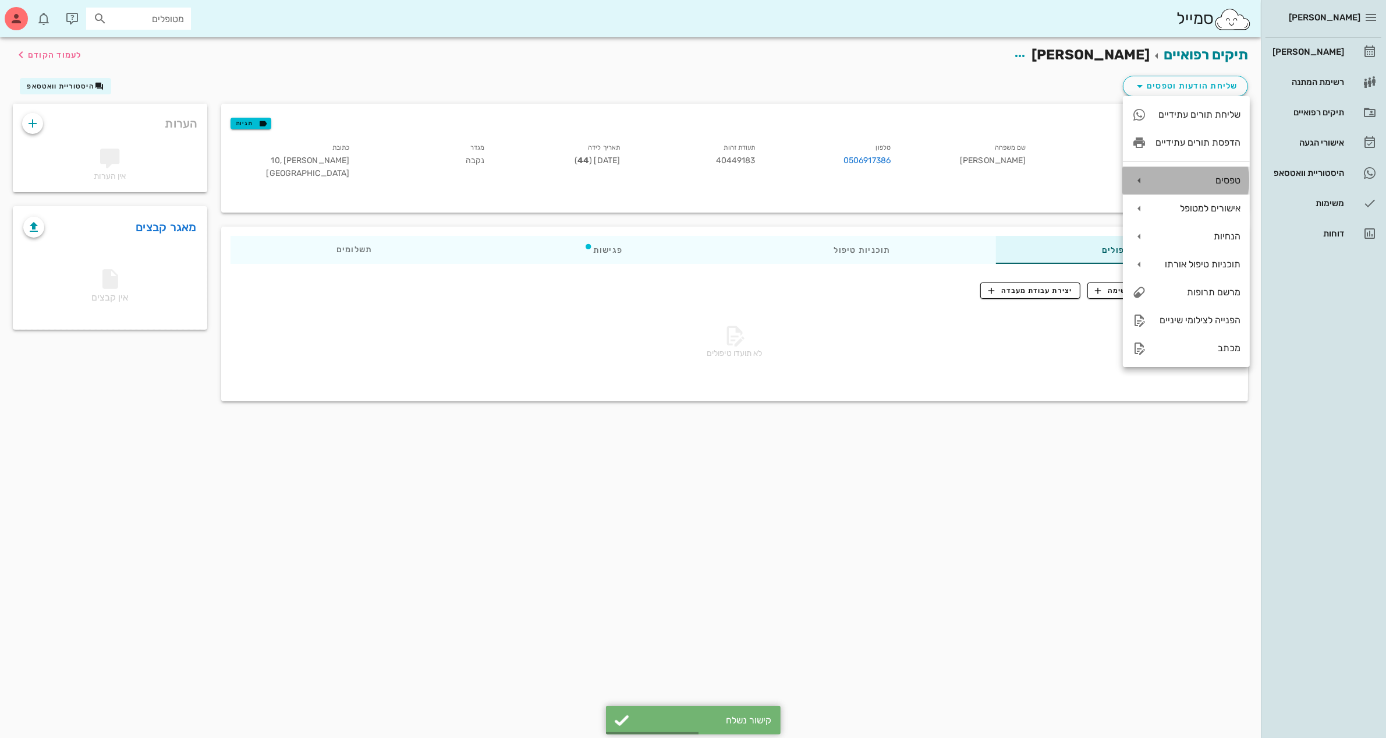
click at [1174, 184] on div "טפסים" at bounding box center [1198, 180] width 85 height 11
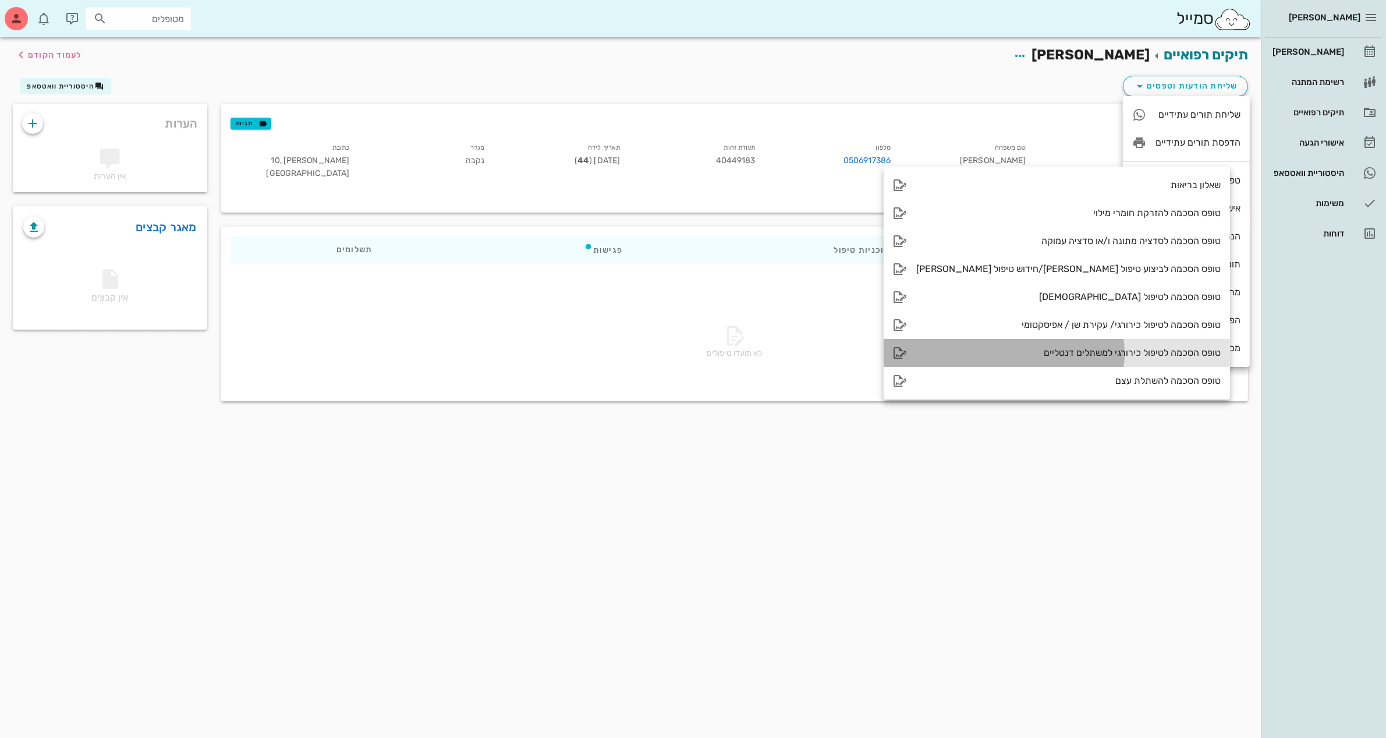
click at [990, 356] on div "טופס הסכמה לטיפול כירורגי למשתלים דנטליים" at bounding box center [1068, 352] width 304 height 11
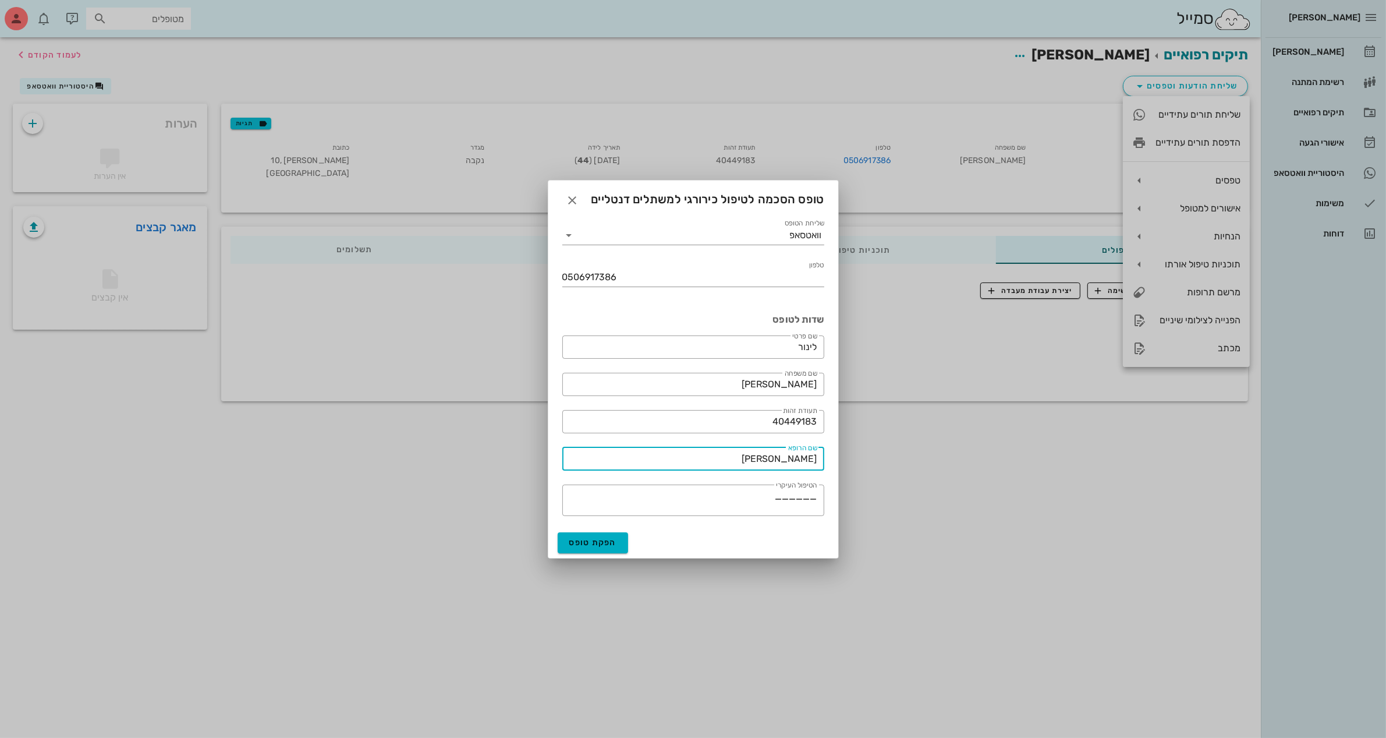
drag, startPoint x: 746, startPoint y: 462, endPoint x: 923, endPoint y: 445, distance: 177.7
click at [897, 458] on div "[PERSON_NAME] רשימת המתנה תיקים רפואיים אישורי הגעה היסטוריית וואטסאפ משימות דו…" at bounding box center [693, 369] width 1386 height 738
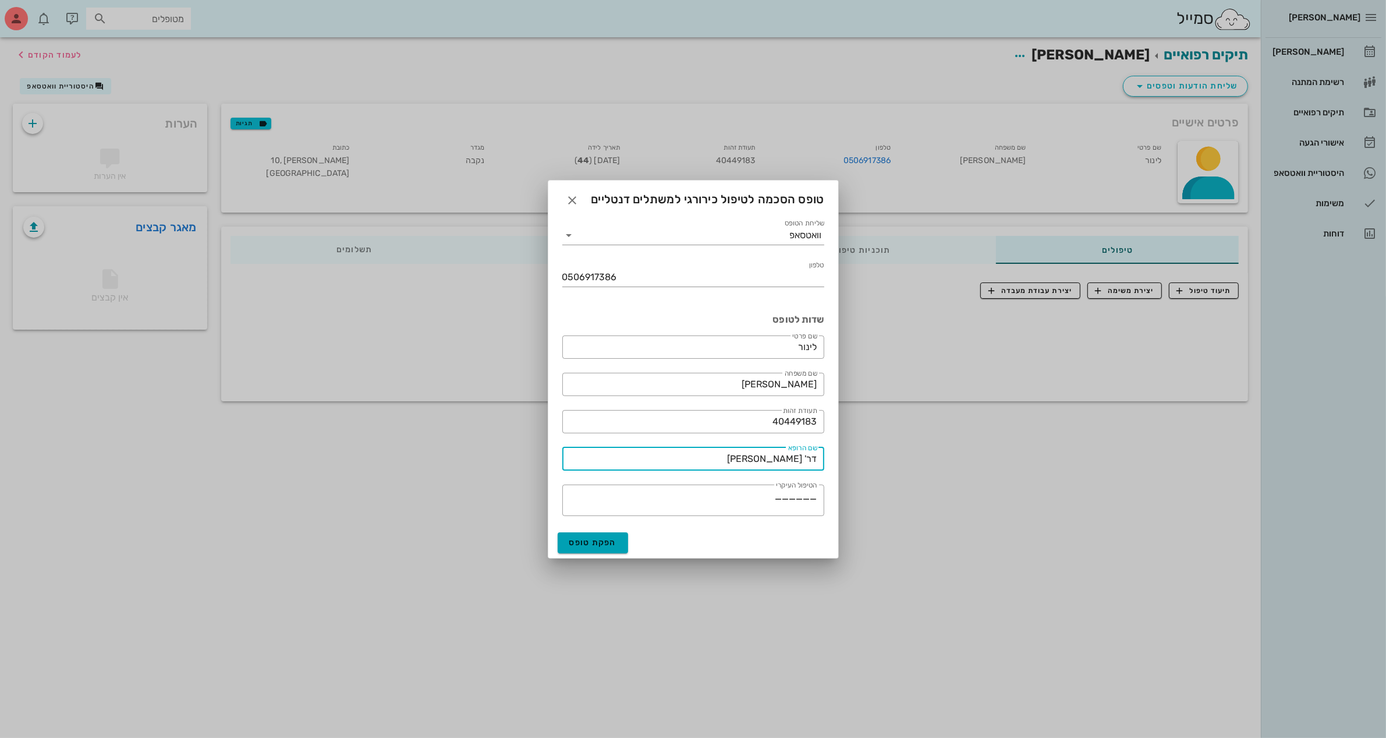
type input "דר' [PERSON_NAME]"
click at [598, 544] on span "הפקת טופס" at bounding box center [593, 542] width 48 height 10
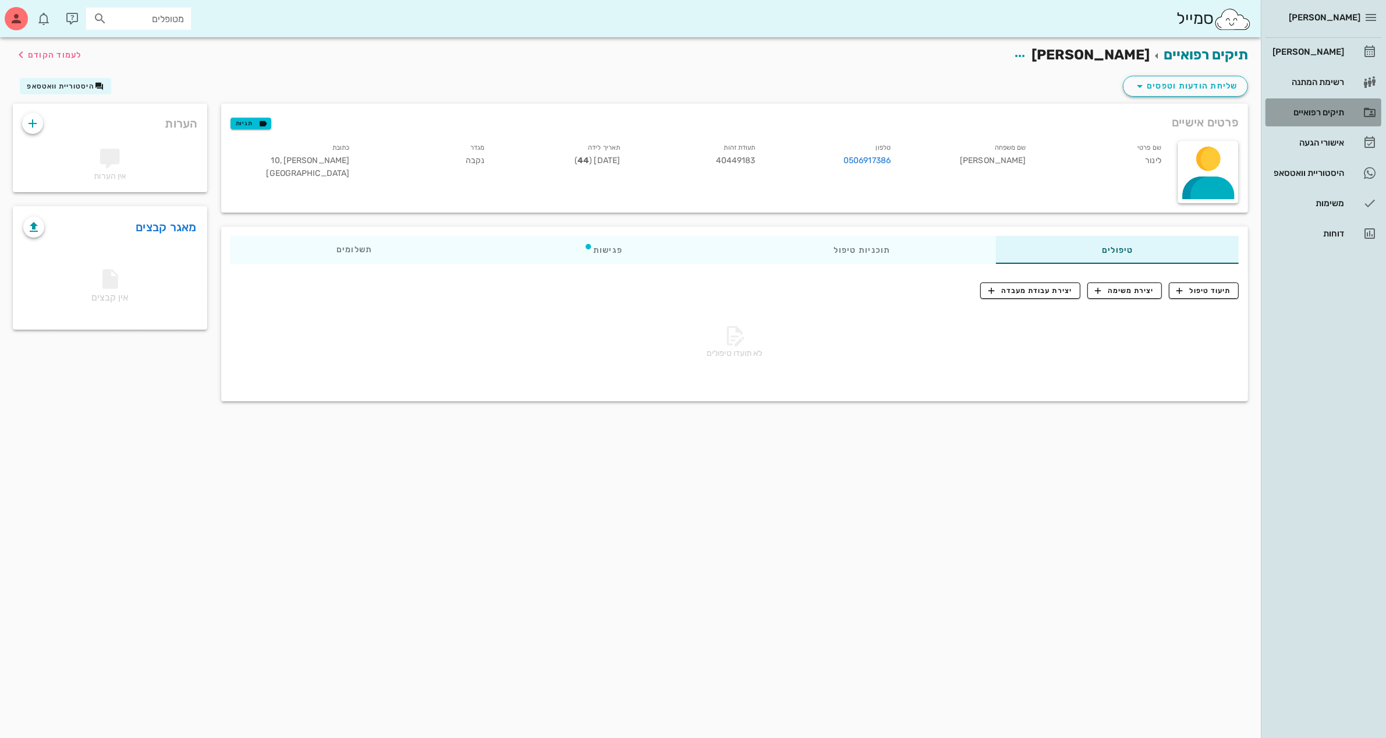
click at [1306, 111] on div "תיקים רפואיים" at bounding box center [1307, 112] width 74 height 9
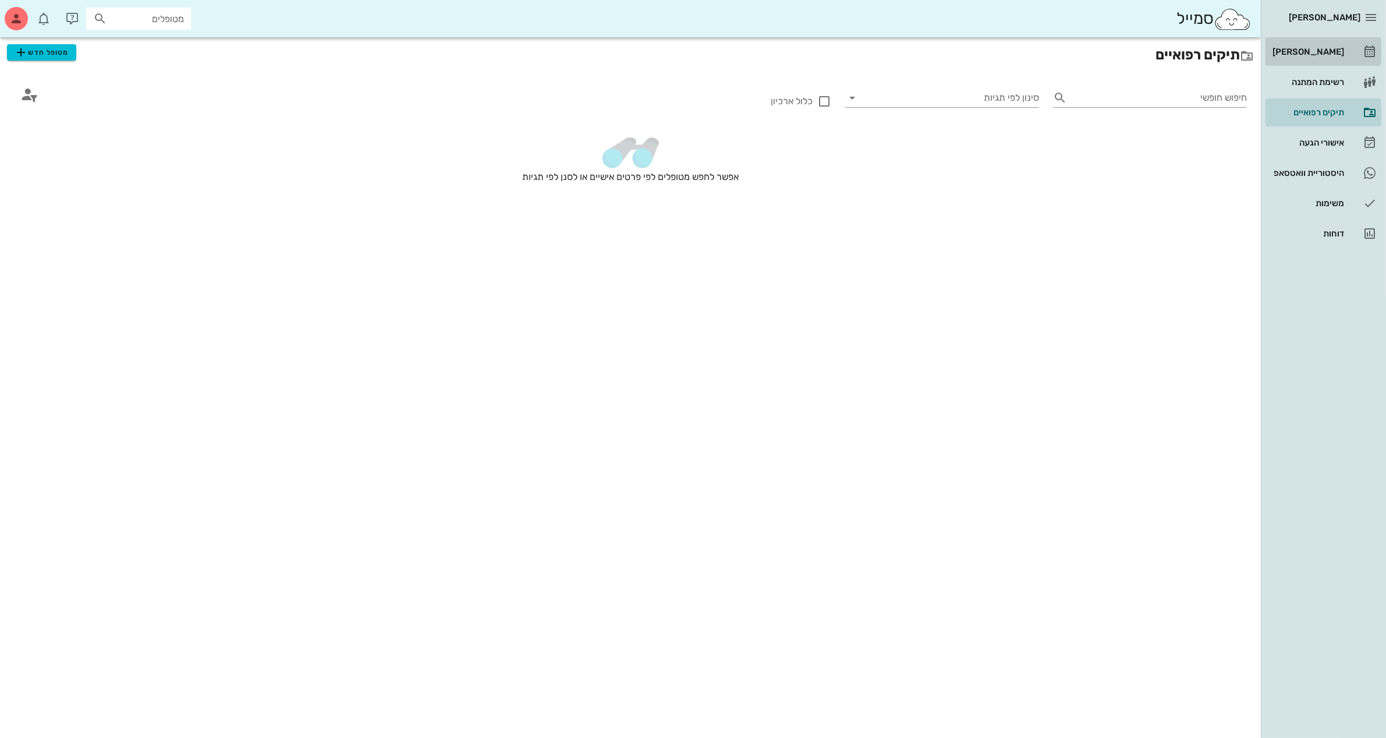
click at [1312, 47] on div "[PERSON_NAME]" at bounding box center [1307, 51] width 74 height 9
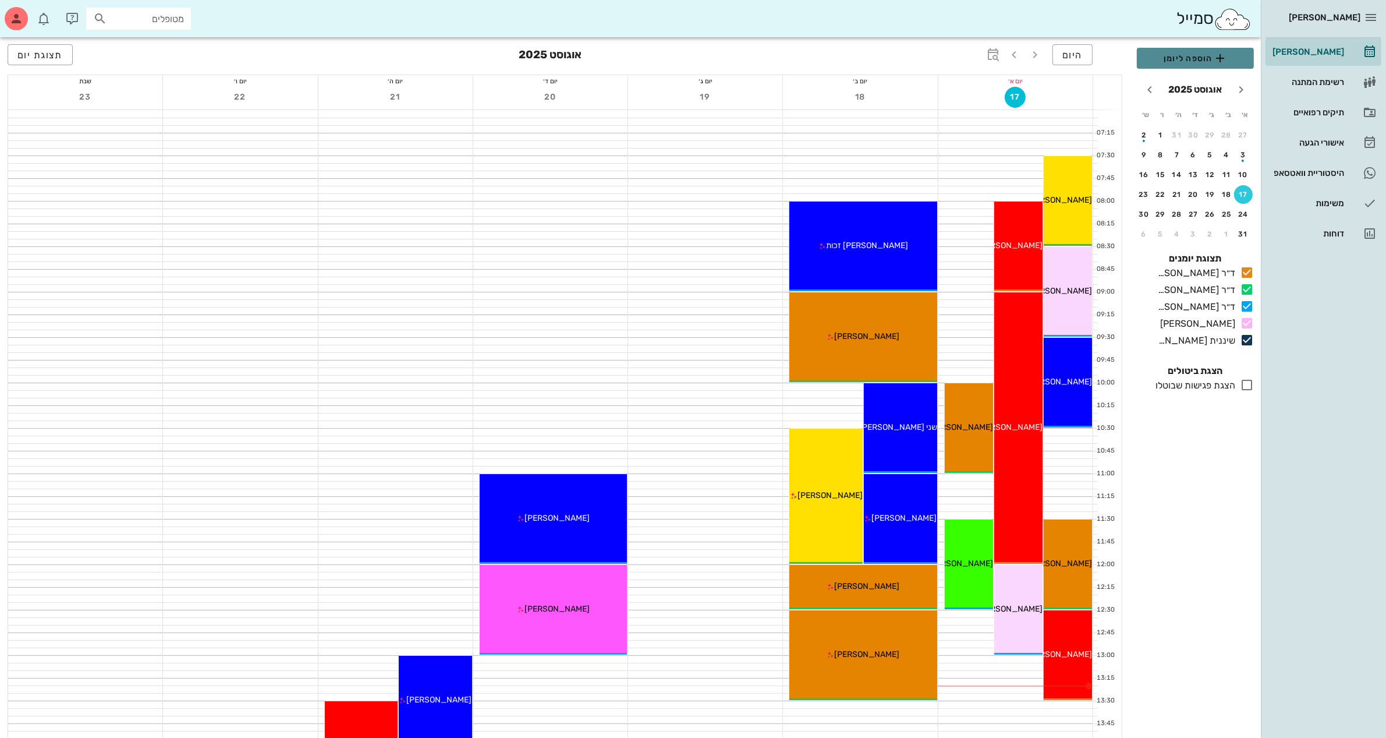
click at [1215, 55] on icon "button" at bounding box center [1220, 58] width 14 height 14
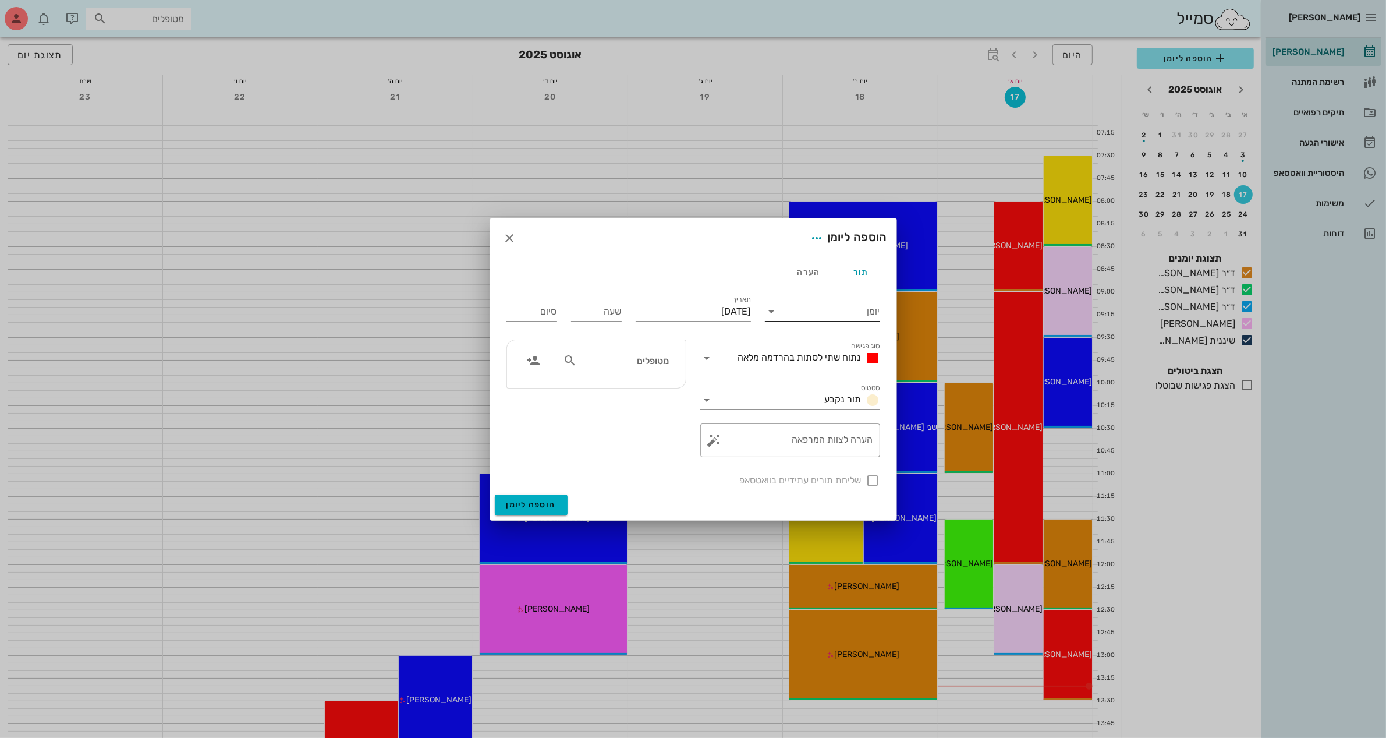
click at [841, 306] on input "יומן" at bounding box center [830, 311] width 99 height 19
click at [843, 373] on div "ד״ר [PERSON_NAME]" at bounding box center [825, 376] width 103 height 11
click at [728, 313] on input "[DATE]" at bounding box center [693, 311] width 115 height 19
click at [734, 441] on div "18" at bounding box center [733, 444] width 19 height 8
type input "[DATE]"
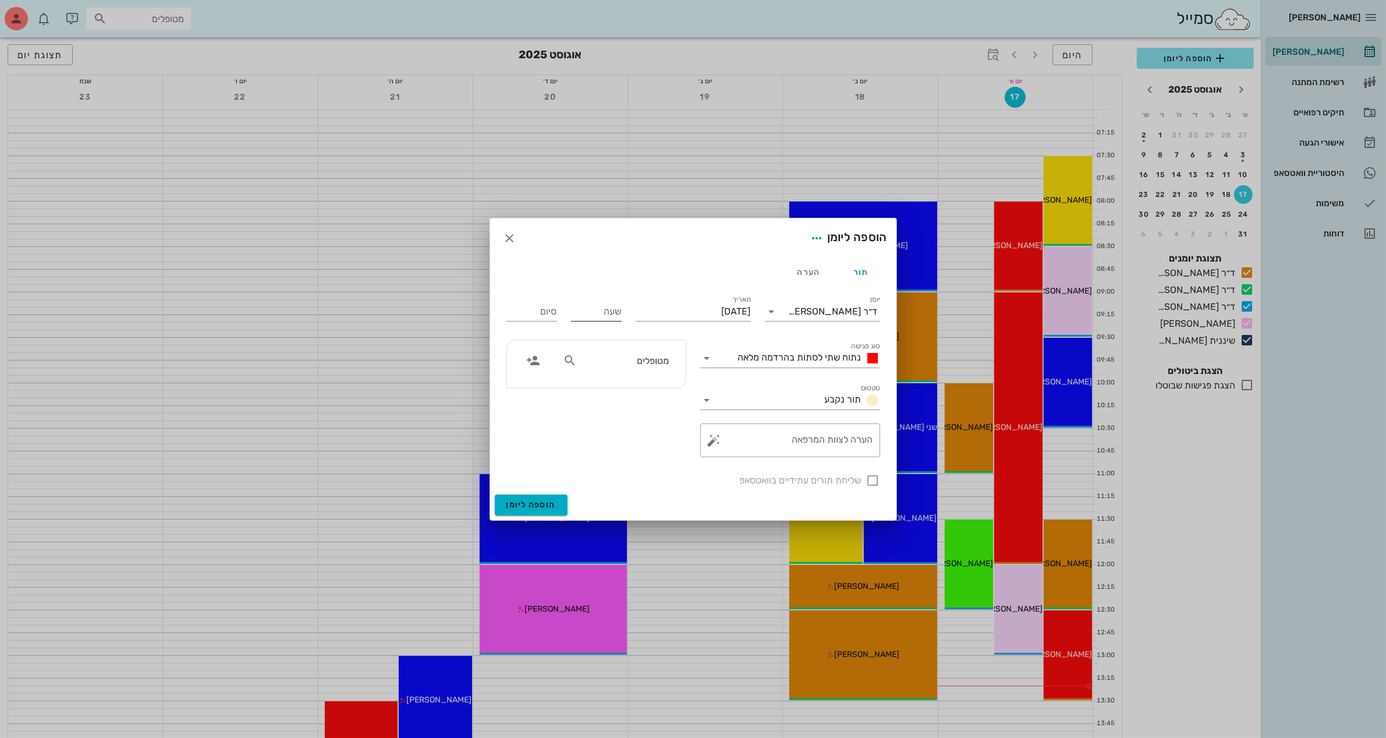
click at [597, 310] on input "שעה" at bounding box center [596, 311] width 51 height 19
type input "13:30"
click at [531, 309] on input "21:30" at bounding box center [531, 311] width 51 height 19
click at [534, 354] on div "14:00 (30 דקות)" at bounding box center [500, 354] width 70 height 9
click at [763, 355] on span "נתוח שתי לסתות בהרדמה מלאה" at bounding box center [799, 357] width 123 height 11
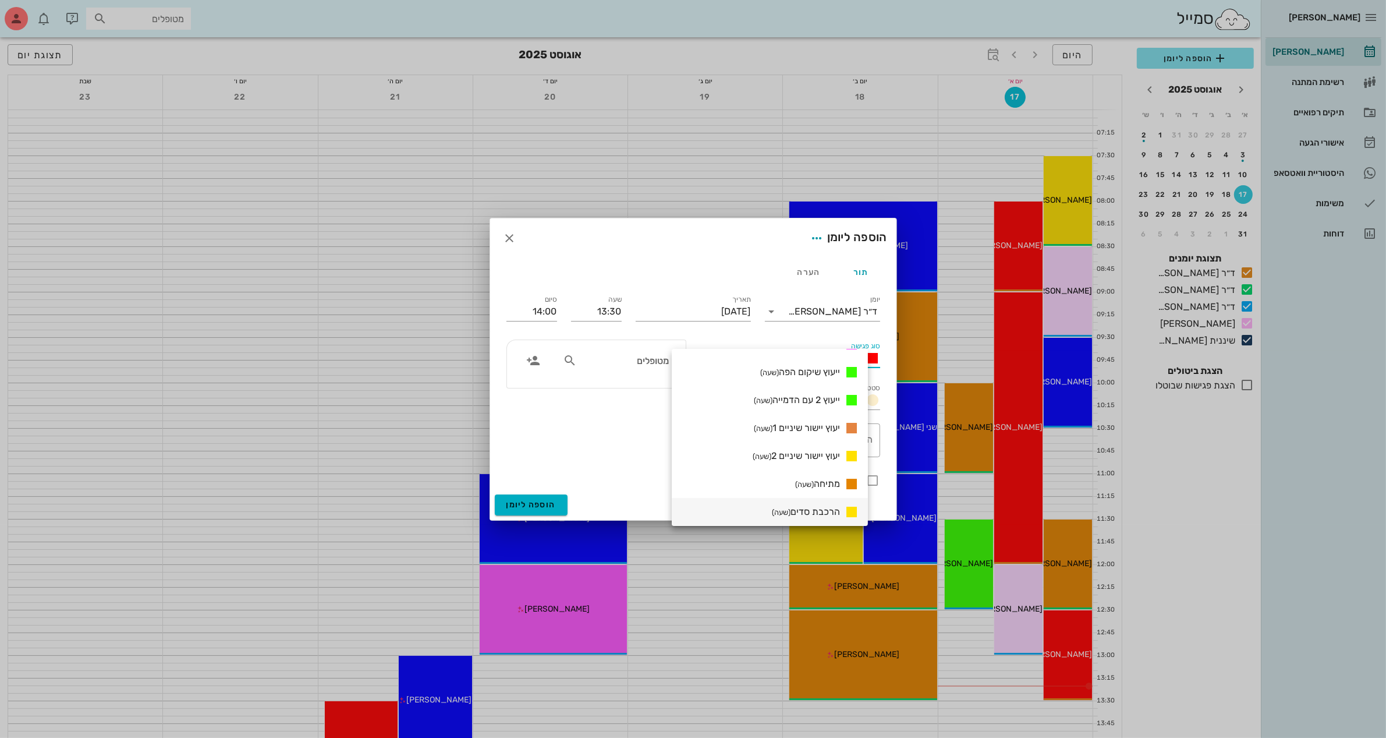
scroll to position [609, 0]
click at [821, 395] on span "ייעוץ 2 עם הדמייה (שעה)" at bounding box center [797, 400] width 86 height 11
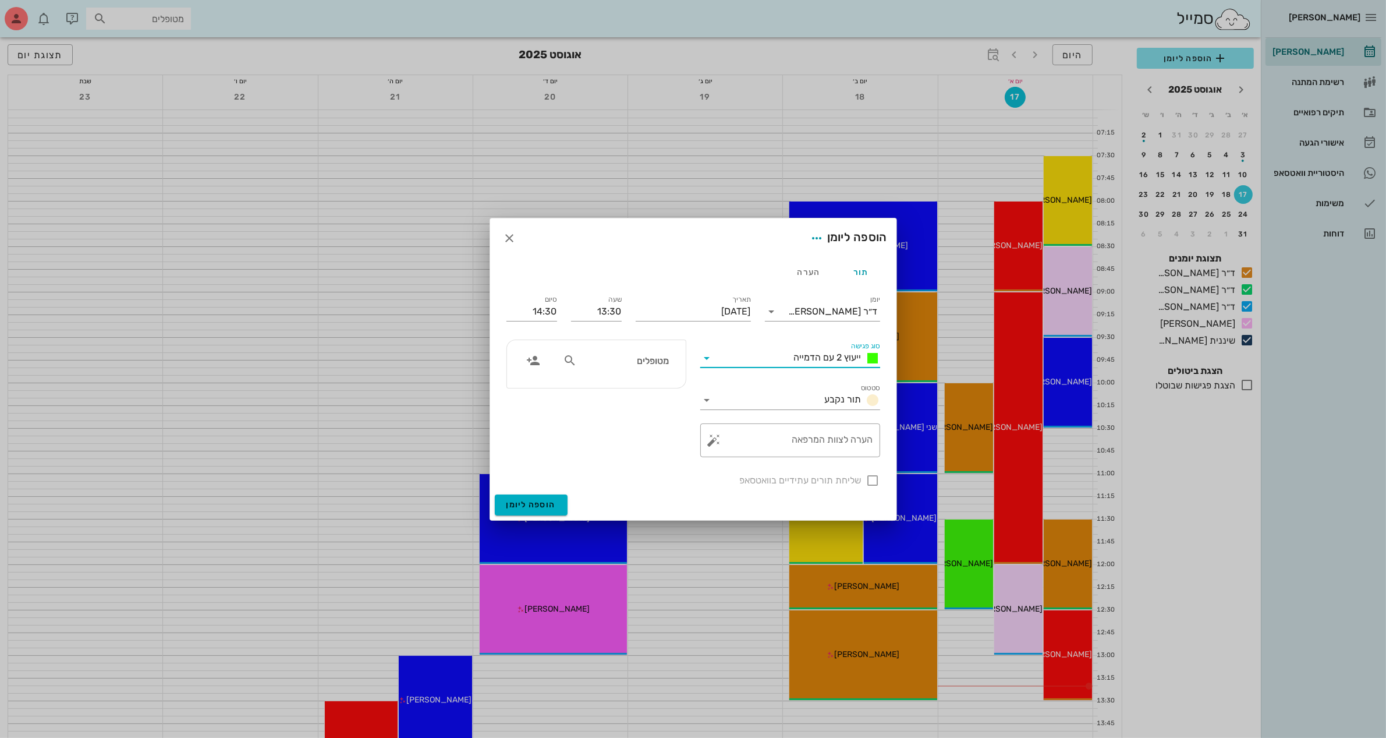
click at [559, 313] on div "סיום 14:30" at bounding box center [531, 309] width 65 height 47
click at [546, 307] on input "14:30" at bounding box center [531, 311] width 51 height 19
click at [536, 352] on div "14:00 (30 דקות)" at bounding box center [500, 354] width 70 height 9
type input "14:00"
click at [807, 443] on textarea "הערה לצוות המרפאה" at bounding box center [795, 443] width 157 height 28
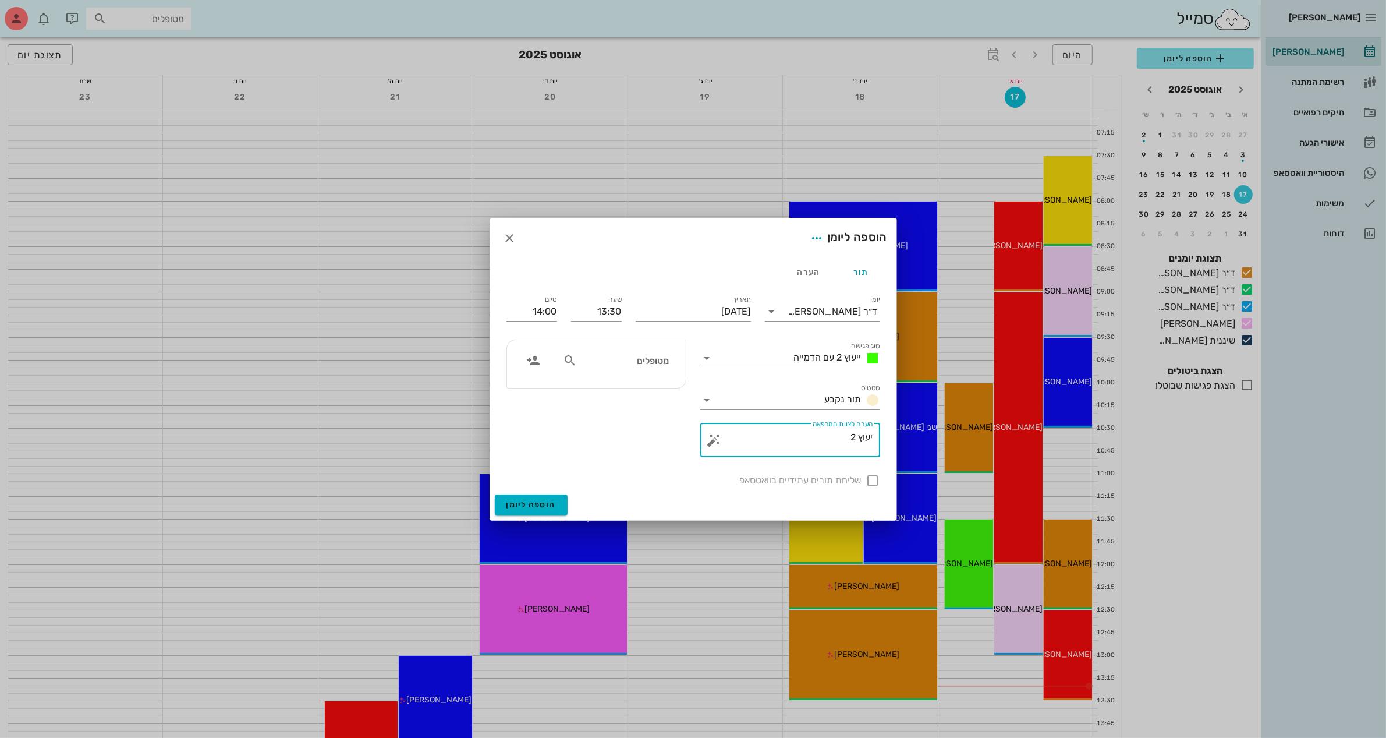
type textarea "יעוץ 2"
click at [618, 370] on div "מטופלים" at bounding box center [616, 360] width 120 height 22
type input "מרג"
click at [639, 384] on div "[PERSON_NAME]" at bounding box center [625, 385] width 118 height 9
click at [873, 481] on div at bounding box center [873, 480] width 20 height 20
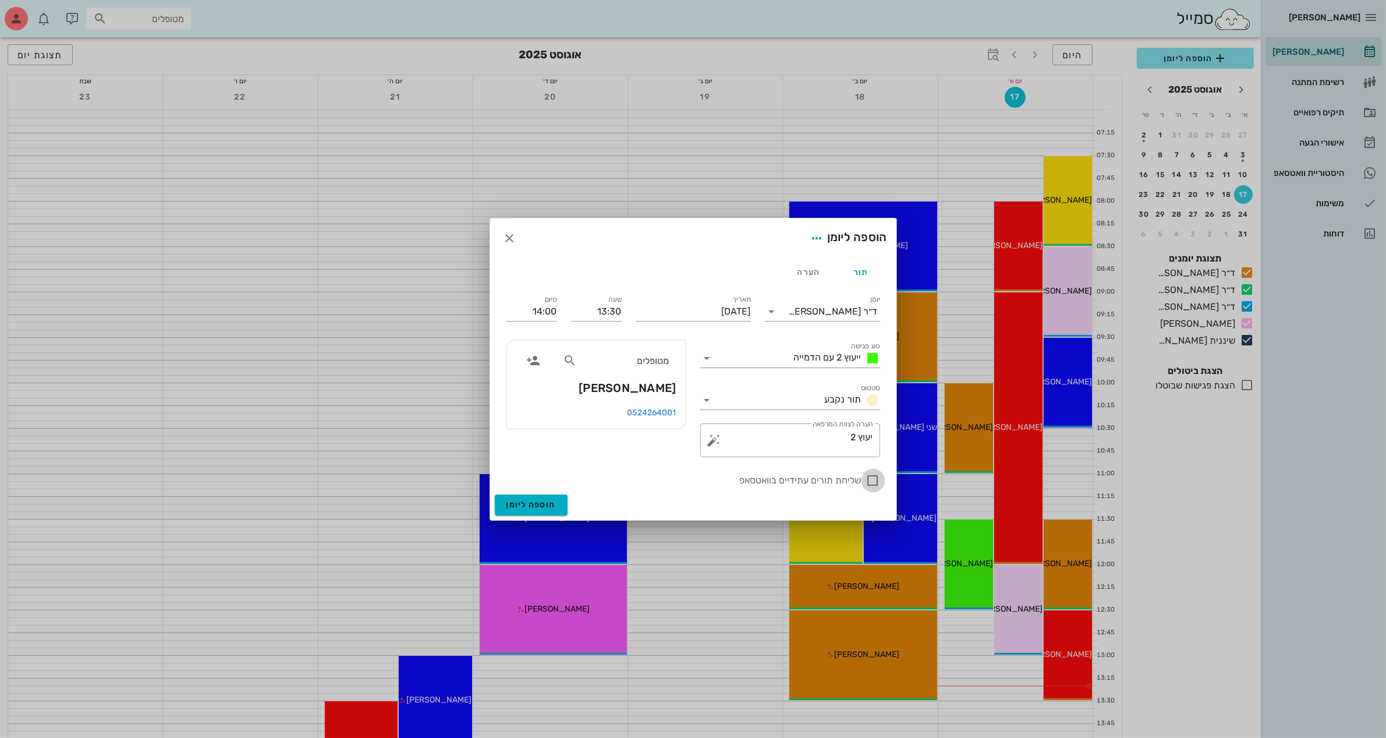
checkbox input "true"
click at [528, 505] on span "הוספה ליומן" at bounding box center [530, 504] width 49 height 10
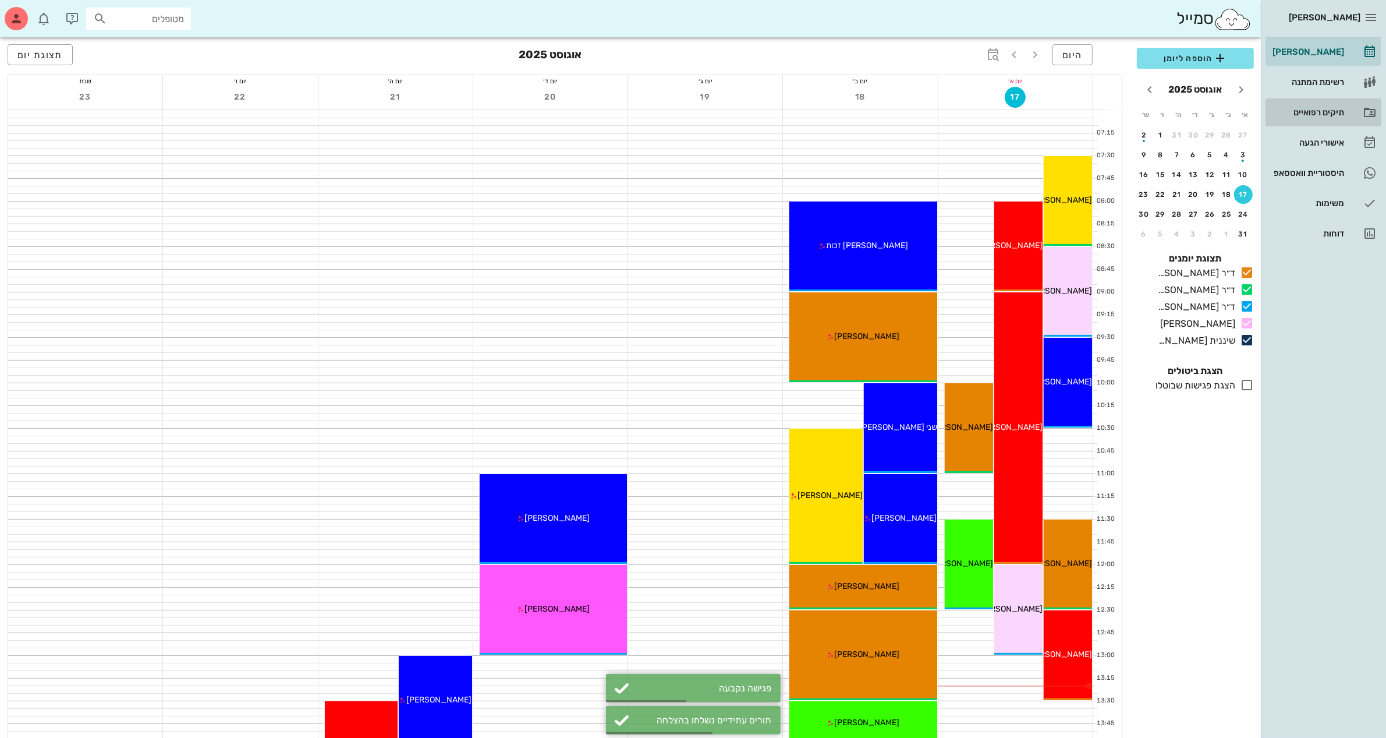
click at [1301, 114] on div "תיקים רפואיים" at bounding box center [1307, 112] width 74 height 9
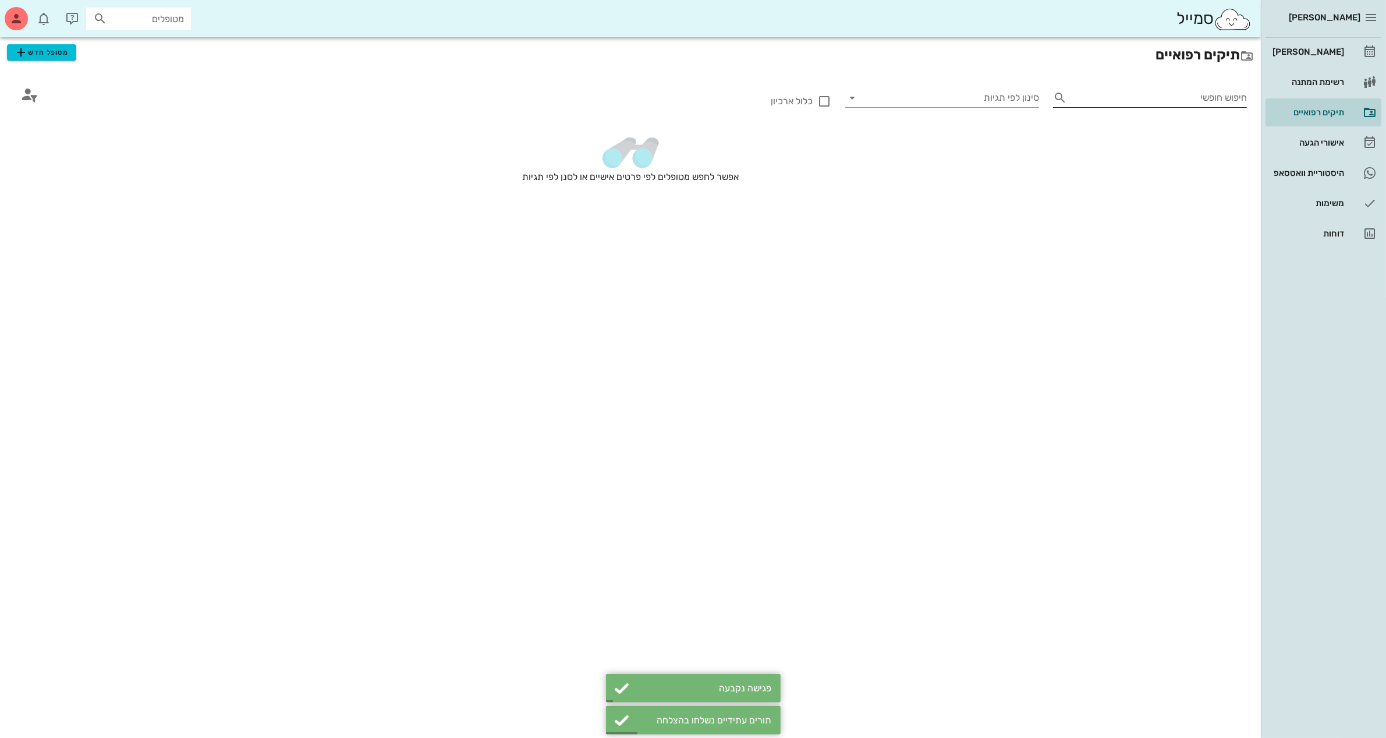
click at [1110, 101] on input "חיפוש חופשי" at bounding box center [1159, 97] width 175 height 19
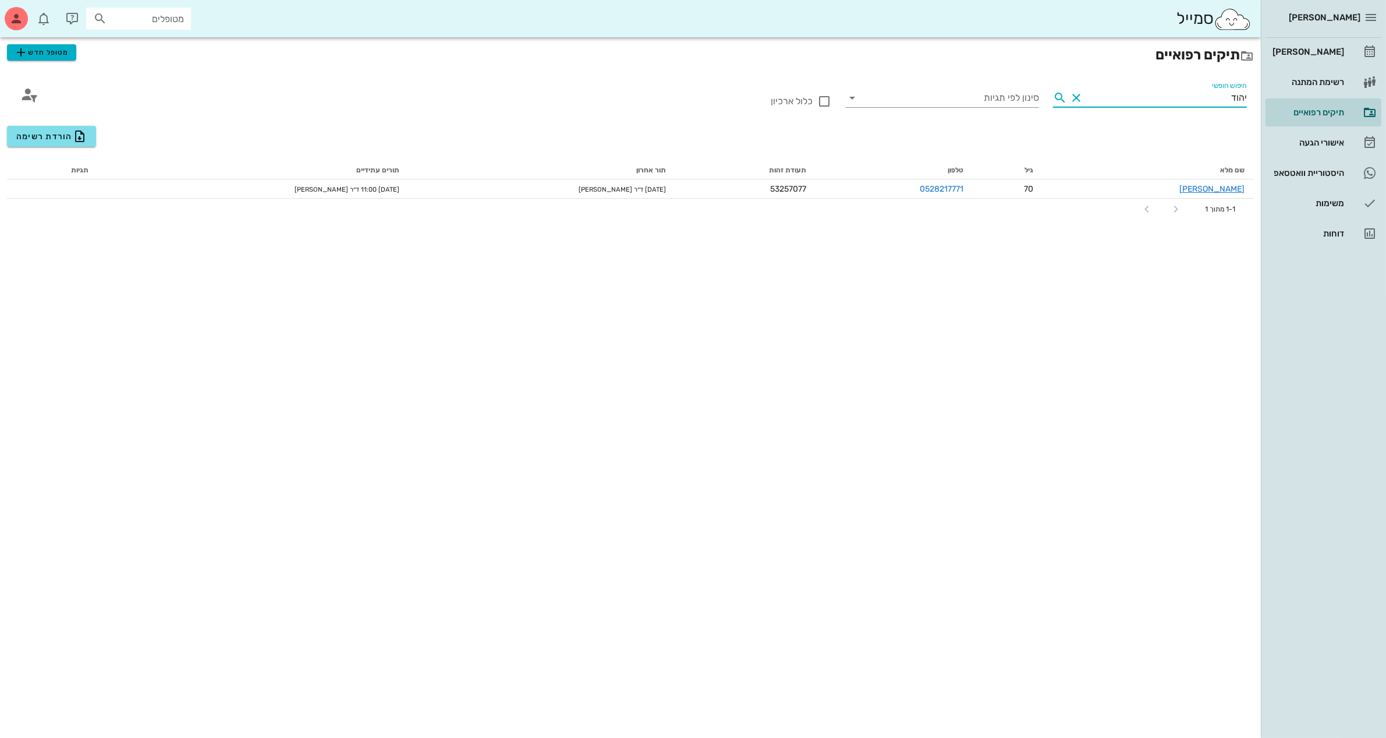
type input "יהוד"
click at [65, 55] on span "מטופל חדש" at bounding box center [41, 52] width 55 height 14
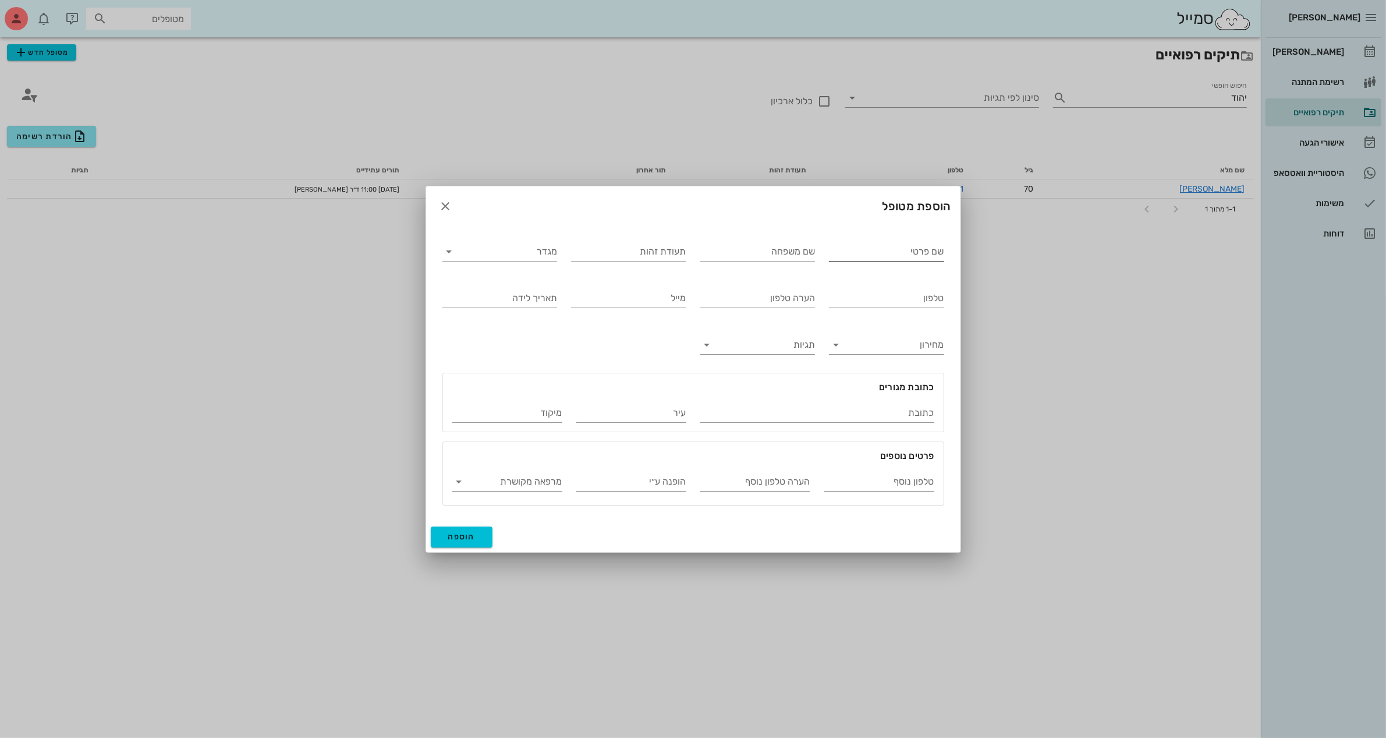
click at [894, 251] on input "שם פרטי" at bounding box center [886, 251] width 115 height 19
type input "[DEMOGRAPHIC_DATA]"
type input "[PERSON_NAME]"
click at [492, 247] on input "מגדר" at bounding box center [509, 251] width 97 height 19
click at [513, 293] on div "נקבה" at bounding box center [500, 287] width 96 height 11
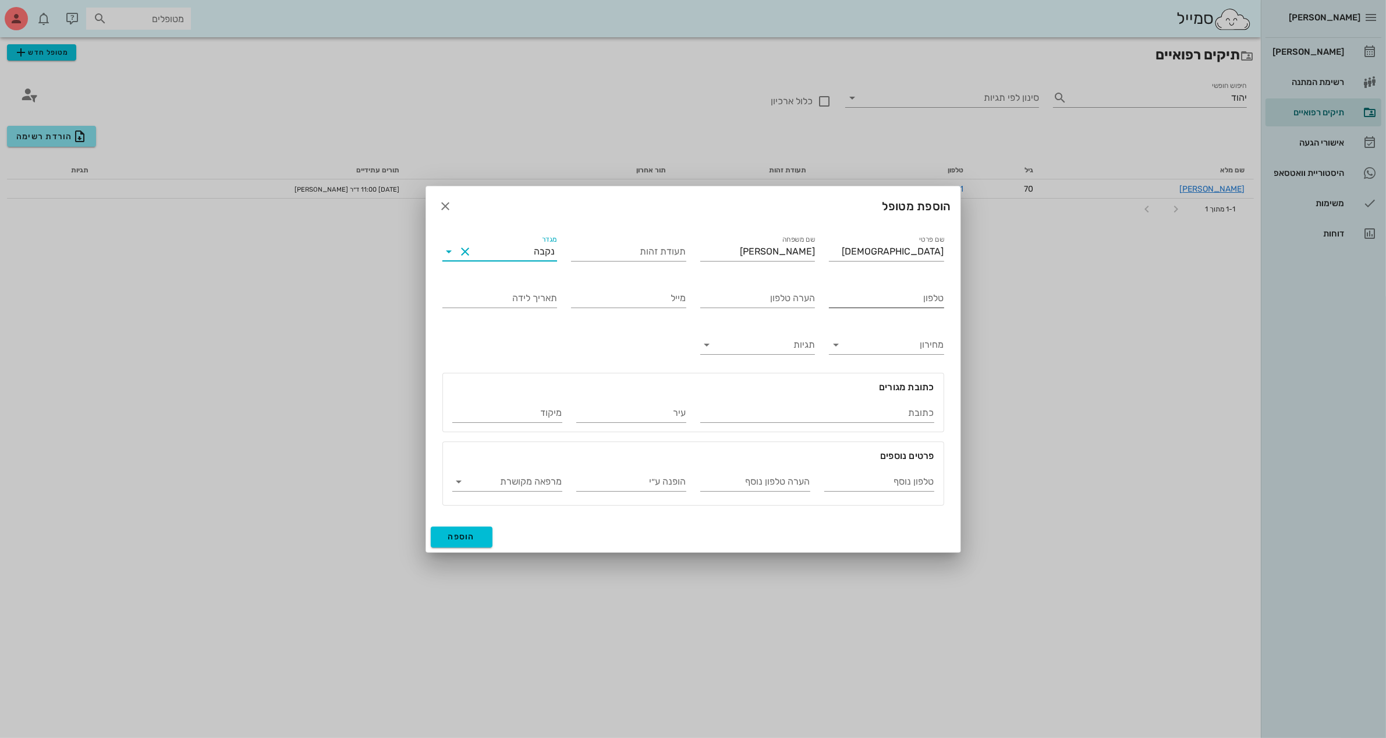
click at [883, 299] on input "טלפון" at bounding box center [886, 298] width 115 height 19
type input "052-8480413"
click at [895, 482] on input "טלפון נוסף" at bounding box center [879, 481] width 110 height 19
type input "050-5576877"
click at [754, 483] on input "הערה טלפון נוסף" at bounding box center [755, 481] width 110 height 19
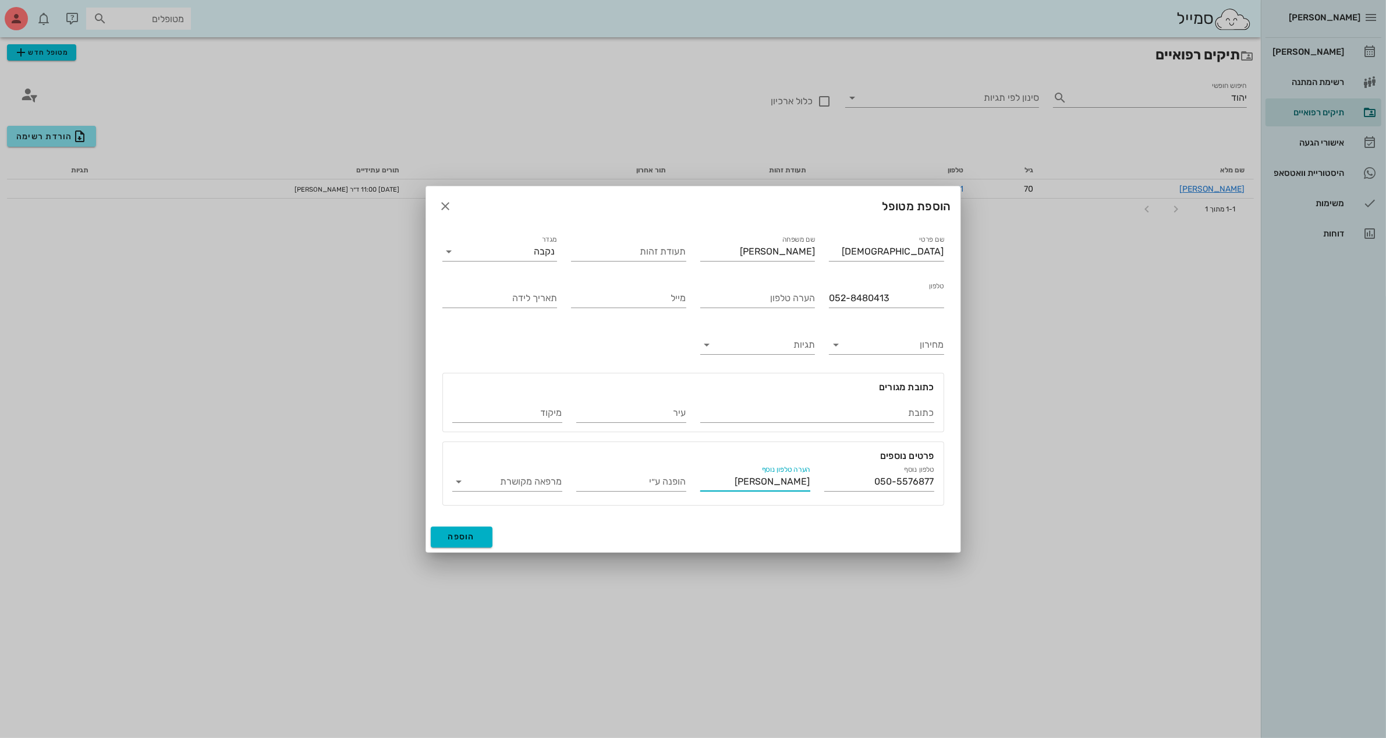
type input "[PERSON_NAME]"
click at [467, 536] on span "הוספה" at bounding box center [461, 536] width 27 height 10
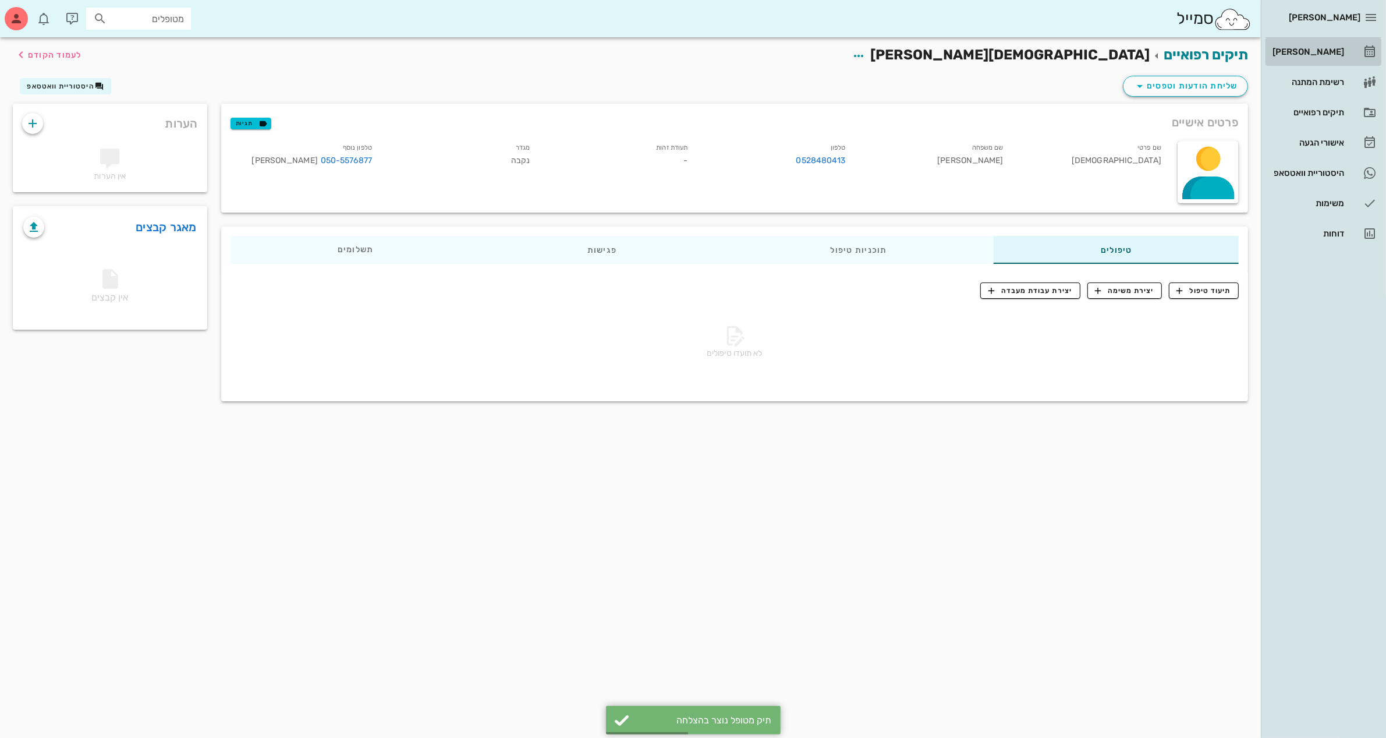
click at [1331, 47] on div "[PERSON_NAME]" at bounding box center [1307, 51] width 74 height 9
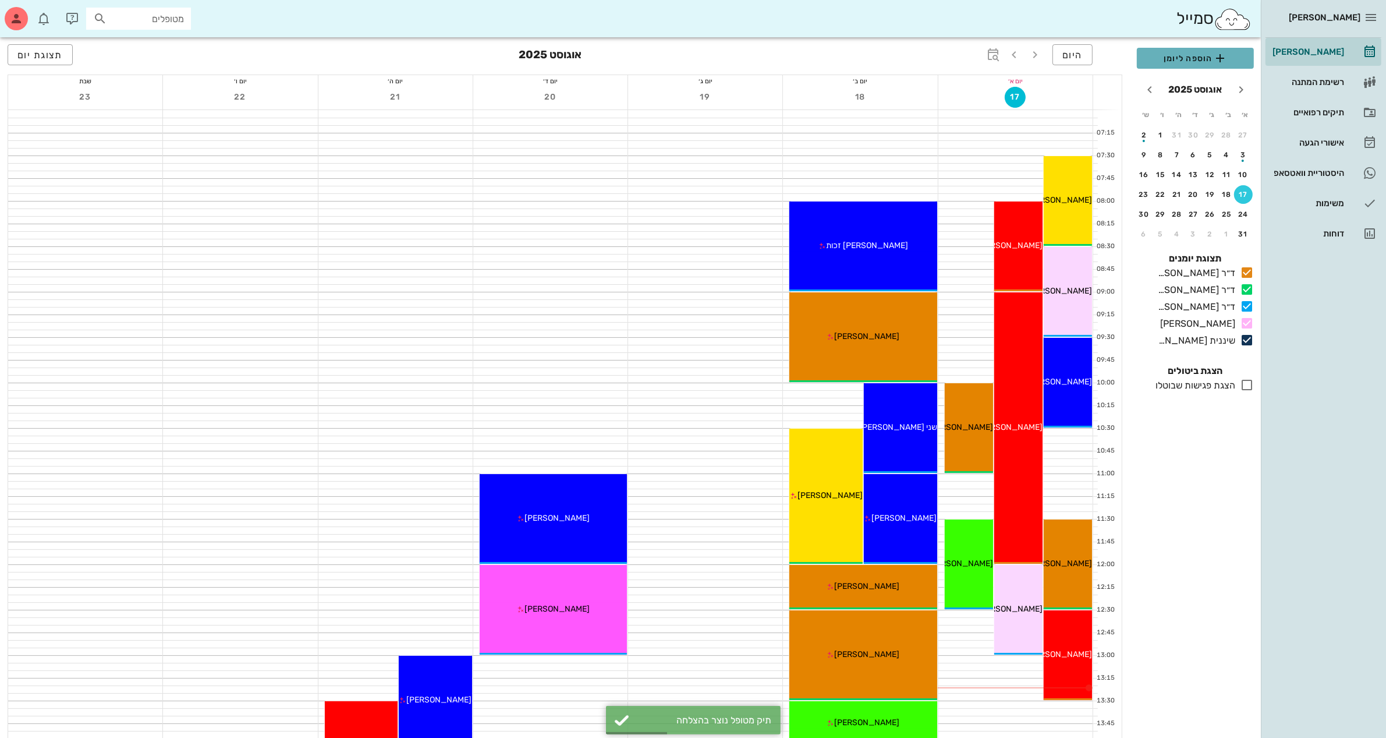
click at [1204, 54] on span "הוספה ליומן" at bounding box center [1195, 58] width 98 height 14
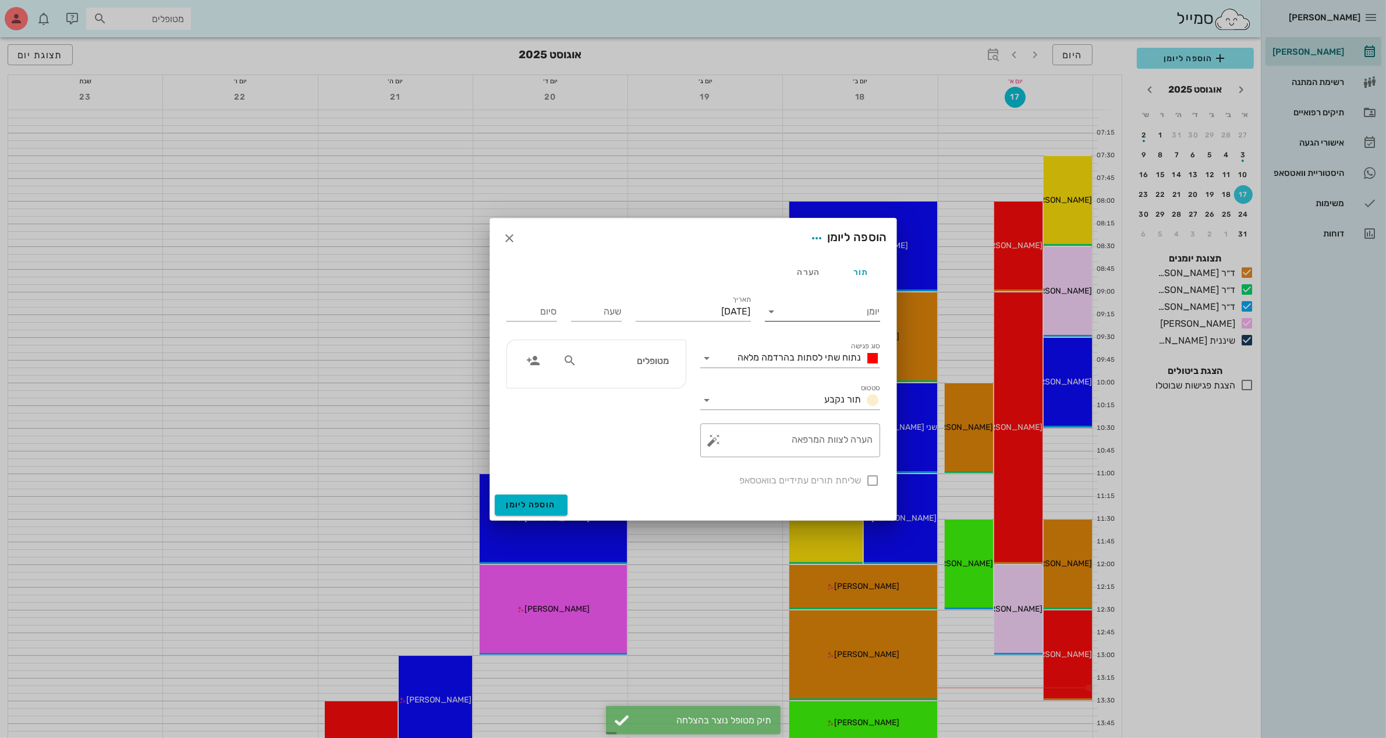
click at [848, 312] on input "יומן" at bounding box center [830, 311] width 99 height 19
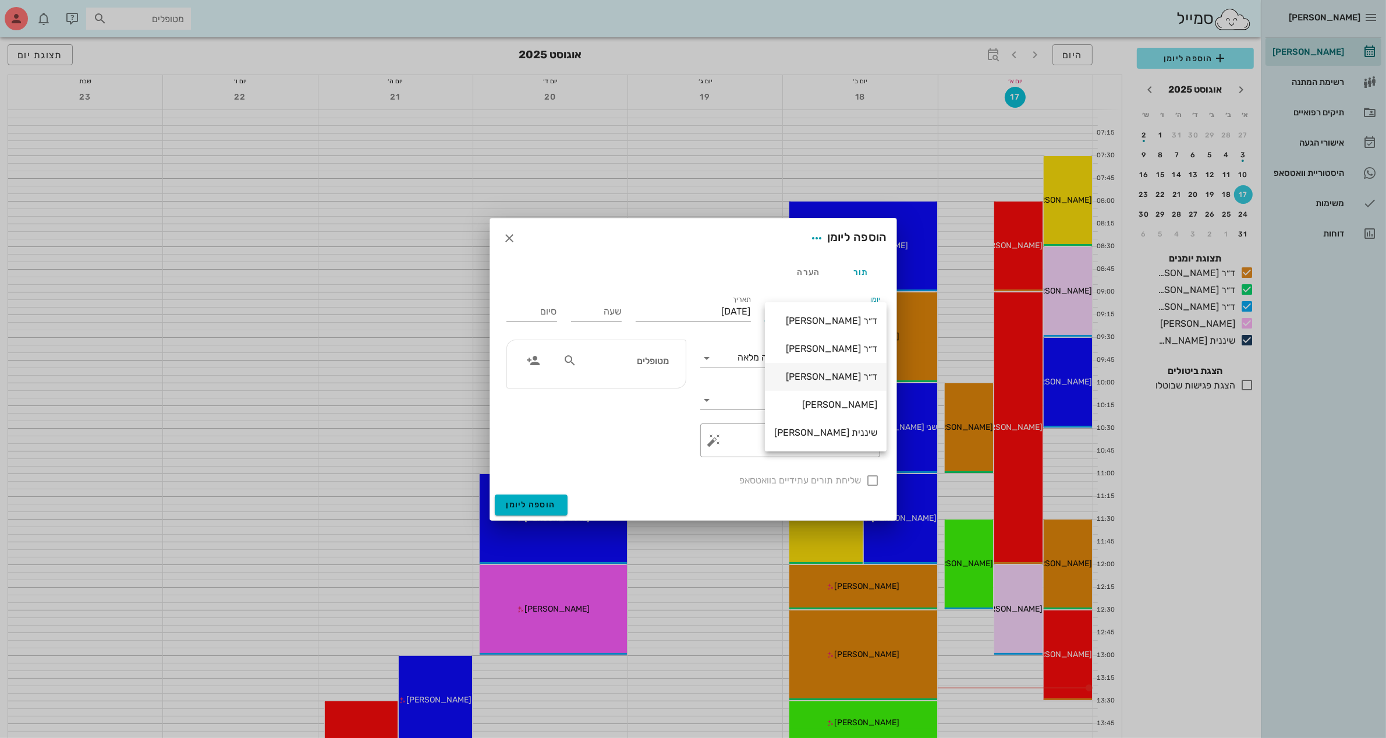
click at [842, 371] on div "ד״ר [PERSON_NAME]" at bounding box center [825, 376] width 103 height 11
click at [712, 318] on input "[DATE]" at bounding box center [693, 311] width 115 height 19
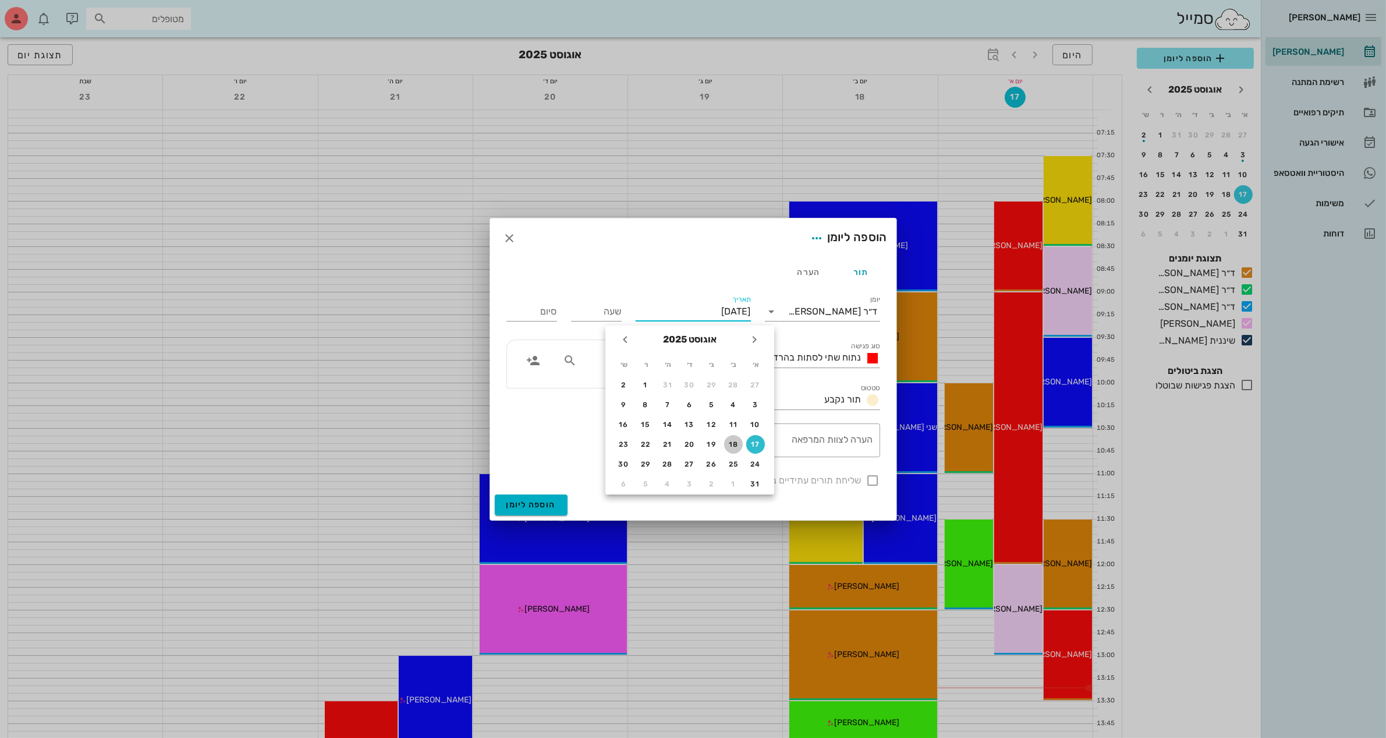
click at [731, 442] on div "18" at bounding box center [733, 444] width 19 height 8
type input "[DATE]"
click at [588, 316] on input "שעה" at bounding box center [596, 311] width 51 height 19
type input "14:00"
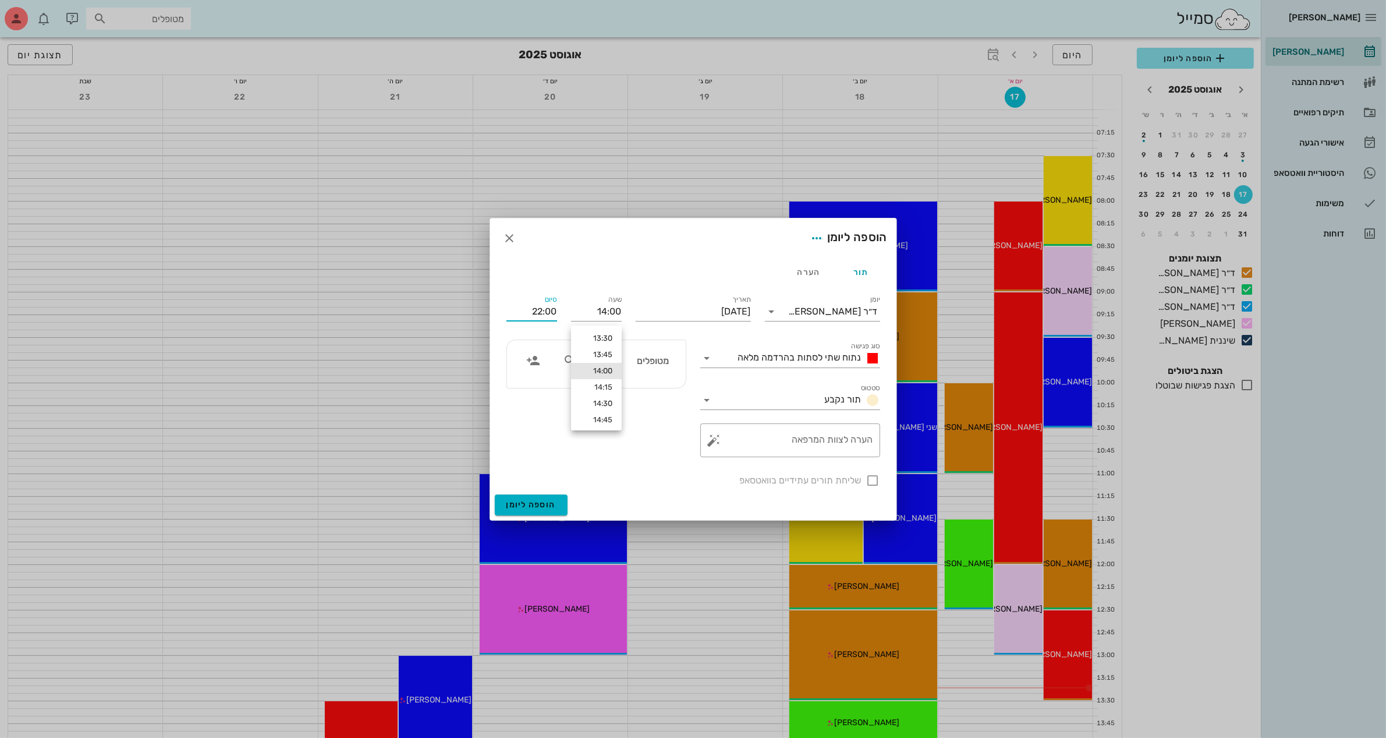
click at [547, 303] on div "סיום 22:00" at bounding box center [531, 311] width 51 height 19
click at [533, 309] on input "22:00" at bounding box center [531, 311] width 51 height 19
click at [533, 383] on div "15:00 (שעה)" at bounding box center [501, 386] width 70 height 9
click at [741, 356] on span "נתוח שתי לסתות בהרדמה מלאה" at bounding box center [799, 357] width 123 height 11
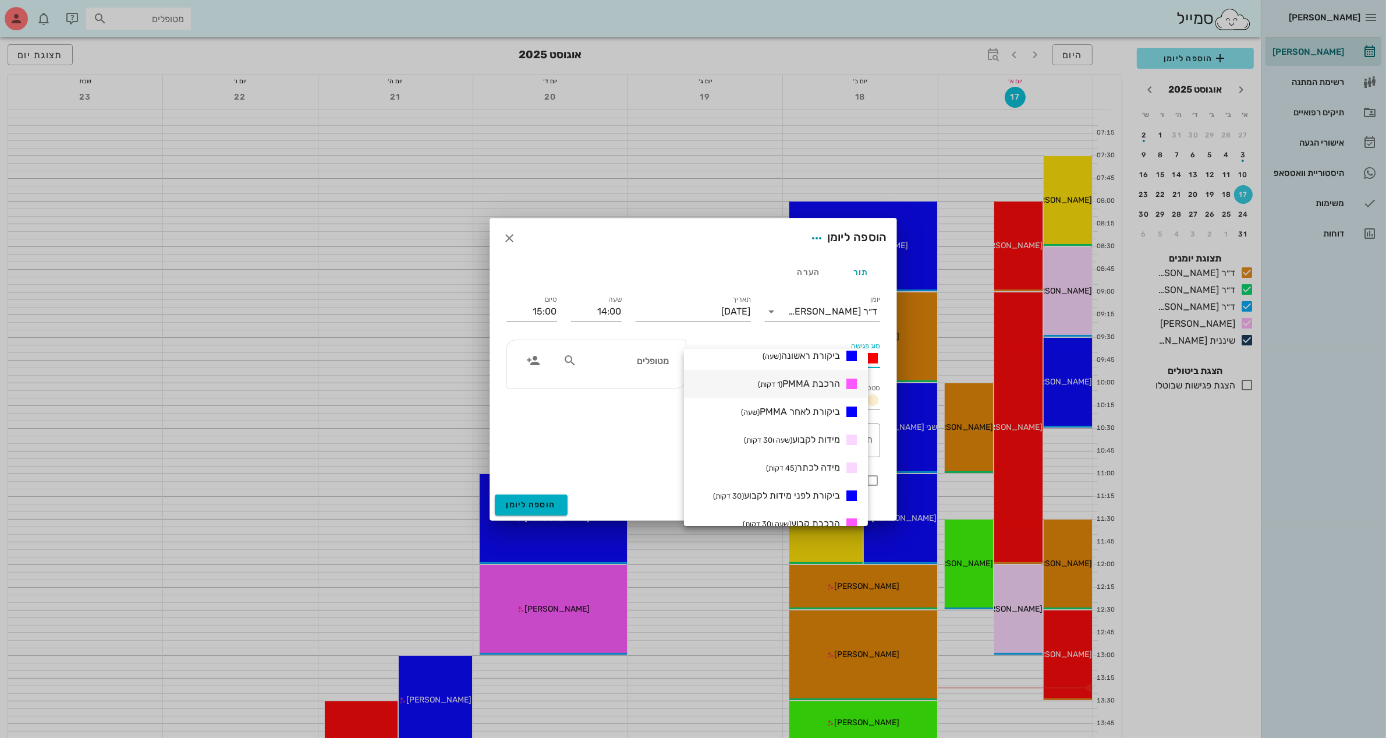
scroll to position [364, 0]
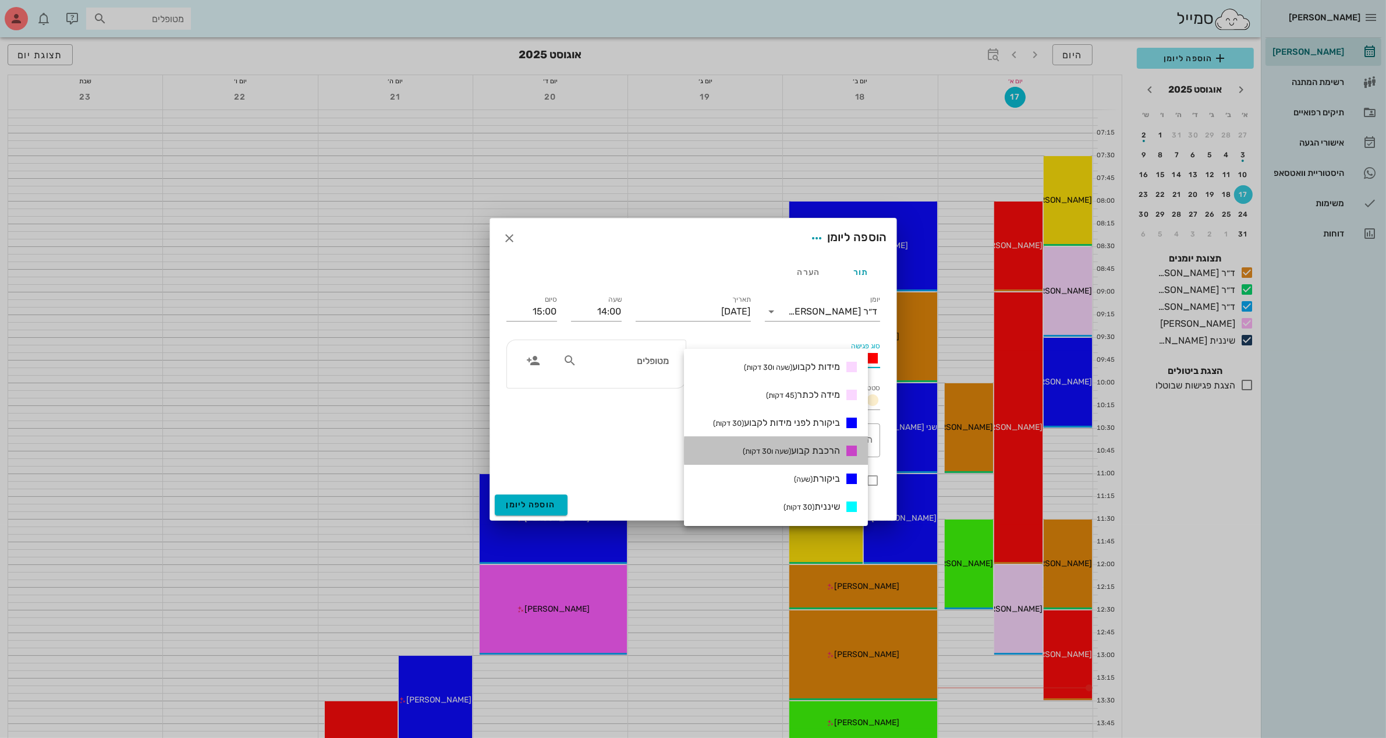
click at [820, 448] on span "הרכבת קבוע (שעה ו30 דקות)" at bounding box center [791, 450] width 97 height 11
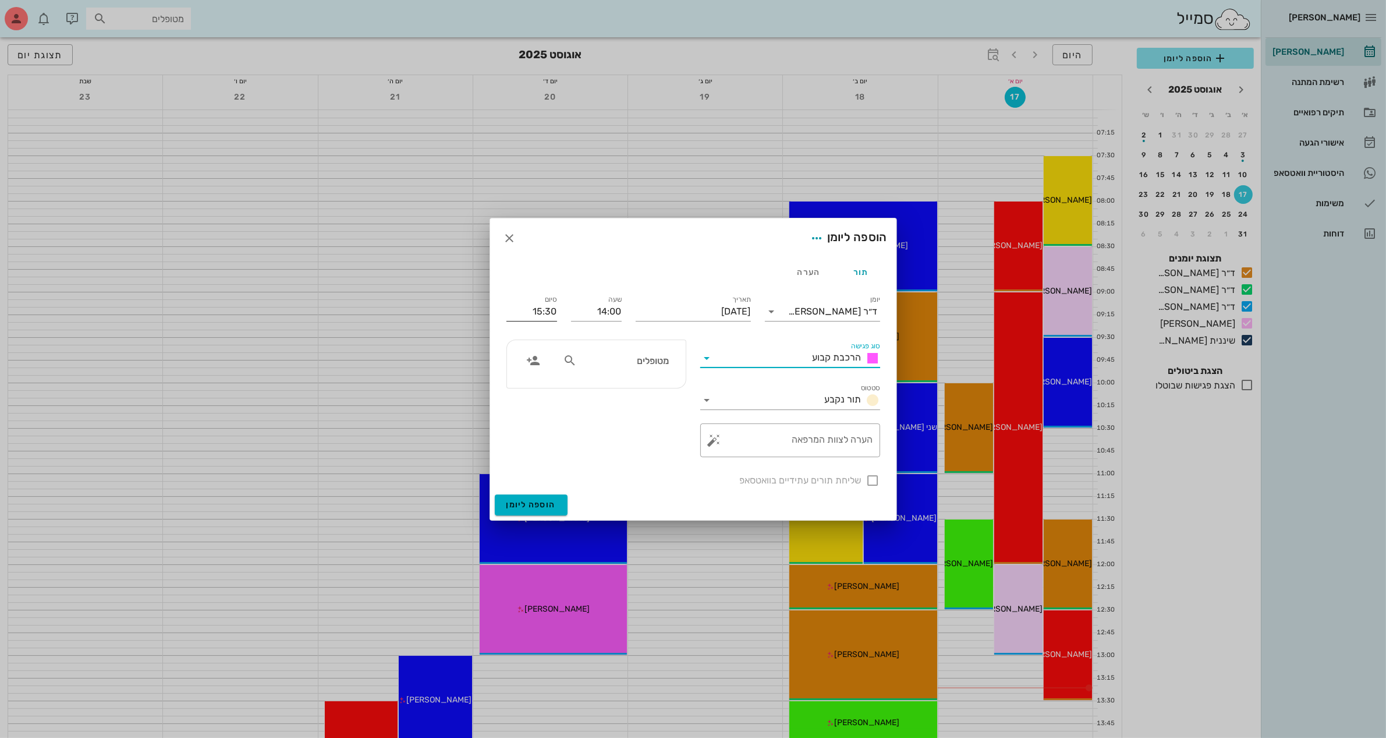
click at [553, 310] on input "15:30" at bounding box center [531, 311] width 51 height 19
click at [536, 384] on div "15:00 (שעה)" at bounding box center [501, 386] width 70 height 9
type input "15:00"
click at [817, 442] on textarea "הערה לצוות המרפאה" at bounding box center [795, 443] width 157 height 28
type textarea "הרכבה"
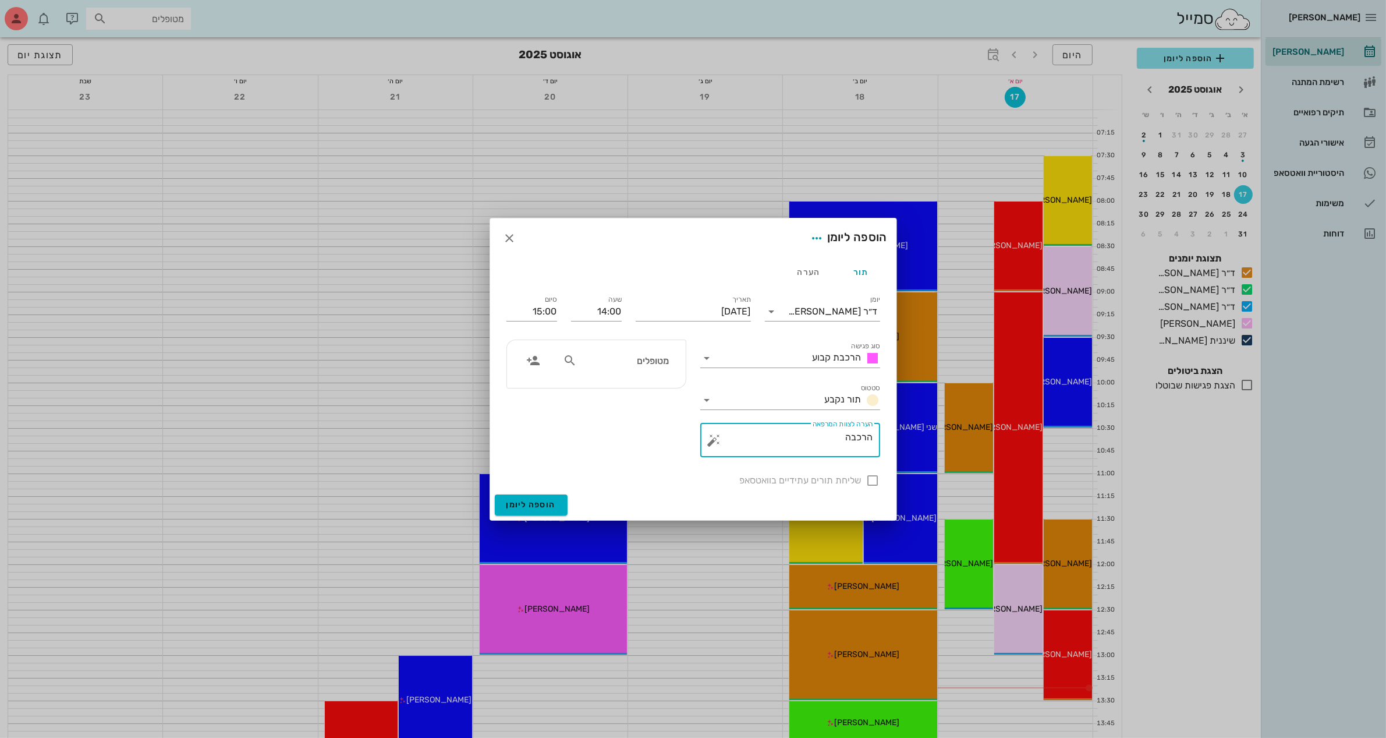
click at [871, 482] on div "שליחת תורים עתידיים בוואטסאפ" at bounding box center [693, 479] width 388 height 30
click at [652, 363] on input "מטופלים" at bounding box center [624, 360] width 90 height 15
type input "יהו"
click at [644, 396] on div "0528480413" at bounding box center [611, 396] width 128 height 9
click at [872, 481] on div at bounding box center [873, 480] width 20 height 20
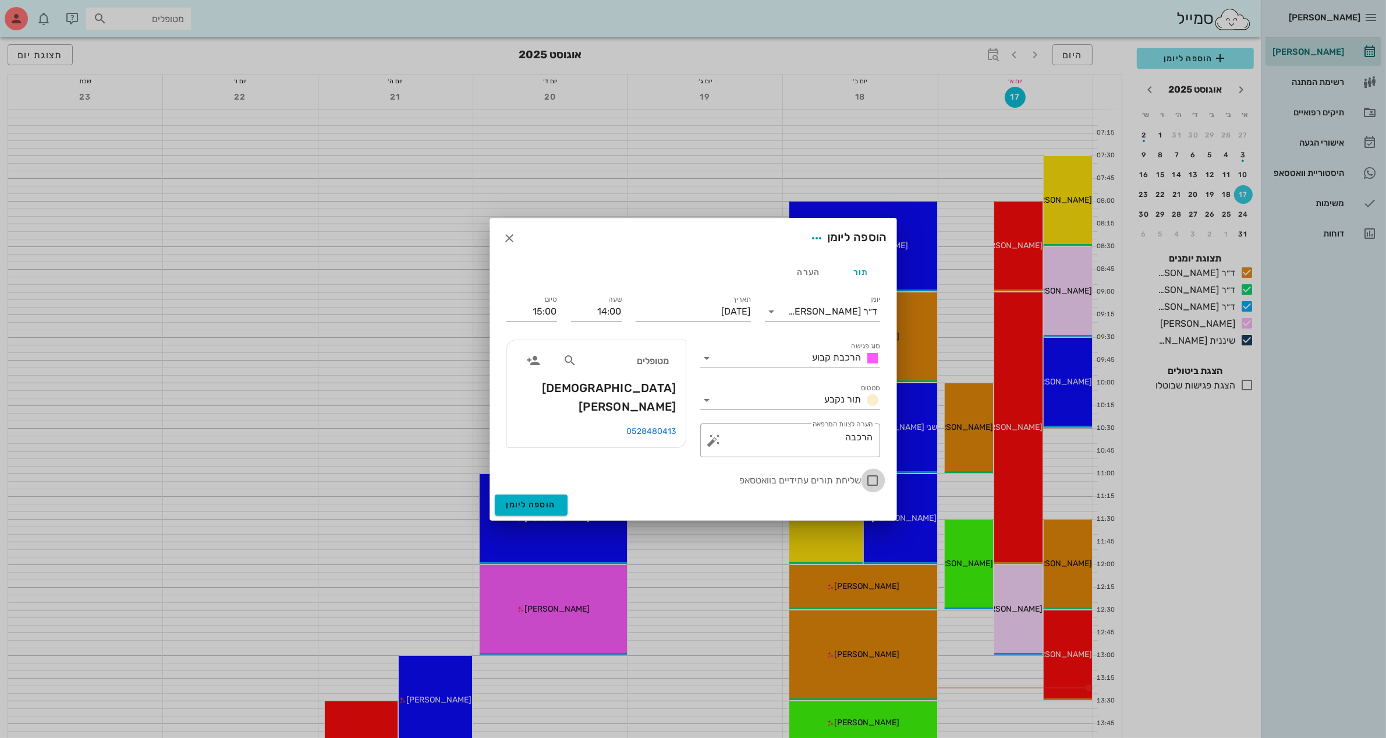
checkbox input "true"
click at [520, 505] on span "הוספה ליומן" at bounding box center [530, 504] width 49 height 10
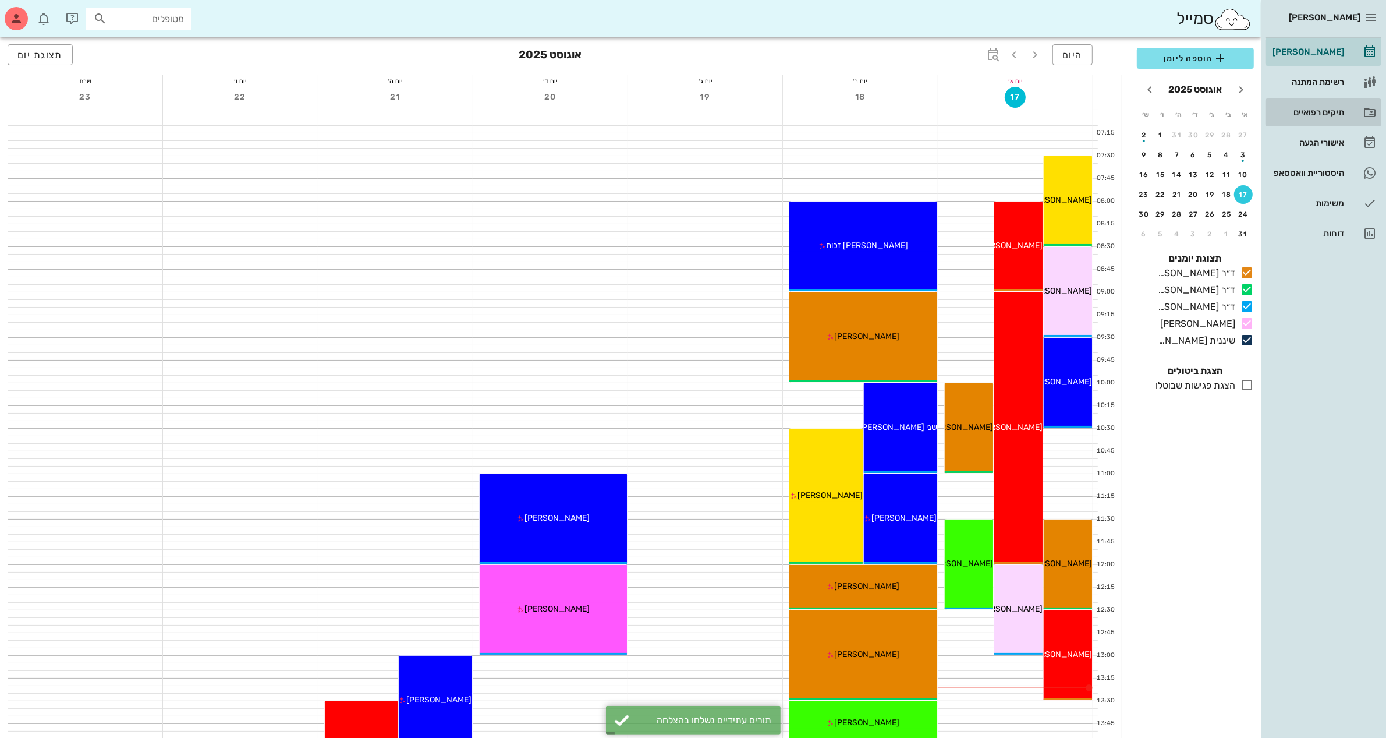
click at [1324, 114] on div "תיקים רפואיים" at bounding box center [1307, 112] width 74 height 9
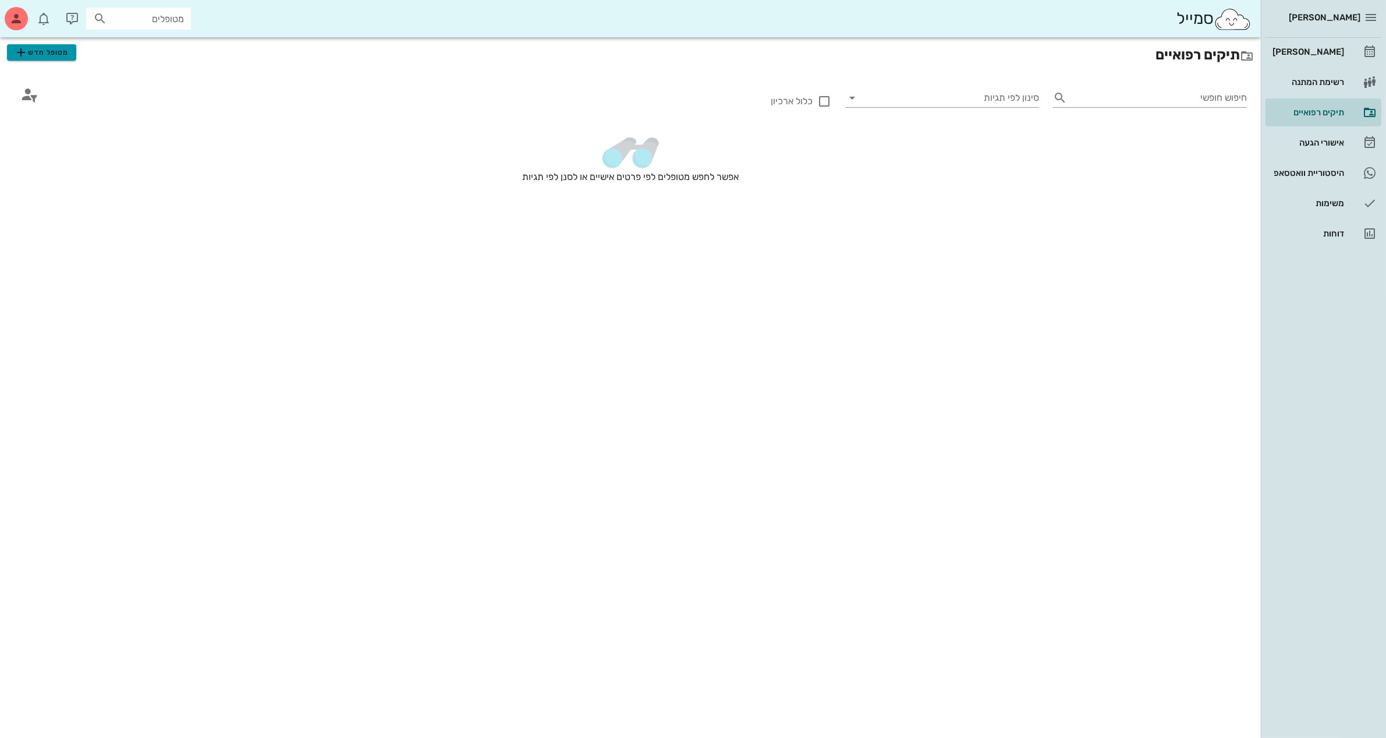
drag, startPoint x: 48, startPoint y: 51, endPoint x: 150, endPoint y: 28, distance: 104.4
click at [48, 51] on span "מטופל חדש" at bounding box center [41, 52] width 55 height 14
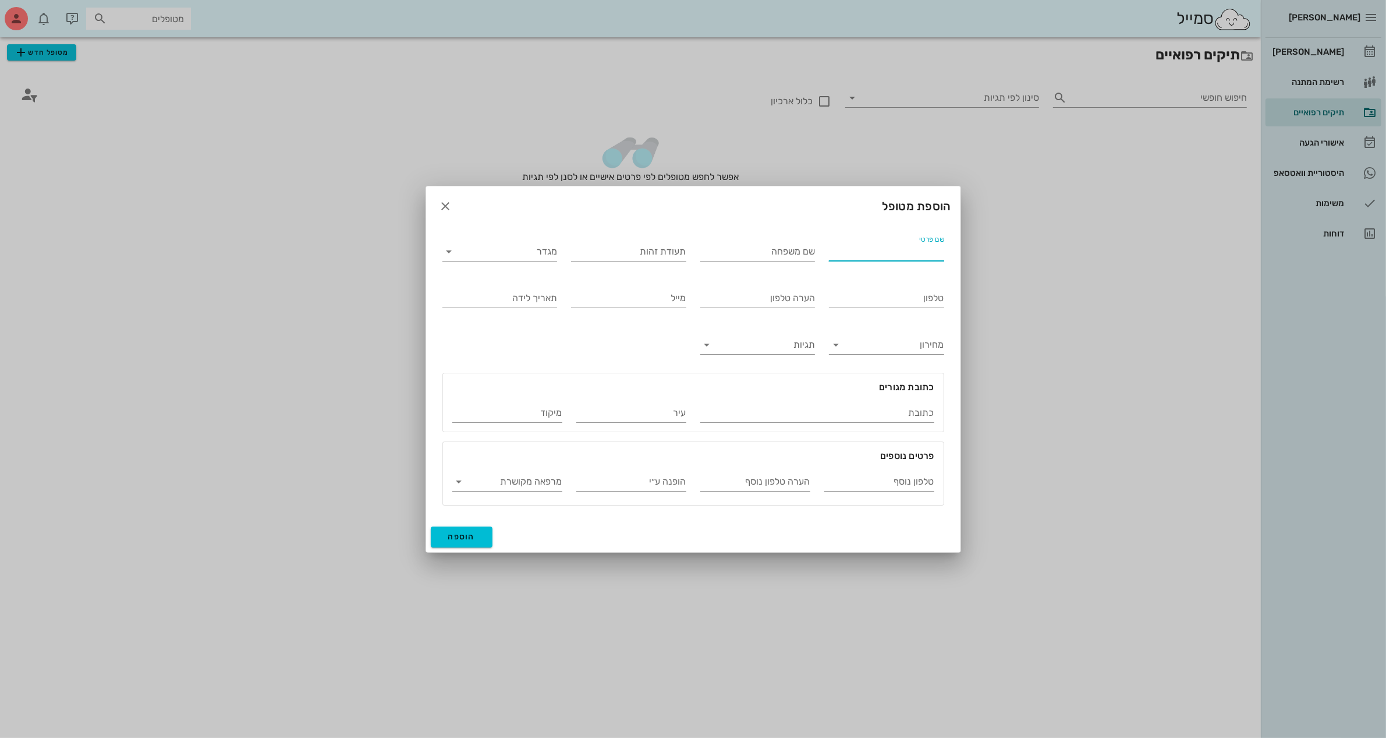
click at [926, 254] on input "שם פרטי" at bounding box center [886, 251] width 115 height 19
type input "[PERSON_NAME]"
type input "שרליטוב"
click at [508, 254] on input "מגדר" at bounding box center [509, 251] width 97 height 19
click at [518, 288] on div "נקבה" at bounding box center [500, 287] width 96 height 11
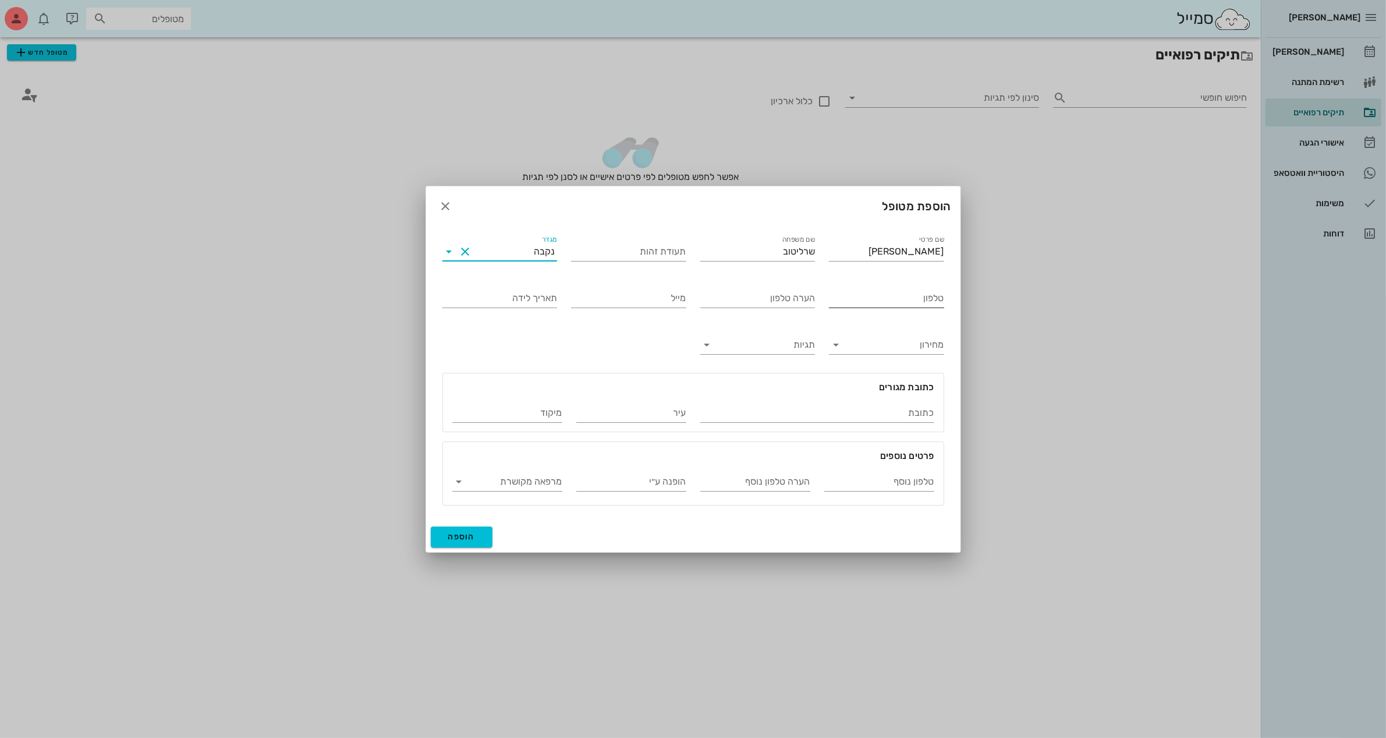
click at [917, 296] on input "טלפון" at bounding box center [886, 298] width 115 height 19
type input "054-5725207"
click at [441, 534] on button "הוספה" at bounding box center [462, 536] width 62 height 21
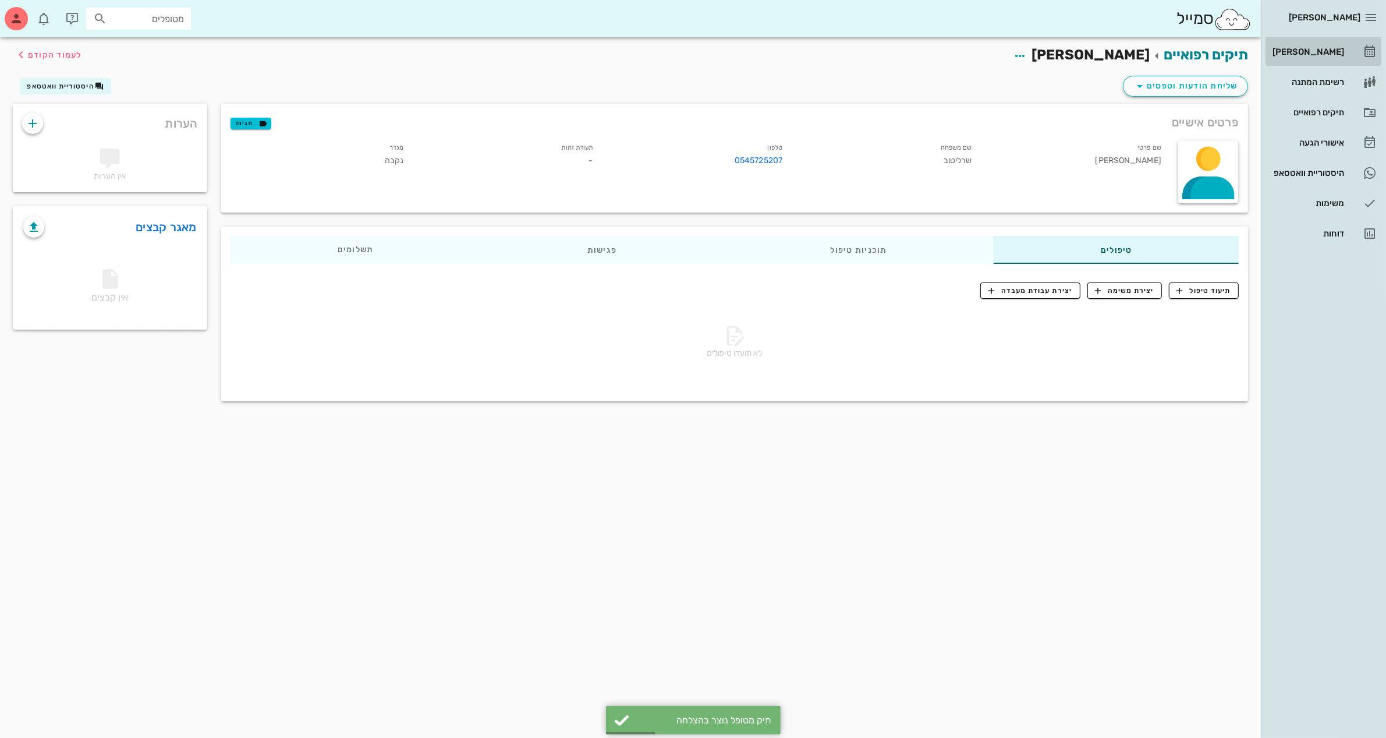
click at [1307, 51] on div "[PERSON_NAME]" at bounding box center [1307, 51] width 74 height 9
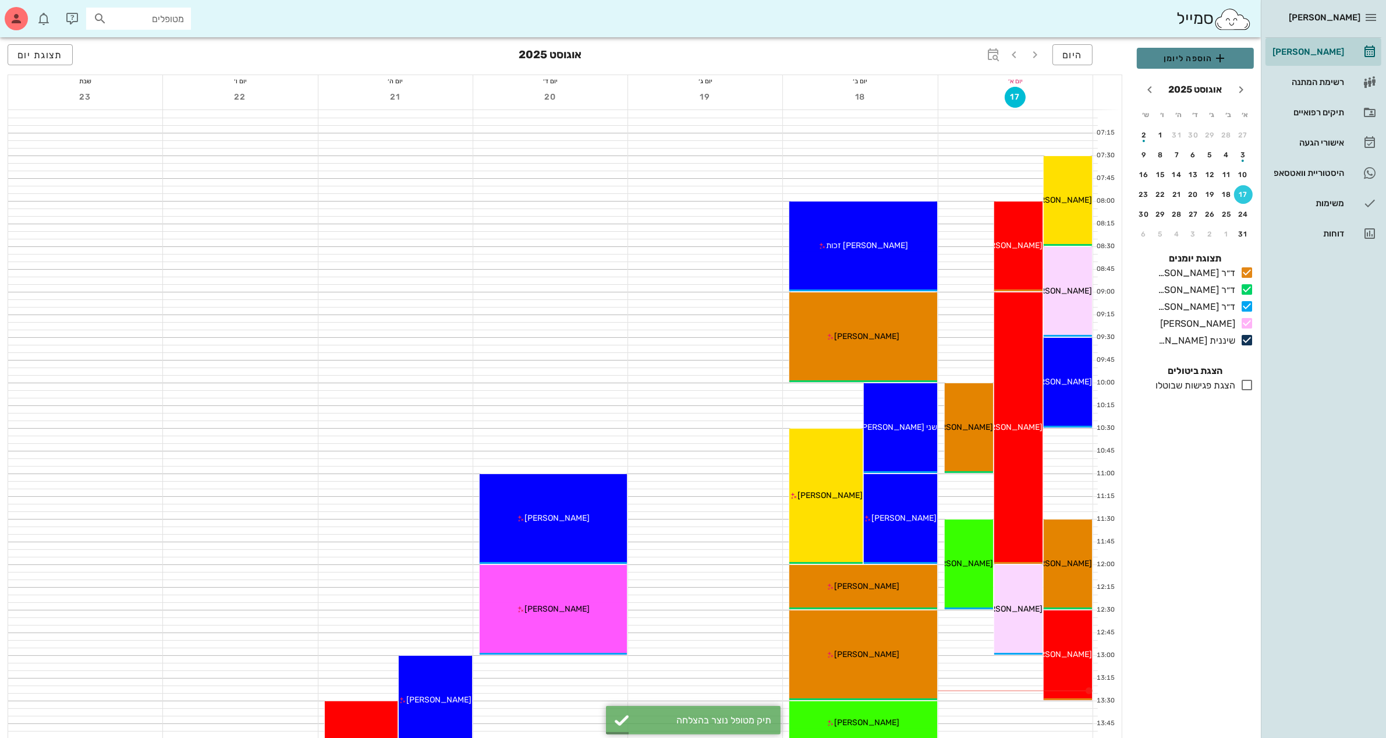
click at [1204, 58] on span "הוספה ליומן" at bounding box center [1195, 58] width 98 height 14
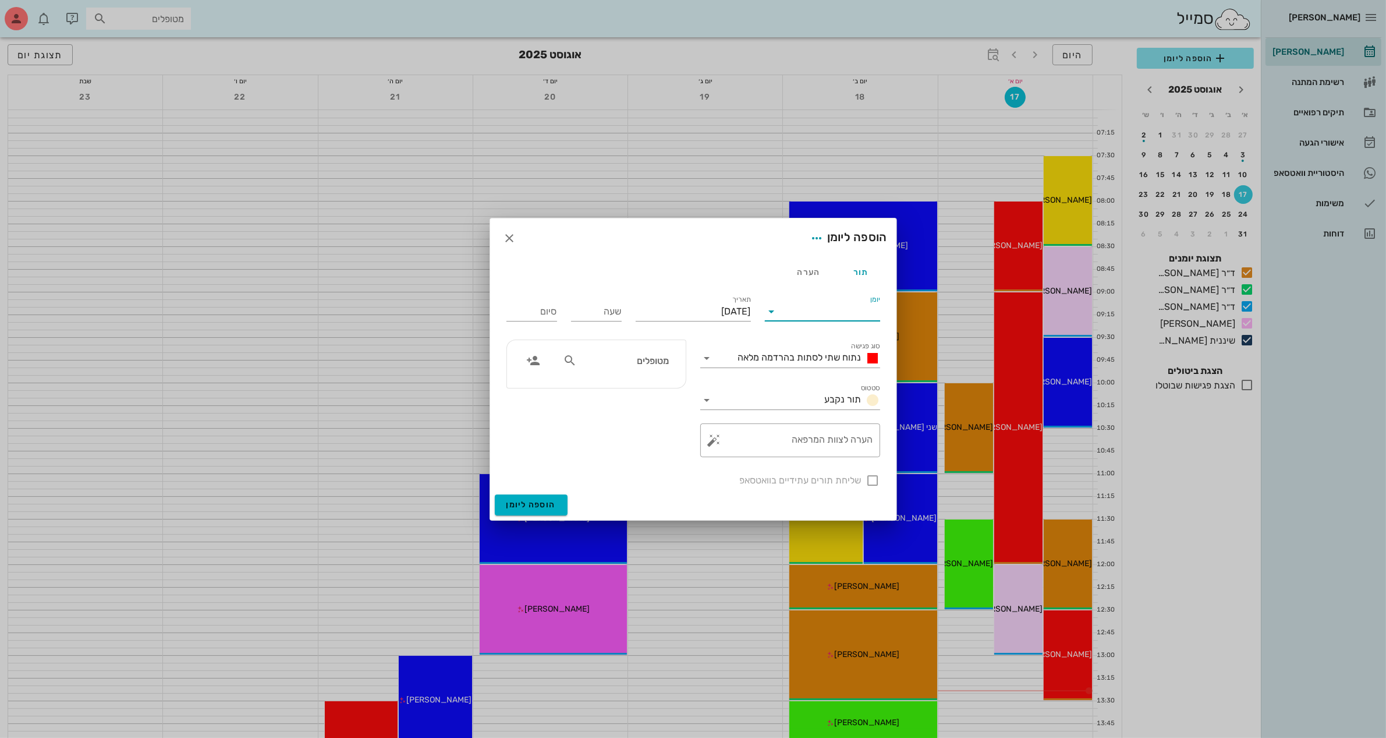
click at [796, 309] on input "יומן" at bounding box center [830, 311] width 99 height 19
click at [813, 380] on div "ד״ר [PERSON_NAME]" at bounding box center [825, 376] width 103 height 11
click at [699, 307] on input "[DATE]" at bounding box center [693, 311] width 115 height 19
click at [732, 440] on div "18" at bounding box center [733, 444] width 19 height 8
type input "[DATE]"
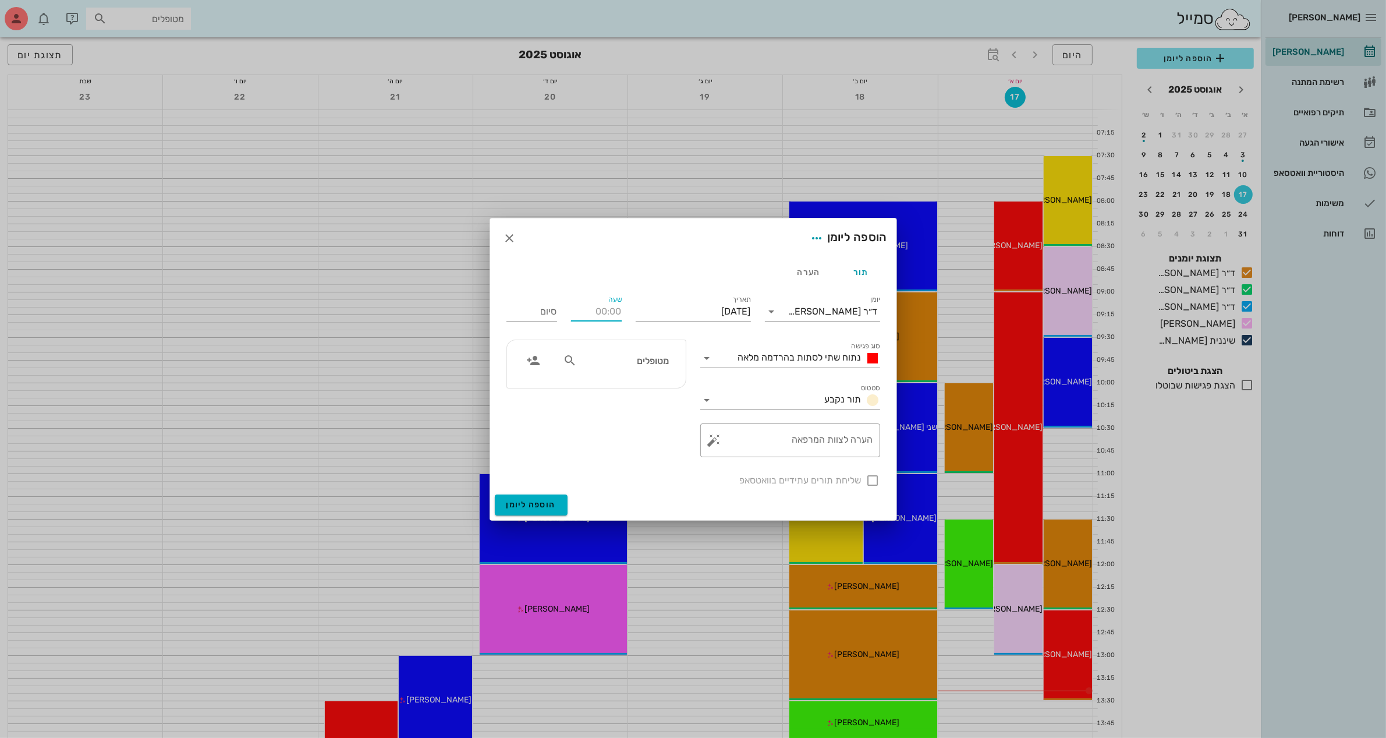
click at [591, 306] on input "שעה" at bounding box center [596, 311] width 51 height 19
type input "1430"
type input "22:30"
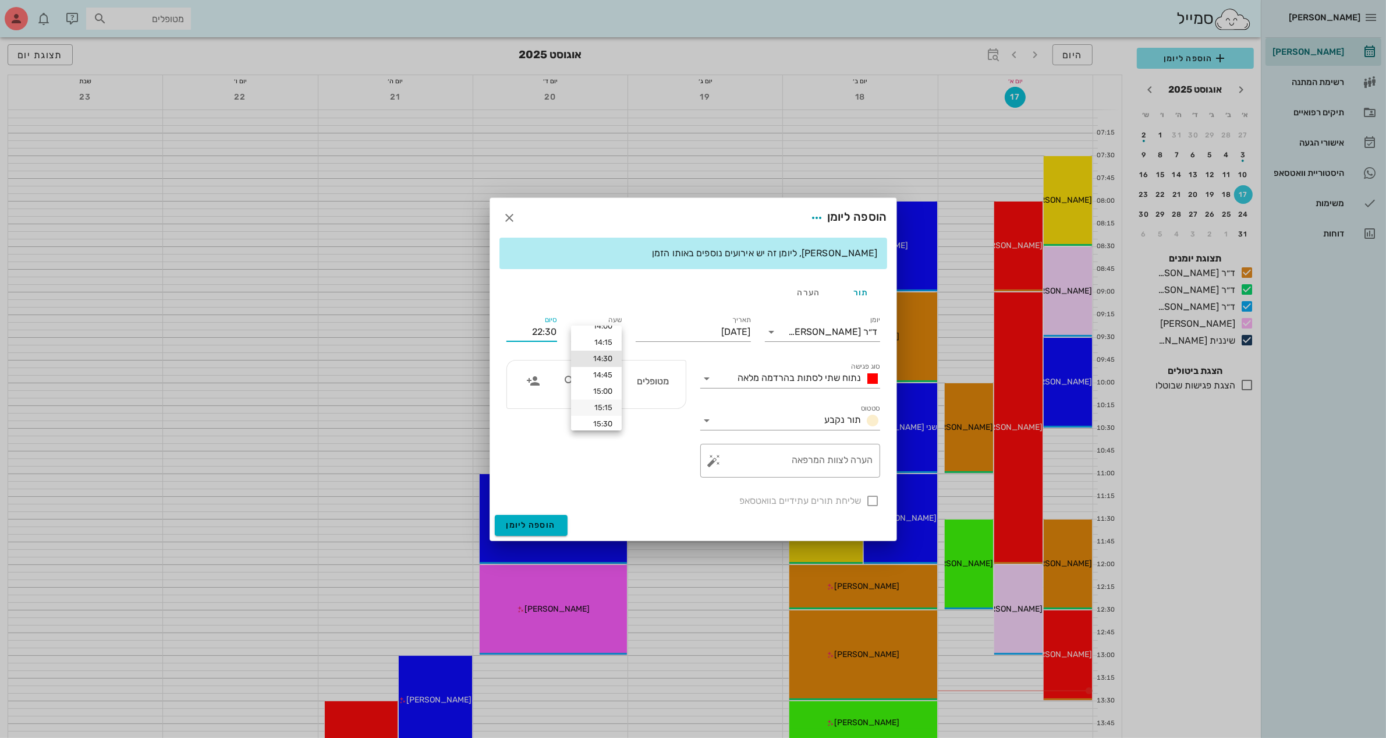
scroll to position [13, 0]
click at [600, 421] on div "15:30" at bounding box center [596, 422] width 32 height 9
type input "15:30"
type input "23:30"
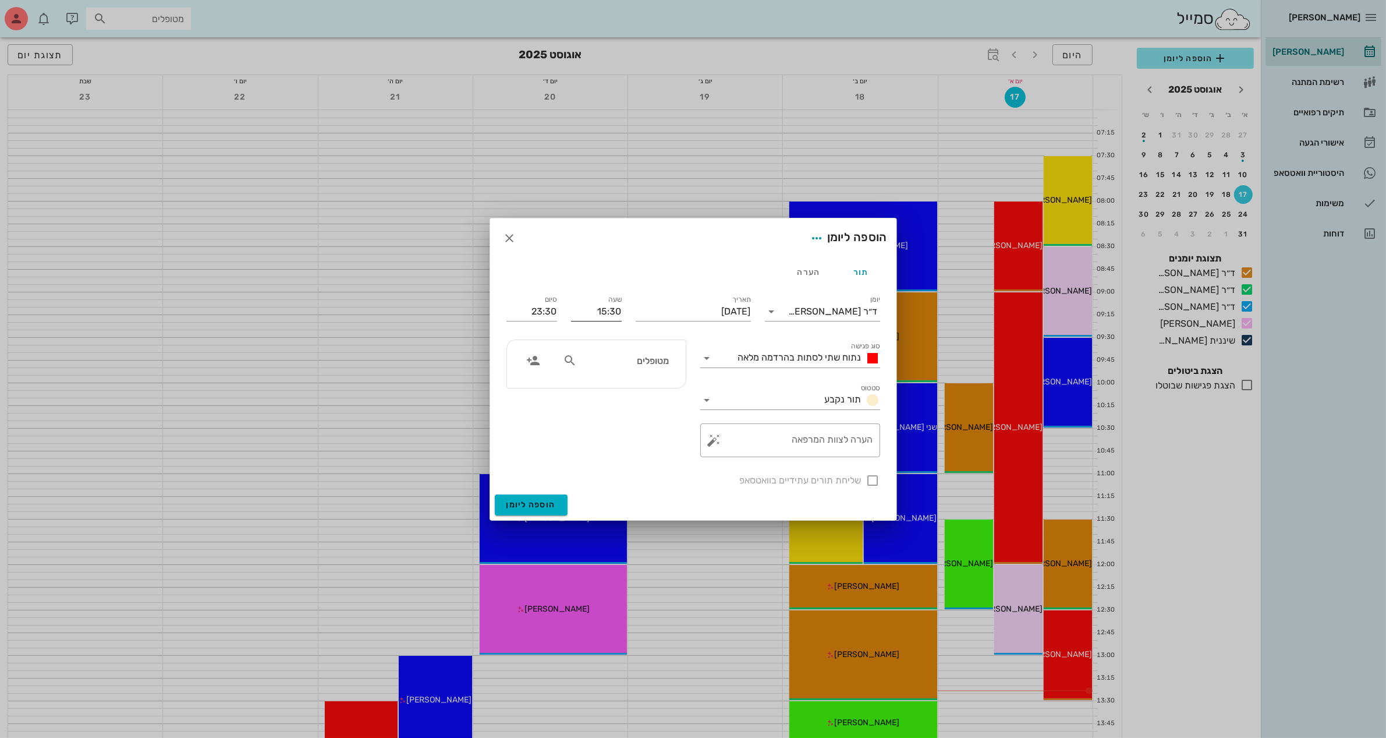
click at [607, 312] on input "15:30" at bounding box center [596, 311] width 51 height 19
click at [603, 313] on input "15:30" at bounding box center [596, 311] width 51 height 19
type input "14:30"
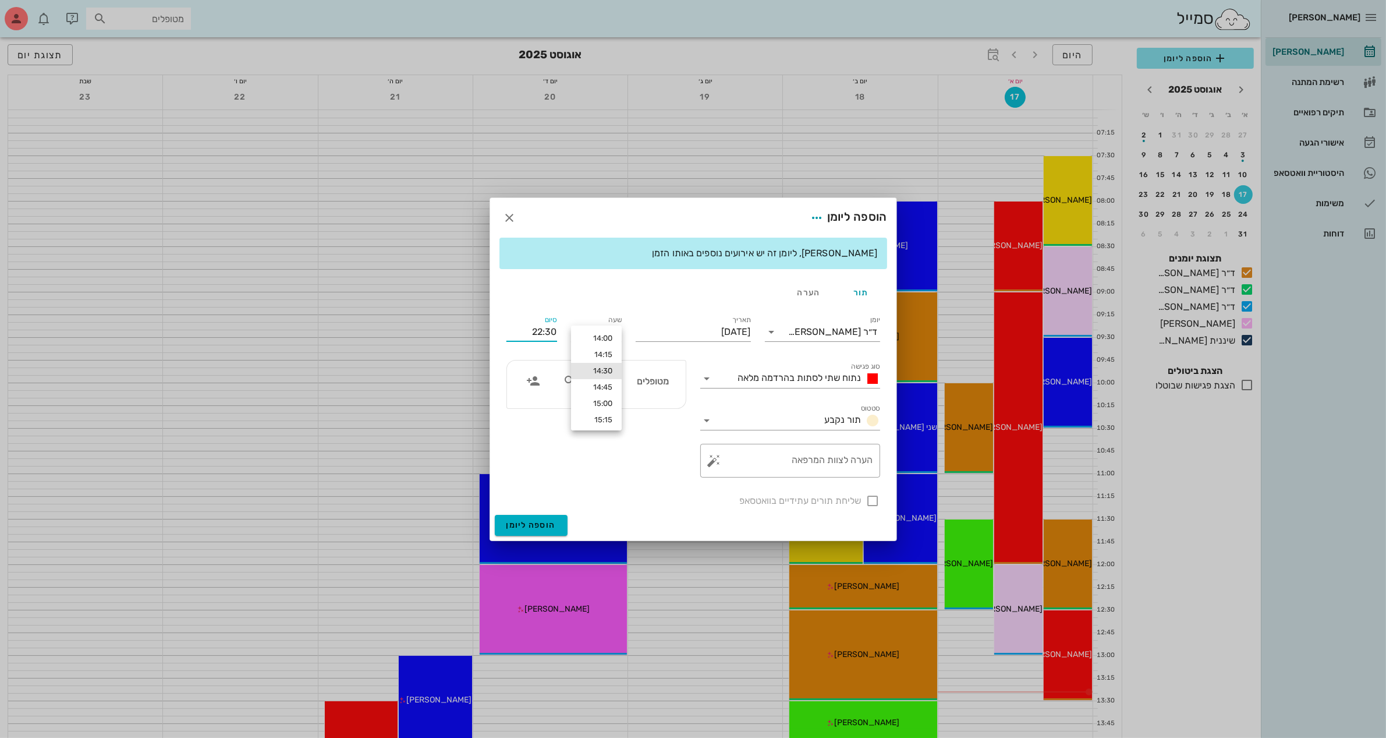
click at [541, 310] on div "סיום 22:30" at bounding box center [531, 329] width 65 height 47
click at [536, 331] on input "22:30" at bounding box center [531, 331] width 51 height 19
click at [536, 406] on div "15:30 (שעה)" at bounding box center [500, 407] width 70 height 9
type input "15:30"
click at [821, 375] on span "נתוח שתי לסתות בהרדמה מלאה" at bounding box center [799, 377] width 123 height 11
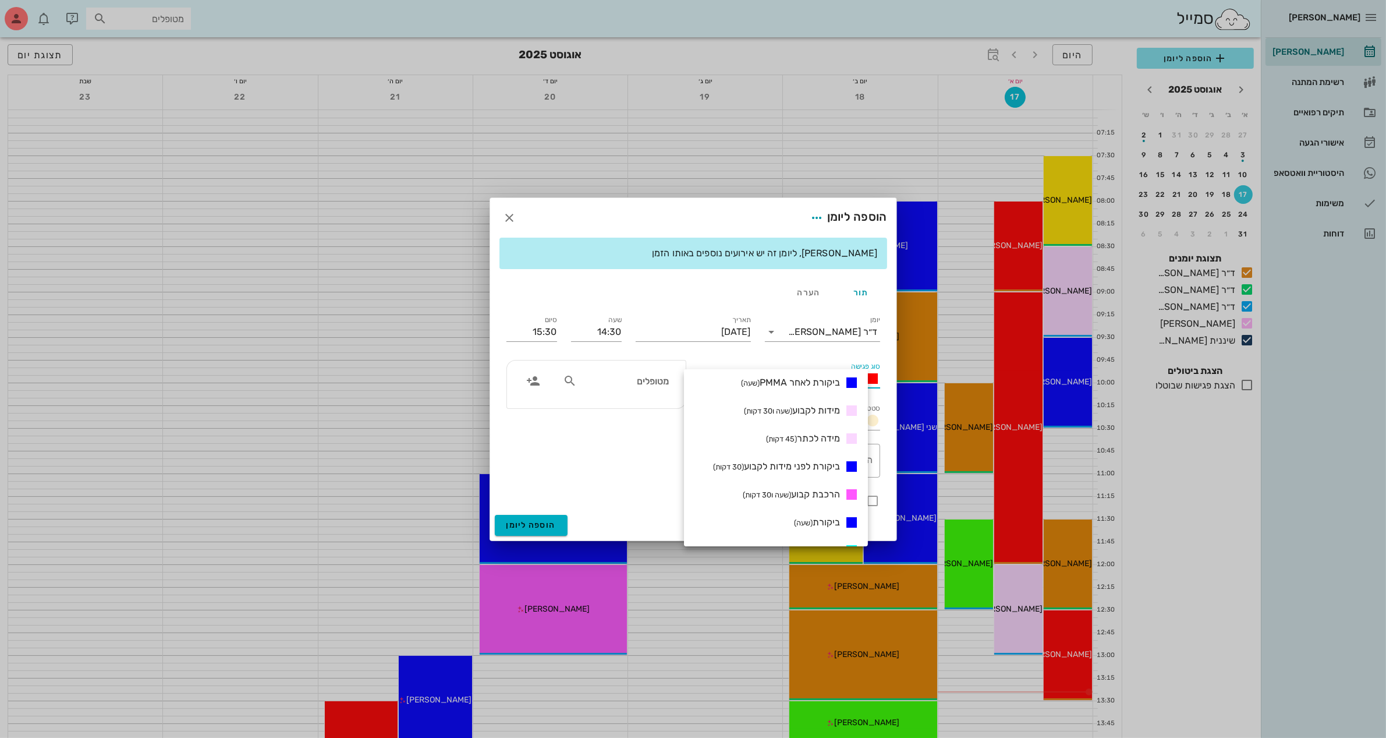
scroll to position [364, 0]
click at [827, 499] on span "ביקורת (שעה)" at bounding box center [817, 498] width 46 height 11
click at [810, 456] on textarea "הערה לצוות המרפאה" at bounding box center [795, 463] width 157 height 28
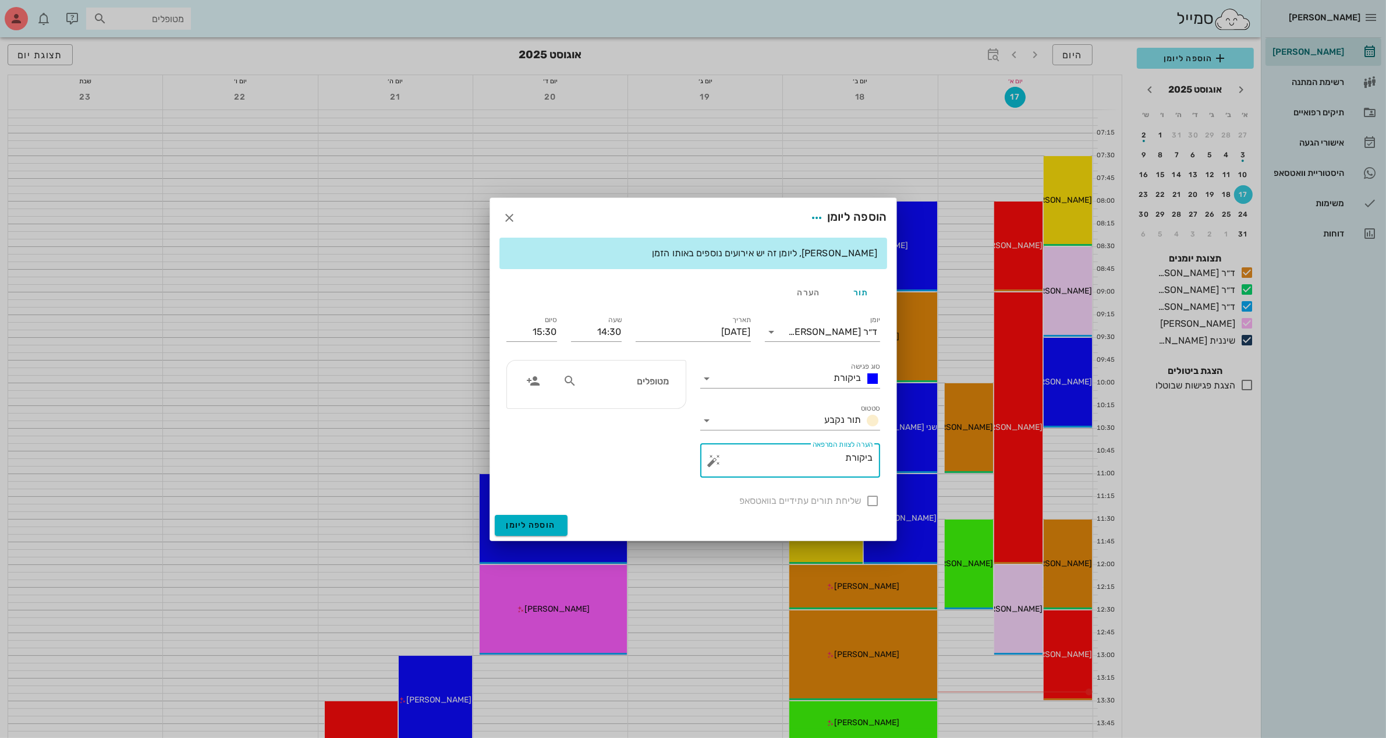
type textarea "ביקורת"
click at [630, 391] on div "מטופלים" at bounding box center [616, 381] width 120 height 22
type input "[PERSON_NAME]"
click at [630, 406] on div "[PERSON_NAME]" at bounding box center [624, 406] width 117 height 9
click at [881, 498] on div at bounding box center [873, 501] width 20 height 20
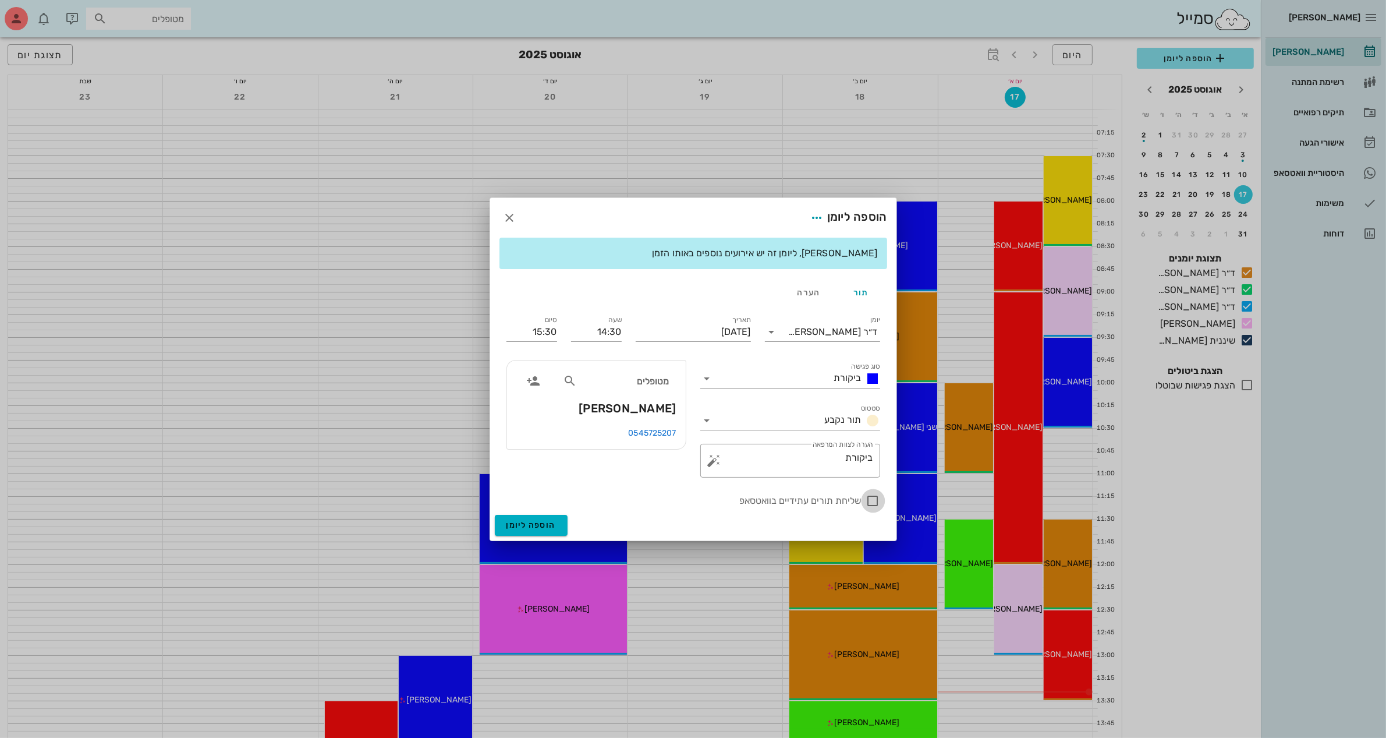
checkbox input "true"
click at [518, 527] on span "הוספה ליומן" at bounding box center [530, 525] width 49 height 10
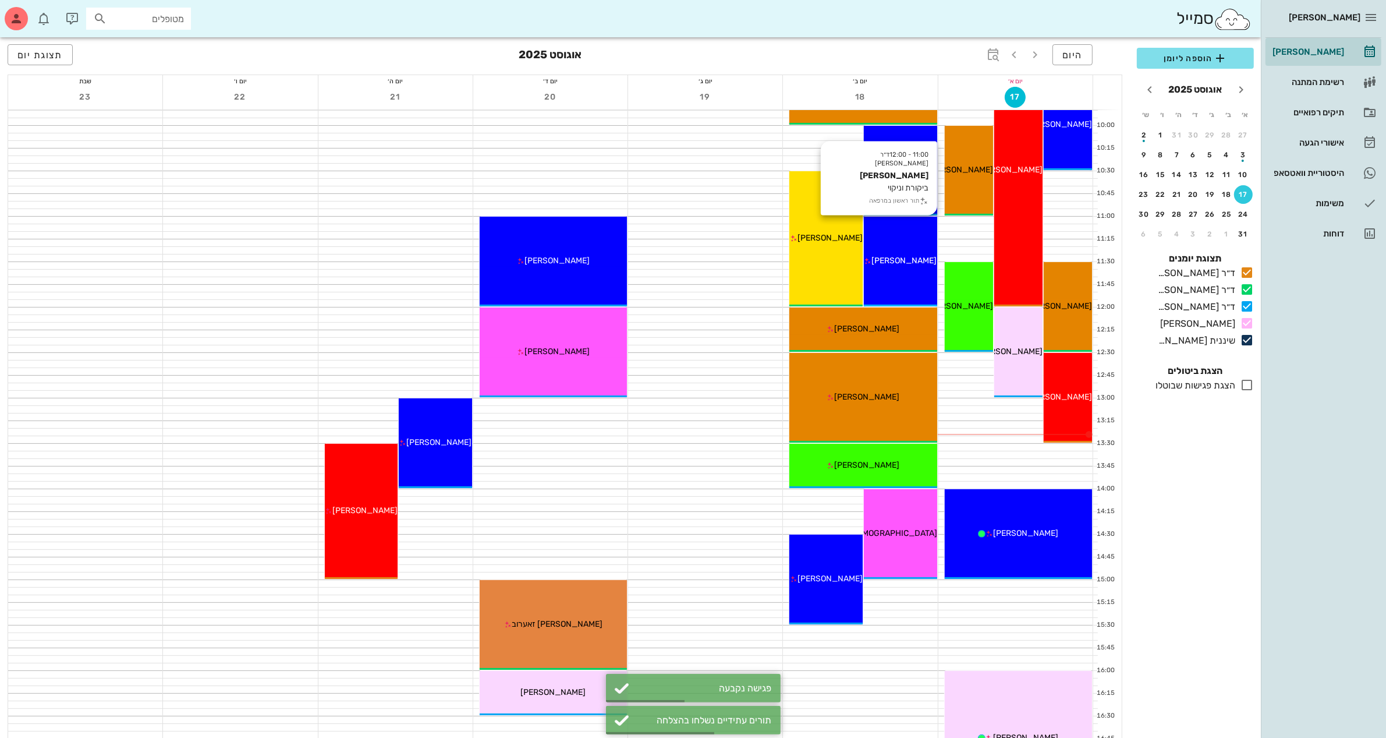
scroll to position [291, 0]
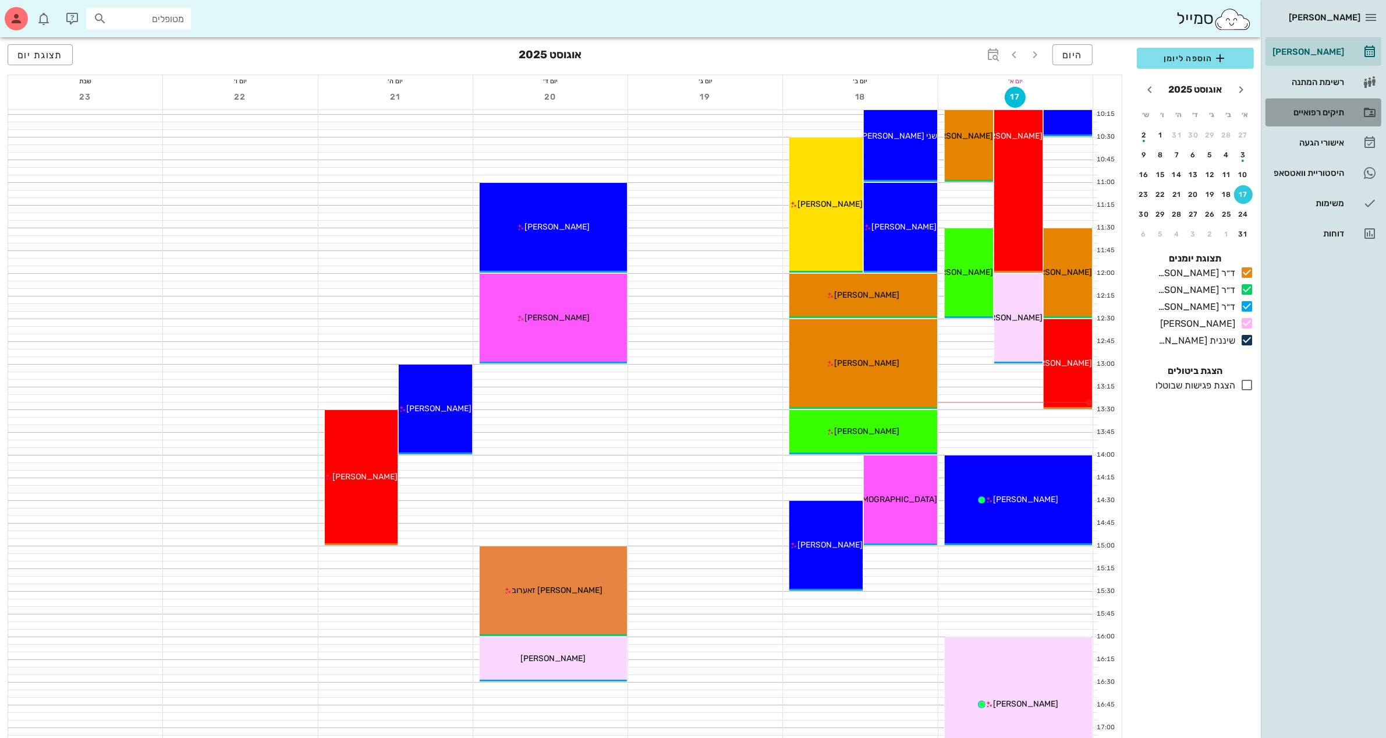
click at [1325, 103] on div "תיקים רפואיים" at bounding box center [1307, 112] width 74 height 19
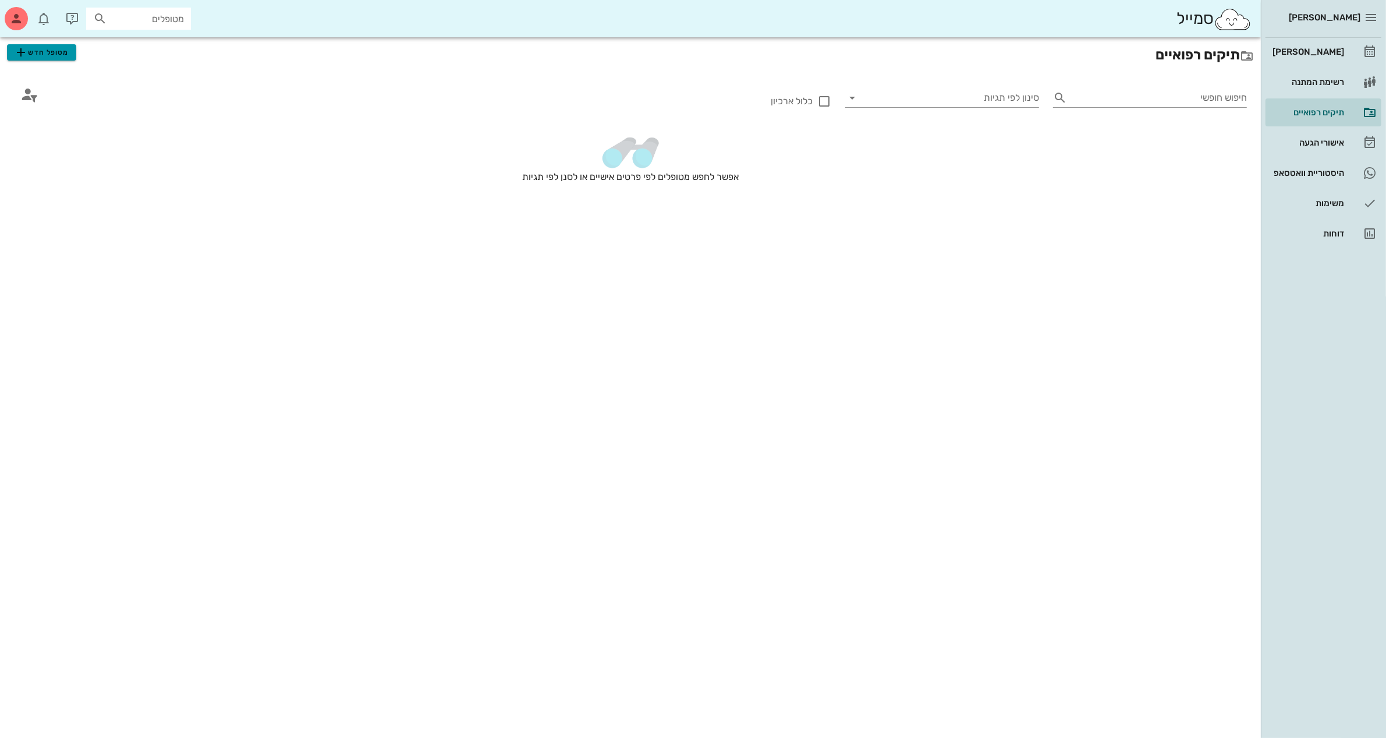
click at [23, 54] on icon "button" at bounding box center [21, 52] width 14 height 14
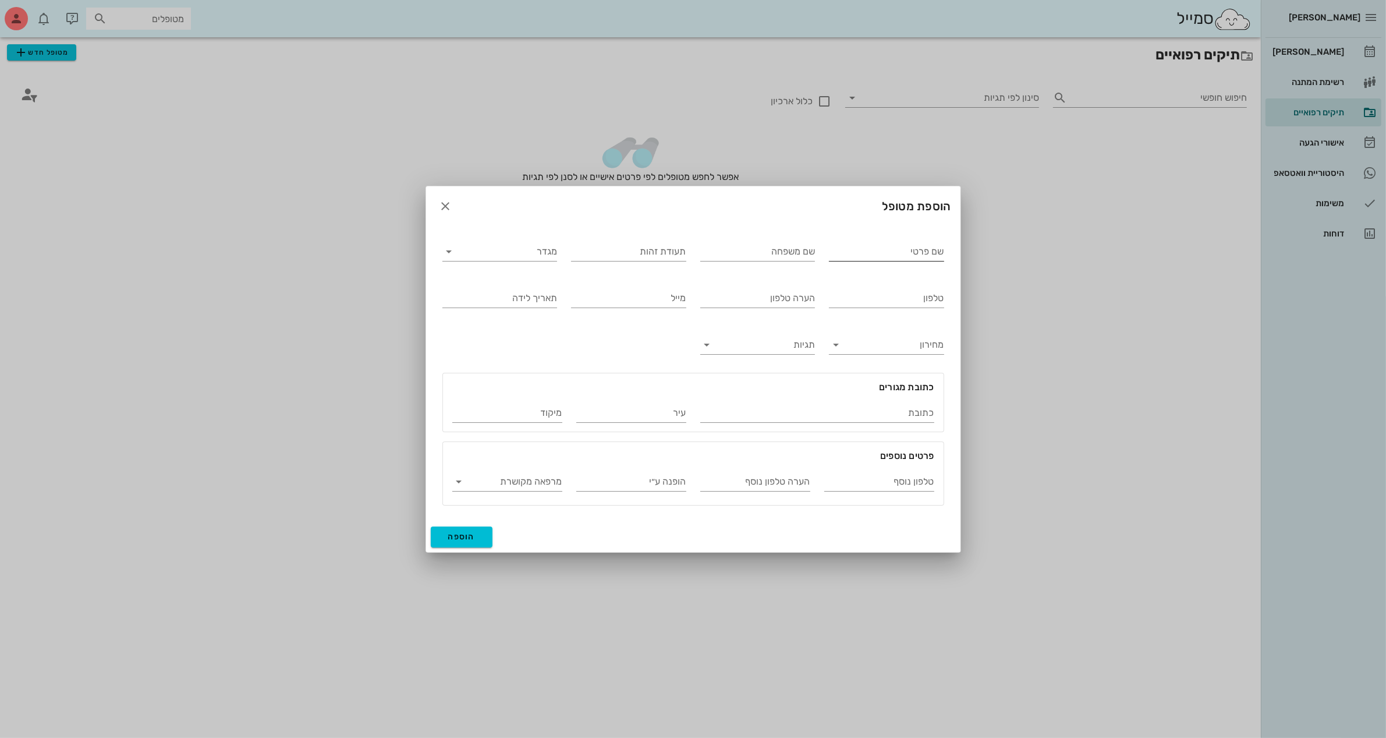
click at [836, 254] on input "שם פרטי" at bounding box center [886, 251] width 115 height 19
type input "[PERSON_NAME]"
click at [469, 246] on input "מגדר" at bounding box center [509, 251] width 97 height 19
click at [502, 286] on div "נקבה" at bounding box center [500, 287] width 96 height 11
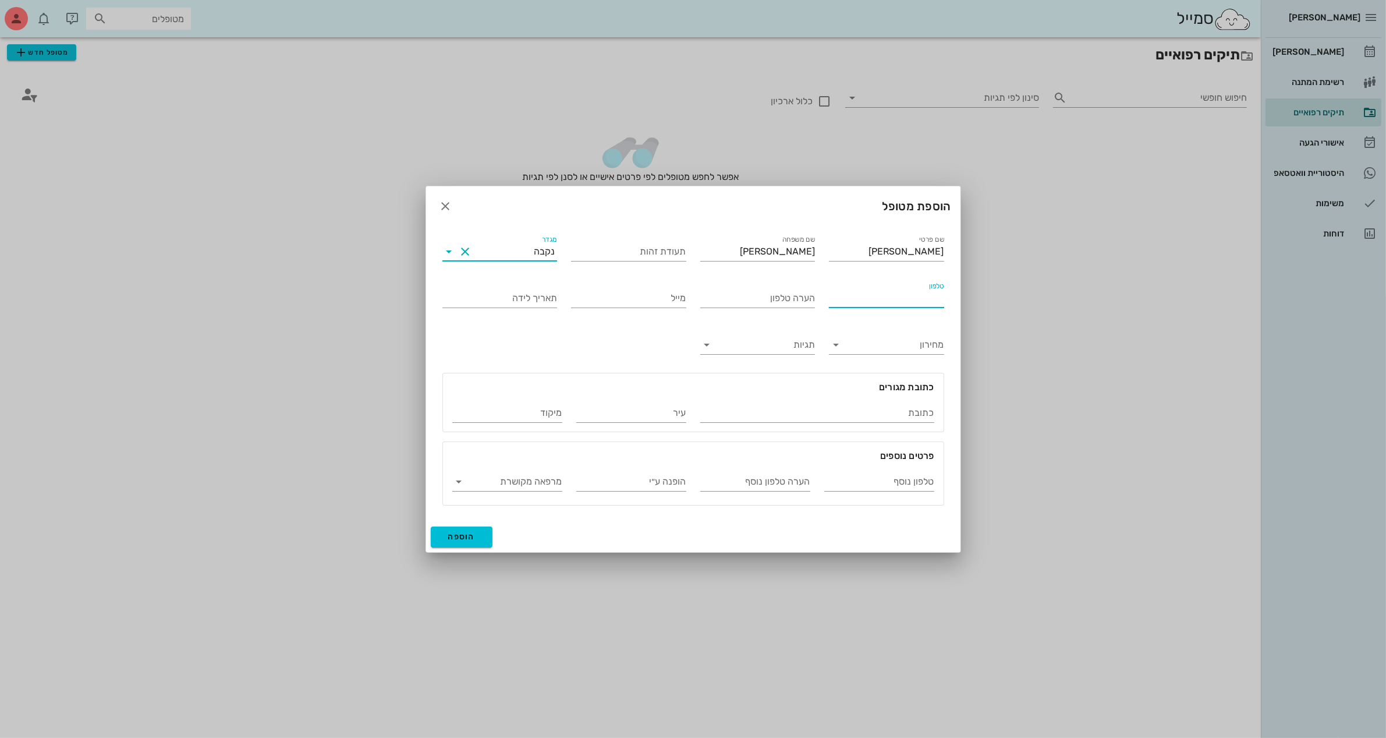
click at [897, 300] on input "טלפון" at bounding box center [886, 298] width 115 height 19
type input "050-8312272"
click at [752, 296] on input "הערה טלפון" at bounding box center [757, 298] width 115 height 19
type input "[PERSON_NAME] אמא שלה"
click at [452, 543] on button "הוספה" at bounding box center [462, 536] width 62 height 21
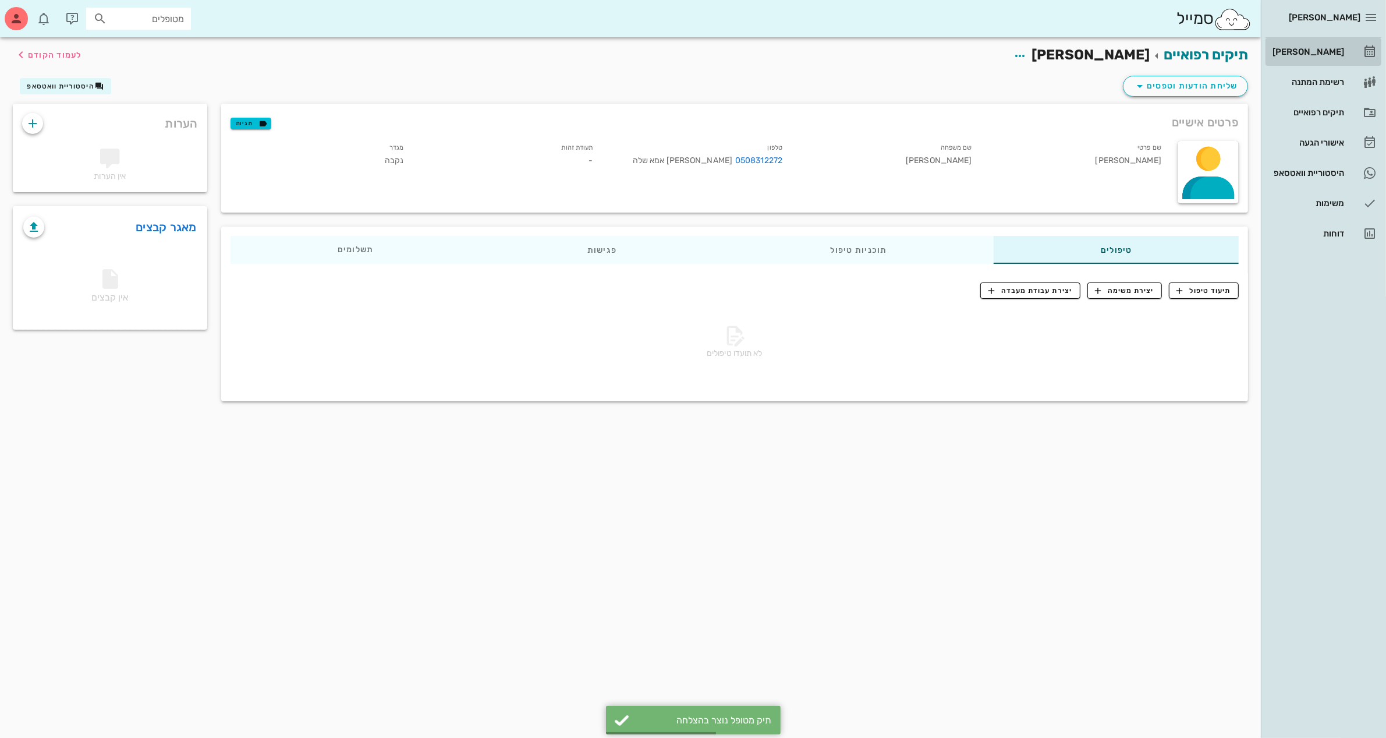
click at [1307, 51] on div "[PERSON_NAME]" at bounding box center [1307, 51] width 74 height 9
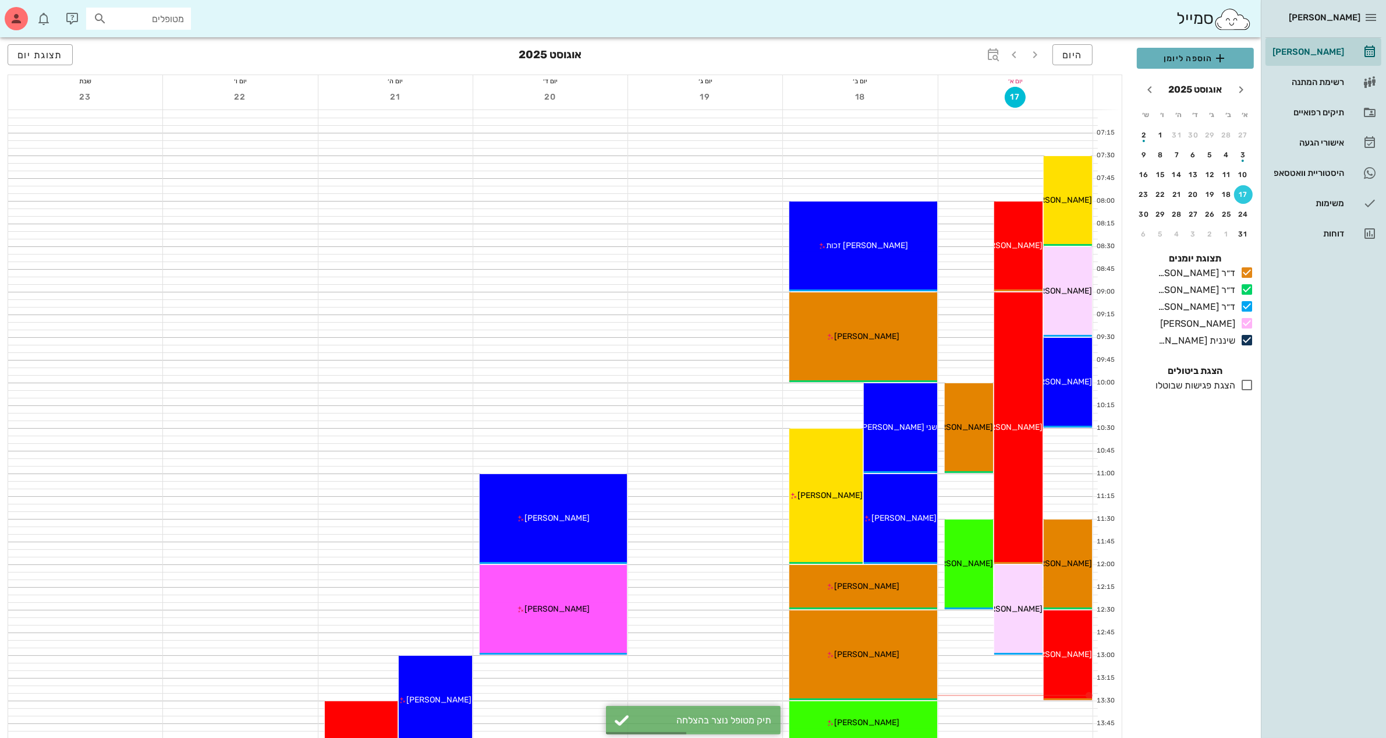
click at [1197, 56] on span "הוספה ליומן" at bounding box center [1195, 58] width 98 height 14
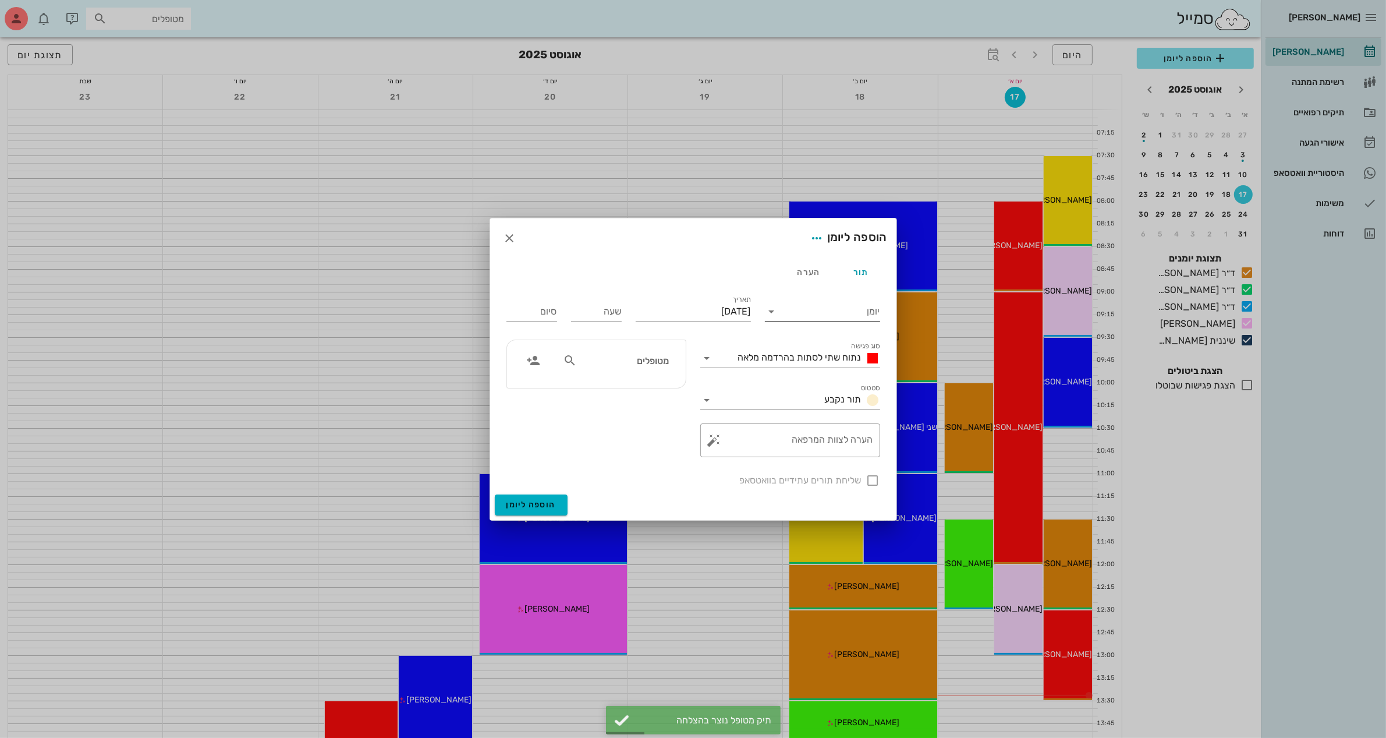
click at [828, 311] on input "יומן" at bounding box center [830, 311] width 99 height 19
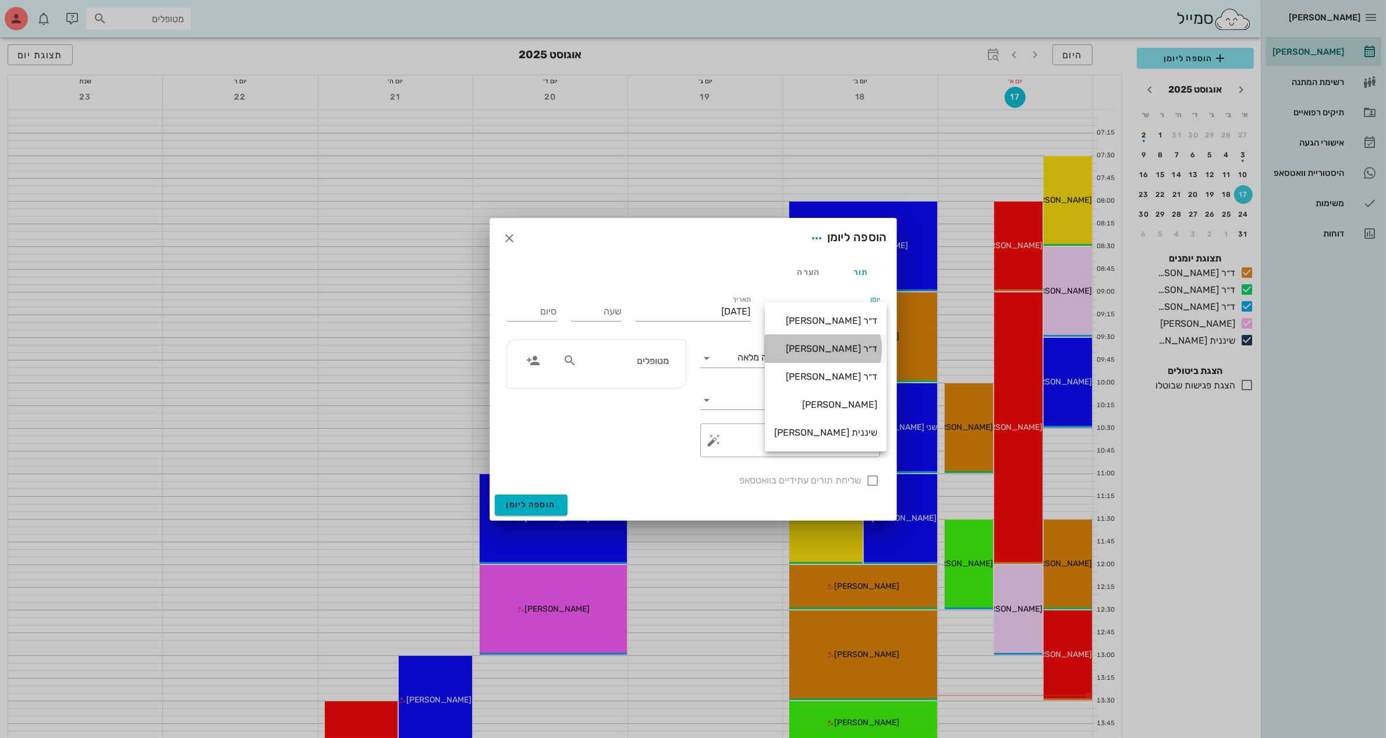
click at [832, 345] on div "ד״ר [PERSON_NAME]" at bounding box center [825, 348] width 103 height 11
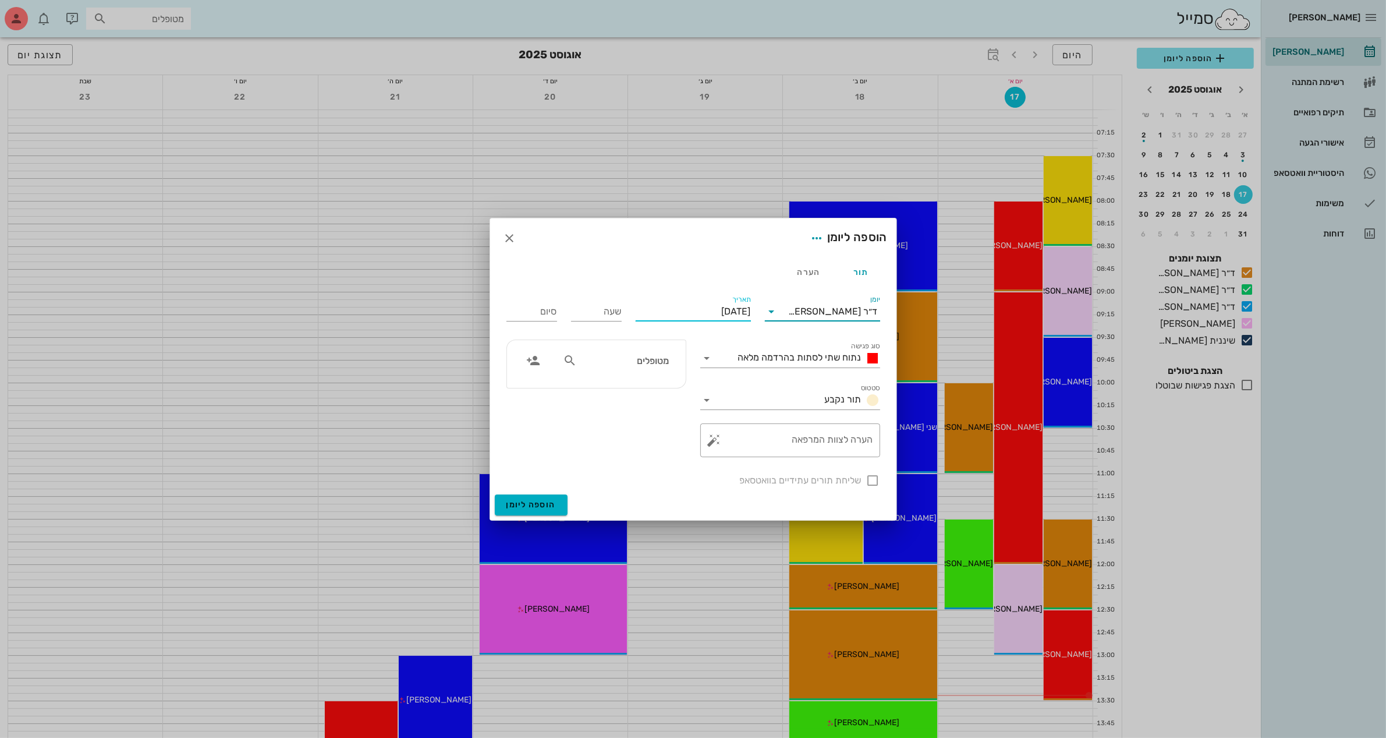
click at [714, 310] on input "[DATE]" at bounding box center [693, 311] width 115 height 19
click at [735, 440] on div "18" at bounding box center [733, 444] width 19 height 8
type input "[DATE]"
click at [601, 313] on input "שעה" at bounding box center [596, 311] width 51 height 19
type input "13:30"
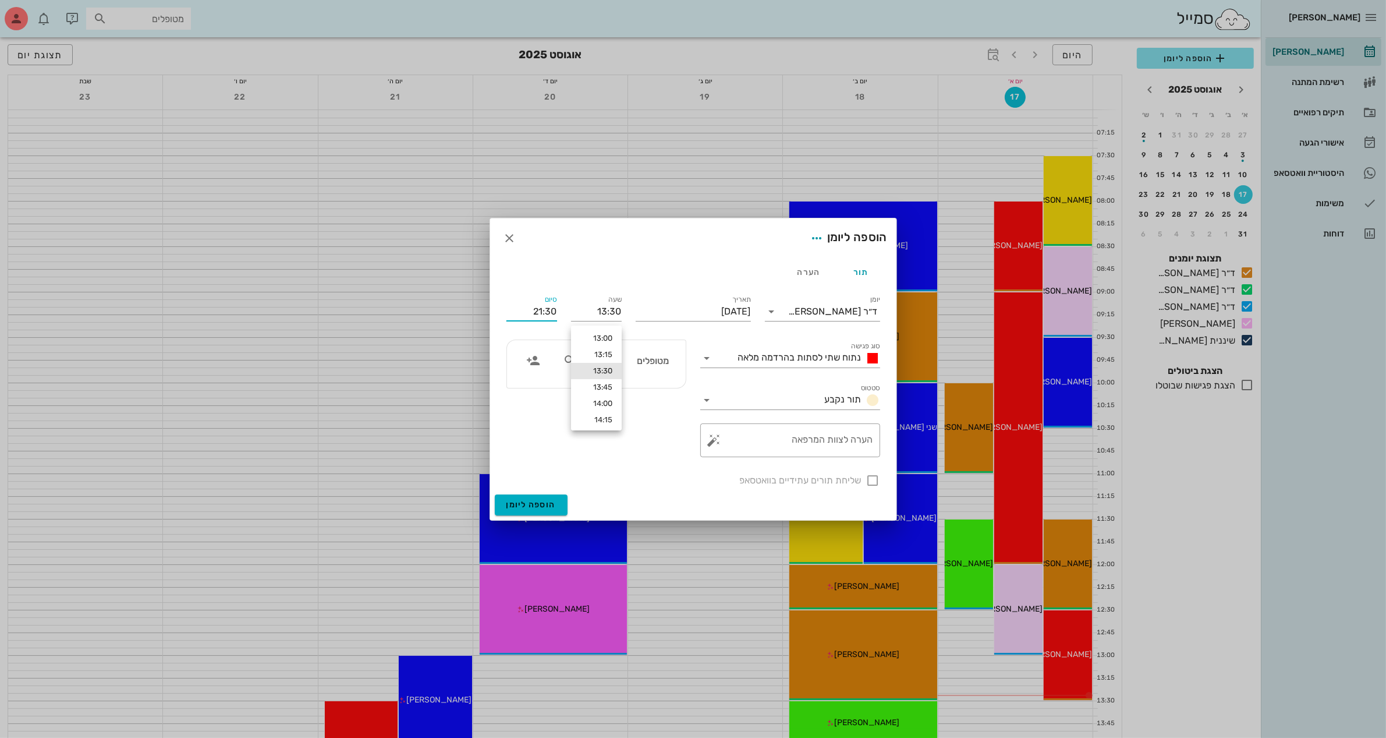
click at [533, 310] on input "21:30" at bounding box center [531, 311] width 51 height 19
click at [536, 352] on div "14:00 (30 דקות)" at bounding box center [500, 354] width 70 height 9
click at [807, 356] on span "נתוח שתי לסתות בהרדמה מלאה" at bounding box center [799, 357] width 123 height 11
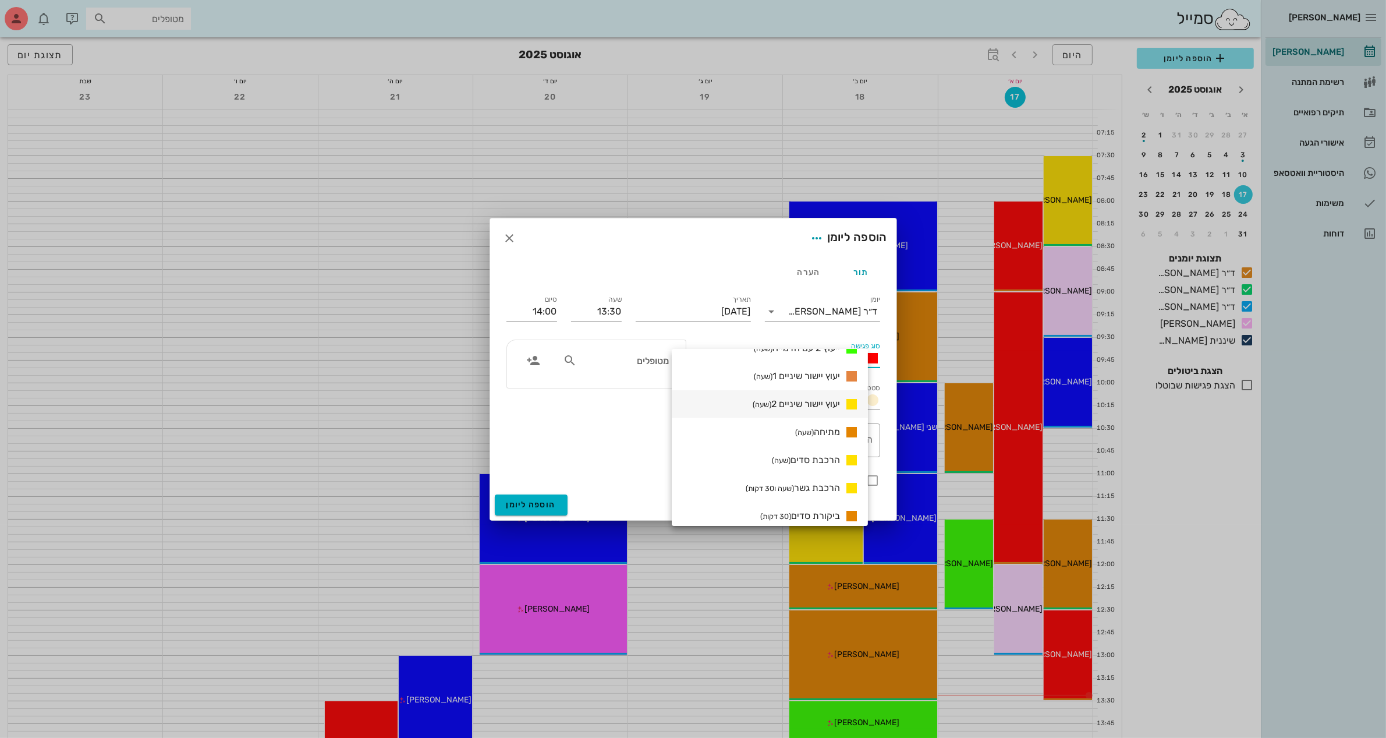
scroll to position [682, 0]
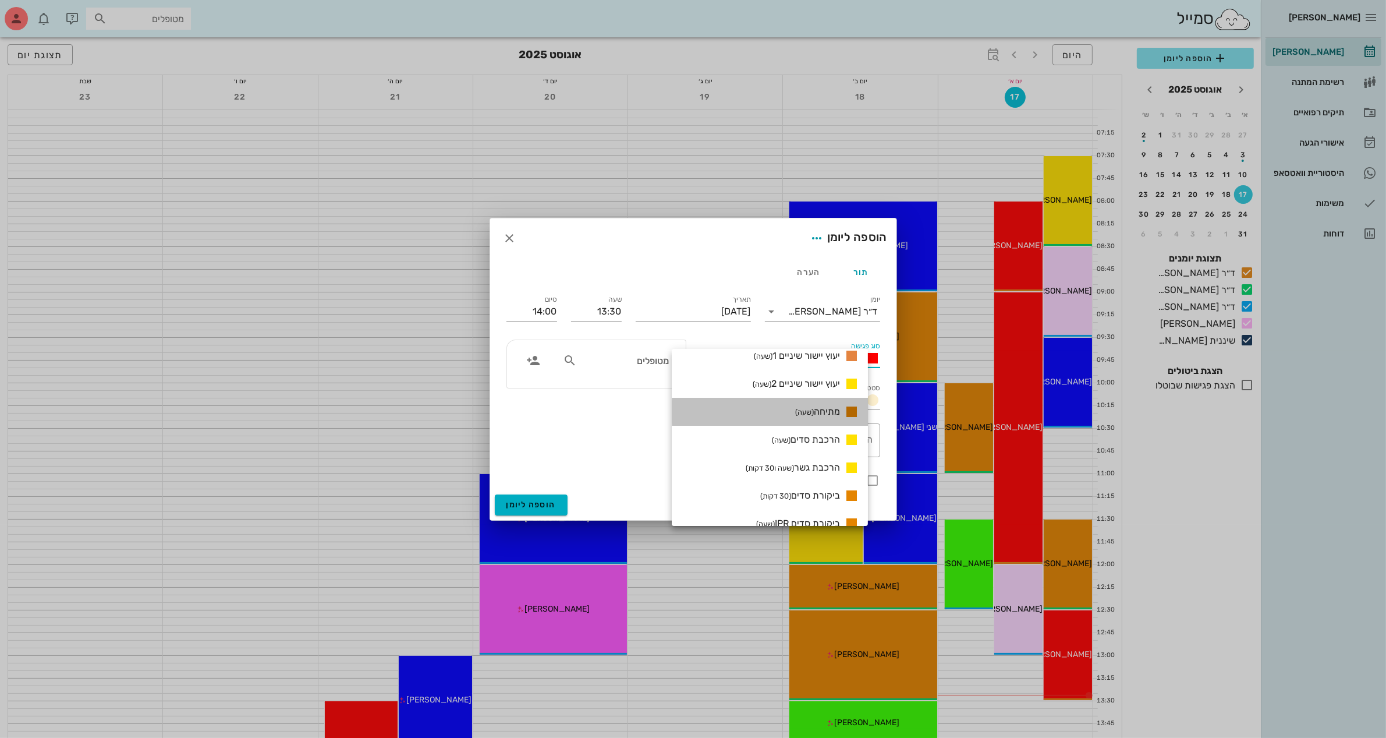
click at [835, 411] on span "מתיחה (שעה)" at bounding box center [817, 411] width 45 height 11
type input "14:30"
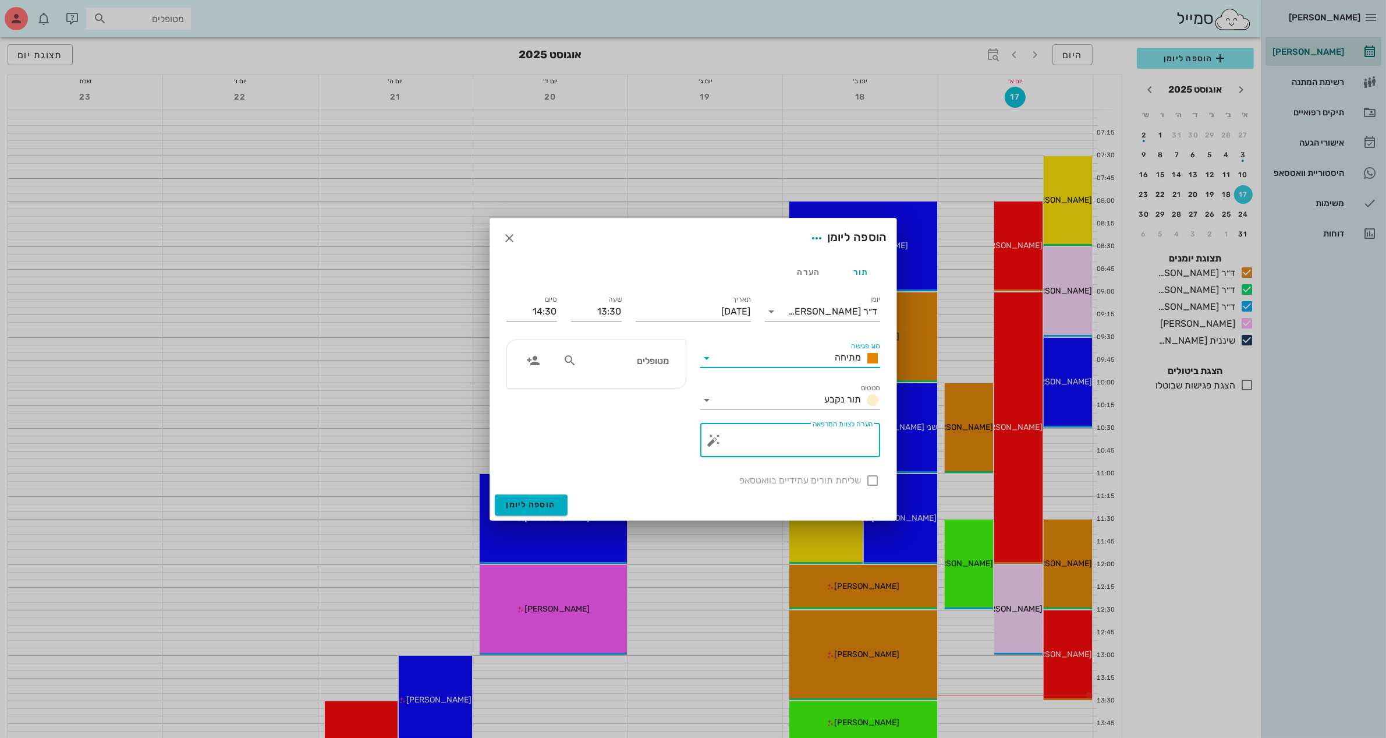
click at [804, 441] on textarea "הערה לצוות המרפאה" at bounding box center [795, 443] width 157 height 28
type textarea "מתיחה"
click at [551, 309] on input "14:30" at bounding box center [531, 311] width 51 height 19
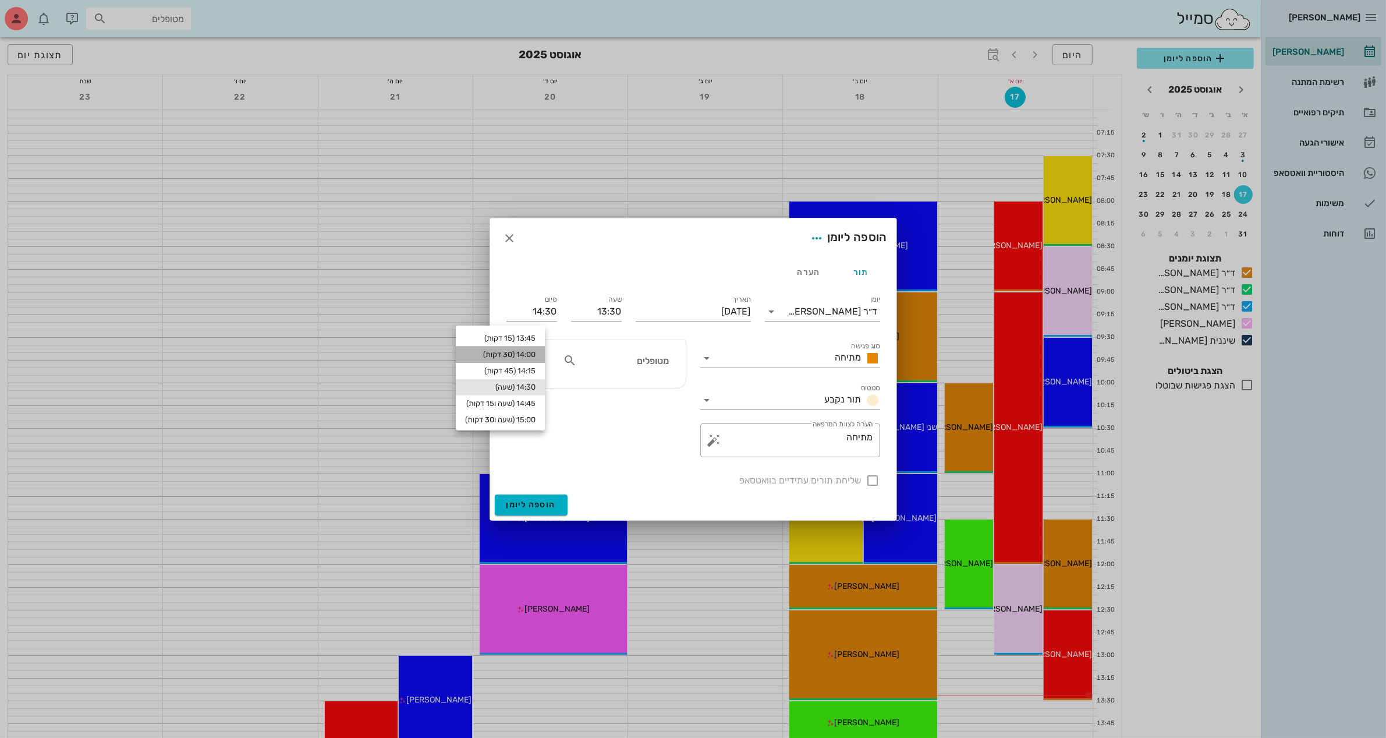
click at [536, 355] on div "14:00 (30 דקות)" at bounding box center [500, 354] width 70 height 9
type input "14:00"
click at [565, 358] on icon at bounding box center [570, 360] width 14 height 14
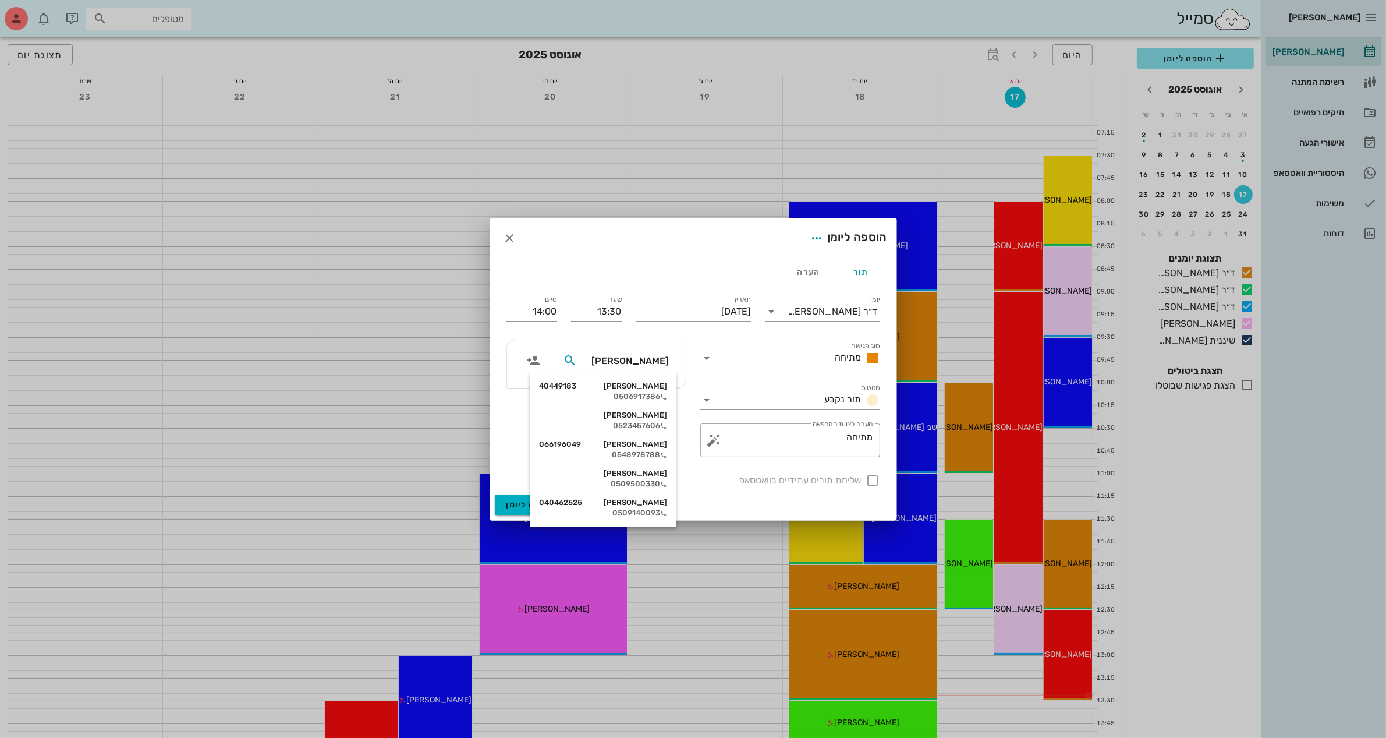
type input "ל"
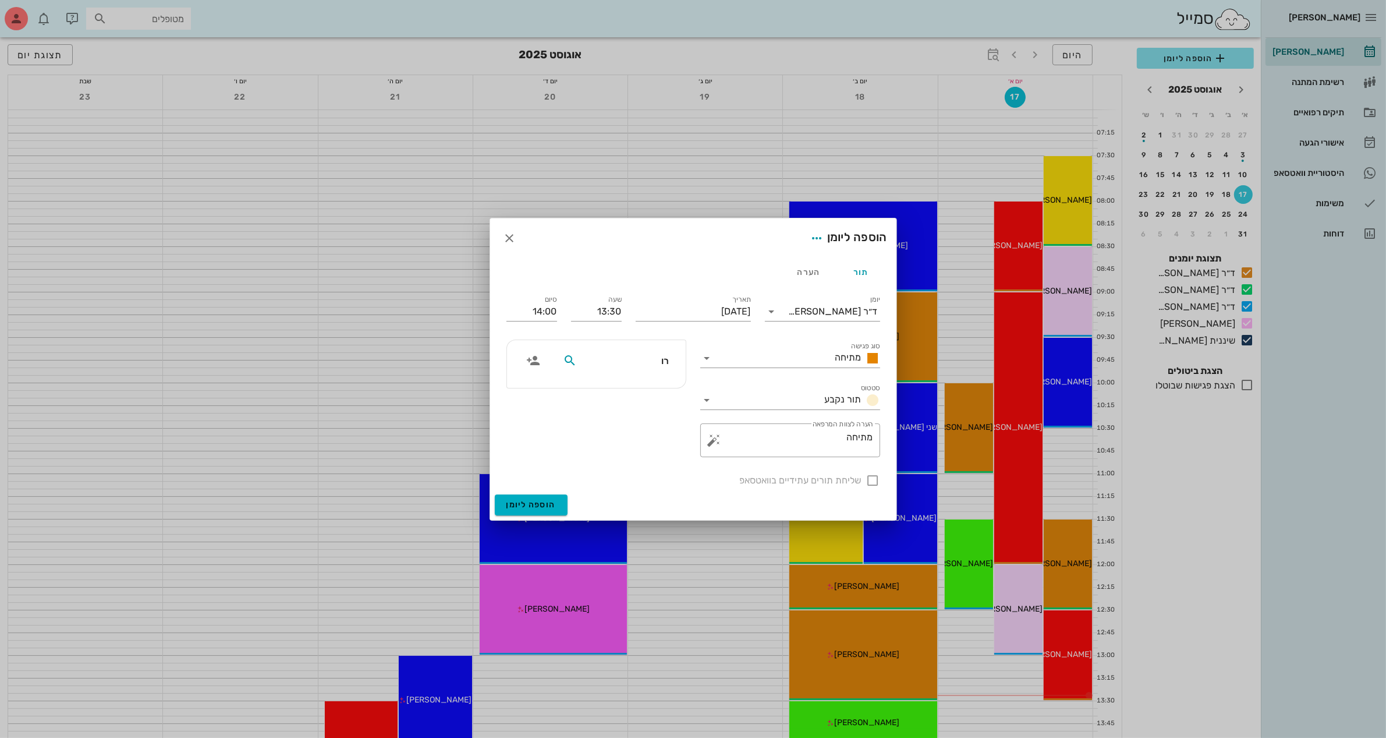
type input "[PERSON_NAME]"
click at [648, 390] on div "[PERSON_NAME]" at bounding box center [625, 385] width 118 height 9
click at [875, 479] on div at bounding box center [873, 480] width 20 height 20
checkbox input "true"
click at [516, 502] on span "הוספה ליומן" at bounding box center [530, 504] width 49 height 10
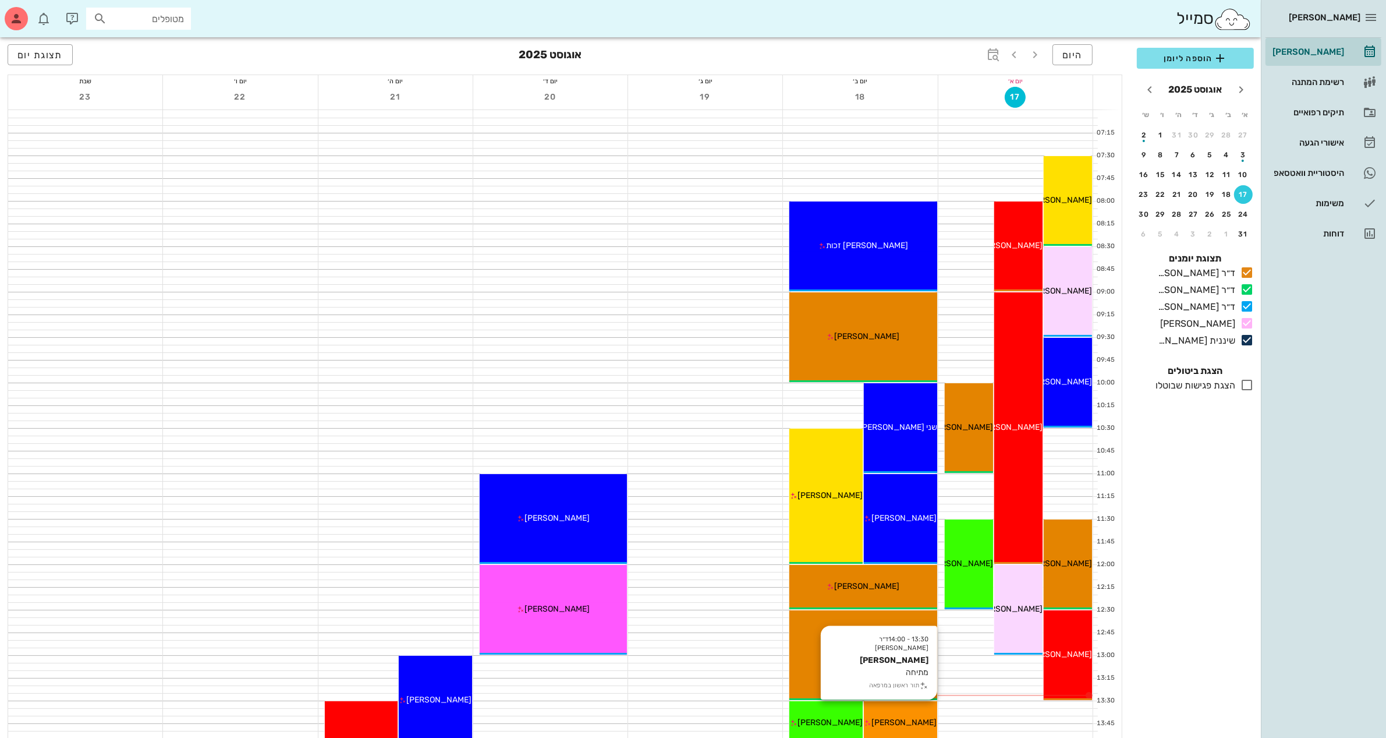
click at [895, 721] on span "[PERSON_NAME]" at bounding box center [903, 722] width 65 height 10
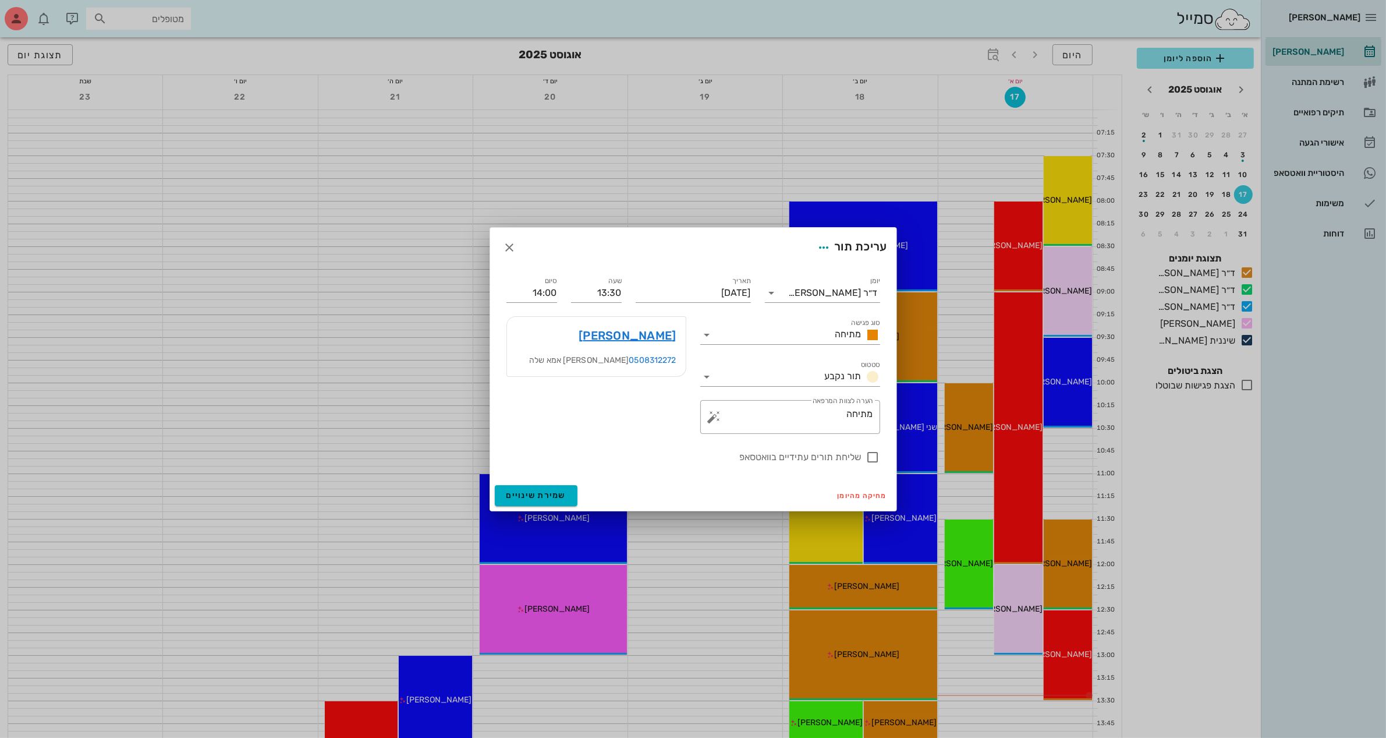
click at [1317, 465] on div at bounding box center [693, 369] width 1386 height 738
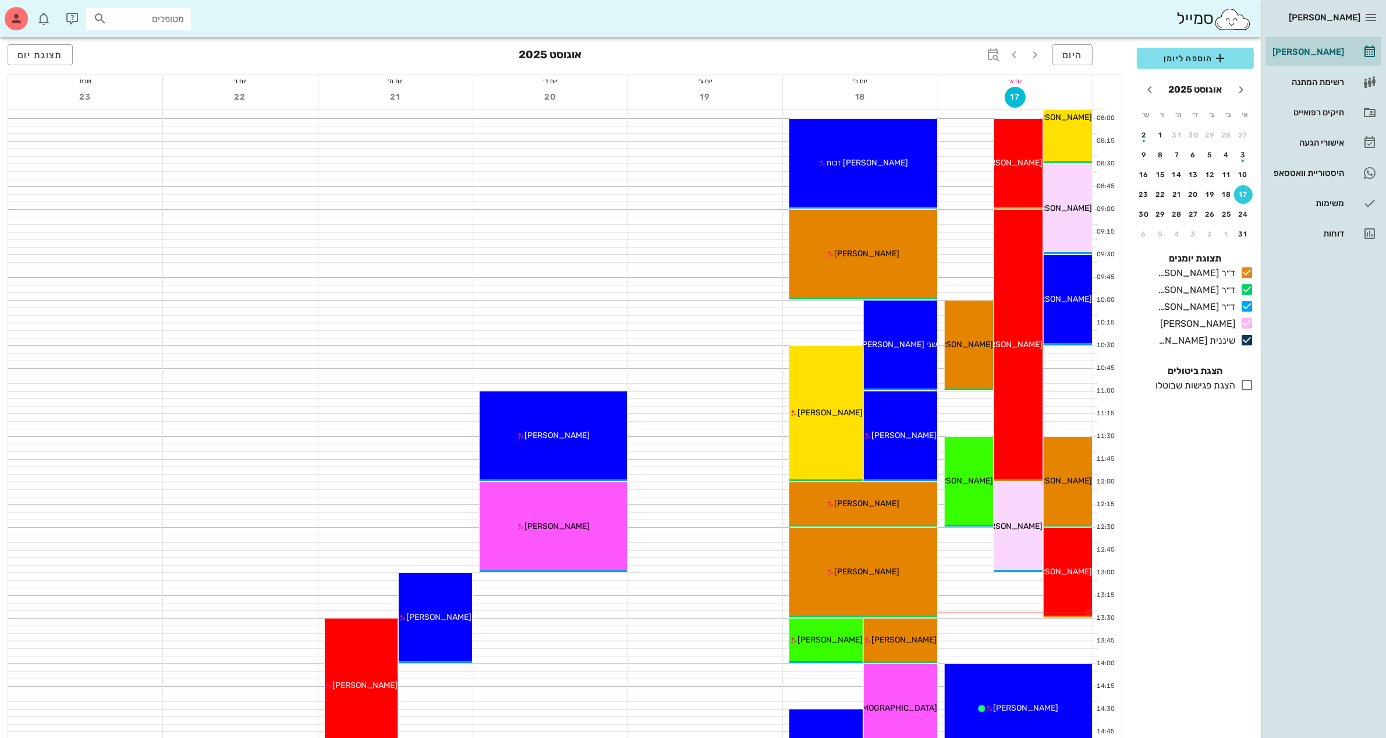
scroll to position [218, 0]
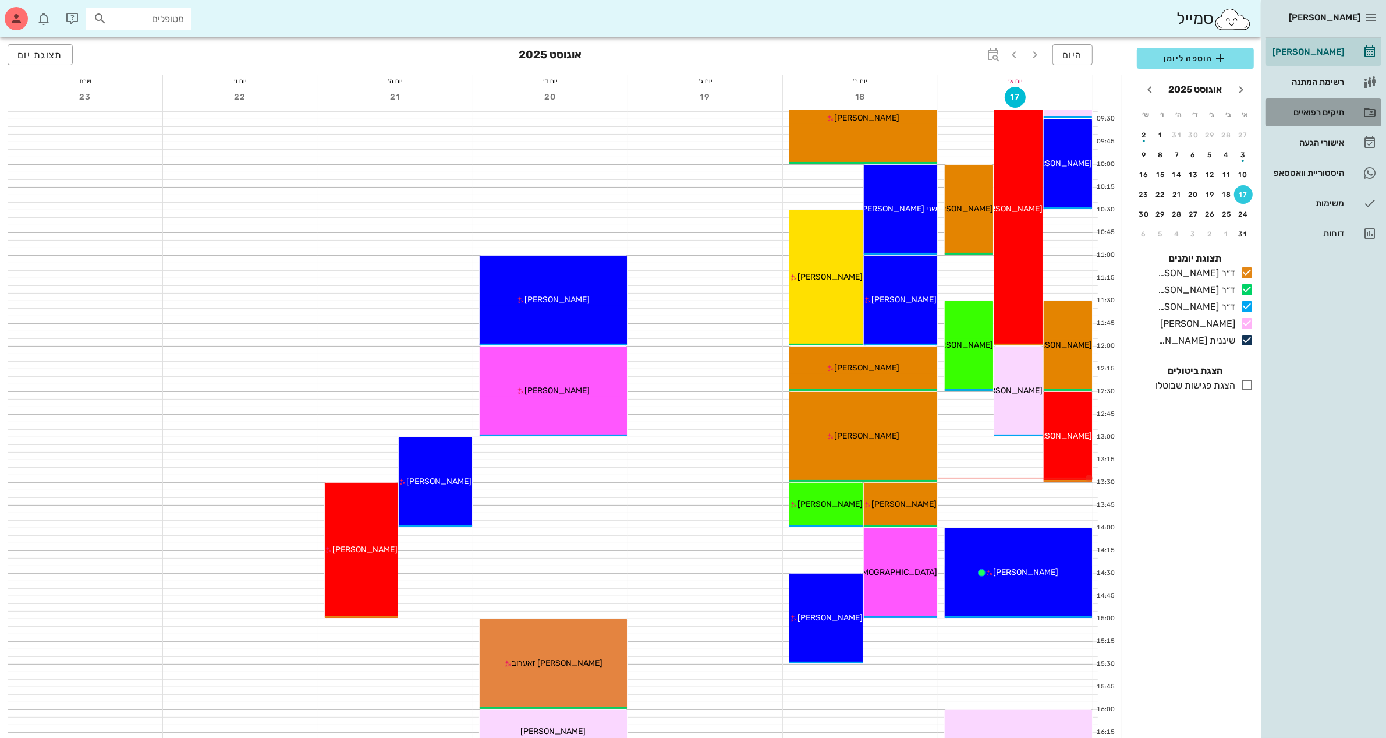
click at [1305, 114] on div "תיקים רפואיים" at bounding box center [1307, 112] width 74 height 9
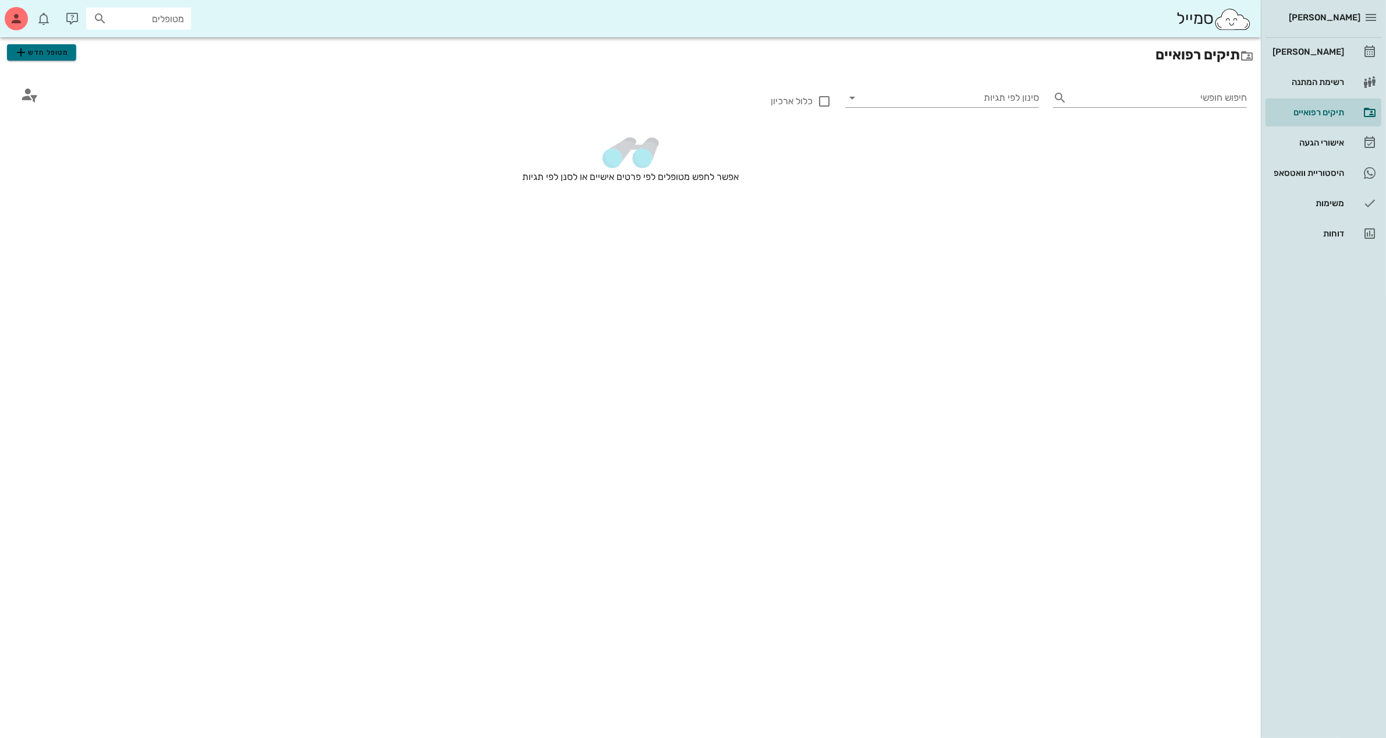
drag, startPoint x: 68, startPoint y: 54, endPoint x: 82, endPoint y: 56, distance: 14.7
click at [67, 54] on span "מטופל חדש" at bounding box center [41, 52] width 55 height 14
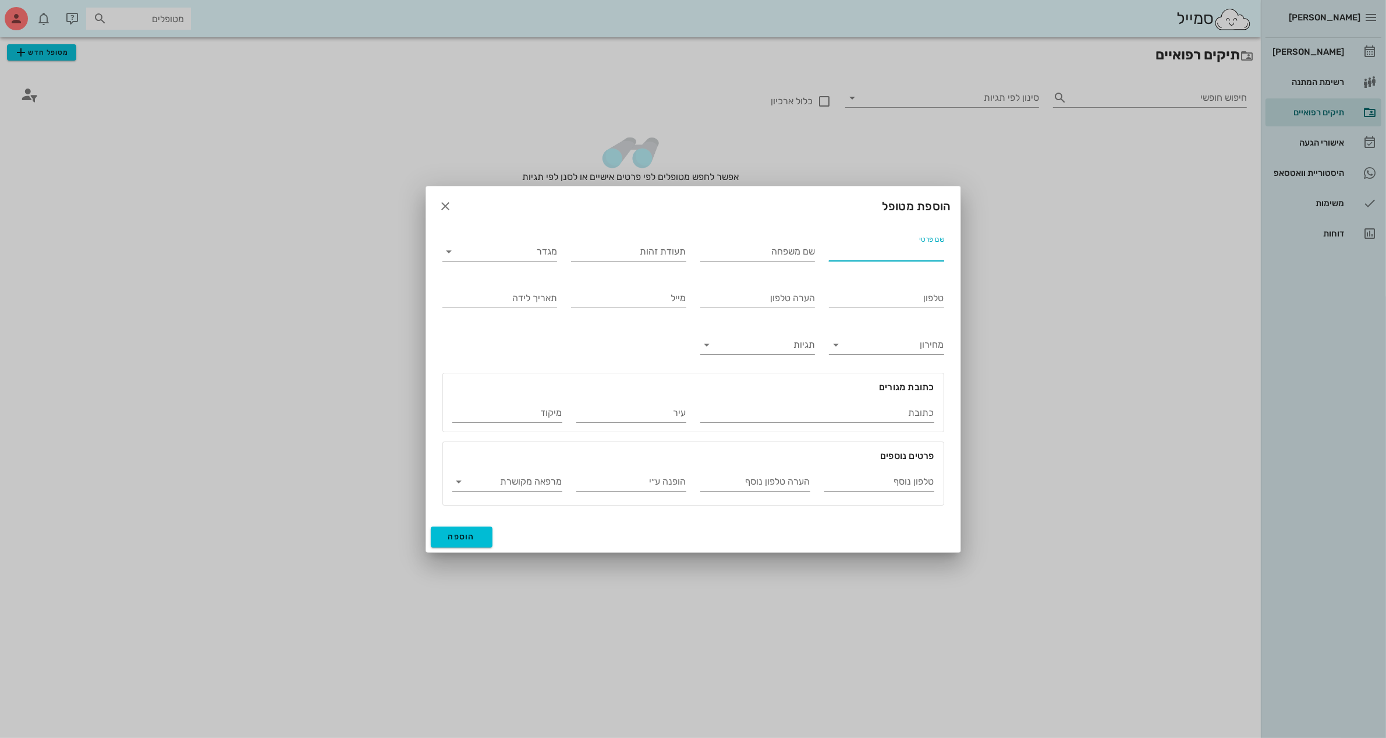
click at [891, 254] on input "שם פרטי" at bounding box center [886, 251] width 115 height 19
type input "[PERSON_NAME]"
type input "ברבי"
click at [522, 254] on input "מגדר" at bounding box center [509, 251] width 97 height 19
drag, startPoint x: 531, startPoint y: 288, endPoint x: 869, endPoint y: 274, distance: 338.5
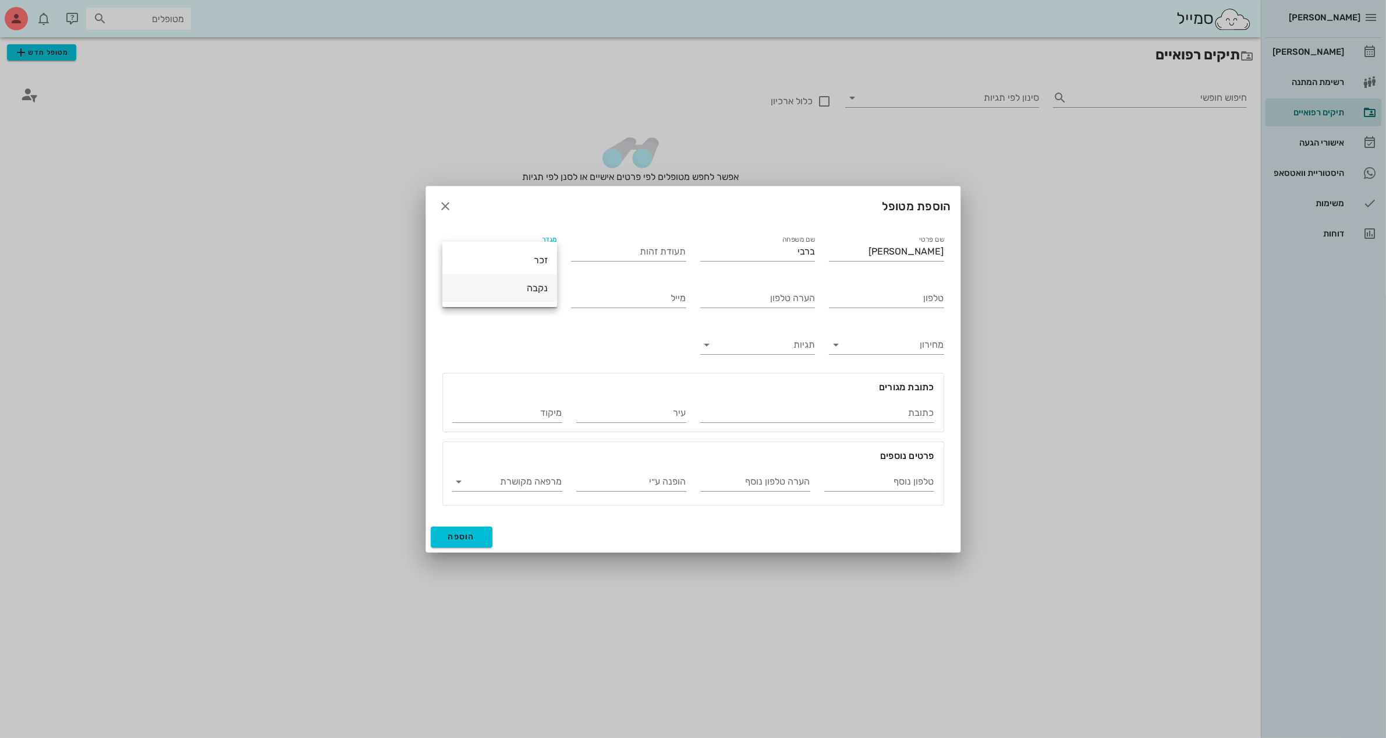
click at [531, 289] on div "נקבה" at bounding box center [500, 287] width 96 height 11
click at [923, 301] on input "טלפון" at bounding box center [886, 298] width 115 height 19
type input "050-5752535"
drag, startPoint x: 732, startPoint y: 296, endPoint x: 746, endPoint y: 306, distance: 17.5
click at [746, 306] on input "הערה טלפון" at bounding box center [757, 298] width 115 height 19
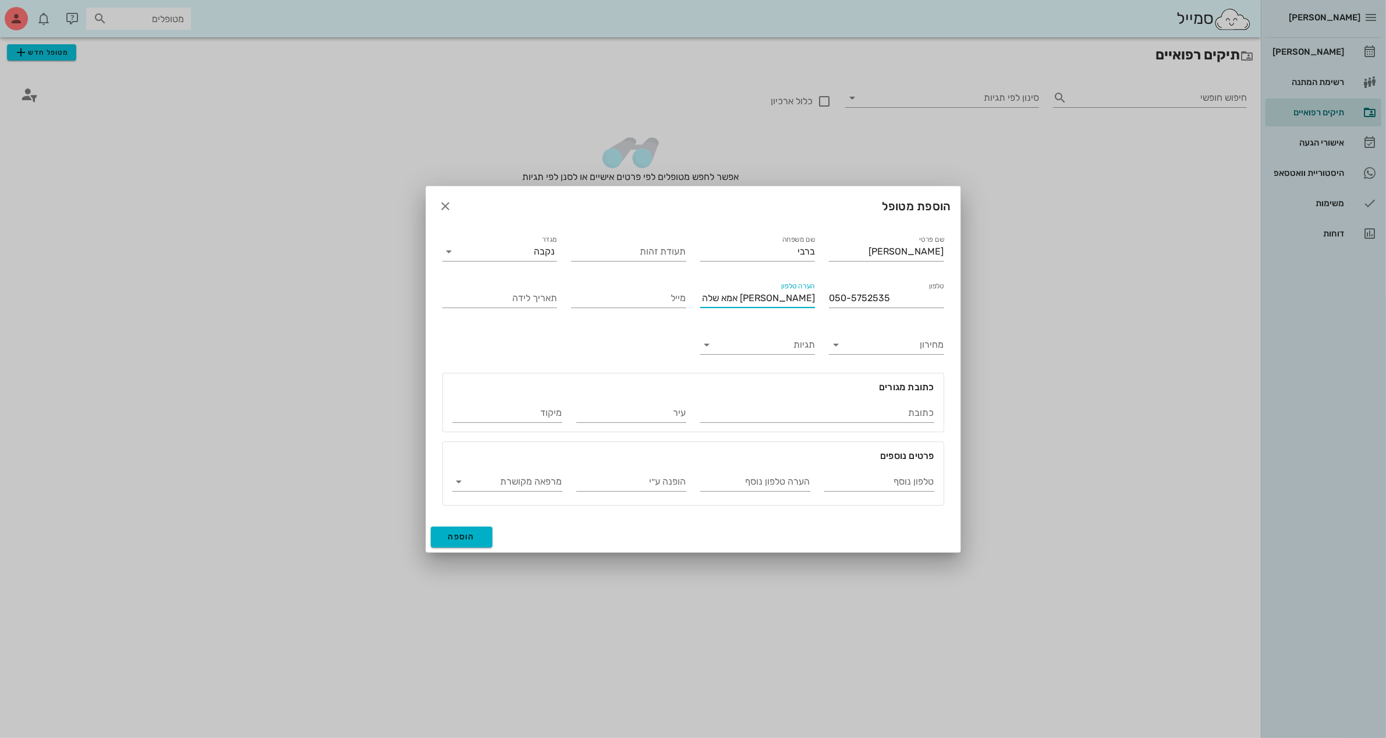
type input "[PERSON_NAME] אמא שלה"
click at [465, 536] on span "הוספה" at bounding box center [461, 536] width 27 height 10
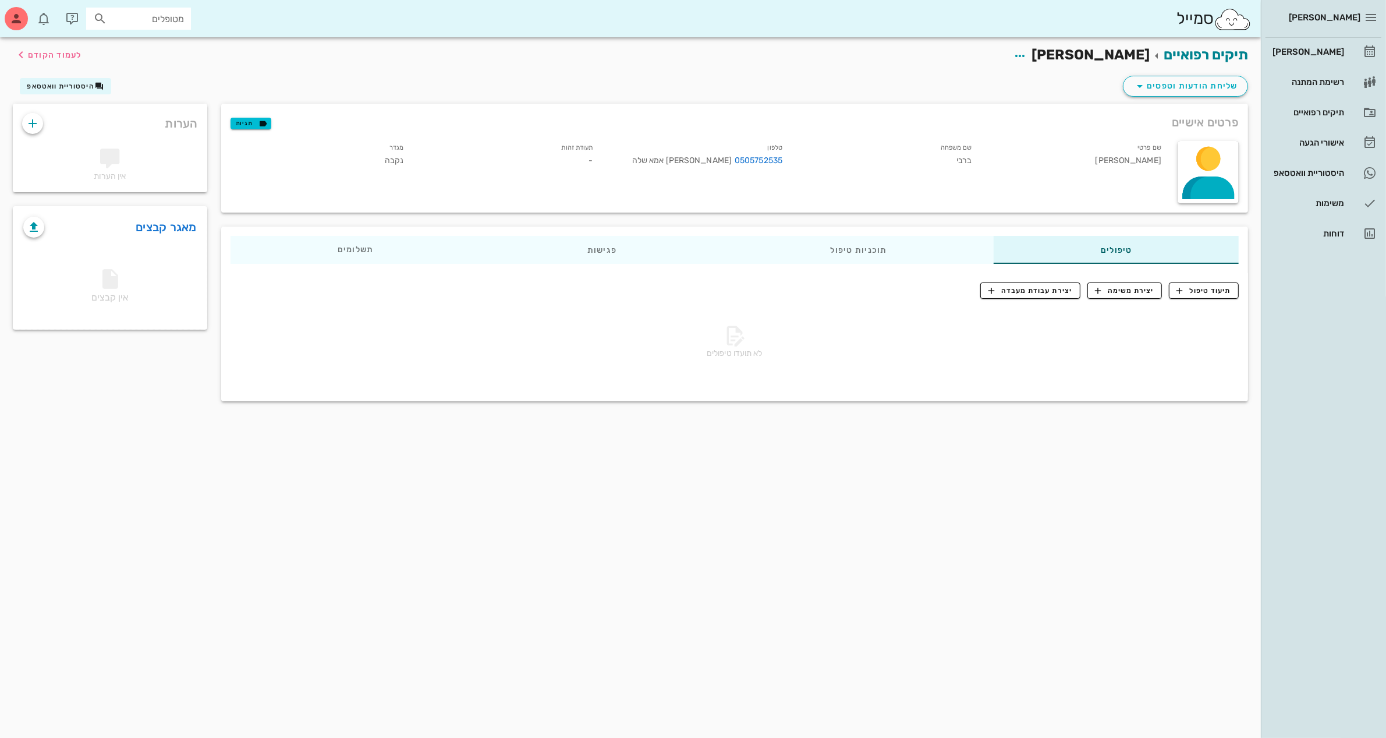
click at [941, 82] on div "שליחת הודעות וטפסים היסטוריית וואטסאפ" at bounding box center [630, 88] width 1249 height 30
click at [952, 63] on div "תיקים רפואיים [PERSON_NAME] לעמוד הקודם" at bounding box center [630, 55] width 1249 height 36
click at [847, 39] on div "תיקים רפואיים [PERSON_NAME] לעמוד הקודם" at bounding box center [630, 55] width 1249 height 36
click at [1299, 106] on div "תיקים רפואיים" at bounding box center [1307, 112] width 74 height 19
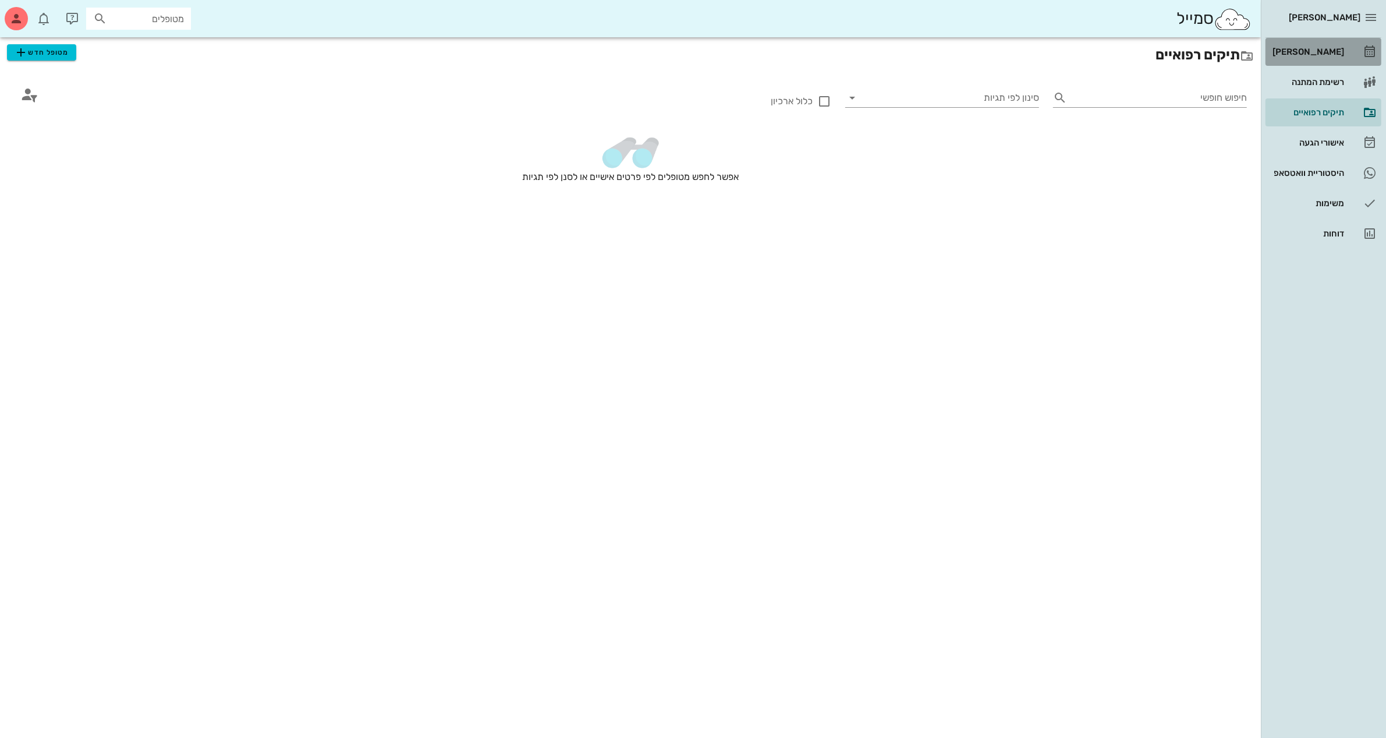
click at [1306, 47] on div "[PERSON_NAME]" at bounding box center [1307, 51] width 74 height 9
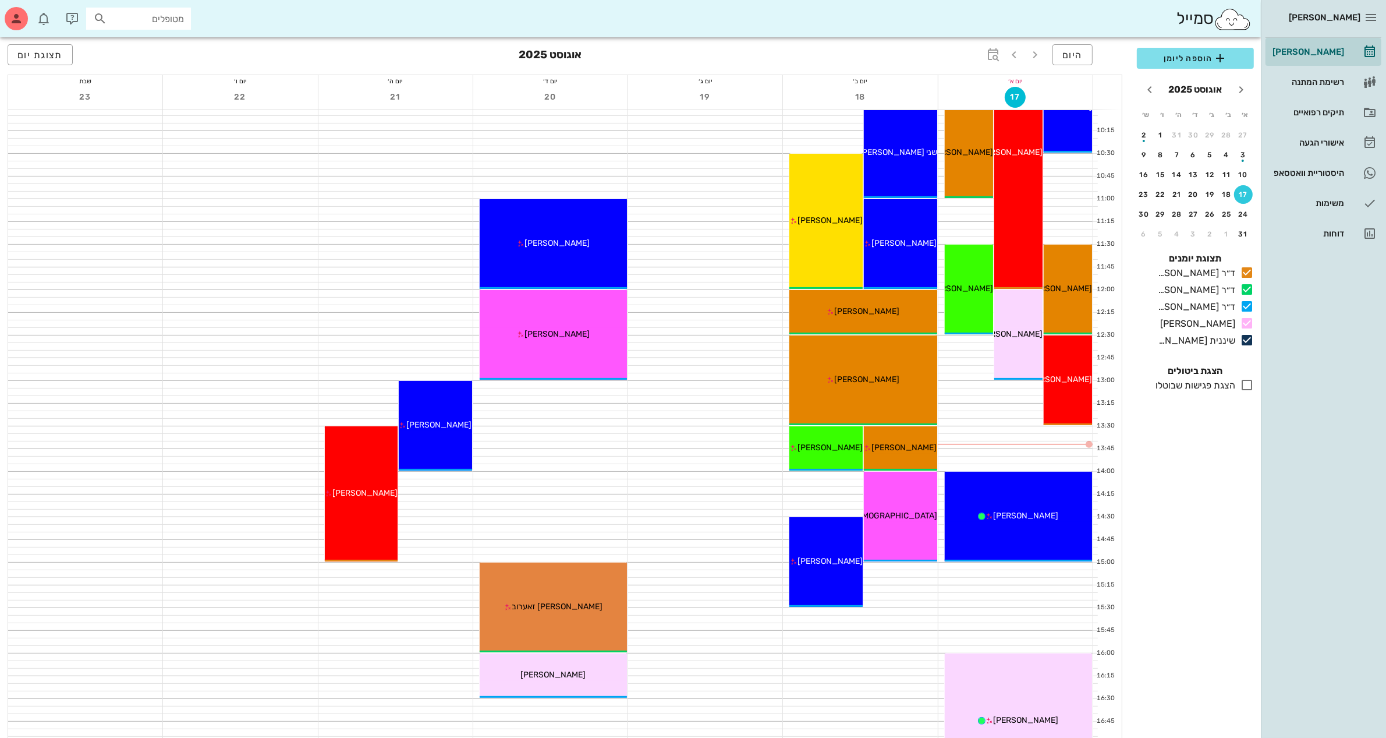
scroll to position [291, 0]
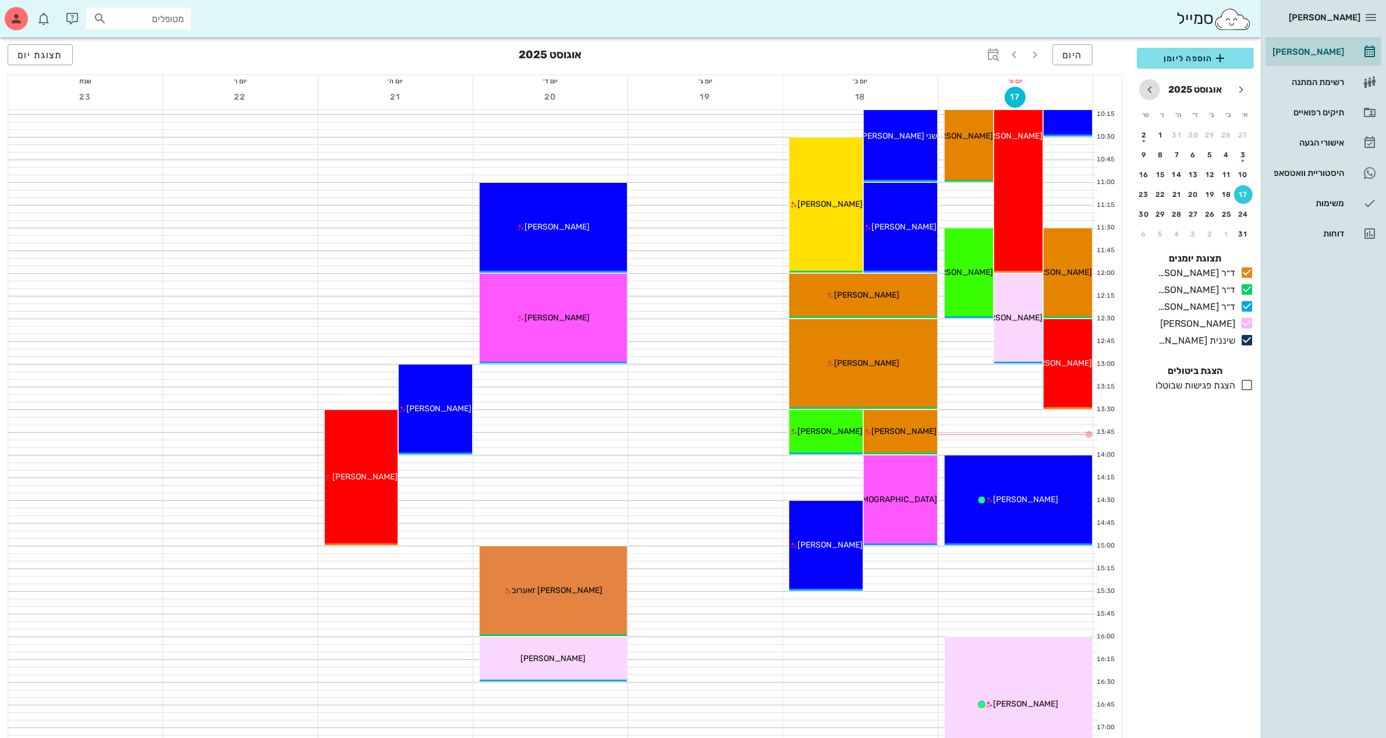
click at [1146, 88] on icon "חודש הבא" at bounding box center [1150, 90] width 14 height 14
click at [1214, 133] on div "2" at bounding box center [1210, 135] width 19 height 8
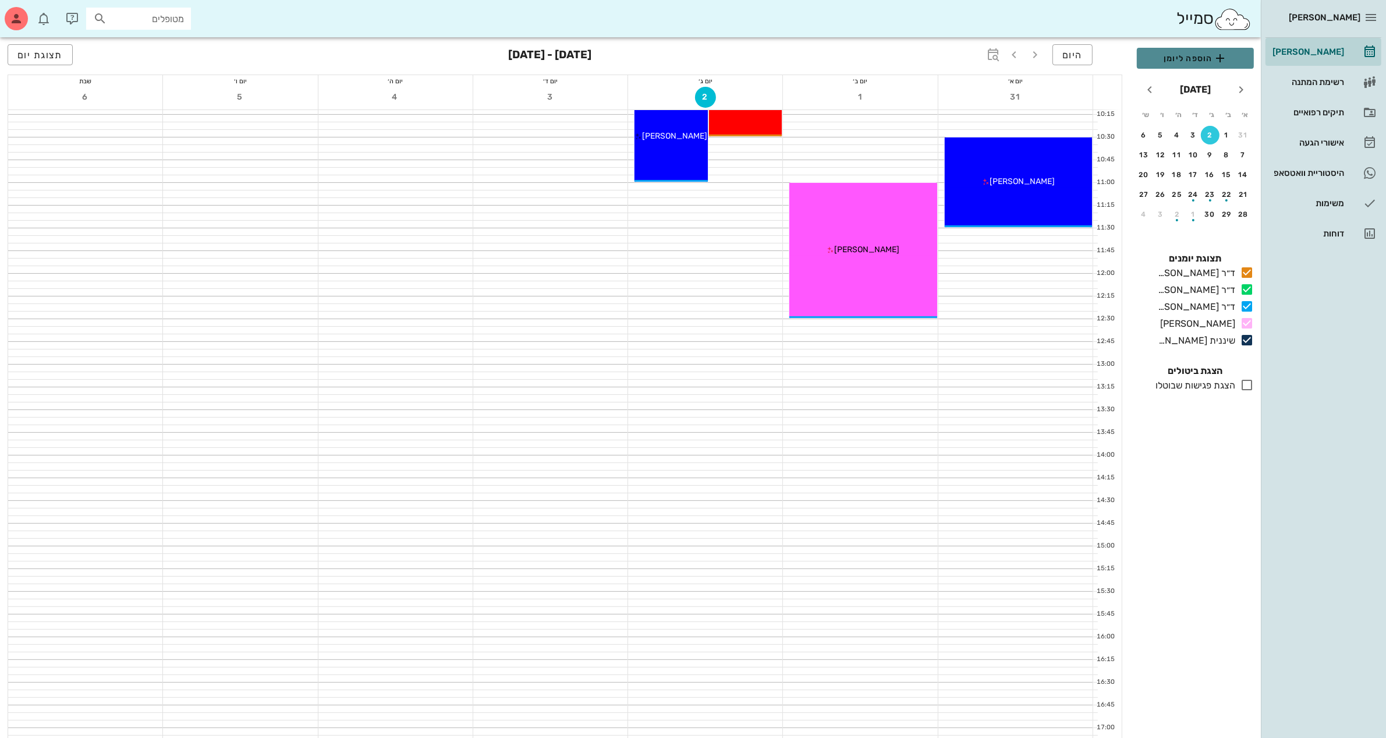
click at [1182, 58] on span "הוספה ליומן" at bounding box center [1195, 58] width 98 height 14
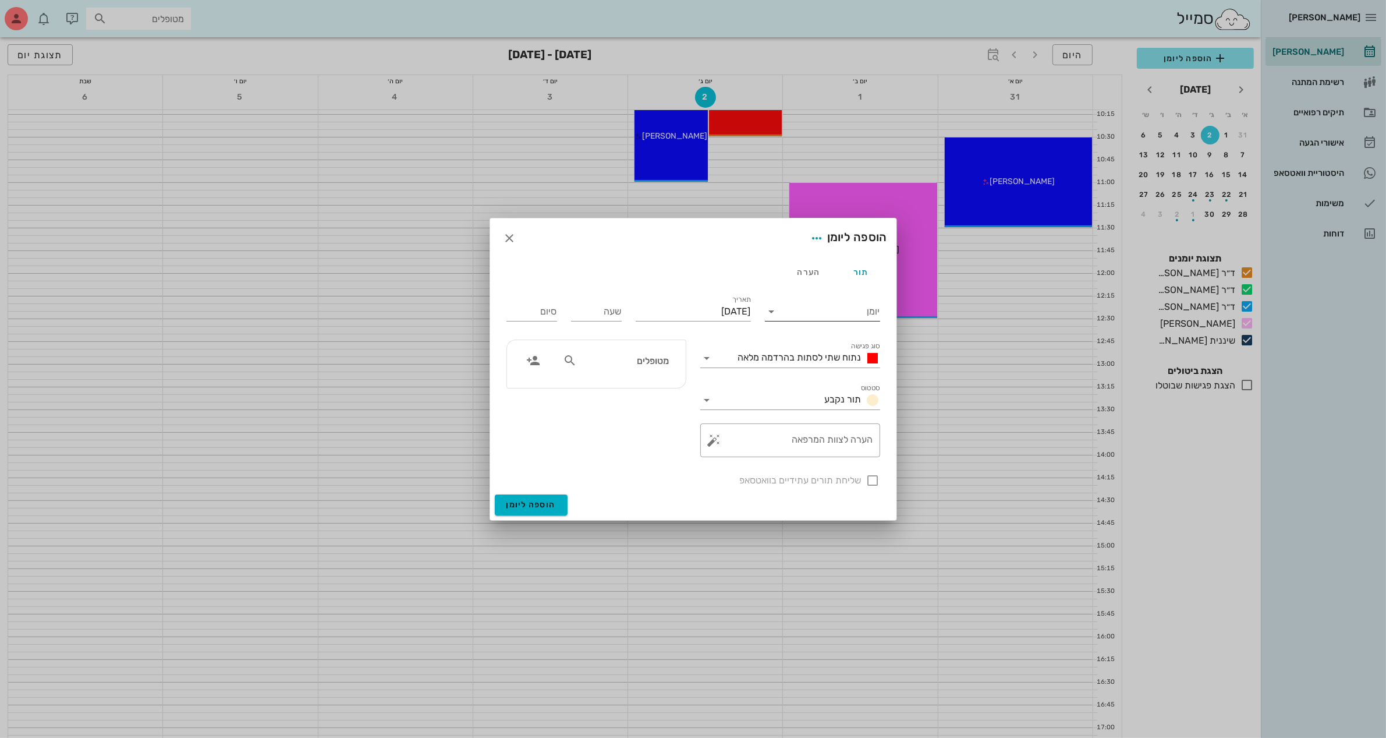
click at [789, 316] on input "יומן" at bounding box center [830, 311] width 99 height 19
click at [835, 377] on div "ד״ר [PERSON_NAME]" at bounding box center [825, 376] width 103 height 11
click at [717, 306] on input "[DATE]" at bounding box center [693, 311] width 115 height 19
click at [592, 310] on input "שעה" at bounding box center [596, 311] width 51 height 19
click at [592, 310] on input "15" at bounding box center [596, 311] width 51 height 19
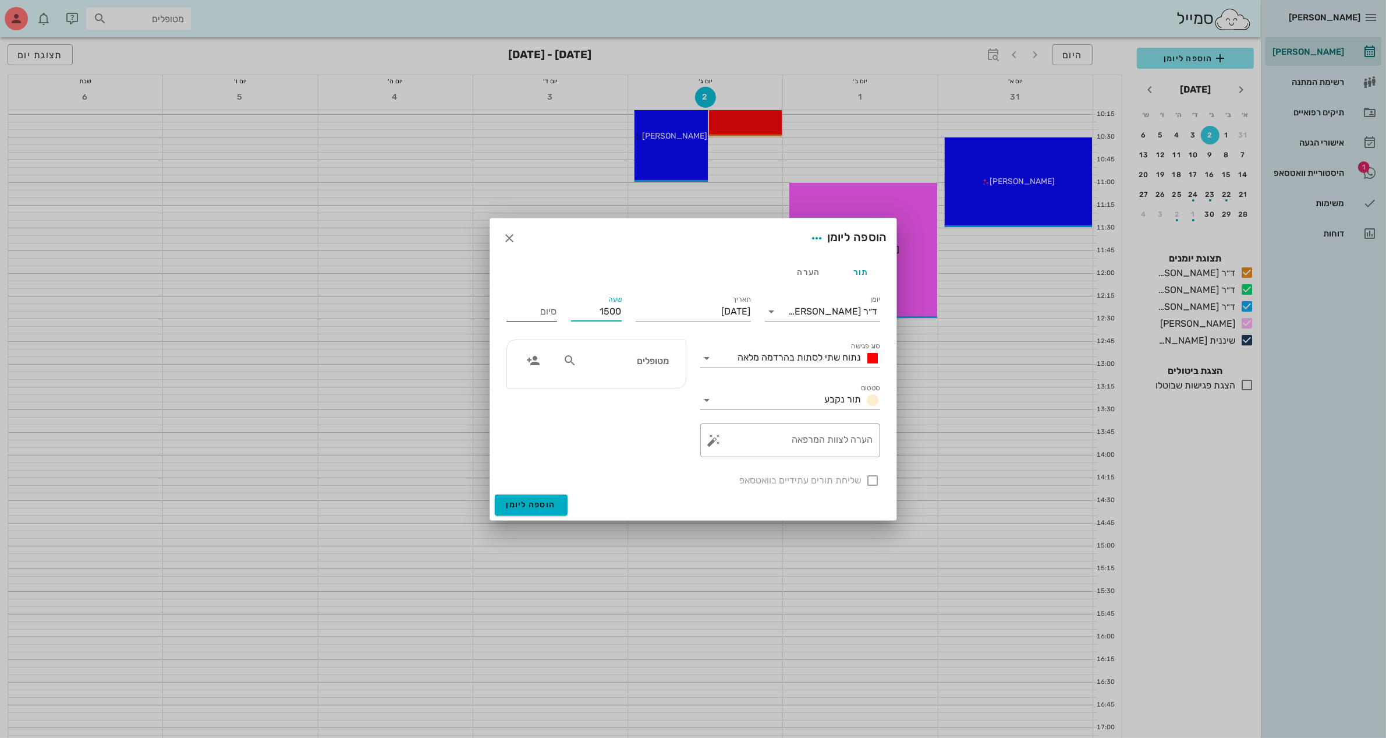
type input "15:00"
click at [527, 309] on input "23:00" at bounding box center [531, 311] width 51 height 19
click at [536, 416] on div "16:30 (שעה ו30 דקות)" at bounding box center [501, 419] width 70 height 9
type input "16:30"
click at [760, 352] on span "נתוח שתי לסתות בהרדמה מלאה" at bounding box center [799, 357] width 123 height 11
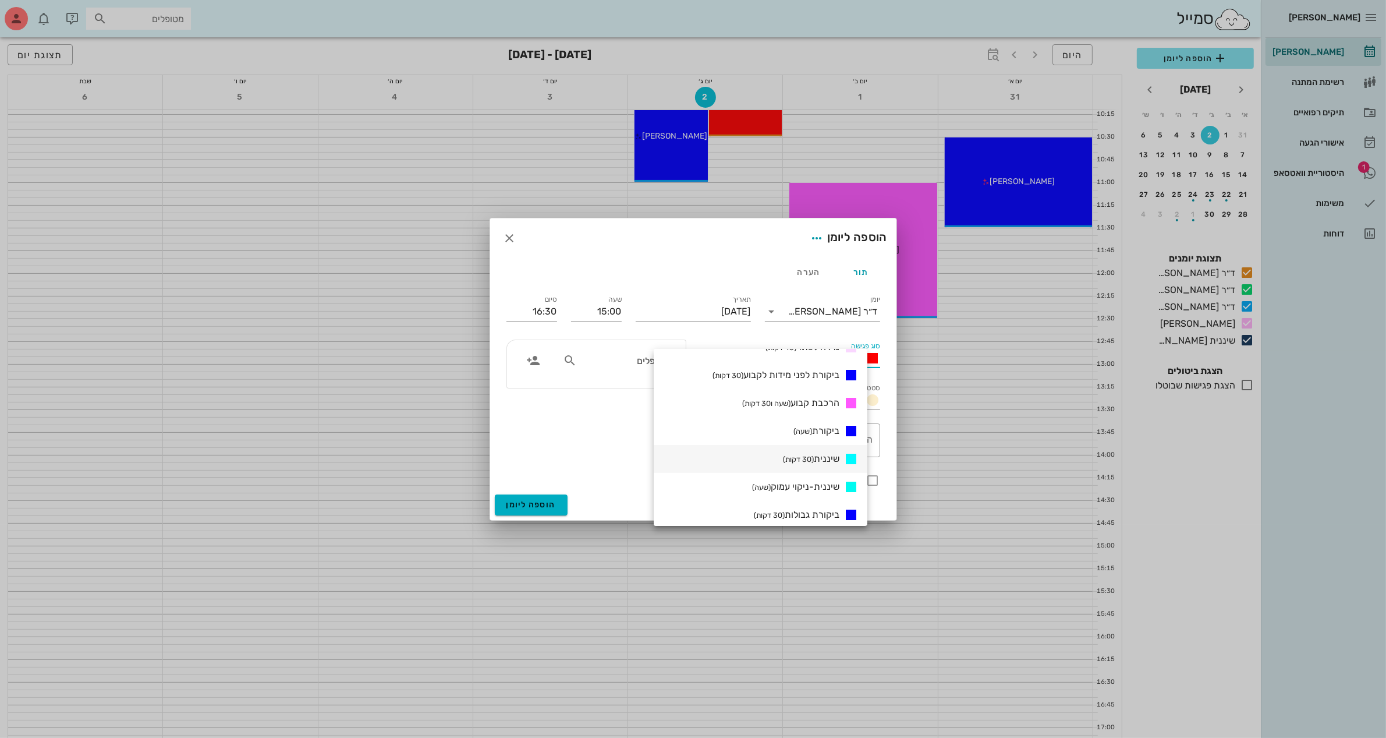
scroll to position [391, 0]
click at [807, 420] on span "הרכבת קבוע (שעה ו30 דקות)" at bounding box center [790, 422] width 97 height 11
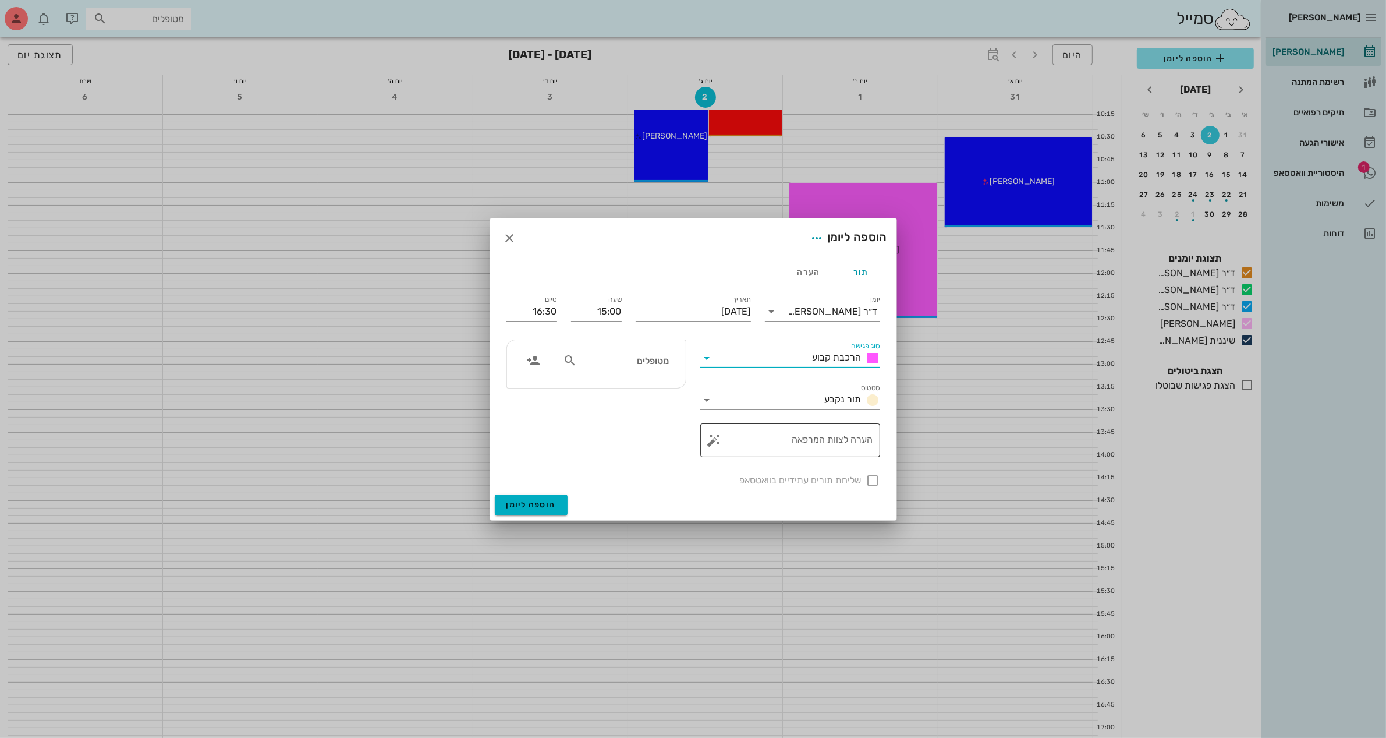
click at [774, 444] on textarea "הערה לצוות המרפאה" at bounding box center [795, 443] width 157 height 28
click at [786, 446] on textarea "הערה לצוות המרפאה" at bounding box center [795, 443] width 157 height 28
type textarea "הרכבה"
click at [869, 480] on div "שליחת תורים עתידיים בוואטסאפ" at bounding box center [693, 479] width 388 height 30
click at [641, 368] on div "מטופלים" at bounding box center [616, 360] width 120 height 22
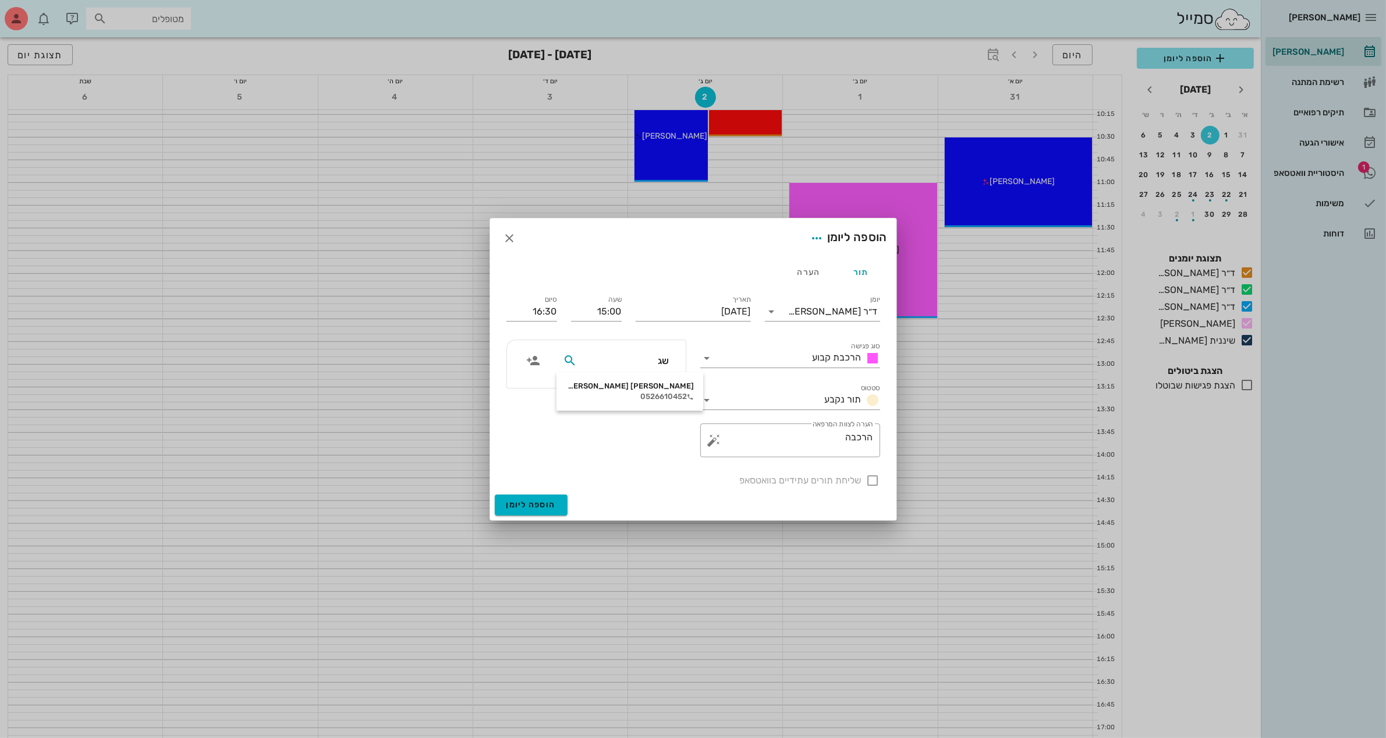
type input "שגי"
click at [647, 385] on div "[PERSON_NAME] [PERSON_NAME]" at bounding box center [630, 385] width 128 height 9
click at [873, 483] on div at bounding box center [873, 480] width 20 height 20
checkbox input "true"
click at [520, 501] on span "הוספה ליומן" at bounding box center [530, 504] width 49 height 10
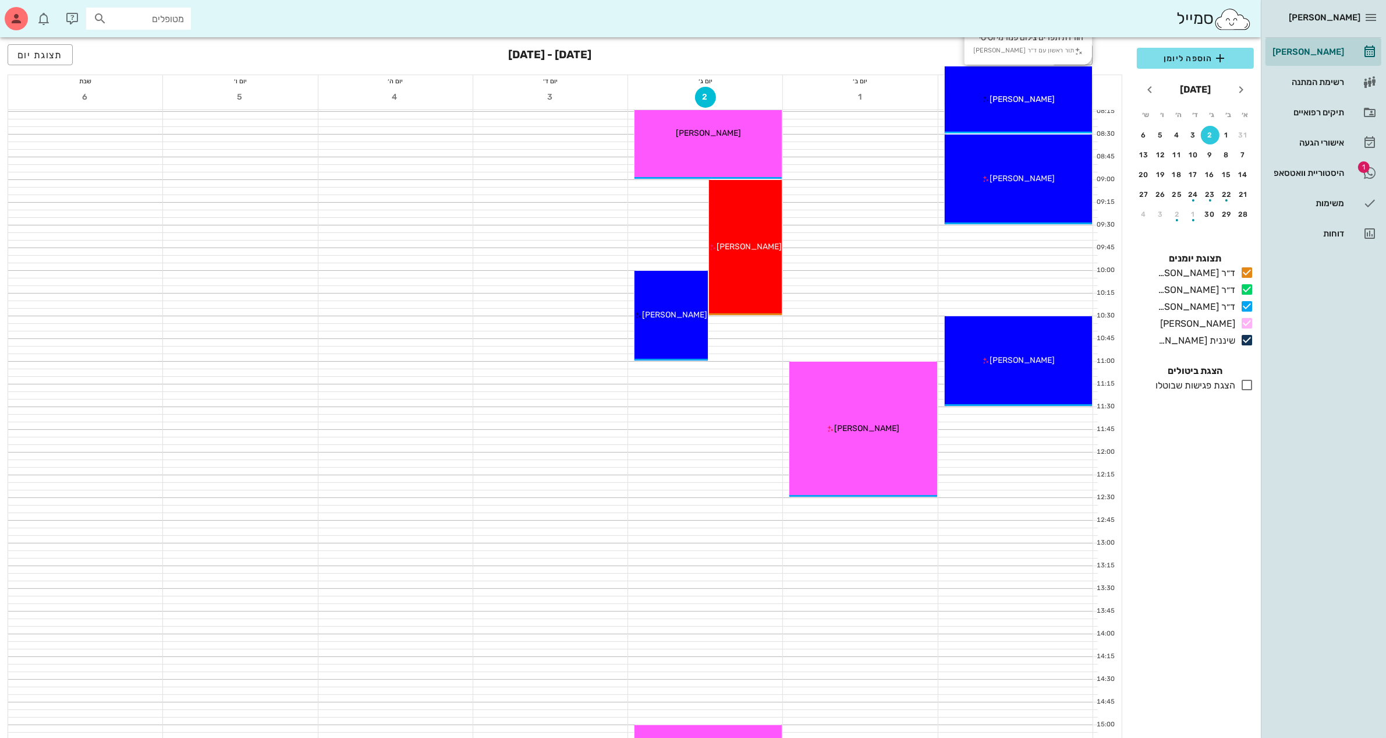
scroll to position [73, 0]
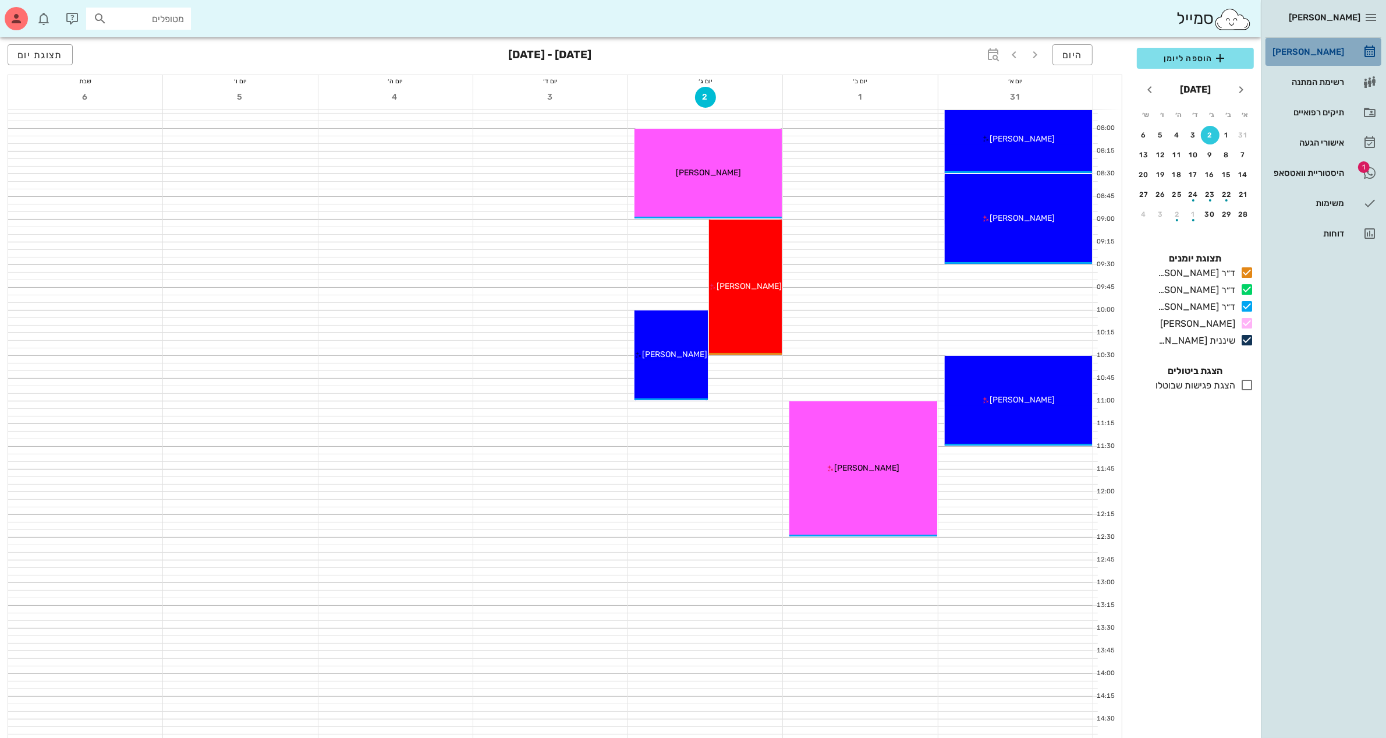
click at [1302, 44] on div "[PERSON_NAME]" at bounding box center [1307, 51] width 74 height 19
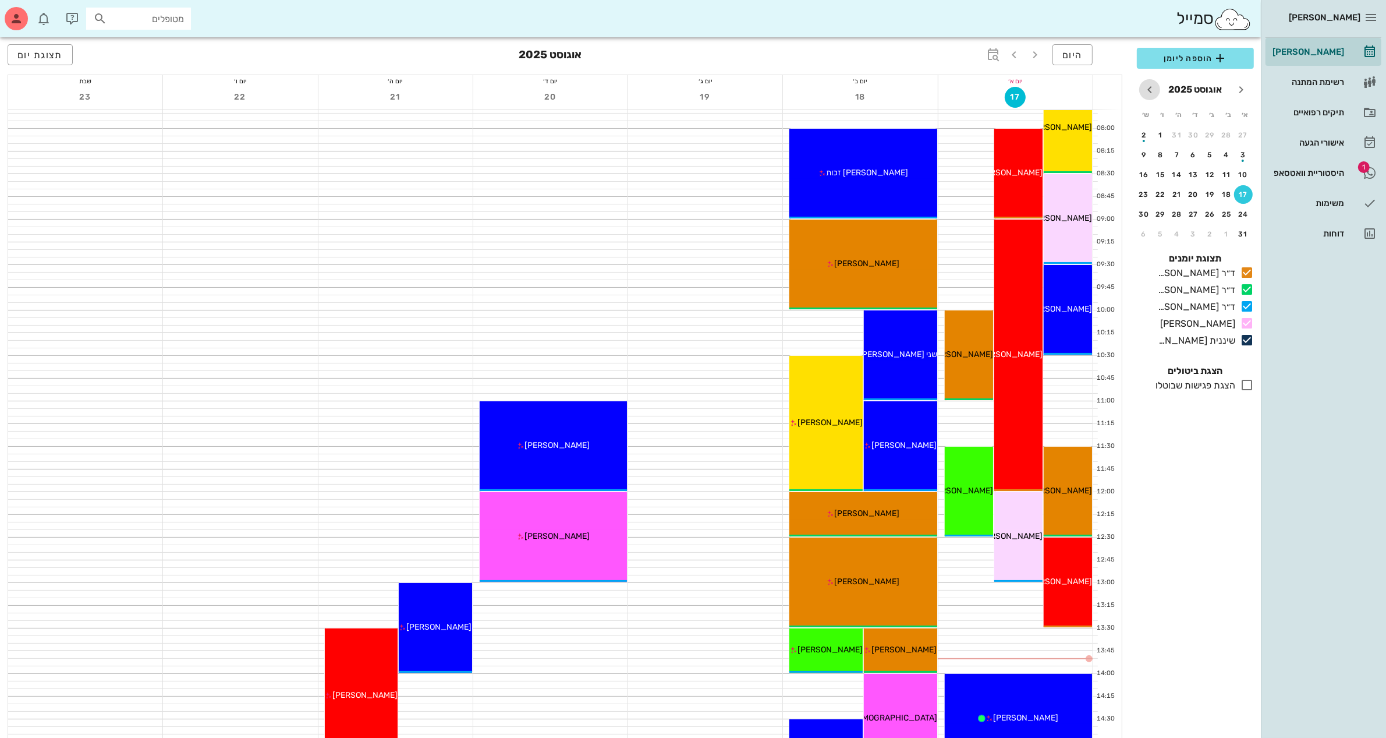
click at [1147, 93] on icon "חודש הבא" at bounding box center [1150, 90] width 14 height 14
click at [1150, 88] on icon "חודש הבא" at bounding box center [1150, 90] width 14 height 14
click at [1240, 88] on icon "חודש שעבר" at bounding box center [1241, 90] width 14 height 14
click at [1205, 134] on div "2" at bounding box center [1210, 135] width 19 height 8
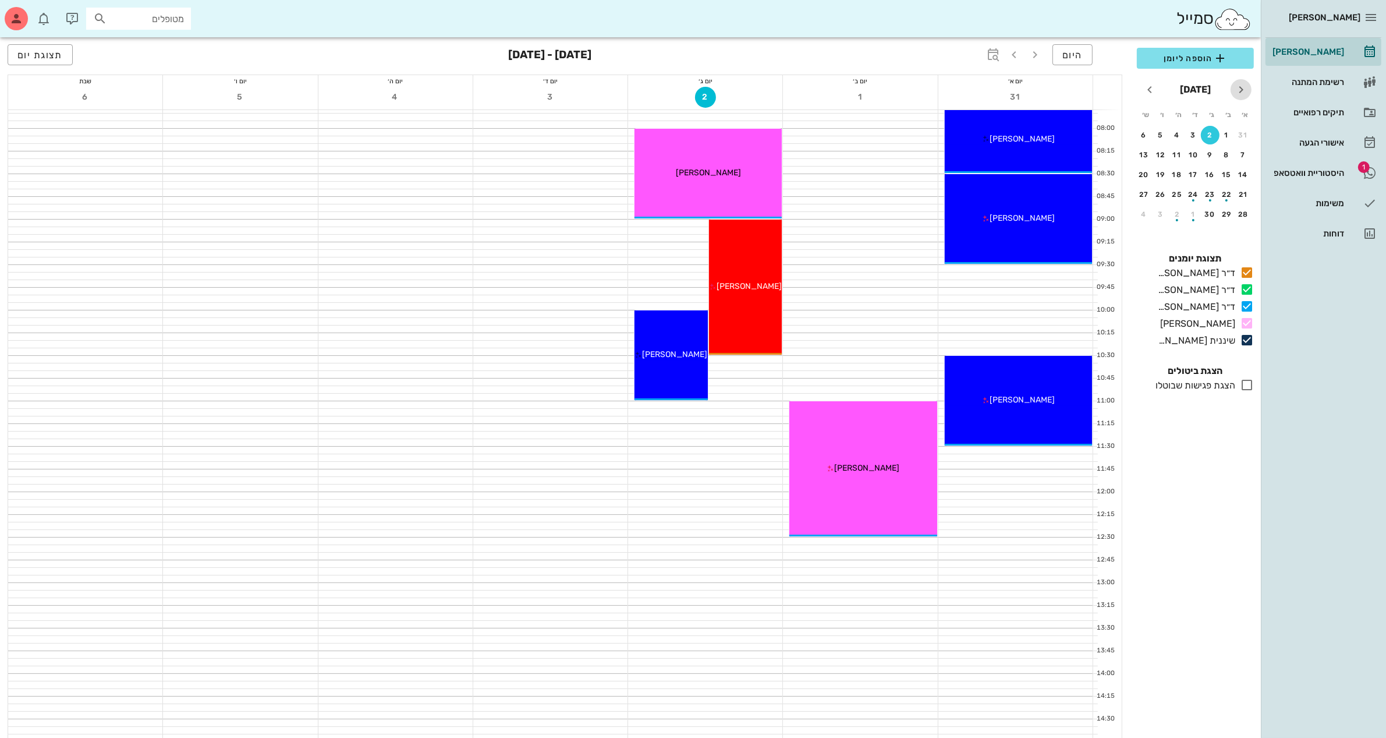
click at [1245, 91] on icon "חודש שעבר" at bounding box center [1241, 90] width 14 height 14
click at [1221, 190] on div "18" at bounding box center [1227, 194] width 19 height 8
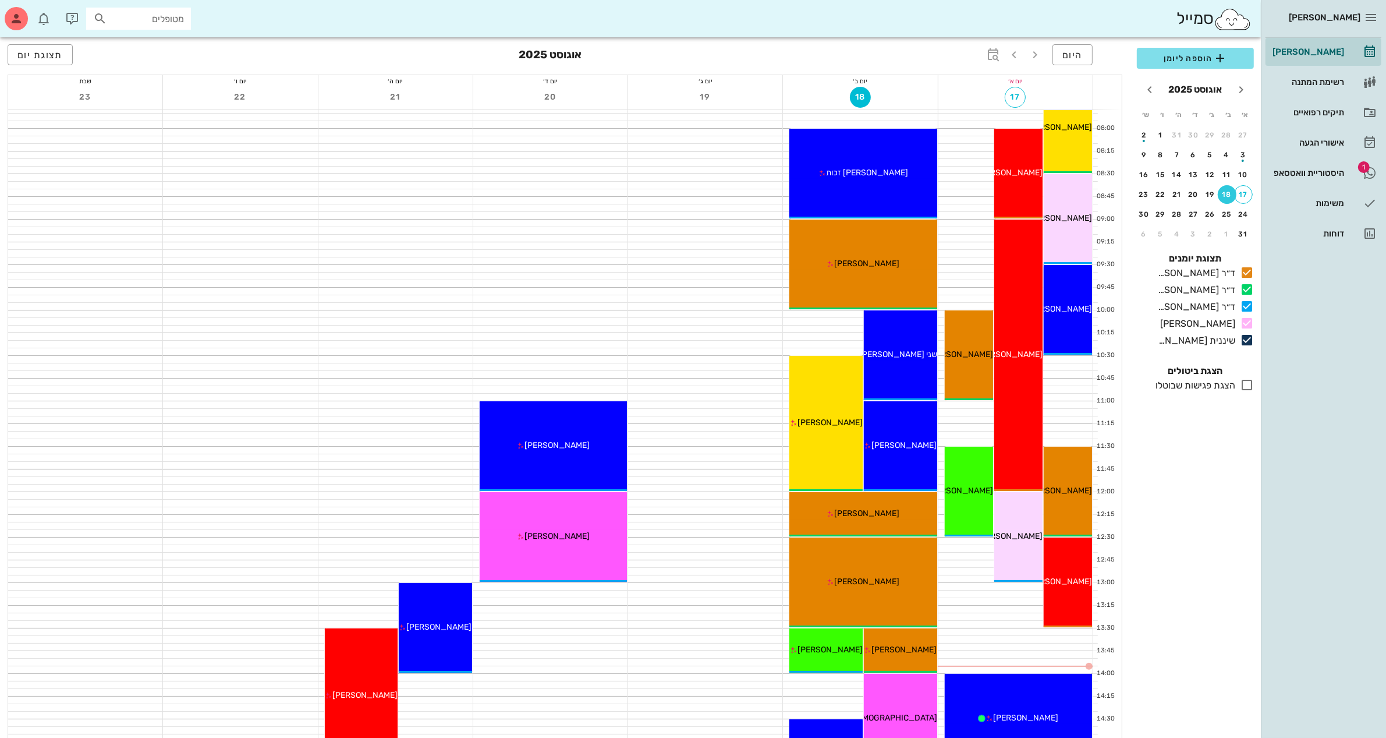
click at [586, 317] on div at bounding box center [550, 321] width 154 height 8
click at [1316, 169] on div "היסטוריית וואטסאפ" at bounding box center [1307, 172] width 74 height 9
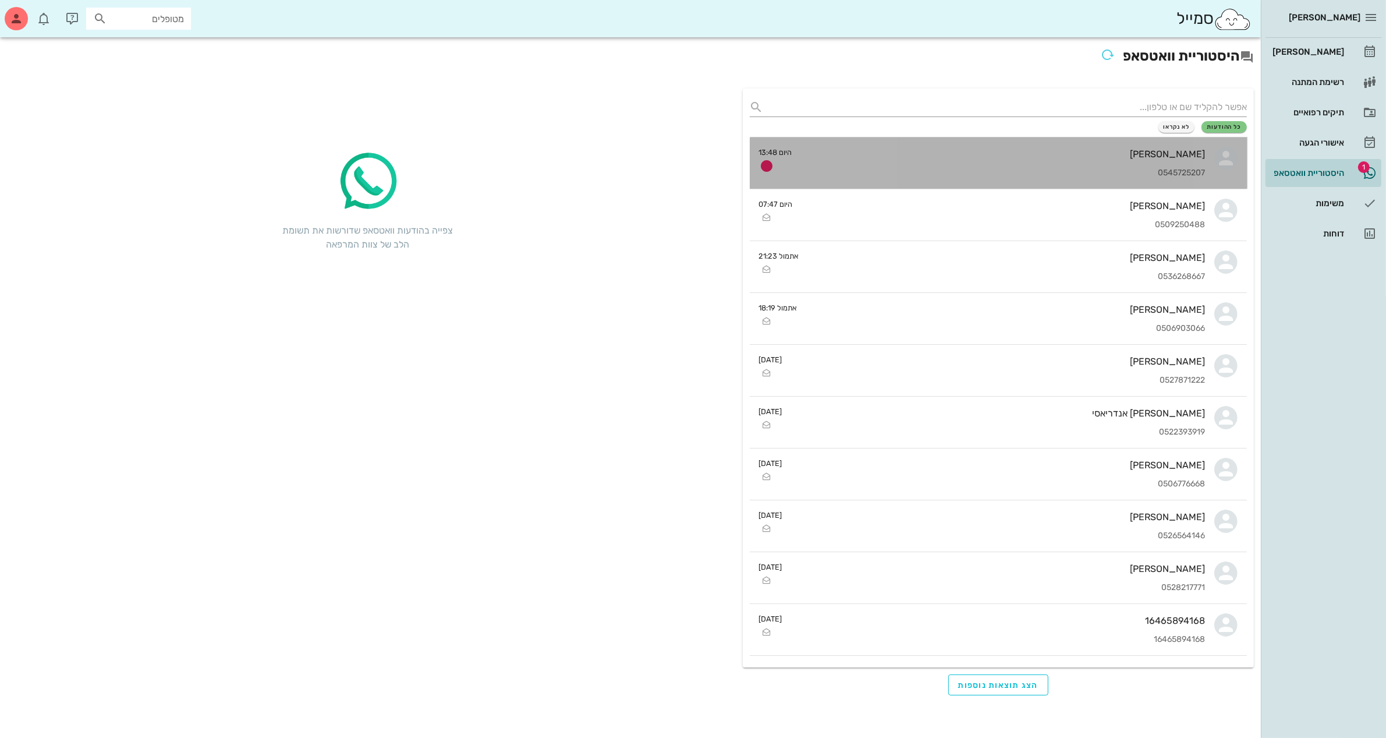
click at [1008, 168] on div "0545725207" at bounding box center [1004, 173] width 404 height 10
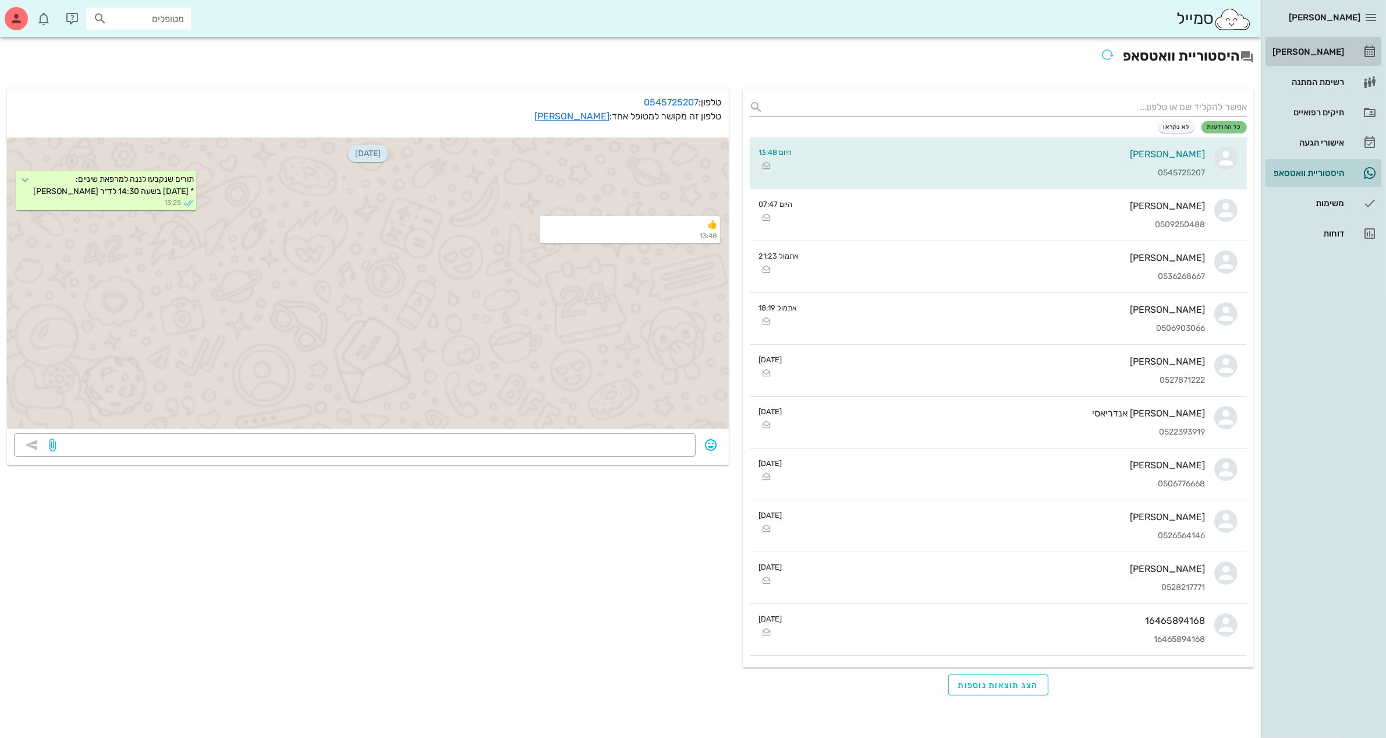
click at [1327, 49] on div "[PERSON_NAME]" at bounding box center [1307, 51] width 74 height 9
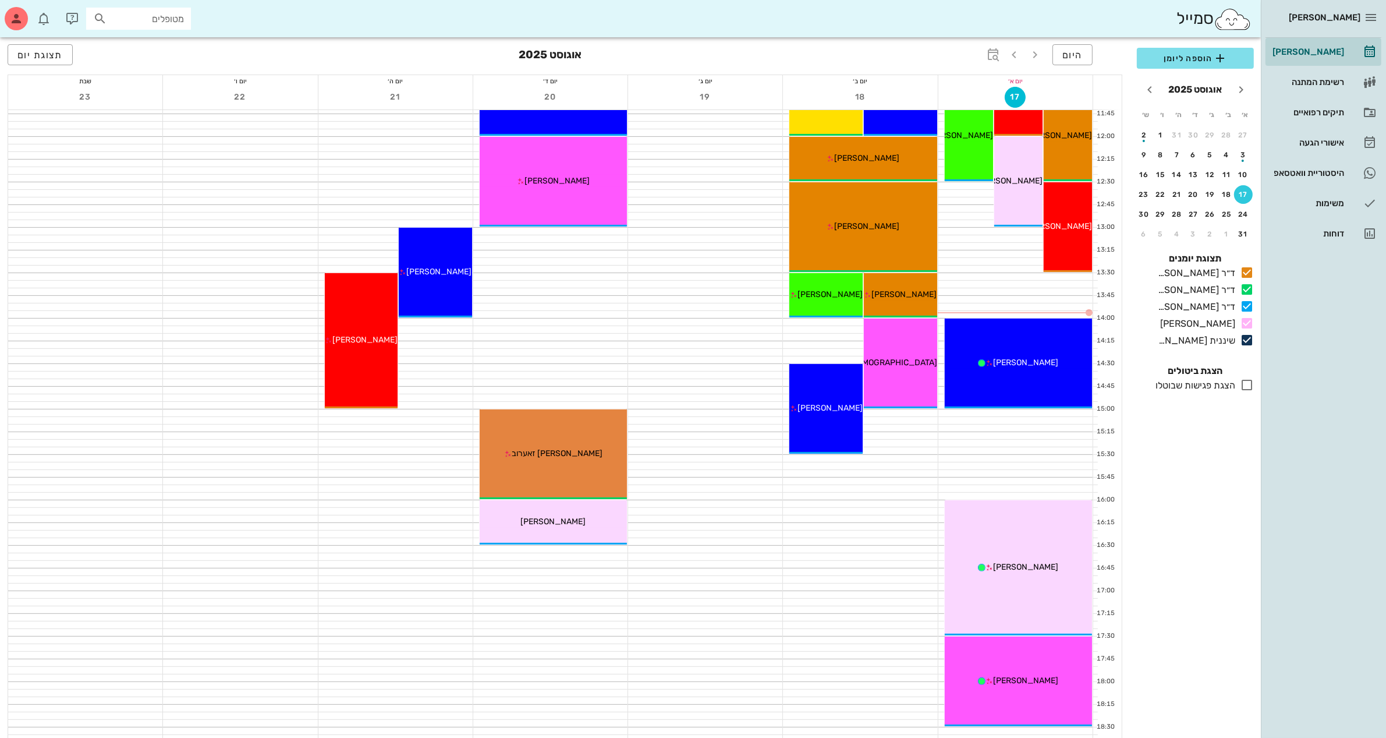
scroll to position [426, 0]
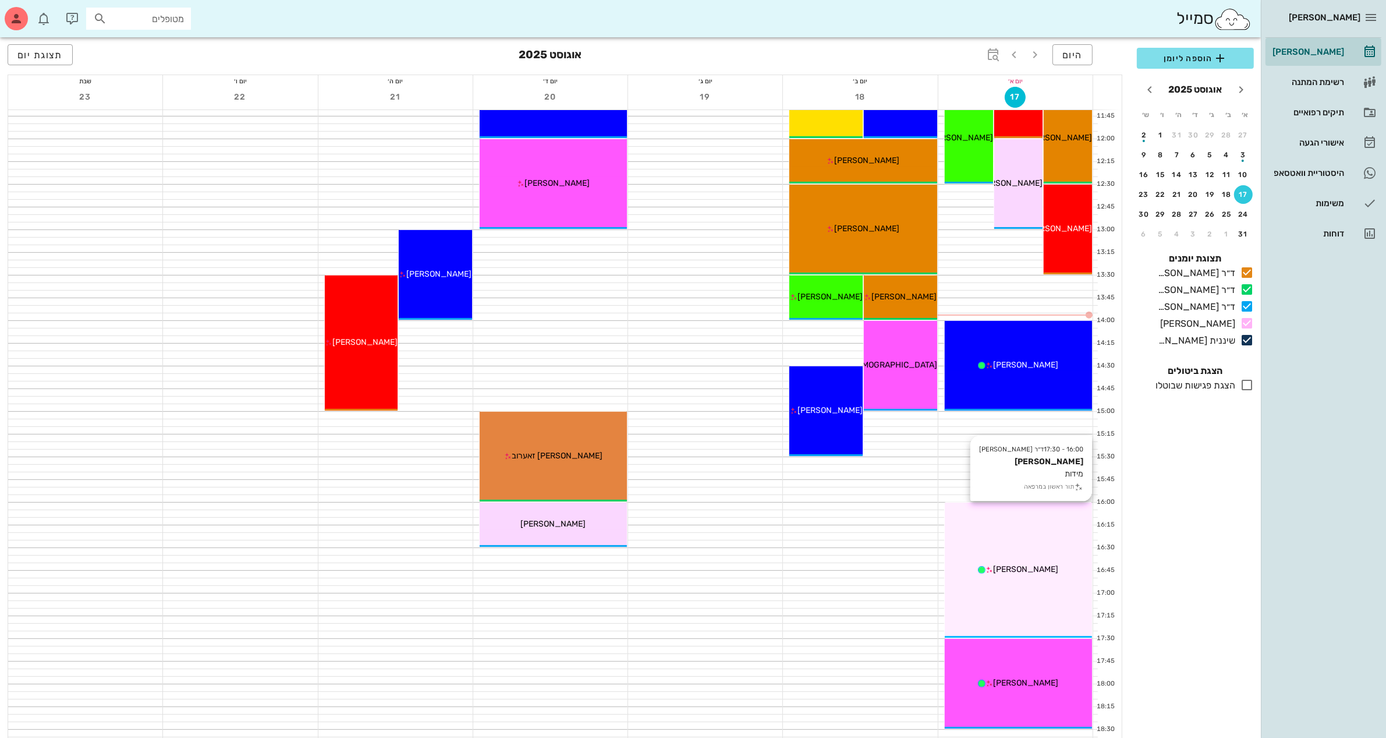
click at [1001, 561] on div "16:00 - 17:30 ד״ר [PERSON_NAME] [PERSON_NAME] מידות תור ראשון במרפאה [PERSON_NA…" at bounding box center [1018, 569] width 147 height 135
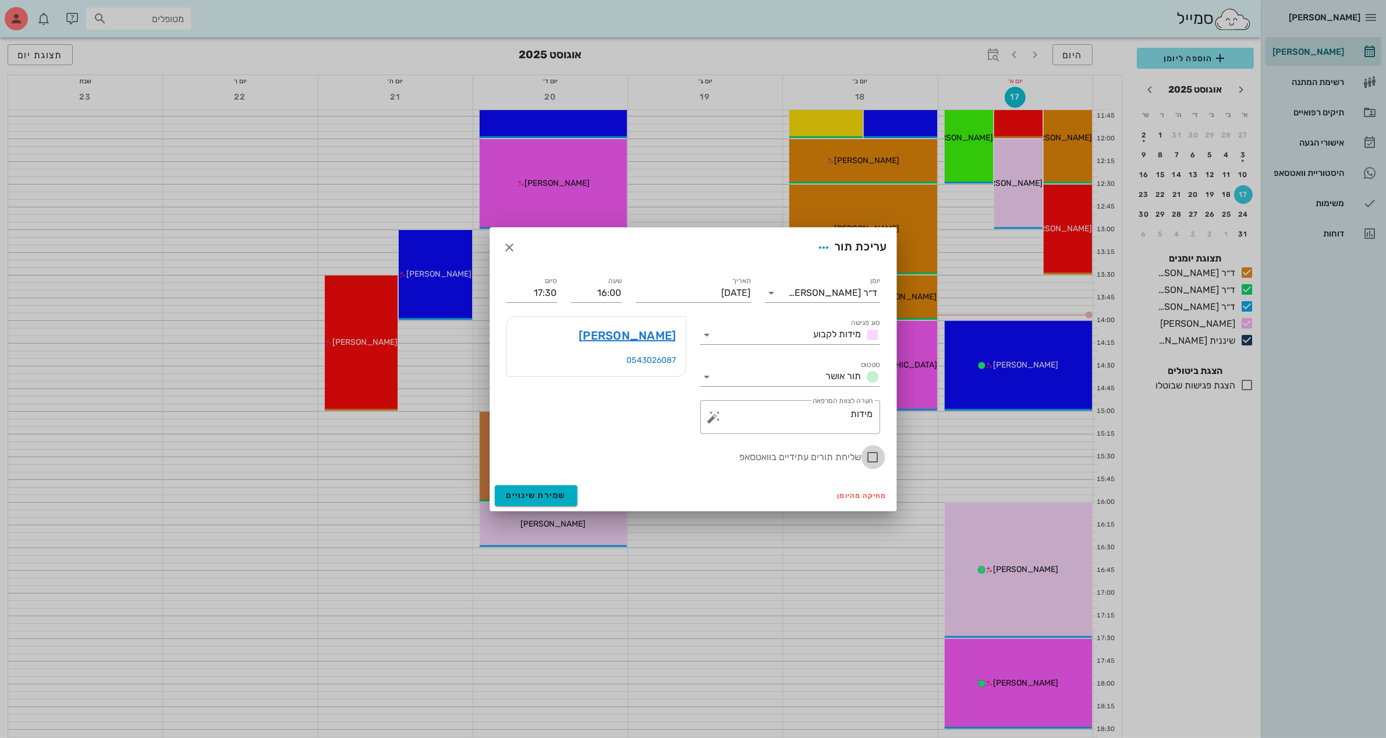
click at [878, 458] on div at bounding box center [873, 457] width 20 height 20
checkbox input "true"
click at [548, 499] on span "שמירת שינויים" at bounding box center [536, 495] width 60 height 10
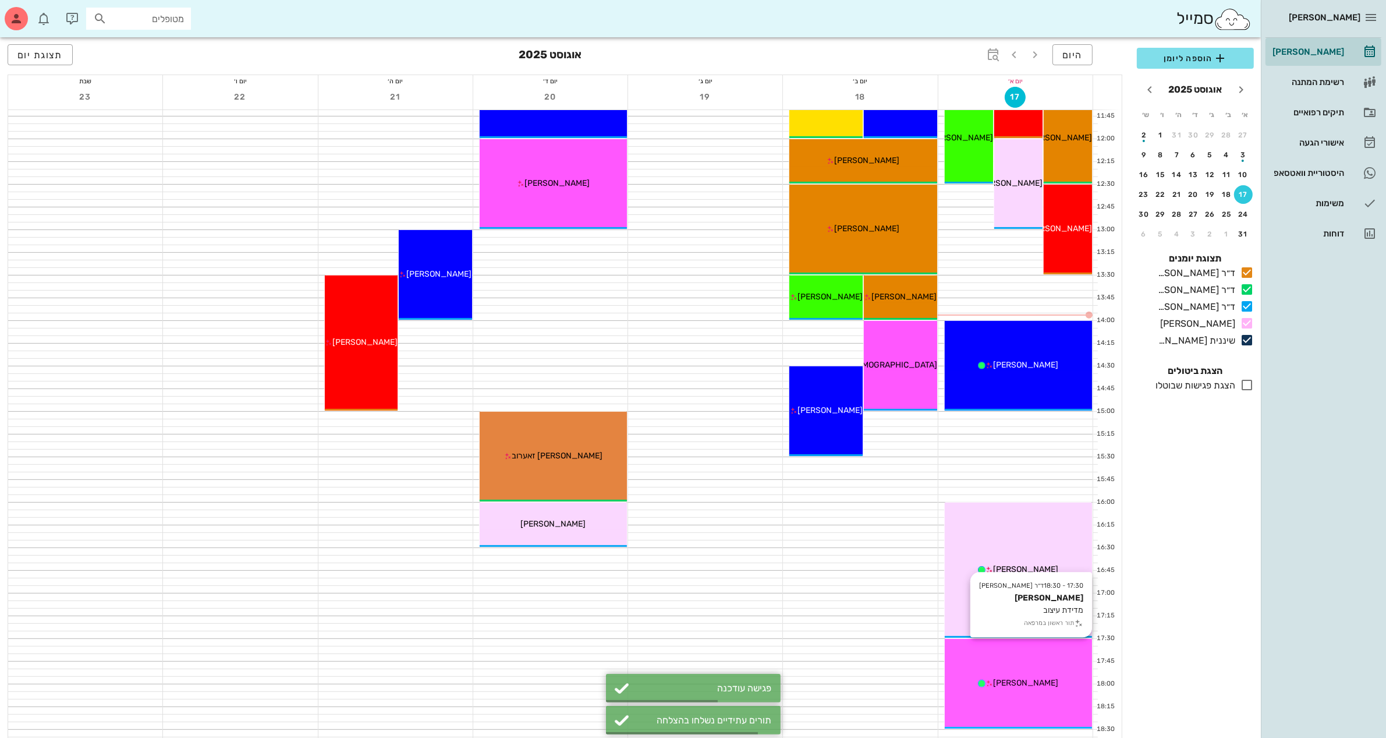
click at [1034, 674] on div "17:30 - 18:30 ד״ר [PERSON_NAME] [PERSON_NAME] מדידת עיצוב תור ראשון במרפאה [PER…" at bounding box center [1018, 684] width 147 height 90
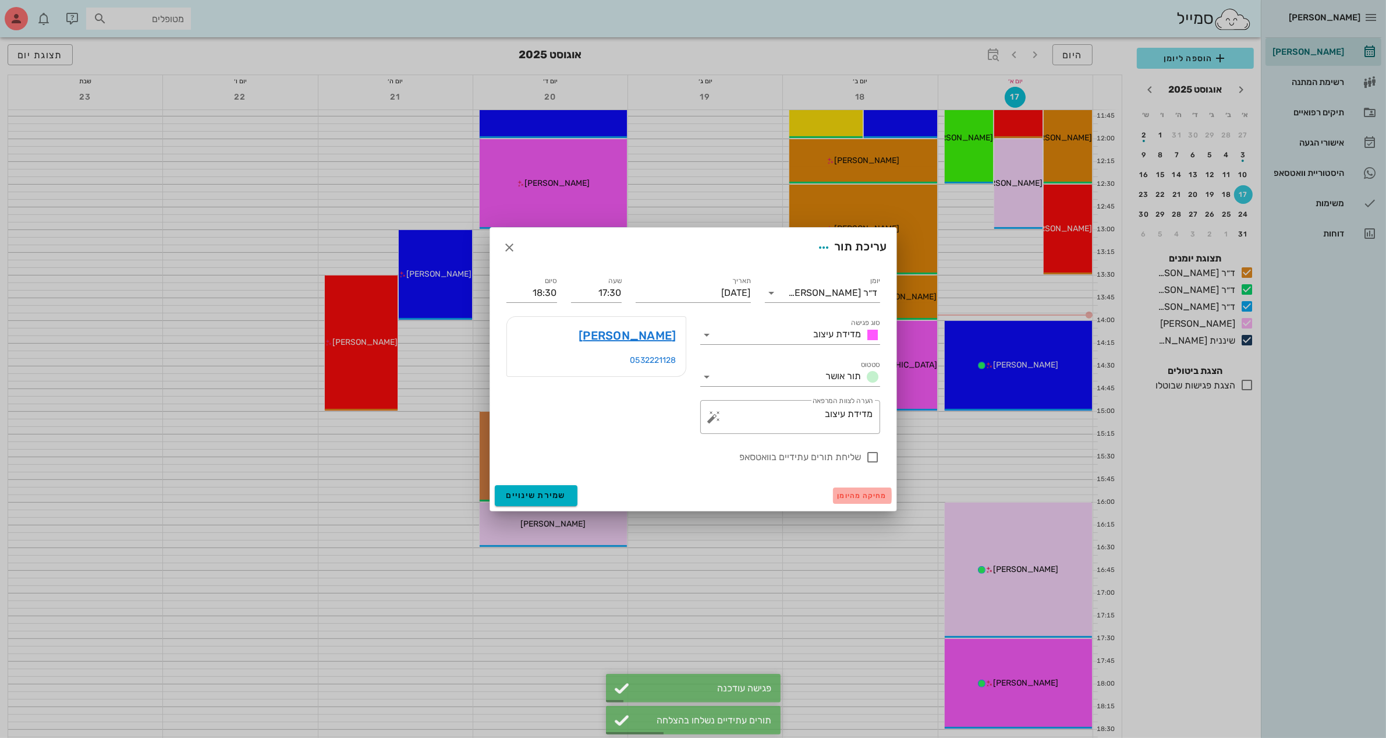
click at [869, 495] on span "מחיקה מהיומן" at bounding box center [862, 495] width 49 height 8
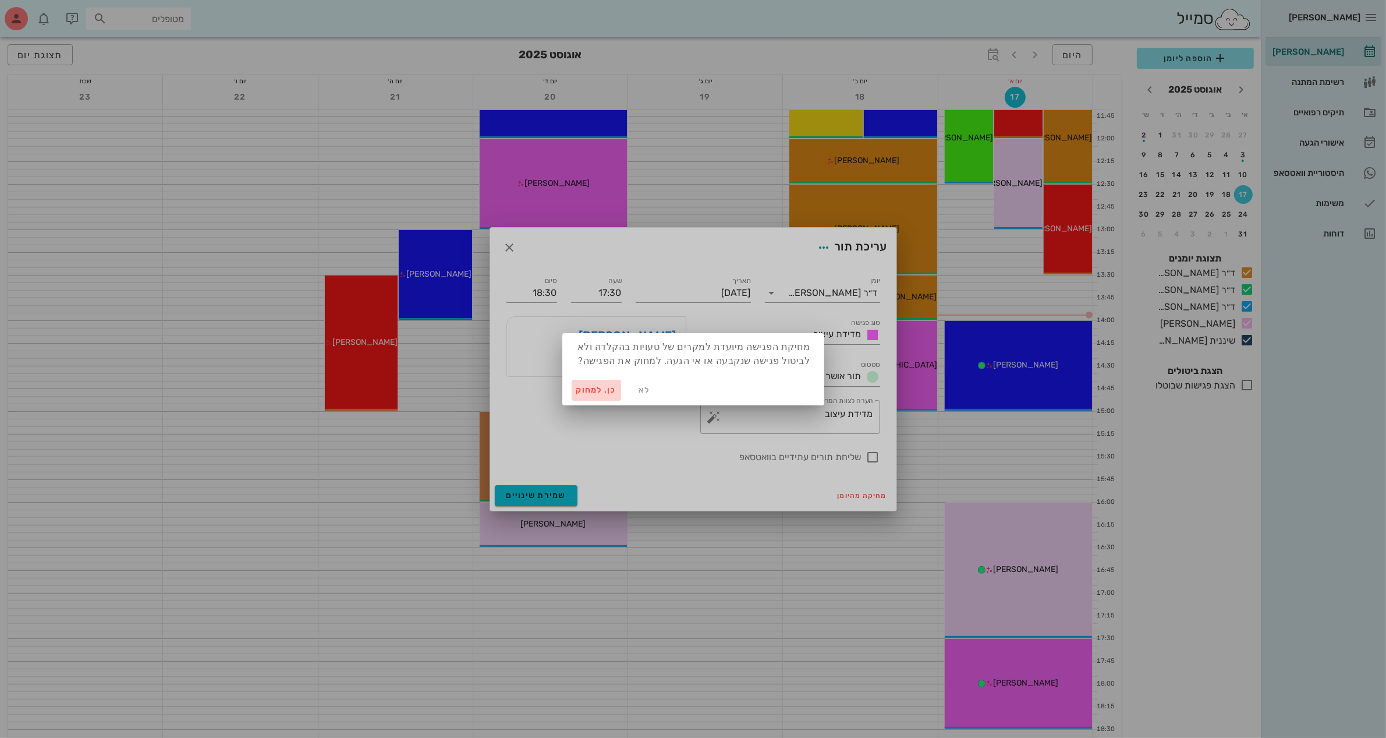
click at [600, 393] on span "כן. למחוק" at bounding box center [596, 390] width 41 height 10
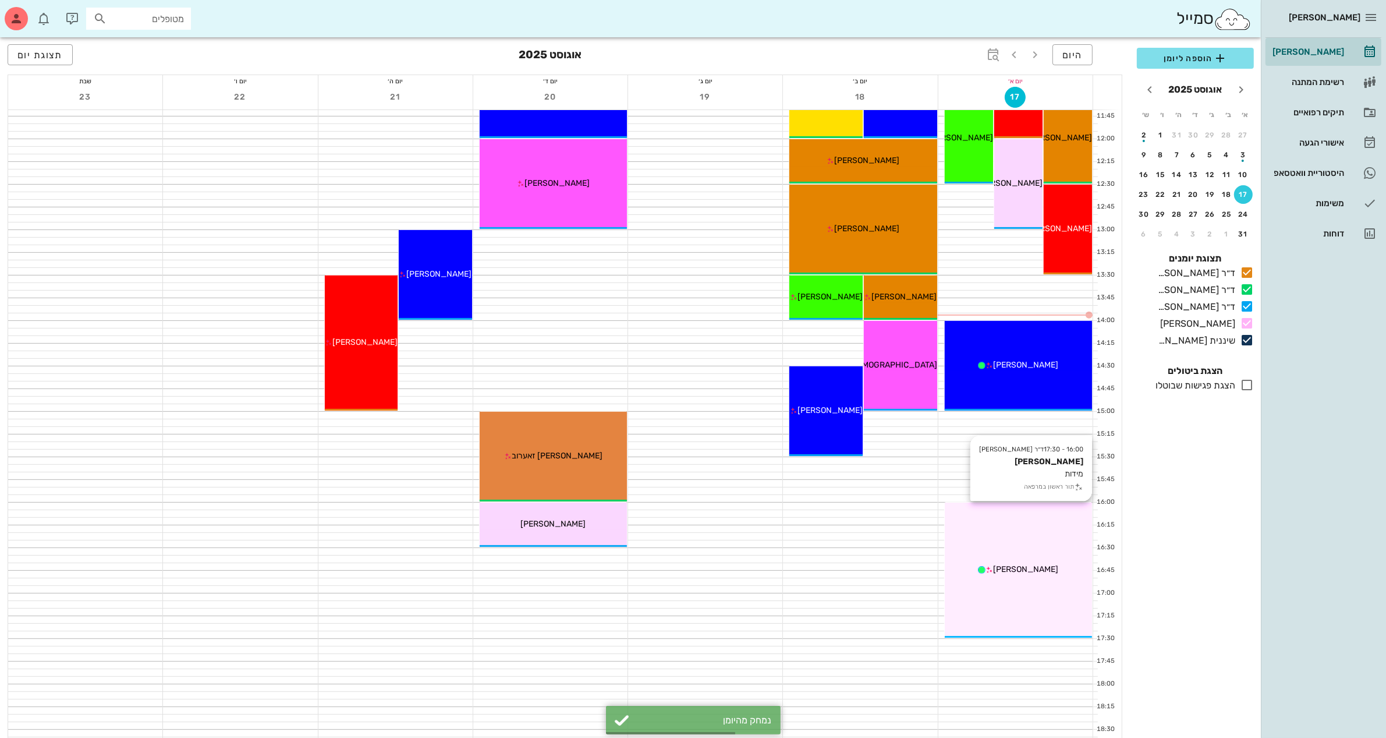
click at [1035, 554] on div "16:00 - 17:30 ד״ר [PERSON_NAME] [PERSON_NAME] מידות תור ראשון במרפאה [PERSON_NA…" at bounding box center [1018, 569] width 147 height 135
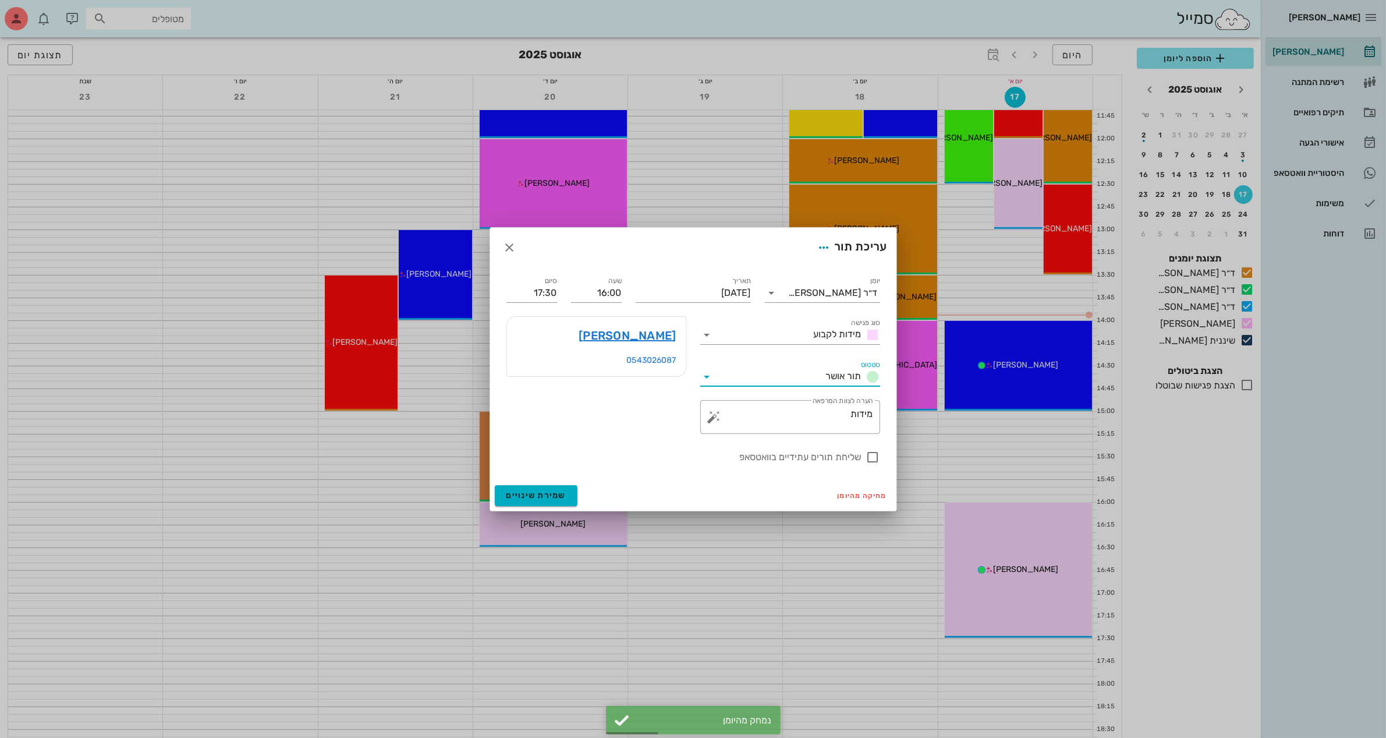
click at [808, 377] on input "סטטוס" at bounding box center [769, 376] width 105 height 19
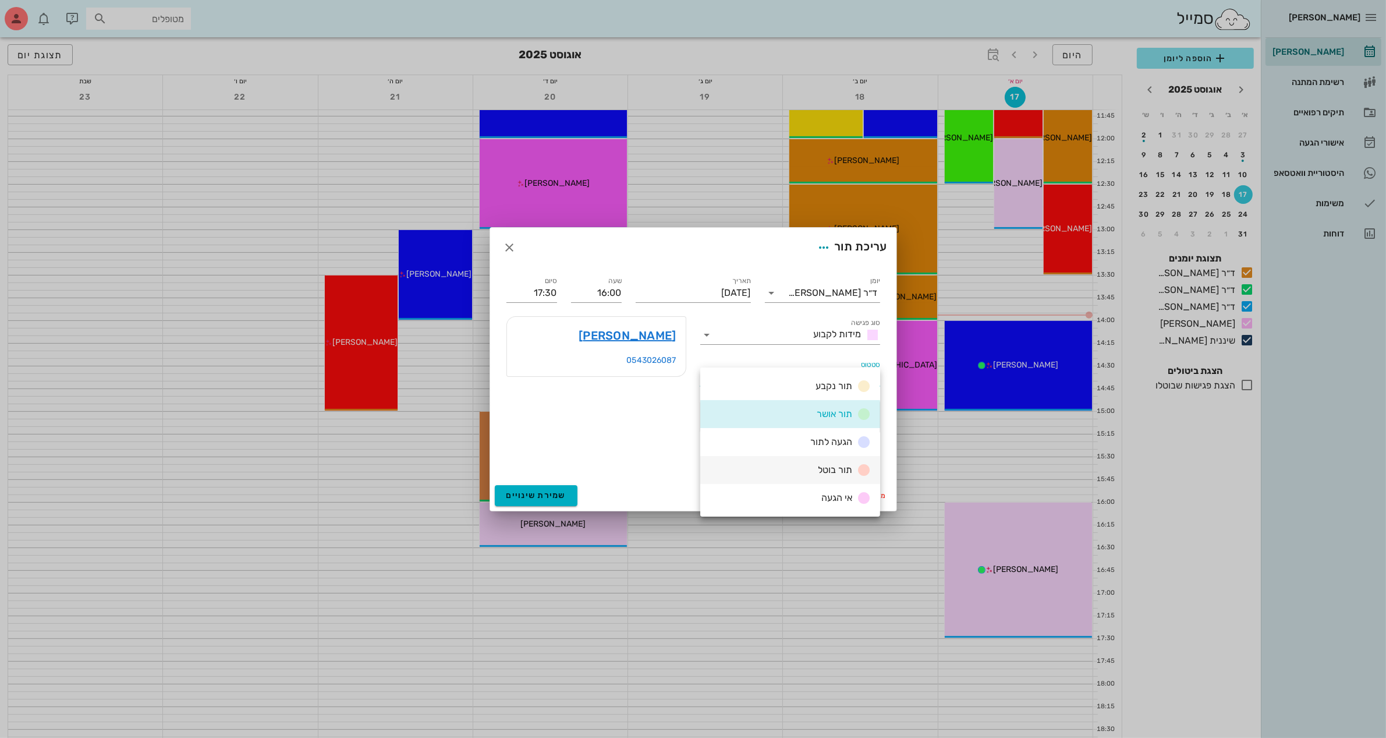
click at [824, 467] on span "תור בוטל" at bounding box center [835, 469] width 34 height 11
click at [871, 454] on div at bounding box center [873, 457] width 20 height 20
checkbox input "true"
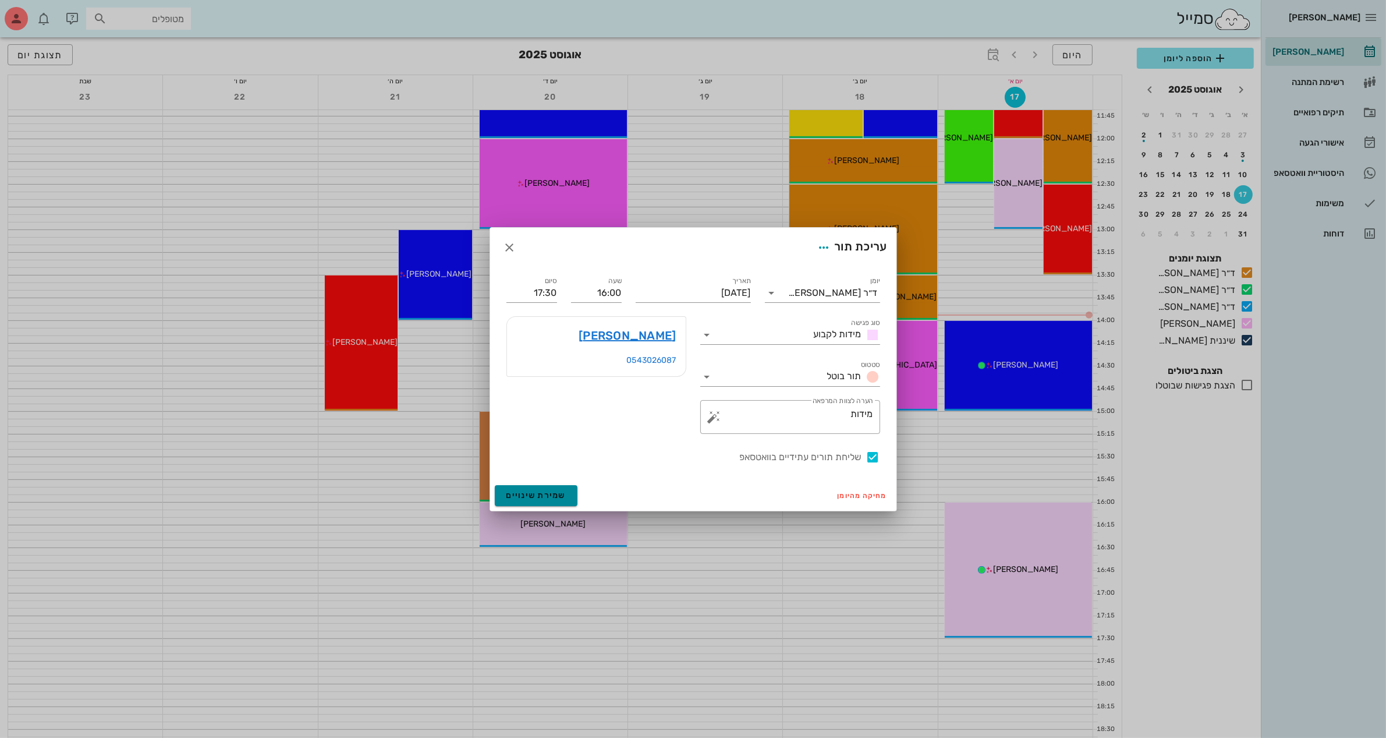
click at [530, 491] on span "שמירת שינויים" at bounding box center [536, 495] width 60 height 10
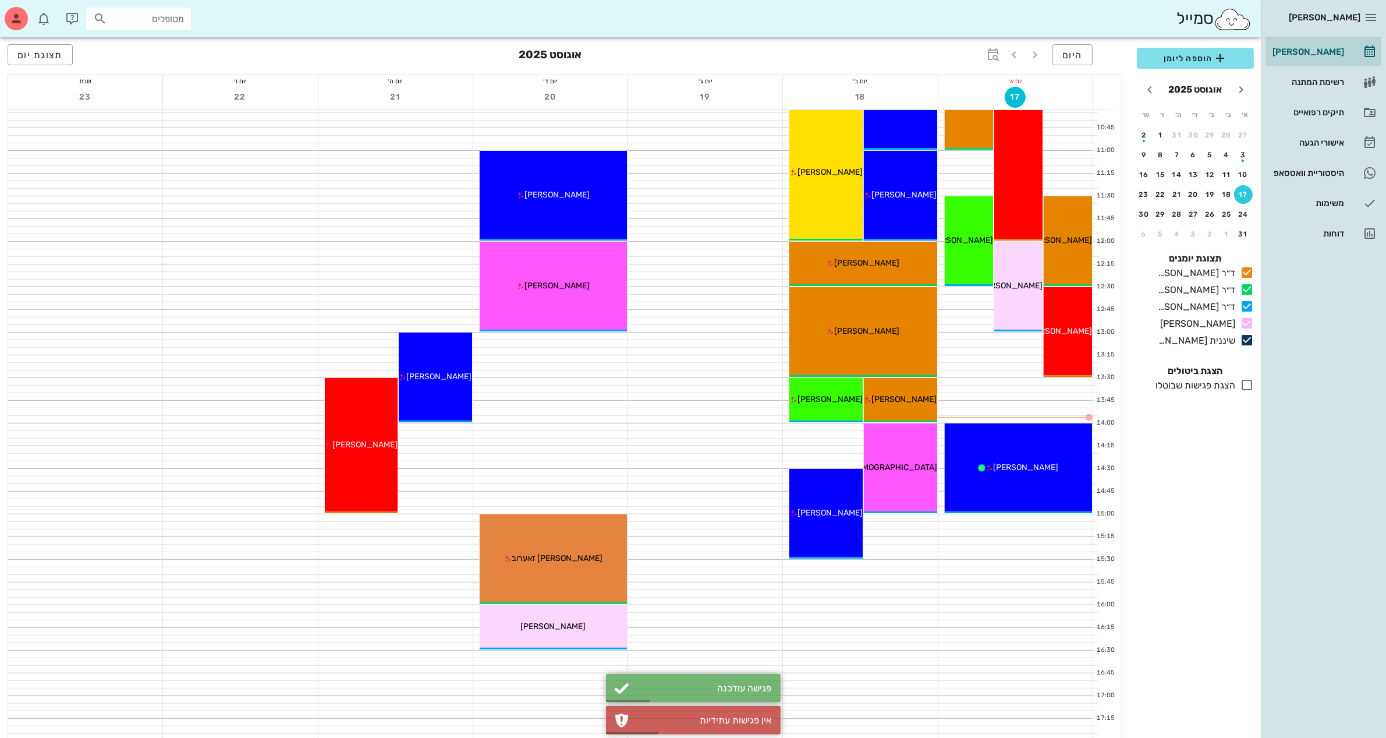
scroll to position [280, 0]
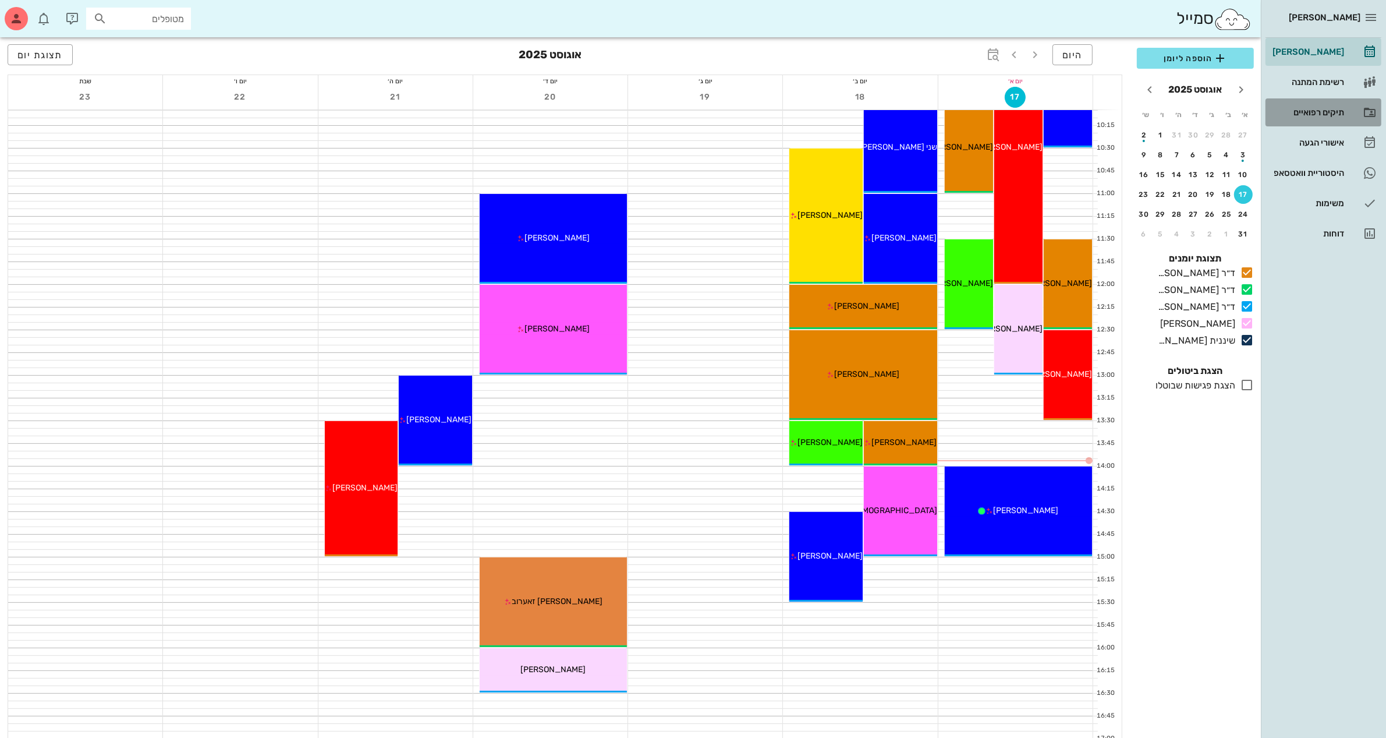
click at [1323, 114] on div "תיקים רפואיים" at bounding box center [1307, 112] width 74 height 9
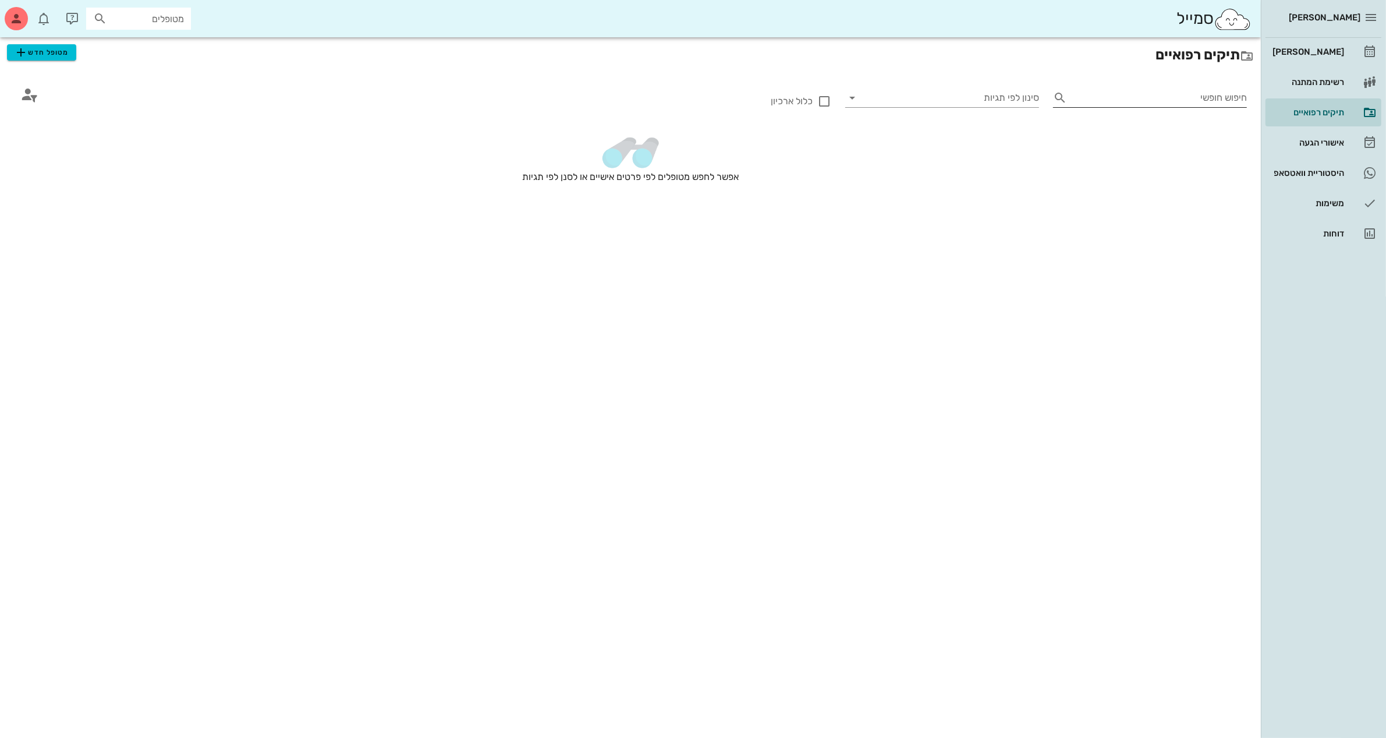
click at [1119, 102] on input "חיפוש חופשי" at bounding box center [1159, 97] width 175 height 19
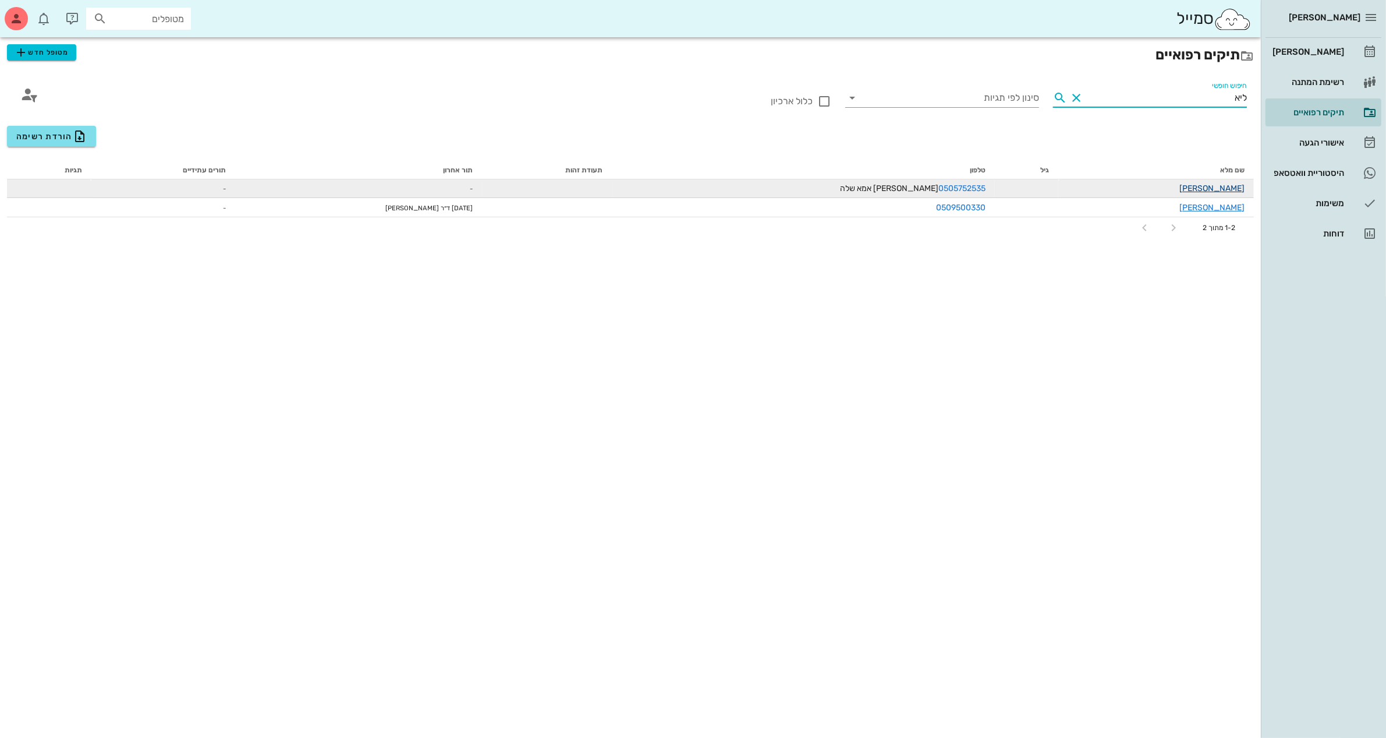
type input "ליא"
click at [1228, 190] on link "[PERSON_NAME]" at bounding box center [1211, 188] width 65 height 10
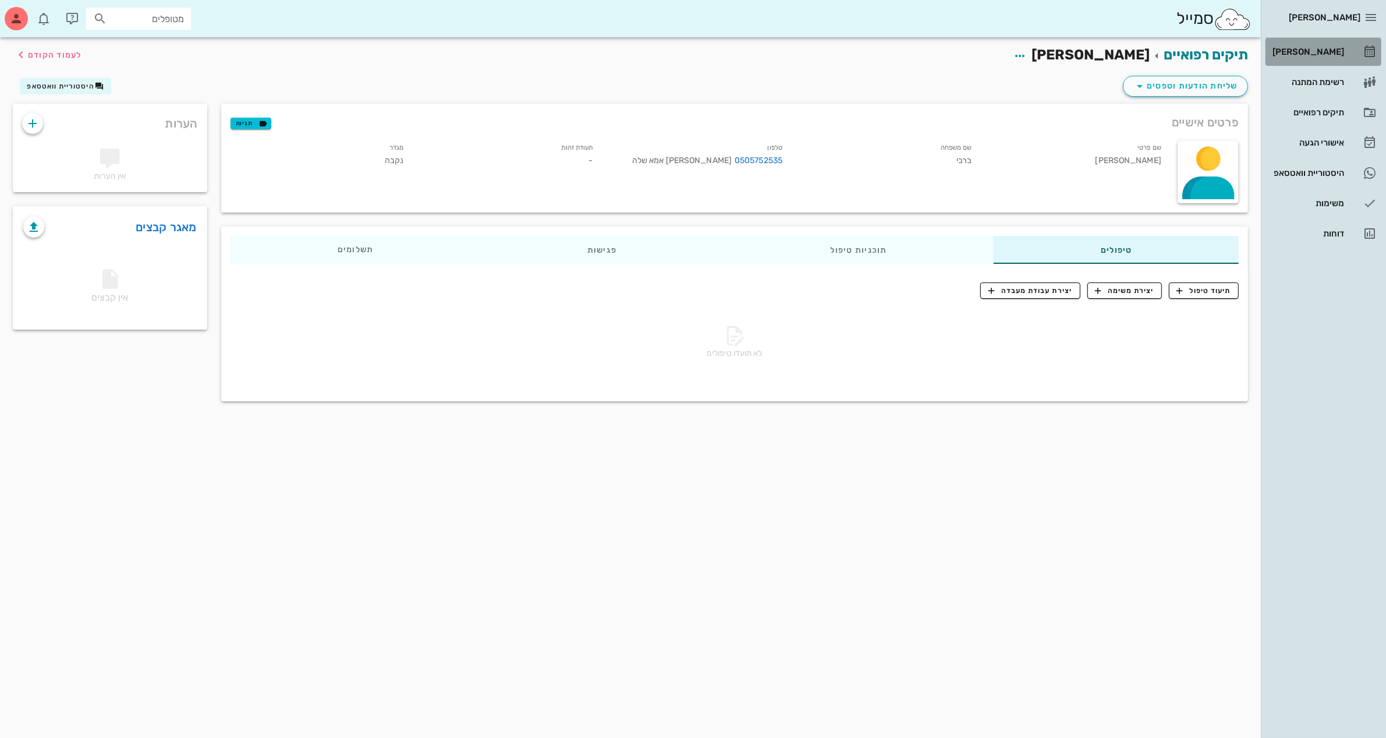
click at [1305, 51] on div "[PERSON_NAME]" at bounding box center [1307, 51] width 74 height 9
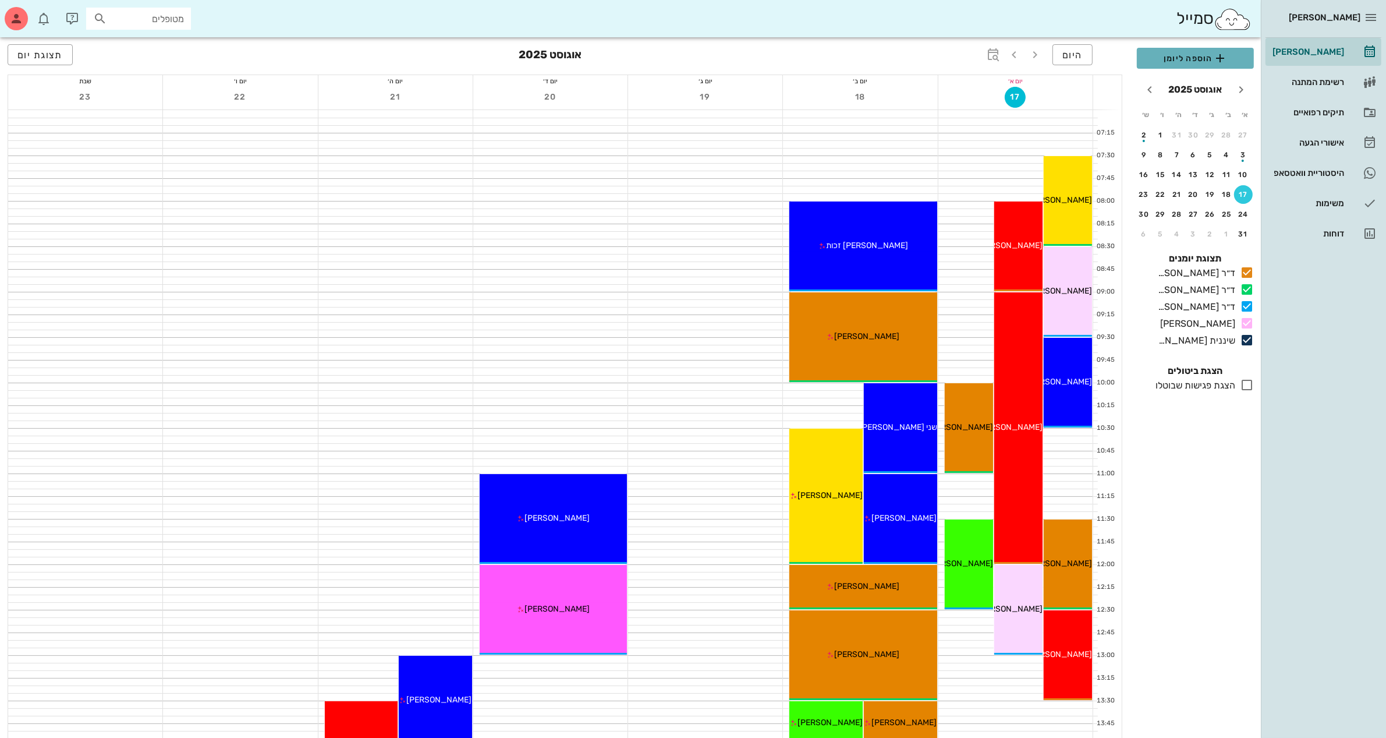
click at [1185, 51] on span "הוספה ליומן" at bounding box center [1195, 58] width 98 height 14
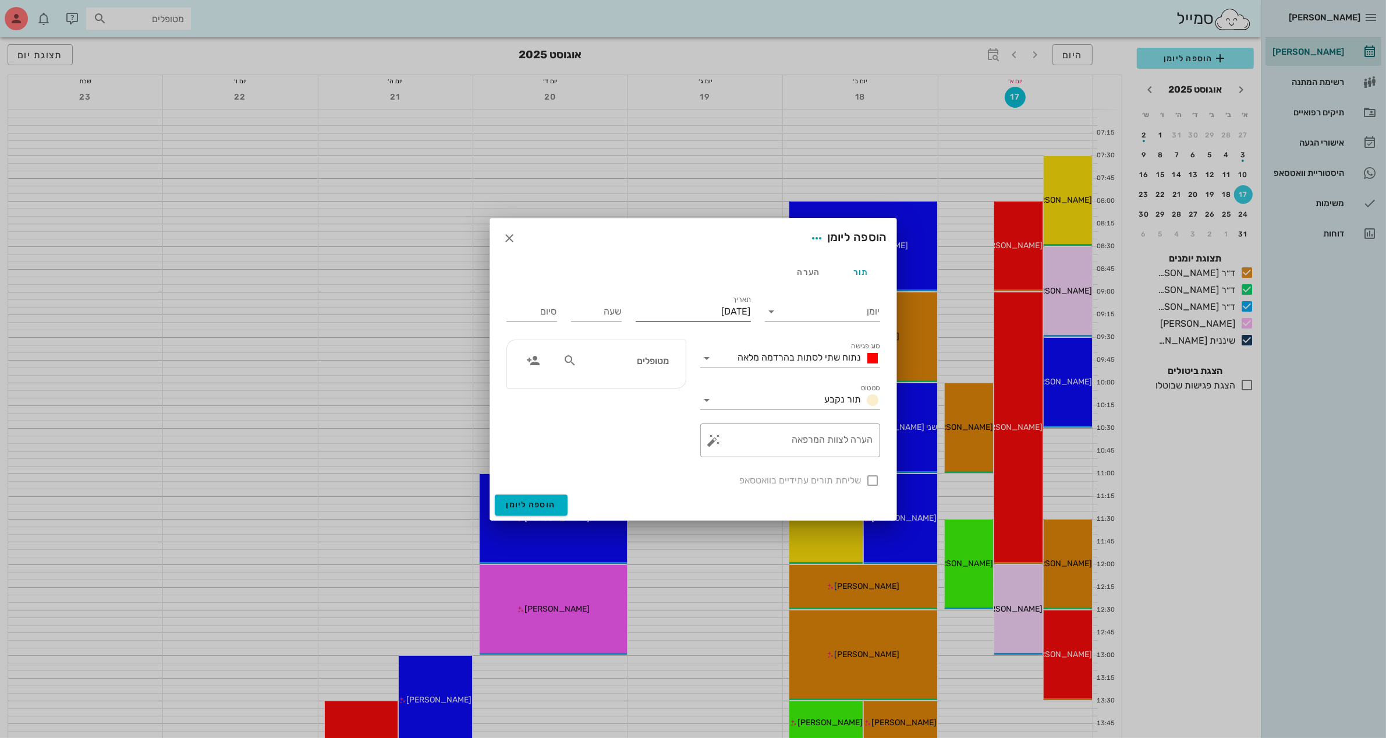
click at [682, 303] on input "[DATE]" at bounding box center [693, 311] width 115 height 19
click at [737, 443] on div "18" at bounding box center [733, 444] width 19 height 8
type input "[DATE]"
click at [799, 312] on input "יומן" at bounding box center [830, 311] width 99 height 19
click at [814, 346] on div "ד״ר [PERSON_NAME]" at bounding box center [825, 348] width 103 height 11
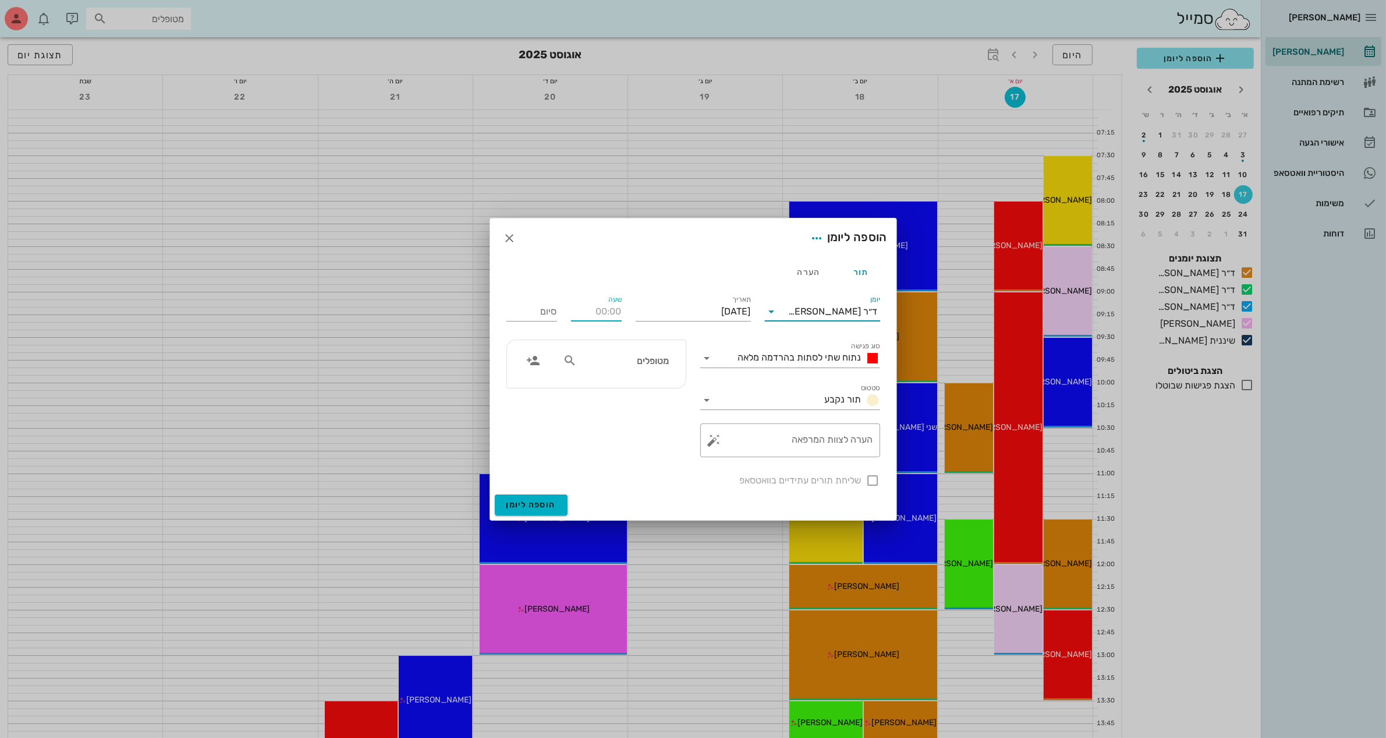
click at [601, 307] on input "שעה" at bounding box center [596, 311] width 51 height 19
click at [542, 312] on input "22:00" at bounding box center [531, 311] width 51 height 19
click at [533, 350] on div "14:30 (30 דקות)" at bounding box center [501, 354] width 70 height 9
click at [810, 355] on span "נתוח שתי לסתות בהרדמה מלאה" at bounding box center [799, 357] width 123 height 11
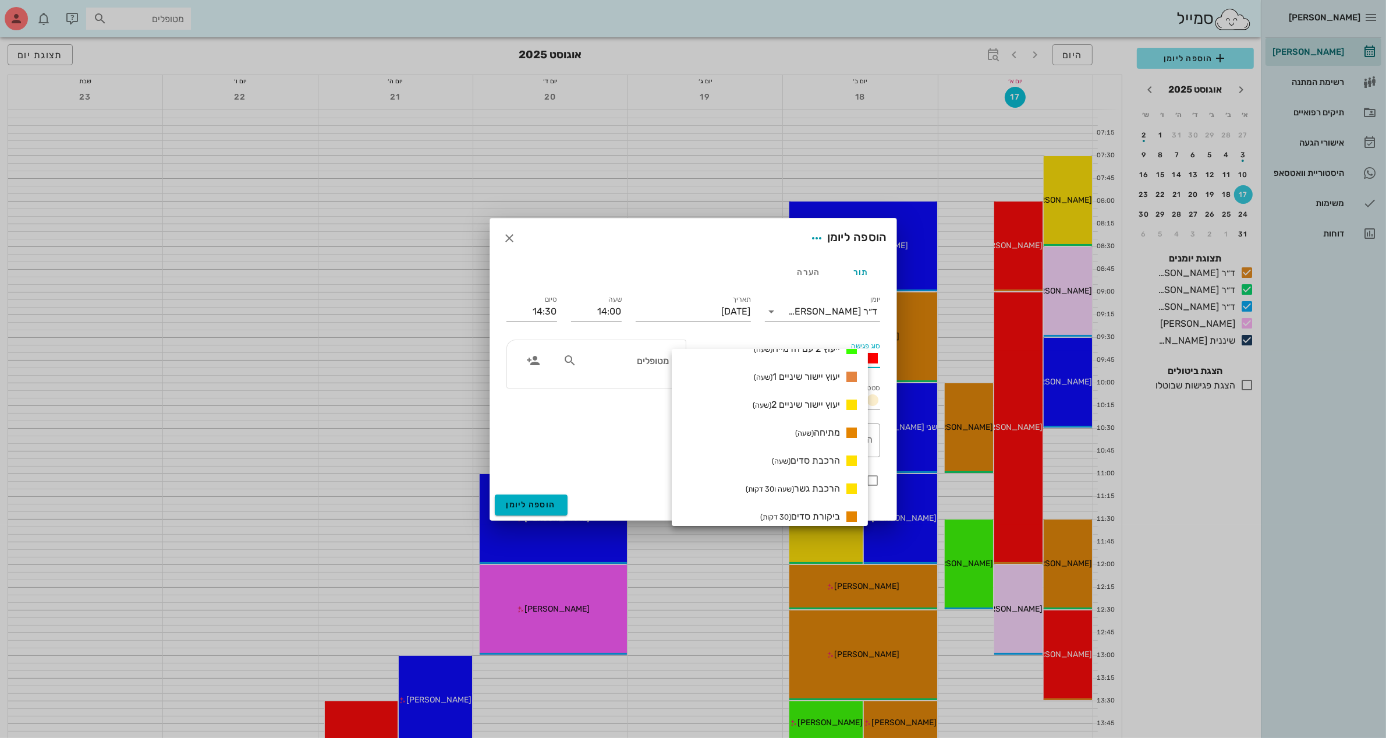
scroll to position [586, 0]
click at [830, 481] on span "יעוץ יישור שיניים 2 (שעה)" at bounding box center [796, 479] width 87 height 11
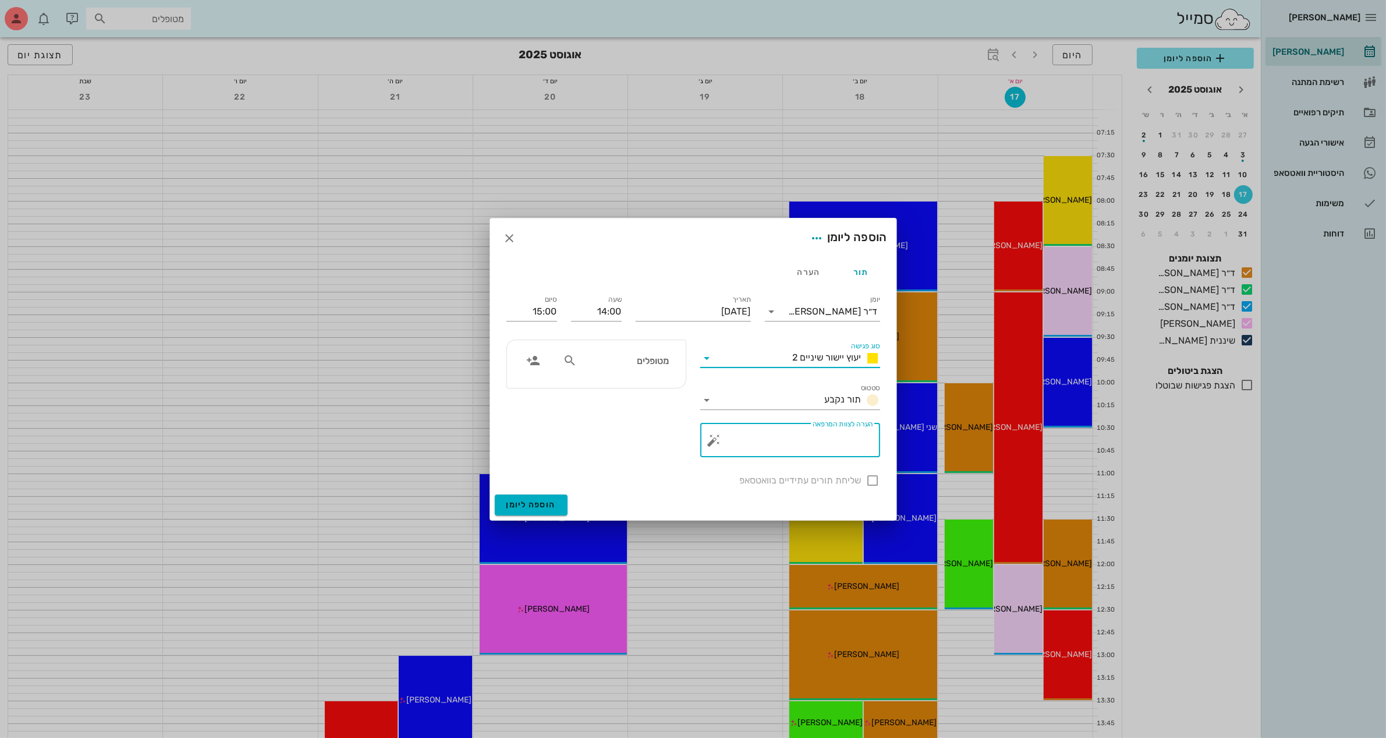
click at [816, 442] on textarea "הערה לצוות המרפאה" at bounding box center [795, 443] width 157 height 28
click at [637, 359] on input "מטופלים" at bounding box center [624, 360] width 90 height 15
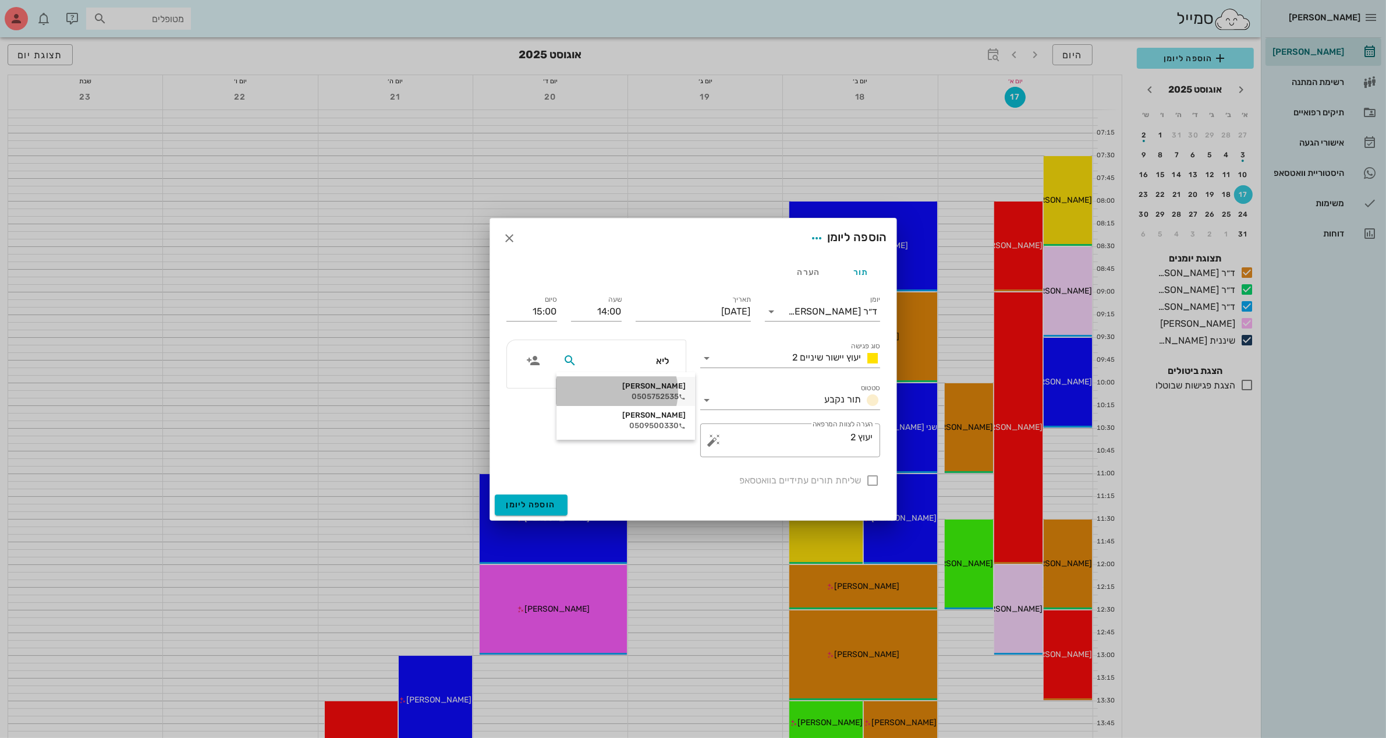
click at [644, 385] on div "[PERSON_NAME]" at bounding box center [626, 385] width 120 height 9
click at [875, 479] on div at bounding box center [873, 480] width 20 height 20
click at [544, 312] on input "15:00" at bounding box center [531, 311] width 51 height 19
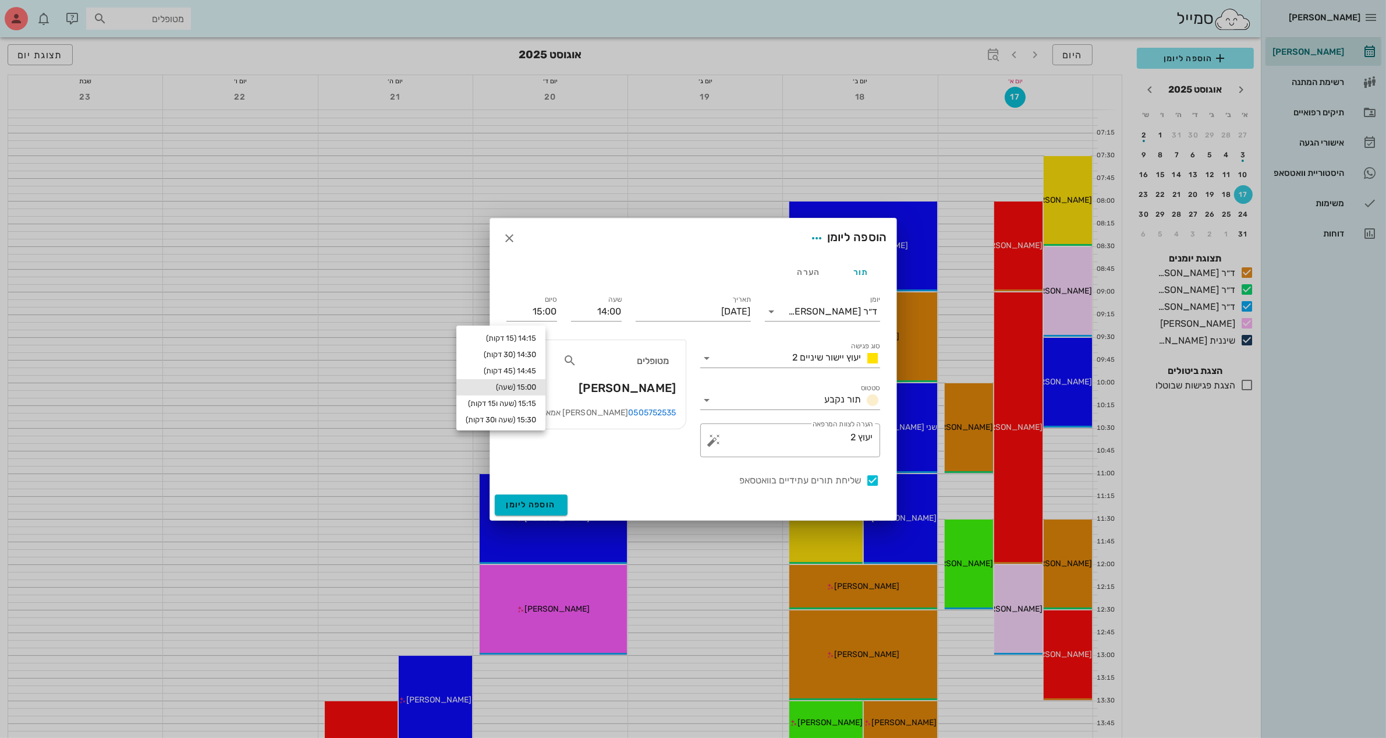
click at [699, 572] on div at bounding box center [693, 369] width 1386 height 738
click at [534, 504] on span "הוספה ליומן" at bounding box center [530, 504] width 49 height 10
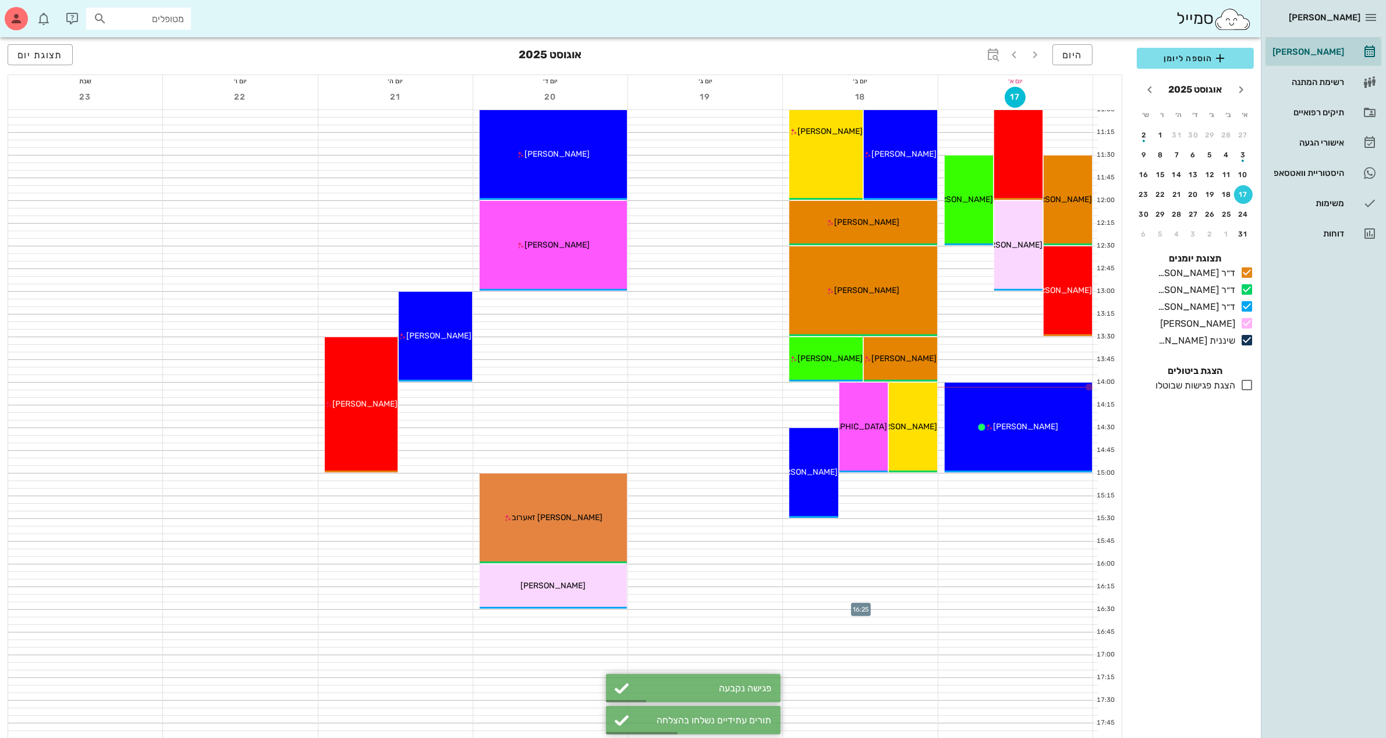
scroll to position [437, 0]
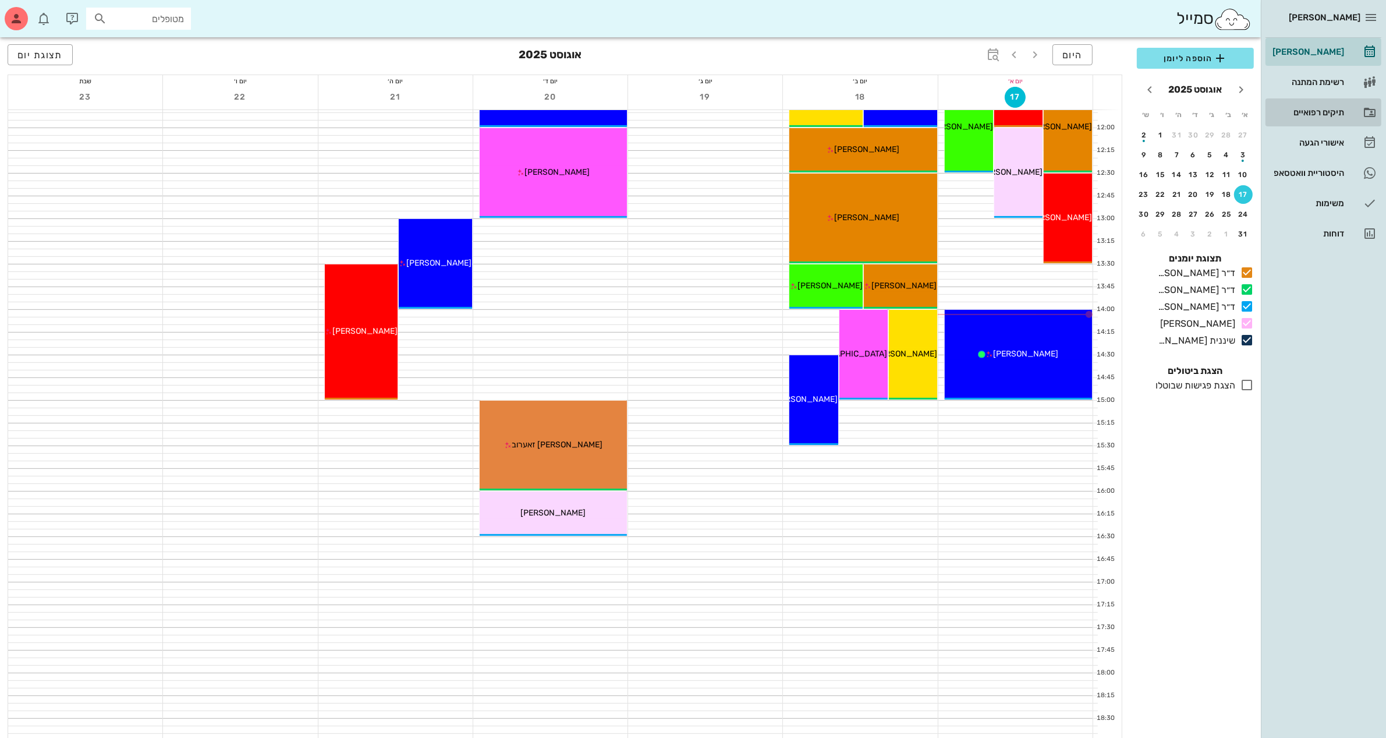
click at [1317, 116] on div "תיקים רפואיים" at bounding box center [1307, 112] width 74 height 9
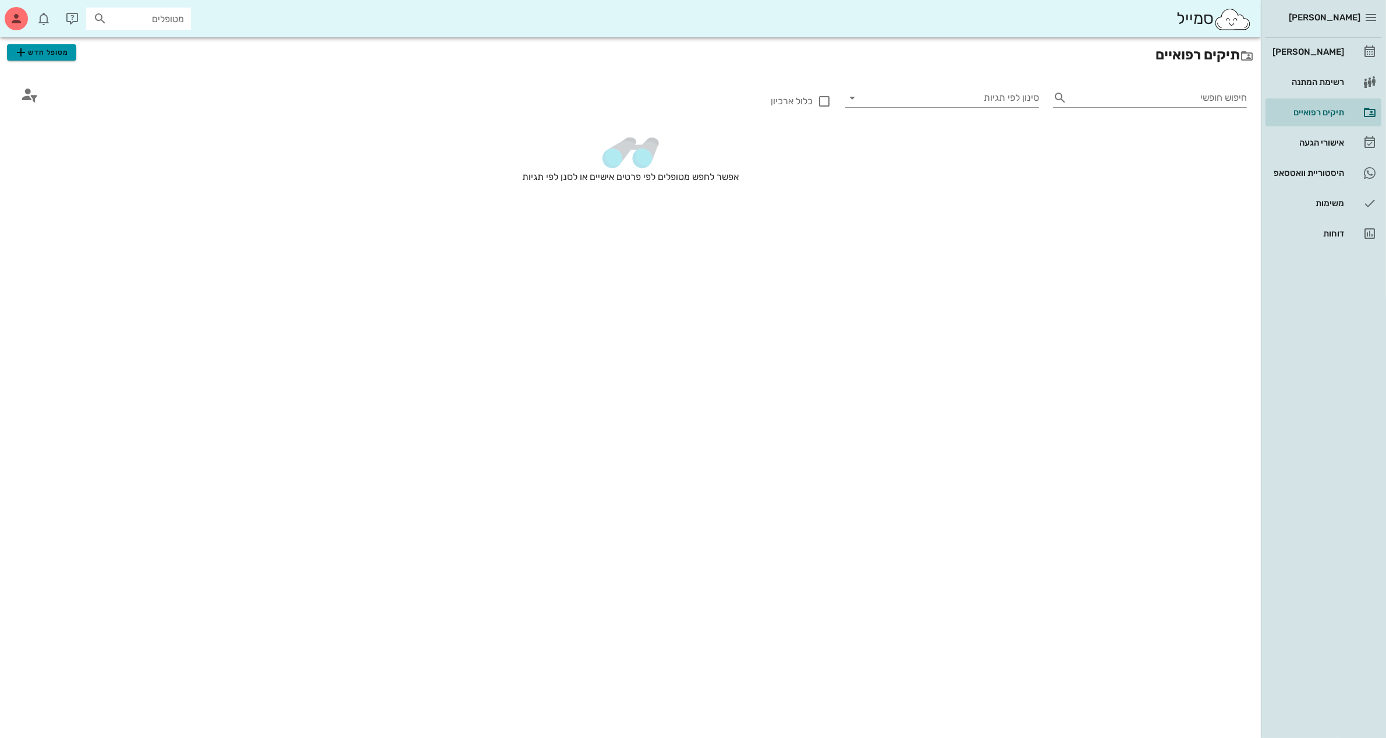
click at [45, 53] on span "מטופל חדש" at bounding box center [41, 52] width 55 height 14
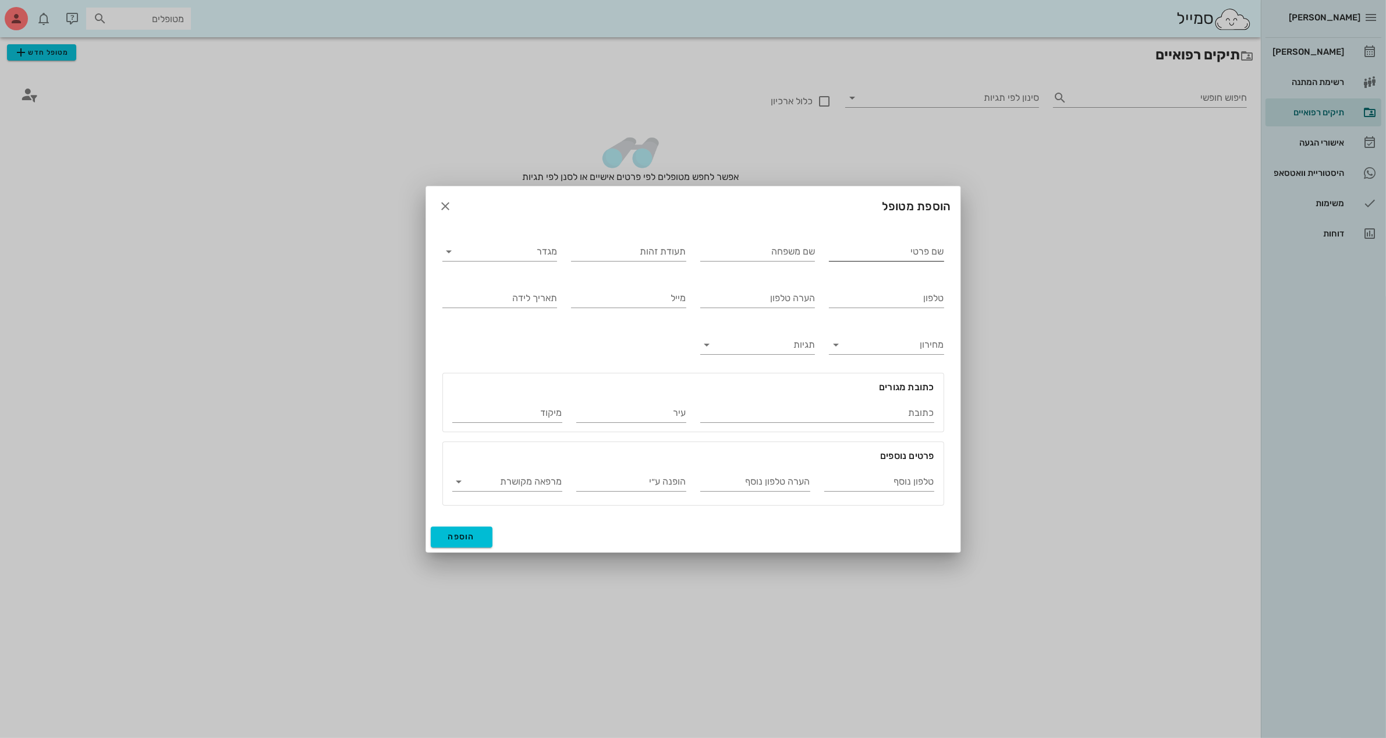
click at [841, 240] on div "שם פרטי" at bounding box center [886, 250] width 115 height 30
click at [911, 254] on input "שם פרטי" at bounding box center [886, 251] width 115 height 19
click at [536, 253] on input "מגדר" at bounding box center [509, 251] width 97 height 19
click at [531, 261] on div "זכר" at bounding box center [500, 259] width 96 height 11
click at [907, 302] on input "טלפון" at bounding box center [886, 298] width 115 height 19
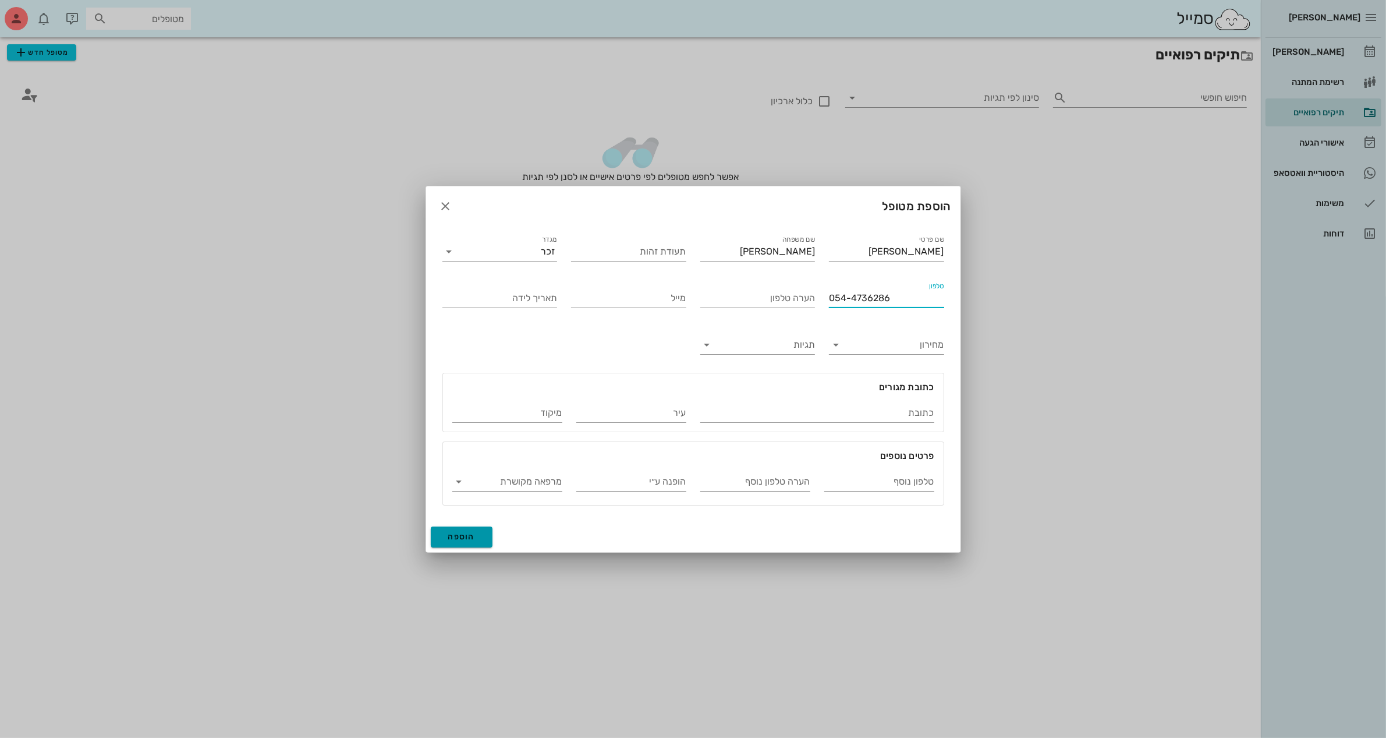
click at [466, 544] on button "הוספה" at bounding box center [462, 536] width 62 height 21
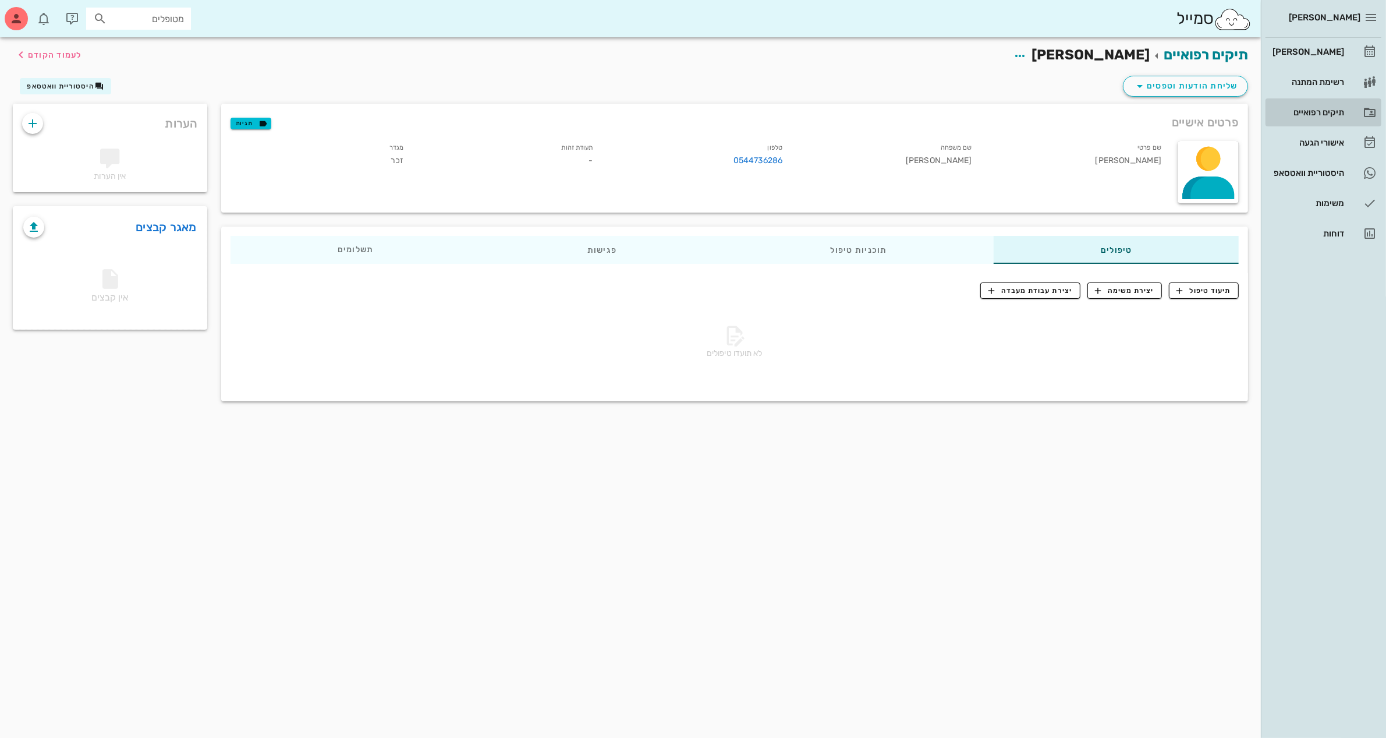
click at [1299, 111] on div "תיקים רפואיים" at bounding box center [1307, 112] width 74 height 9
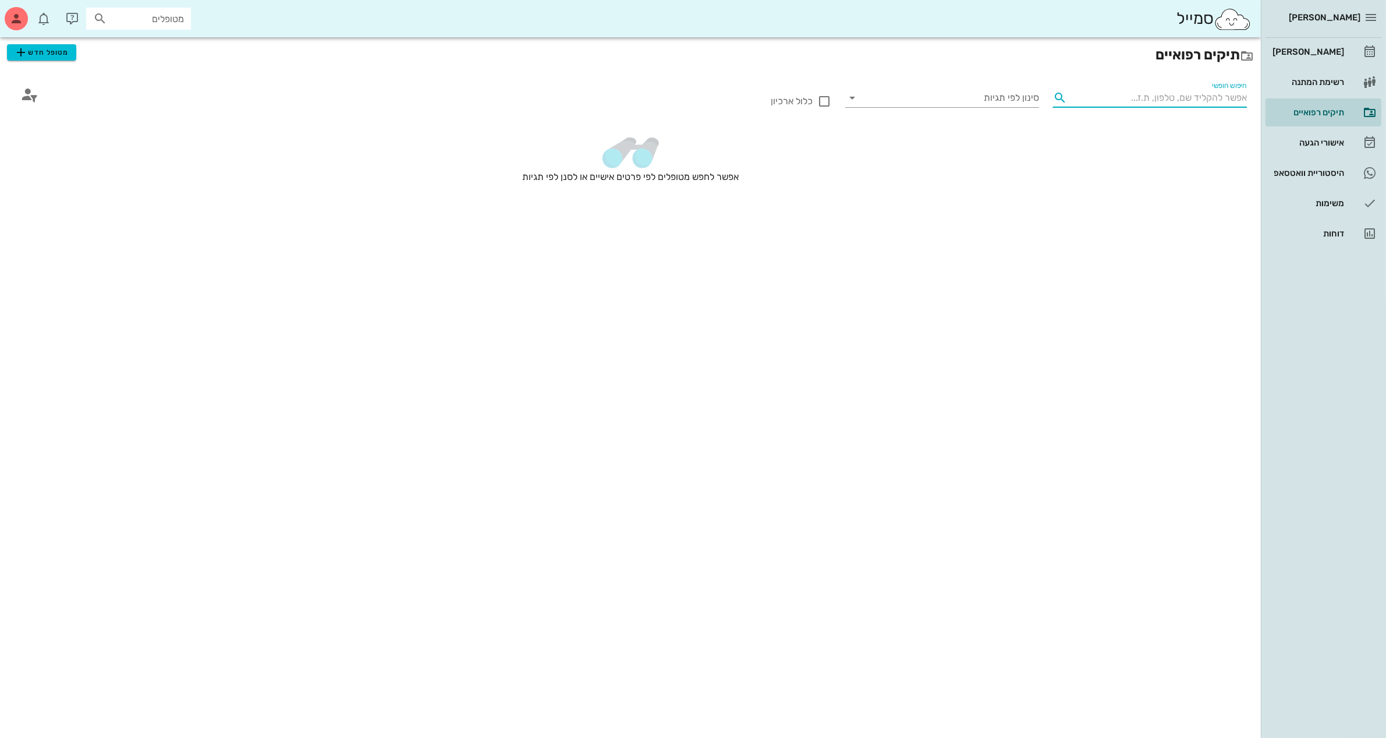
click at [1165, 98] on input "חיפוש חופשי" at bounding box center [1159, 97] width 175 height 19
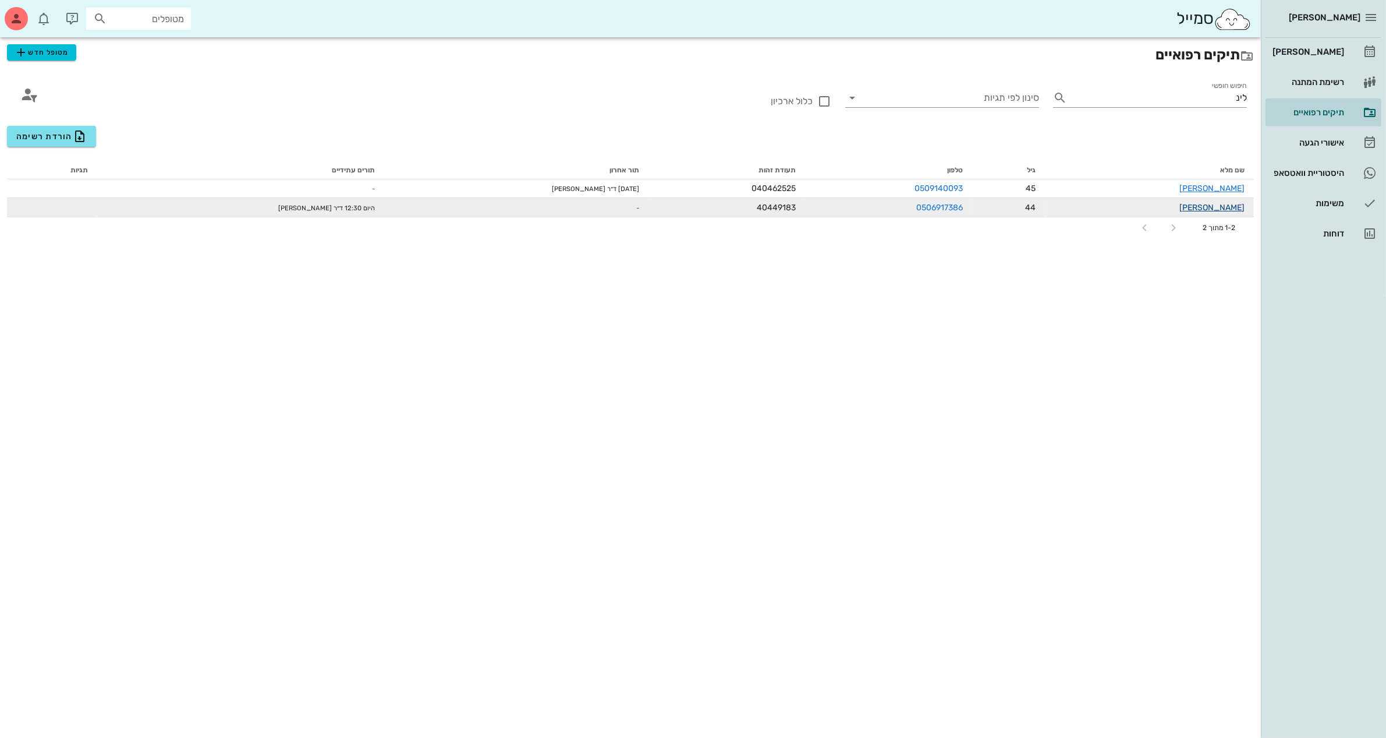
click at [1224, 204] on link "[PERSON_NAME]" at bounding box center [1211, 208] width 65 height 10
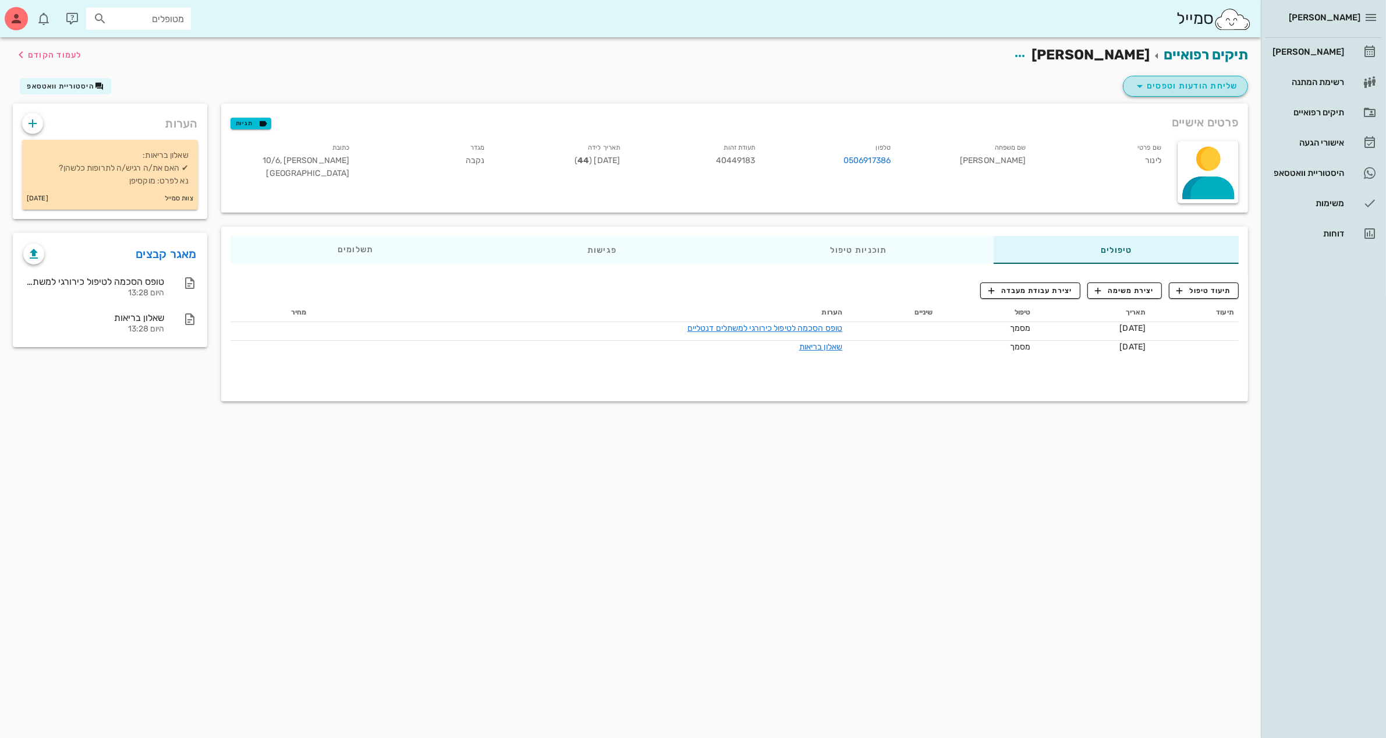
click at [1183, 86] on span "שליחת הודעות וטפסים" at bounding box center [1185, 86] width 105 height 14
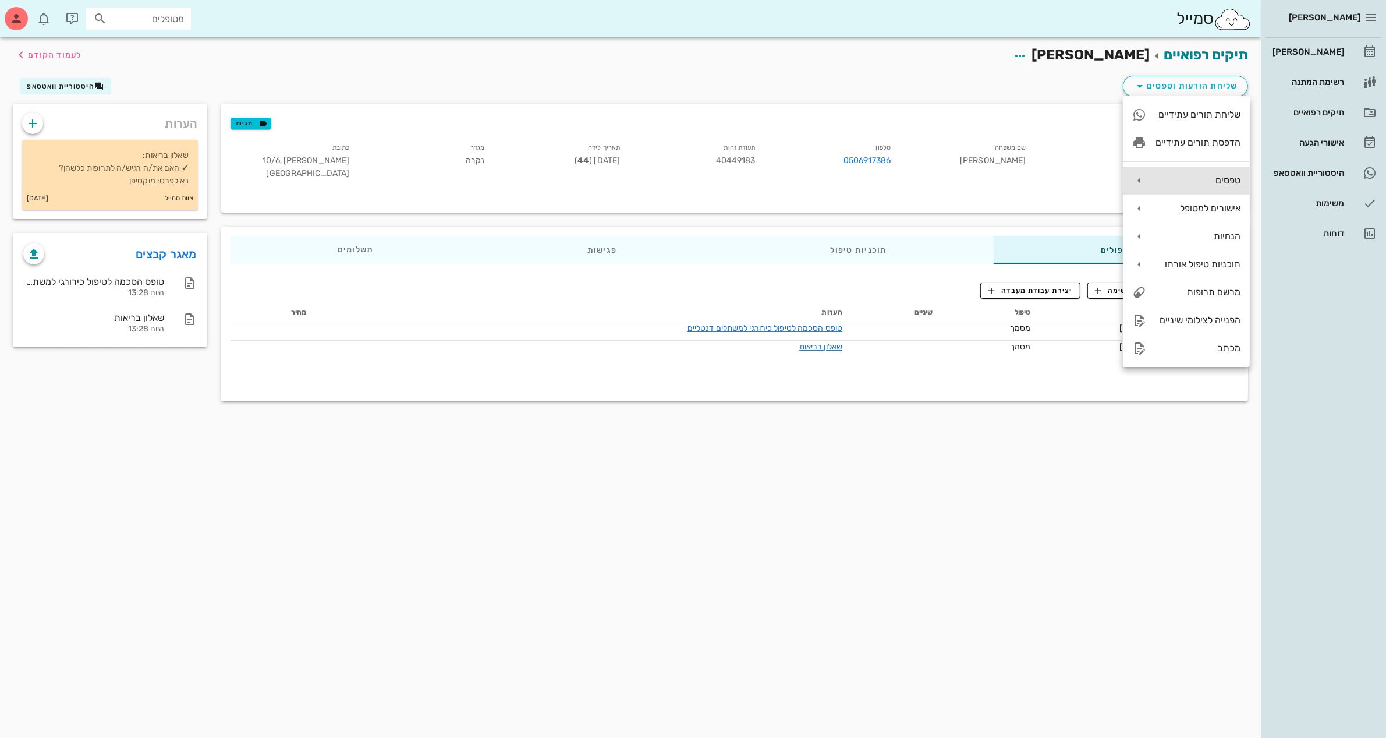
click at [1215, 178] on div "טפסים" at bounding box center [1198, 180] width 85 height 11
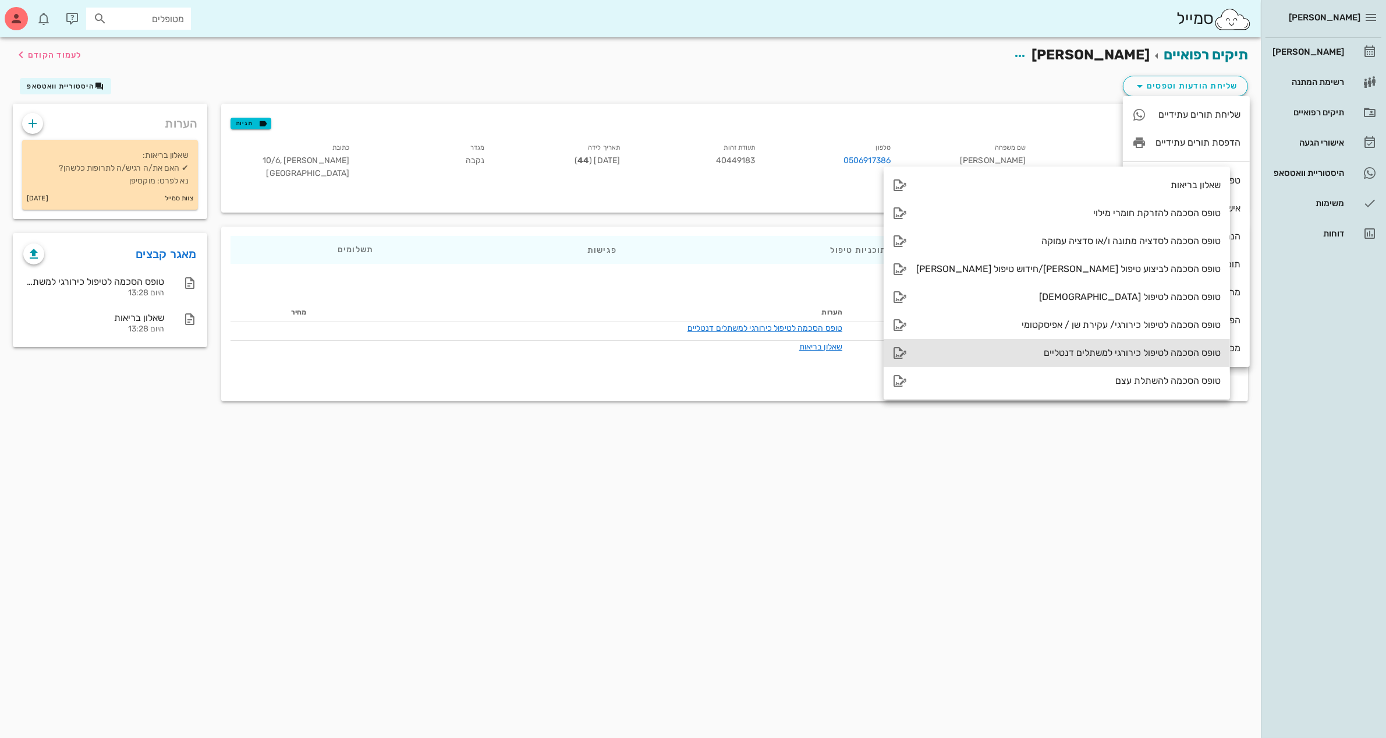
click at [1055, 351] on div "טופס הסכמה לטיפול כירורגי למשתלים דנטליים" at bounding box center [1068, 352] width 304 height 11
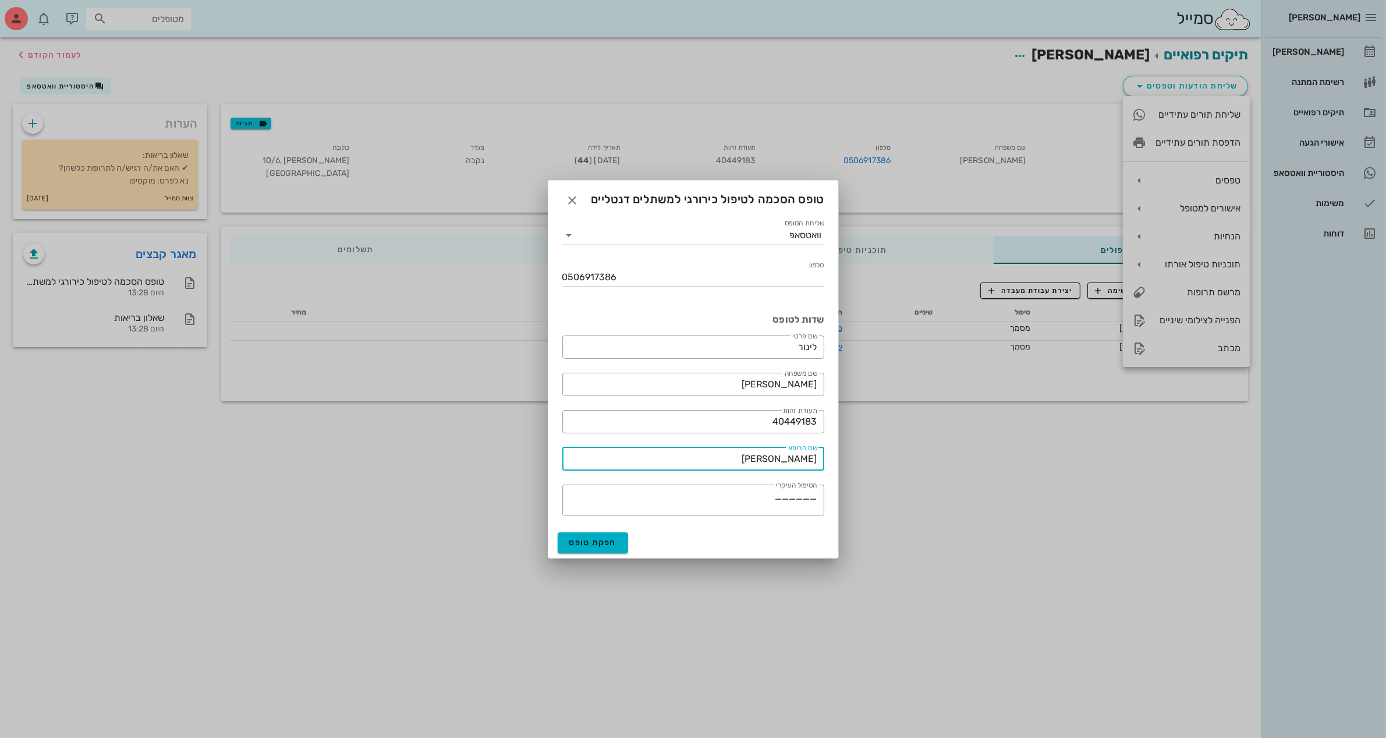
drag, startPoint x: 754, startPoint y: 457, endPoint x: 1131, endPoint y: 428, distance: 378.3
click at [1151, 431] on div "[PERSON_NAME] רשימת המתנה תיקים רפואיים אישורי הגעה היסטוריית וואטסאפ משימות דו…" at bounding box center [693, 369] width 1386 height 738
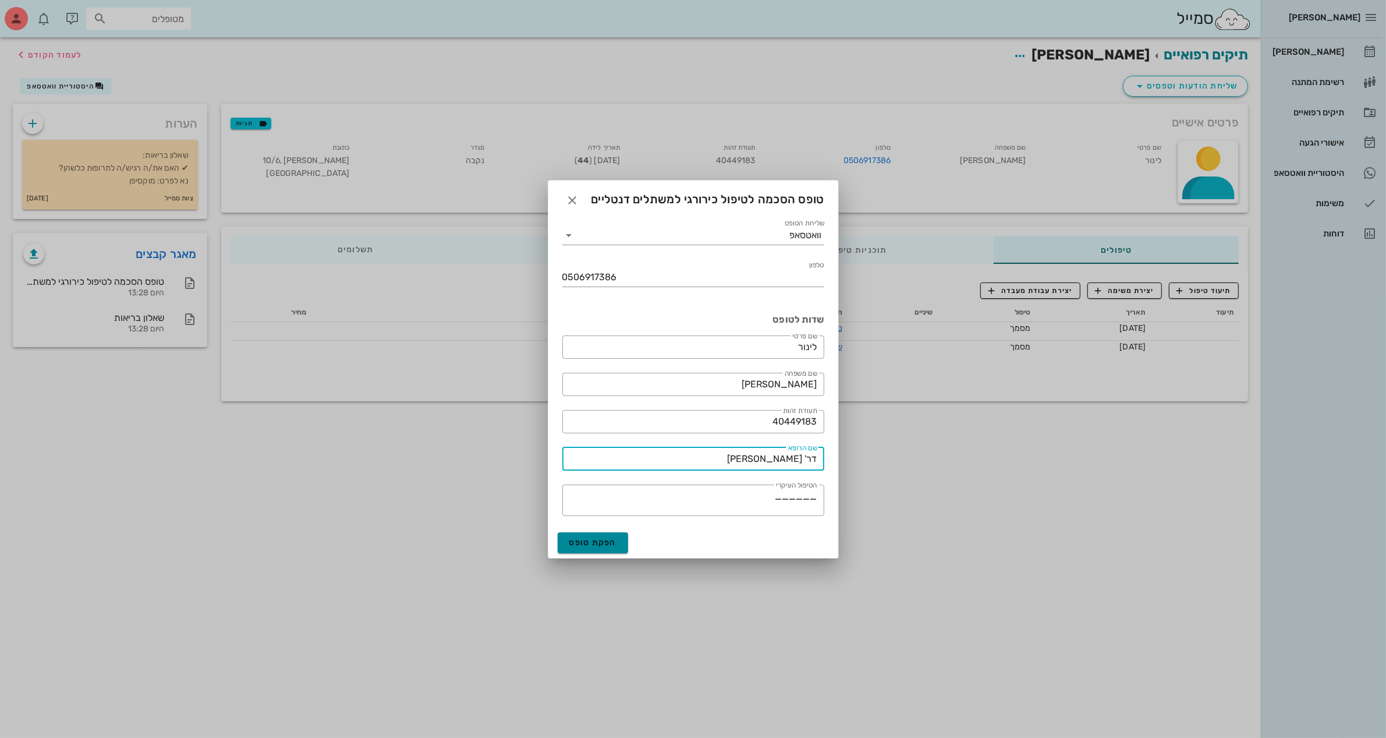
click at [578, 549] on button "הפקת טופס" at bounding box center [593, 542] width 71 height 21
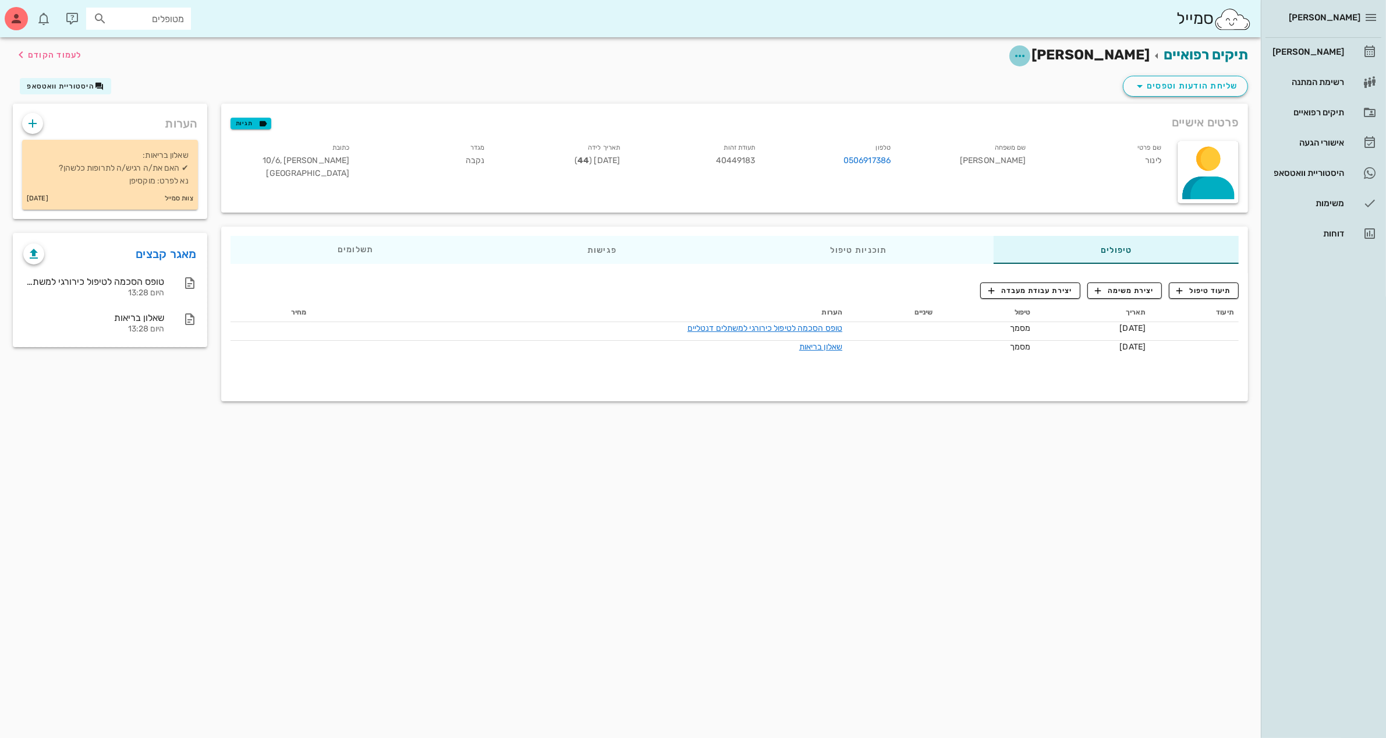
click at [1027, 56] on icon "button" at bounding box center [1020, 56] width 14 height 14
click at [1331, 207] on div "משימות" at bounding box center [1307, 203] width 74 height 9
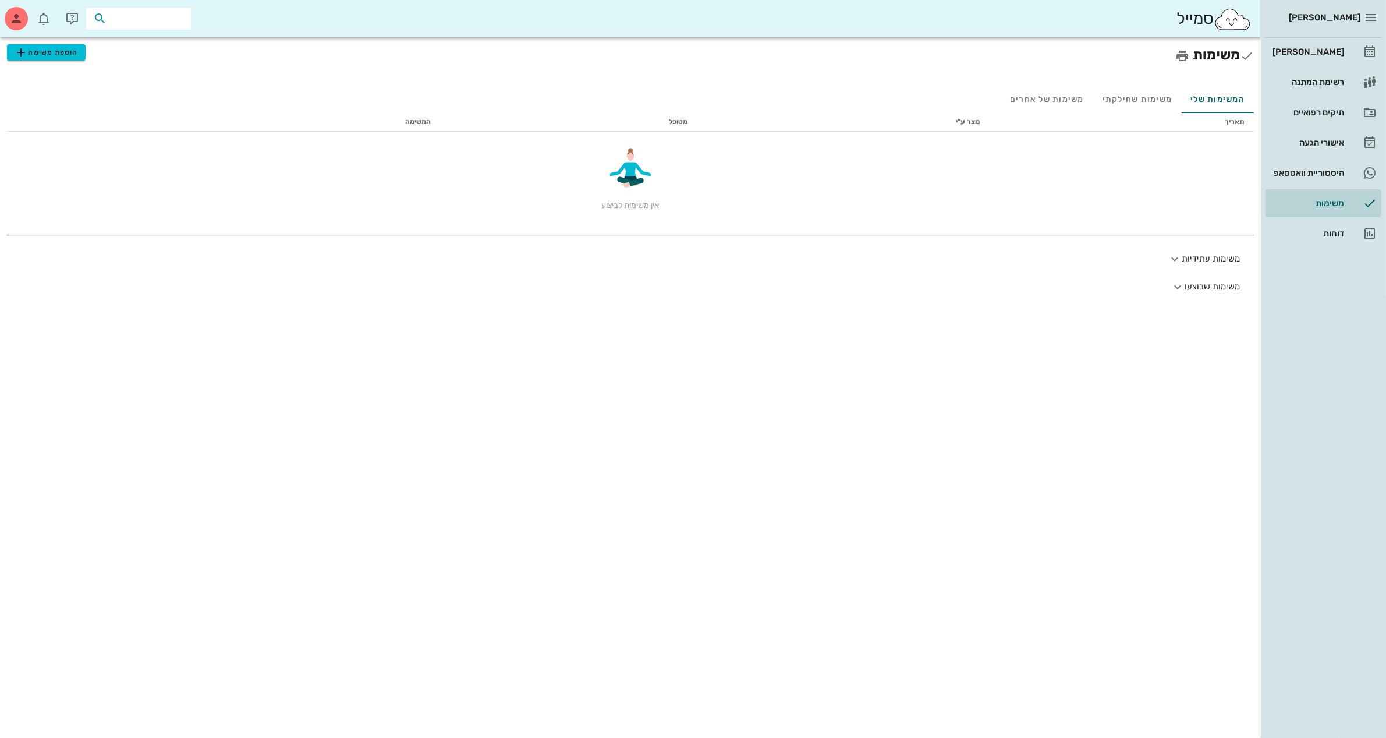
click at [167, 19] on input "text" at bounding box center [146, 18] width 75 height 15
click at [137, 41] on div "[PERSON_NAME] 40449183" at bounding box center [118, 44] width 128 height 9
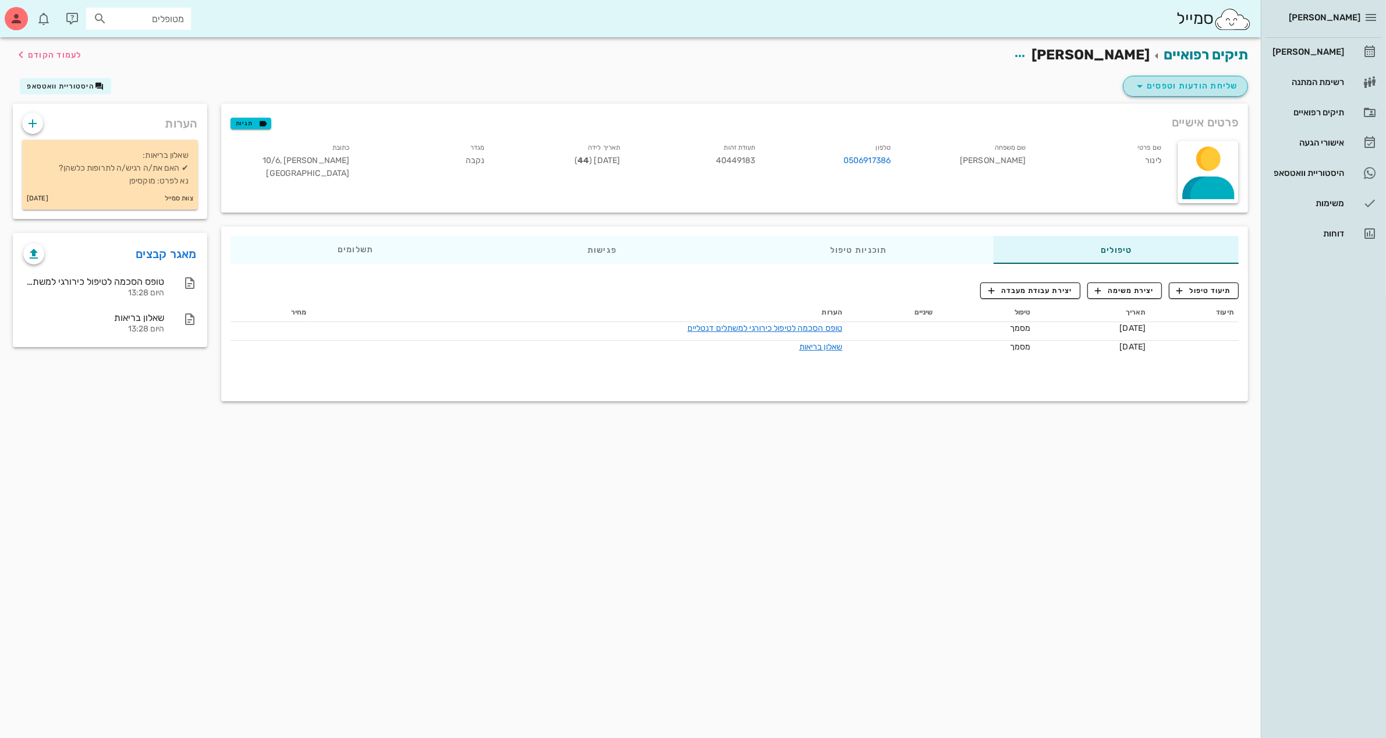
click at [1191, 87] on span "שליחת הודעות וטפסים" at bounding box center [1185, 86] width 105 height 14
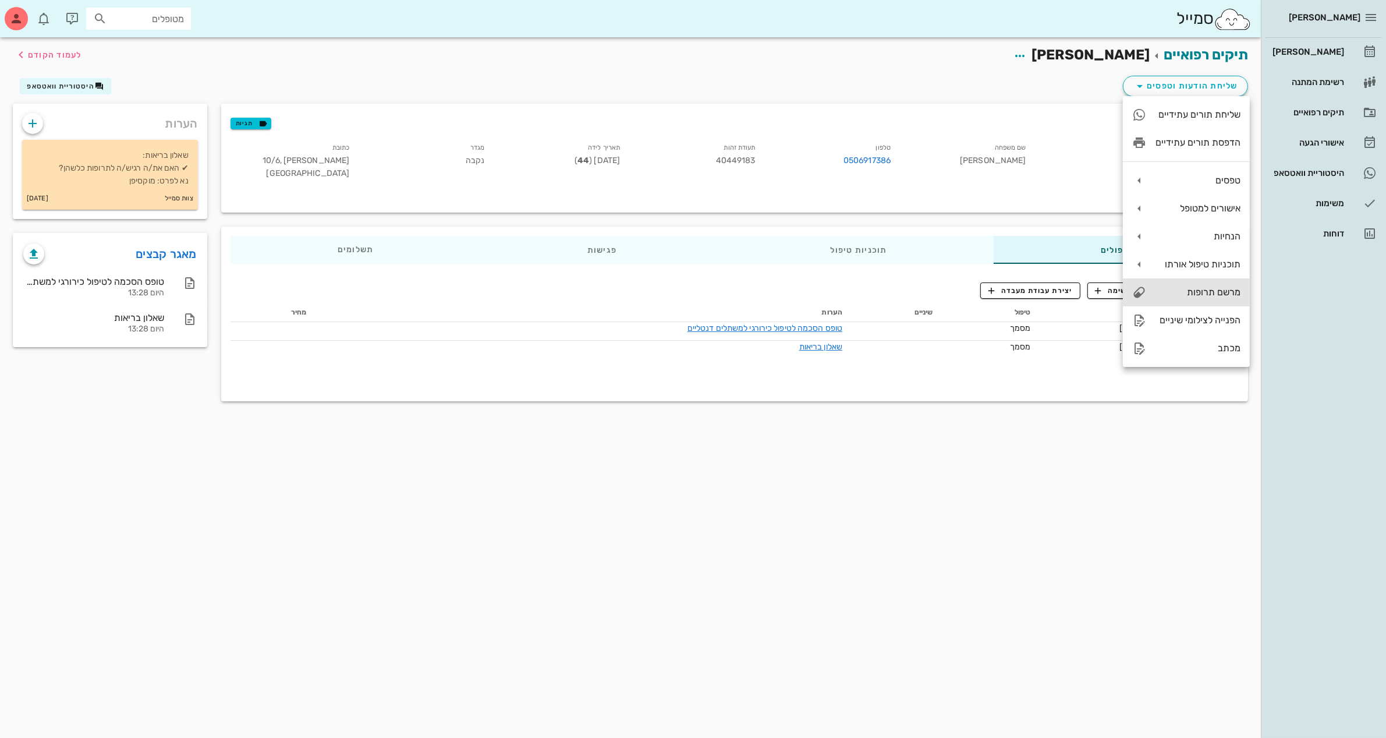
click at [1185, 288] on div "מרשם תרופות" at bounding box center [1198, 291] width 85 height 11
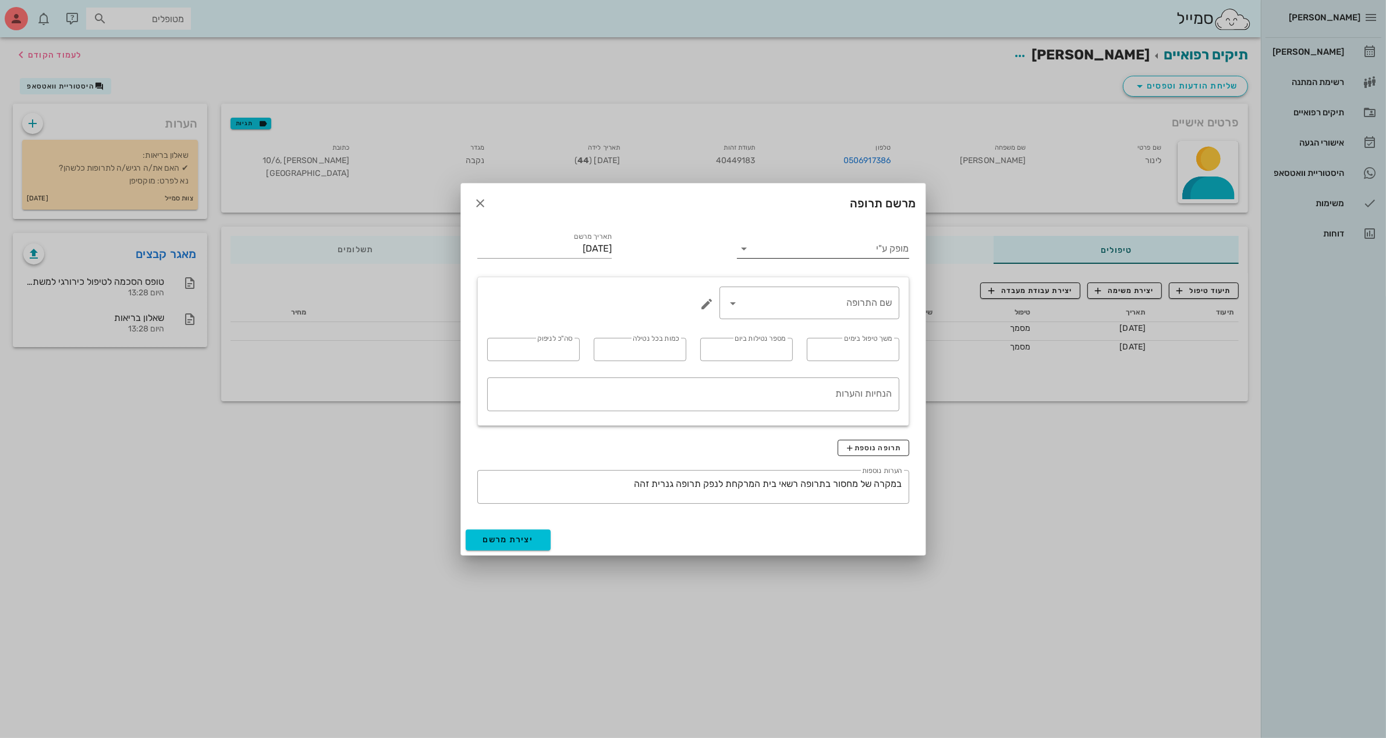
click at [862, 252] on input "מופק ע"י" at bounding box center [830, 248] width 155 height 19
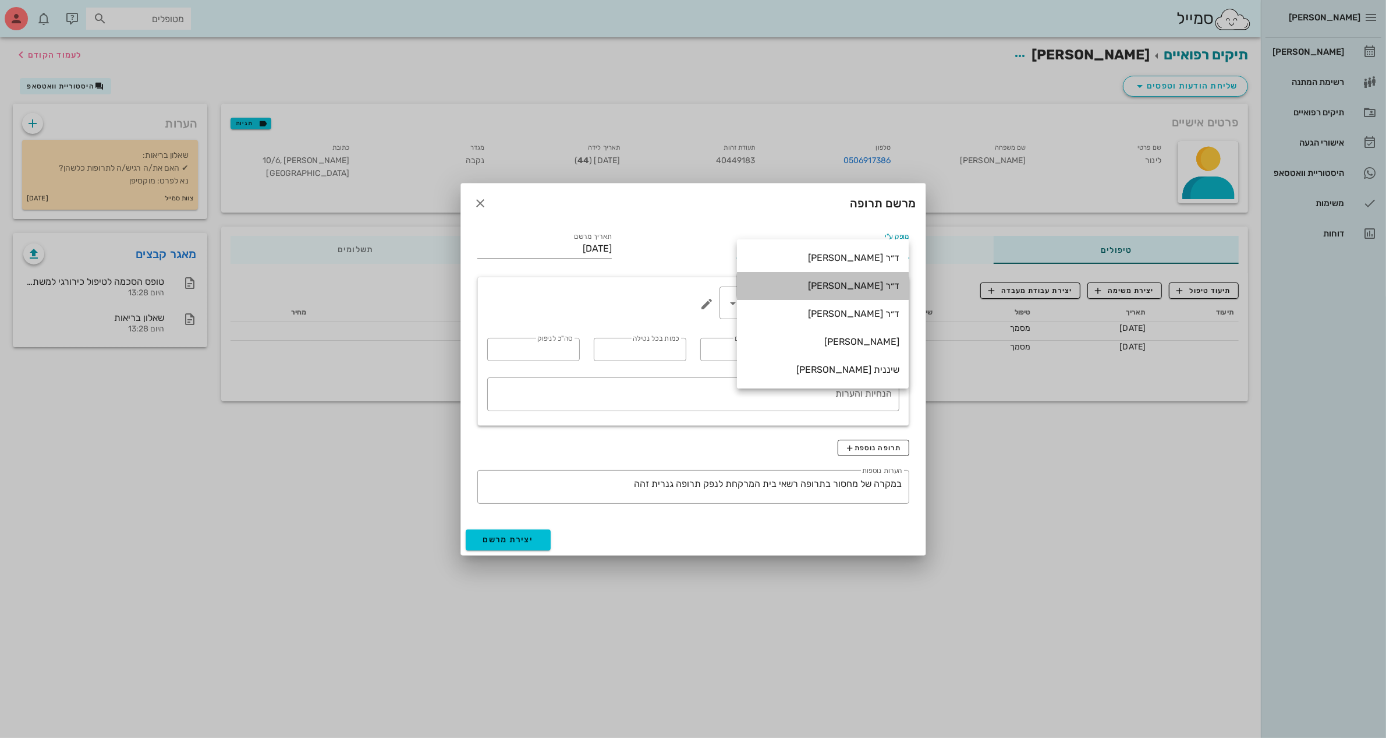
click at [853, 284] on div "ד״ר [PERSON_NAME]" at bounding box center [822, 285] width 153 height 11
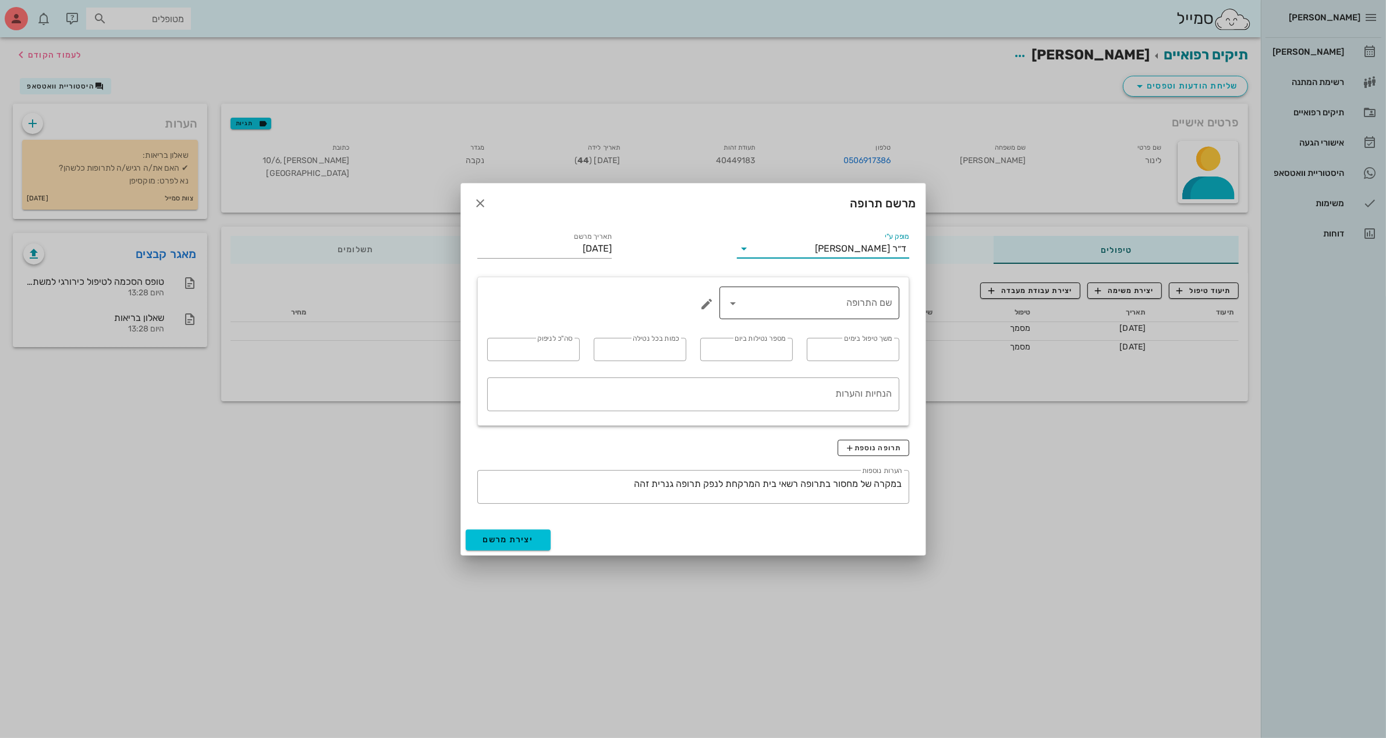
click at [864, 307] on input "שם התרופה" at bounding box center [818, 302] width 150 height 19
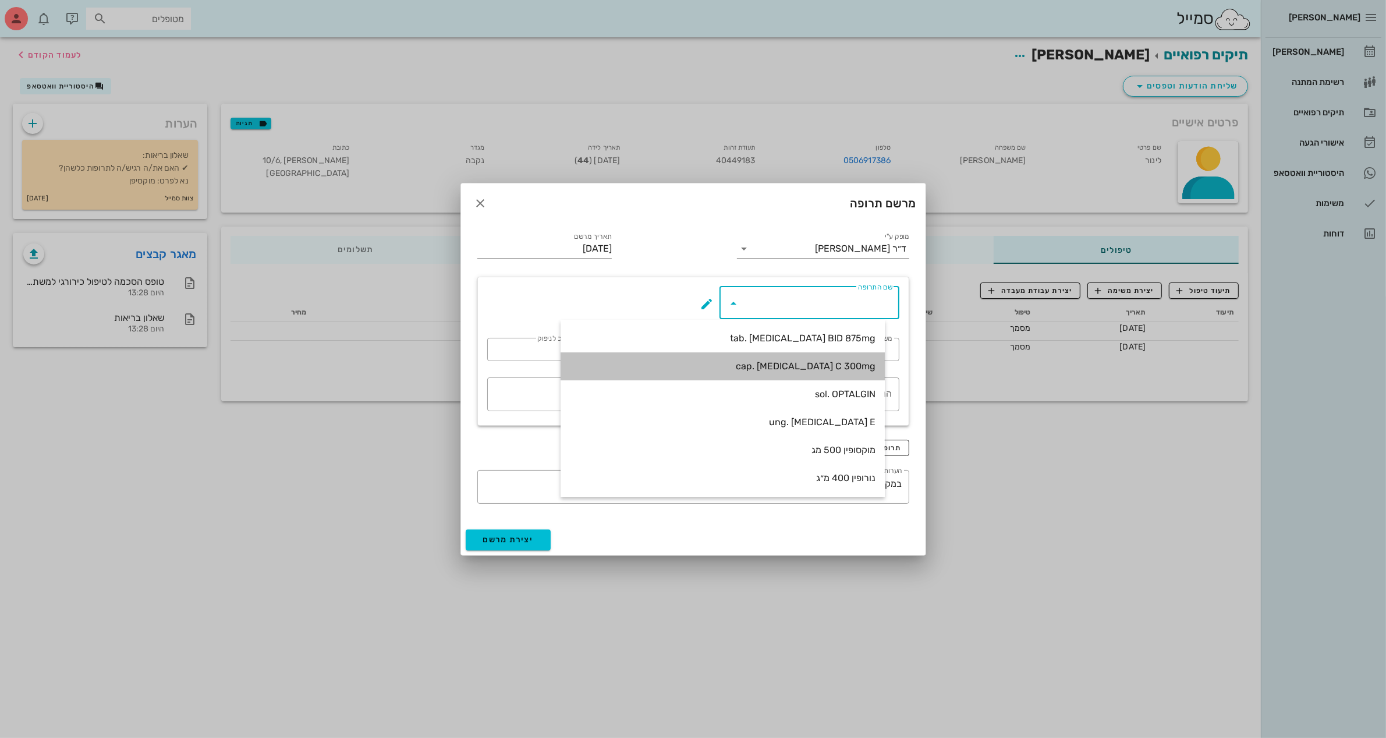
click at [827, 368] on div "cap. [MEDICAL_DATA] C 300mg" at bounding box center [723, 365] width 306 height 11
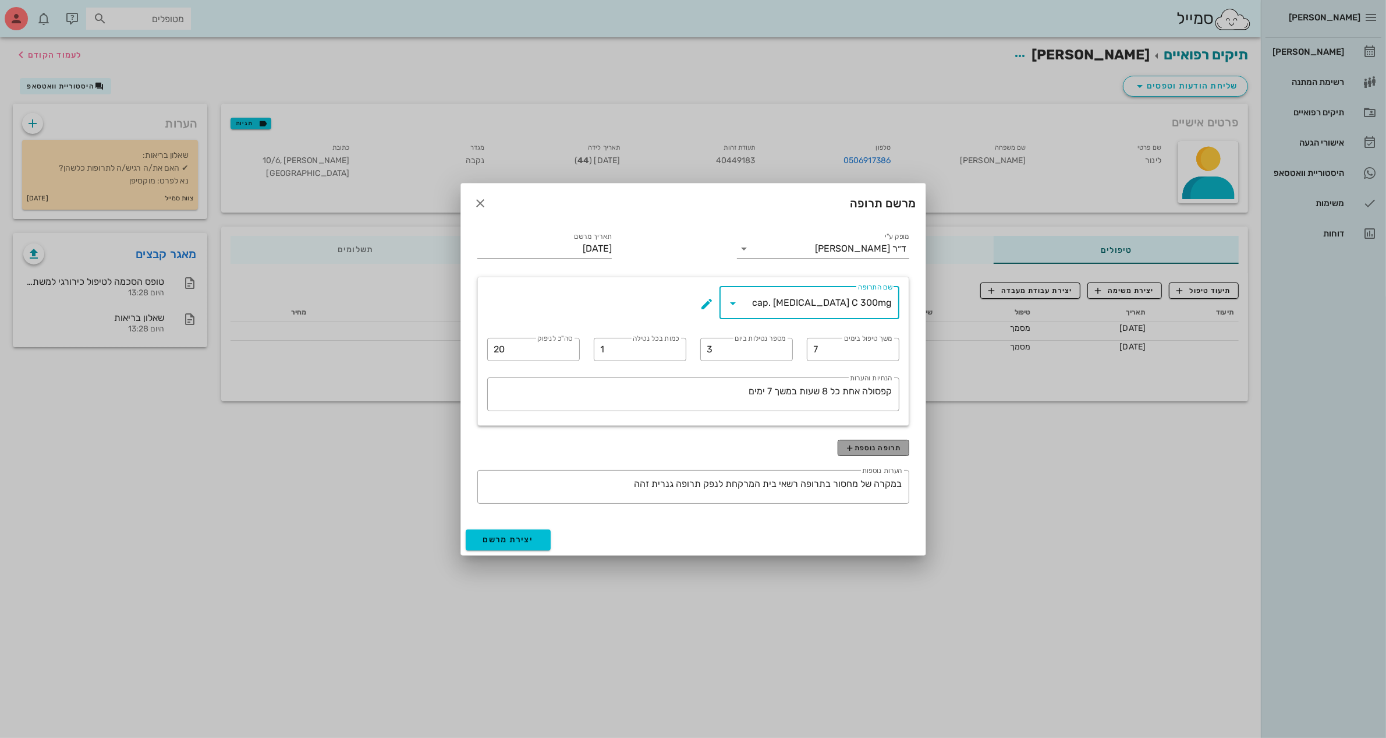
click at [872, 448] on span "תרופה נוספת" at bounding box center [873, 447] width 56 height 9
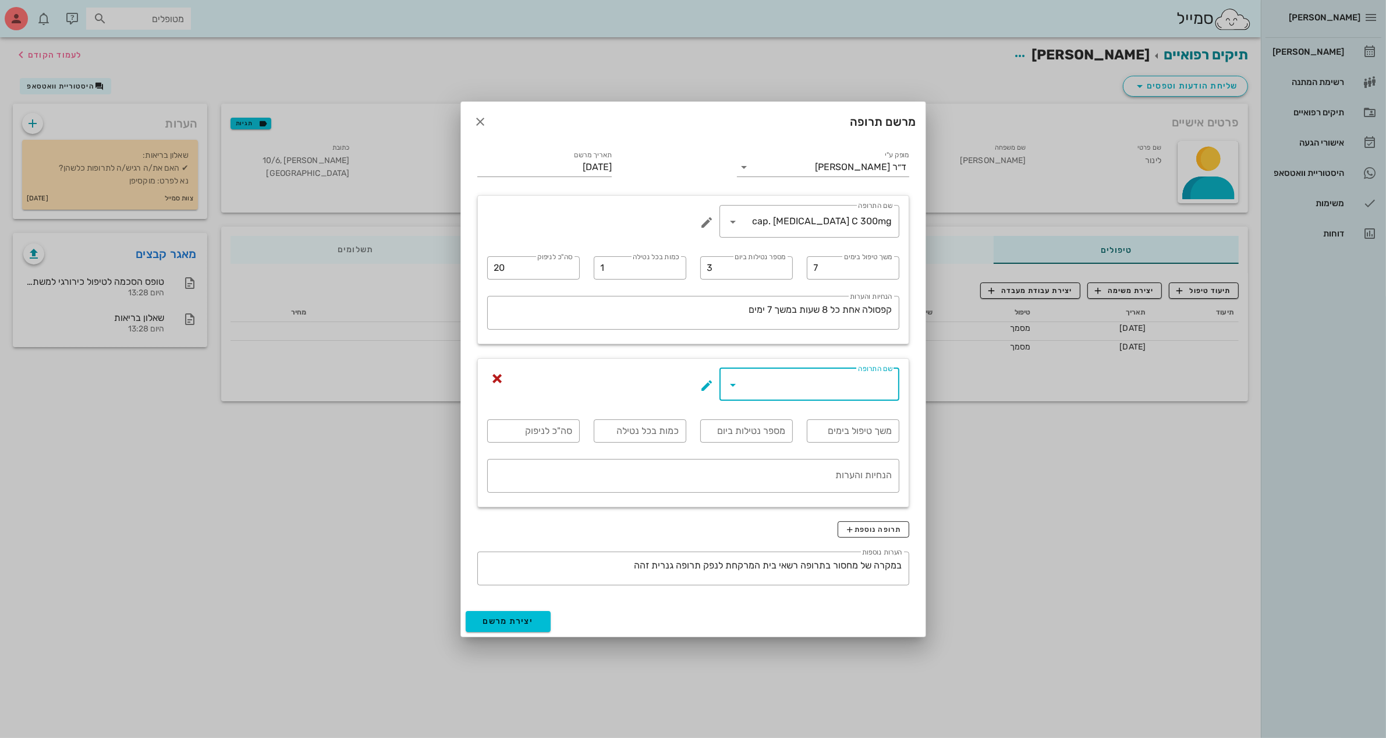
click at [812, 391] on input "שם התרופה" at bounding box center [818, 384] width 150 height 19
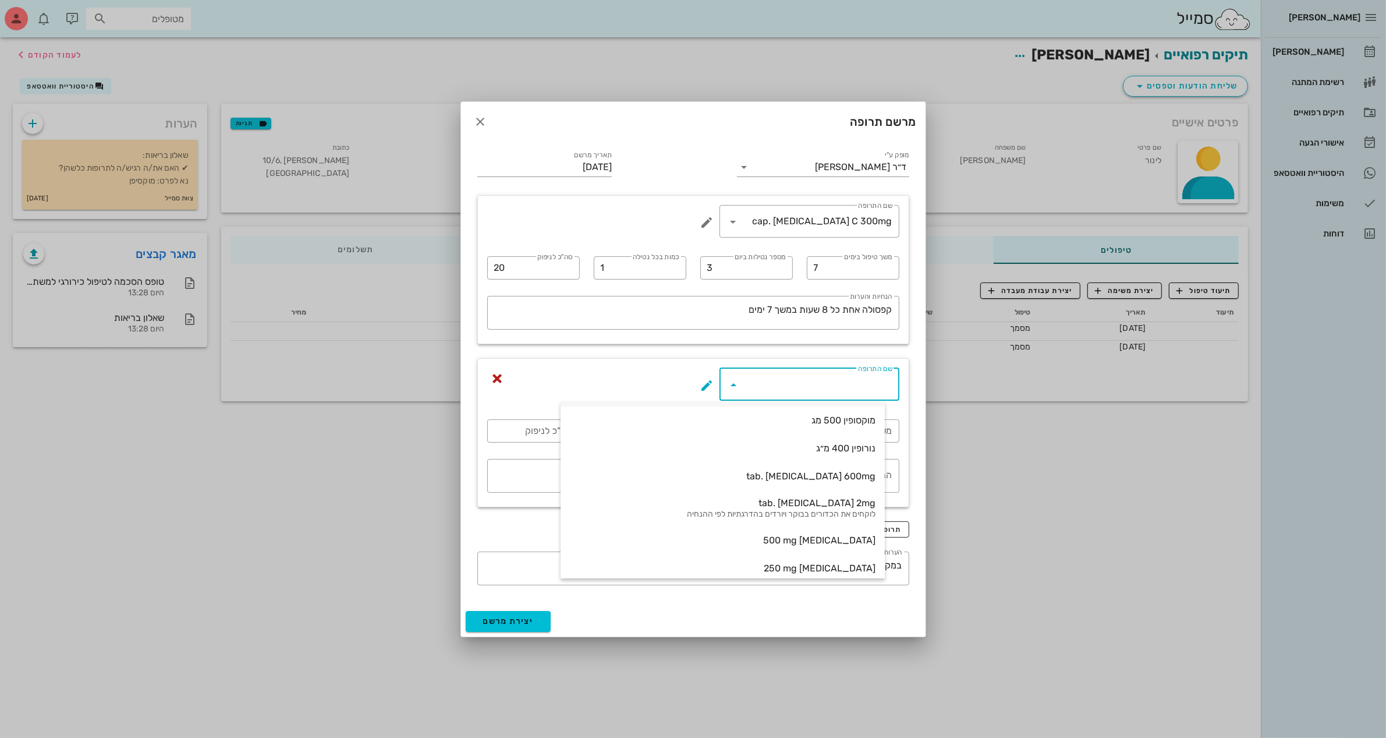
scroll to position [120, 0]
click at [854, 530] on div "[MEDICAL_DATA] 500 mg" at bounding box center [723, 531] width 306 height 11
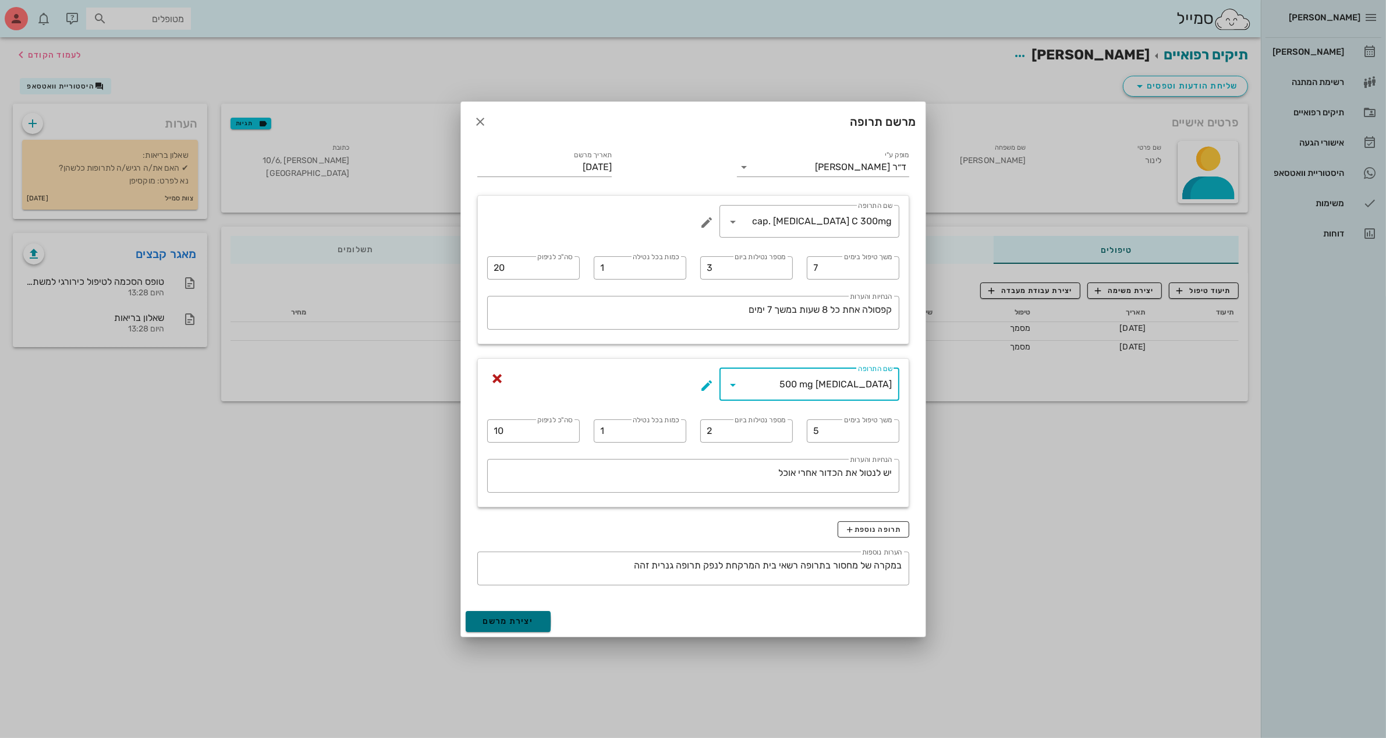
click at [510, 620] on span "יצירת מרשם" at bounding box center [508, 621] width 51 height 10
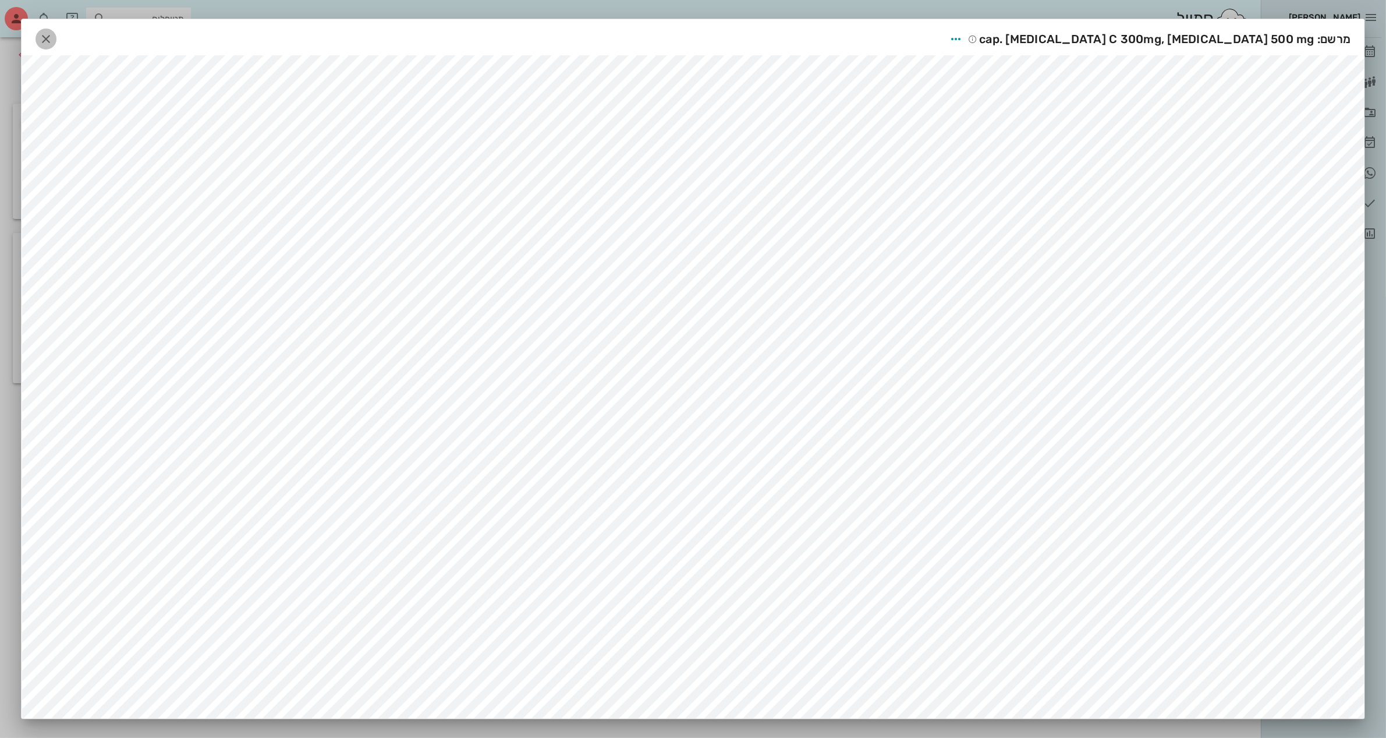
click at [55, 30] on button "button" at bounding box center [46, 39] width 21 height 21
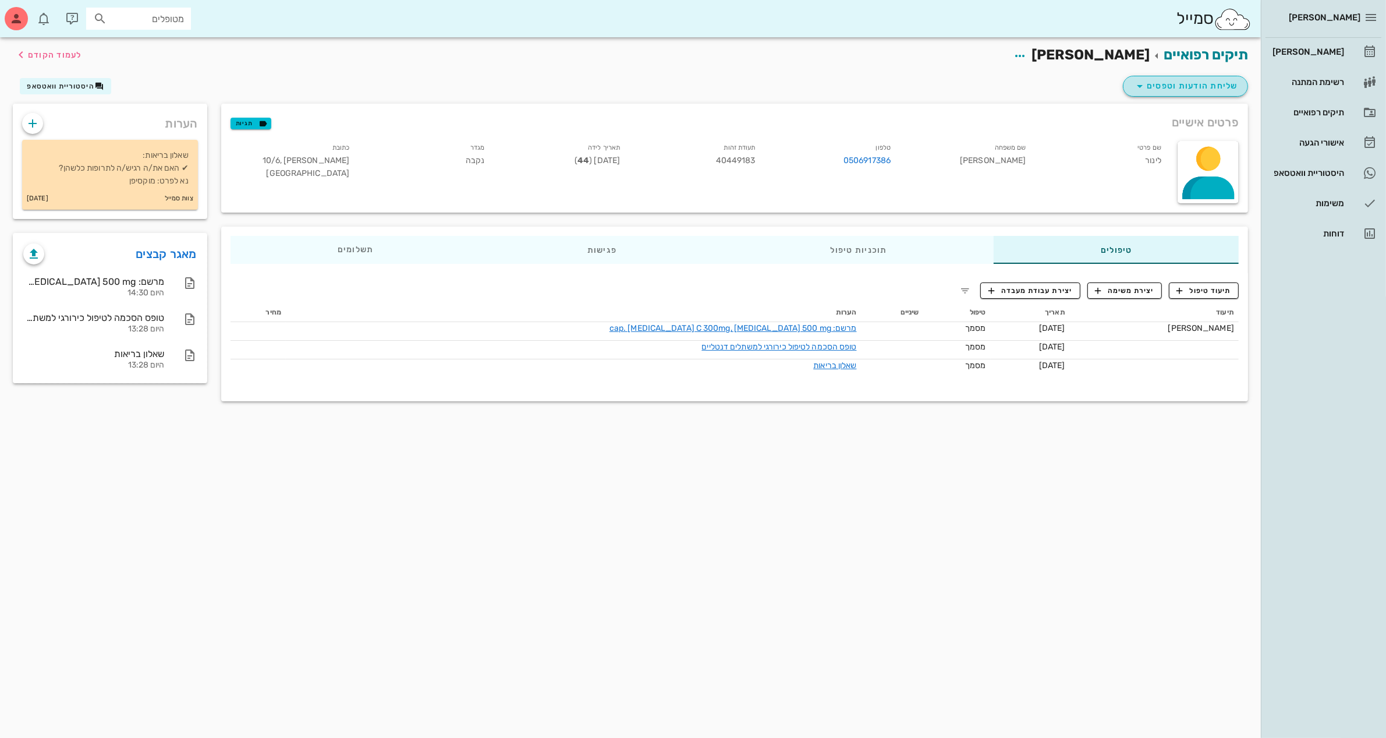
click at [1177, 80] on span "שליחת הודעות וטפסים" at bounding box center [1185, 86] width 105 height 14
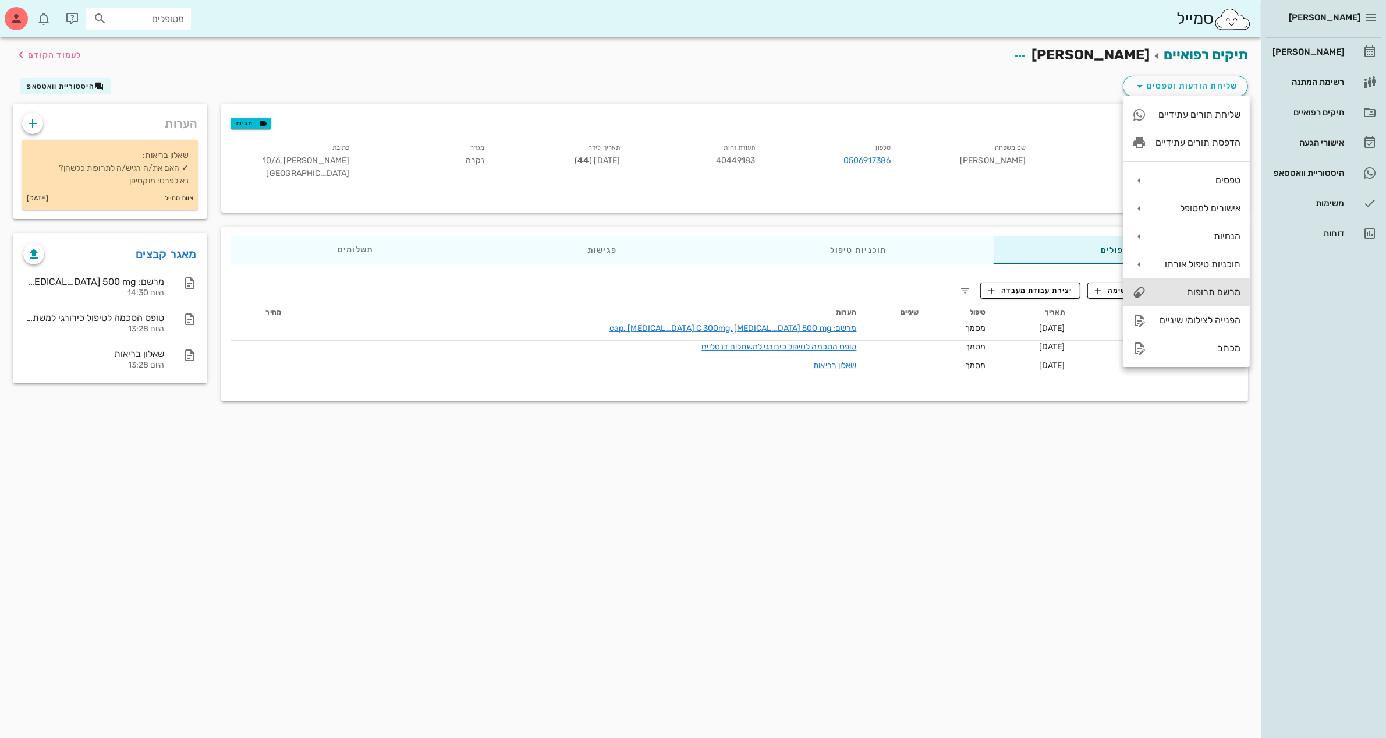
click at [1213, 294] on div "מרשם תרופות" at bounding box center [1198, 291] width 85 height 11
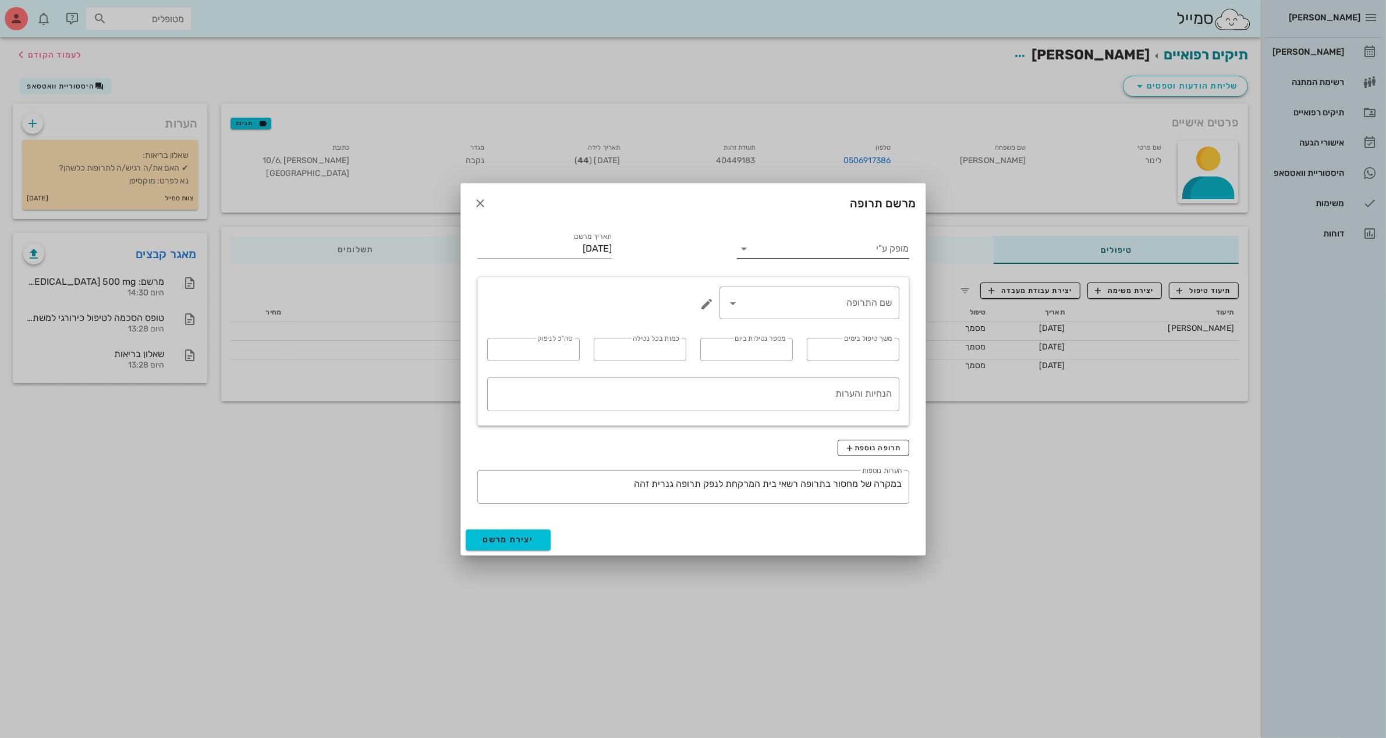
click at [869, 246] on input "מופק ע"י" at bounding box center [830, 248] width 155 height 19
click at [879, 287] on div "ד״ר [PERSON_NAME]" at bounding box center [822, 285] width 153 height 11
click at [843, 316] on div "שם התרופה" at bounding box center [809, 302] width 166 height 33
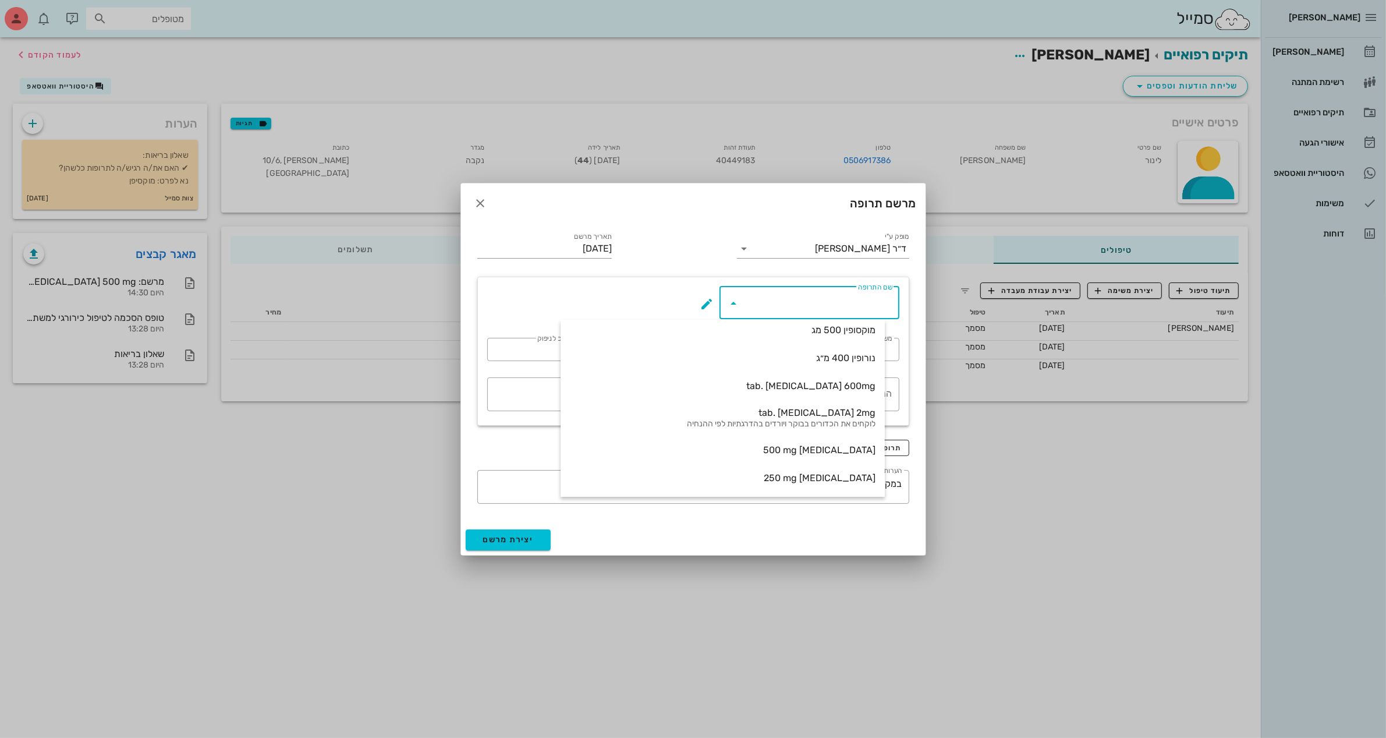
scroll to position [0, 0]
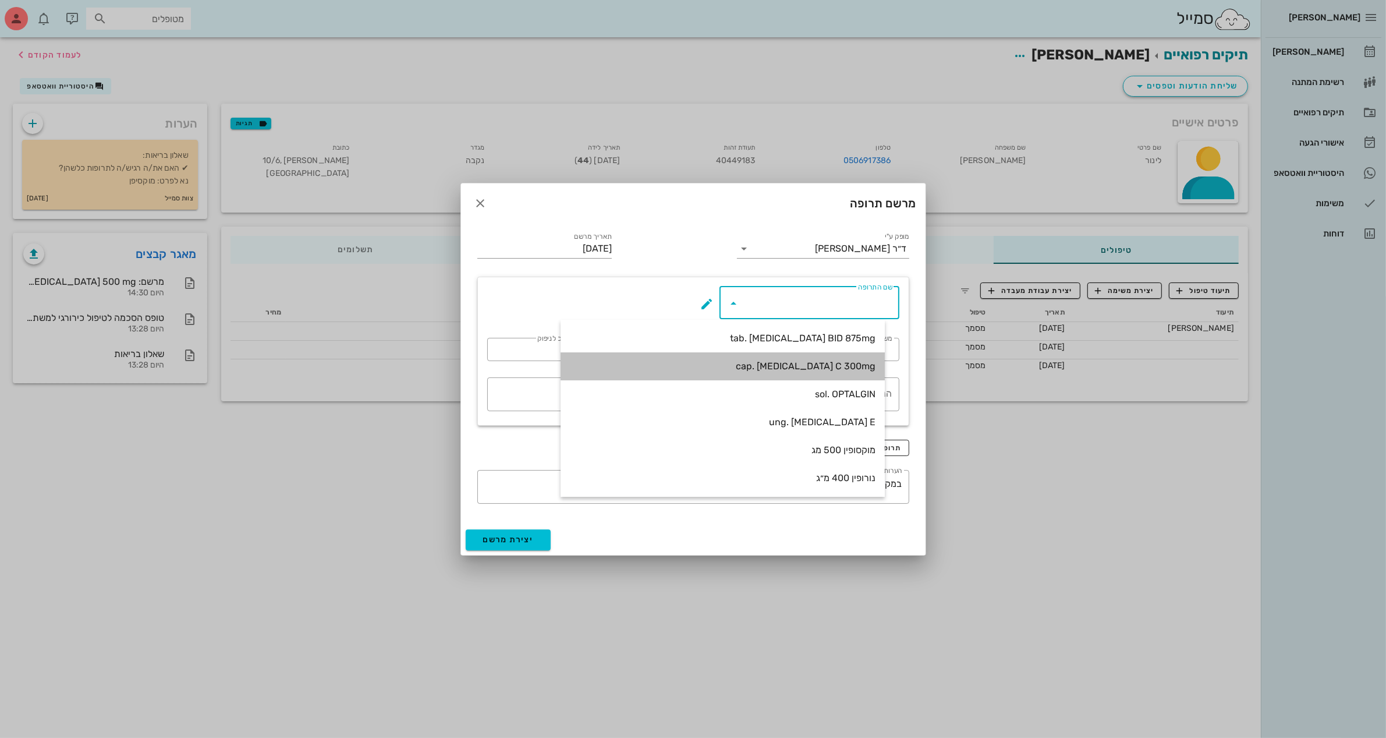
click at [857, 370] on div "cap. [MEDICAL_DATA] C 300mg" at bounding box center [723, 365] width 306 height 11
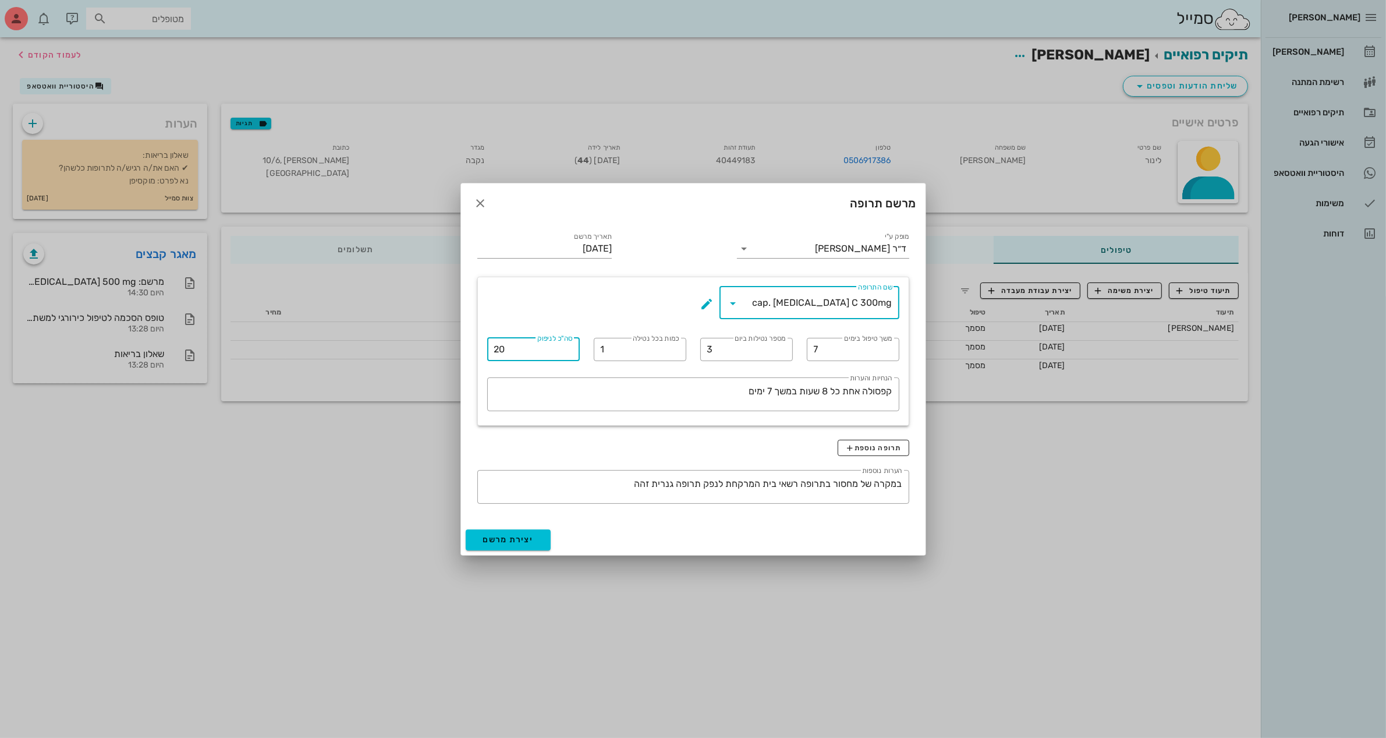
drag, startPoint x: 536, startPoint y: 345, endPoint x: 496, endPoint y: 359, distance: 41.8
click at [490, 359] on div "​ סה"כ לניפוק 20" at bounding box center [533, 349] width 93 height 23
click at [892, 448] on span "תרופה נוספת" at bounding box center [873, 447] width 56 height 9
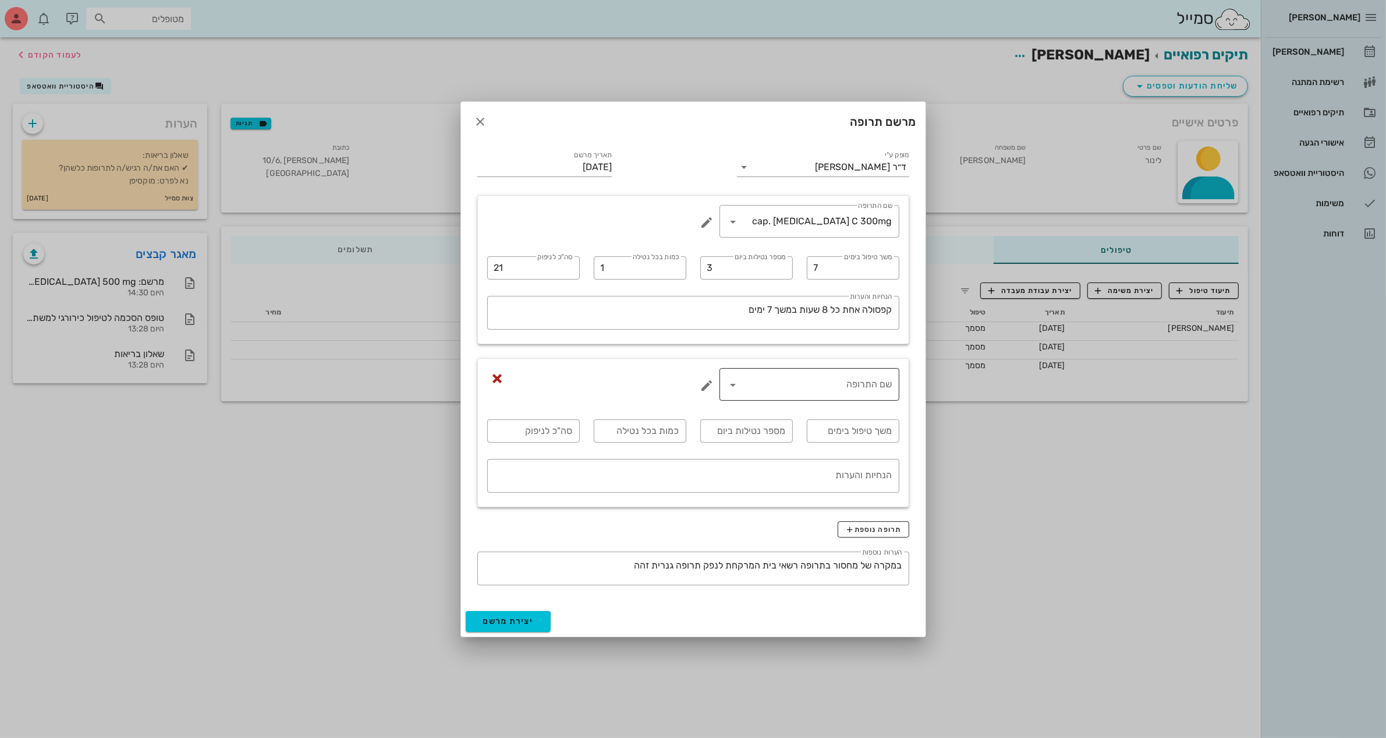
click at [866, 394] on div "שם התרופה" at bounding box center [809, 384] width 166 height 33
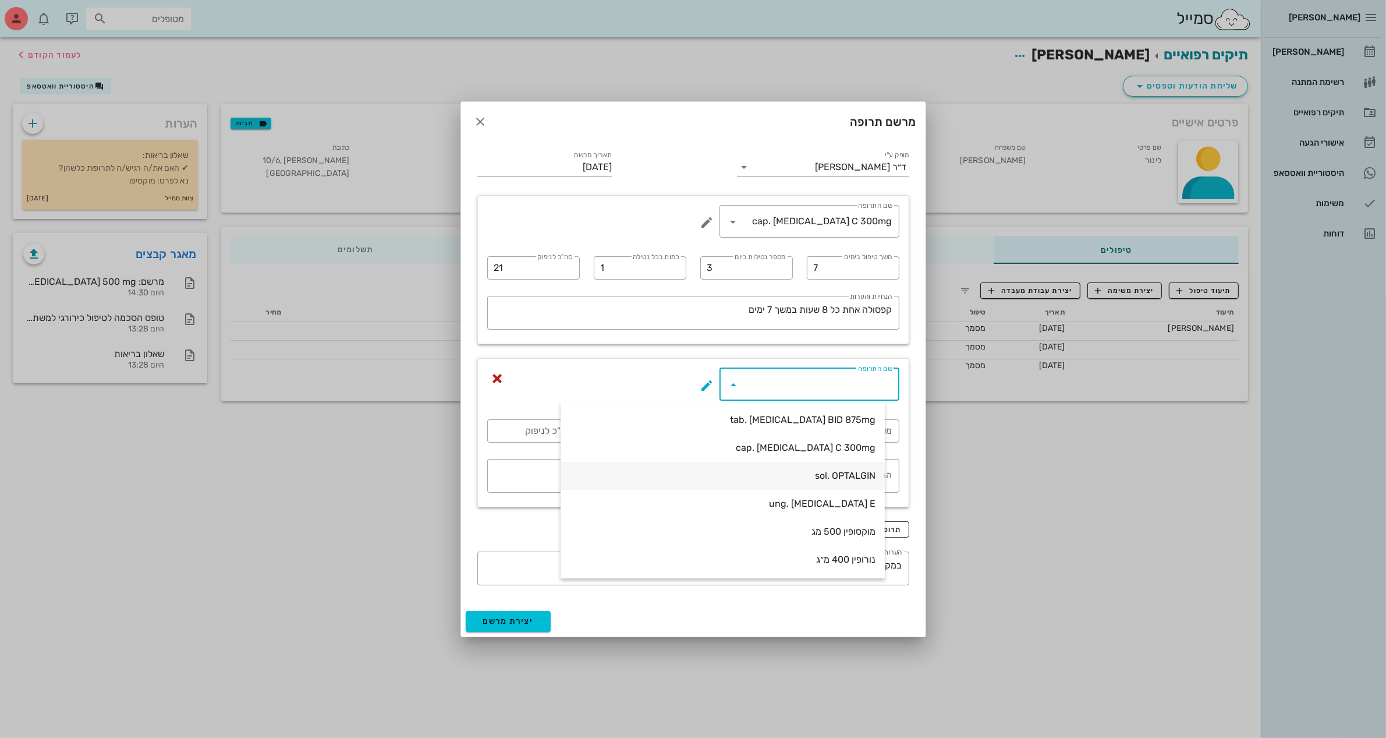
scroll to position [120, 0]
click at [862, 531] on div "[MEDICAL_DATA] 500 mg" at bounding box center [723, 531] width 306 height 11
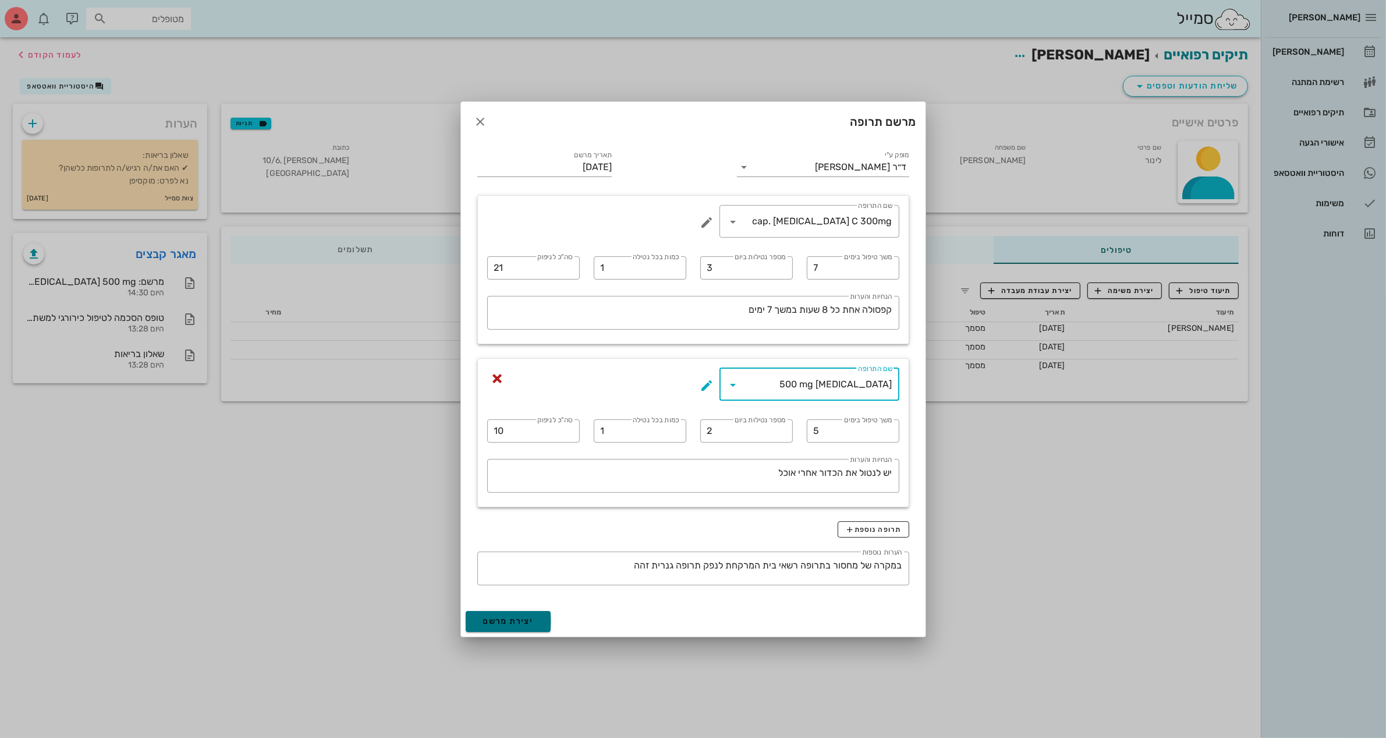
click at [524, 628] on button "יצירת מרשם" at bounding box center [509, 621] width 86 height 21
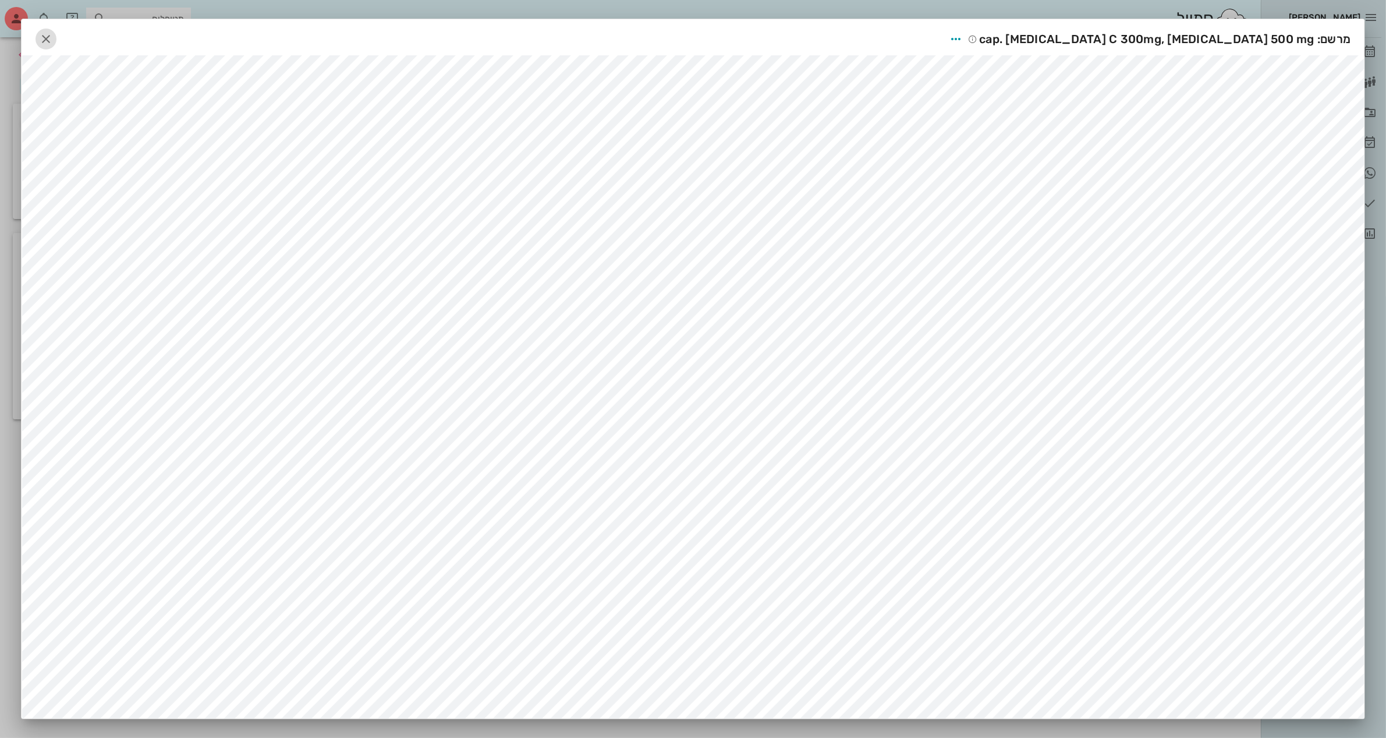
click at [51, 36] on icon "button" at bounding box center [46, 39] width 14 height 14
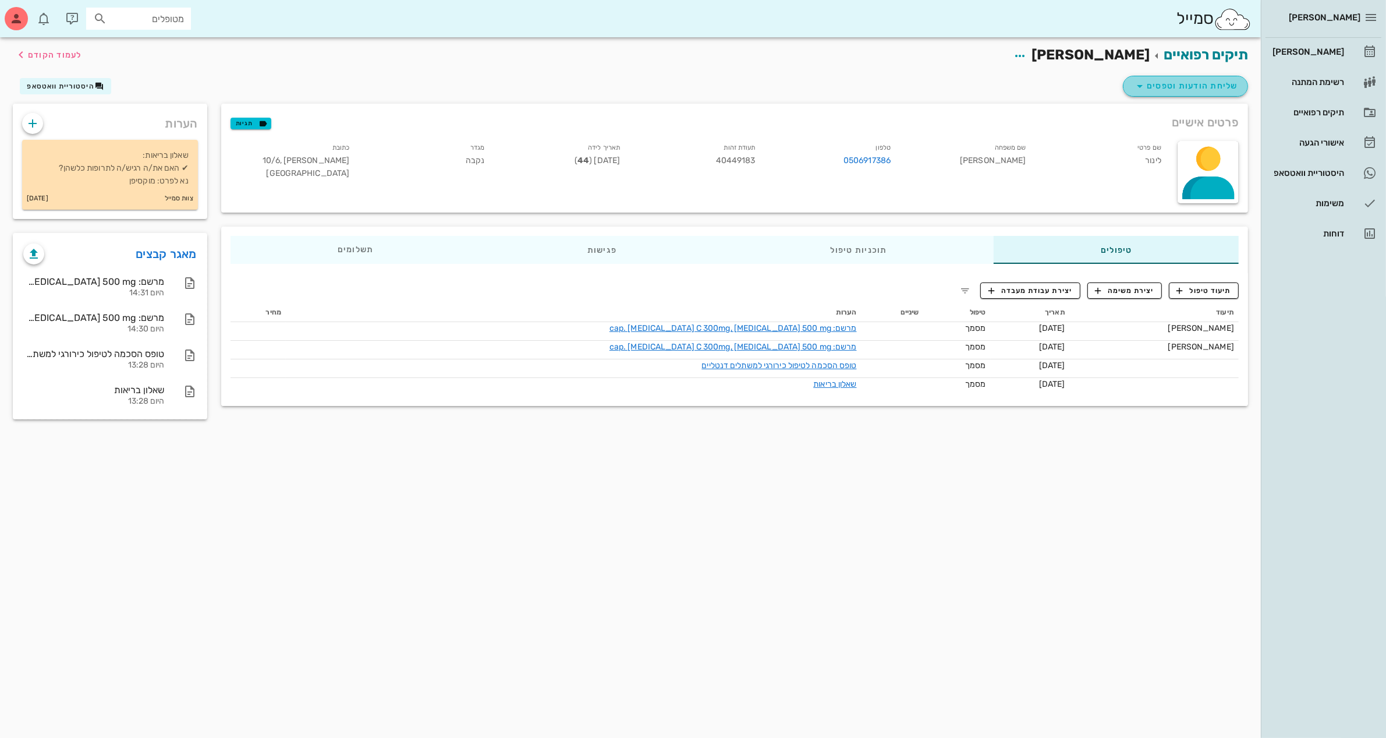
click at [1169, 92] on button "שליחת הודעות וטפסים" at bounding box center [1185, 86] width 125 height 21
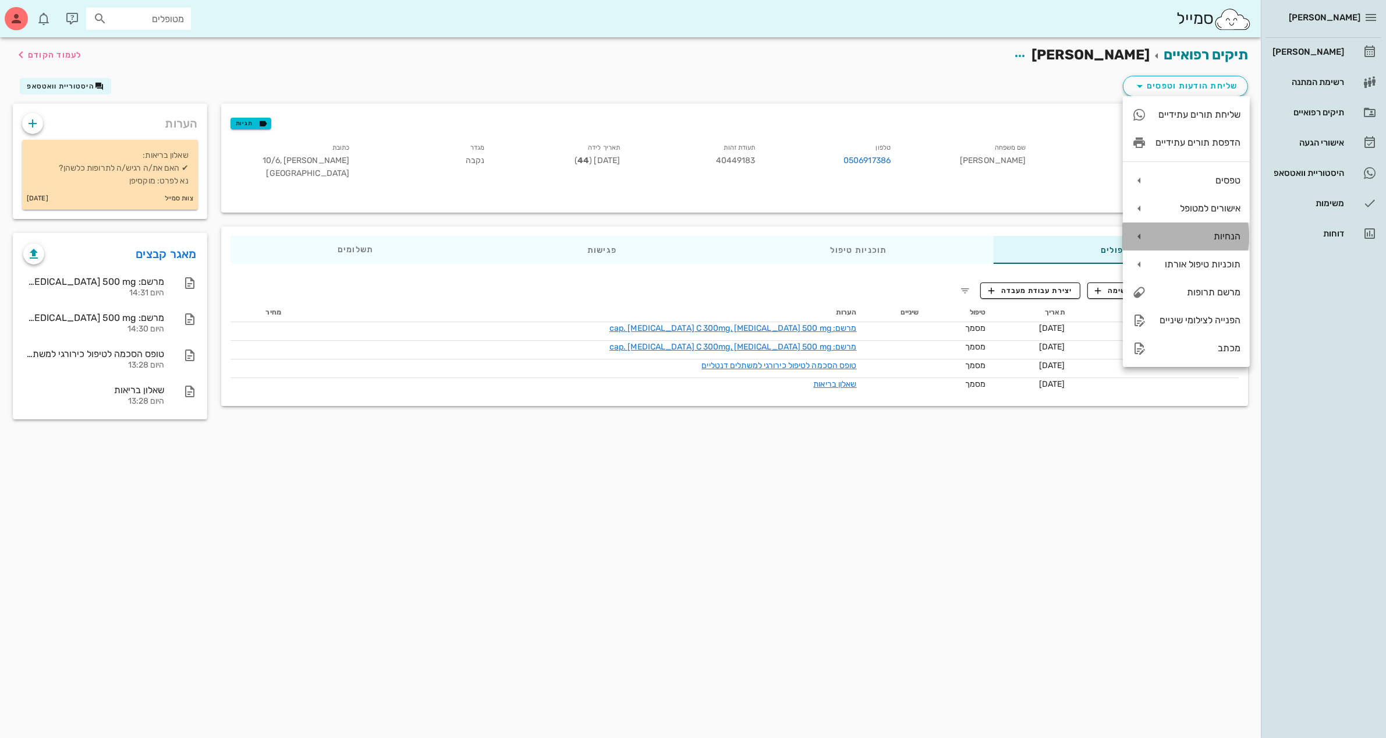
click at [1215, 236] on div "הנחיות" at bounding box center [1198, 236] width 85 height 11
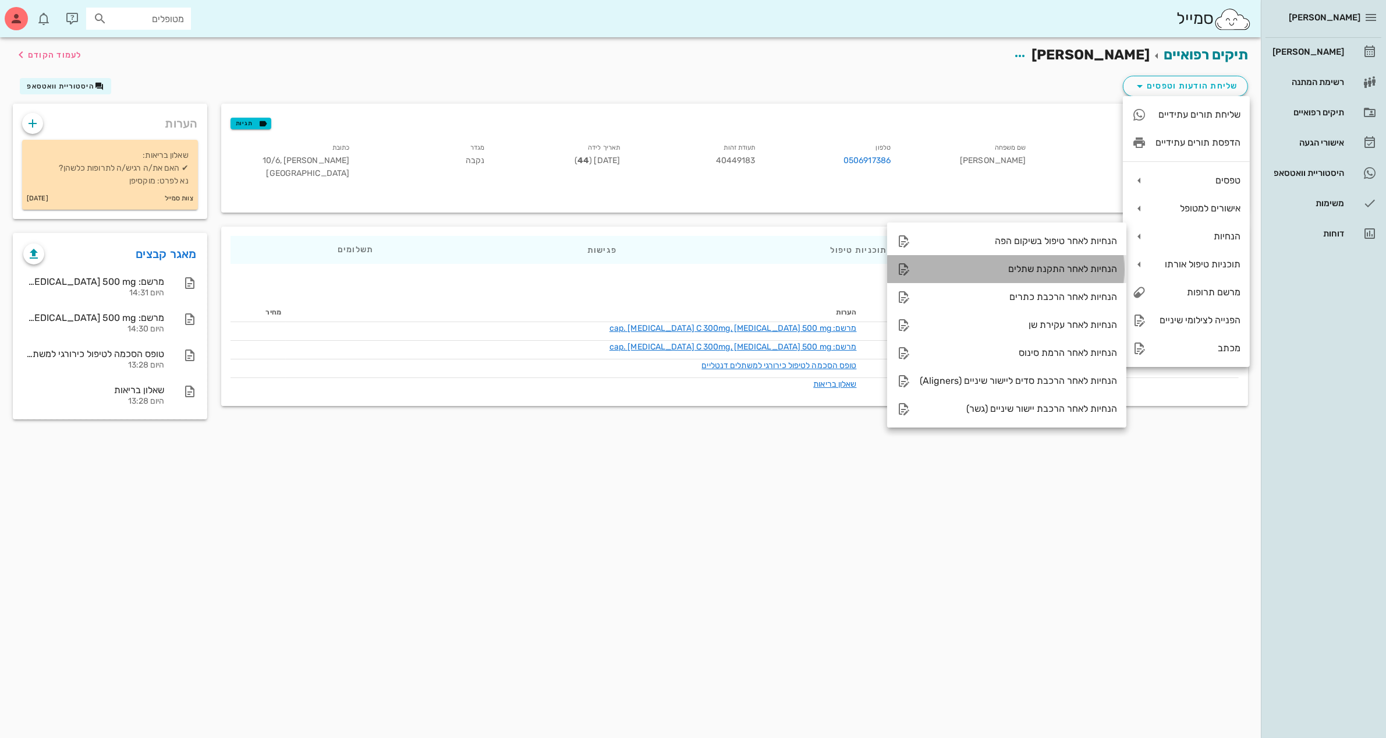
click at [1028, 268] on div "הנחיות לאחר התקנת שתלים" at bounding box center [1018, 268] width 197 height 11
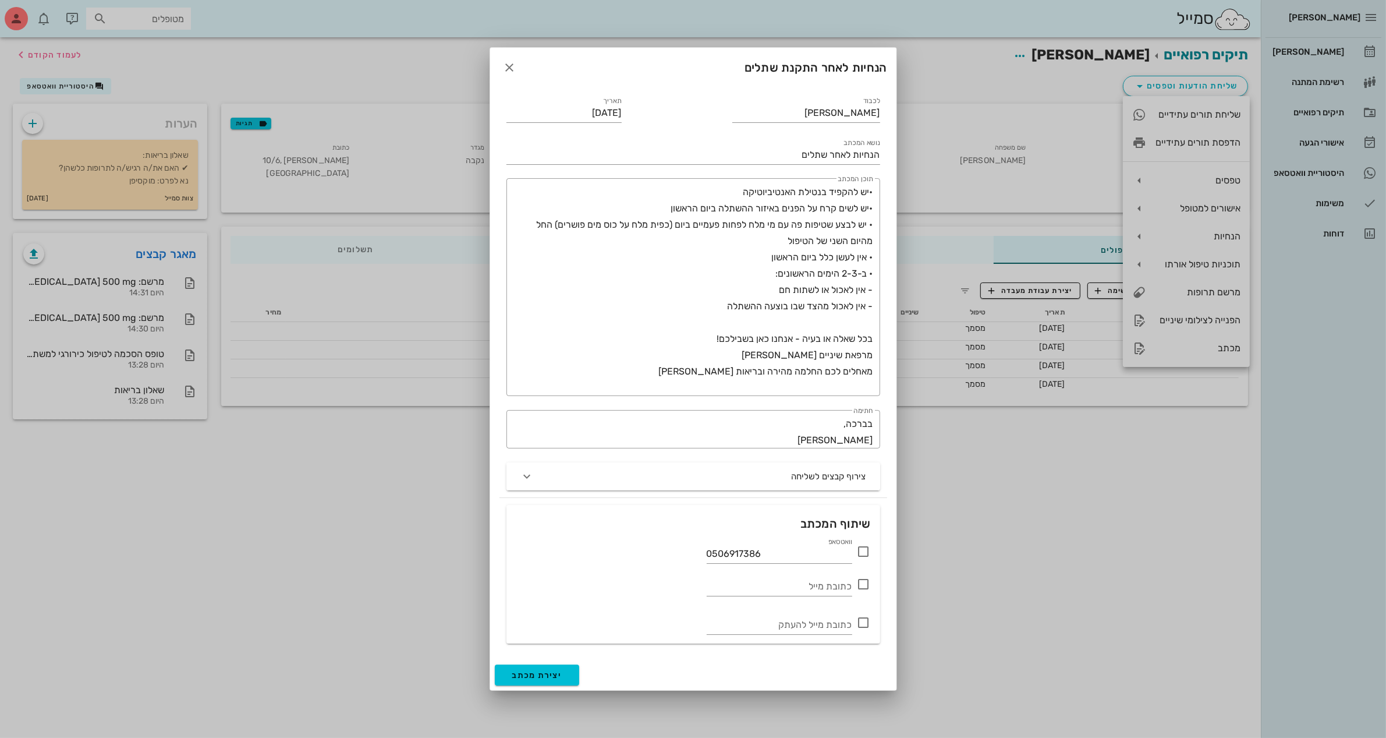
click at [865, 540] on div "וואטסאפ 0506917386" at bounding box center [693, 549] width 355 height 28
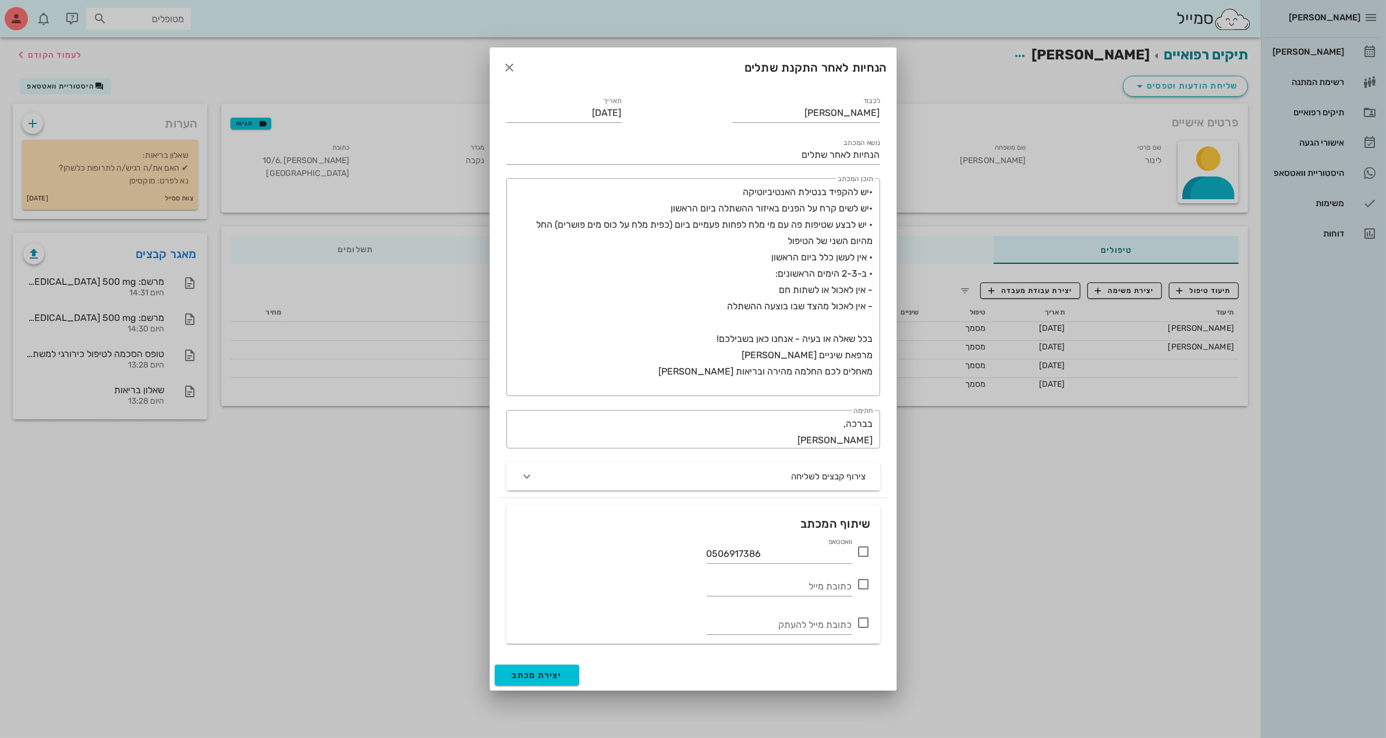
click at [866, 552] on icon at bounding box center [864, 551] width 14 height 14
click at [511, 681] on button "יצירת מכתב" at bounding box center [537, 674] width 85 height 21
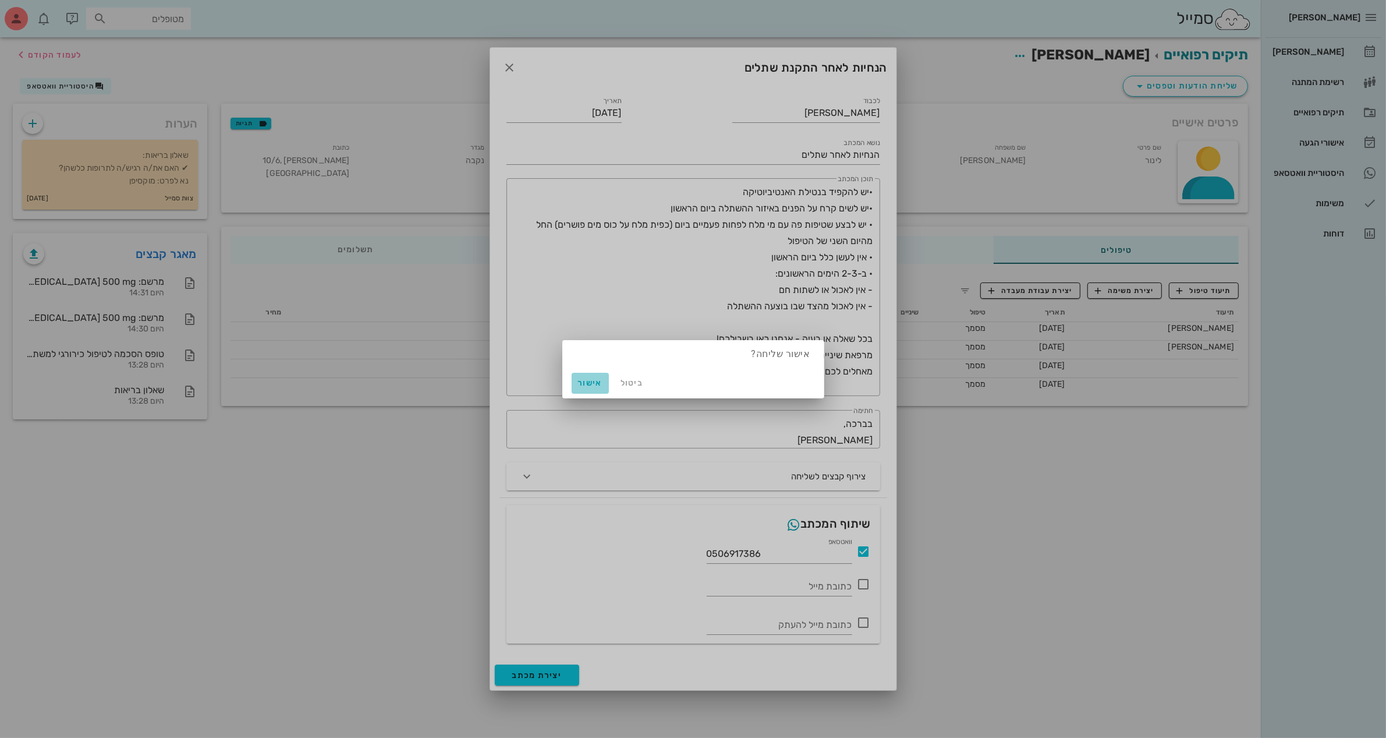
click at [586, 380] on span "אישור" at bounding box center [590, 383] width 28 height 10
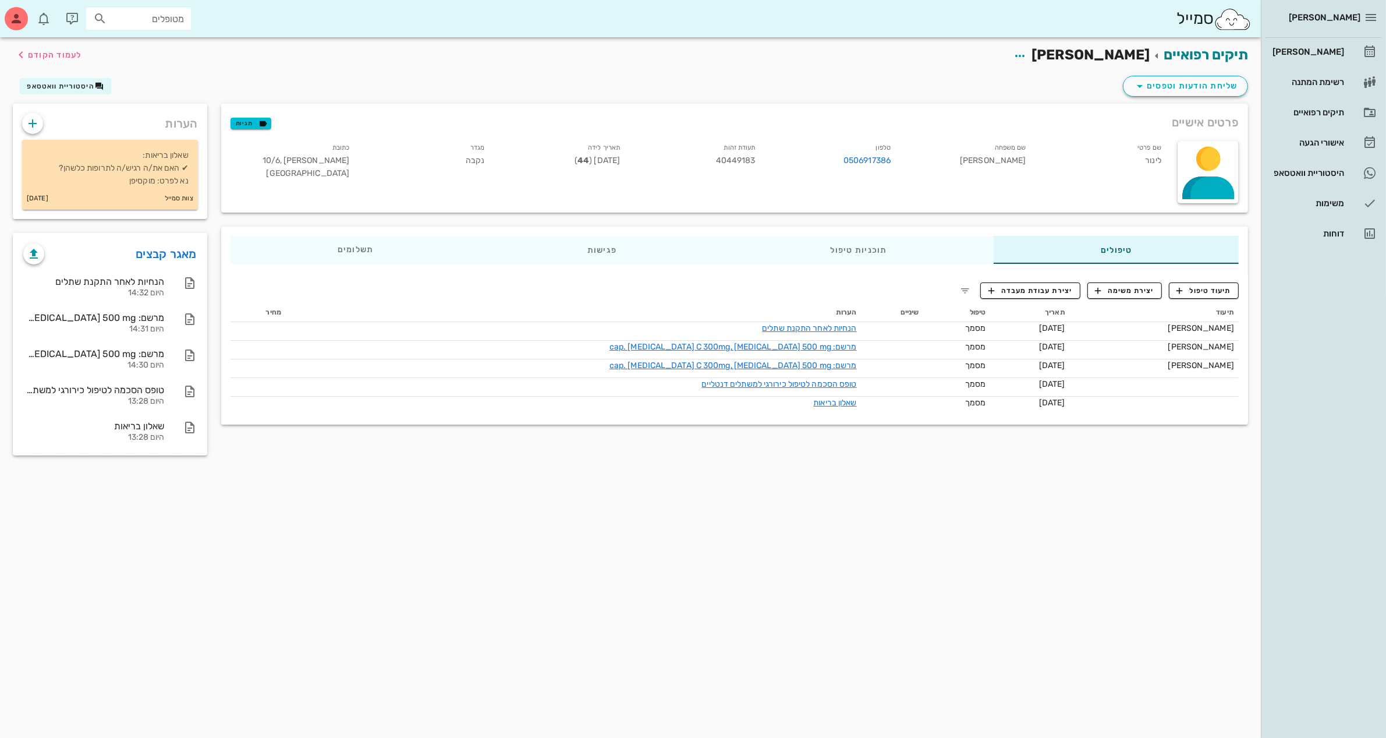
click at [1050, 56] on h2 "תיקים רפואיים [PERSON_NAME] לעמוד הקודם" at bounding box center [1111, 55] width 274 height 22
click at [1307, 53] on div "[PERSON_NAME]" at bounding box center [1307, 51] width 74 height 9
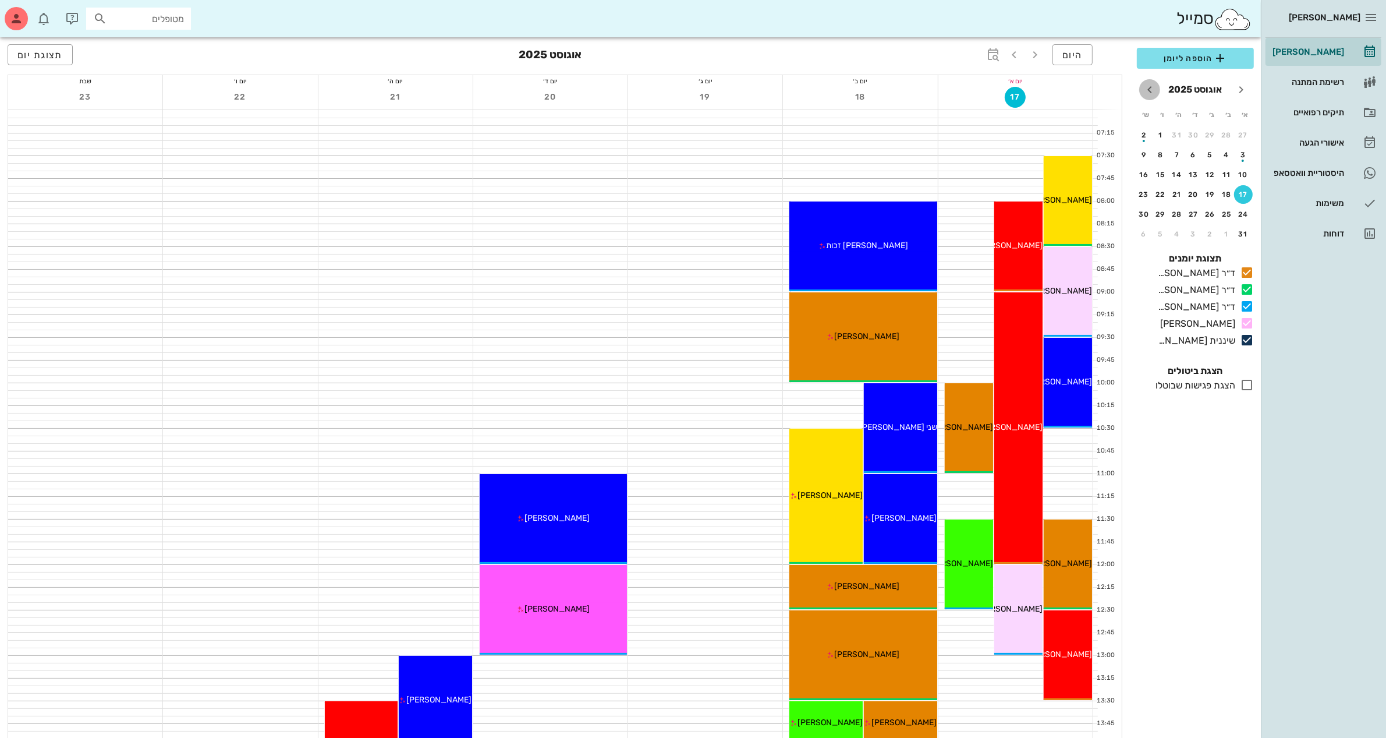
click at [1150, 91] on icon "חודש הבא" at bounding box center [1150, 90] width 14 height 14
click at [1178, 193] on div "20" at bounding box center [1177, 194] width 19 height 8
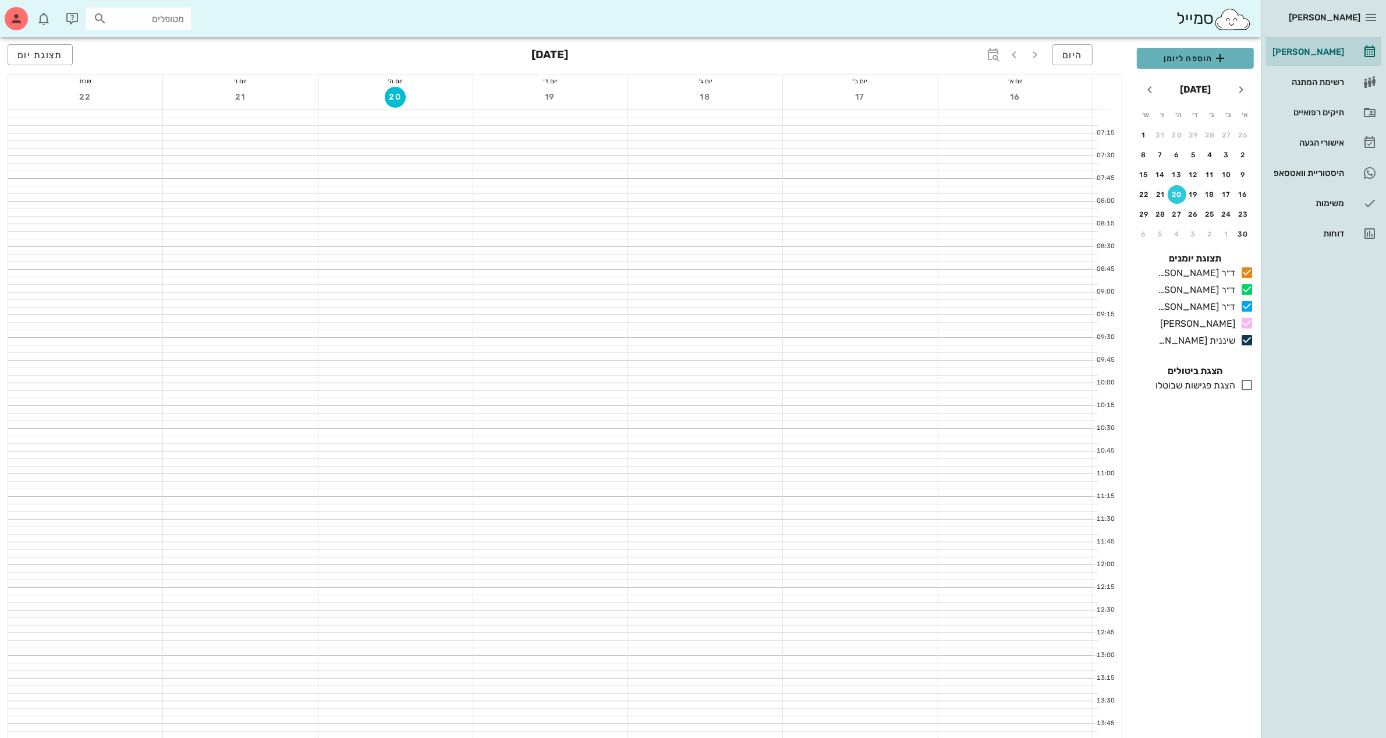
click at [1204, 64] on span "הוספה ליומן" at bounding box center [1195, 58] width 98 height 14
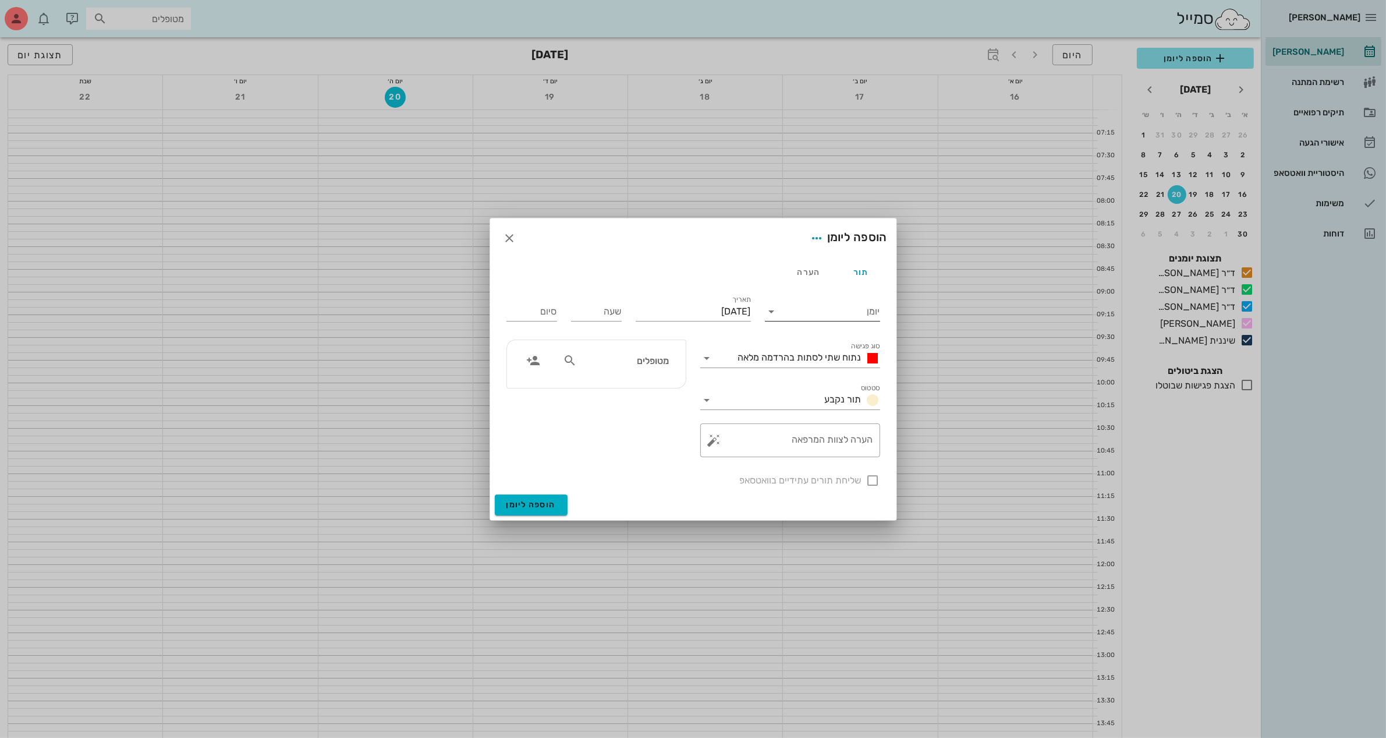
click at [812, 312] on input "יומן" at bounding box center [830, 311] width 99 height 19
click at [810, 321] on div "ד״ר [PERSON_NAME]" at bounding box center [825, 320] width 103 height 11
click at [589, 304] on input "שעה" at bounding box center [596, 311] width 51 height 19
click at [556, 307] on div "סיום 19:00" at bounding box center [531, 311] width 51 height 19
click at [551, 313] on input "19:00" at bounding box center [531, 311] width 51 height 19
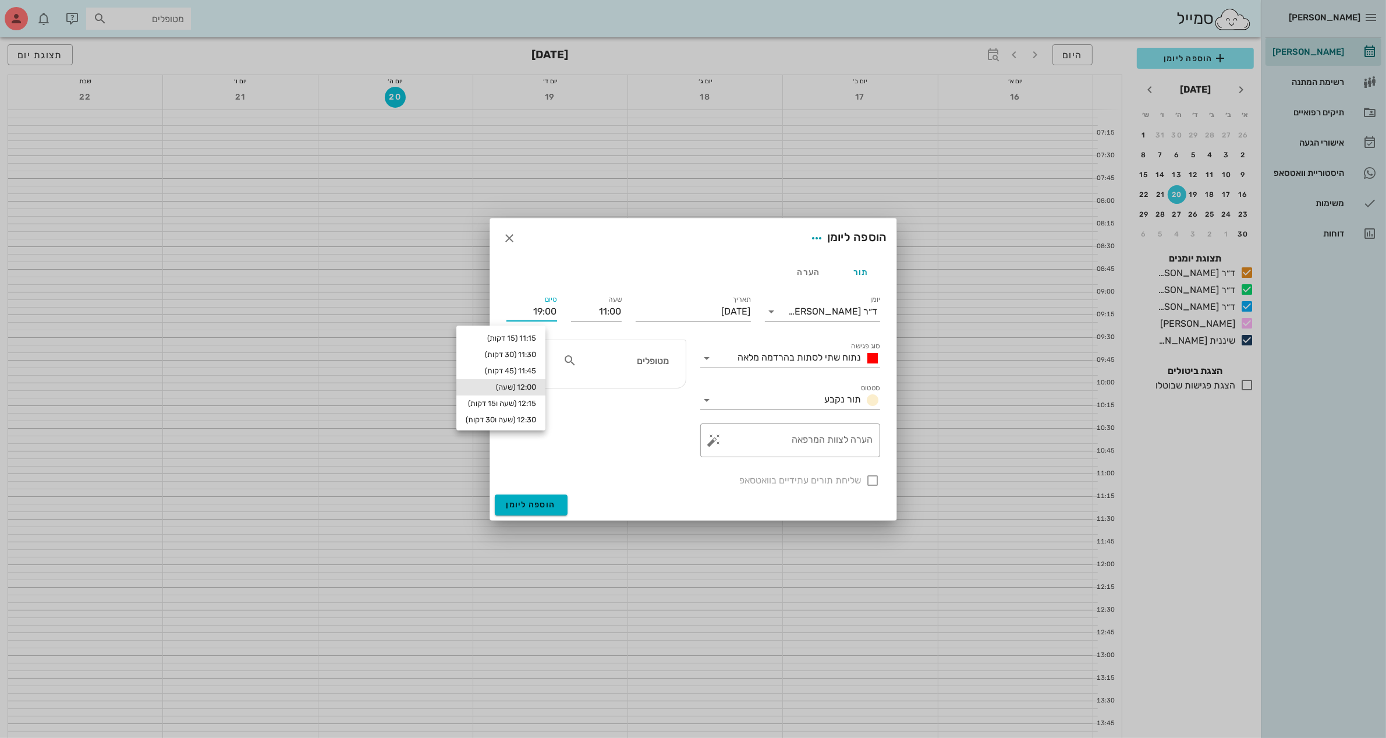
click at [536, 388] on div "12:00 (שעה)" at bounding box center [501, 386] width 70 height 9
click at [792, 359] on span "נתוח שתי לסתות בהרדמה מלאה" at bounding box center [799, 357] width 123 height 11
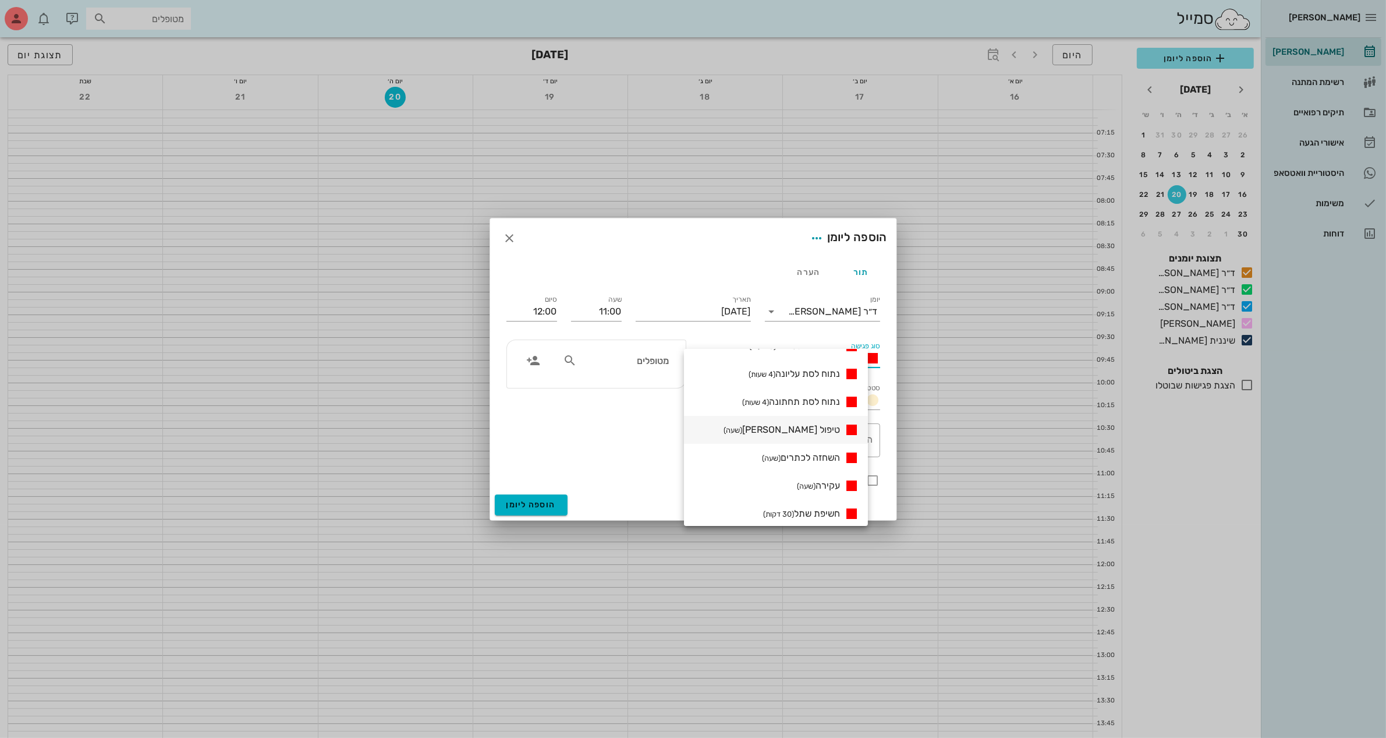
scroll to position [73, 0]
drag, startPoint x: 811, startPoint y: 487, endPoint x: 763, endPoint y: 493, distance: 48.1
click at [811, 487] on span "חשיפת שתל (30 דקות)" at bounding box center [801, 489] width 77 height 11
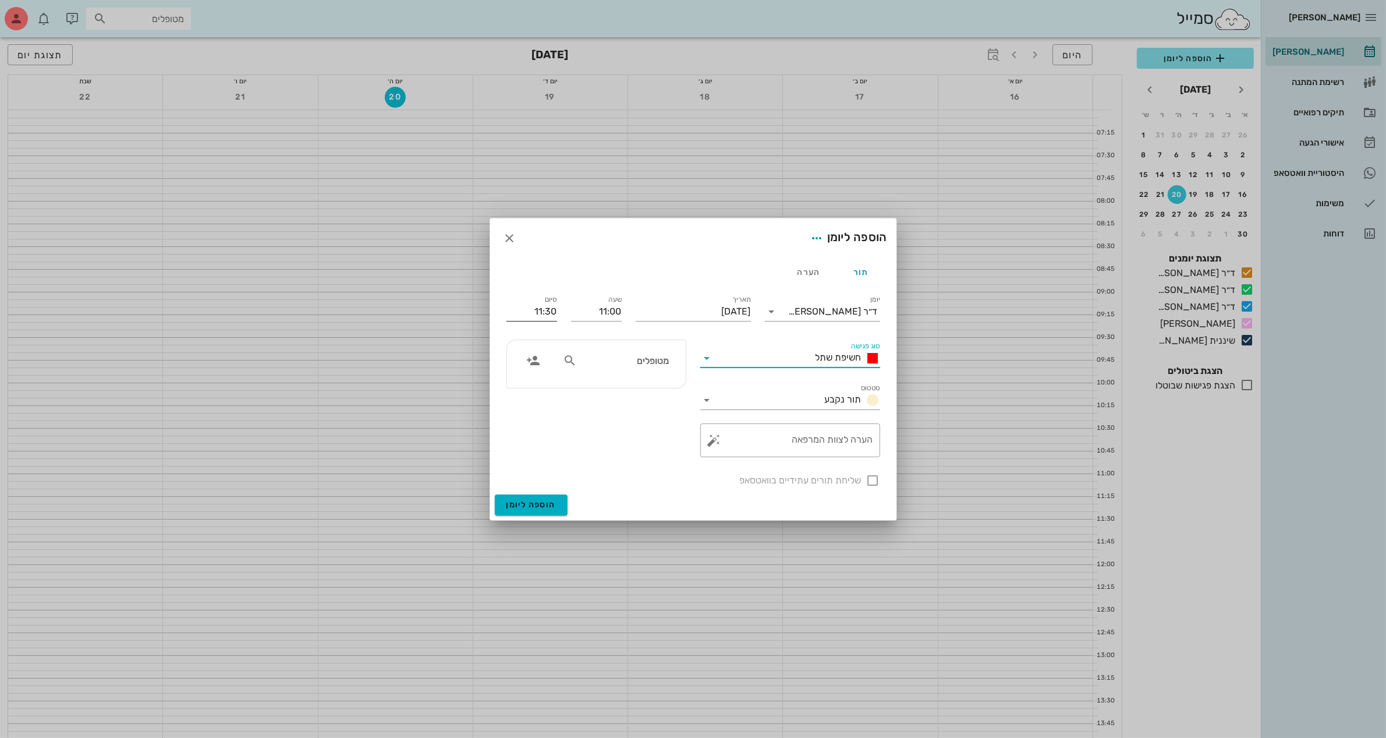
click at [549, 306] on input "11:30" at bounding box center [531, 311] width 51 height 19
click at [536, 382] on div "12:00 (שעה)" at bounding box center [501, 386] width 70 height 9
drag, startPoint x: 571, startPoint y: 361, endPoint x: 580, endPoint y: 359, distance: 8.9
click at [572, 361] on icon at bounding box center [570, 360] width 14 height 14
click at [629, 393] on div "0506917386" at bounding box center [603, 396] width 128 height 9
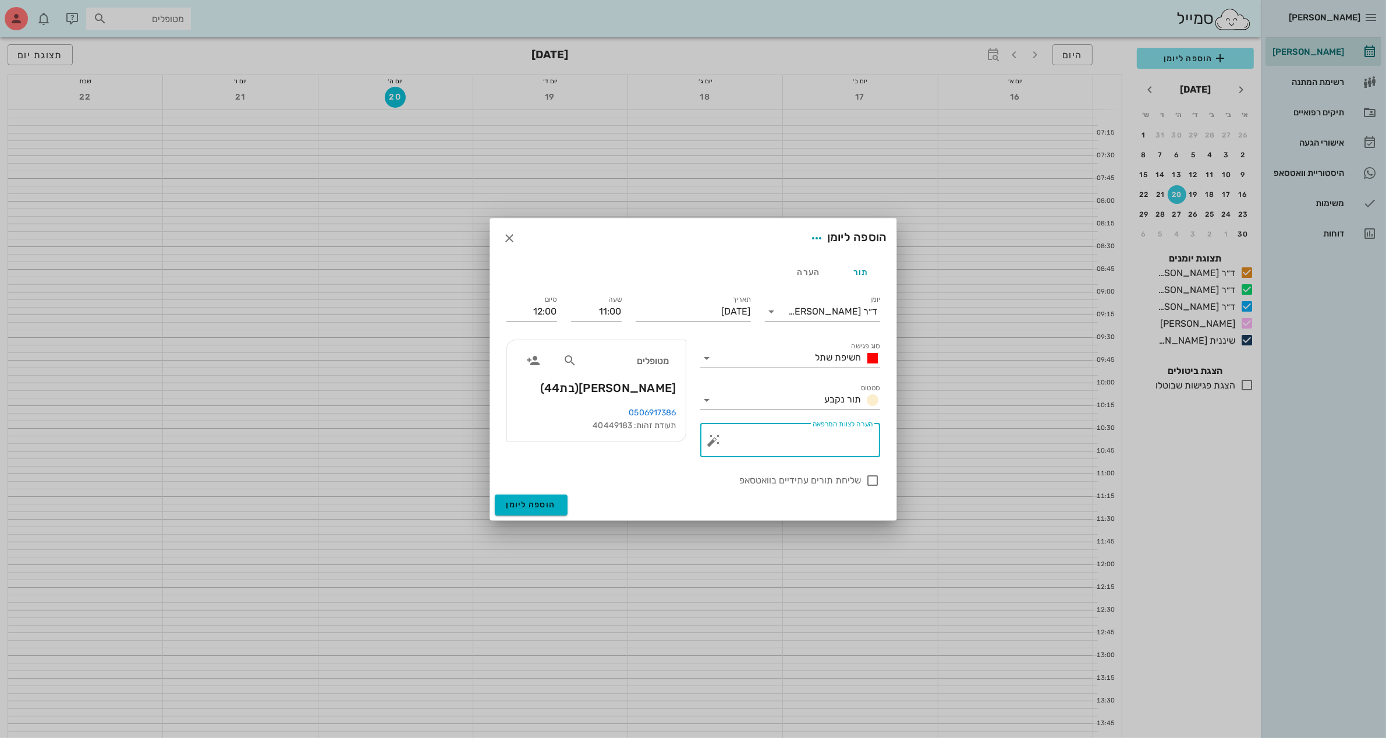
click at [793, 437] on textarea "הערה לצוות המרפאה" at bounding box center [795, 443] width 157 height 28
click at [877, 480] on div at bounding box center [873, 480] width 20 height 20
click at [526, 498] on button "הוספה ליומן" at bounding box center [531, 504] width 73 height 21
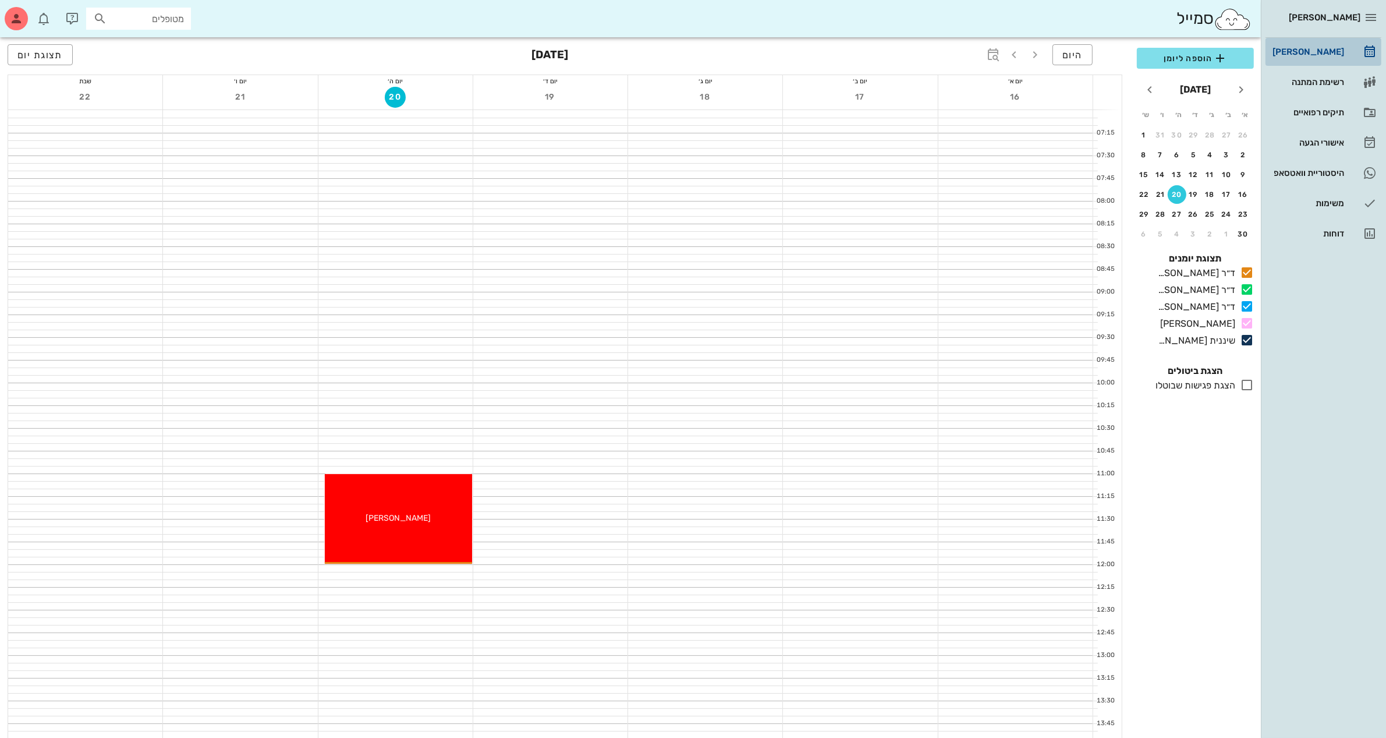
click at [1298, 62] on link "[PERSON_NAME]" at bounding box center [1324, 52] width 116 height 28
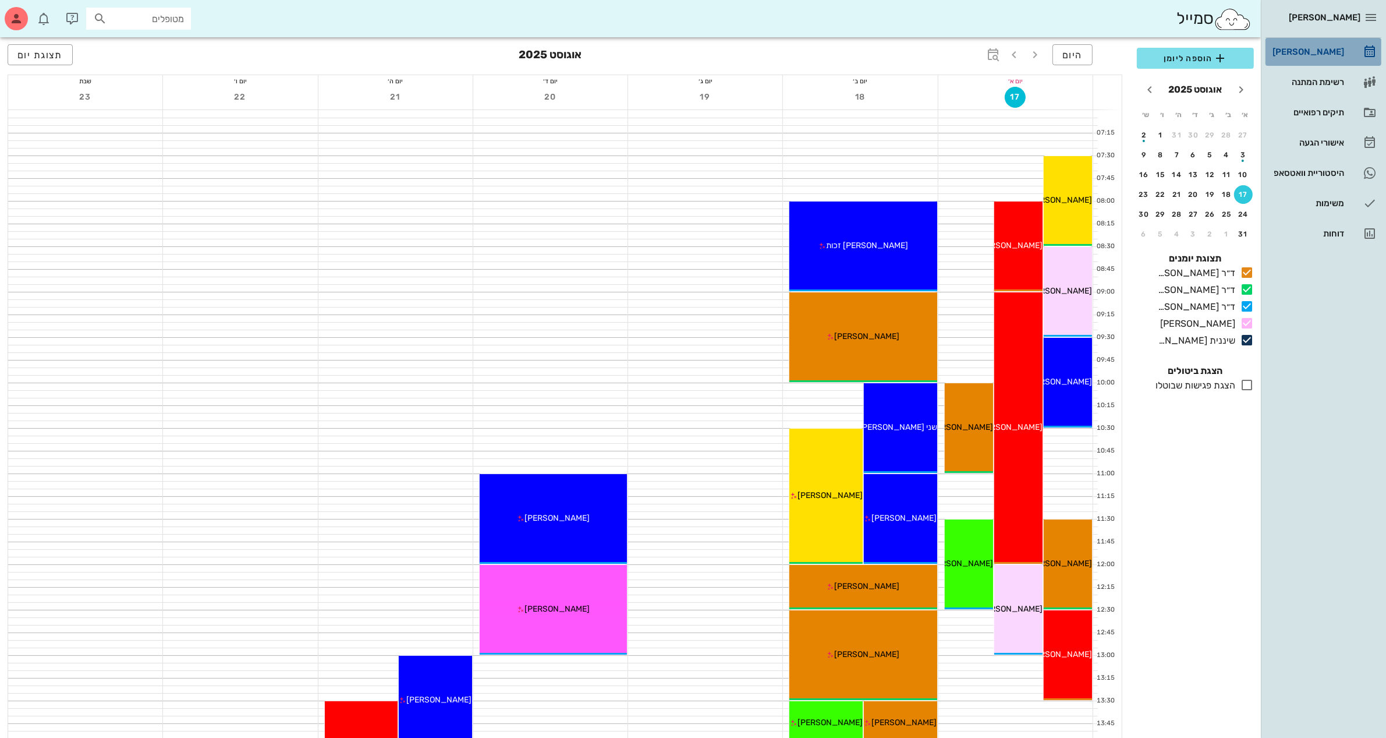
click at [1320, 53] on div "[PERSON_NAME]" at bounding box center [1307, 51] width 74 height 9
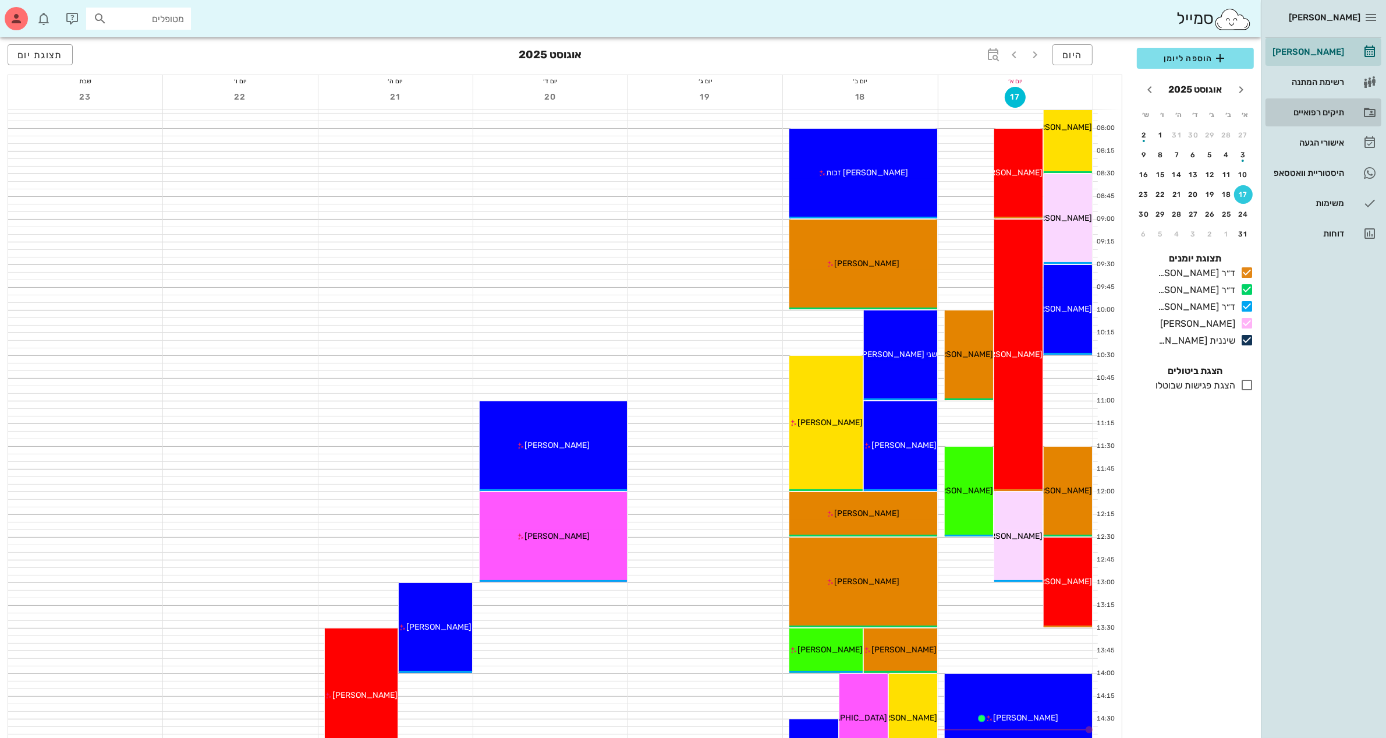
click at [1311, 108] on div "תיקים רפואיים" at bounding box center [1307, 112] width 74 height 9
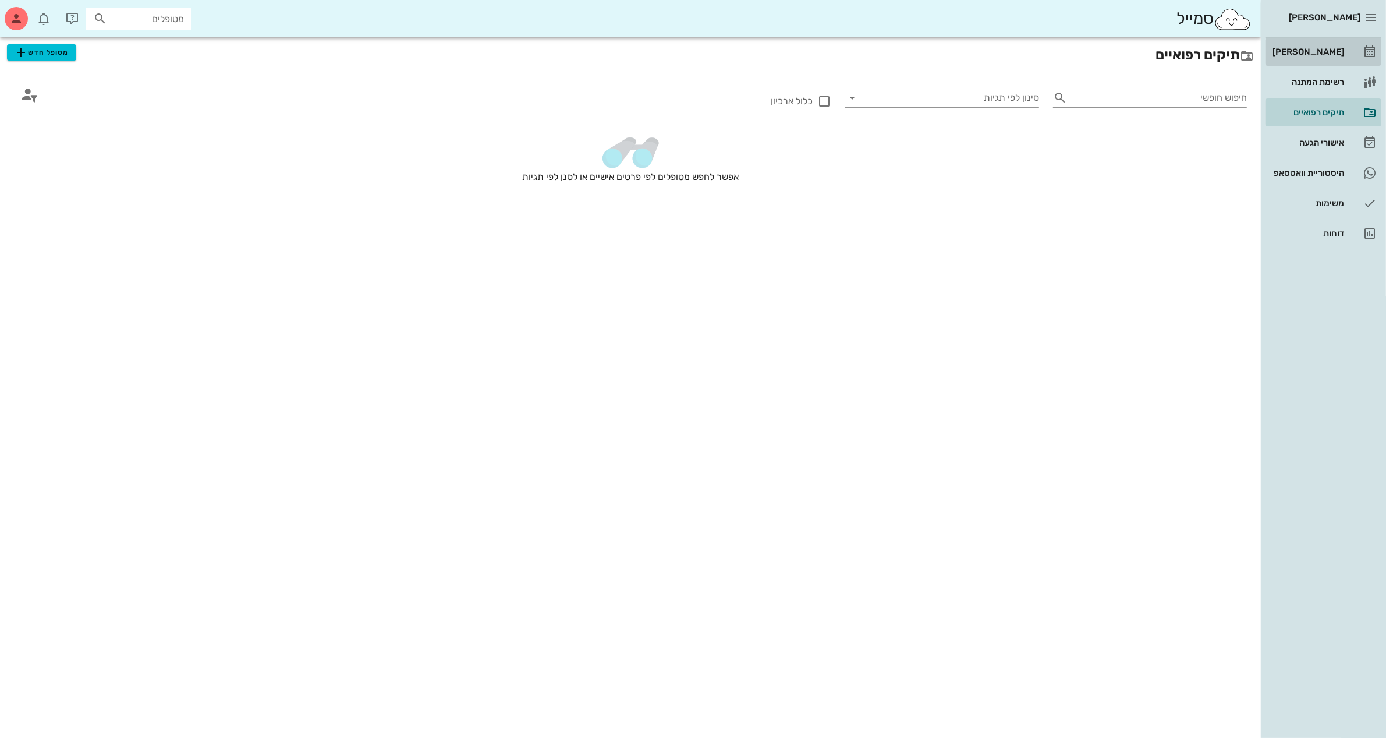
click at [1307, 49] on div "[PERSON_NAME]" at bounding box center [1307, 51] width 74 height 9
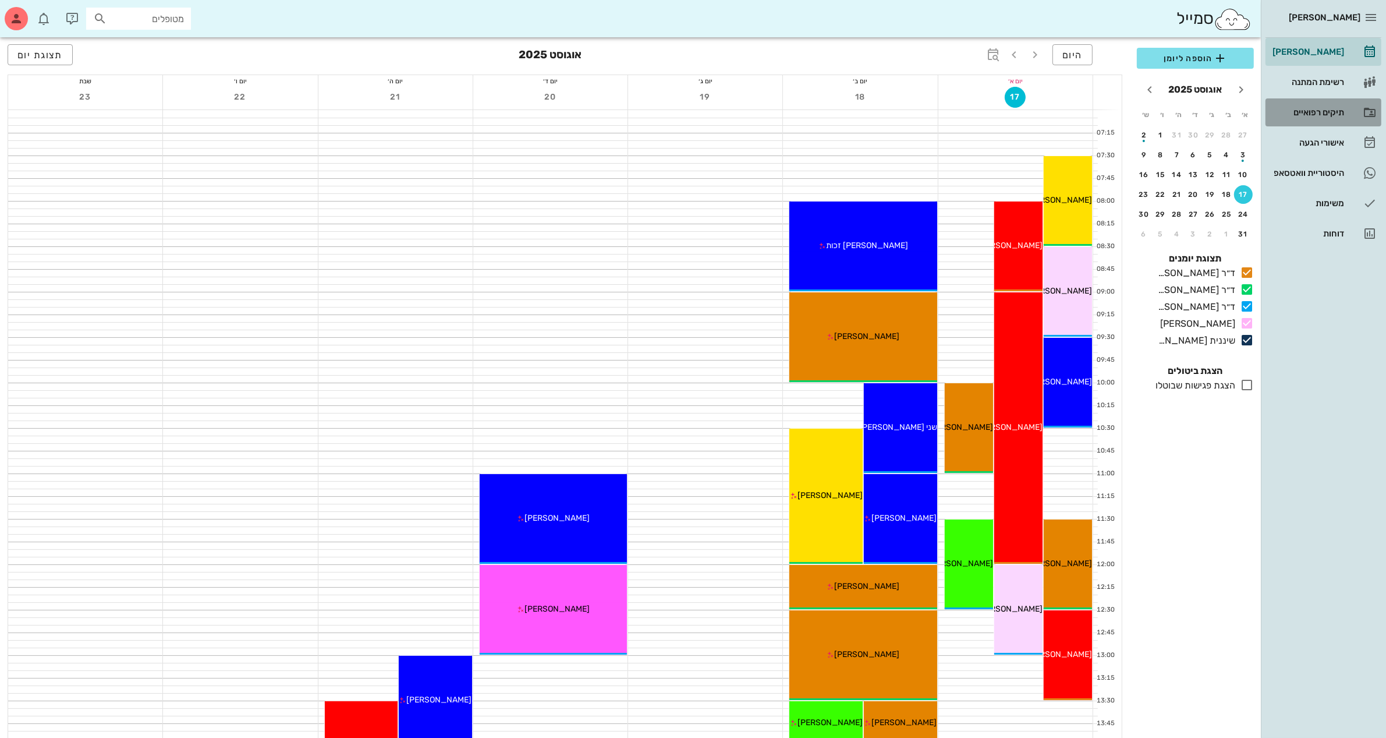
click at [1302, 114] on div "תיקים רפואיים" at bounding box center [1307, 112] width 74 height 9
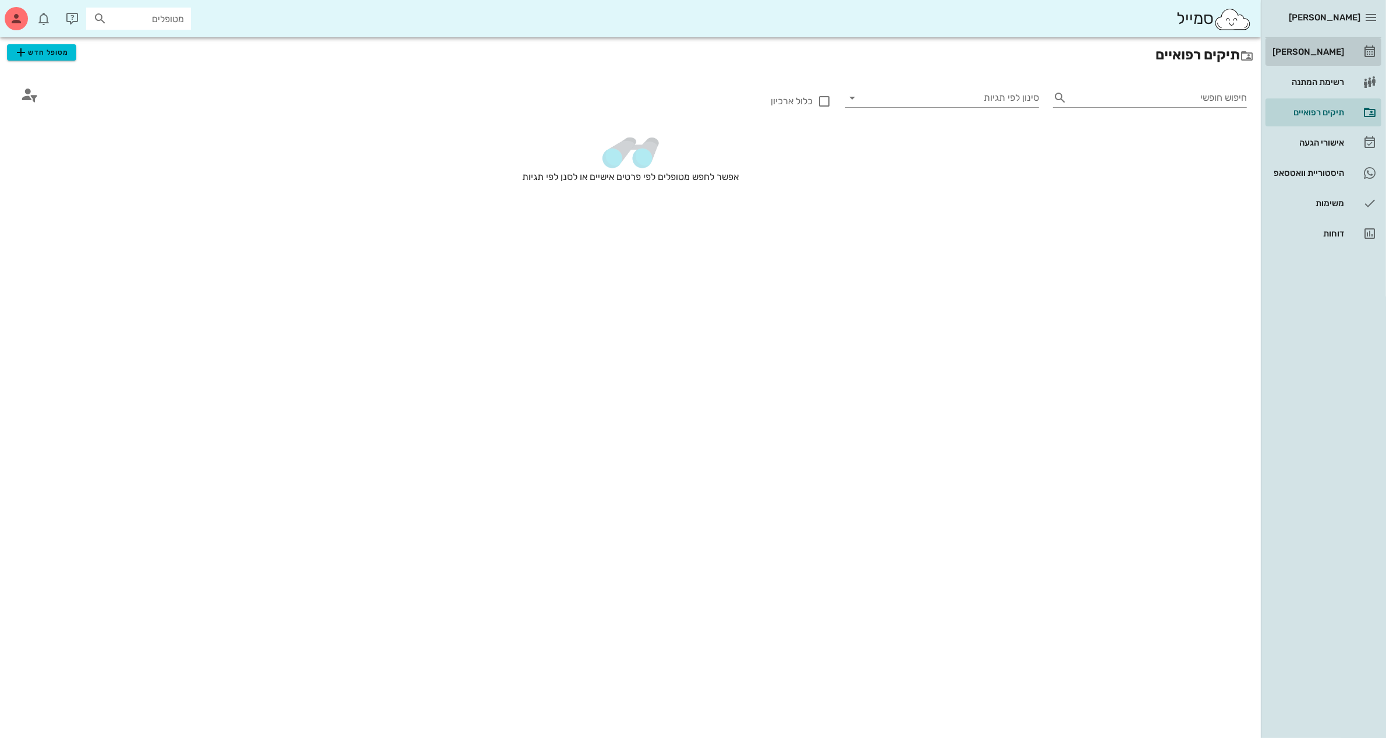
click at [1313, 45] on div "[PERSON_NAME]" at bounding box center [1307, 51] width 74 height 19
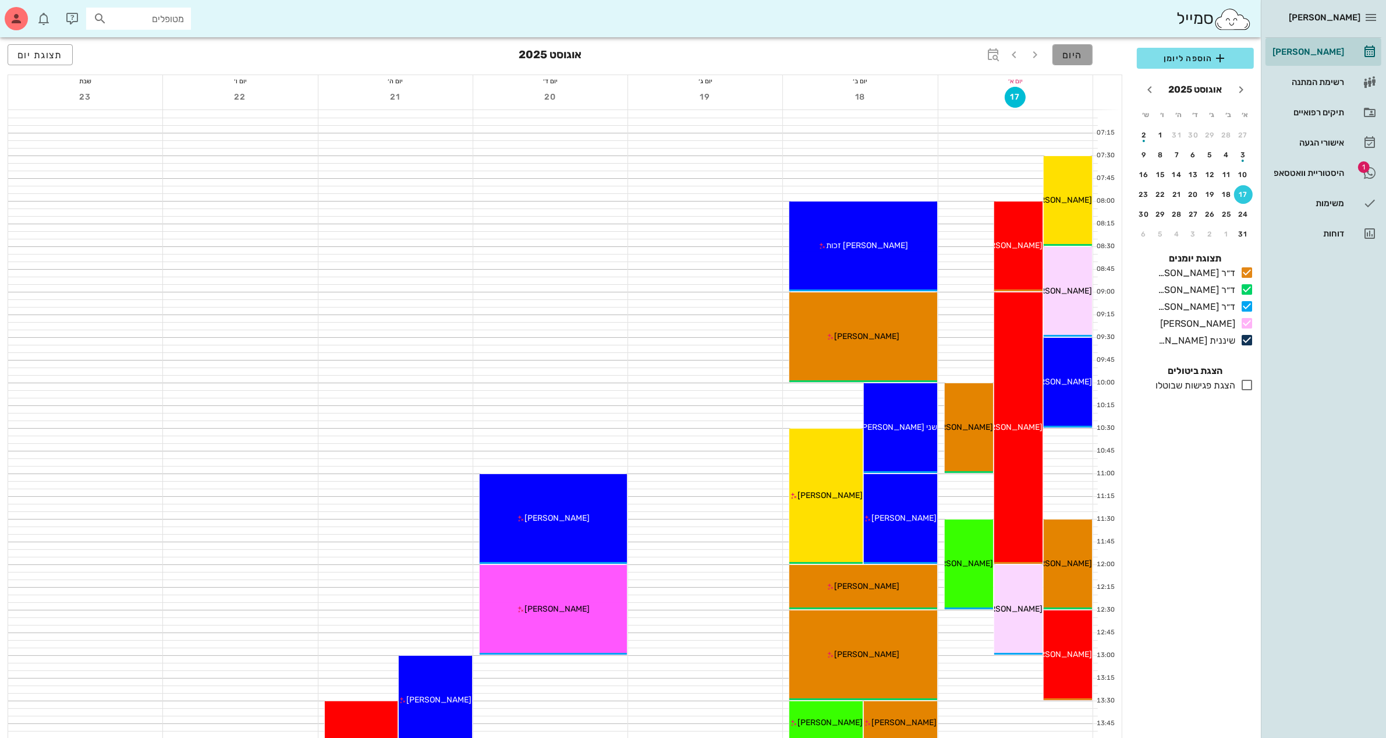
click at [1079, 49] on span "היום" at bounding box center [1072, 54] width 20 height 11
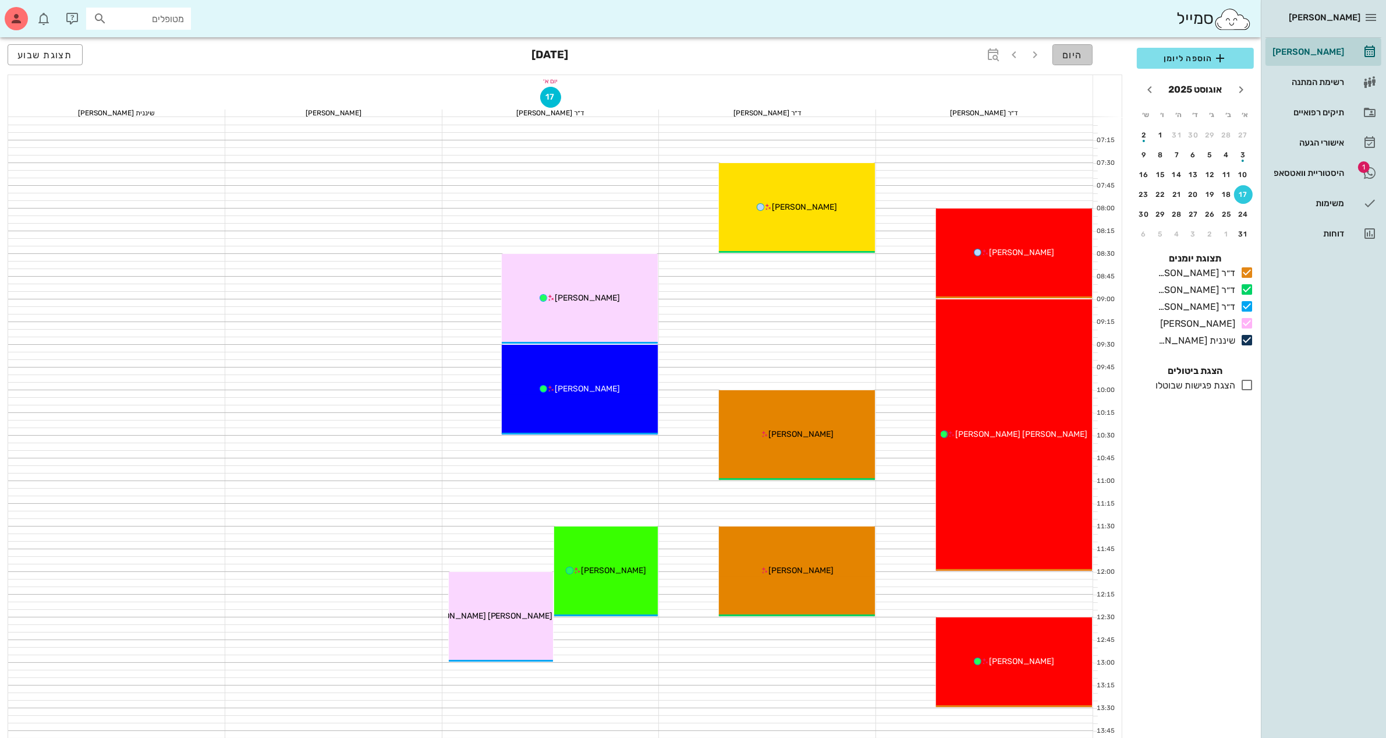
click at [1078, 59] on span "היום" at bounding box center [1072, 54] width 20 height 11
click at [1066, 49] on span "היום" at bounding box center [1072, 54] width 20 height 11
click at [140, 28] on div "מטופלים" at bounding box center [138, 19] width 105 height 22
click at [1314, 107] on div "תיקים רפואיים" at bounding box center [1307, 112] width 74 height 19
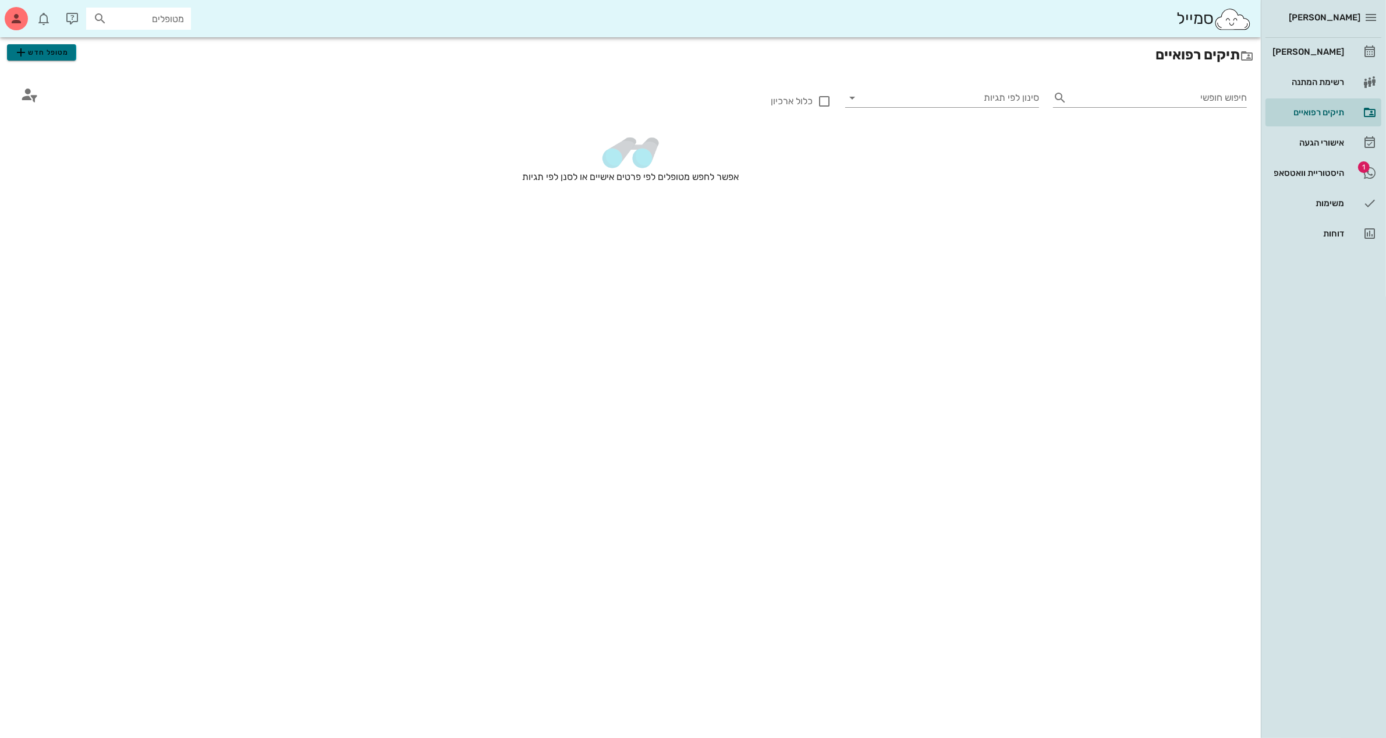
click at [53, 53] on span "מטופל חדש" at bounding box center [41, 52] width 55 height 14
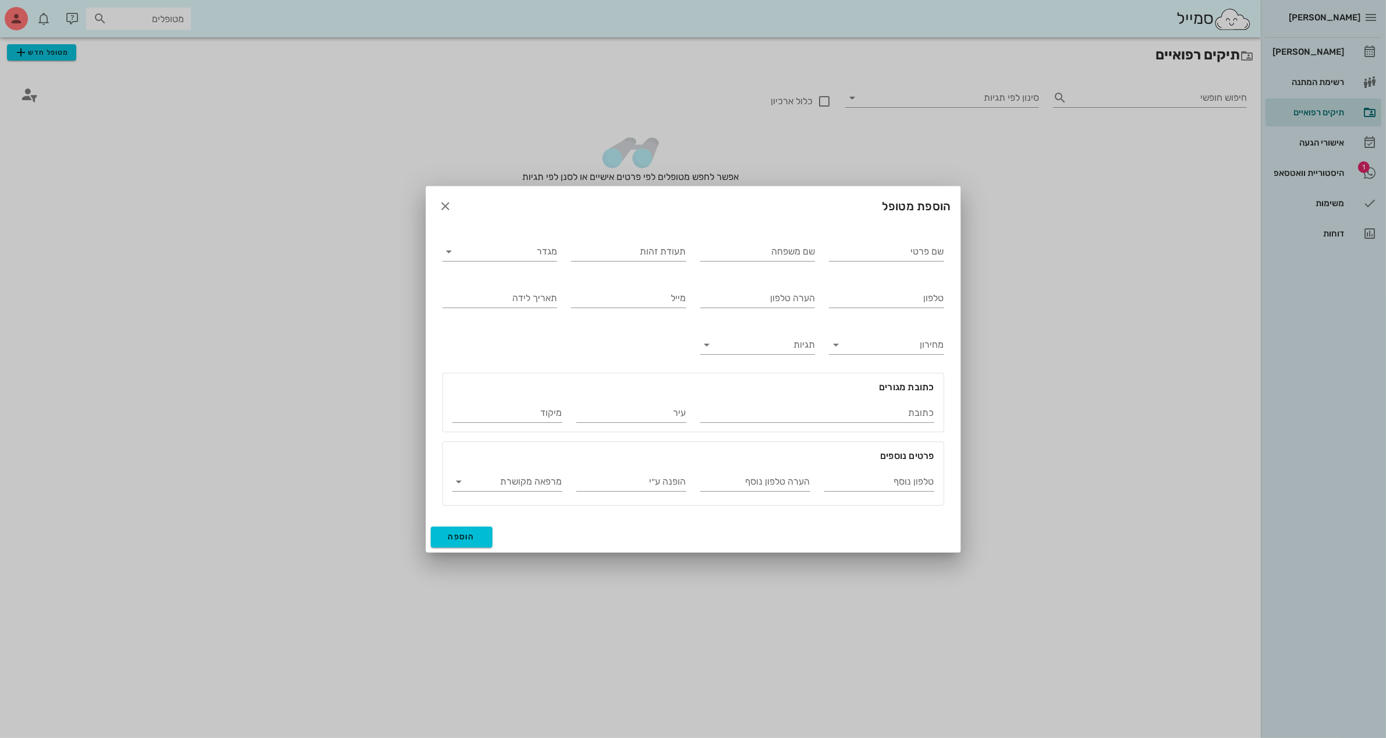
drag, startPoint x: 967, startPoint y: 251, endPoint x: 918, endPoint y: 254, distance: 49.5
click at [965, 251] on div at bounding box center [693, 369] width 1386 height 738
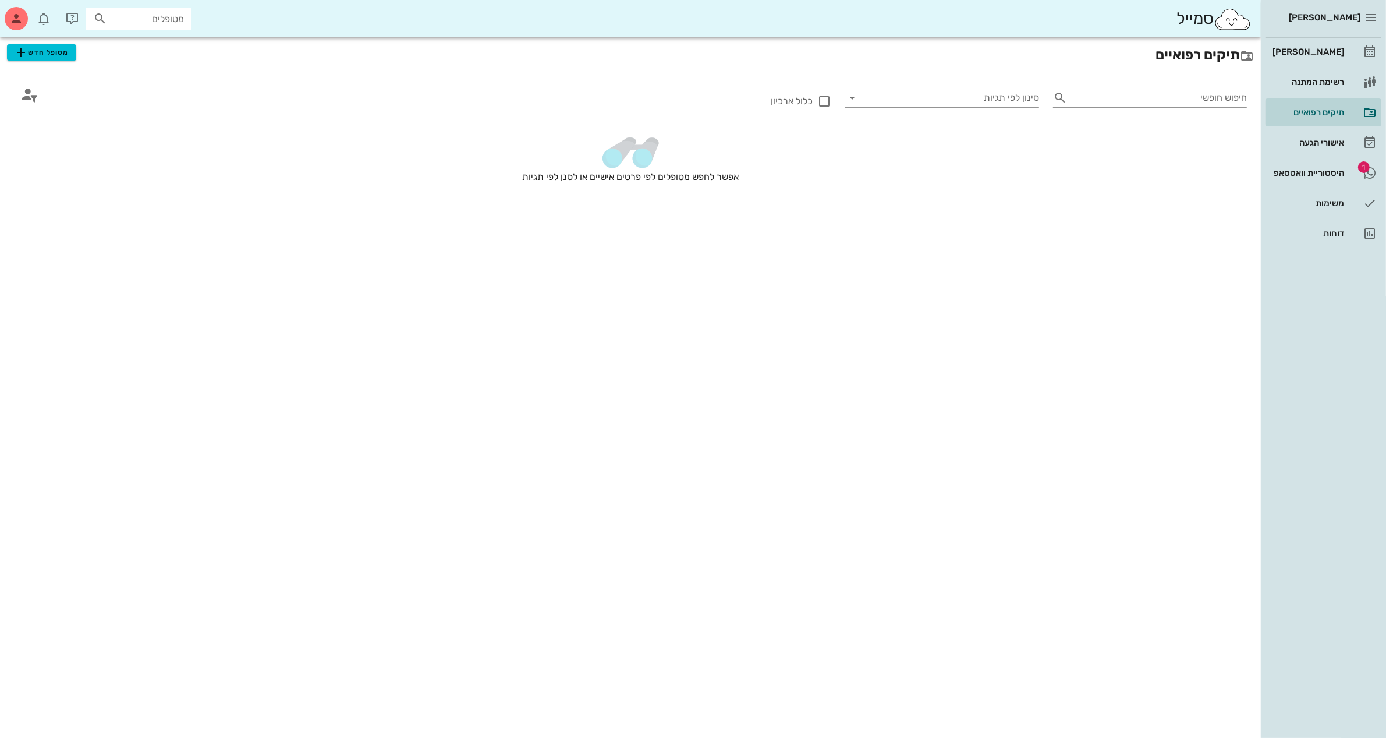
click at [913, 254] on div "תיקים רפואיים מטופל חדש חיפוש חופשי סינון לפי תגיות כלול ארכיון אפשר לחפש מטופל…" at bounding box center [630, 387] width 1261 height 700
click at [30, 53] on span "מטופל חדש" at bounding box center [41, 52] width 55 height 14
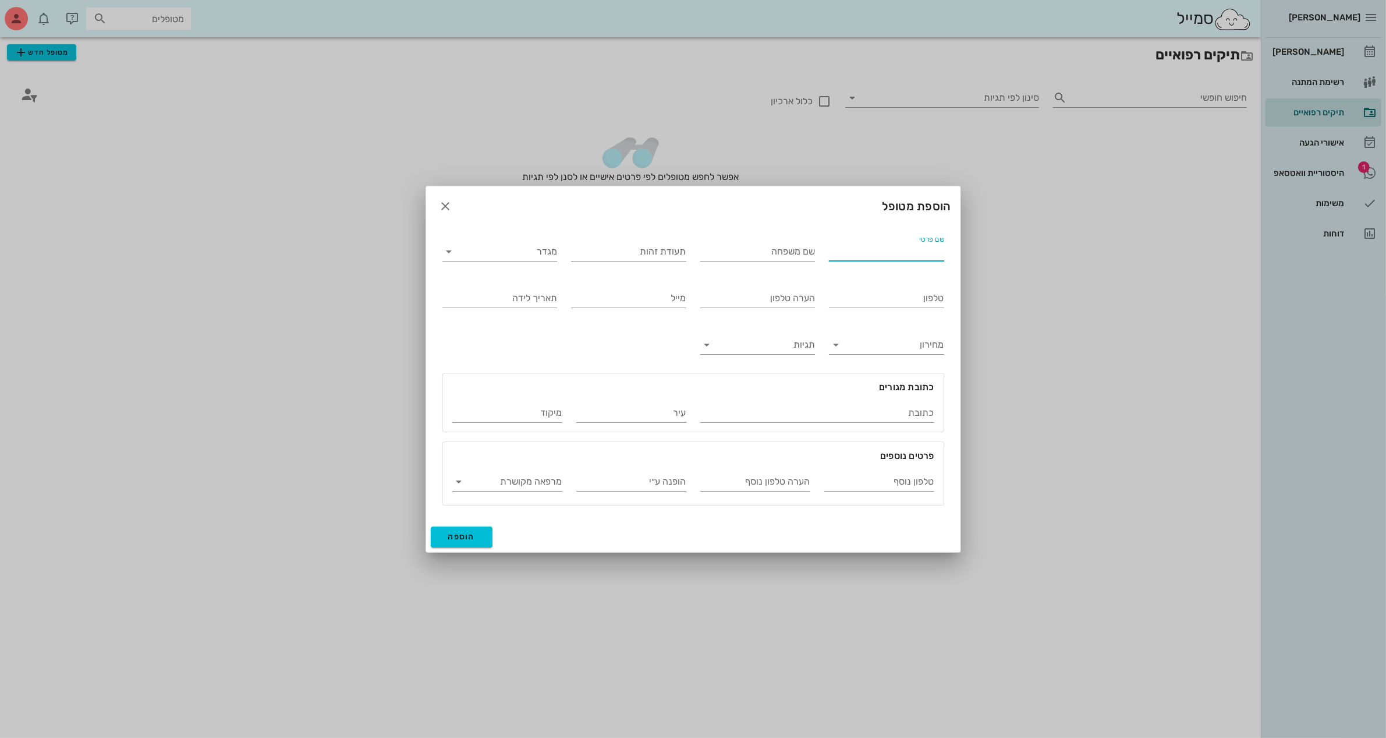
click at [921, 244] on div "שם פרטי" at bounding box center [886, 251] width 115 height 19
click at [773, 256] on input "שם משפחה" at bounding box center [757, 251] width 115 height 19
click at [444, 198] on button "button" at bounding box center [445, 206] width 21 height 21
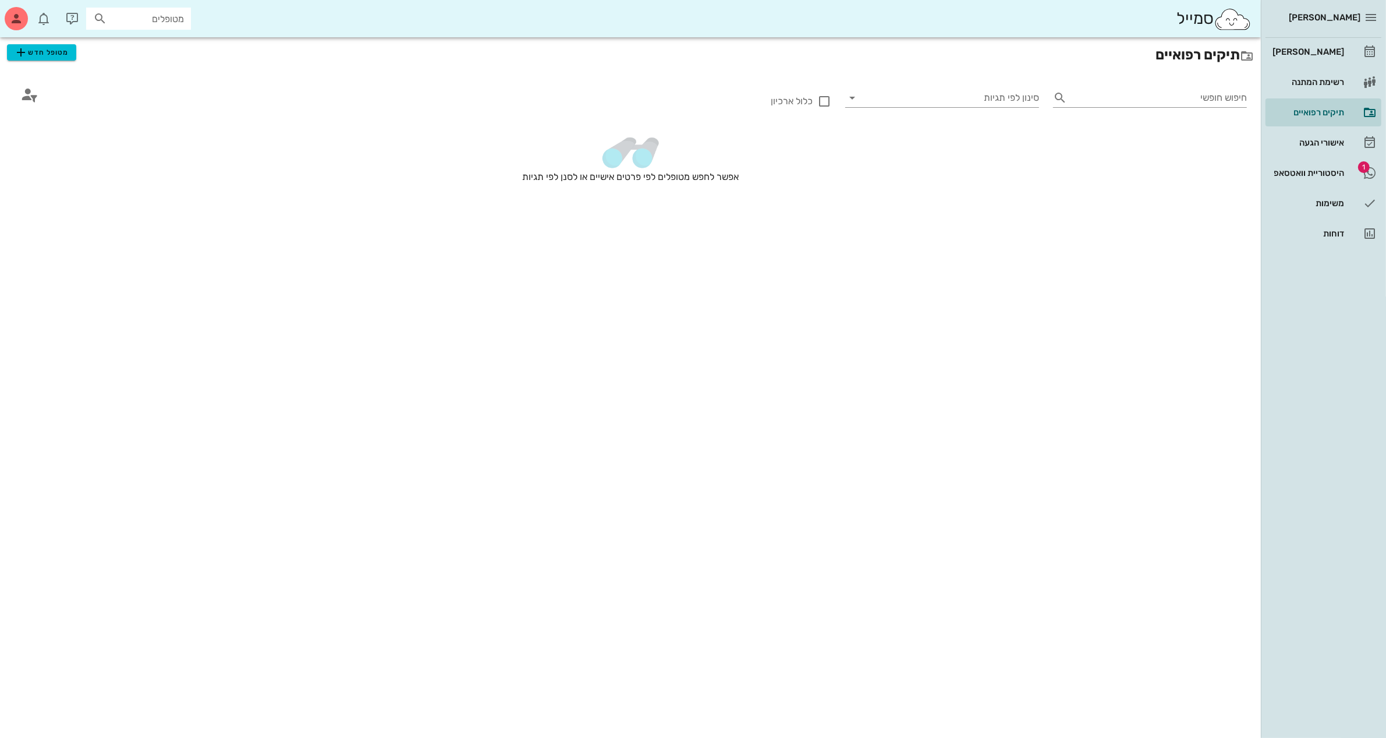
click at [164, 27] on div "מטופלים" at bounding box center [138, 19] width 105 height 22
click at [64, 55] on span "מטופל חדש" at bounding box center [41, 52] width 55 height 14
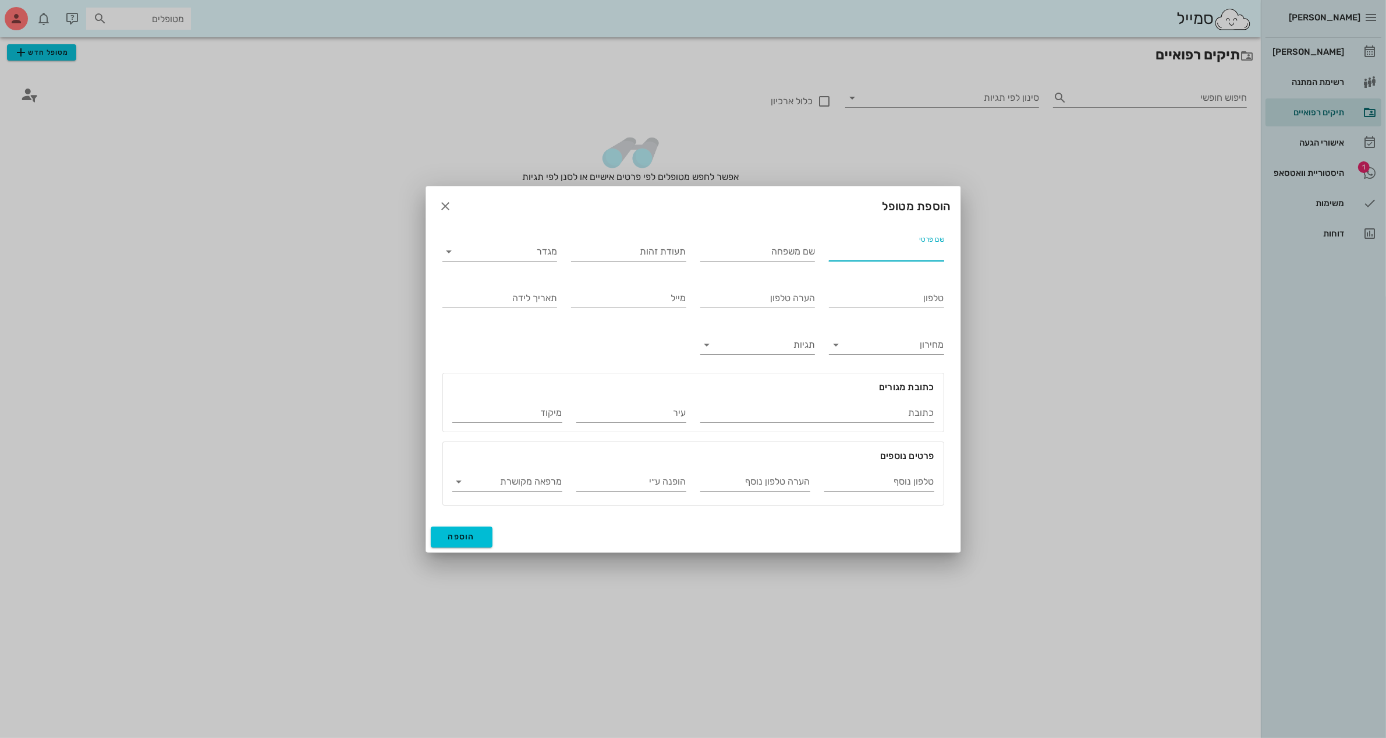
click at [928, 251] on input "שם פרטי" at bounding box center [886, 251] width 115 height 19
click at [886, 246] on input "שם פרטי" at bounding box center [886, 251] width 115 height 19
click at [482, 243] on input "מגדר" at bounding box center [509, 251] width 97 height 19
click at [522, 256] on div "זכר" at bounding box center [500, 259] width 96 height 11
click at [907, 298] on input "טלפון" at bounding box center [886, 298] width 115 height 19
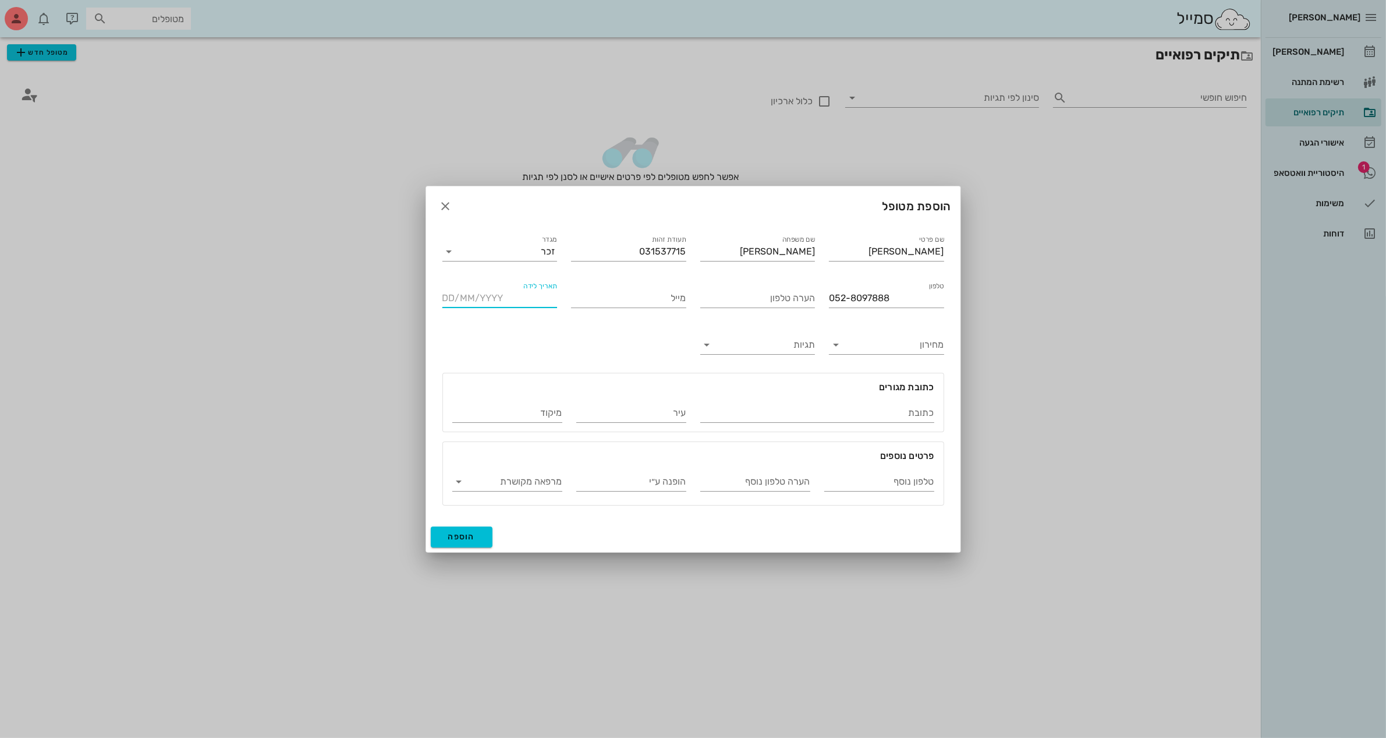
click at [505, 297] on input "תאריך לידה" at bounding box center [499, 298] width 115 height 19
click at [874, 150] on div at bounding box center [693, 369] width 1386 height 738
click at [501, 303] on input "תאריך לידה" at bounding box center [499, 298] width 115 height 19
click at [869, 409] on input "כתובת" at bounding box center [817, 412] width 234 height 19
click at [466, 533] on span "הוספה" at bounding box center [461, 536] width 27 height 10
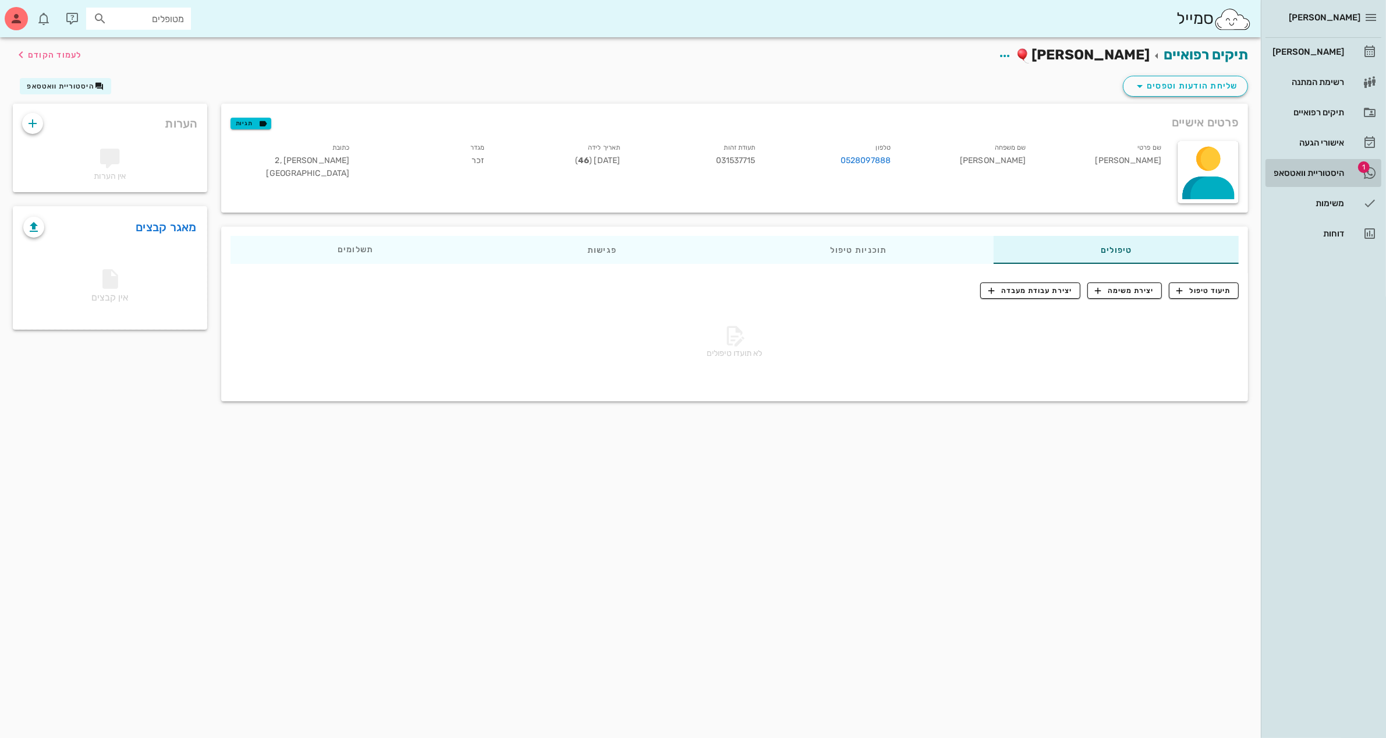
click at [1299, 166] on div "היסטוריית וואטסאפ" at bounding box center [1307, 173] width 74 height 19
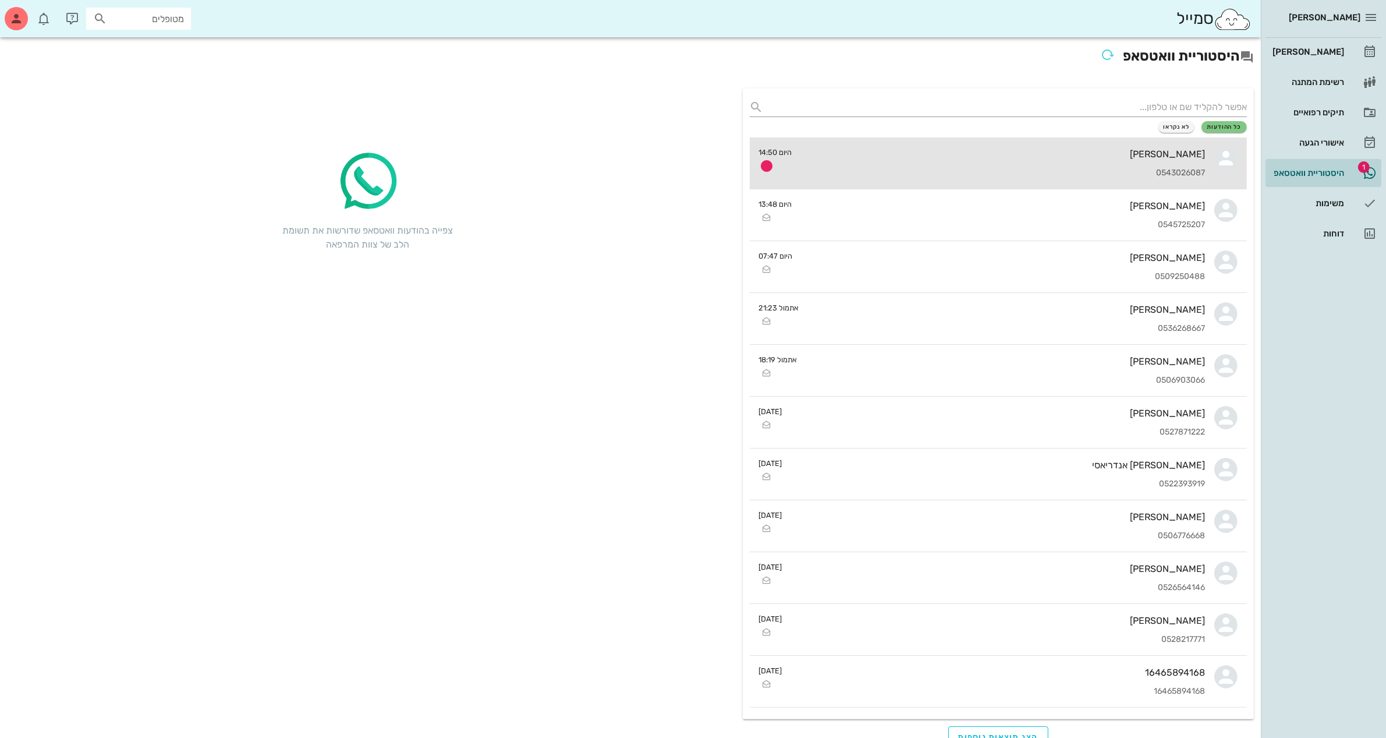
click at [965, 165] on div "[PERSON_NAME] 0543026087" at bounding box center [1004, 162] width 404 height 51
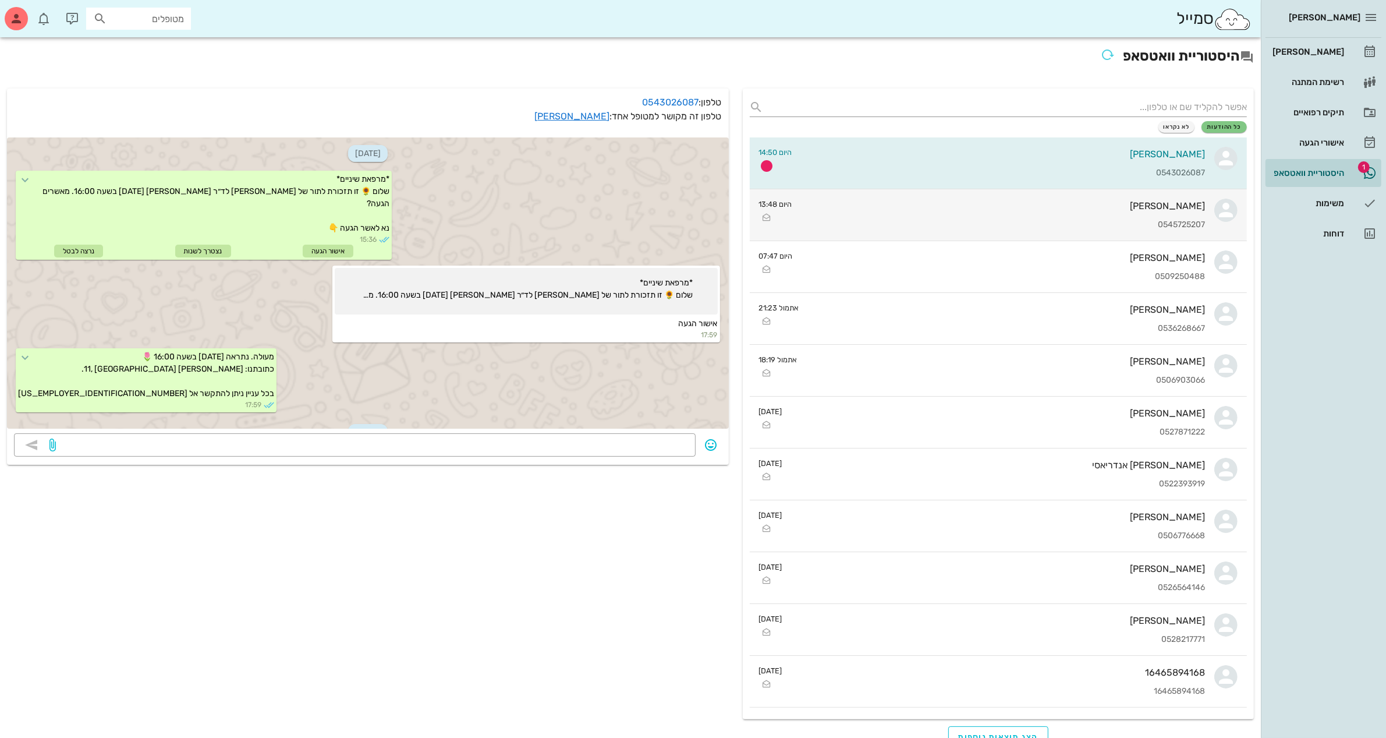
scroll to position [129, 0]
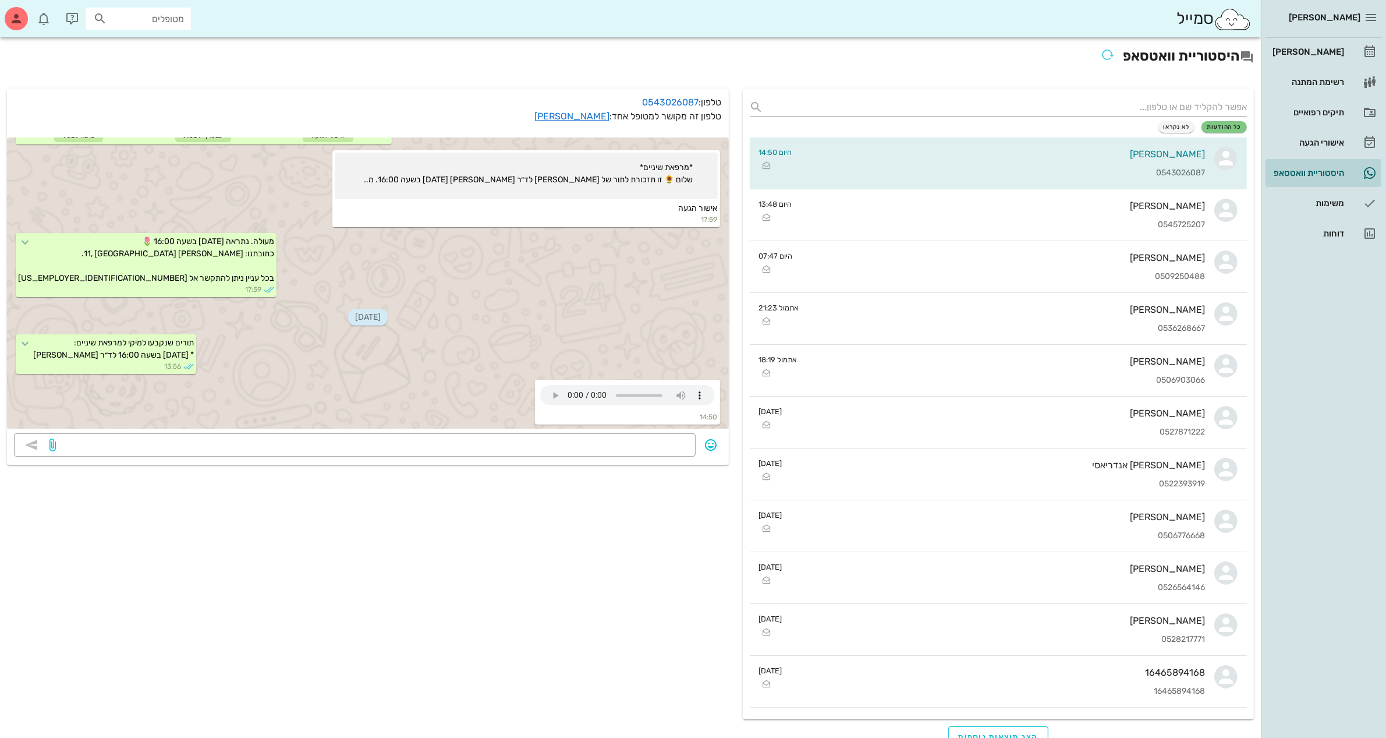
click at [170, 19] on input "מטופלים" at bounding box center [146, 18] width 75 height 15
click at [167, 48] on div "[PERSON_NAME] 031537715" at bounding box center [118, 44] width 128 height 9
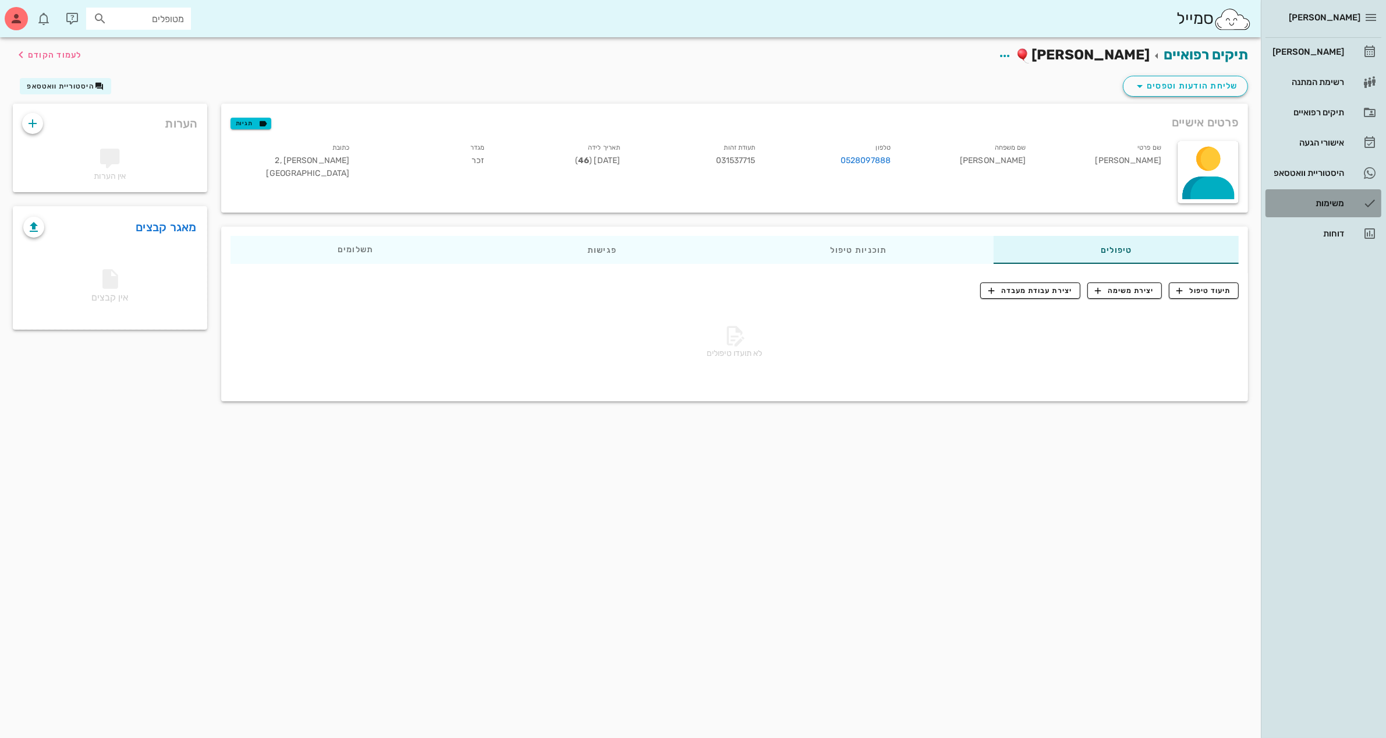
click at [1298, 201] on div "משימות" at bounding box center [1307, 203] width 74 height 9
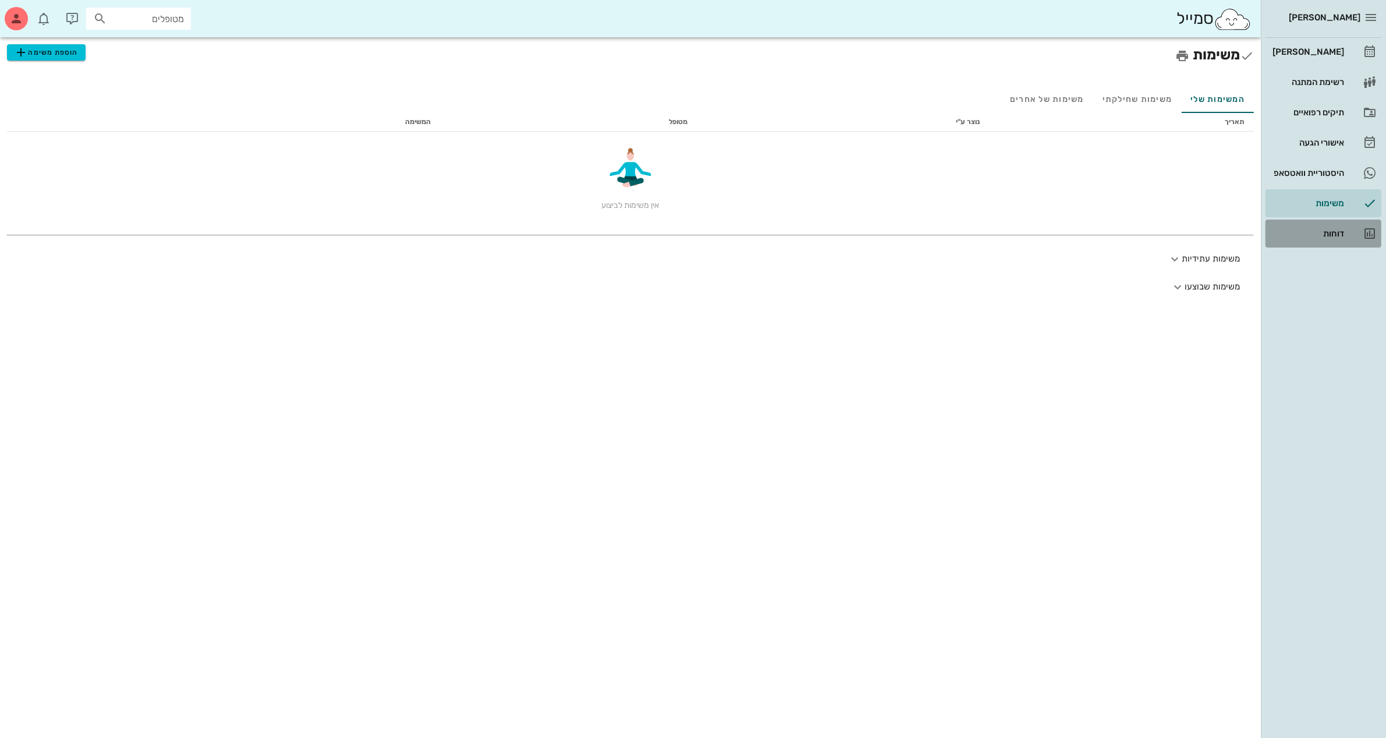
click at [1330, 231] on div "דוחות" at bounding box center [1307, 233] width 74 height 9
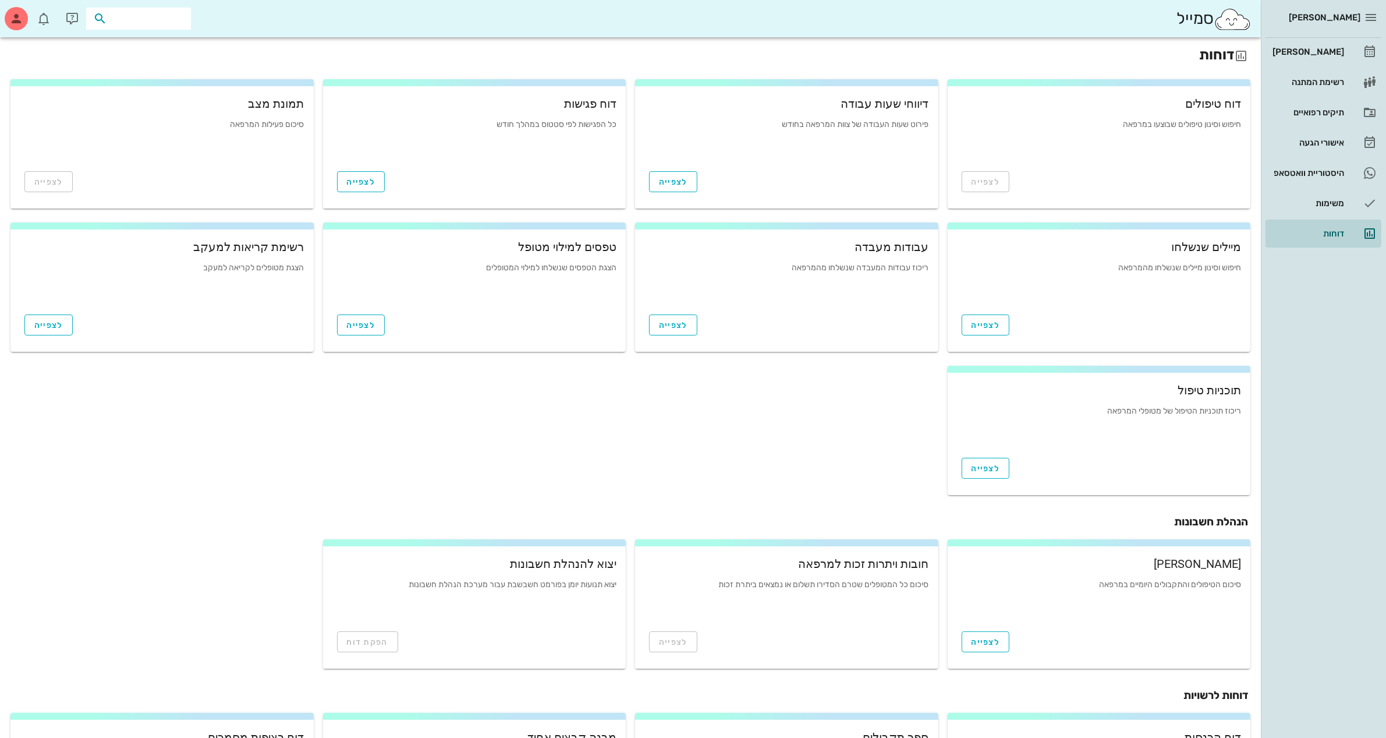
click at [109, 17] on input "text" at bounding box center [146, 18] width 75 height 15
click at [141, 41] on div "[PERSON_NAME] 031537715" at bounding box center [118, 44] width 128 height 9
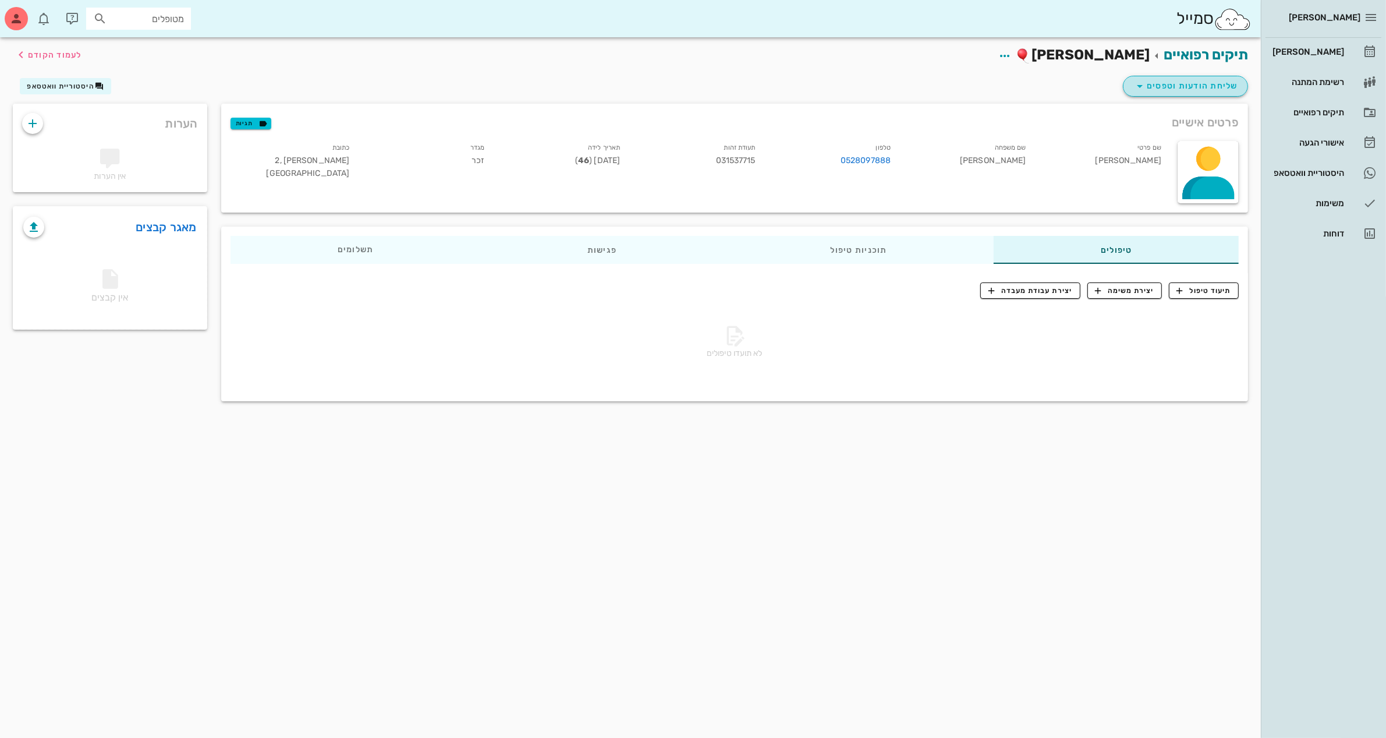
click at [1158, 86] on span "שליחת הודעות וטפסים" at bounding box center [1185, 86] width 105 height 14
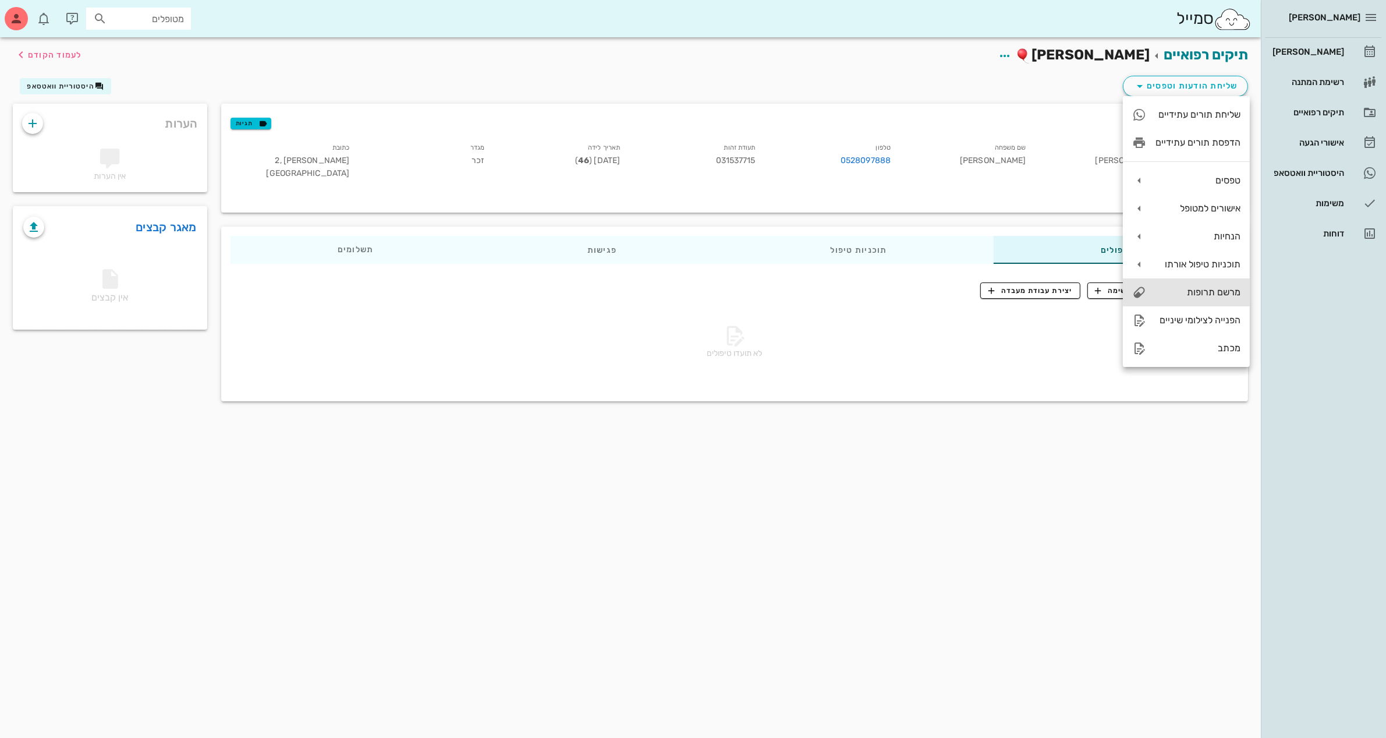
click at [1188, 288] on div "מרשם תרופות" at bounding box center [1198, 291] width 85 height 11
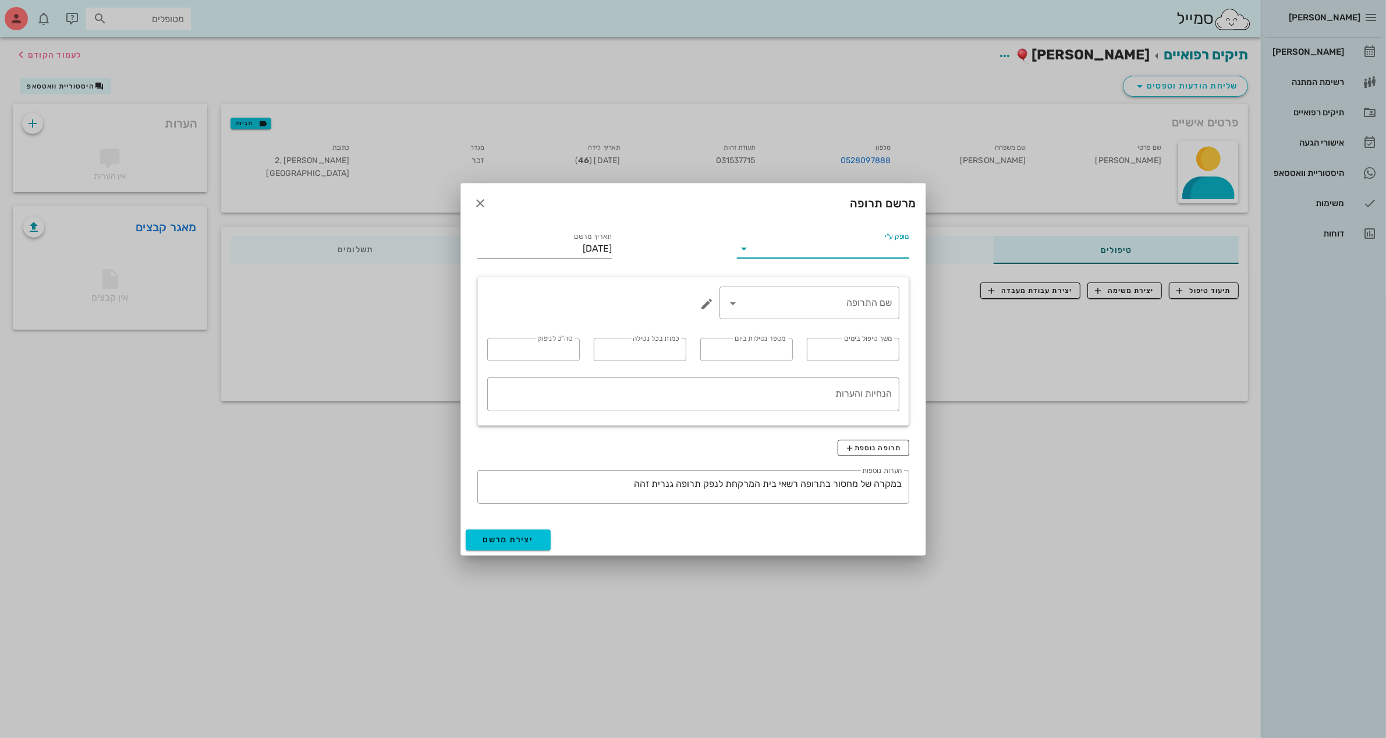
click at [831, 242] on input "מופק ע"י" at bounding box center [830, 248] width 155 height 19
click at [836, 286] on div "ד״ר [PERSON_NAME]" at bounding box center [822, 285] width 153 height 11
click at [845, 294] on input "שם התרופה" at bounding box center [818, 302] width 150 height 19
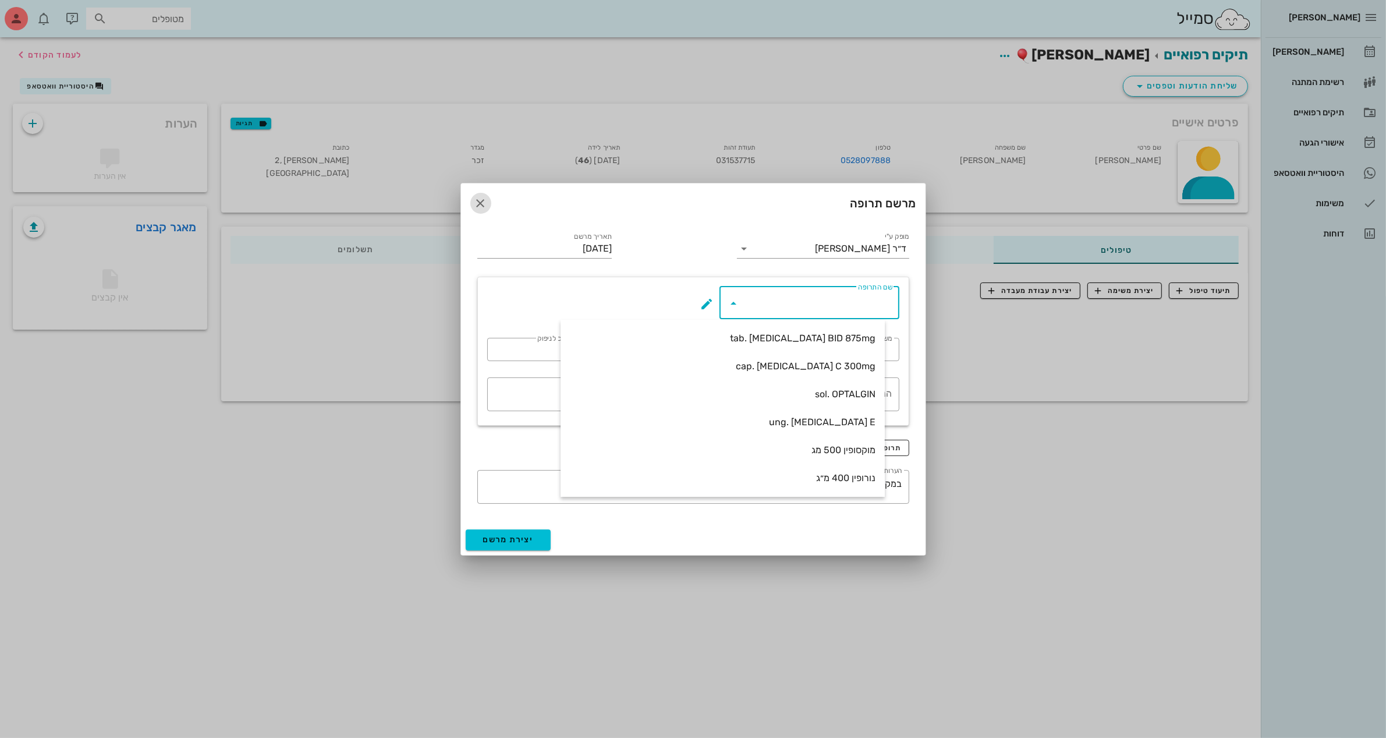
click at [477, 205] on icon "button" at bounding box center [481, 203] width 14 height 14
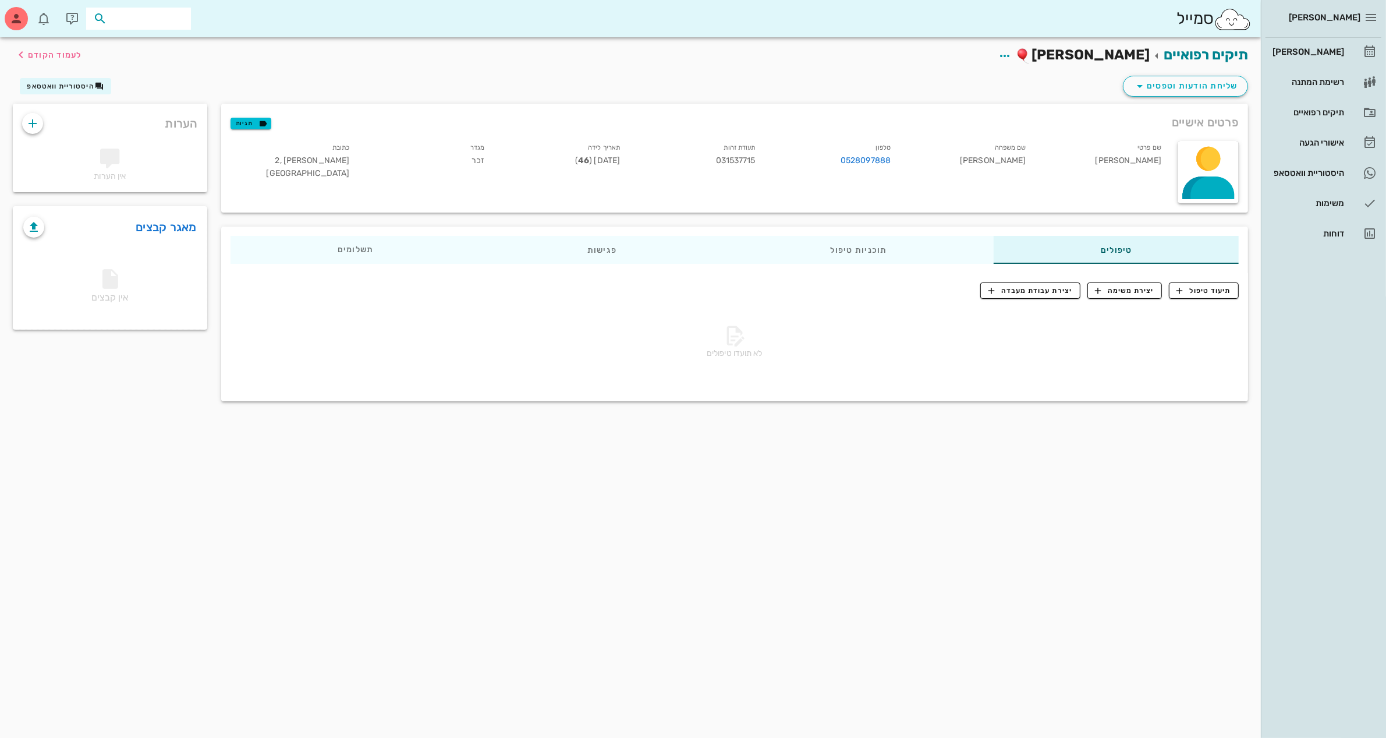
click at [129, 18] on input "text" at bounding box center [146, 18] width 75 height 15
click at [156, 42] on div "[PERSON_NAME] [PERSON_NAME] 022833099" at bounding box center [118, 49] width 128 height 19
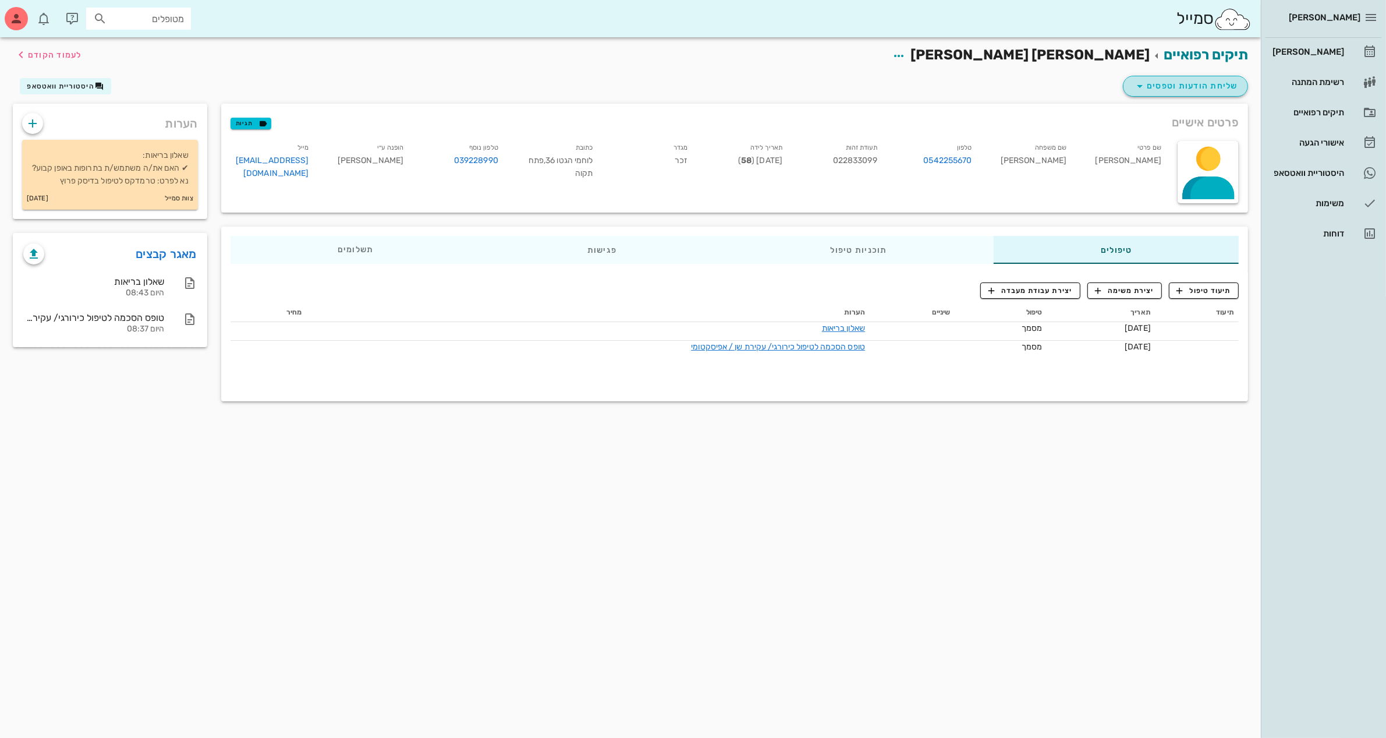
click at [1178, 87] on span "שליחת הודעות וטפסים" at bounding box center [1185, 86] width 105 height 14
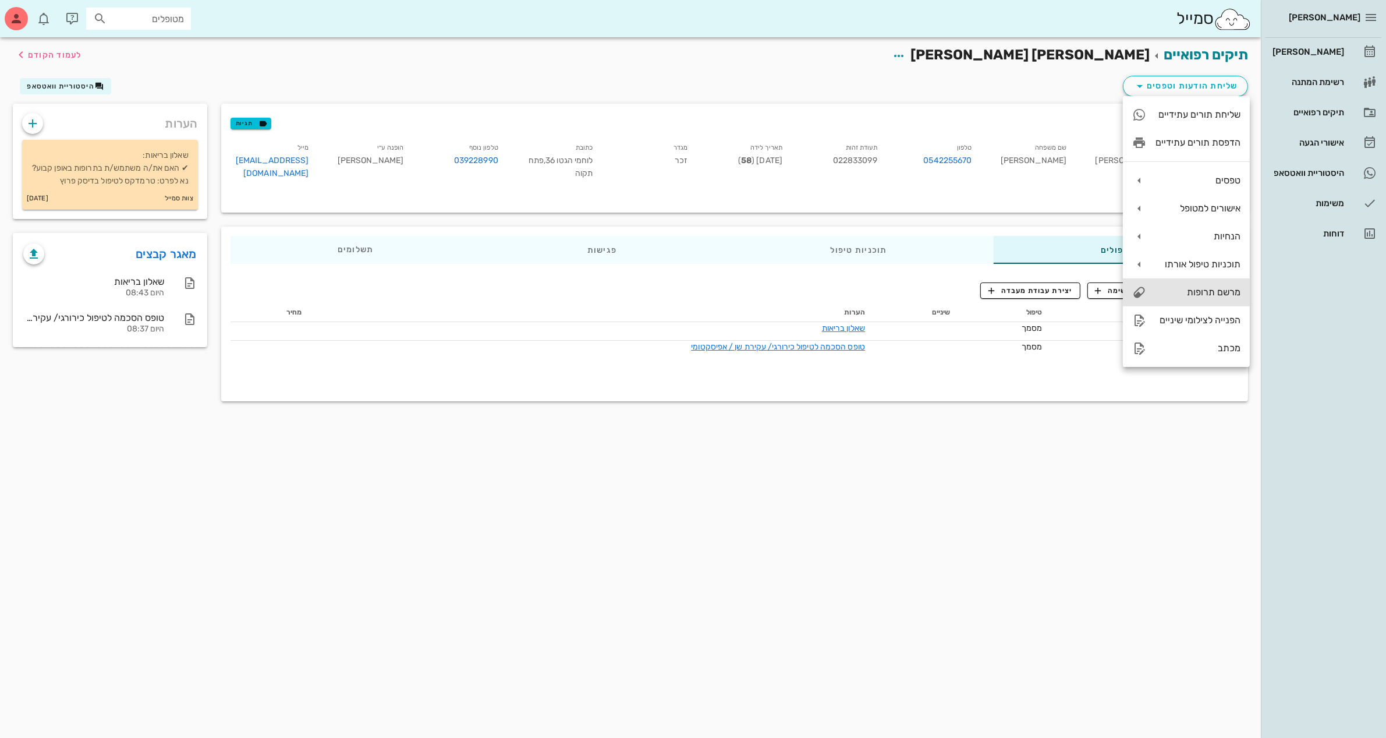
click at [1218, 291] on div "מרשם תרופות" at bounding box center [1198, 291] width 85 height 11
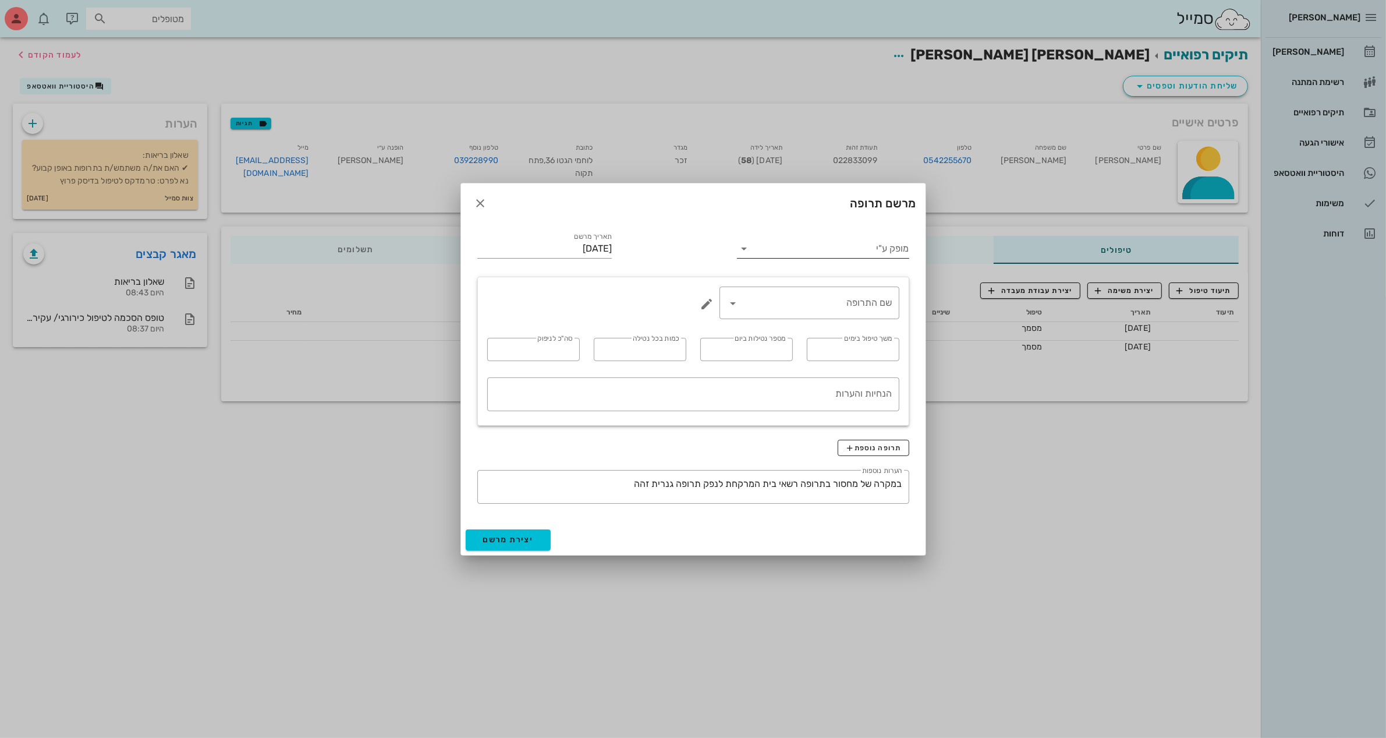
click at [874, 243] on input "מופק ע"י" at bounding box center [830, 248] width 155 height 19
click at [754, 234] on div "מופק ע"י" at bounding box center [823, 247] width 172 height 30
click at [487, 193] on div "מרשם תרופה" at bounding box center [693, 203] width 465 height 40
click at [482, 204] on icon "button" at bounding box center [481, 203] width 14 height 14
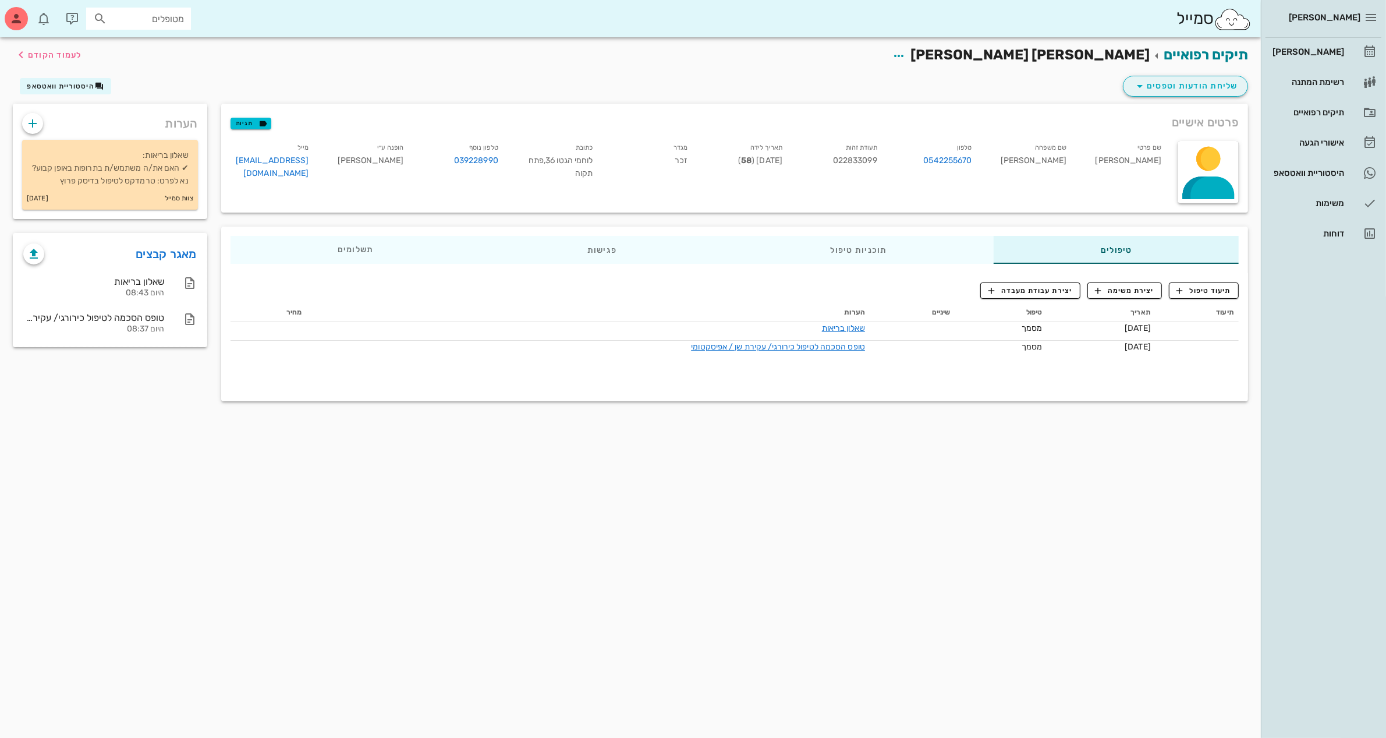
drag, startPoint x: 1236, startPoint y: 97, endPoint x: 1228, endPoint y: 94, distance: 8.3
click at [1228, 94] on div "תיקים רפואיים [PERSON_NAME] [PERSON_NAME] לעמוד הקודם שליחת הודעות וטפסים היסטו…" at bounding box center [630, 222] width 1235 height 371
click at [1227, 93] on button "שליחת הודעות וטפסים" at bounding box center [1185, 86] width 125 height 21
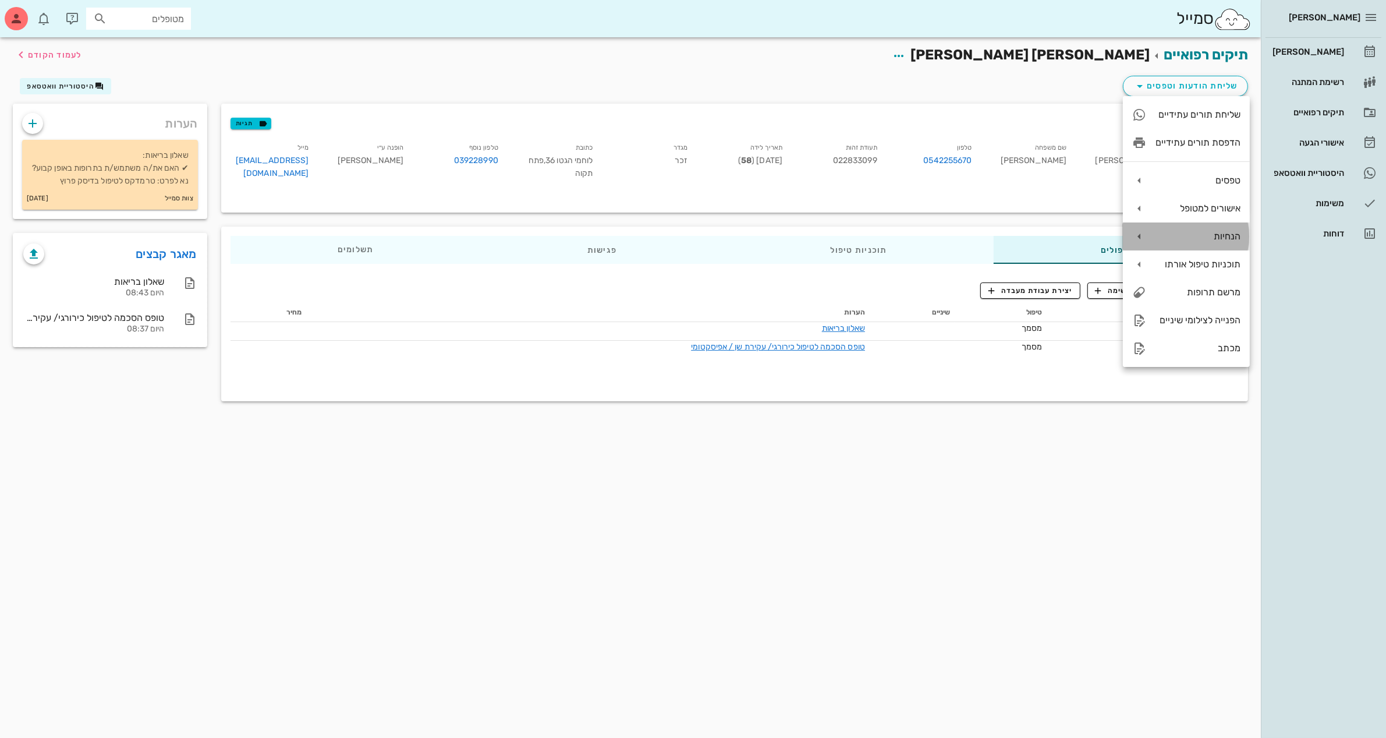
click at [1210, 239] on div "הנחיות" at bounding box center [1198, 236] width 85 height 11
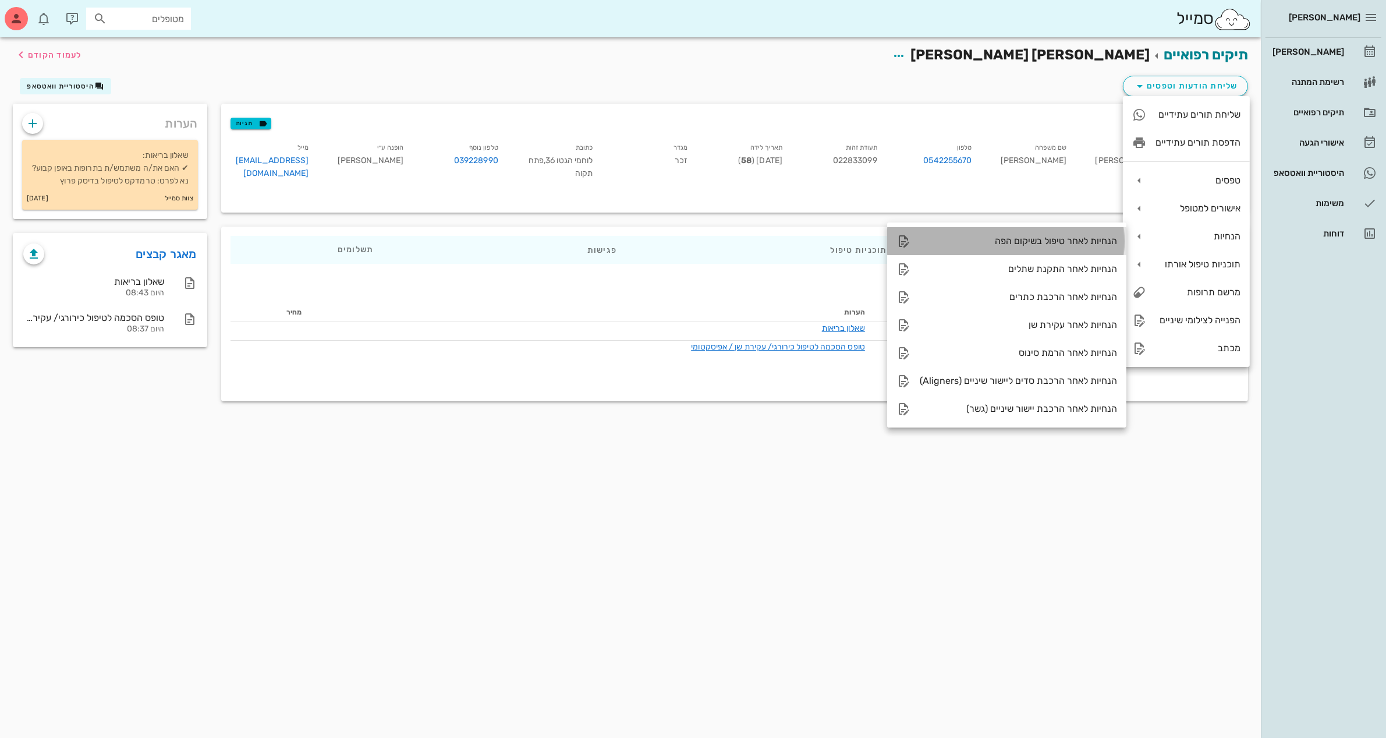
click at [1061, 243] on div "הנחיות לאחר טיפול בשיקום הפה" at bounding box center [1018, 240] width 197 height 11
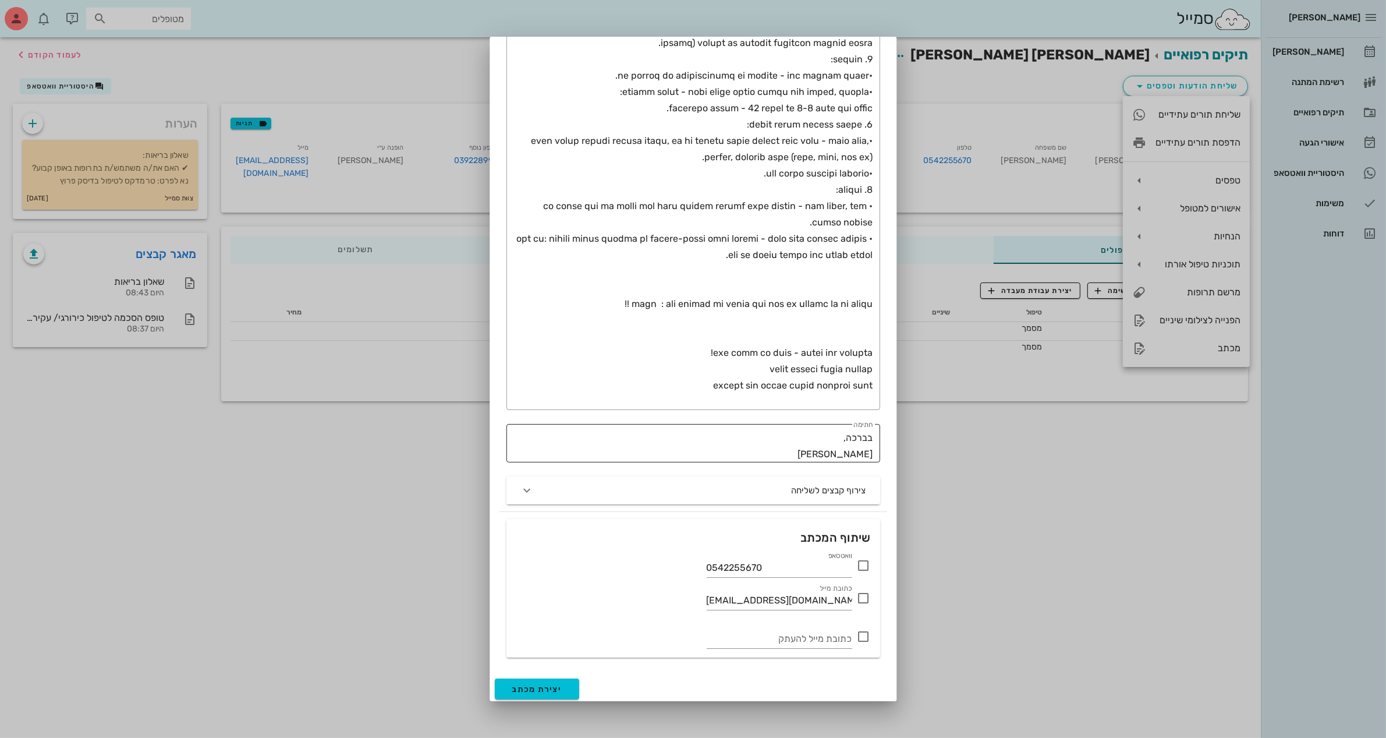
scroll to position [272, 0]
click at [854, 559] on div at bounding box center [861, 562] width 19 height 15
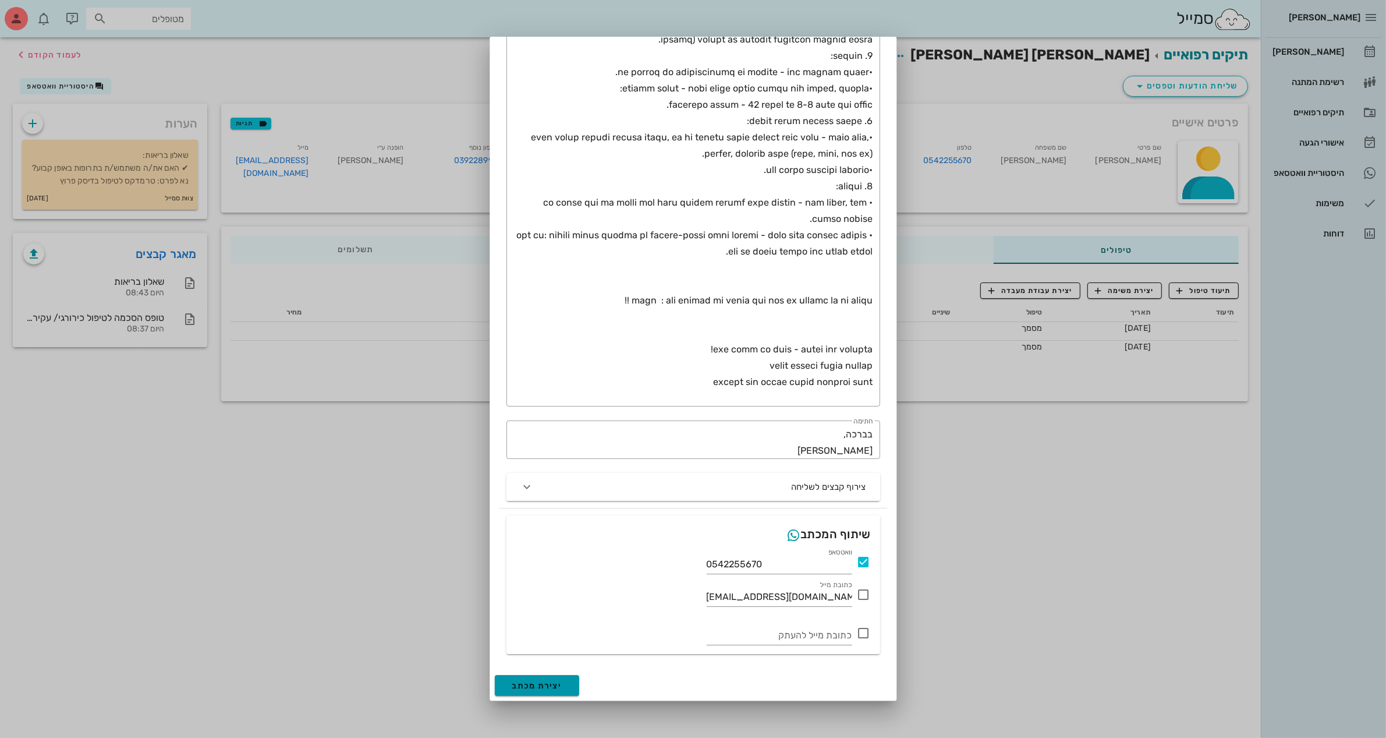
click at [551, 685] on span "יצירת מכתב" at bounding box center [537, 685] width 50 height 10
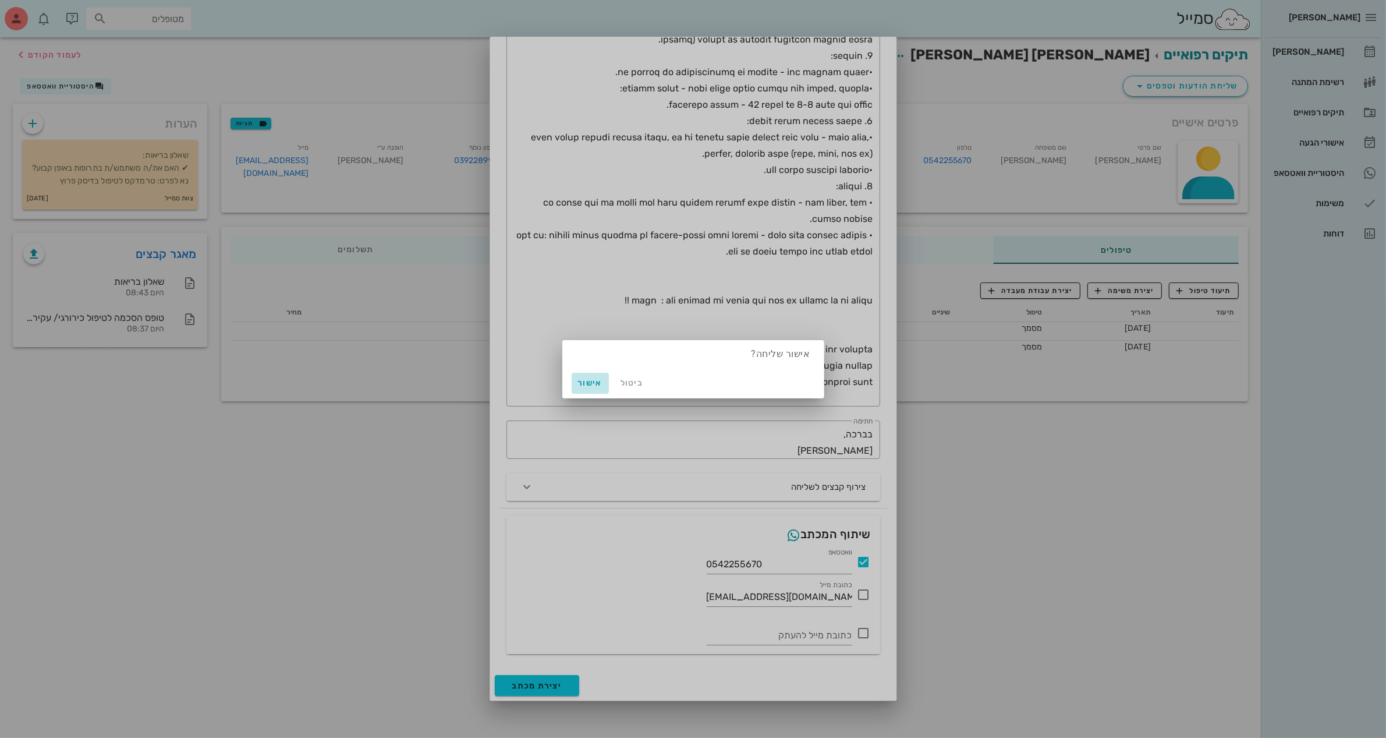
click at [601, 381] on span "אישור" at bounding box center [590, 383] width 28 height 10
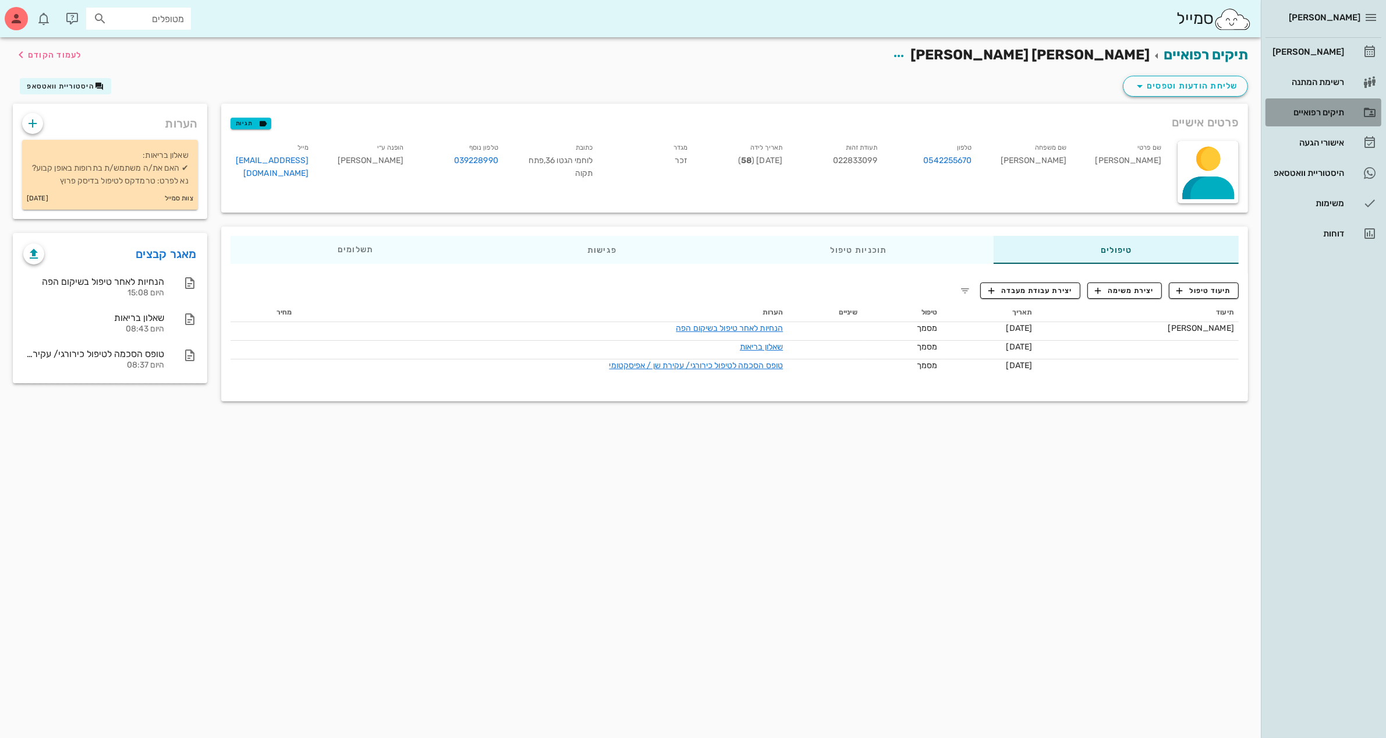
click at [1316, 108] on div "תיקים רפואיים" at bounding box center [1307, 112] width 74 height 9
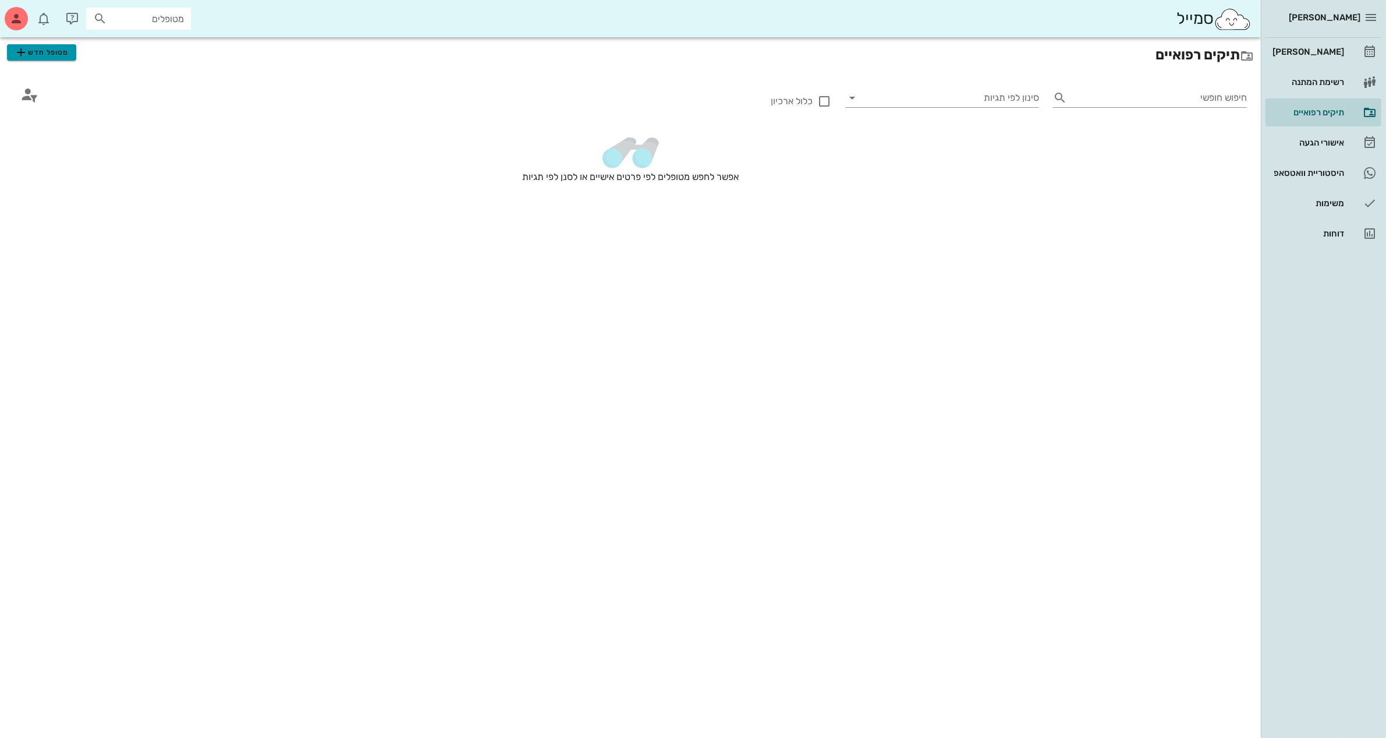
click at [30, 47] on span "מטופל חדש" at bounding box center [41, 52] width 55 height 14
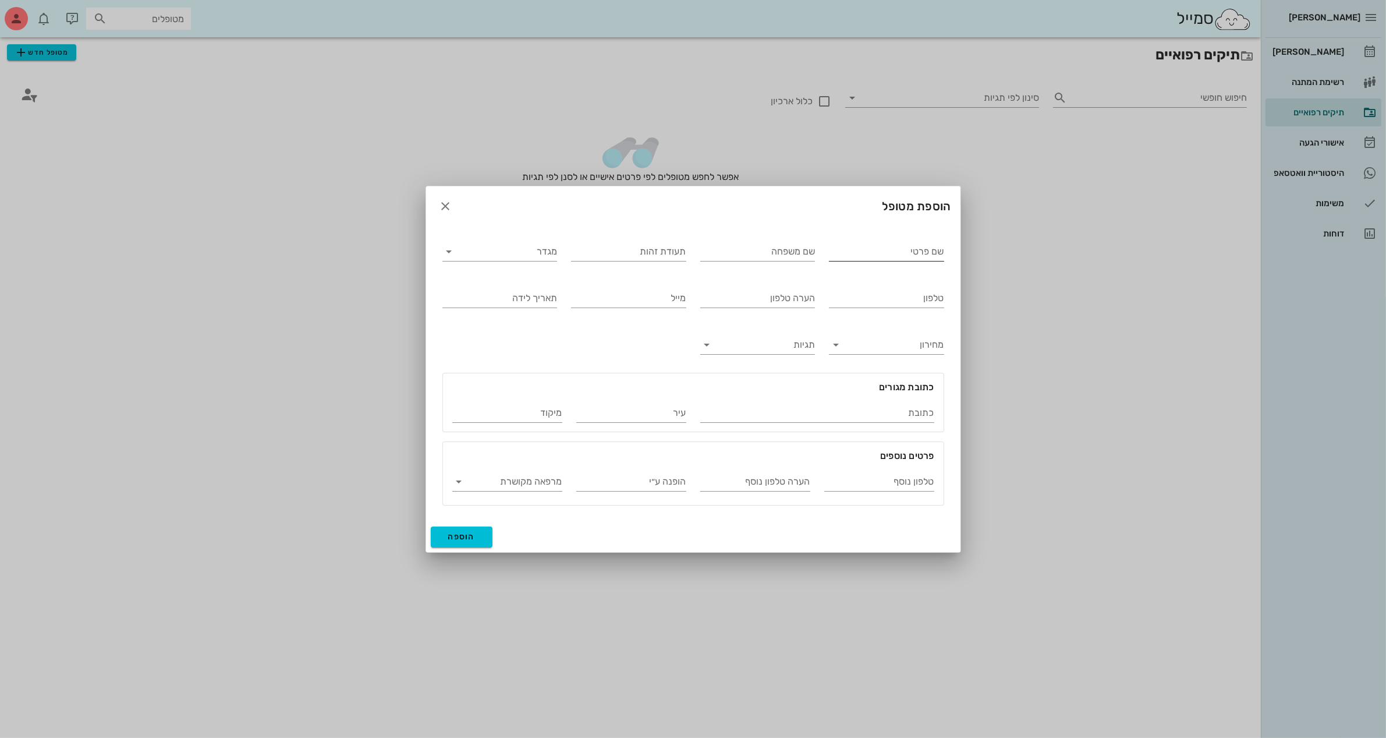
click at [857, 253] on input "שם פרטי" at bounding box center [886, 251] width 115 height 19
click at [650, 252] on input "תעודת זהות" at bounding box center [628, 251] width 115 height 19
click at [512, 253] on input "מגדר" at bounding box center [509, 251] width 97 height 19
click at [524, 283] on div "נקבה" at bounding box center [500, 287] width 96 height 11
click at [499, 297] on input "תאריך לידה" at bounding box center [499, 298] width 115 height 19
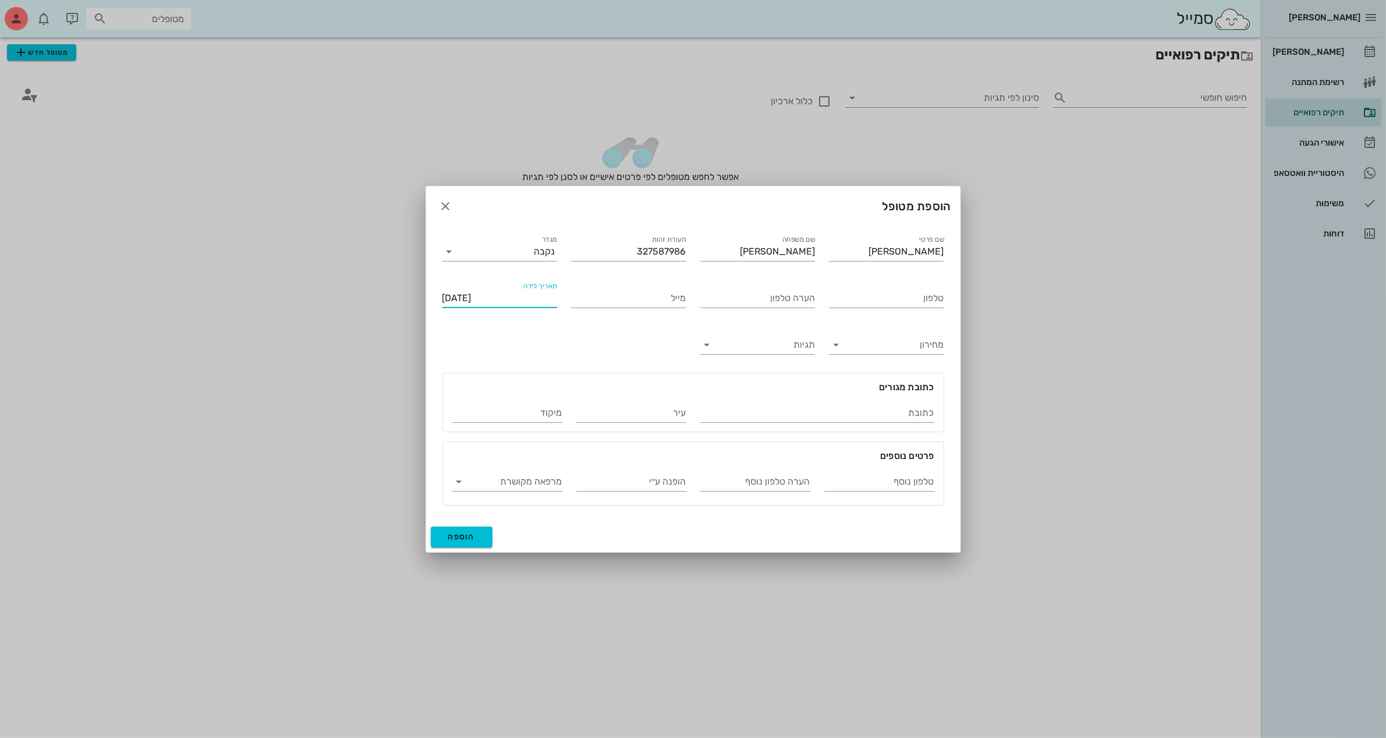
click at [559, 335] on div "שם פרטי [PERSON_NAME] שם משפחה [PERSON_NAME] תעודת זהות 327587986 מגדר נקבה טלפ…" at bounding box center [693, 369] width 516 height 286
click at [884, 406] on input "כתובת" at bounding box center [817, 412] width 234 height 19
click at [470, 533] on span "הוספה" at bounding box center [461, 536] width 27 height 10
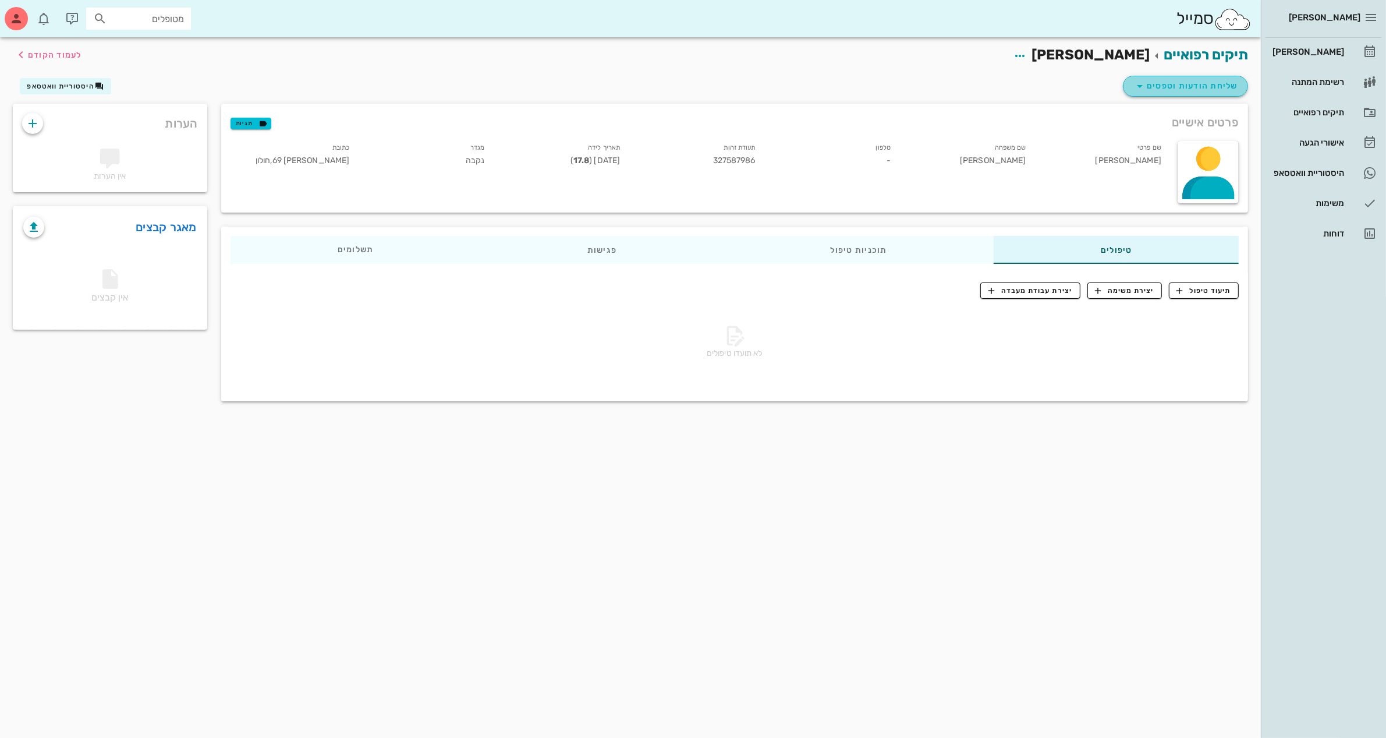
click at [1179, 84] on span "שליחת הודעות וטפסים" at bounding box center [1185, 86] width 105 height 14
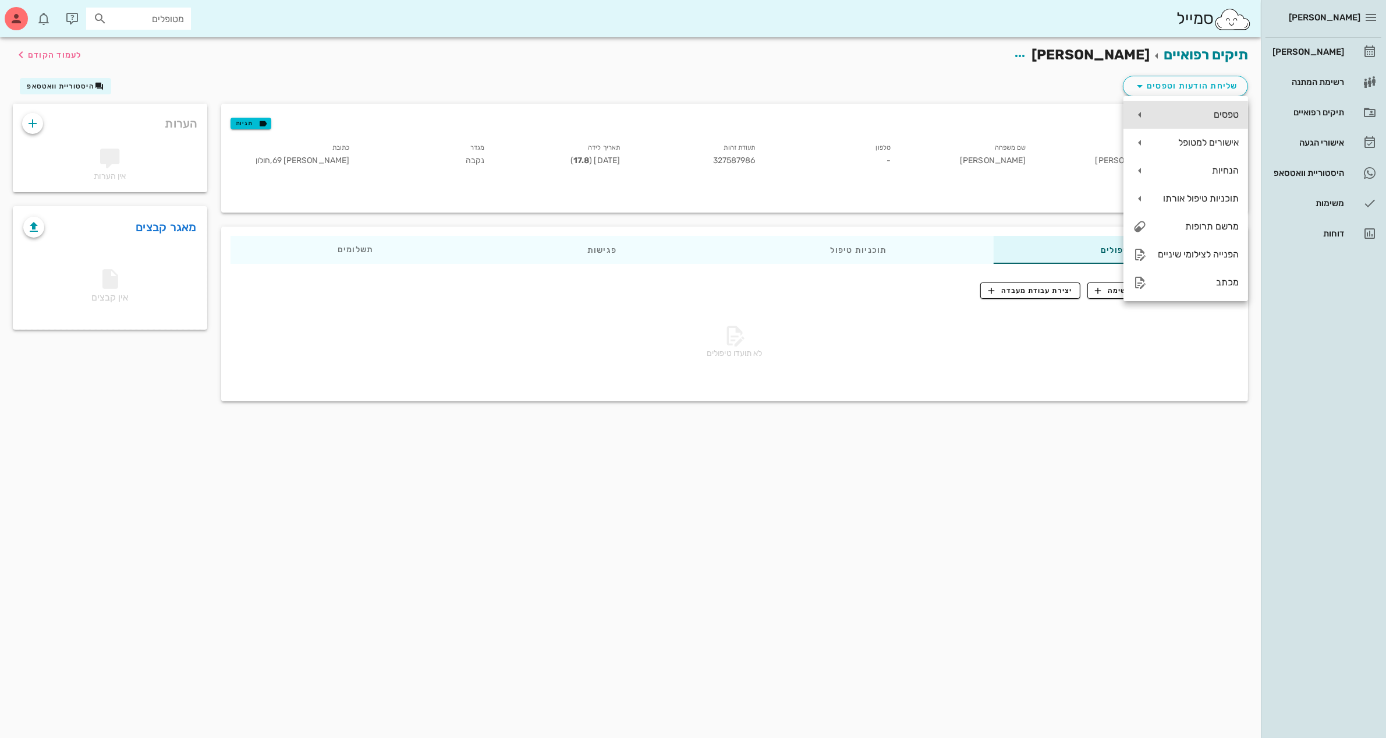
click at [1208, 109] on div "טפסים" at bounding box center [1197, 114] width 83 height 11
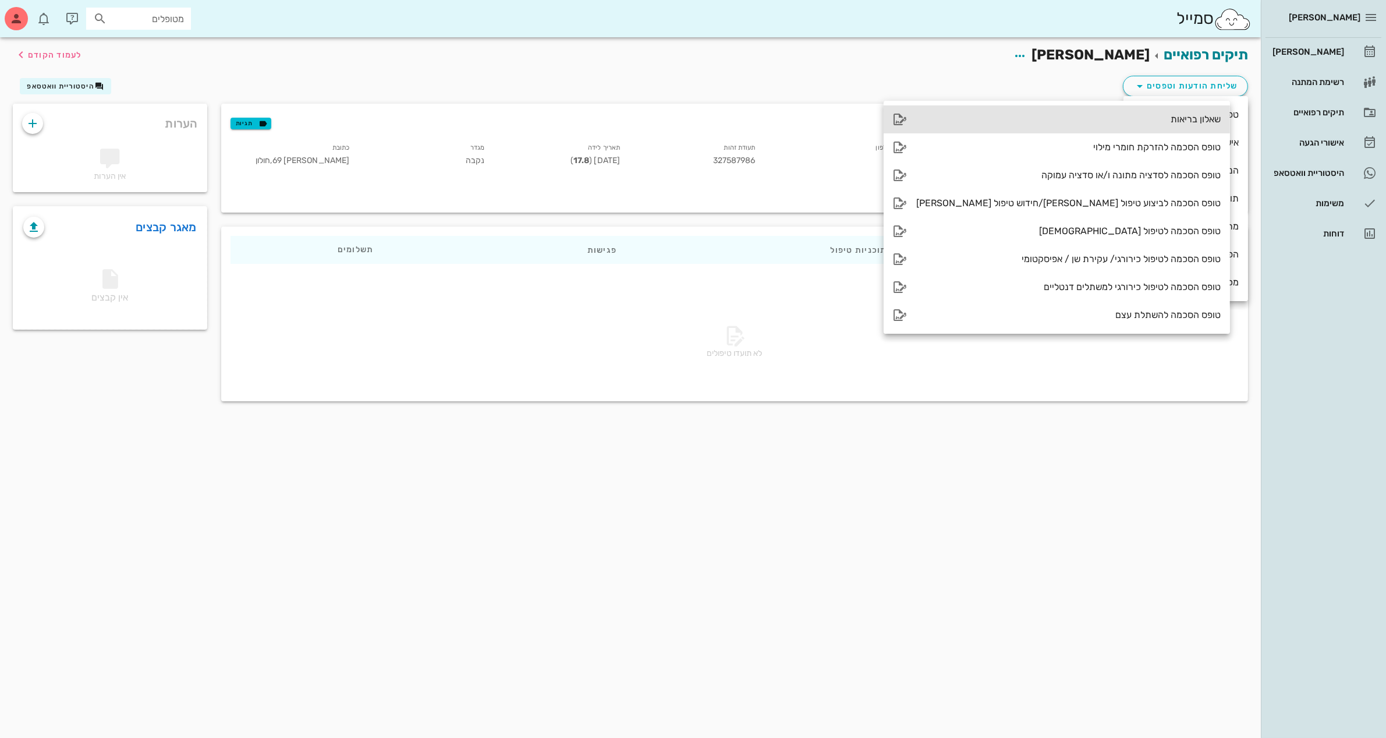
click at [1045, 118] on div "שאלון בריאות" at bounding box center [1068, 119] width 304 height 11
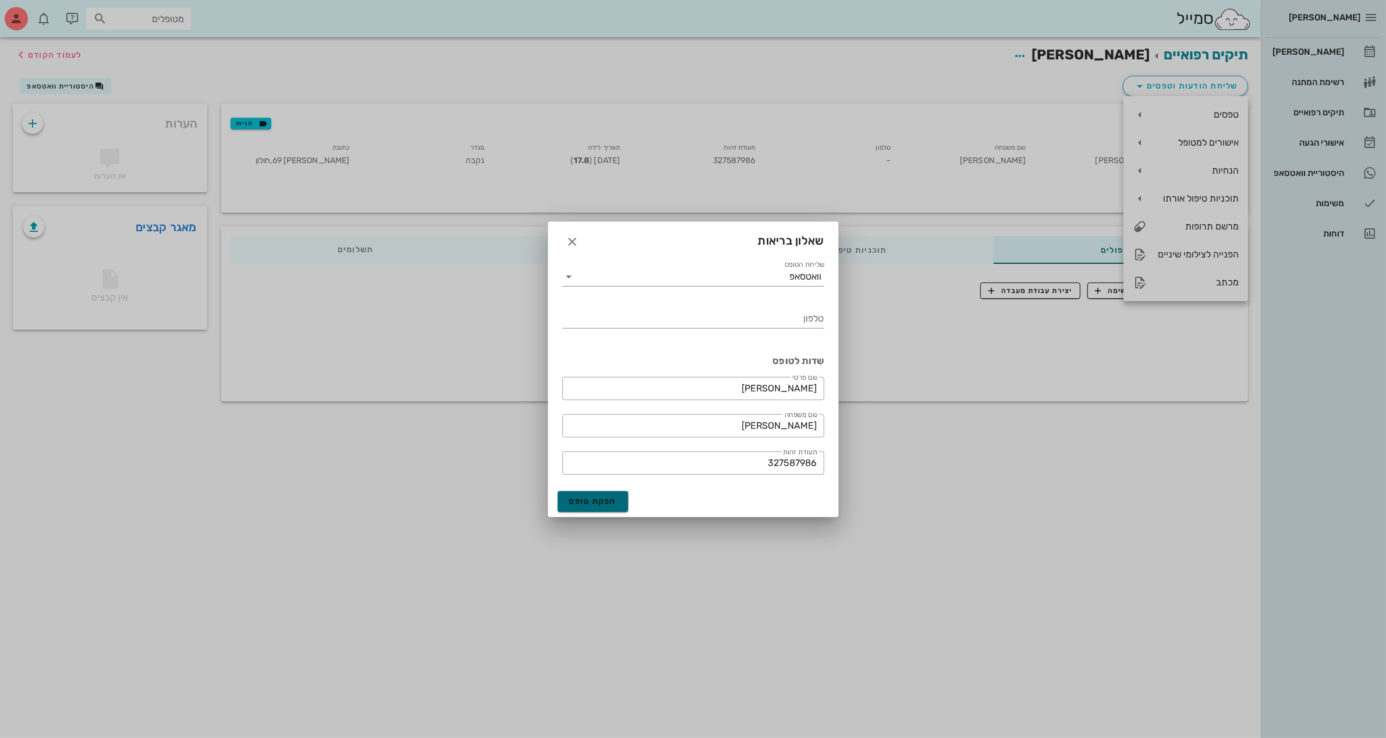
click at [603, 499] on span "הפקת טופס" at bounding box center [593, 501] width 48 height 10
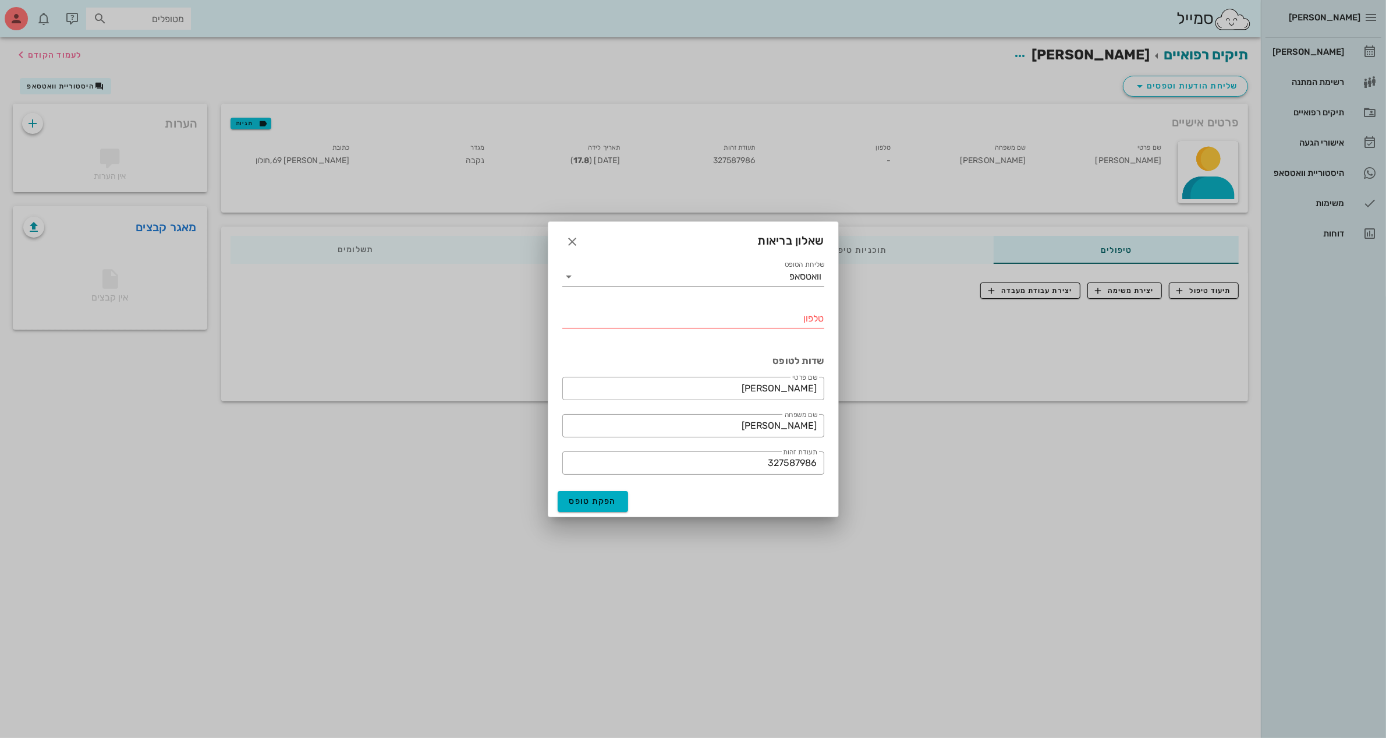
click at [785, 306] on div "טלפון" at bounding box center [693, 321] width 262 height 38
click at [571, 239] on icon "button" at bounding box center [573, 242] width 14 height 14
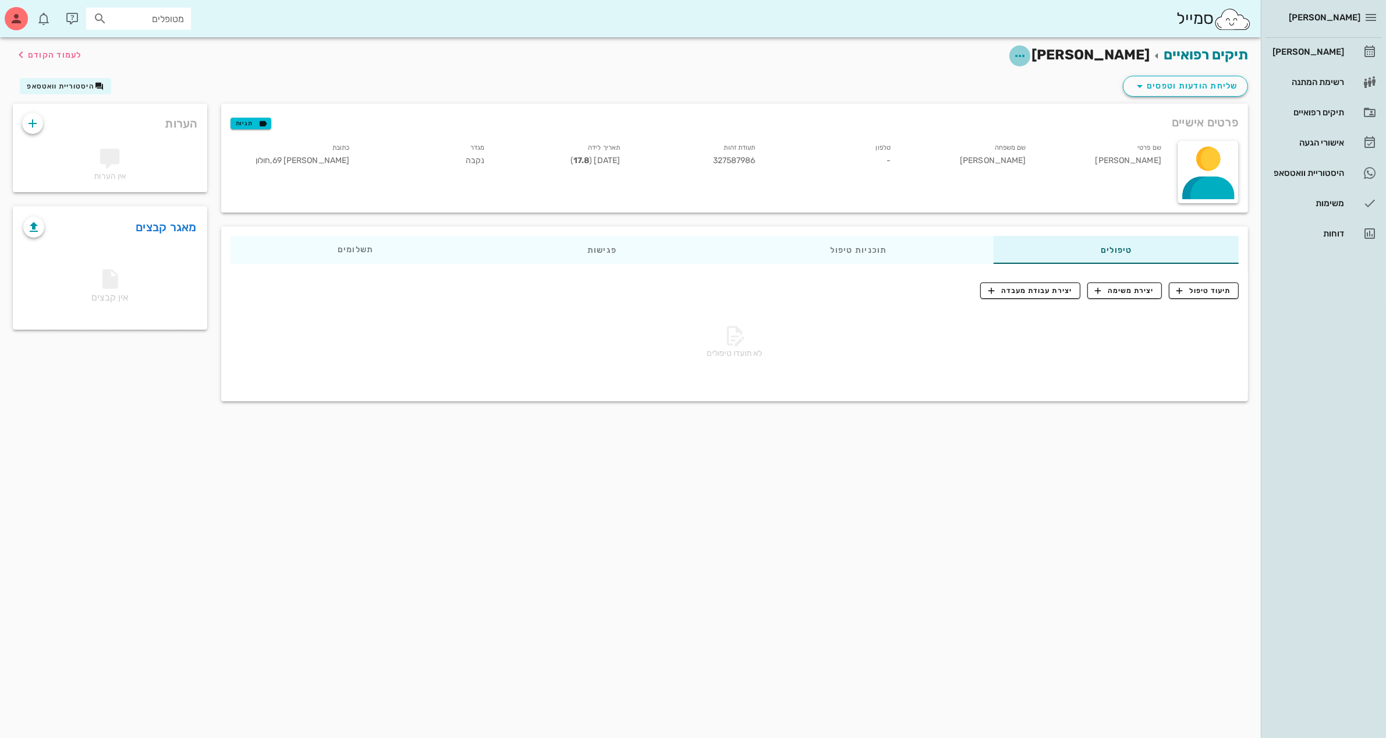
click at [1027, 59] on icon "button" at bounding box center [1020, 56] width 14 height 14
click at [1033, 83] on div "עריכת פרטי מטופל" at bounding box center [1027, 84] width 87 height 11
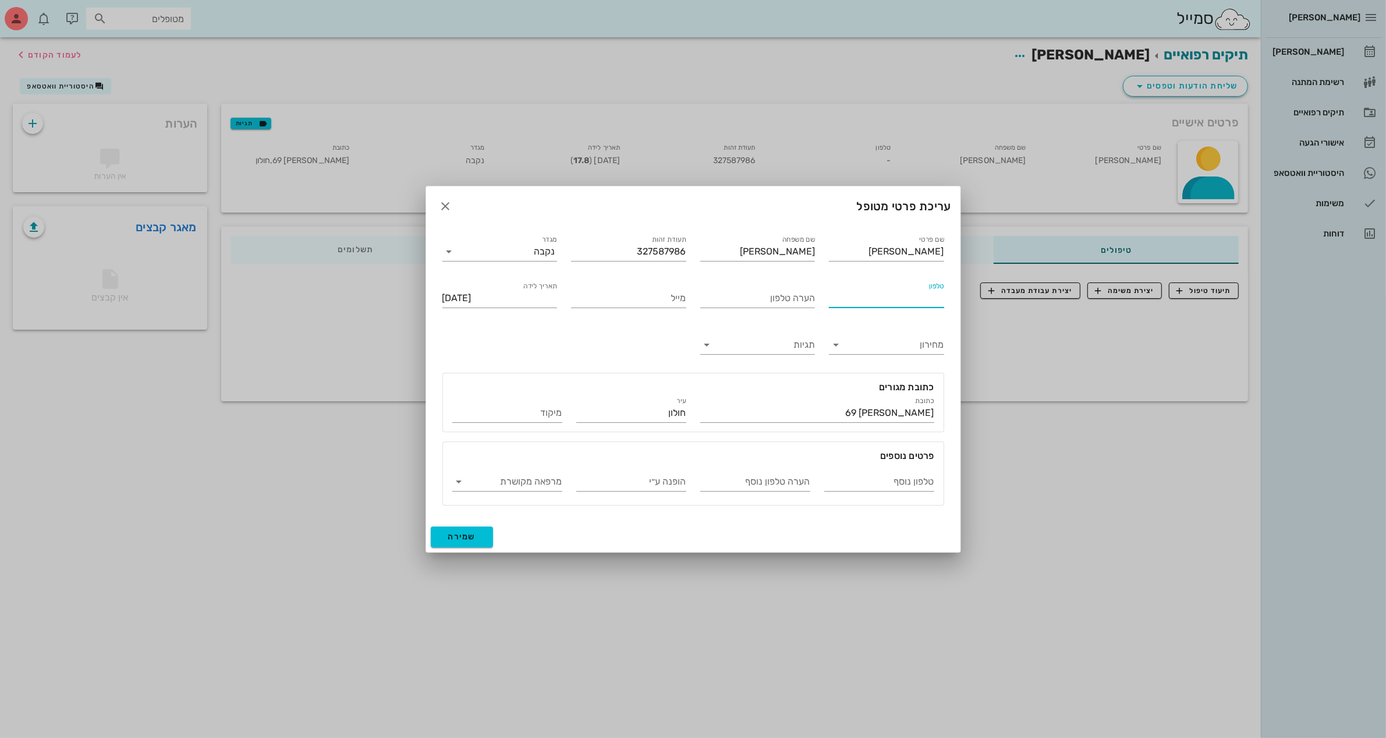
click at [881, 298] on input "טלפון" at bounding box center [886, 298] width 115 height 19
click at [460, 534] on span "שמירה" at bounding box center [462, 536] width 28 height 10
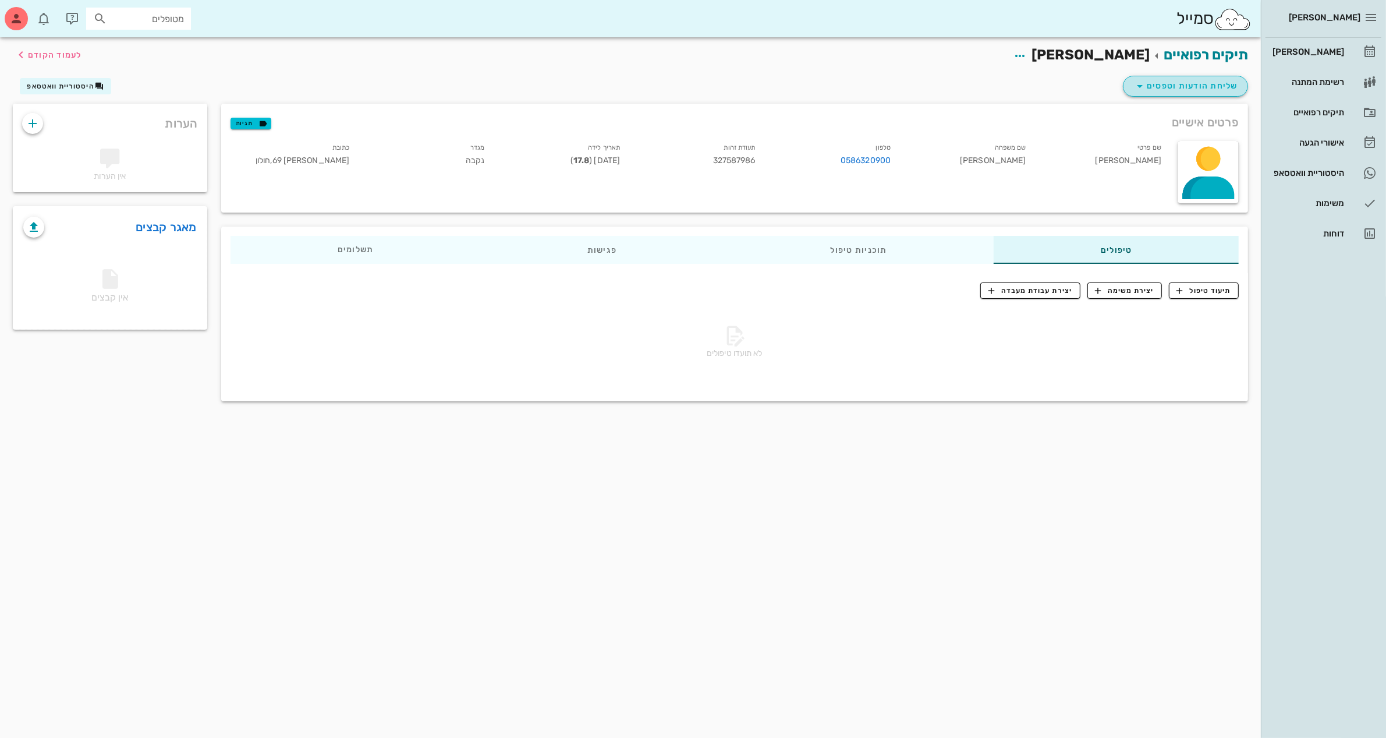
click at [1200, 86] on span "שליחת הודעות וטפסים" at bounding box center [1185, 86] width 105 height 14
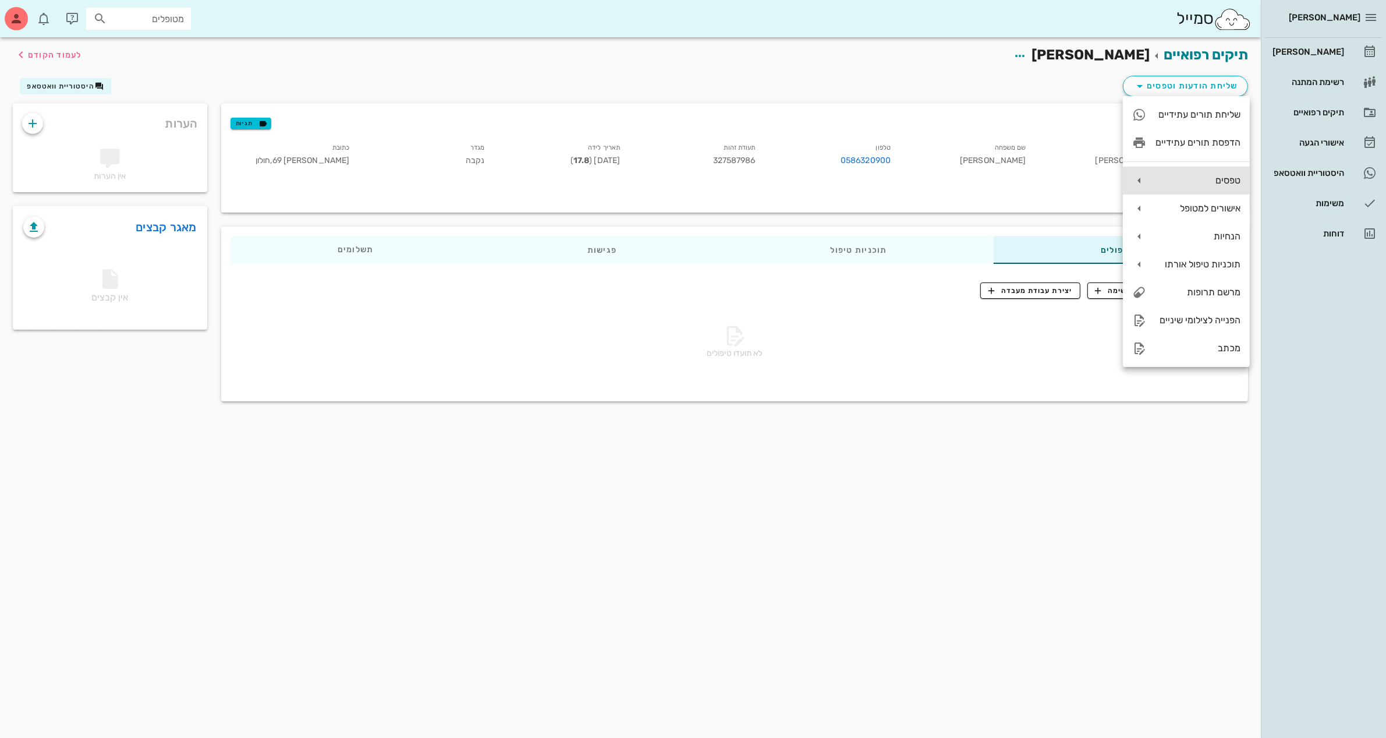
click at [1207, 175] on div "טפסים" at bounding box center [1198, 180] width 85 height 11
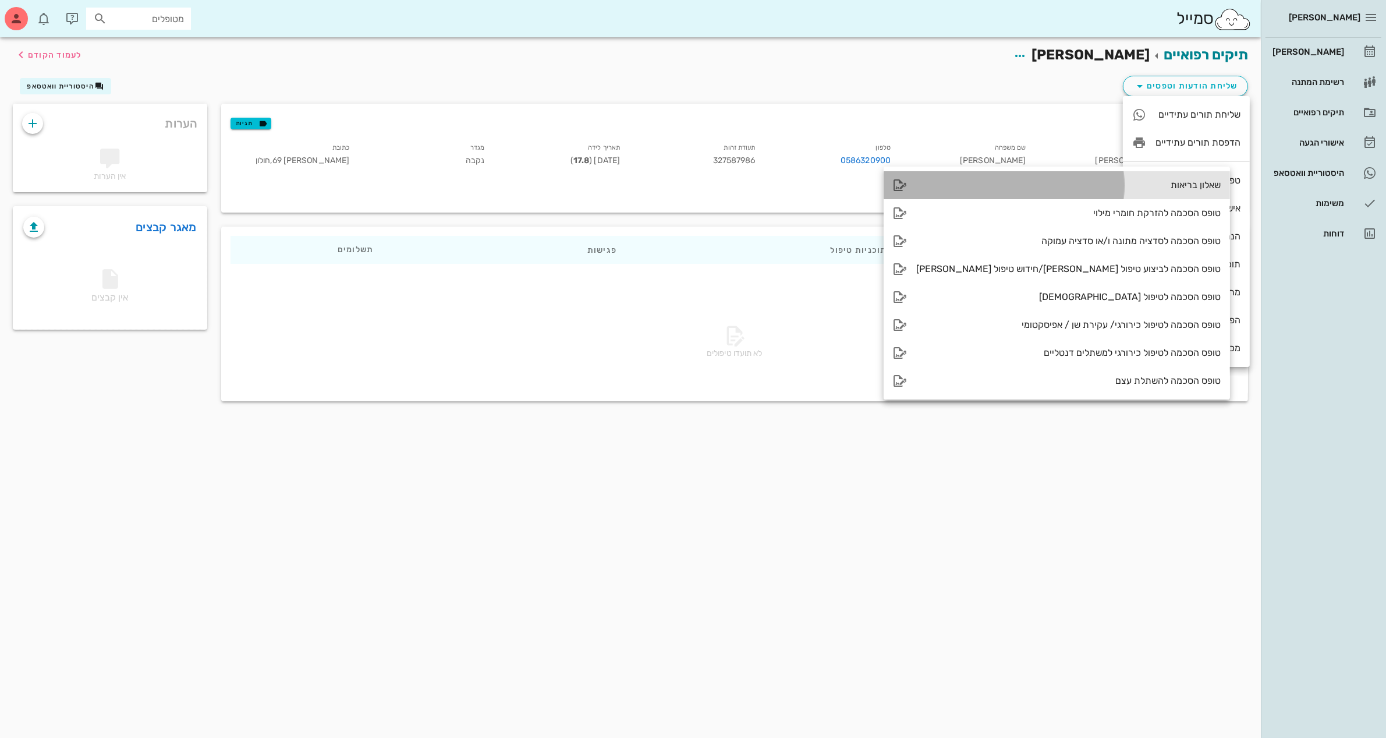
click at [1072, 186] on div "שאלון בריאות" at bounding box center [1068, 184] width 304 height 11
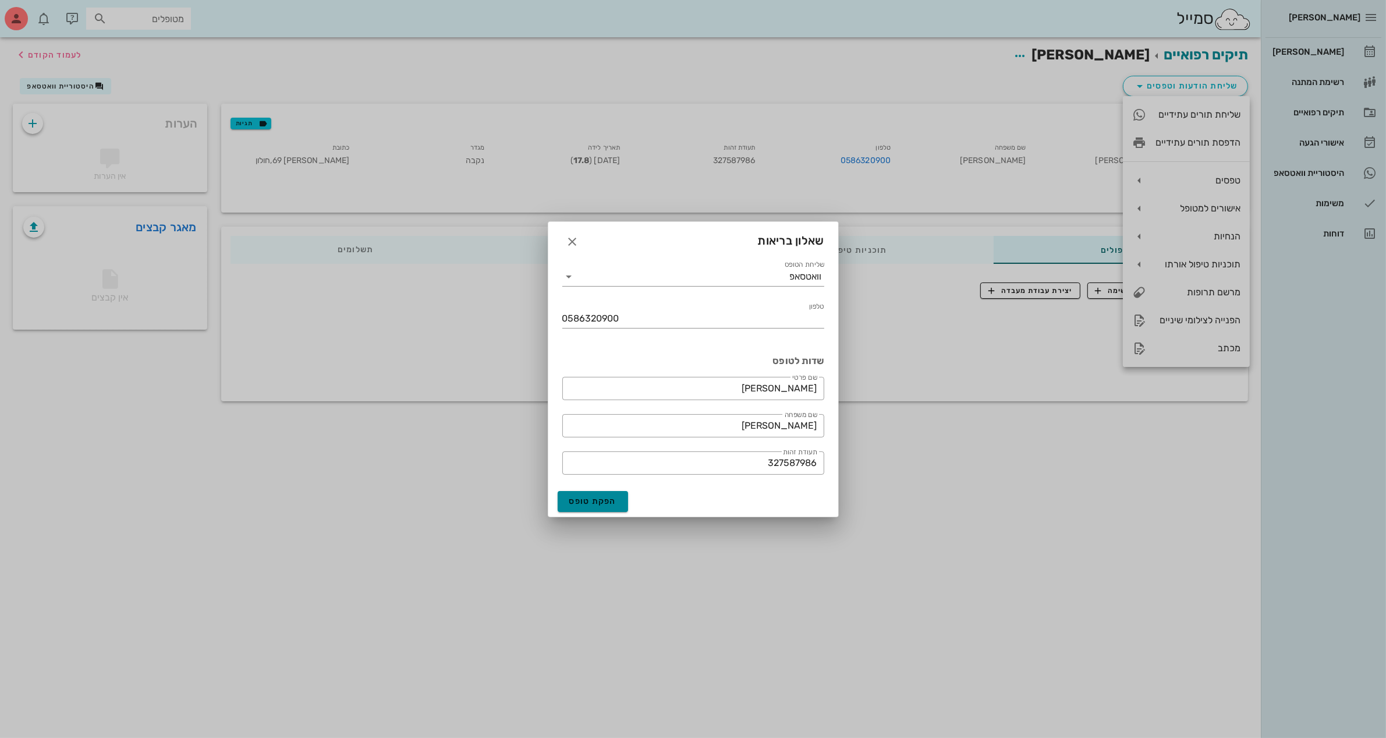
click at [594, 502] on span "הפקת טופס" at bounding box center [593, 501] width 48 height 10
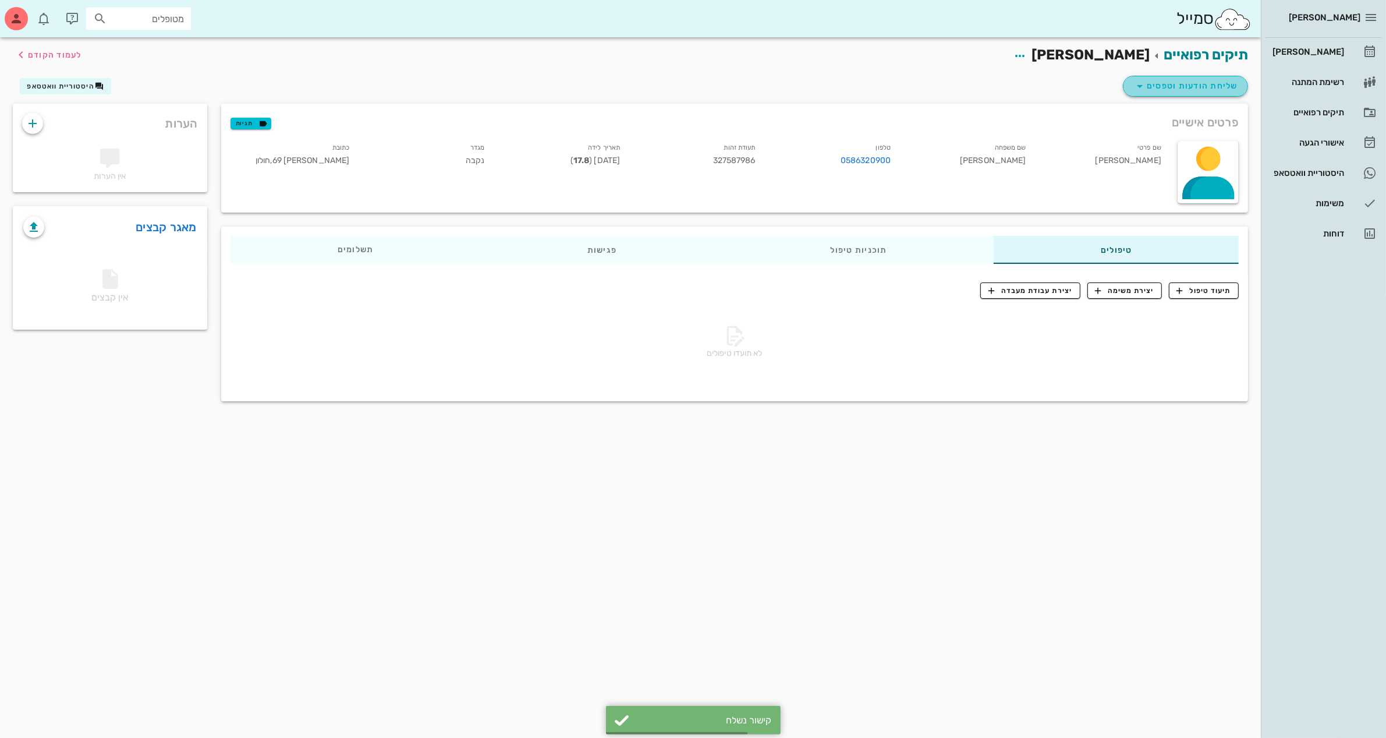
click at [1200, 83] on span "שליחת הודעות וטפסים" at bounding box center [1185, 86] width 105 height 14
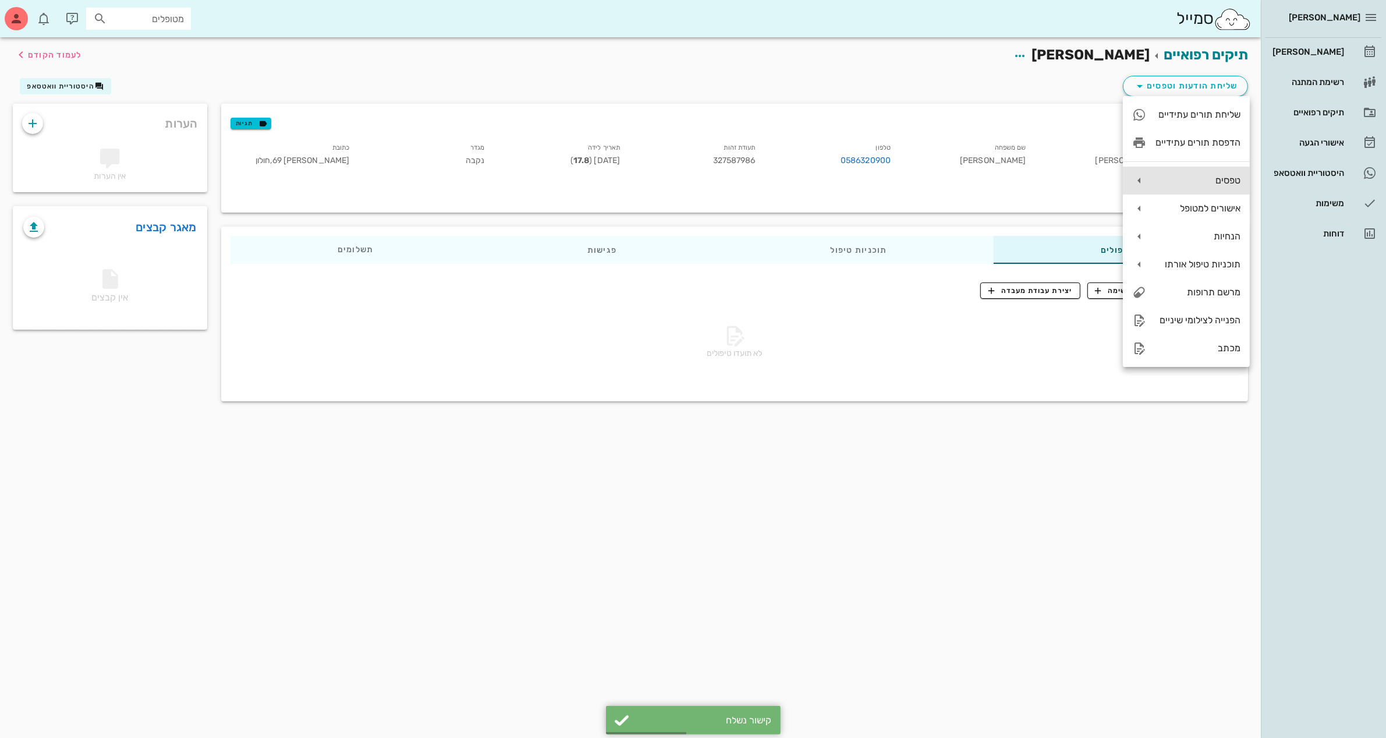
click at [1193, 186] on div "טפסים" at bounding box center [1186, 180] width 127 height 28
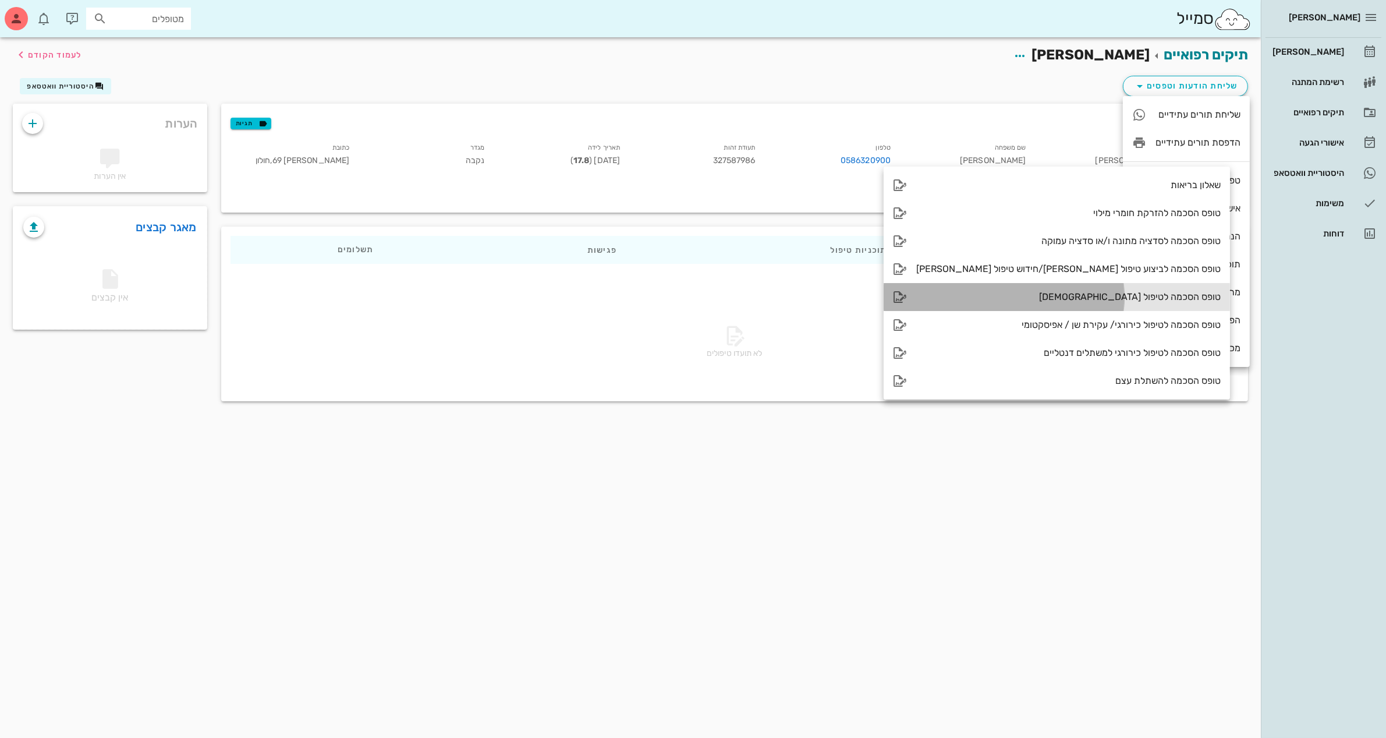
click at [1051, 295] on div "טופס הסכמה לטיפול [DEMOGRAPHIC_DATA]" at bounding box center [1068, 296] width 304 height 11
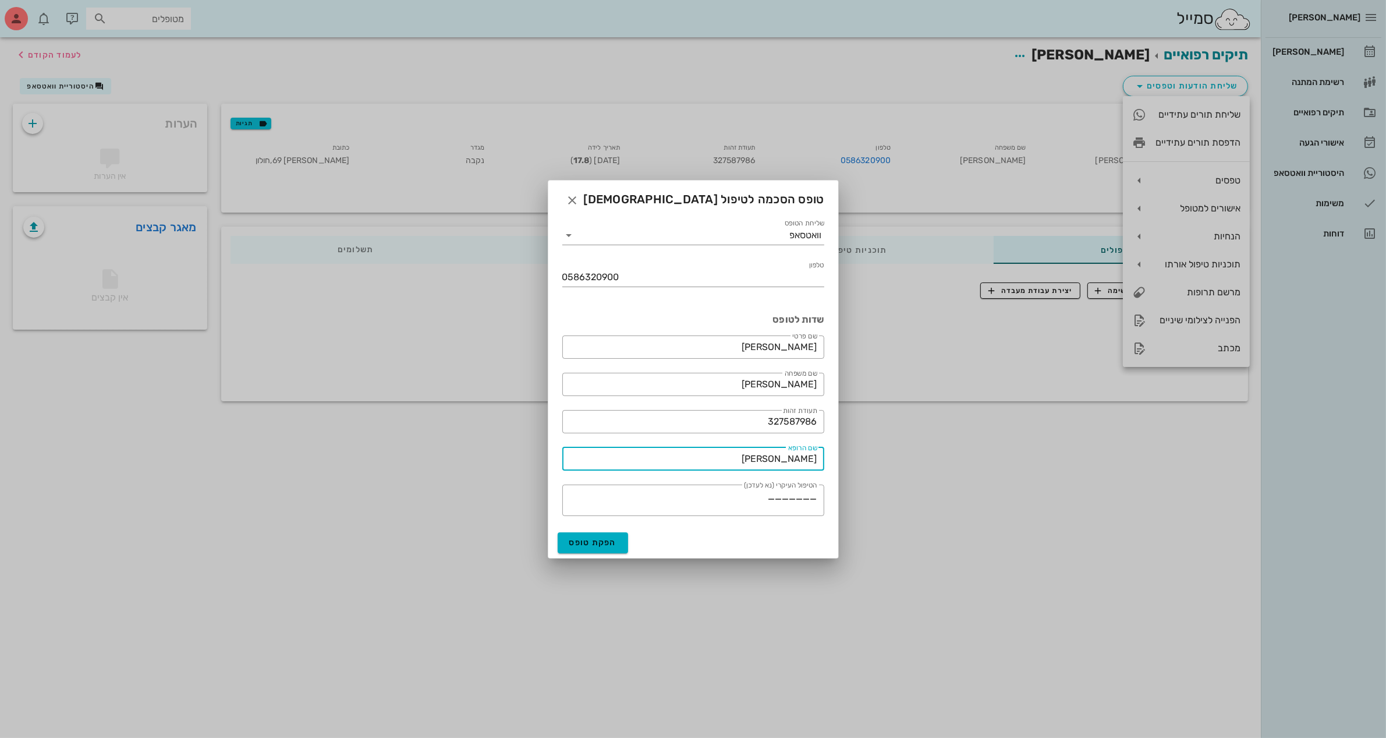
drag, startPoint x: 770, startPoint y: 459, endPoint x: 1151, endPoint y: 488, distance: 382.4
click at [1107, 460] on div "[PERSON_NAME] רשימת המתנה תיקים רפואיים אישורי הגעה היסטוריית וואטסאפ משימות דו…" at bounding box center [693, 369] width 1386 height 738
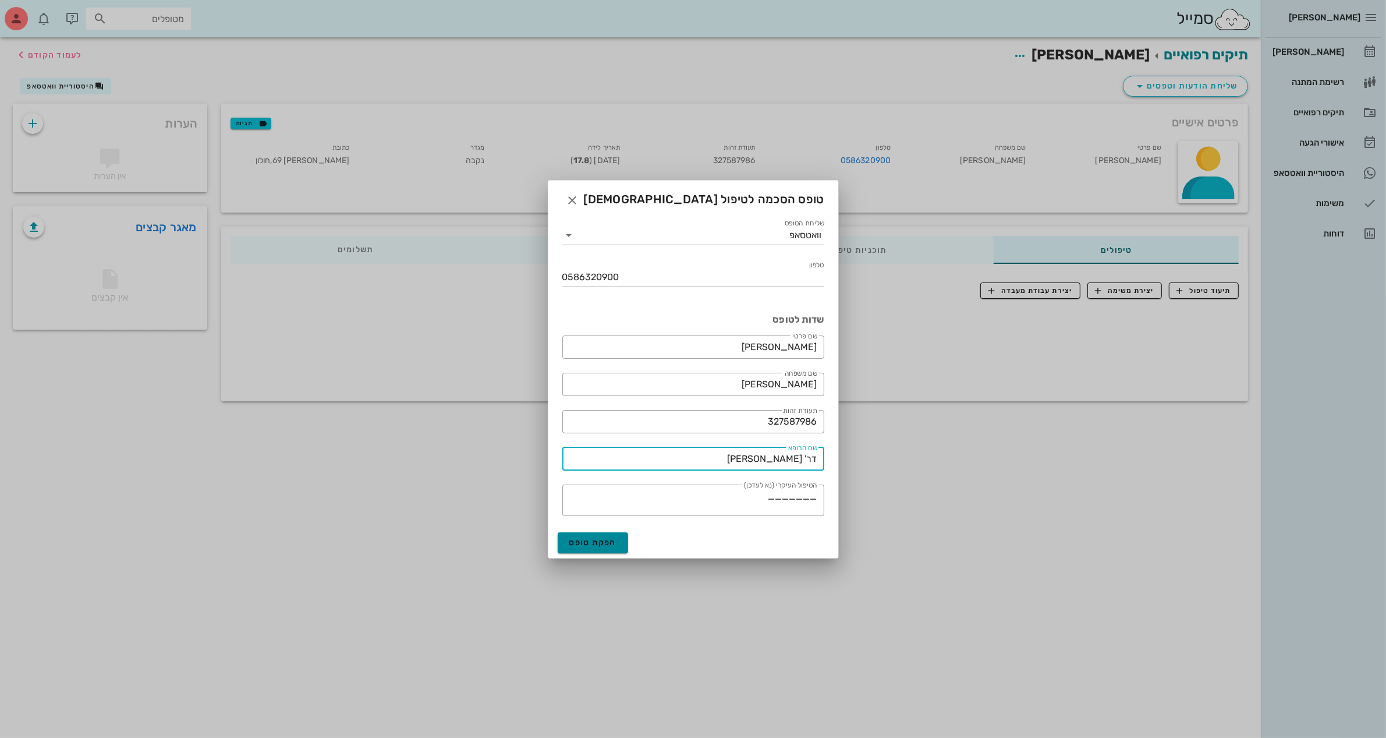
click at [601, 545] on span "הפקת טופס" at bounding box center [593, 542] width 48 height 10
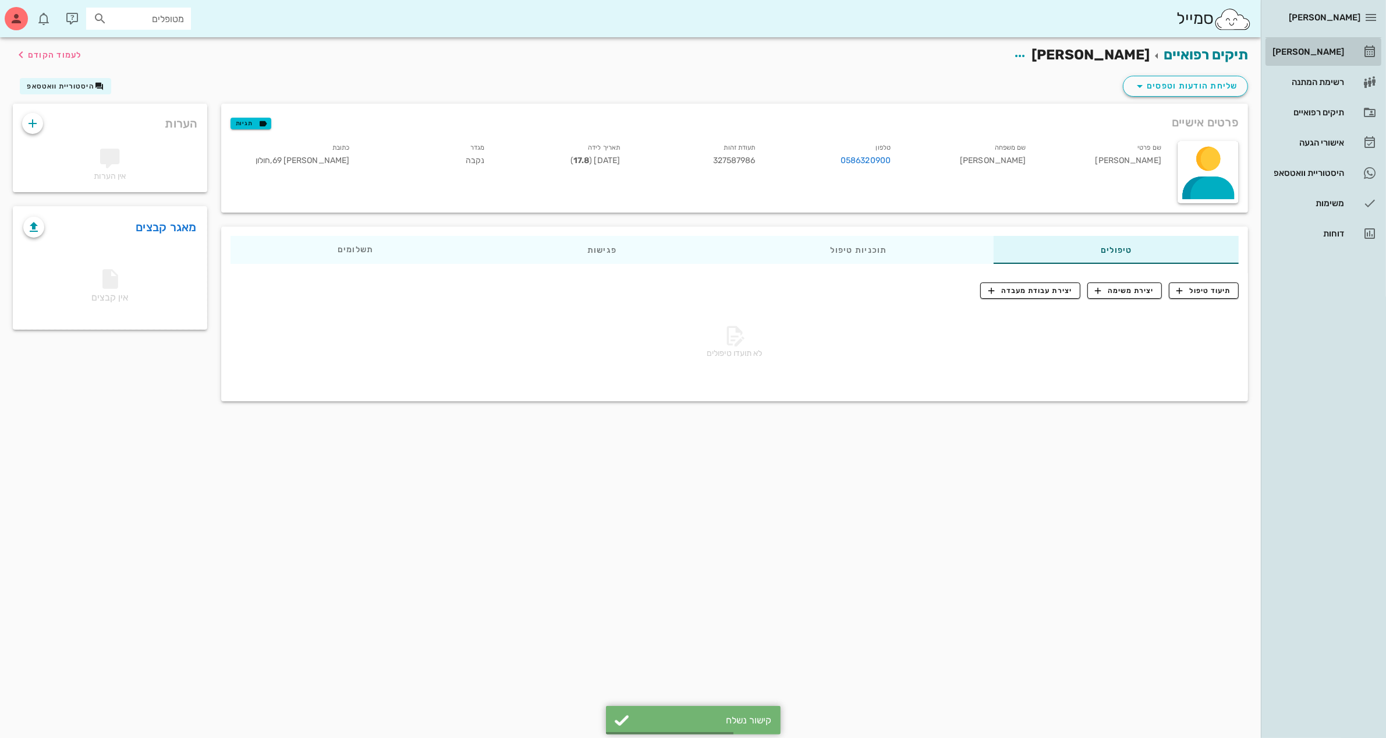
click at [1303, 54] on div "[PERSON_NAME]" at bounding box center [1307, 51] width 74 height 9
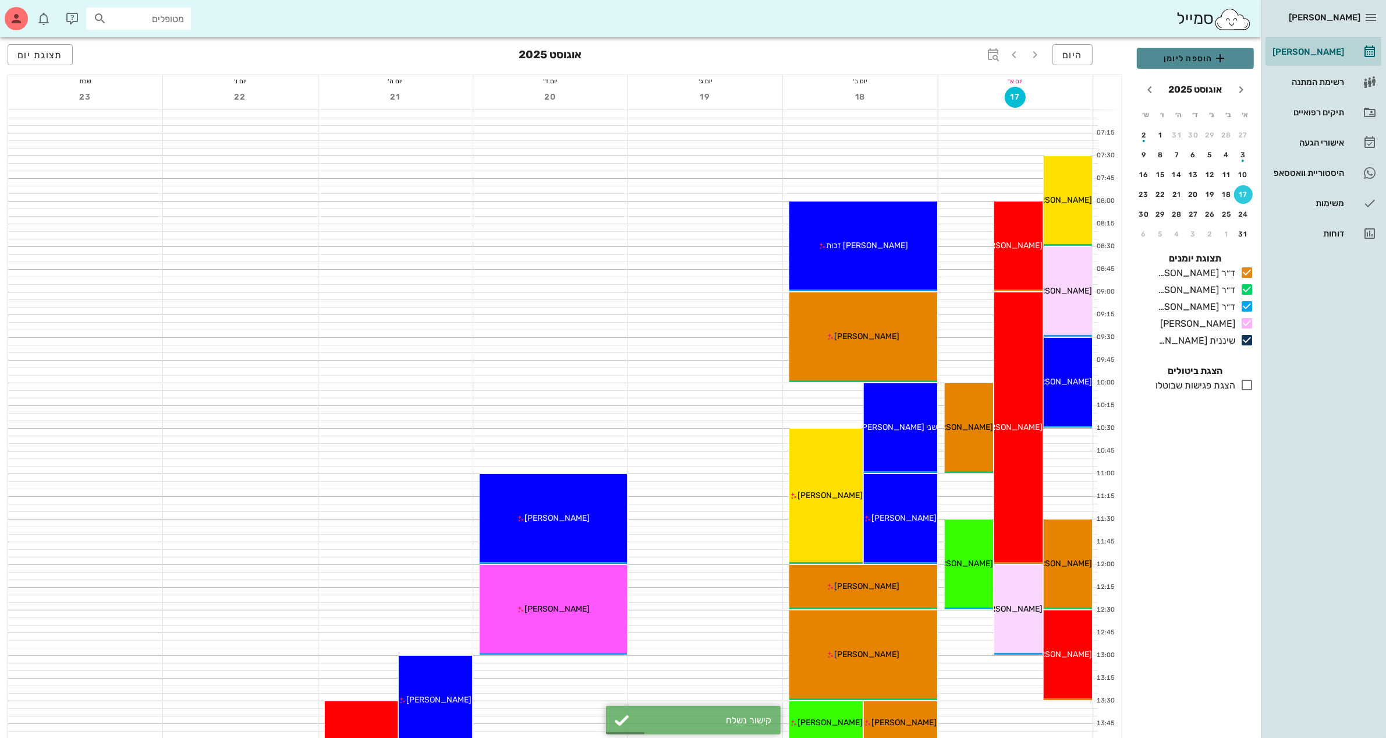
click at [1168, 59] on span "הוספה ליומן" at bounding box center [1195, 58] width 98 height 14
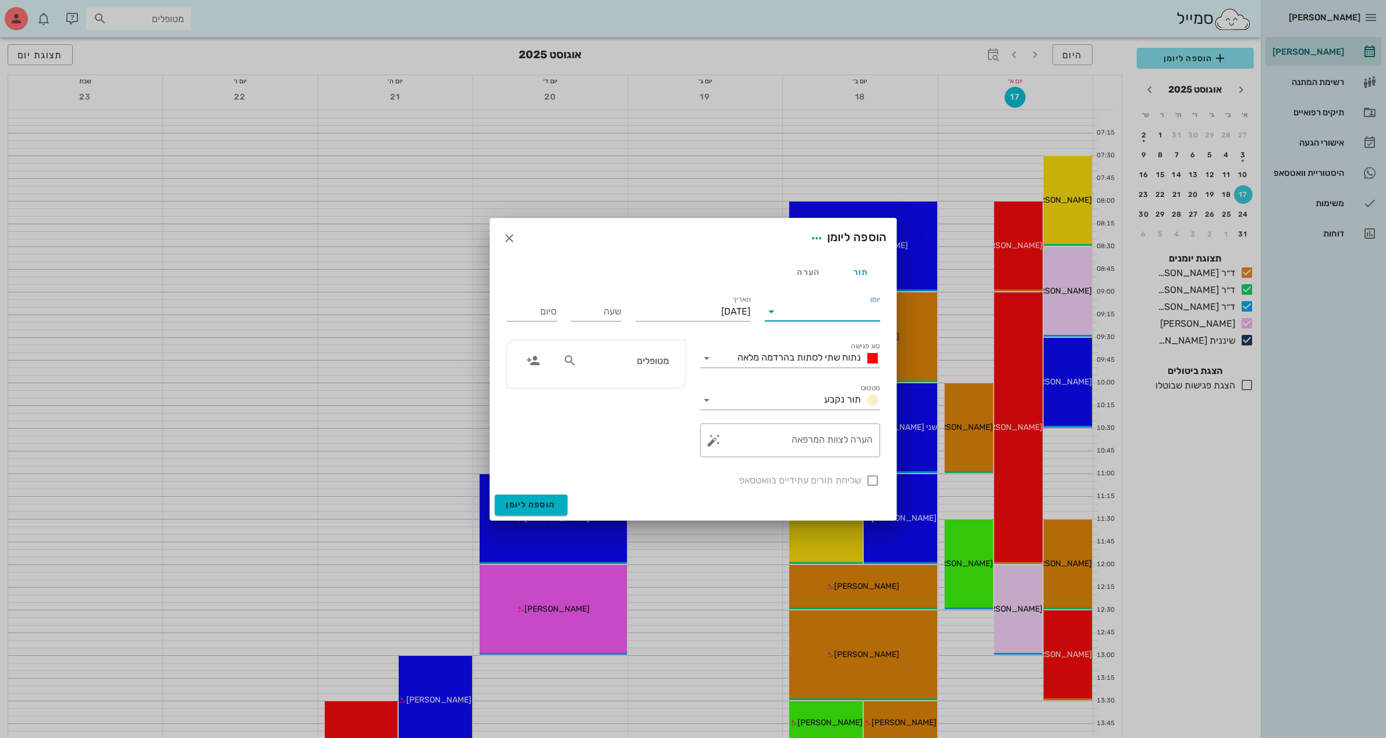
click at [846, 313] on input "יומן" at bounding box center [830, 311] width 99 height 19
click at [831, 341] on div "ד״ר [PERSON_NAME]" at bounding box center [825, 348] width 103 height 25
click at [677, 310] on input "[DATE]" at bounding box center [693, 311] width 115 height 19
click at [753, 460] on div "24" at bounding box center [755, 464] width 19 height 8
click at [600, 316] on input "שעה" at bounding box center [596, 311] width 51 height 19
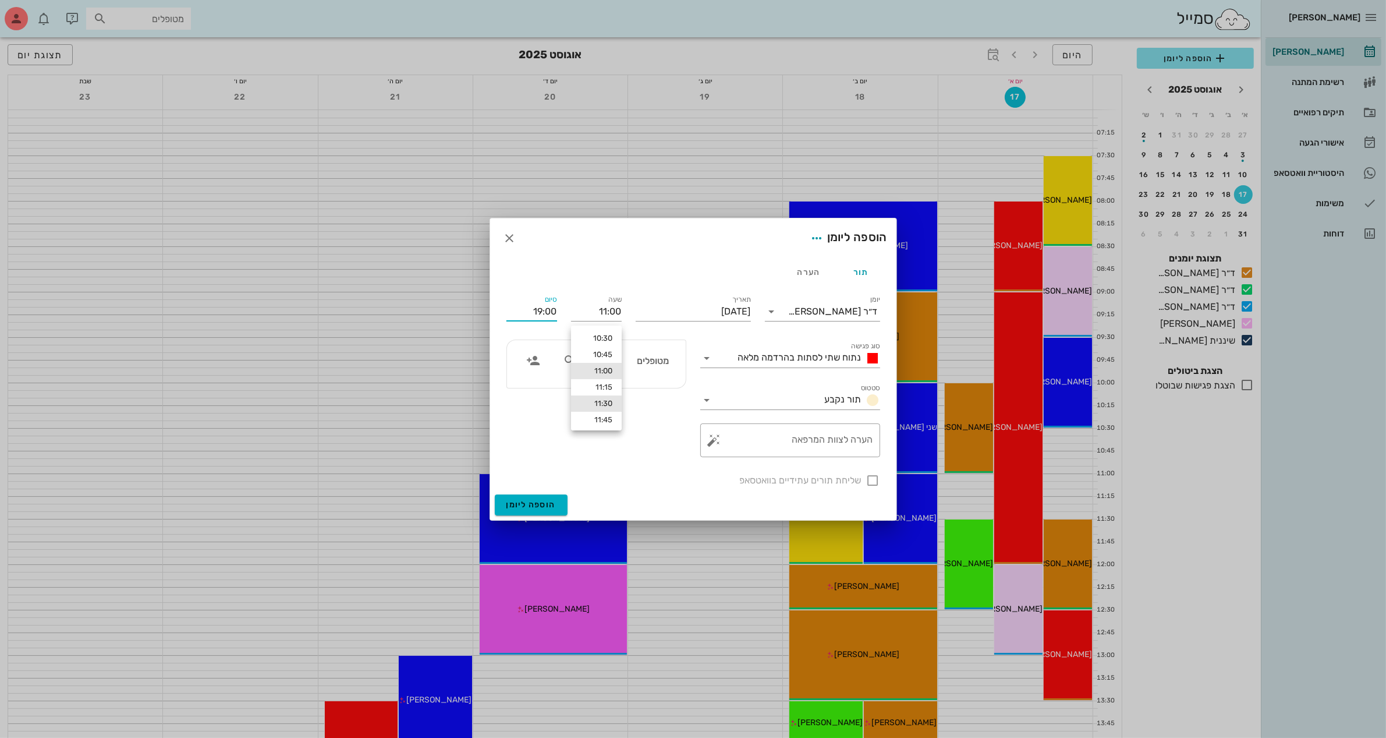
click at [603, 402] on div "11:30" at bounding box center [596, 403] width 32 height 9
click at [545, 310] on input "19:30" at bounding box center [531, 311] width 51 height 19
click at [544, 311] on input "19:30" at bounding box center [531, 311] width 51 height 19
click at [549, 313] on input "19:30" at bounding box center [531, 311] width 51 height 19
click at [540, 313] on input "19:30" at bounding box center [531, 311] width 51 height 19
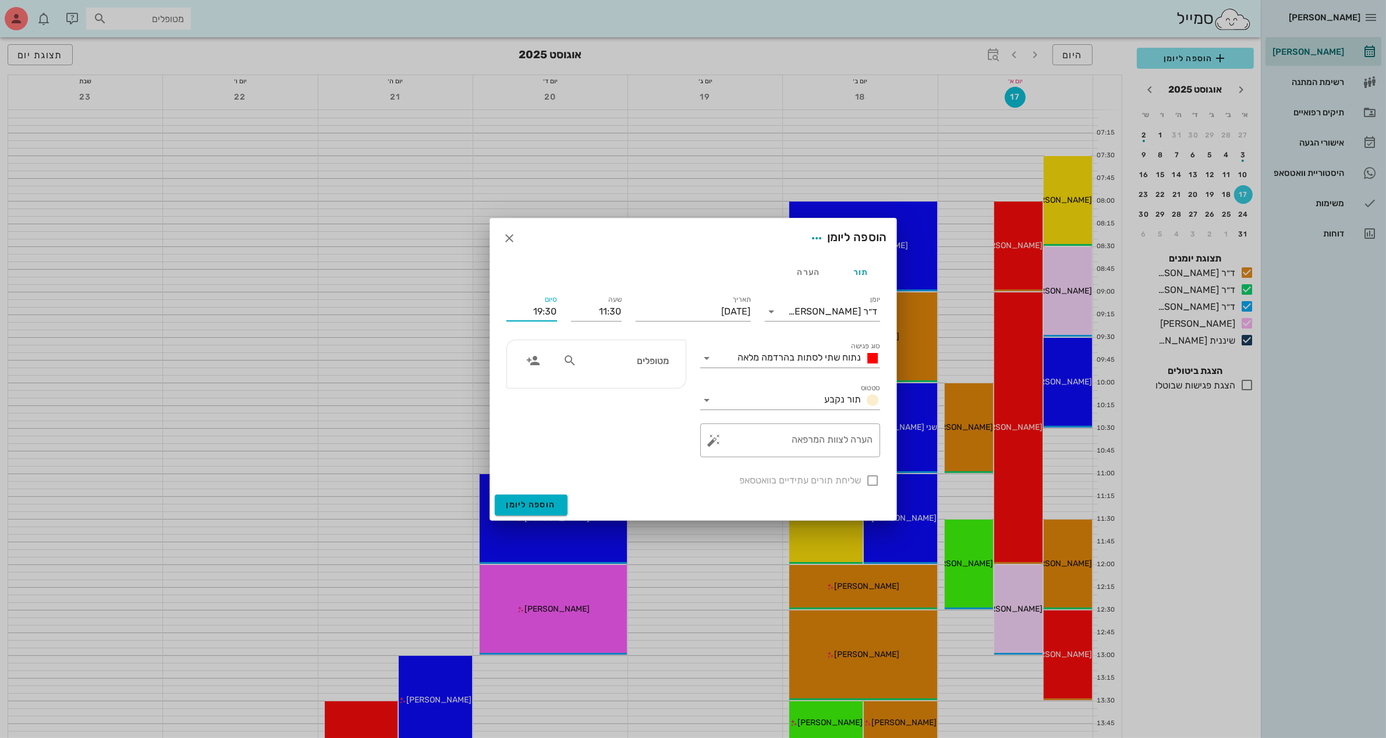
click at [540, 313] on input "19:30" at bounding box center [531, 311] width 51 height 19
click at [609, 307] on input "11:30" at bounding box center [596, 311] width 51 height 19
click at [595, 332] on div "11:00" at bounding box center [596, 338] width 51 height 16
click at [559, 312] on div "סיום 19:00" at bounding box center [531, 309] width 65 height 47
click at [533, 310] on input "19:00" at bounding box center [531, 311] width 51 height 19
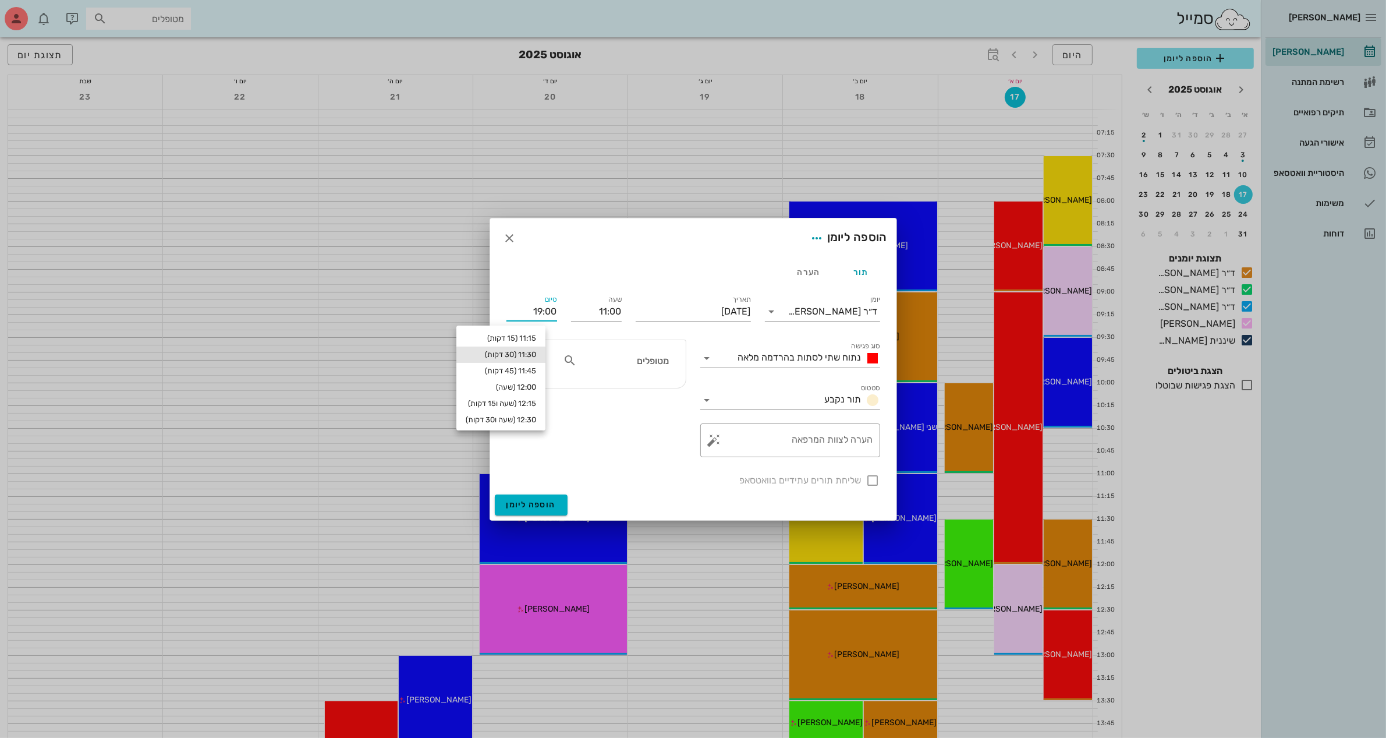
click at [536, 352] on div "11:30 (30 דקות)" at bounding box center [501, 354] width 70 height 9
click at [820, 360] on span "נתוח שתי לסתות בהרדמה מלאה" at bounding box center [799, 357] width 123 height 11
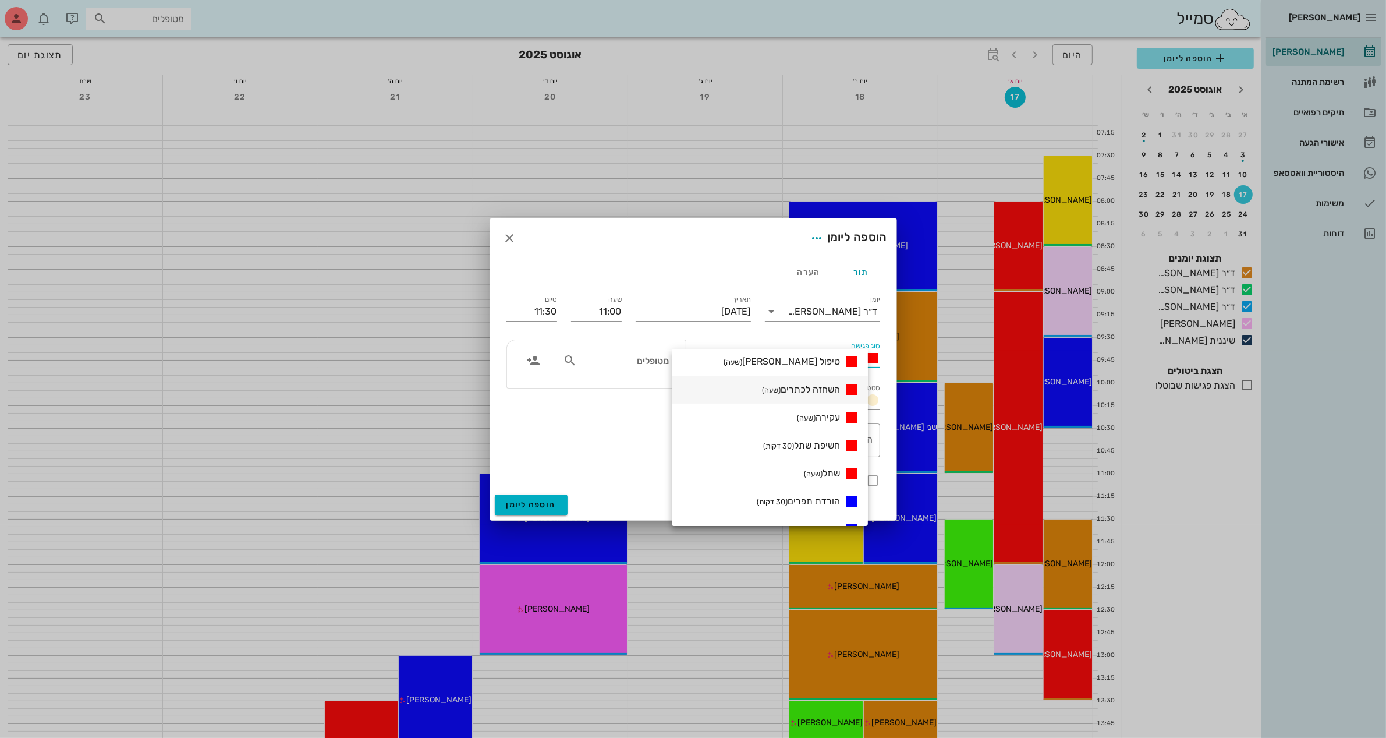
scroll to position [146, 0]
click at [811, 303] on div "ד״ר [PERSON_NAME]" at bounding box center [830, 311] width 99 height 19
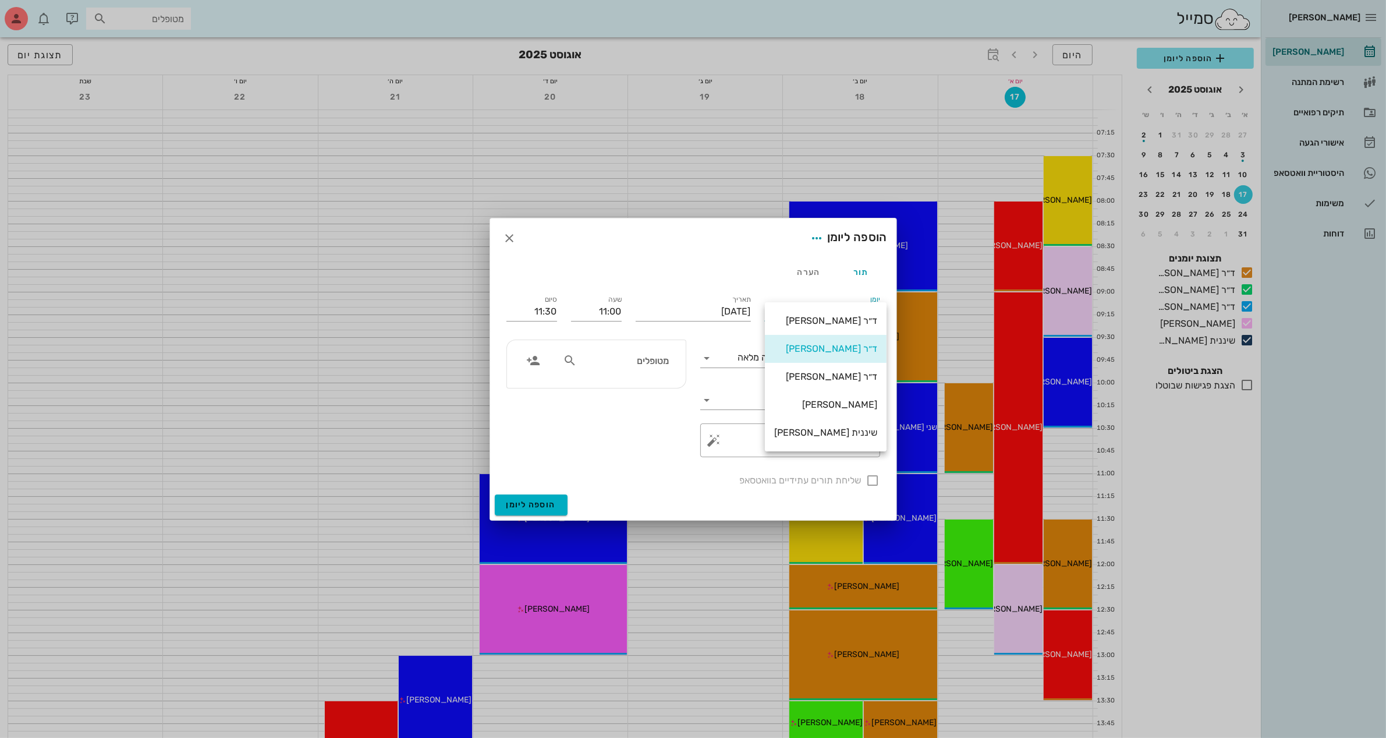
scroll to position [0, 0]
click at [824, 342] on div "ד״ר [PERSON_NAME]" at bounding box center [825, 348] width 103 height 25
click at [813, 359] on span "נתוח שתי לסתות בהרדמה מלאה" at bounding box center [799, 357] width 123 height 11
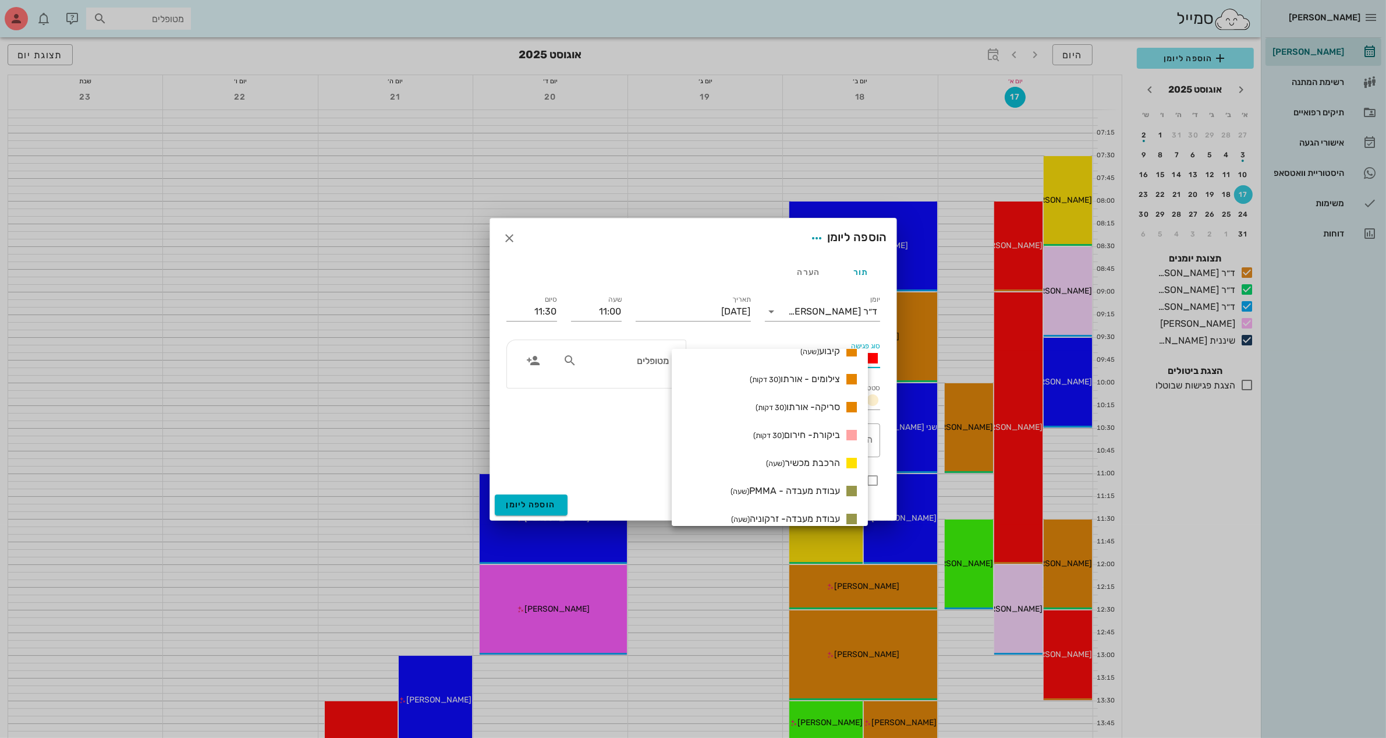
scroll to position [946, 0]
click at [819, 400] on span "סריקה- אורתו (30 דקות)" at bounding box center [798, 399] width 84 height 11
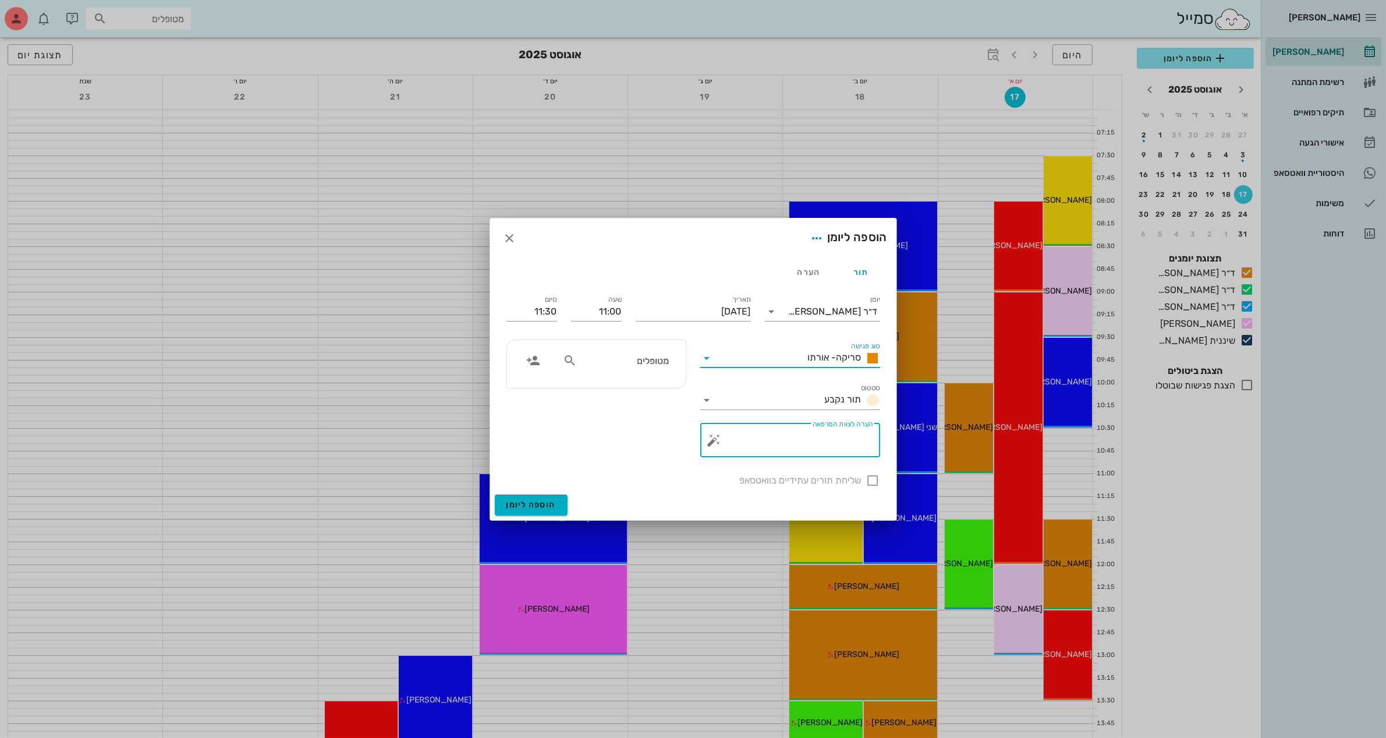
click at [830, 439] on textarea "הערה לצוות המרפאה" at bounding box center [795, 443] width 157 height 28
click at [866, 476] on div "שליחת תורים עתידיים בוואטסאפ" at bounding box center [693, 479] width 388 height 30
click at [525, 496] on button "הוספה ליומן" at bounding box center [531, 504] width 73 height 21
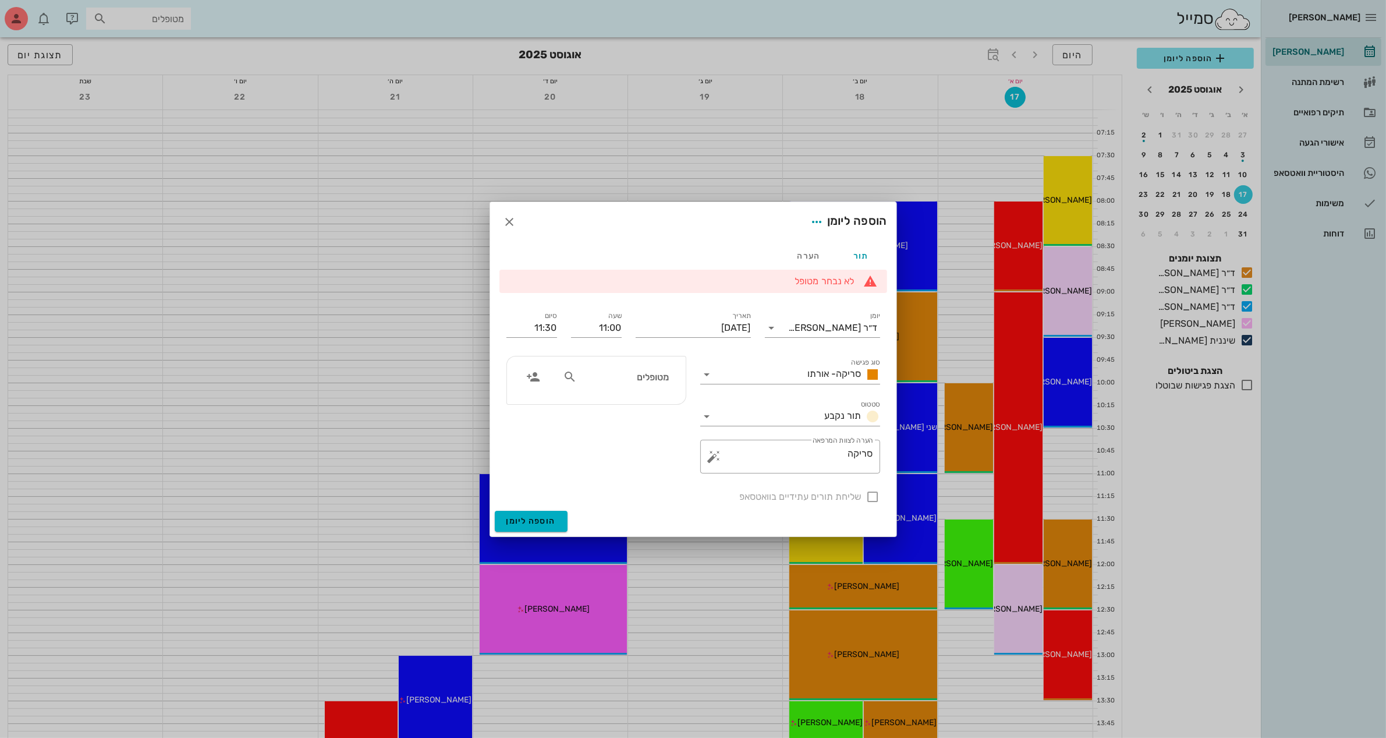
click at [624, 371] on input "מטופלים" at bounding box center [624, 376] width 90 height 15
click at [644, 405] on div "[PERSON_NAME] 327587986" at bounding box center [603, 402] width 128 height 9
click at [516, 522] on span "הוספה ליומן" at bounding box center [530, 521] width 49 height 10
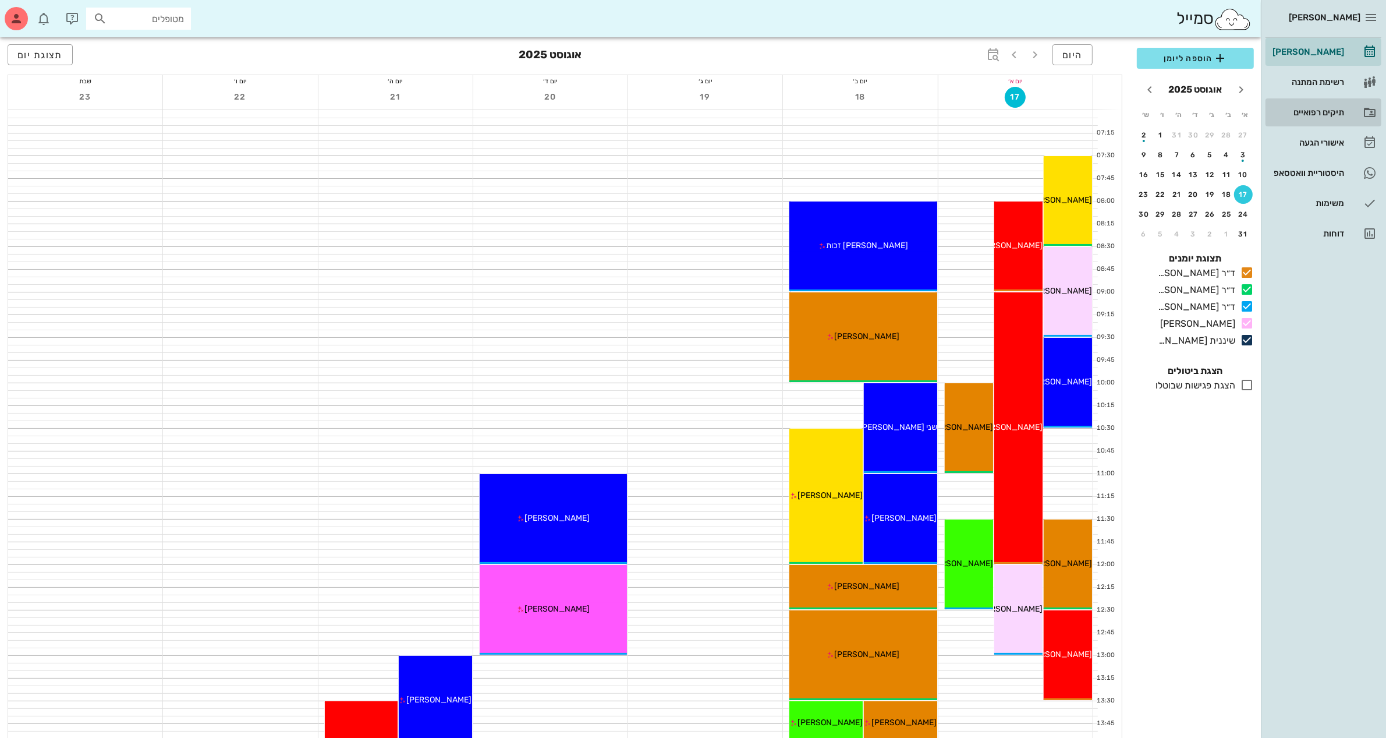
click at [1306, 112] on div "תיקים רפואיים" at bounding box center [1307, 112] width 74 height 9
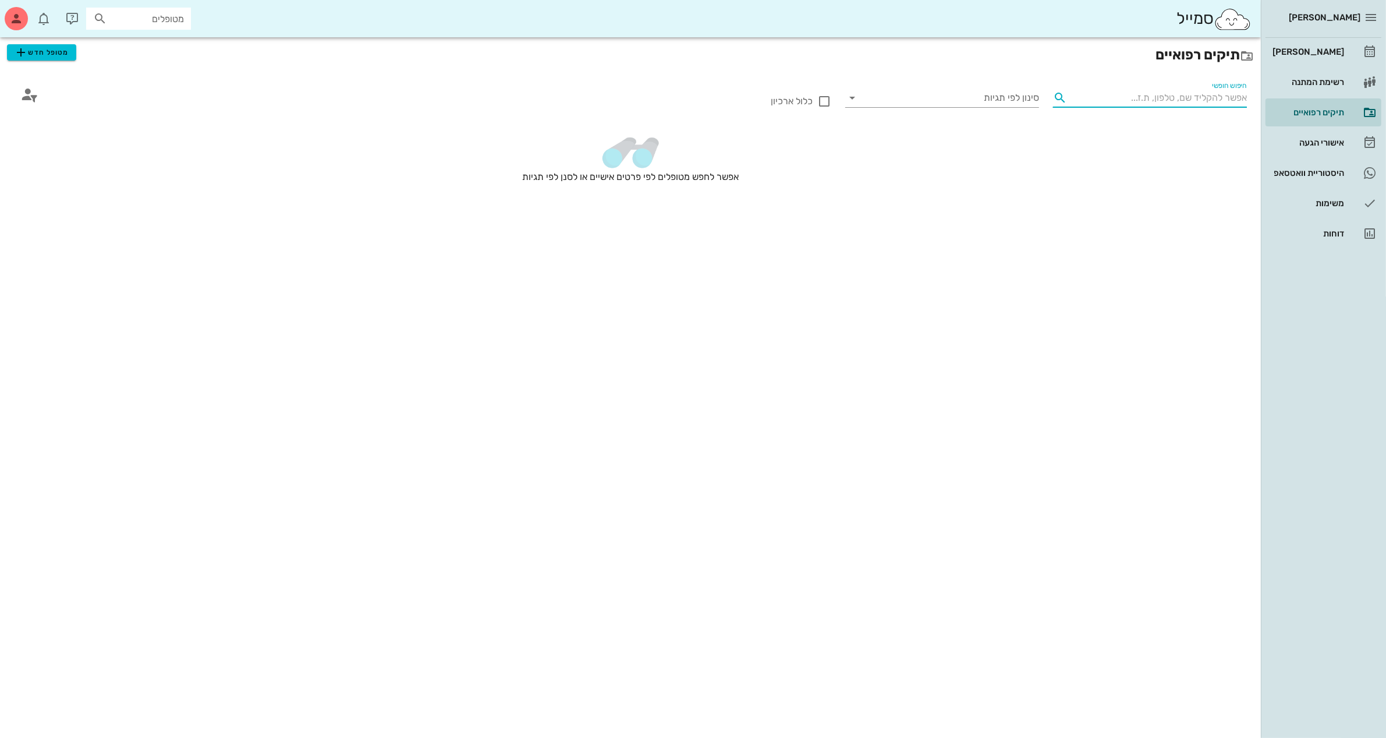
click at [1190, 94] on input "חיפוש חופשי" at bounding box center [1159, 97] width 175 height 19
click at [51, 54] on span "מטופל חדש" at bounding box center [41, 52] width 55 height 14
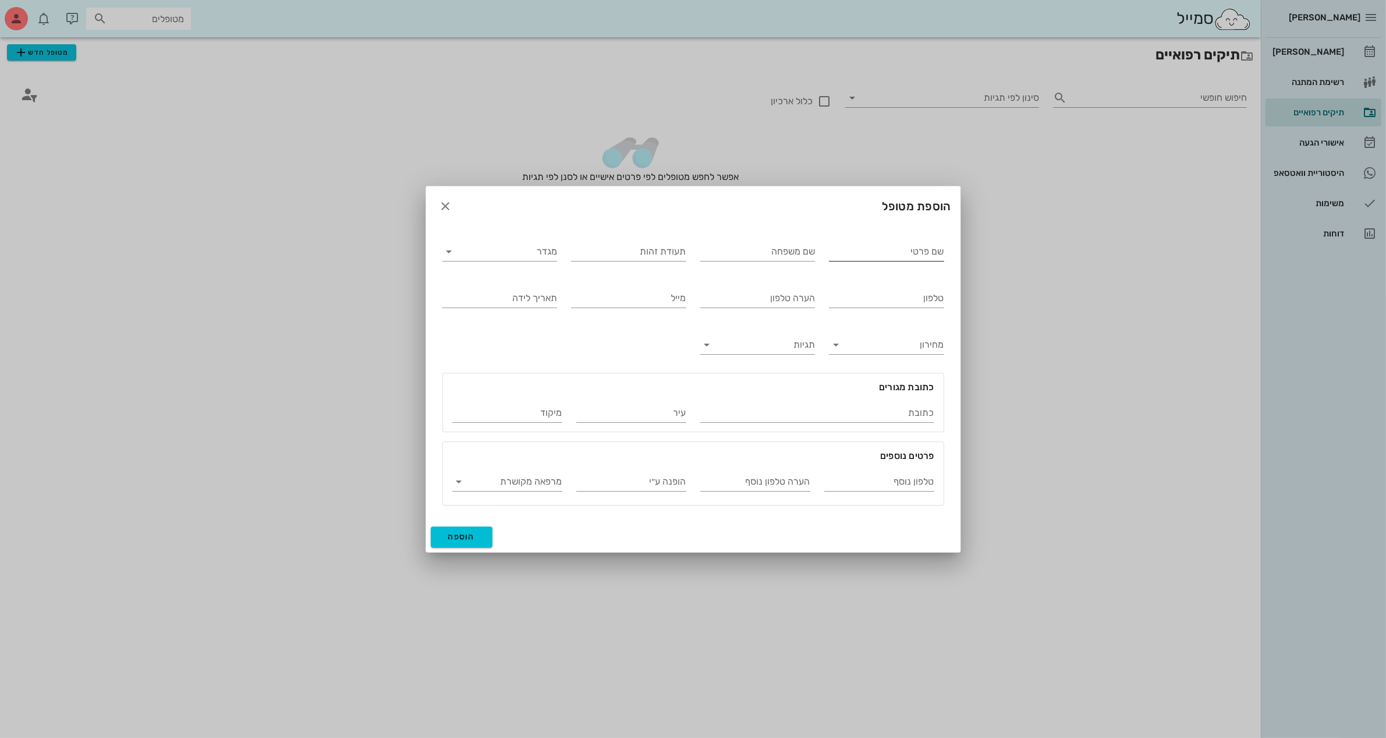
click at [855, 249] on input "שם פרטי" at bounding box center [886, 251] width 115 height 19
click at [806, 254] on input "טרנדו" at bounding box center [757, 251] width 115 height 19
click at [555, 257] on input "מגדר" at bounding box center [509, 251] width 97 height 19
click at [541, 254] on div "זכר" at bounding box center [500, 259] width 96 height 11
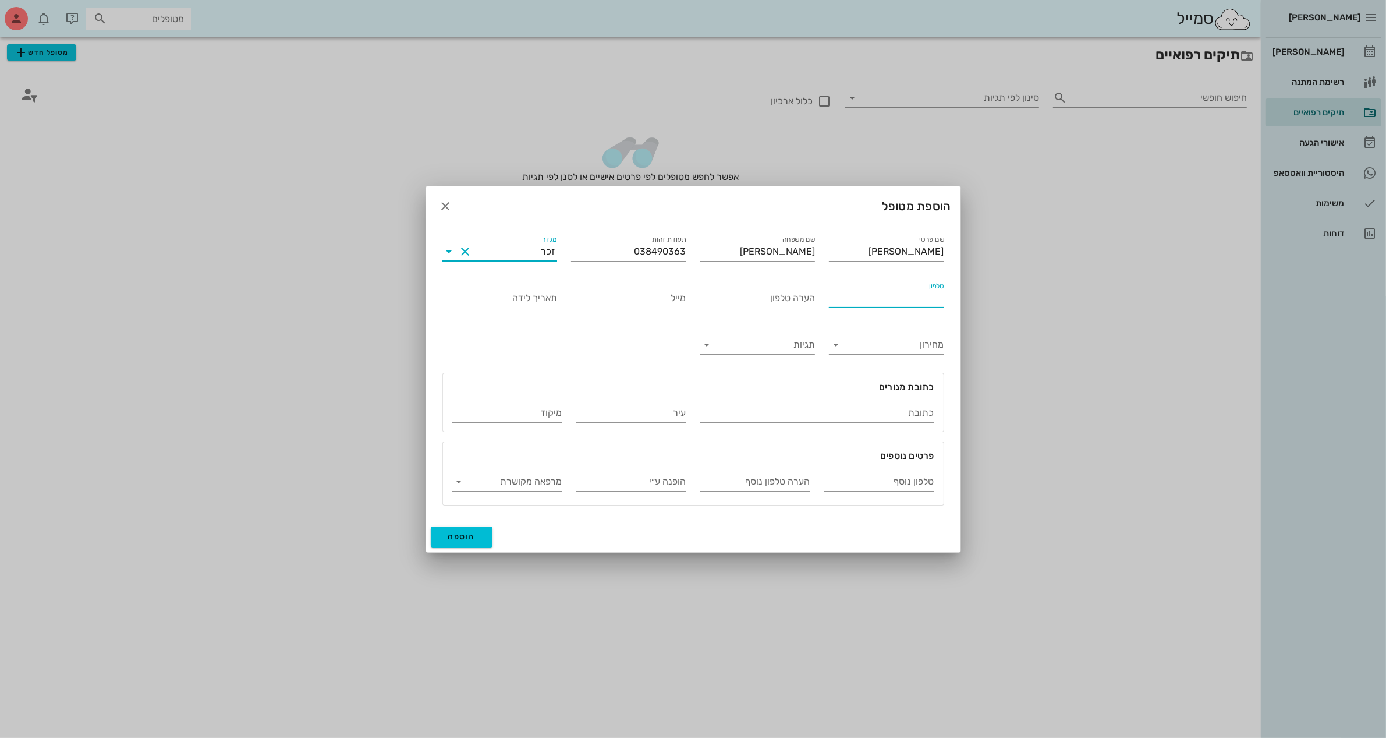
click at [894, 300] on input "טלפון" at bounding box center [886, 298] width 115 height 19
click at [484, 293] on input "תאריך לידה" at bounding box center [499, 298] width 115 height 19
click at [867, 408] on input "כתובת" at bounding box center [817, 412] width 234 height 19
click at [464, 534] on span "הוספה" at bounding box center [461, 536] width 27 height 10
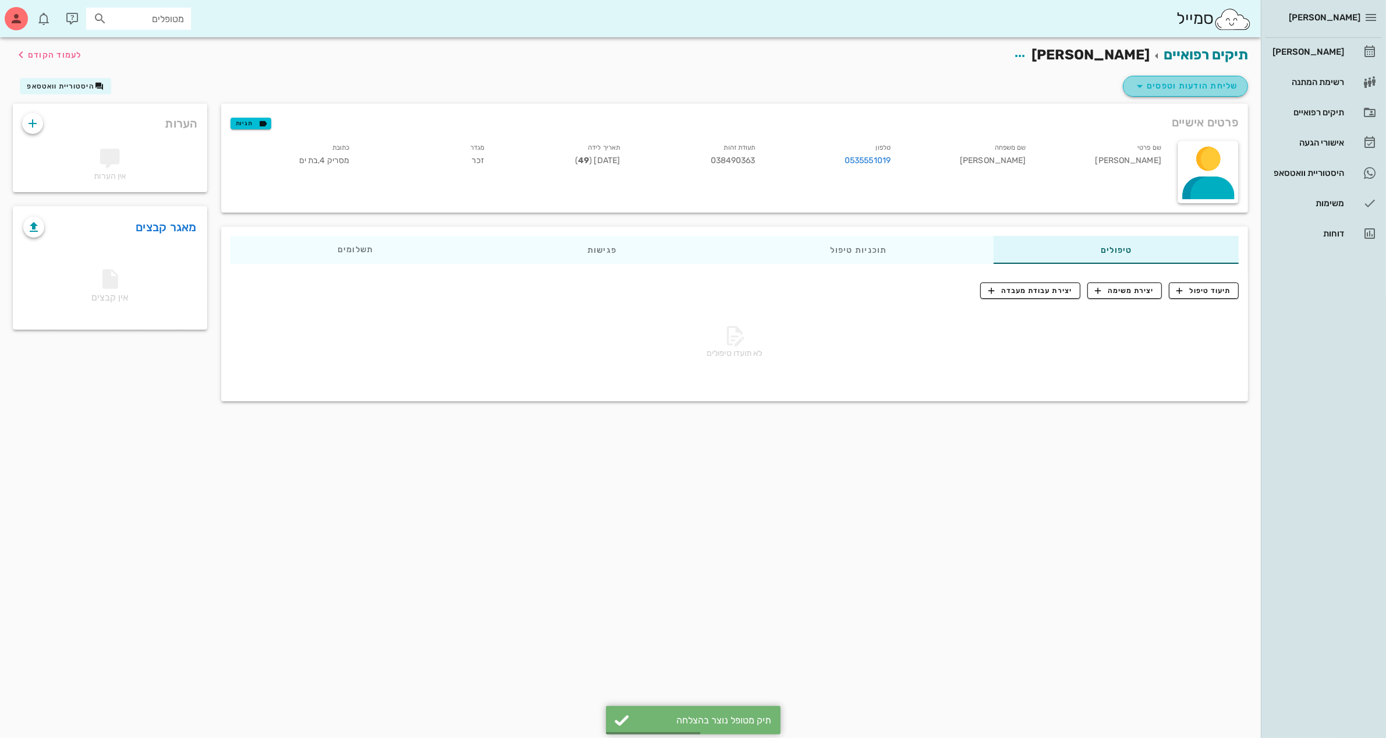
click at [1208, 79] on span "שליחת הודעות וטפסים" at bounding box center [1185, 86] width 105 height 14
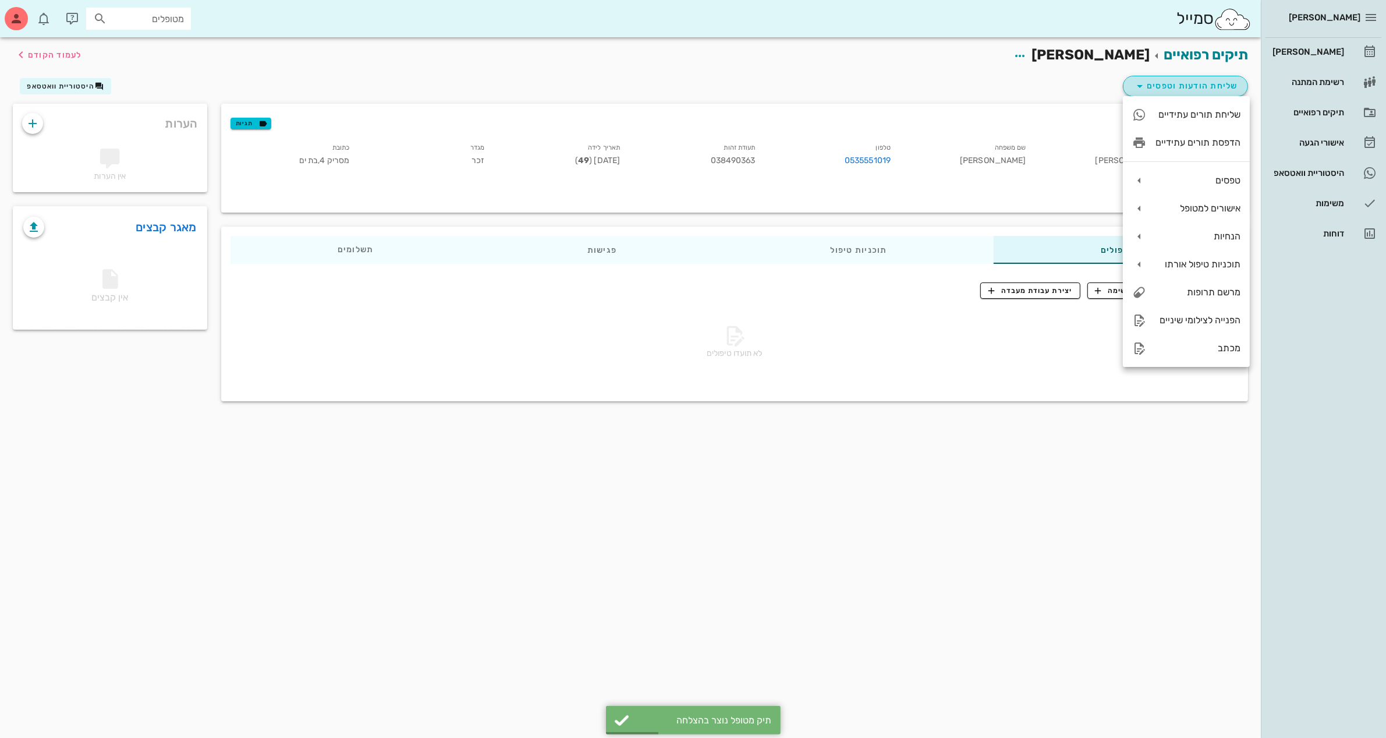
click at [1200, 84] on span "שליחת הודעות וטפסים" at bounding box center [1185, 86] width 105 height 14
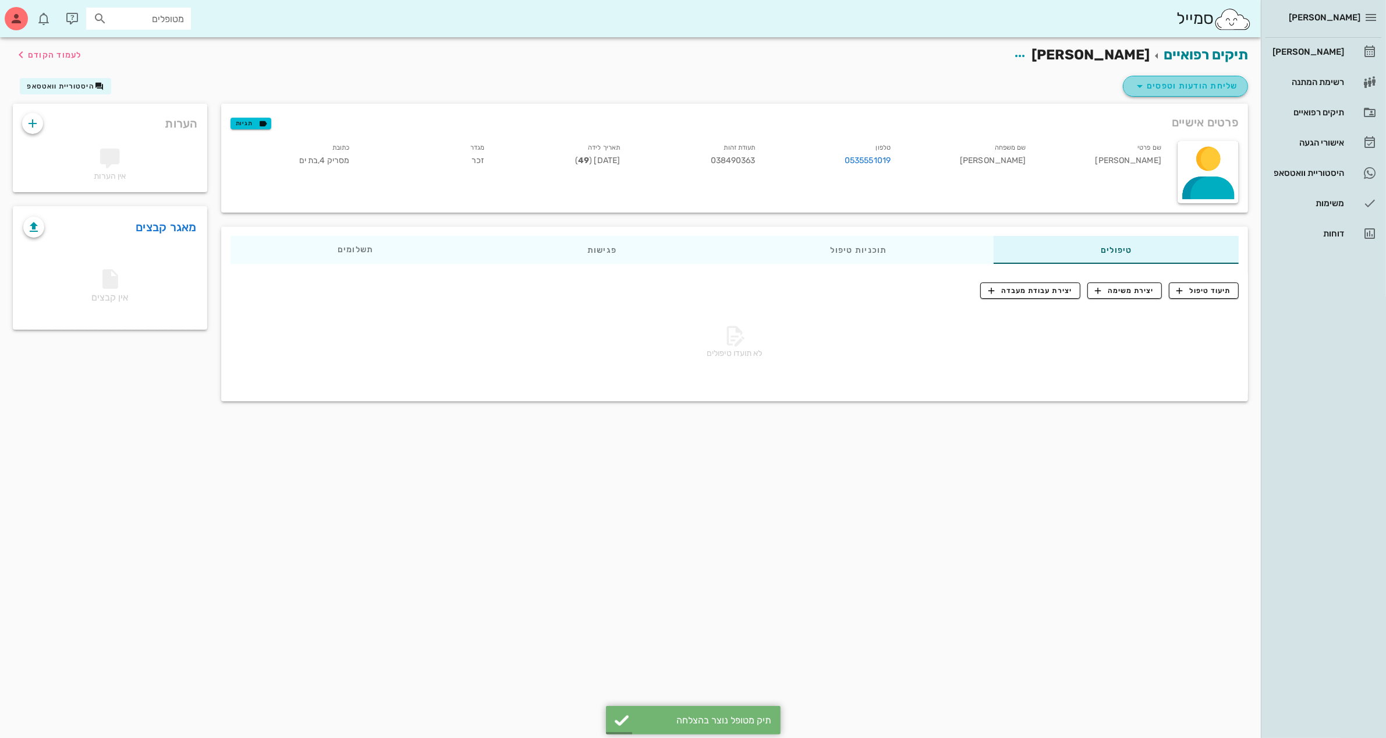
click at [1200, 84] on span "שליחת הודעות וטפסים" at bounding box center [1185, 86] width 105 height 14
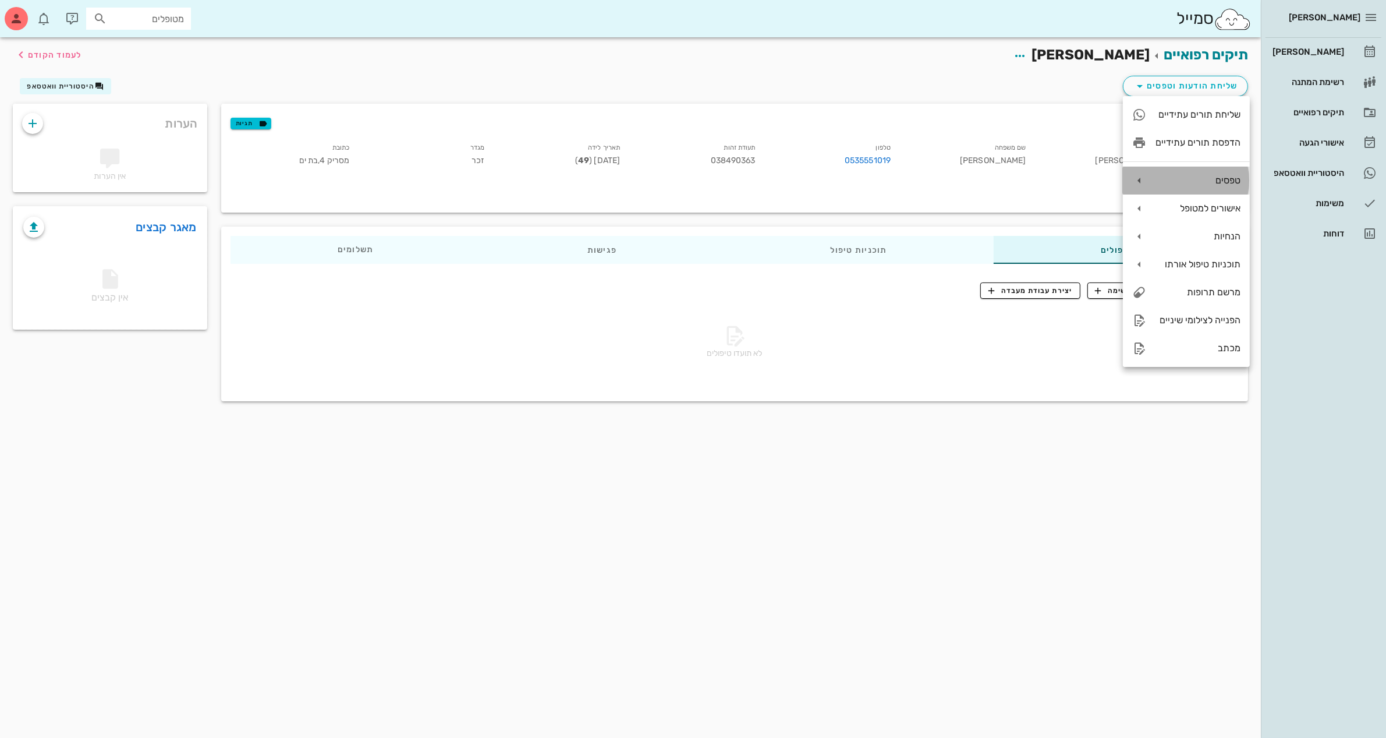
click at [1212, 181] on div "טפסים" at bounding box center [1198, 180] width 85 height 11
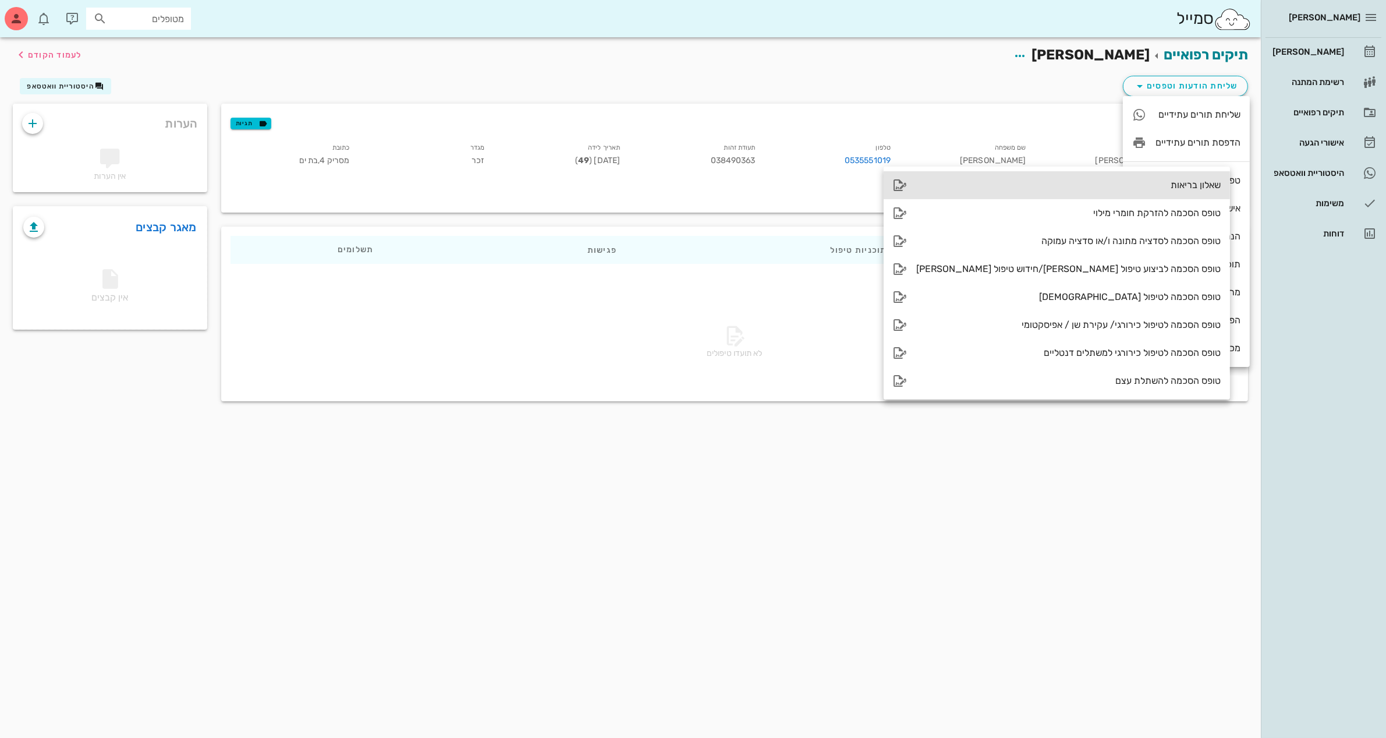
click at [1080, 183] on div "שאלון בריאות" at bounding box center [1068, 184] width 304 height 11
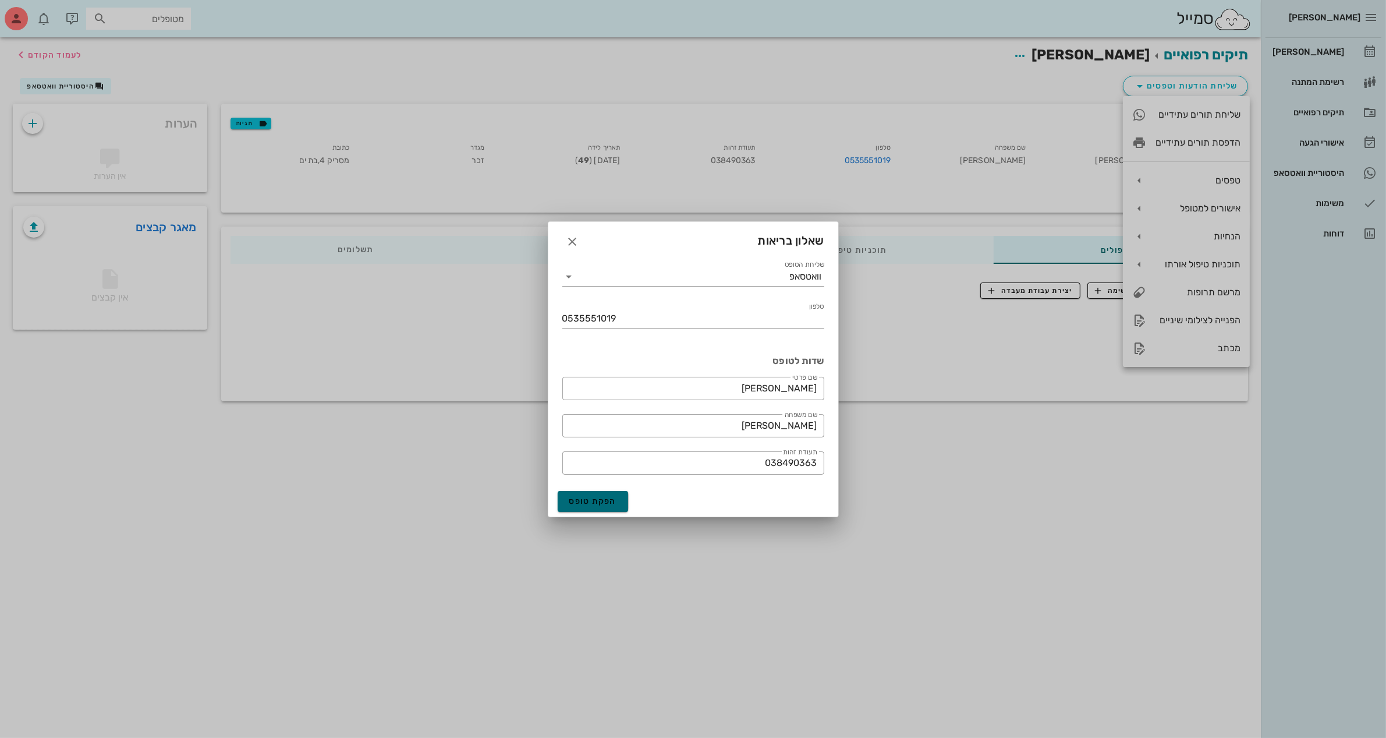
click at [598, 501] on span "הפקת טופס" at bounding box center [593, 501] width 48 height 10
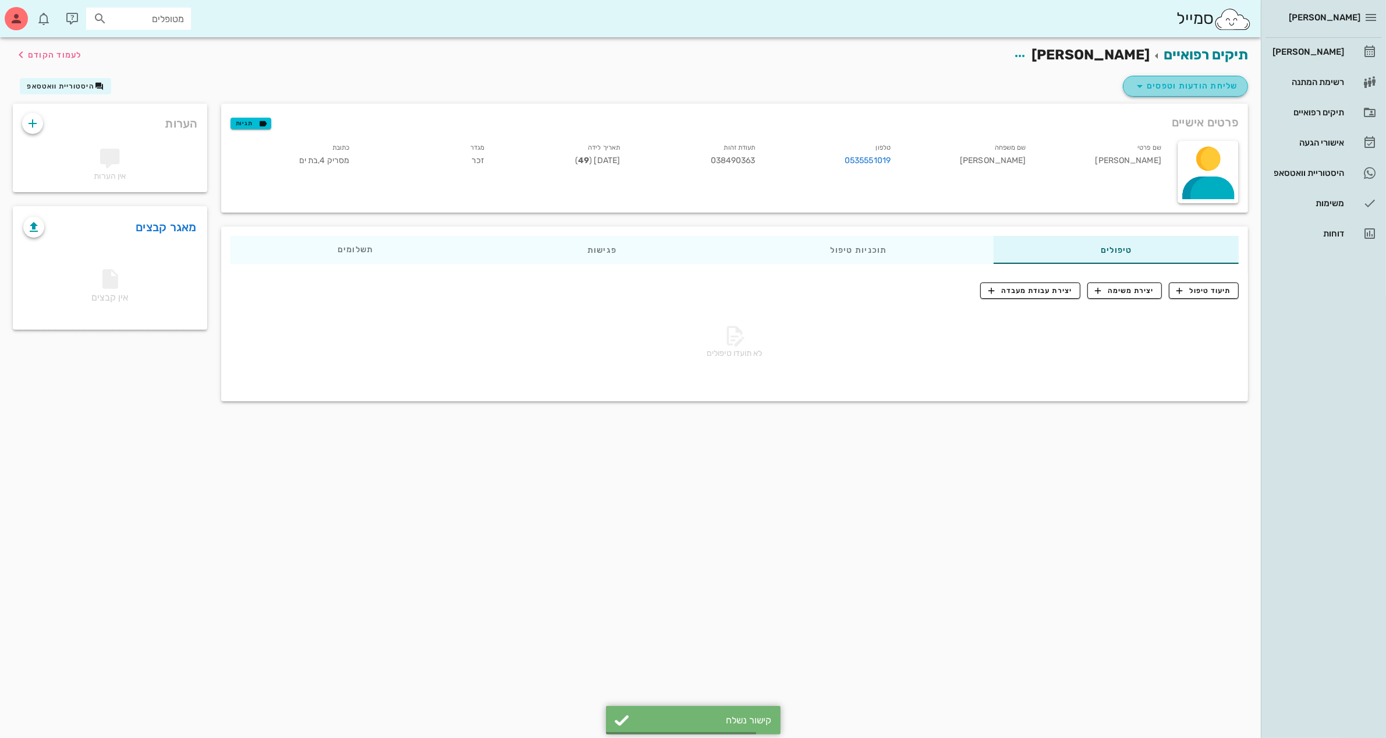
click at [1169, 86] on span "שליחת הודעות וטפסים" at bounding box center [1185, 86] width 105 height 14
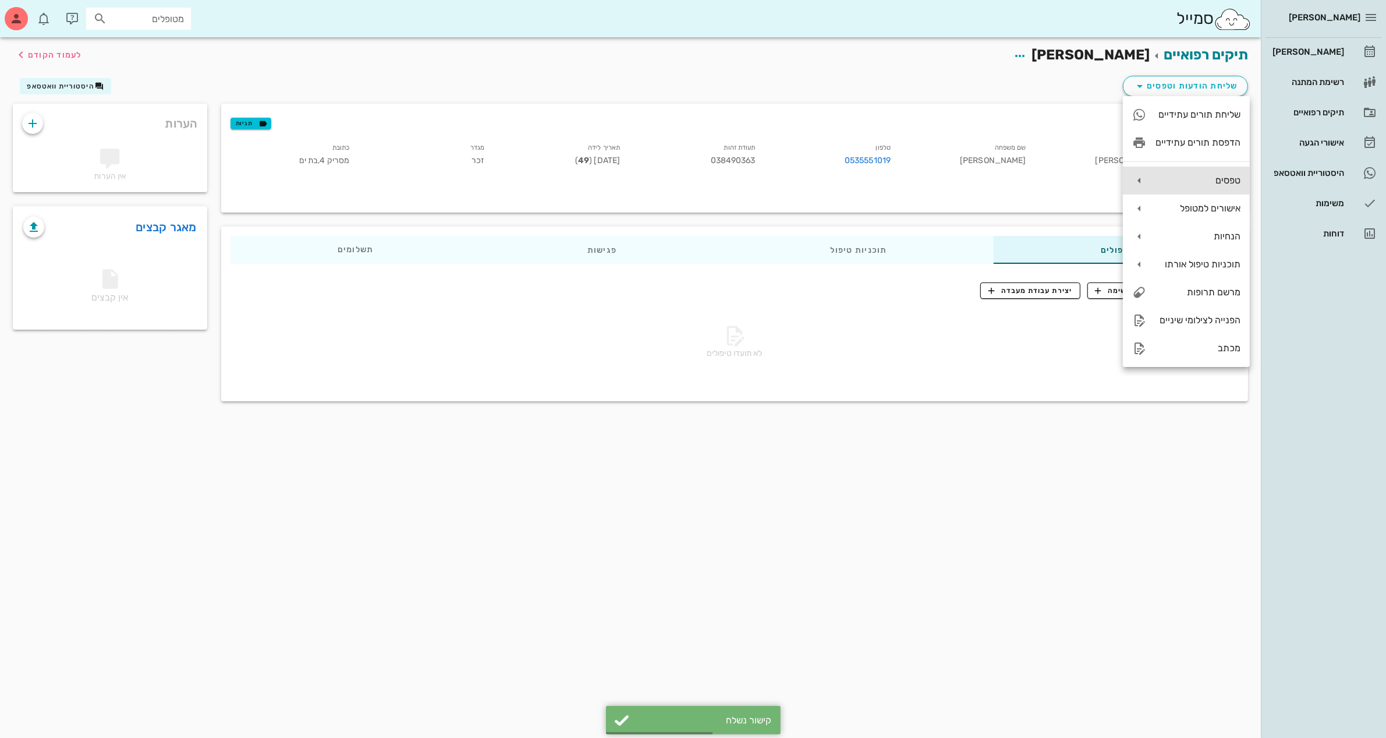
click at [1229, 180] on div "טפסים" at bounding box center [1198, 180] width 85 height 11
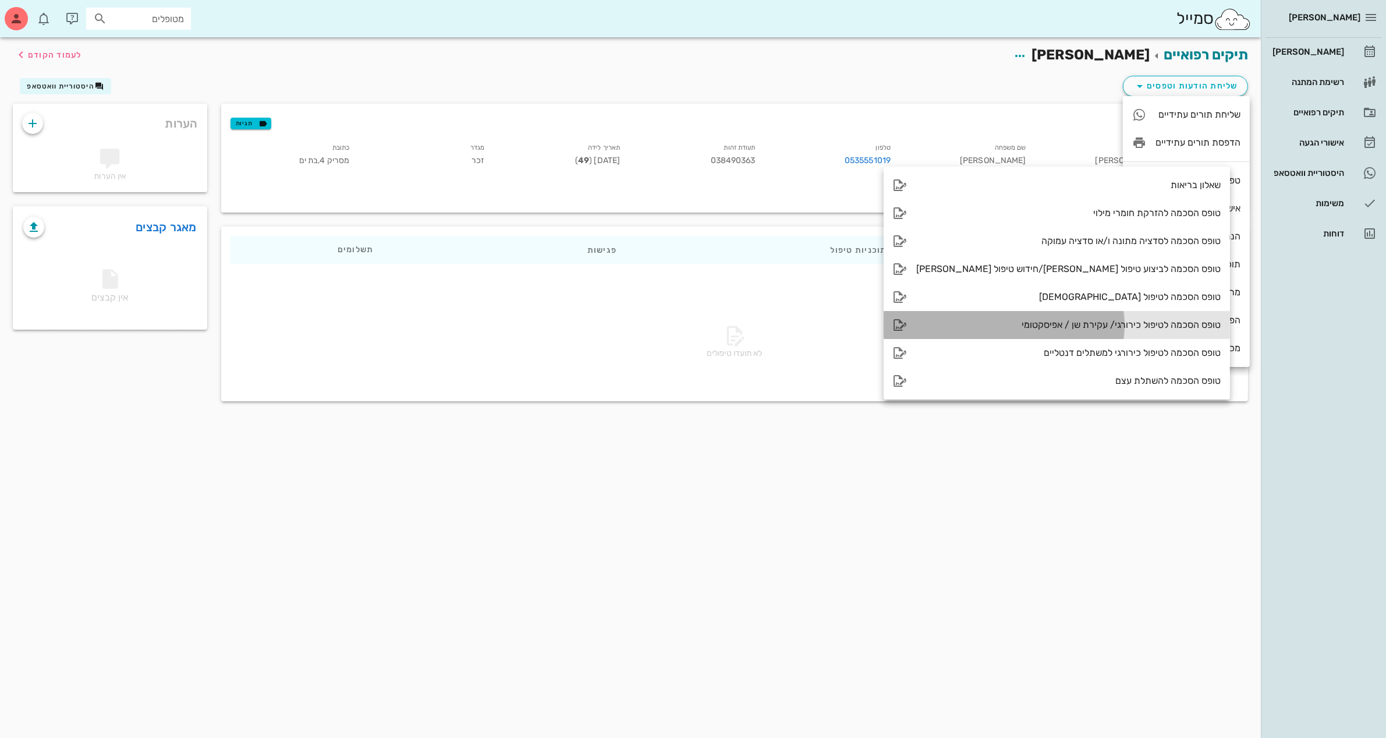
click at [1025, 325] on div "טופס הסכמה לטיפול כירורגי/ עקירת שן / אפיסקטומי" at bounding box center [1068, 324] width 304 height 11
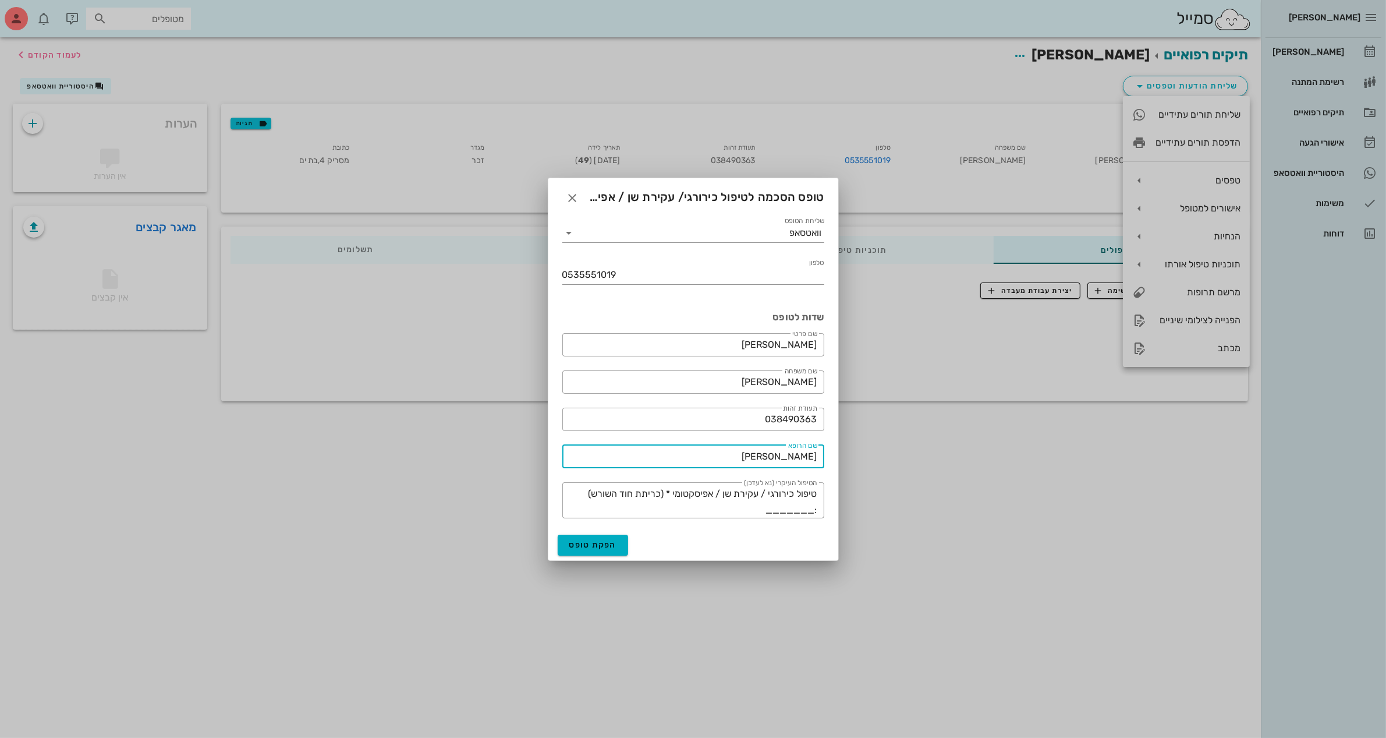
drag, startPoint x: 781, startPoint y: 450, endPoint x: 937, endPoint y: 452, distance: 156.6
click at [935, 450] on div "[PERSON_NAME] יומן מרפאה רשימת המתנה תיקים רפואיים אישורי הגעה היסטוריית וואטסא…" at bounding box center [693, 369] width 1386 height 738
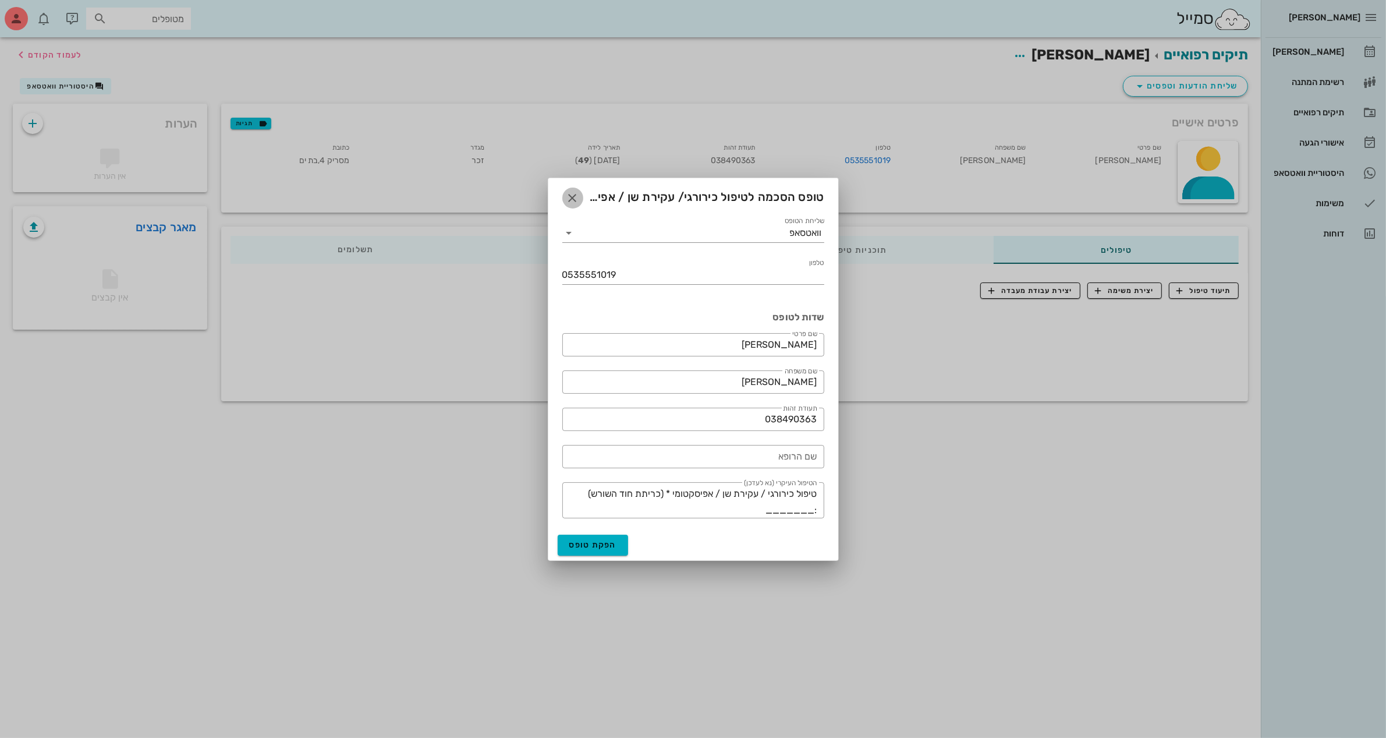
click at [569, 201] on icon "button" at bounding box center [573, 198] width 14 height 14
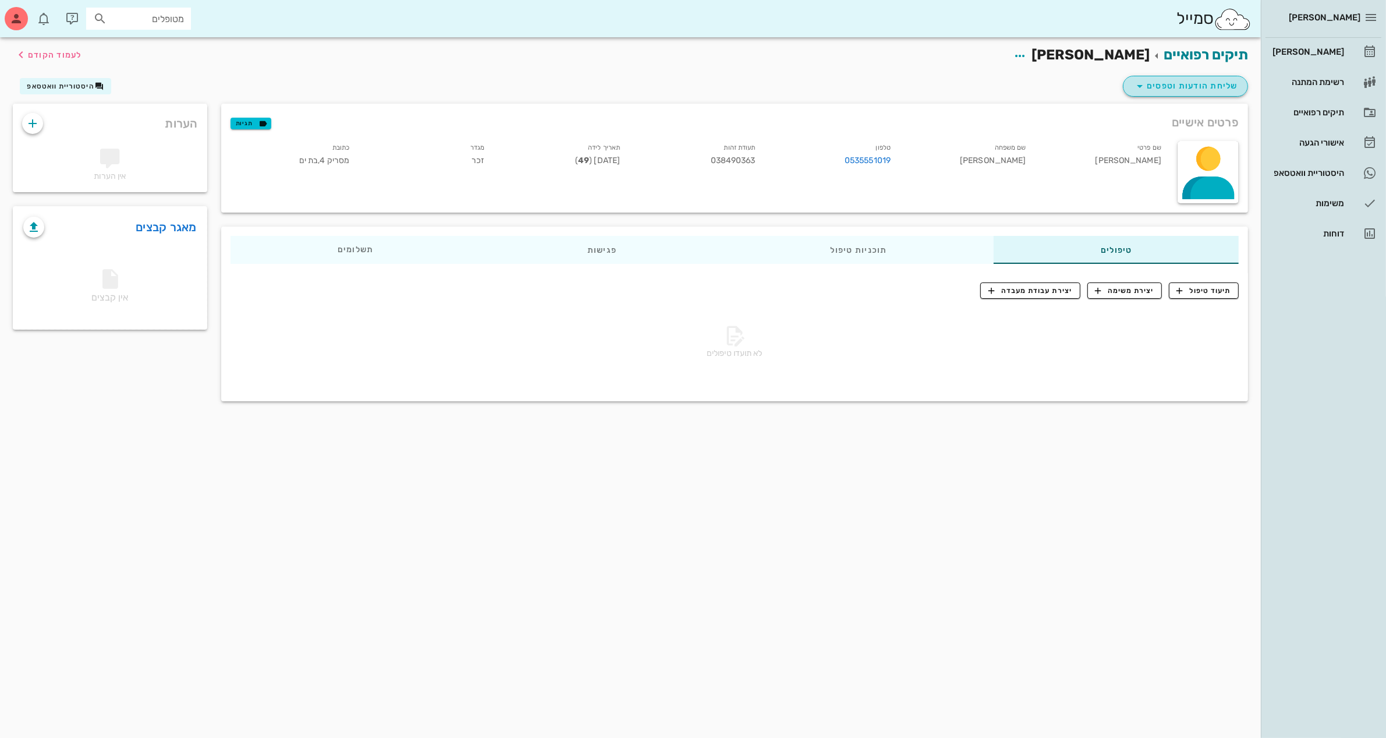
click at [1186, 88] on span "שליחת הודעות וטפסים" at bounding box center [1185, 86] width 105 height 14
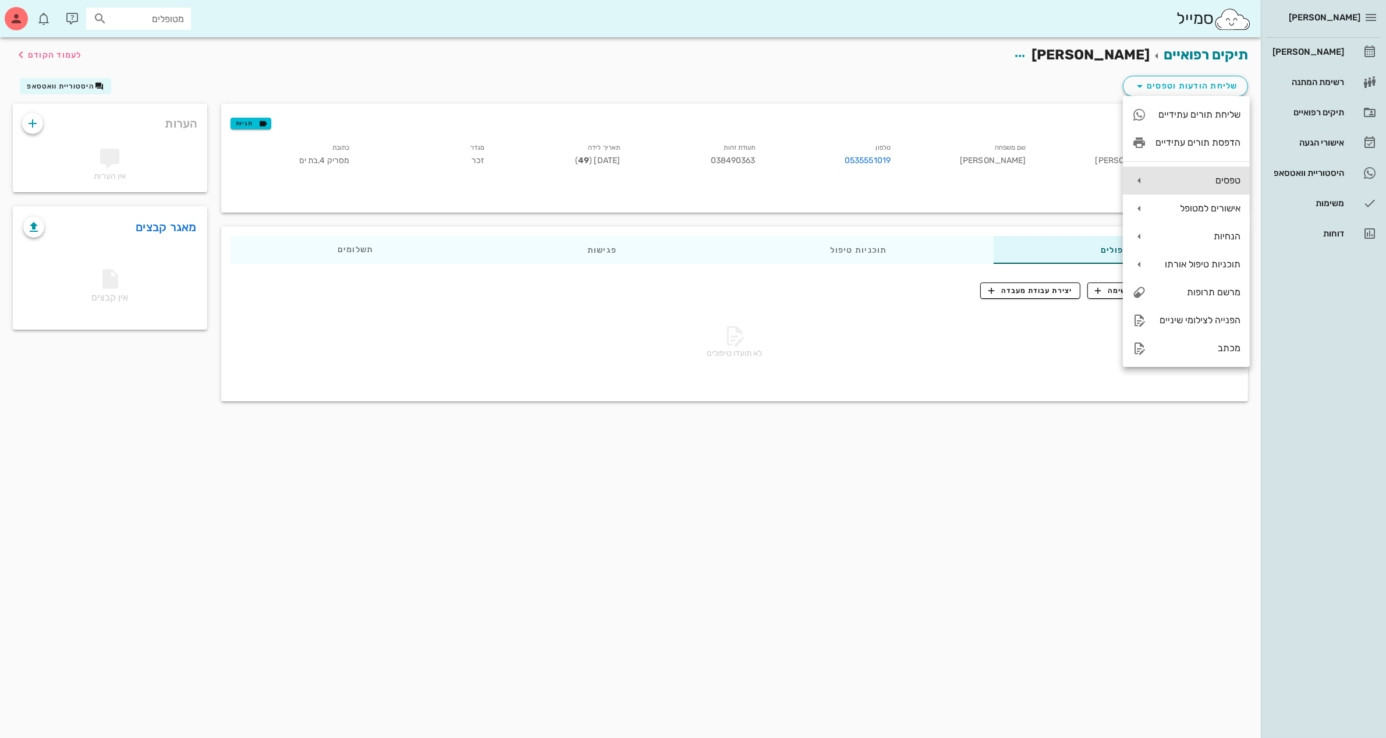
click at [1186, 184] on div "טפסים" at bounding box center [1198, 180] width 85 height 11
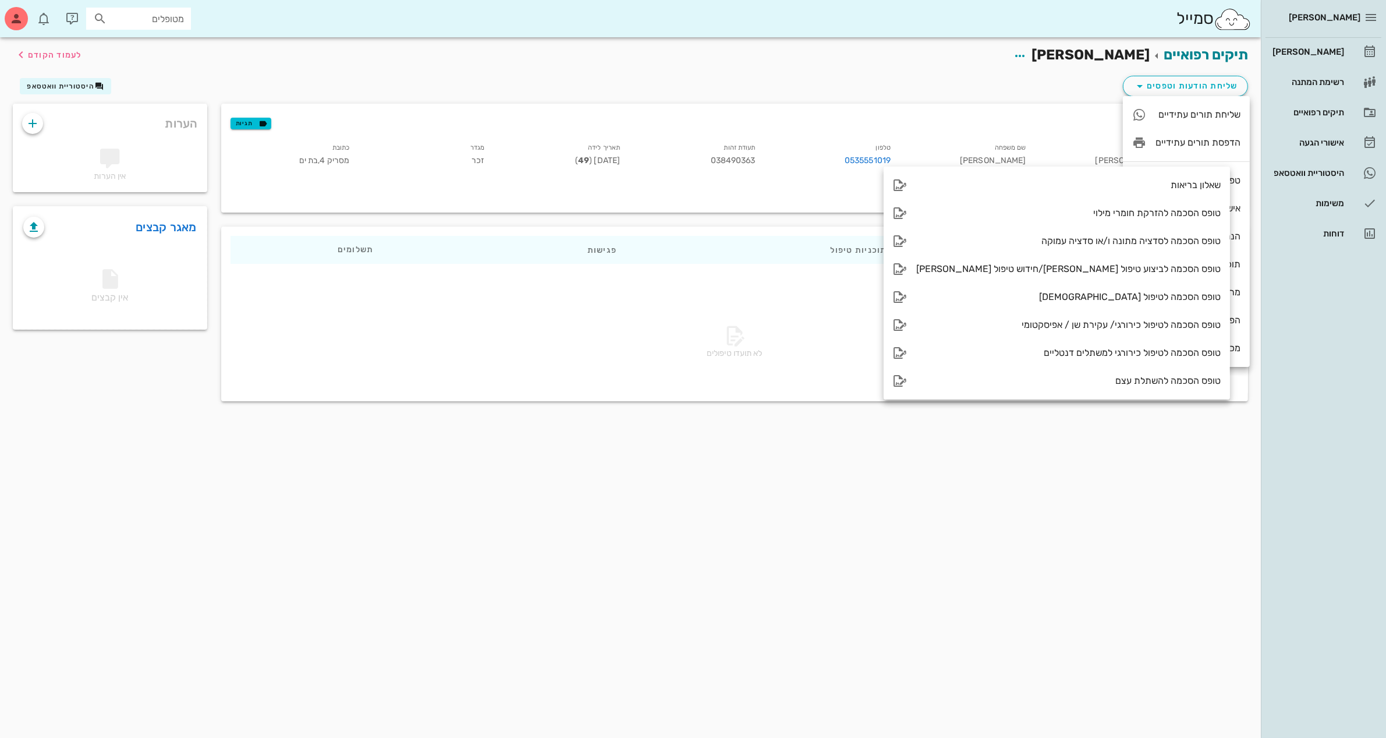
click at [921, 85] on div "שליחת הודעות וטפסים היסטוריית וואטסאפ" at bounding box center [630, 88] width 1249 height 30
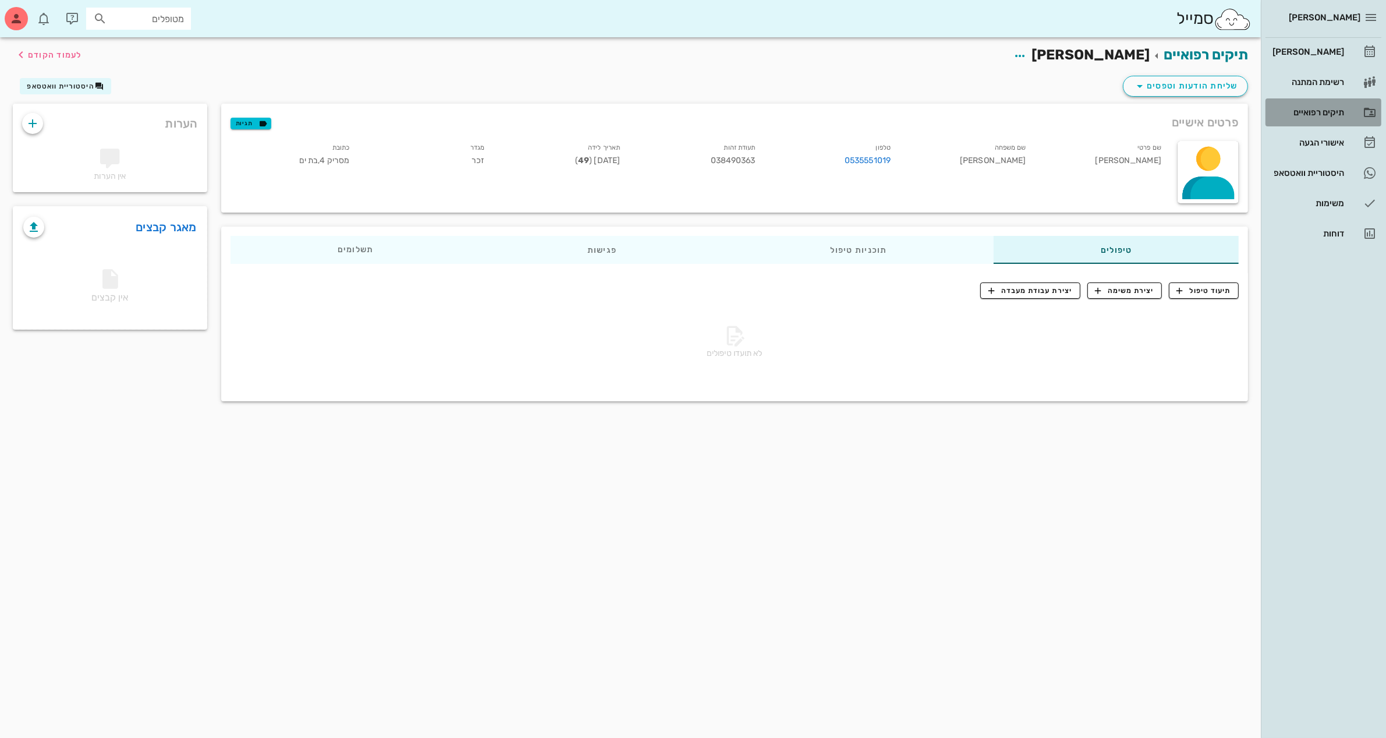
click at [1307, 114] on div "תיקים רפואיים" at bounding box center [1307, 112] width 74 height 9
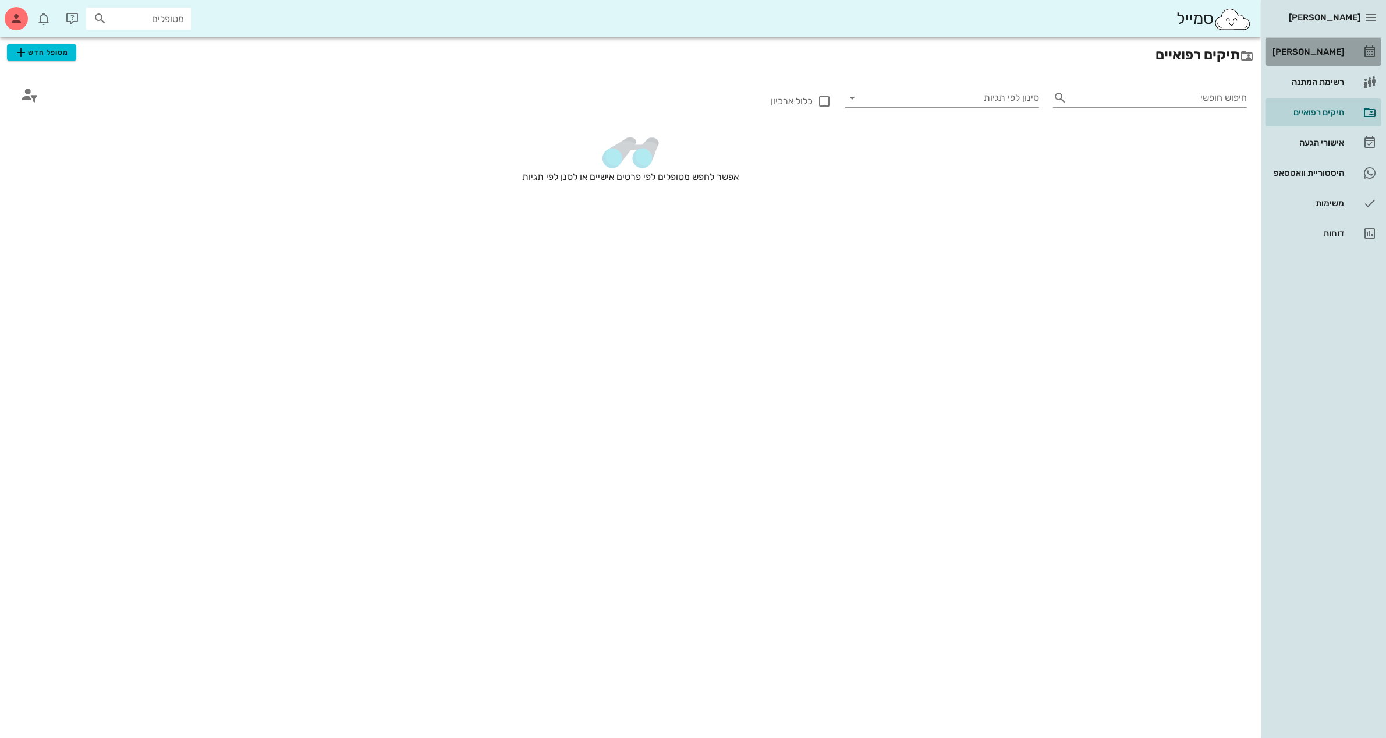
click at [1320, 58] on div "[PERSON_NAME]" at bounding box center [1307, 51] width 74 height 19
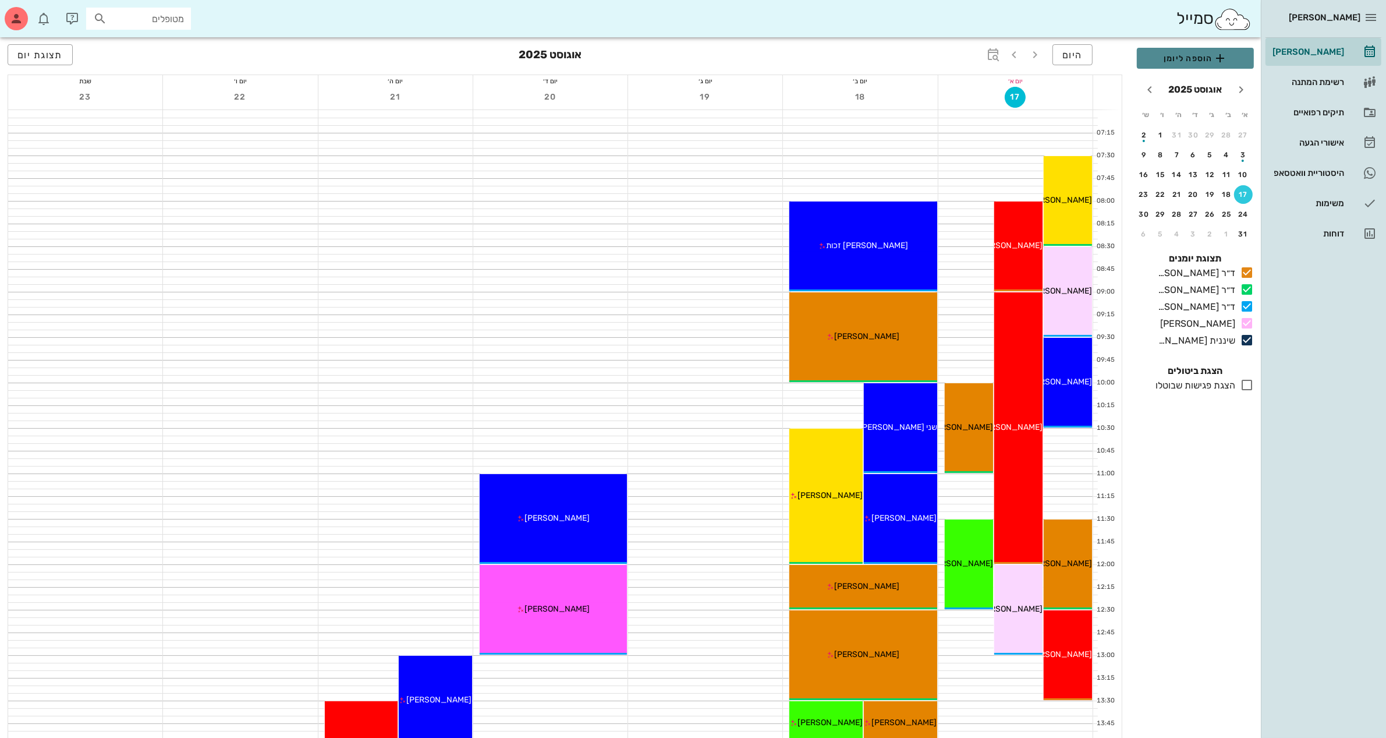
click at [1191, 59] on span "הוספה ליומן" at bounding box center [1195, 58] width 98 height 14
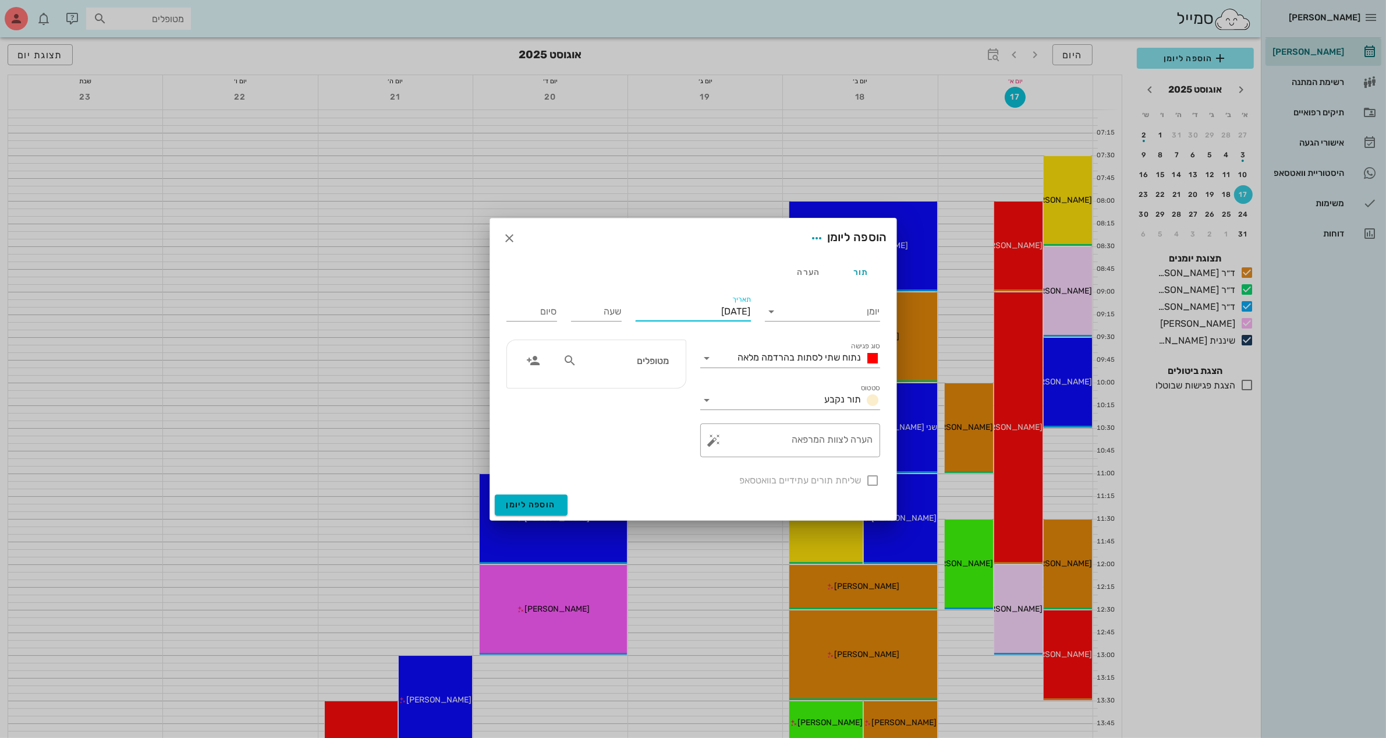
click at [736, 306] on input "[DATE]" at bounding box center [693, 311] width 115 height 19
click at [621, 339] on icon "חודש הבא" at bounding box center [625, 339] width 14 height 14
click at [712, 442] on div "18" at bounding box center [712, 444] width 19 height 8
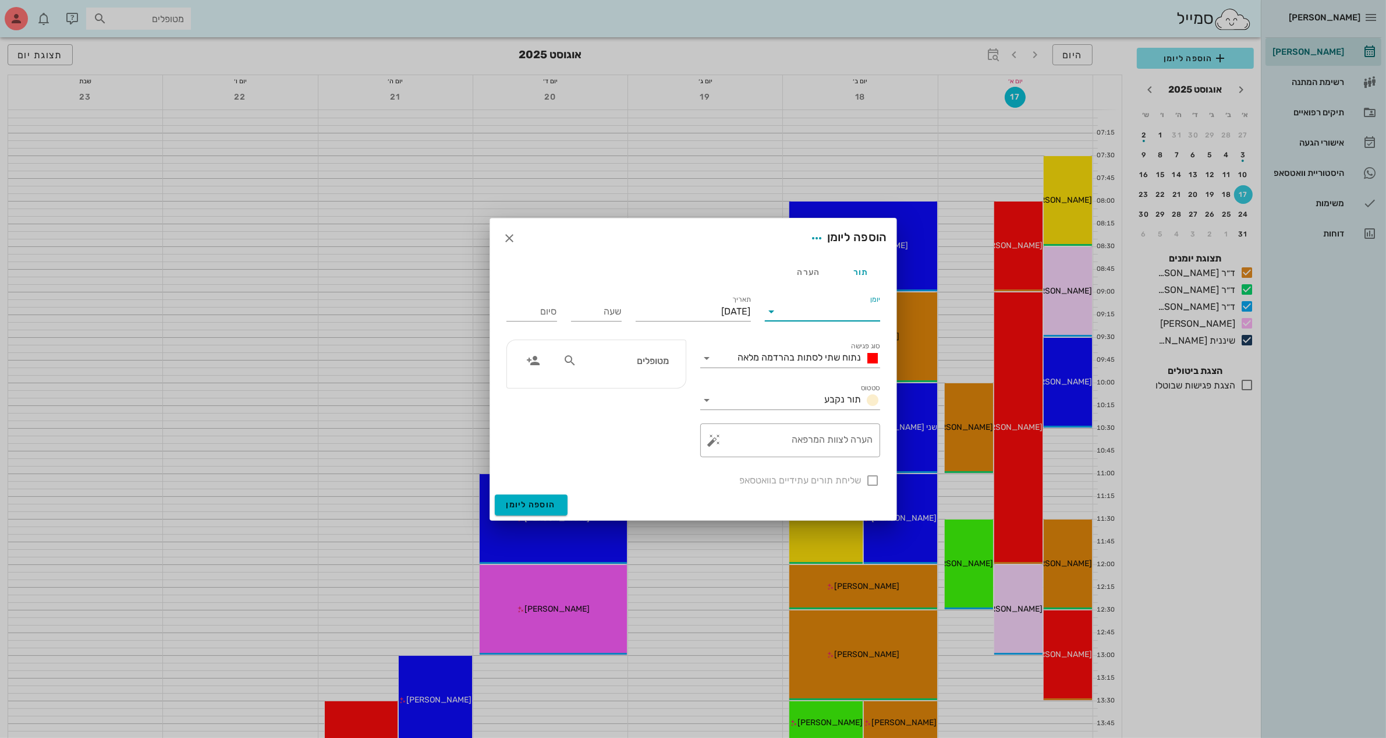
click at [799, 314] on input "יומן" at bounding box center [830, 311] width 99 height 19
click at [801, 318] on div "ד״ר [PERSON_NAME]" at bounding box center [825, 320] width 103 height 11
click at [600, 312] on input "שעה" at bounding box center [596, 311] width 51 height 19
click at [545, 311] on input "19:00" at bounding box center [531, 311] width 51 height 19
click at [534, 382] on div "12:00 (שעה)" at bounding box center [501, 386] width 70 height 9
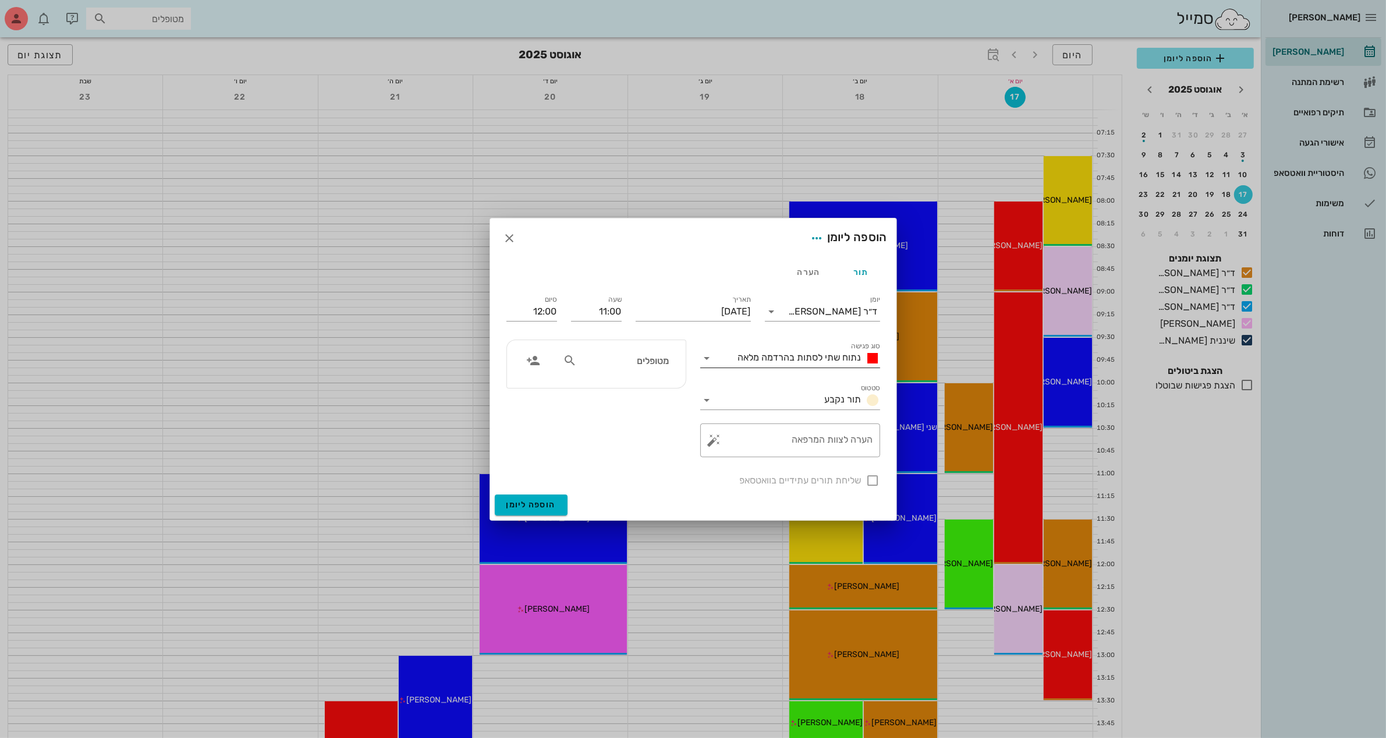
click at [780, 356] on span "נתוח שתי לסתות בהרדמה מלאה" at bounding box center [799, 357] width 123 height 11
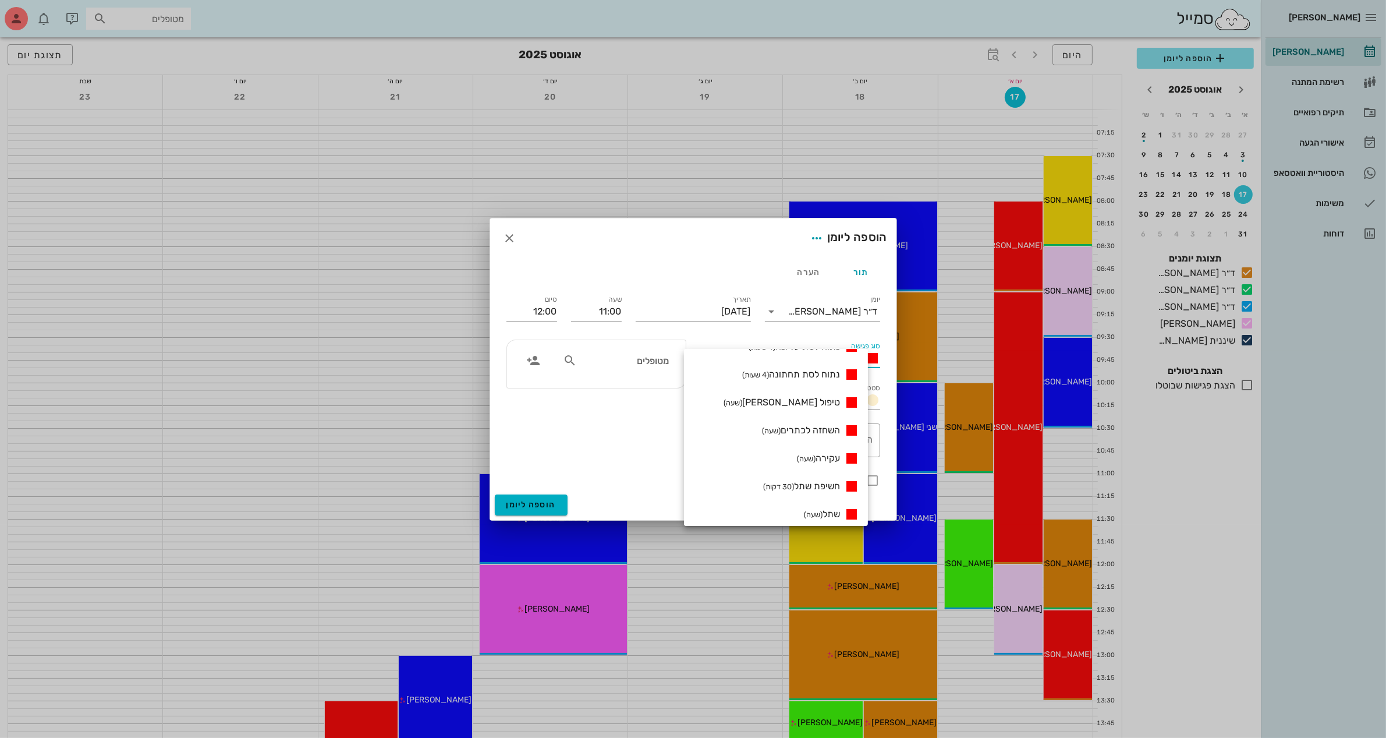
scroll to position [146, 0]
click at [810, 412] on span "חשיפת שתל (30 דקות)" at bounding box center [801, 417] width 77 height 11
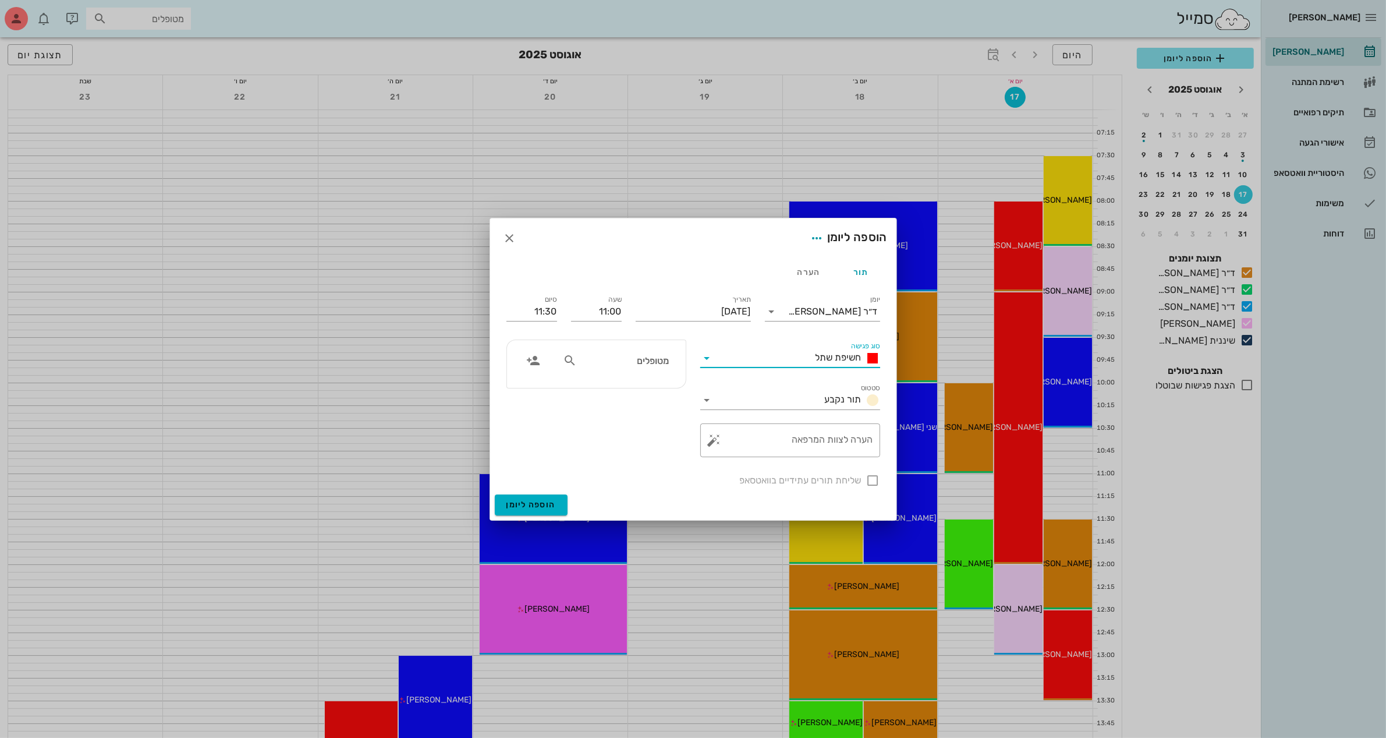
click at [568, 368] on div "מטופלים" at bounding box center [616, 360] width 120 height 22
click at [641, 388] on div "[PERSON_NAME] 038490363" at bounding box center [603, 385] width 128 height 9
click at [782, 438] on textarea "הערה לצוות המרפאה" at bounding box center [795, 443] width 157 height 28
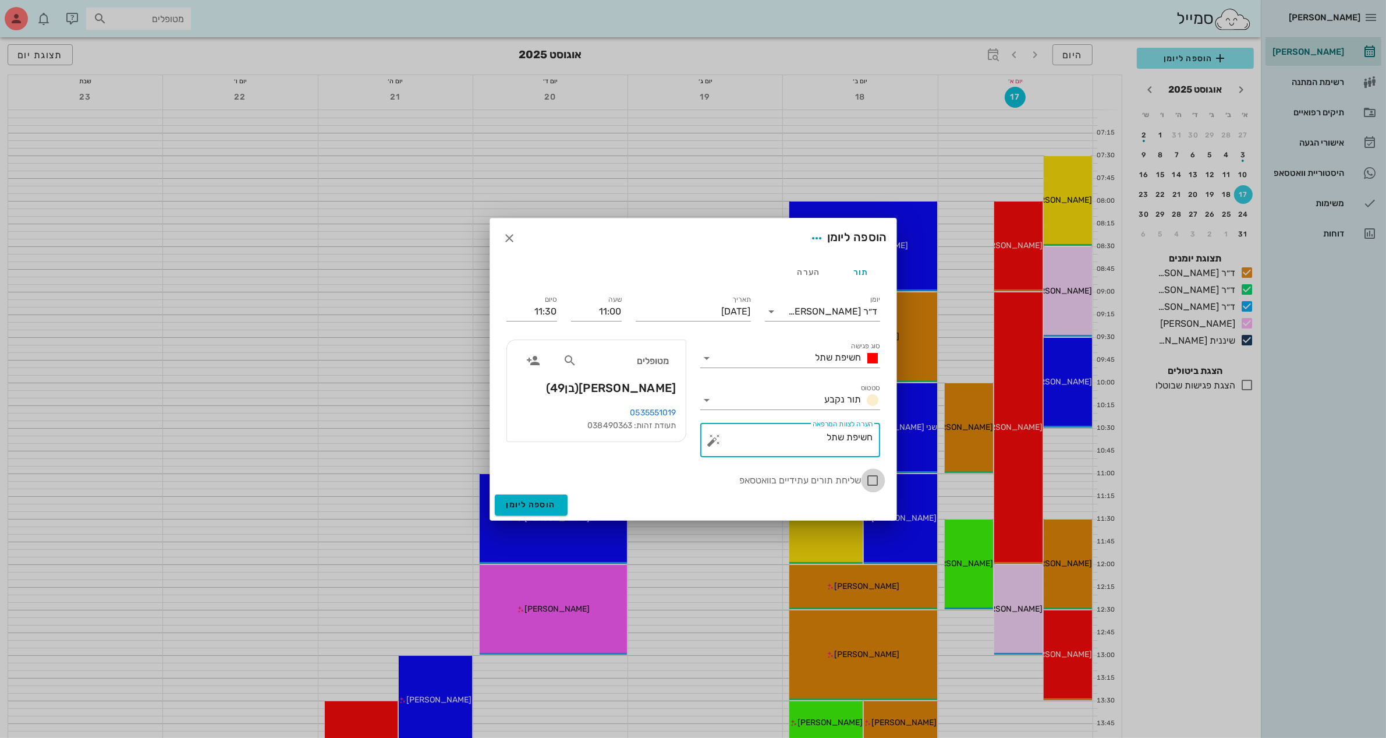
click at [869, 476] on div at bounding box center [873, 480] width 20 height 20
click at [547, 311] on input "11:30" at bounding box center [531, 311] width 51 height 19
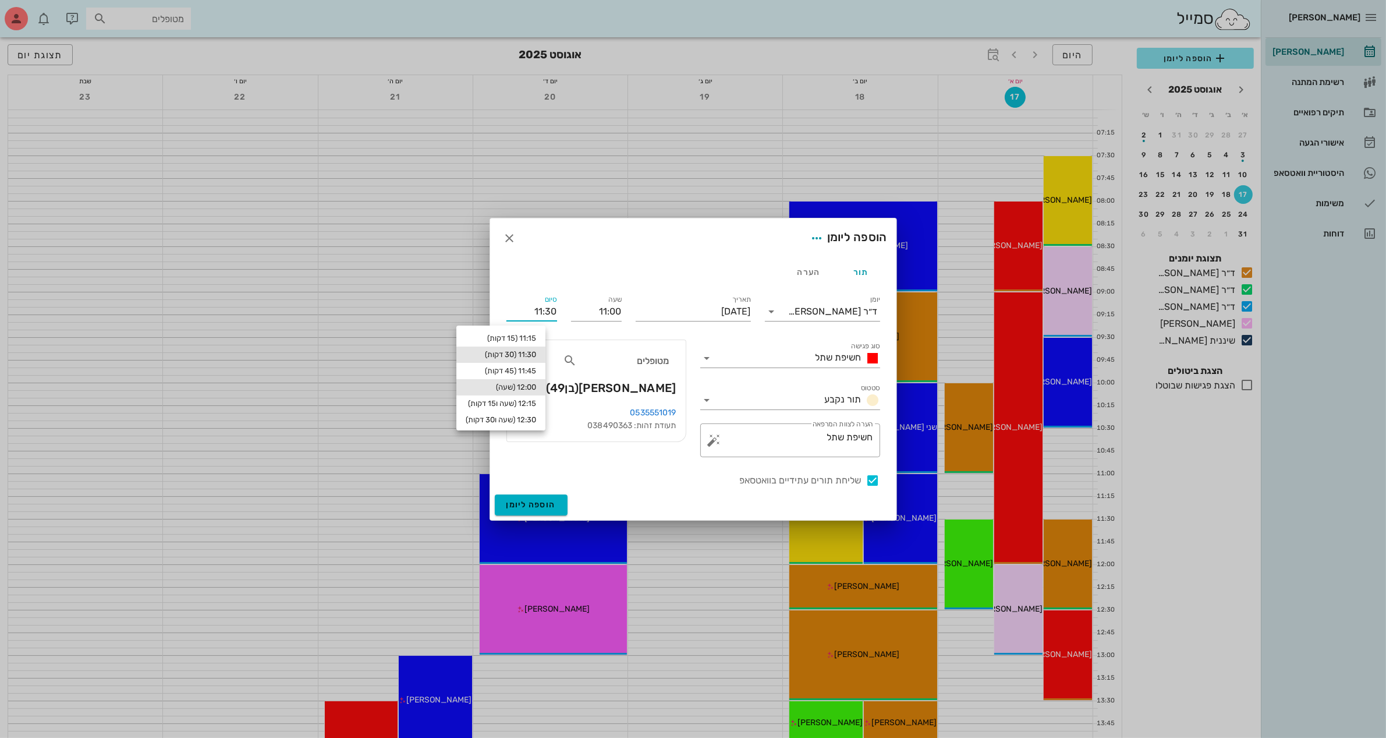
click at [536, 391] on div "12:00 (שעה)" at bounding box center [501, 386] width 70 height 9
click at [526, 499] on span "הוספה ליומן" at bounding box center [530, 504] width 49 height 10
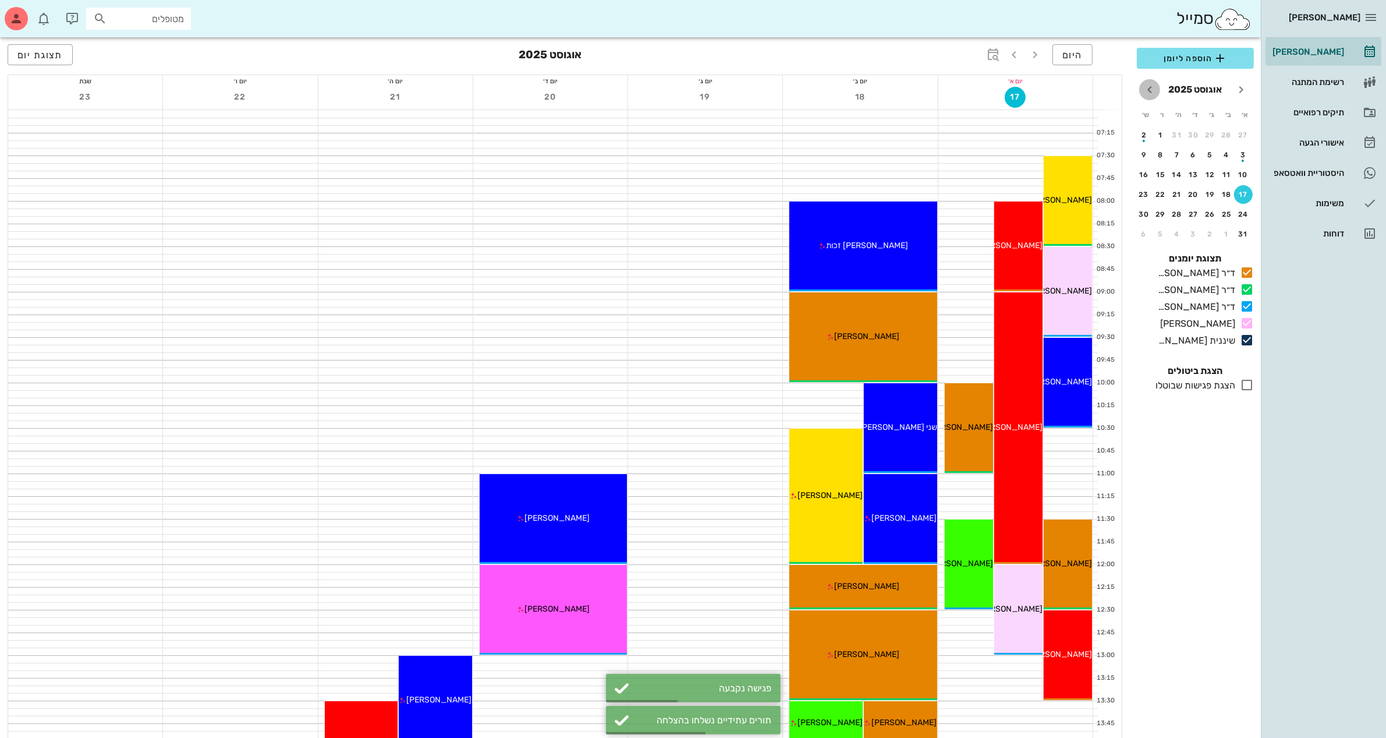
click at [1149, 95] on icon "חודש הבא" at bounding box center [1150, 90] width 14 height 14
click at [1149, 94] on icon "חודש הבא" at bounding box center [1150, 90] width 14 height 14
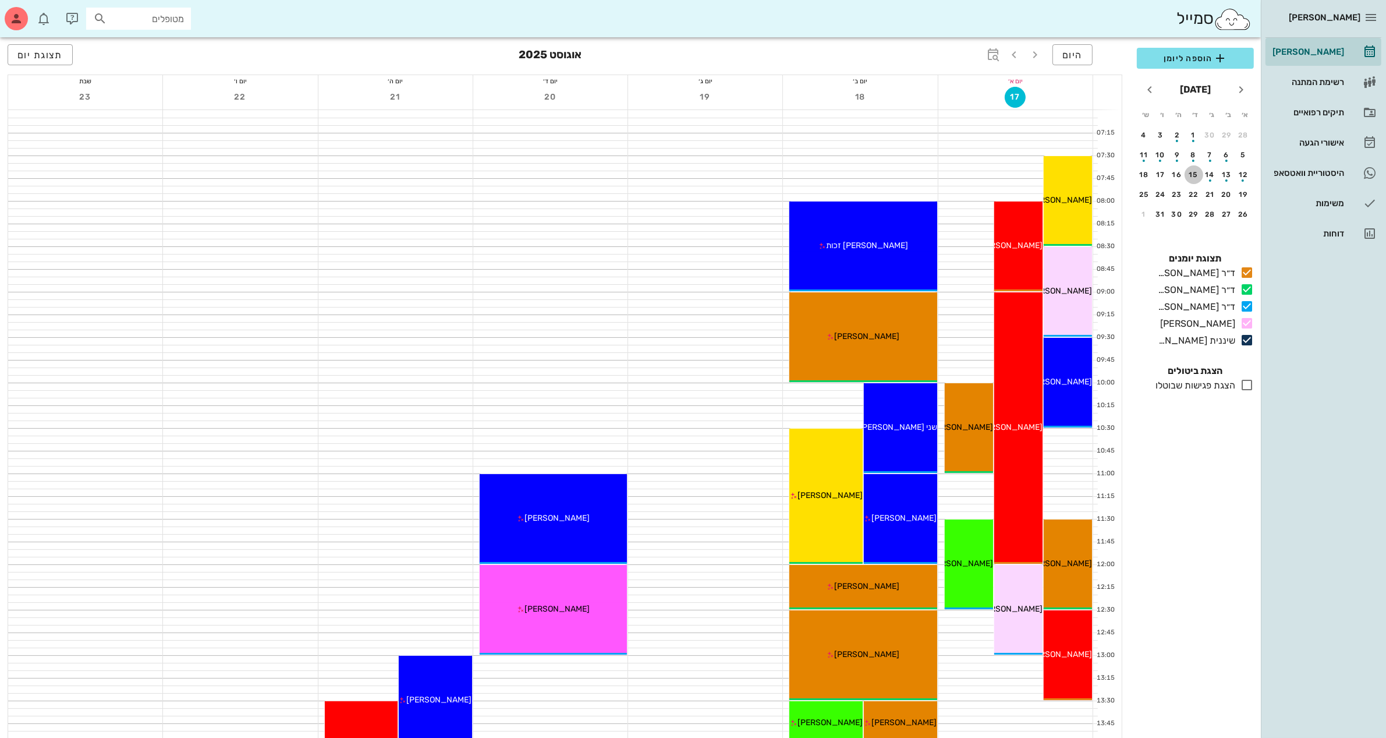
click at [1195, 172] on div "15" at bounding box center [1194, 175] width 19 height 8
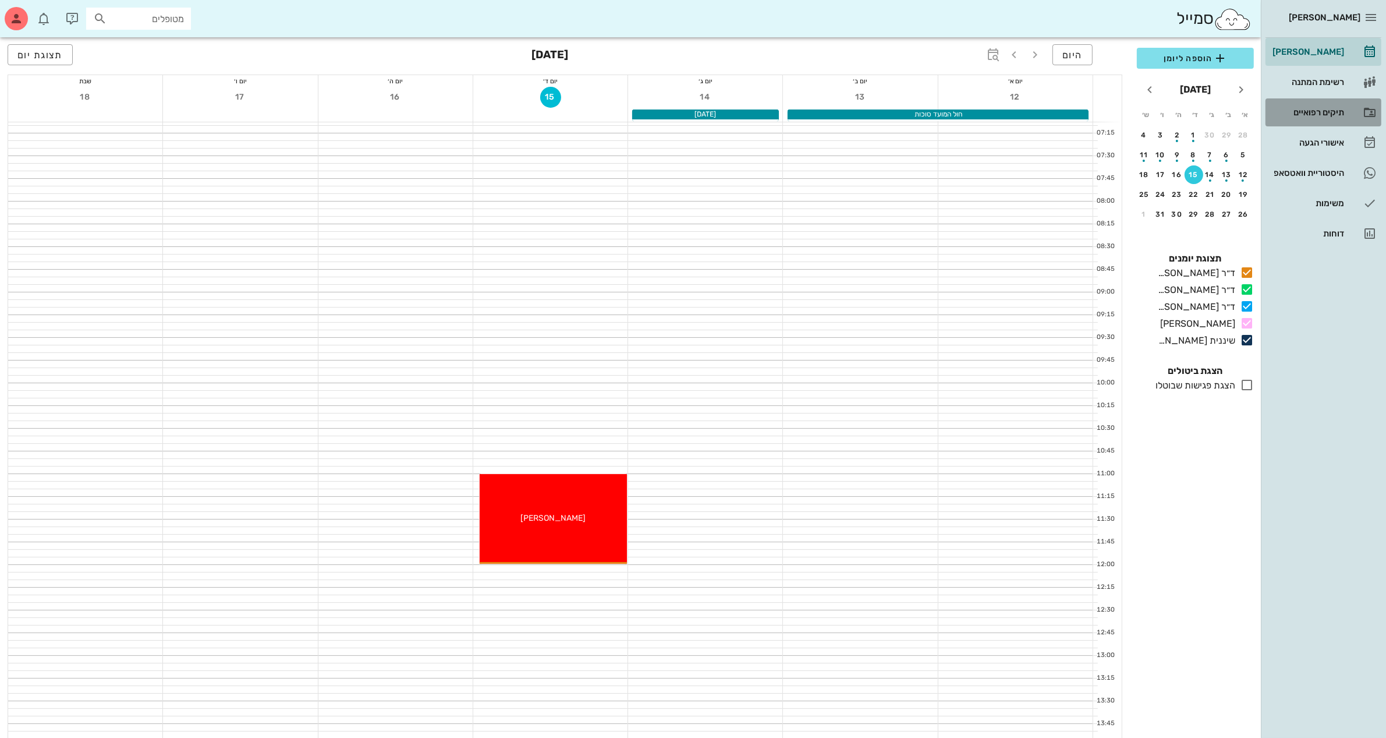
click at [1303, 112] on div "תיקים רפואיים" at bounding box center [1307, 112] width 74 height 9
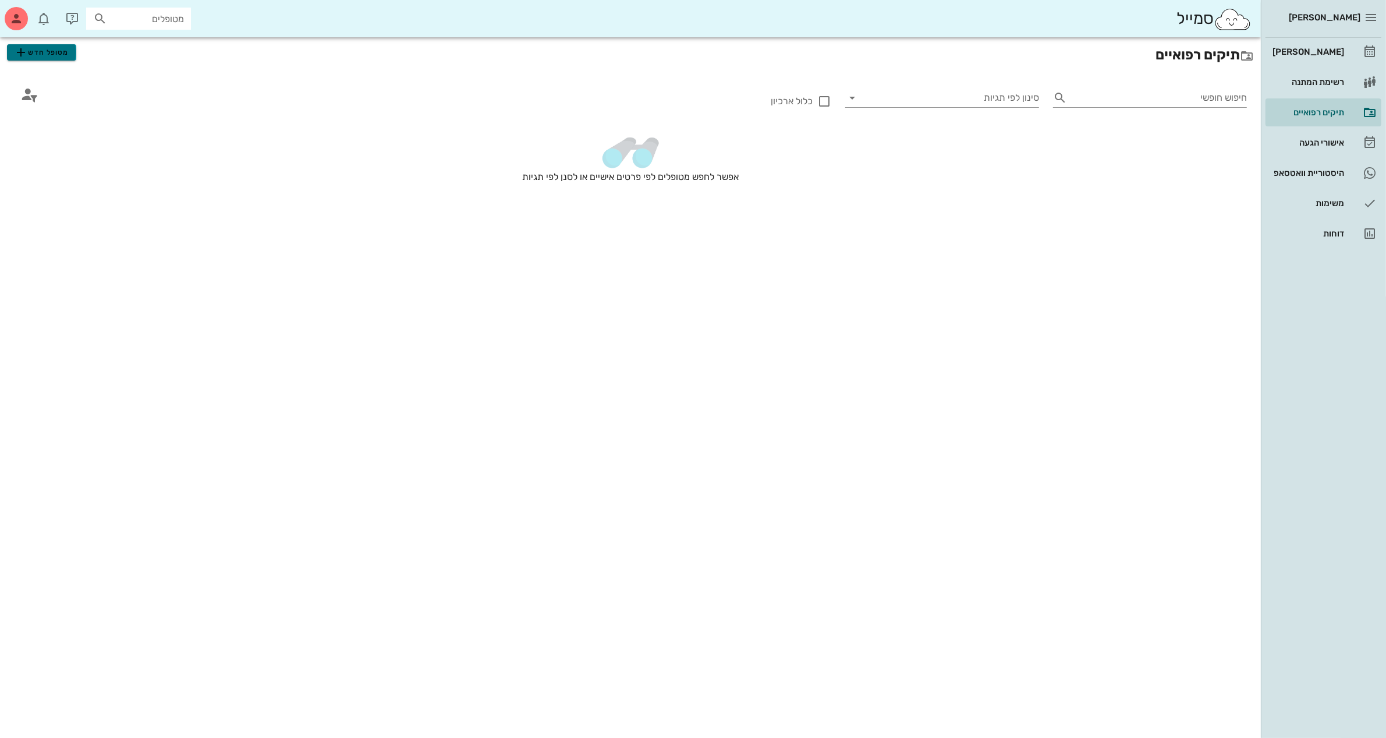
click at [30, 44] on button "מטופל חדש" at bounding box center [41, 52] width 69 height 16
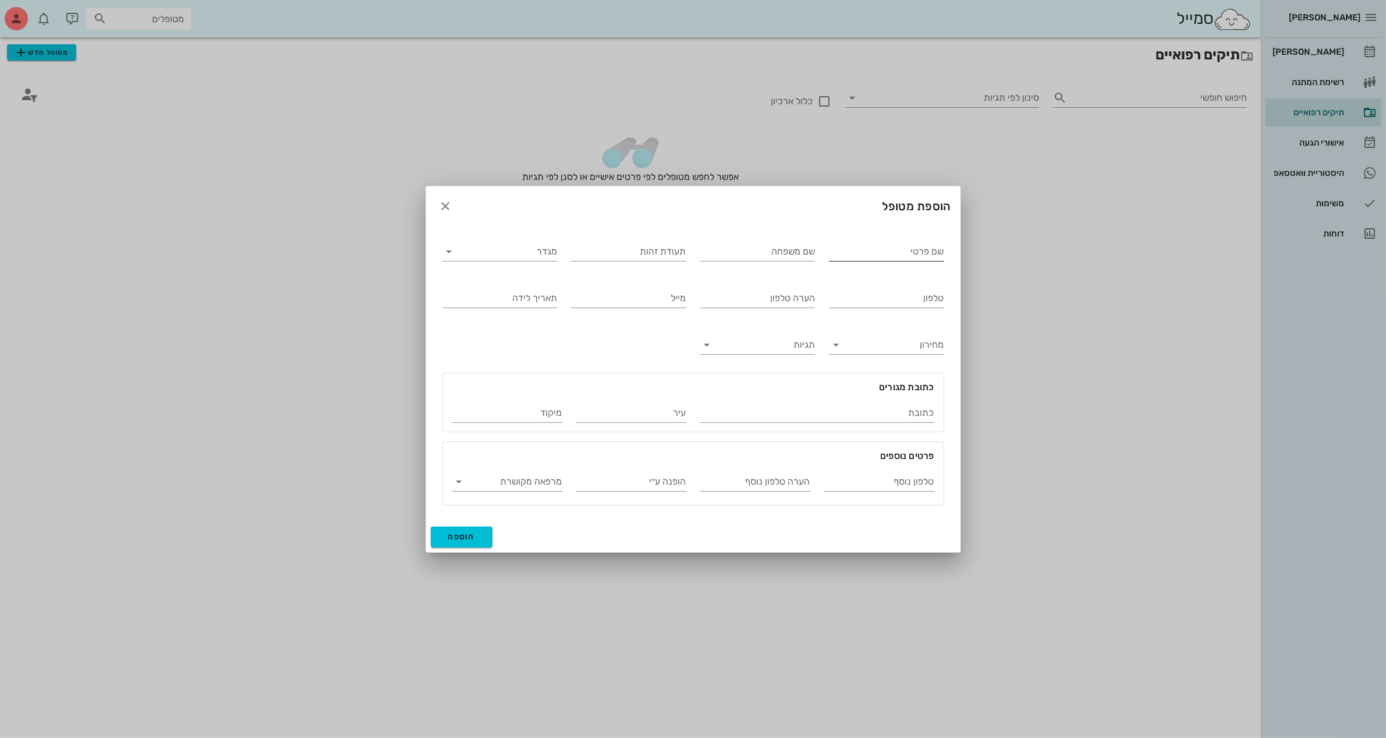
click at [902, 248] on input "שם פרטי" at bounding box center [886, 251] width 115 height 19
click at [533, 240] on div "מגדר" at bounding box center [499, 248] width 115 height 26
click at [536, 243] on input "מגדר" at bounding box center [509, 251] width 97 height 19
click at [533, 254] on div "זכר" at bounding box center [500, 259] width 96 height 11
click at [856, 297] on input "טלפון" at bounding box center [886, 298] width 115 height 19
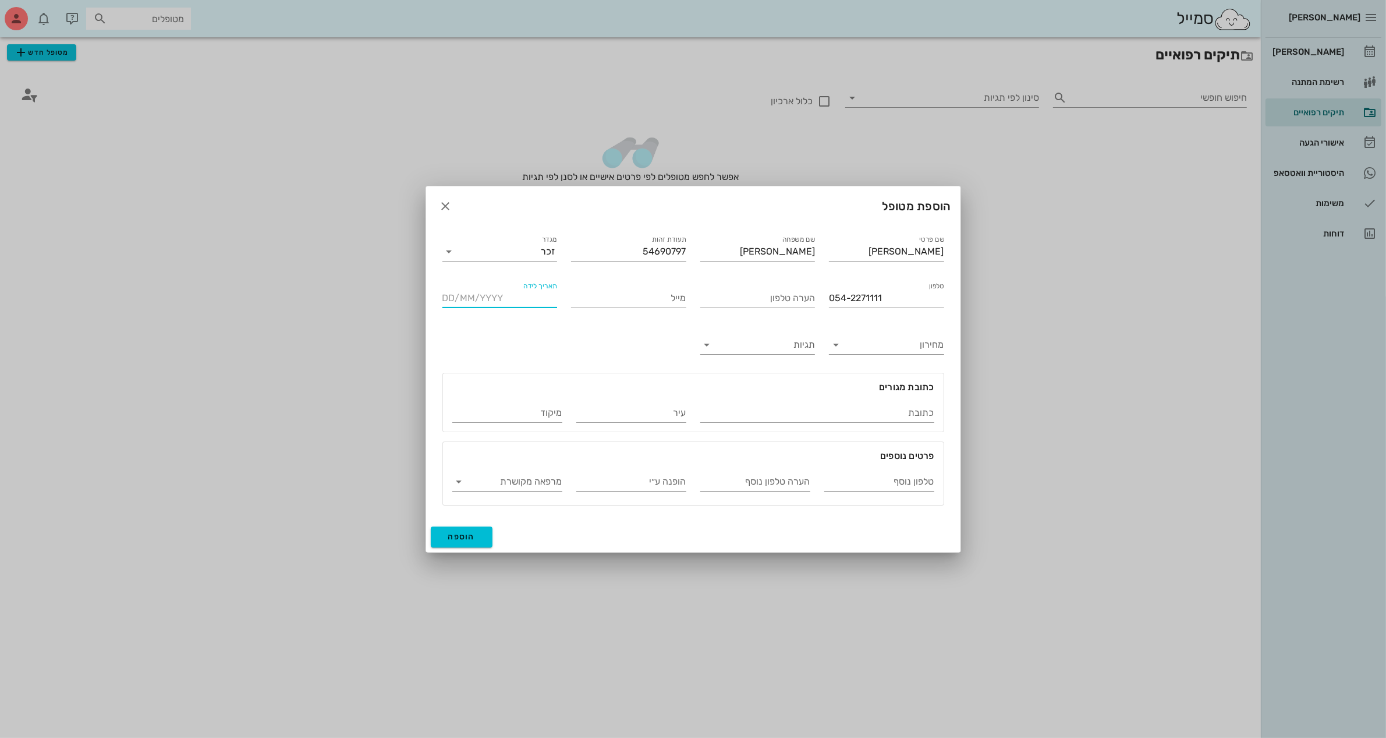
click at [542, 296] on input "תאריך לידה" at bounding box center [499, 298] width 115 height 19
click at [448, 536] on span "הוספה" at bounding box center [461, 536] width 27 height 10
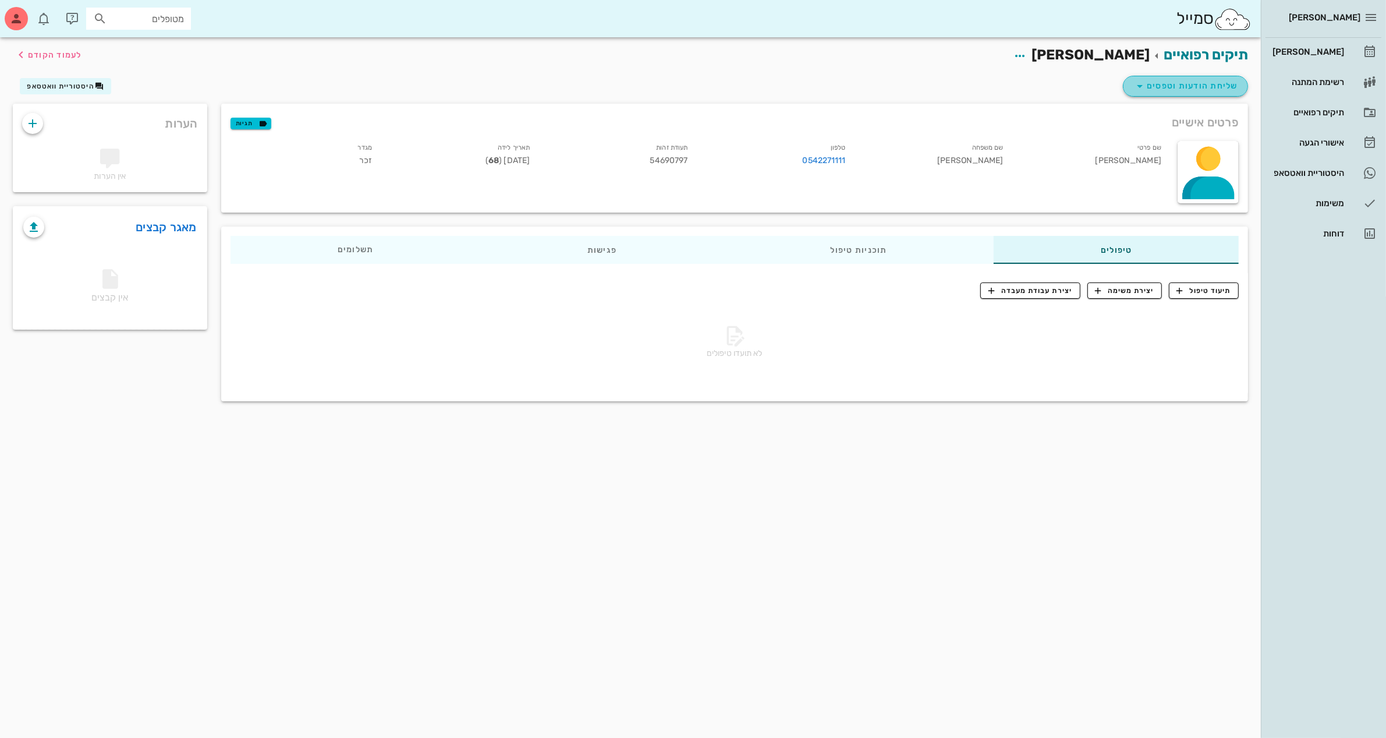
click at [1196, 94] on button "שליחת הודעות וטפסים" at bounding box center [1185, 86] width 125 height 21
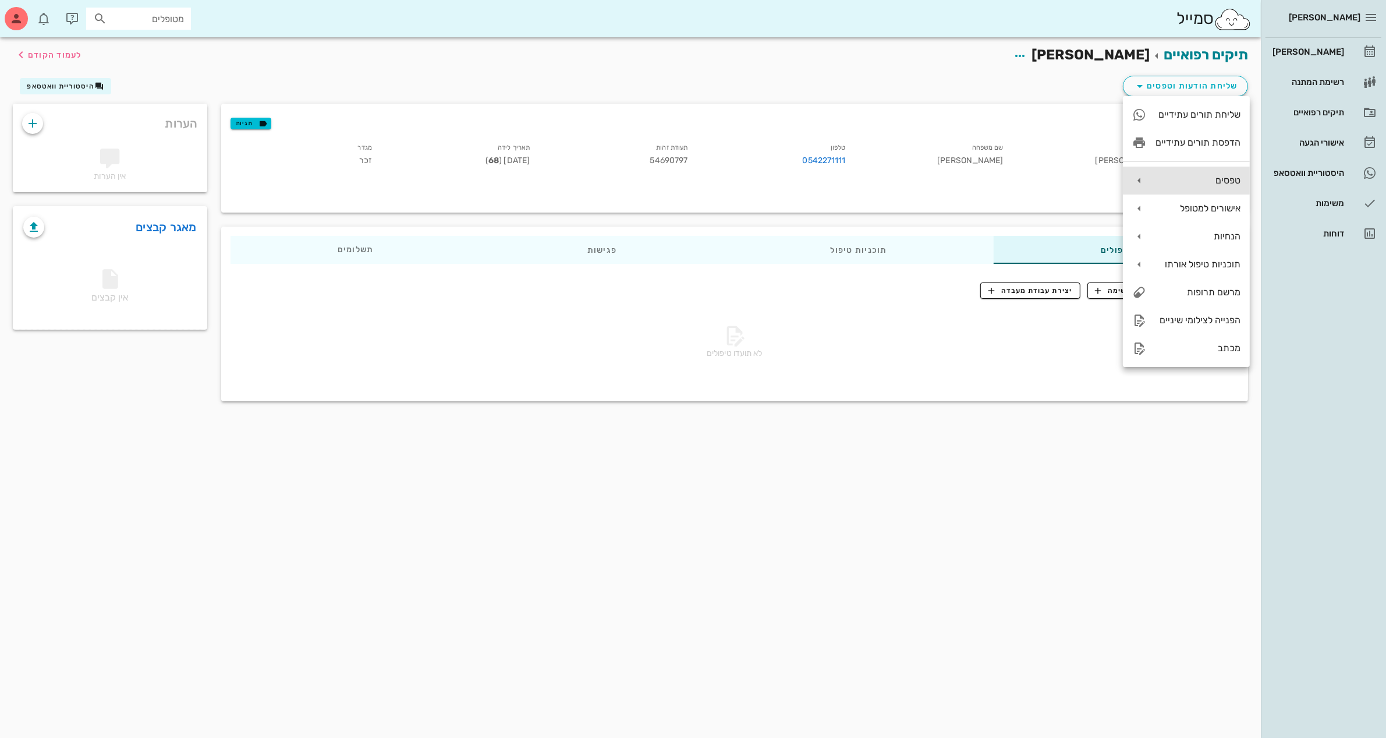
click at [1190, 179] on div "טפסים" at bounding box center [1198, 180] width 85 height 11
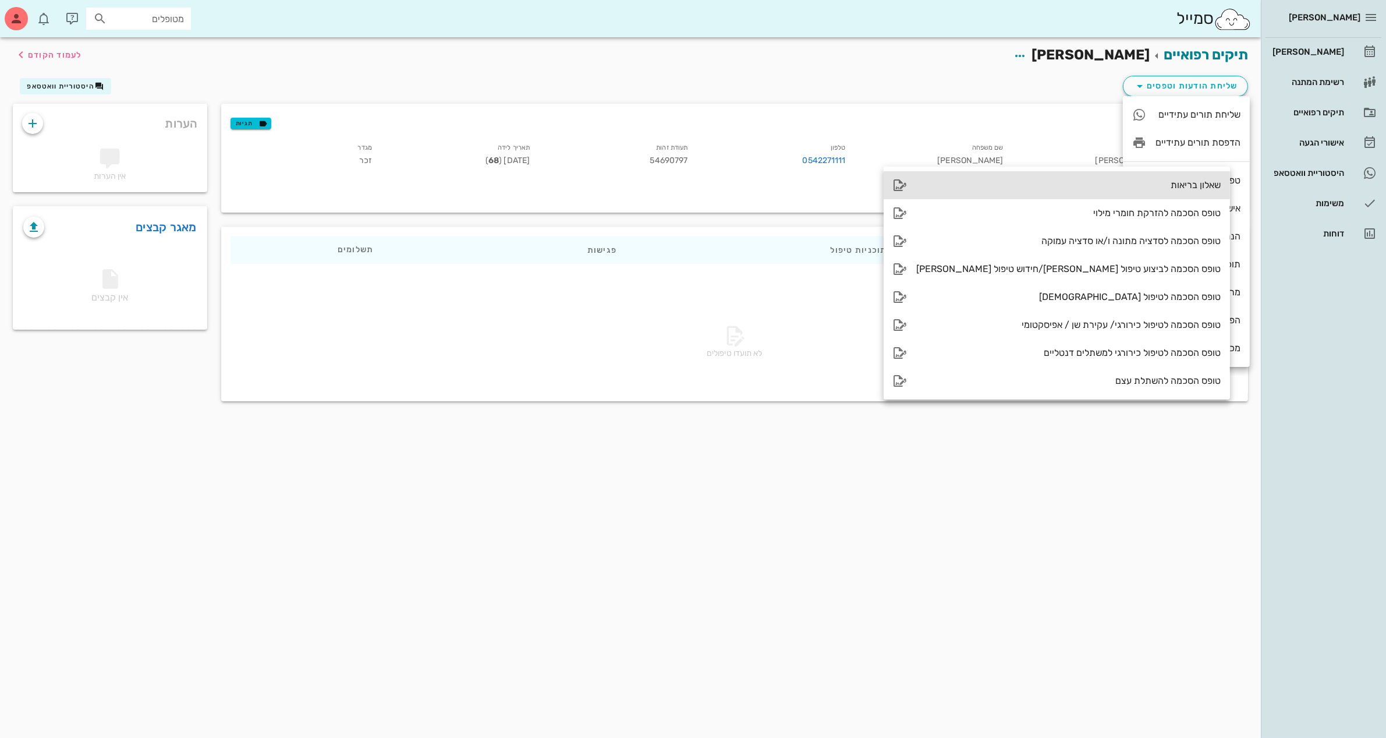
click at [1082, 181] on div "שאלון בריאות" at bounding box center [1068, 184] width 304 height 11
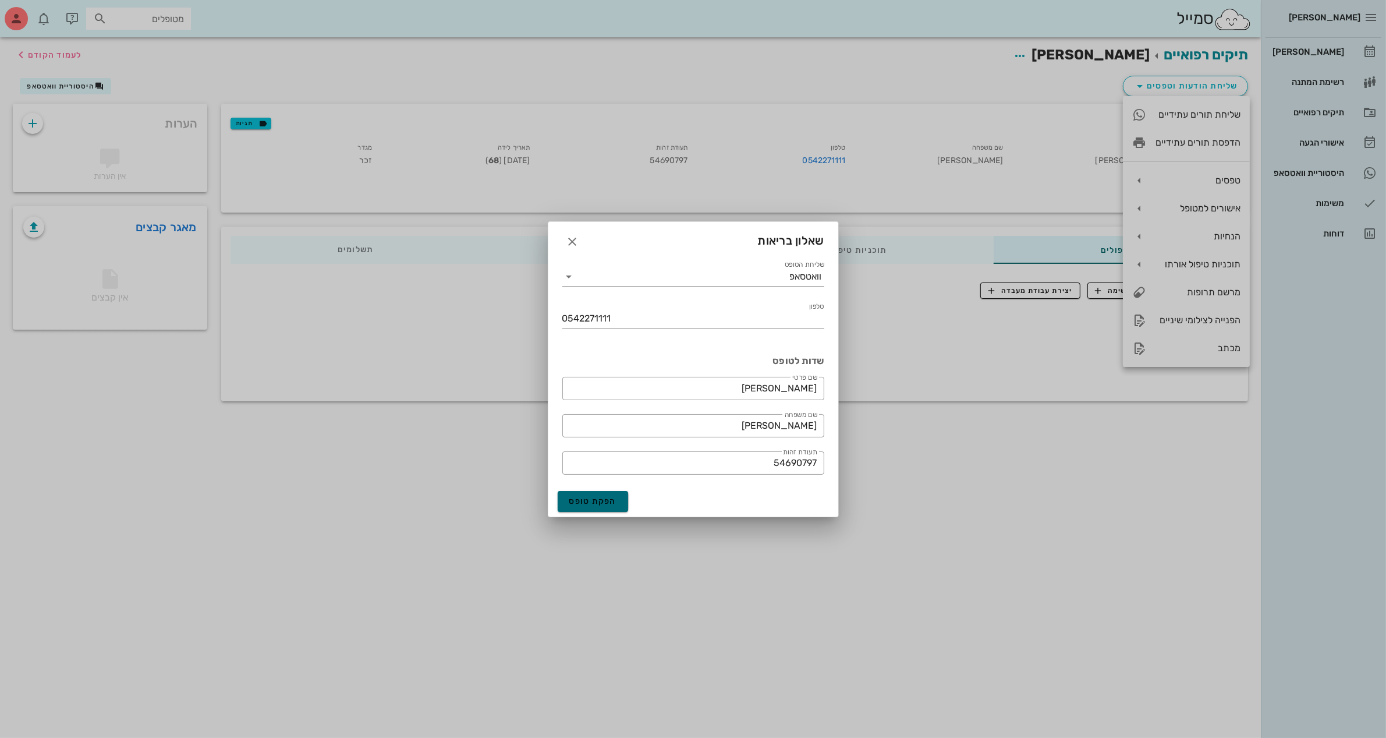
click at [594, 499] on span "הפקת טופס" at bounding box center [593, 501] width 48 height 10
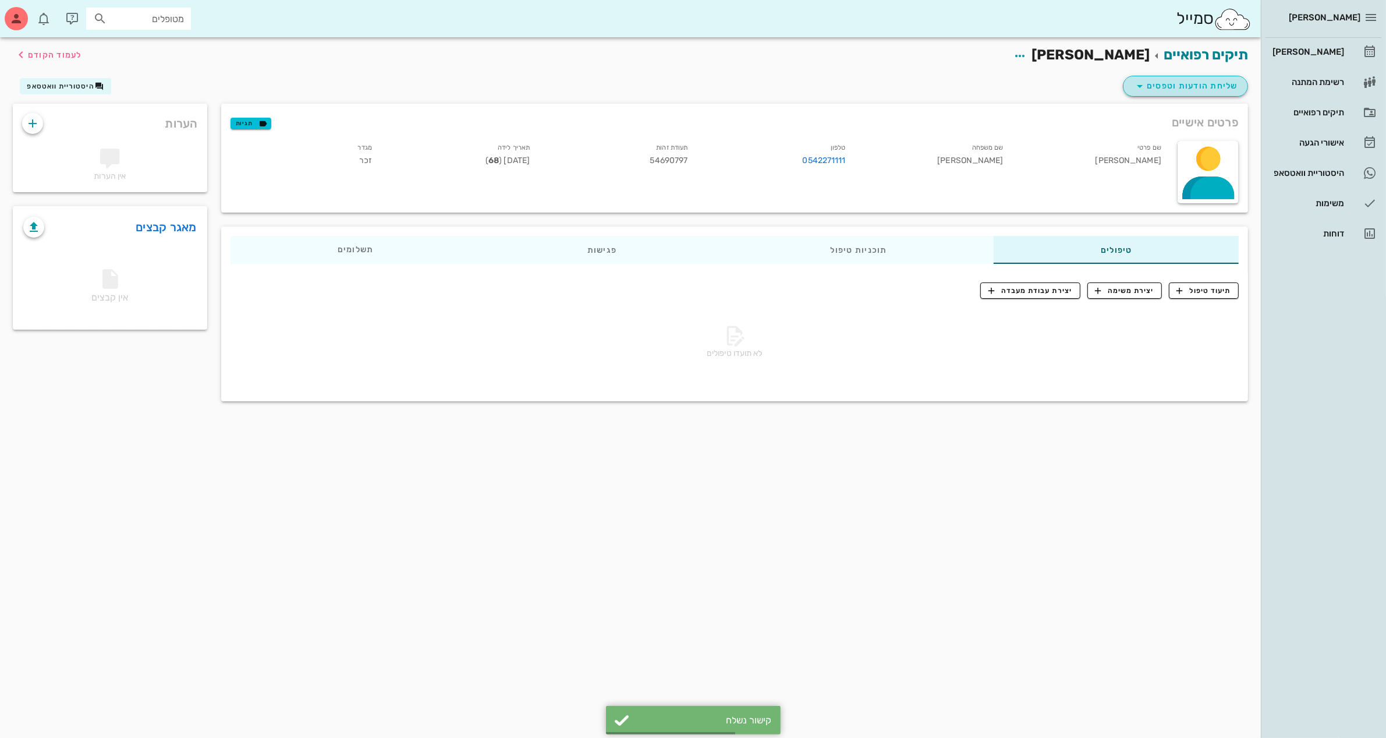
click at [1164, 89] on span "שליחת הודעות וטפסים" at bounding box center [1185, 86] width 105 height 14
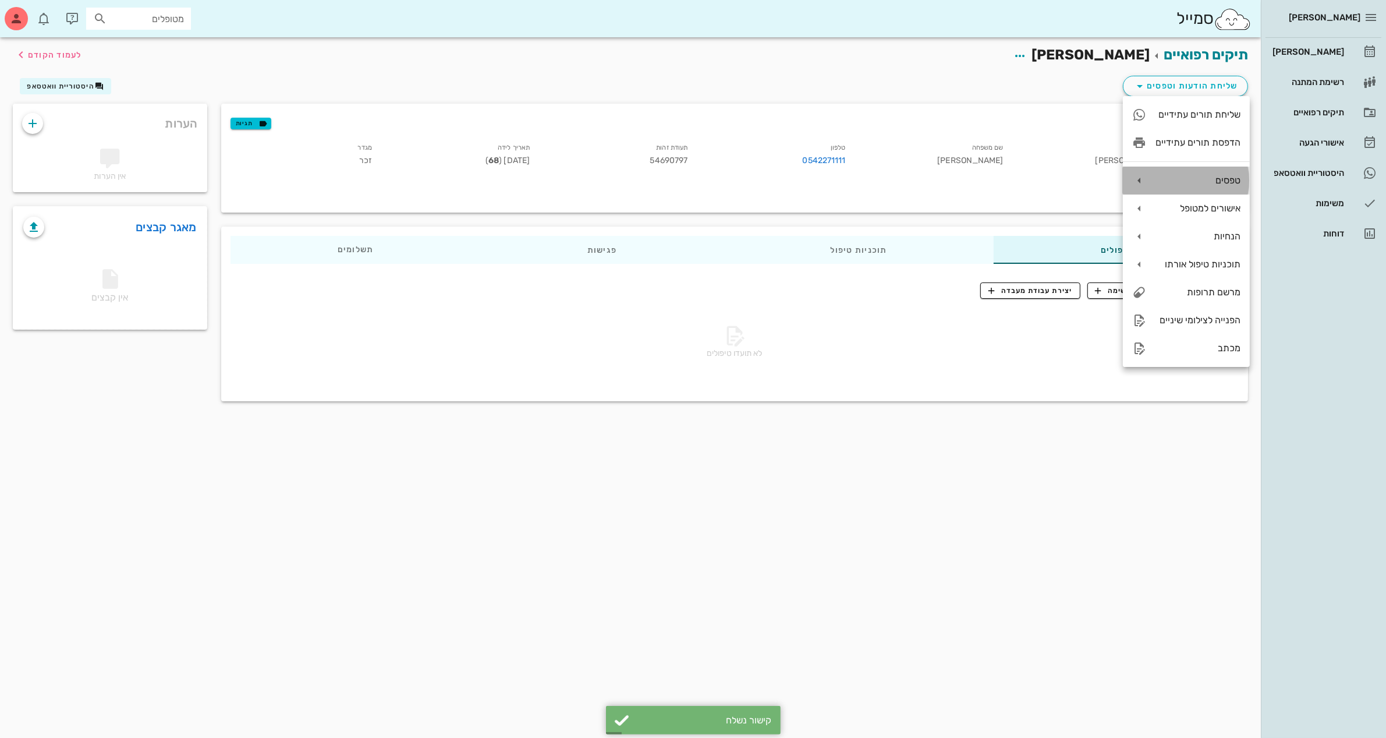
click at [1200, 178] on div "טפסים" at bounding box center [1198, 180] width 85 height 11
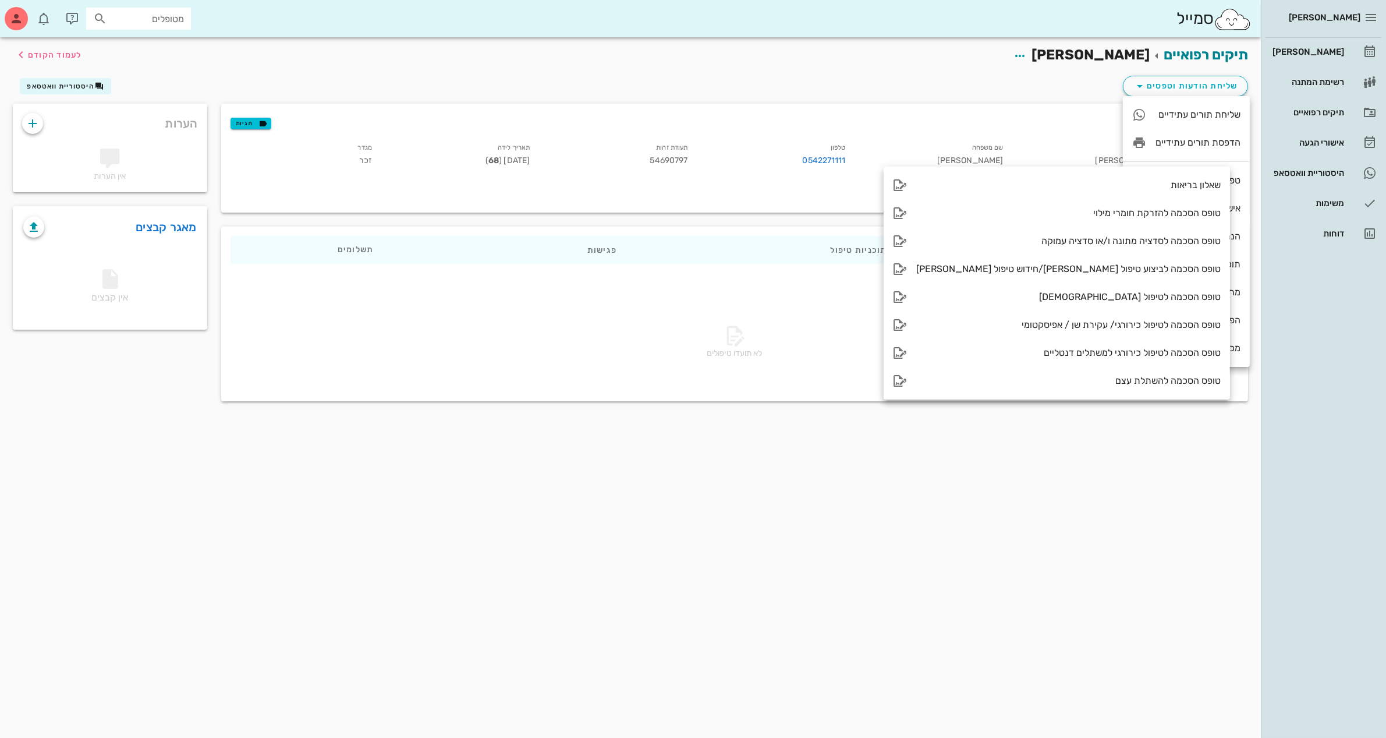
drag, startPoint x: 979, startPoint y: 75, endPoint x: 1013, endPoint y: 17, distance: 66.3
click at [979, 76] on div "שליחת הודעות וטפסים היסטוריית וואטסאפ" at bounding box center [630, 88] width 1249 height 30
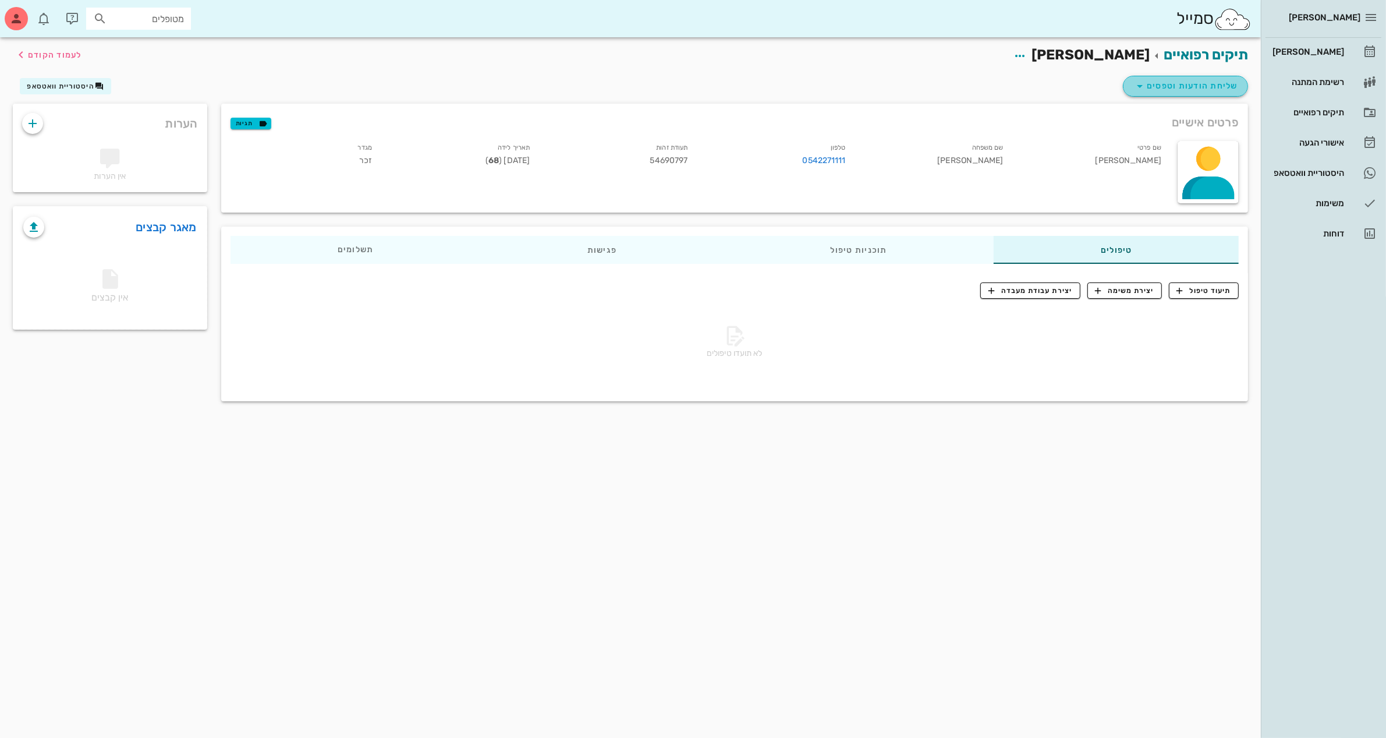
click at [1197, 88] on span "שליחת הודעות וטפסים" at bounding box center [1185, 86] width 105 height 14
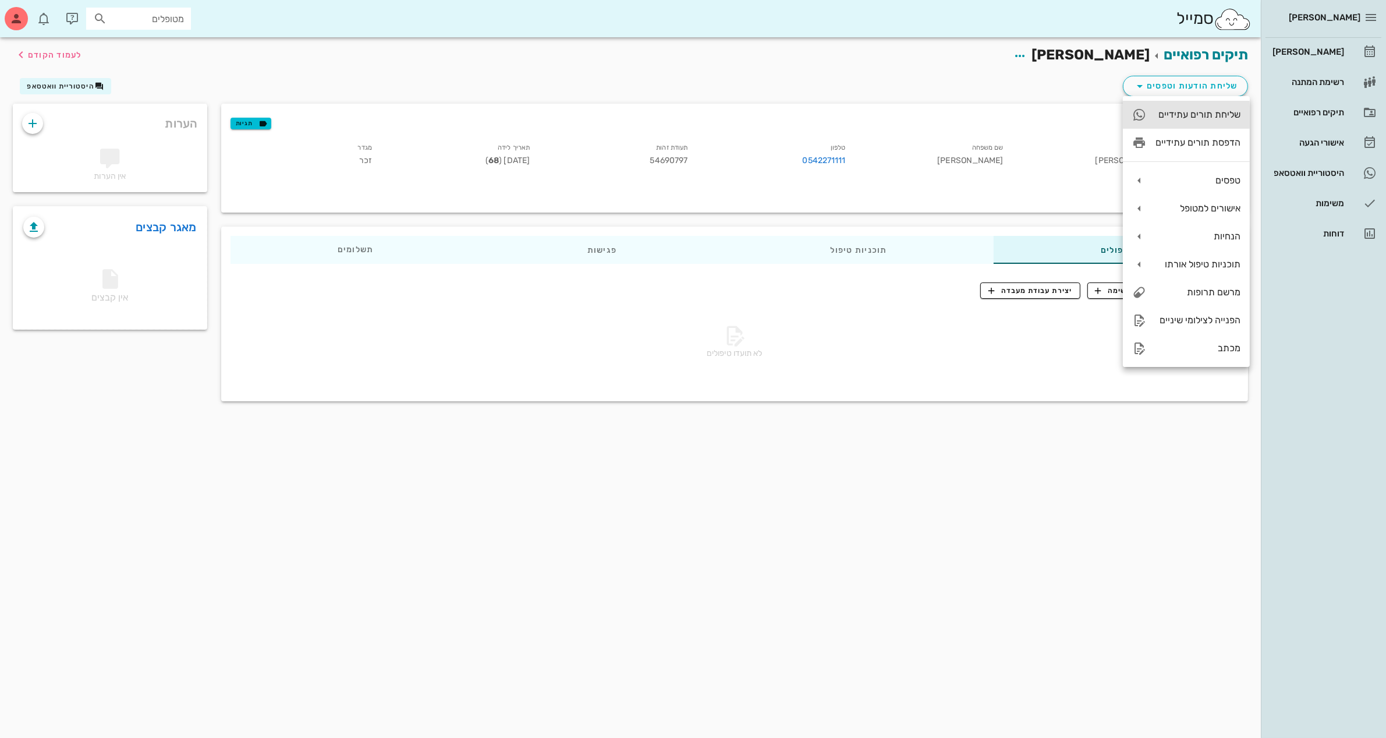
click at [1194, 111] on div "שליחת תורים עתידיים" at bounding box center [1198, 114] width 85 height 11
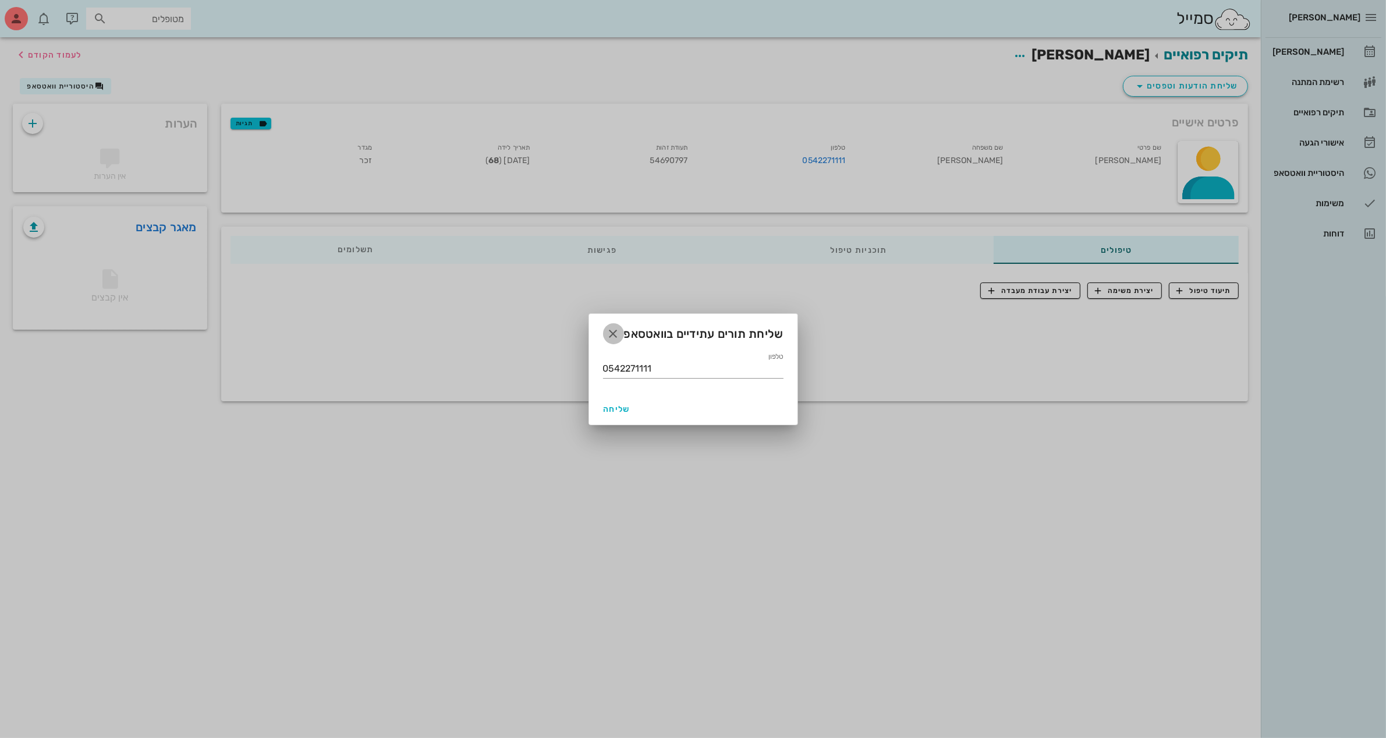
click at [615, 331] on icon "button" at bounding box center [614, 334] width 14 height 14
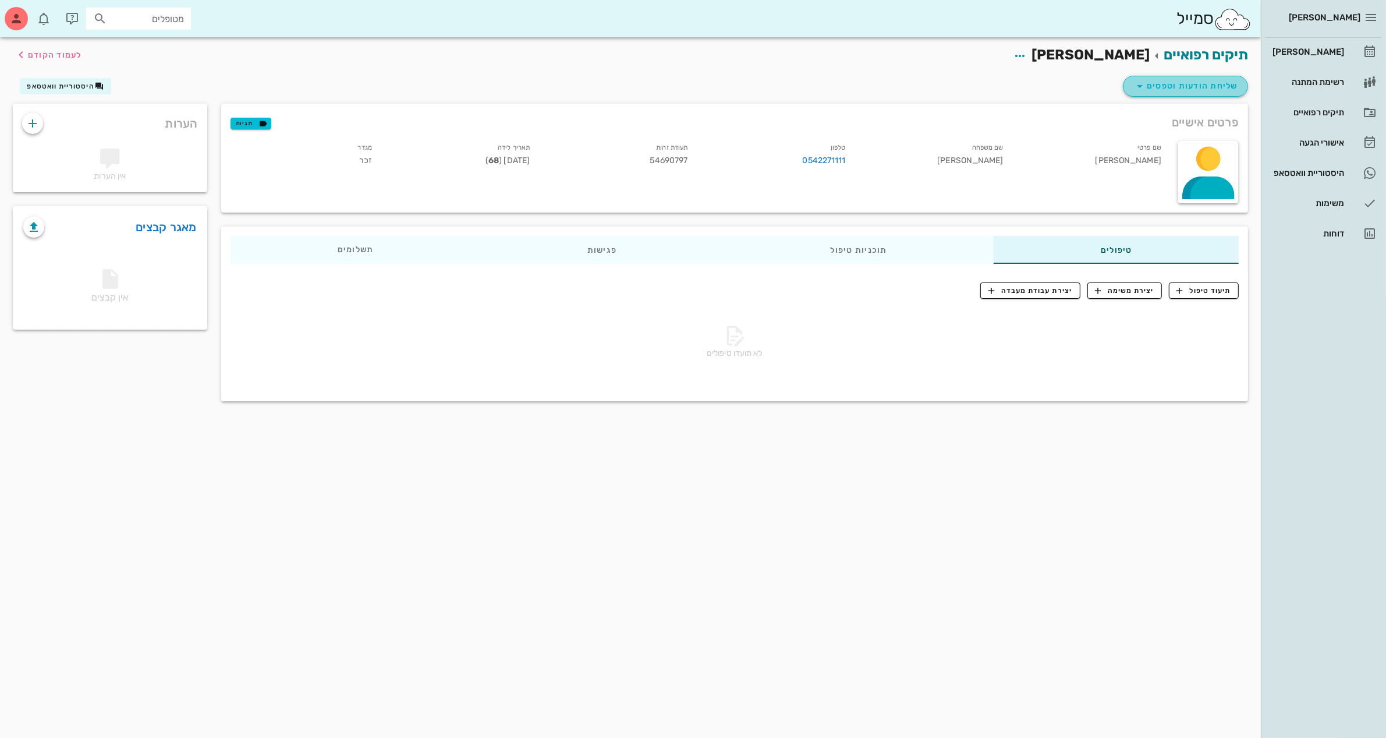
click at [1201, 83] on span "שליחת הודעות וטפסים" at bounding box center [1185, 86] width 105 height 14
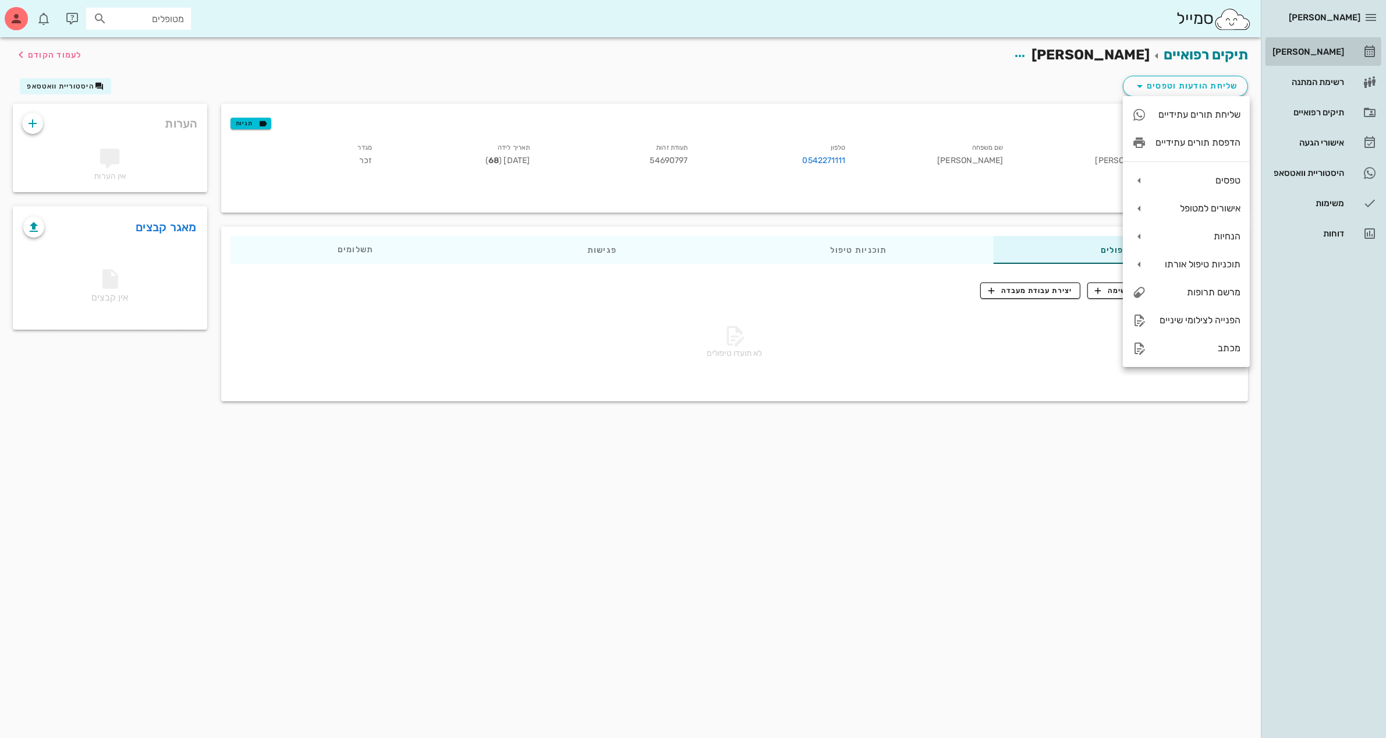
click at [1305, 45] on div "[PERSON_NAME]" at bounding box center [1307, 51] width 74 height 19
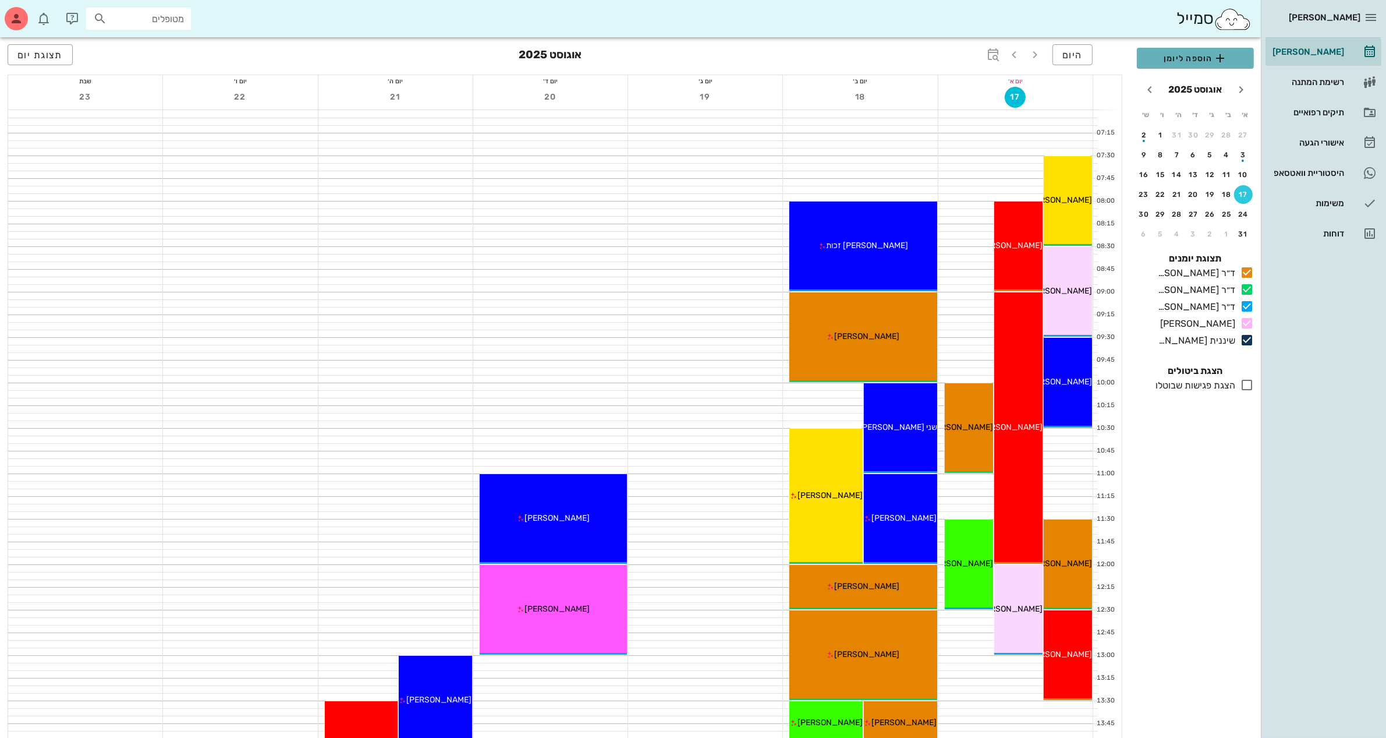
click at [1192, 59] on span "הוספה ליומן" at bounding box center [1195, 58] width 98 height 14
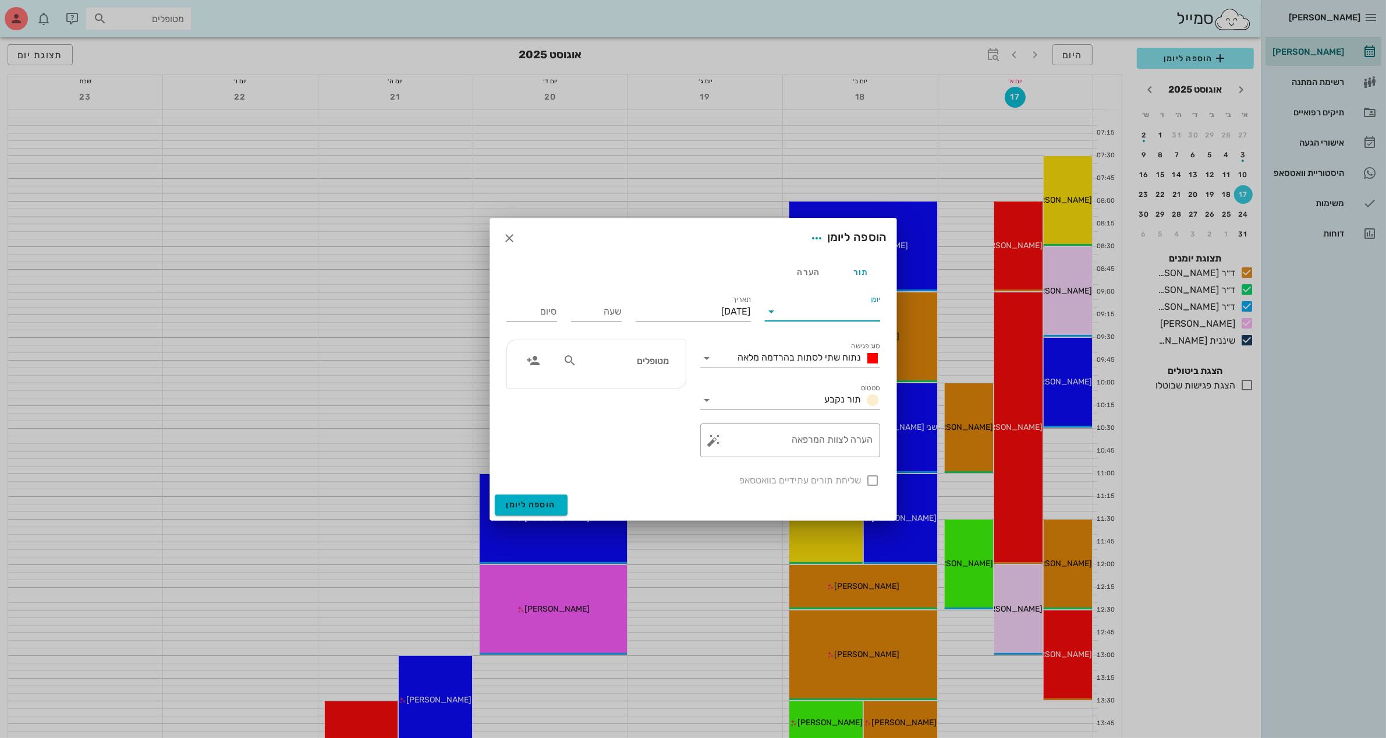
click at [807, 310] on input "יומן" at bounding box center [830, 311] width 99 height 19
click at [832, 318] on div "ד״ר [PERSON_NAME]" at bounding box center [825, 320] width 103 height 11
click at [674, 314] on input "[DATE]" at bounding box center [693, 311] width 115 height 19
click at [626, 339] on icon "חודש הבא" at bounding box center [625, 339] width 14 height 14
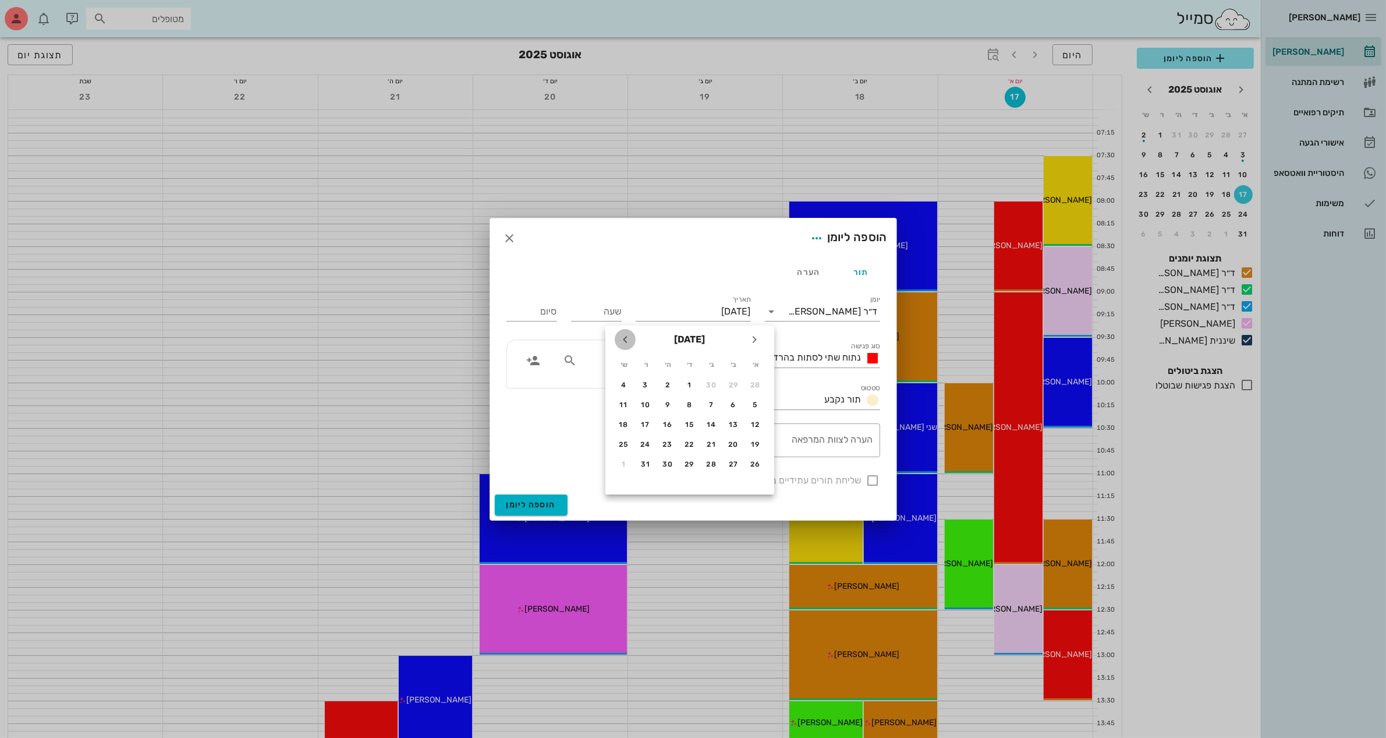
click at [626, 339] on icon "חודש הבא" at bounding box center [625, 339] width 14 height 14
click at [710, 443] on div "18" at bounding box center [712, 444] width 19 height 8
click at [597, 309] on input "שעה" at bounding box center [596, 311] width 51 height 19
click at [542, 313] on input "19:00" at bounding box center [531, 311] width 51 height 19
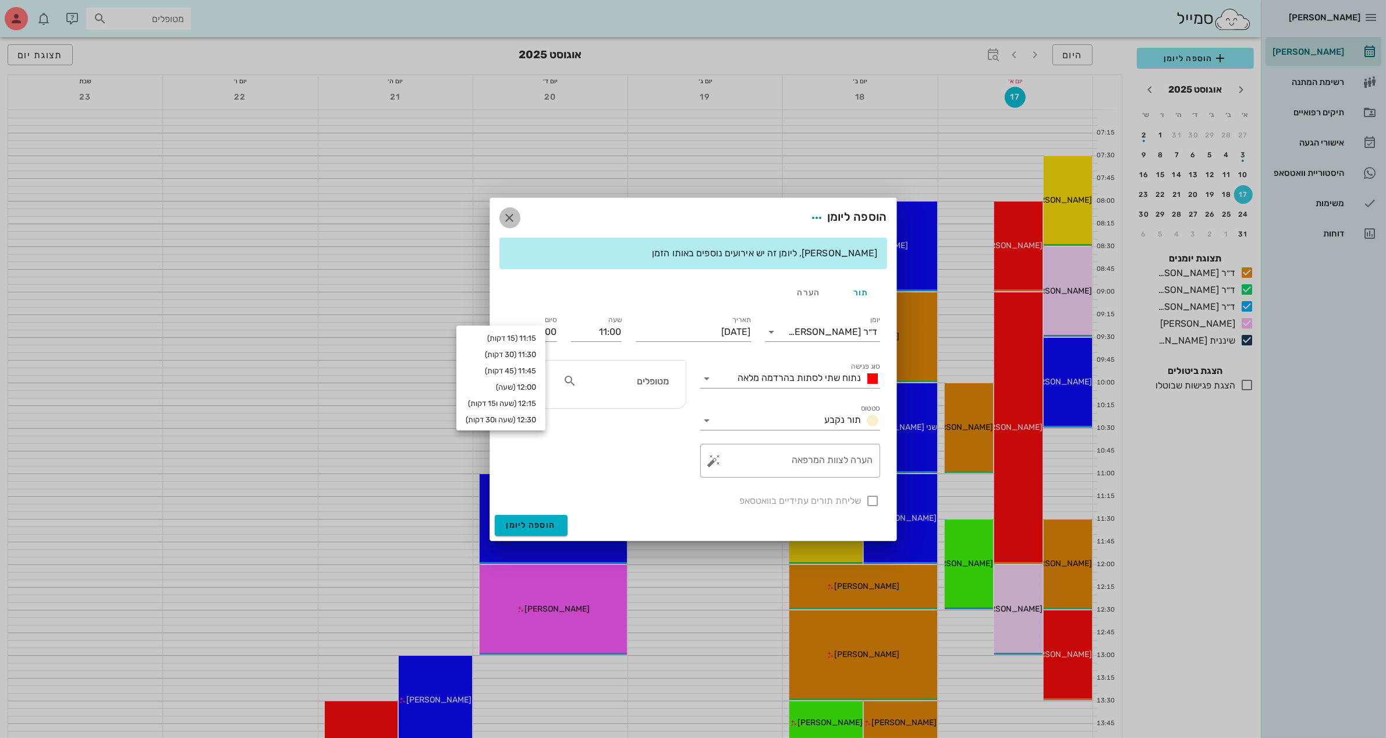
click at [508, 221] on icon "button" at bounding box center [510, 218] width 14 height 14
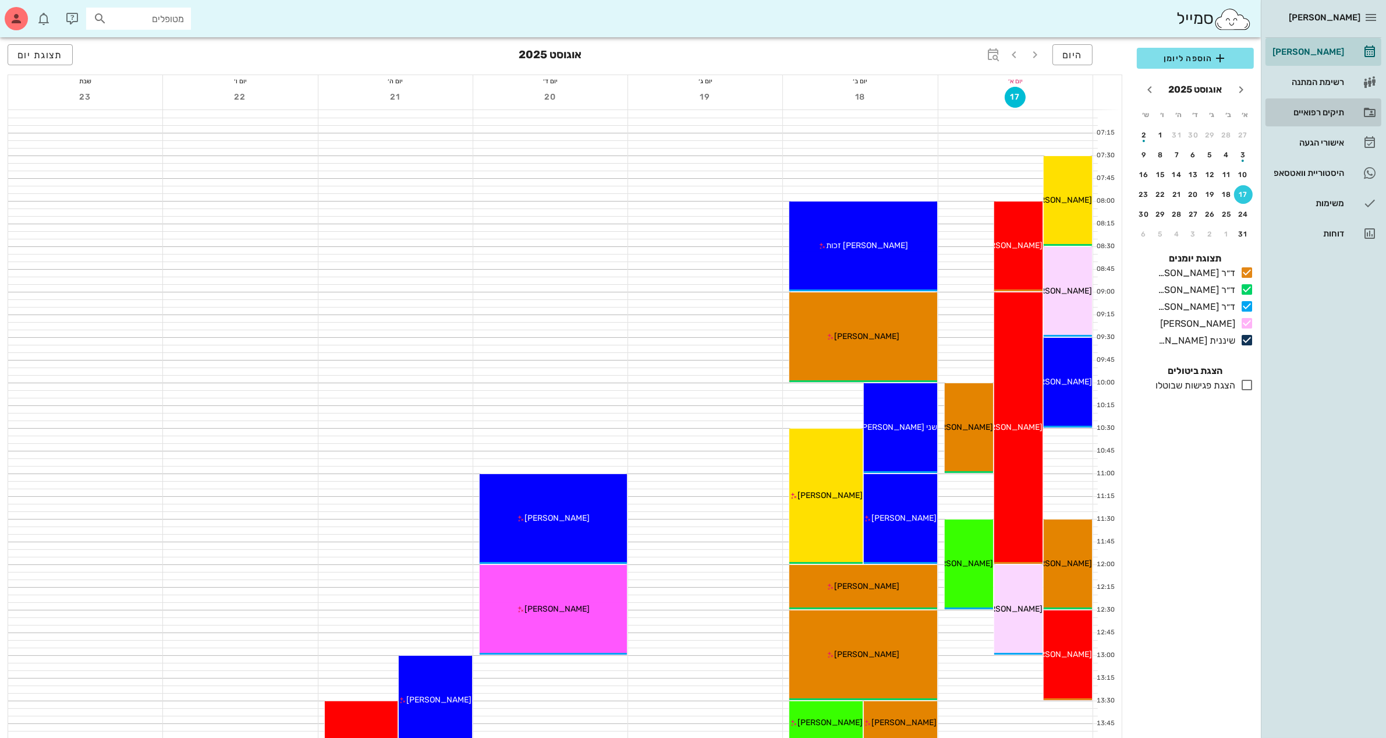
click at [1312, 114] on div "תיקים רפואיים" at bounding box center [1307, 112] width 74 height 9
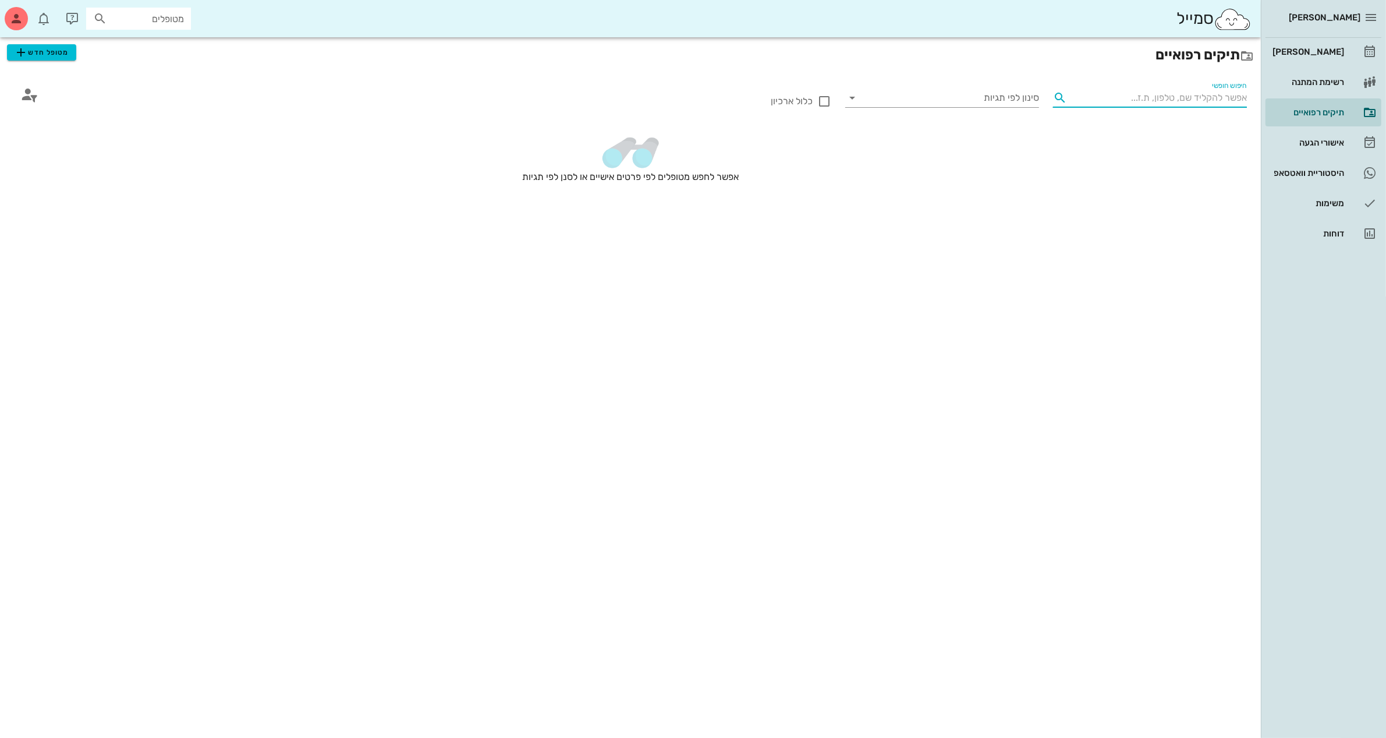
click at [1162, 101] on input "חיפוש חופשי" at bounding box center [1159, 97] width 175 height 19
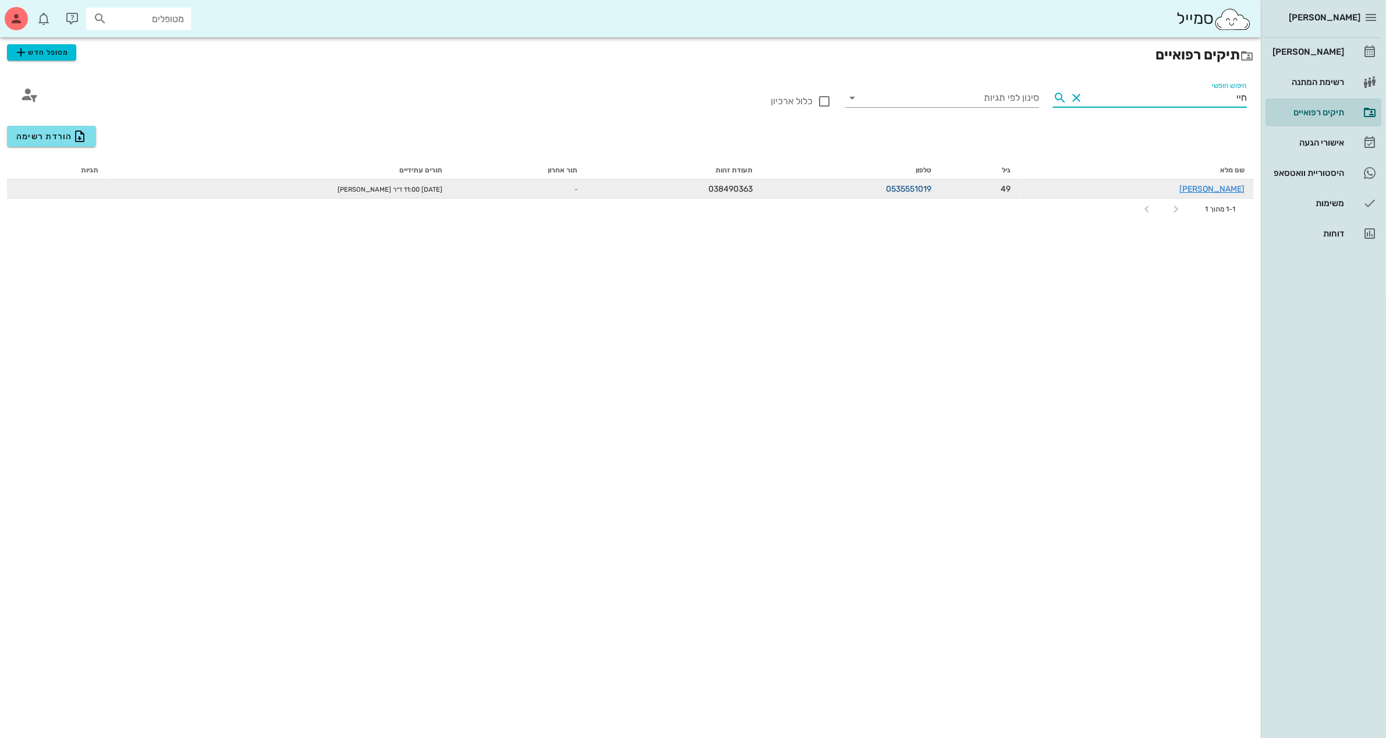
click at [931, 188] on link "0535551019" at bounding box center [908, 189] width 45 height 10
click at [1224, 189] on link "[PERSON_NAME]" at bounding box center [1211, 189] width 65 height 10
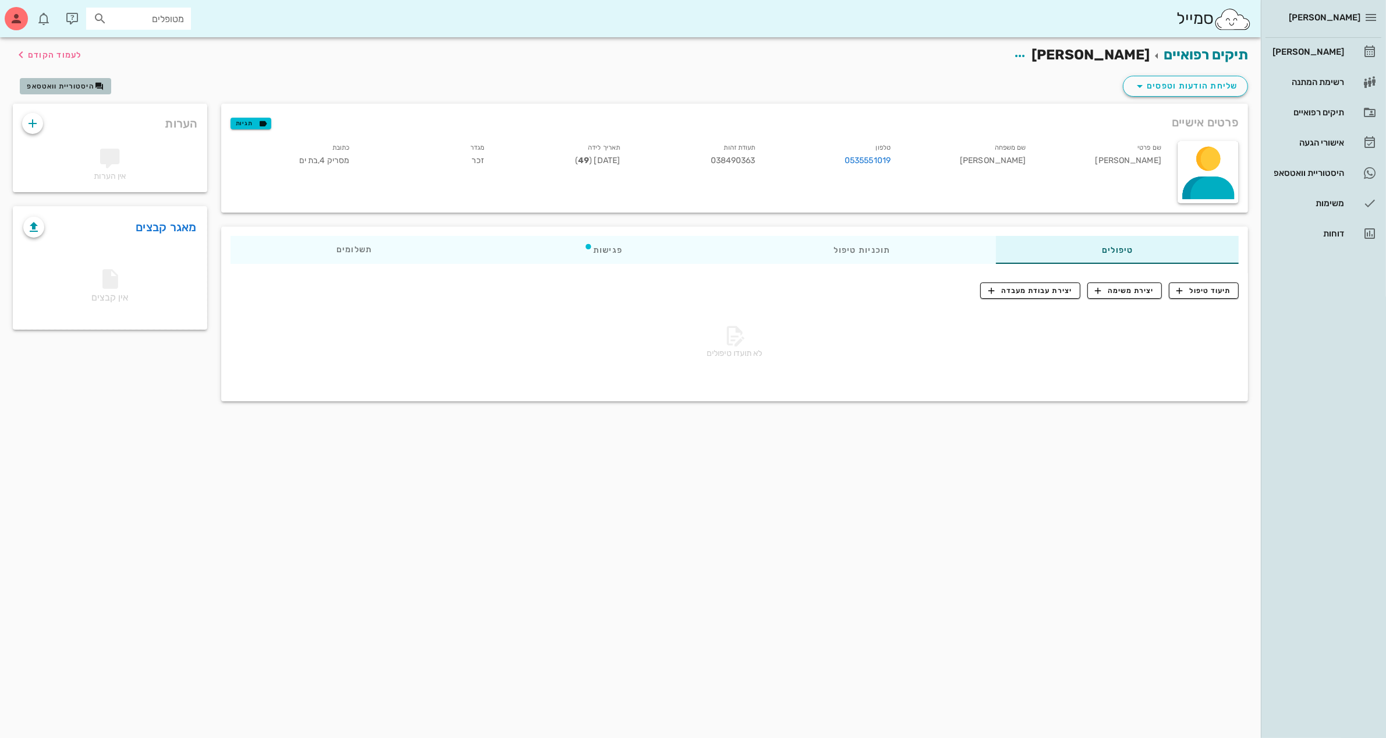
click at [45, 86] on span "היסטוריית וואטסאפ" at bounding box center [61, 86] width 68 height 8
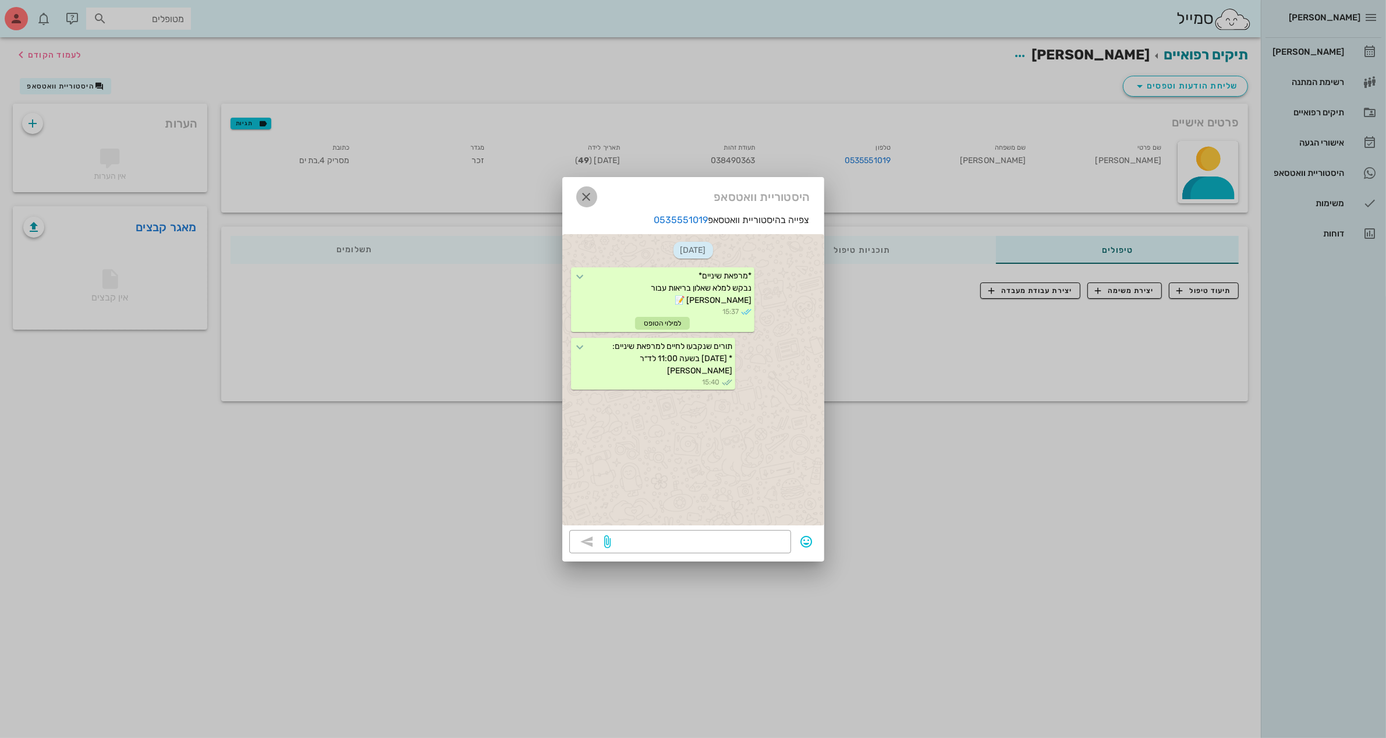
click at [583, 193] on icon "button" at bounding box center [587, 197] width 14 height 14
